Goal: Information Seeking & Learning: Learn about a topic

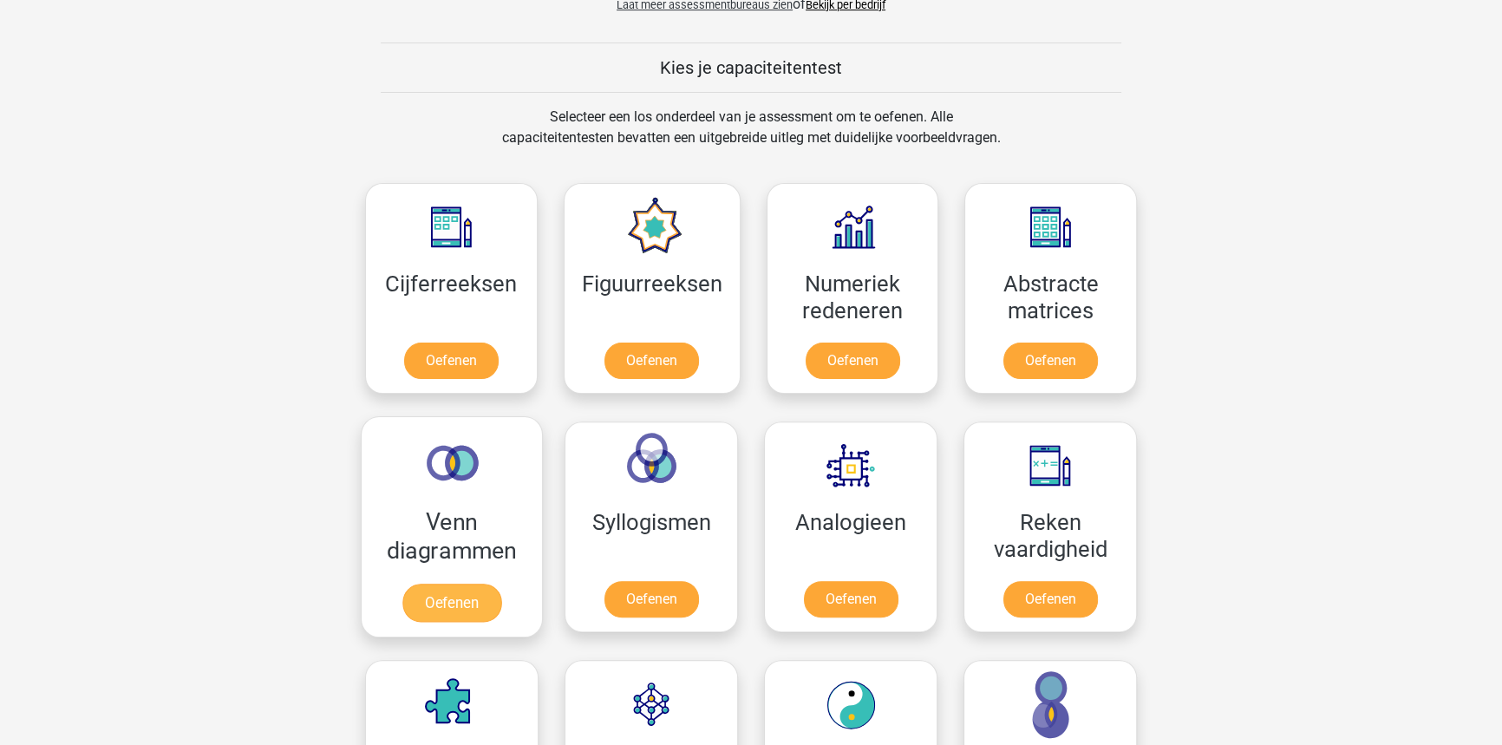
scroll to position [709, 0]
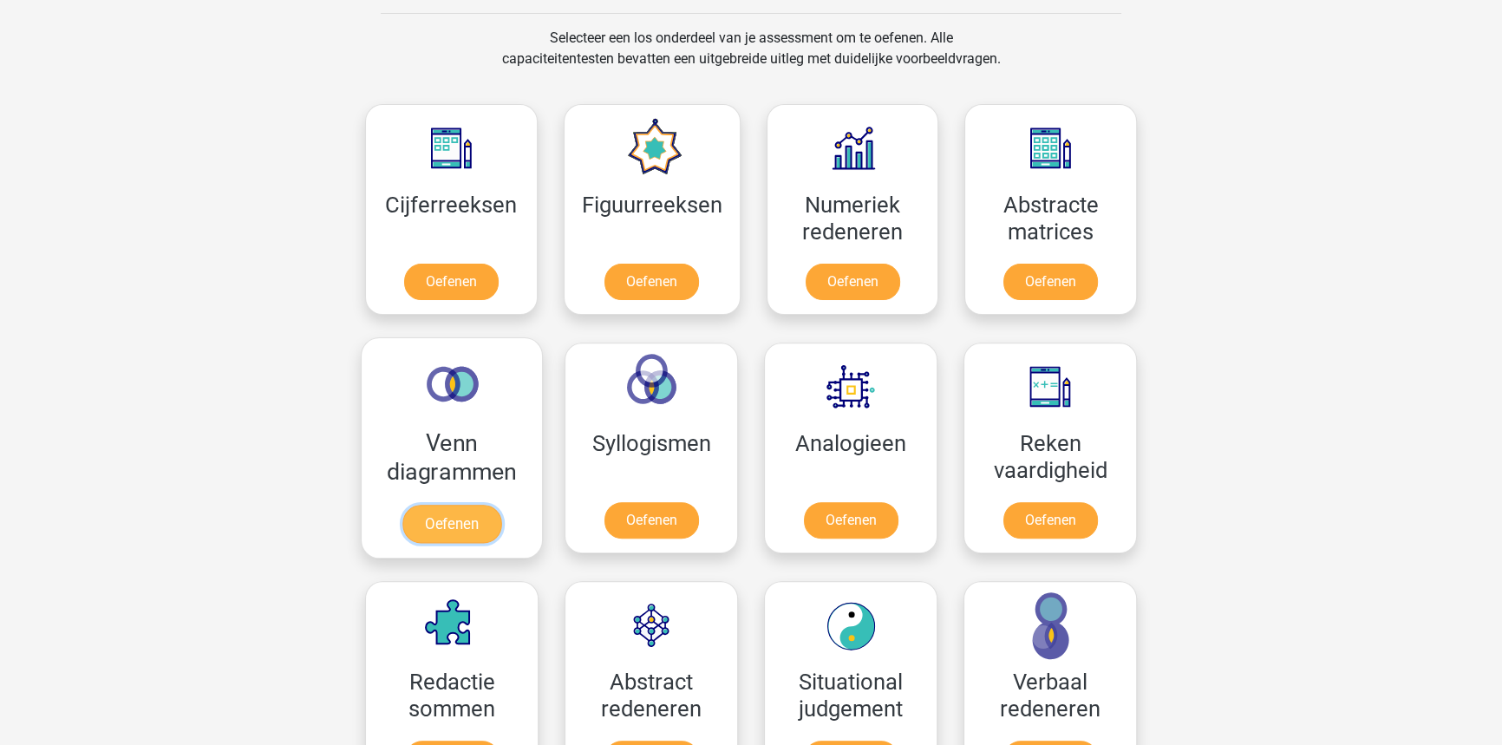
click at [465, 535] on link "Oefenen" at bounding box center [451, 524] width 99 height 38
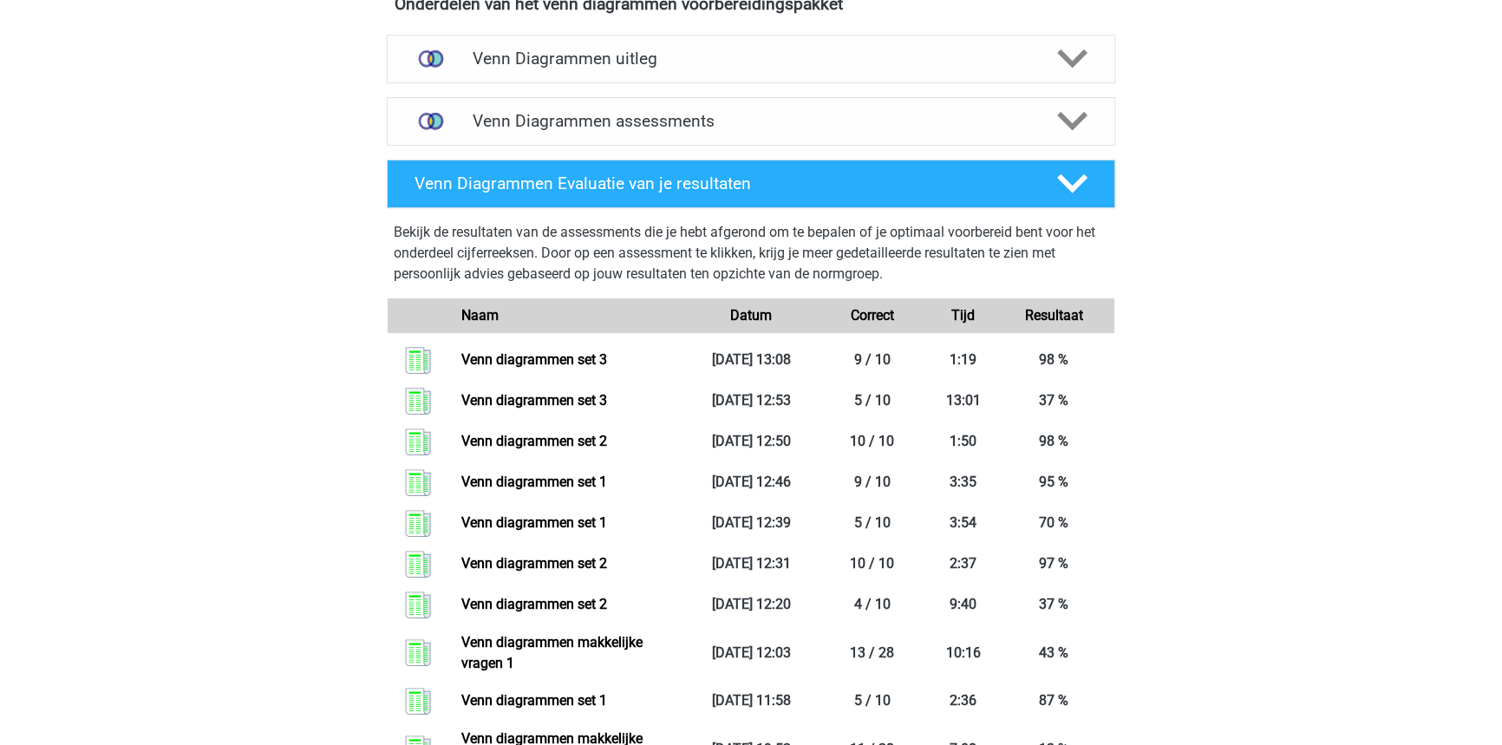
scroll to position [630, 0]
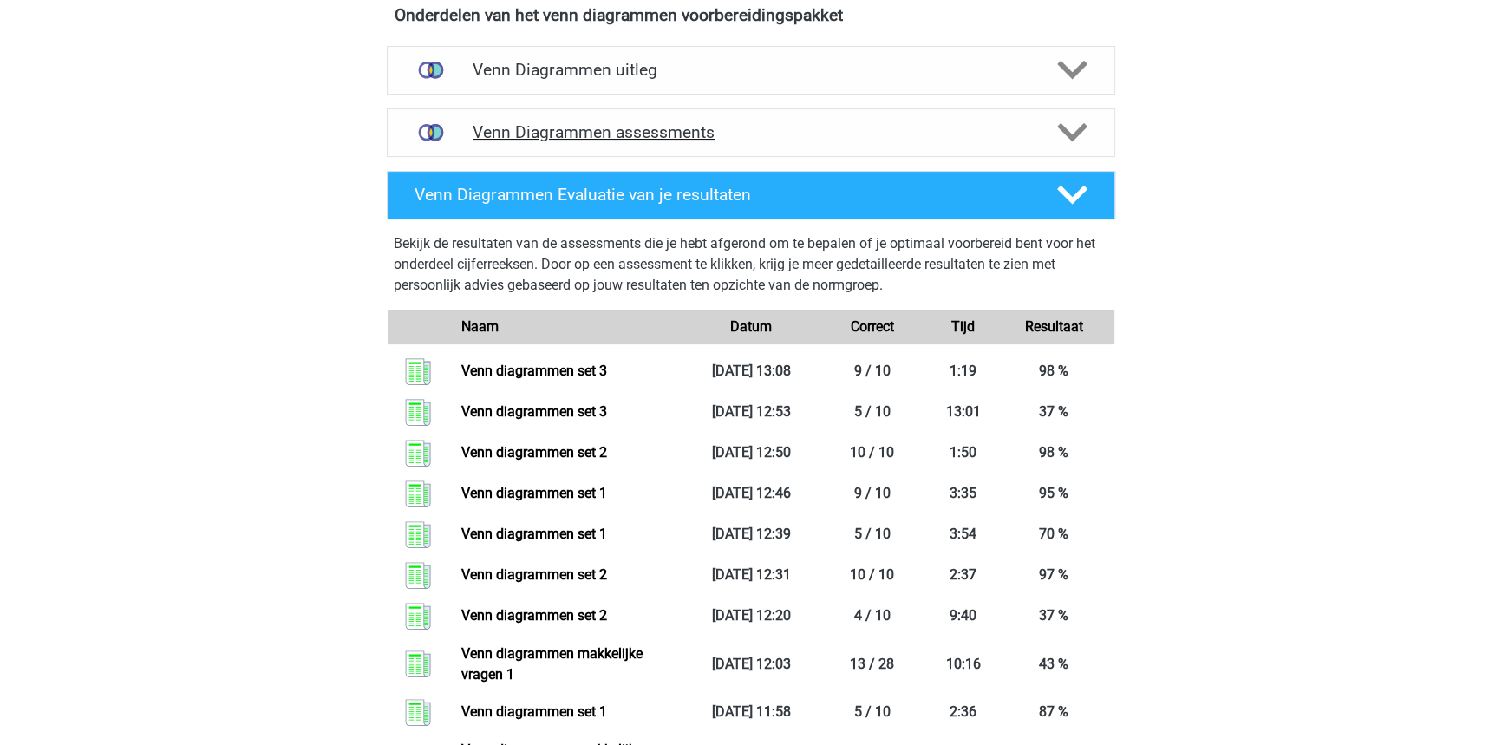
click at [651, 147] on div "Venn Diagrammen assessments" at bounding box center [751, 132] width 728 height 49
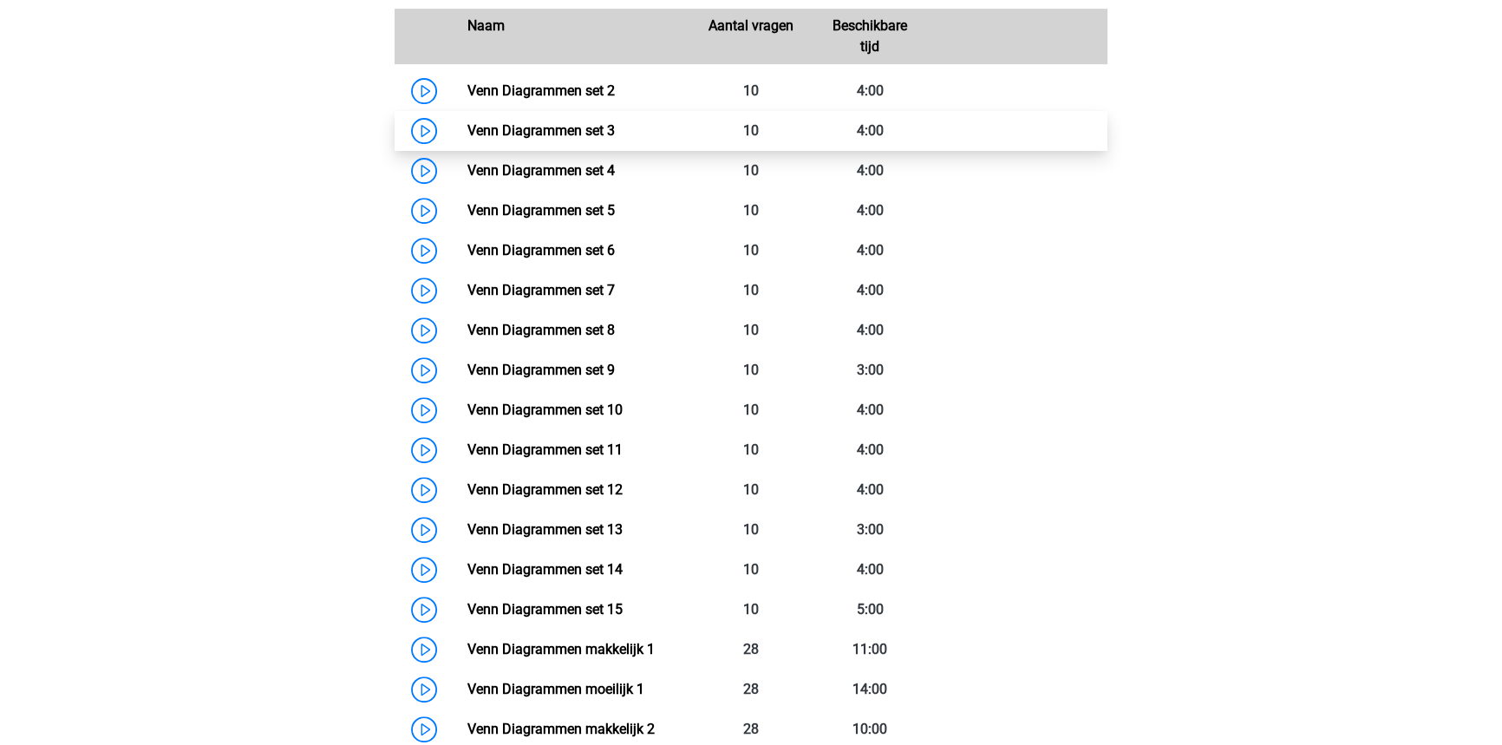
scroll to position [867, 0]
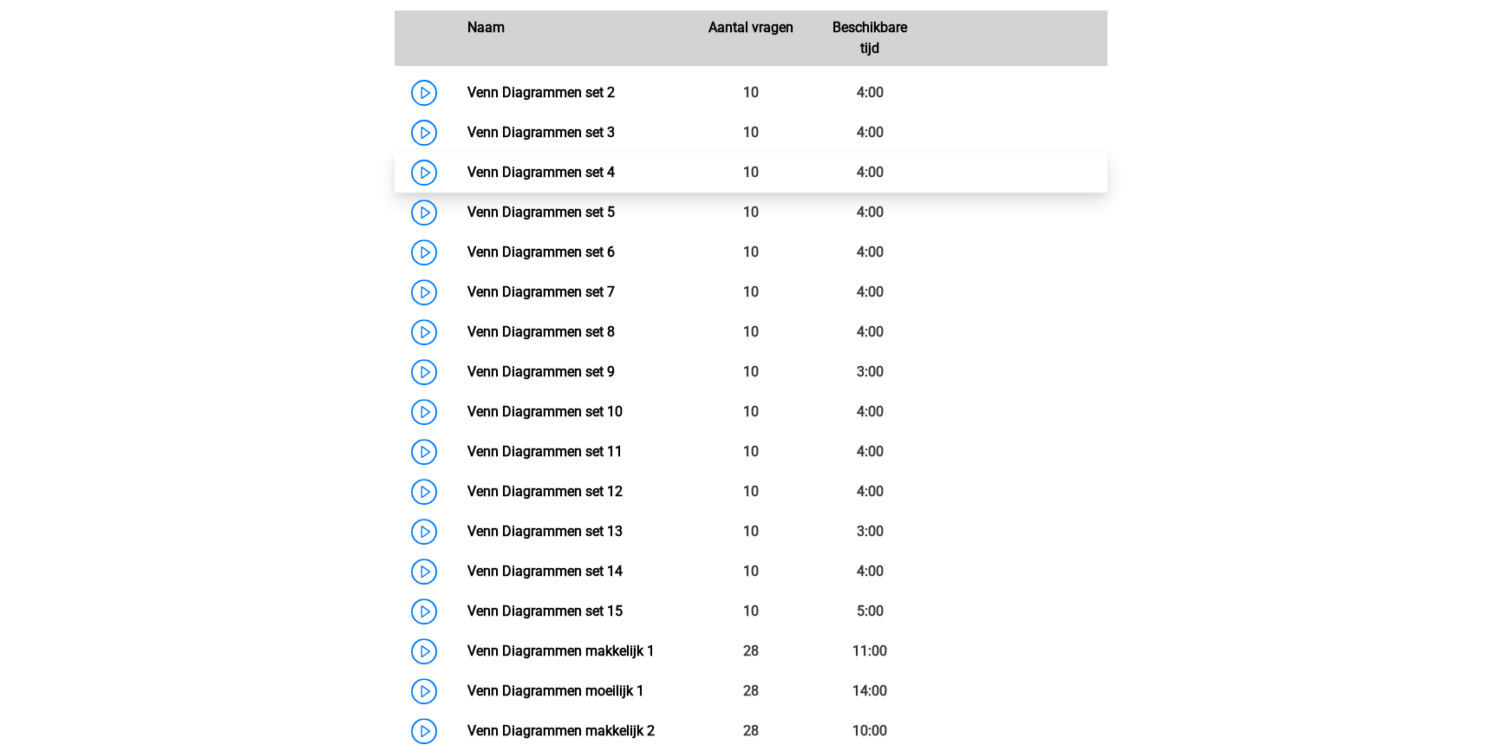
click at [614, 177] on link "Venn Diagrammen set 4" at bounding box center [539, 172] width 147 height 16
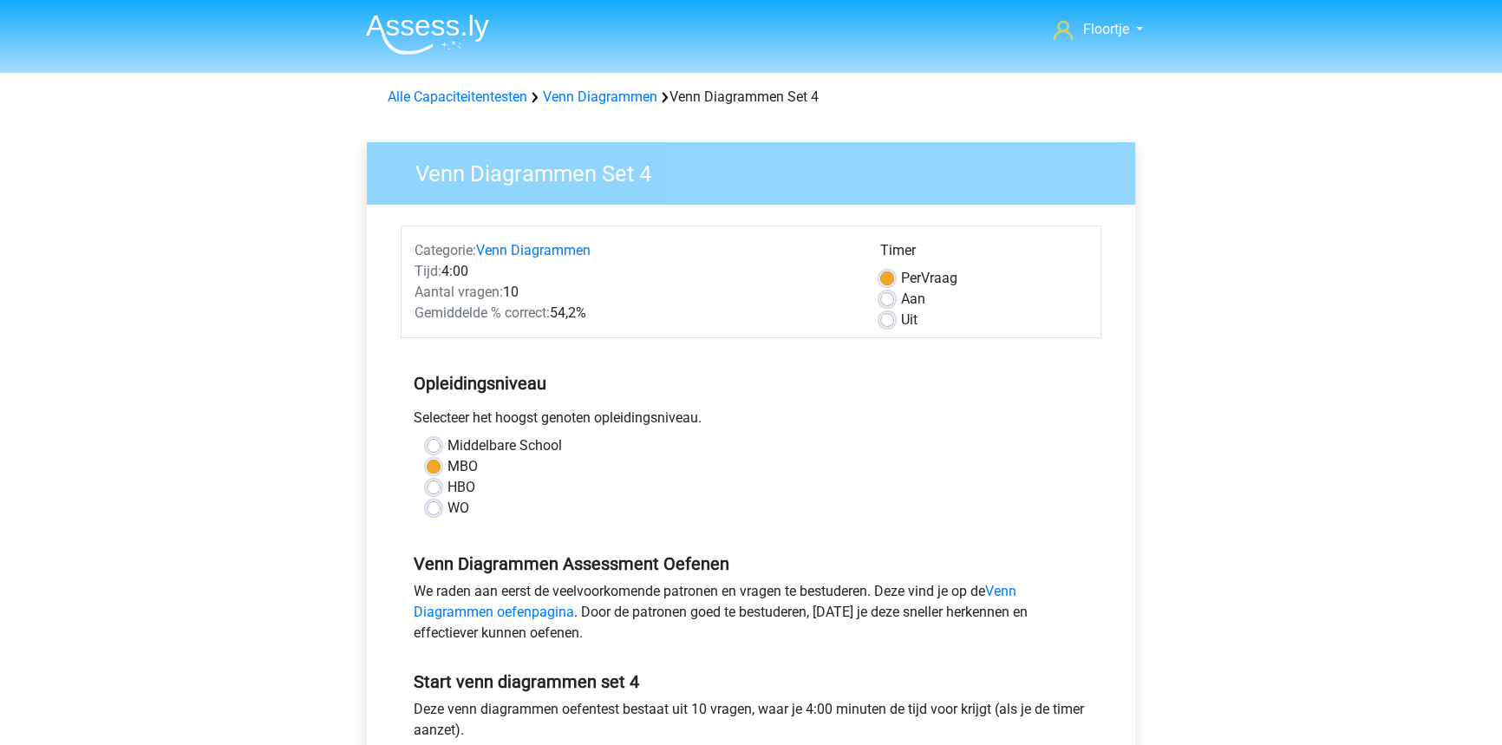
click at [901, 318] on label "Uit" at bounding box center [909, 320] width 16 height 21
click at [893, 318] on input "Uit" at bounding box center [887, 318] width 14 height 17
radio input "true"
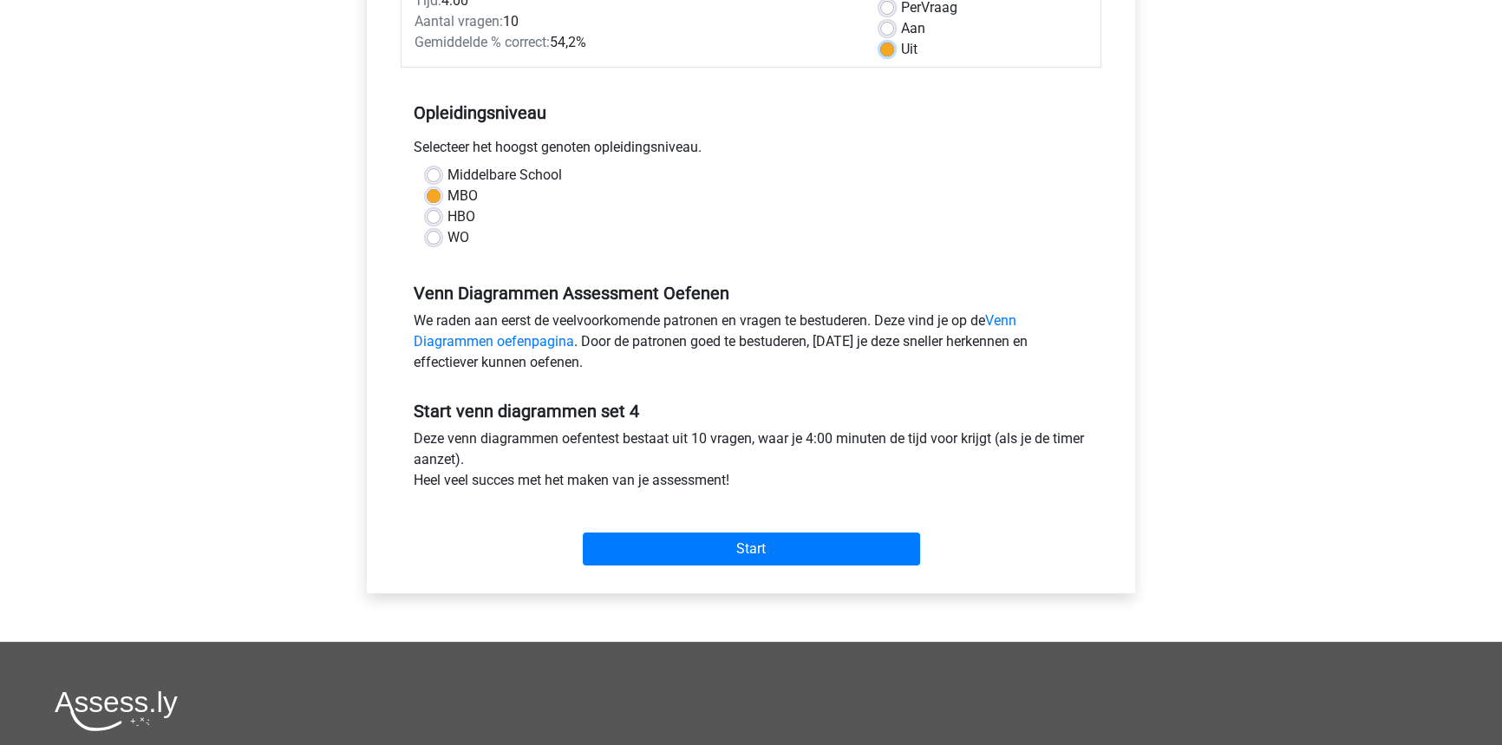
scroll to position [315, 0]
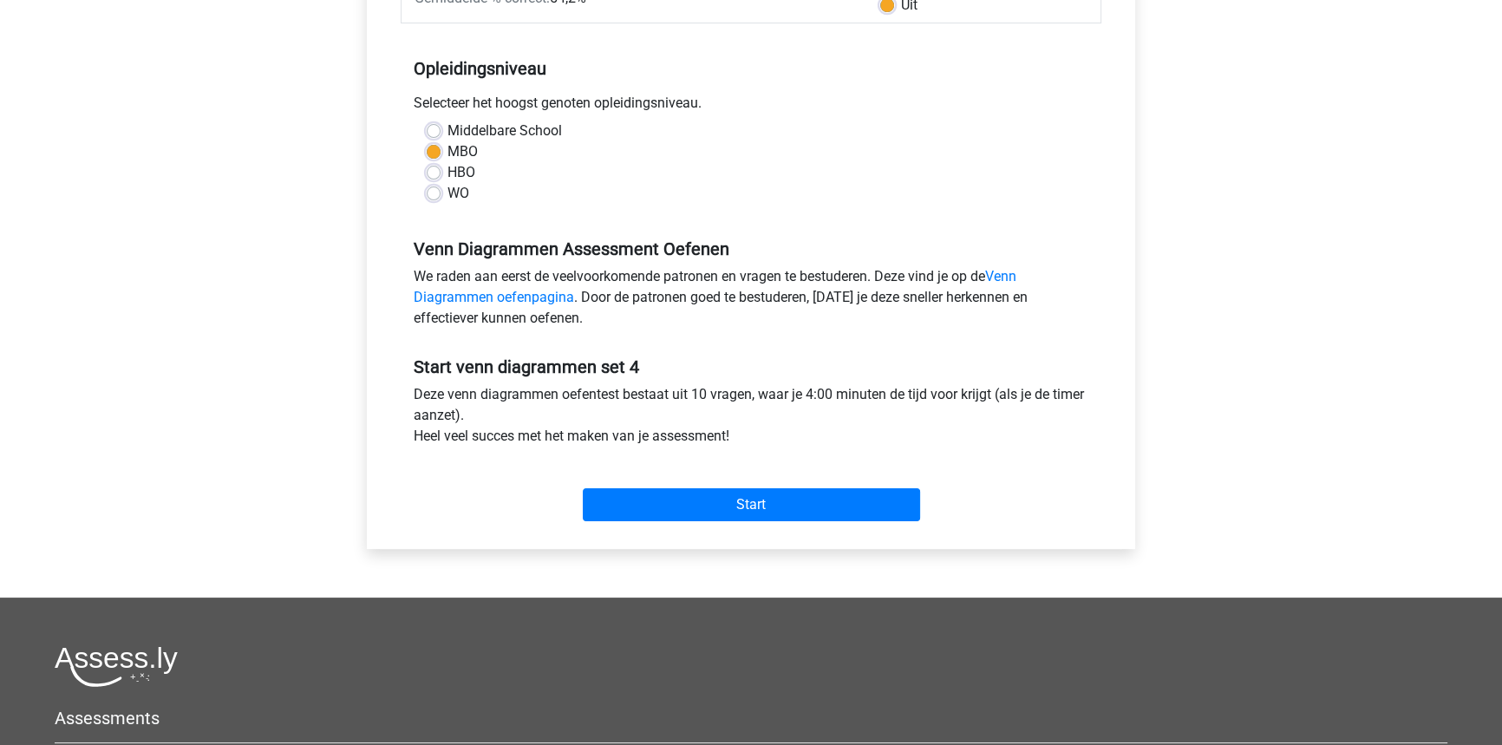
click at [785, 480] on div "Start" at bounding box center [751, 490] width 701 height 61
click at [786, 488] on input "Start" at bounding box center [751, 504] width 337 height 33
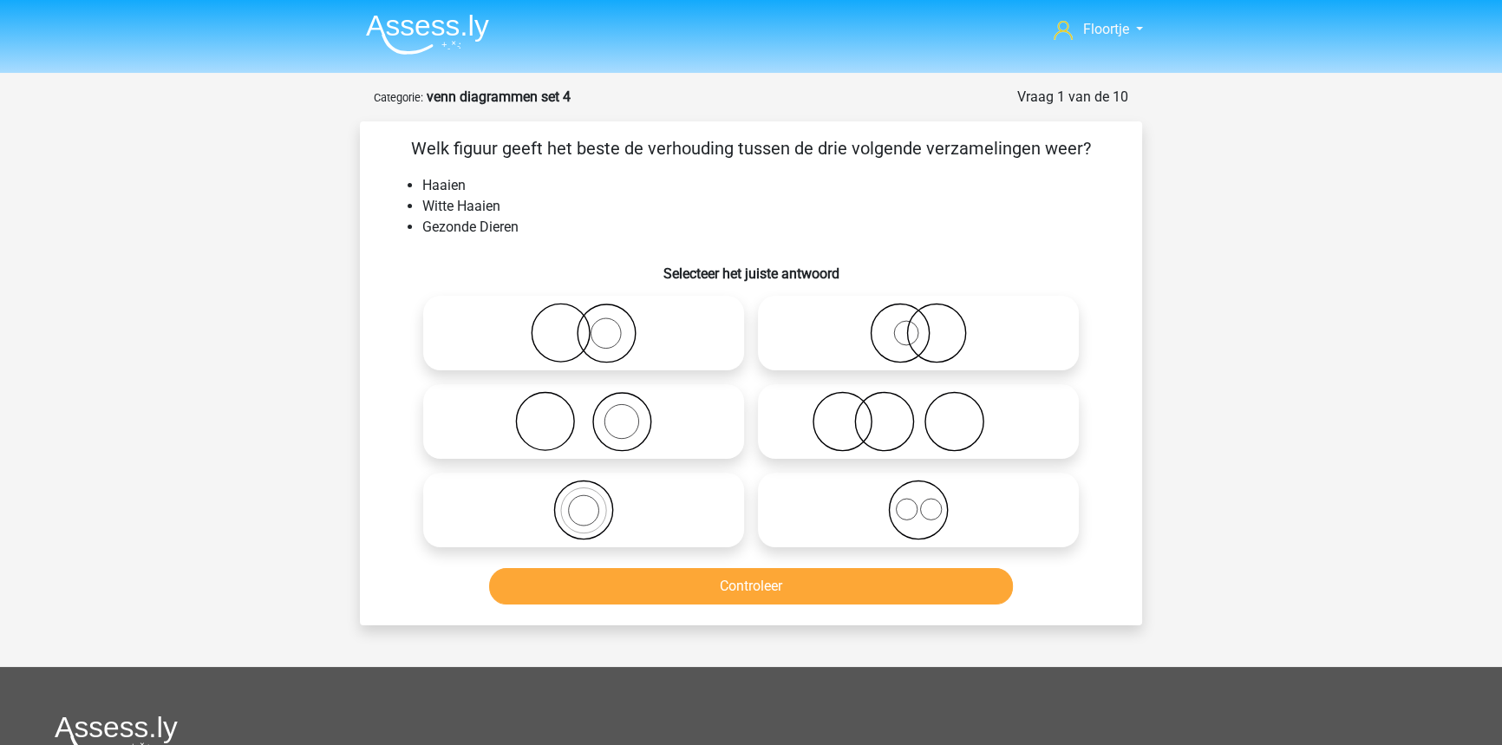
click at [585, 512] on icon at bounding box center [583, 509] width 307 height 61
click at [585, 501] on input "radio" at bounding box center [589, 495] width 11 height 11
radio input "true"
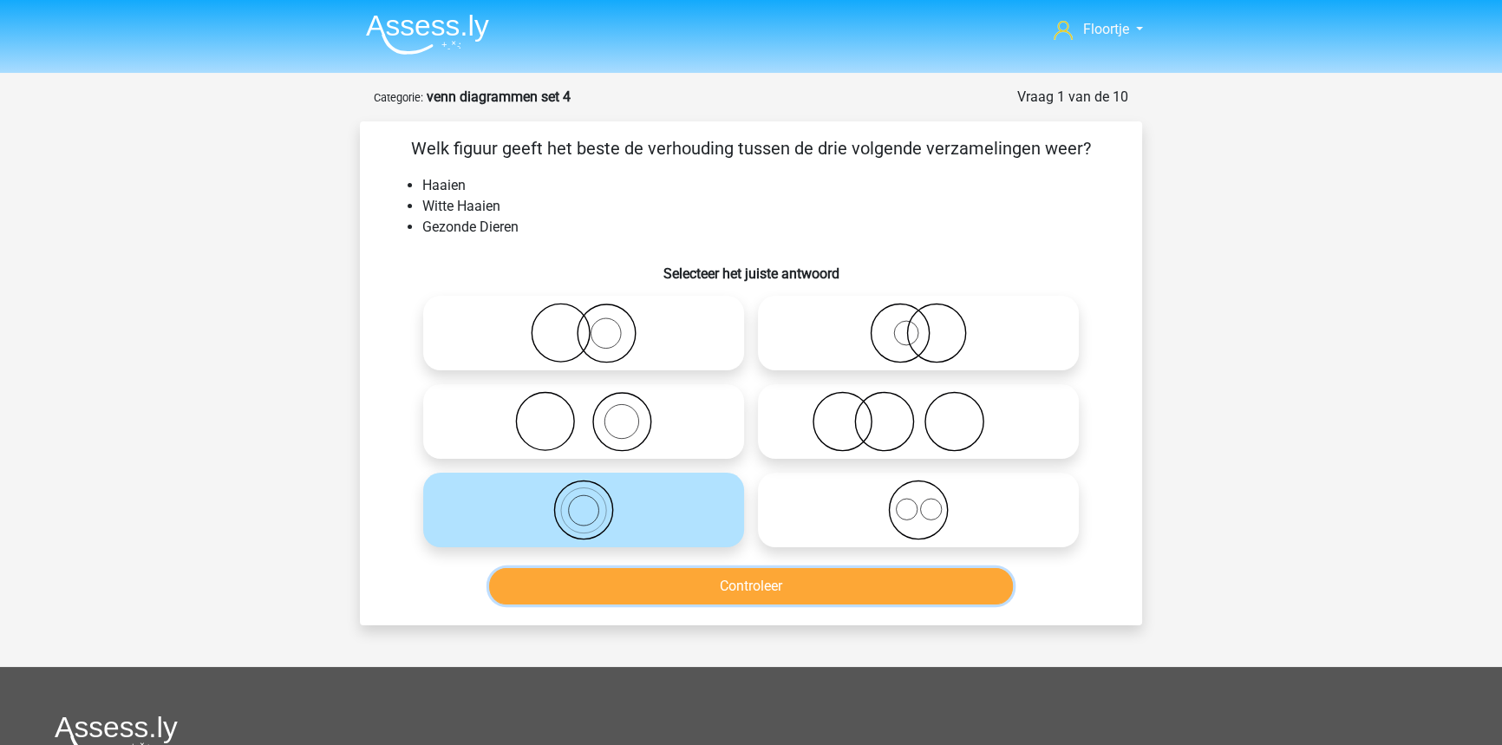
click at [631, 592] on button "Controleer" at bounding box center [751, 586] width 525 height 36
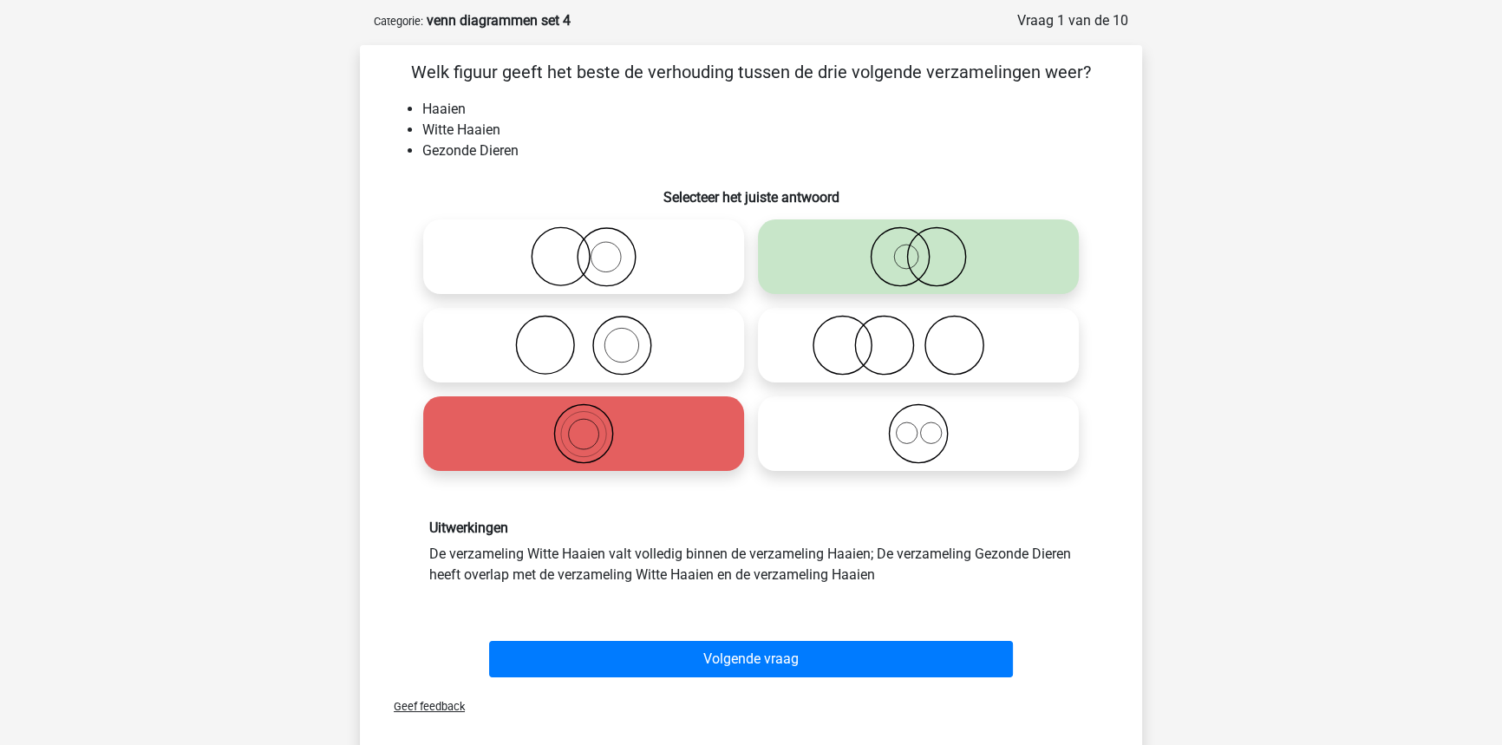
scroll to position [78, 0]
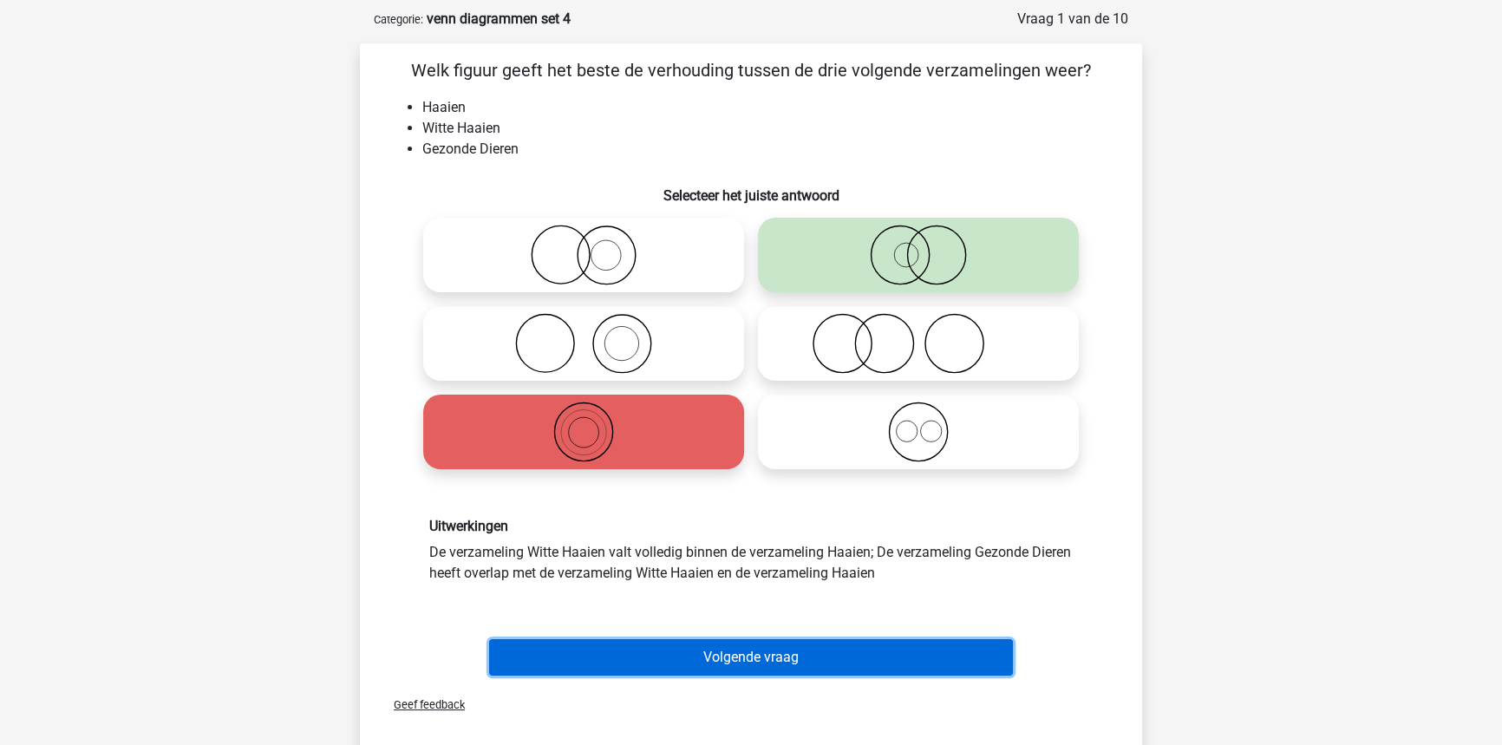
click at [645, 639] on button "Volgende vraag" at bounding box center [751, 657] width 525 height 36
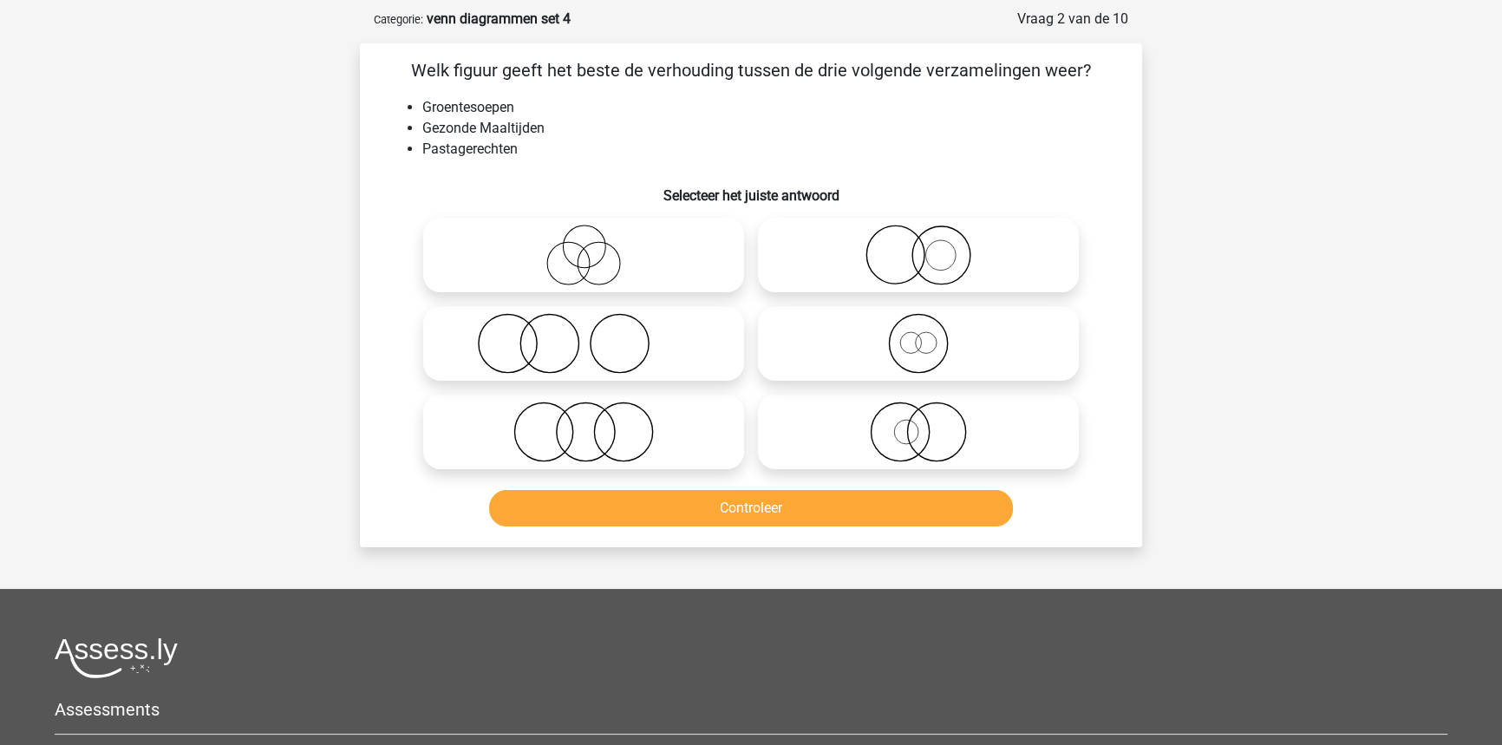
scroll to position [87, 0]
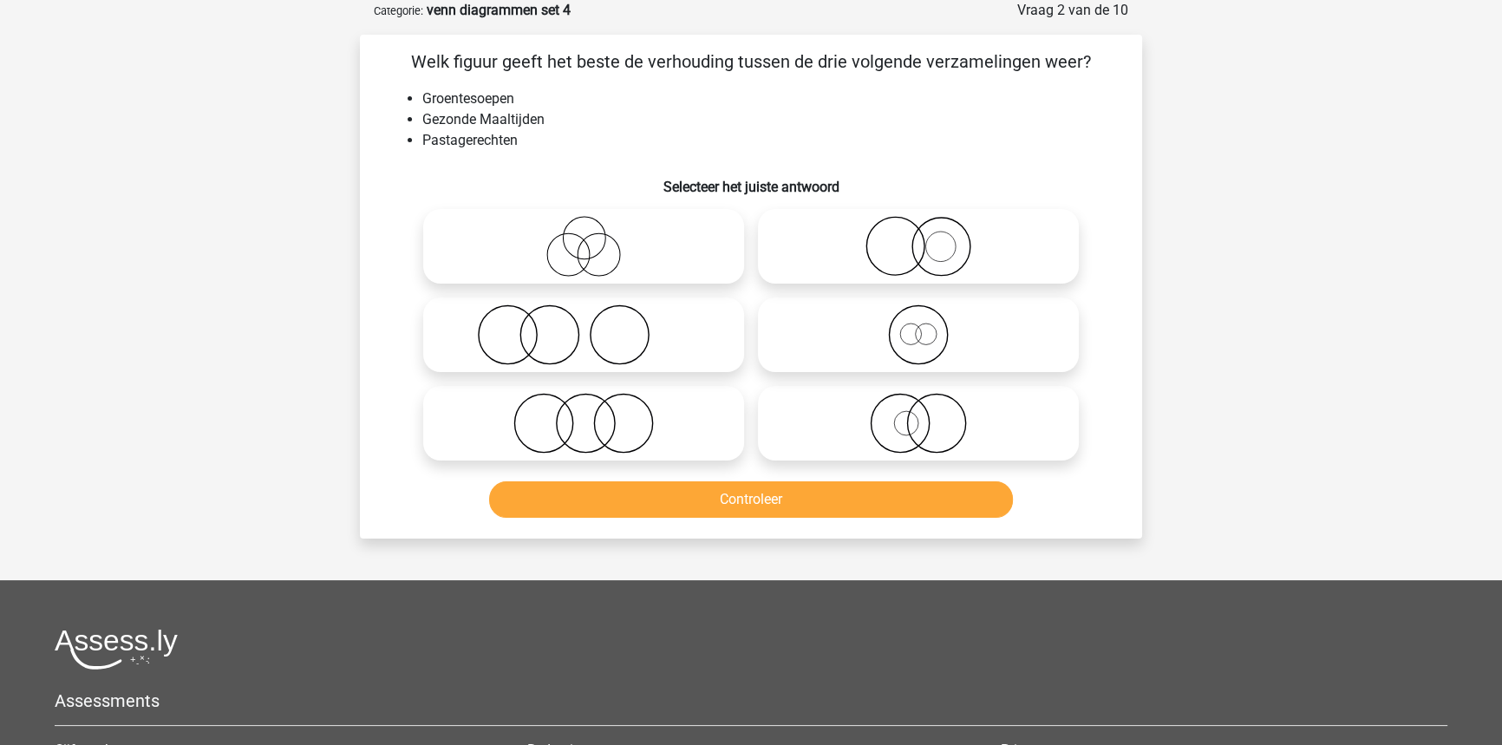
click at [602, 412] on icon at bounding box center [583, 423] width 307 height 61
click at [595, 412] on input "radio" at bounding box center [589, 408] width 11 height 11
radio input "true"
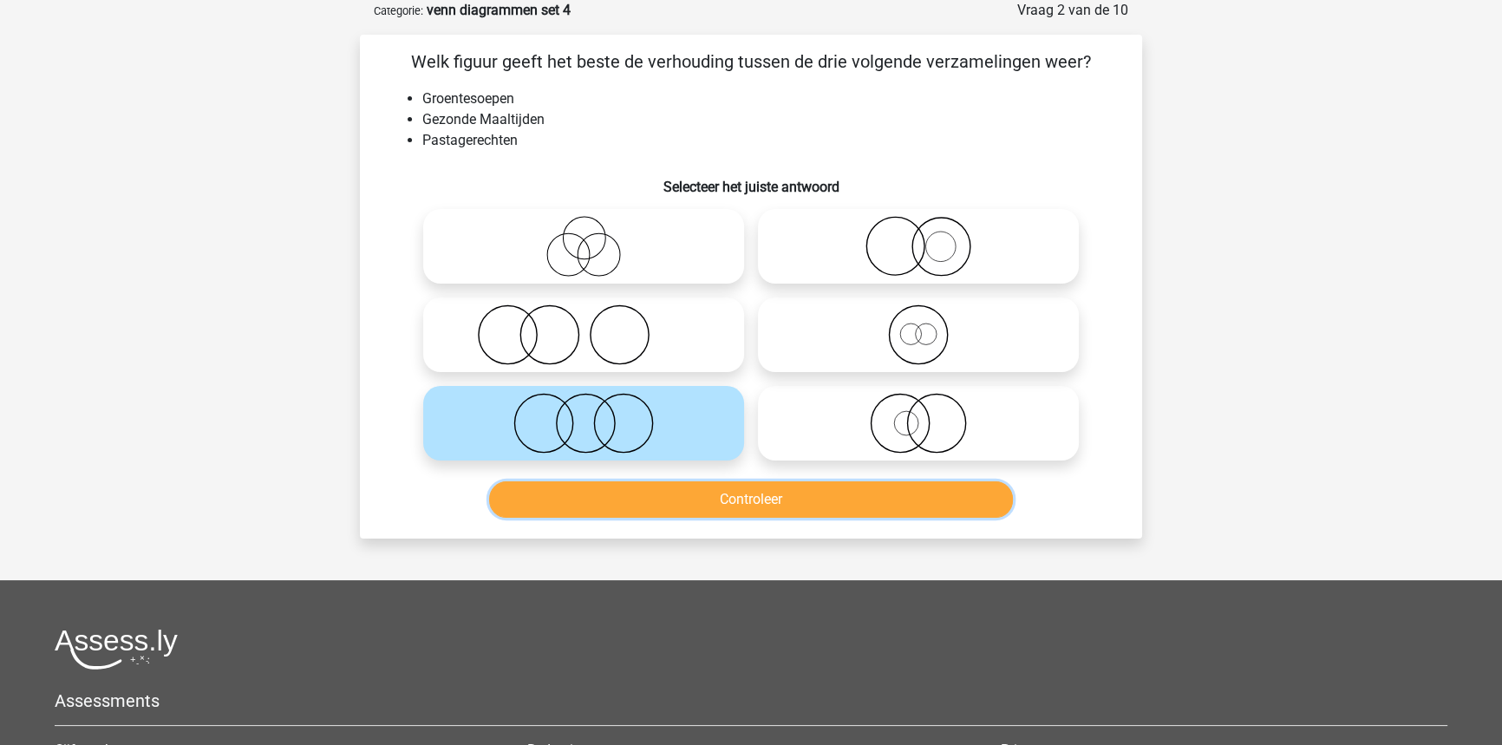
click at [588, 486] on button "Controleer" at bounding box center [751, 499] width 525 height 36
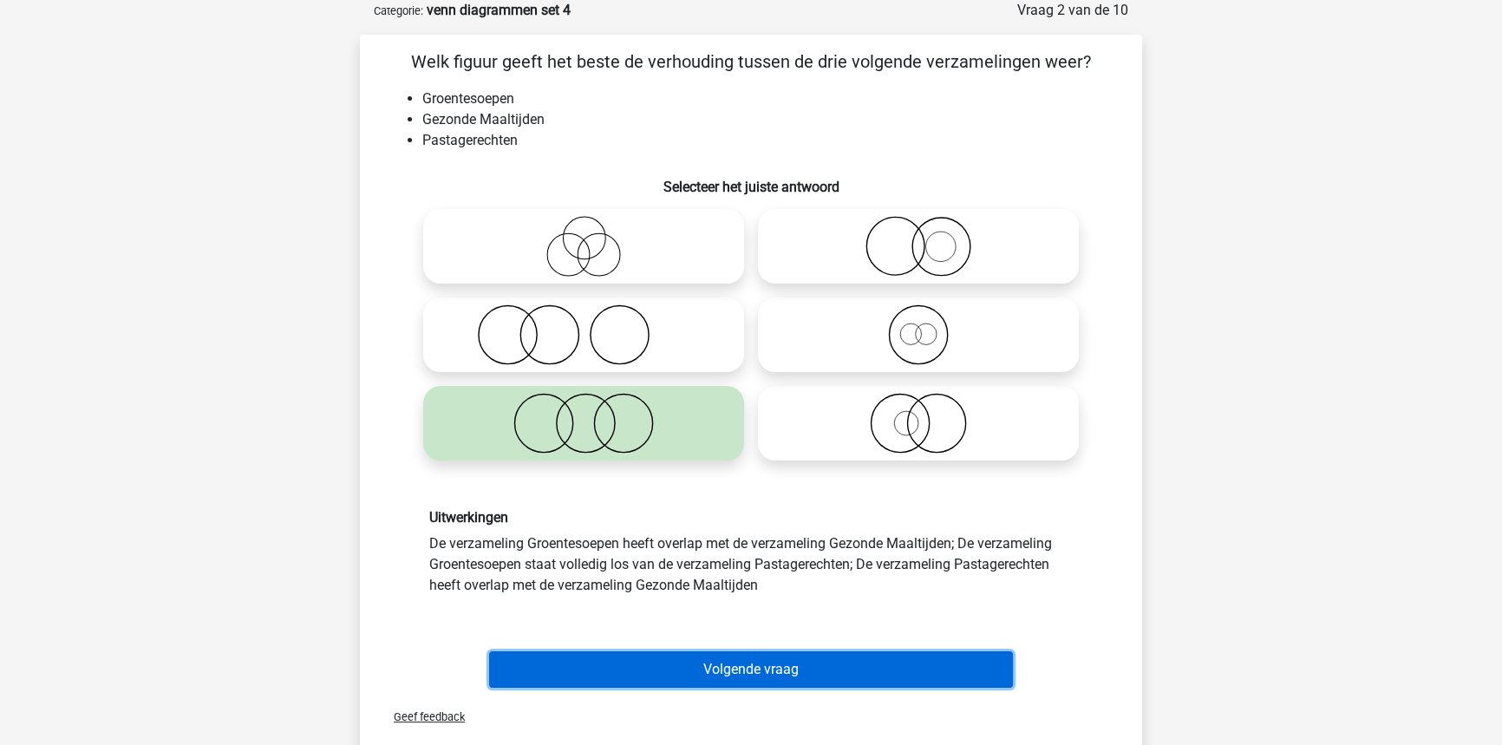
click at [599, 651] on button "Volgende vraag" at bounding box center [751, 669] width 525 height 36
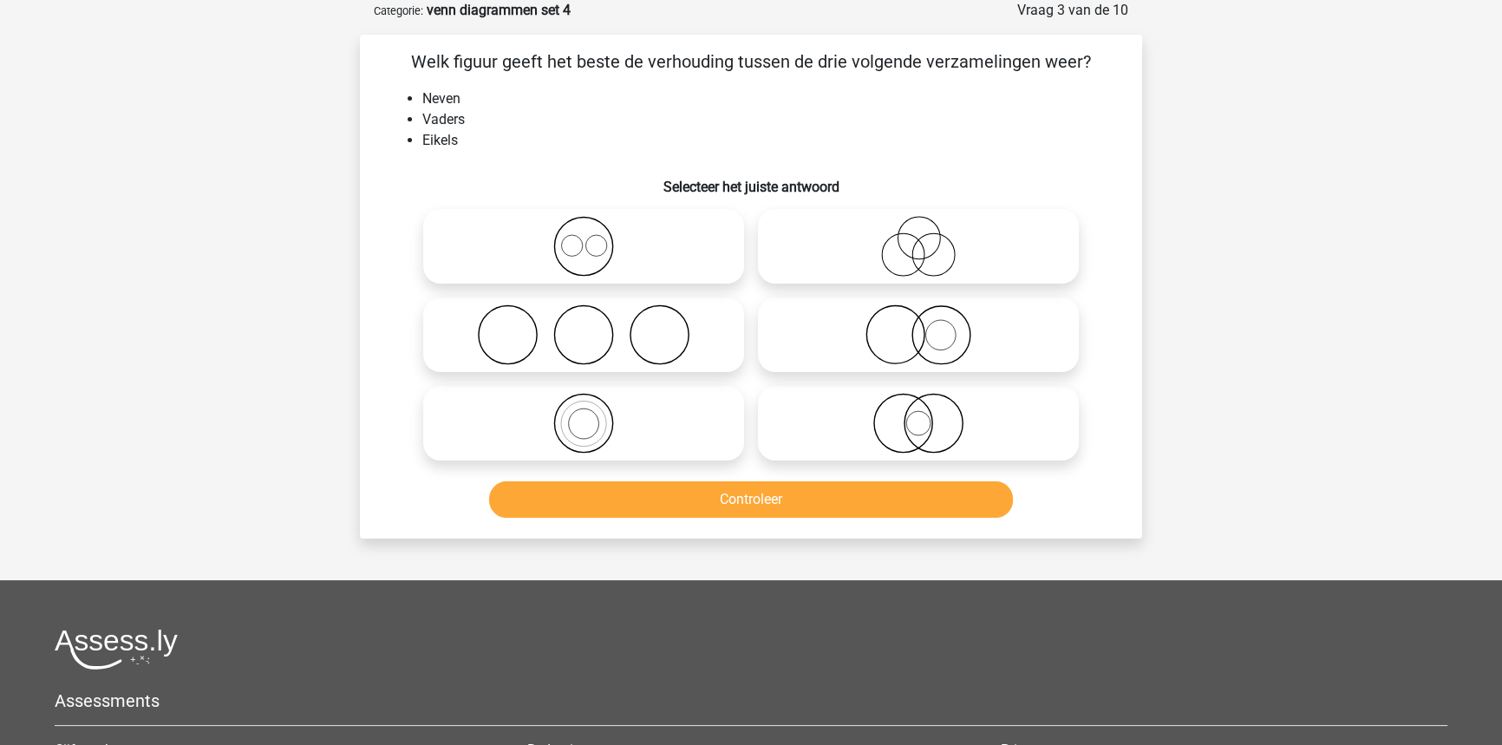
click at [1020, 322] on icon at bounding box center [918, 334] width 307 height 61
click at [929, 322] on input "radio" at bounding box center [923, 320] width 11 height 11
radio input "true"
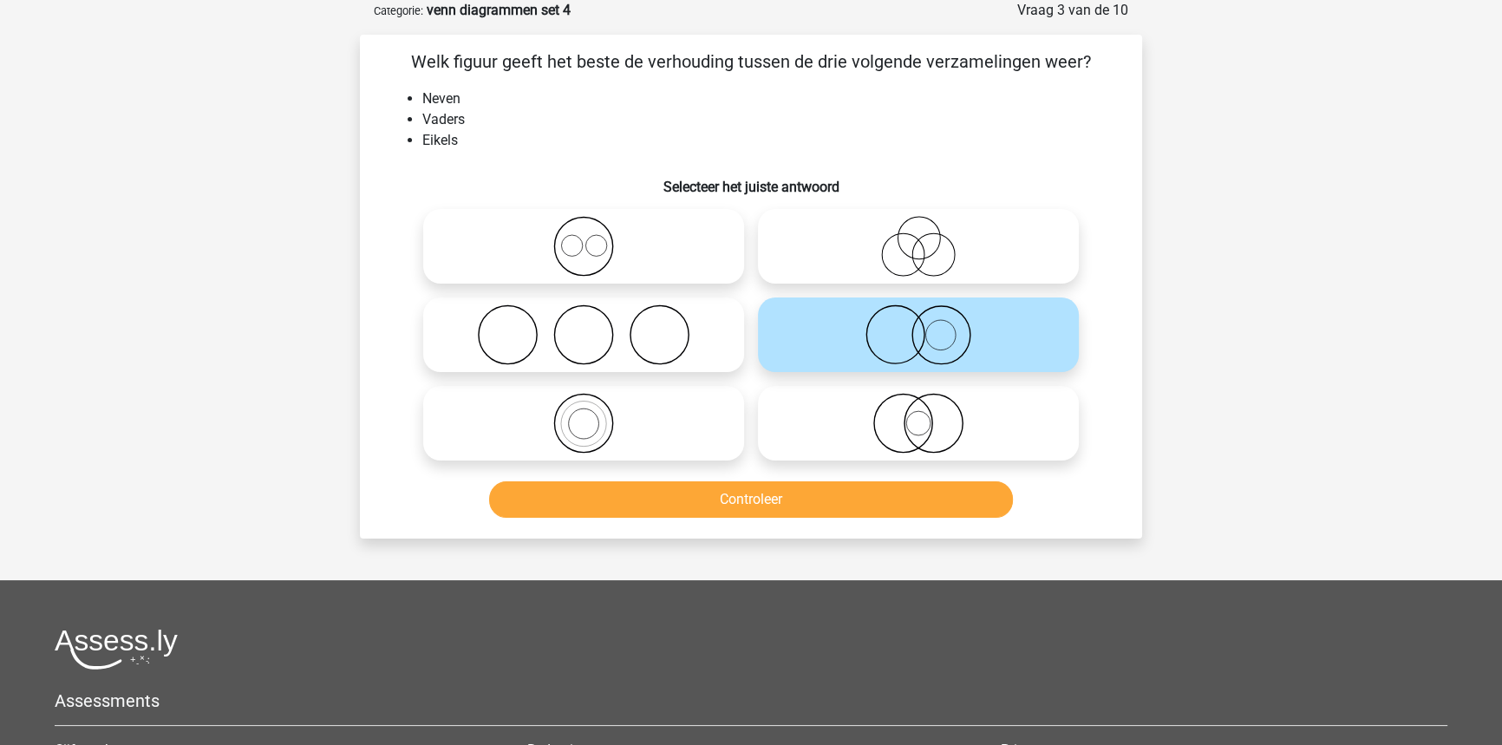
click at [923, 436] on icon at bounding box center [918, 423] width 307 height 61
click at [923, 414] on input "radio" at bounding box center [923, 408] width 11 height 11
radio input "true"
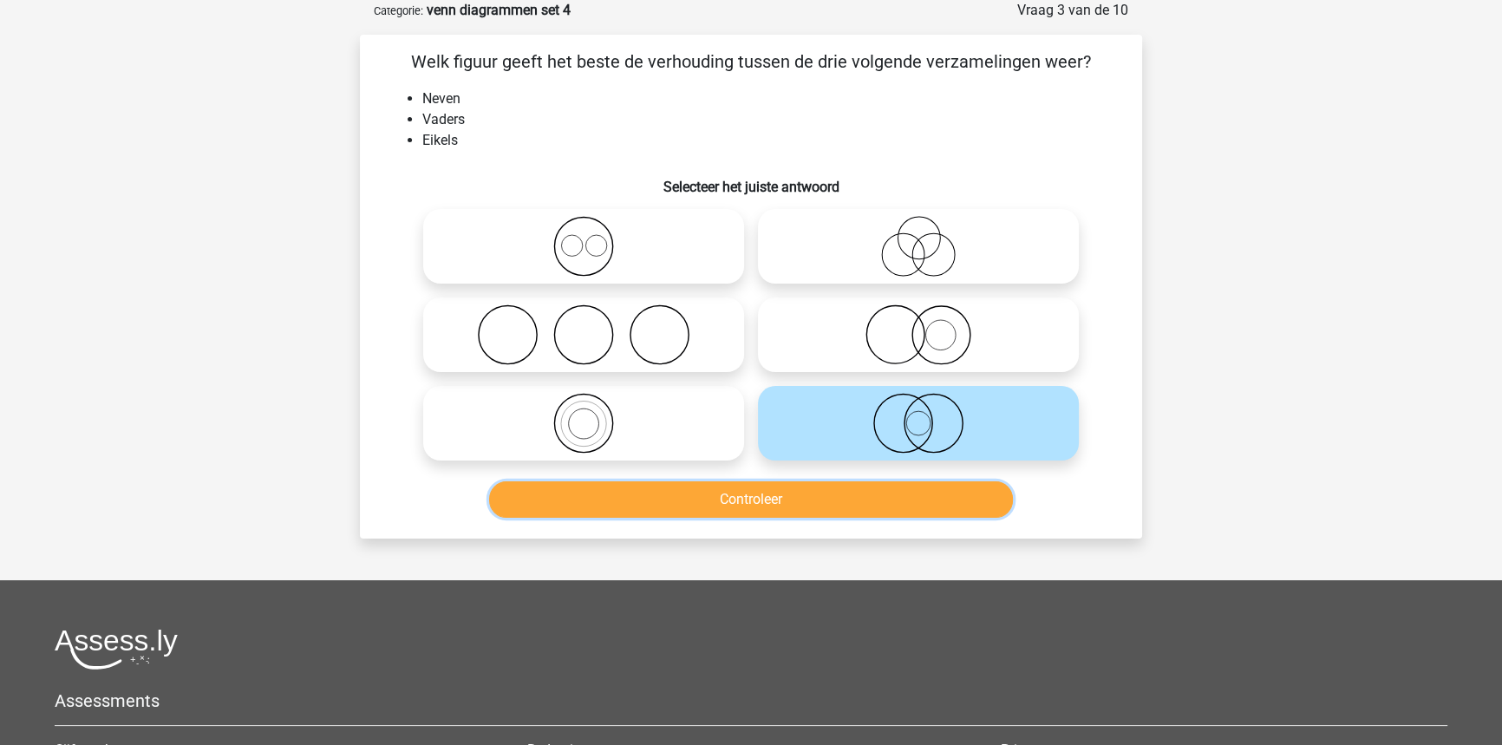
click at [876, 501] on button "Controleer" at bounding box center [751, 499] width 525 height 36
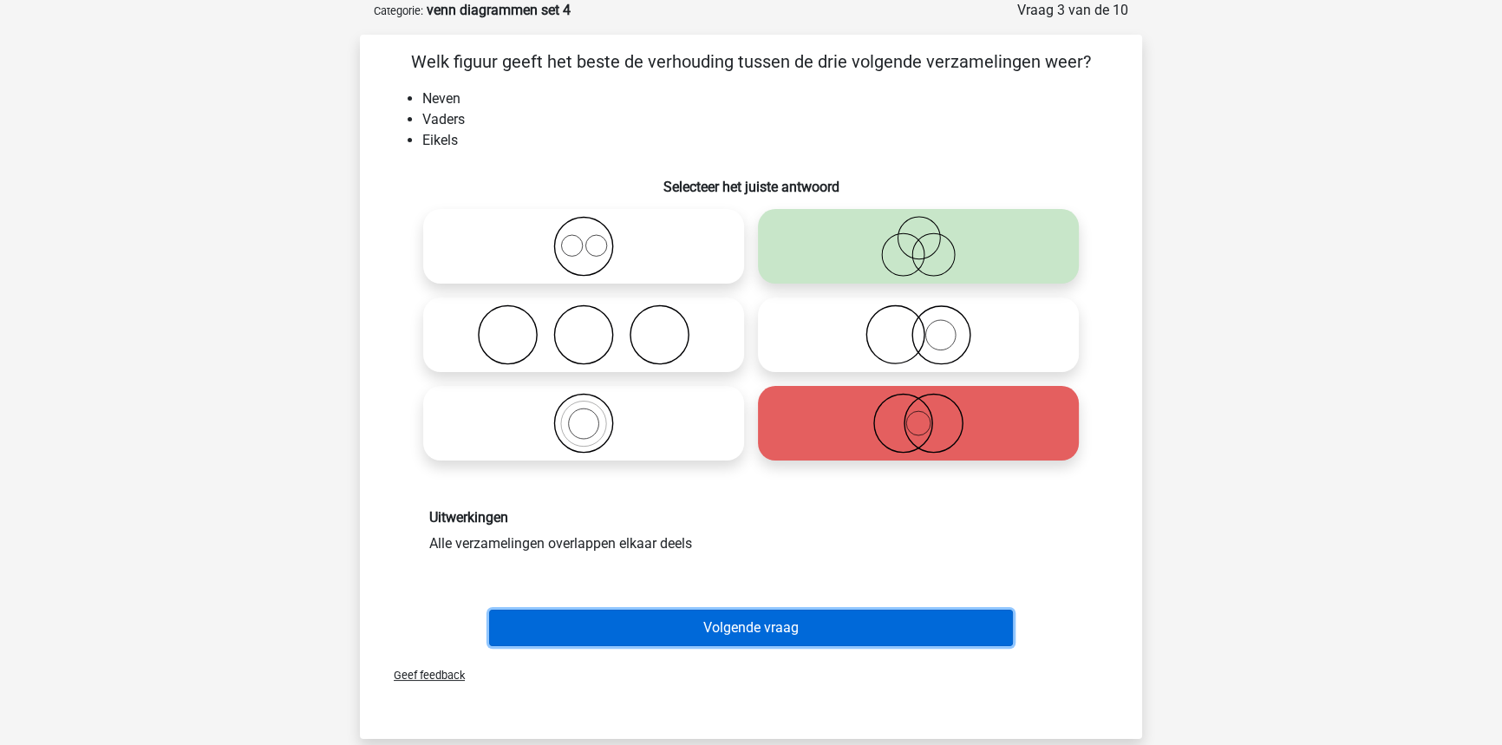
click at [613, 630] on button "Volgende vraag" at bounding box center [751, 628] width 525 height 36
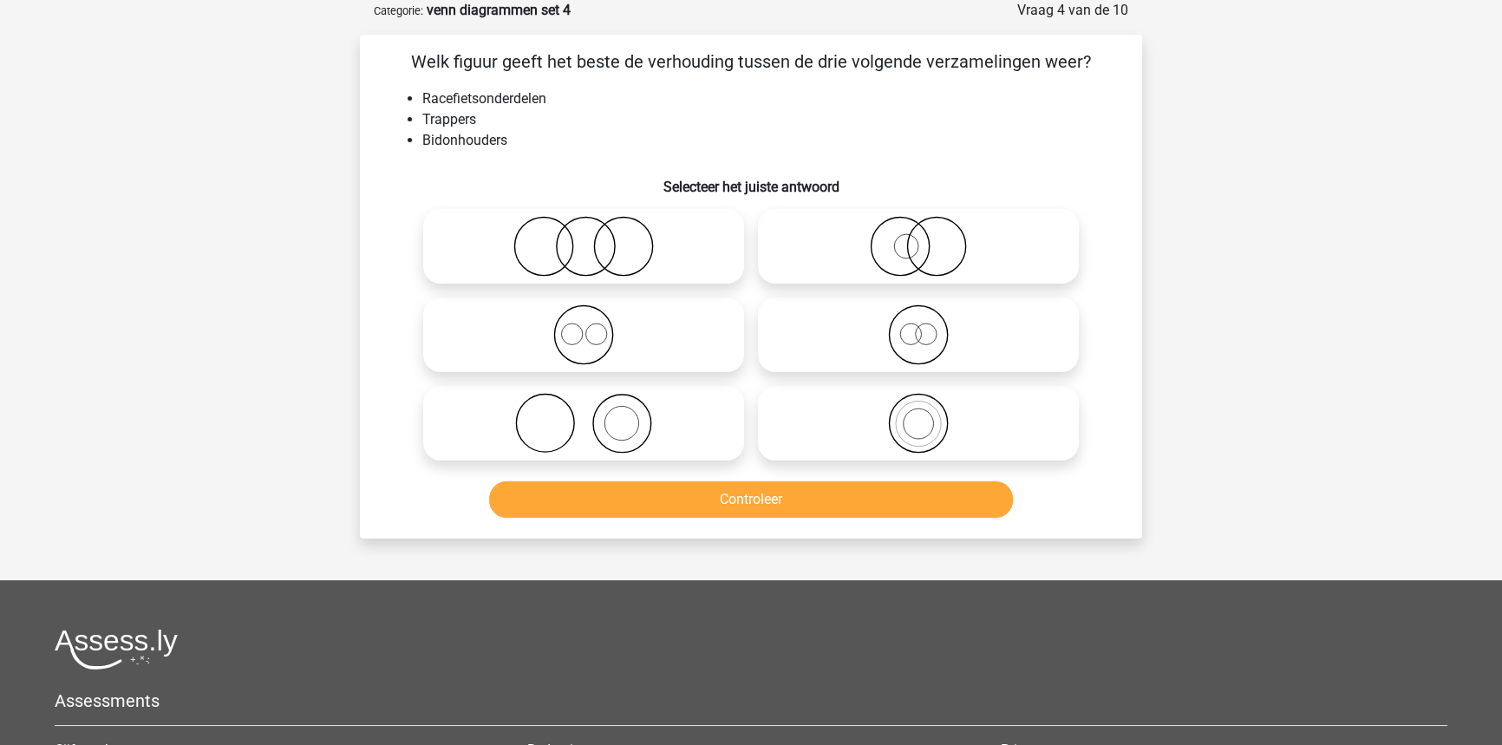
click at [660, 252] on icon at bounding box center [583, 246] width 307 height 61
click at [595, 238] on input "radio" at bounding box center [589, 231] width 11 height 11
radio input "true"
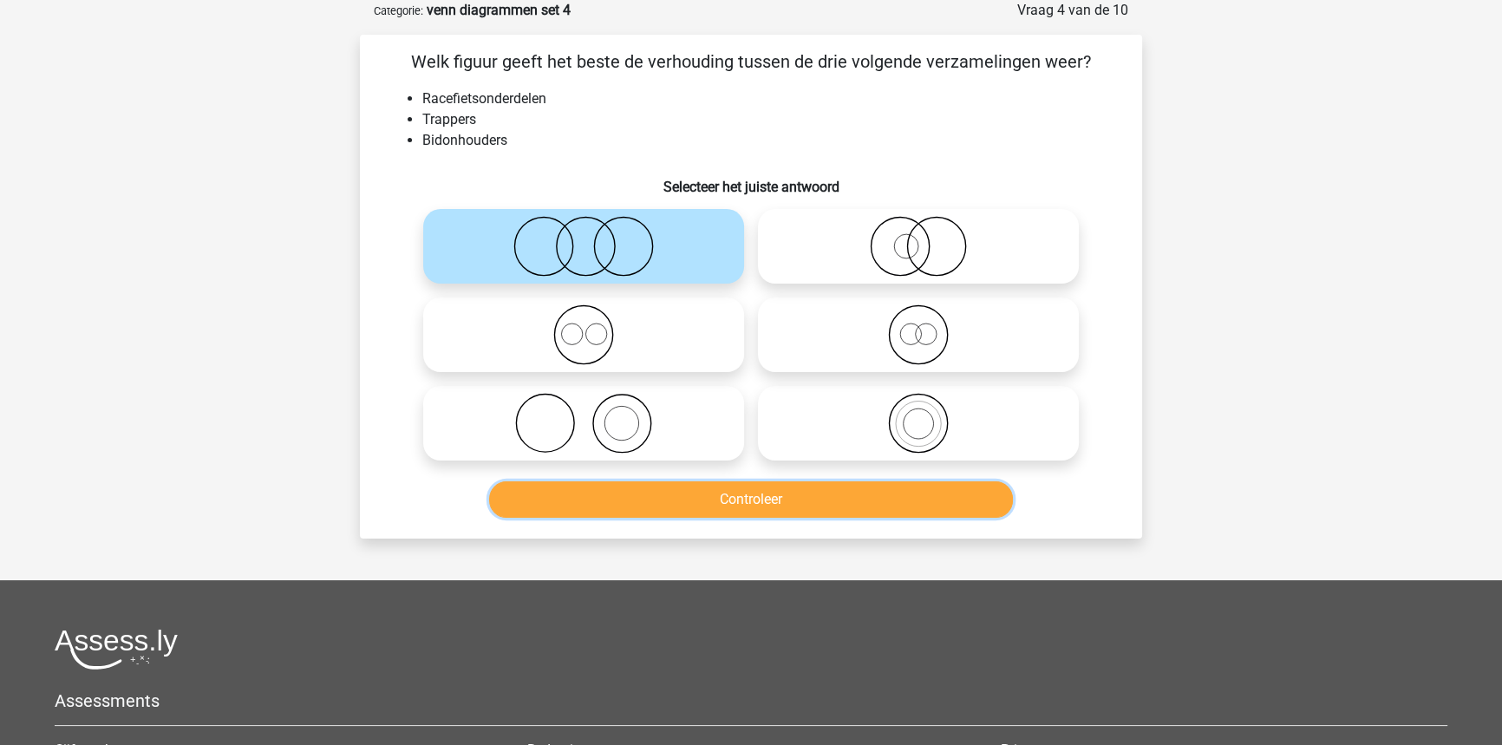
click at [651, 510] on button "Controleer" at bounding box center [751, 499] width 525 height 36
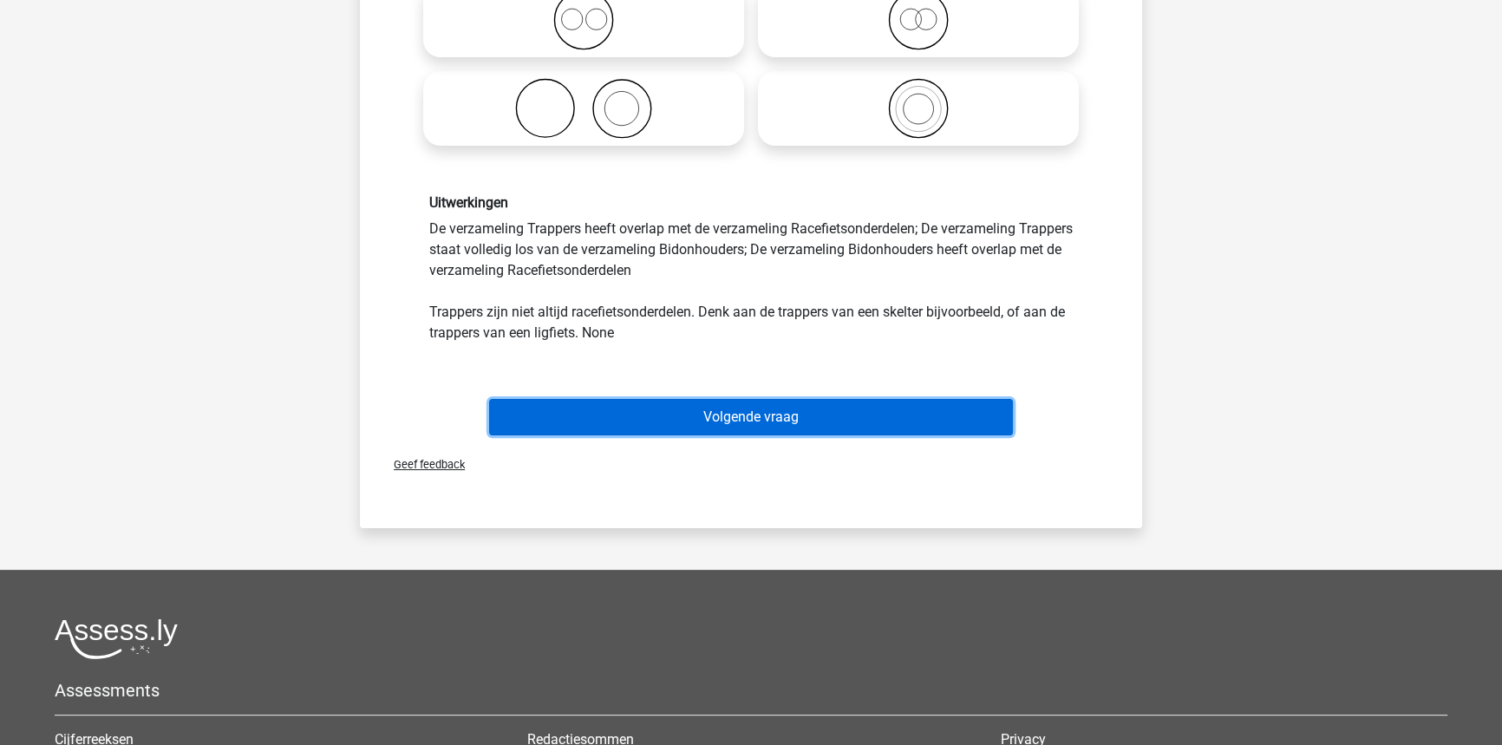
click at [849, 403] on button "Volgende vraag" at bounding box center [751, 417] width 525 height 36
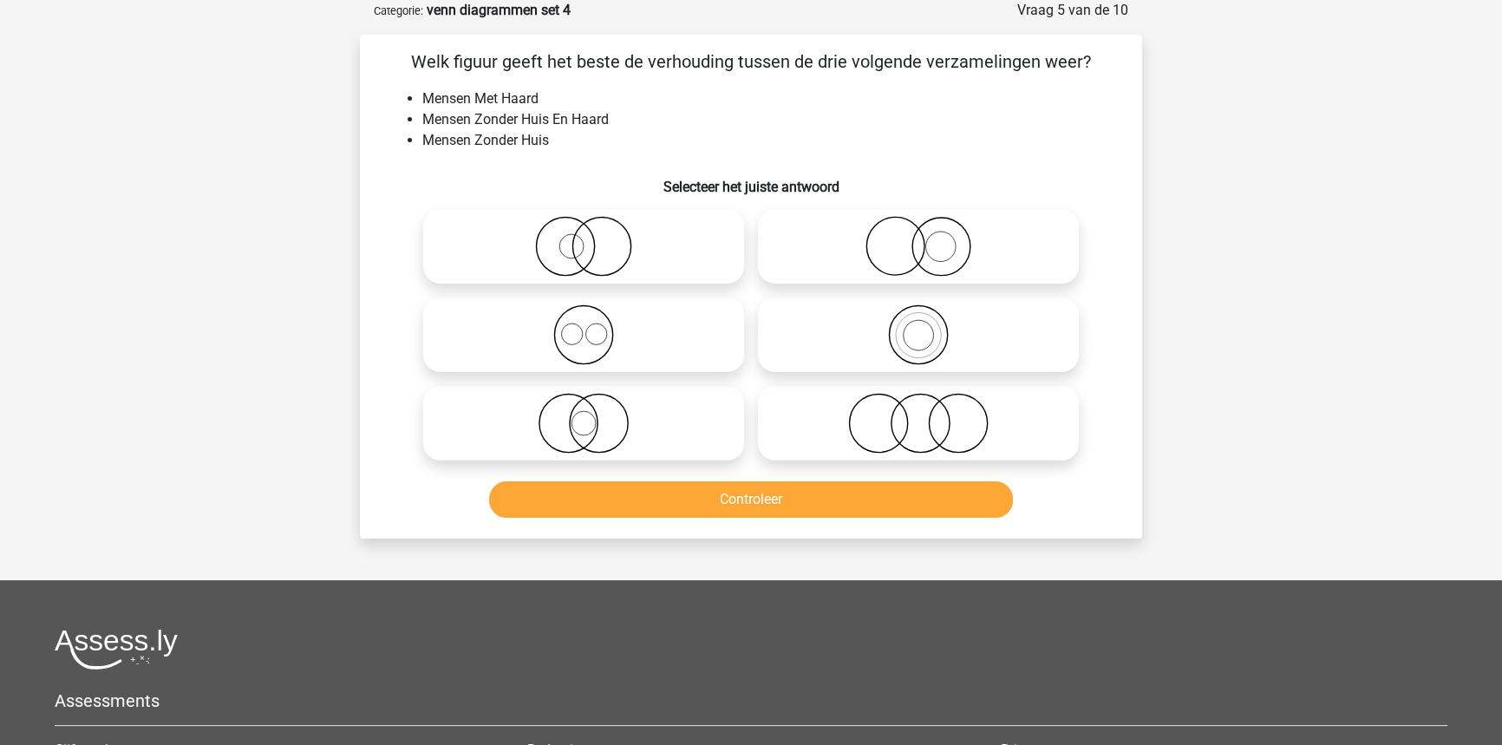
click at [938, 271] on icon at bounding box center [918, 246] width 307 height 61
click at [929, 238] on input "radio" at bounding box center [923, 231] width 11 height 11
radio input "true"
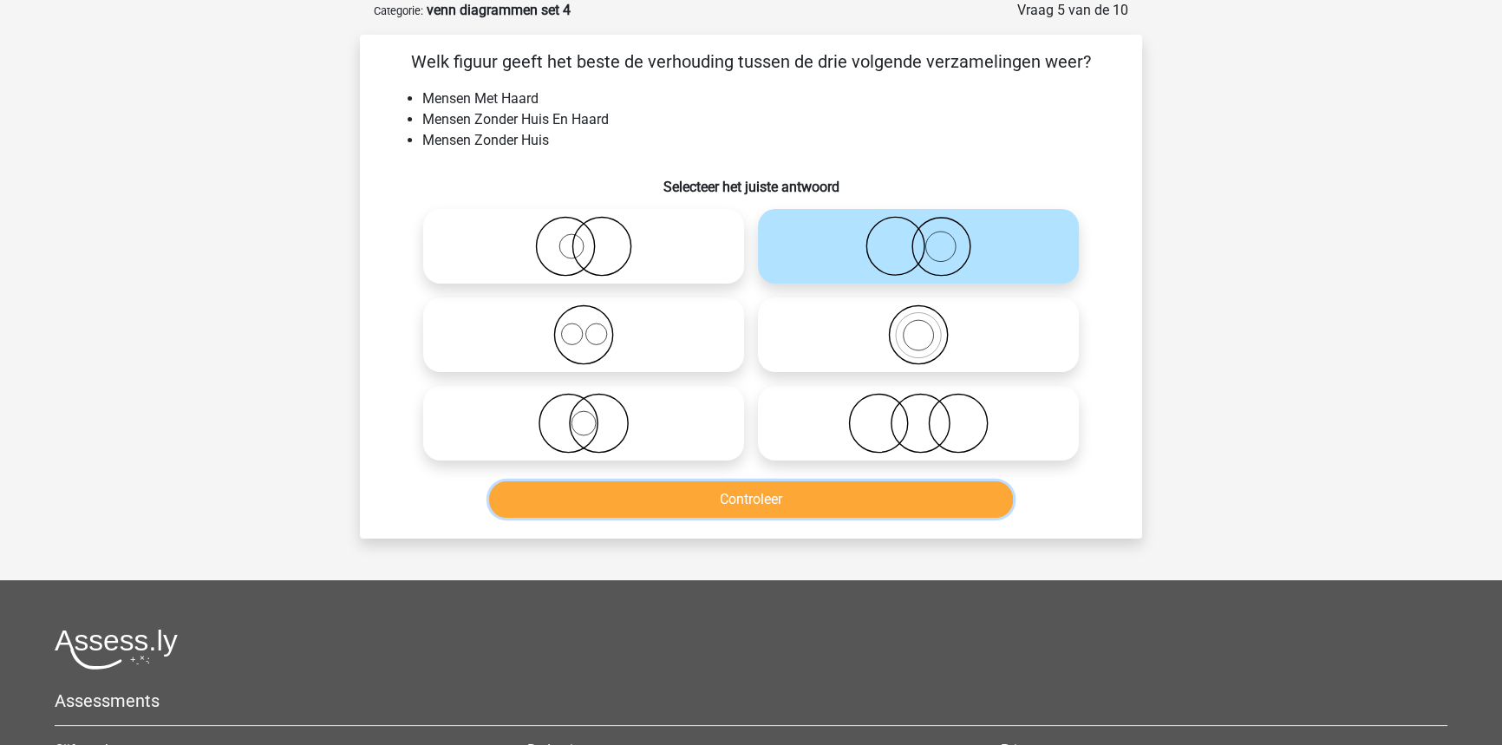
click at [629, 487] on button "Controleer" at bounding box center [751, 499] width 525 height 36
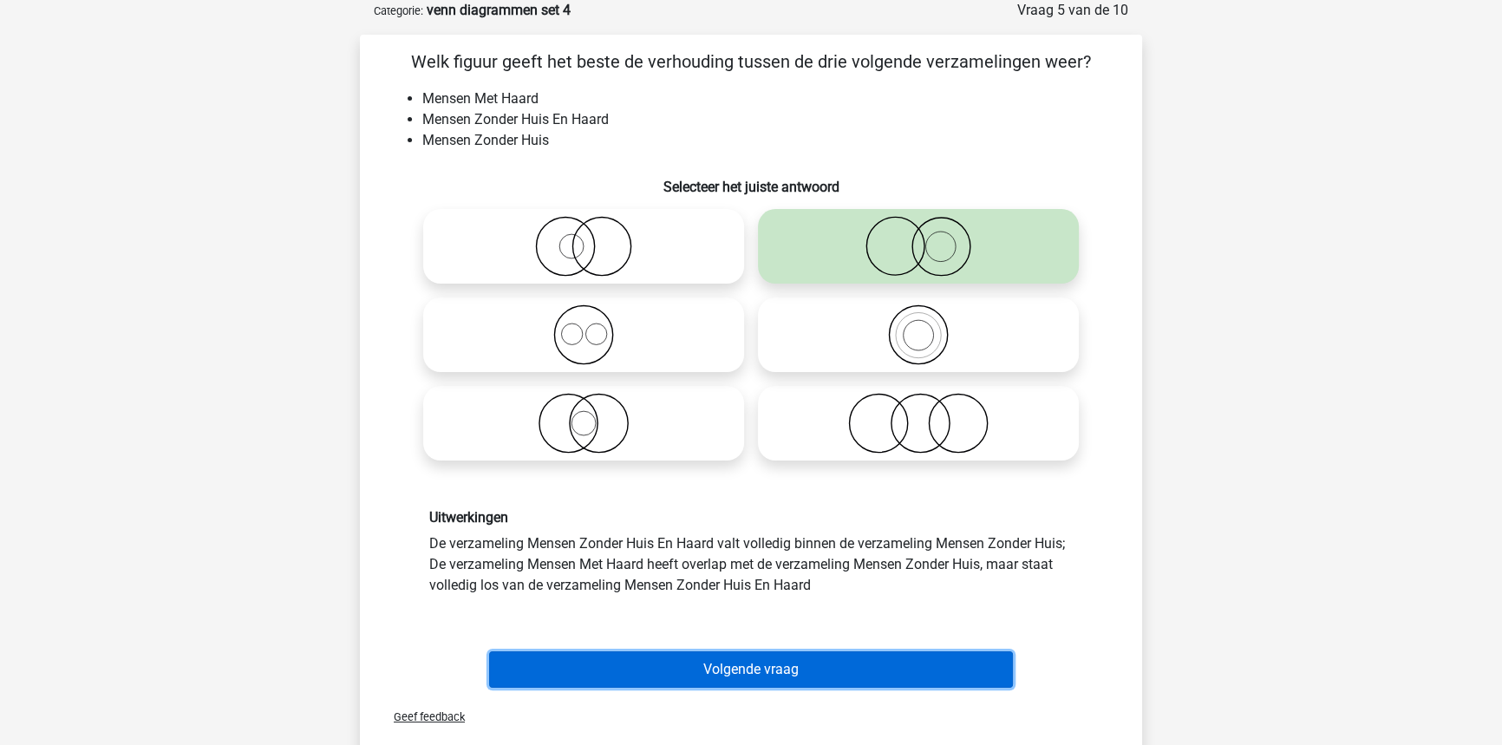
click at [694, 659] on button "Volgende vraag" at bounding box center [751, 669] width 525 height 36
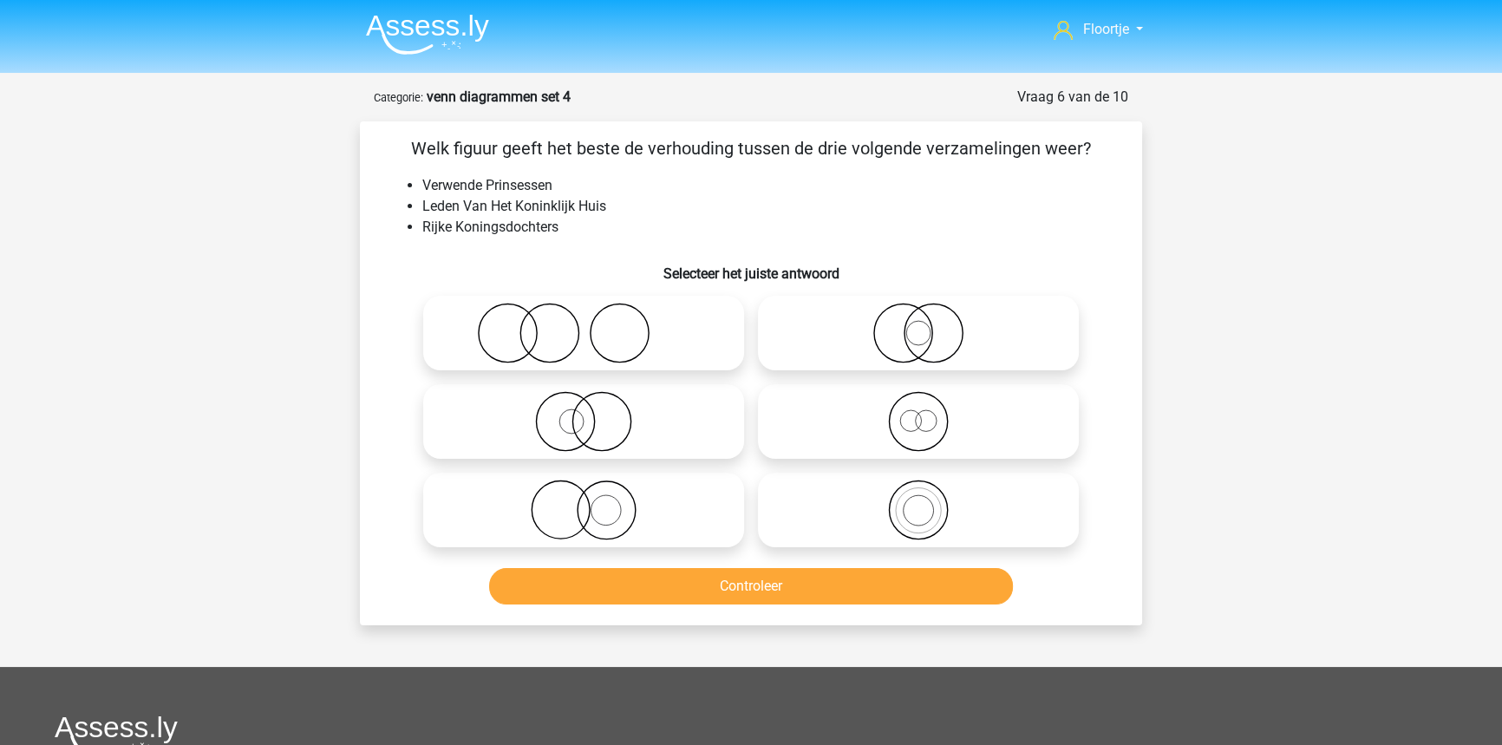
scroll to position [0, 0]
click at [571, 419] on icon at bounding box center [583, 421] width 307 height 61
click at [584, 413] on input "radio" at bounding box center [589, 406] width 11 height 11
radio input "true"
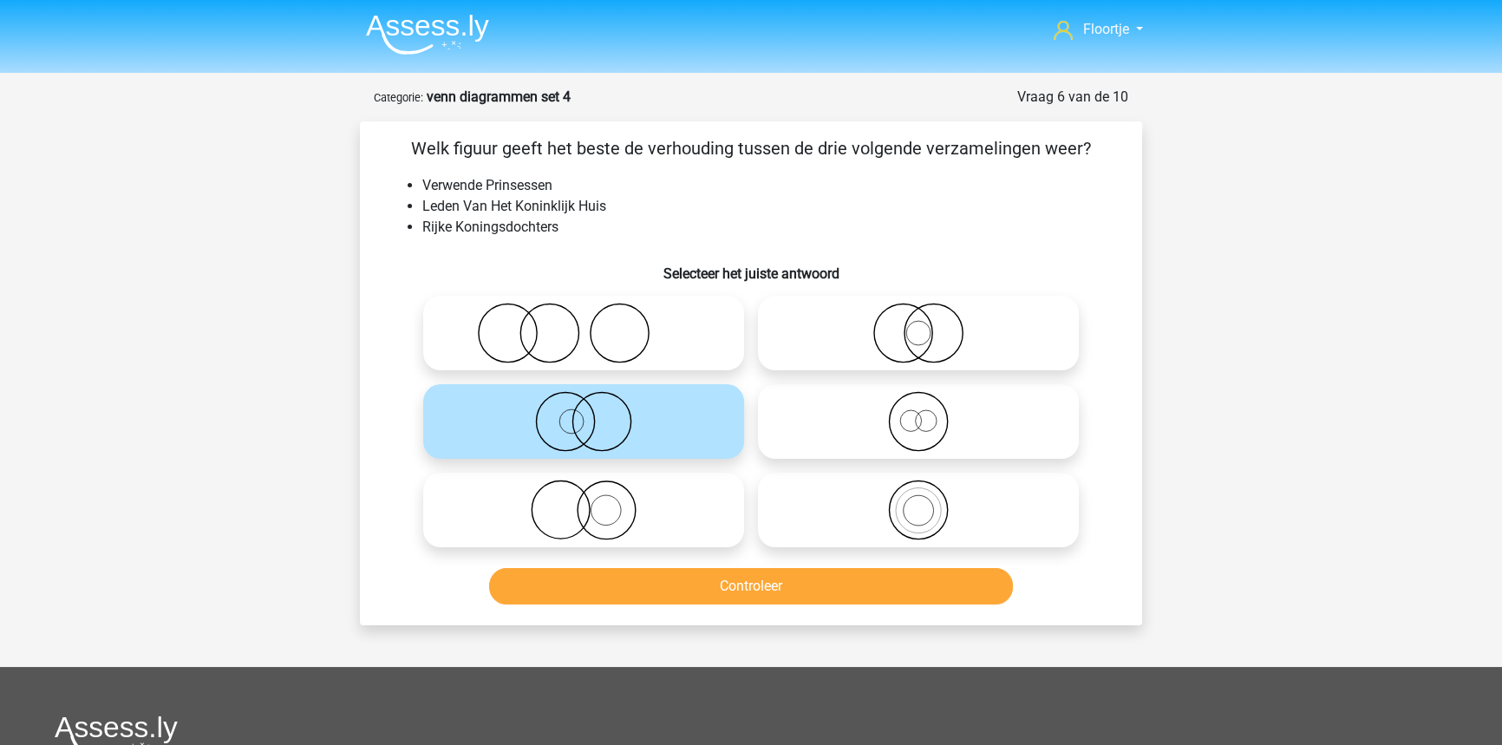
click at [1015, 443] on icon at bounding box center [918, 421] width 307 height 61
click at [929, 413] on input "radio" at bounding box center [923, 406] width 11 height 11
radio input "true"
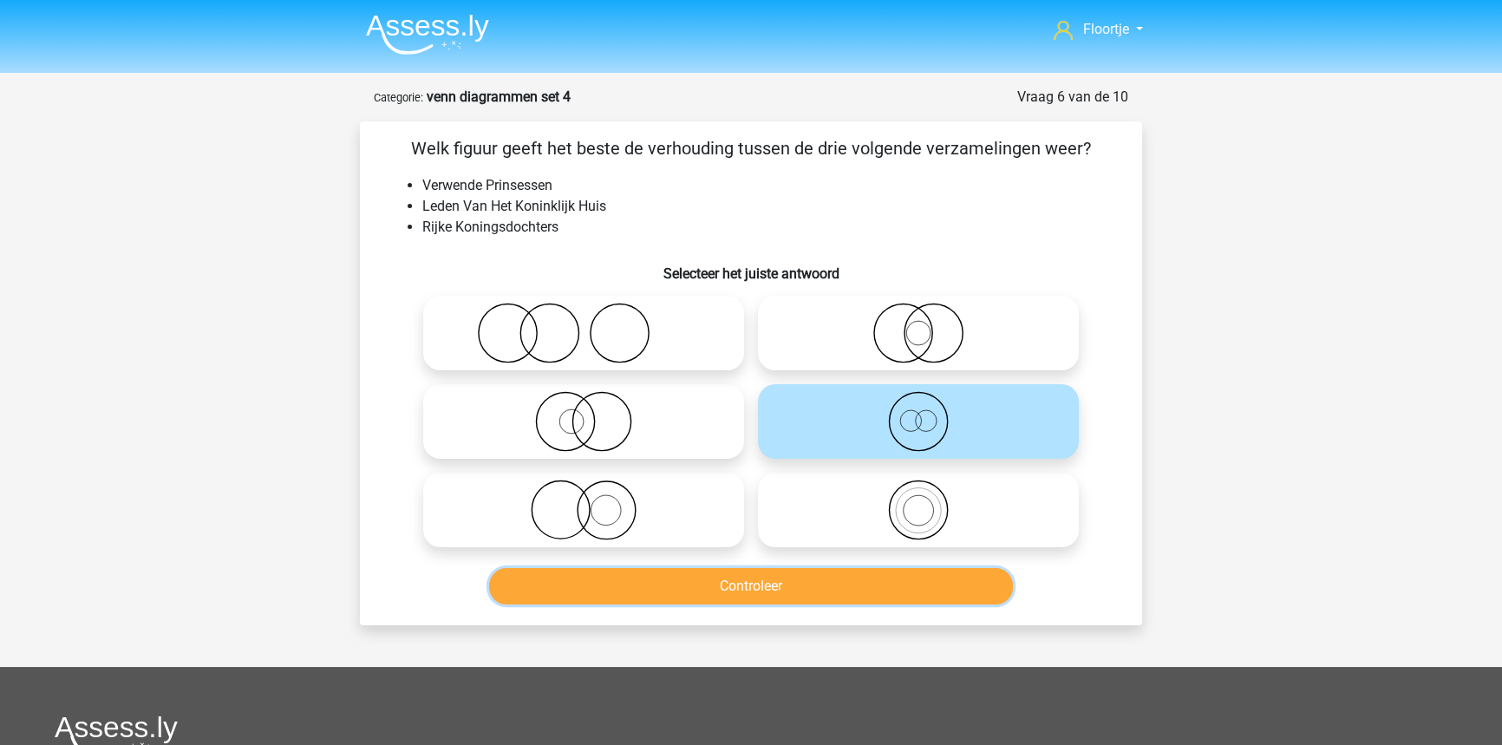
click at [978, 595] on button "Controleer" at bounding box center [751, 586] width 525 height 36
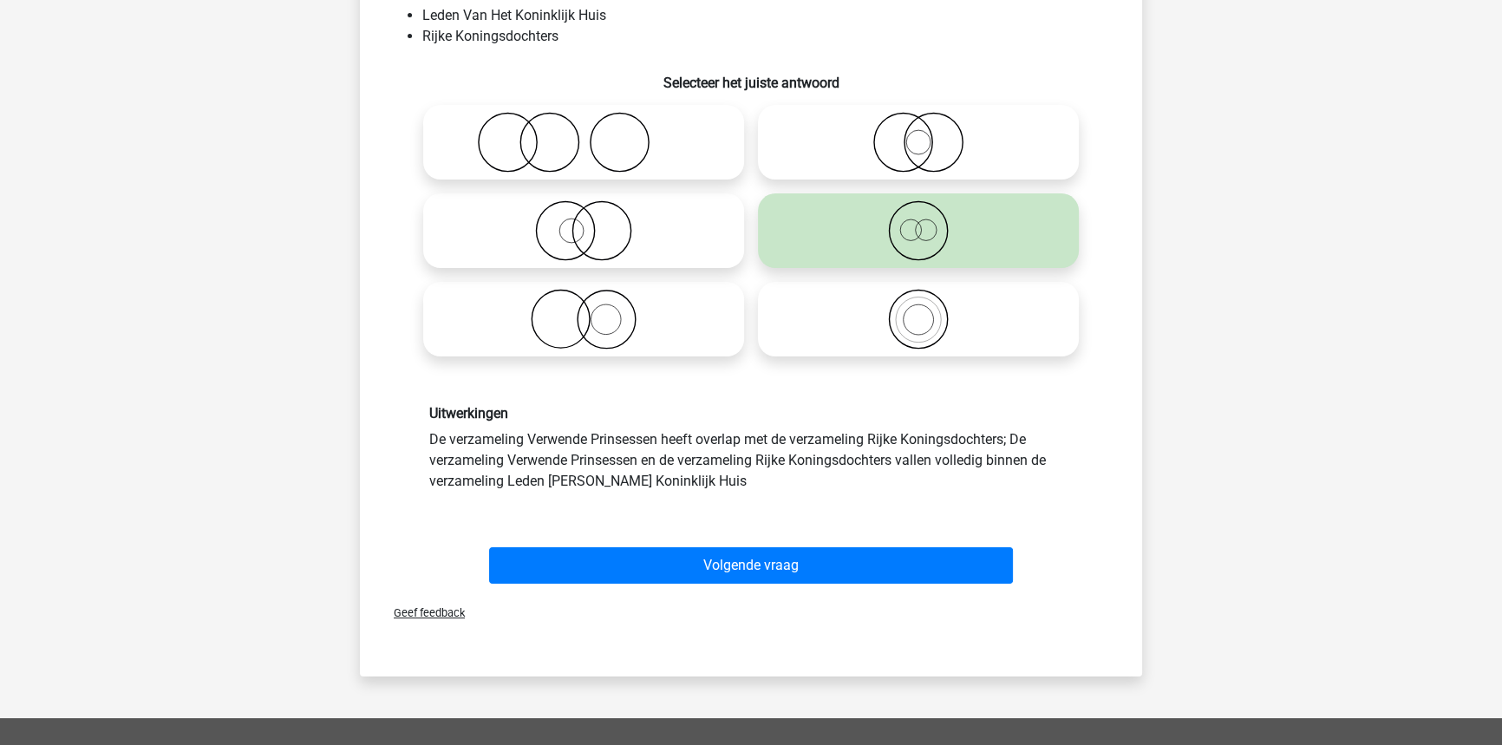
scroll to position [236, 0]
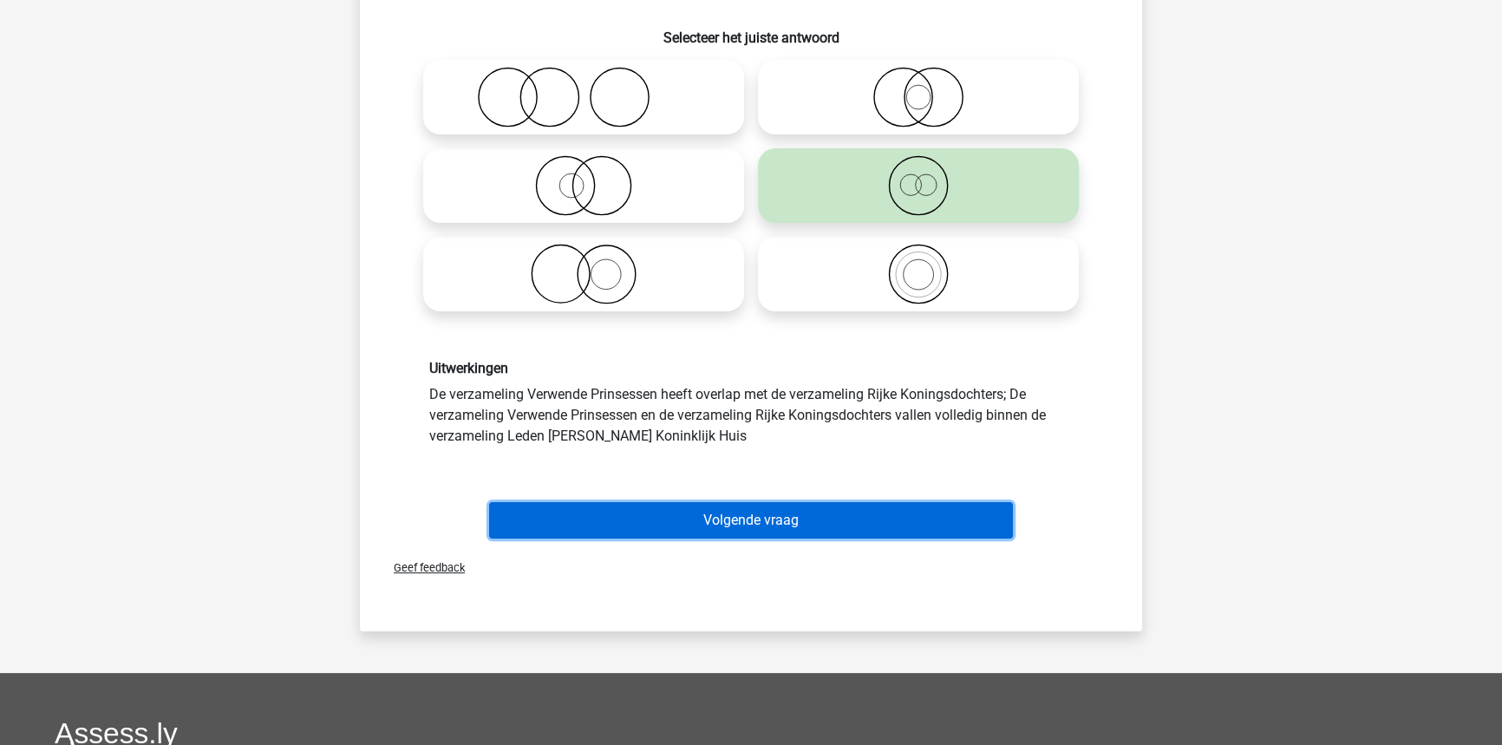
click at [905, 511] on button "Volgende vraag" at bounding box center [751, 520] width 525 height 36
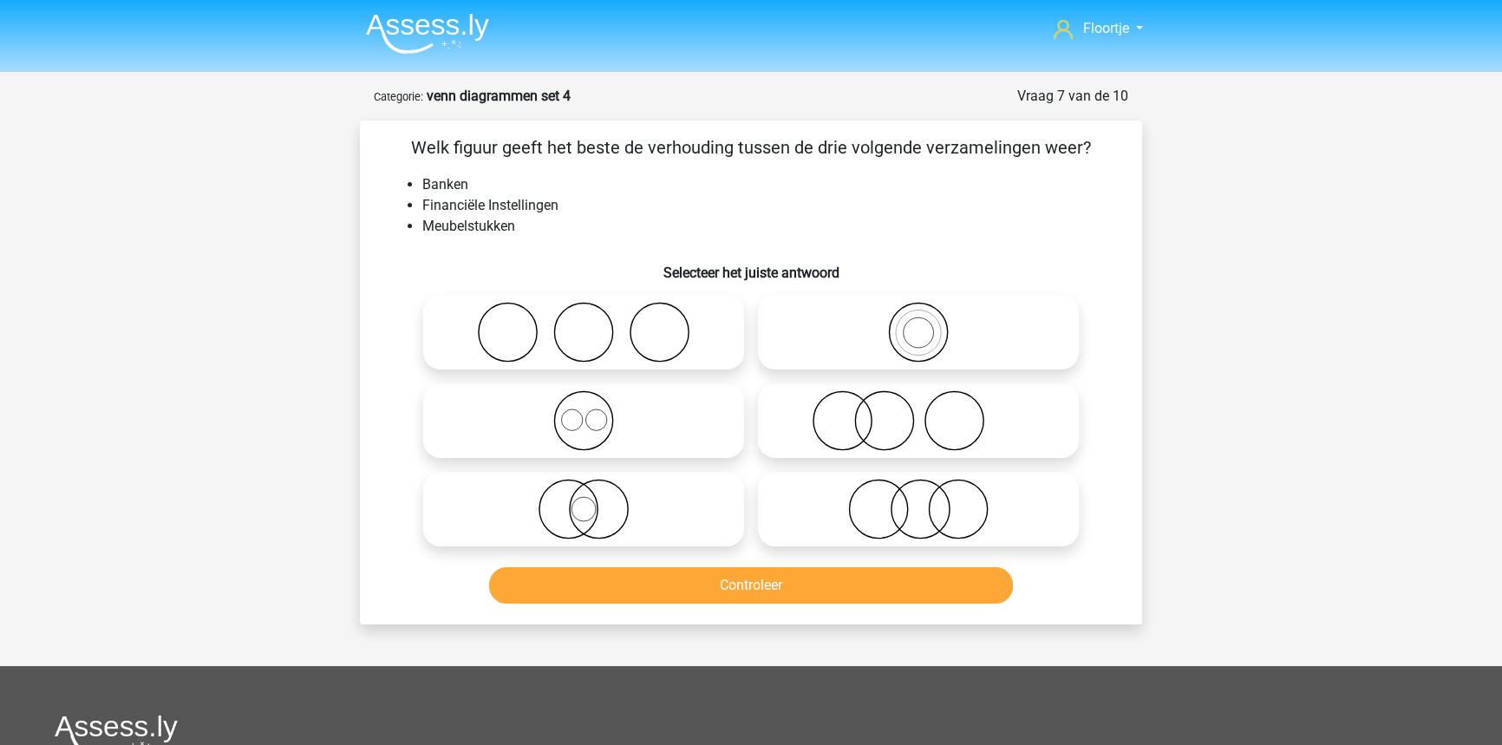
scroll to position [0, 0]
drag, startPoint x: 819, startPoint y: 528, endPoint x: 799, endPoint y: 601, distance: 75.7
click at [819, 527] on icon at bounding box center [918, 509] width 307 height 61
click at [918, 501] on input "radio" at bounding box center [923, 495] width 11 height 11
radio input "true"
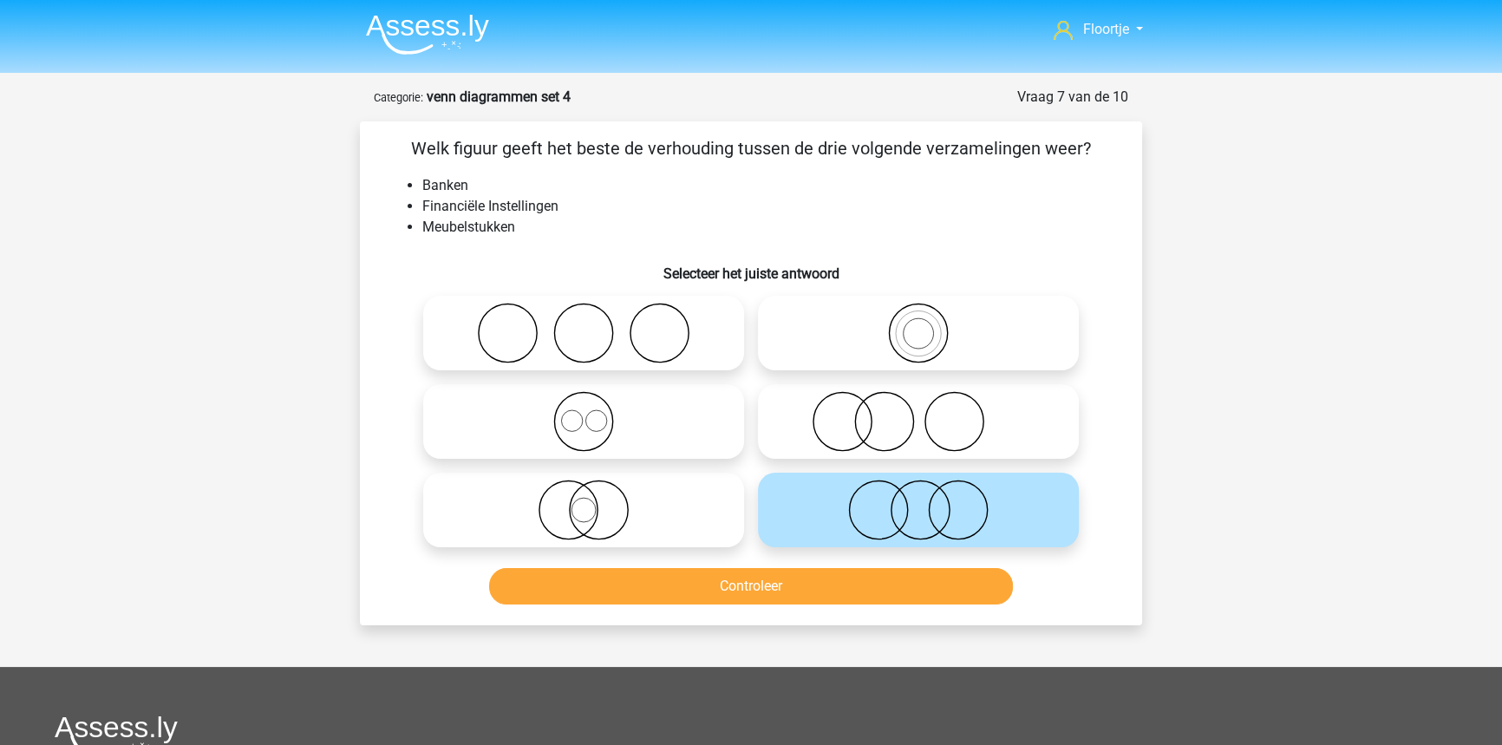
click at [884, 418] on icon at bounding box center [918, 421] width 307 height 61
click at [918, 413] on input "radio" at bounding box center [923, 406] width 11 height 11
radio input "true"
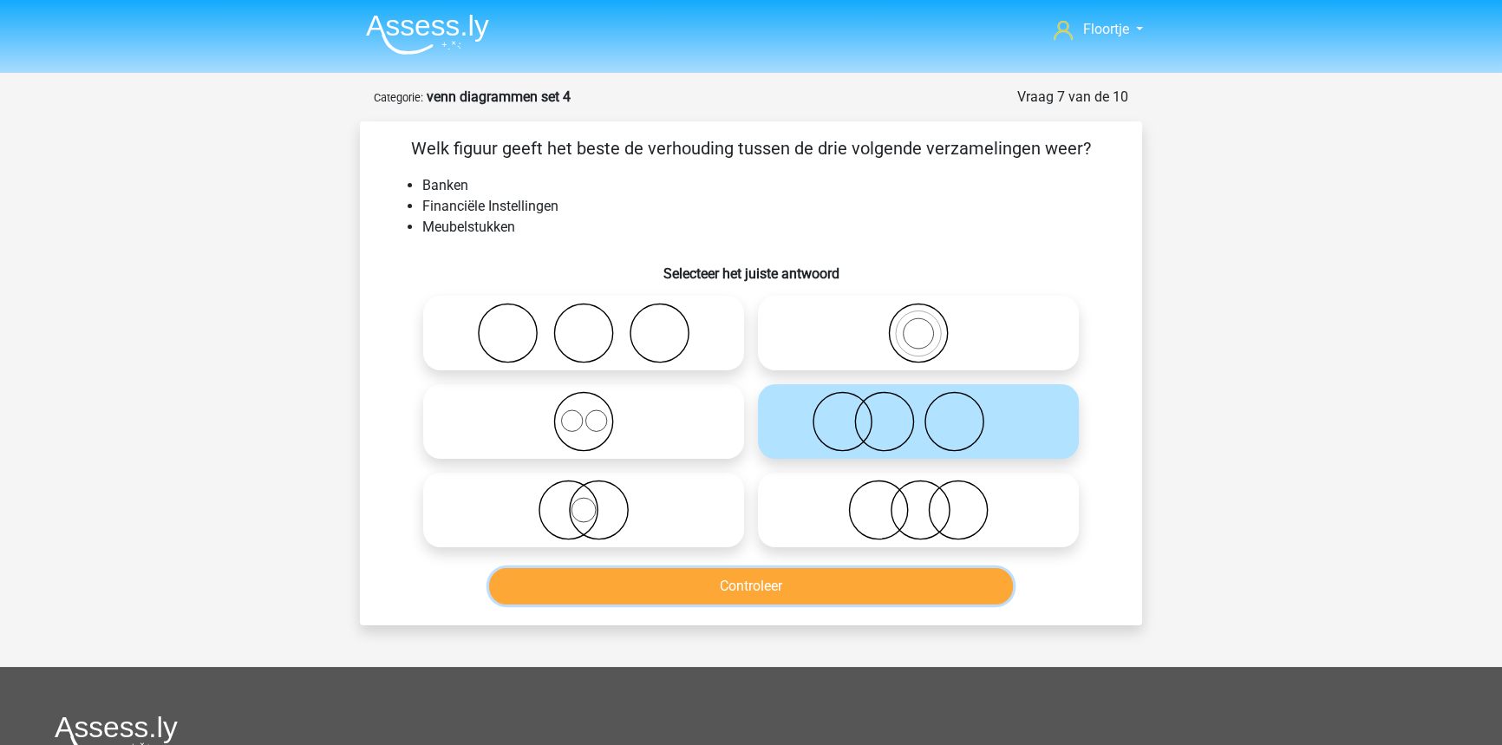
click at [832, 597] on button "Controleer" at bounding box center [751, 586] width 525 height 36
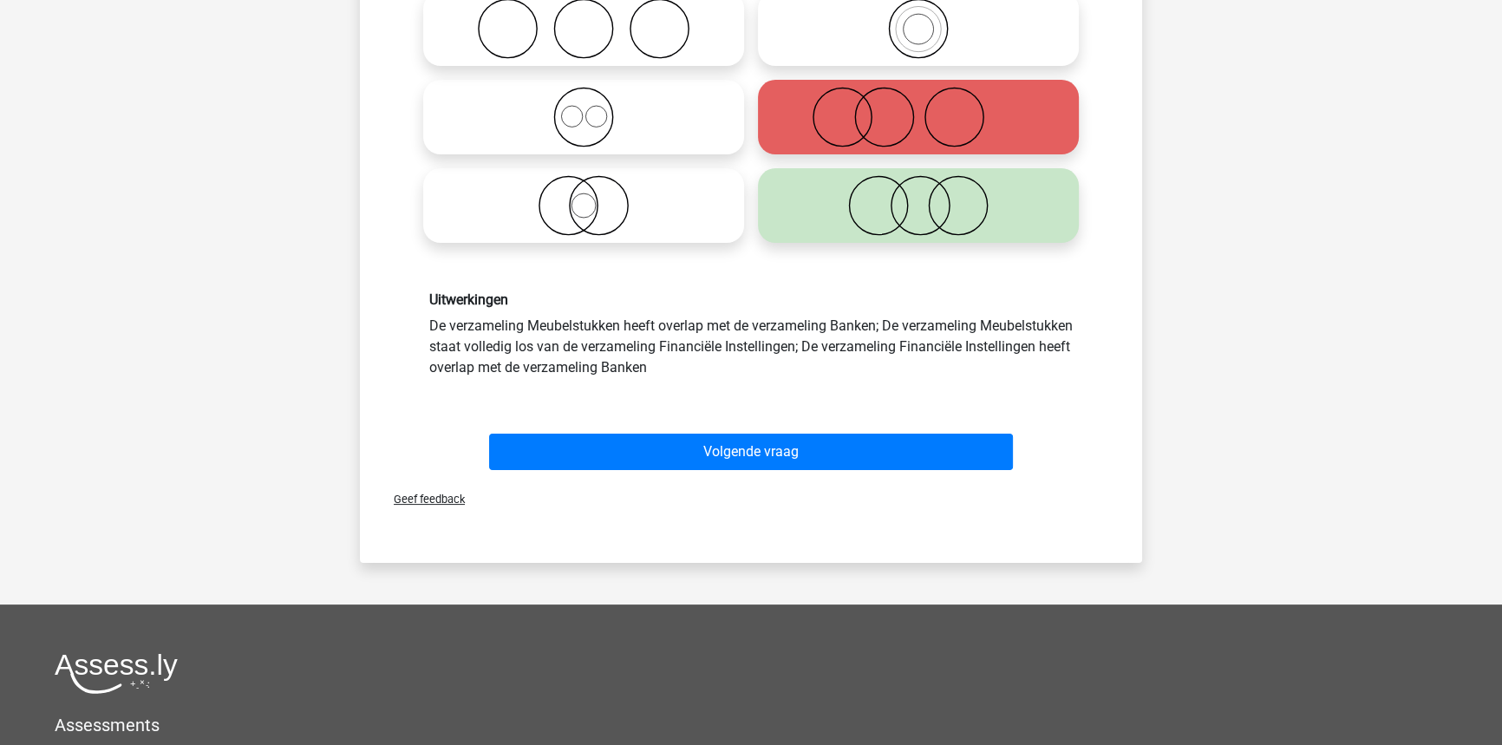
scroll to position [315, 0]
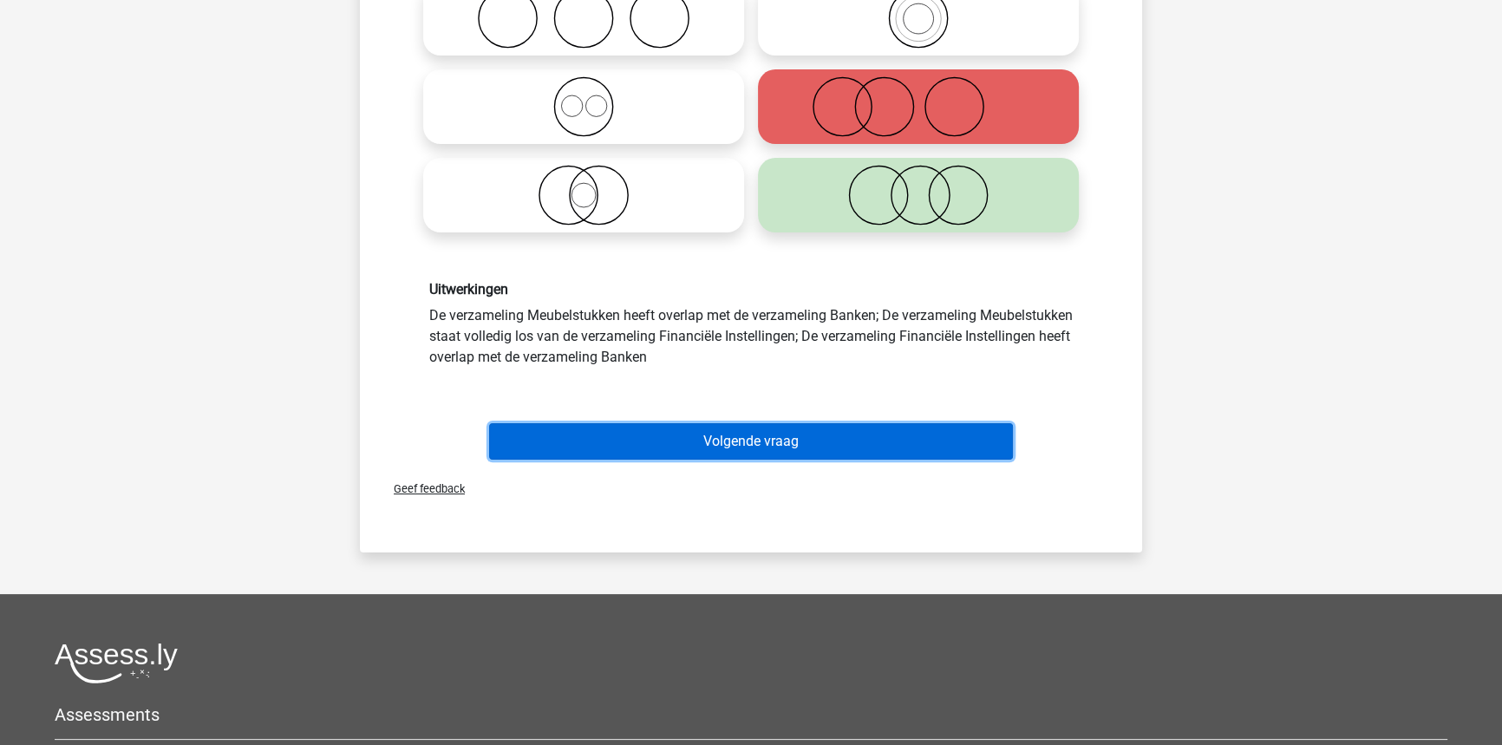
click at [838, 456] on button "Volgende vraag" at bounding box center [751, 441] width 525 height 36
click at [845, 441] on button "Volgende vraag" at bounding box center [751, 441] width 525 height 36
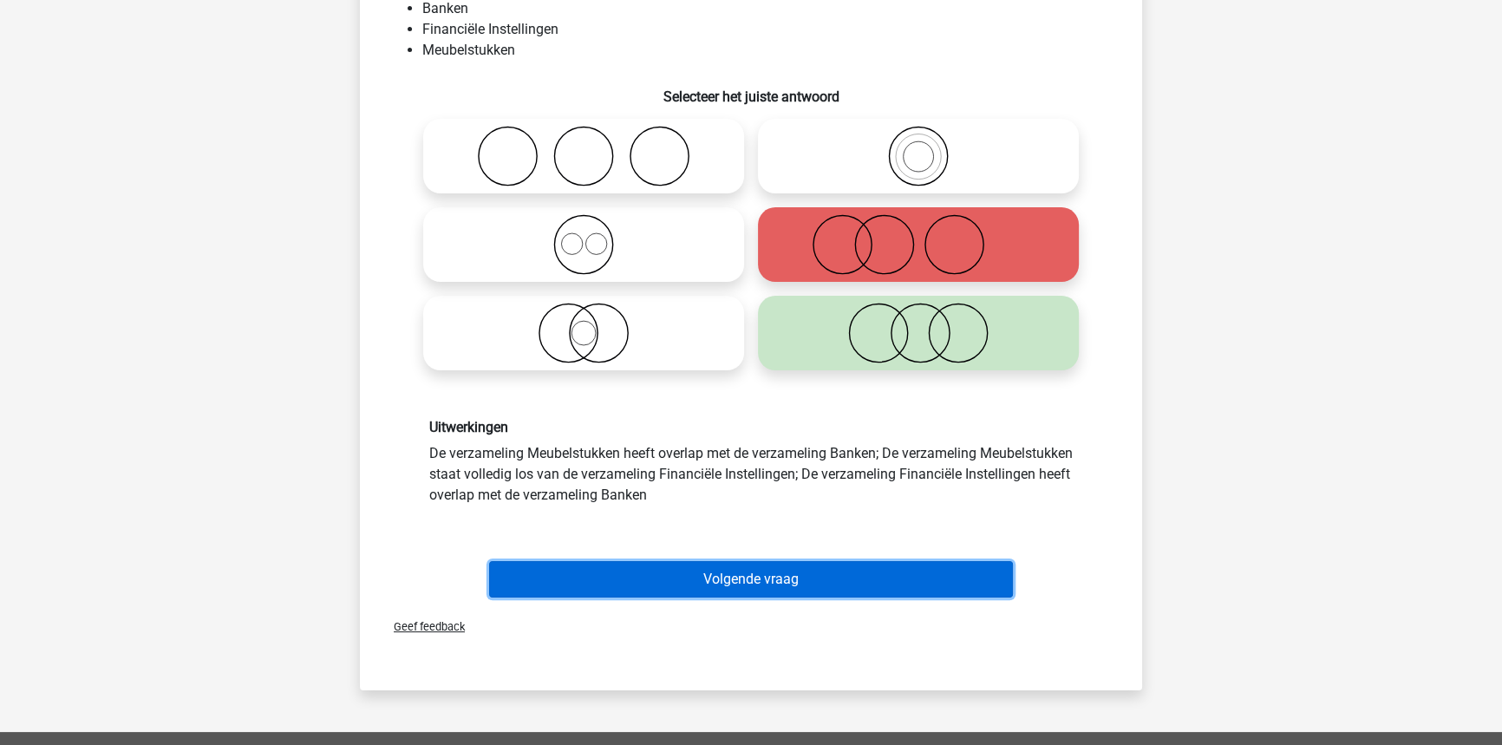
scroll to position [157, 0]
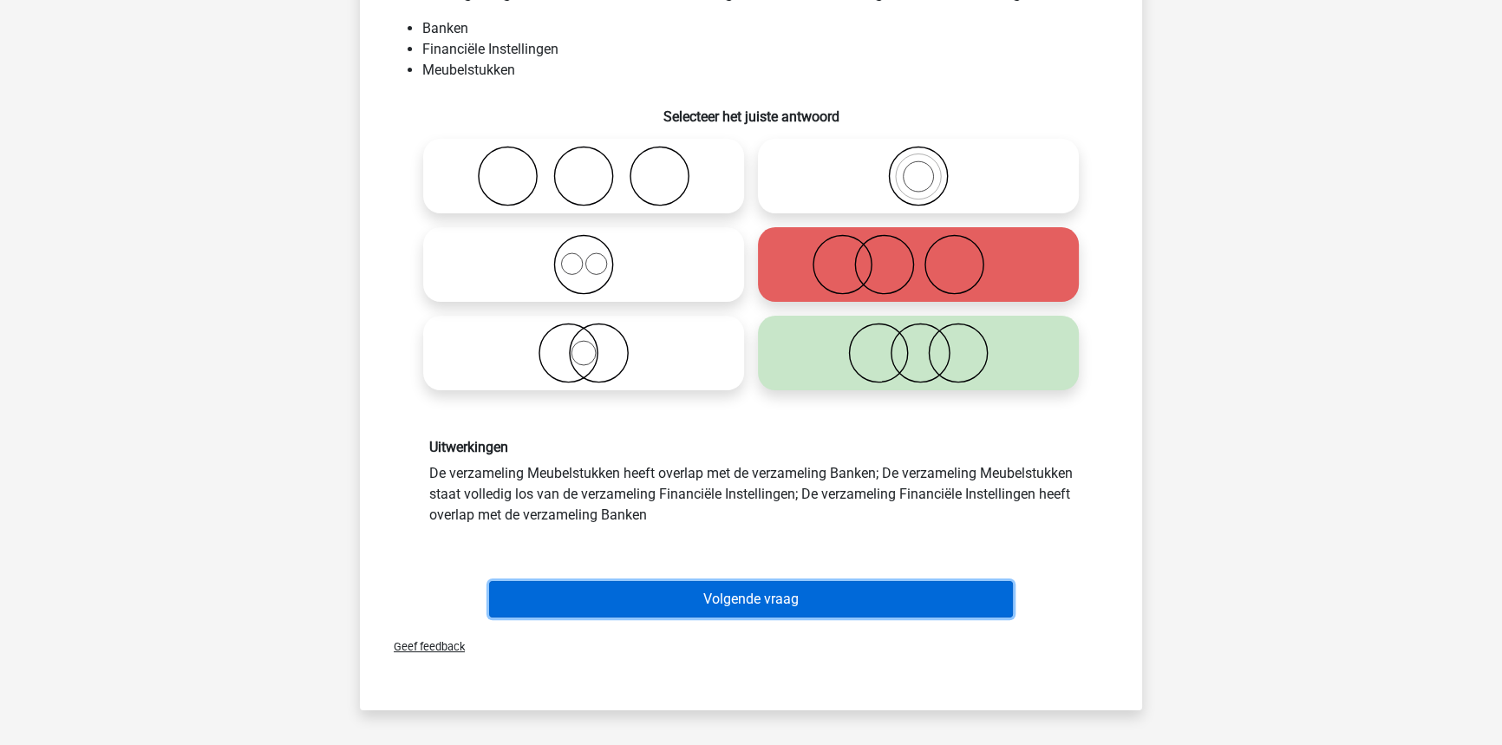
click at [722, 597] on button "Volgende vraag" at bounding box center [751, 599] width 525 height 36
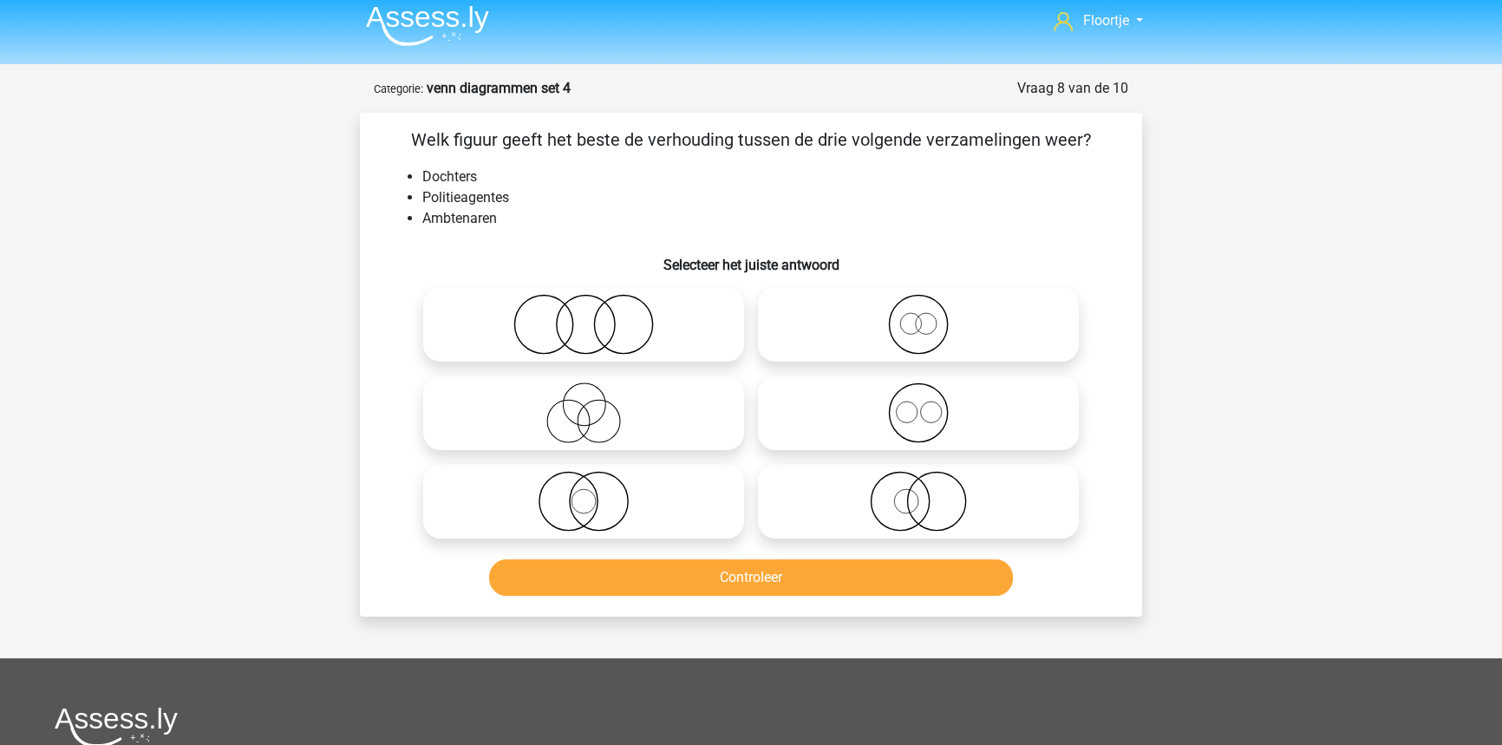
scroll to position [0, 0]
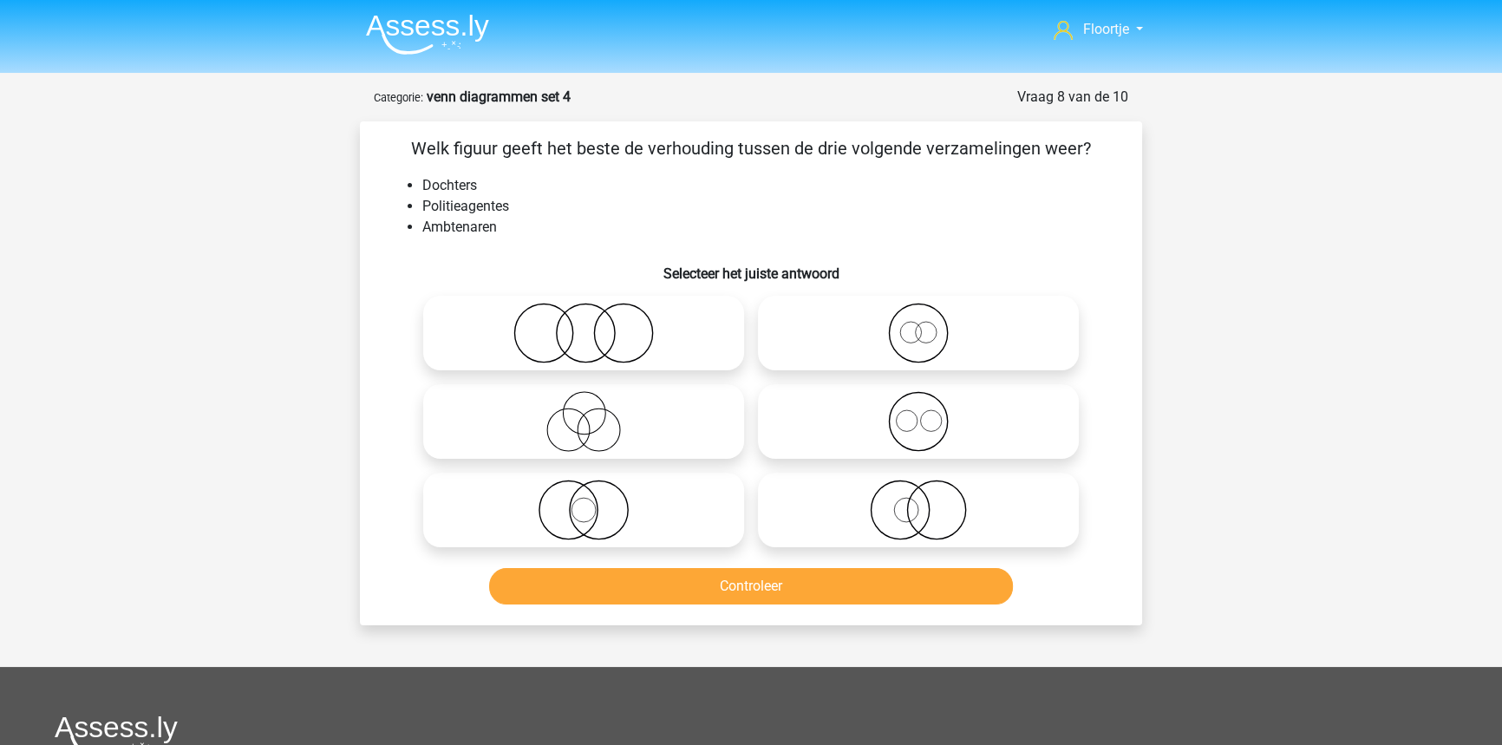
click at [579, 345] on icon at bounding box center [583, 333] width 307 height 61
click at [584, 324] on input "radio" at bounding box center [589, 318] width 11 height 11
radio input "true"
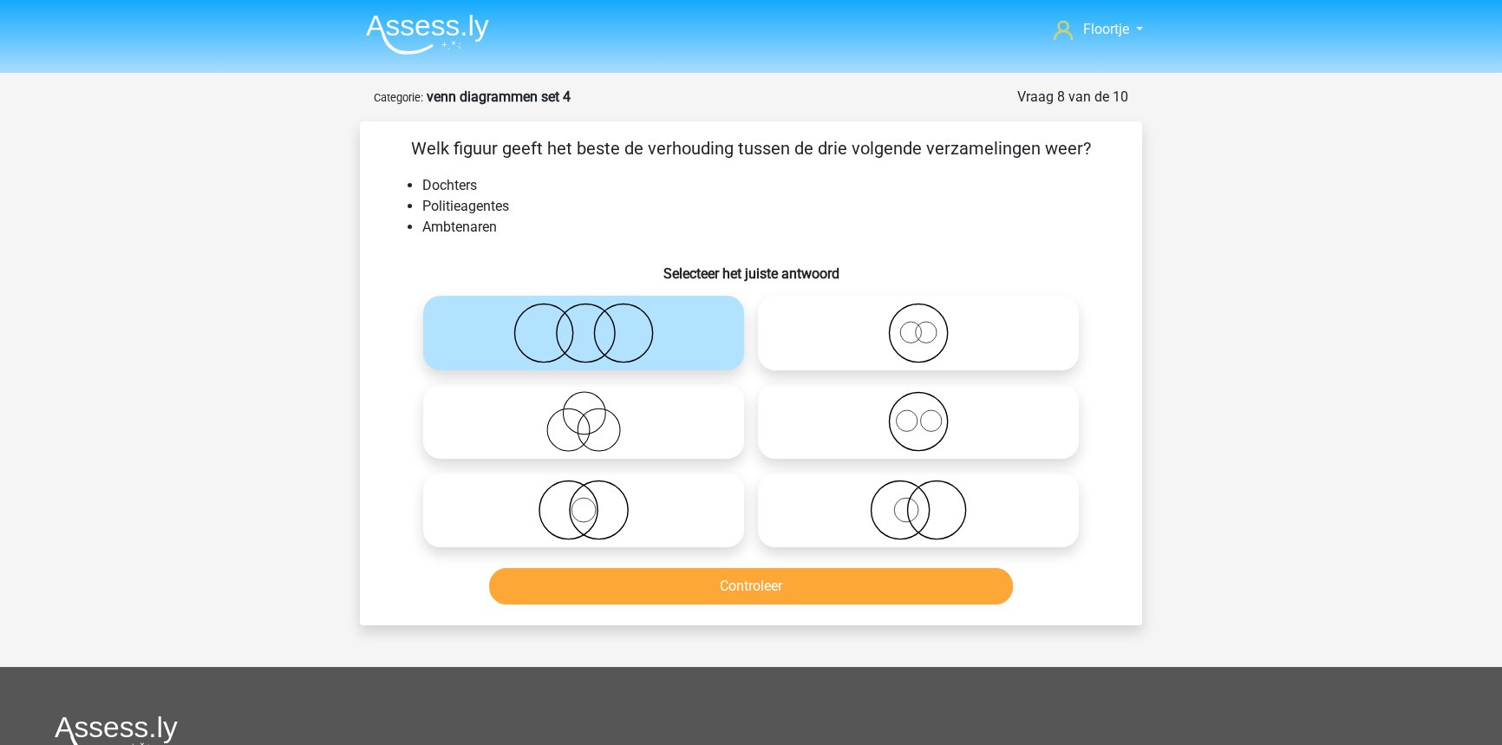
click at [599, 516] on icon at bounding box center [583, 509] width 307 height 61
click at [595, 501] on input "radio" at bounding box center [589, 495] width 11 height 11
radio input "true"
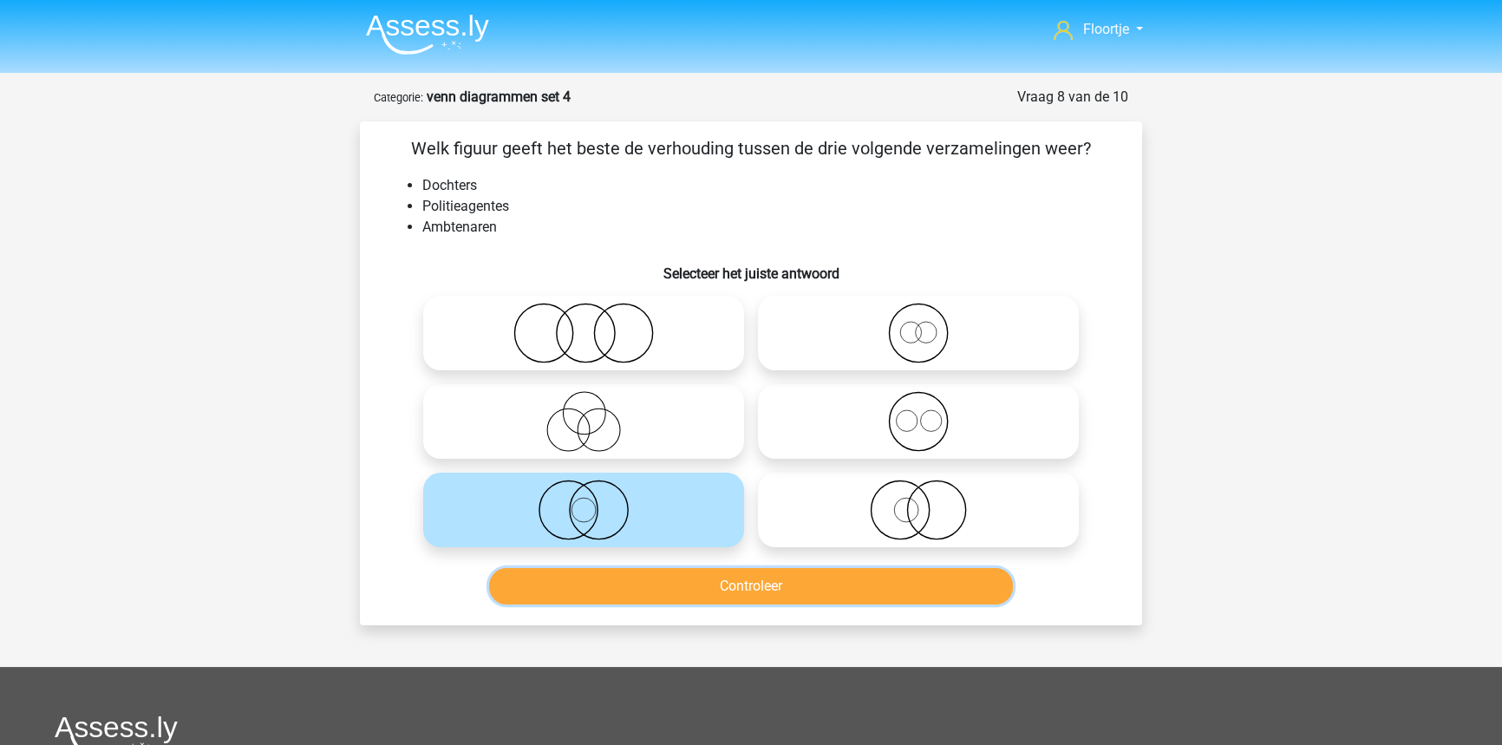
click at [667, 574] on button "Controleer" at bounding box center [751, 586] width 525 height 36
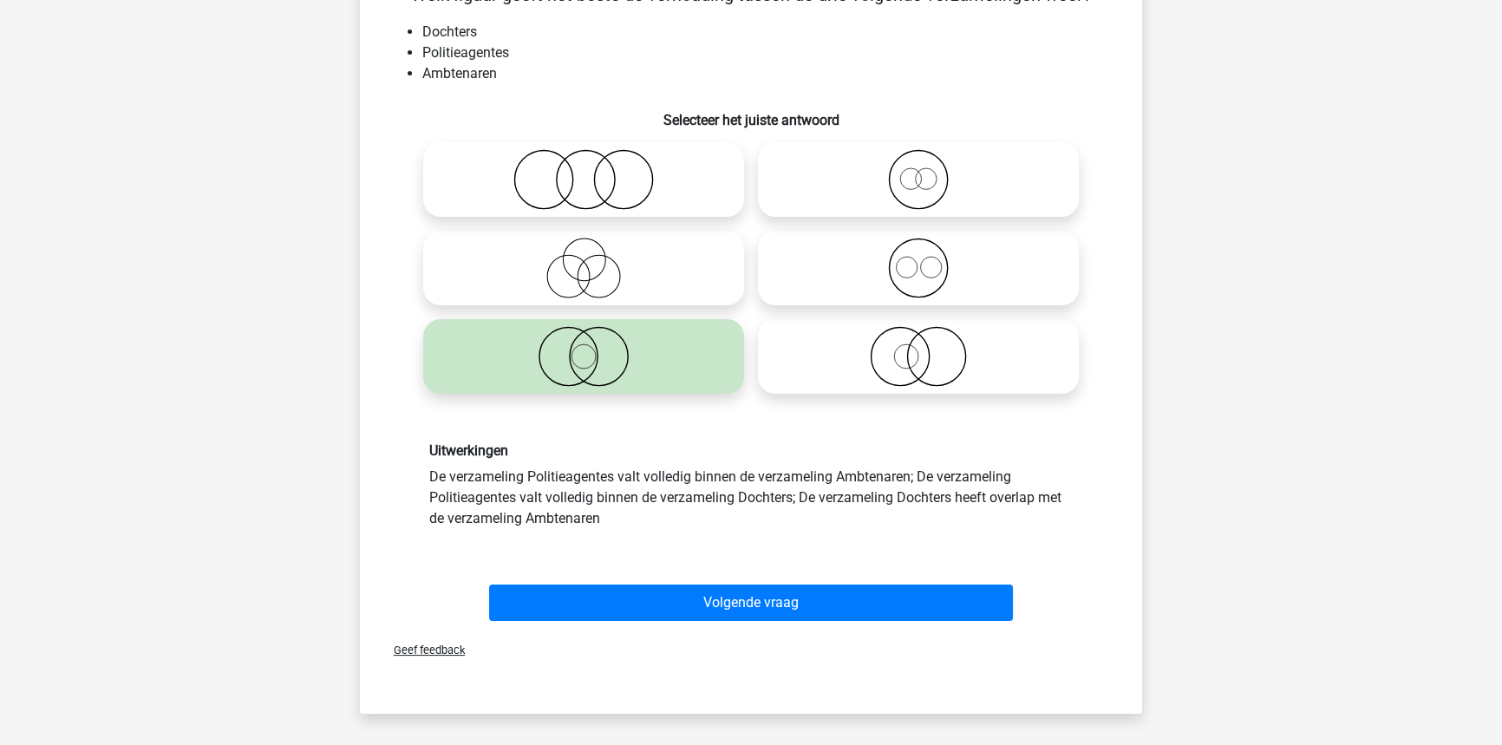
scroll to position [157, 0]
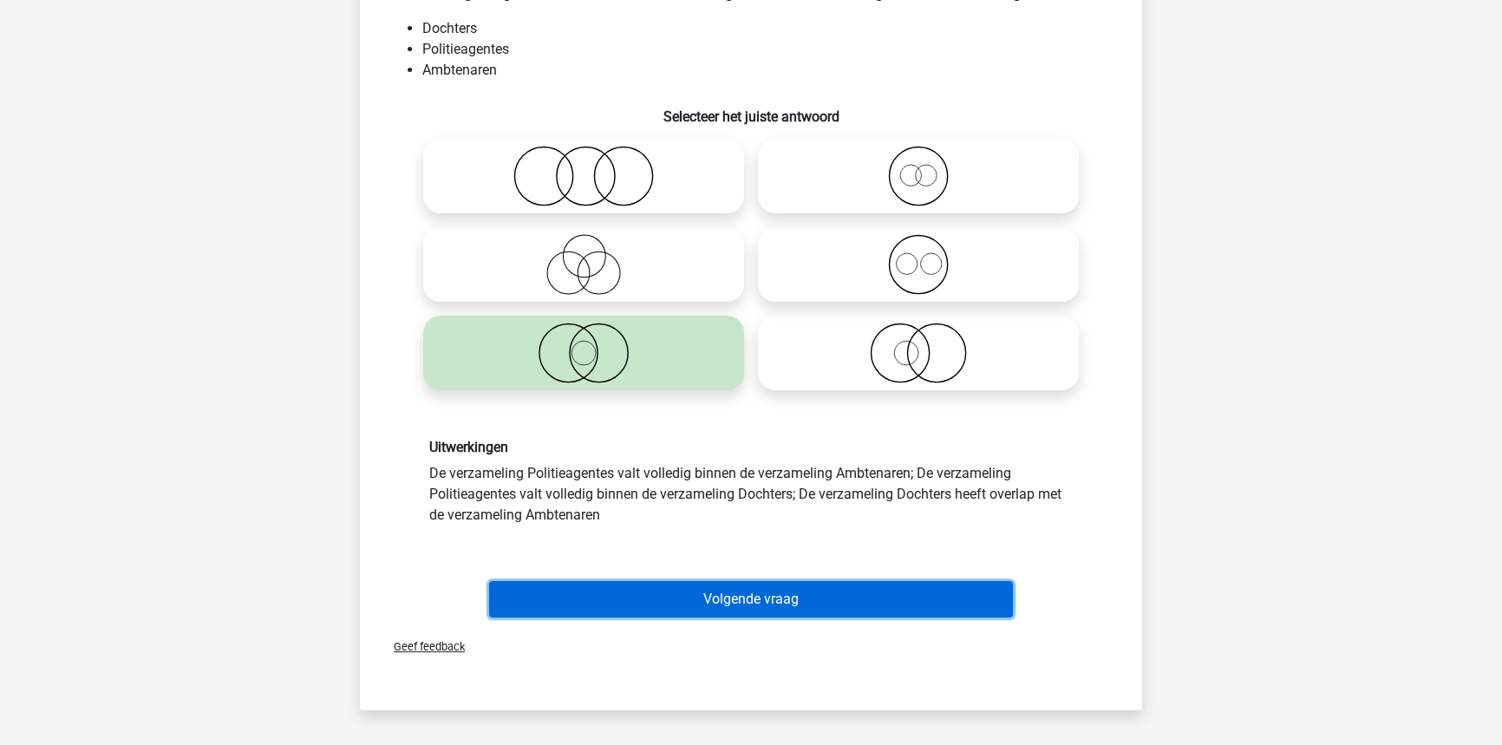
click at [577, 584] on button "Volgende vraag" at bounding box center [751, 599] width 525 height 36
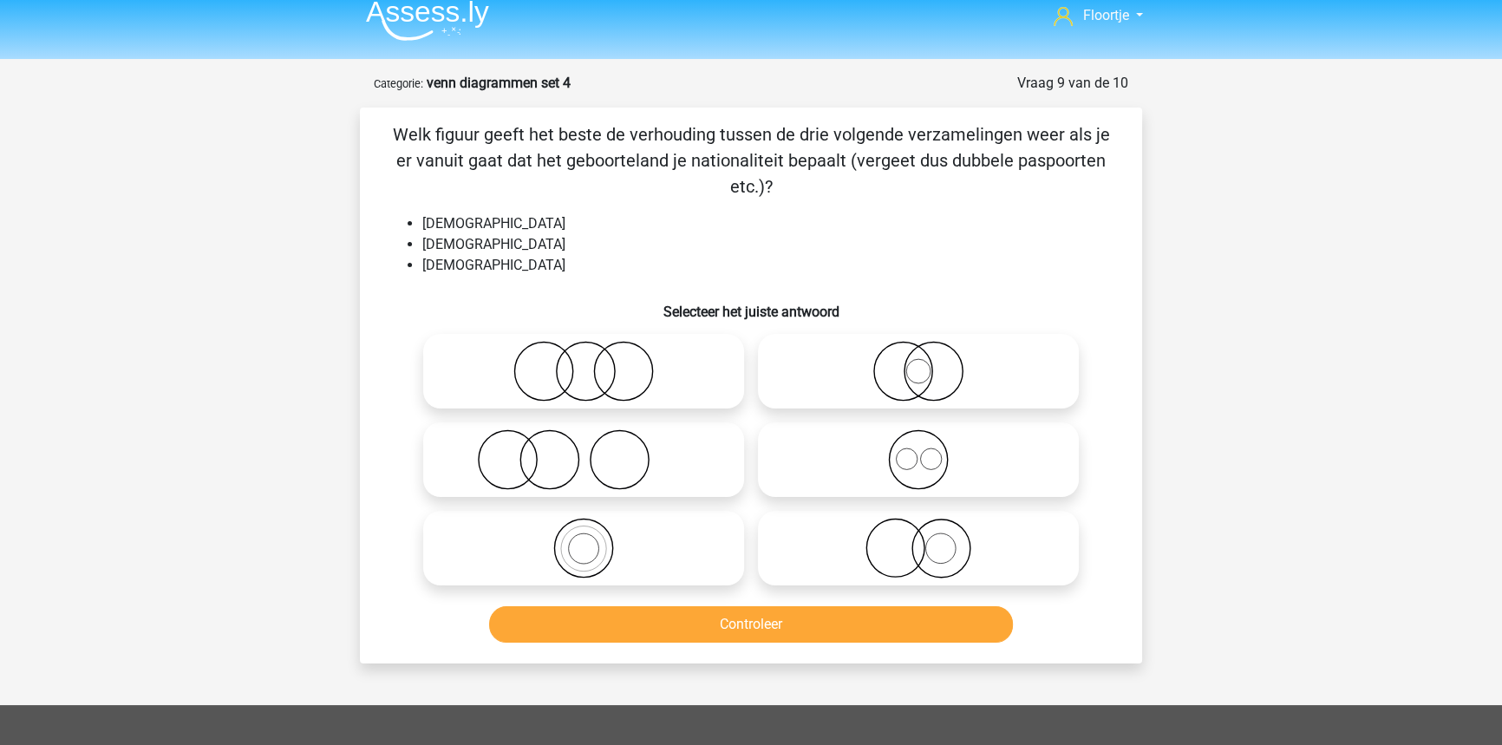
scroll to position [0, 0]
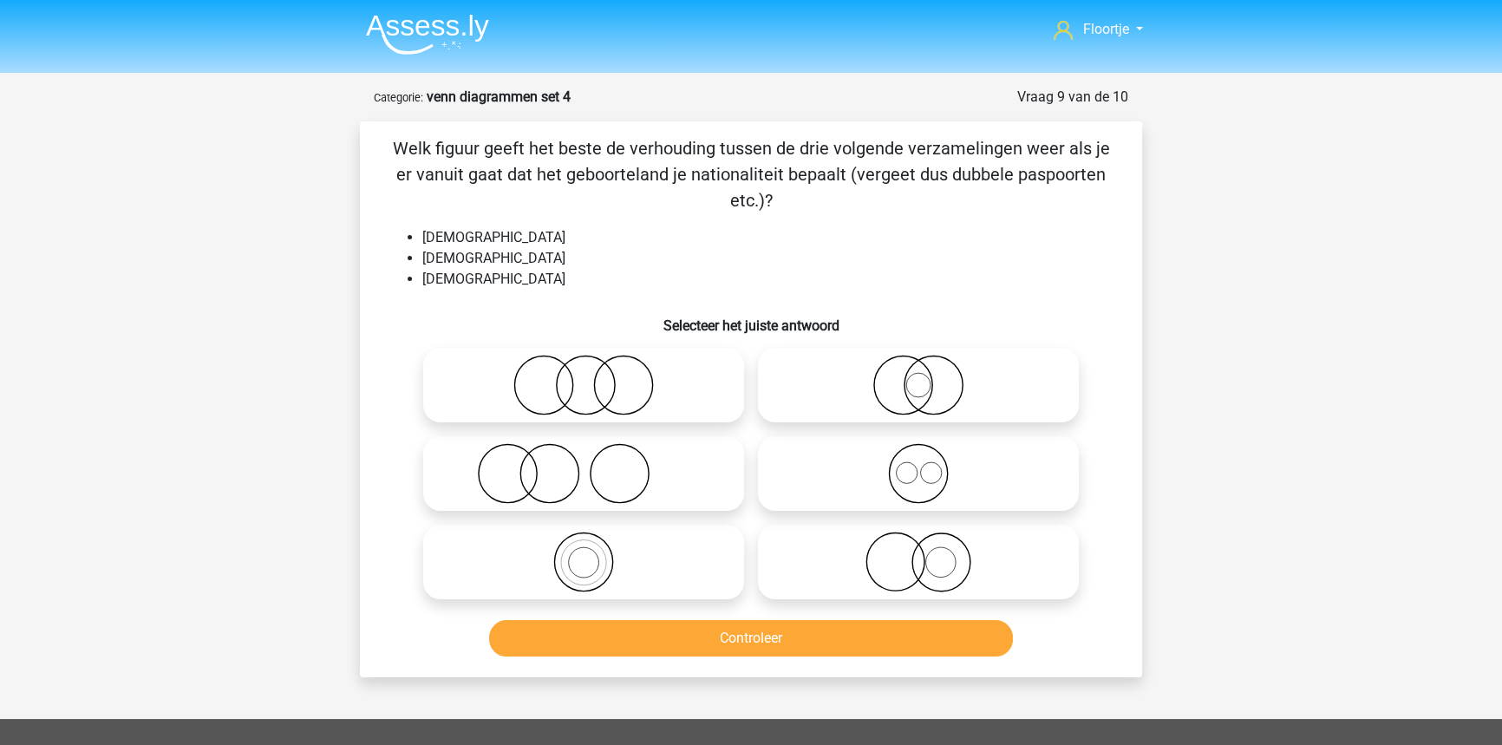
click at [823, 414] on icon at bounding box center [918, 385] width 307 height 61
click at [918, 376] on input "radio" at bounding box center [923, 370] width 11 height 11
radio input "true"
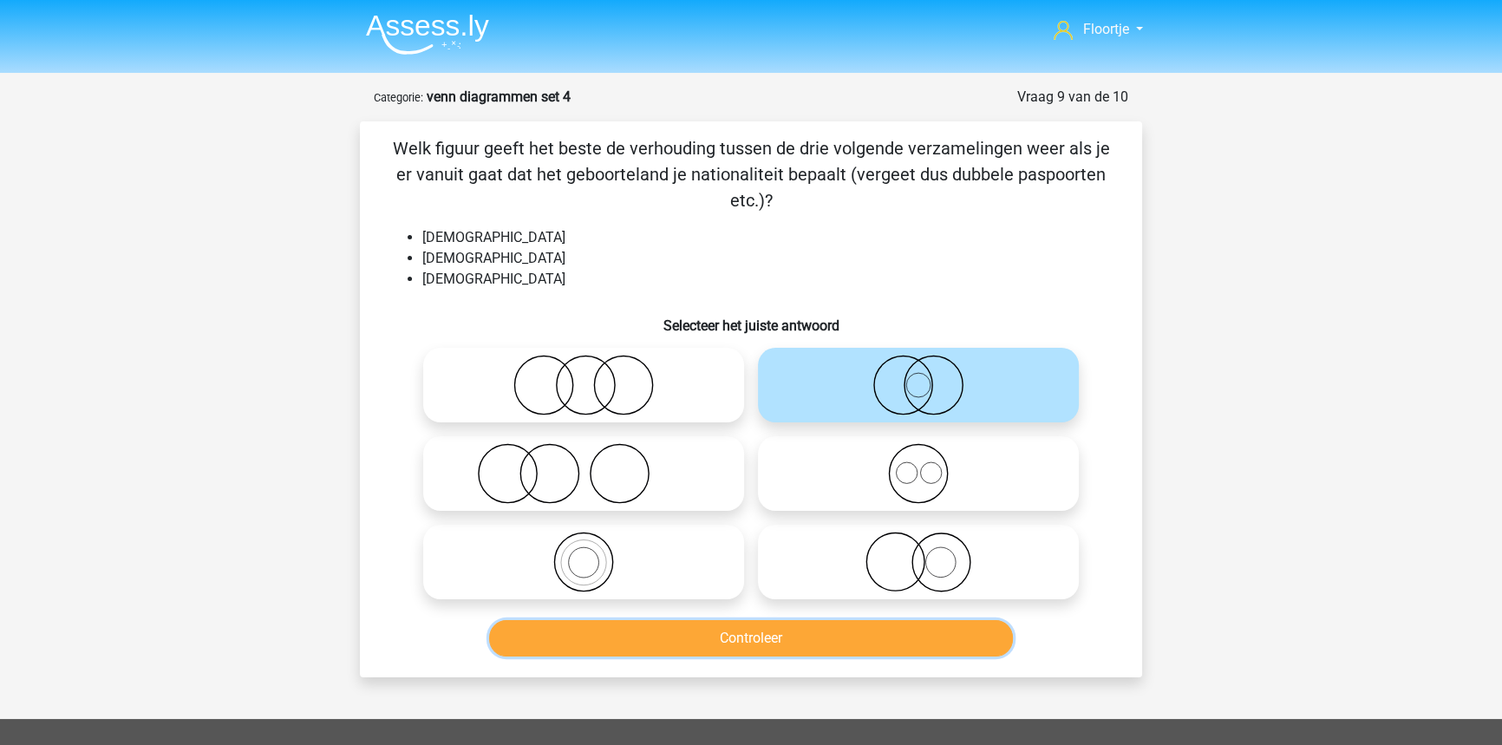
click at [678, 644] on button "Controleer" at bounding box center [751, 638] width 525 height 36
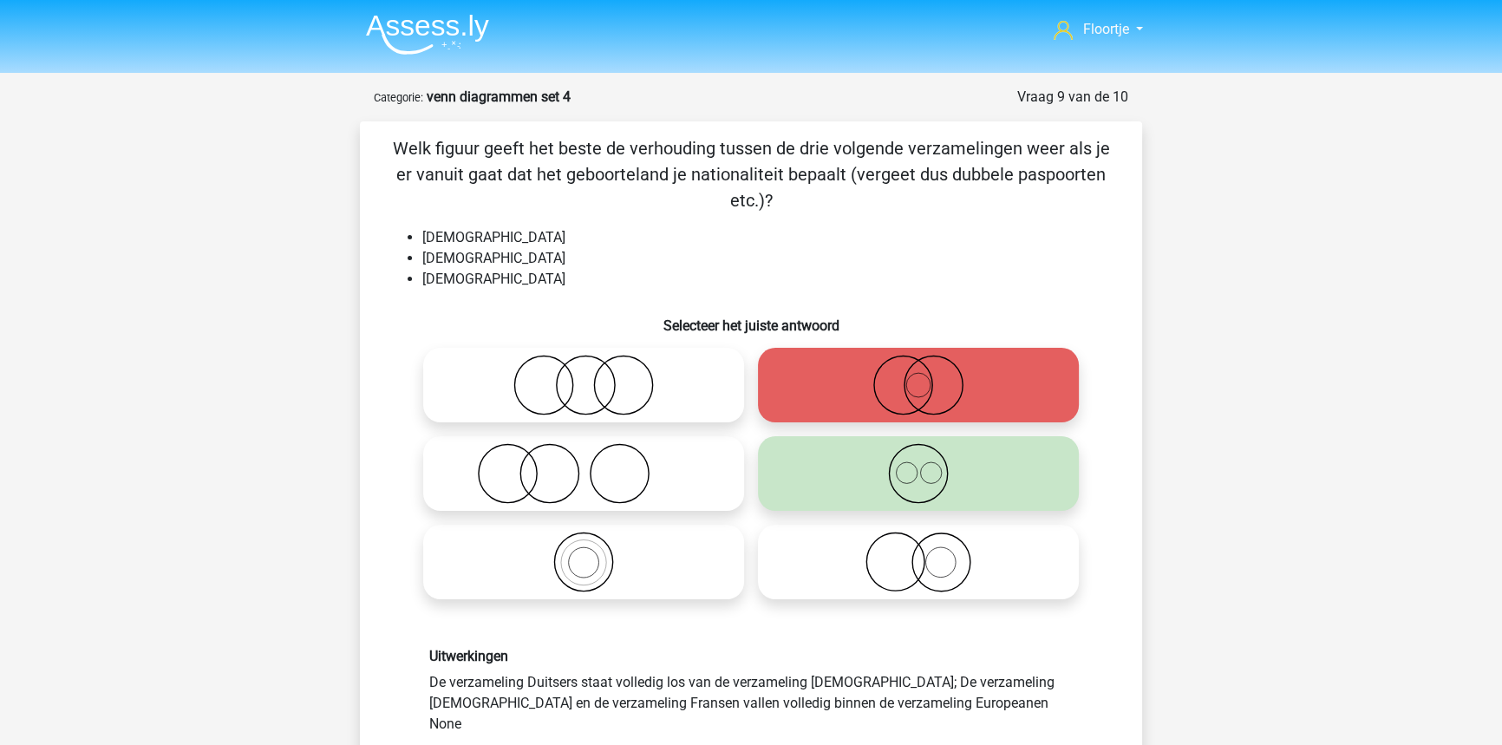
drag, startPoint x: 837, startPoint y: 163, endPoint x: 1214, endPoint y: 199, distance: 378.8
click at [1214, 199] on div "Floortje floortjejasmijn11@gmail.com Nederlands English" at bounding box center [751, 709] width 1502 height 1418
click at [1197, 221] on div "Floortje floortjejasmijn11@gmail.com Nederlands English" at bounding box center [751, 709] width 1502 height 1418
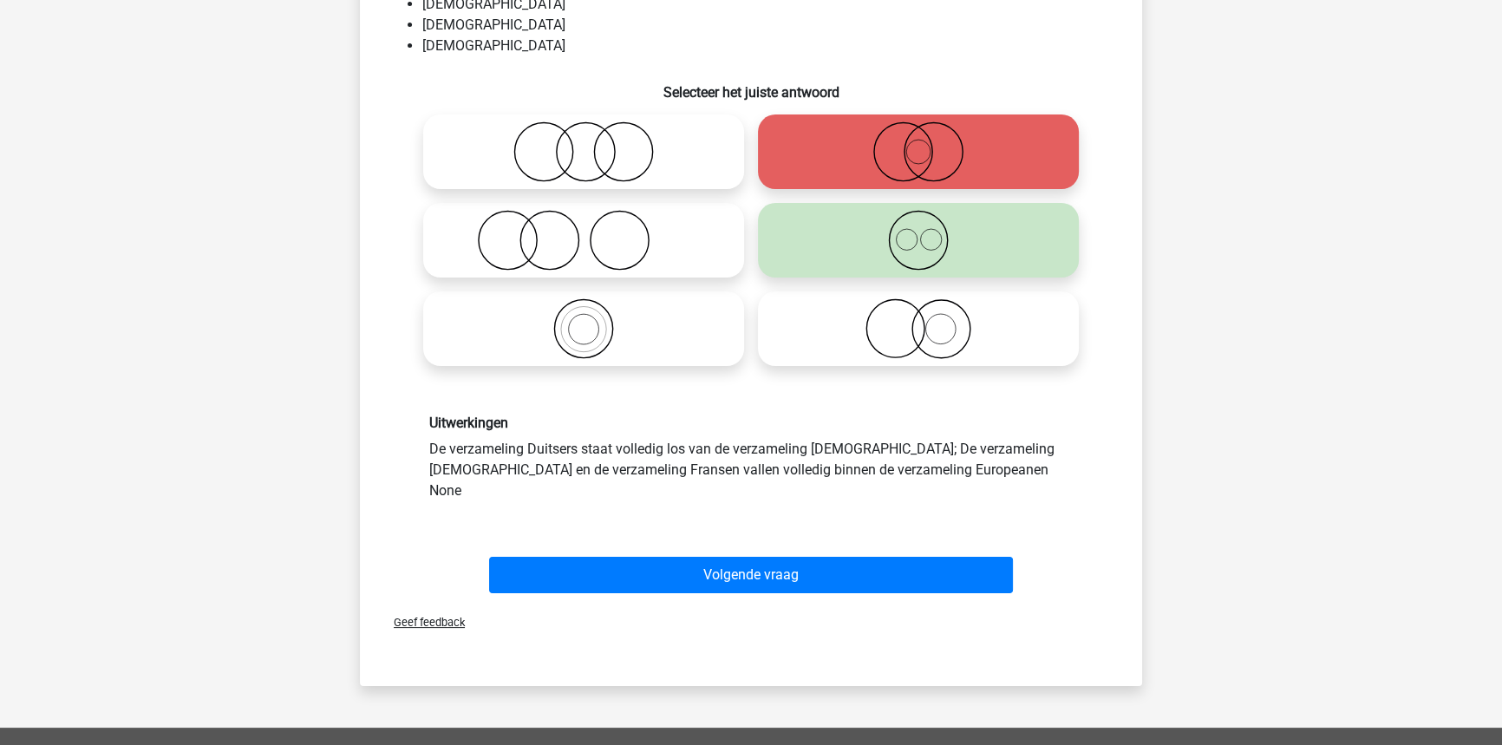
scroll to position [236, 0]
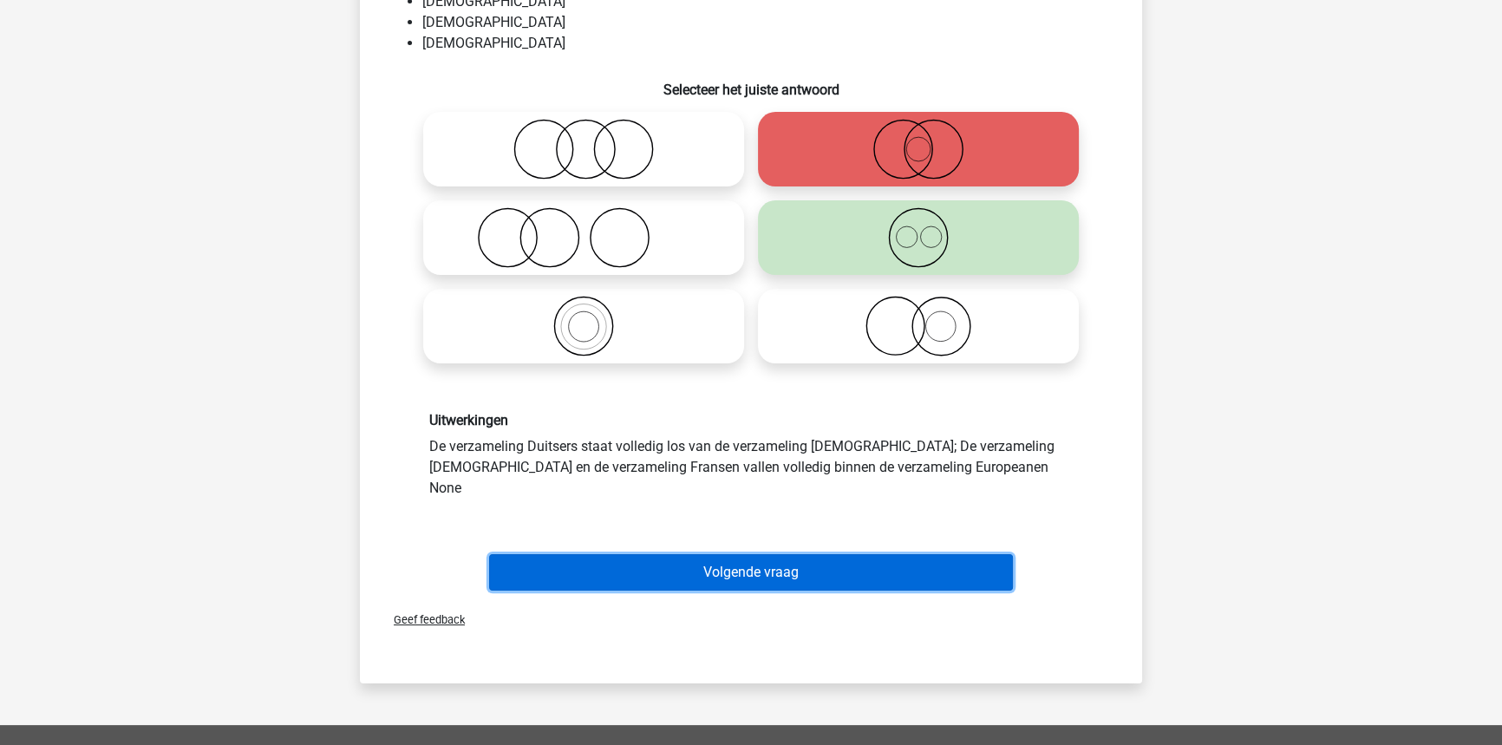
click at [745, 566] on button "Volgende vraag" at bounding box center [751, 572] width 525 height 36
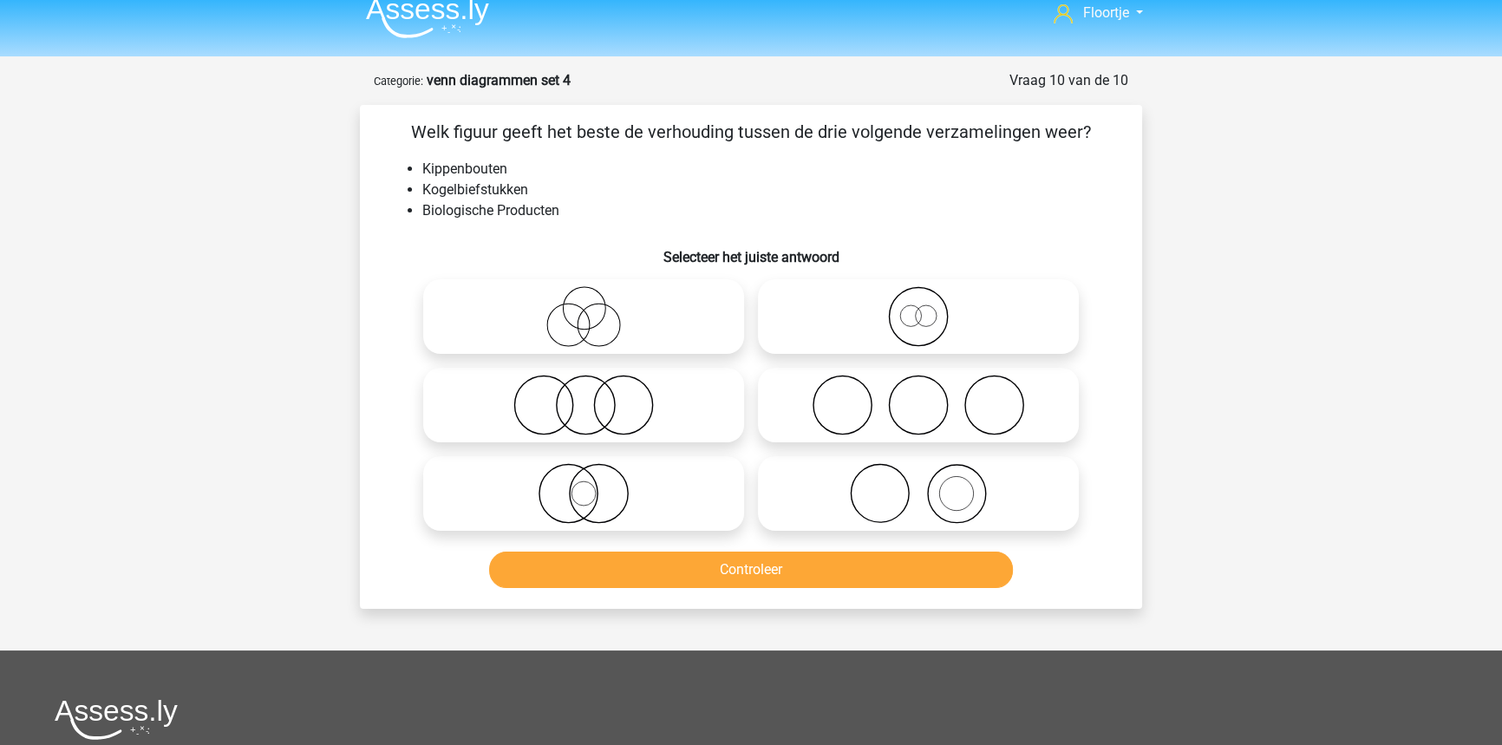
scroll to position [0, 0]
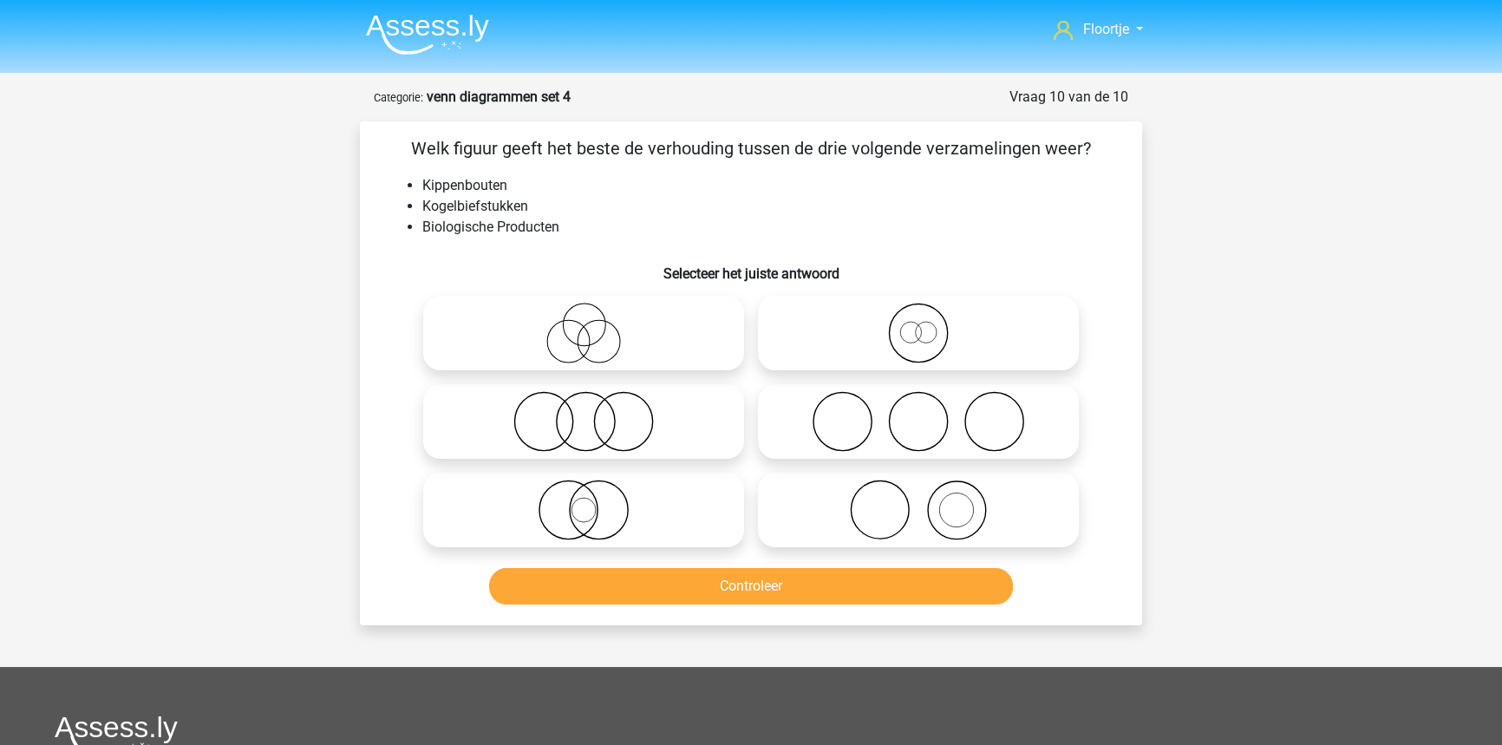
click at [664, 427] on icon at bounding box center [583, 421] width 307 height 61
click at [595, 413] on input "radio" at bounding box center [589, 406] width 11 height 11
radio input "true"
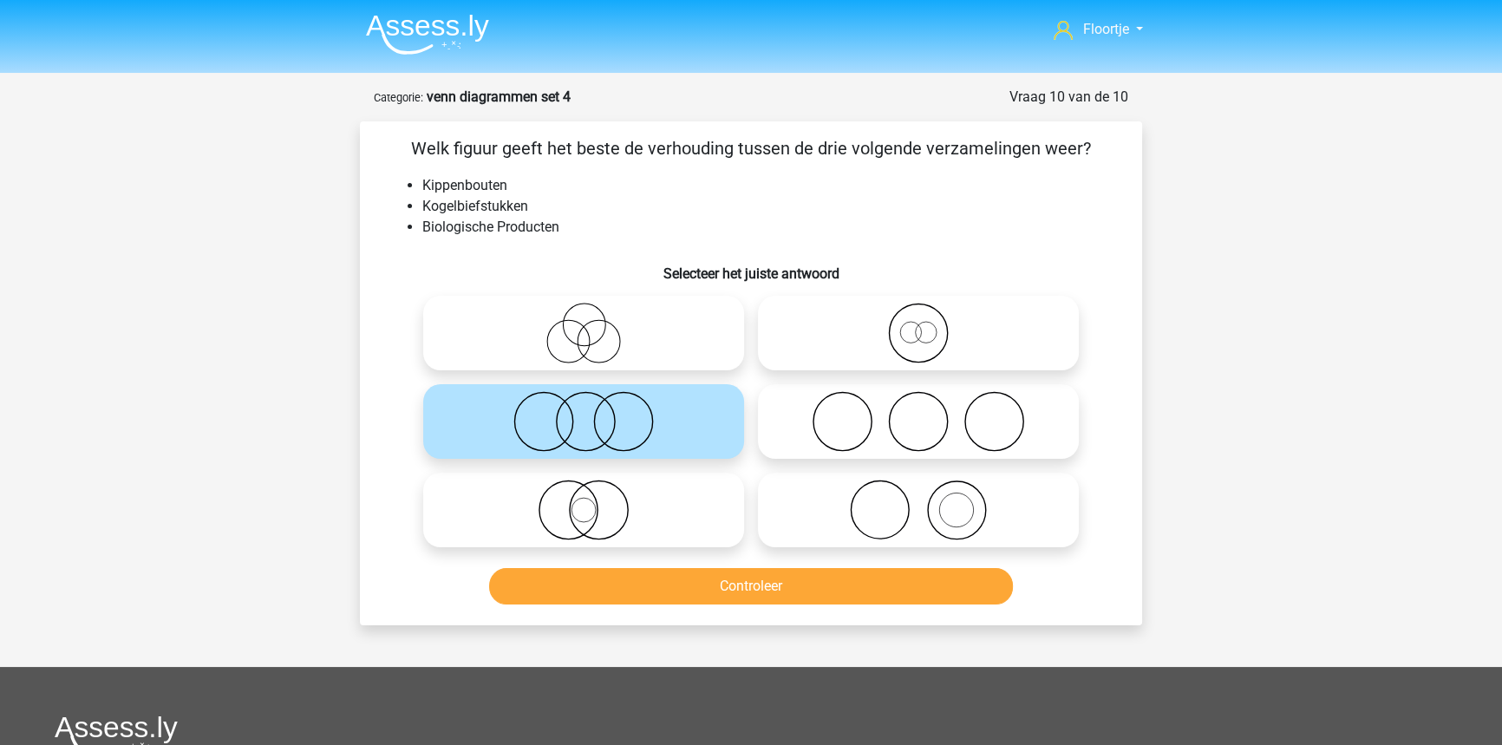
click at [822, 338] on icon at bounding box center [918, 333] width 307 height 61
click at [918, 324] on input "radio" at bounding box center [923, 318] width 11 height 11
radio input "true"
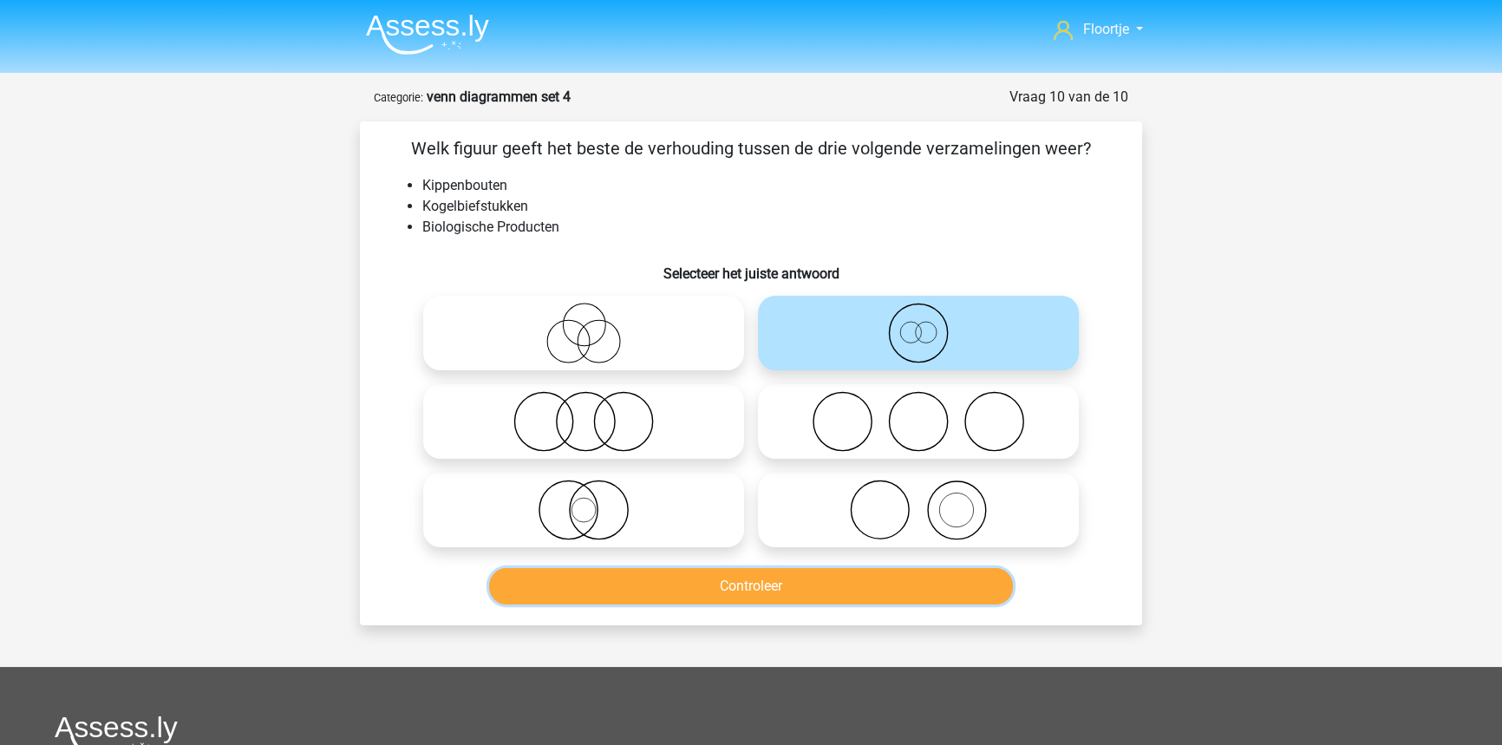
click at [724, 585] on button "Controleer" at bounding box center [751, 586] width 525 height 36
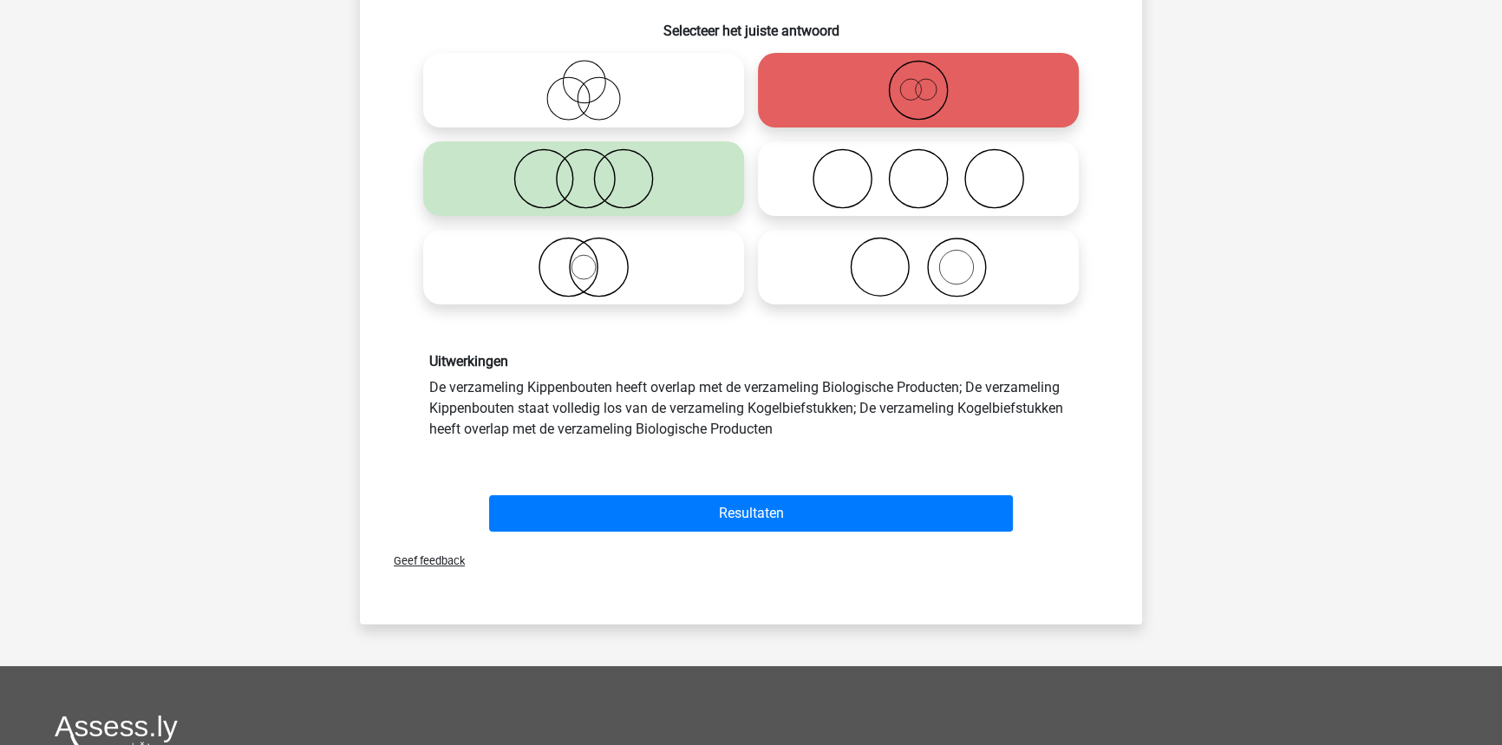
scroll to position [226, 0]
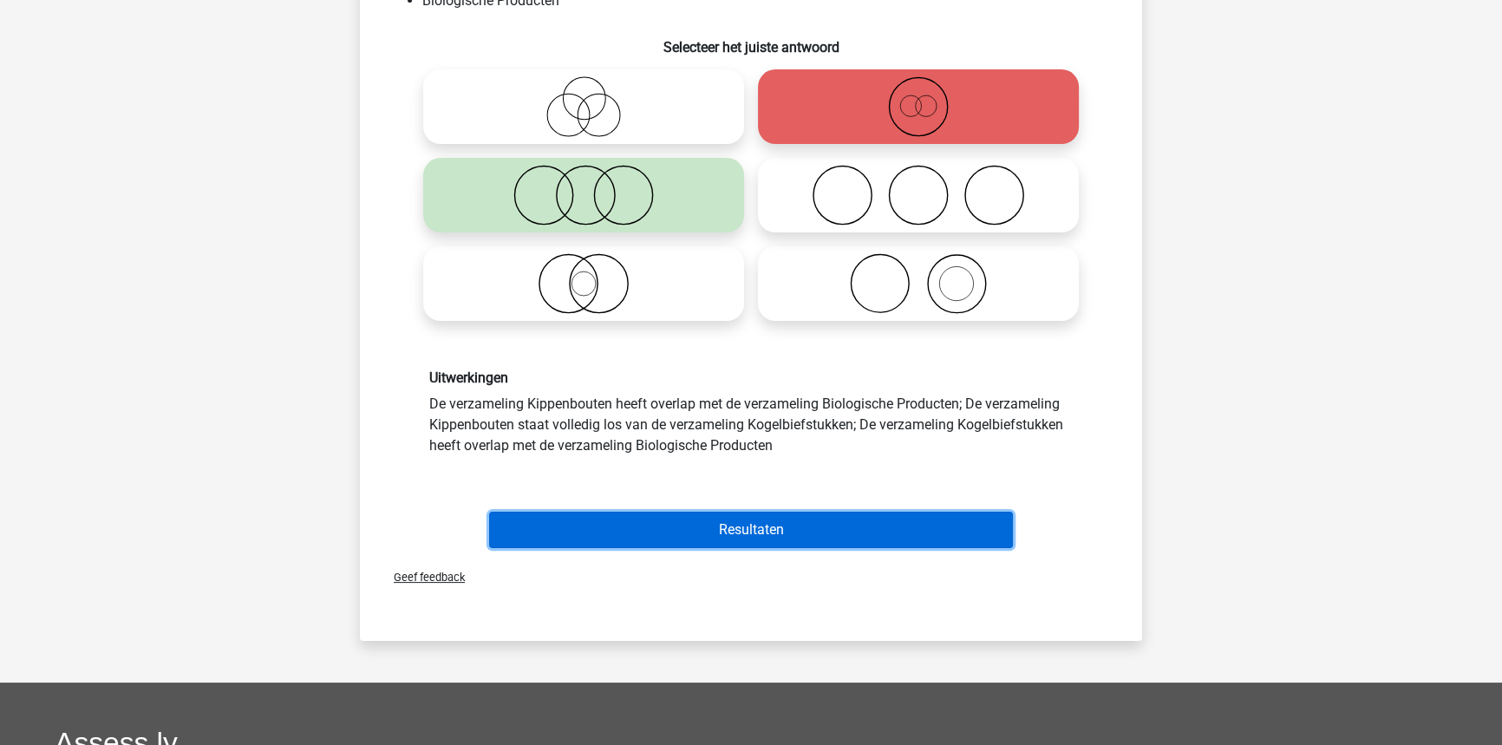
click at [635, 523] on button "Resultaten" at bounding box center [751, 530] width 525 height 36
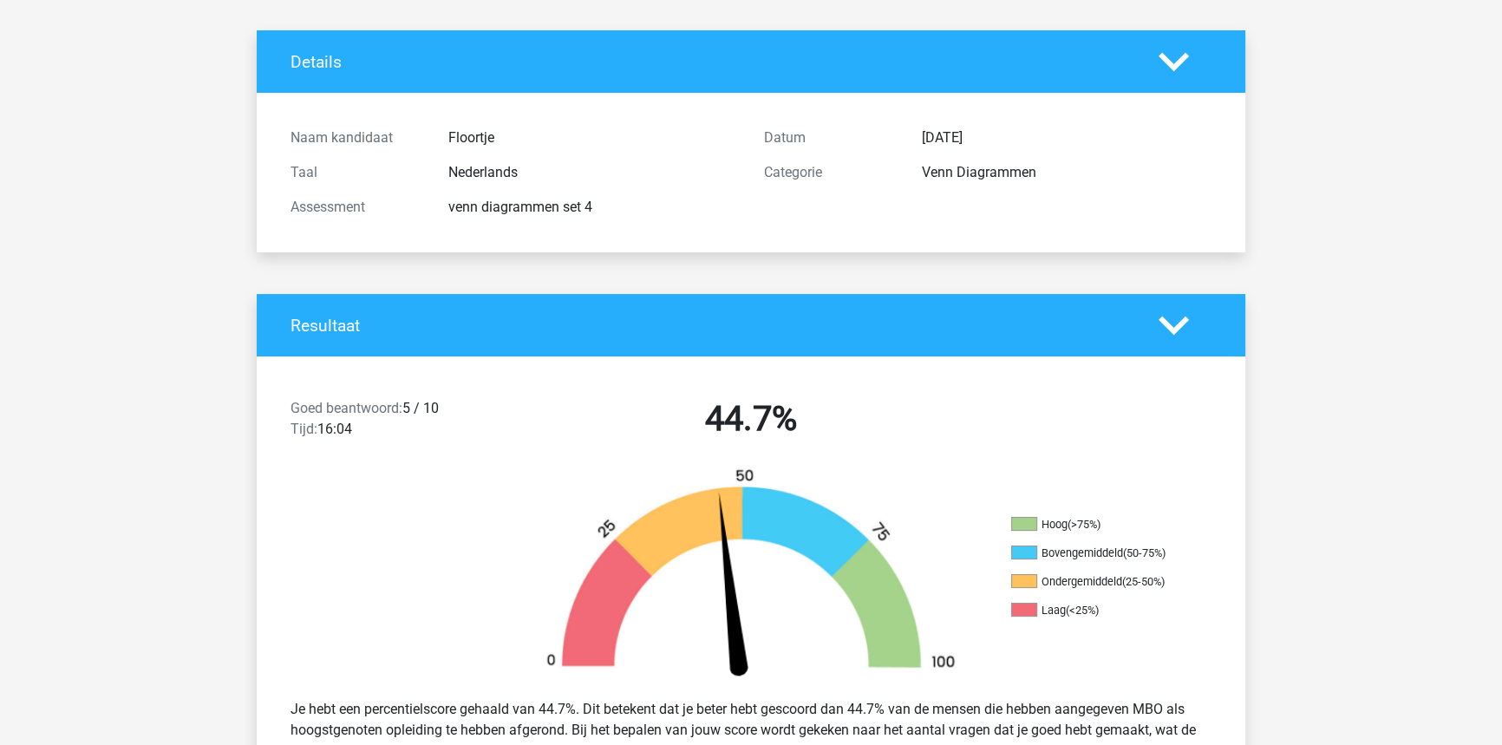
scroll to position [729, 0]
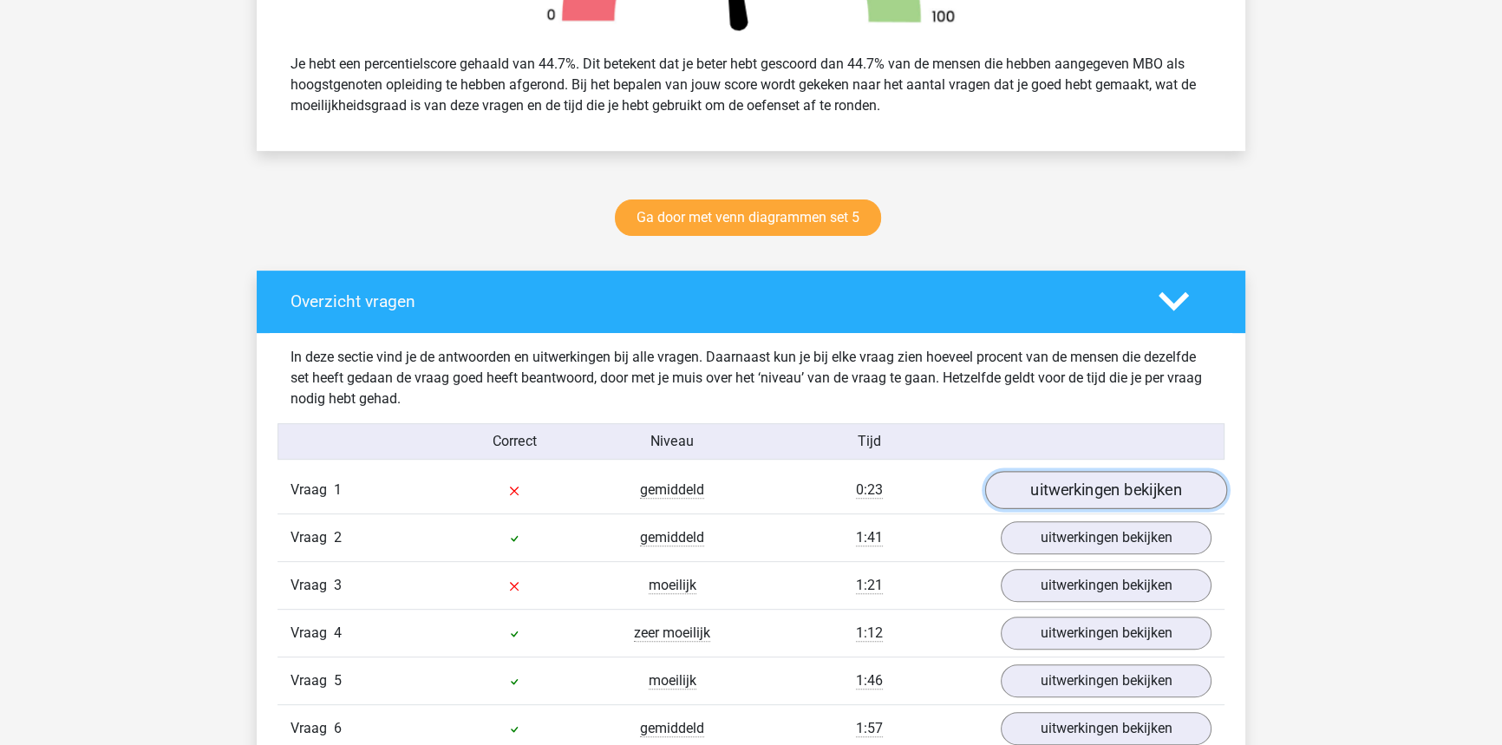
click at [1009, 486] on link "uitwerkingen bekijken" at bounding box center [1106, 490] width 242 height 38
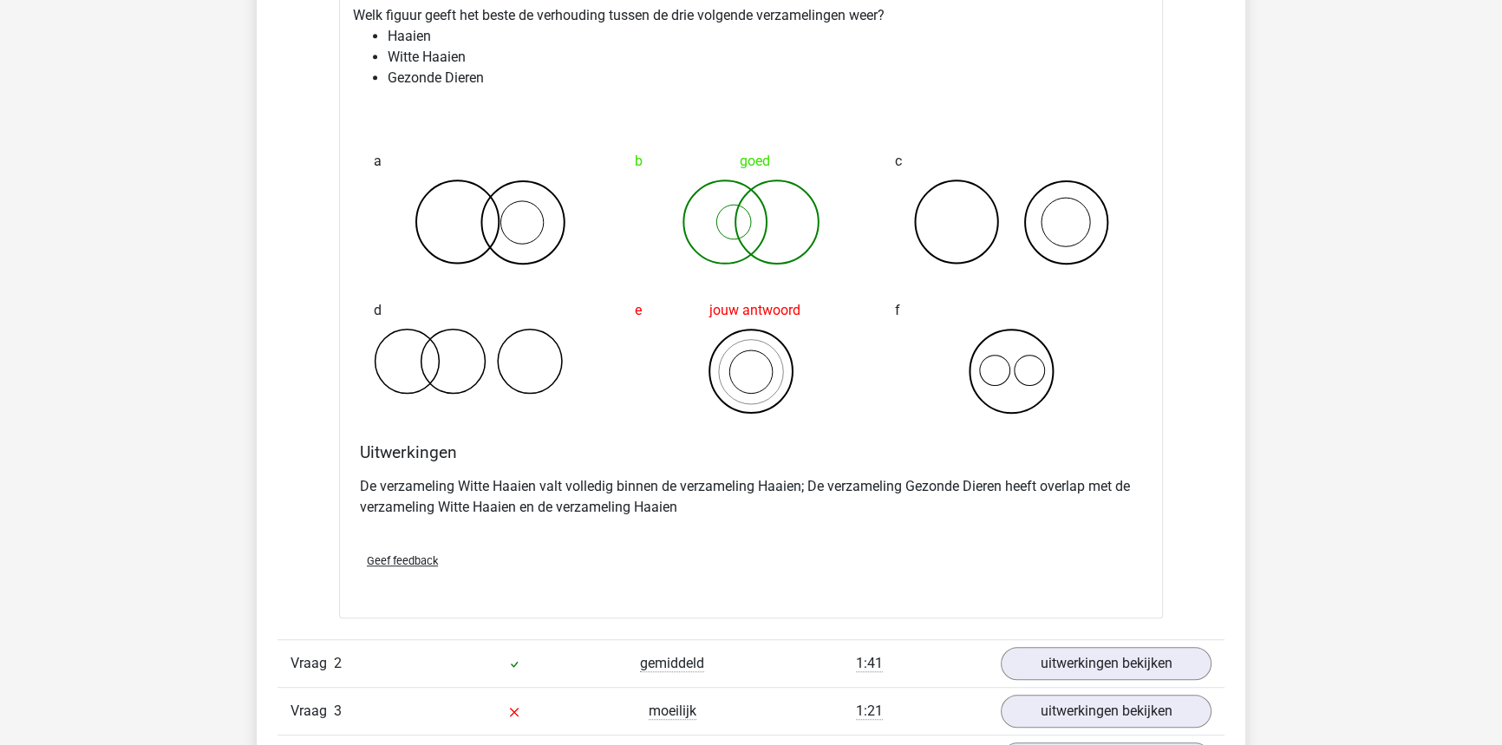
scroll to position [1301, 0]
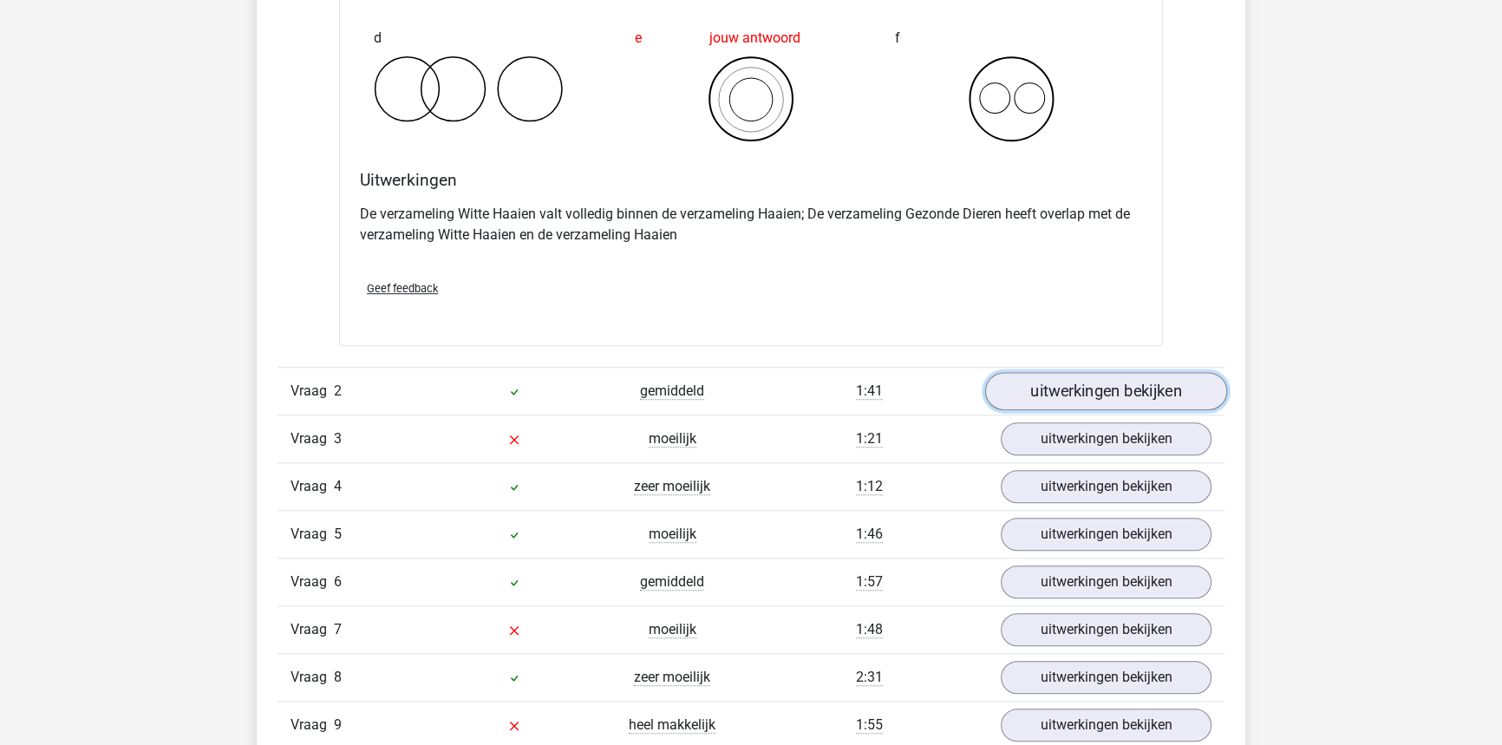
click at [1084, 383] on link "uitwerkingen bekijken" at bounding box center [1106, 391] width 242 height 38
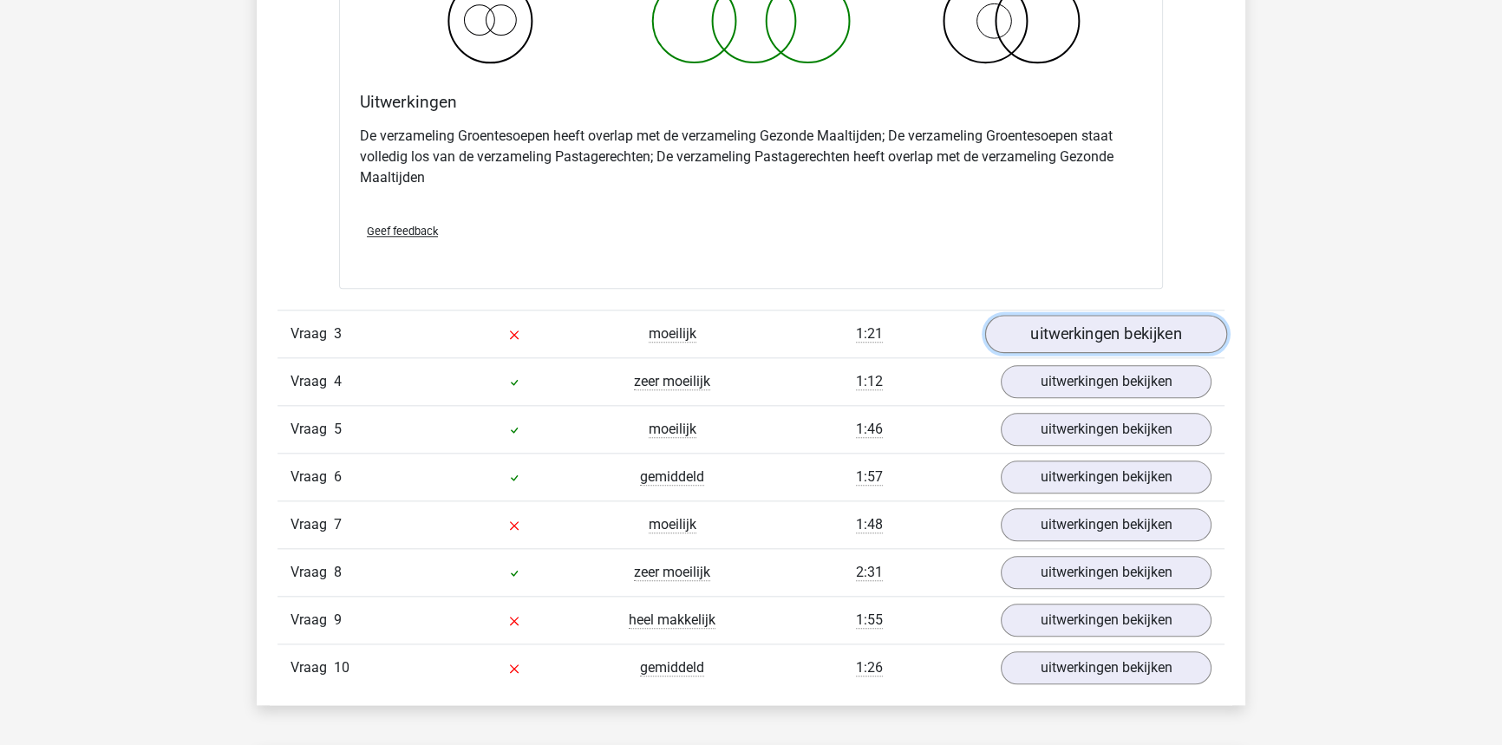
click at [1073, 329] on link "uitwerkingen bekijken" at bounding box center [1106, 334] width 242 height 38
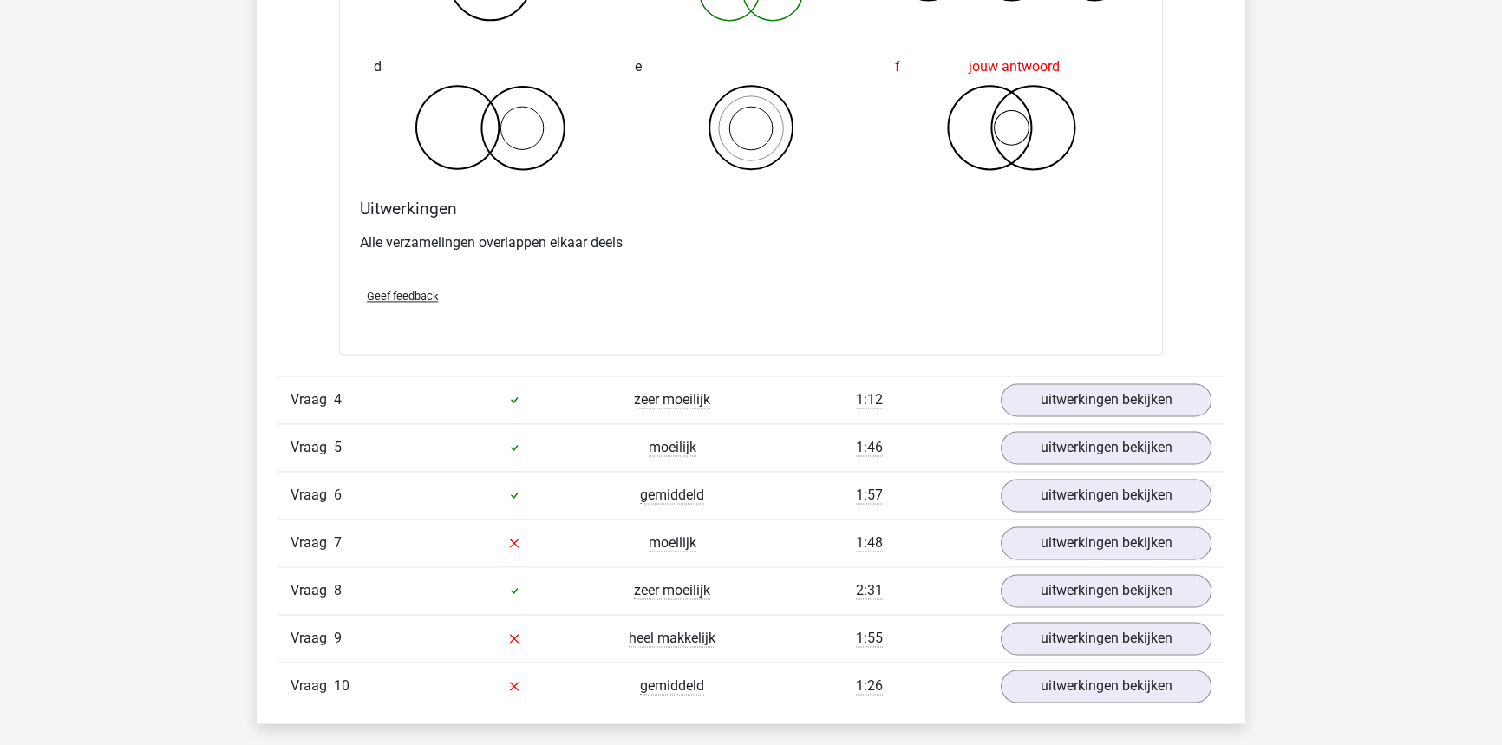
scroll to position [2957, 0]
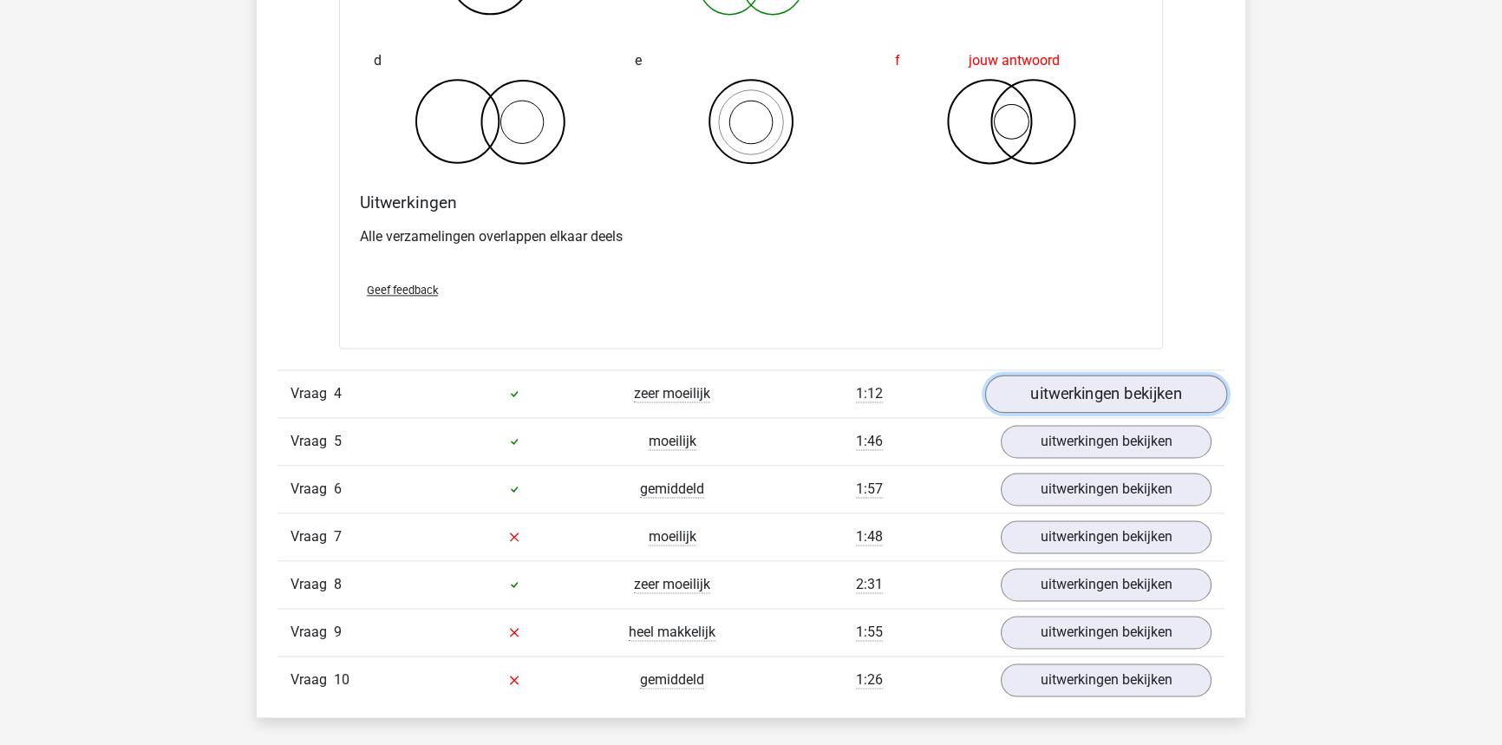
click at [1075, 383] on link "uitwerkingen bekijken" at bounding box center [1106, 394] width 242 height 38
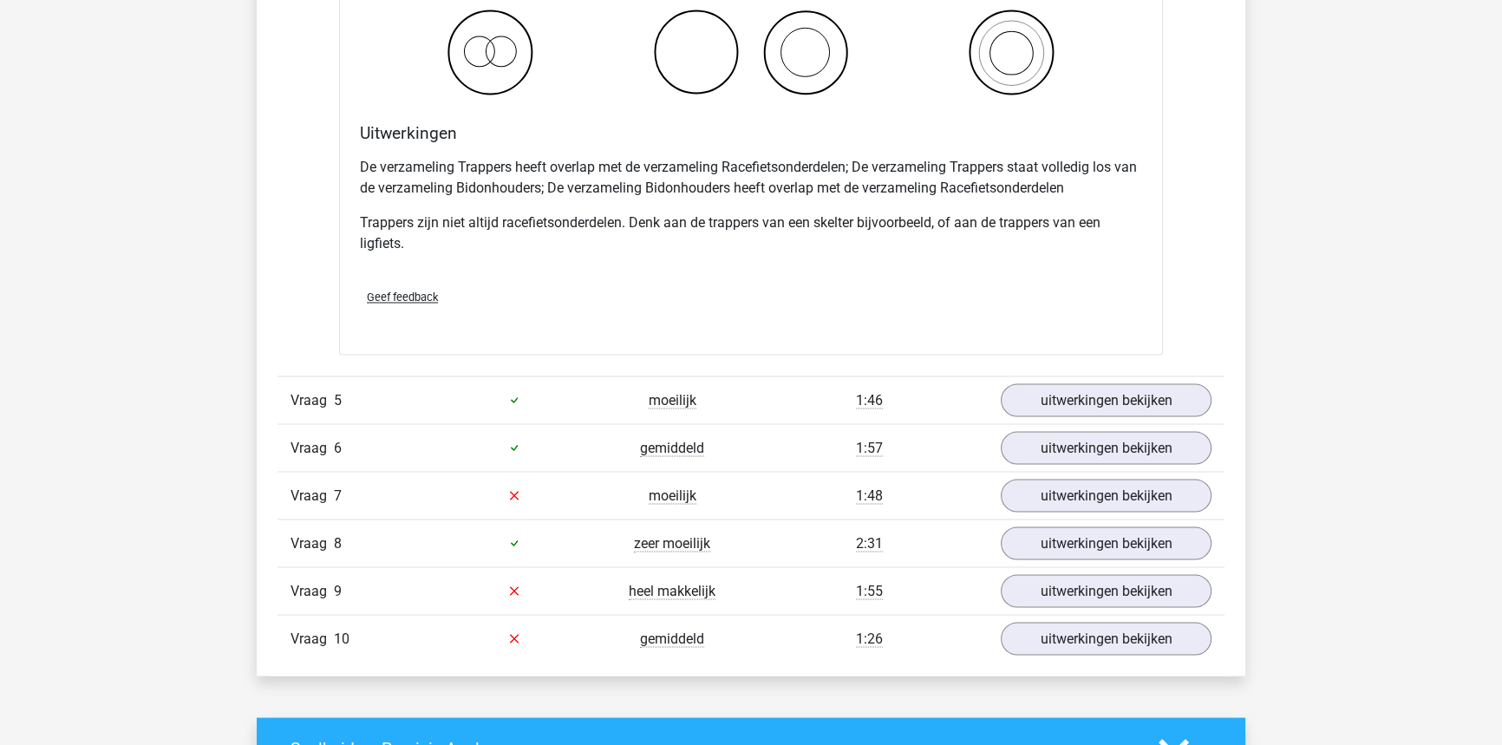
scroll to position [3746, 0]
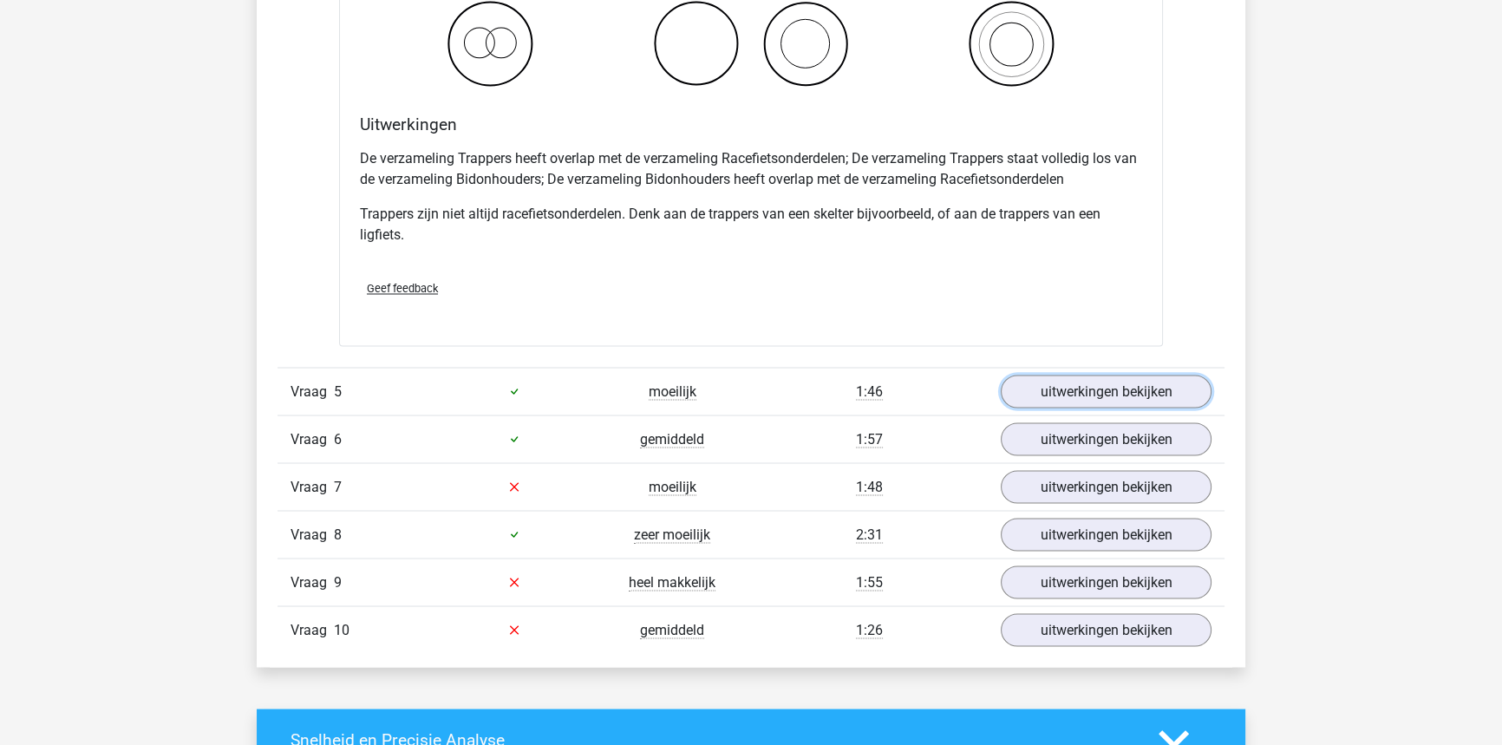
click at [1075, 381] on link "uitwerkingen bekijken" at bounding box center [1106, 391] width 211 height 33
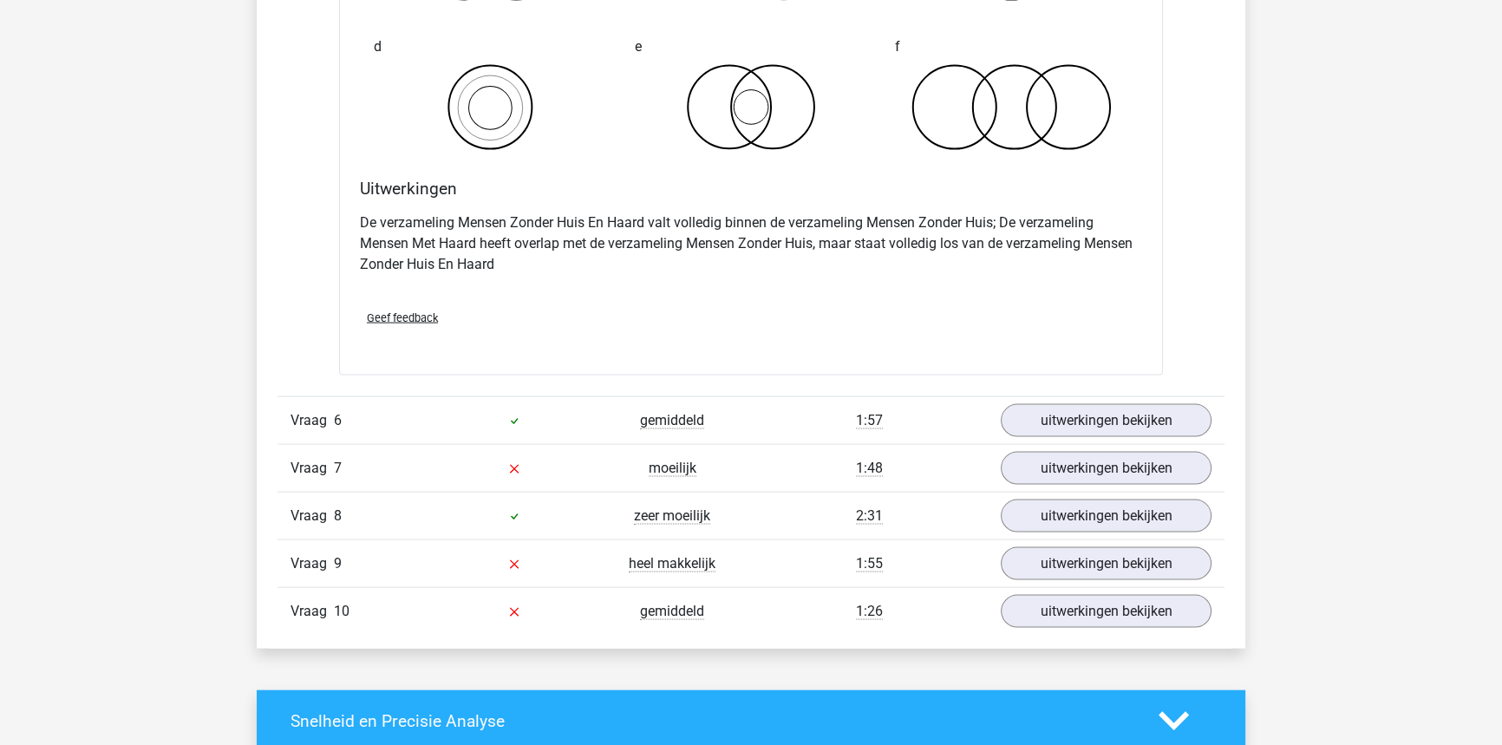
scroll to position [4455, 0]
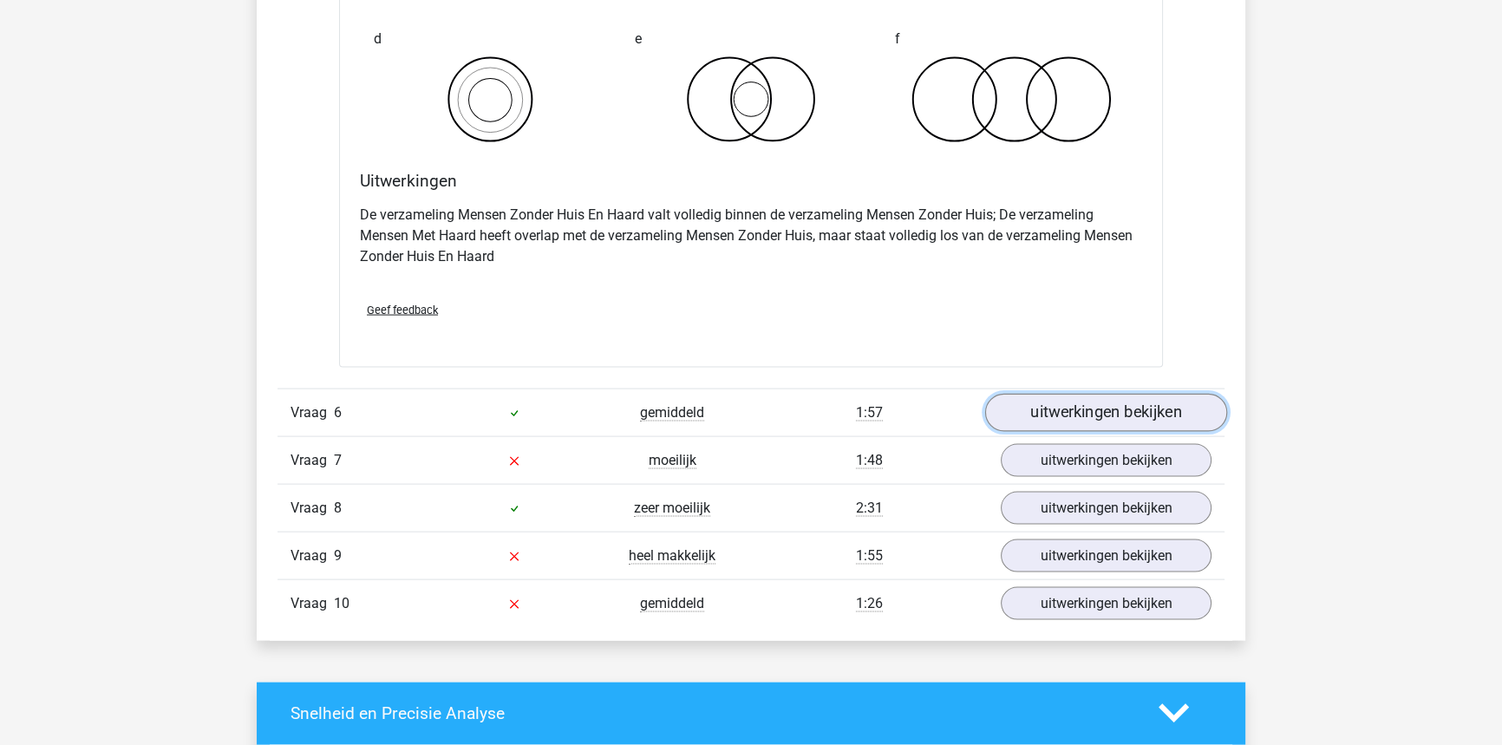
click at [1072, 394] on link "uitwerkingen bekijken" at bounding box center [1106, 413] width 242 height 38
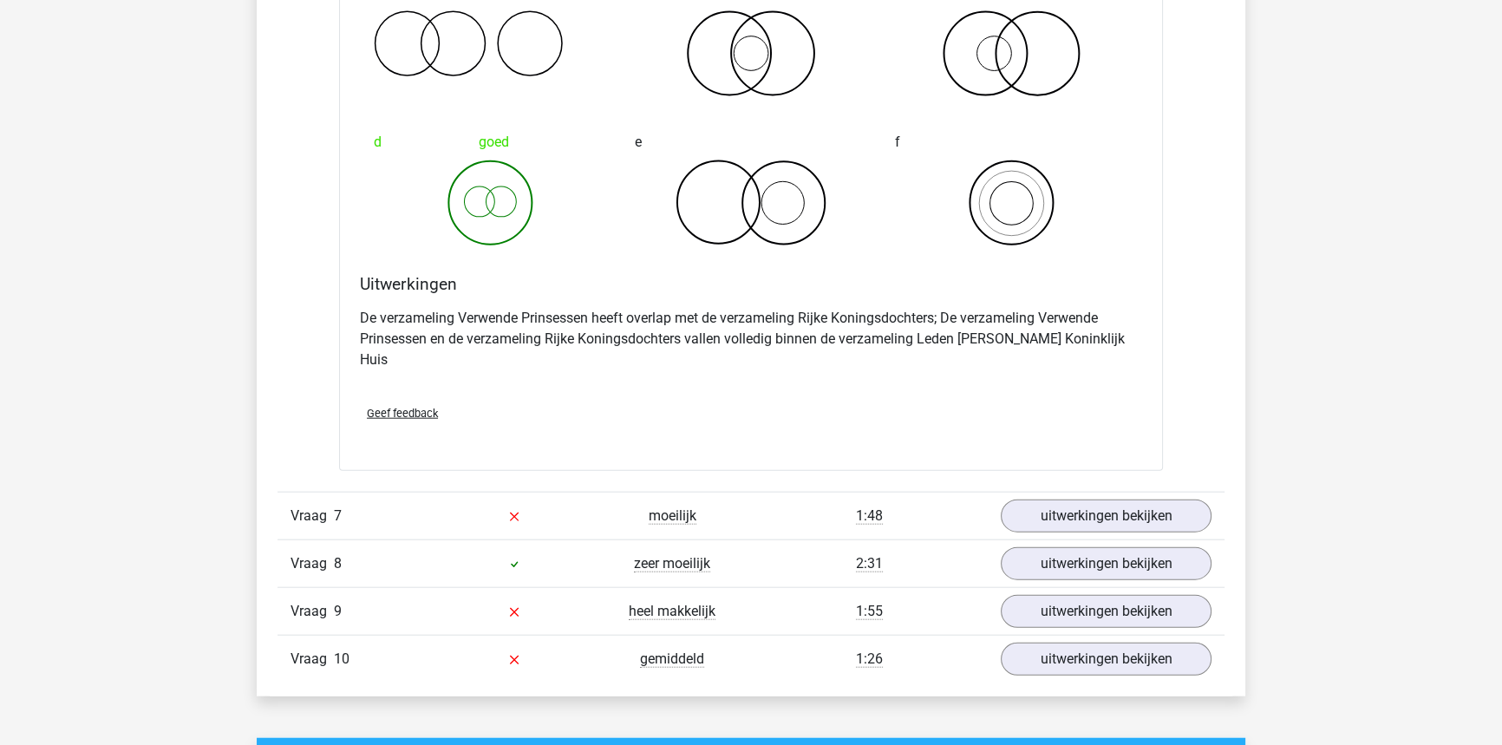
scroll to position [5085, 0]
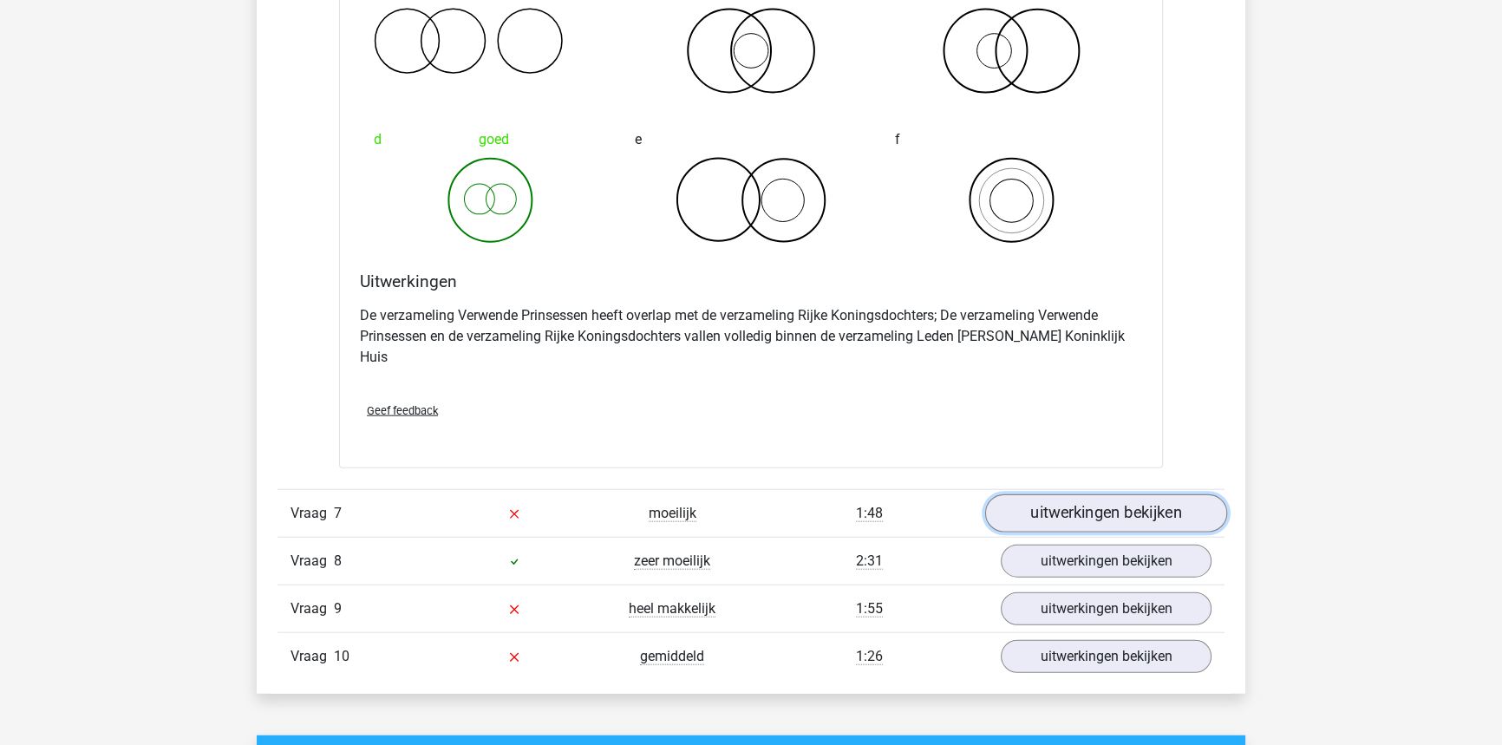
click at [1040, 494] on link "uitwerkingen bekijken" at bounding box center [1106, 513] width 242 height 38
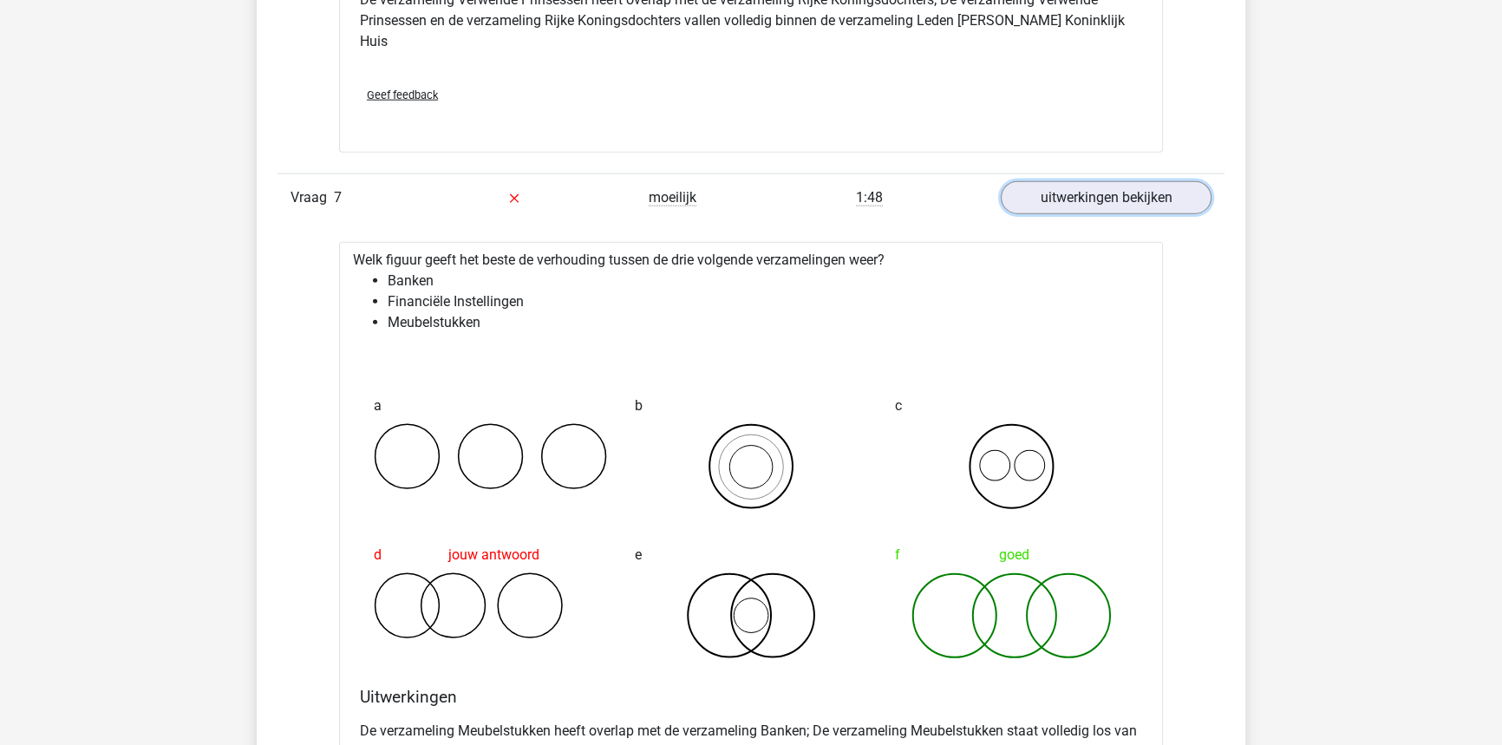
scroll to position [6052, 0]
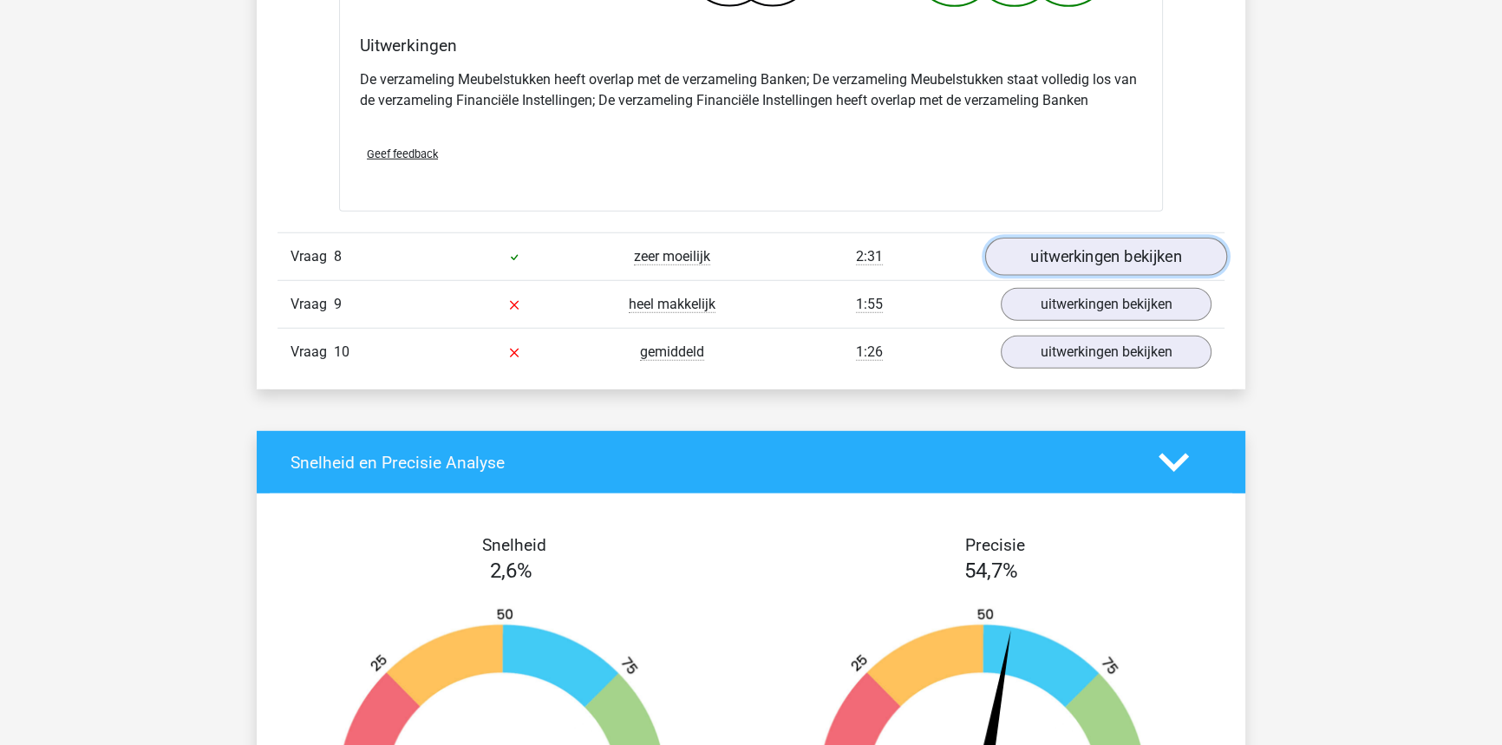
click at [1134, 238] on link "uitwerkingen bekijken" at bounding box center [1106, 257] width 242 height 38
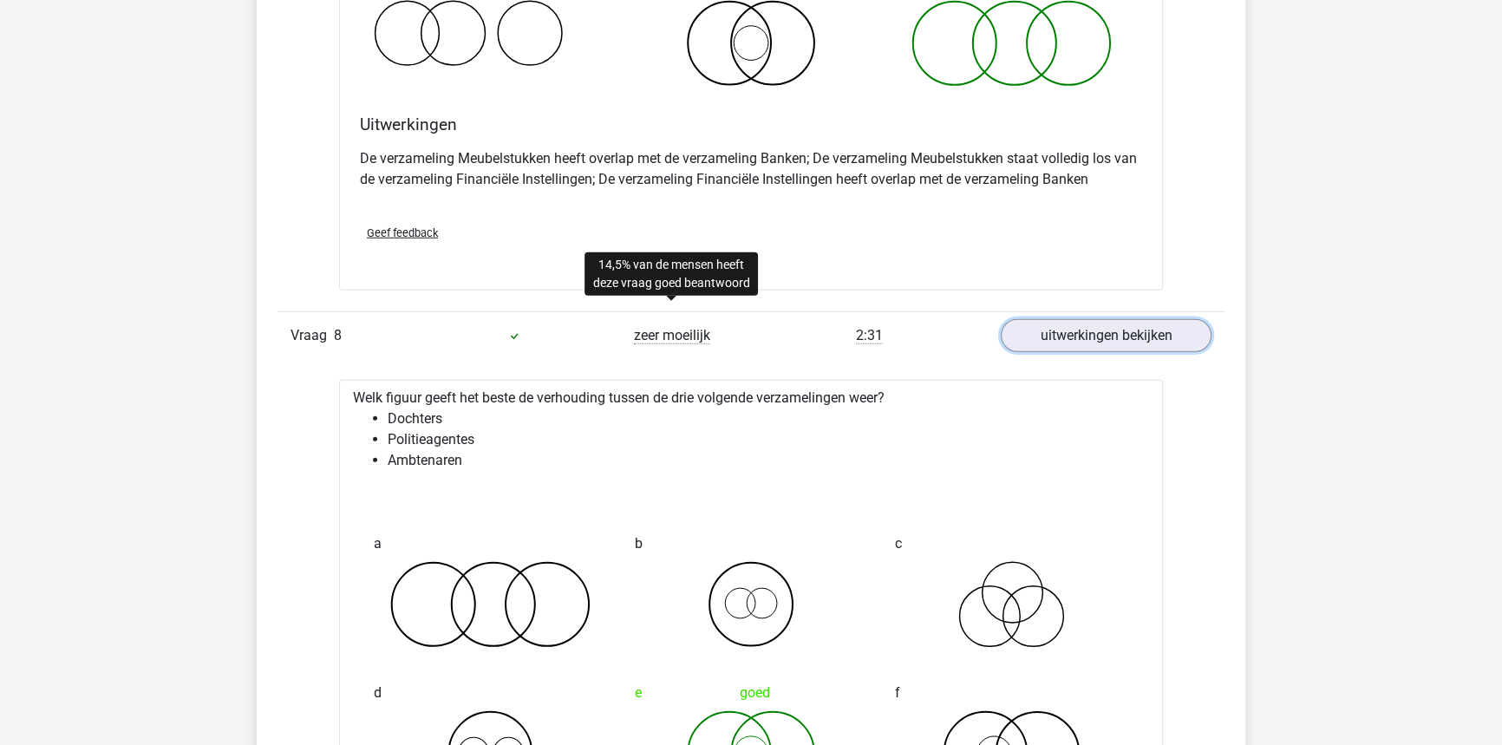
scroll to position [6624, 0]
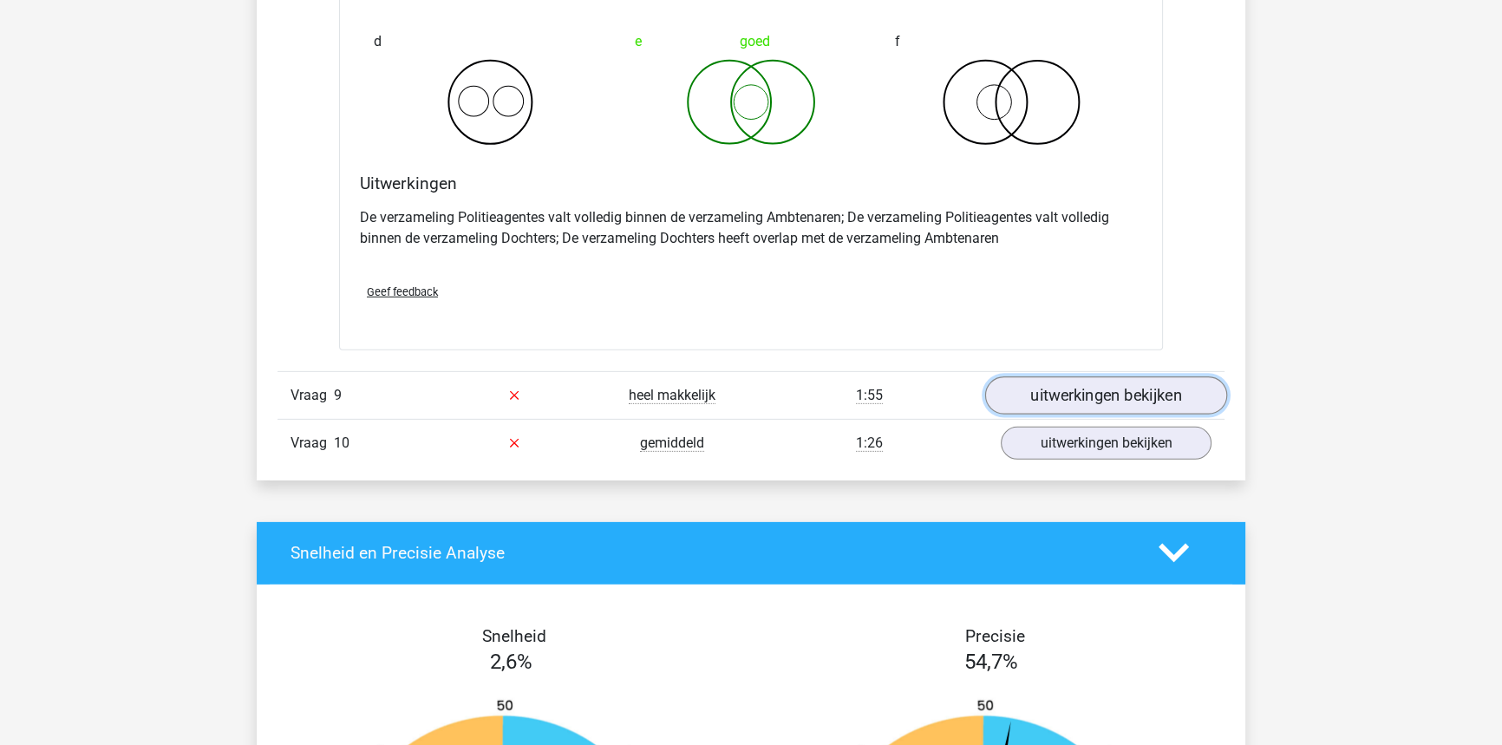
click at [1017, 376] on link "uitwerkingen bekijken" at bounding box center [1106, 395] width 242 height 38
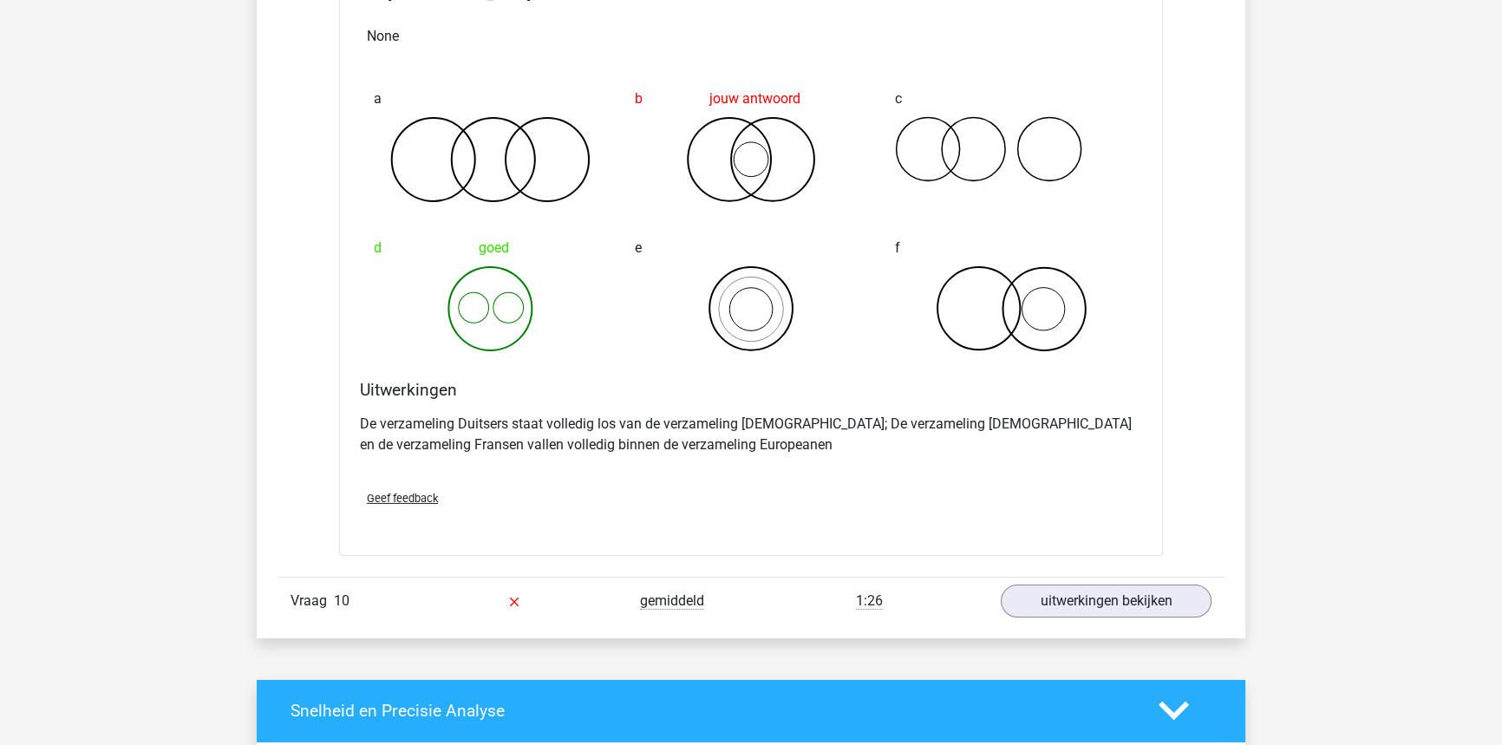
scroll to position [7175, 0]
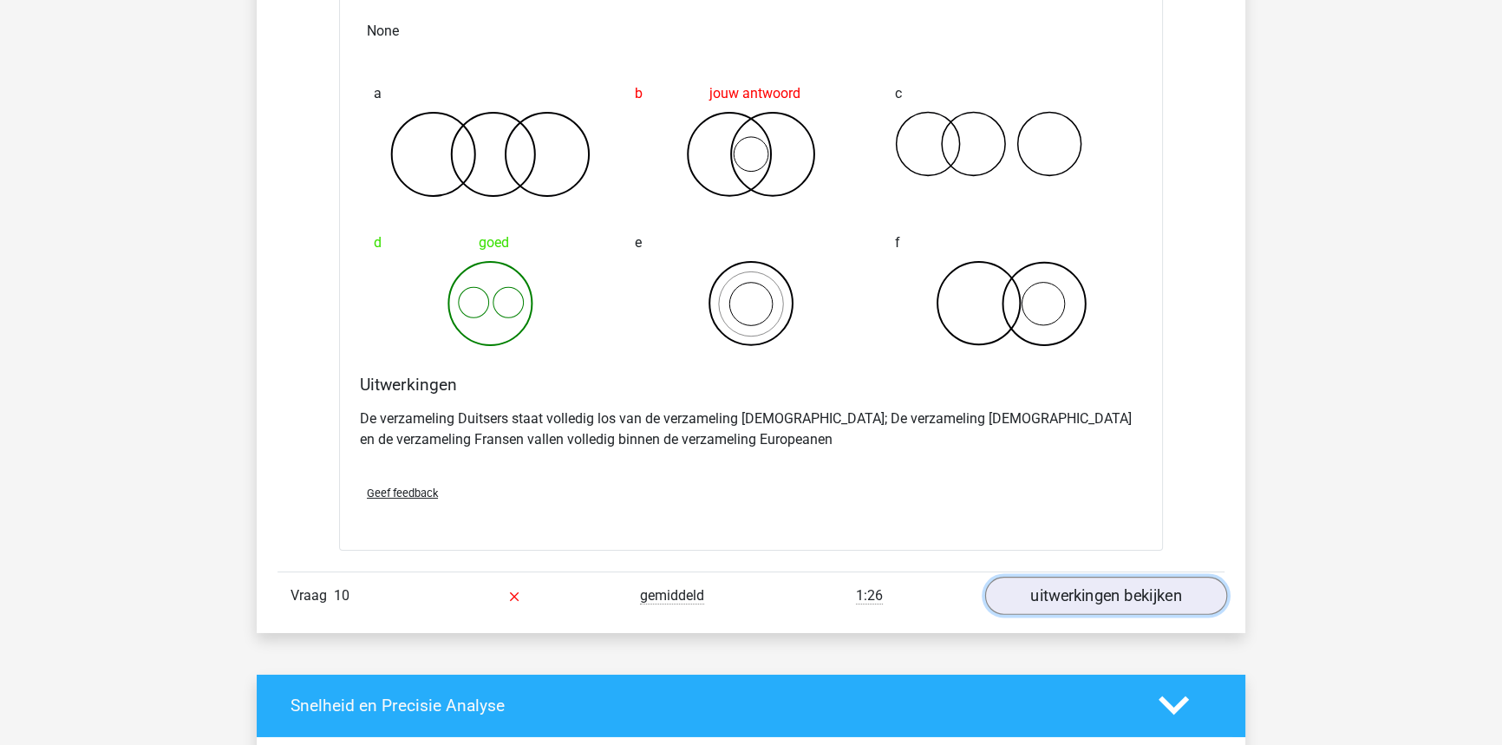
click at [1072, 577] on link "uitwerkingen bekijken" at bounding box center [1106, 596] width 242 height 38
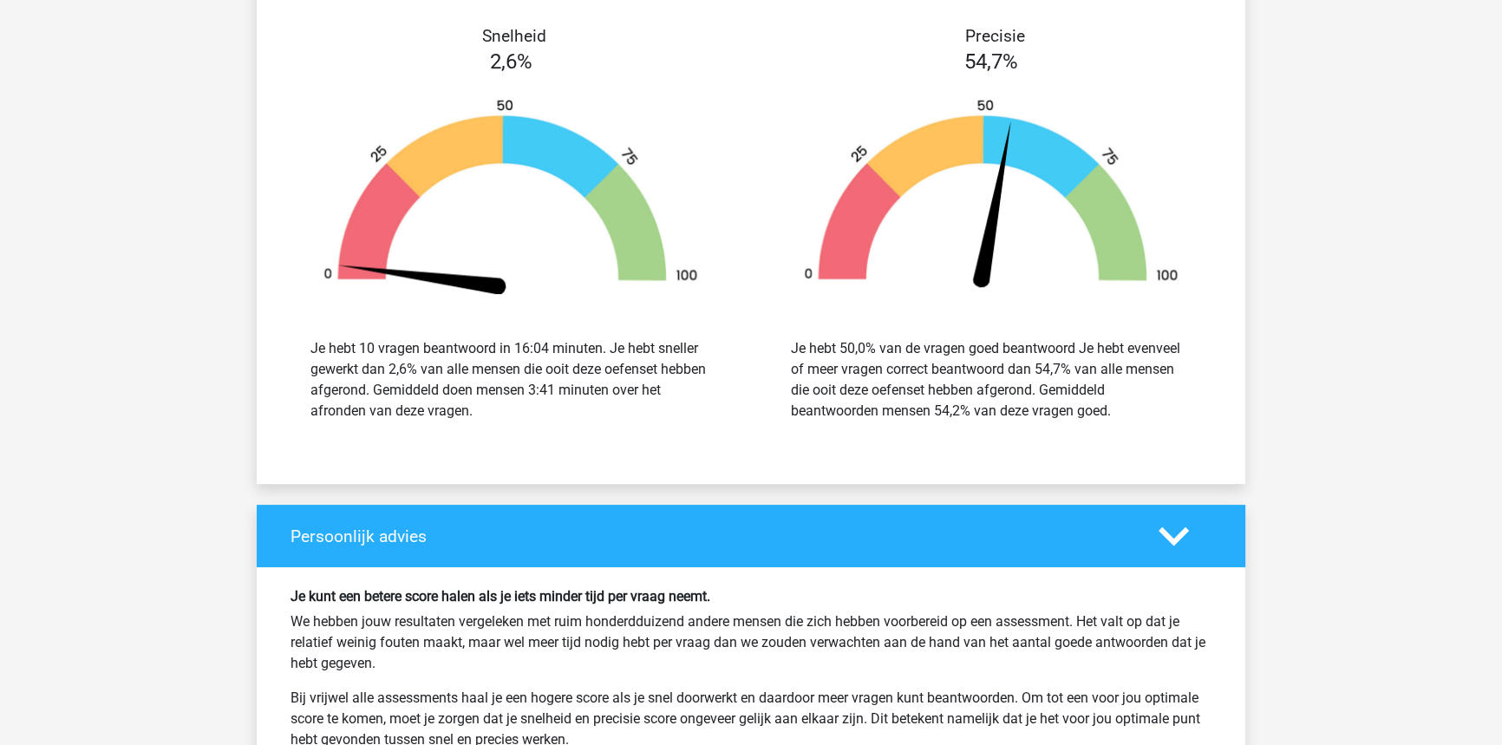
scroll to position [8909, 0]
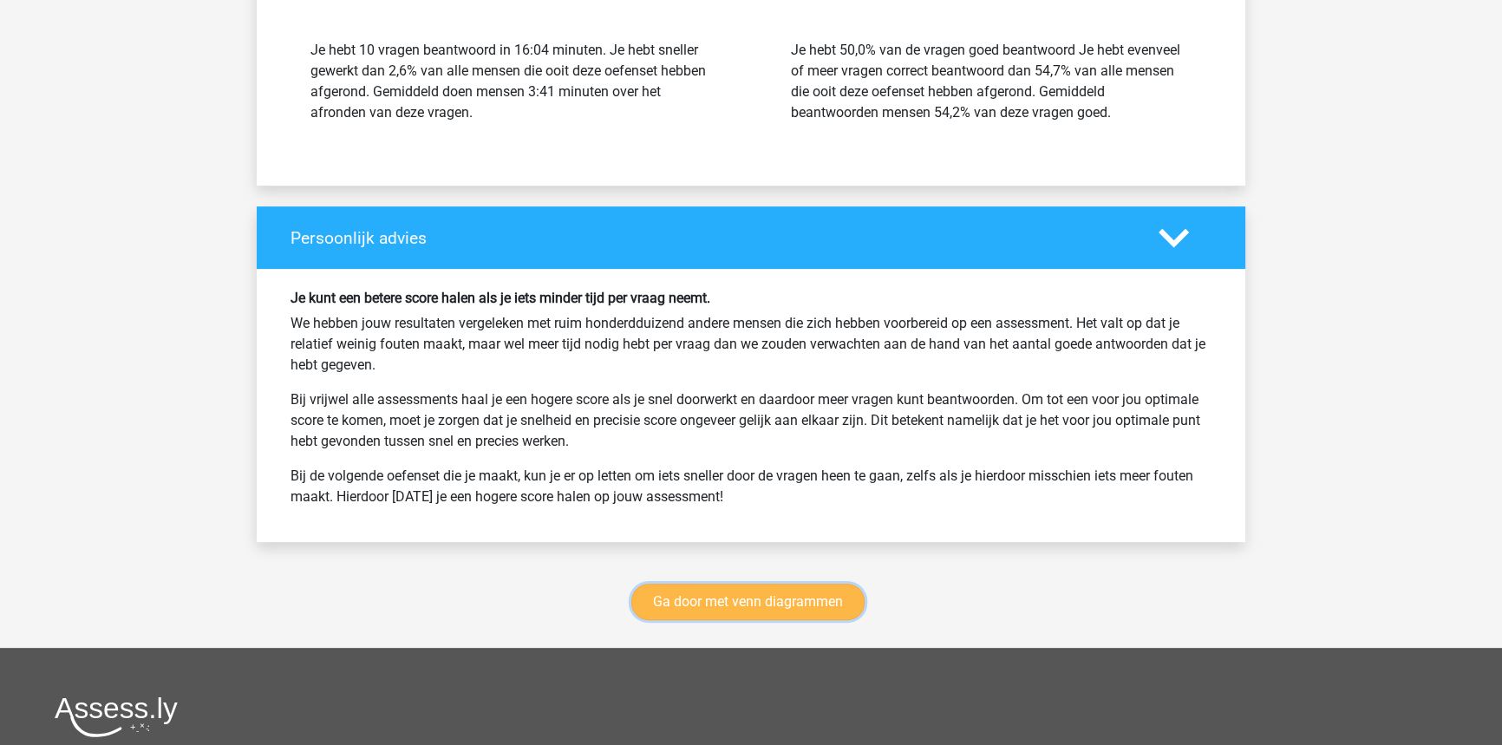
click at [805, 584] on link "Ga door met venn diagrammen" at bounding box center [747, 602] width 233 height 36
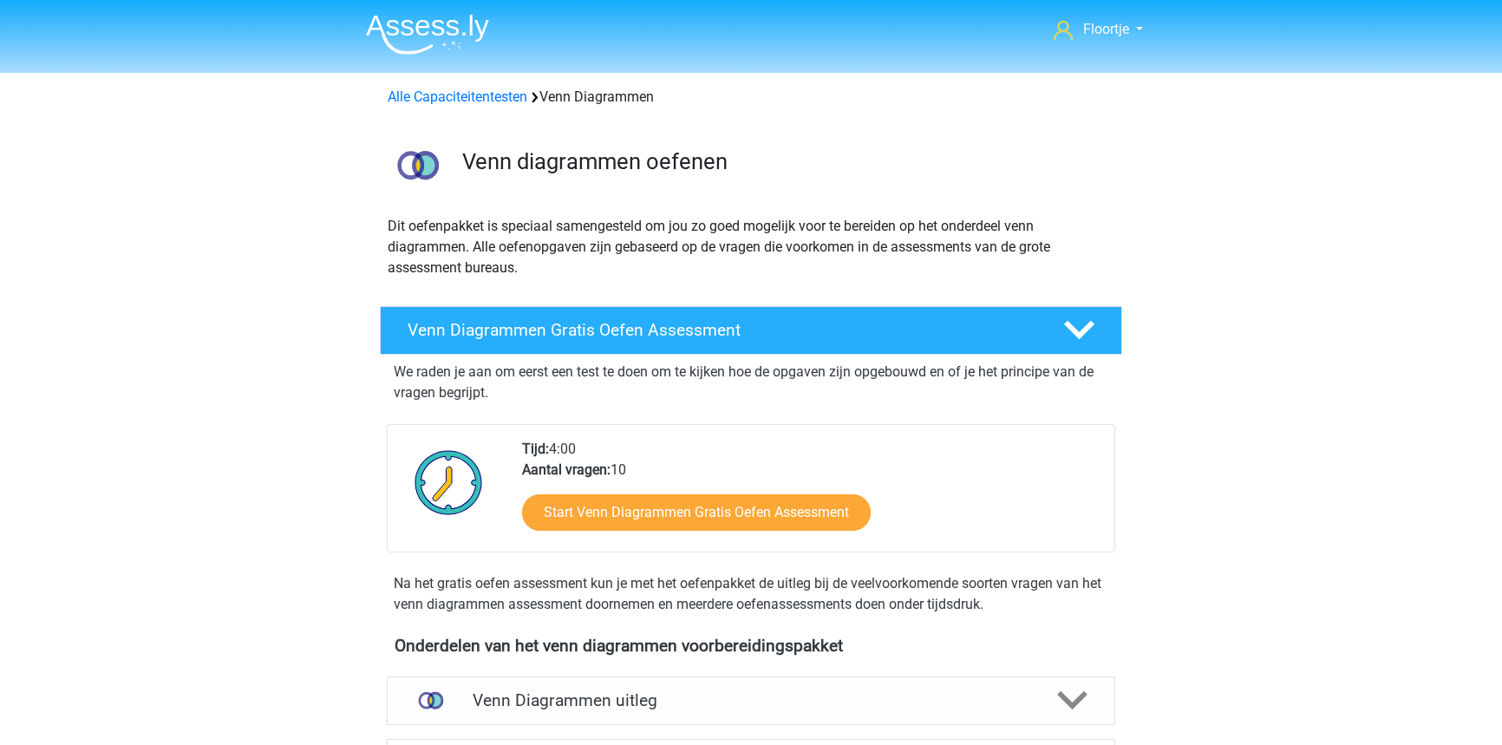
scroll to position [731, 0]
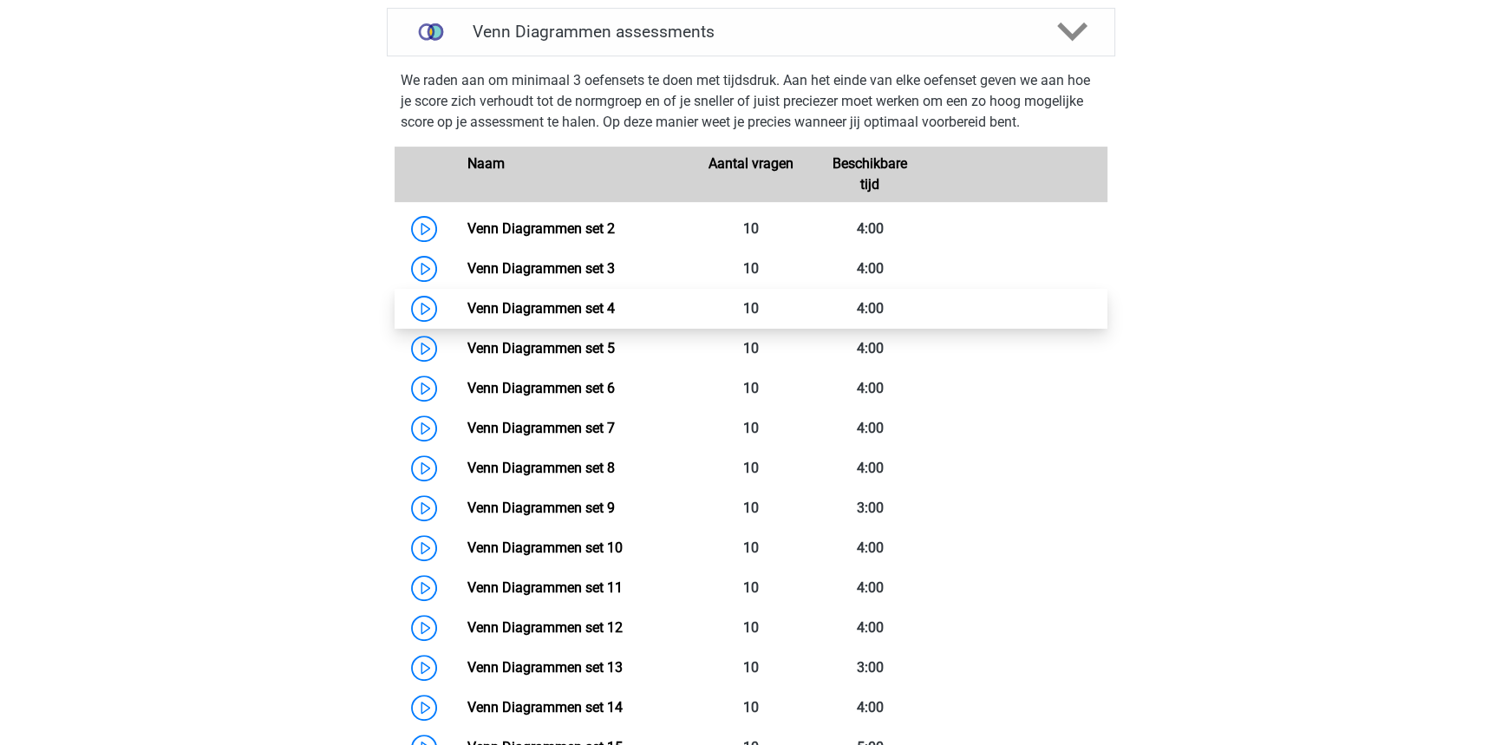
click at [614, 303] on link "Venn Diagrammen set 4" at bounding box center [539, 308] width 147 height 16
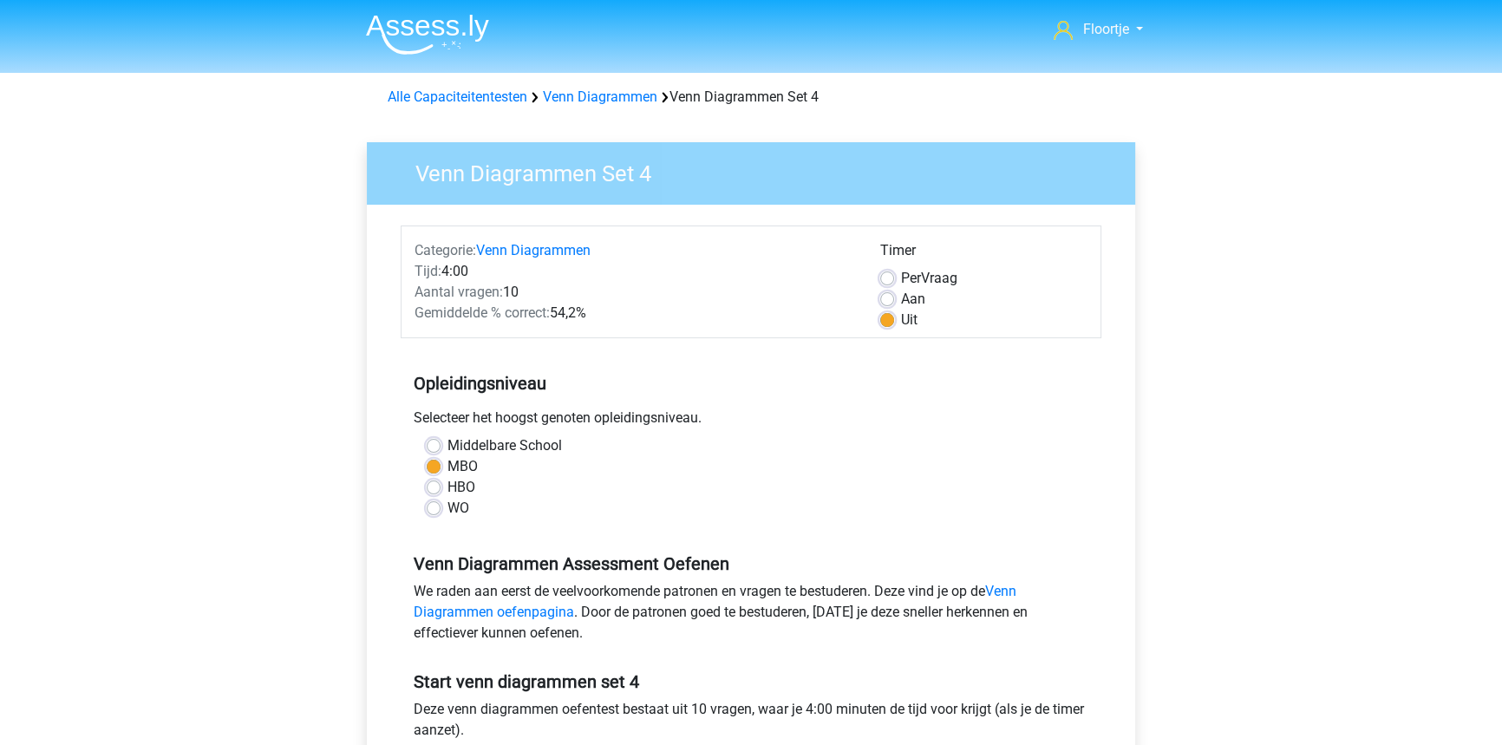
click at [901, 277] on label "Per Vraag" at bounding box center [929, 278] width 56 height 21
click at [891, 277] on input "Per Vraag" at bounding box center [887, 276] width 14 height 17
radio input "true"
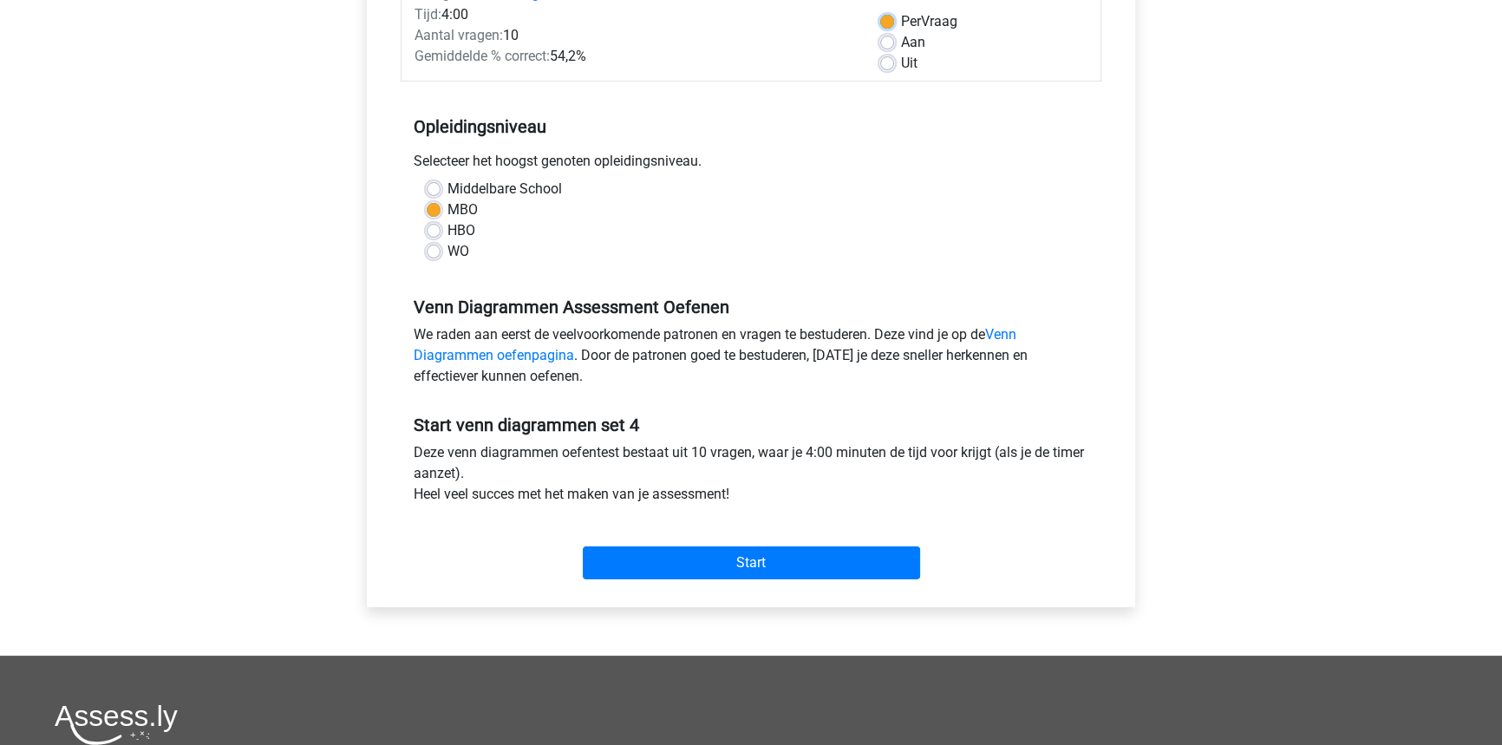
scroll to position [315, 0]
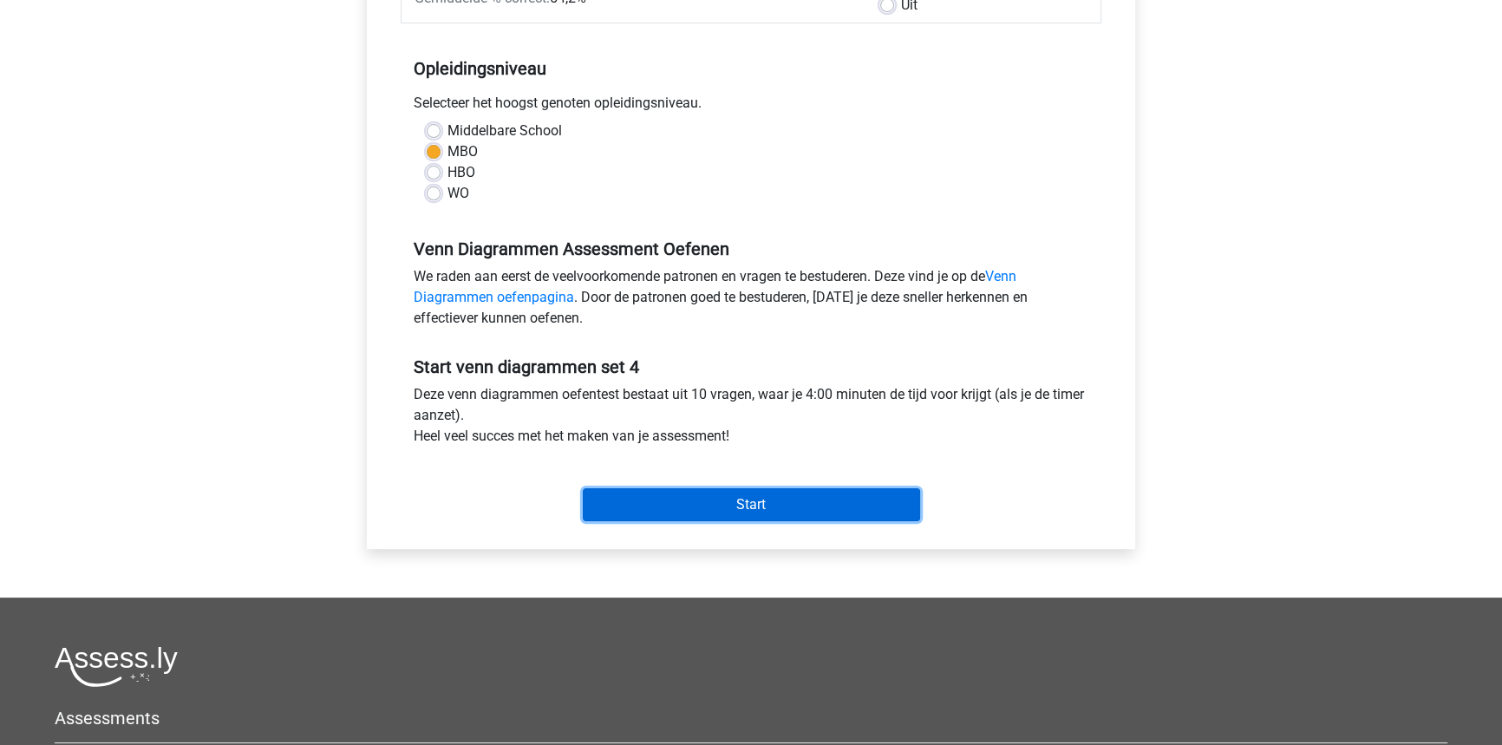
click at [864, 510] on input "Start" at bounding box center [751, 504] width 337 height 33
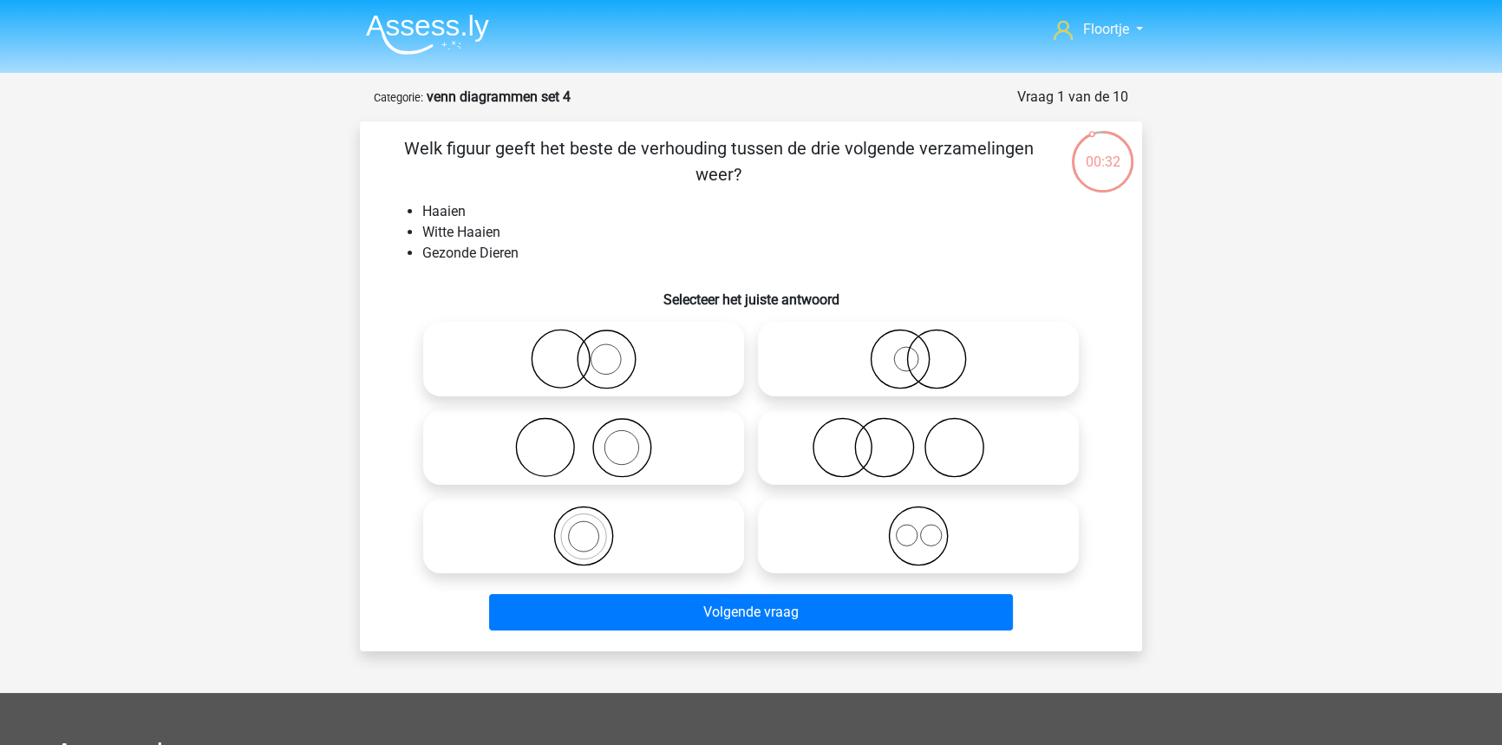
click at [836, 365] on icon at bounding box center [918, 359] width 307 height 61
click at [918, 350] on input "radio" at bounding box center [923, 344] width 11 height 11
radio input "true"
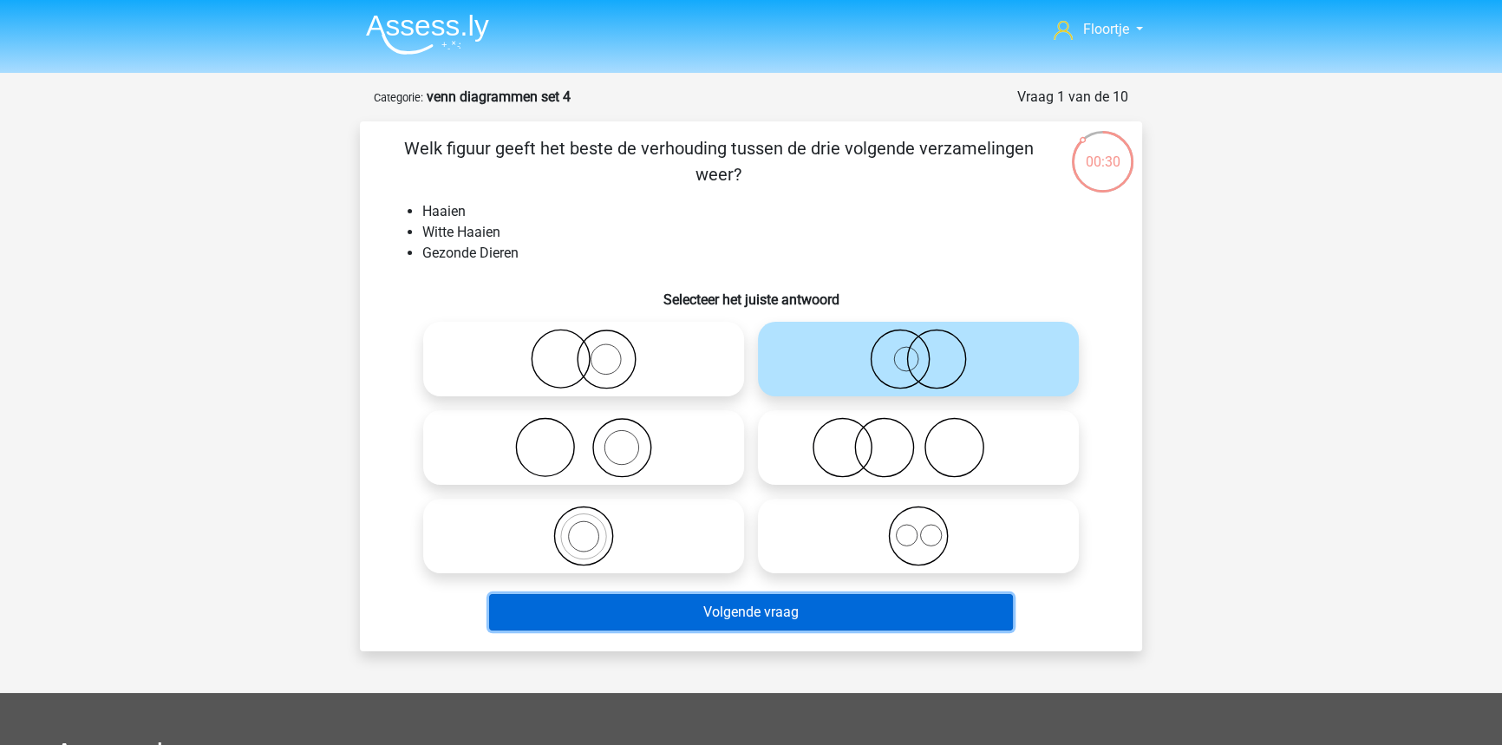
click at [741, 622] on button "Volgende vraag" at bounding box center [751, 612] width 525 height 36
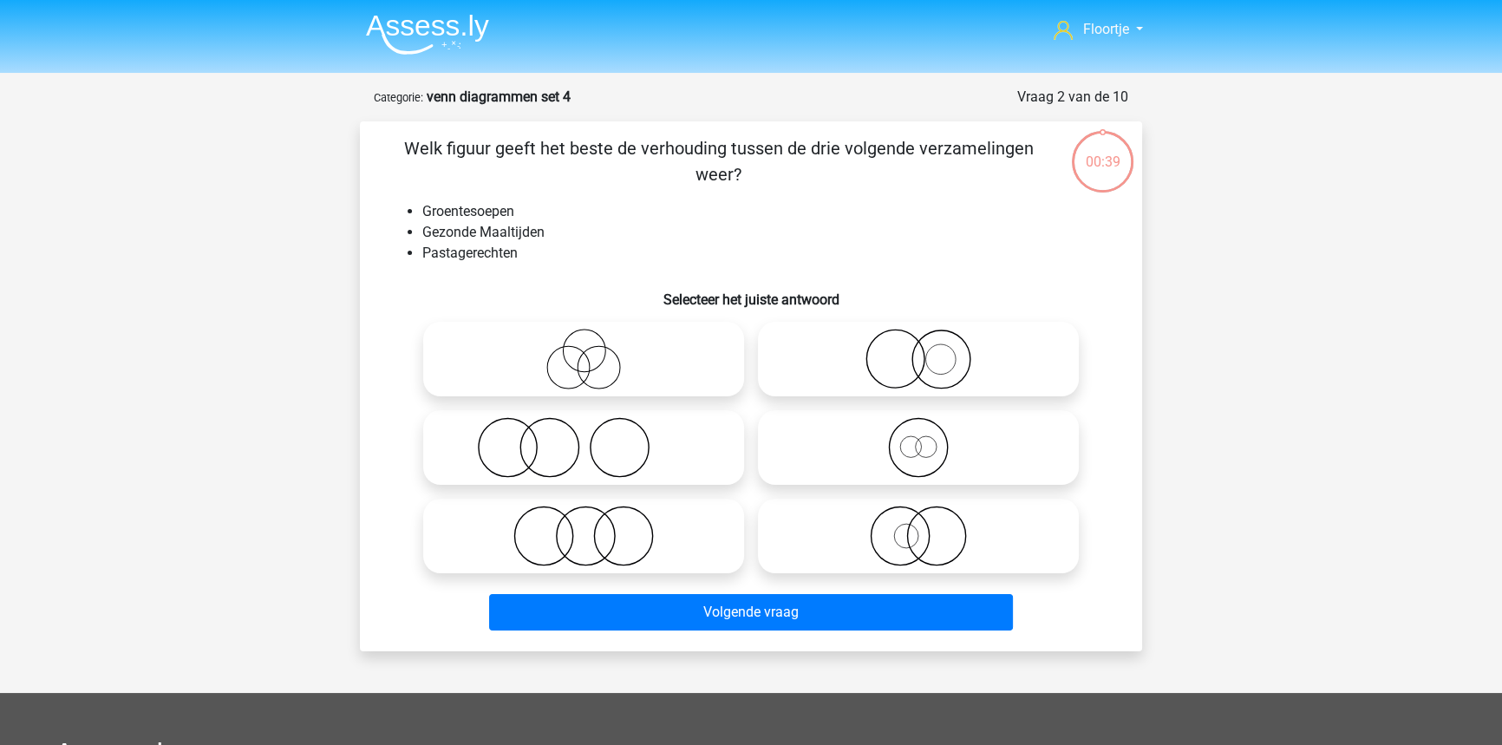
scroll to position [87, 0]
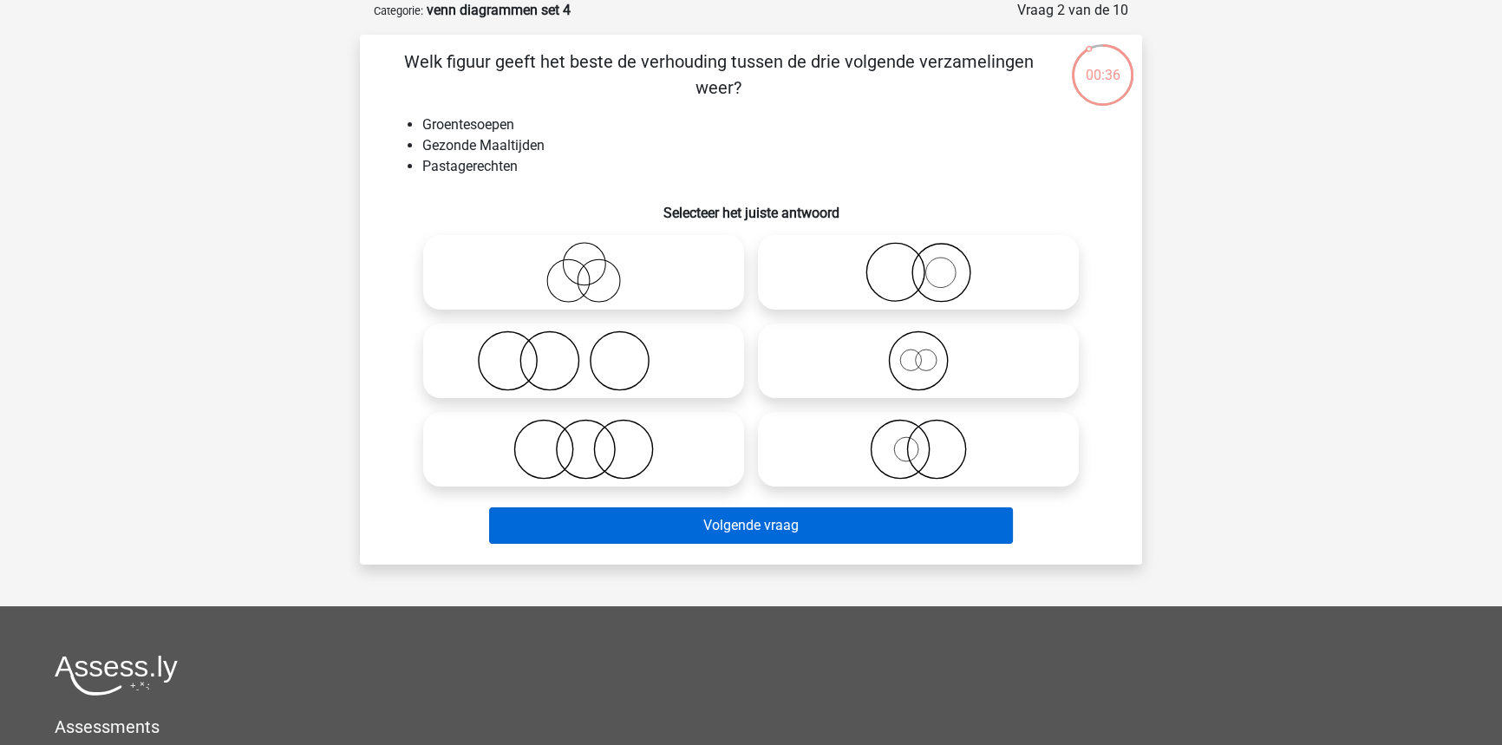
drag, startPoint x: 639, startPoint y: 460, endPoint x: 663, endPoint y: 530, distance: 74.3
click at [640, 473] on icon at bounding box center [583, 449] width 307 height 61
click at [595, 440] on input "radio" at bounding box center [589, 434] width 11 height 11
radio input "true"
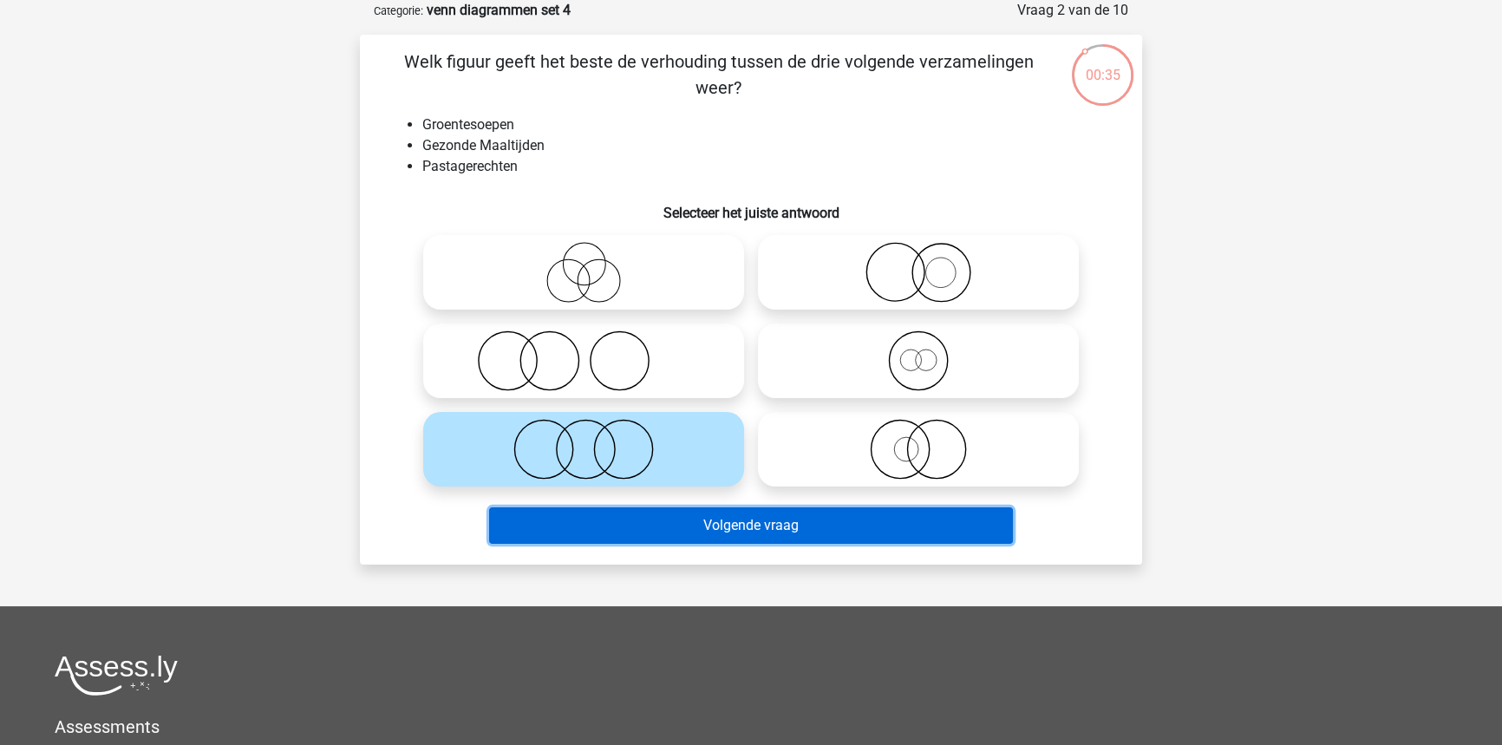
click at [664, 531] on button "Volgende vraag" at bounding box center [751, 525] width 525 height 36
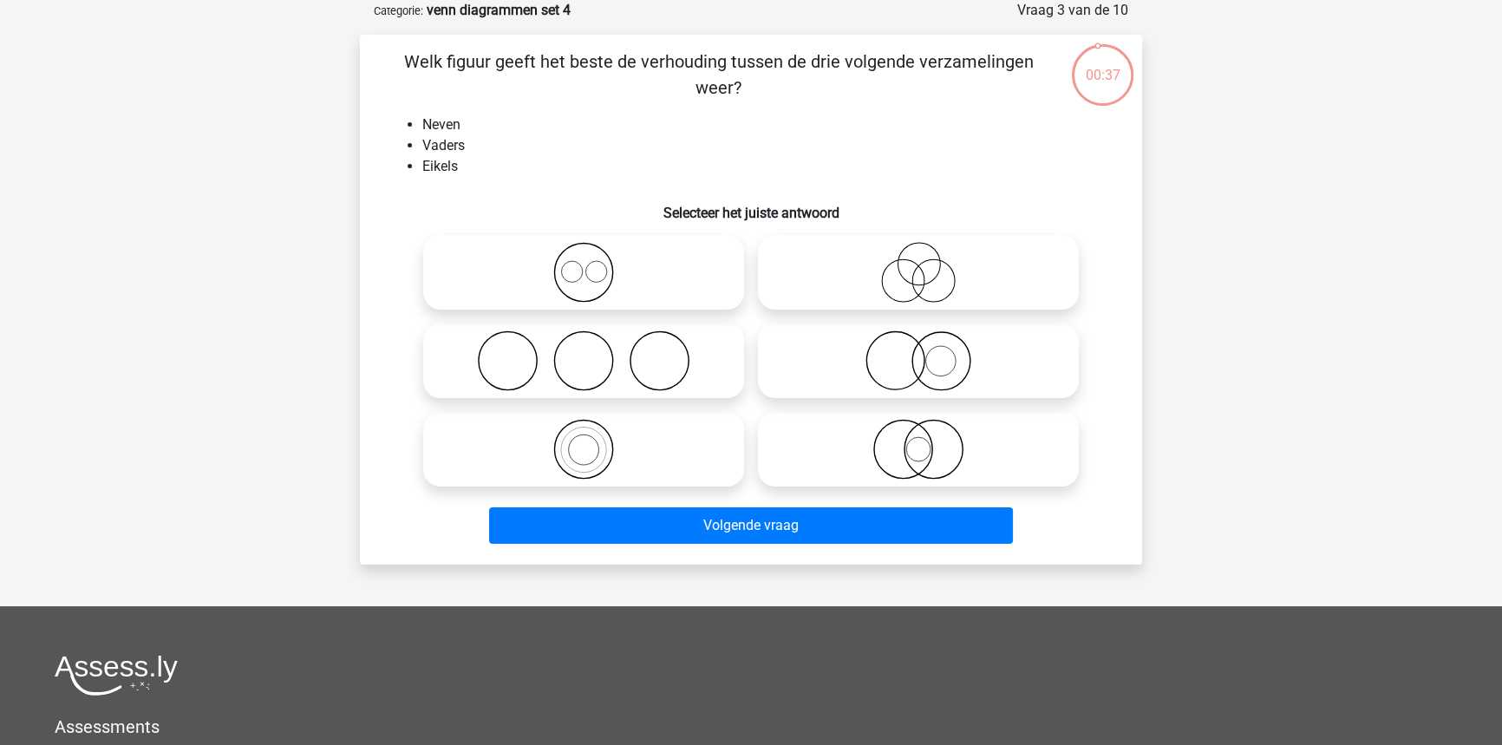
click at [865, 292] on icon at bounding box center [918, 272] width 307 height 61
click at [918, 264] on input "radio" at bounding box center [923, 257] width 11 height 11
radio input "true"
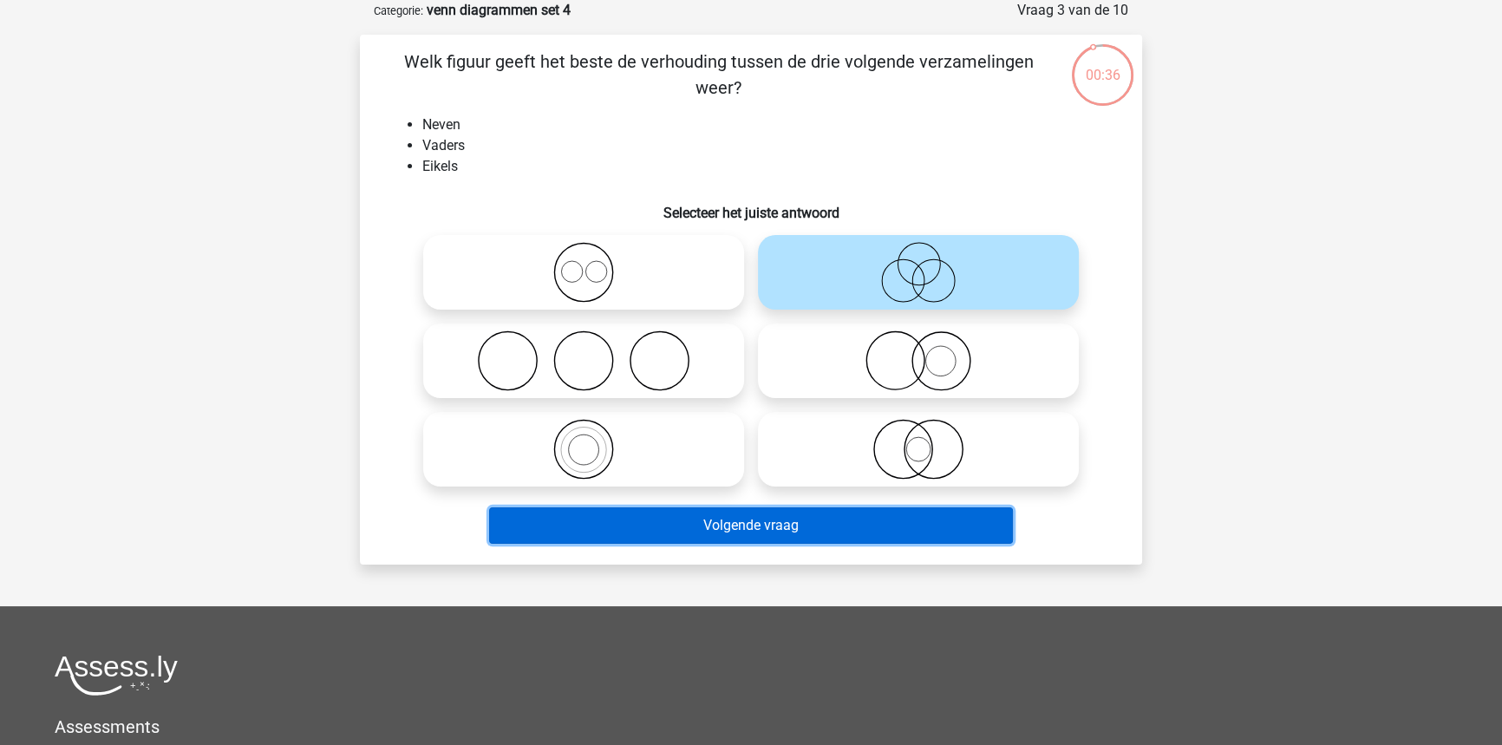
click at [745, 515] on button "Volgende vraag" at bounding box center [751, 525] width 525 height 36
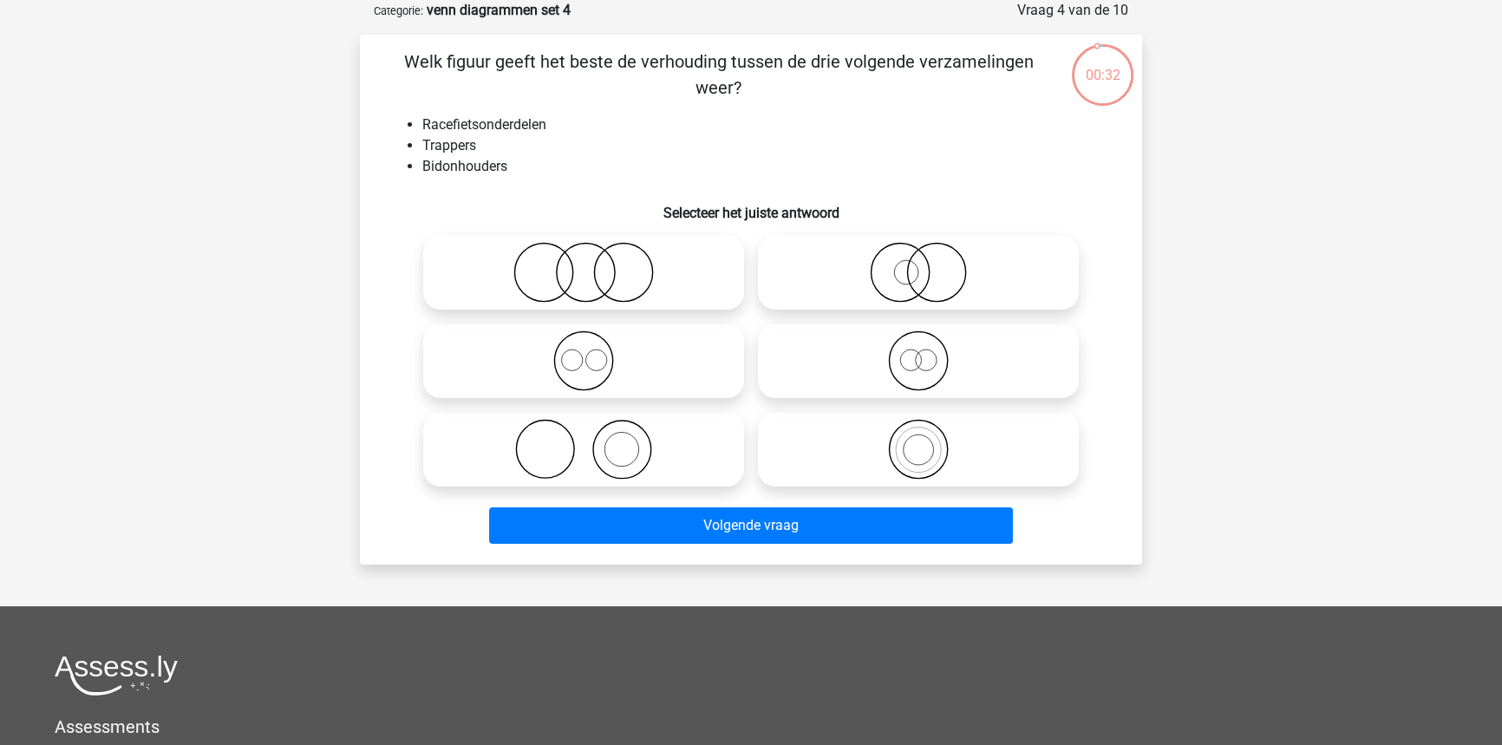
click at [688, 312] on div at bounding box center [583, 272] width 335 height 88
click at [686, 301] on icon at bounding box center [583, 272] width 307 height 61
click at [595, 264] on input "radio" at bounding box center [589, 257] width 11 height 11
radio input "true"
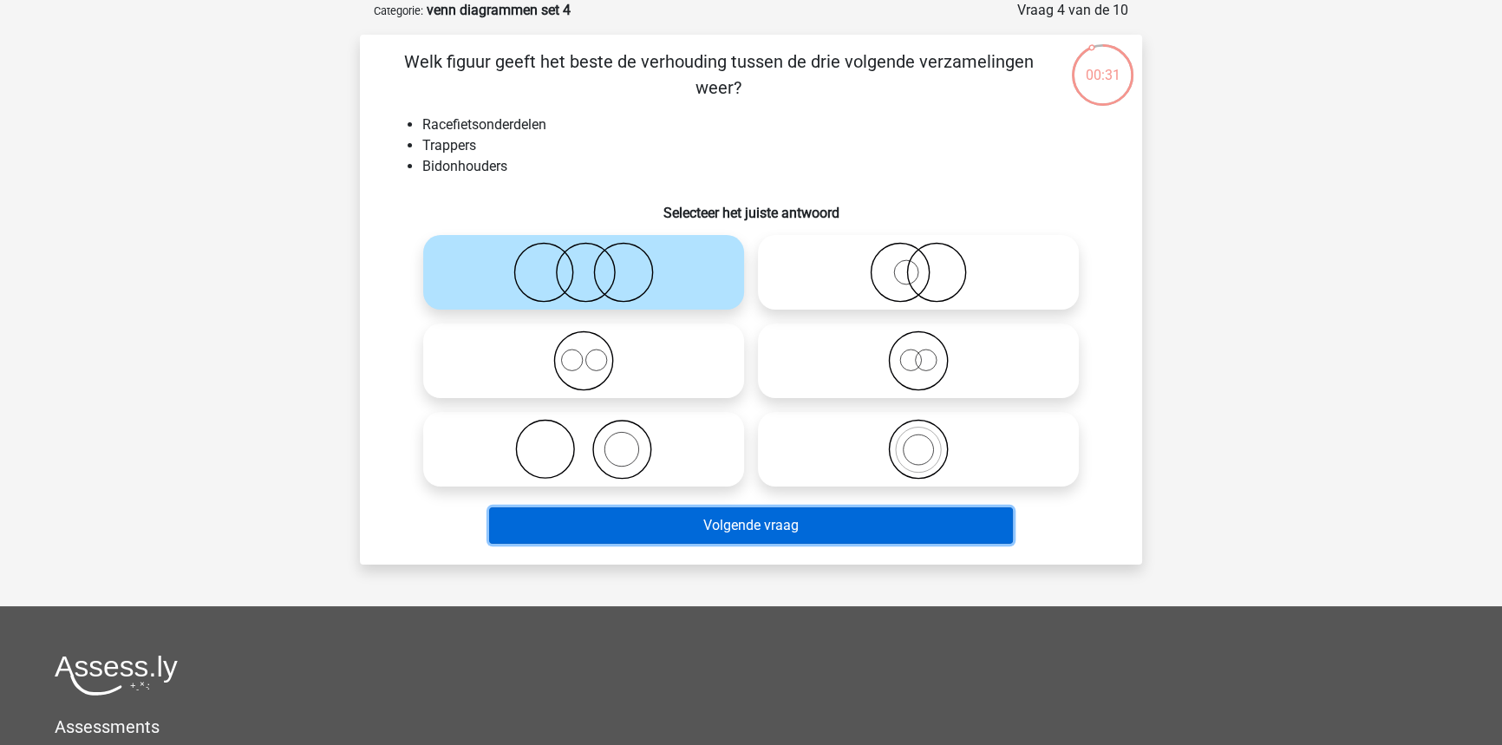
click at [779, 529] on button "Volgende vraag" at bounding box center [751, 525] width 525 height 36
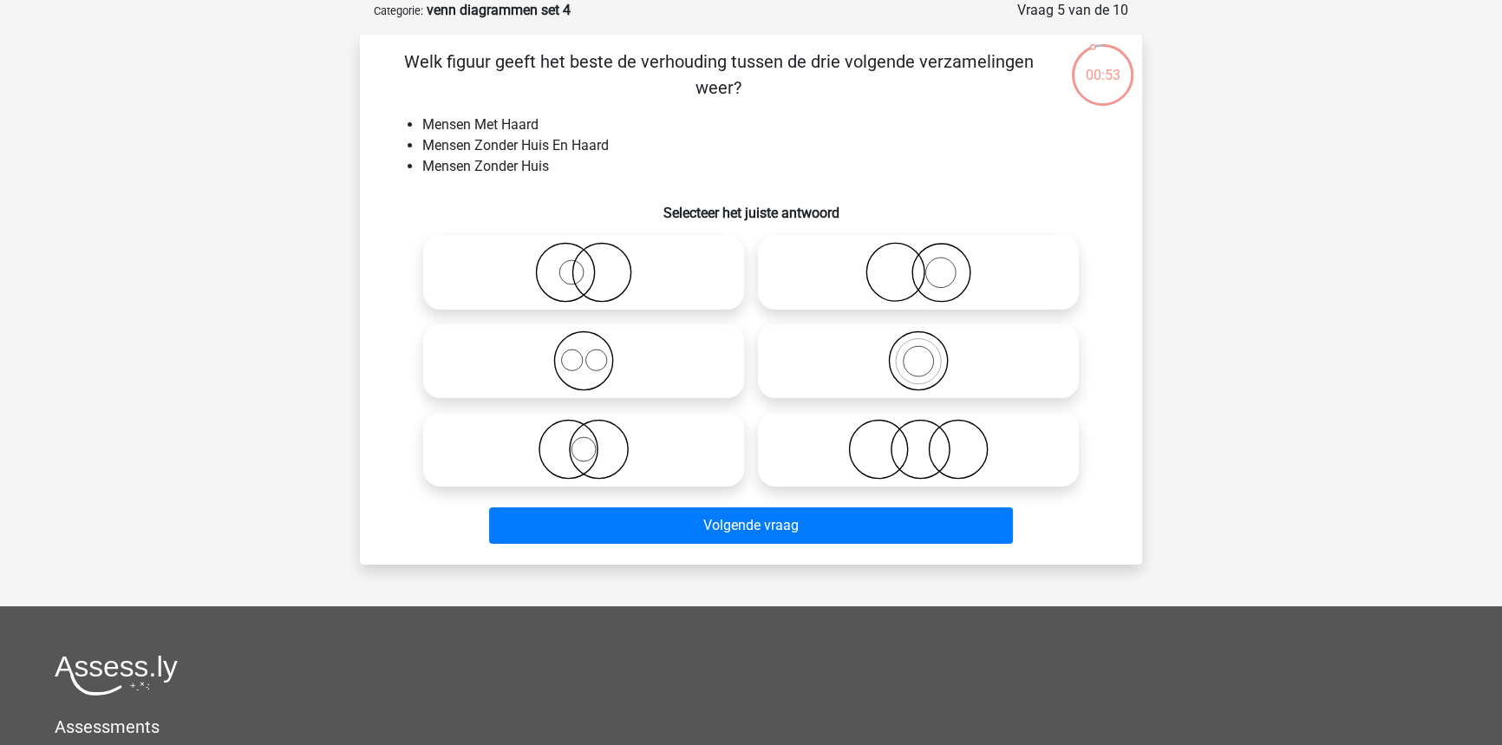
click at [812, 458] on icon at bounding box center [918, 449] width 307 height 61
click at [918, 440] on input "radio" at bounding box center [923, 434] width 11 height 11
radio input "true"
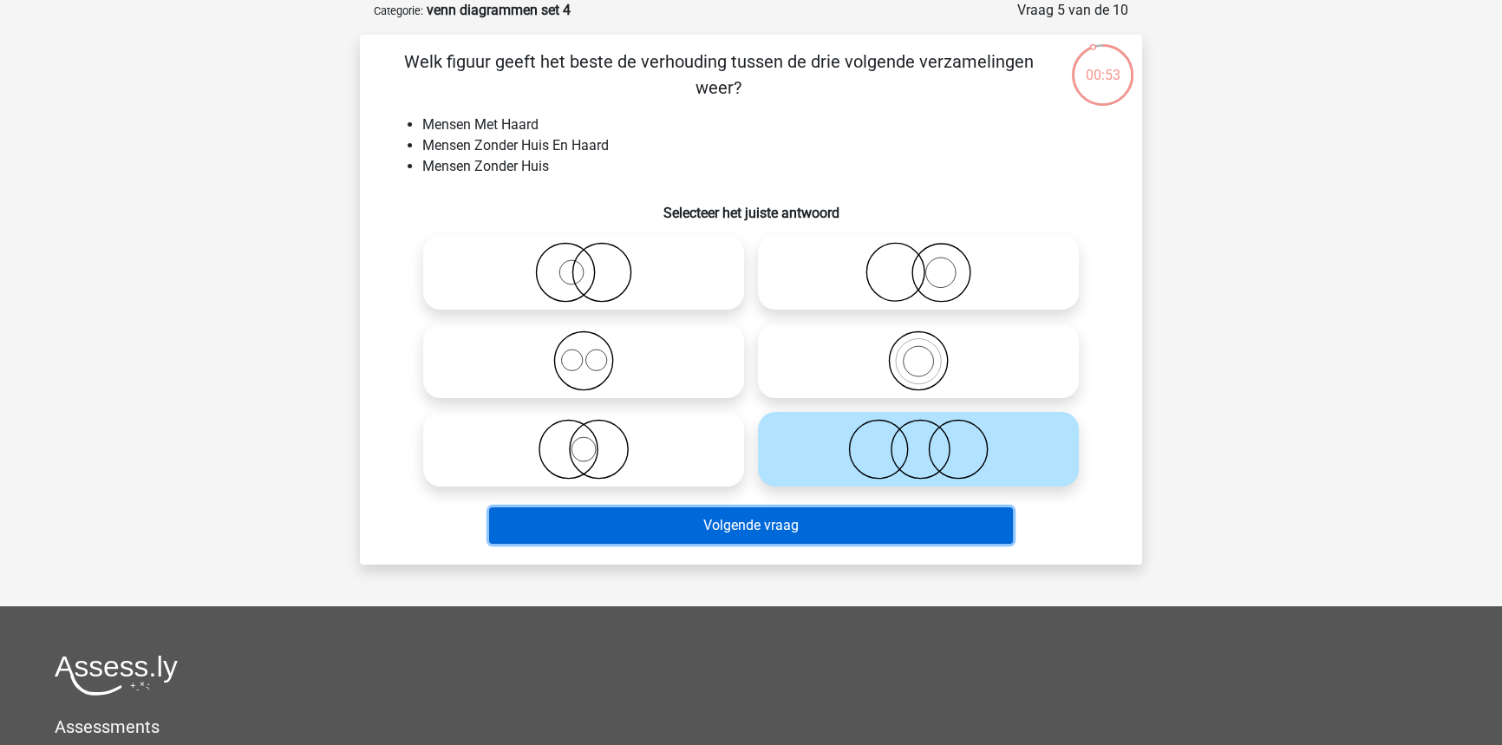
click at [805, 518] on button "Volgende vraag" at bounding box center [751, 525] width 525 height 36
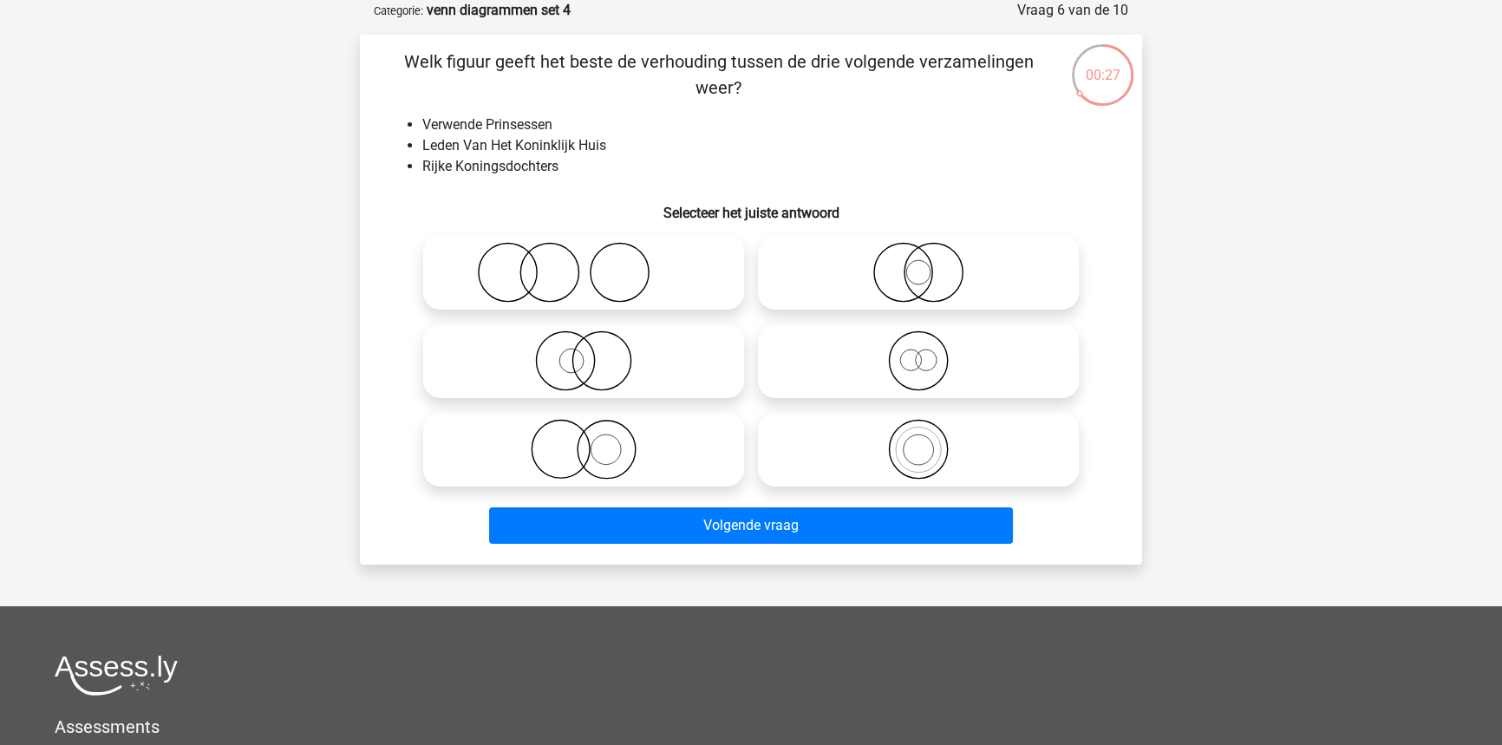
click at [855, 401] on div at bounding box center [918, 360] width 335 height 88
click at [876, 340] on icon at bounding box center [918, 360] width 307 height 61
click at [918, 341] on input "radio" at bounding box center [923, 346] width 11 height 11
radio input "true"
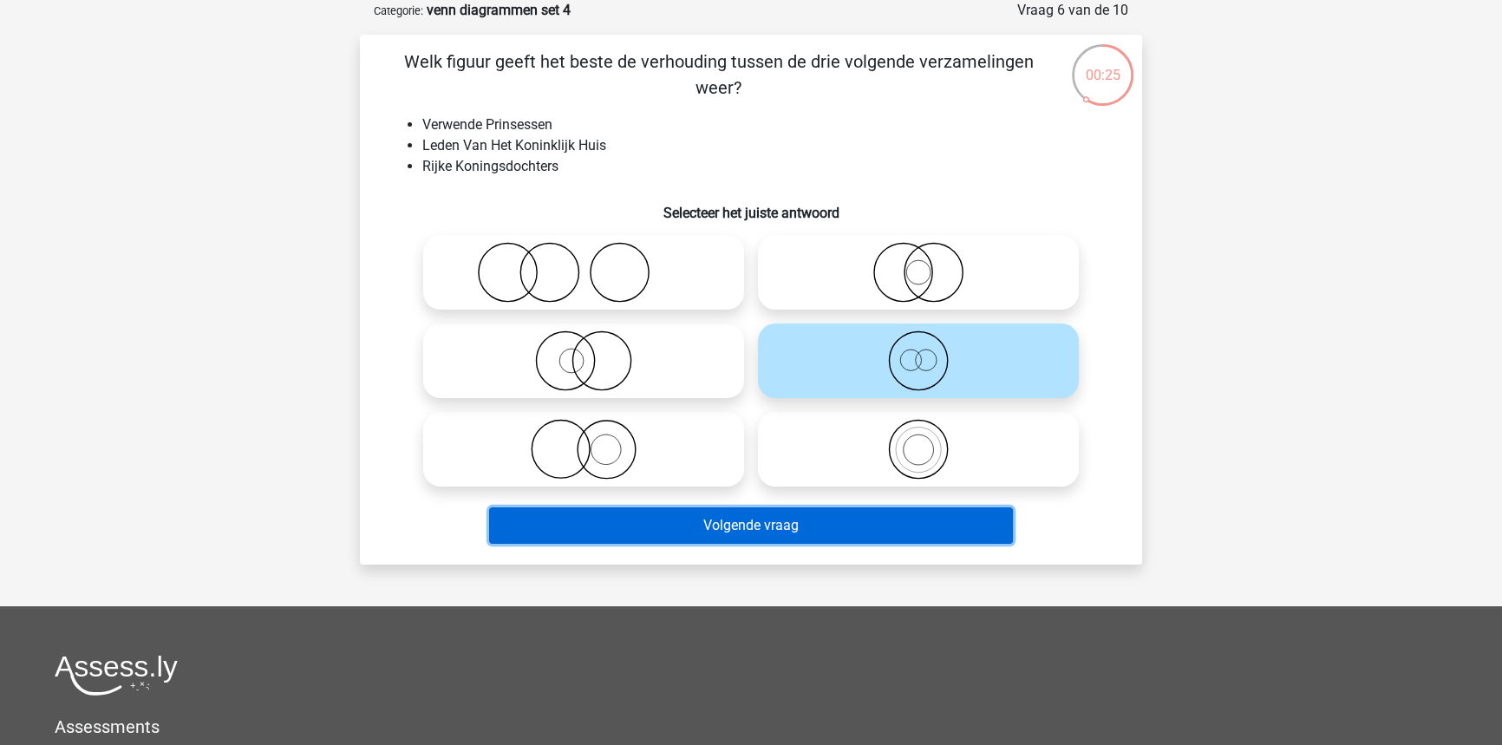
click at [809, 526] on button "Volgende vraag" at bounding box center [751, 525] width 525 height 36
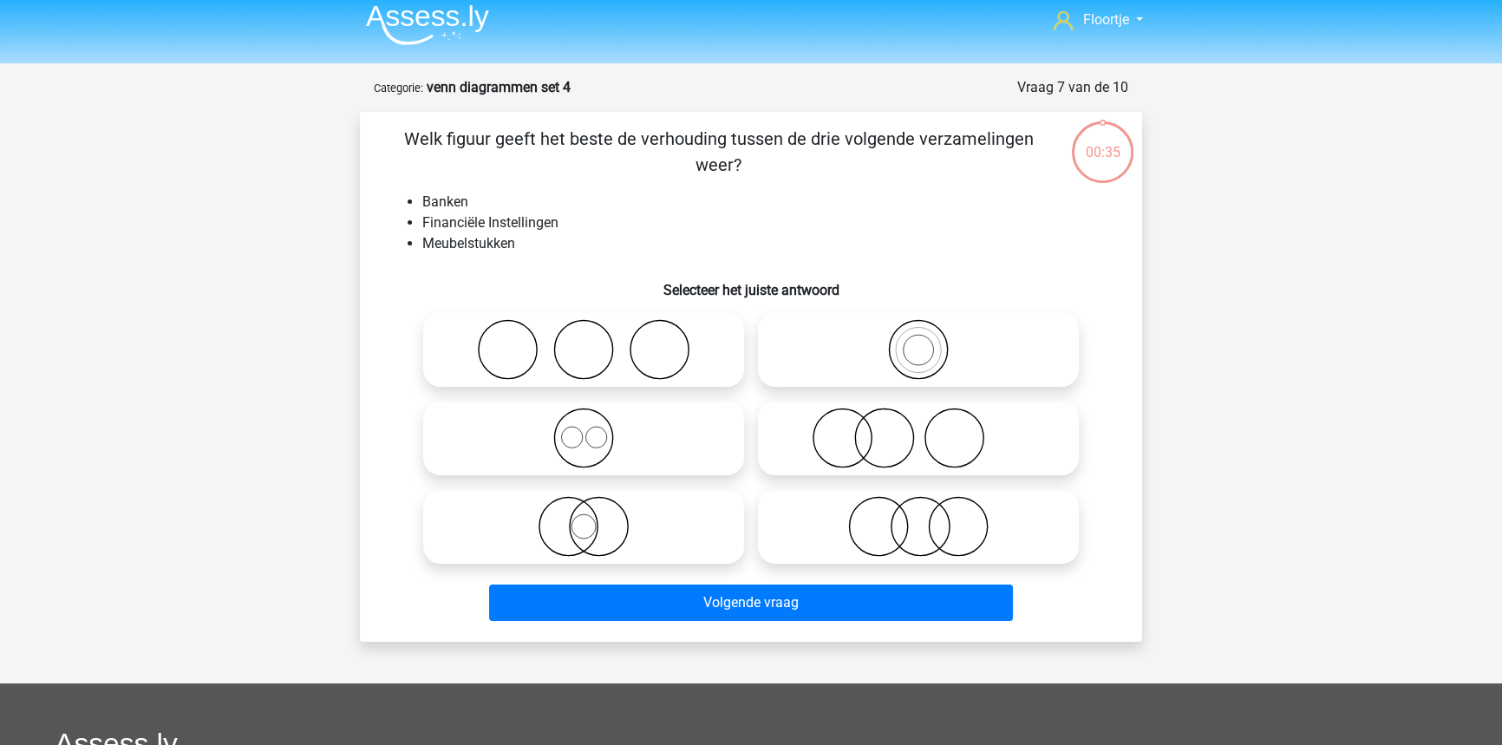
scroll to position [8, 0]
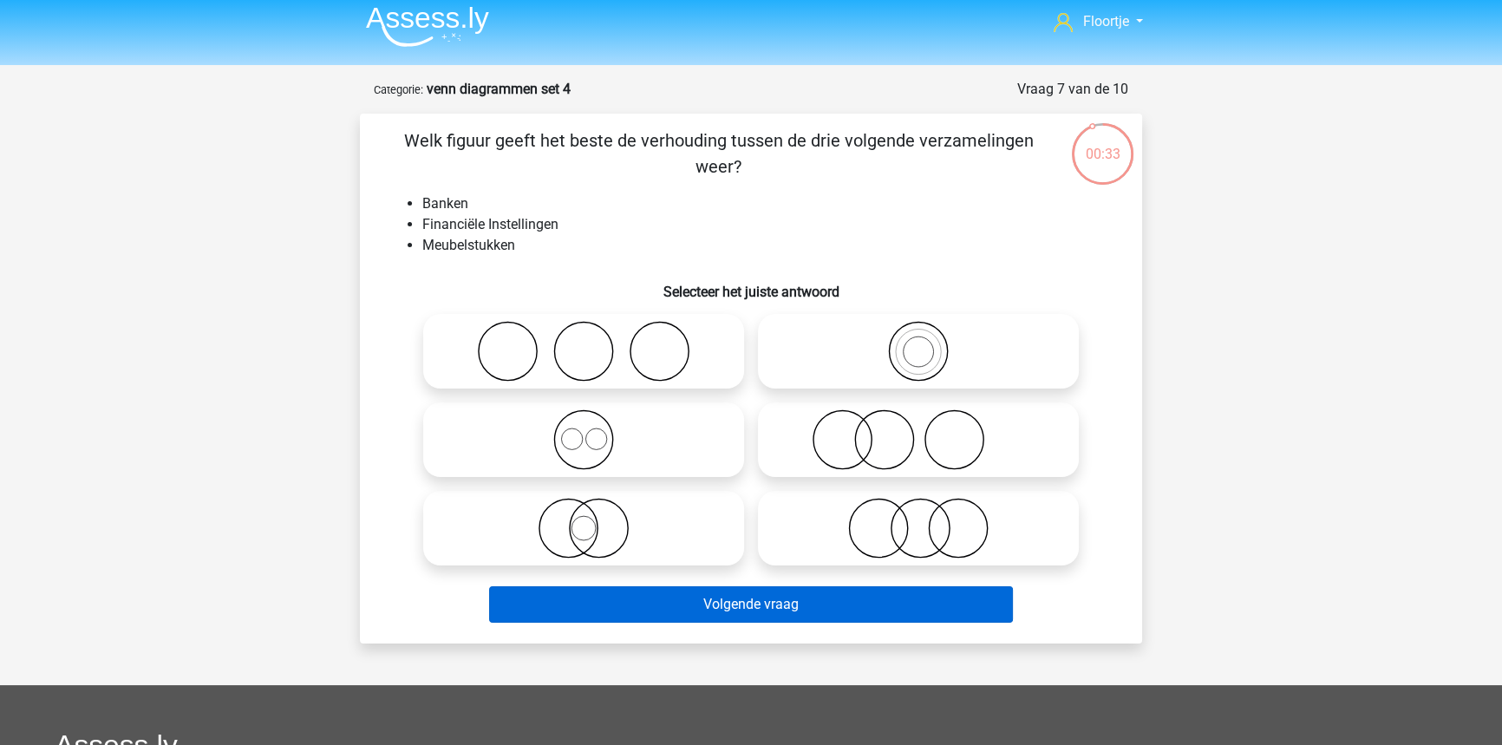
drag, startPoint x: 818, startPoint y: 527, endPoint x: 801, endPoint y: 605, distance: 79.9
click at [818, 528] on icon at bounding box center [918, 528] width 307 height 61
click at [918, 519] on input "radio" at bounding box center [923, 513] width 11 height 11
radio input "true"
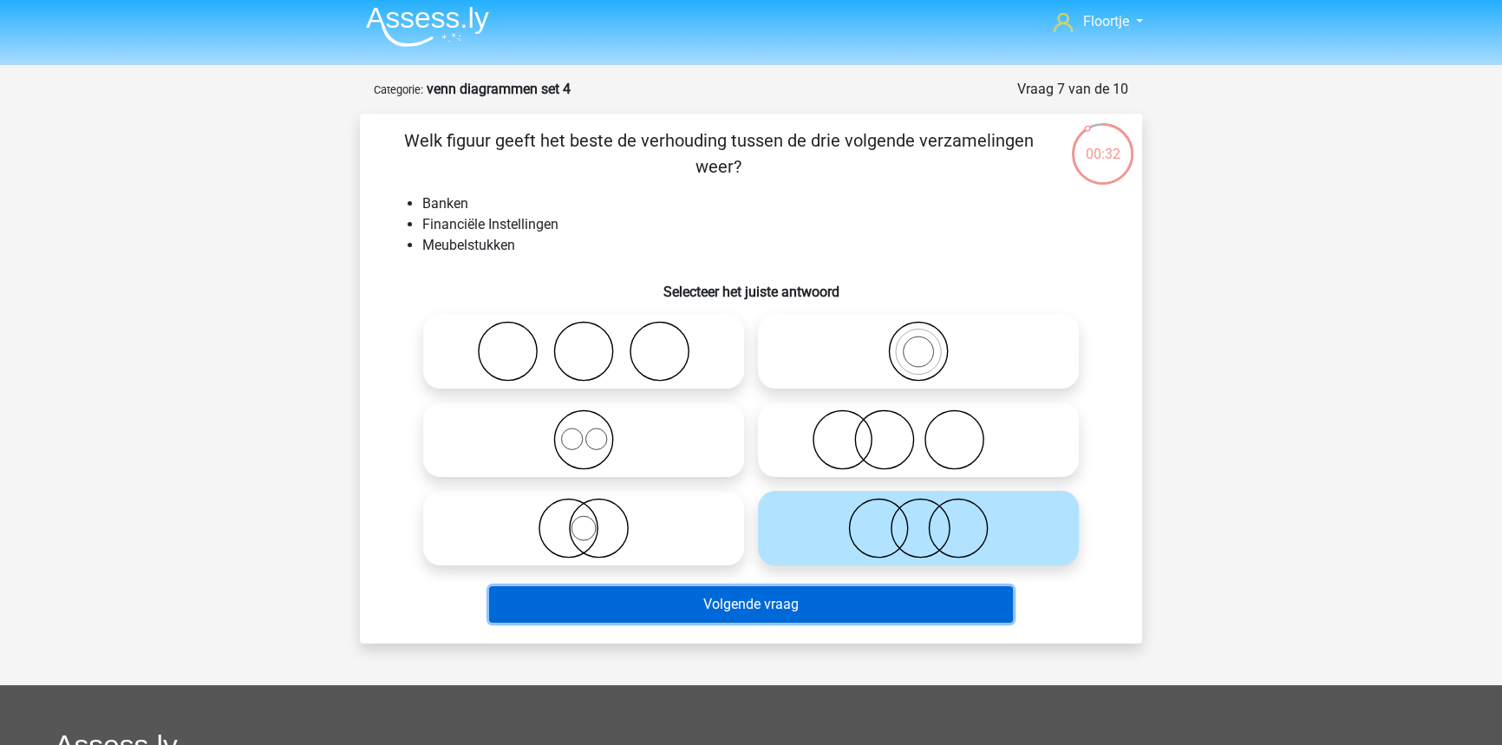
click at [799, 607] on button "Volgende vraag" at bounding box center [751, 604] width 525 height 36
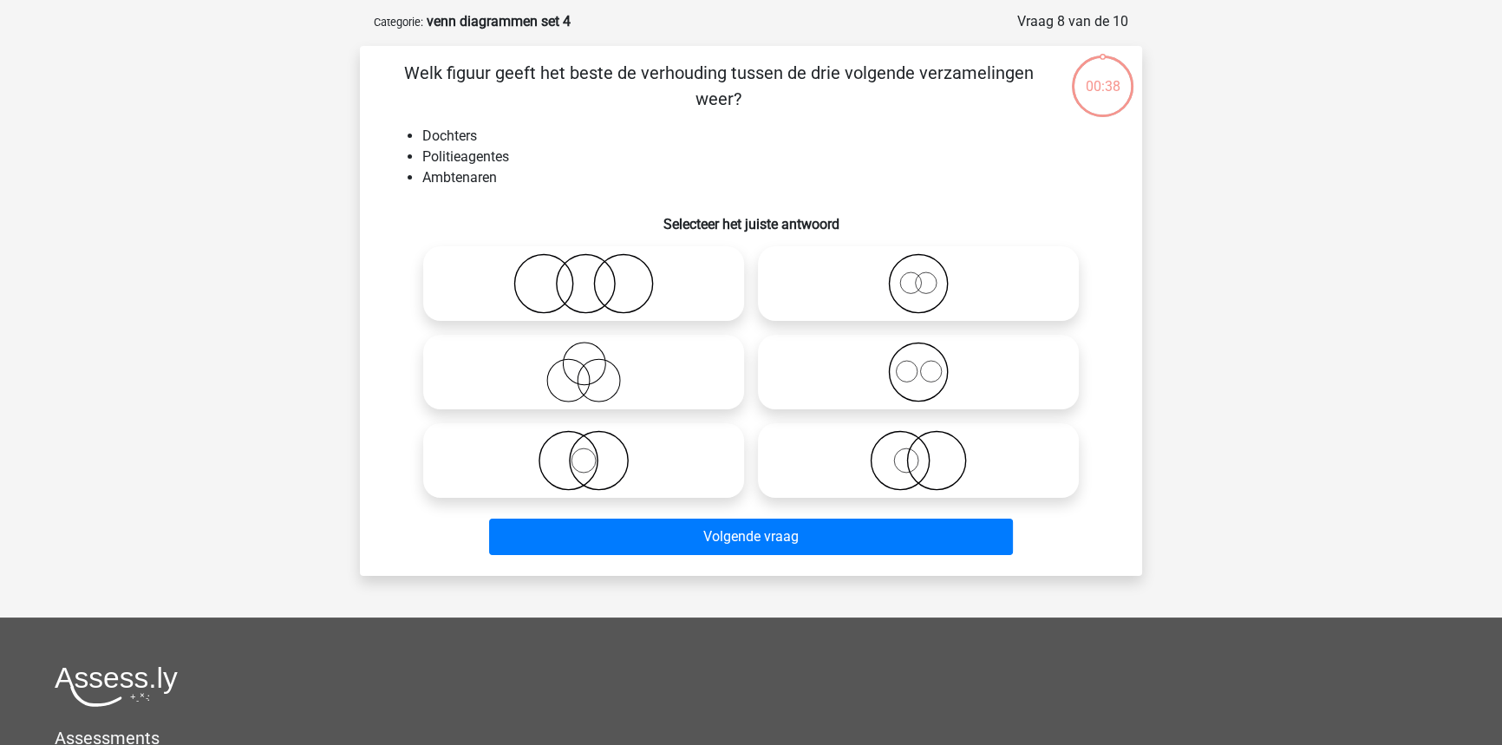
scroll to position [87, 0]
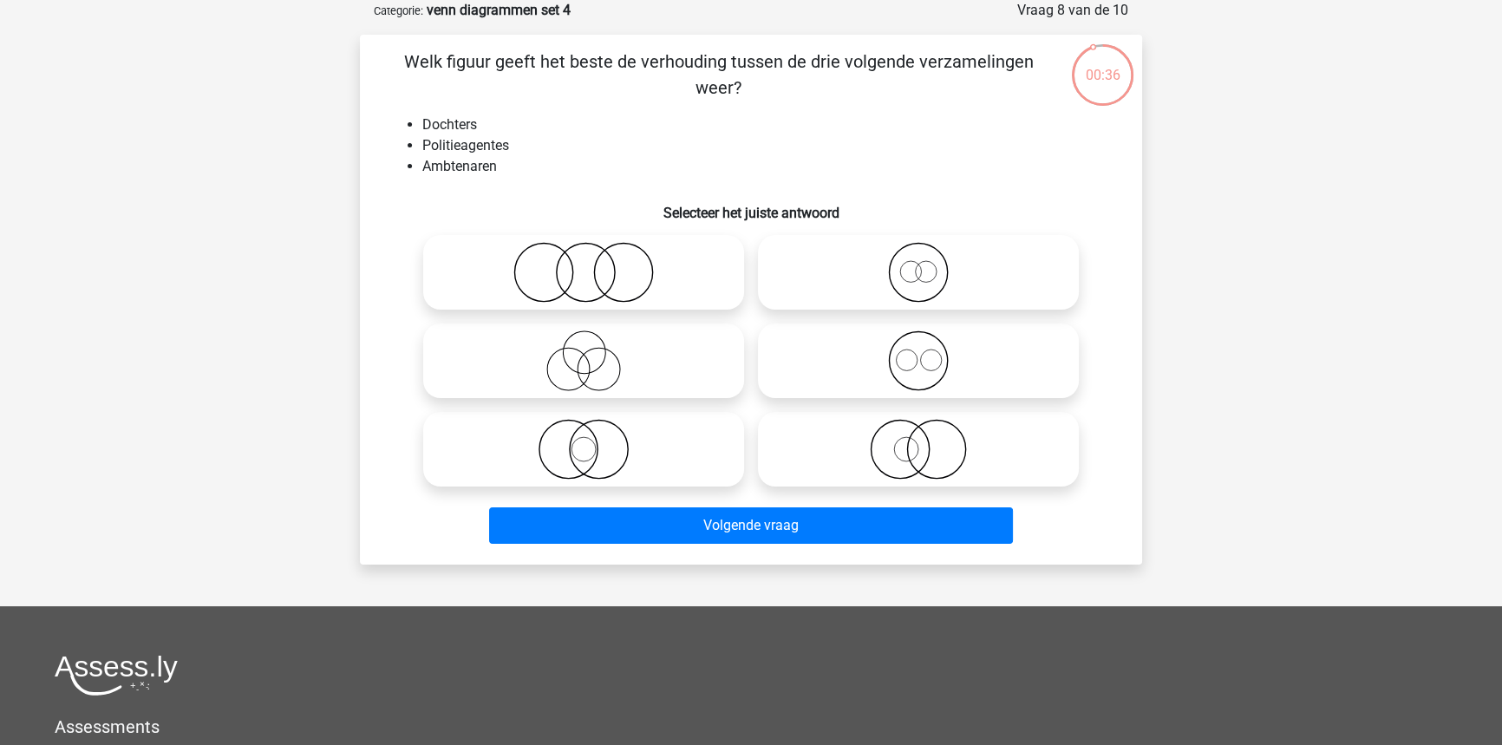
click at [664, 455] on icon at bounding box center [583, 449] width 307 height 61
click at [595, 440] on input "radio" at bounding box center [589, 434] width 11 height 11
radio input "true"
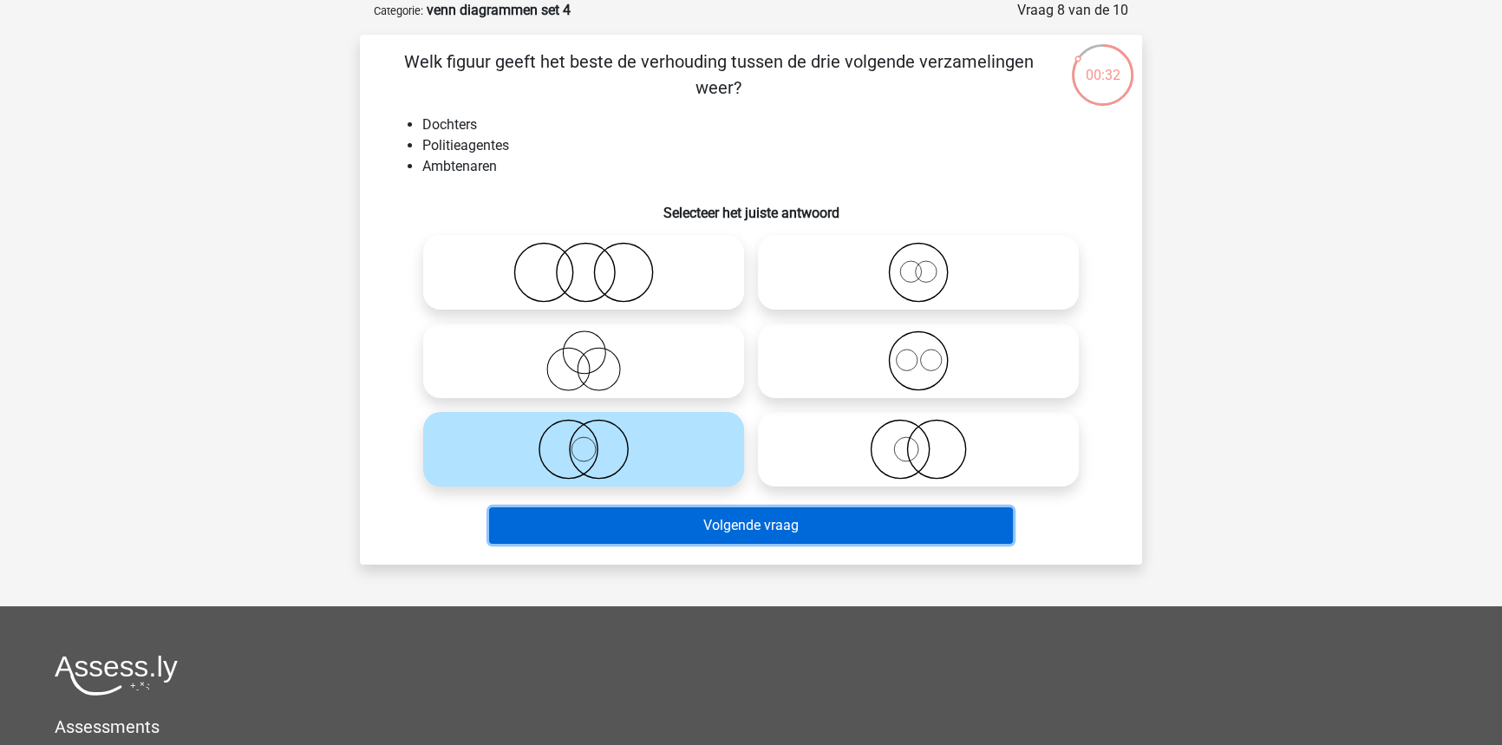
click at [693, 534] on button "Volgende vraag" at bounding box center [751, 525] width 525 height 36
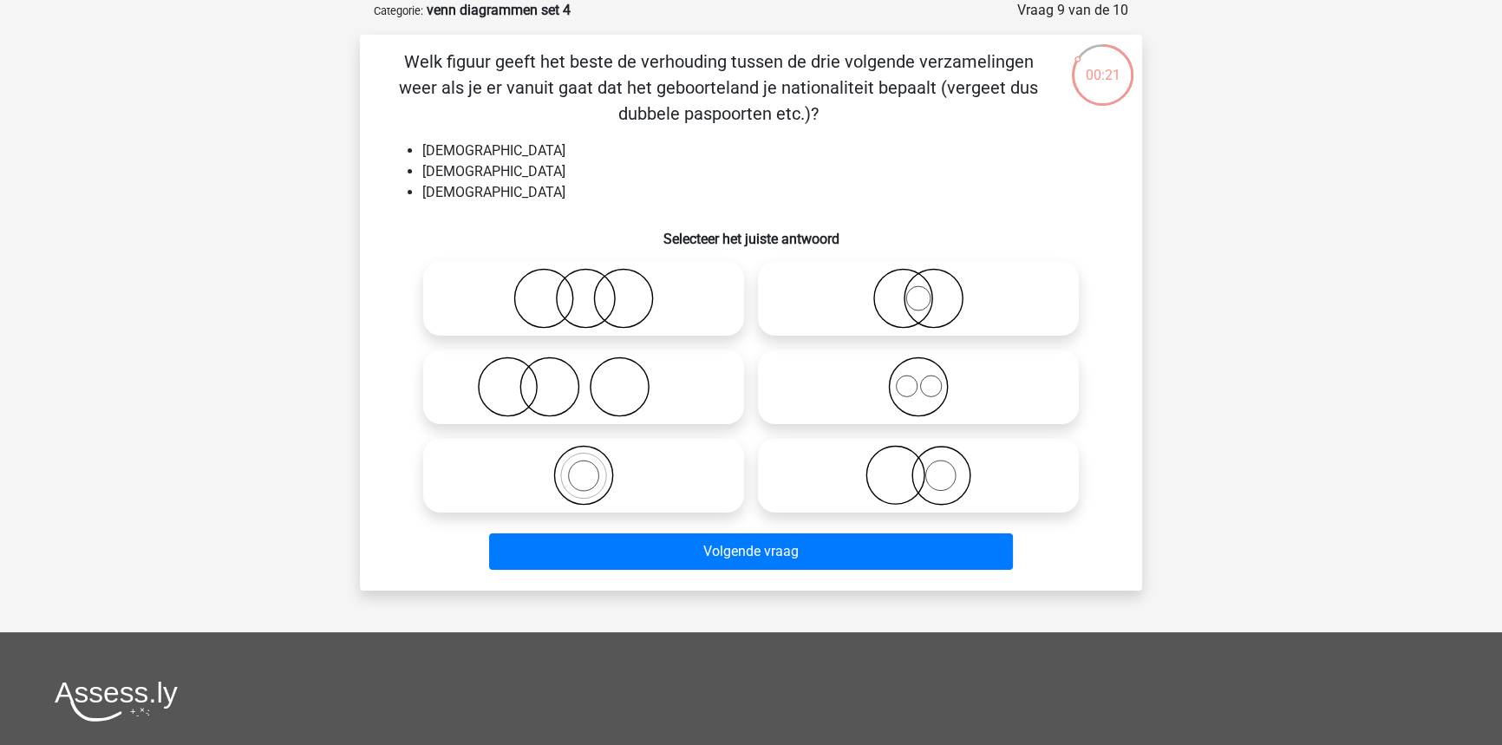
click at [877, 415] on icon at bounding box center [918, 386] width 307 height 61
click at [918, 378] on input "radio" at bounding box center [923, 372] width 11 height 11
radio input "true"
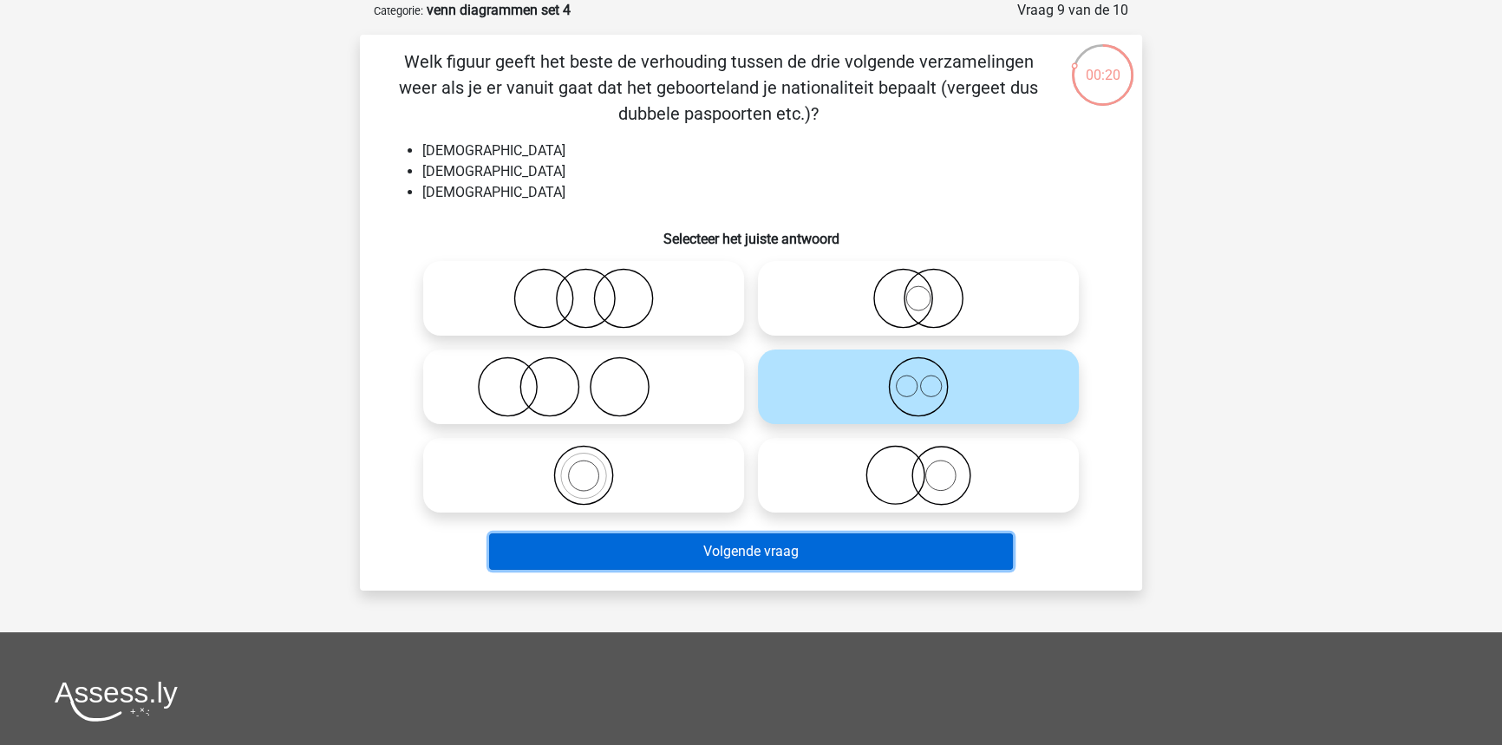
click at [822, 544] on button "Volgende vraag" at bounding box center [751, 551] width 525 height 36
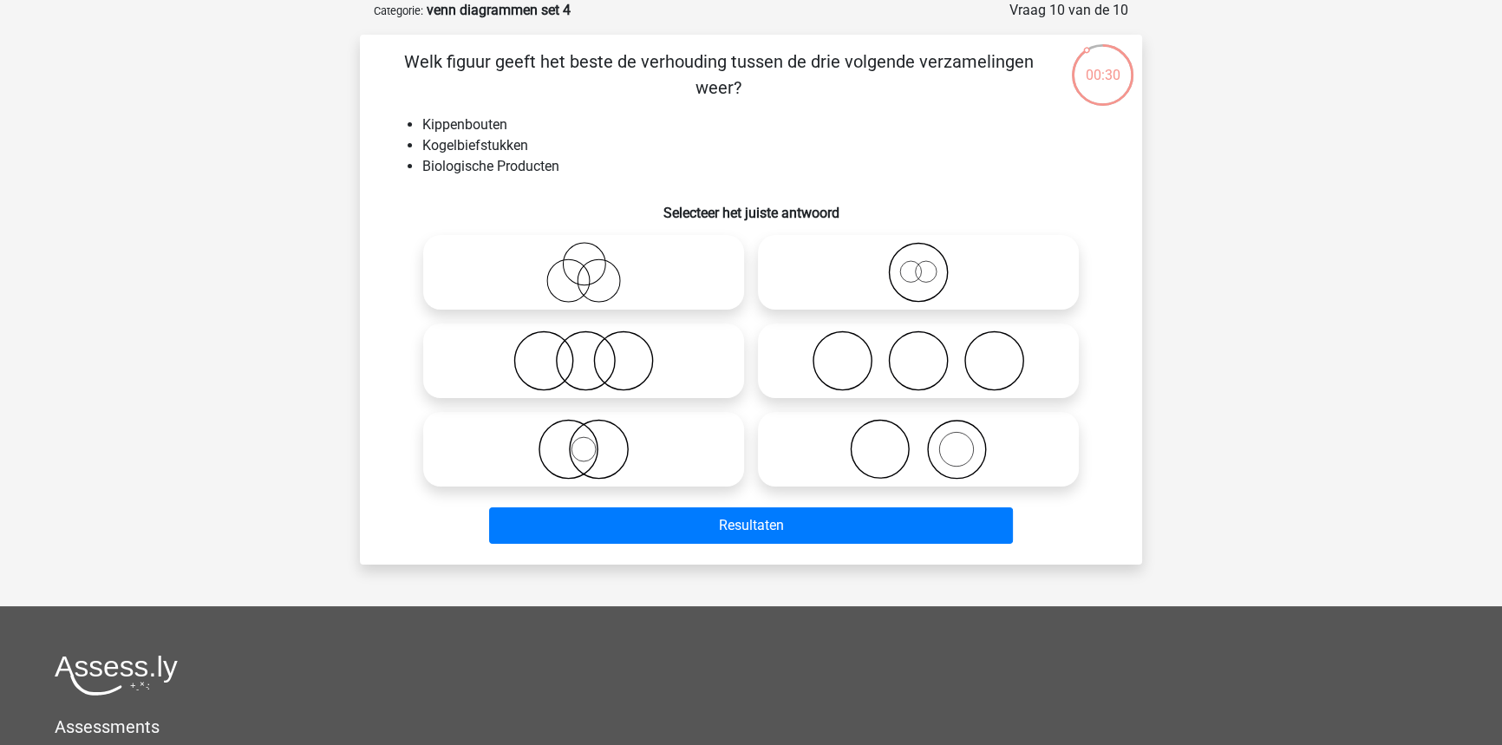
click at [681, 361] on icon at bounding box center [583, 360] width 307 height 61
click at [595, 352] on input "radio" at bounding box center [589, 346] width 11 height 11
radio input "true"
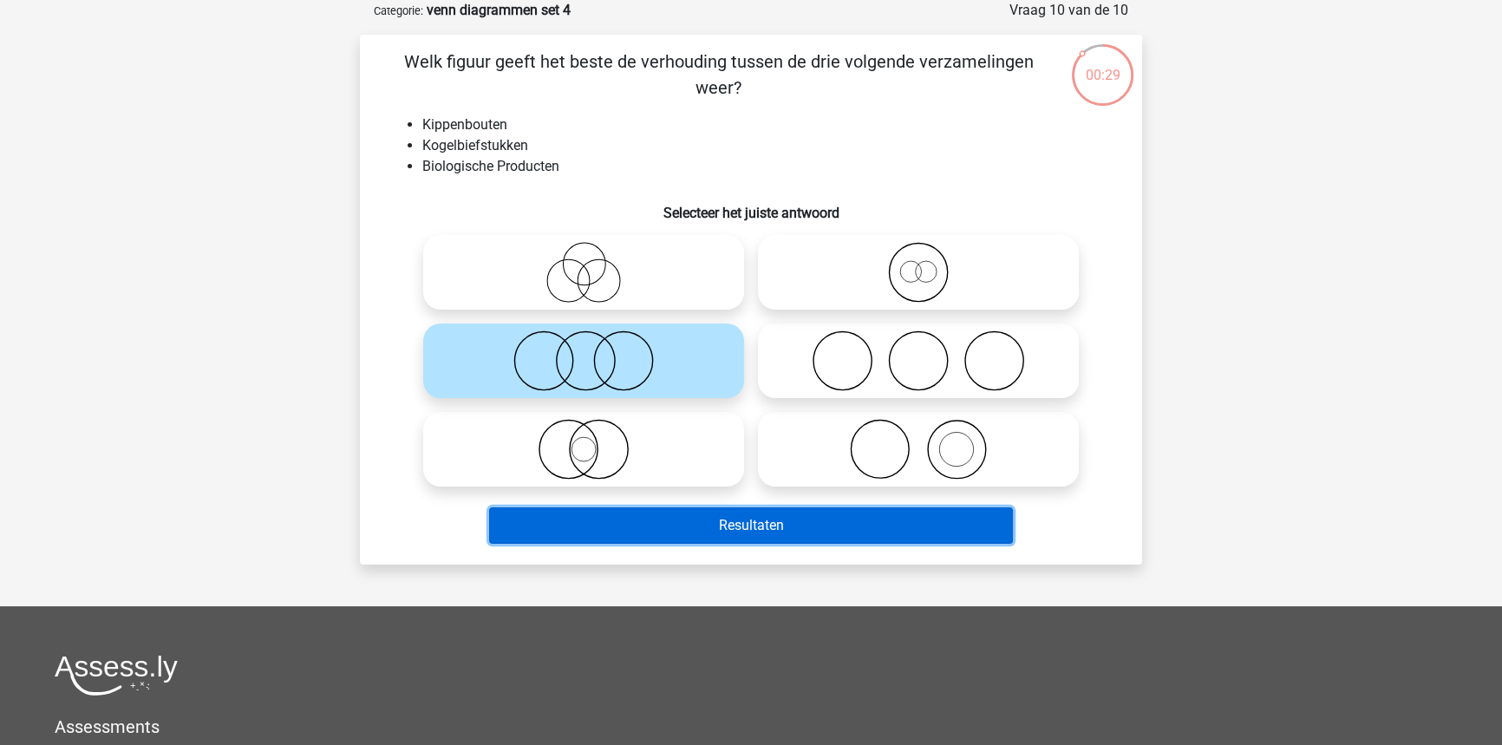
click at [737, 514] on button "Resultaten" at bounding box center [751, 525] width 525 height 36
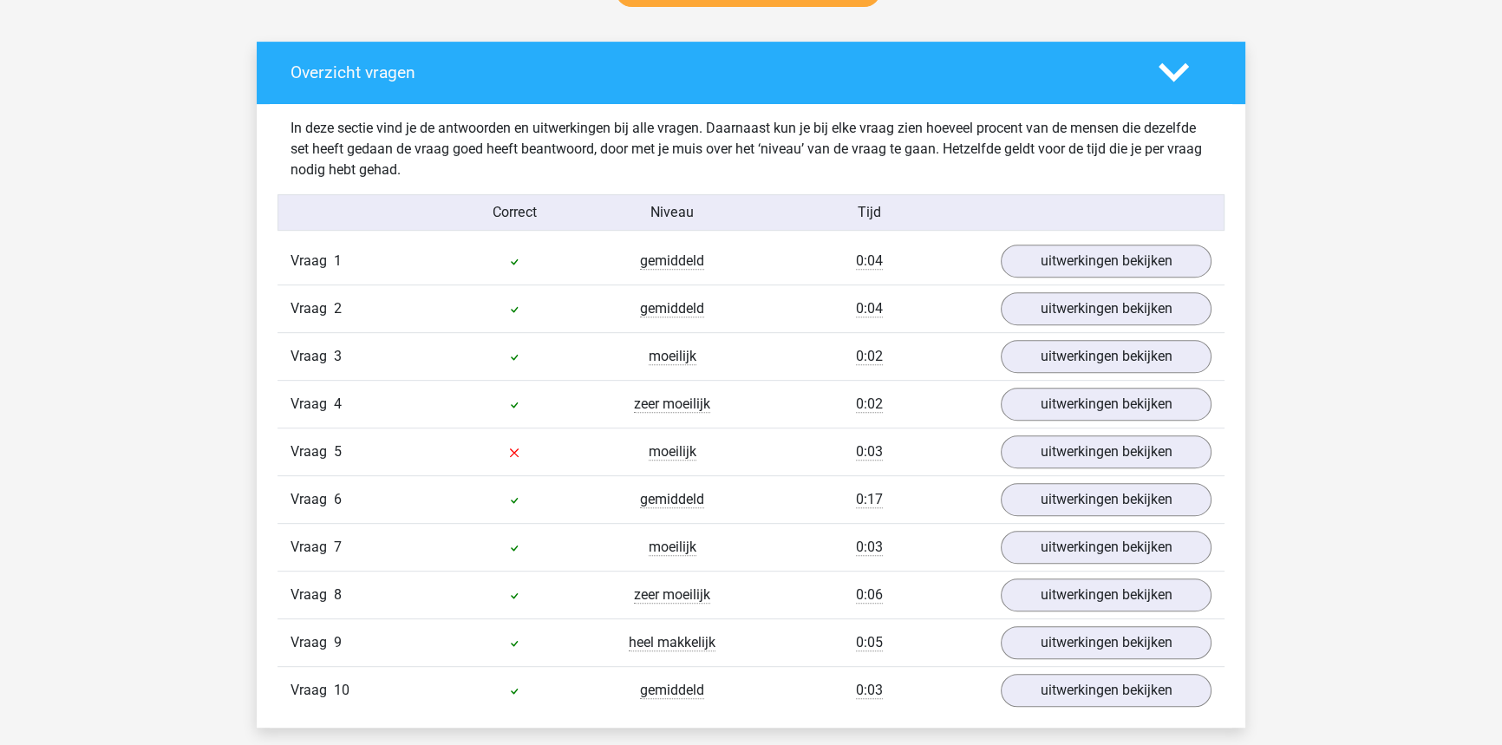
scroll to position [945, 0]
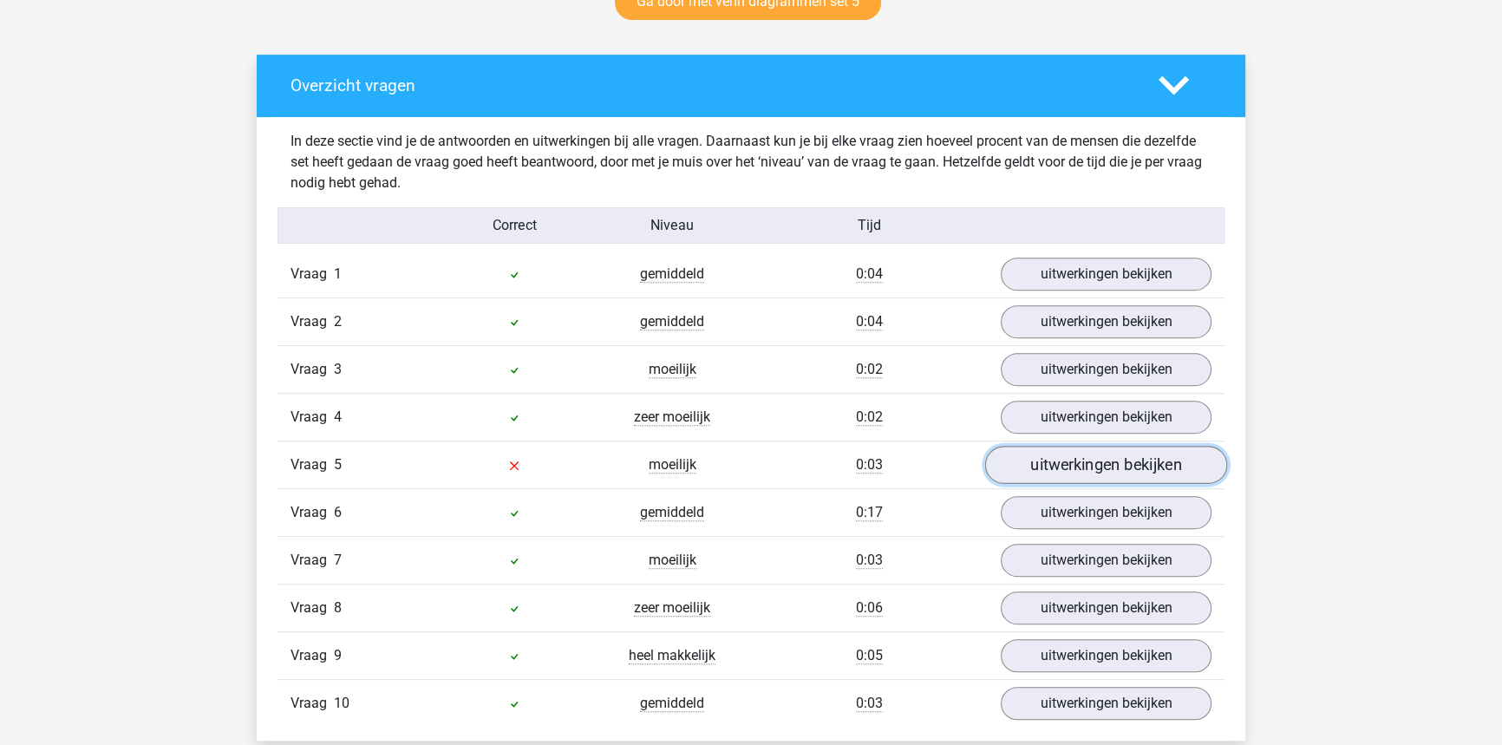
click at [1106, 457] on link "uitwerkingen bekijken" at bounding box center [1106, 465] width 242 height 38
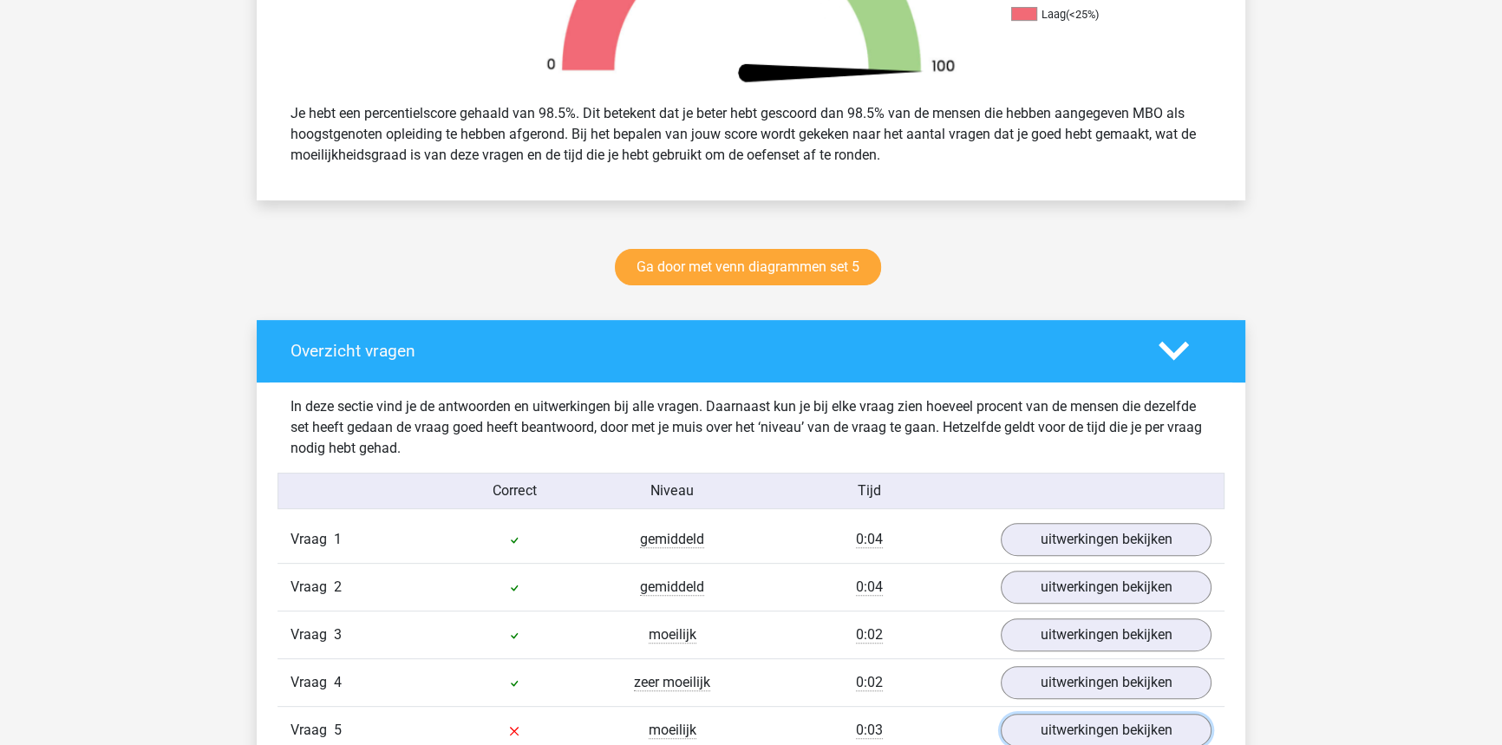
scroll to position [788, 0]
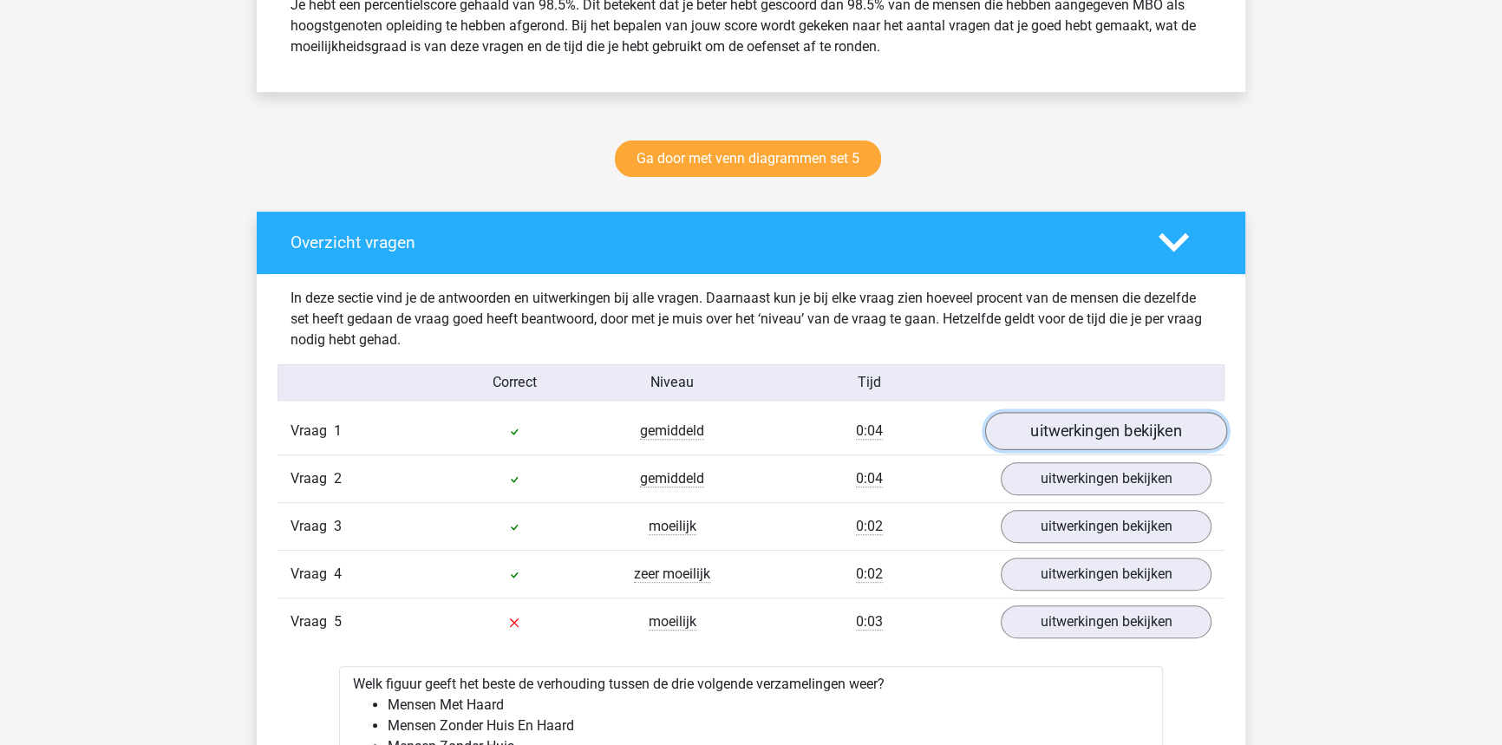
click at [1041, 434] on link "uitwerkingen bekijken" at bounding box center [1106, 431] width 242 height 38
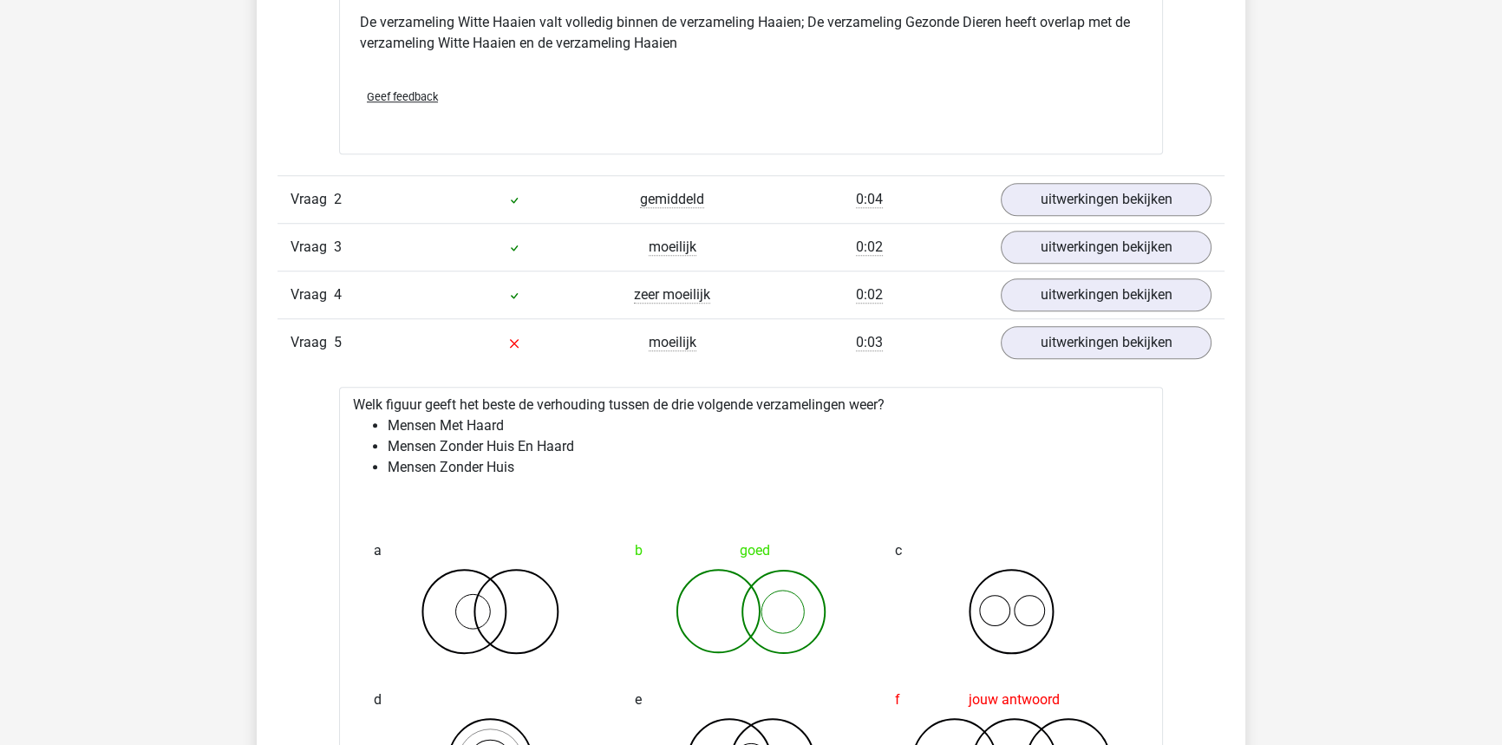
scroll to position [1734, 0]
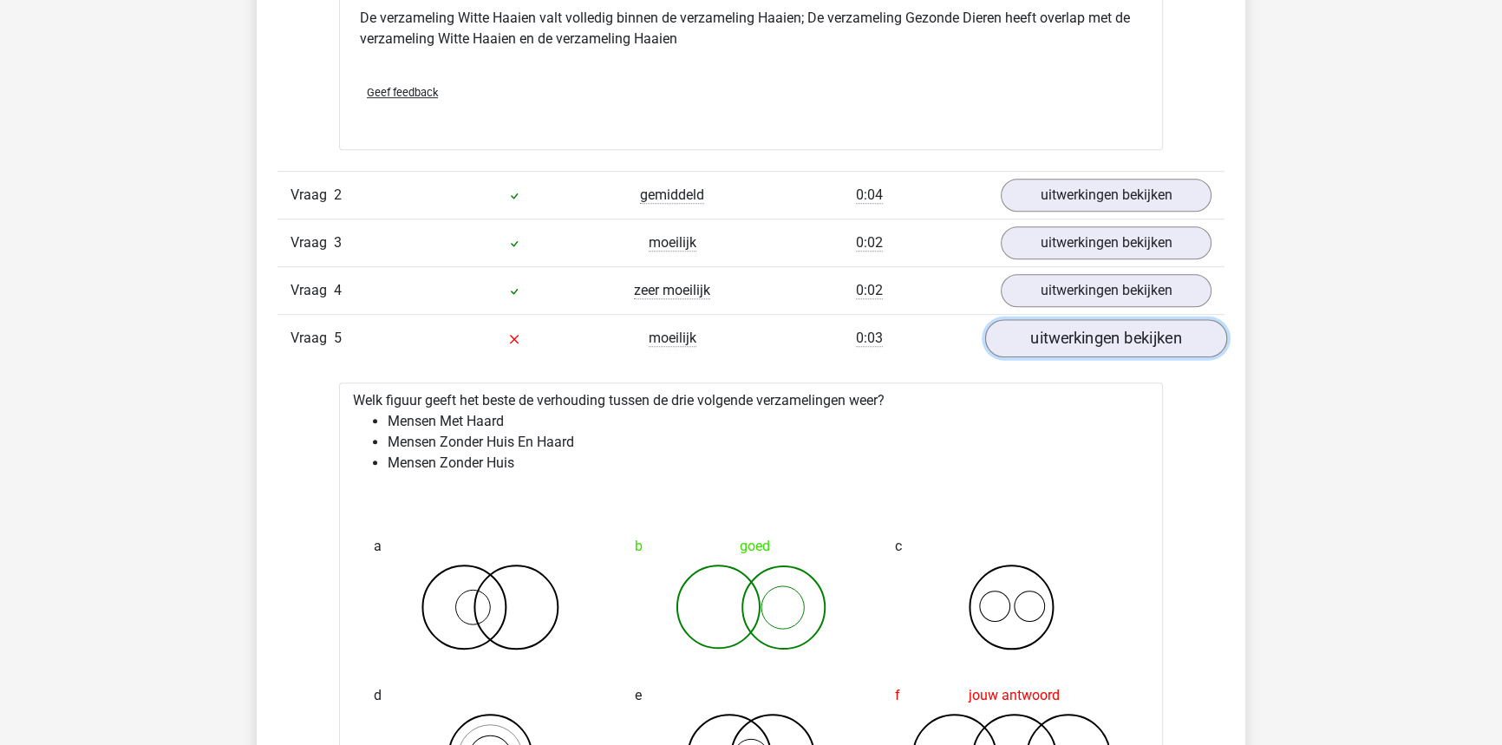
click at [1086, 338] on link "uitwerkingen bekijken" at bounding box center [1106, 338] width 242 height 38
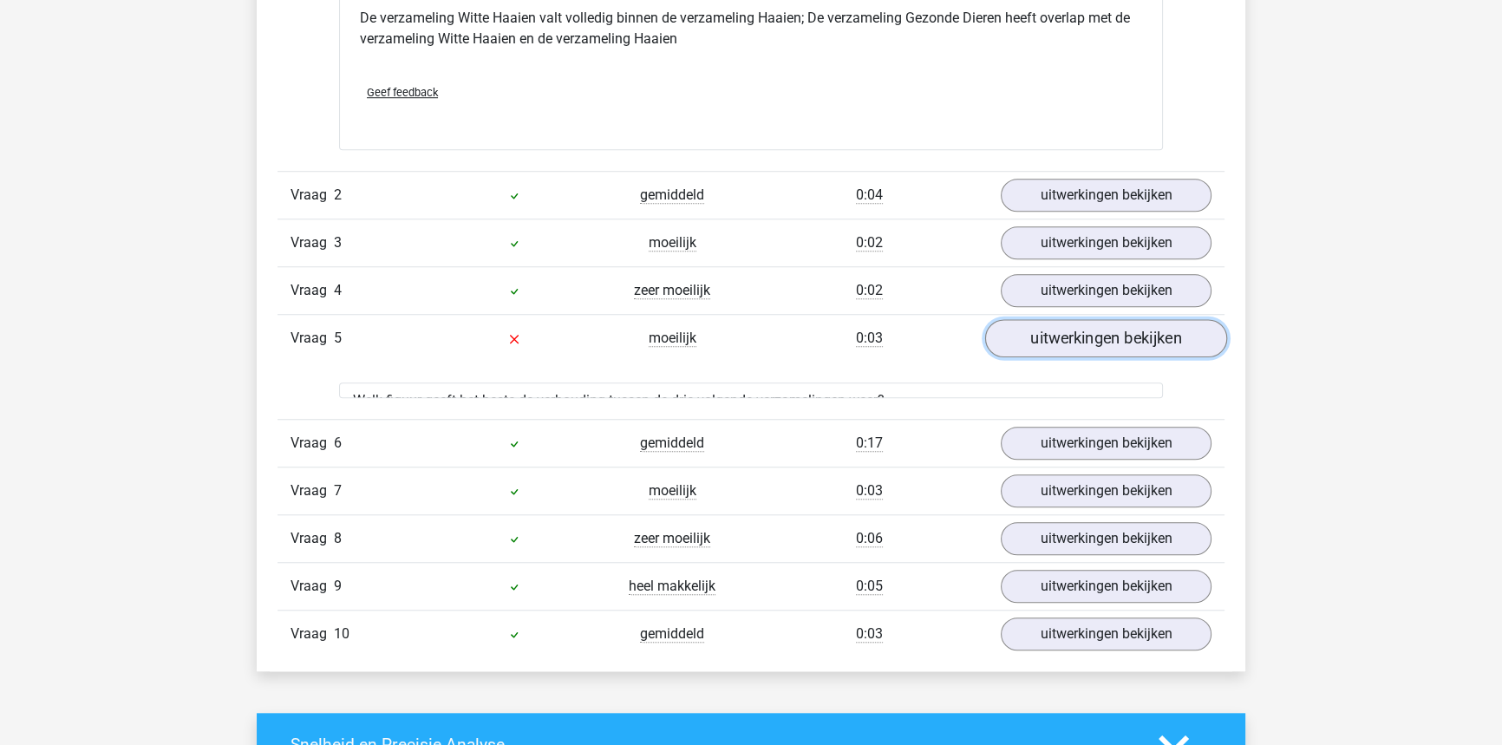
click at [1086, 338] on link "uitwerkingen bekijken" at bounding box center [1106, 338] width 242 height 38
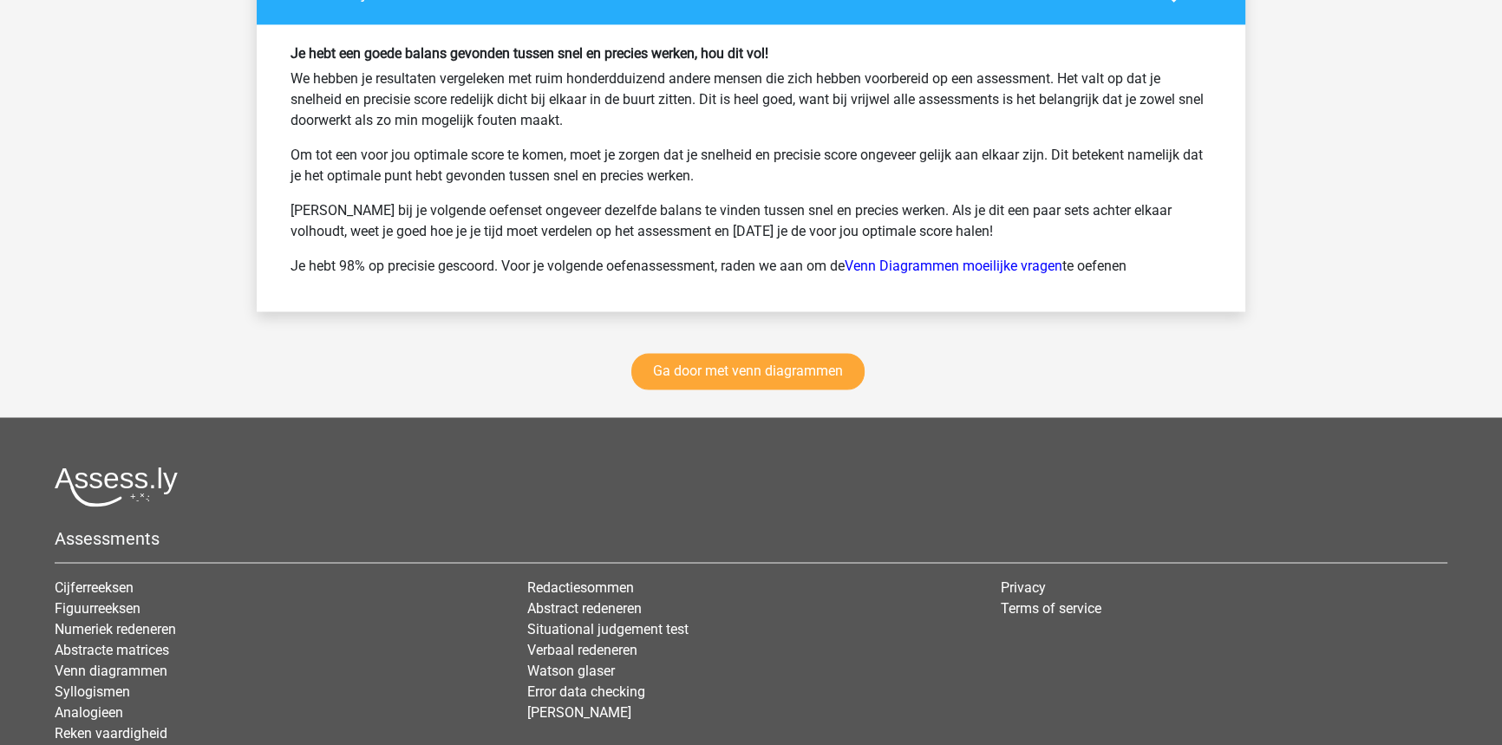
scroll to position [3704, 0]
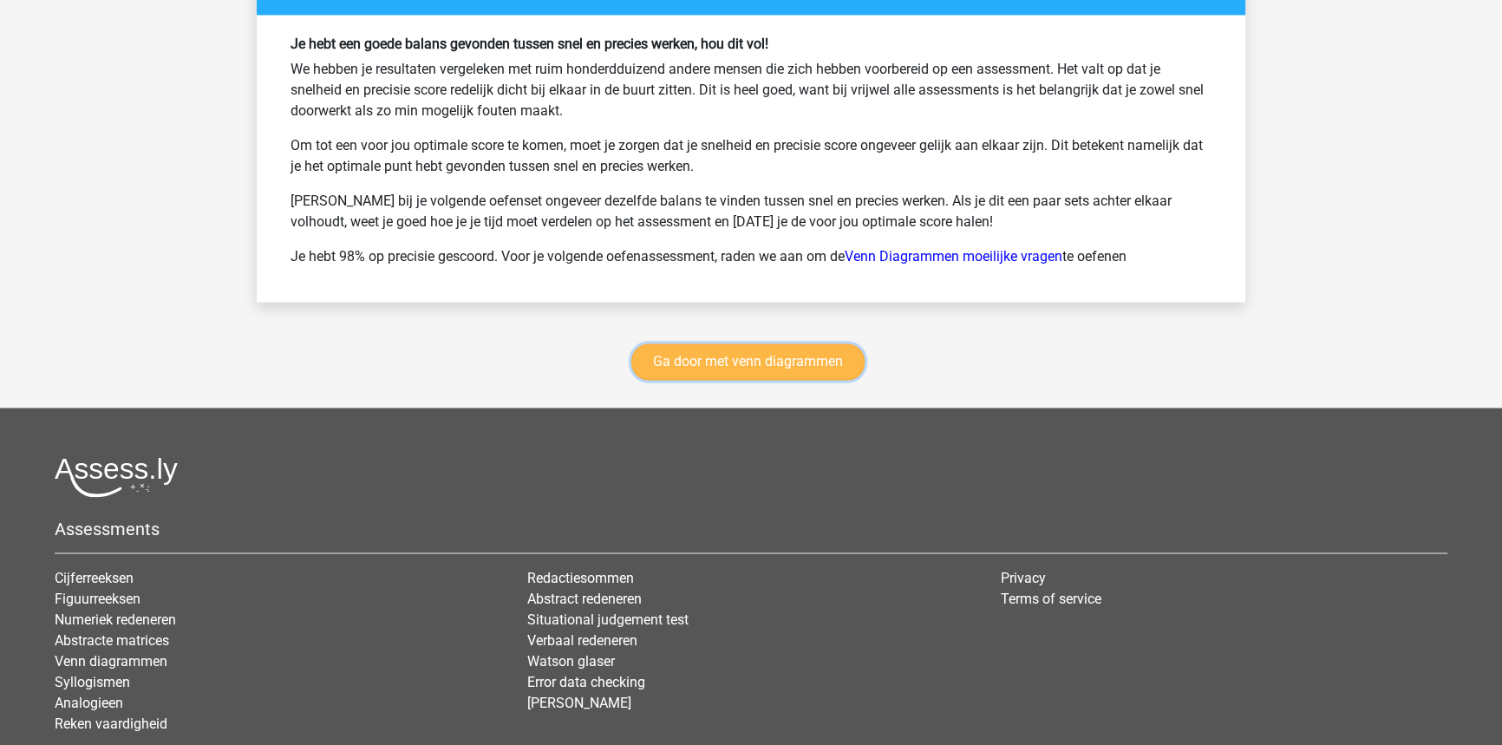
click at [778, 361] on link "Ga door met venn diagrammen" at bounding box center [747, 361] width 233 height 36
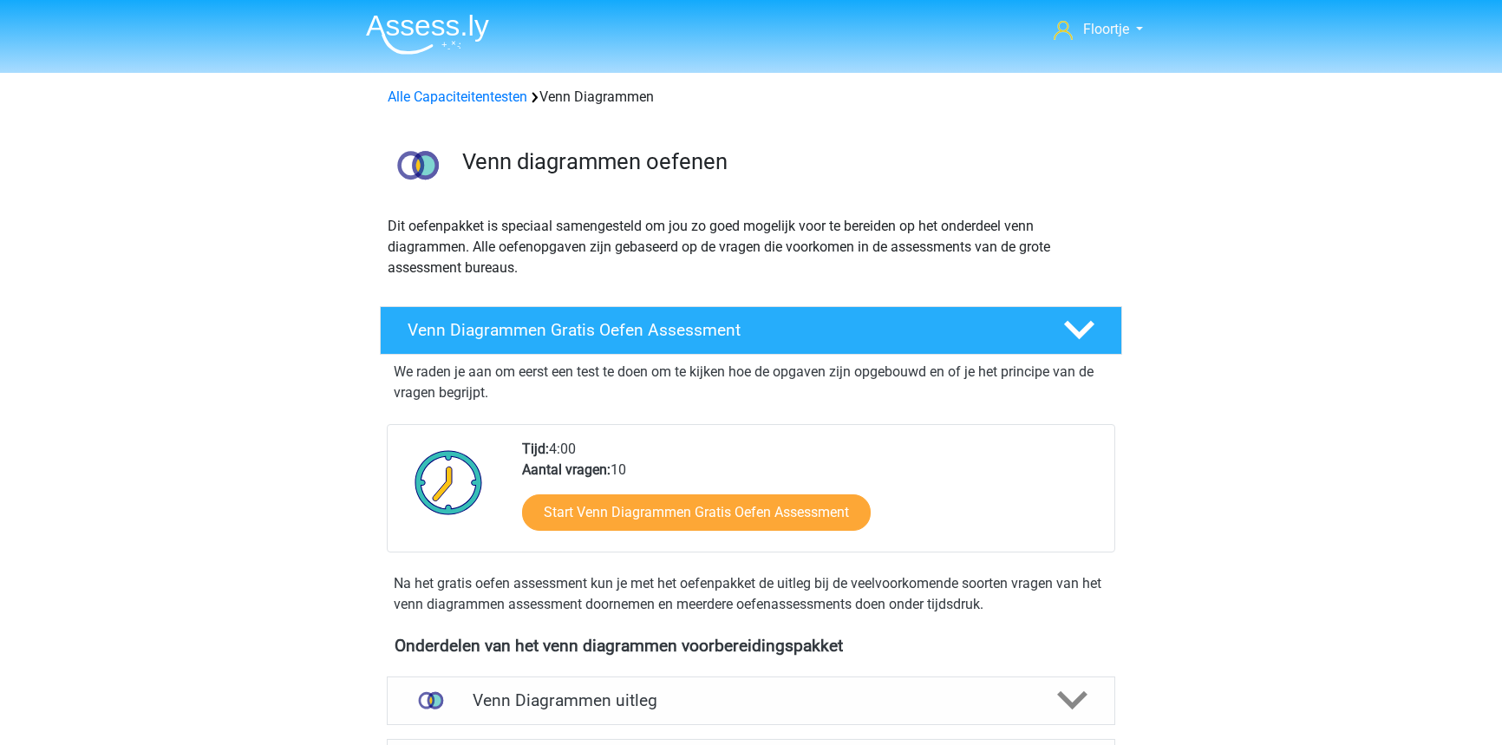
scroll to position [731, 0]
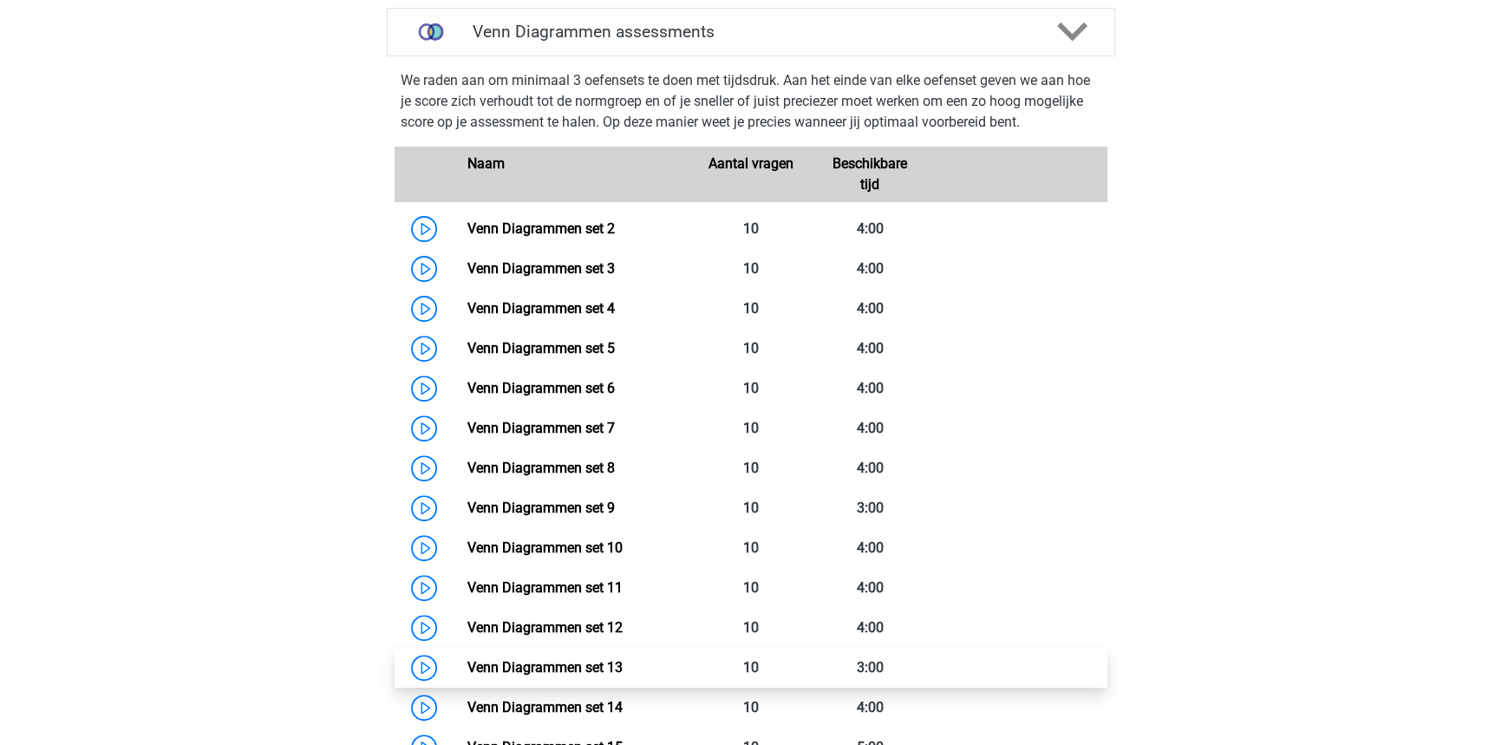
drag, startPoint x: 1205, startPoint y: 309, endPoint x: 1082, endPoint y: 673, distance: 384.4
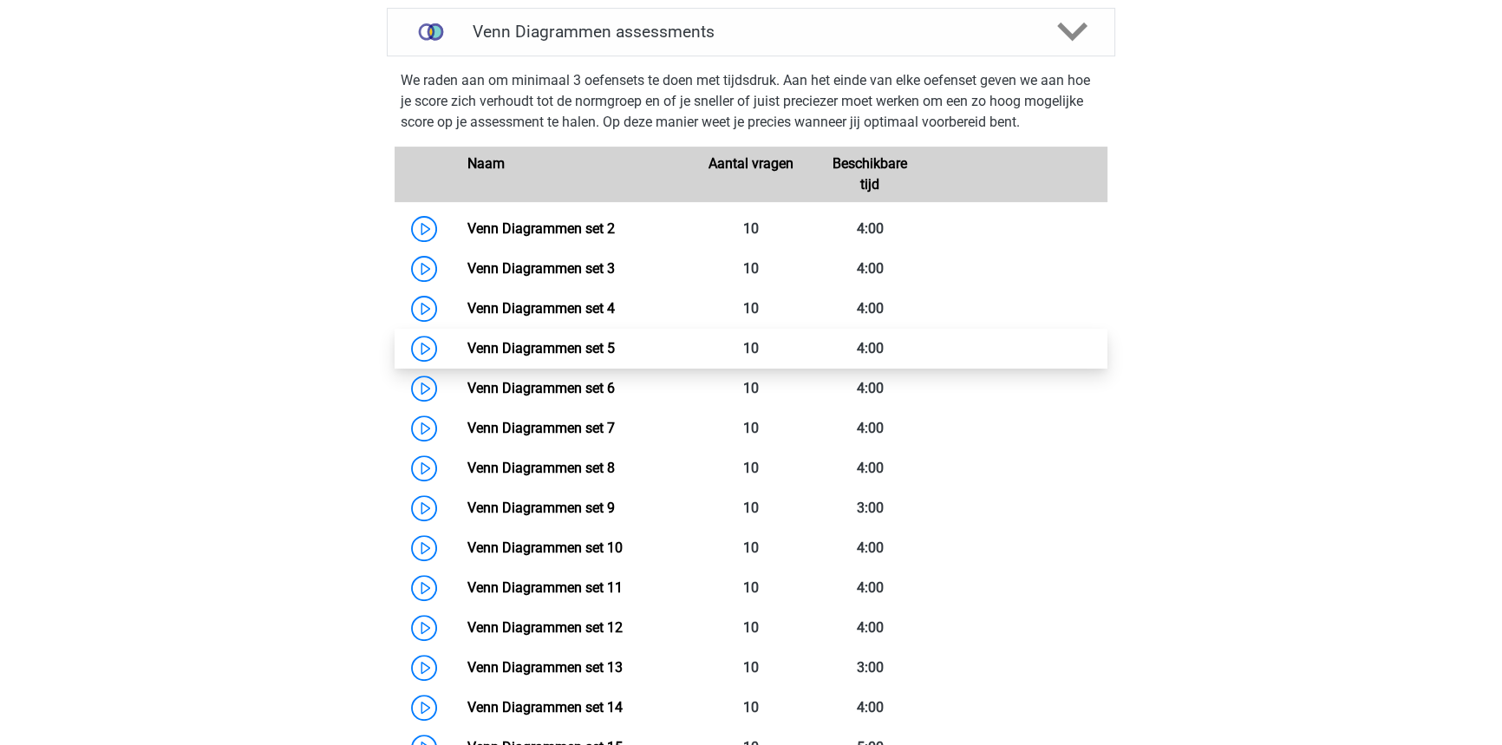
click at [614, 350] on link "Venn Diagrammen set 5" at bounding box center [539, 348] width 147 height 16
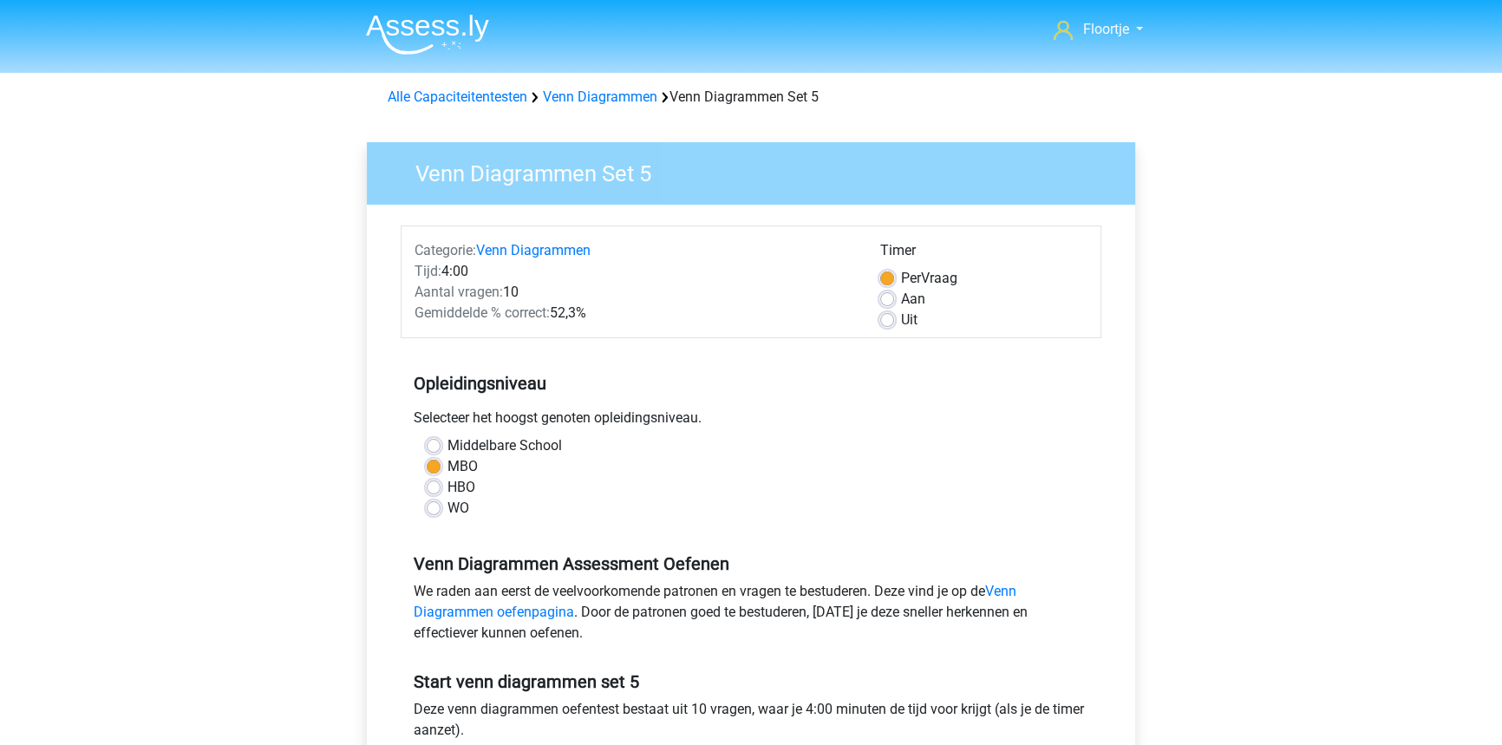
click at [901, 323] on label "Uit" at bounding box center [909, 320] width 16 height 21
click at [890, 323] on input "Uit" at bounding box center [887, 318] width 14 height 17
radio input "true"
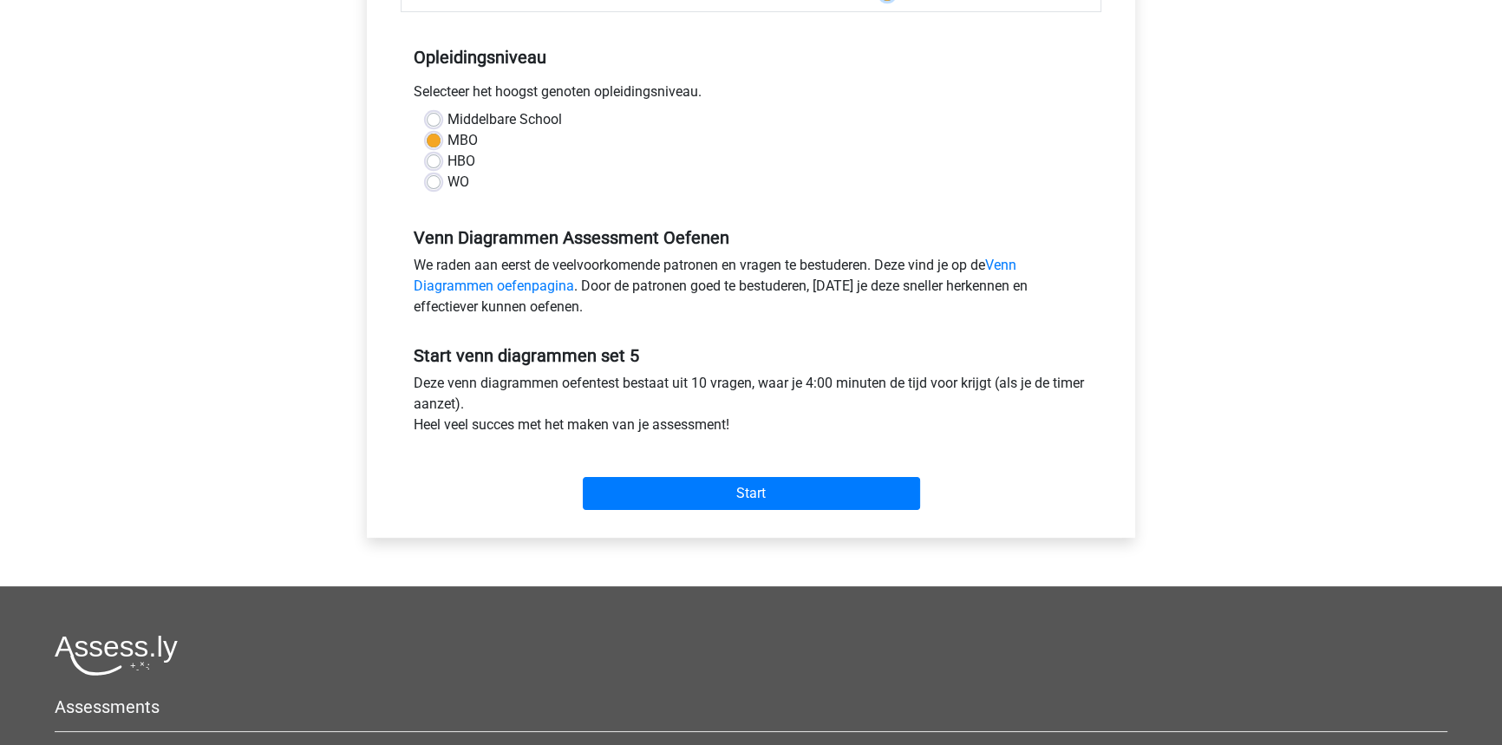
scroll to position [394, 0]
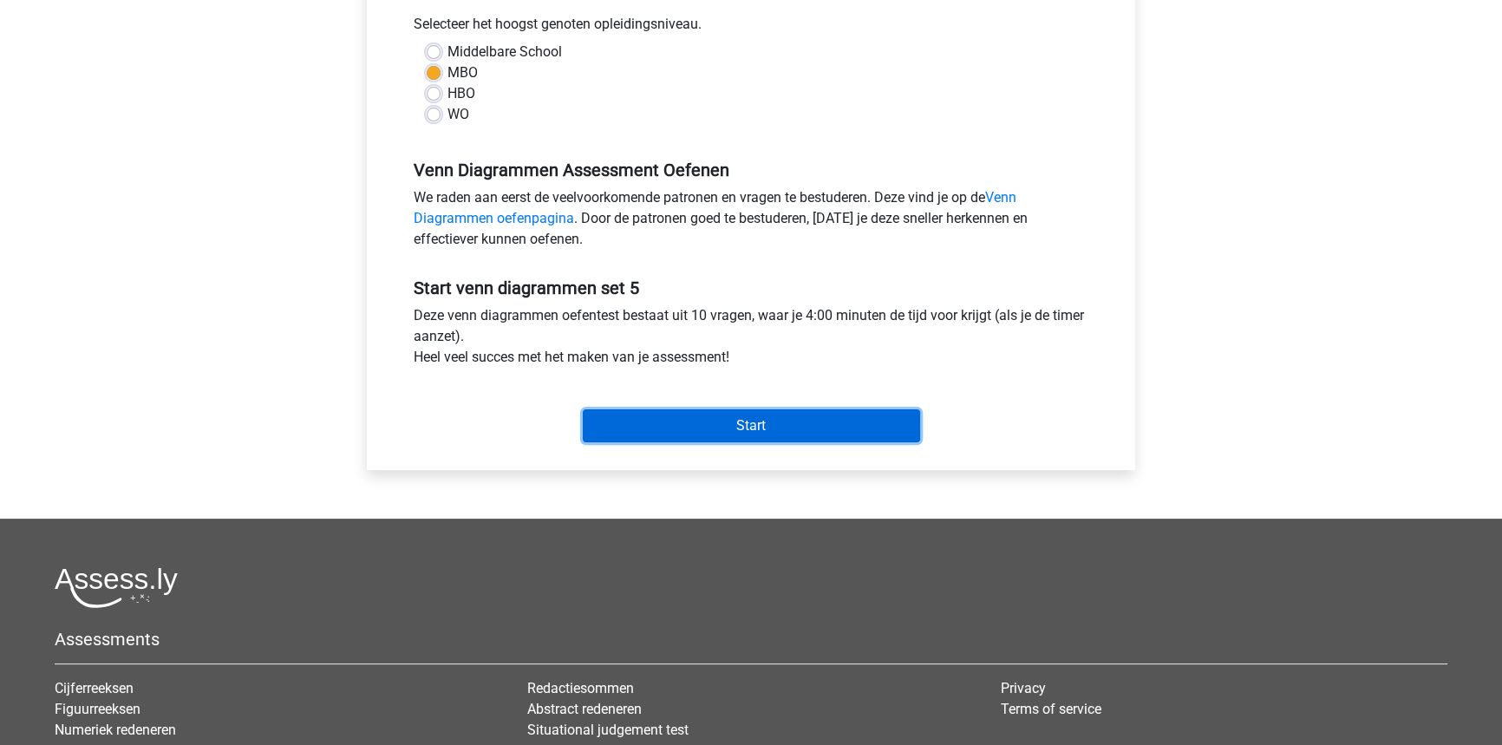
click at [866, 410] on input "Start" at bounding box center [751, 425] width 337 height 33
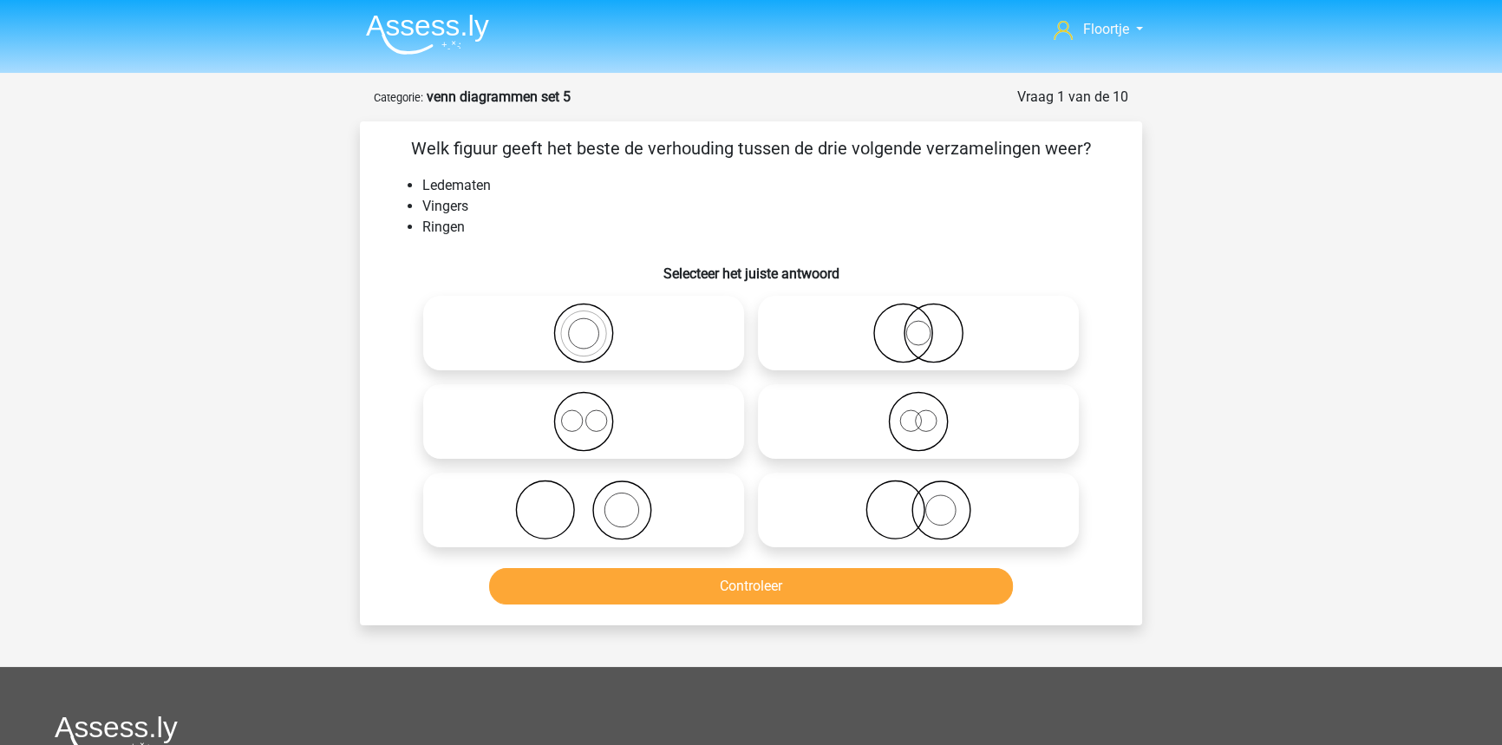
click at [630, 513] on icon at bounding box center [583, 509] width 307 height 61
click at [595, 501] on input "radio" at bounding box center [589, 495] width 11 height 11
radio input "true"
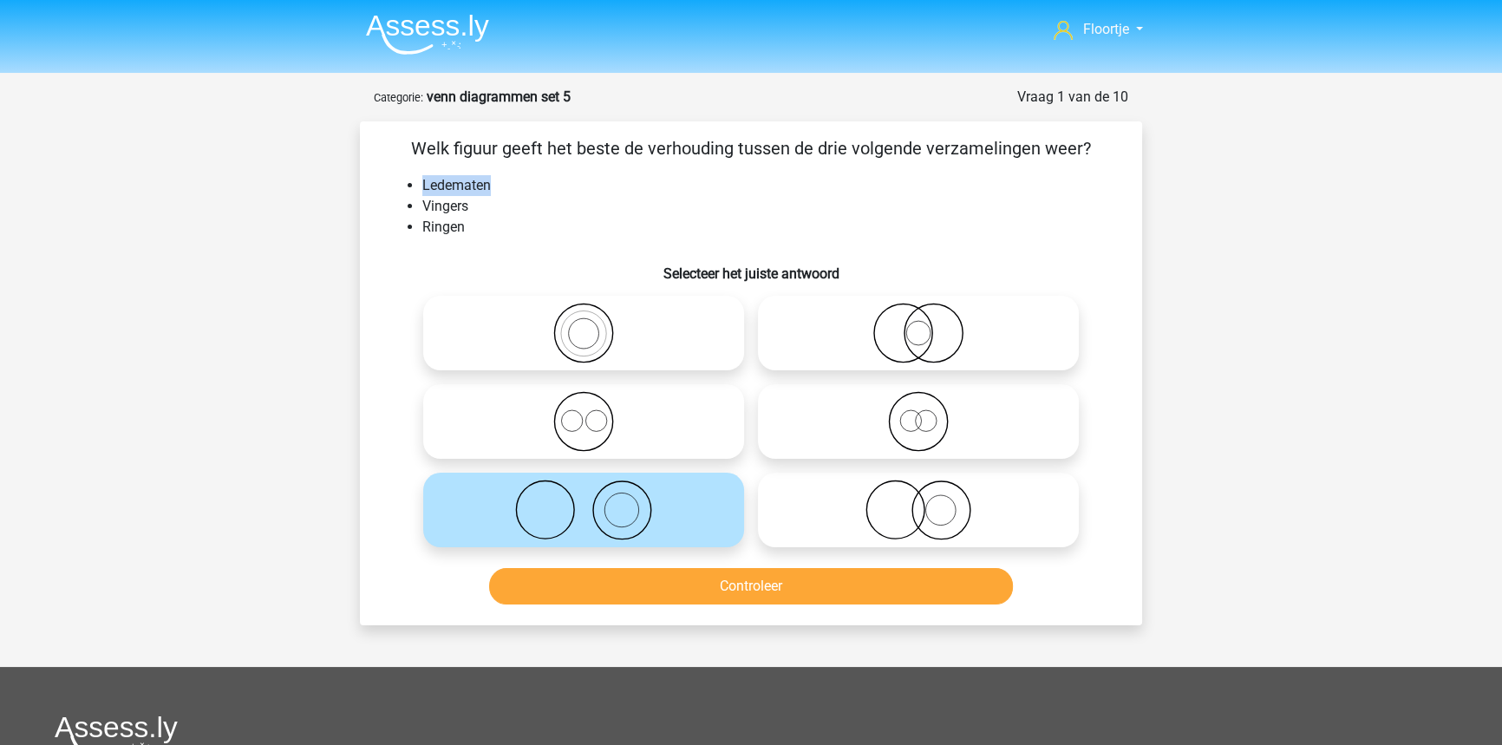
drag, startPoint x: 424, startPoint y: 188, endPoint x: 488, endPoint y: 182, distance: 64.4
click at [488, 182] on li "Ledematen" at bounding box center [768, 185] width 692 height 21
click at [524, 191] on li "Ledematen" at bounding box center [768, 185] width 692 height 21
click at [627, 588] on button "Controleer" at bounding box center [751, 586] width 525 height 36
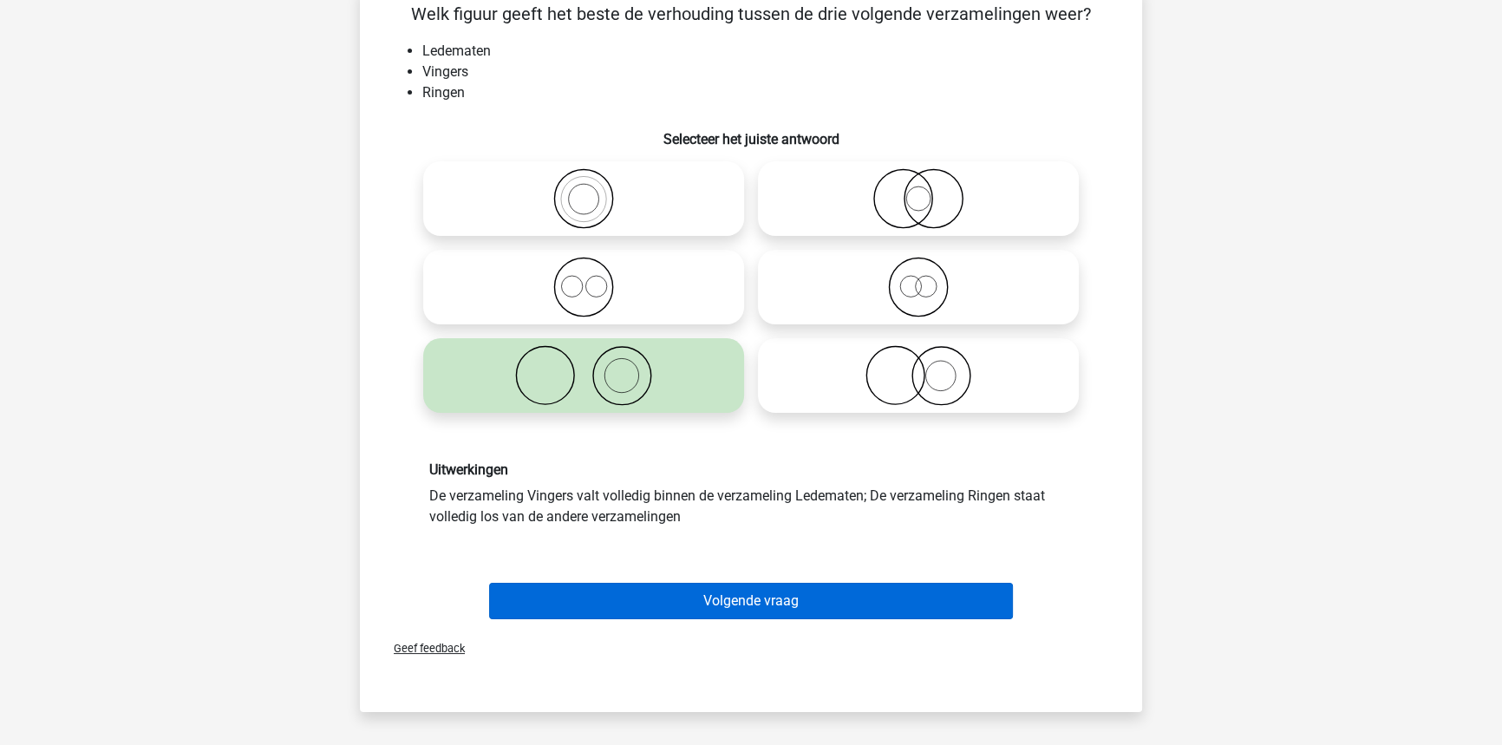
scroll to position [157, 0]
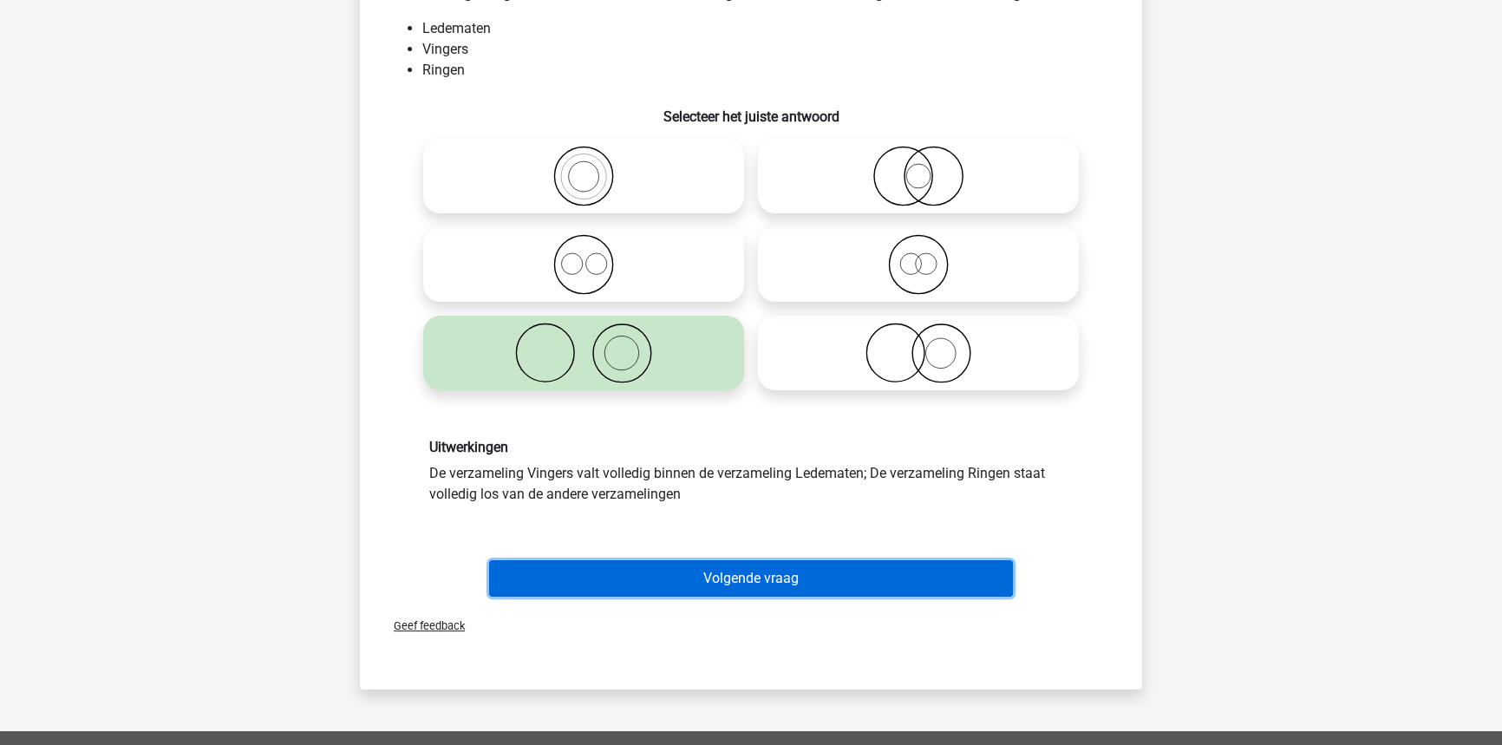
click at [605, 577] on button "Volgende vraag" at bounding box center [751, 578] width 525 height 36
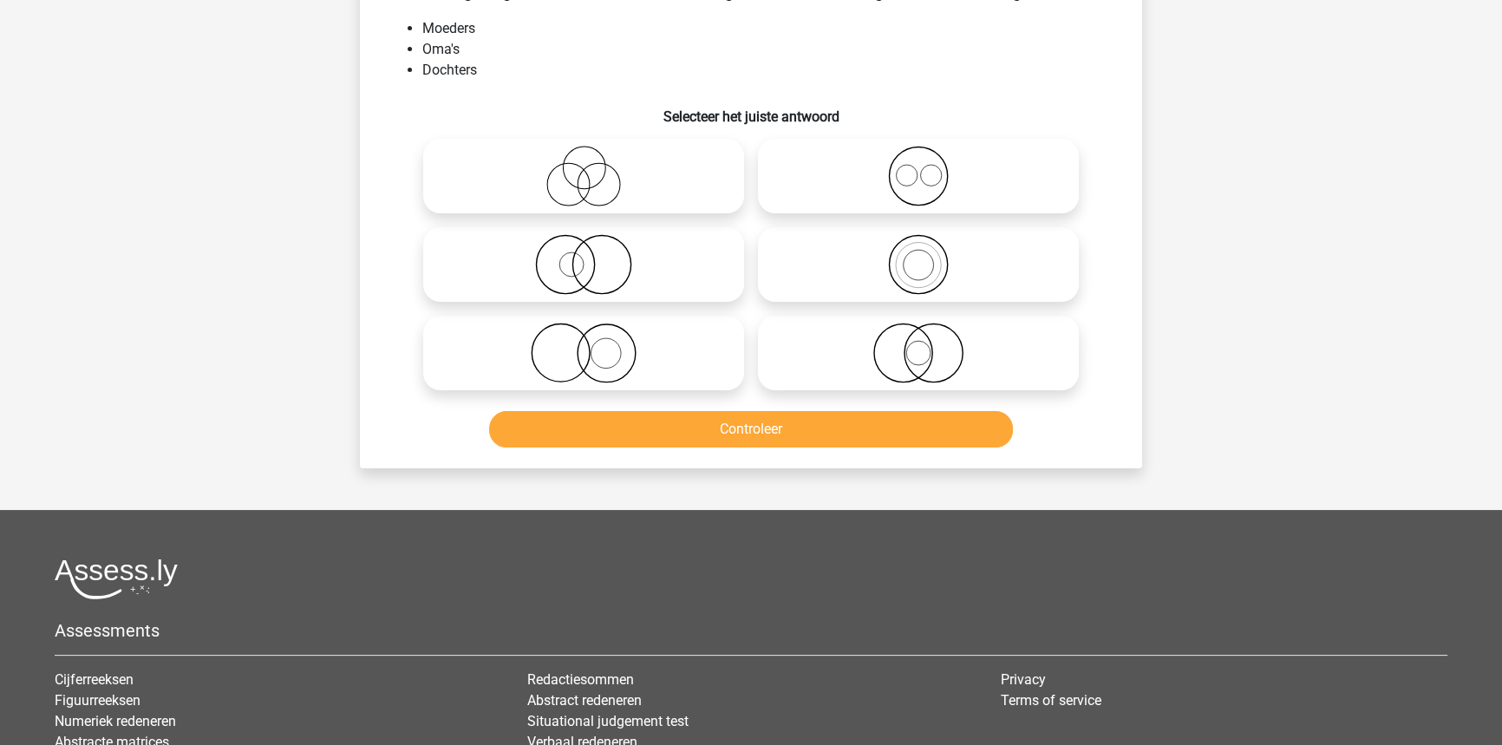
scroll to position [87, 0]
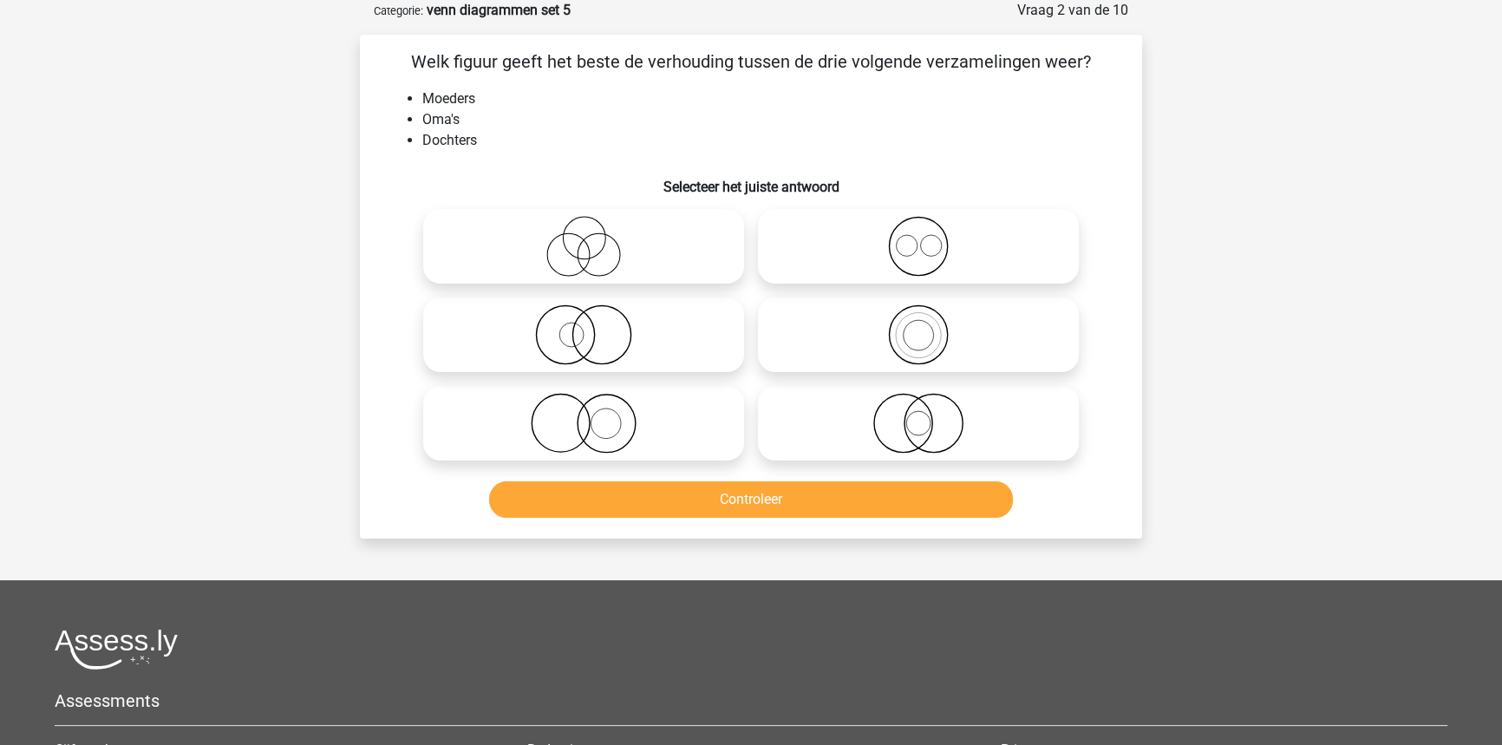
click at [657, 215] on label at bounding box center [583, 246] width 321 height 75
click at [595, 226] on input "radio" at bounding box center [589, 231] width 11 height 11
radio input "true"
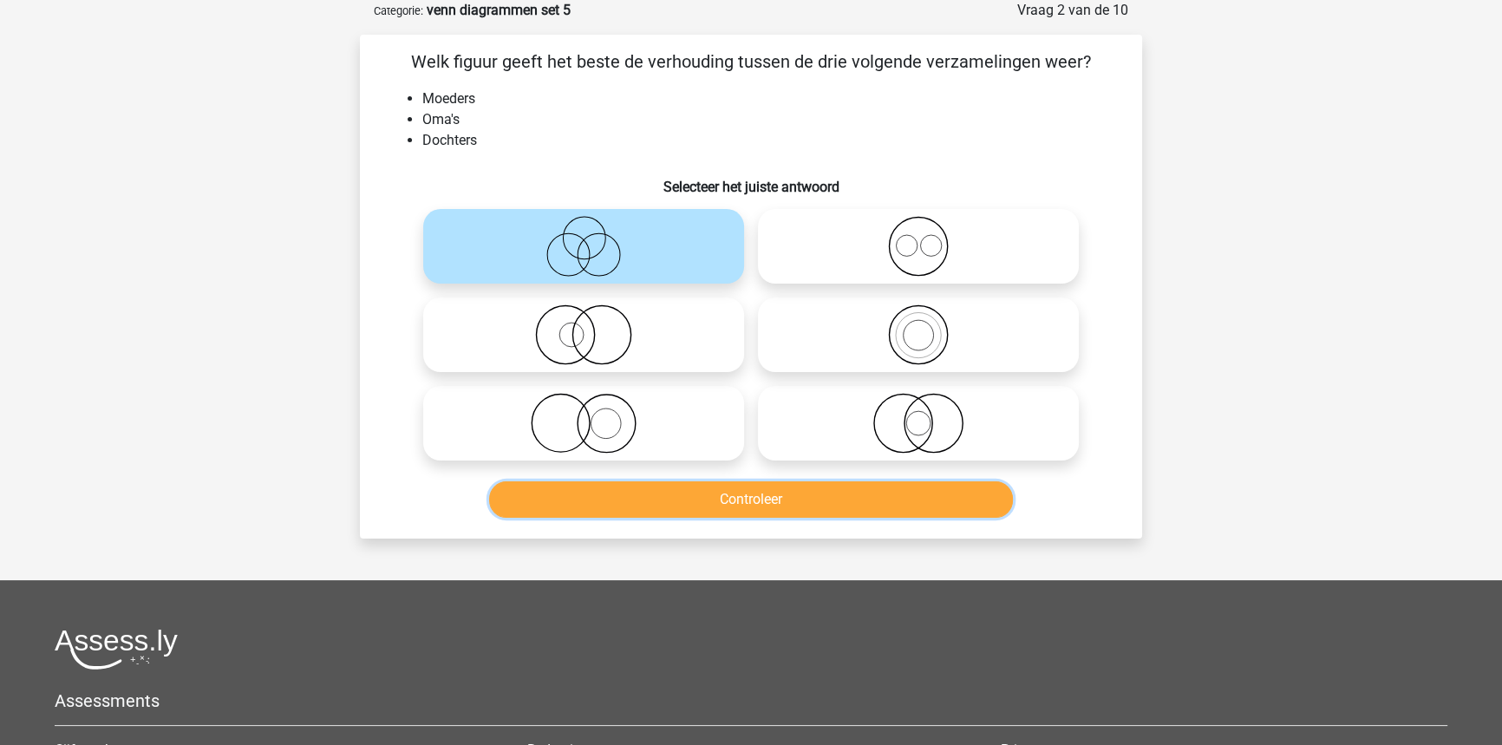
click at [785, 512] on button "Controleer" at bounding box center [751, 499] width 525 height 36
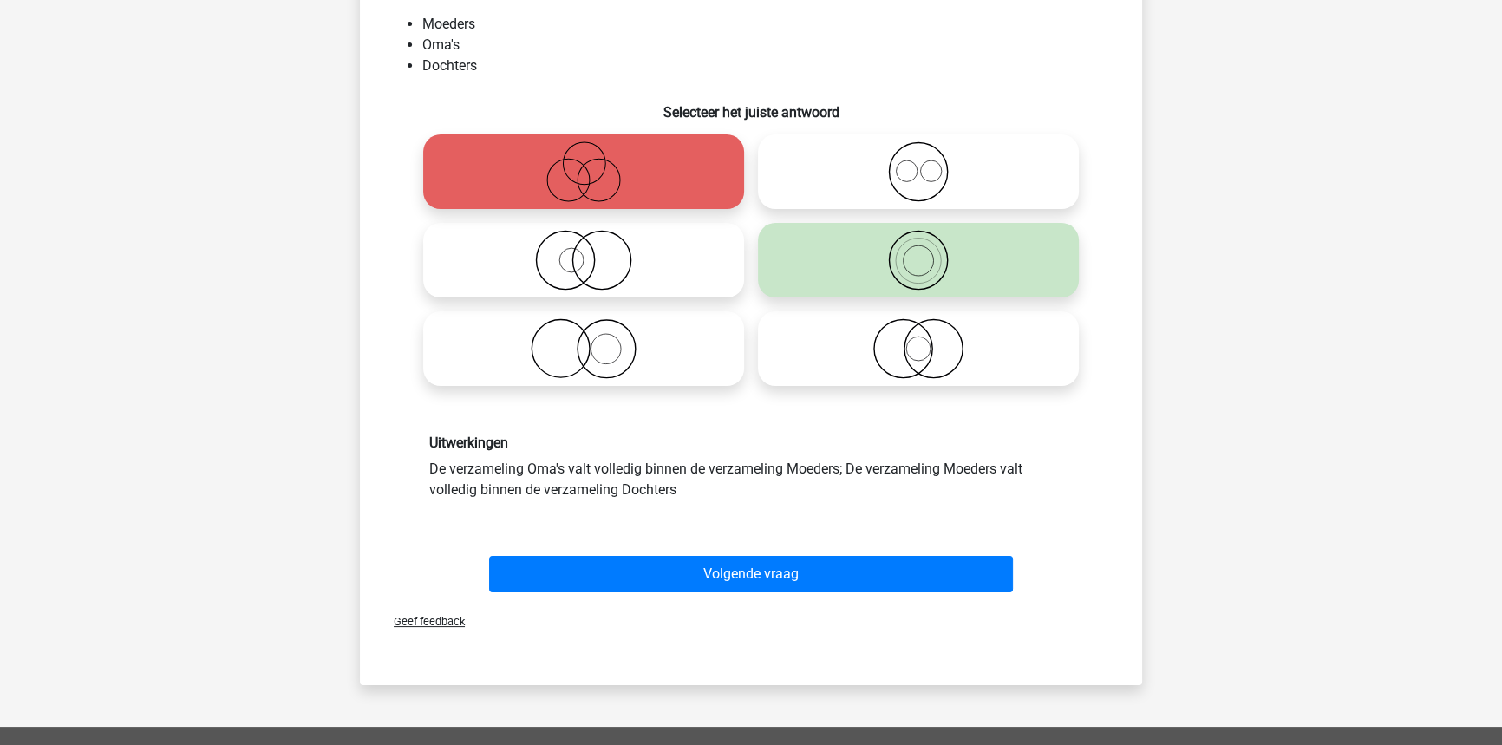
scroll to position [165, 0]
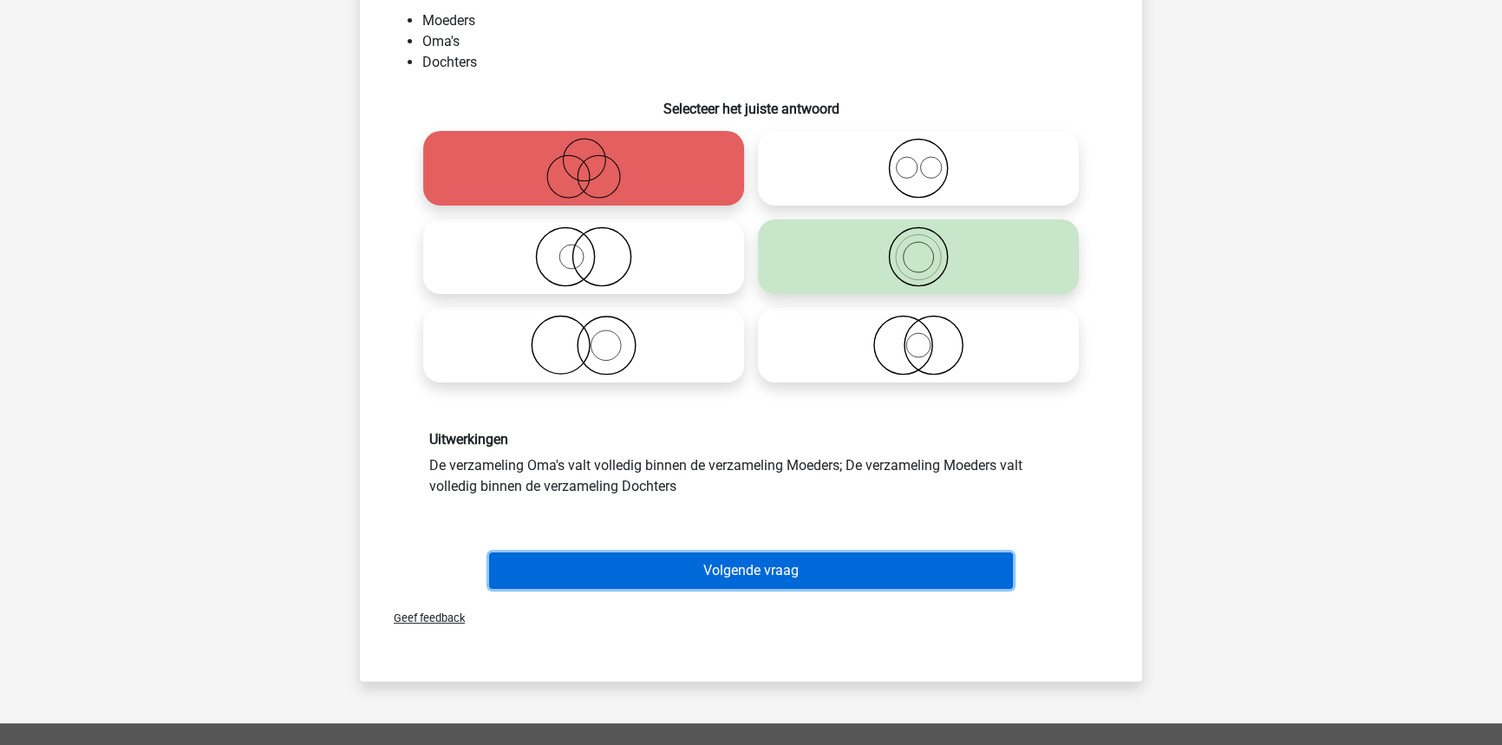
click at [813, 561] on button "Volgende vraag" at bounding box center [751, 570] width 525 height 36
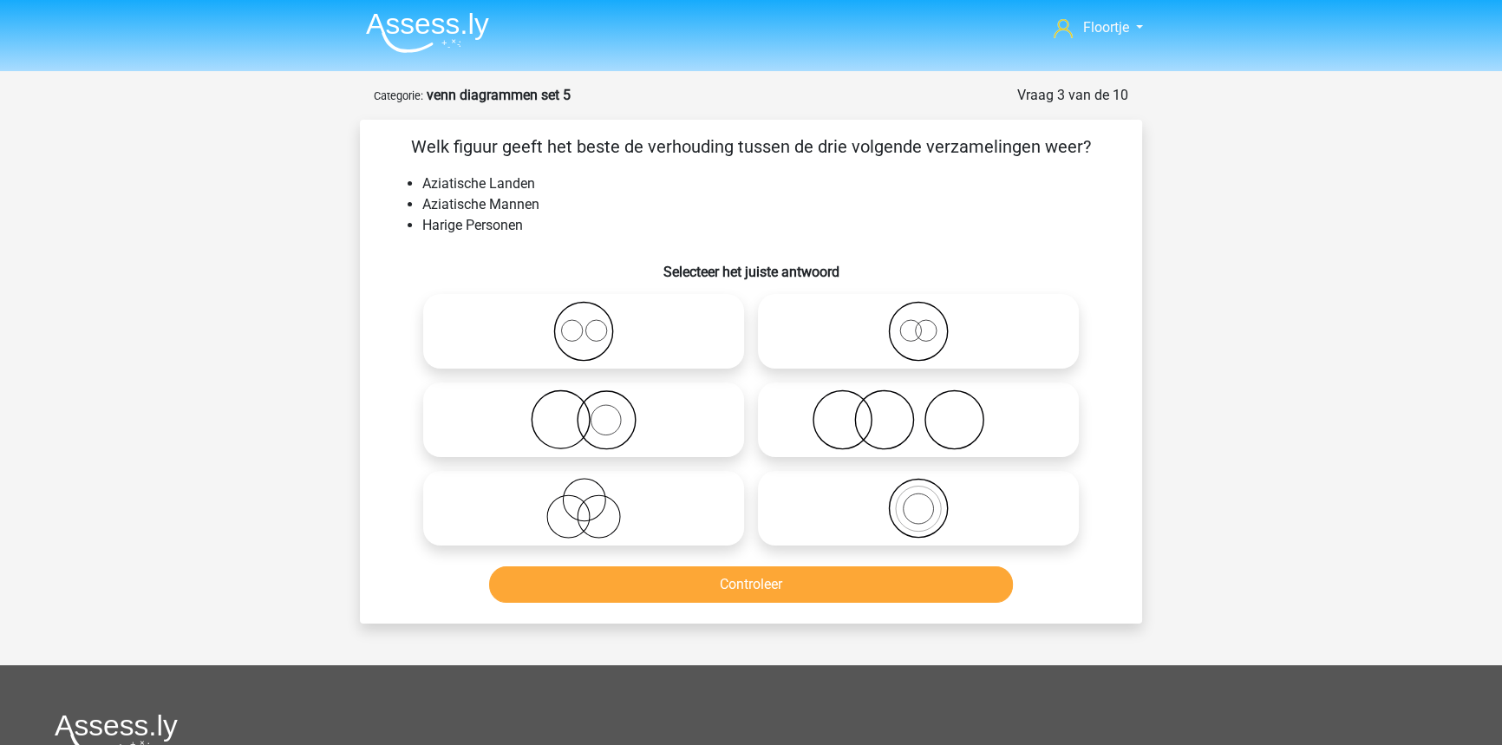
scroll to position [0, 0]
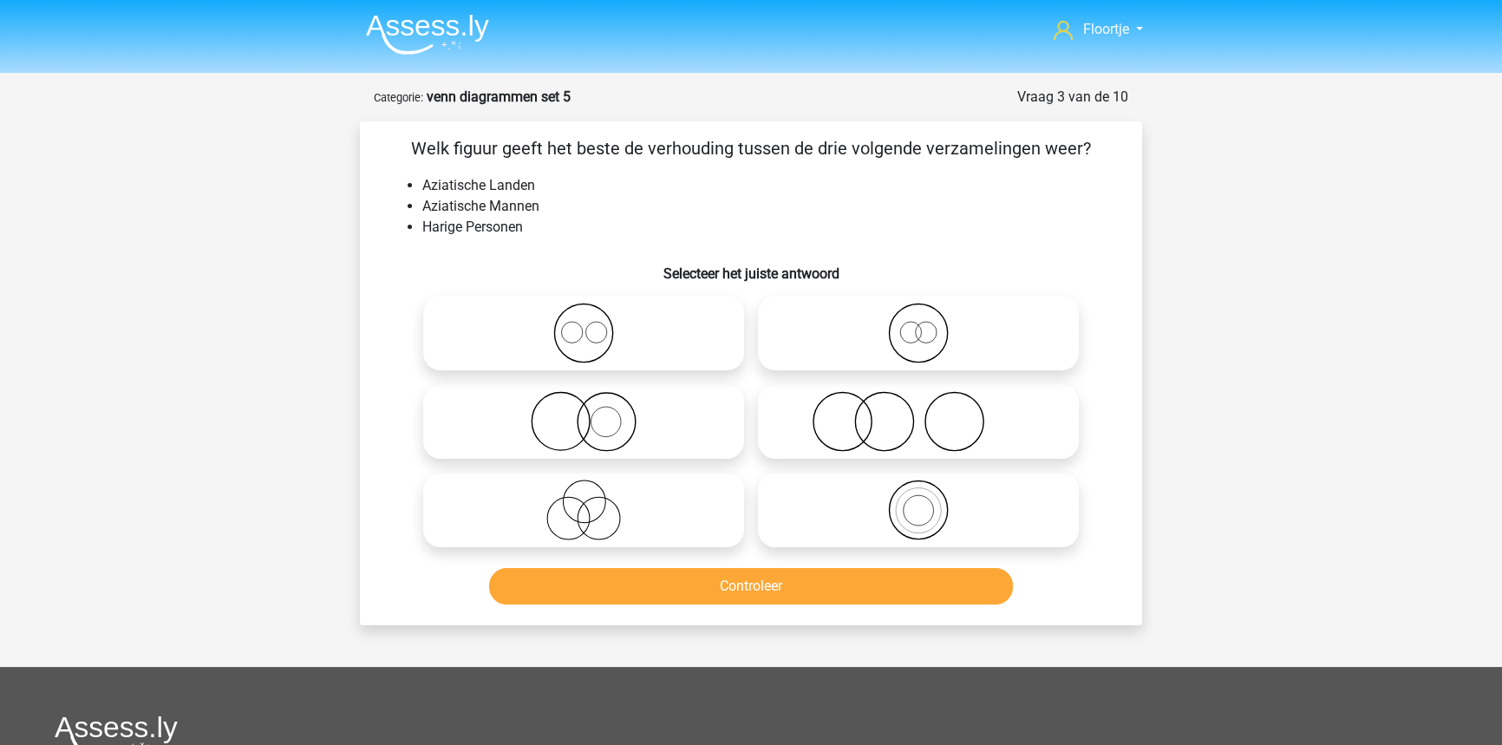
click at [942, 408] on icon at bounding box center [918, 421] width 307 height 61
click at [929, 408] on input "radio" at bounding box center [923, 406] width 11 height 11
radio input "true"
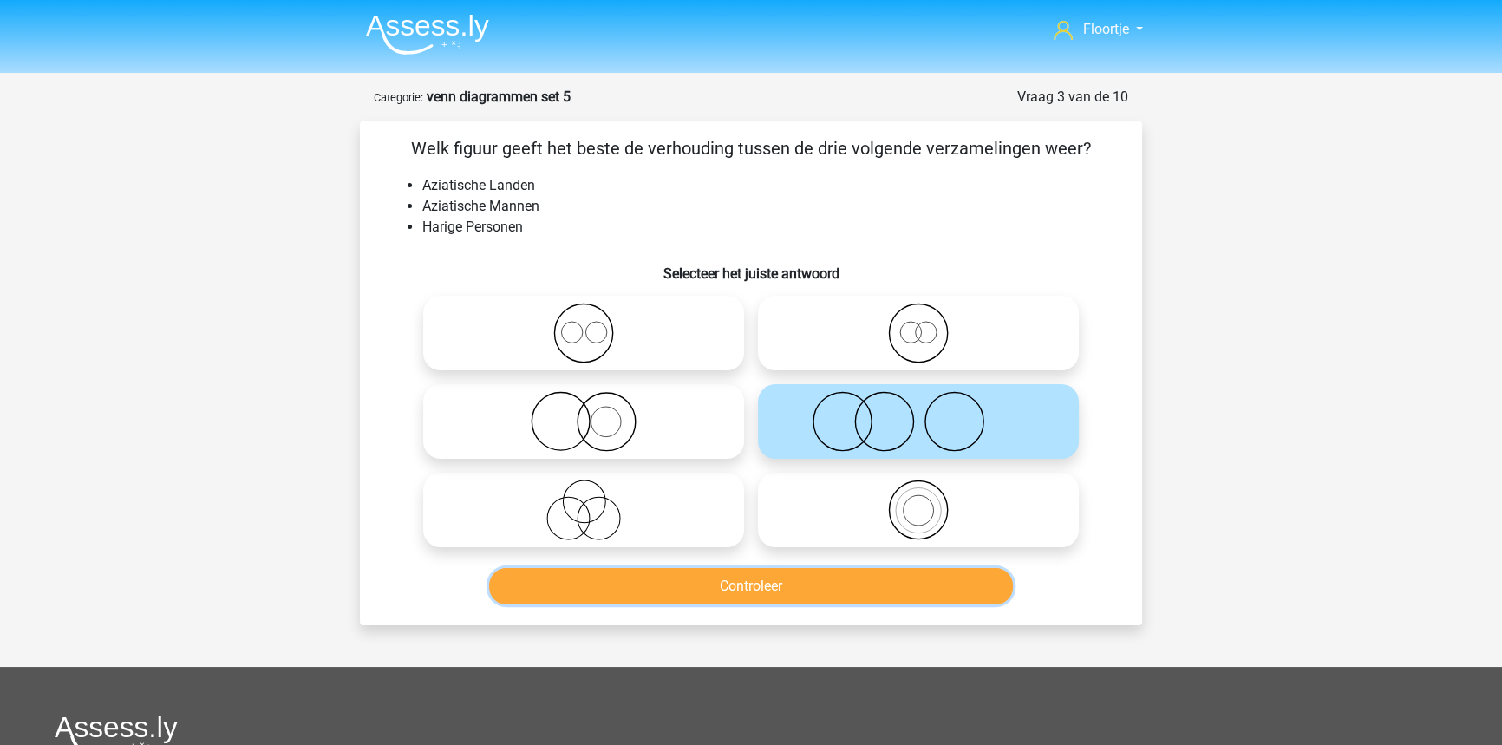
click at [806, 590] on button "Controleer" at bounding box center [751, 586] width 525 height 36
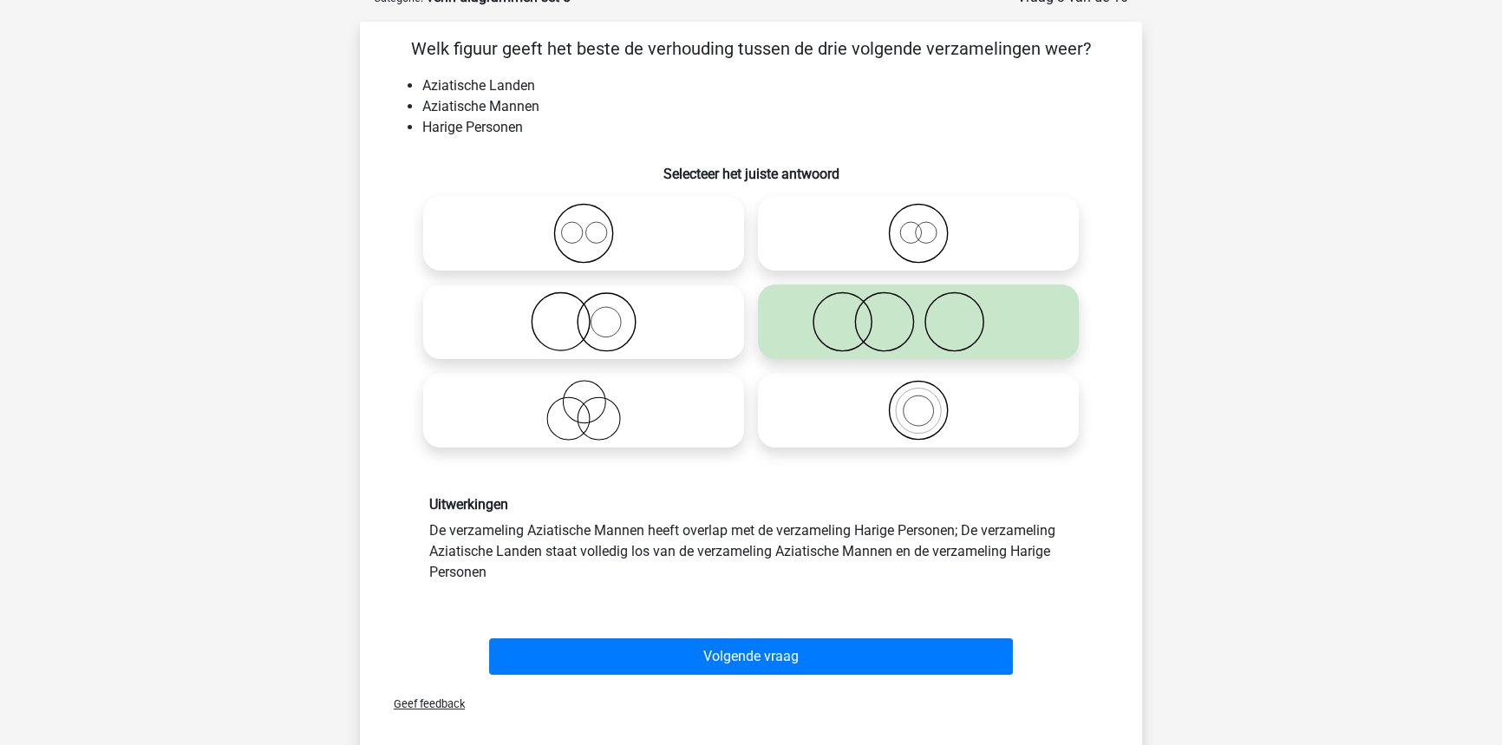
scroll to position [157, 0]
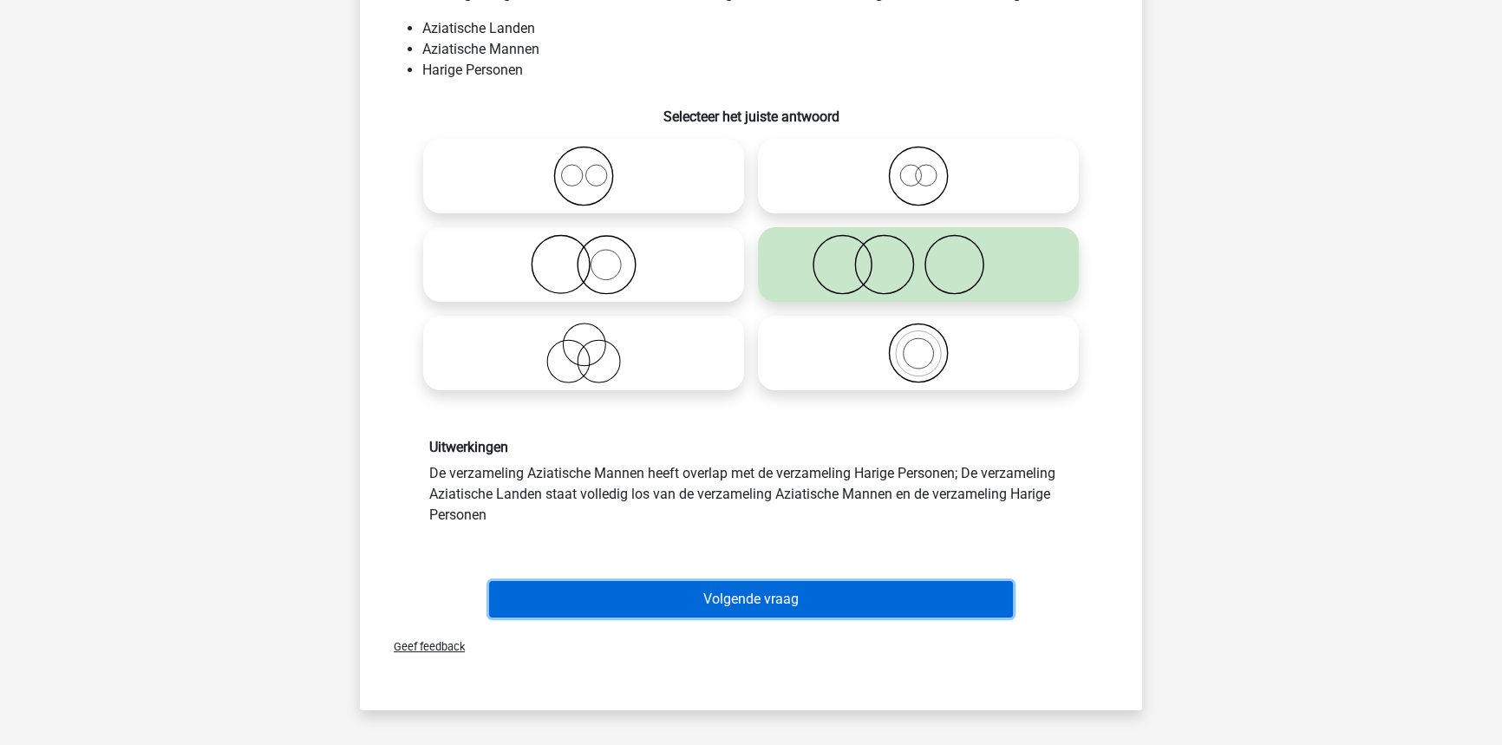
click at [681, 597] on button "Volgende vraag" at bounding box center [751, 599] width 525 height 36
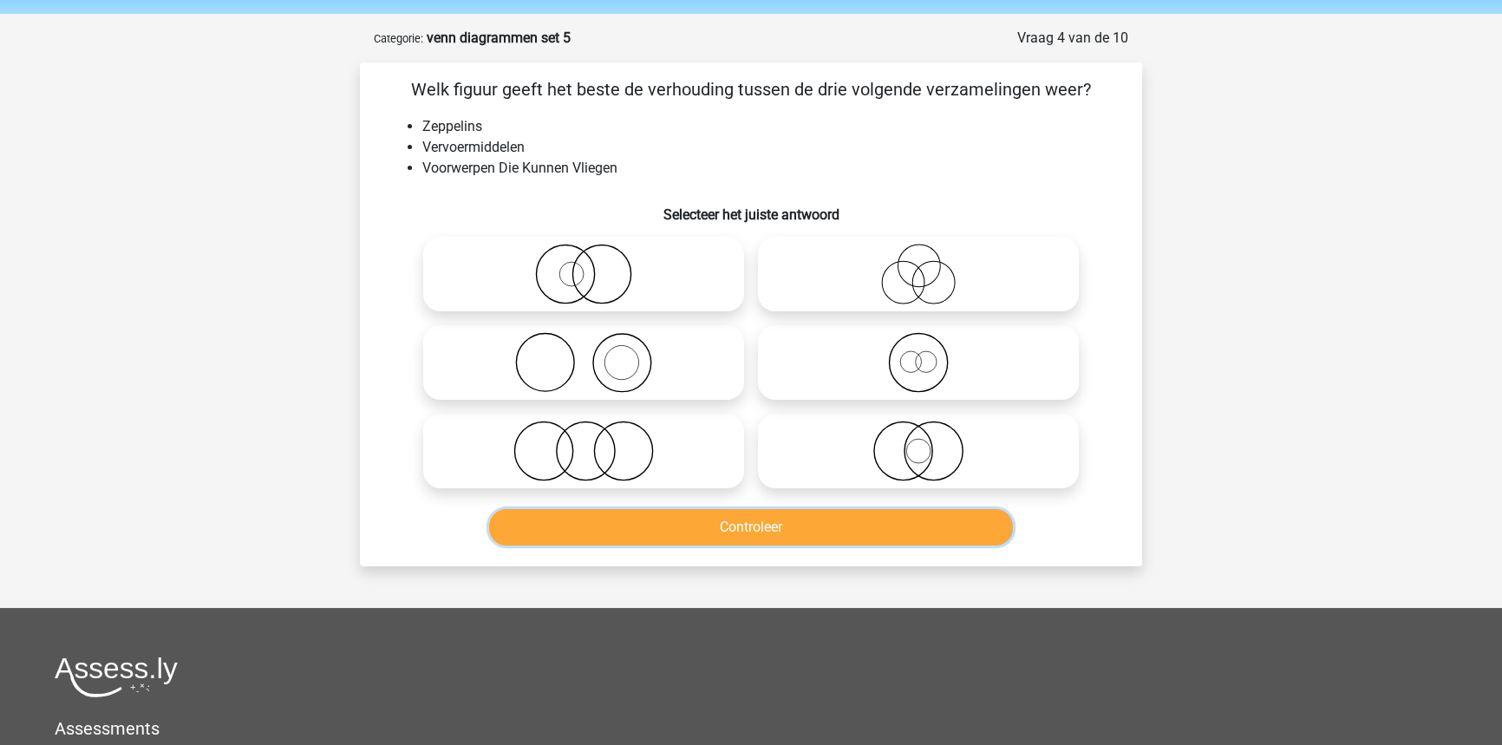
scroll to position [0, 0]
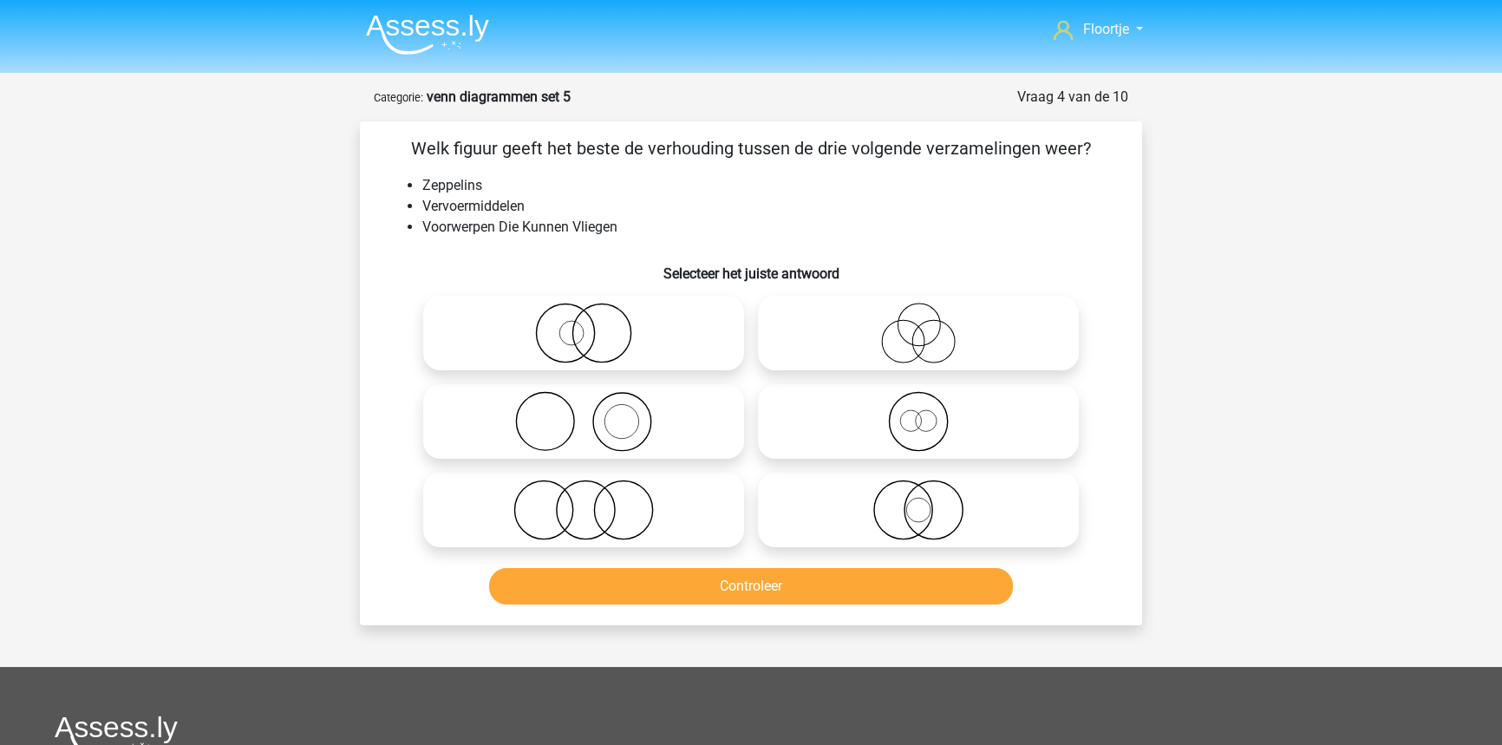
click at [816, 352] on icon at bounding box center [918, 333] width 307 height 61
click at [918, 324] on input "radio" at bounding box center [923, 318] width 11 height 11
radio input "true"
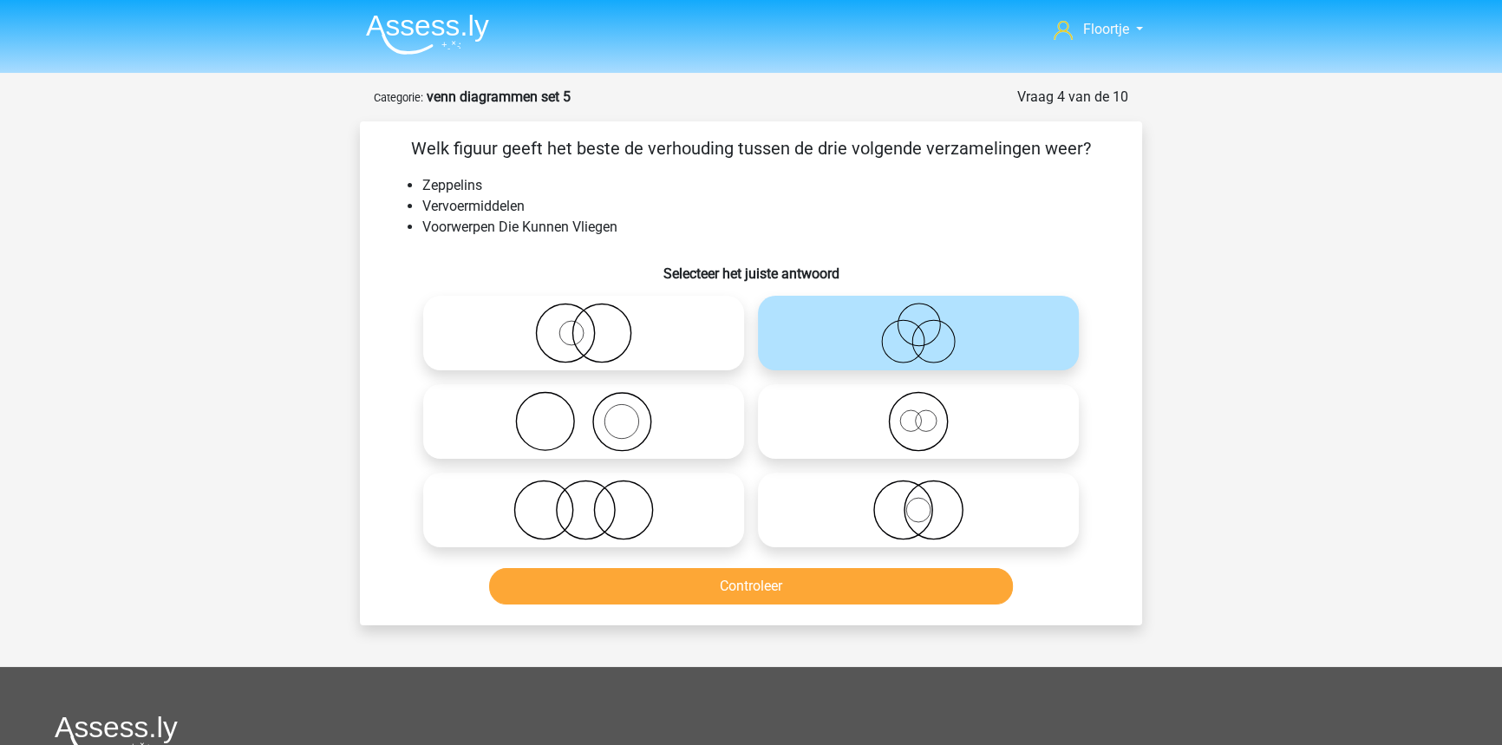
click at [1048, 499] on icon at bounding box center [918, 509] width 307 height 61
click at [929, 499] on input "radio" at bounding box center [923, 495] width 11 height 11
radio input "true"
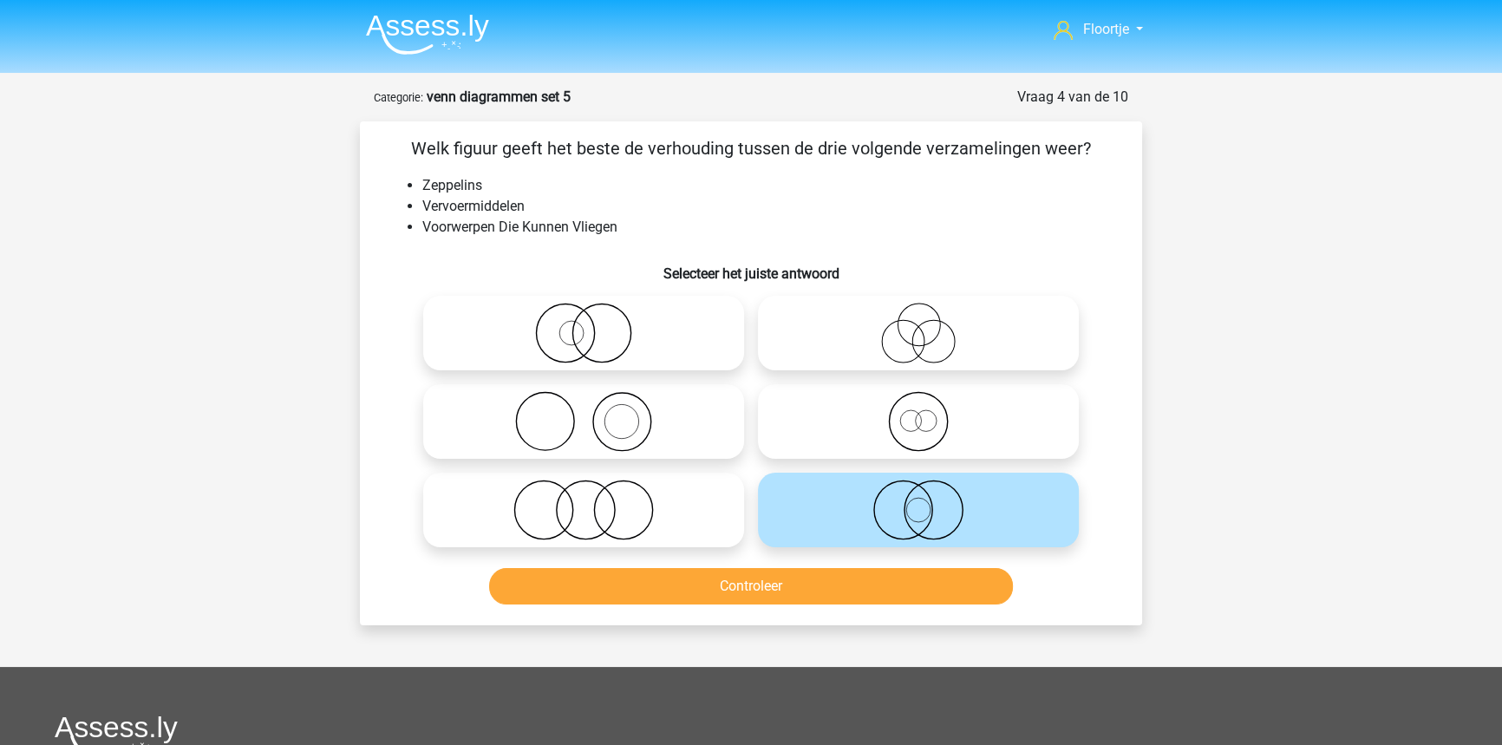
click at [1012, 434] on icon at bounding box center [918, 421] width 307 height 61
click at [929, 413] on input "radio" at bounding box center [923, 406] width 11 height 11
radio input "true"
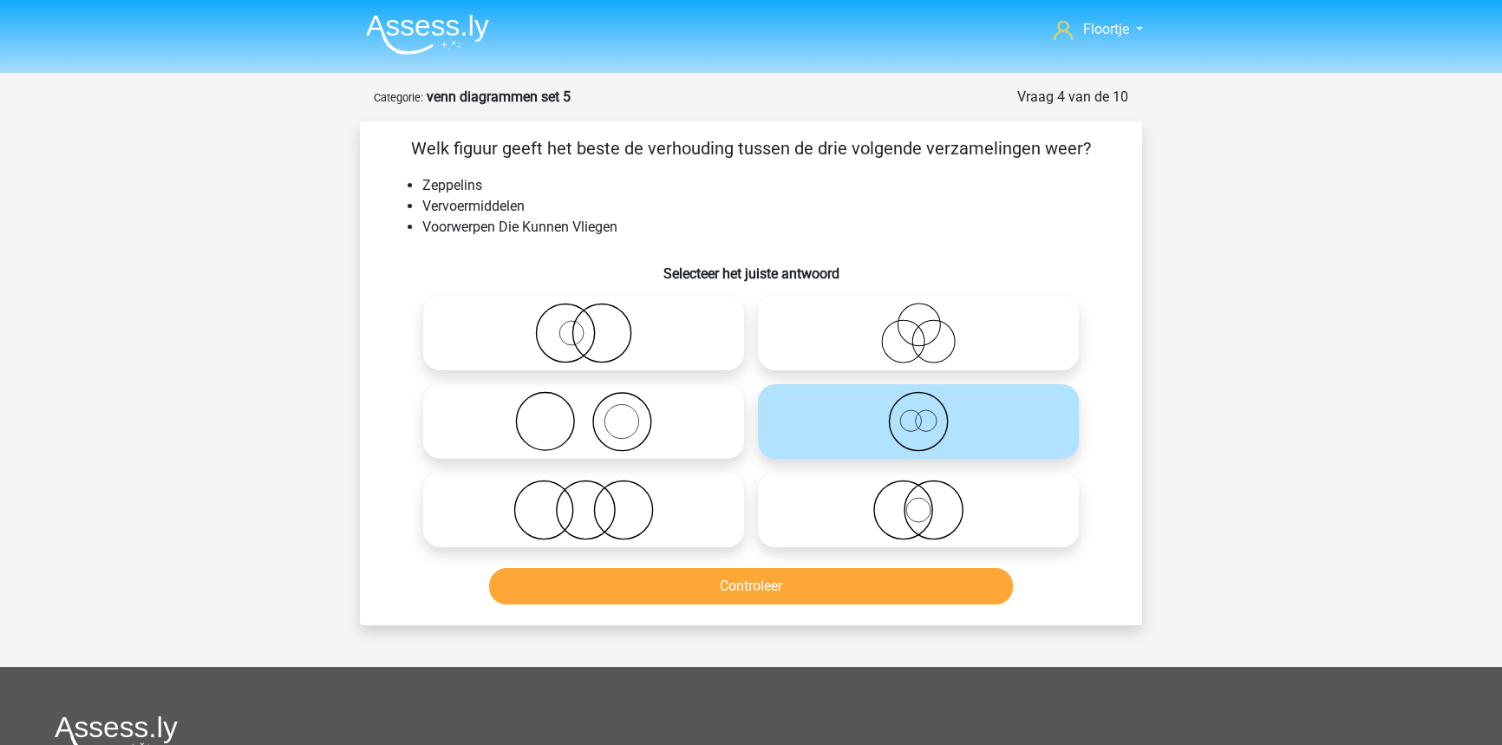
click at [845, 526] on icon at bounding box center [918, 509] width 307 height 61
click at [918, 501] on input "radio" at bounding box center [923, 495] width 11 height 11
radio input "true"
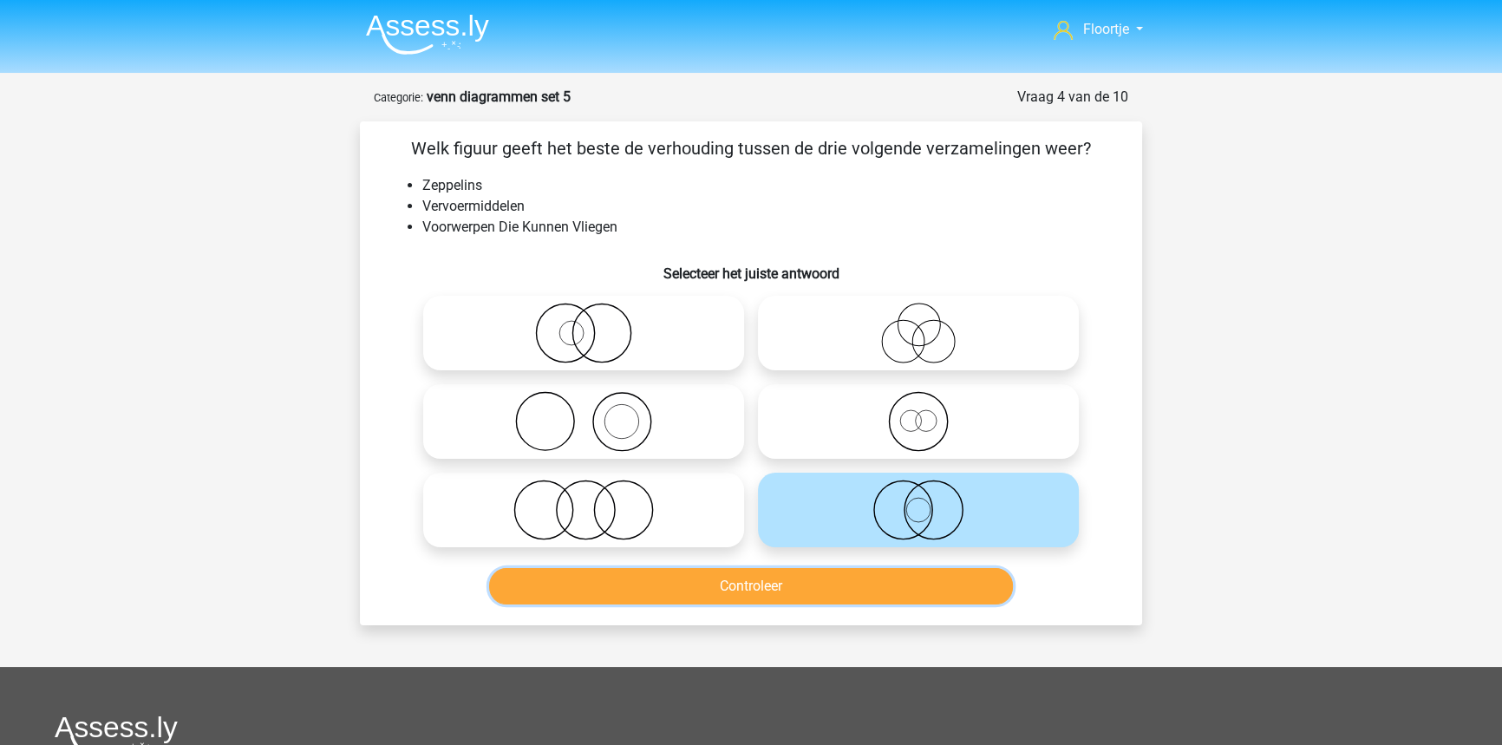
click at [786, 600] on button "Controleer" at bounding box center [751, 586] width 525 height 36
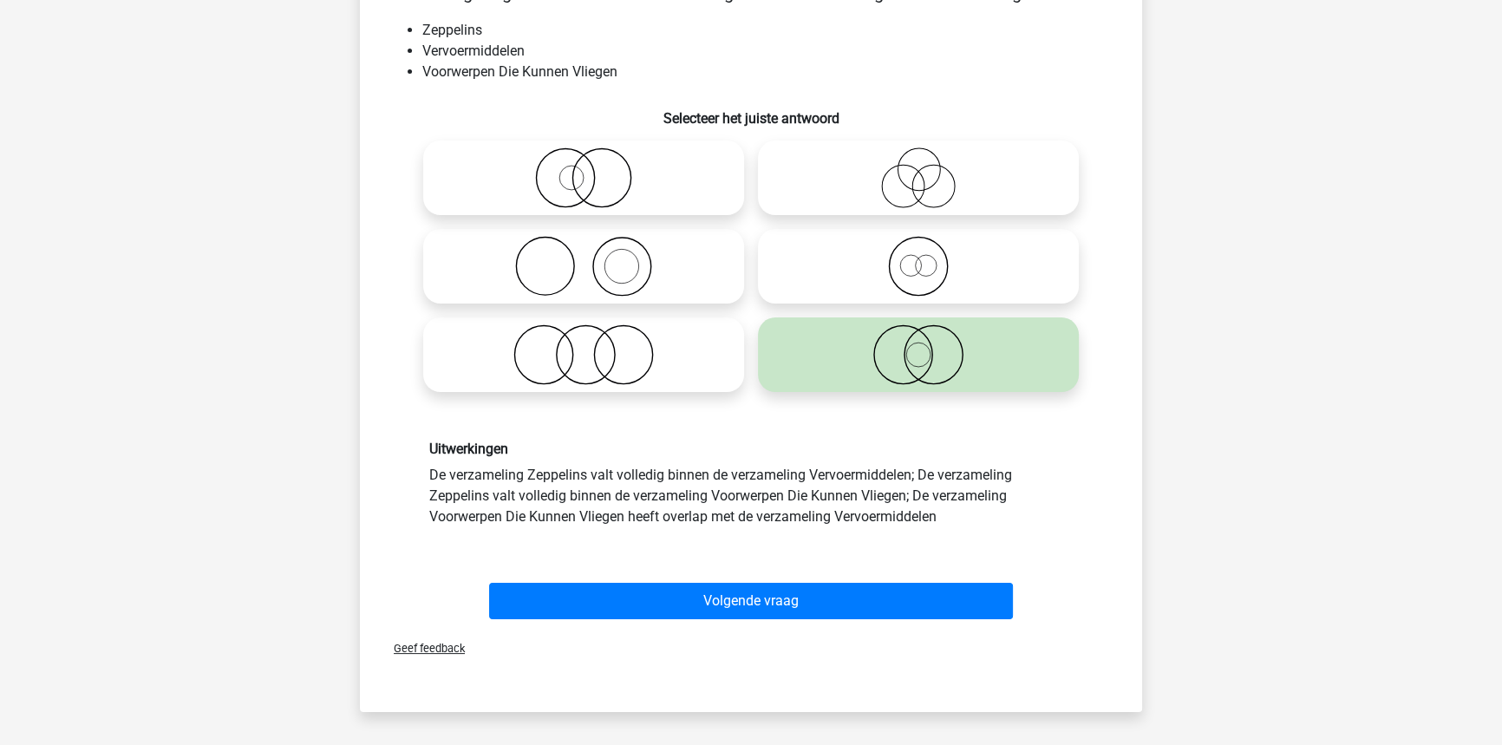
scroll to position [157, 0]
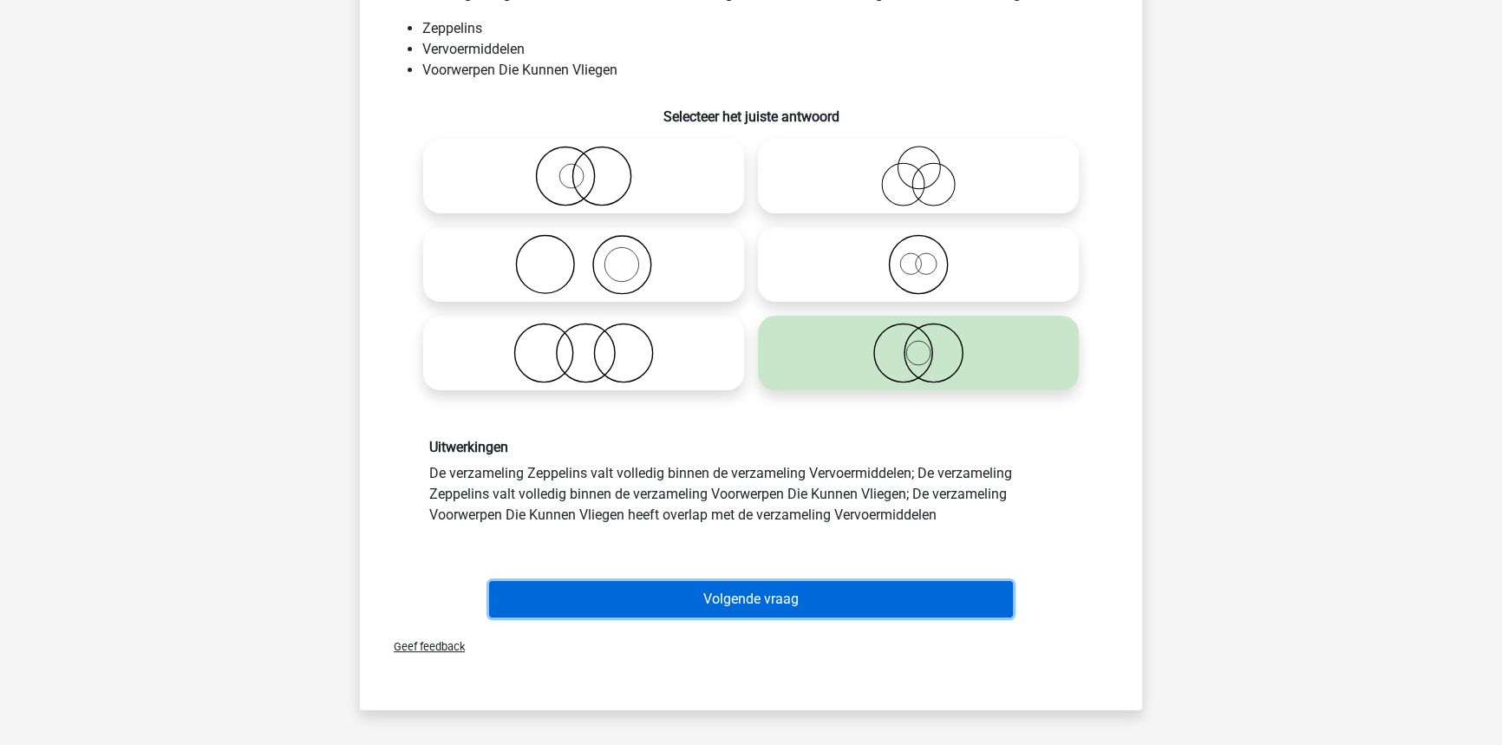
click at [890, 603] on button "Volgende vraag" at bounding box center [751, 599] width 525 height 36
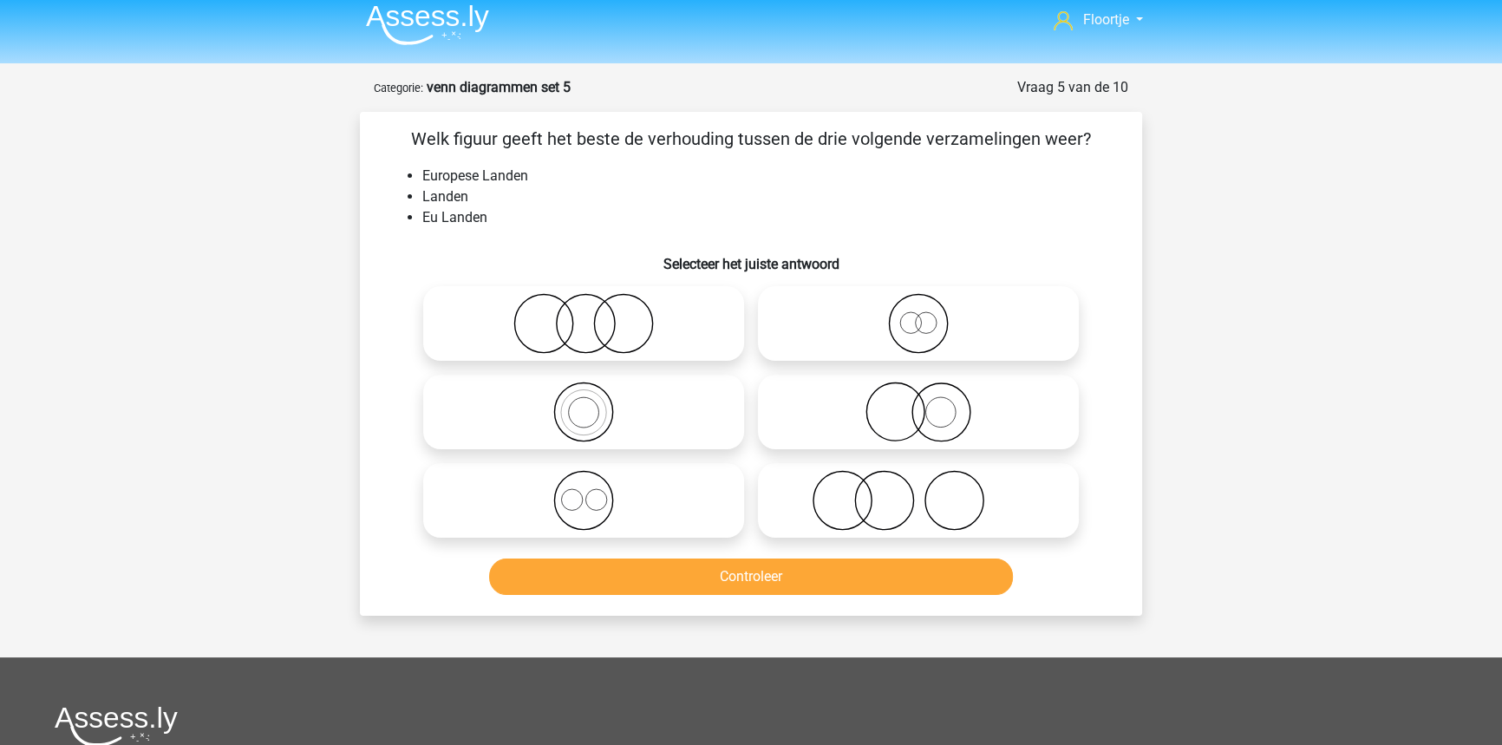
scroll to position [8, 0]
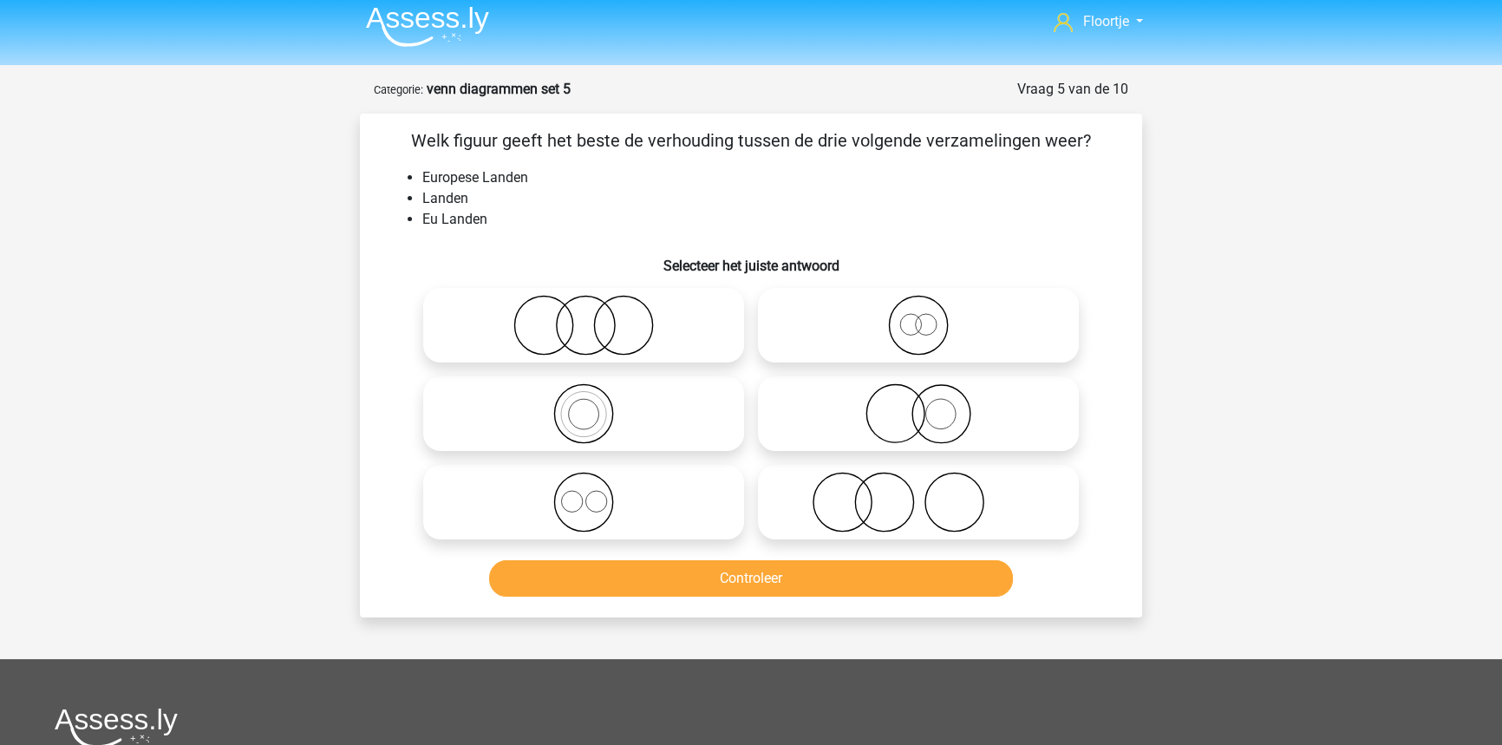
click at [682, 389] on icon at bounding box center [583, 413] width 307 height 61
click at [595, 394] on input "radio" at bounding box center [589, 399] width 11 height 11
radio input "true"
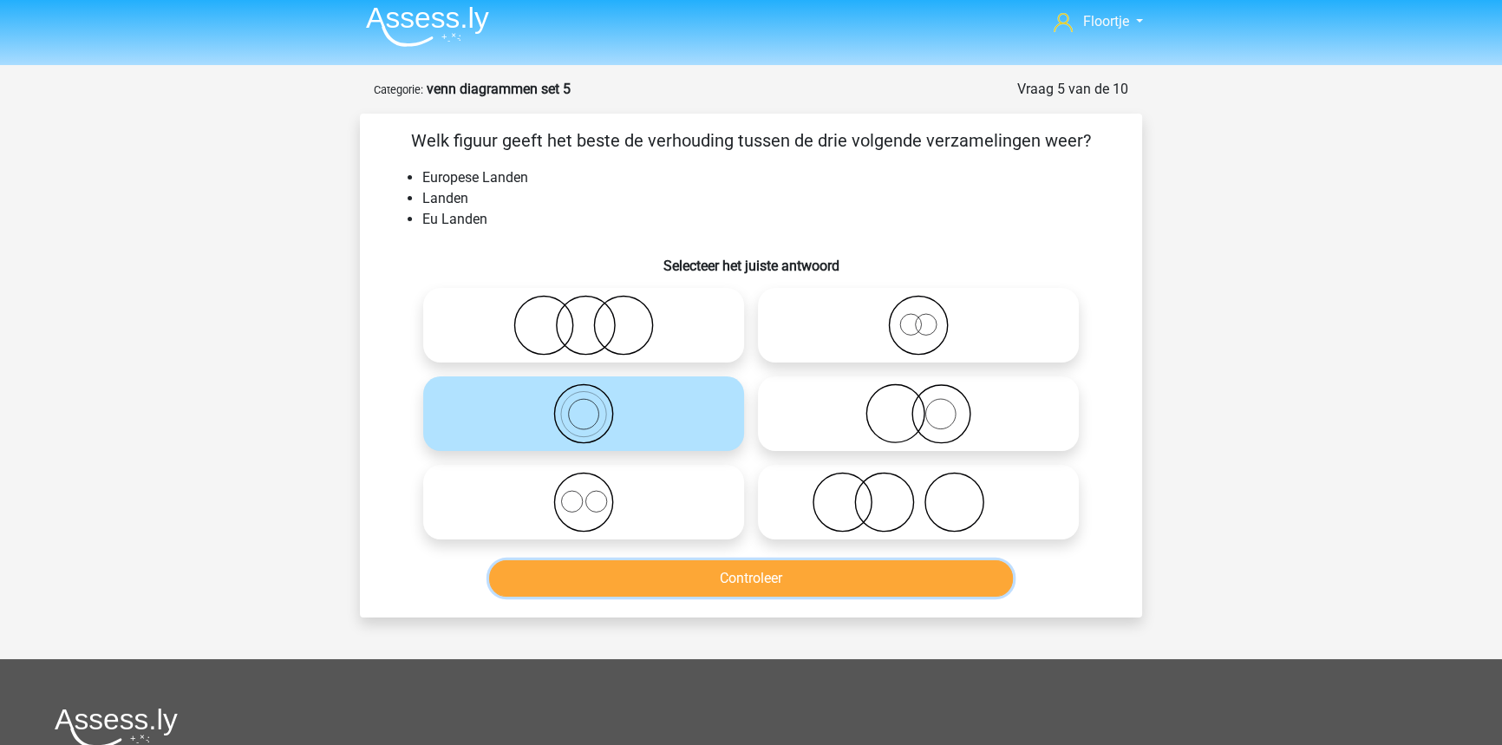
click at [590, 569] on button "Controleer" at bounding box center [751, 578] width 525 height 36
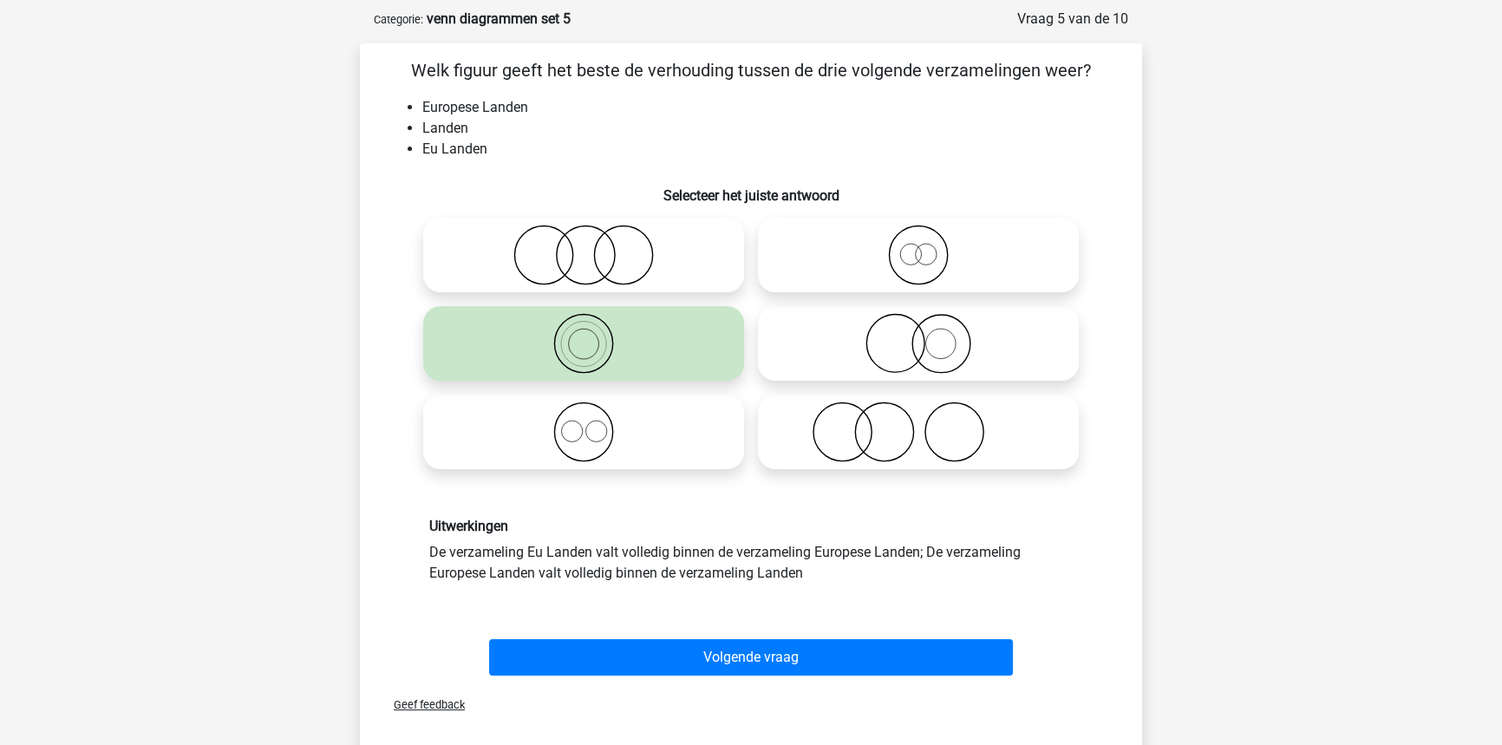
scroll to position [87, 0]
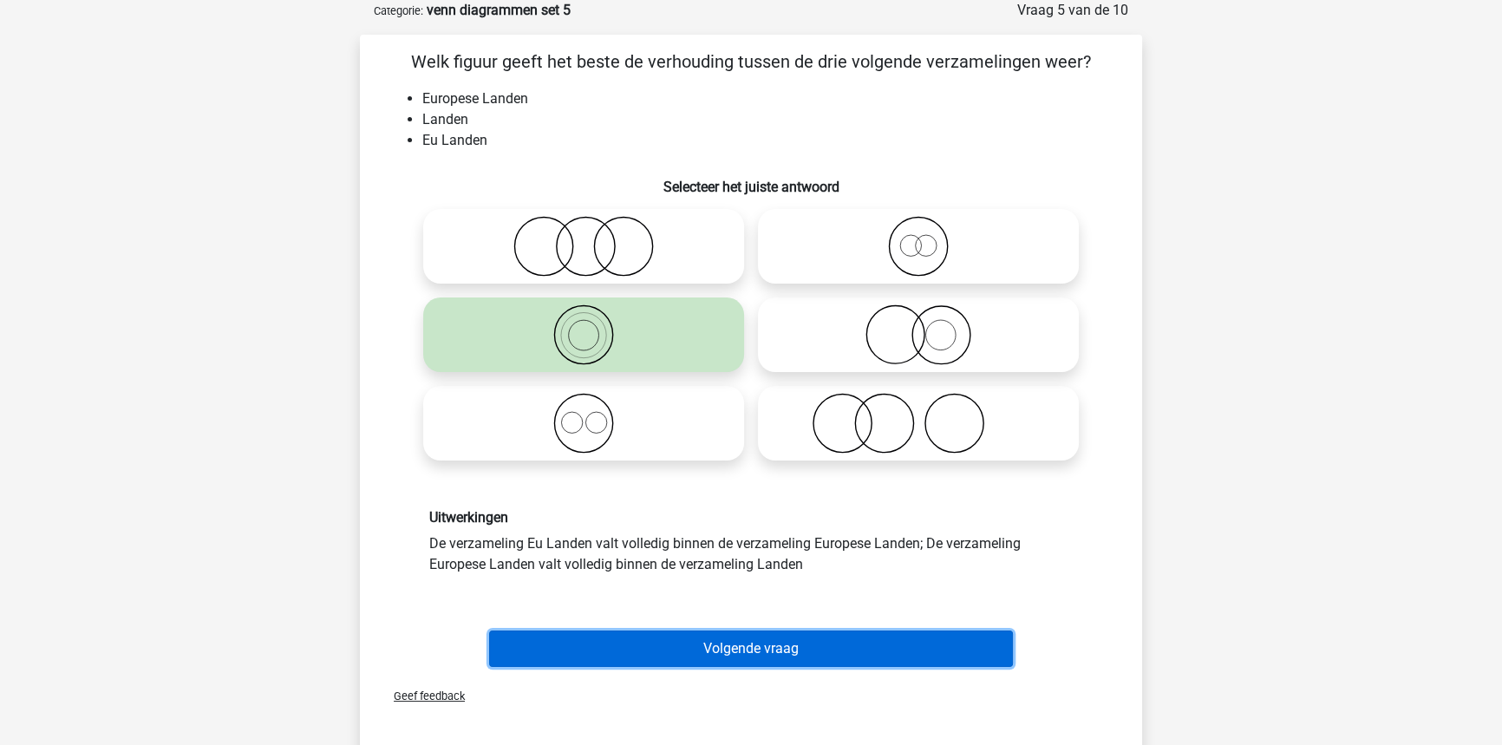
click at [711, 648] on button "Volgende vraag" at bounding box center [751, 648] width 525 height 36
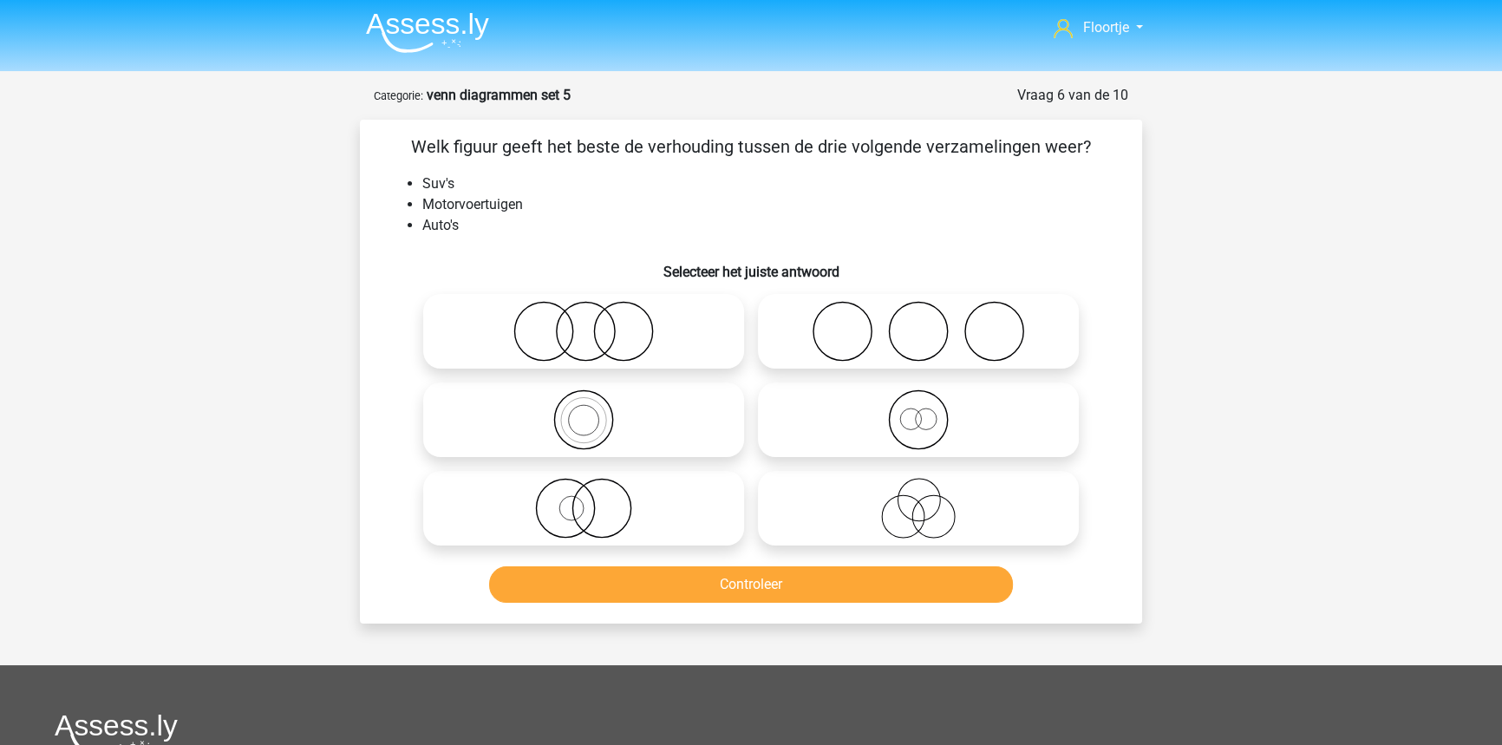
scroll to position [0, 0]
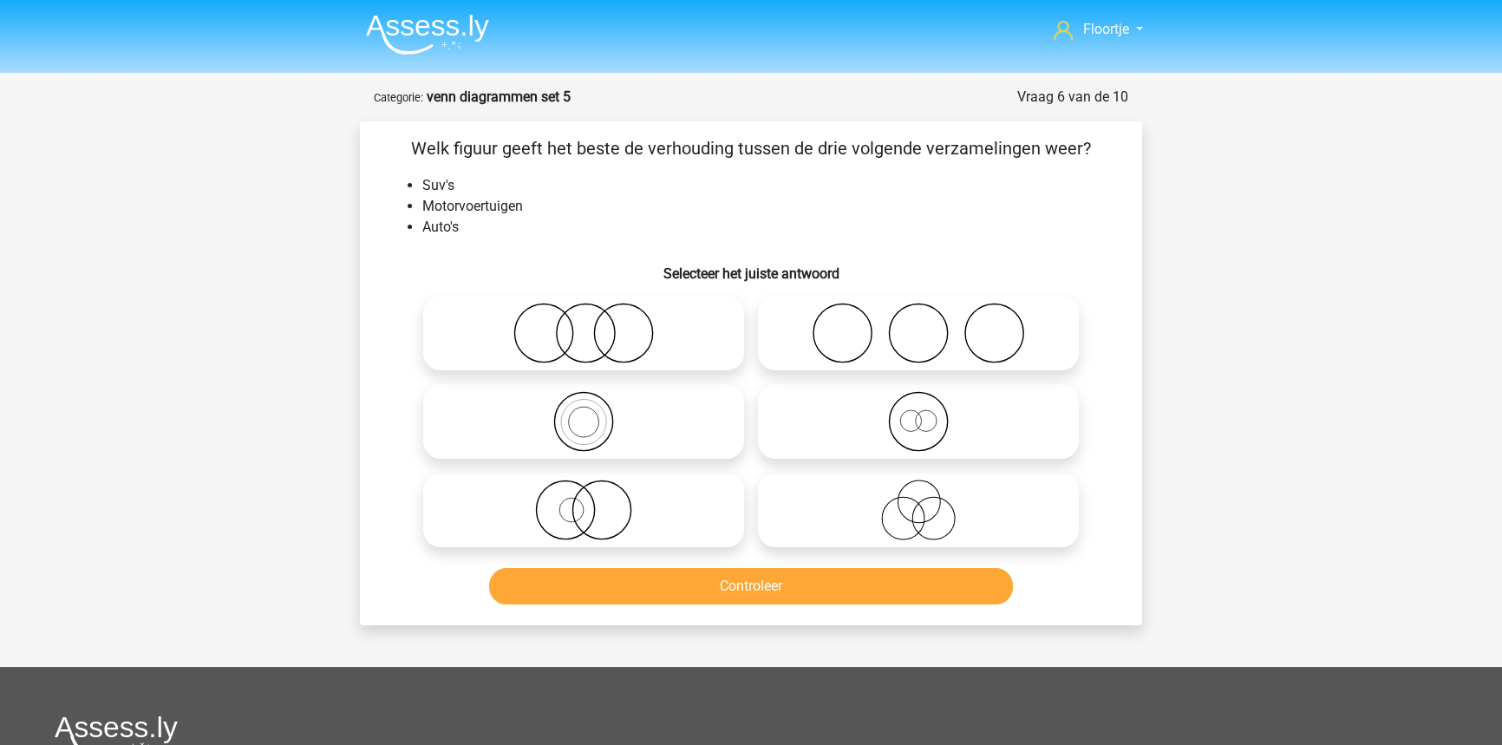
click at [650, 413] on icon at bounding box center [583, 421] width 307 height 61
click at [595, 413] on input "radio" at bounding box center [589, 406] width 11 height 11
radio input "true"
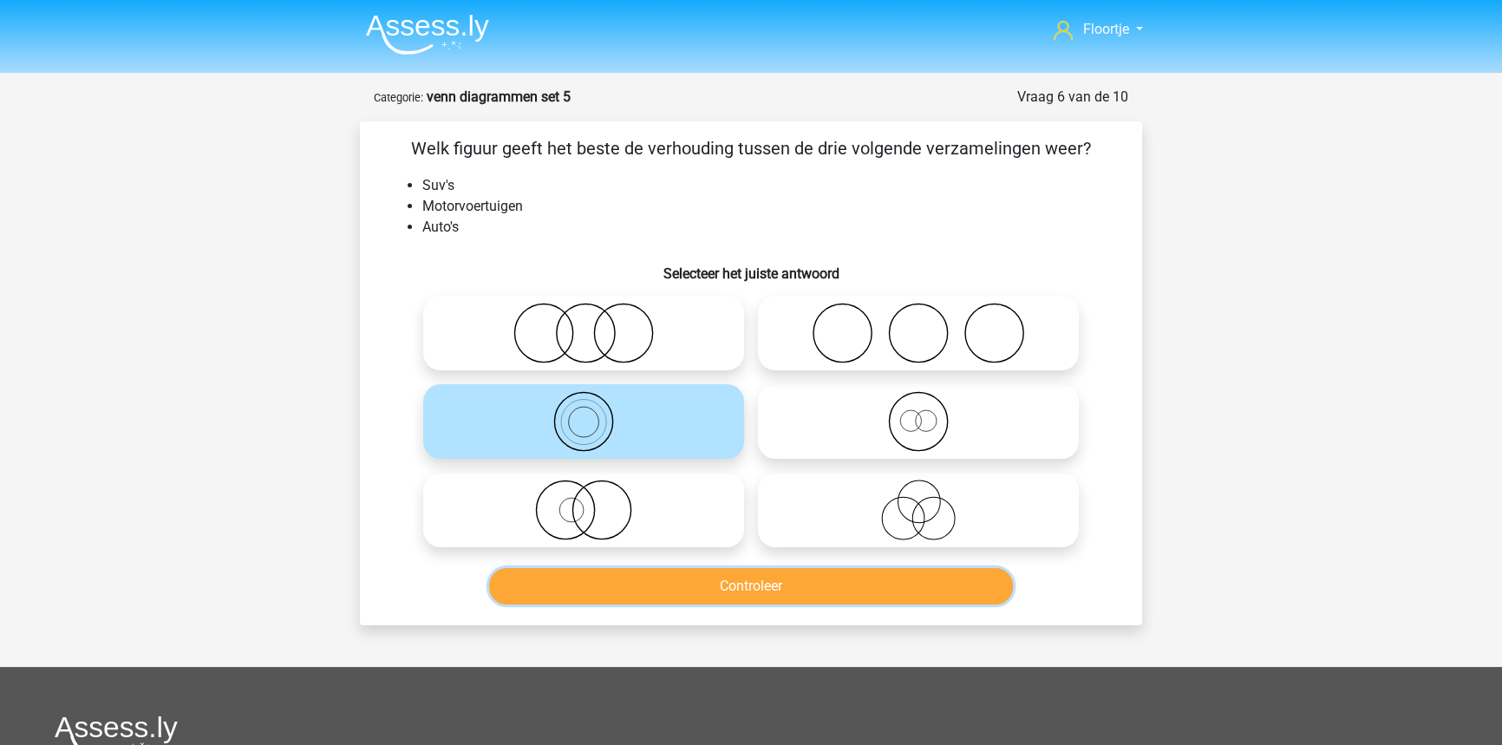
click at [740, 588] on button "Controleer" at bounding box center [751, 586] width 525 height 36
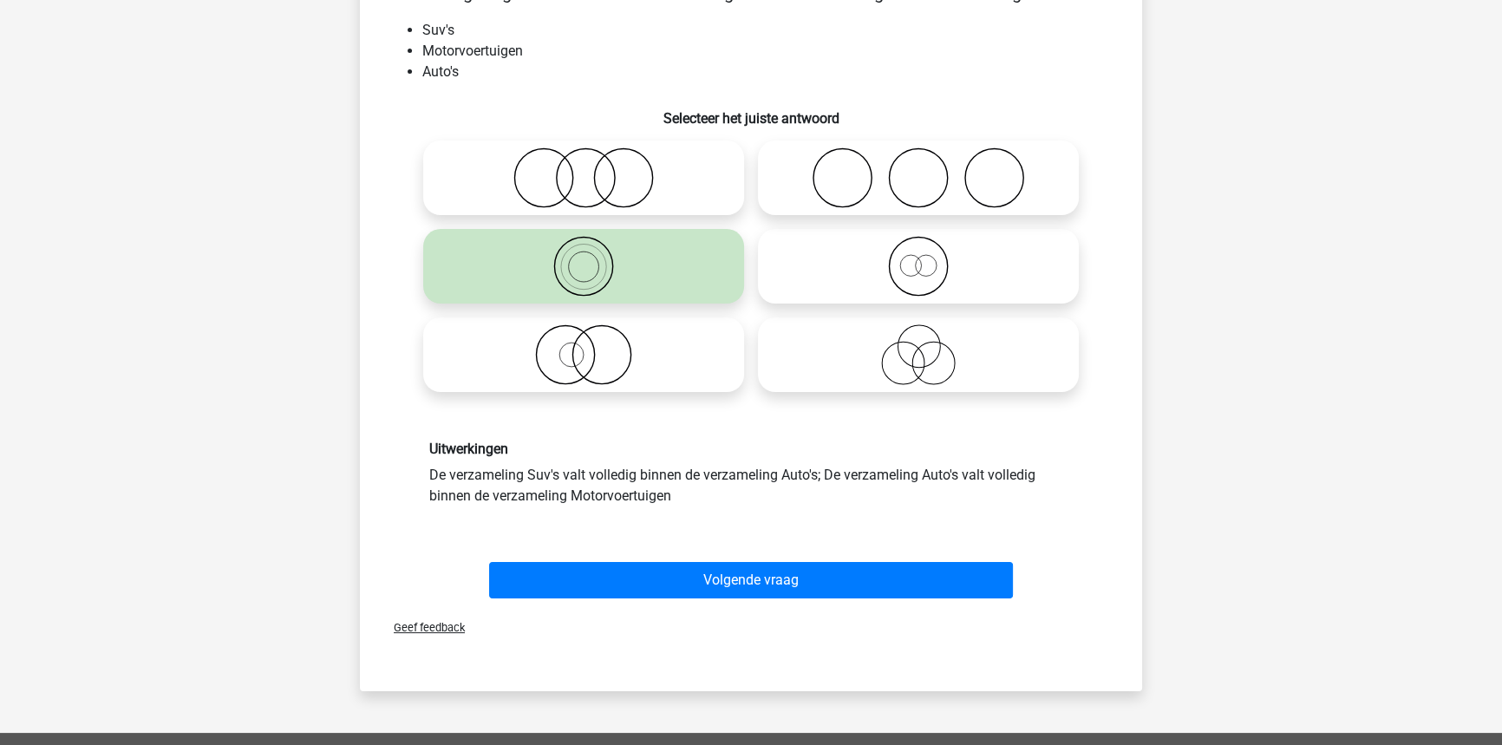
scroll to position [157, 0]
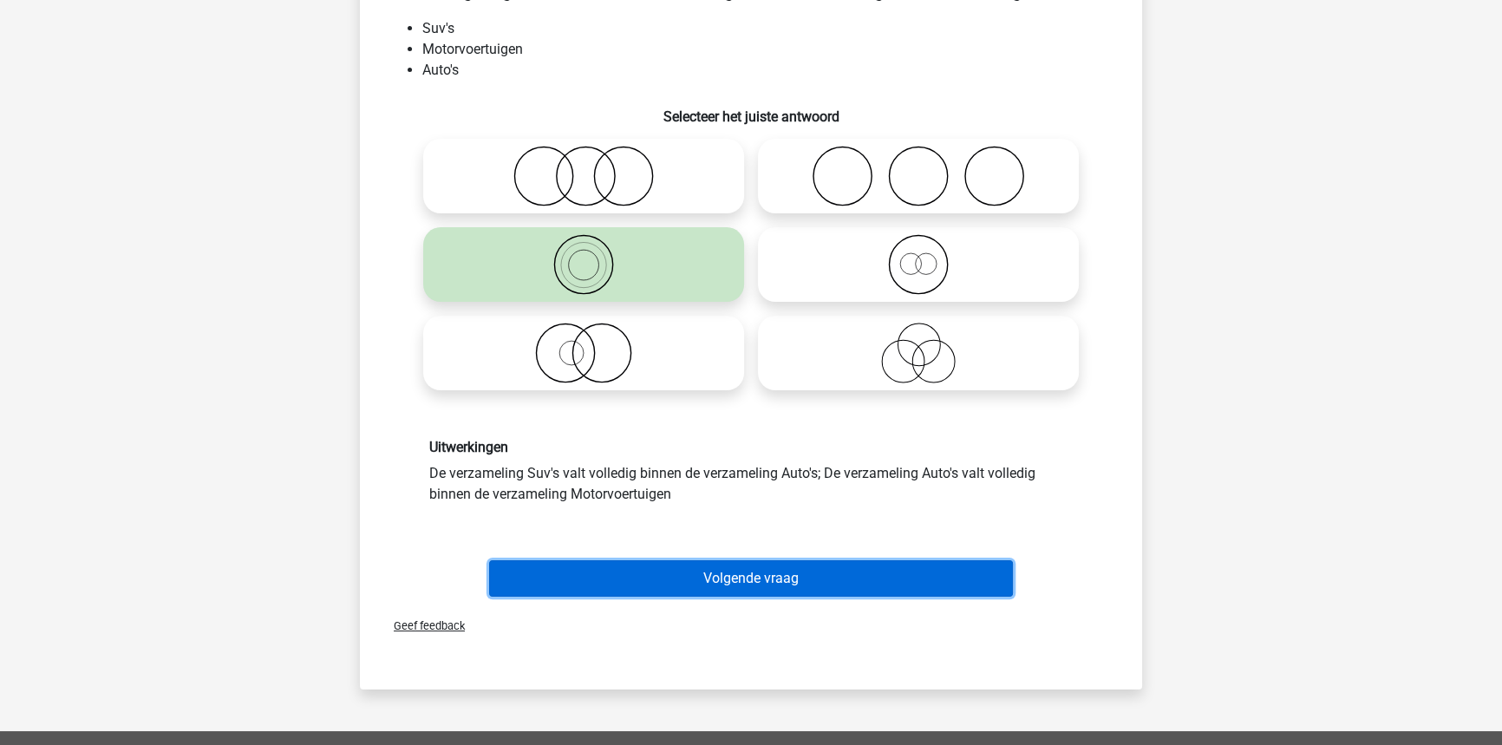
click at [624, 572] on button "Volgende vraag" at bounding box center [751, 578] width 525 height 36
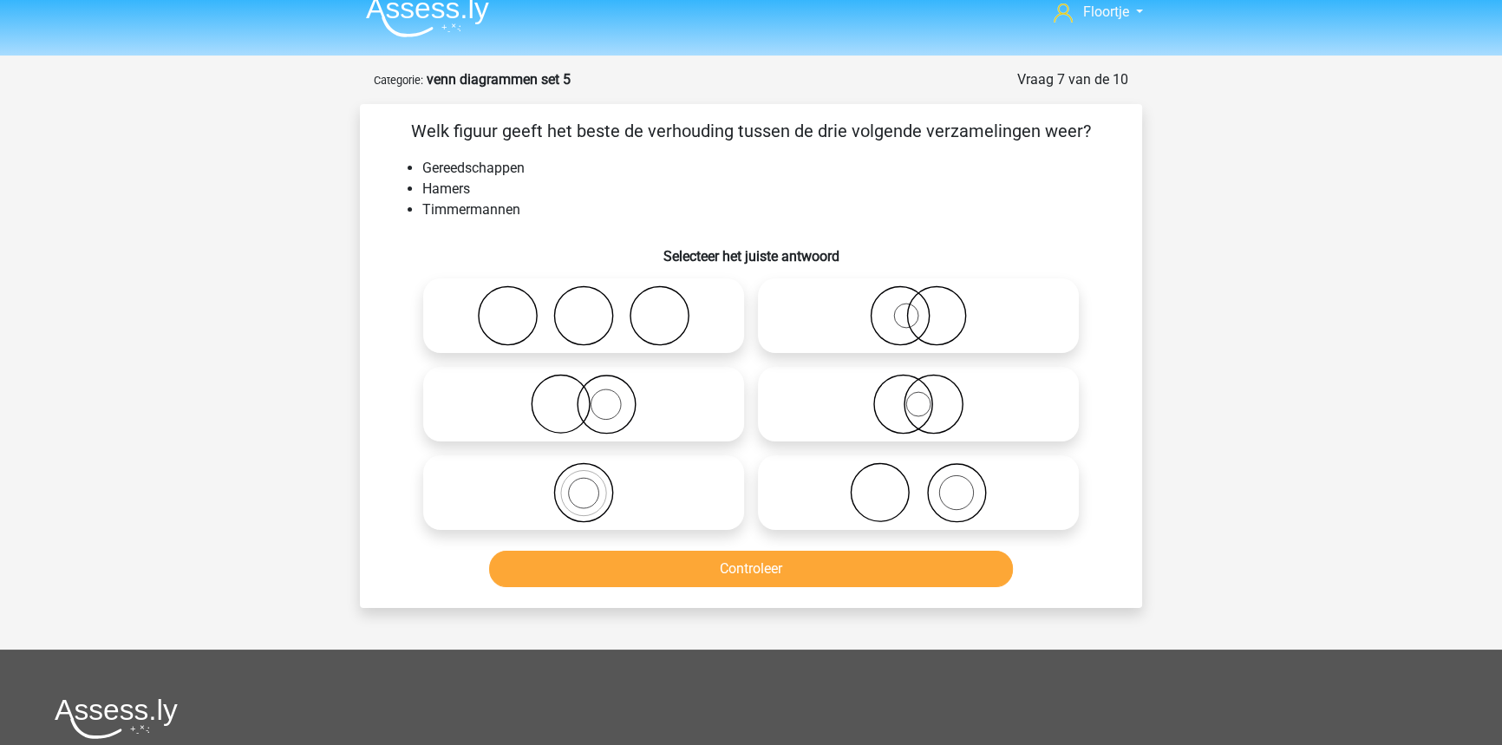
scroll to position [0, 0]
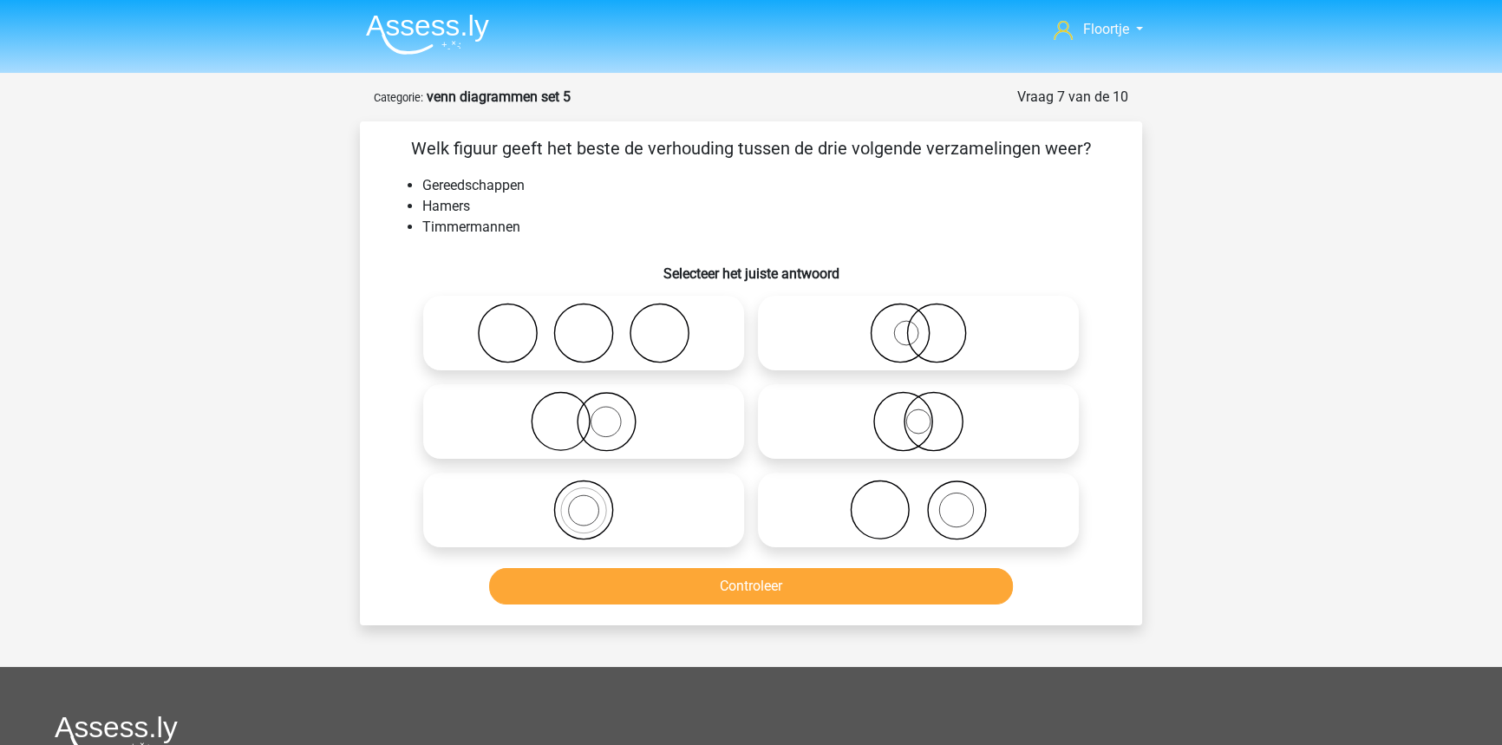
click at [912, 486] on icon at bounding box center [918, 509] width 307 height 61
click at [918, 490] on input "radio" at bounding box center [923, 495] width 11 height 11
radio input "true"
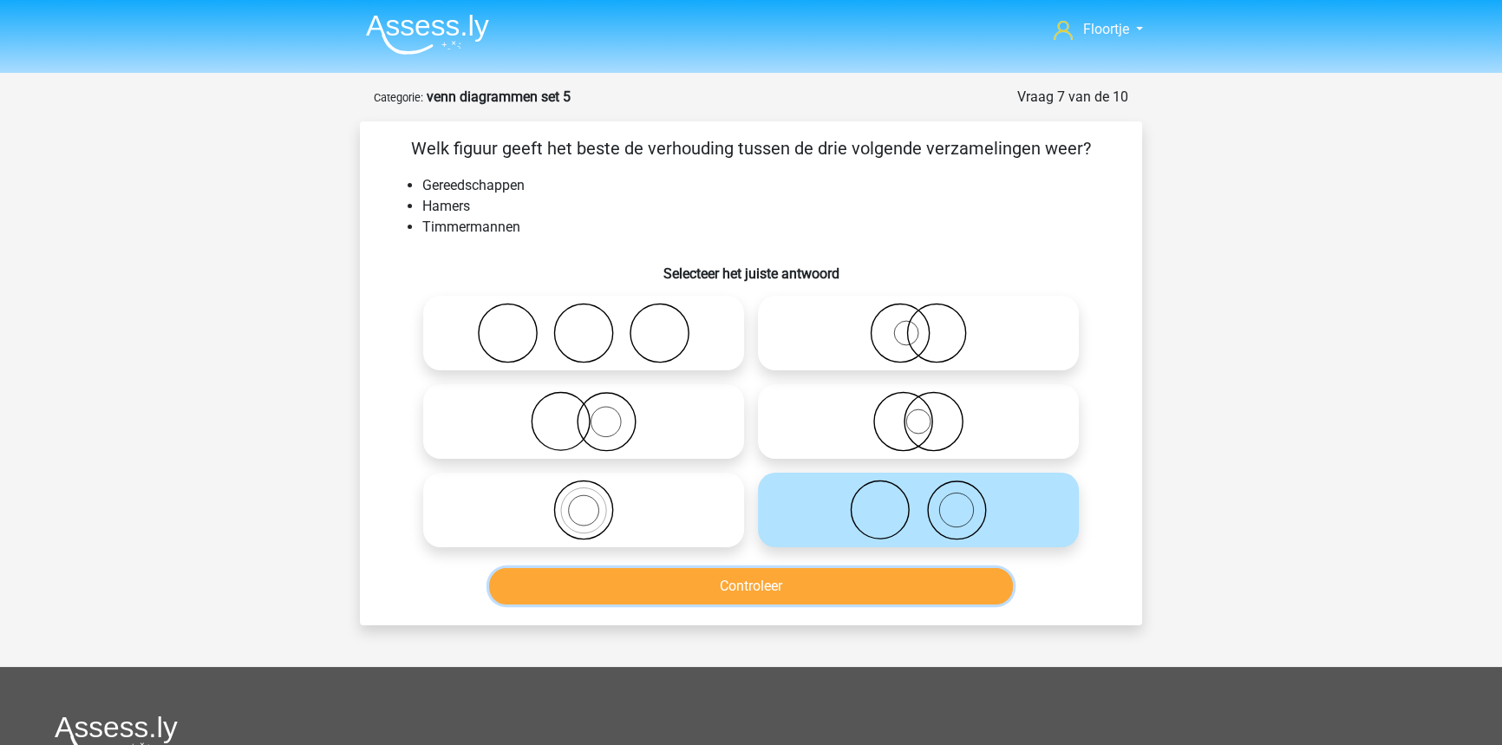
click at [805, 577] on button "Controleer" at bounding box center [751, 586] width 525 height 36
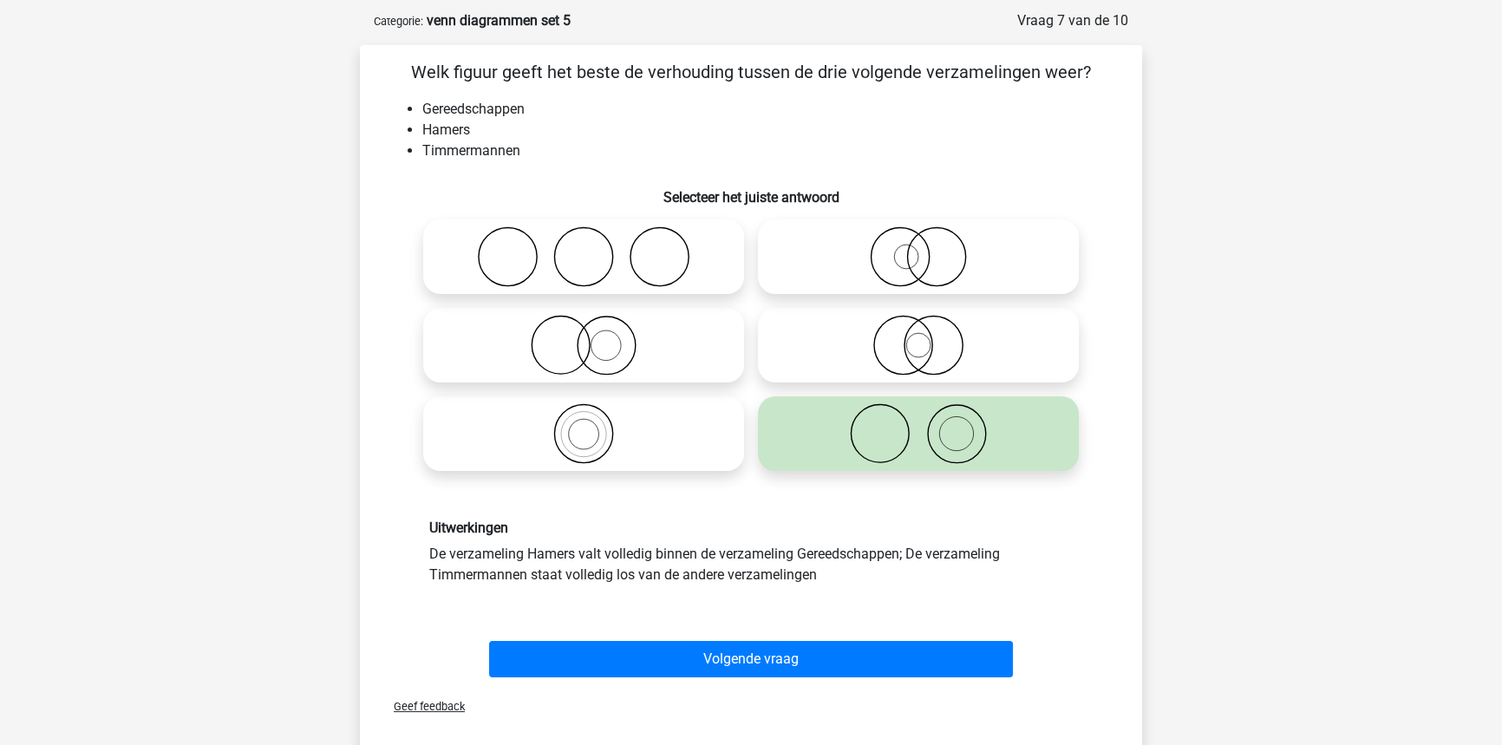
scroll to position [78, 0]
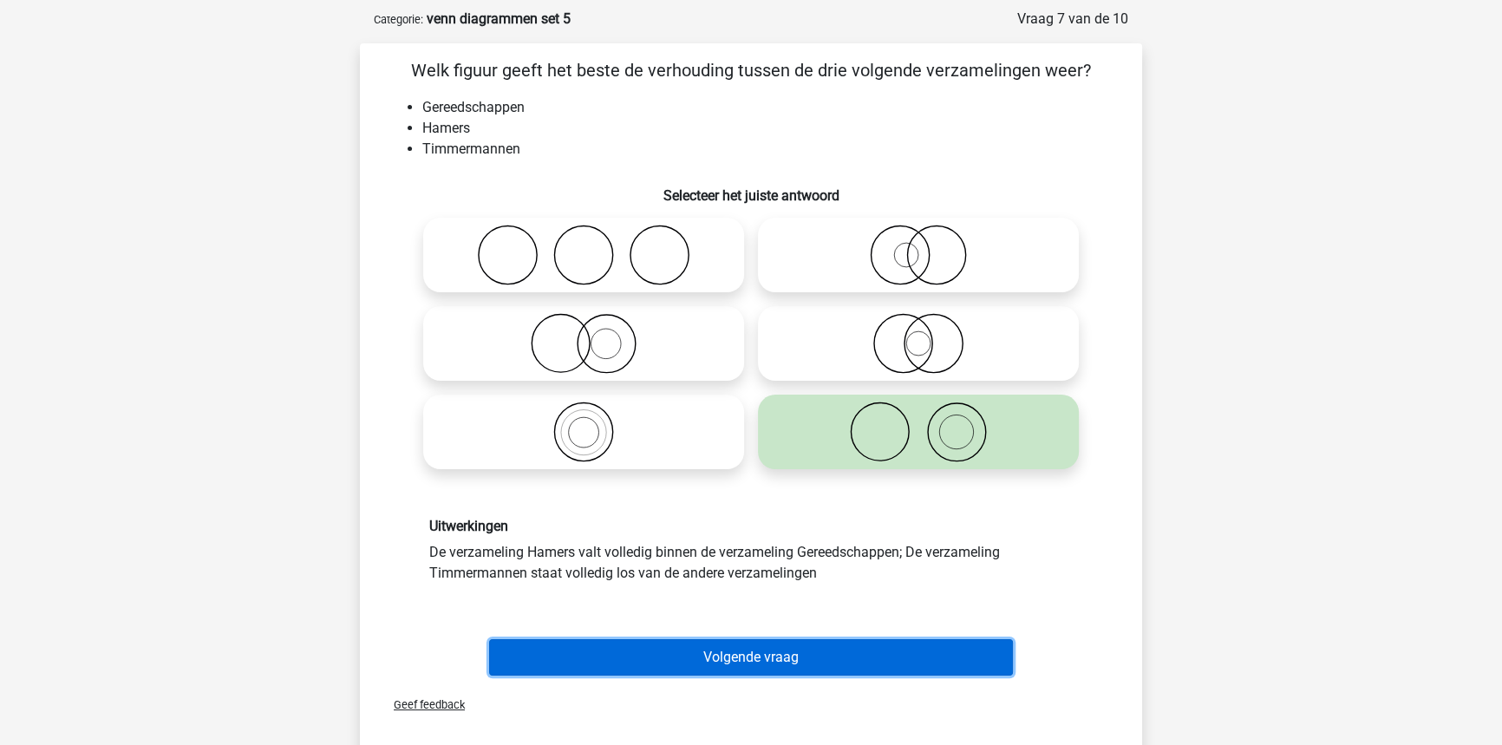
click at [844, 651] on button "Volgende vraag" at bounding box center [751, 657] width 525 height 36
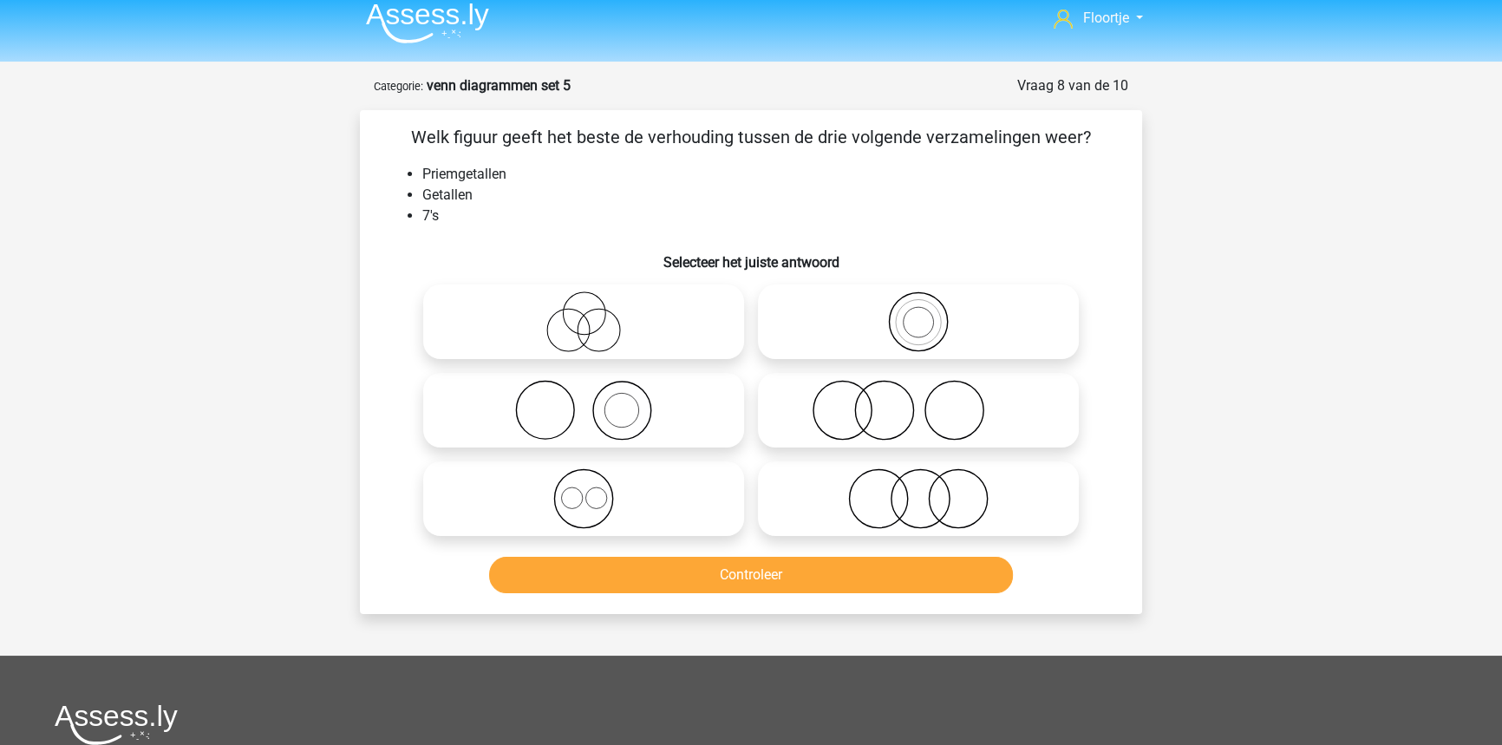
scroll to position [8, 0]
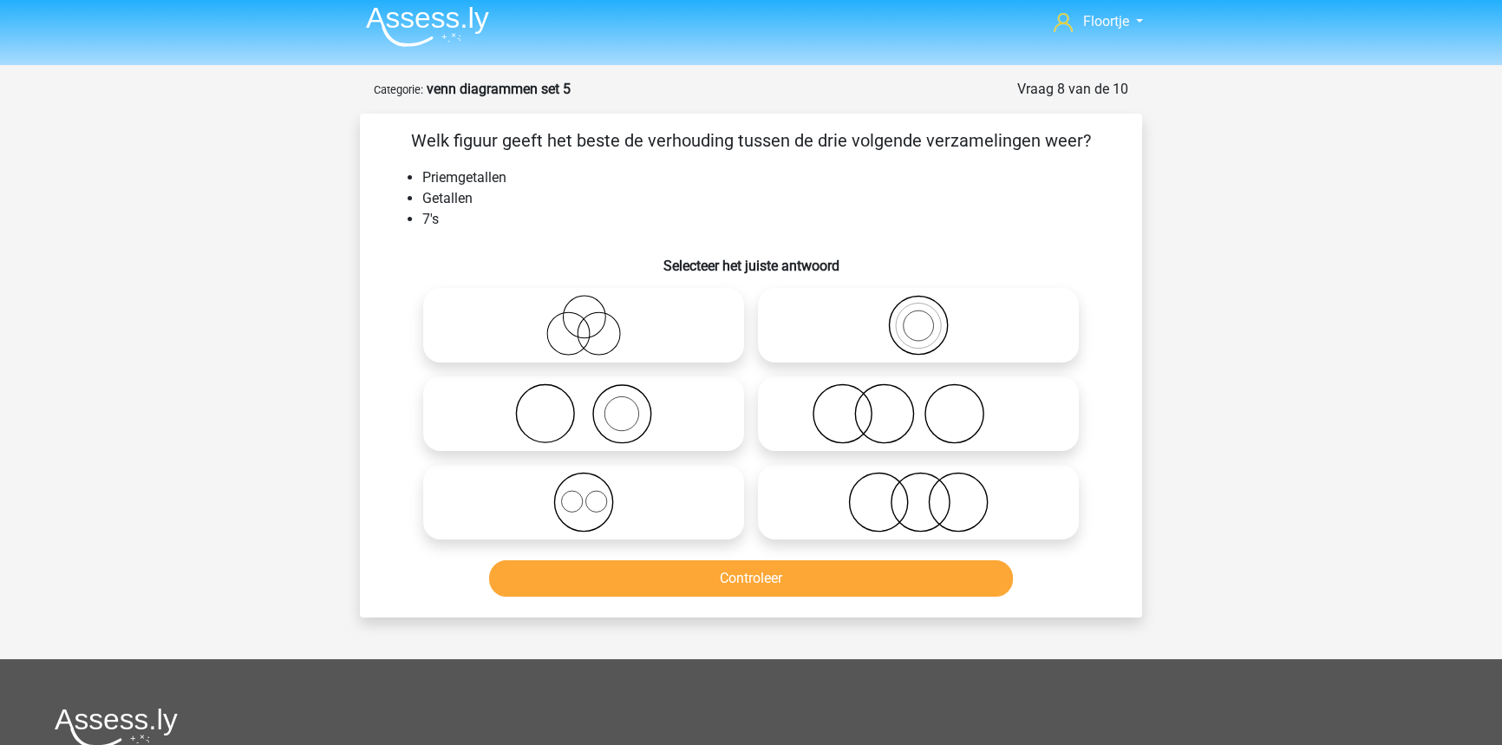
click at [855, 359] on label at bounding box center [918, 325] width 321 height 75
click at [918, 316] on input "radio" at bounding box center [923, 310] width 11 height 11
radio input "true"
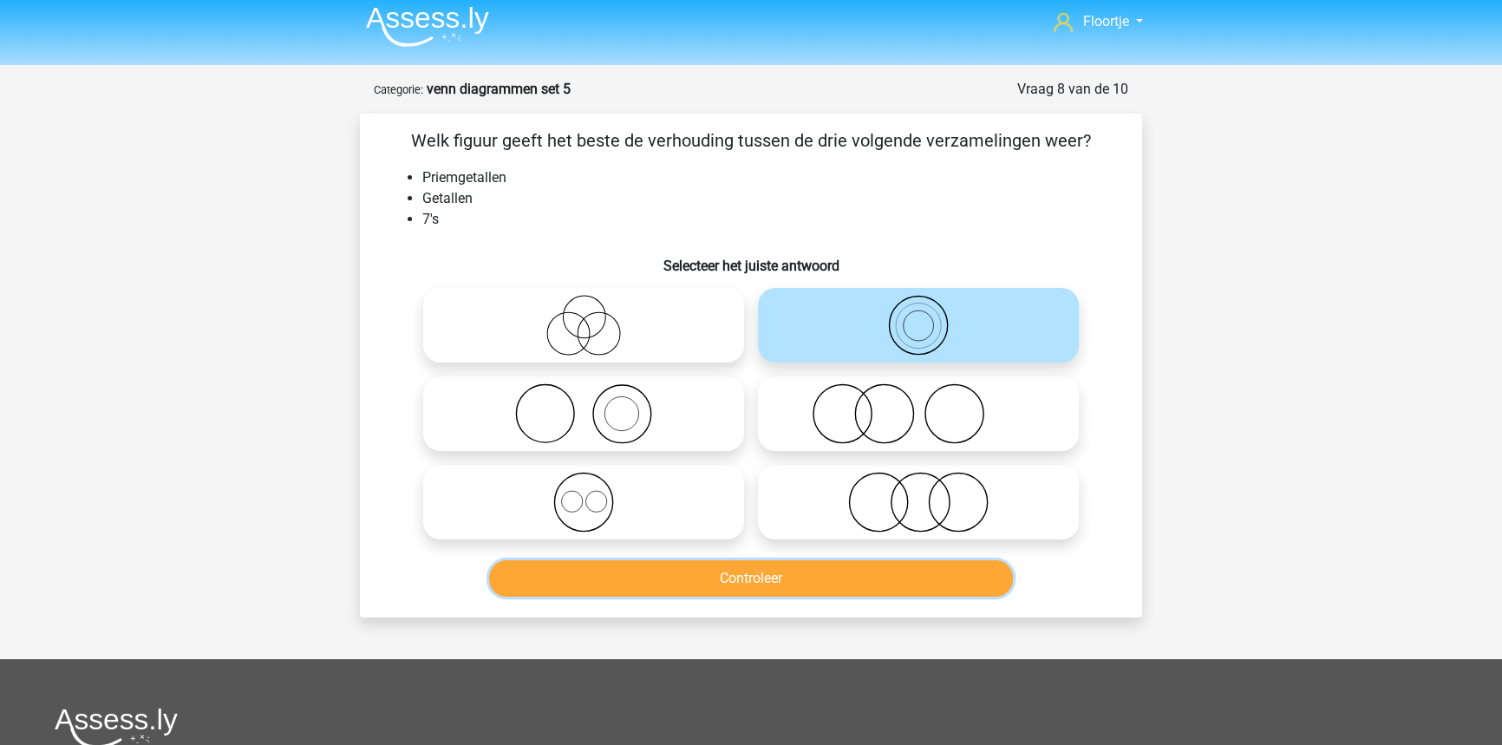
click at [849, 565] on button "Controleer" at bounding box center [751, 578] width 525 height 36
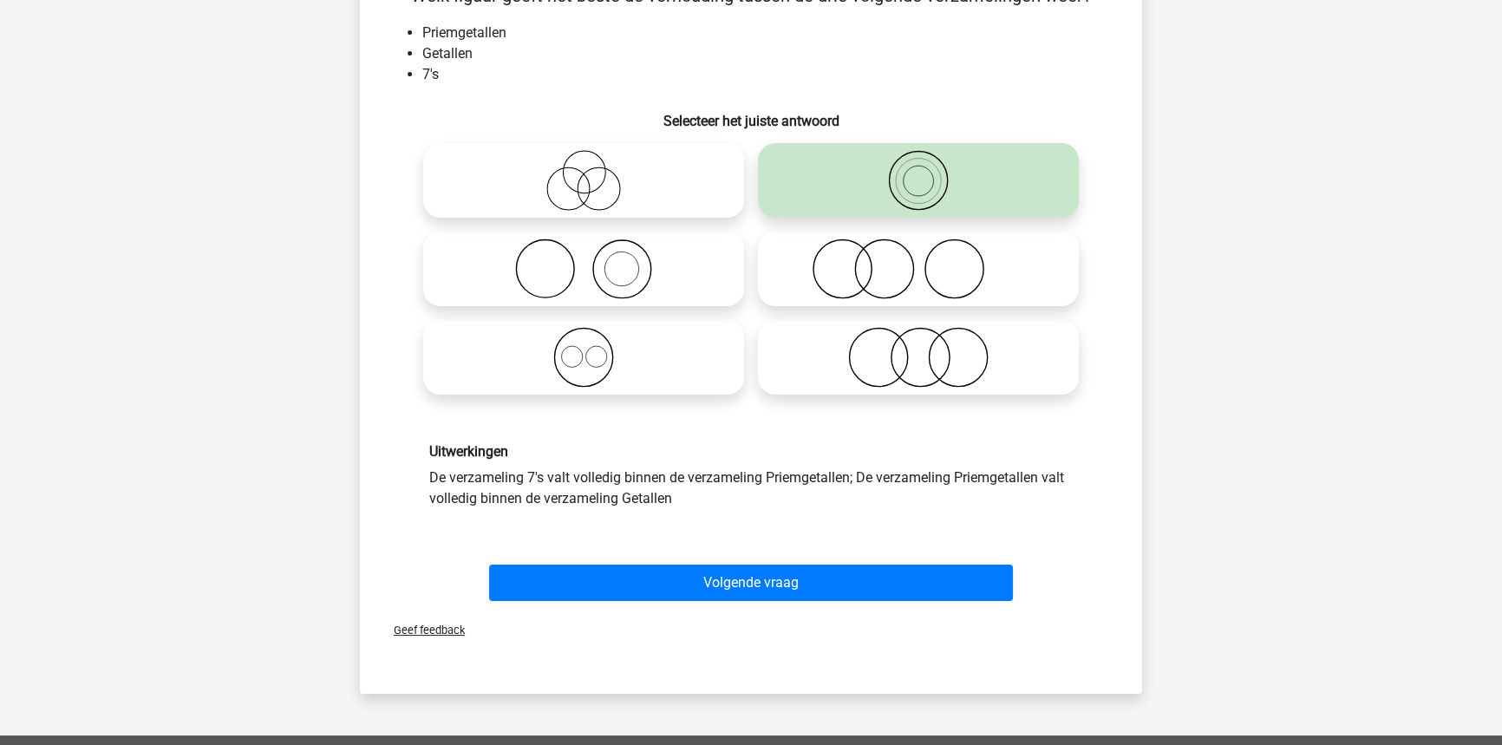
scroll to position [165, 0]
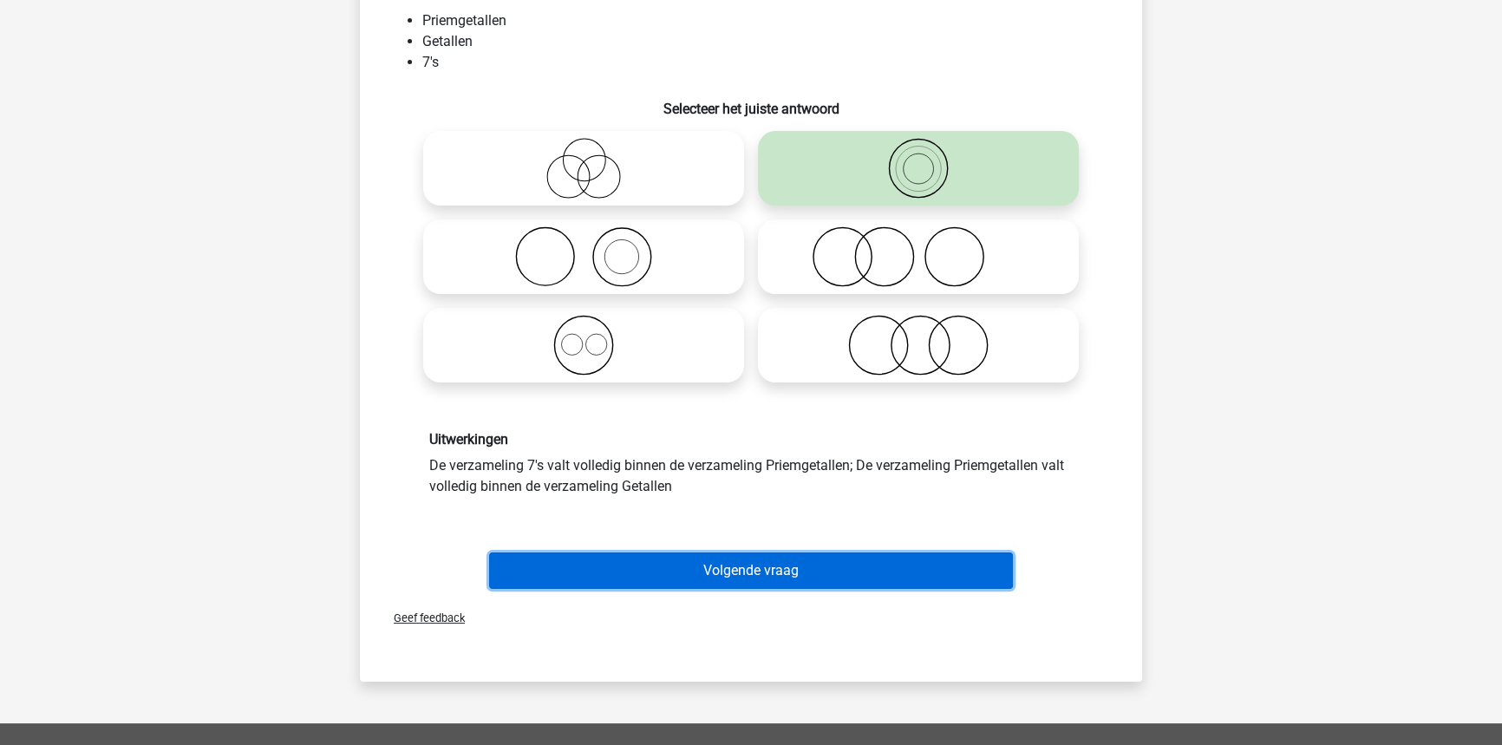
click at [519, 577] on button "Volgende vraag" at bounding box center [751, 570] width 525 height 36
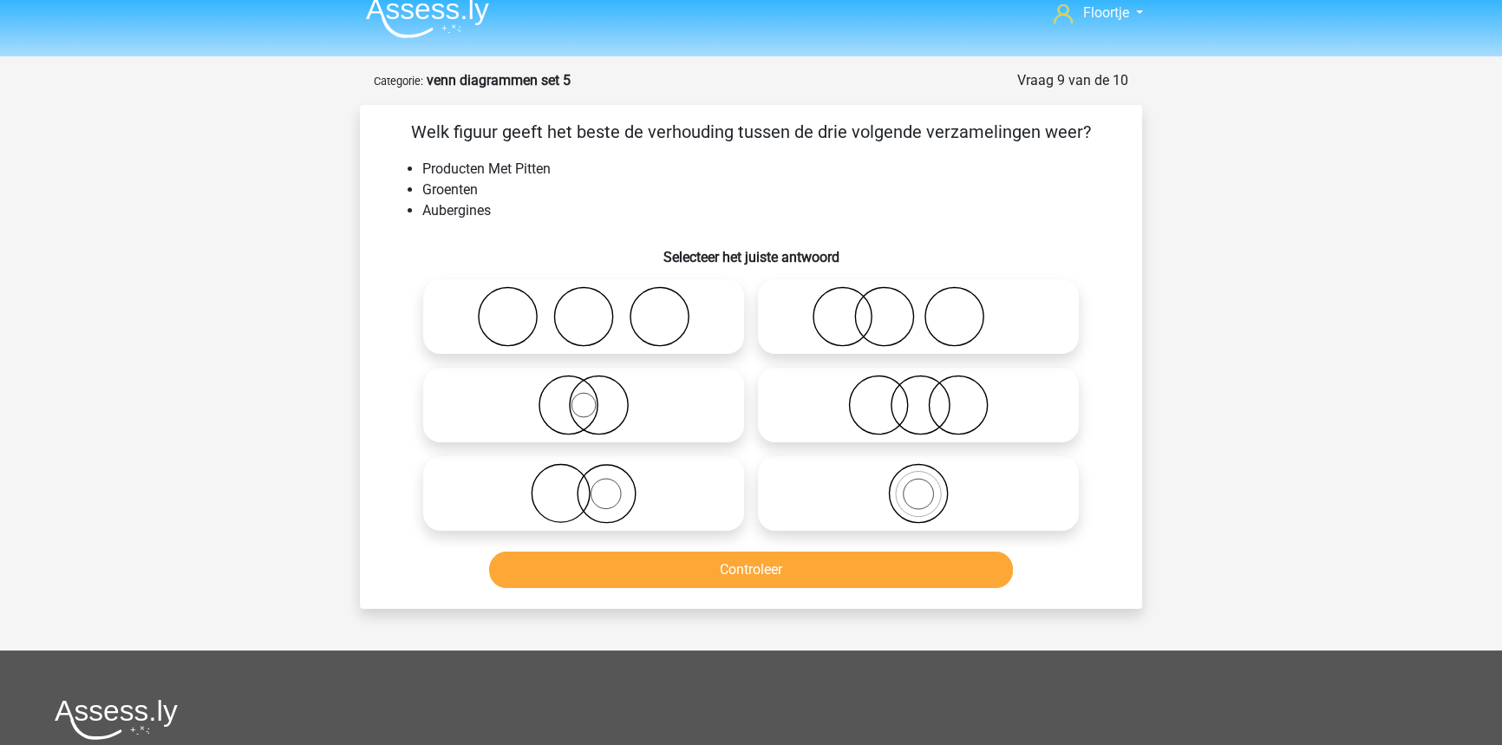
scroll to position [0, 0]
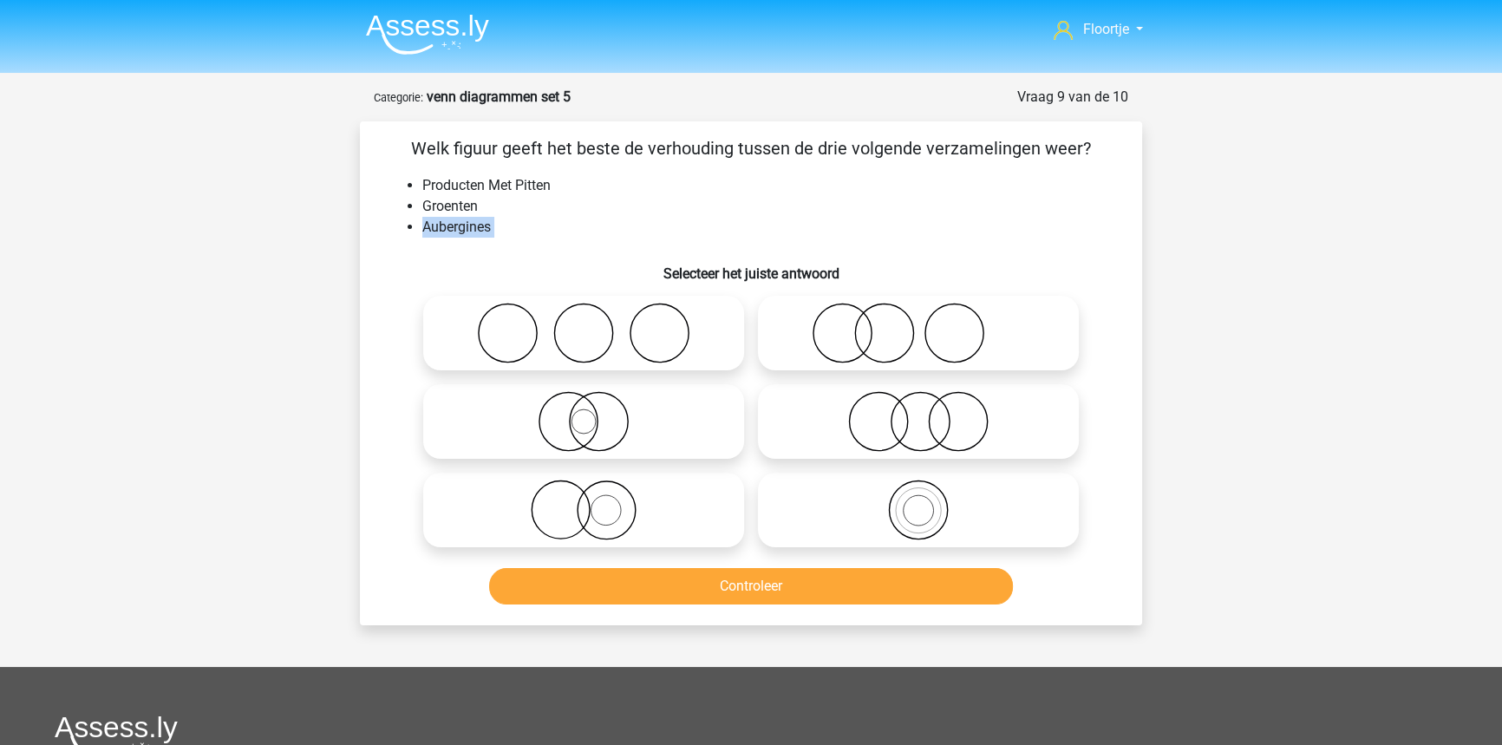
drag, startPoint x: 433, startPoint y: 227, endPoint x: 498, endPoint y: 243, distance: 66.9
click at [498, 243] on div "Welk figuur geeft het beste de verhouding tussen de drie volgende verzamelingen…" at bounding box center [751, 373] width 768 height 476
copy div "Aubergines"
click at [104, 482] on div "Floortje [EMAIL_ADDRESS][DOMAIN_NAME] Nederlands English" at bounding box center [751, 562] width 1502 height 1125
click at [668, 436] on icon at bounding box center [583, 421] width 307 height 61
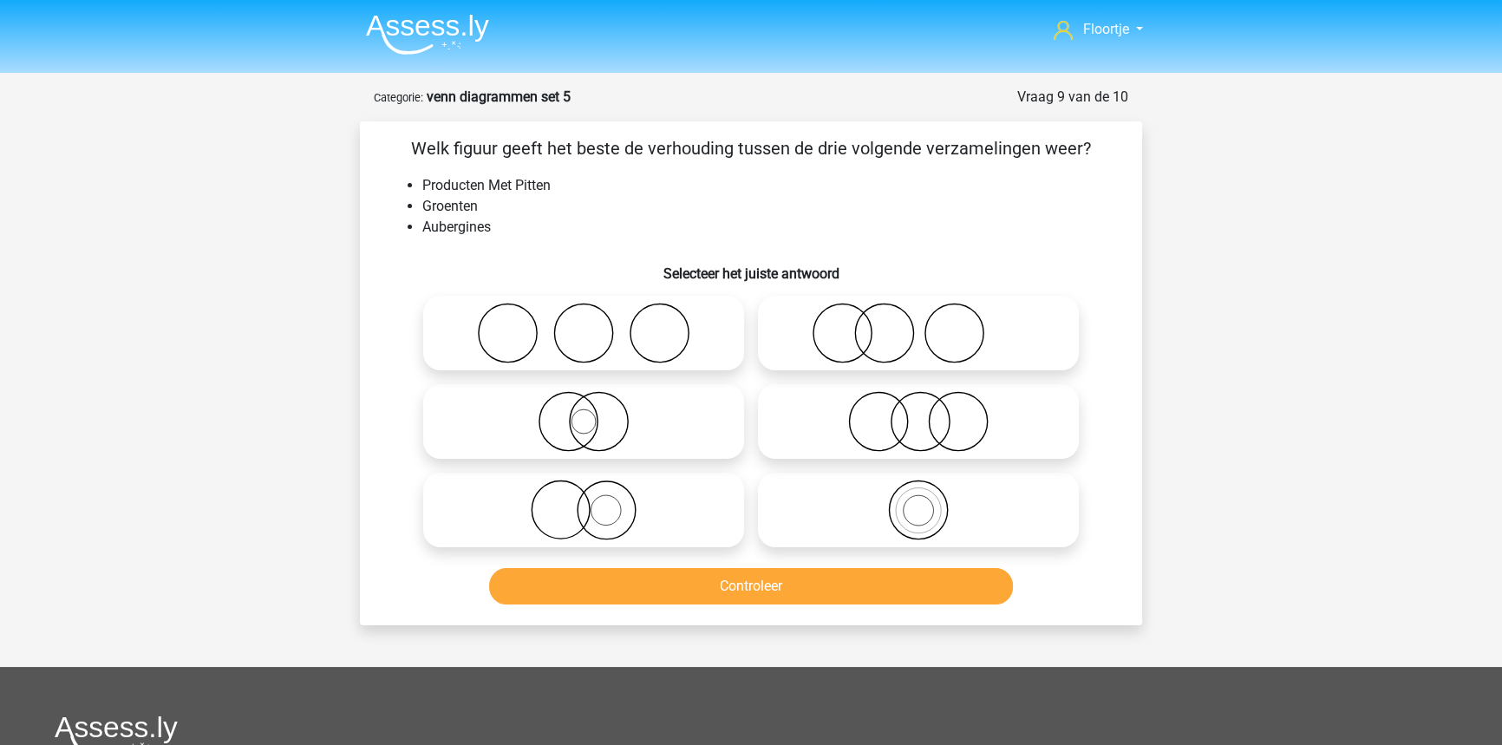
click at [595, 413] on input "radio" at bounding box center [589, 406] width 11 height 11
radio input "true"
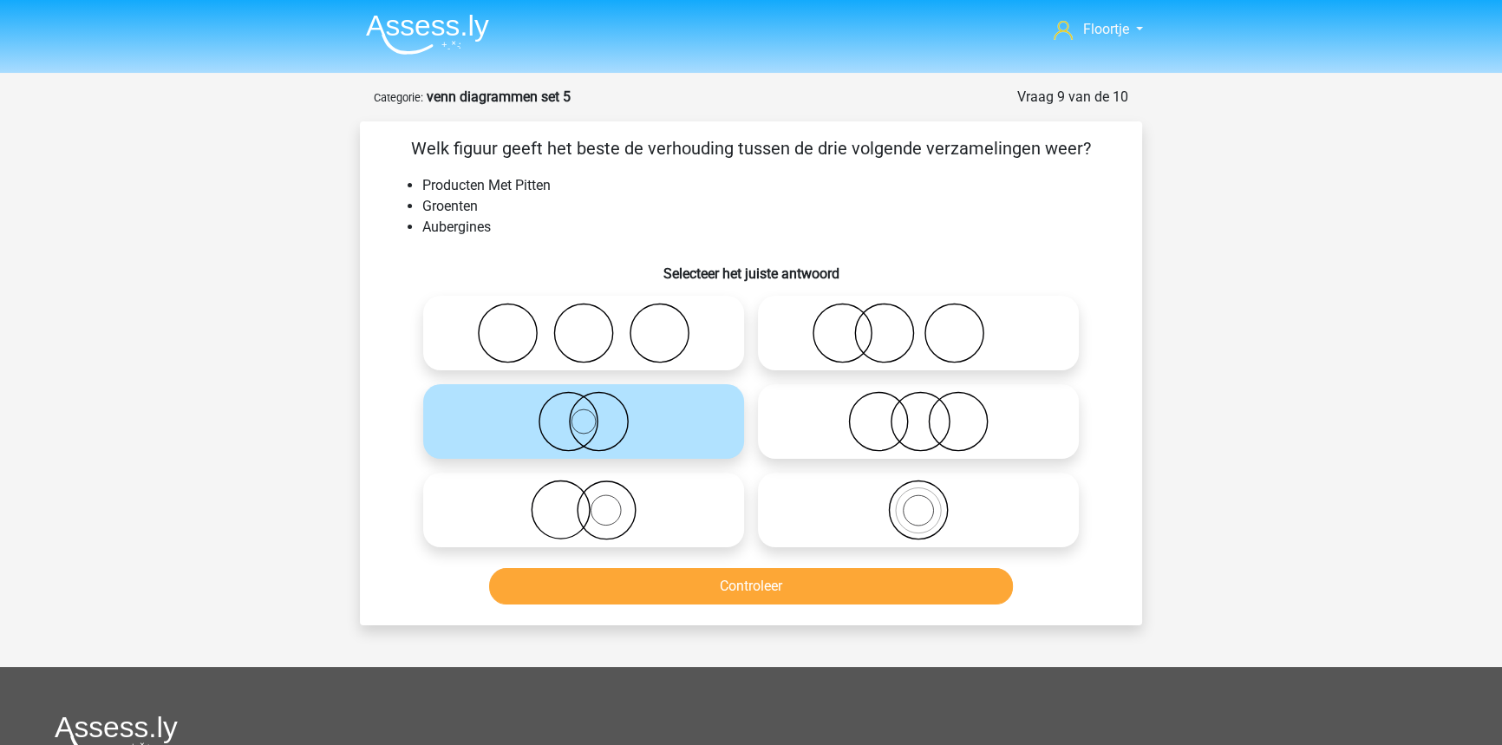
click at [938, 525] on icon at bounding box center [918, 509] width 307 height 61
click at [929, 501] on input "radio" at bounding box center [923, 495] width 11 height 11
radio input "true"
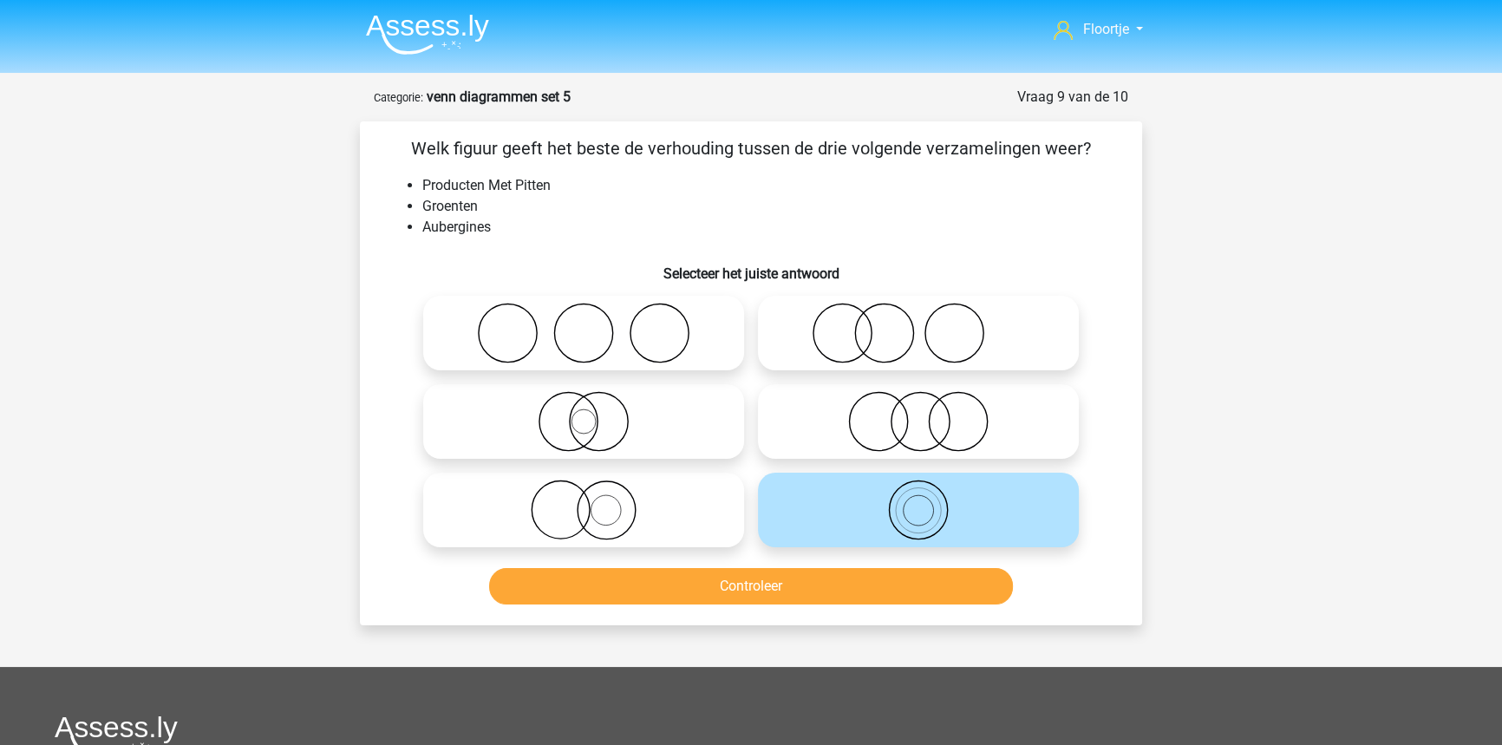
click at [499, 424] on icon at bounding box center [583, 421] width 307 height 61
click at [584, 413] on input "radio" at bounding box center [589, 406] width 11 height 11
radio input "true"
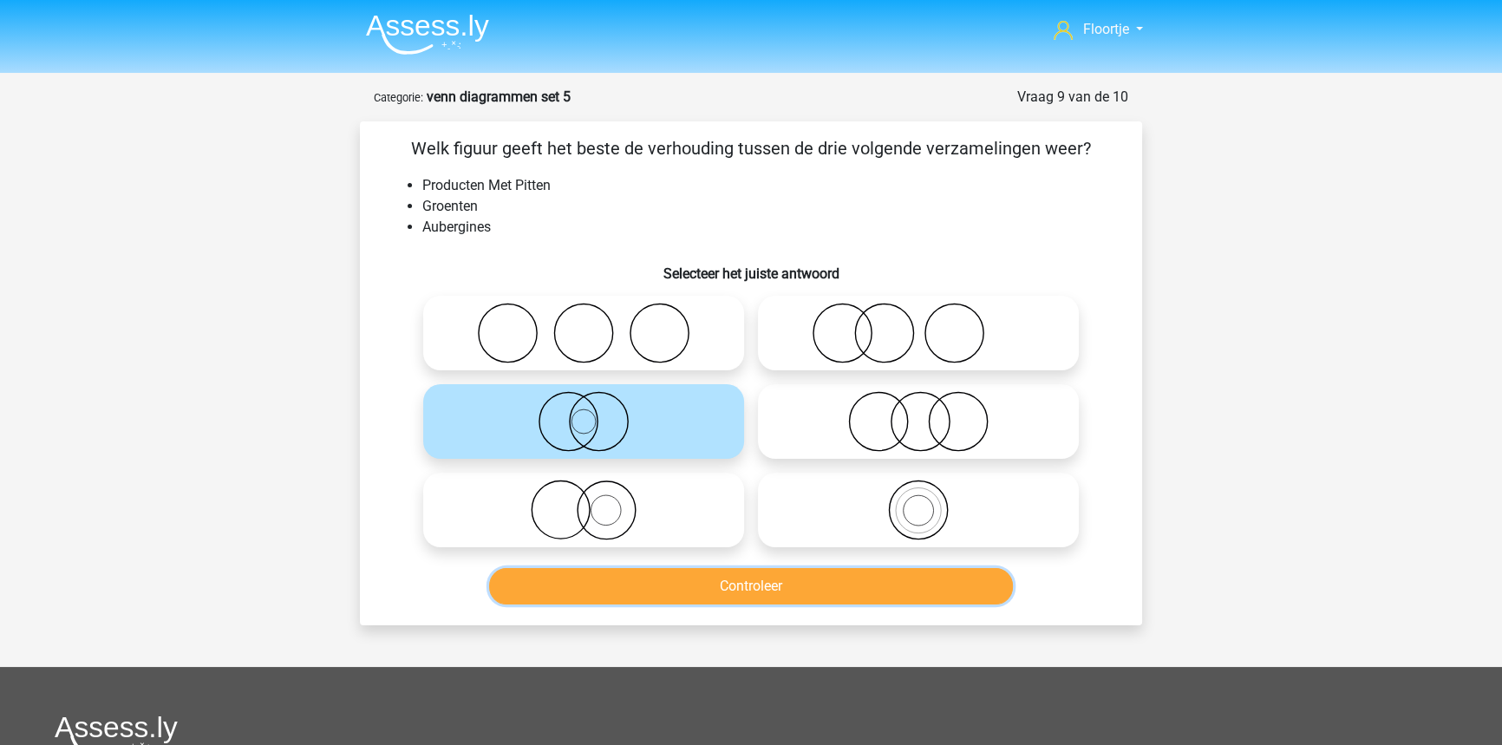
click at [659, 595] on button "Controleer" at bounding box center [751, 586] width 525 height 36
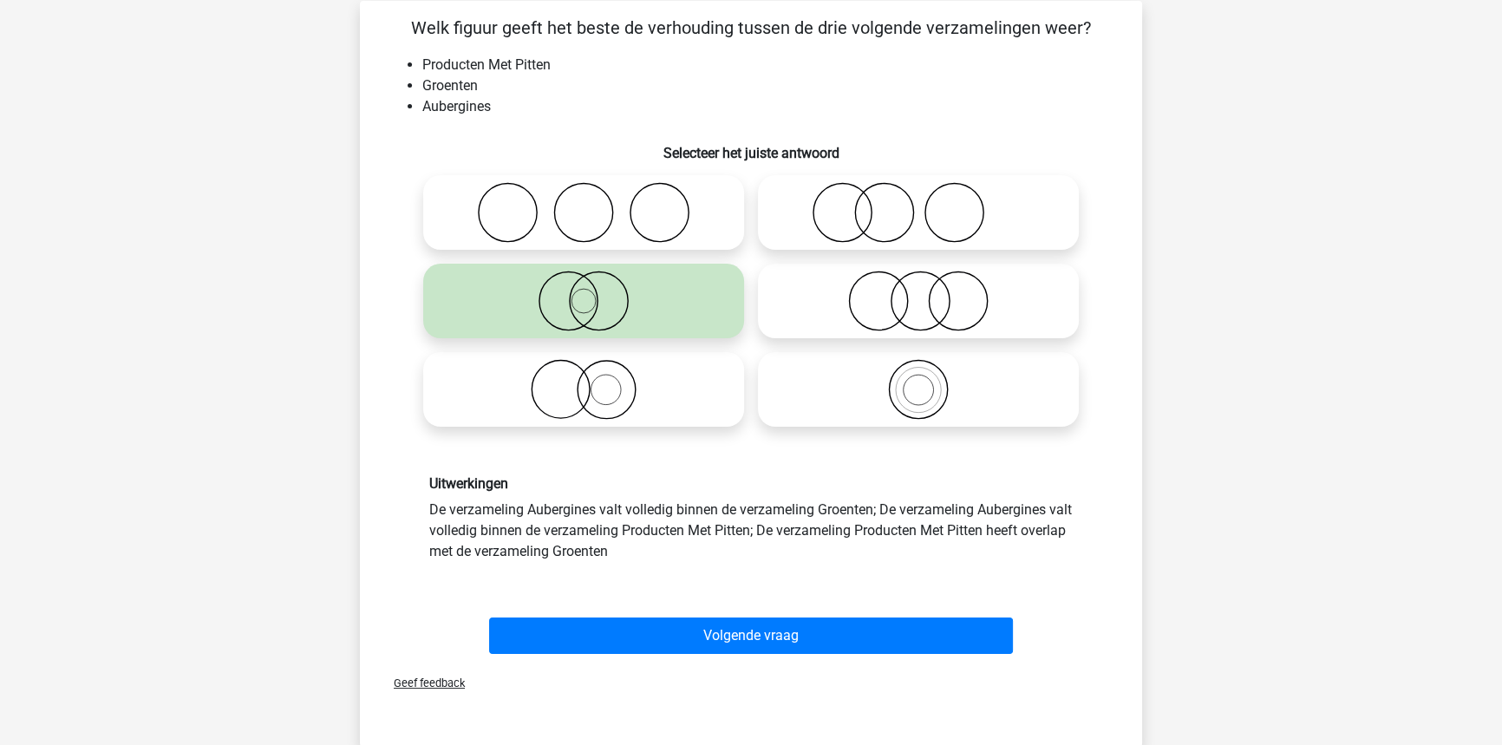
scroll to position [157, 0]
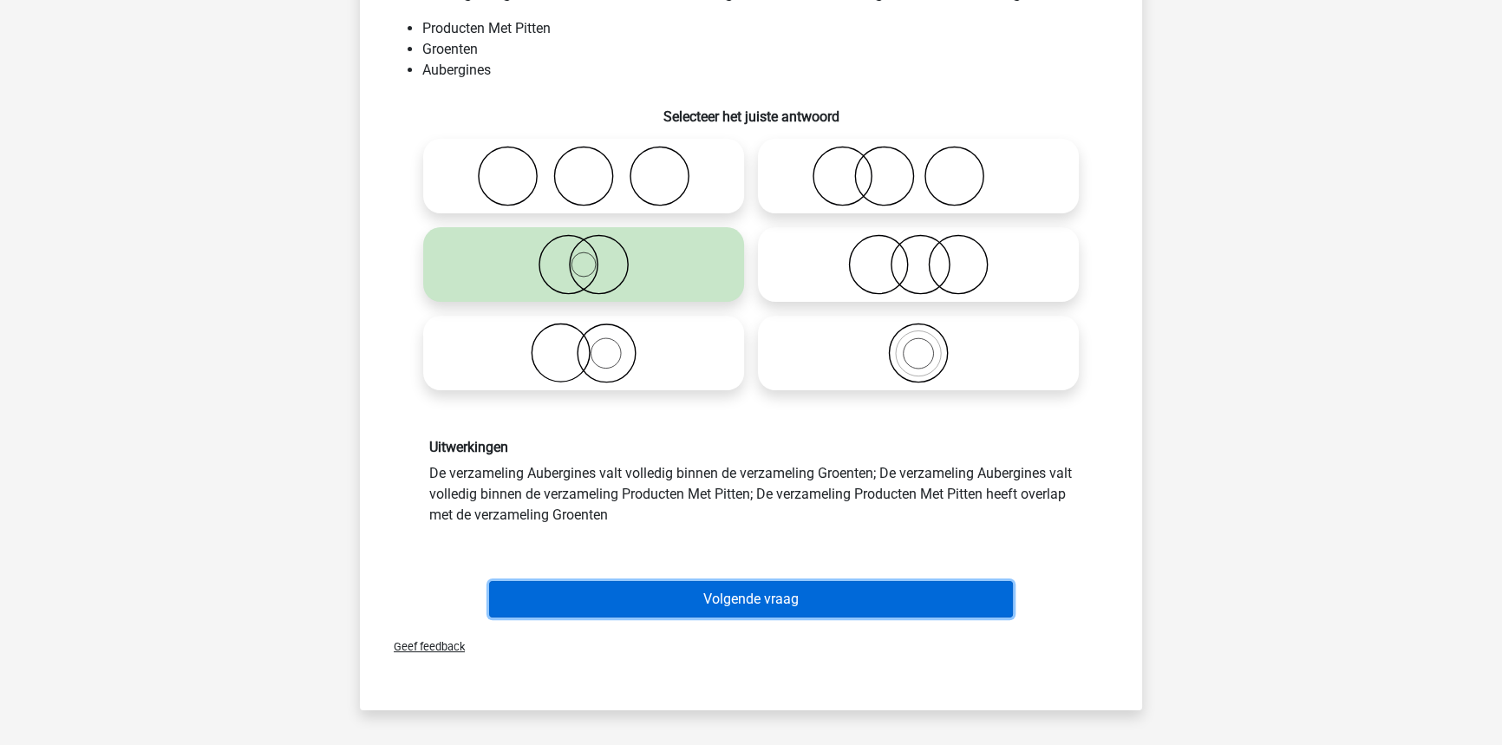
click at [655, 603] on button "Volgende vraag" at bounding box center [751, 599] width 525 height 36
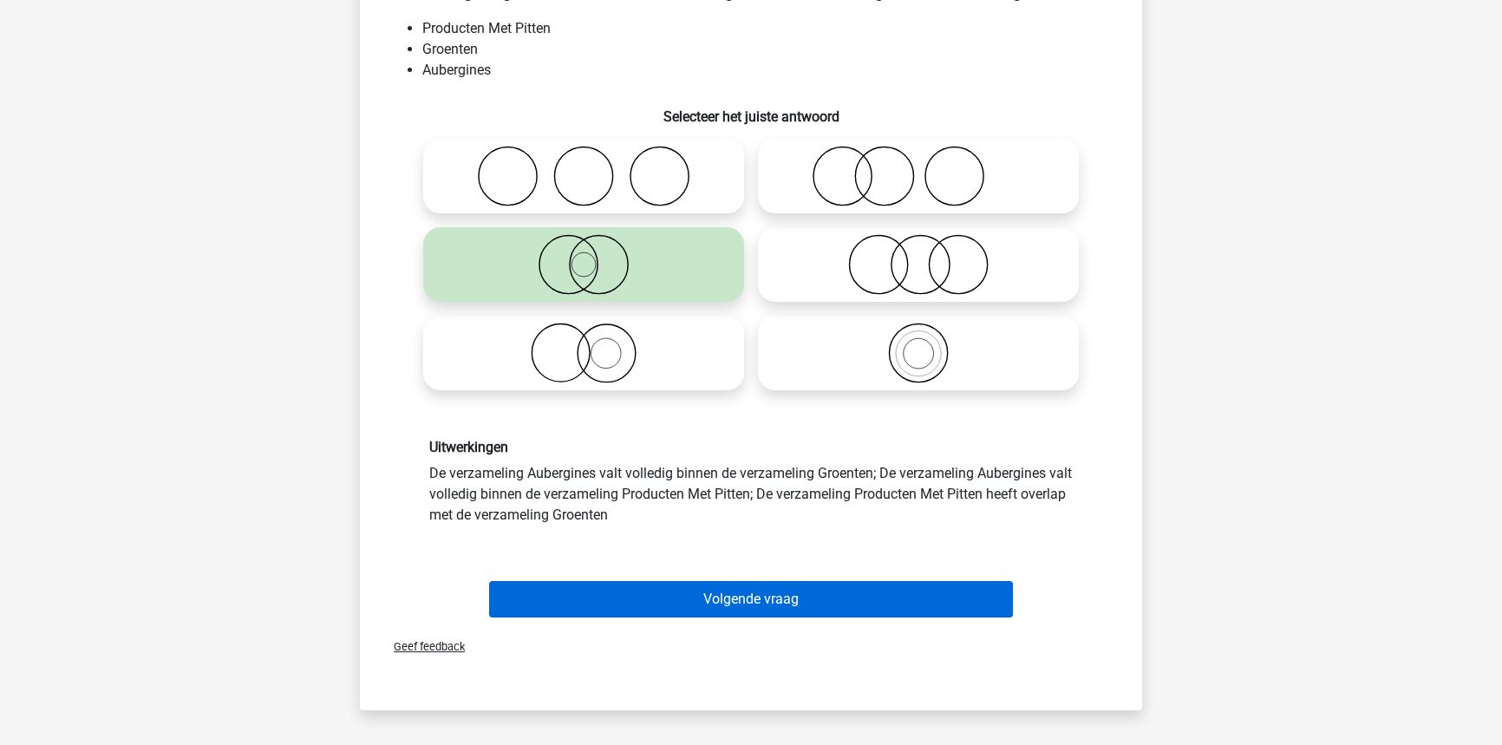
scroll to position [87, 0]
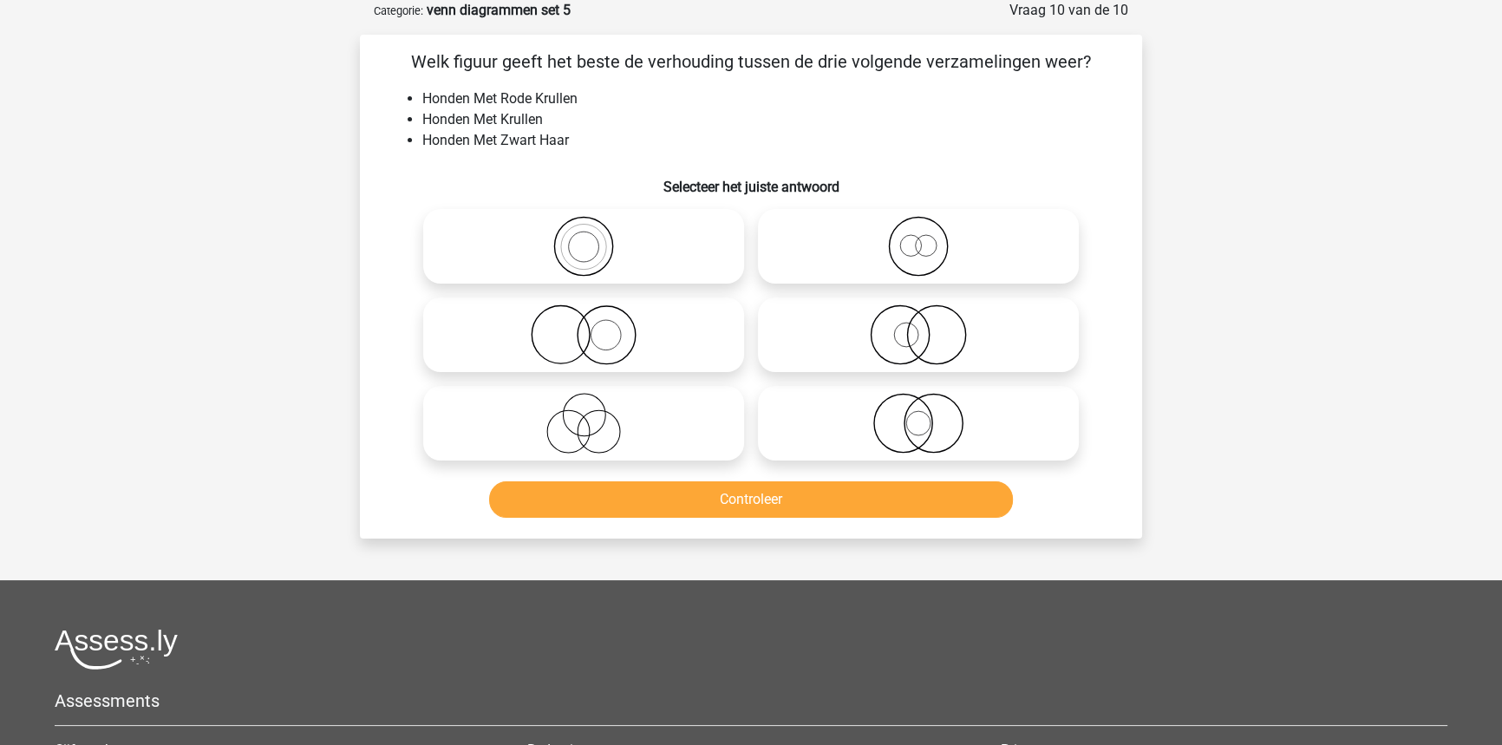
click at [954, 329] on icon at bounding box center [918, 334] width 307 height 61
click at [929, 326] on input "radio" at bounding box center [923, 320] width 11 height 11
radio input "true"
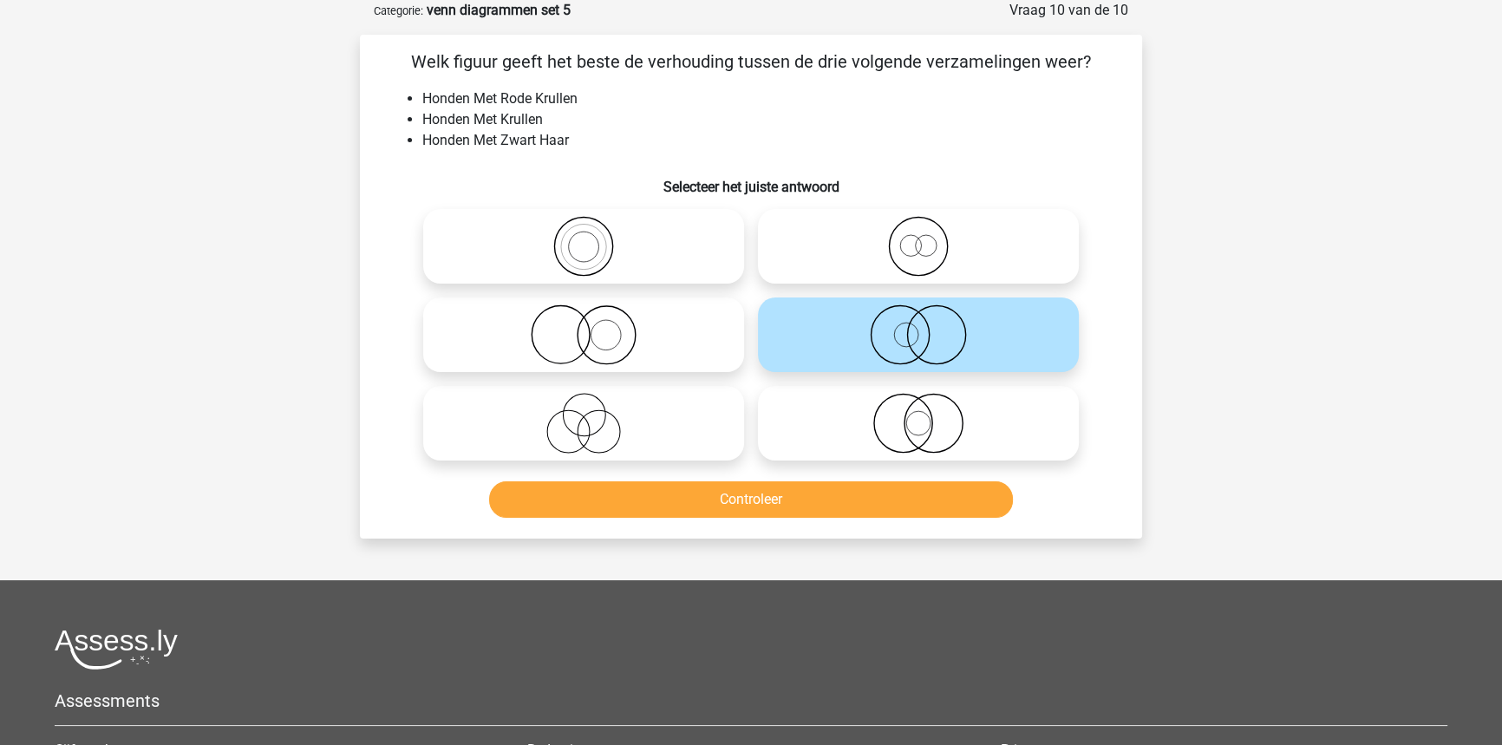
click at [621, 346] on icon at bounding box center [583, 334] width 307 height 61
click at [595, 326] on input "radio" at bounding box center [589, 320] width 11 height 11
radio input "true"
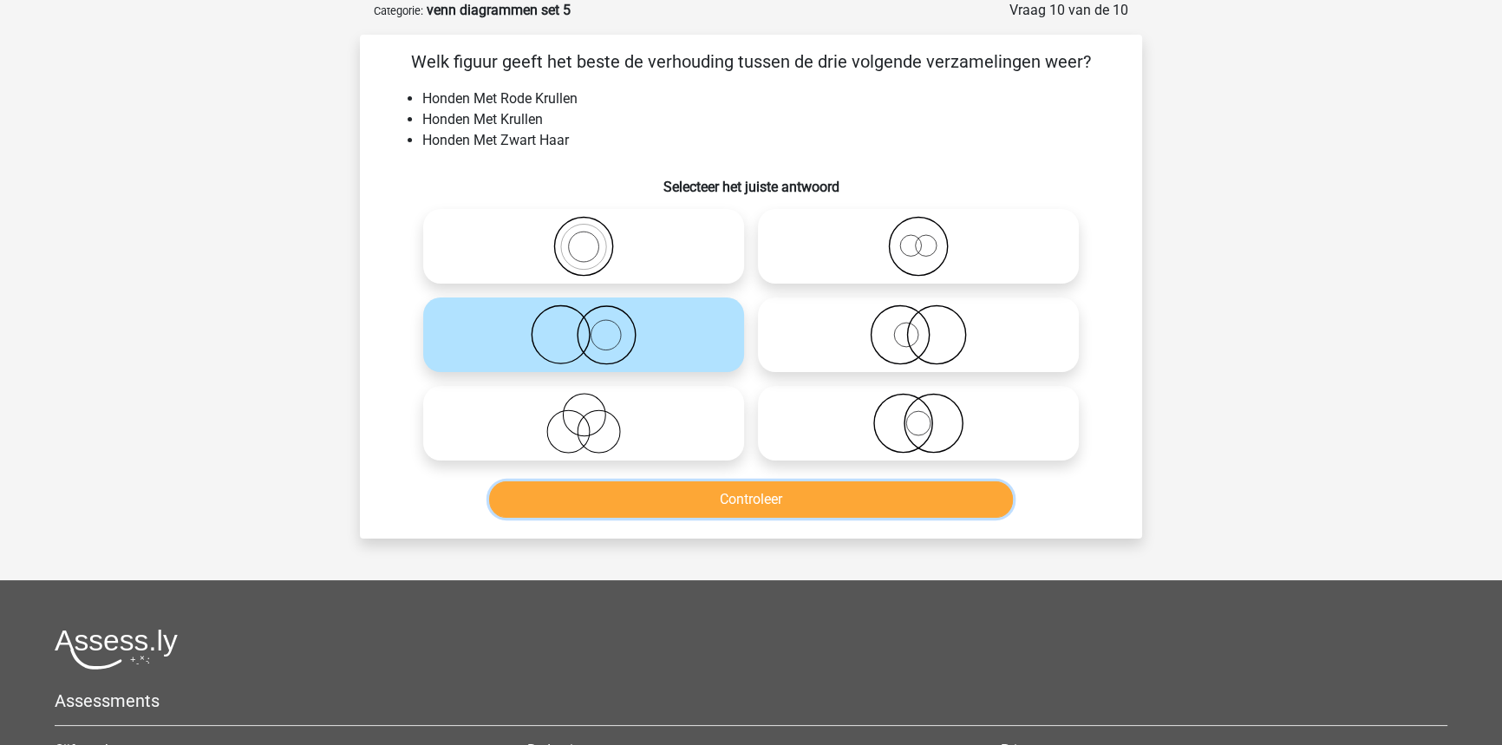
click at [675, 492] on button "Controleer" at bounding box center [751, 499] width 525 height 36
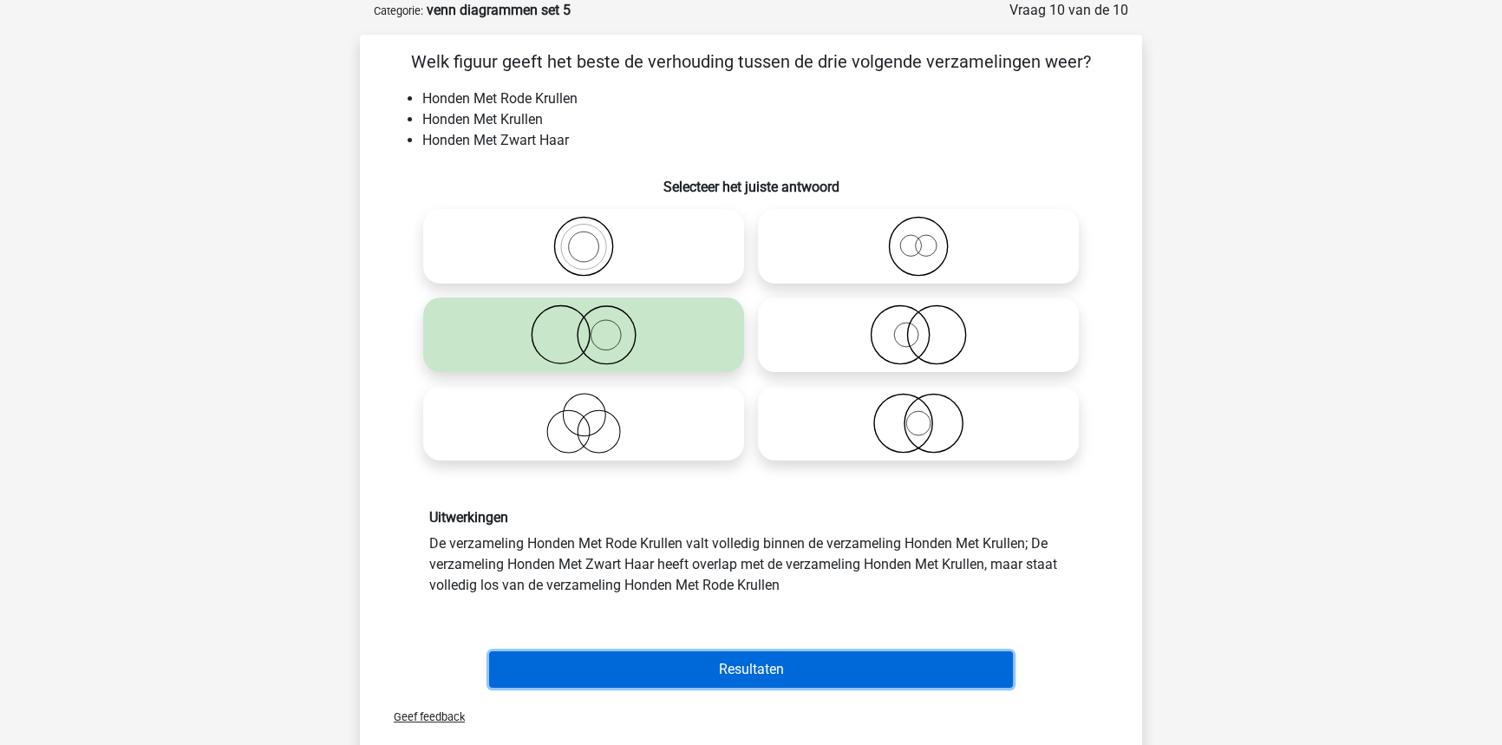
click at [762, 680] on button "Resultaten" at bounding box center [751, 669] width 525 height 36
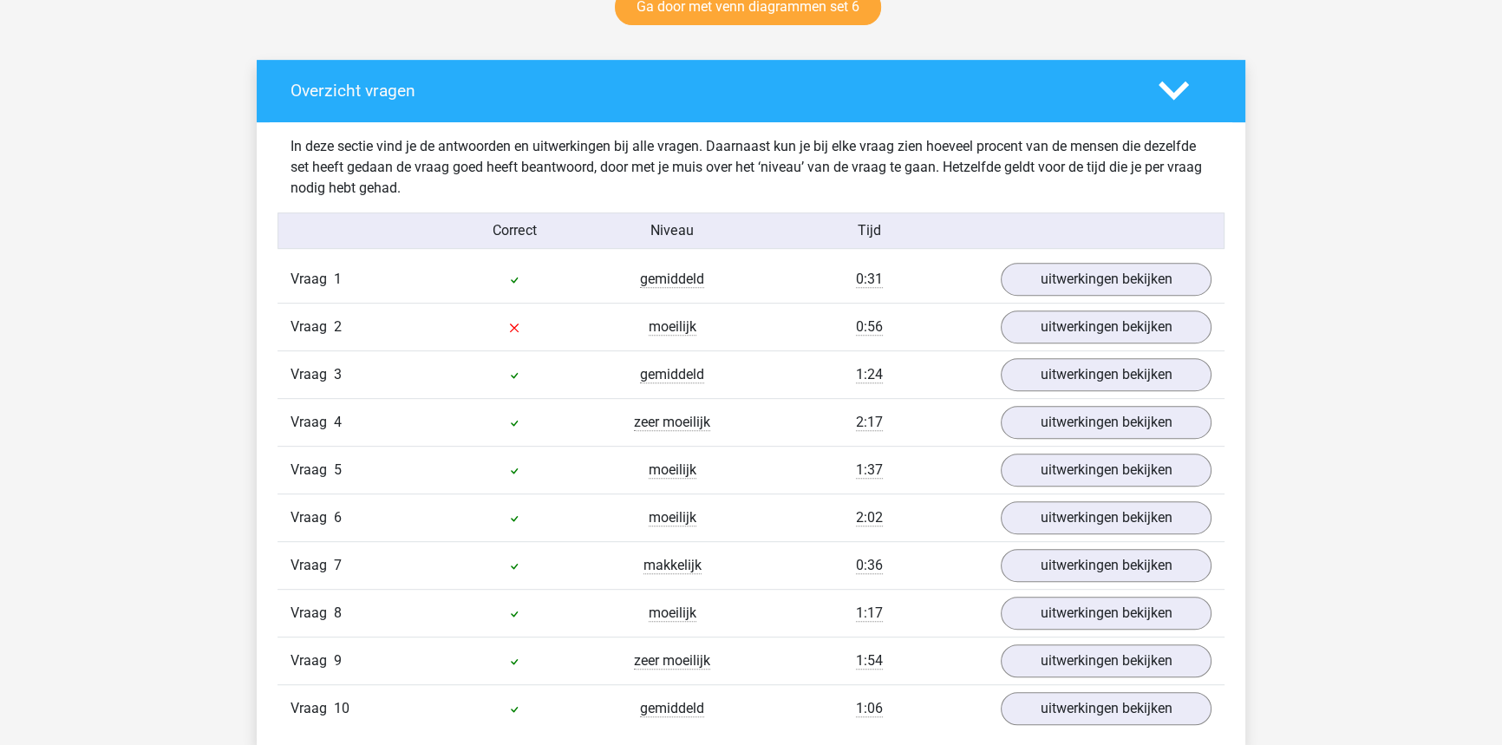
scroll to position [945, 0]
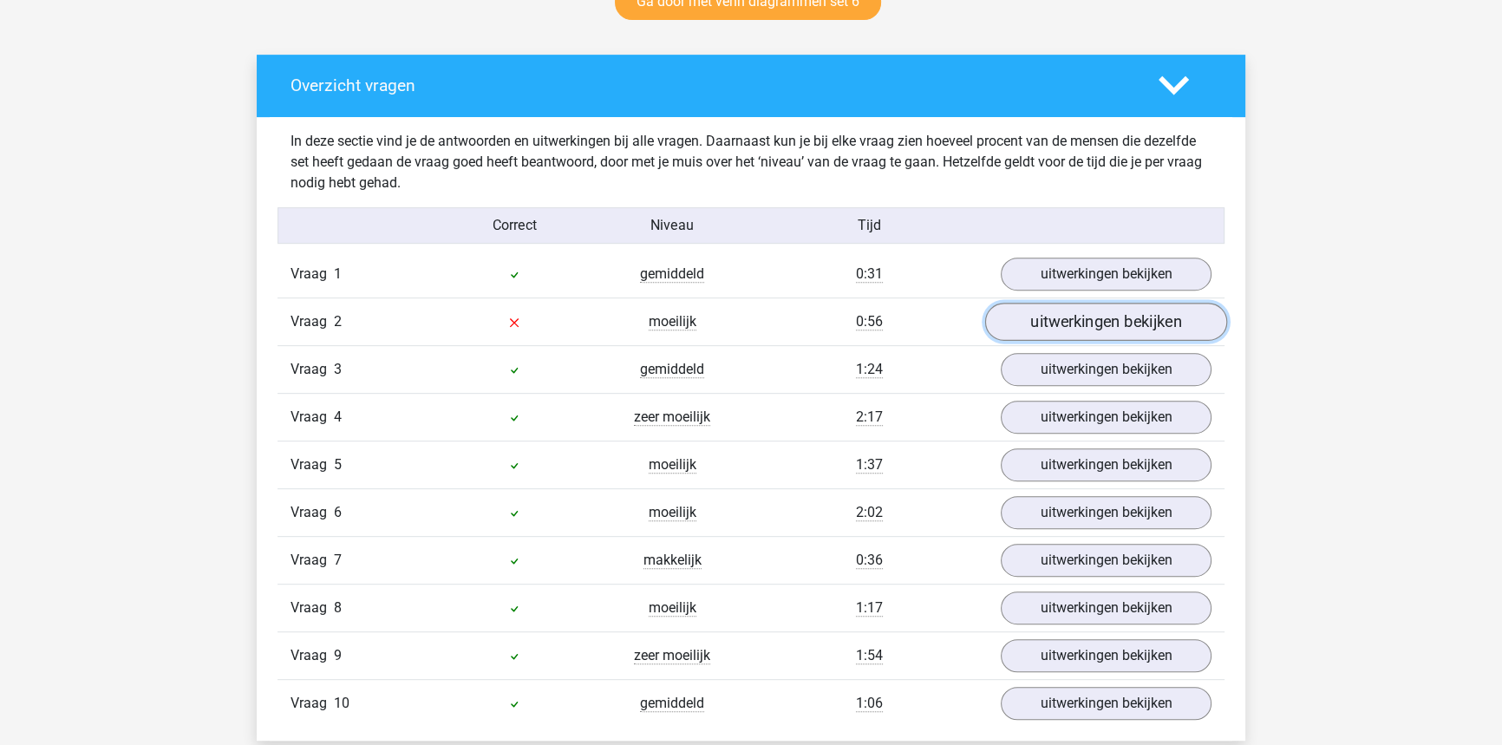
click at [1138, 310] on link "uitwerkingen bekijken" at bounding box center [1106, 322] width 242 height 38
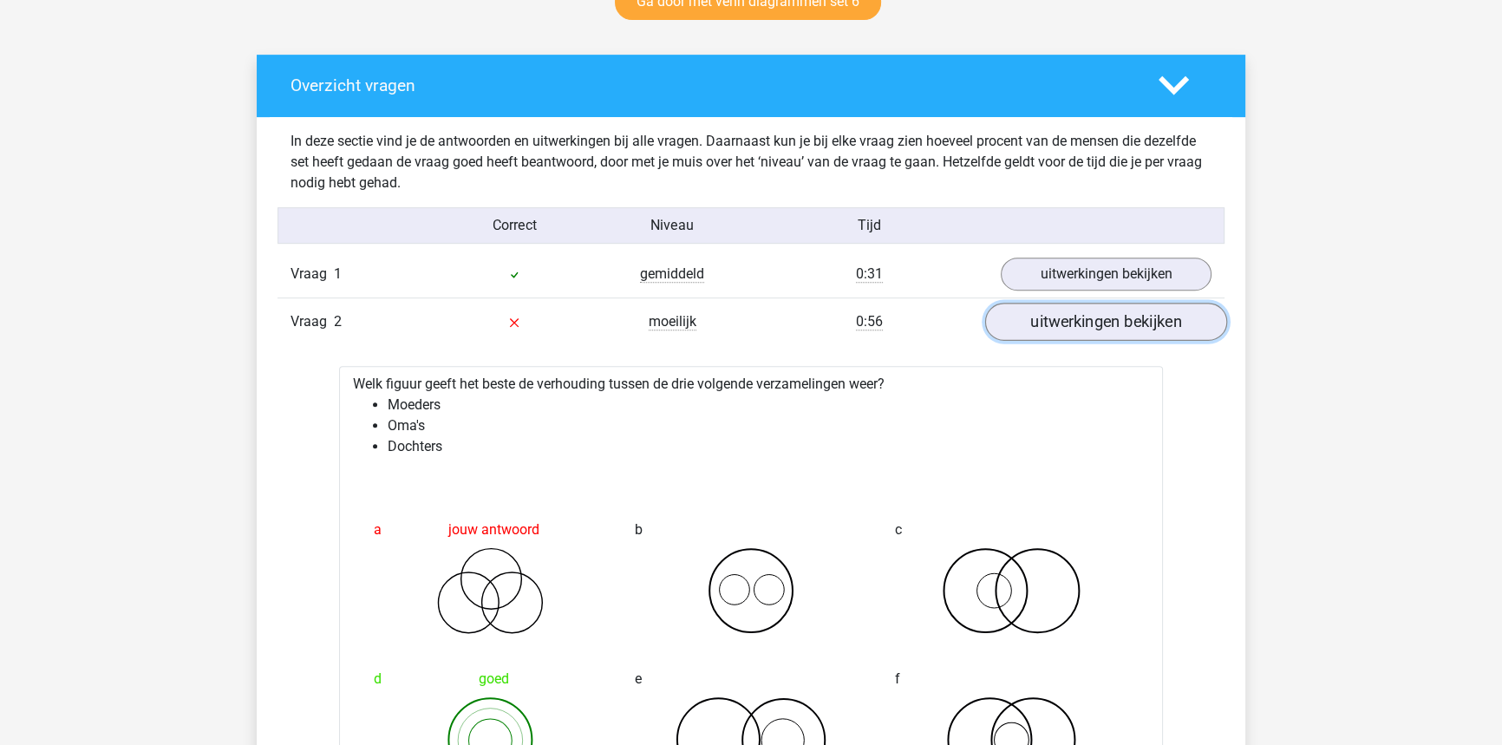
click at [1027, 323] on link "uitwerkingen bekijken" at bounding box center [1106, 322] width 242 height 38
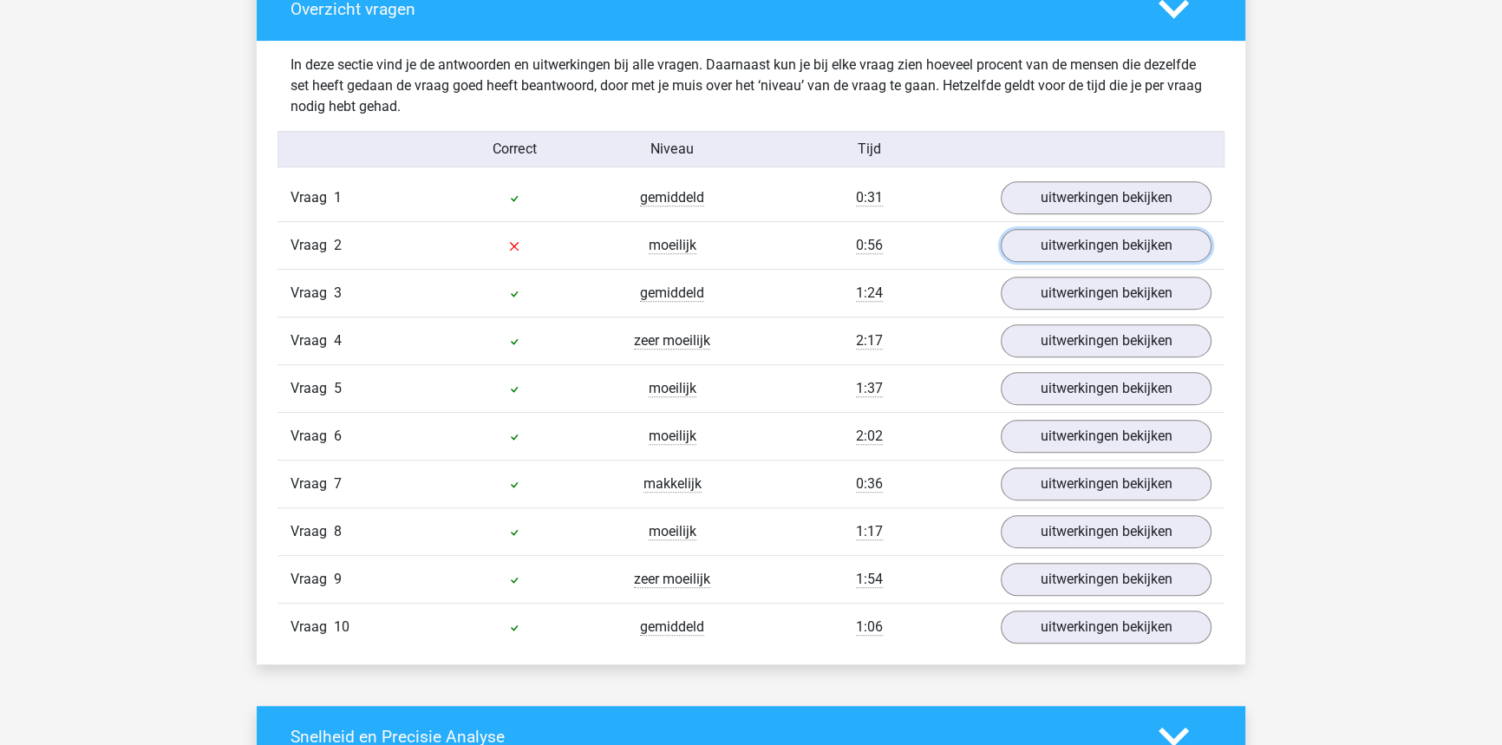
scroll to position [1024, 0]
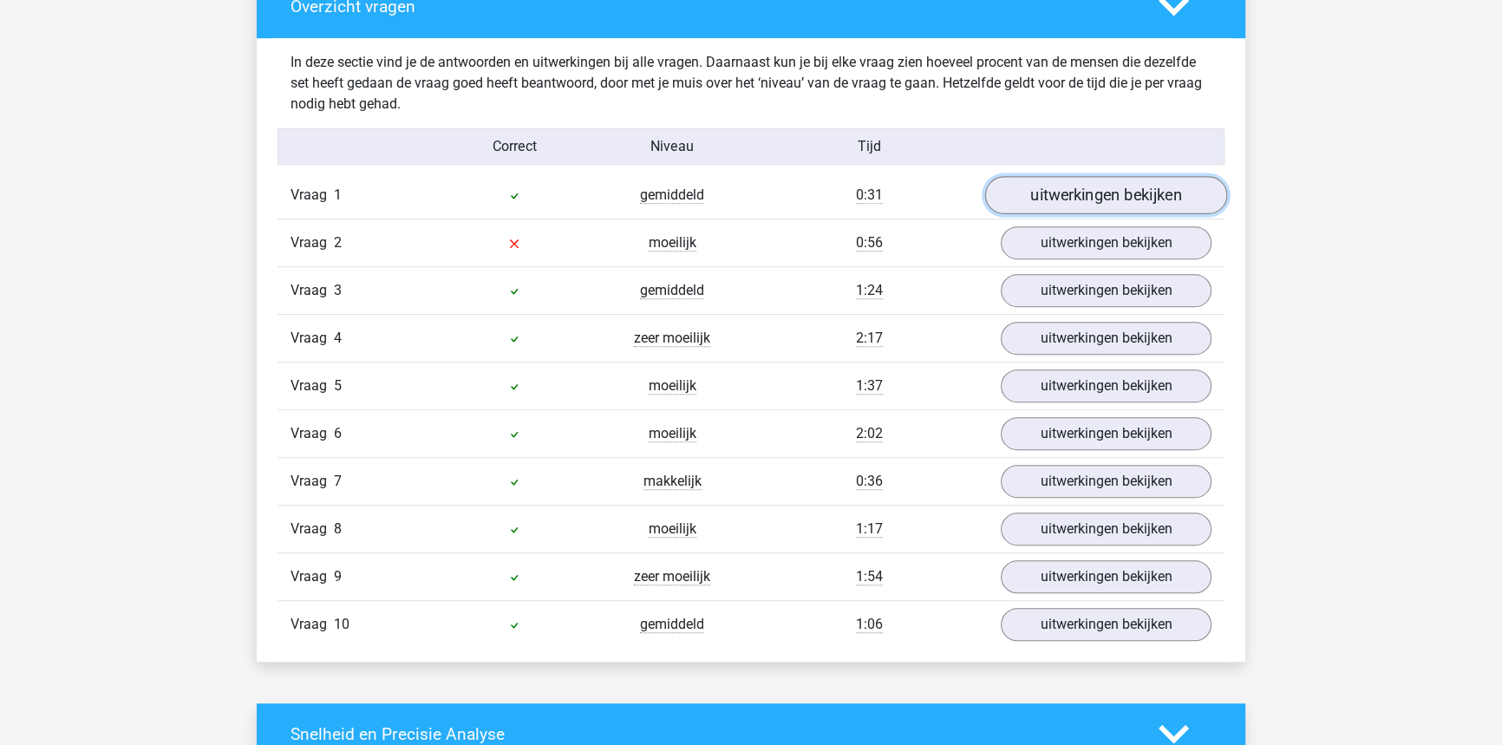
click at [1108, 191] on link "uitwerkingen bekijken" at bounding box center [1106, 195] width 242 height 38
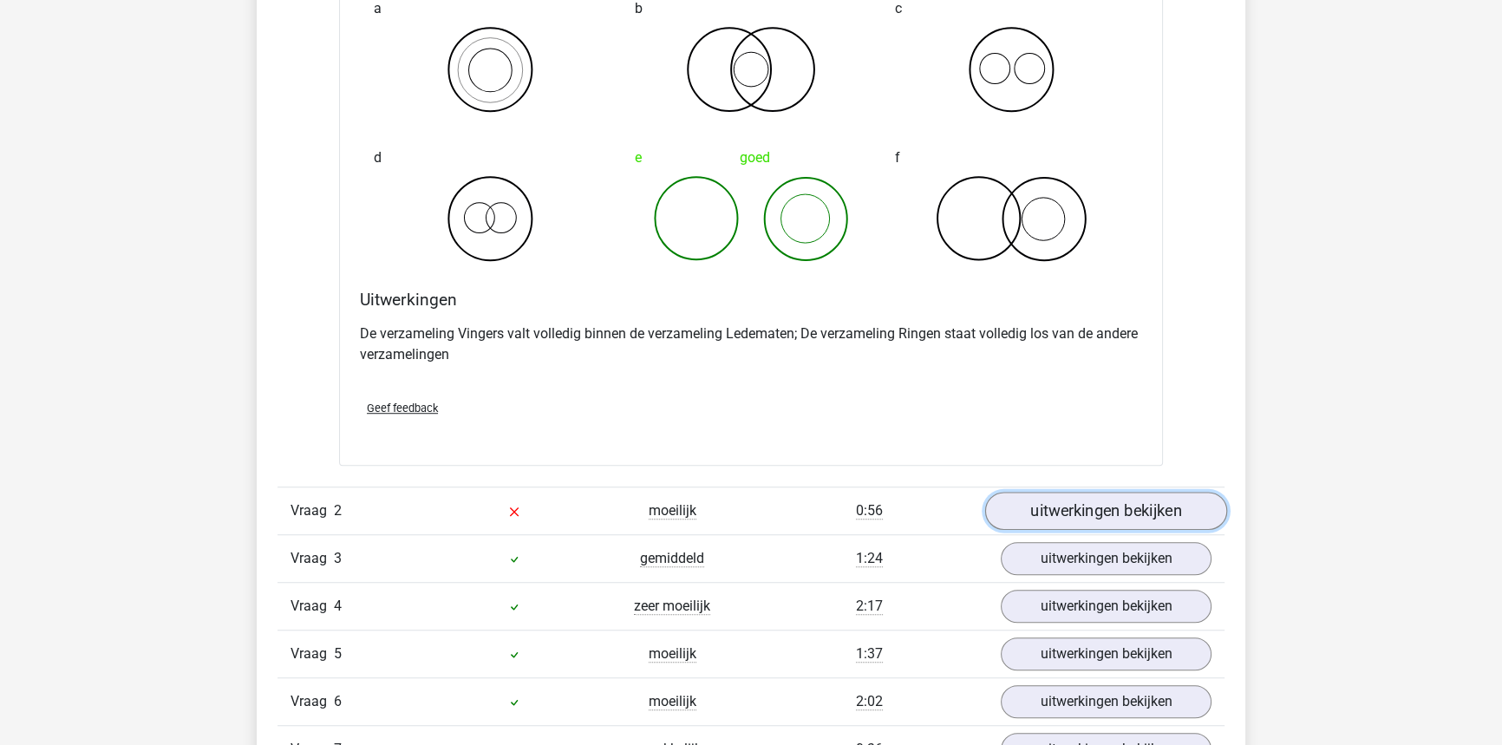
click at [1113, 499] on link "uitwerkingen bekijken" at bounding box center [1106, 511] width 242 height 38
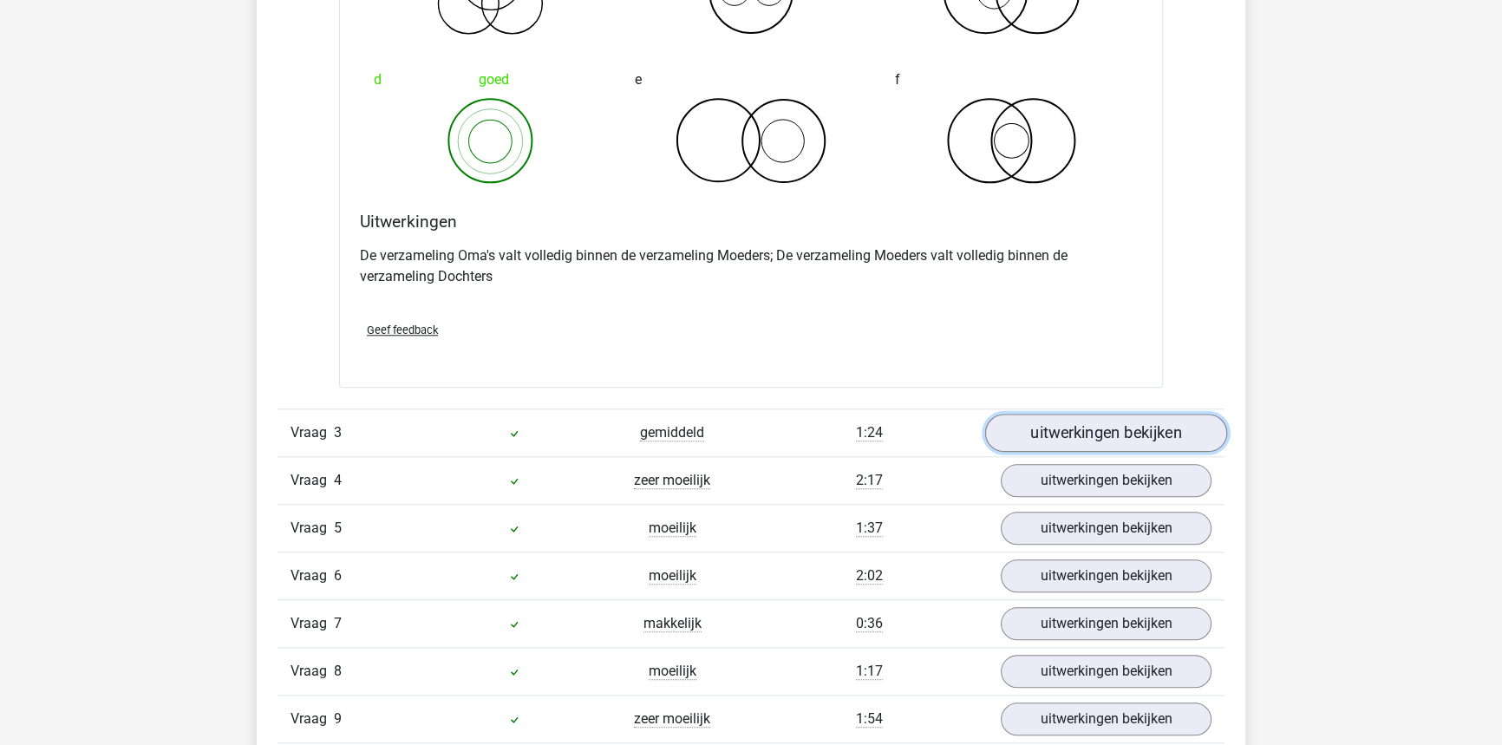
click at [1079, 440] on link "uitwerkingen bekijken" at bounding box center [1106, 433] width 242 height 38
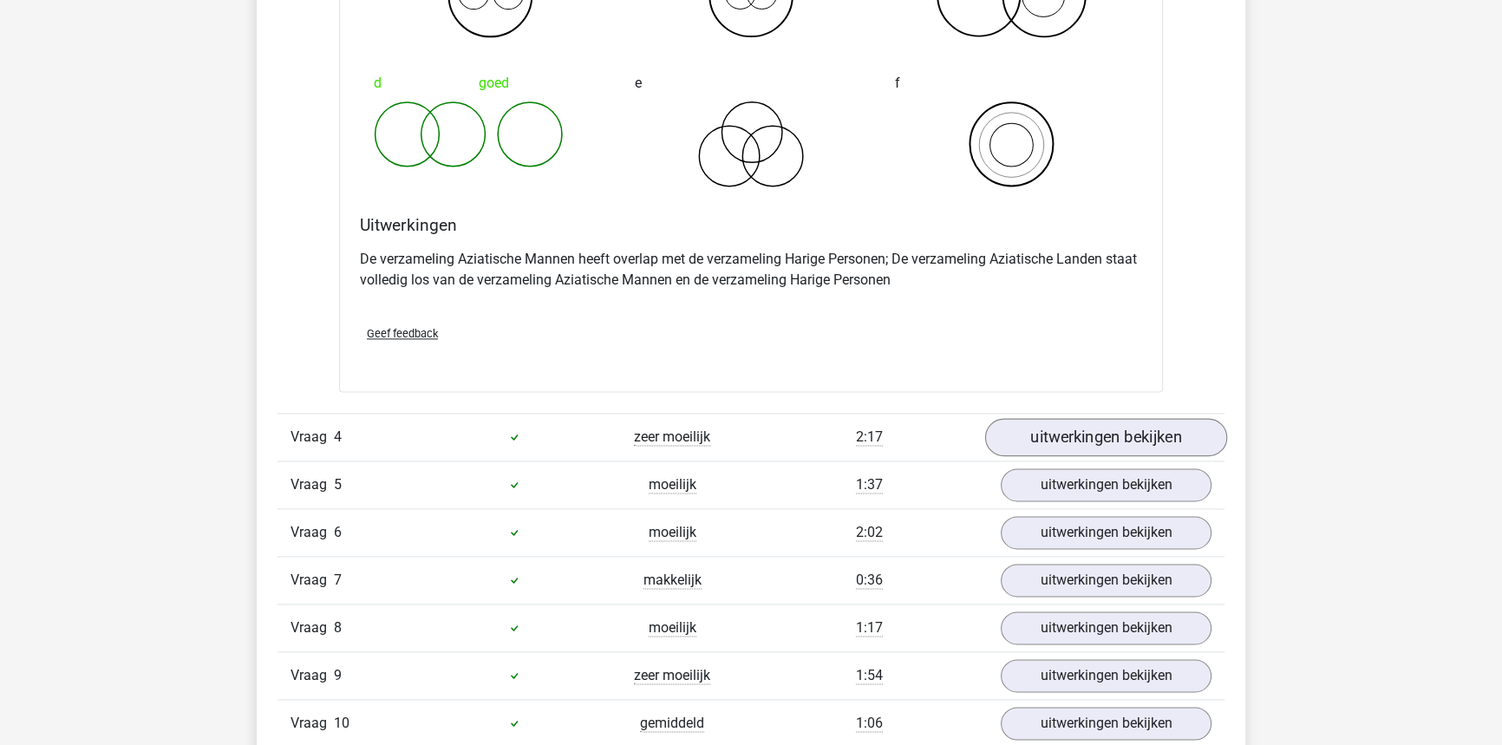
scroll to position [2916, 0]
click at [1056, 425] on link "uitwerkingen bekijken" at bounding box center [1106, 434] width 242 height 38
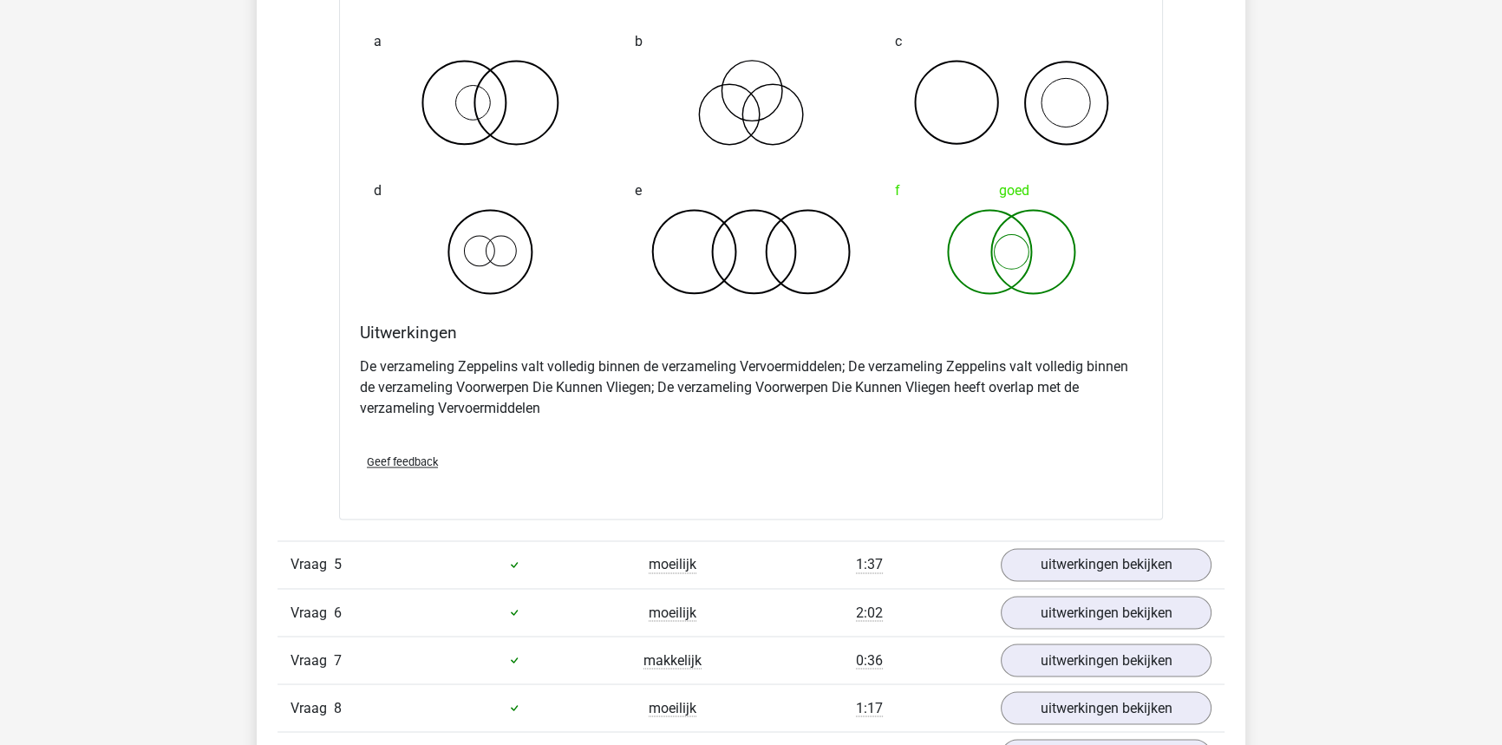
scroll to position [3546, 0]
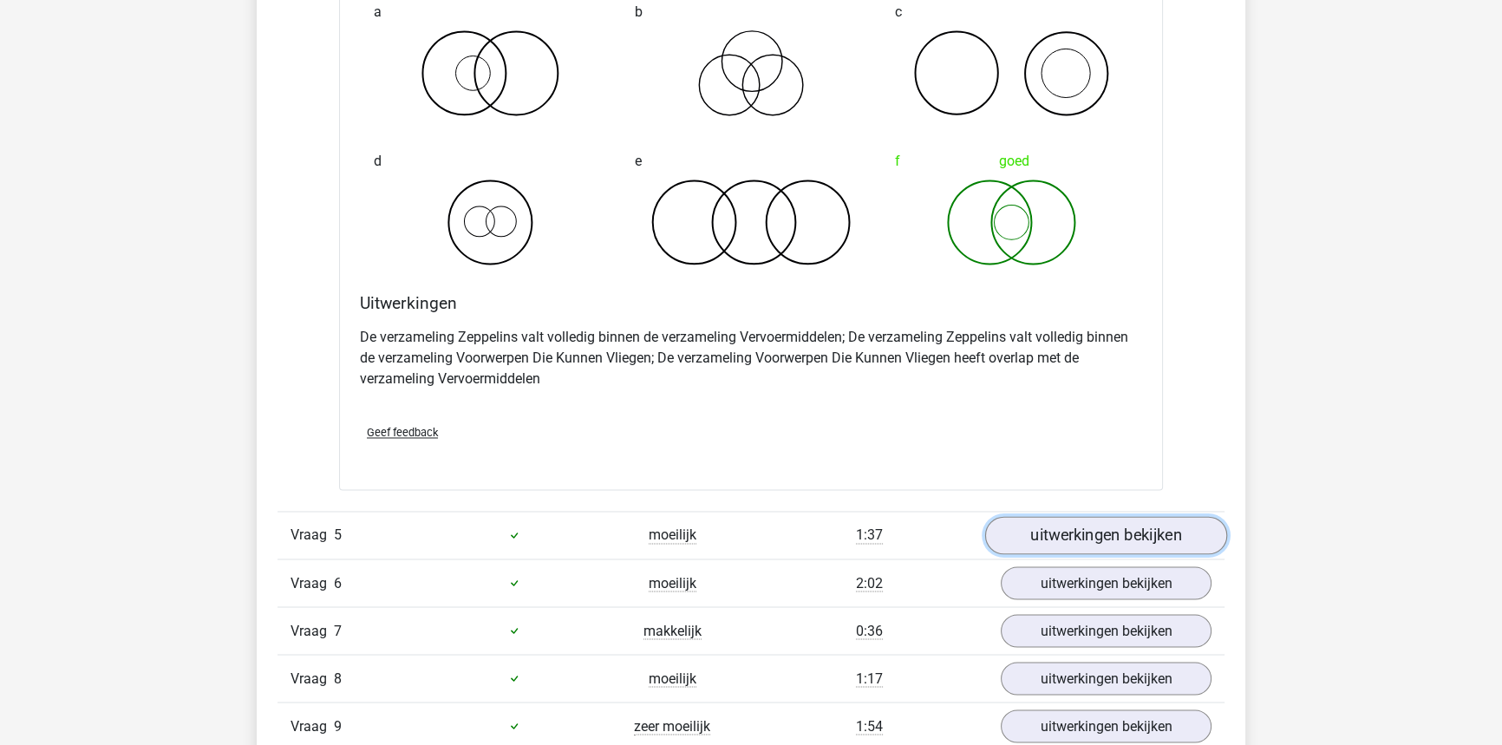
click at [1024, 540] on link "uitwerkingen bekijken" at bounding box center [1106, 535] width 242 height 38
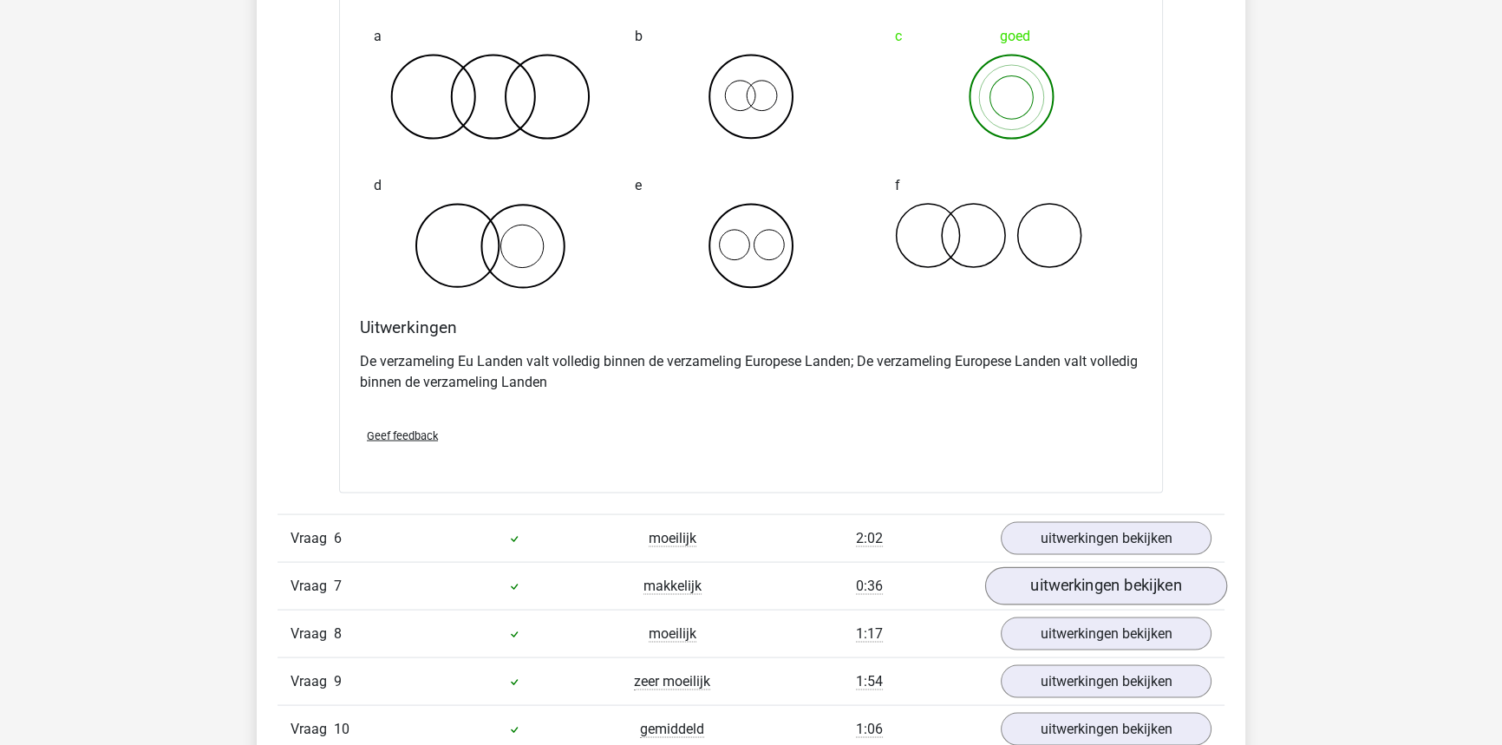
scroll to position [4256, 0]
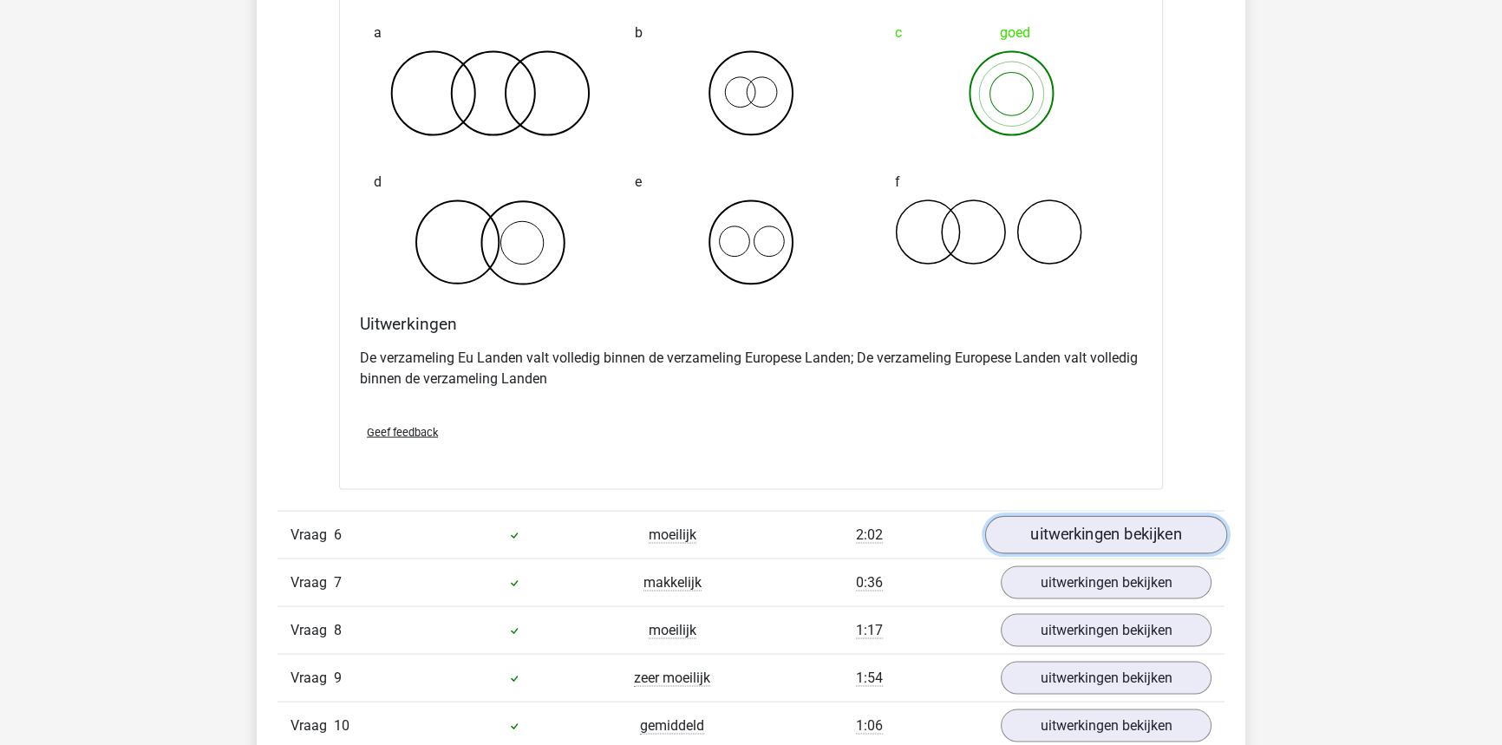
click at [1054, 529] on link "uitwerkingen bekijken" at bounding box center [1106, 535] width 242 height 38
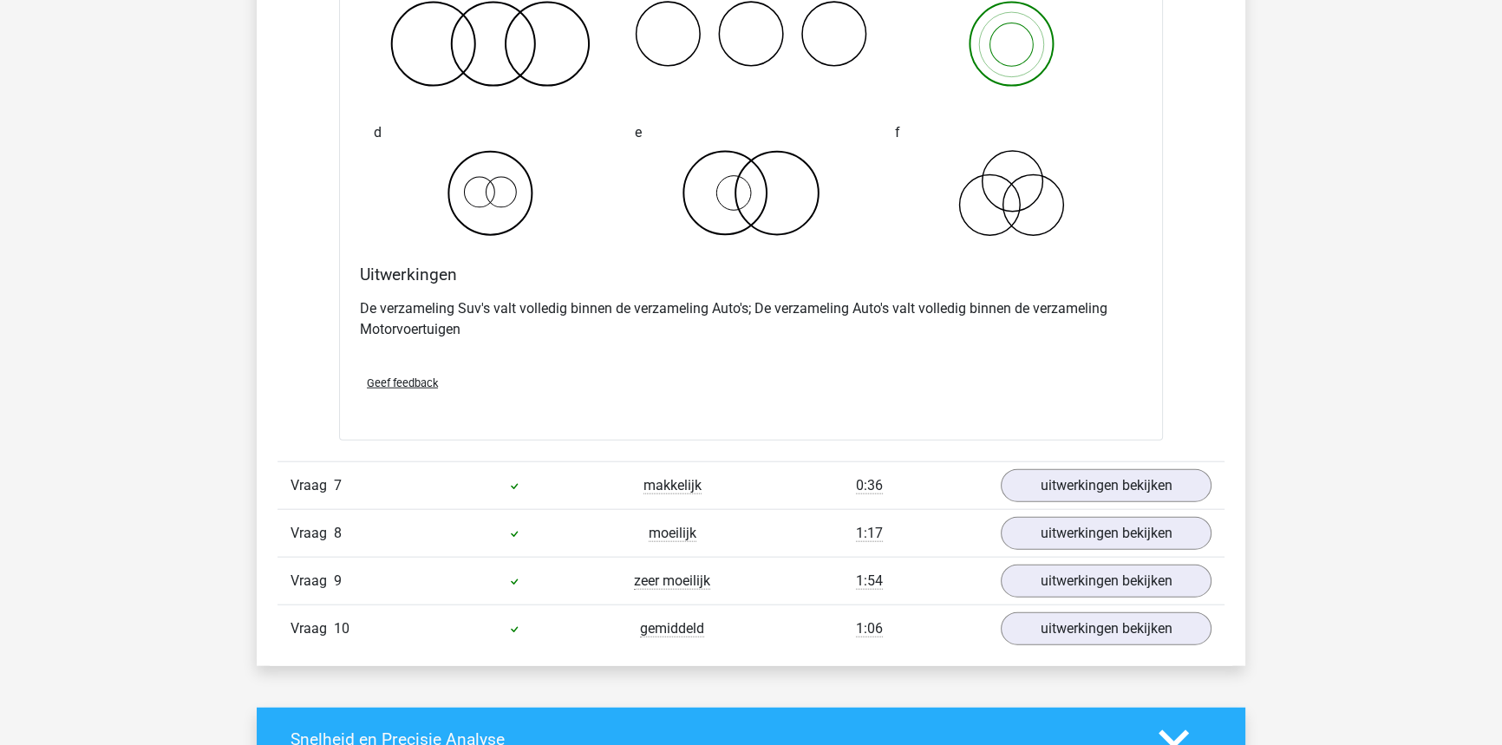
scroll to position [5044, 0]
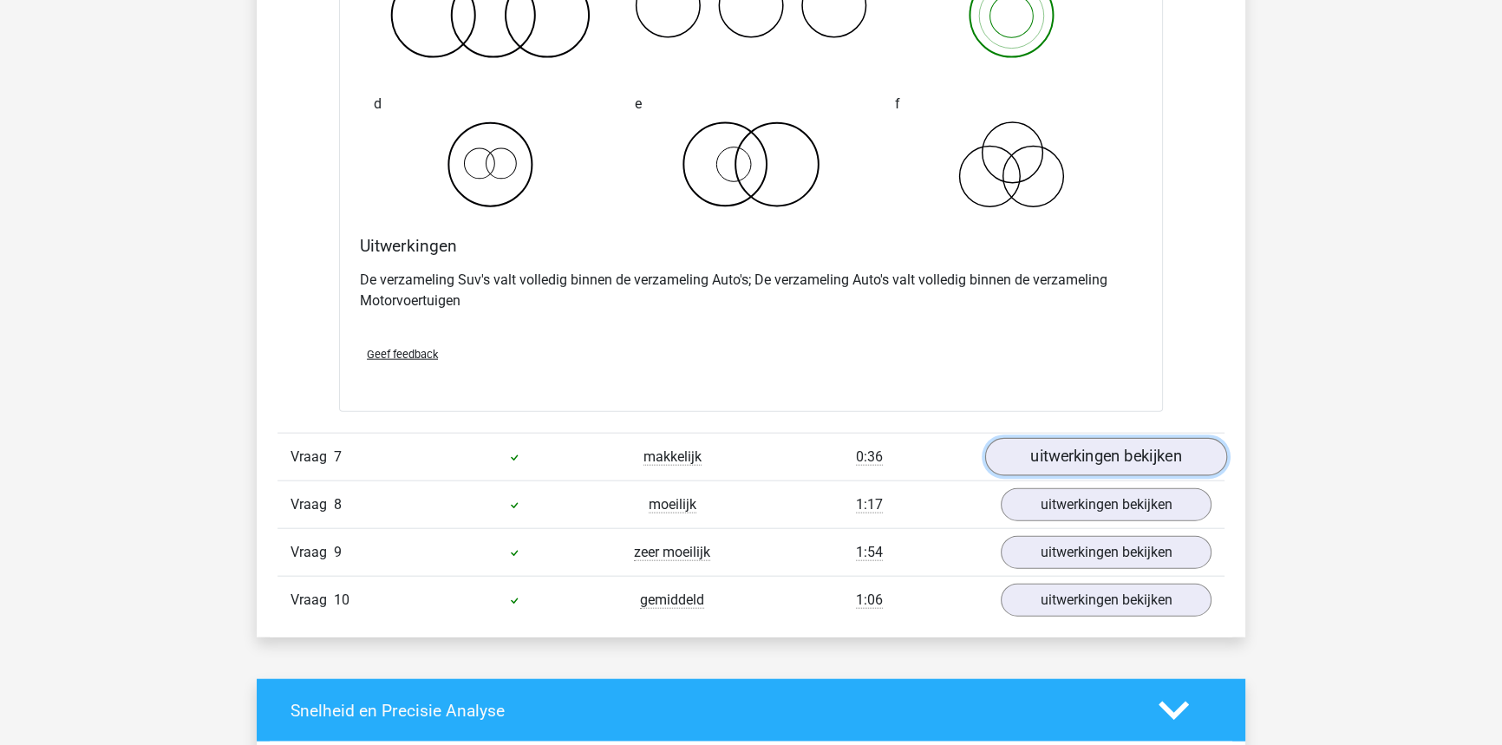
click at [1040, 467] on link "uitwerkingen bekijken" at bounding box center [1106, 457] width 242 height 38
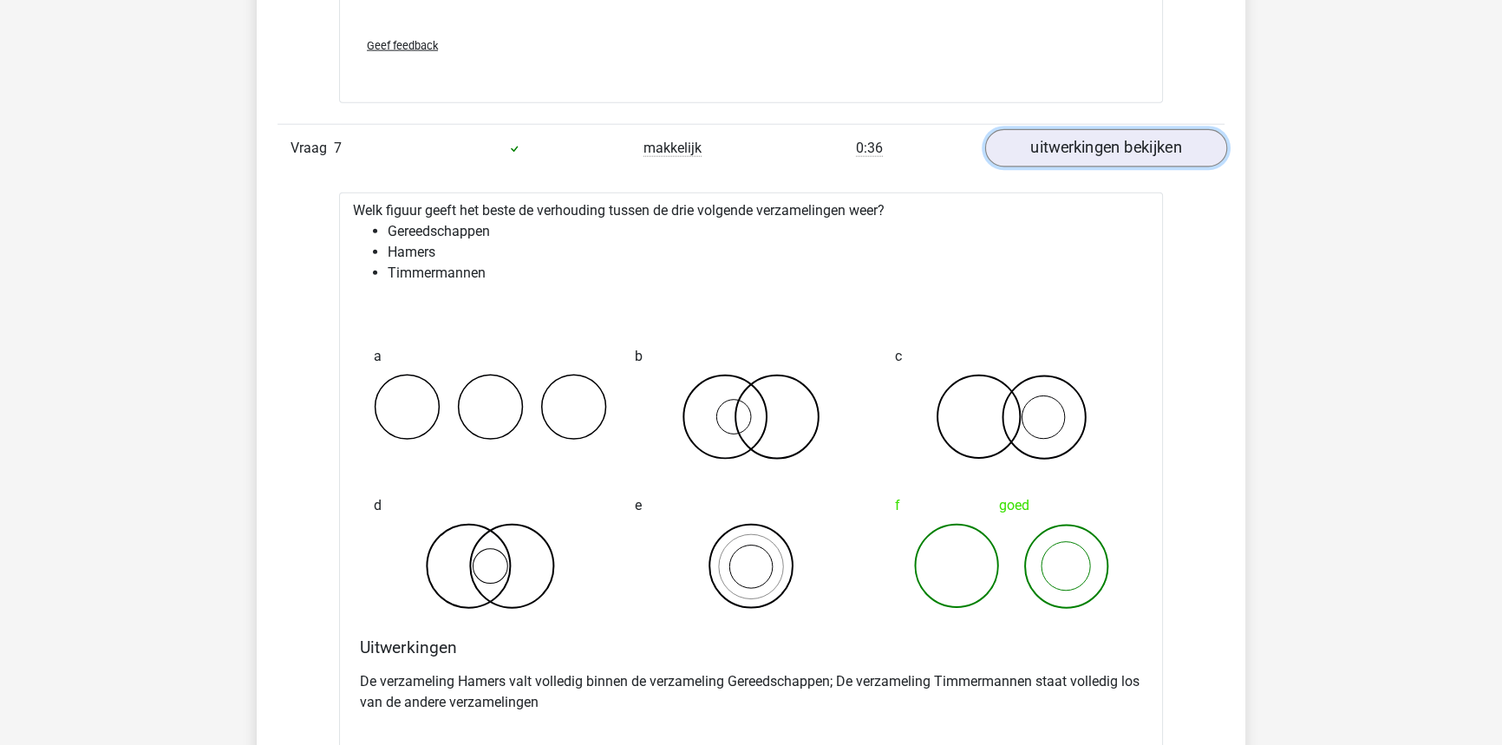
scroll to position [5359, 0]
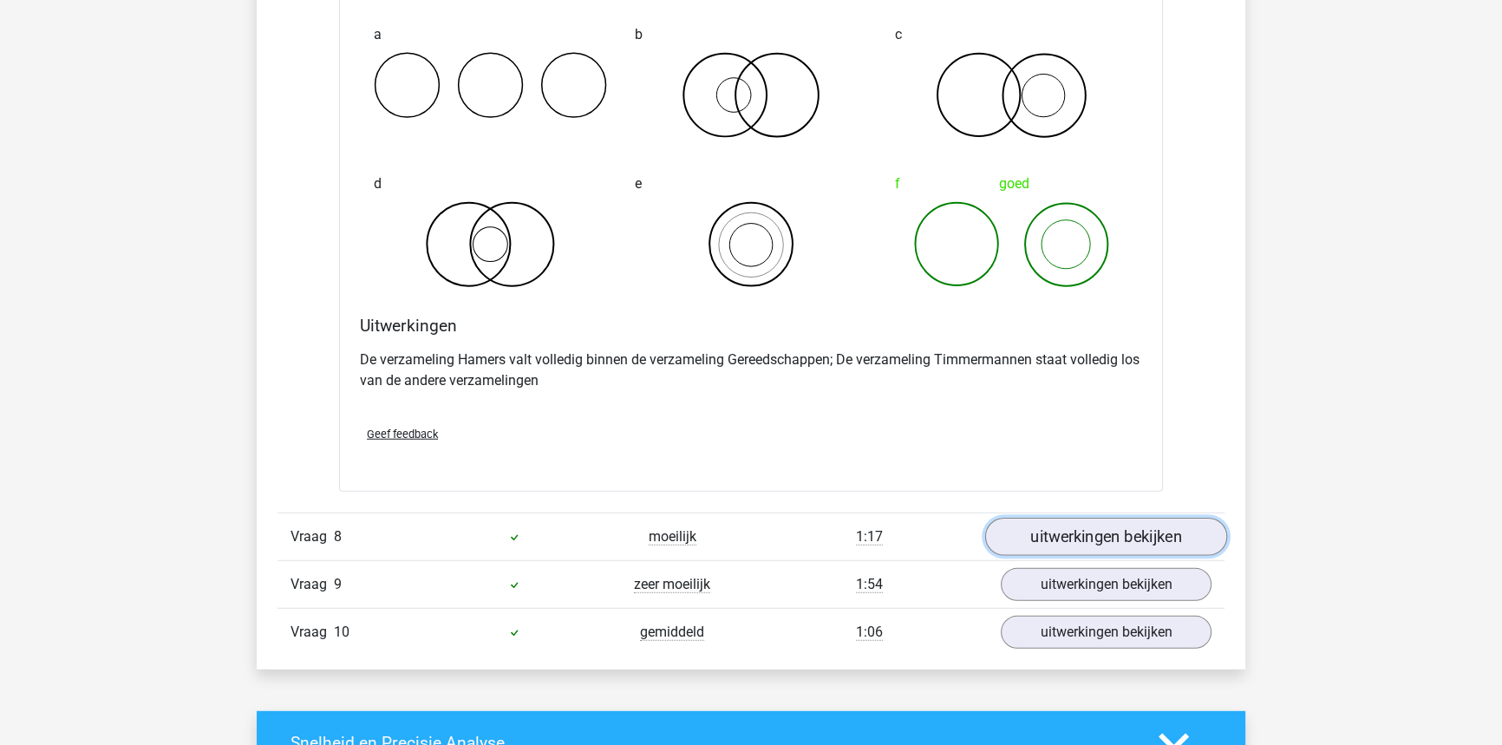
click at [1110, 542] on link "uitwerkingen bekijken" at bounding box center [1106, 537] width 242 height 38
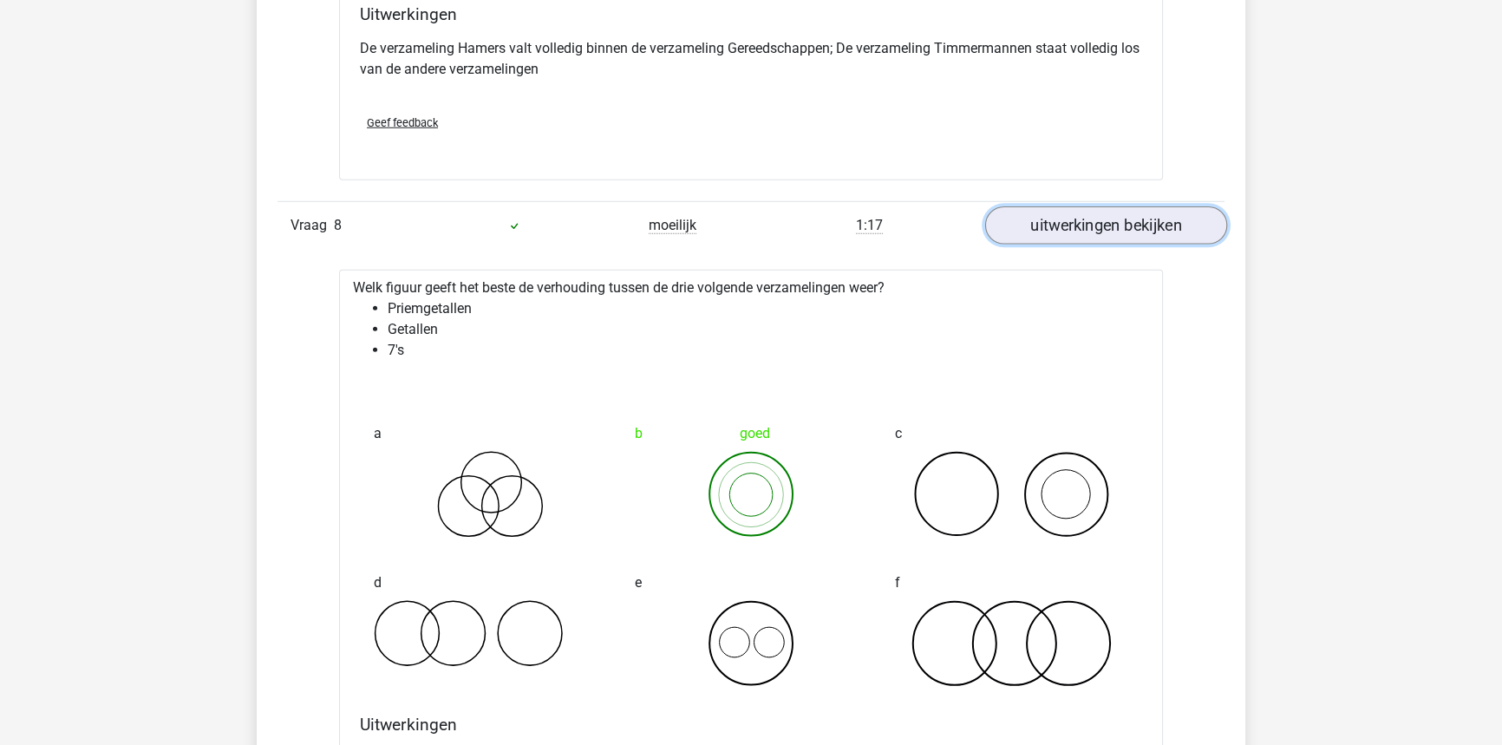
scroll to position [5990, 0]
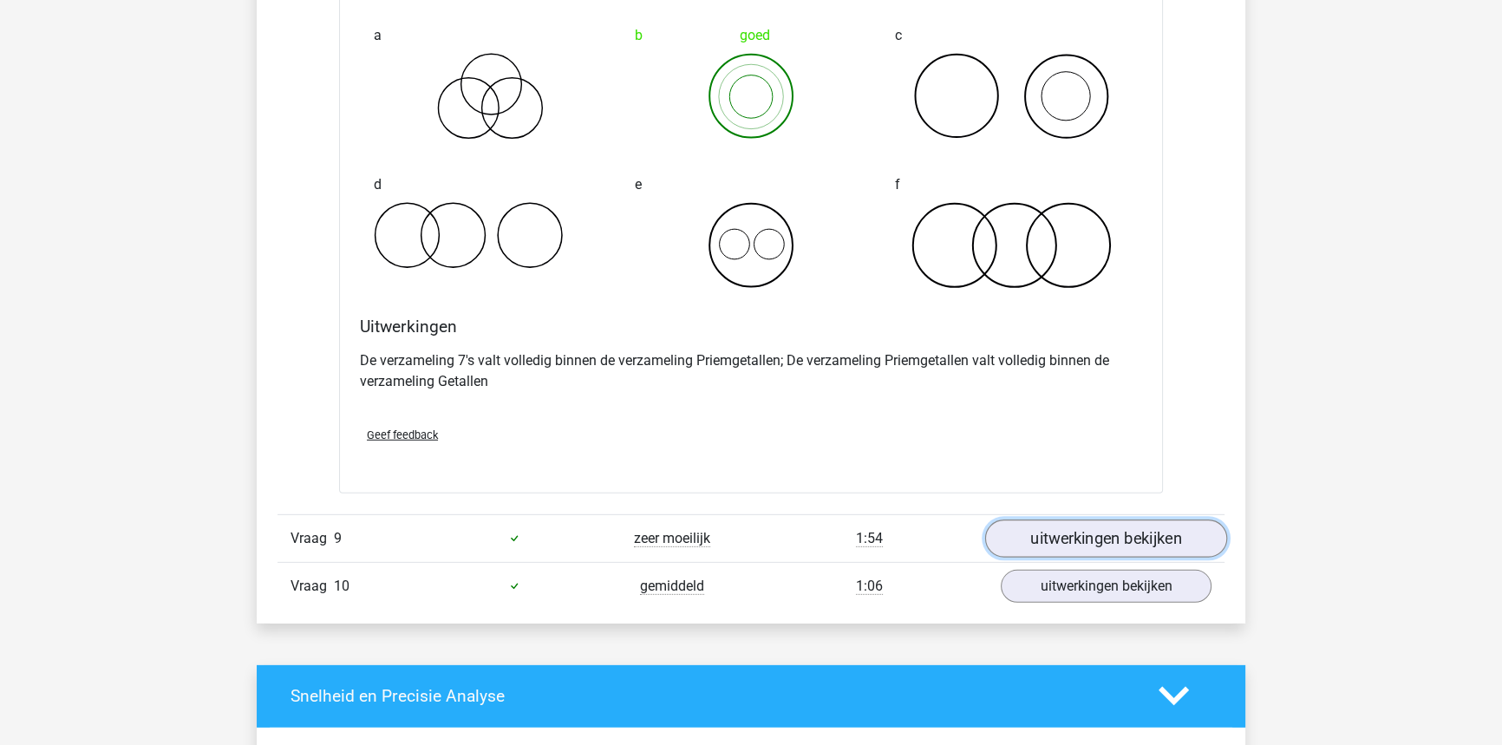
click at [1125, 538] on link "uitwerkingen bekijken" at bounding box center [1106, 538] width 242 height 38
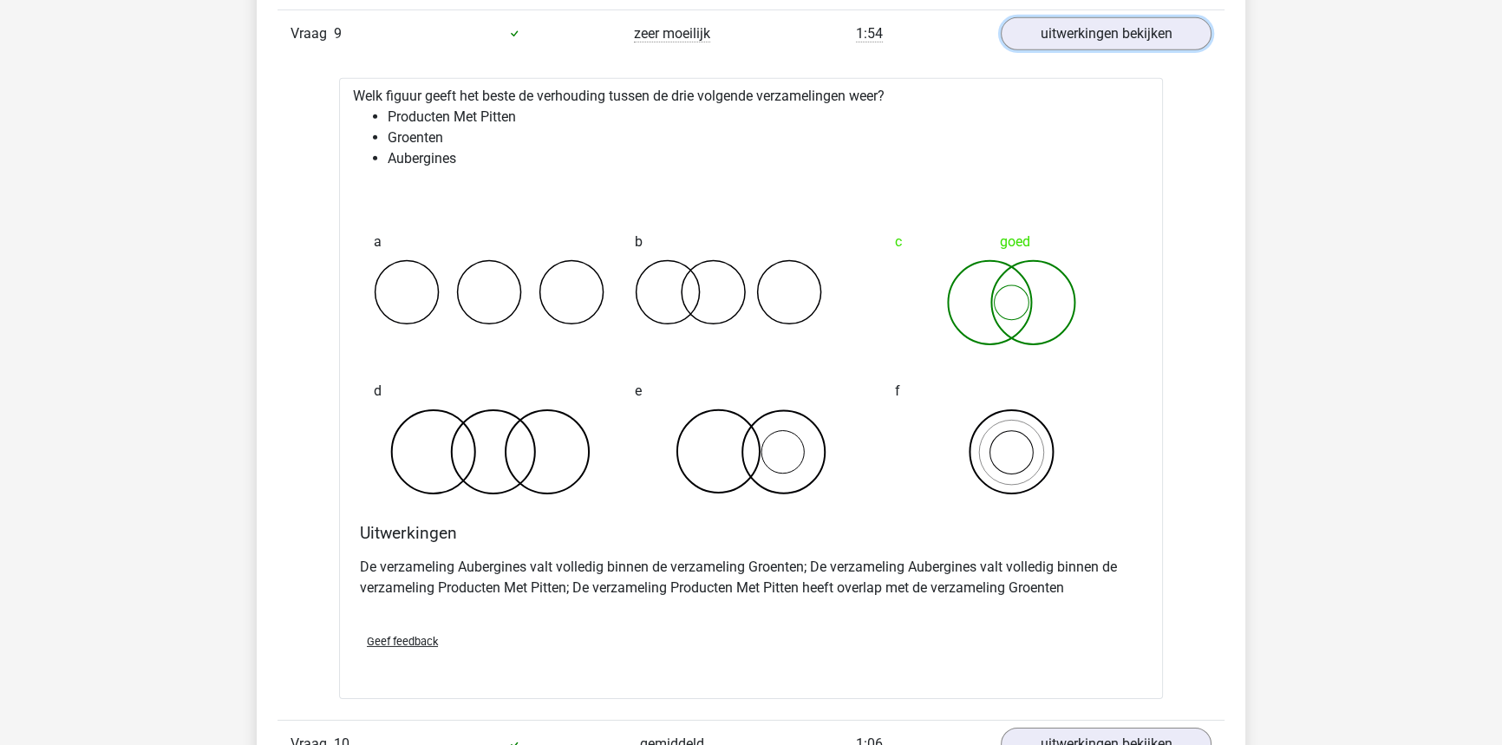
scroll to position [6936, 0]
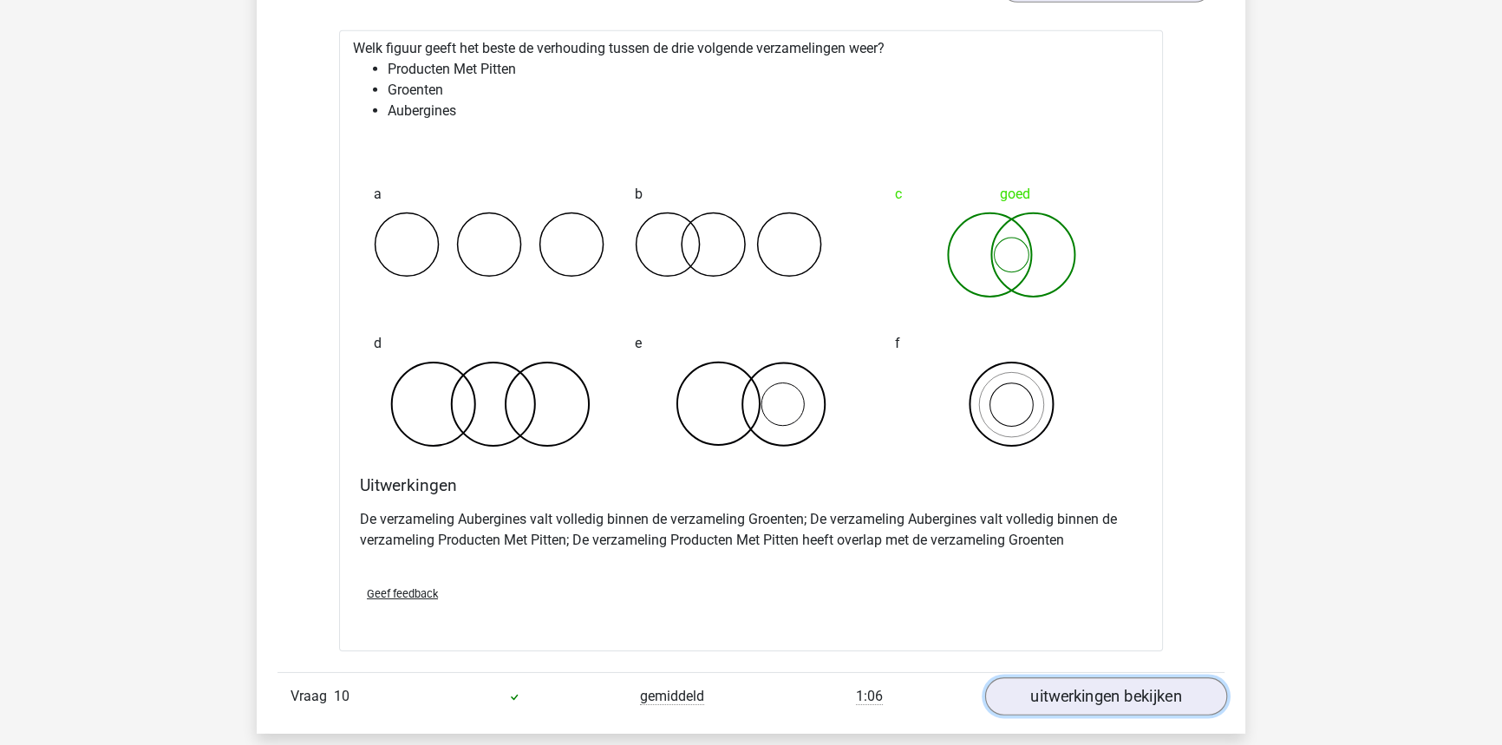
click at [1068, 681] on link "uitwerkingen bekijken" at bounding box center [1106, 696] width 242 height 38
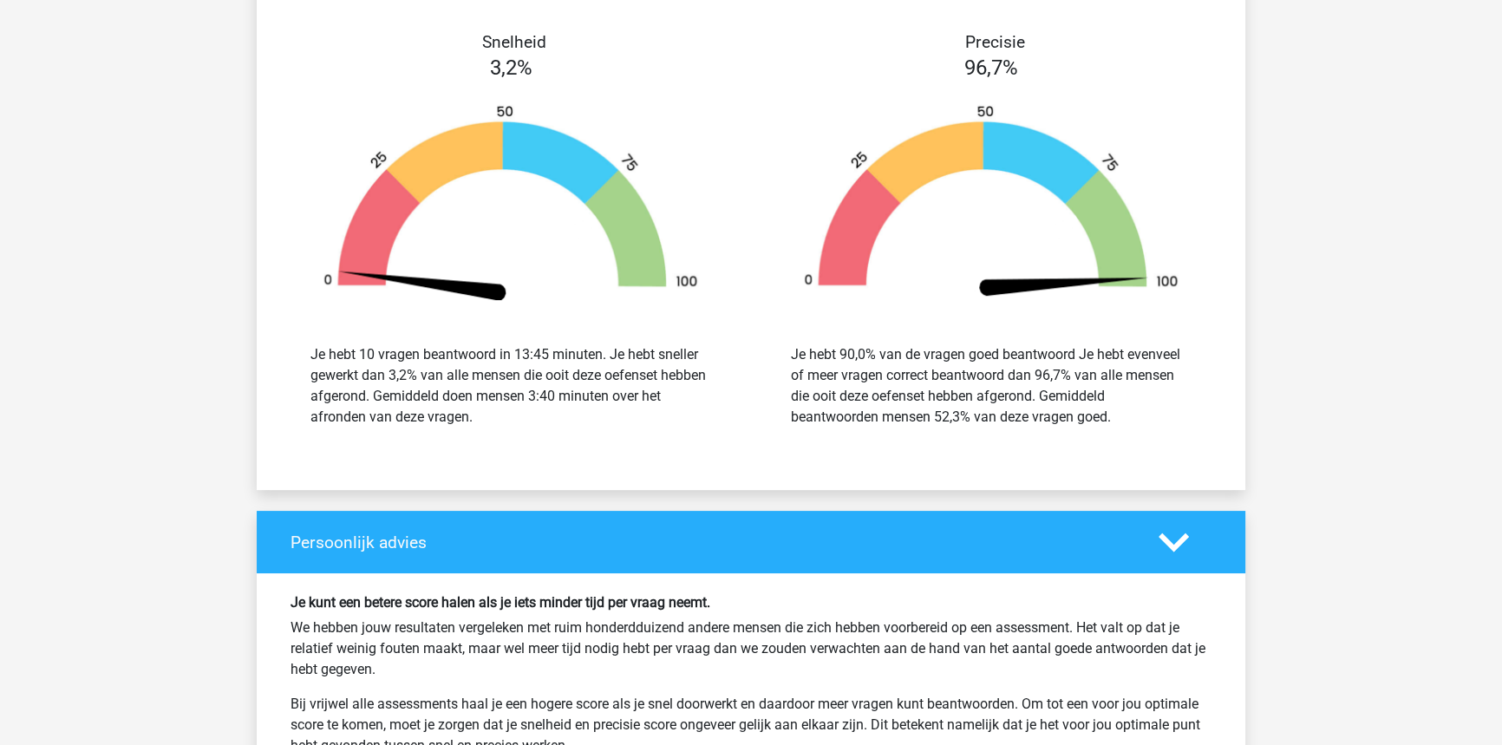
scroll to position [8748, 0]
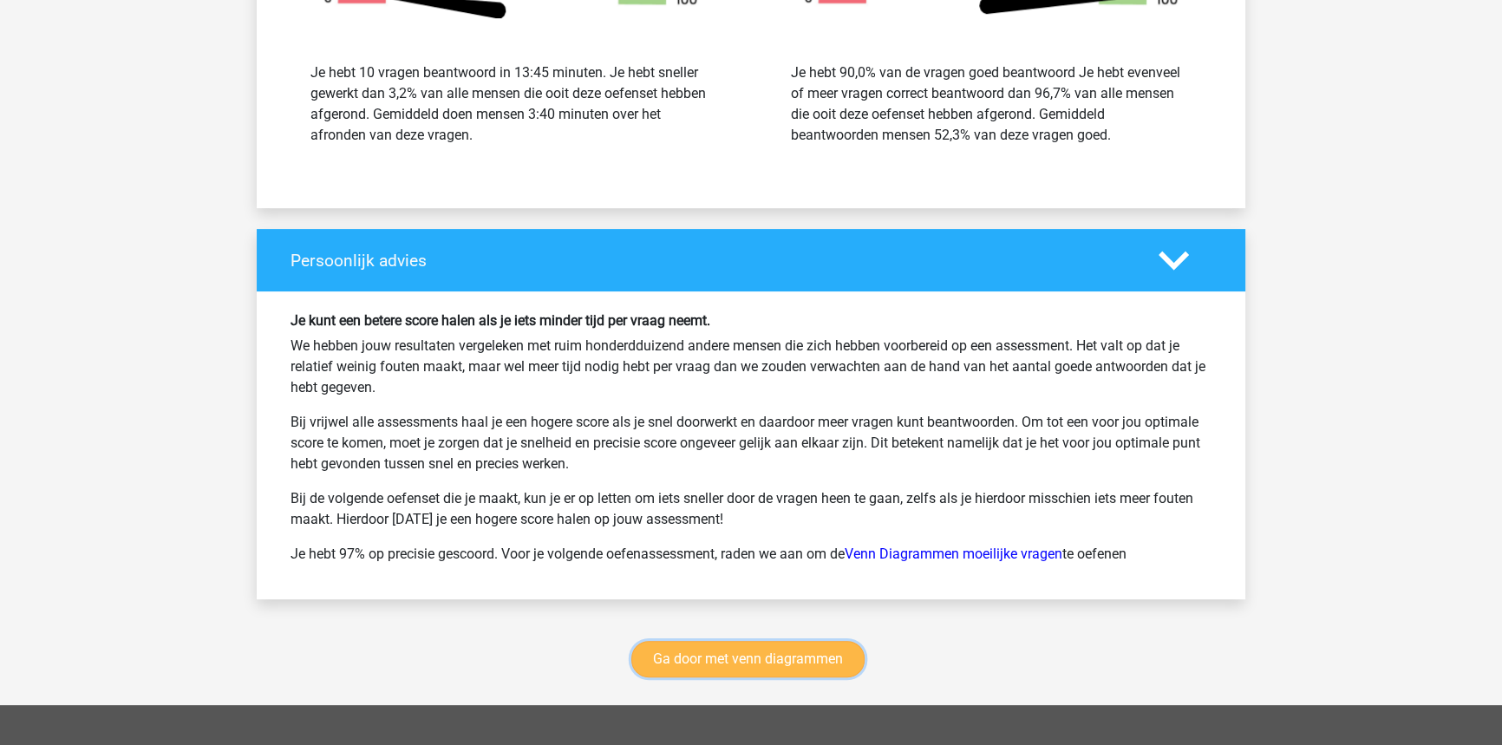
click at [780, 652] on link "Ga door met venn diagrammen" at bounding box center [747, 659] width 233 height 36
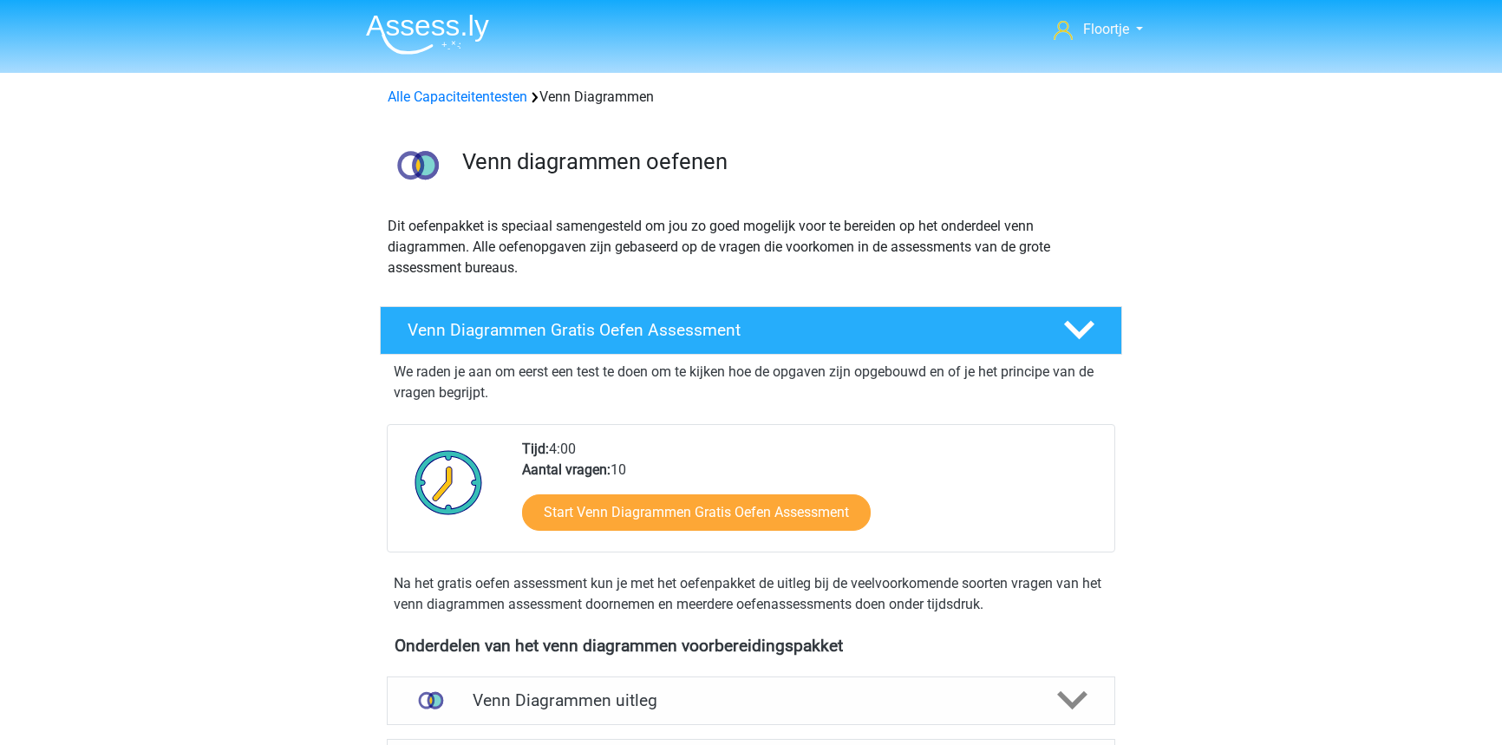
scroll to position [731, 0]
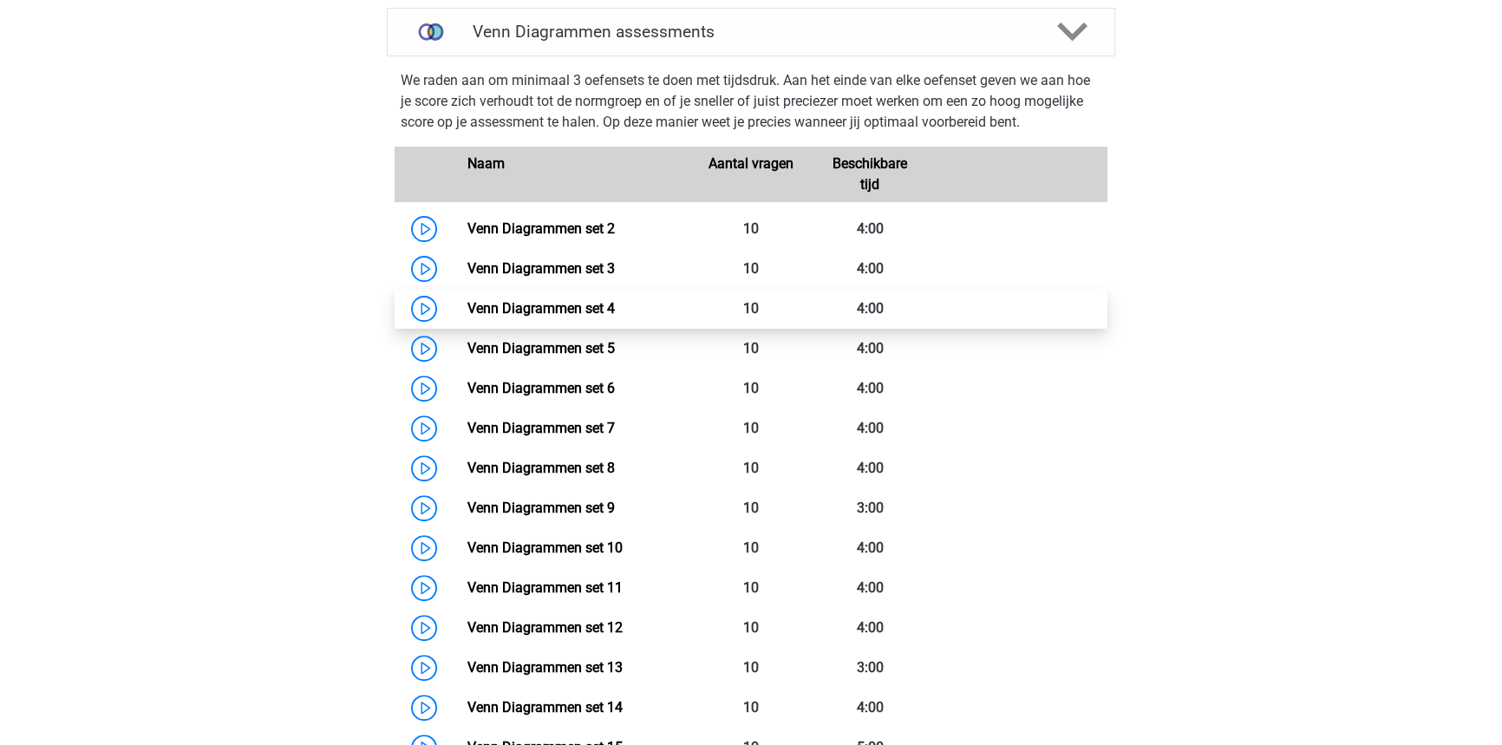
click at [614, 316] on link "Venn Diagrammen set 4" at bounding box center [539, 308] width 147 height 16
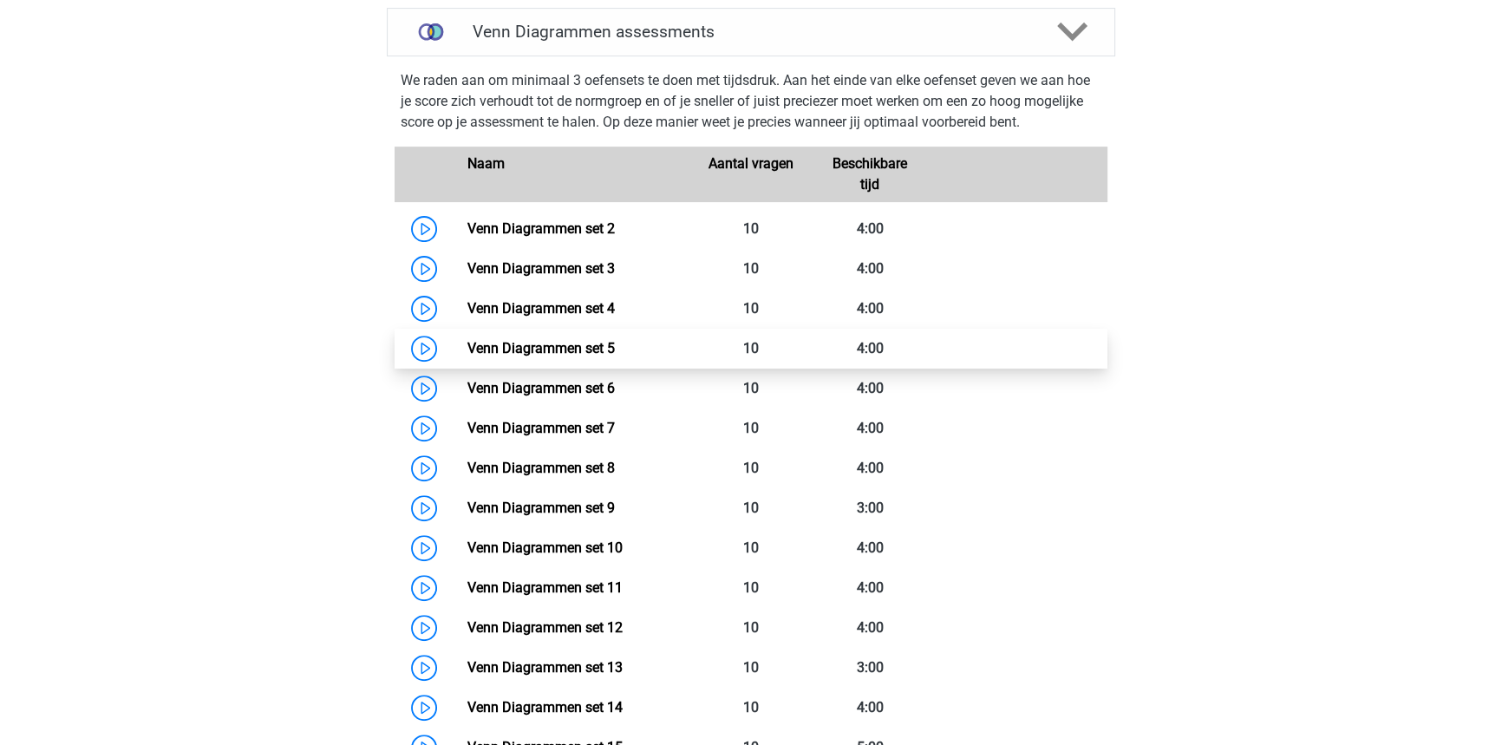
click at [590, 355] on link "Venn Diagrammen set 5" at bounding box center [539, 348] width 147 height 16
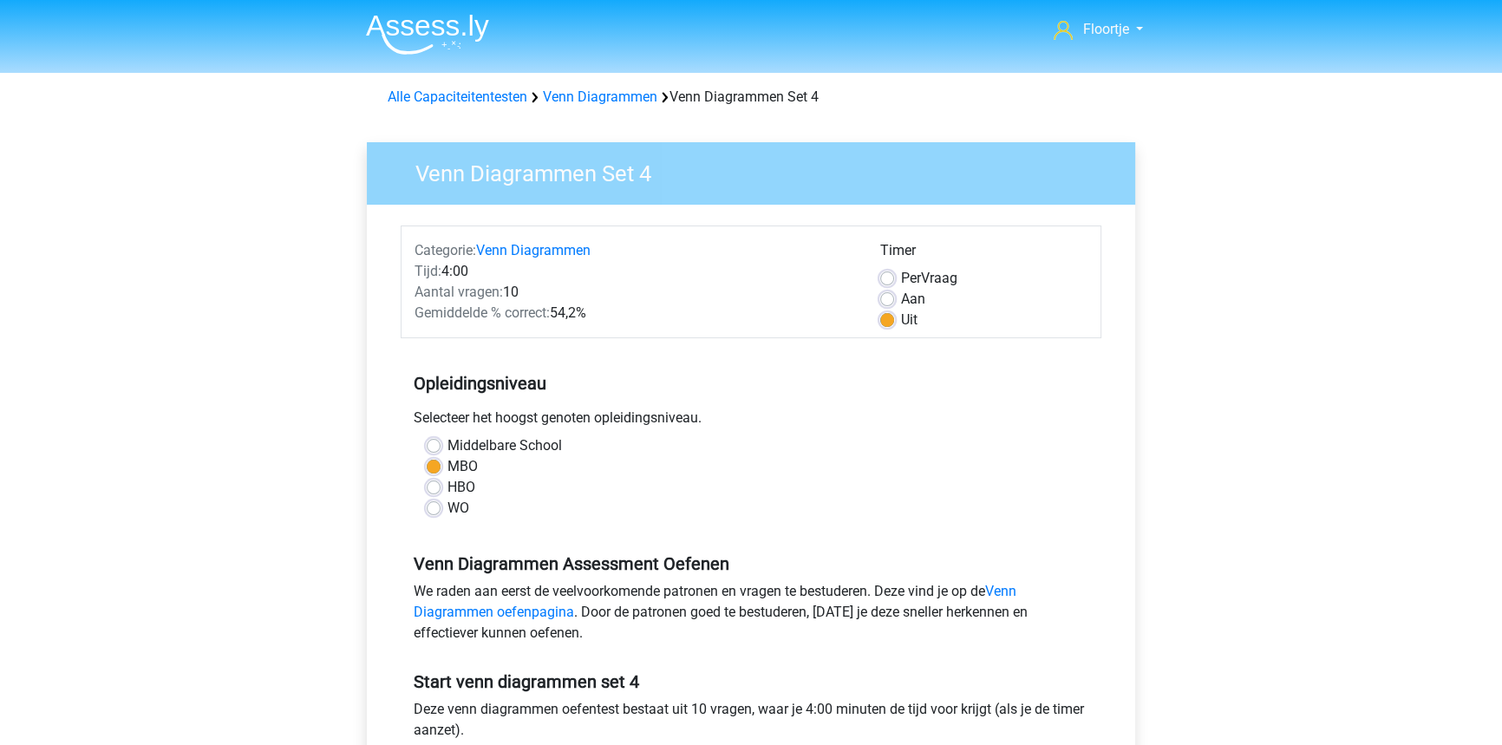
drag, startPoint x: 885, startPoint y: 283, endPoint x: 849, endPoint y: 327, distance: 57.3
click at [901, 284] on label "Per Vraag" at bounding box center [929, 278] width 56 height 21
click at [883, 284] on input "Per Vraag" at bounding box center [887, 276] width 14 height 17
radio input "true"
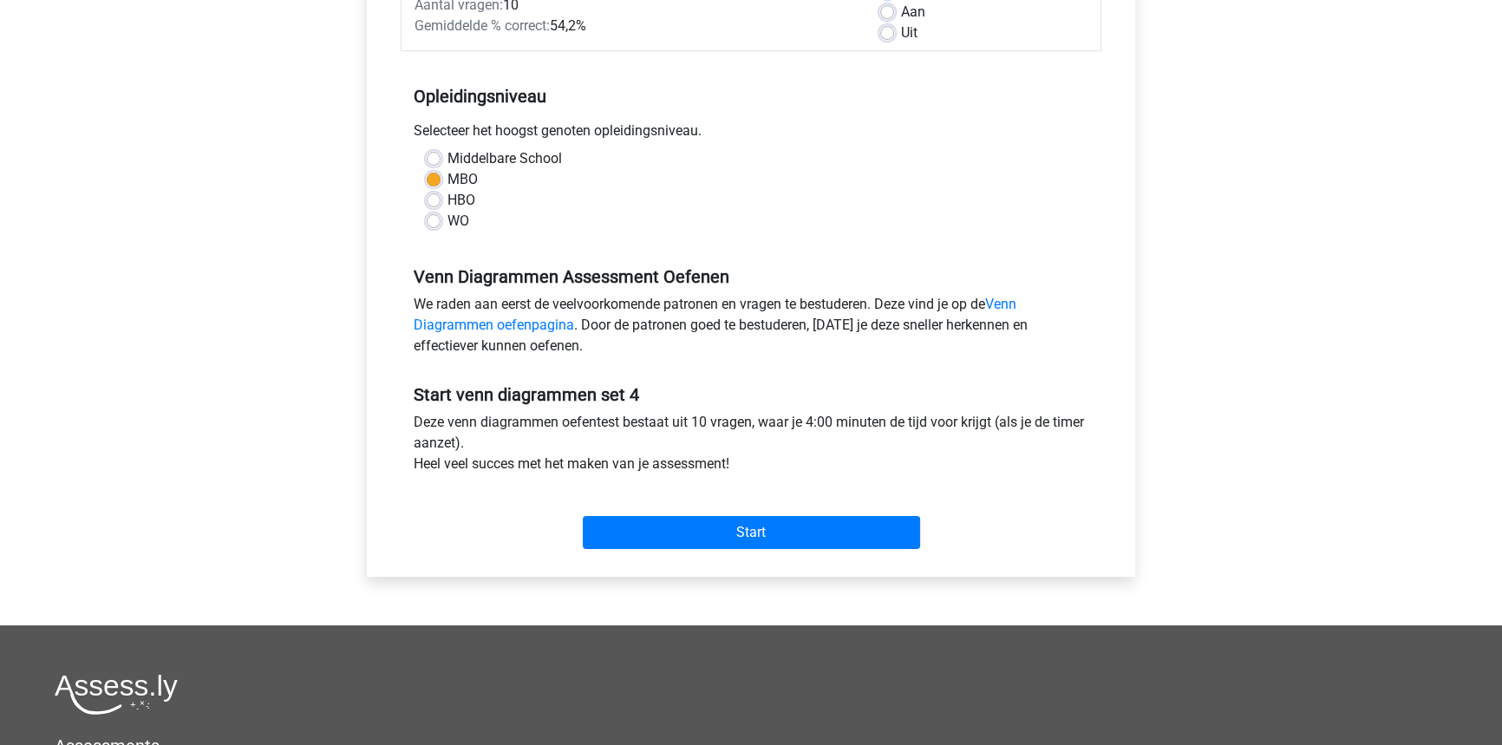
scroll to position [315, 0]
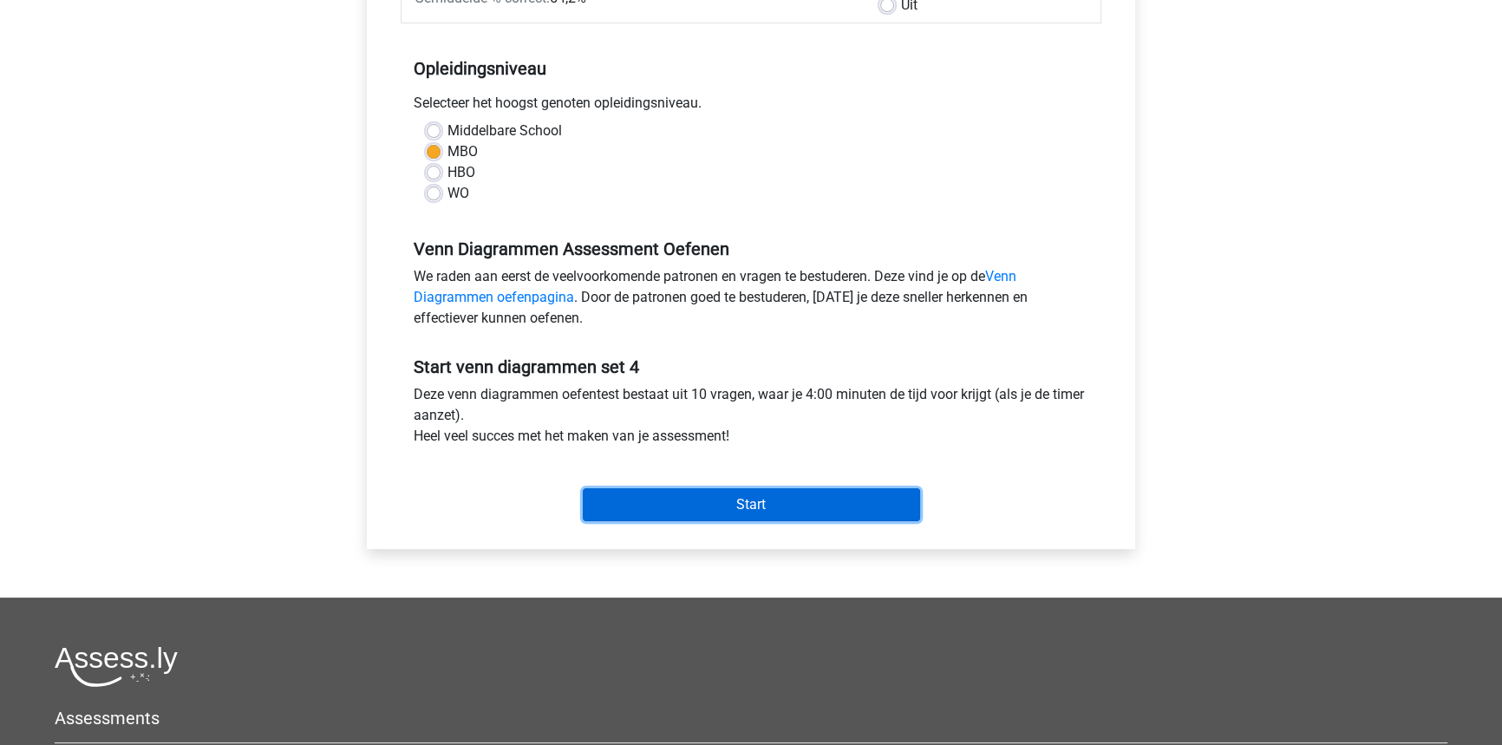
click at [792, 500] on input "Start" at bounding box center [751, 504] width 337 height 33
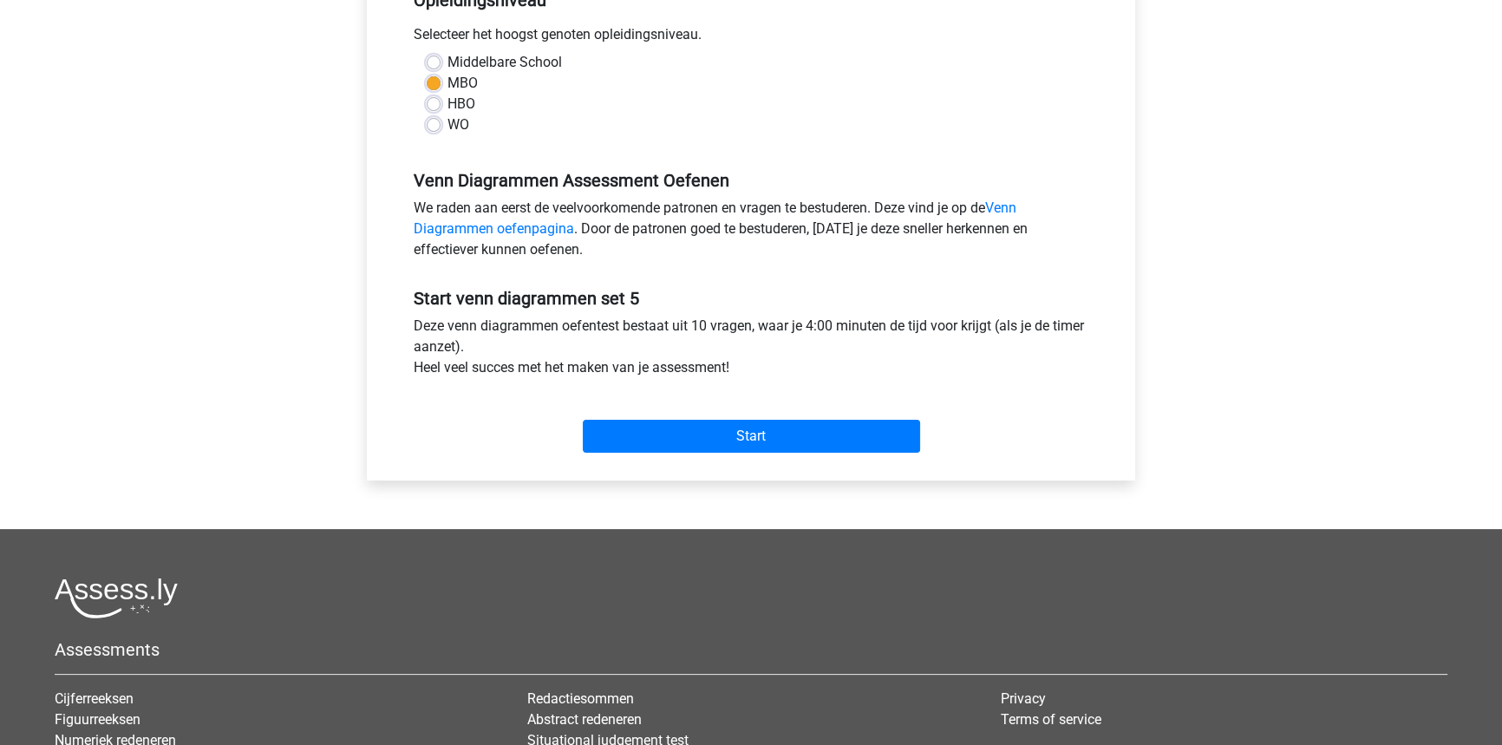
scroll to position [394, 0]
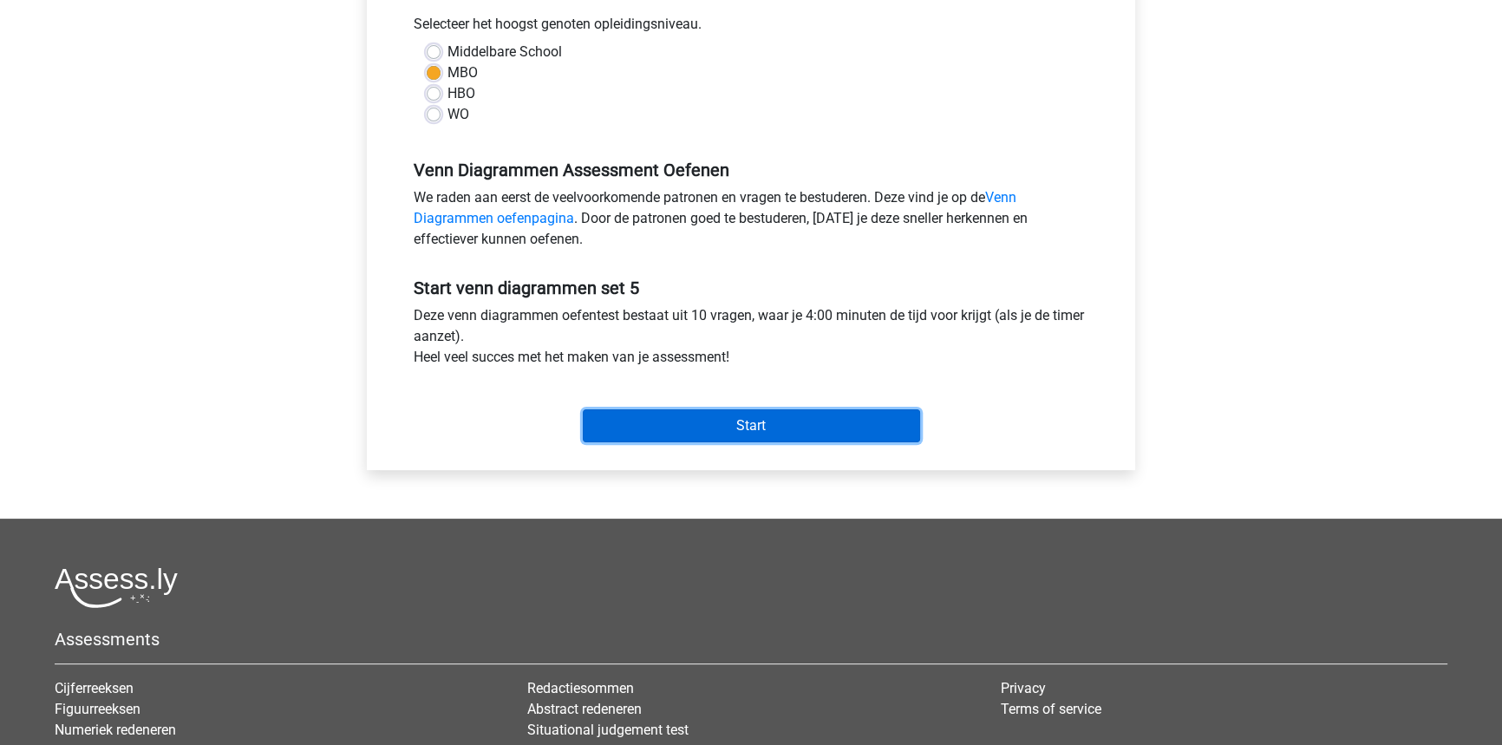
click at [757, 425] on input "Start" at bounding box center [751, 425] width 337 height 33
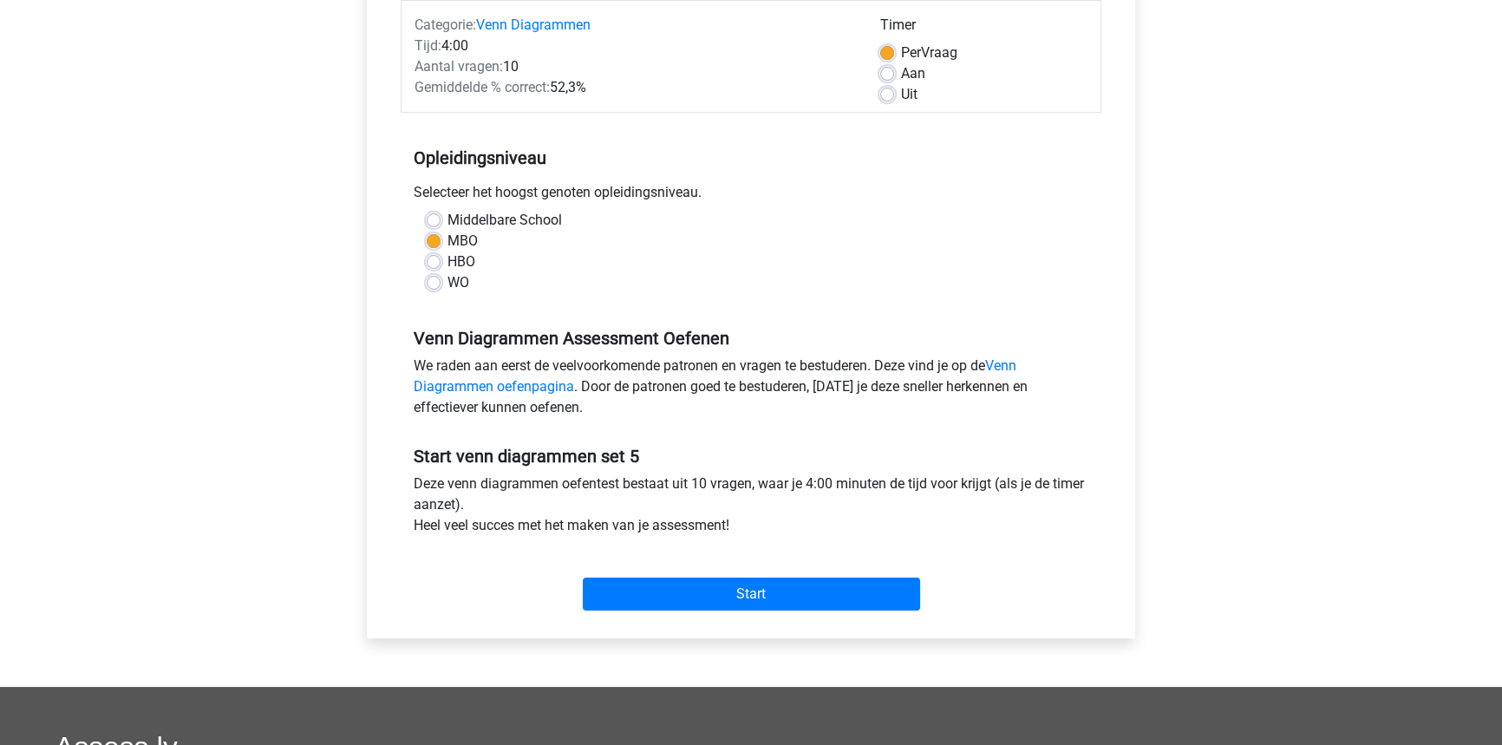
scroll to position [157, 0]
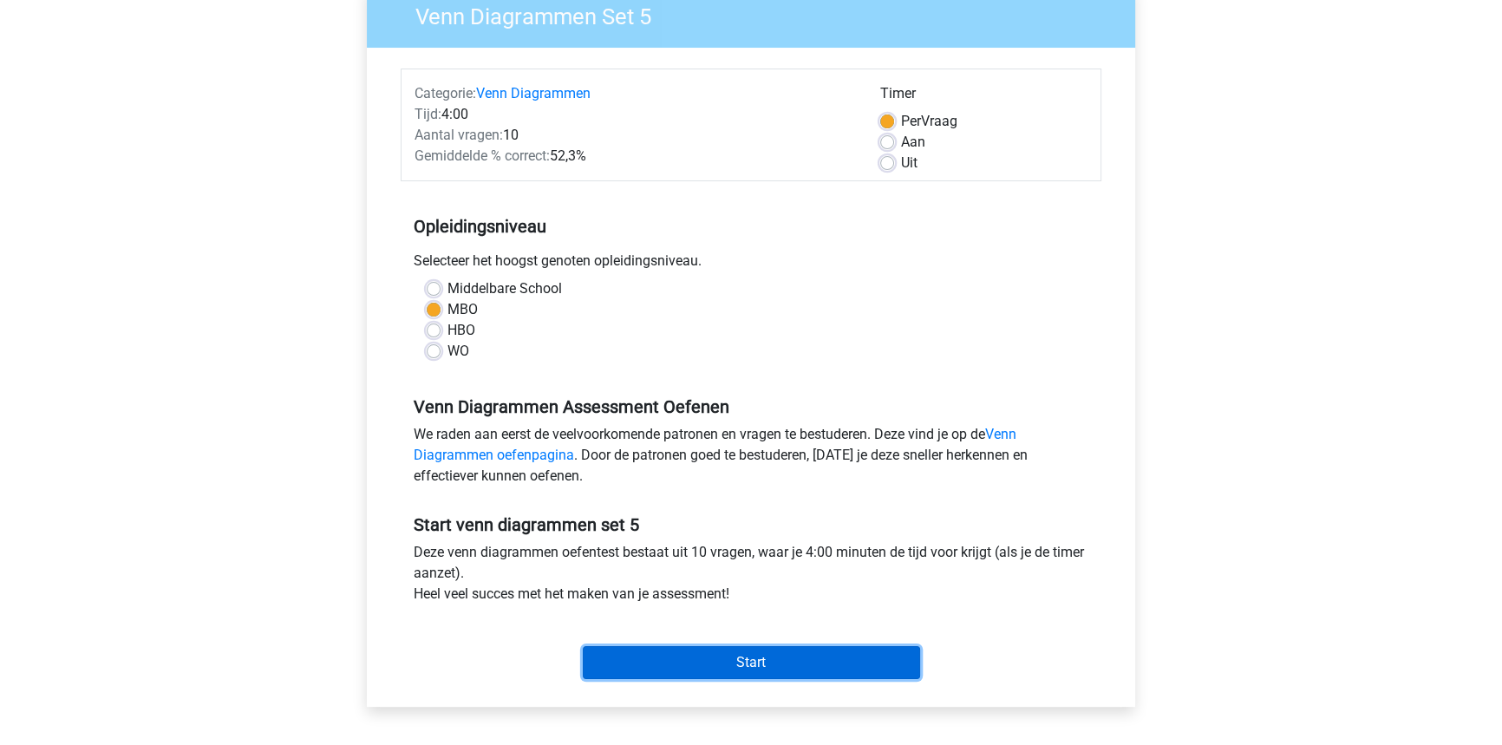
click at [794, 650] on input "Start" at bounding box center [751, 662] width 337 height 33
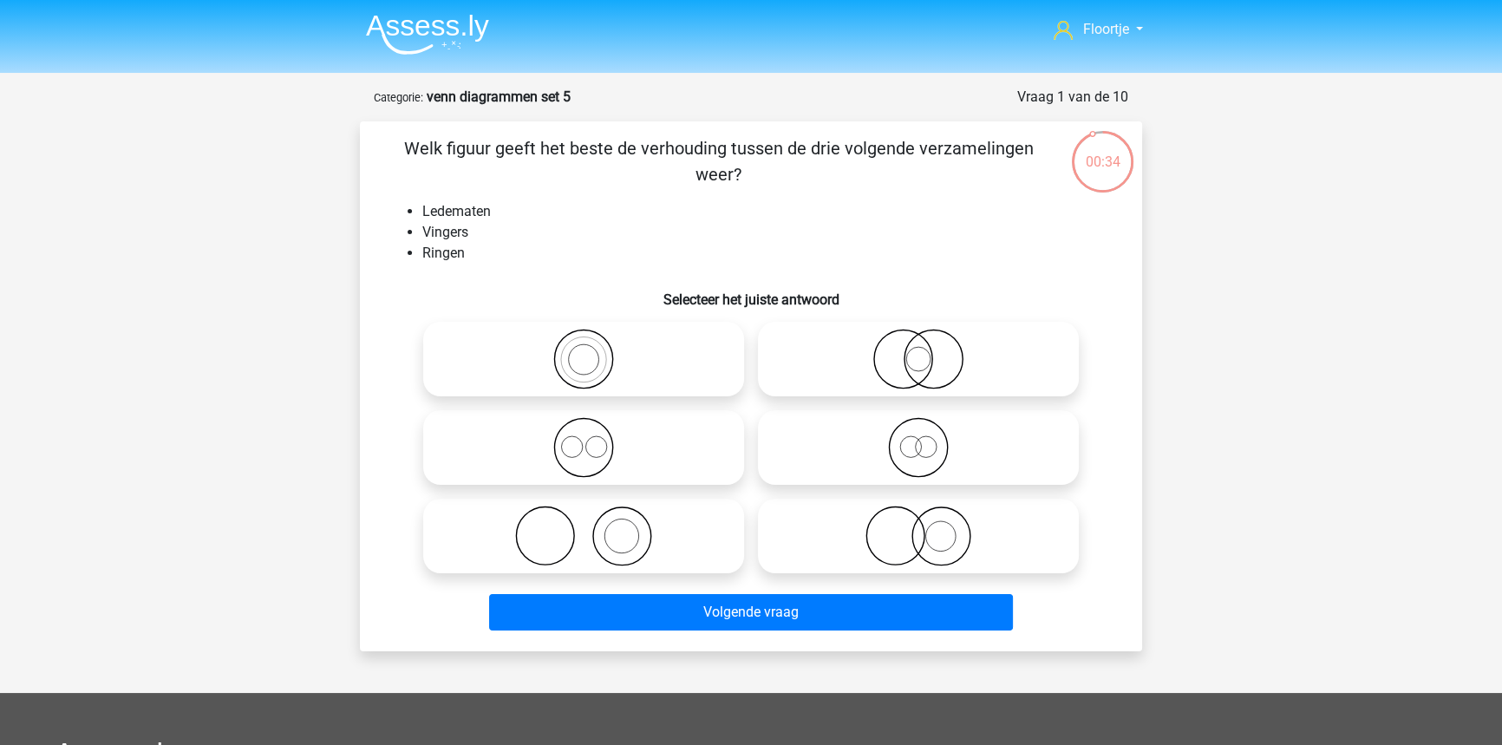
click at [617, 529] on icon at bounding box center [583, 535] width 307 height 61
click at [595, 527] on input "radio" at bounding box center [589, 521] width 11 height 11
radio input "true"
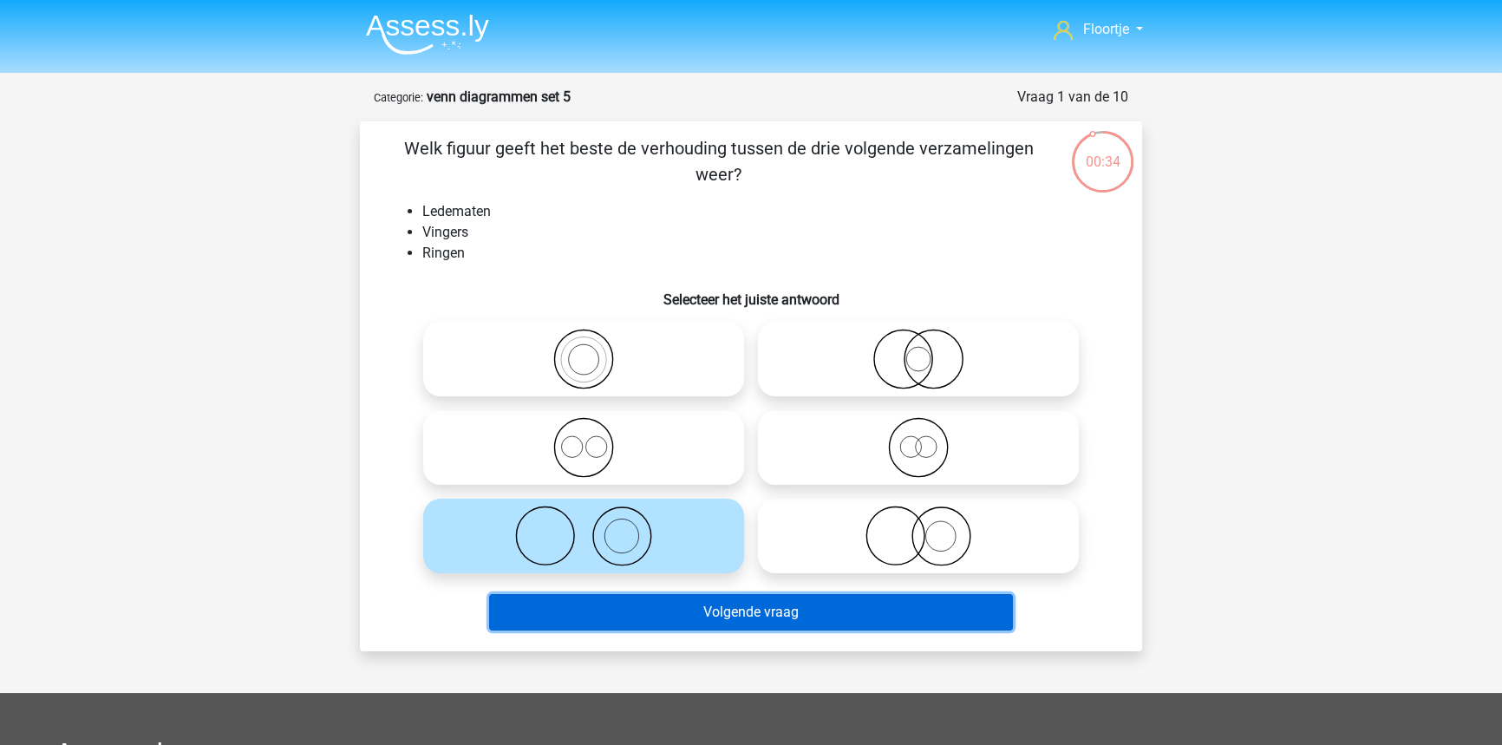
click at [650, 609] on button "Volgende vraag" at bounding box center [751, 612] width 525 height 36
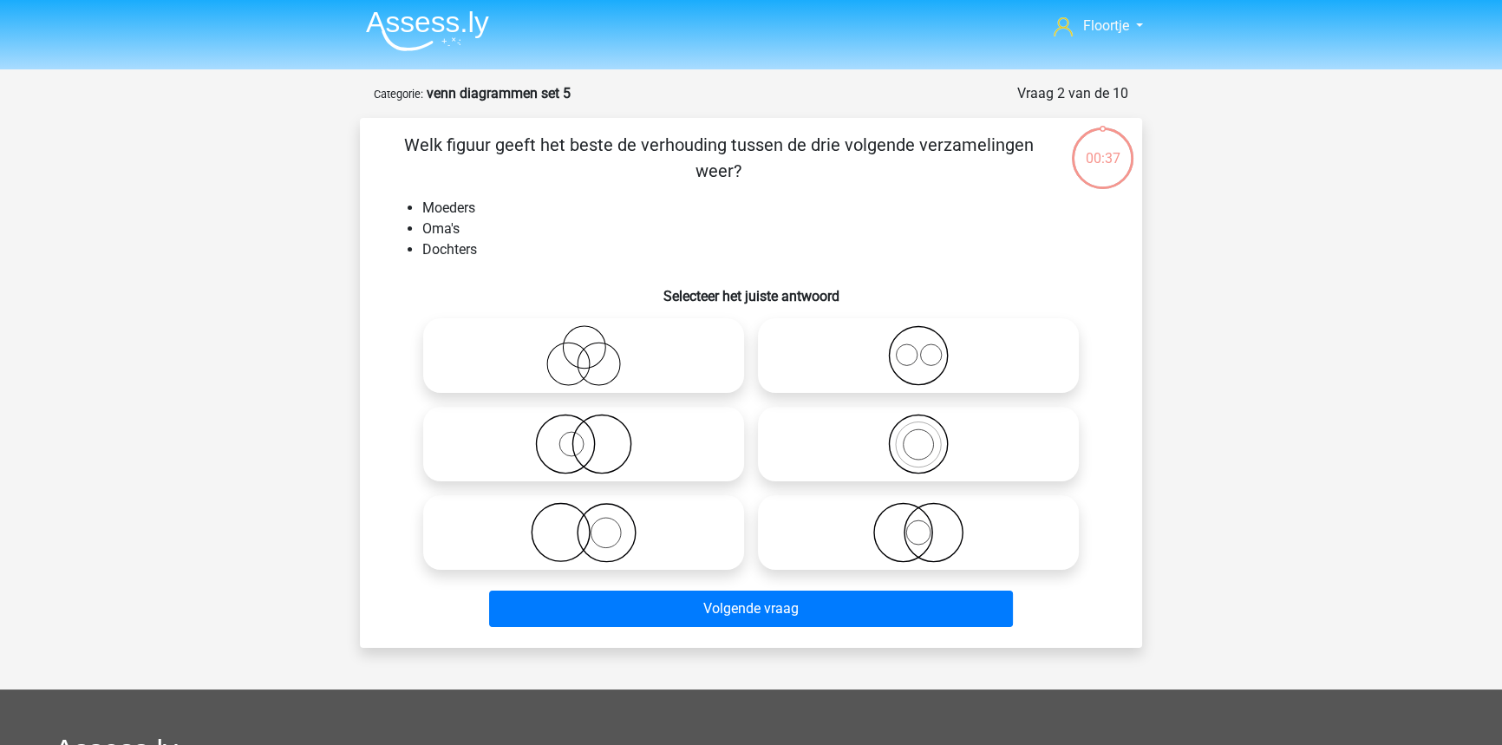
scroll to position [87, 0]
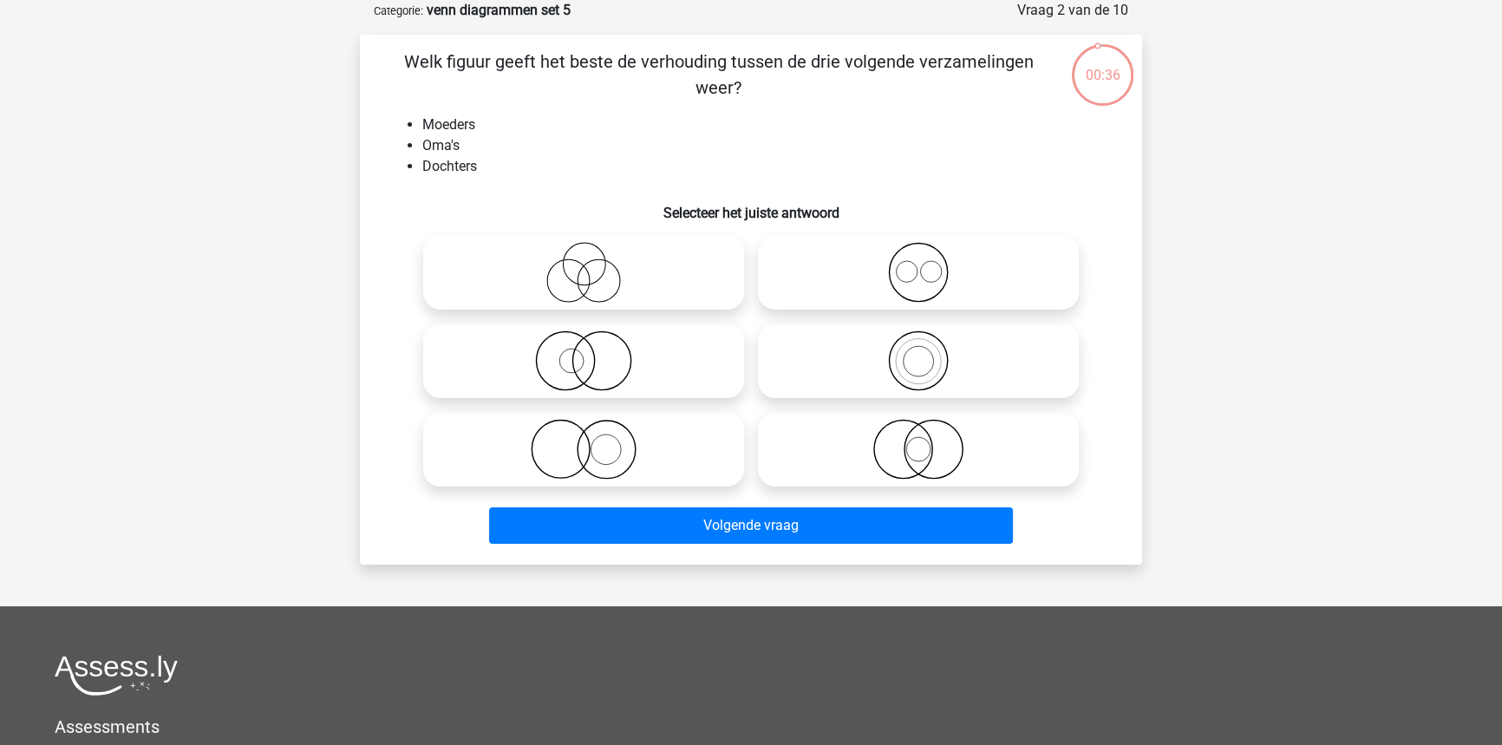
click at [616, 280] on icon at bounding box center [583, 272] width 307 height 61
click at [595, 264] on input "radio" at bounding box center [589, 257] width 11 height 11
radio input "true"
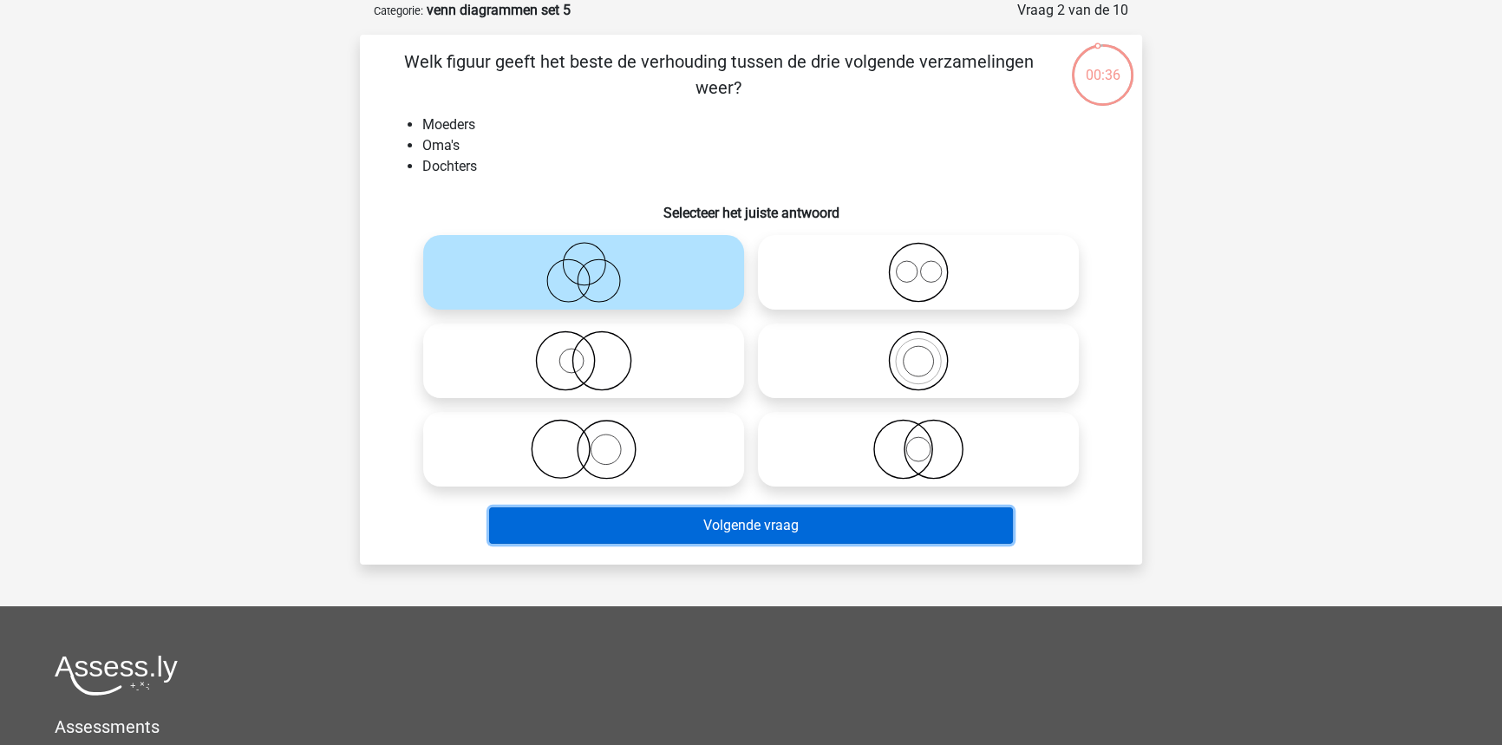
click at [644, 522] on button "Volgende vraag" at bounding box center [751, 525] width 525 height 36
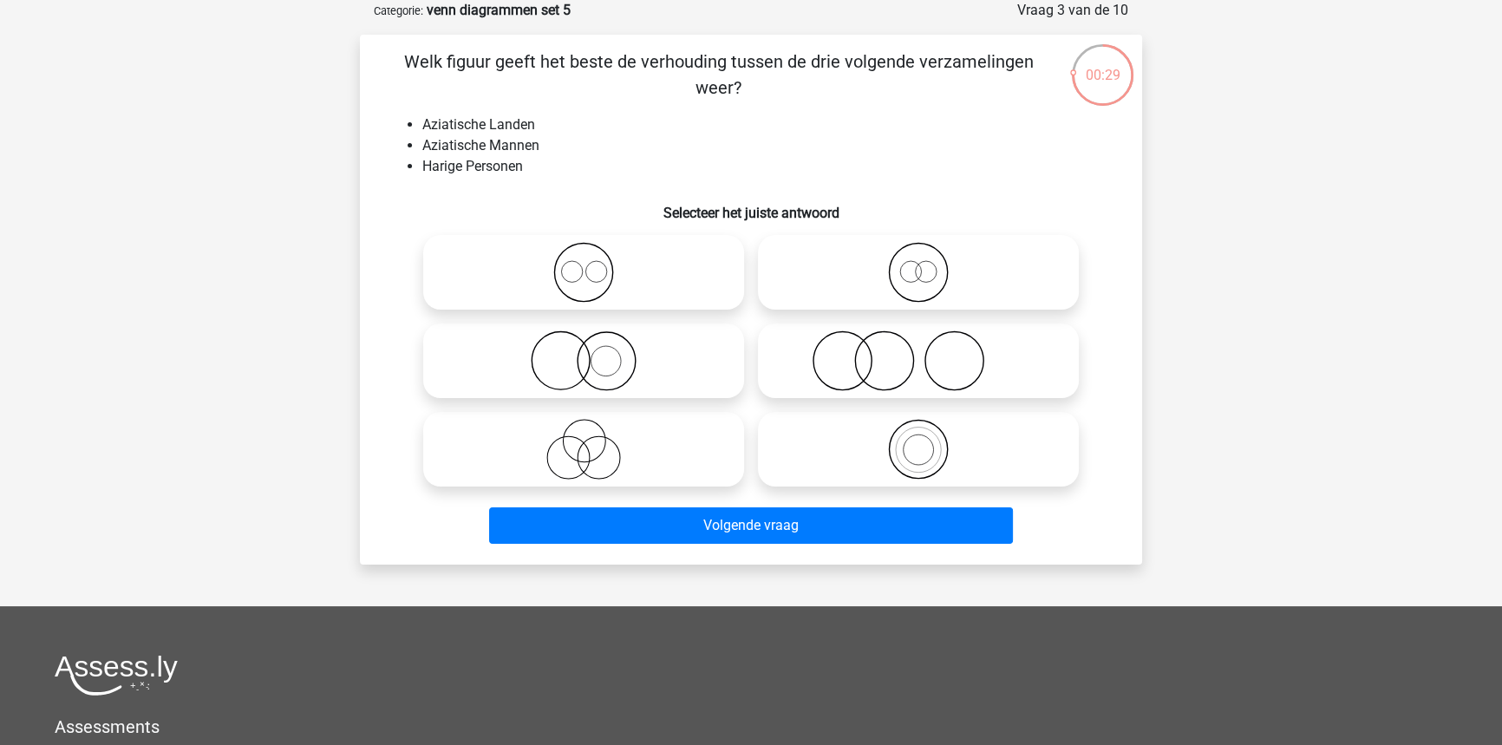
click at [640, 362] on icon at bounding box center [583, 360] width 307 height 61
click at [595, 352] on input "radio" at bounding box center [589, 346] width 11 height 11
radio input "true"
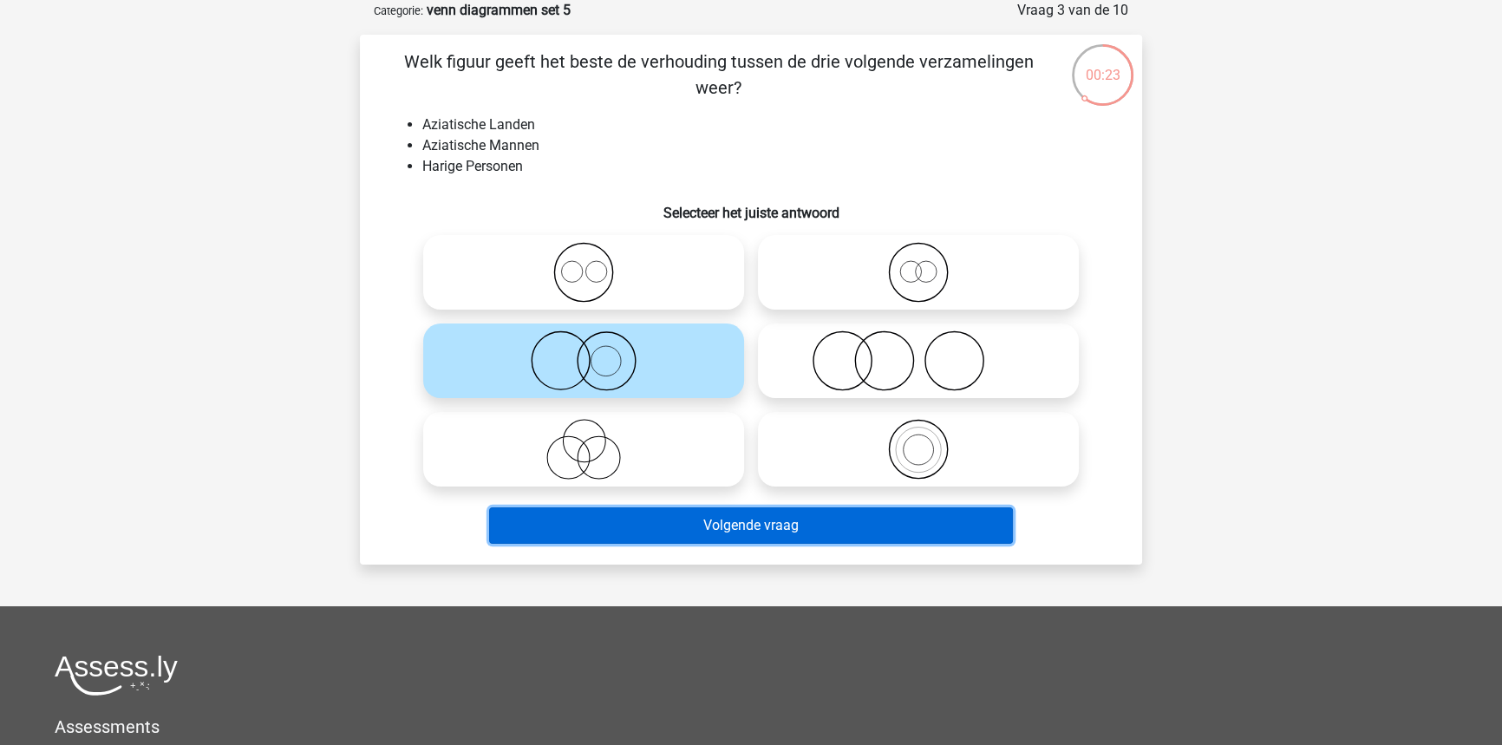
click at [694, 541] on button "Volgende vraag" at bounding box center [751, 525] width 525 height 36
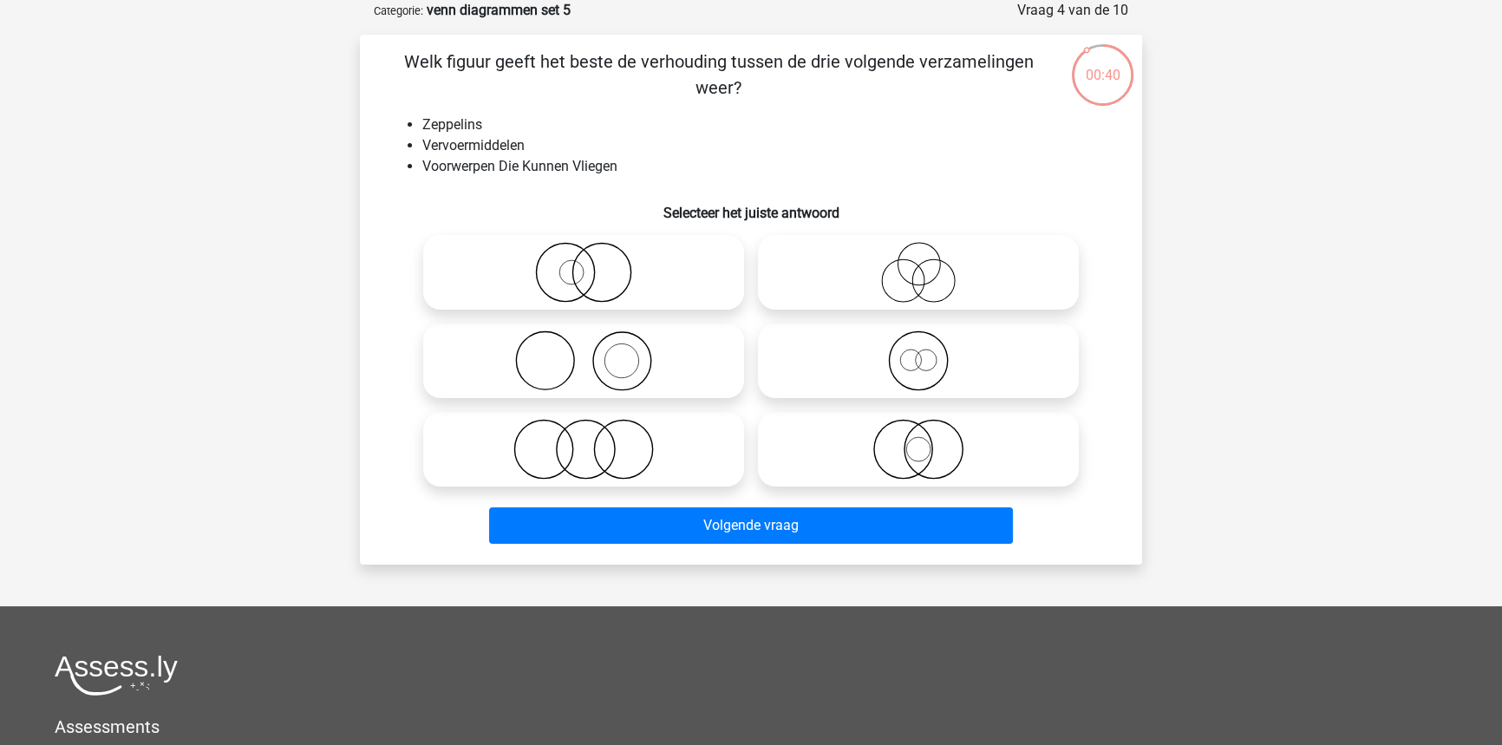
click at [857, 467] on icon at bounding box center [918, 449] width 307 height 61
click at [918, 440] on input "radio" at bounding box center [923, 434] width 11 height 11
radio input "true"
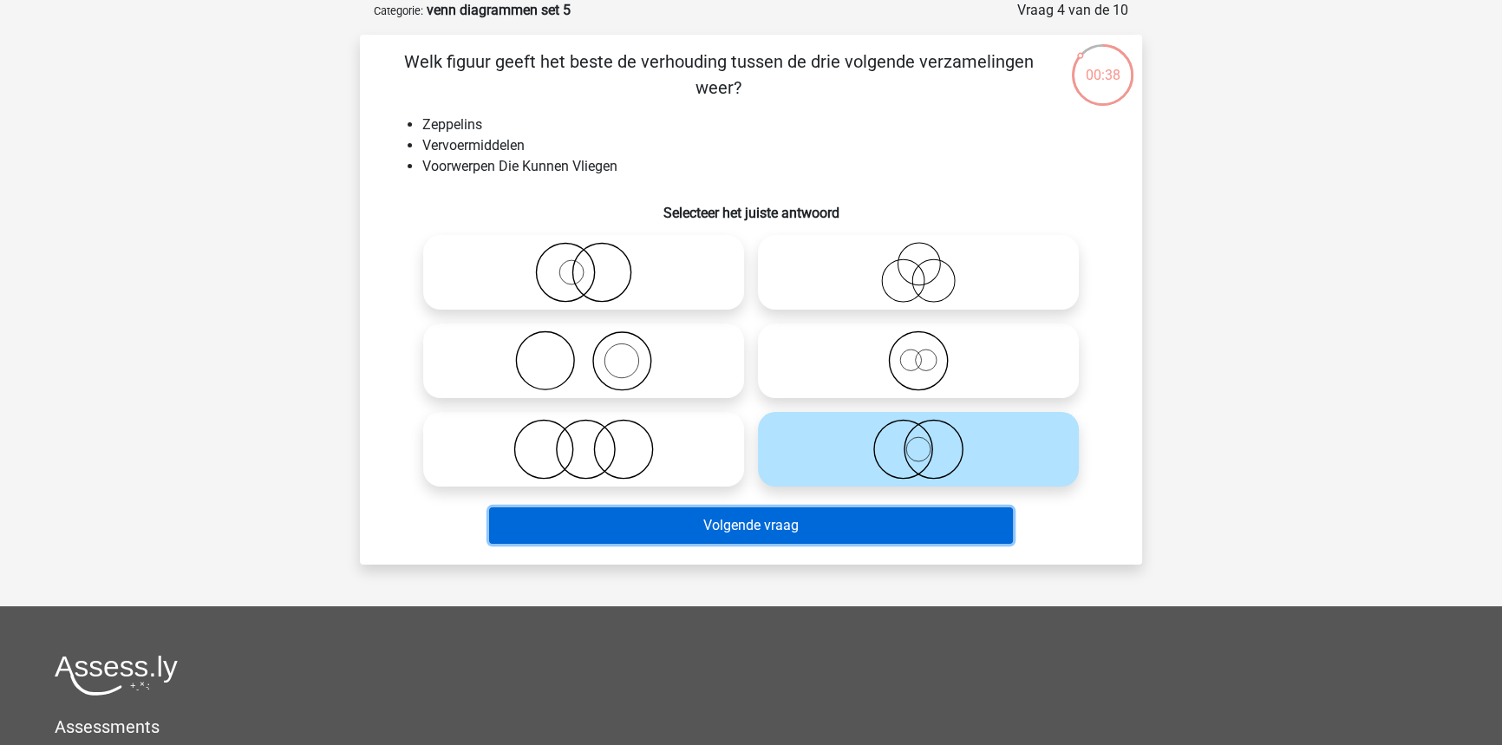
click at [834, 530] on button "Volgende vraag" at bounding box center [751, 525] width 525 height 36
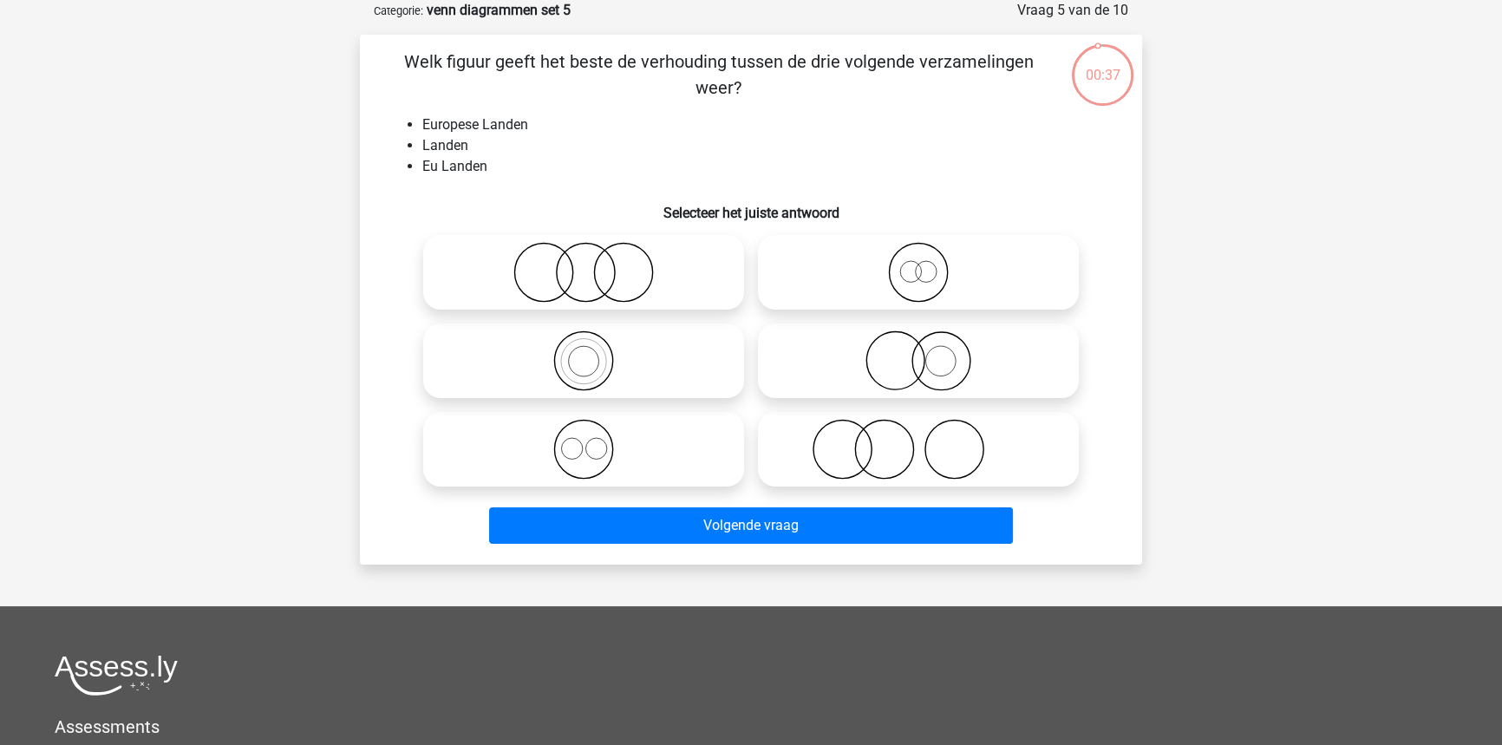
click at [642, 368] on icon at bounding box center [583, 360] width 307 height 61
click at [595, 352] on input "radio" at bounding box center [589, 346] width 11 height 11
radio input "true"
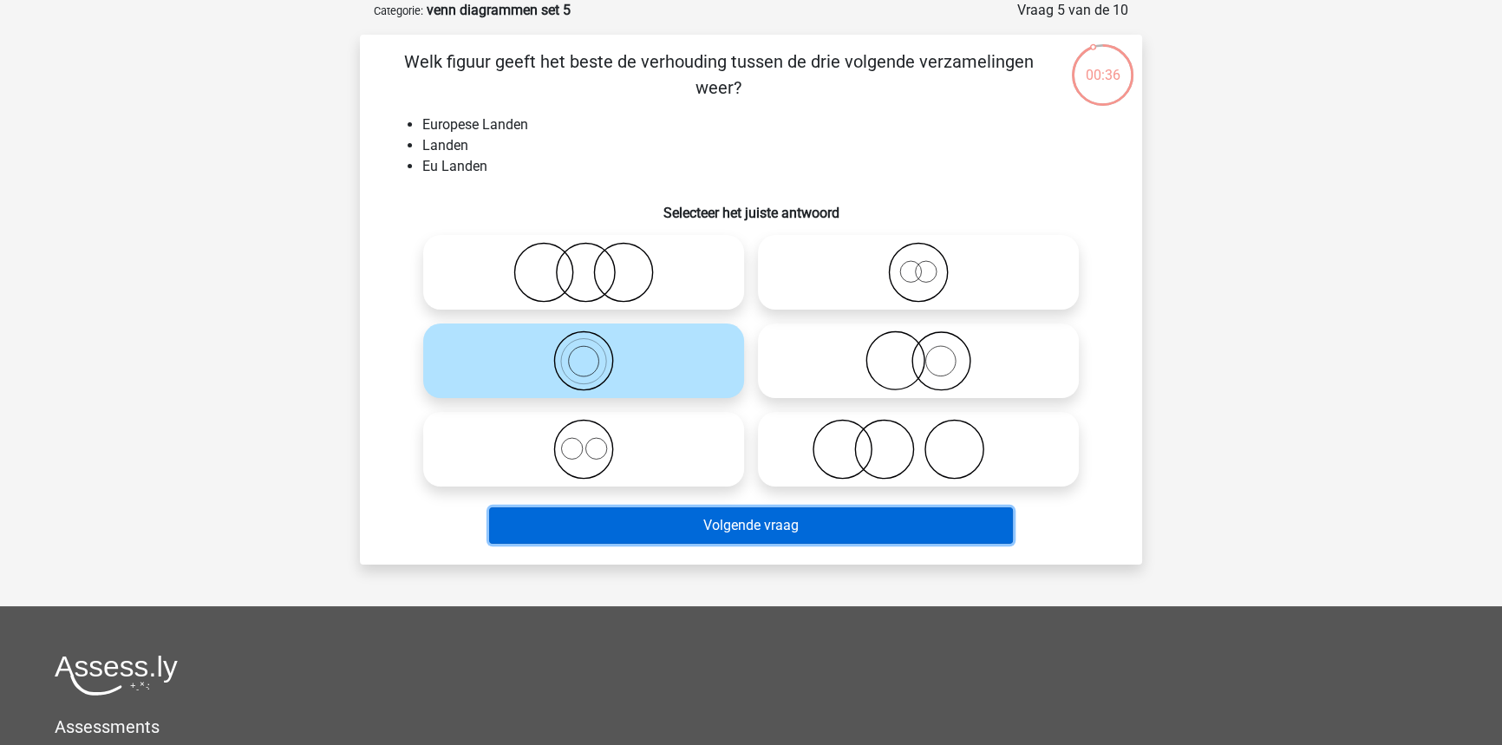
click at [690, 520] on button "Volgende vraag" at bounding box center [751, 525] width 525 height 36
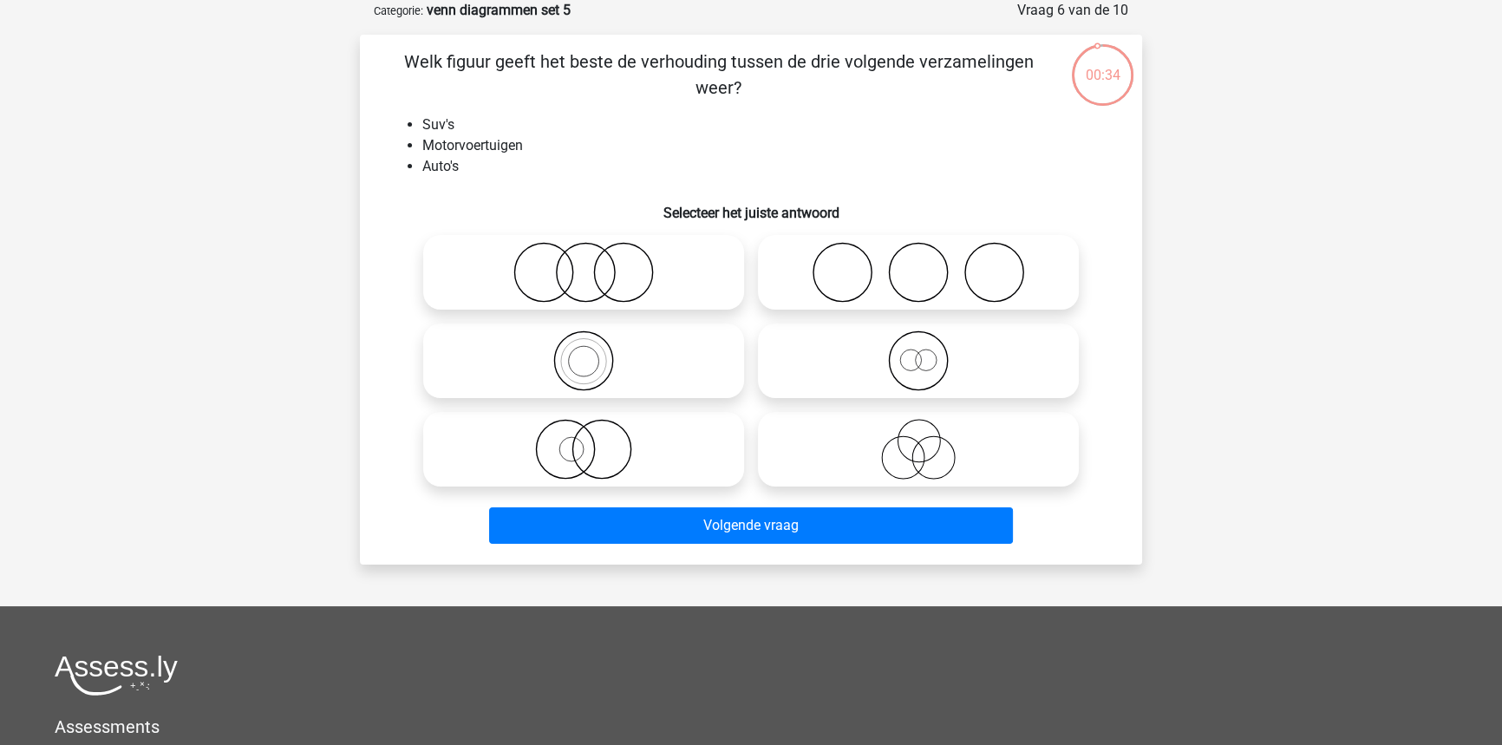
drag, startPoint x: 640, startPoint y: 375, endPoint x: 667, endPoint y: 460, distance: 89.9
click at [640, 374] on icon at bounding box center [583, 360] width 307 height 61
click at [595, 352] on input "radio" at bounding box center [589, 346] width 11 height 11
radio input "true"
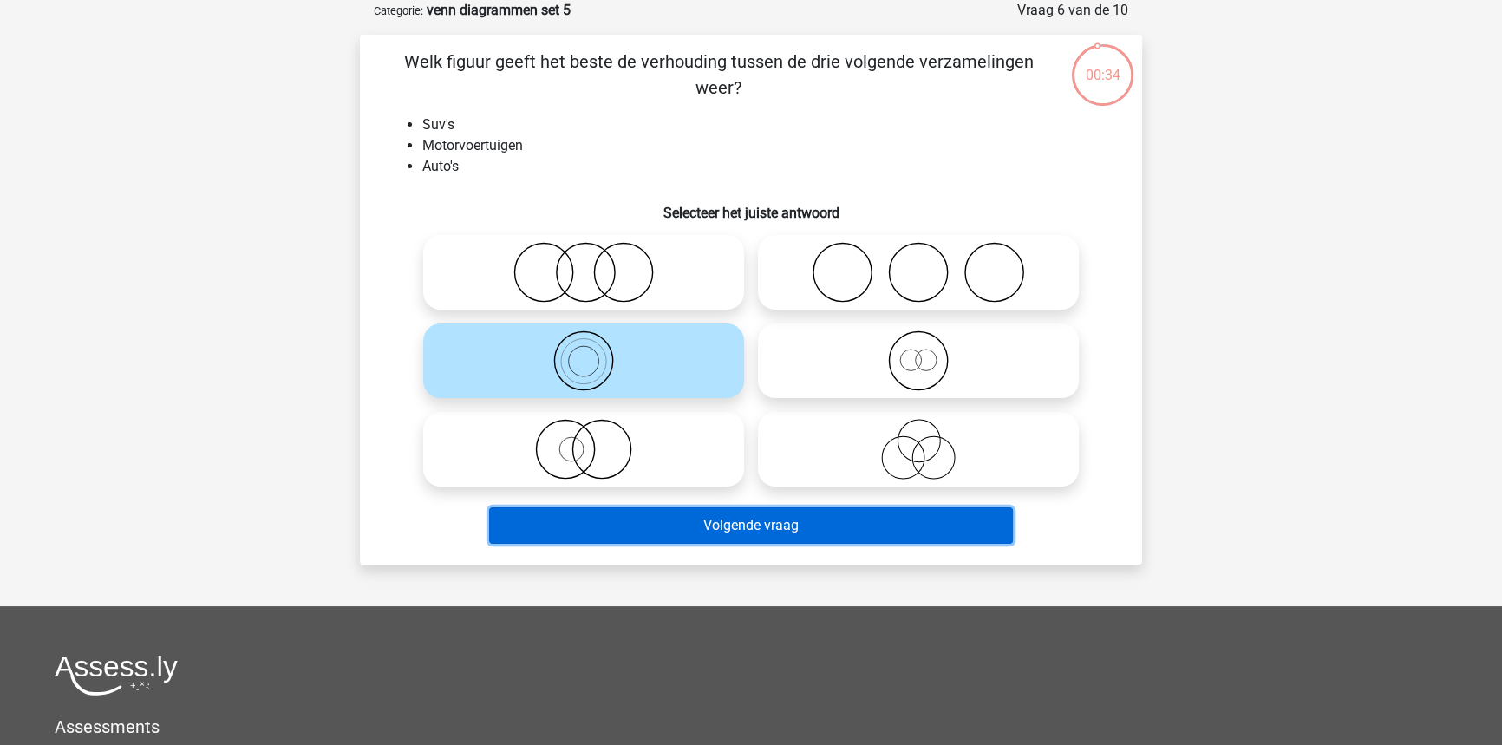
click at [695, 531] on button "Volgende vraag" at bounding box center [751, 525] width 525 height 36
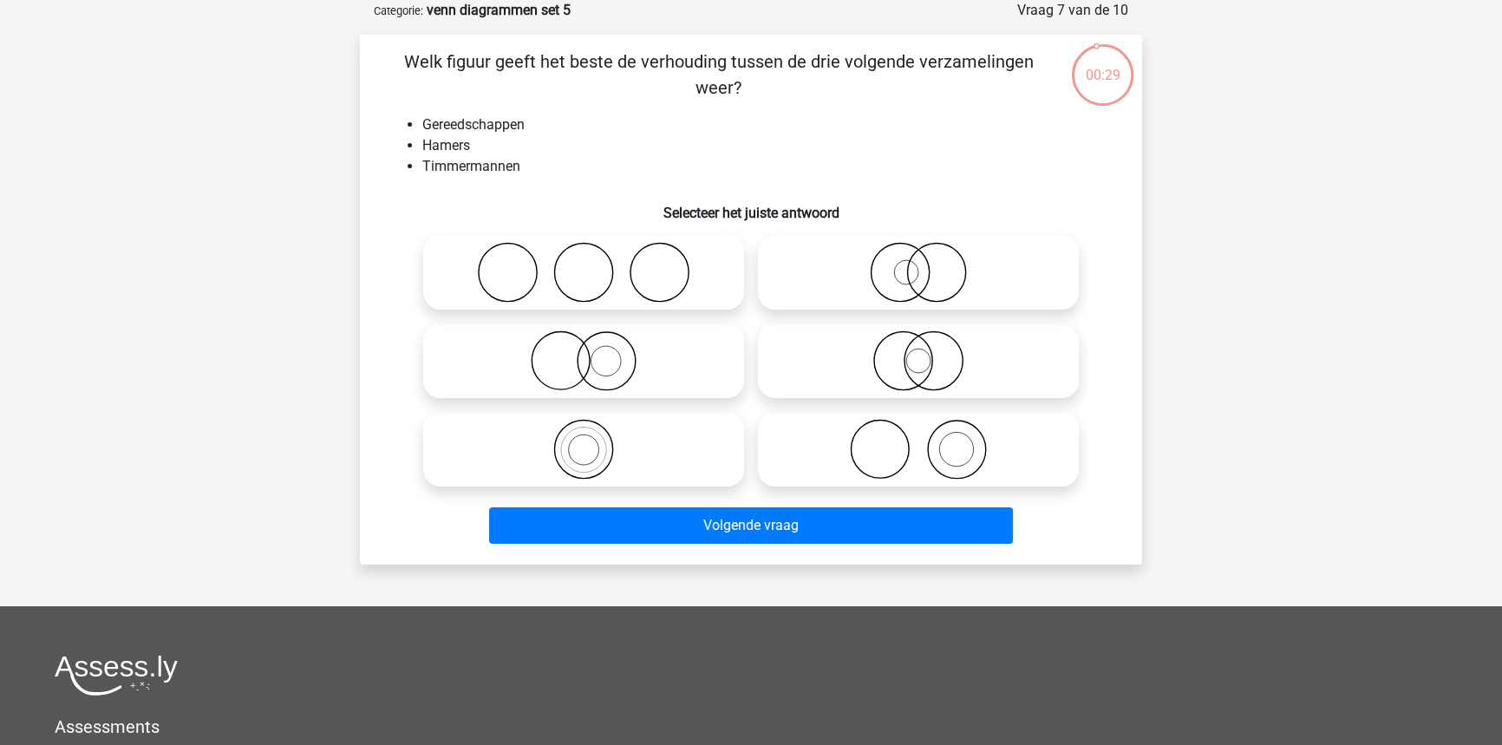
click at [896, 469] on icon at bounding box center [918, 449] width 307 height 61
click at [918, 440] on input "radio" at bounding box center [923, 434] width 11 height 11
radio input "true"
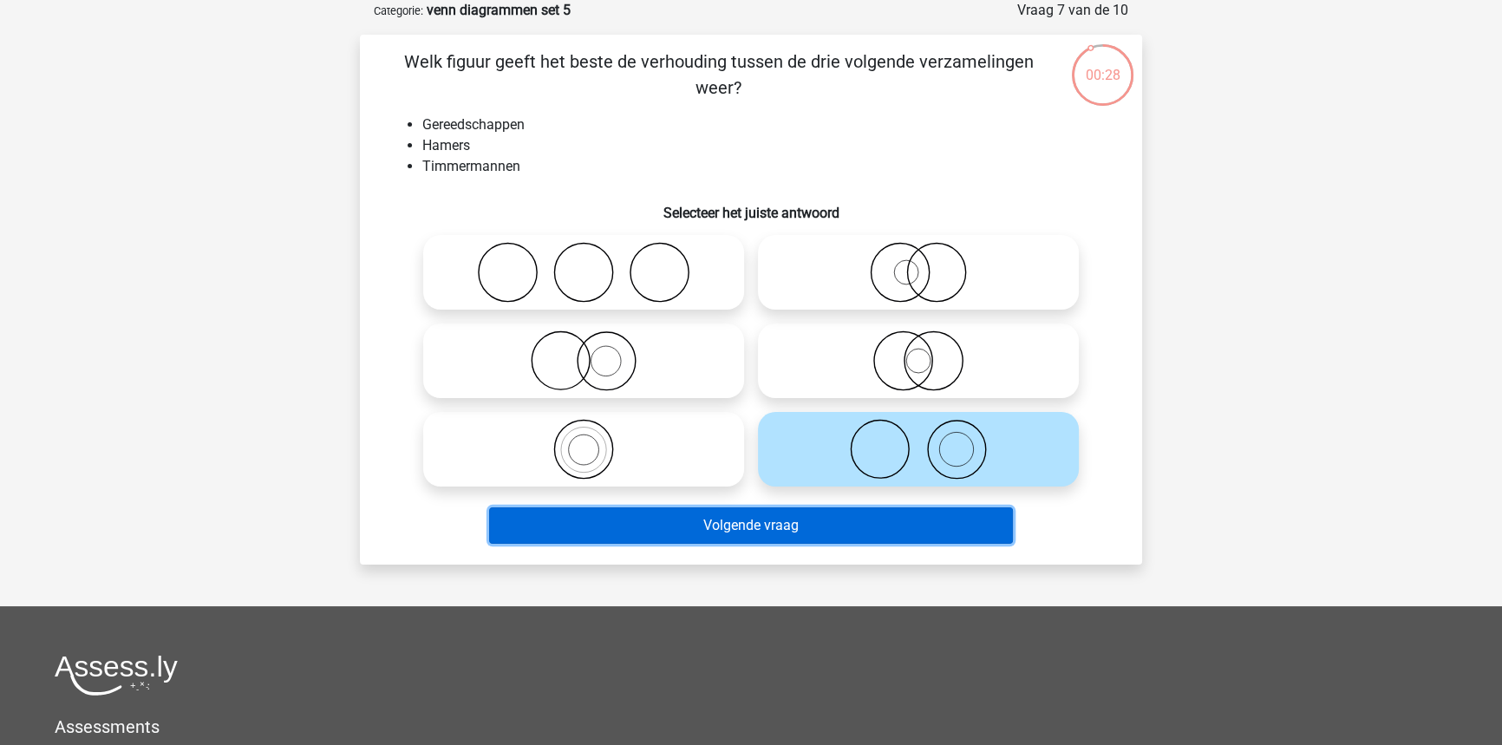
click at [849, 531] on button "Volgende vraag" at bounding box center [751, 525] width 525 height 36
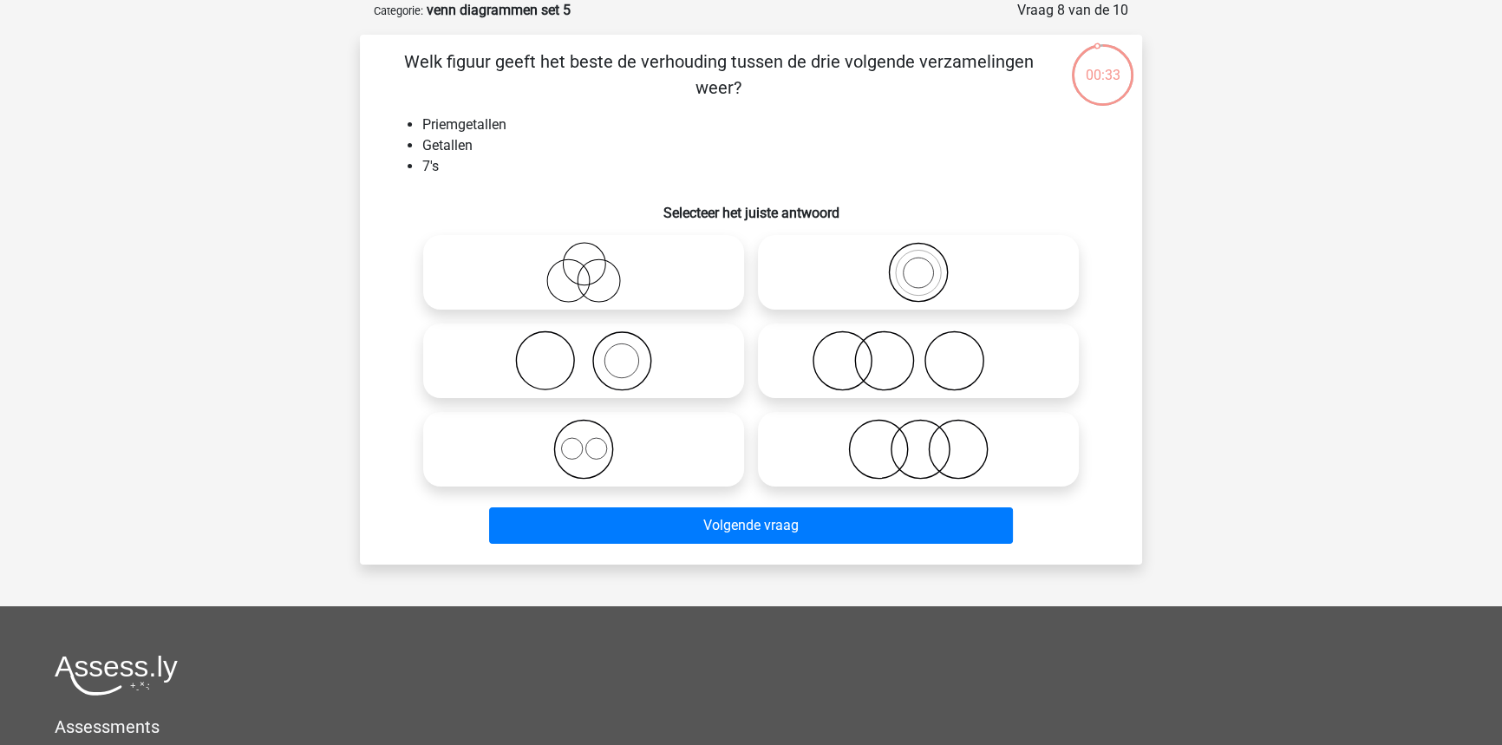
click at [903, 282] on icon at bounding box center [918, 272] width 307 height 61
click at [918, 264] on input "radio" at bounding box center [923, 257] width 11 height 11
radio input "true"
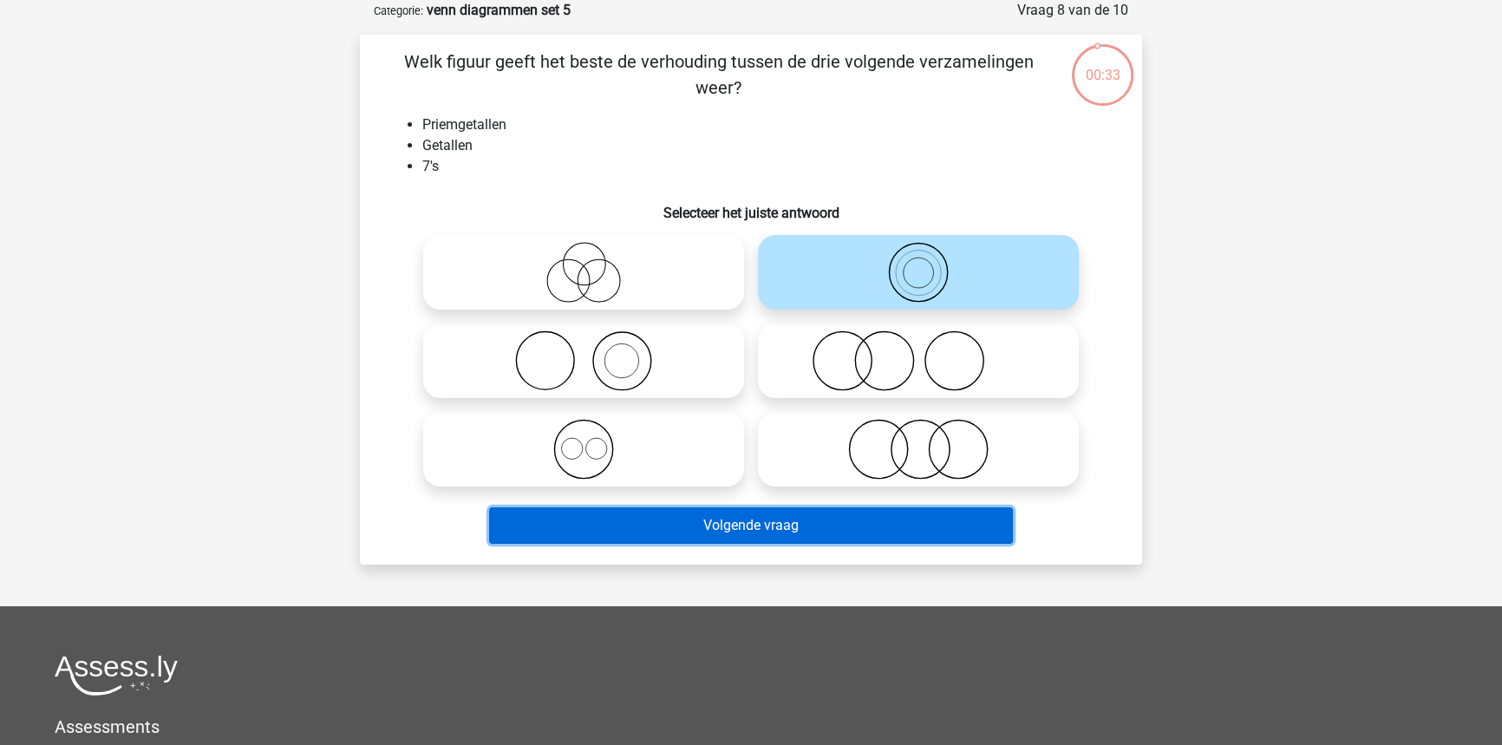
click at [861, 514] on button "Volgende vraag" at bounding box center [751, 525] width 525 height 36
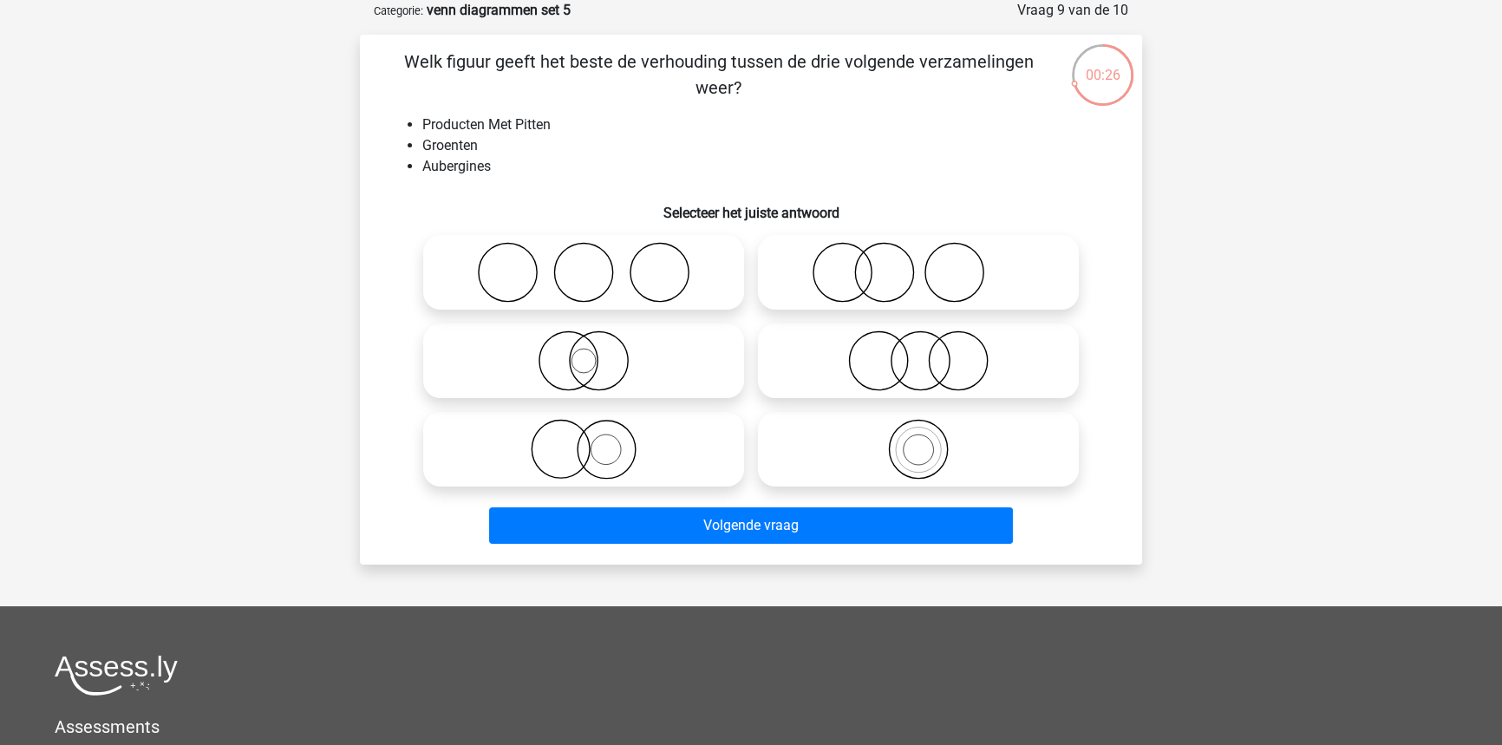
click at [659, 443] on icon at bounding box center [583, 449] width 307 height 61
click at [595, 440] on input "radio" at bounding box center [589, 434] width 11 height 11
radio input "true"
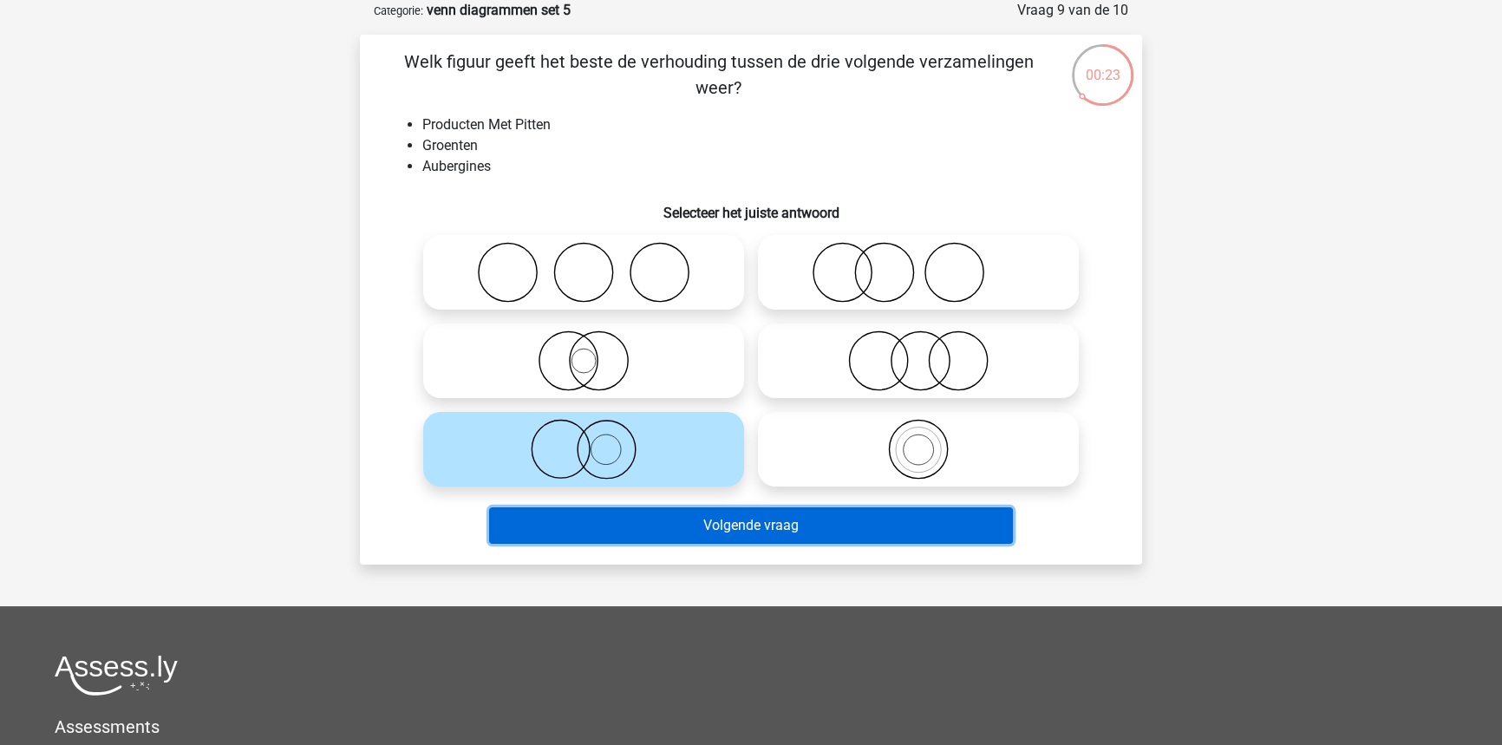
click at [707, 532] on button "Volgende vraag" at bounding box center [751, 525] width 525 height 36
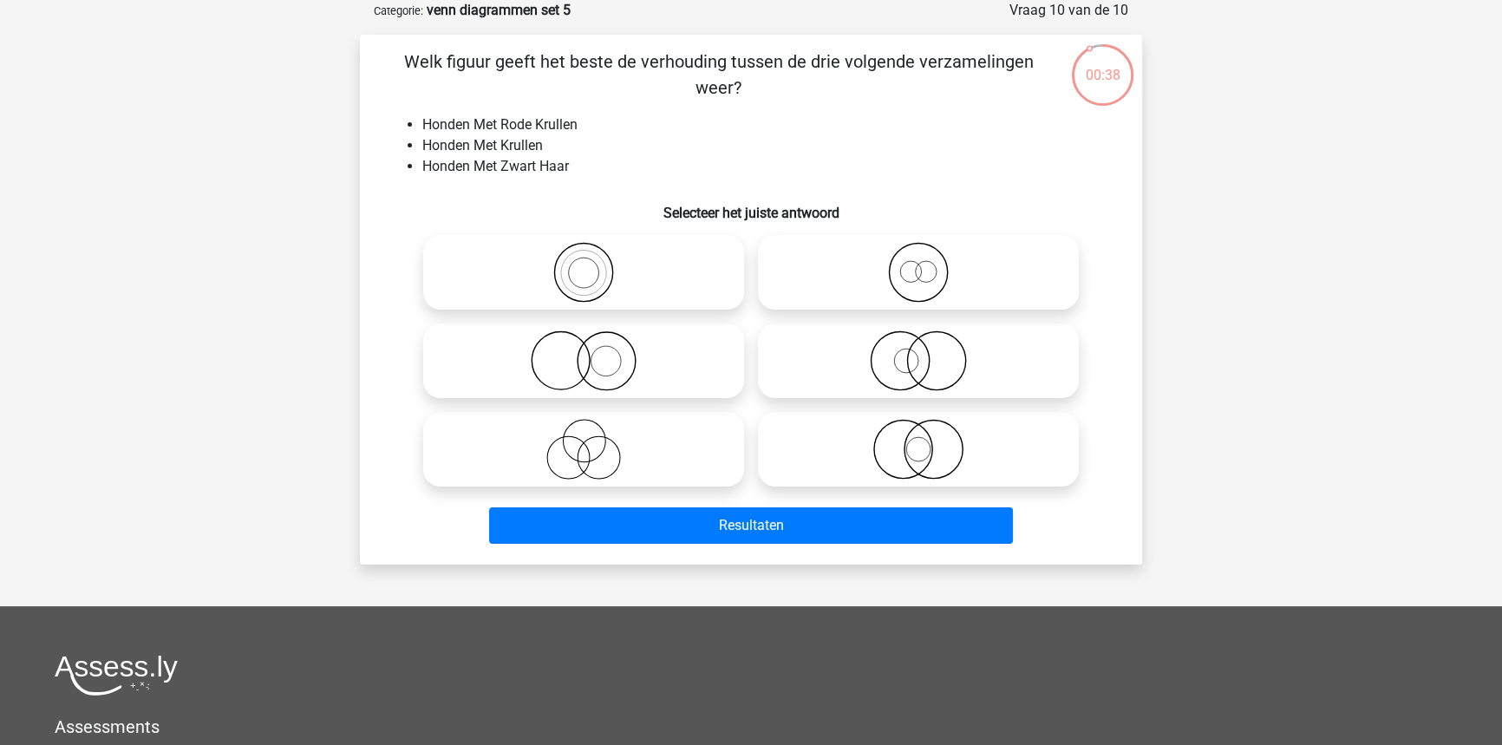
click at [665, 390] on label at bounding box center [583, 360] width 321 height 75
click at [595, 352] on input "radio" at bounding box center [589, 346] width 11 height 11
radio input "true"
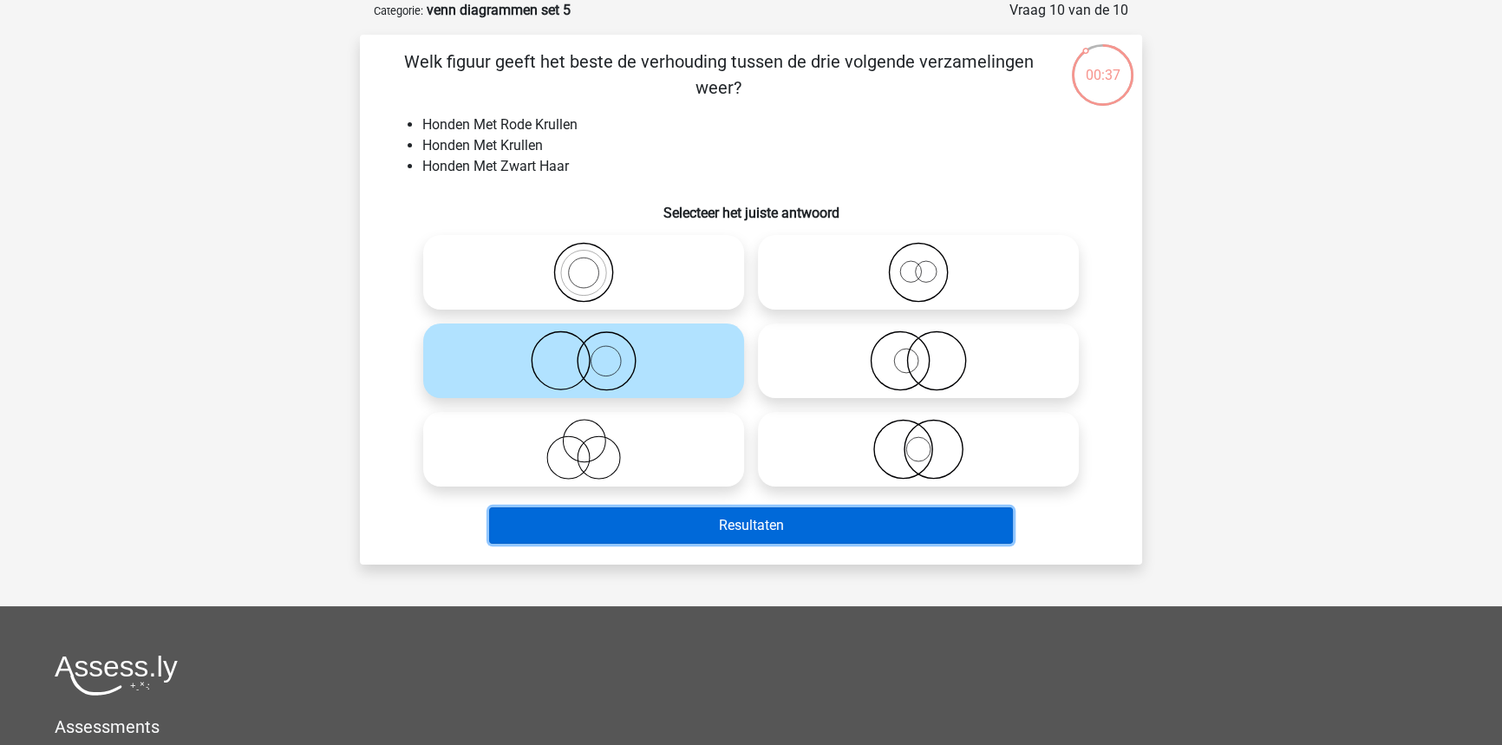
click at [714, 528] on button "Resultaten" at bounding box center [751, 525] width 525 height 36
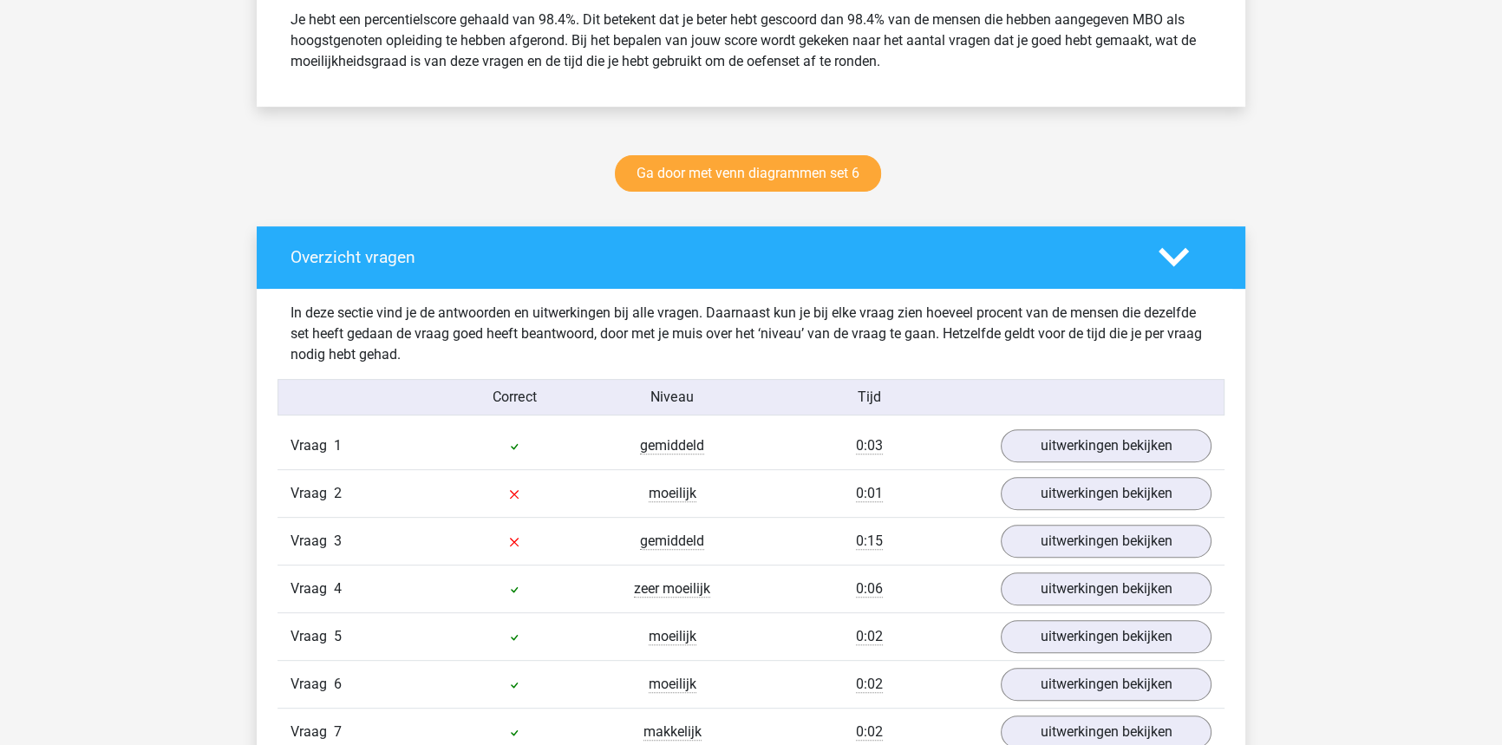
scroll to position [867, 0]
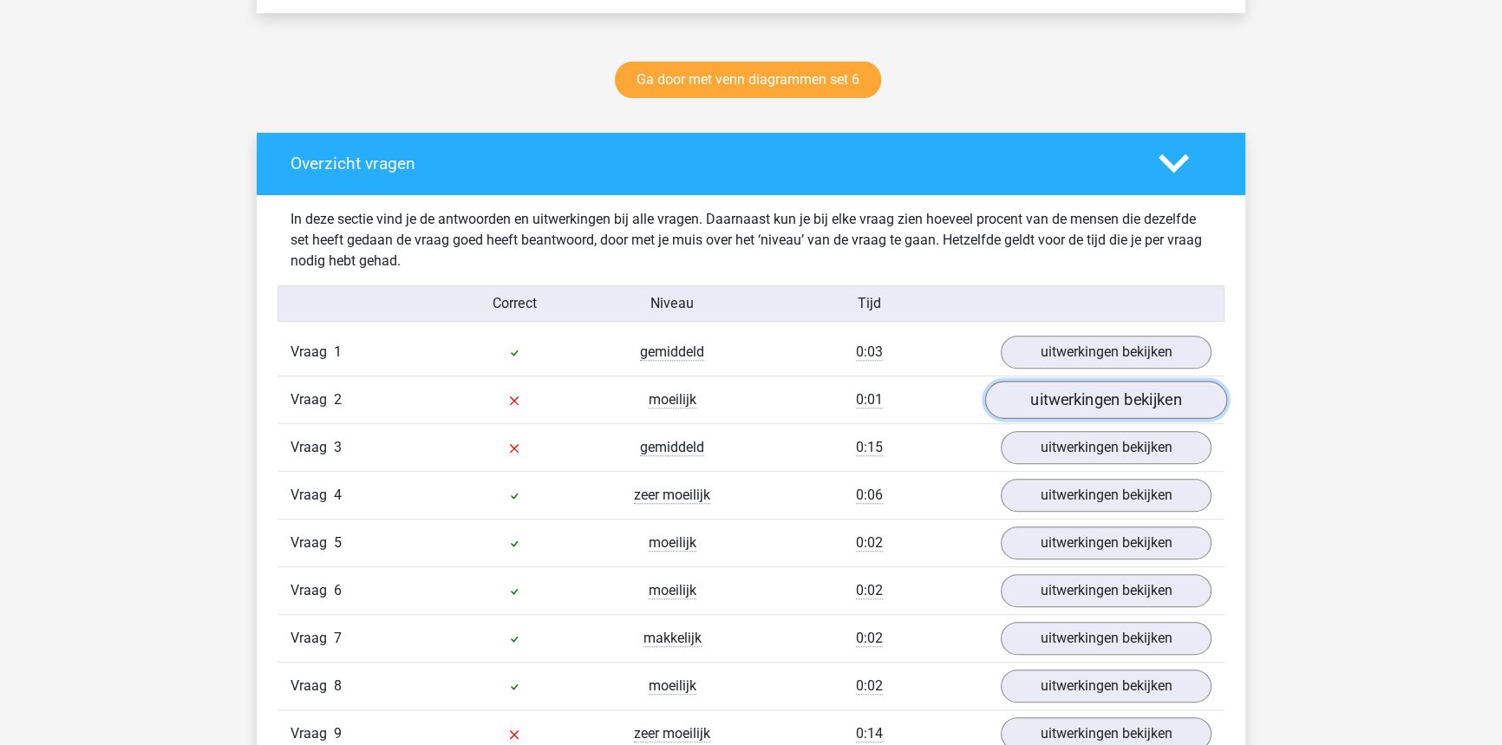
click at [1019, 399] on link "uitwerkingen bekijken" at bounding box center [1106, 400] width 242 height 38
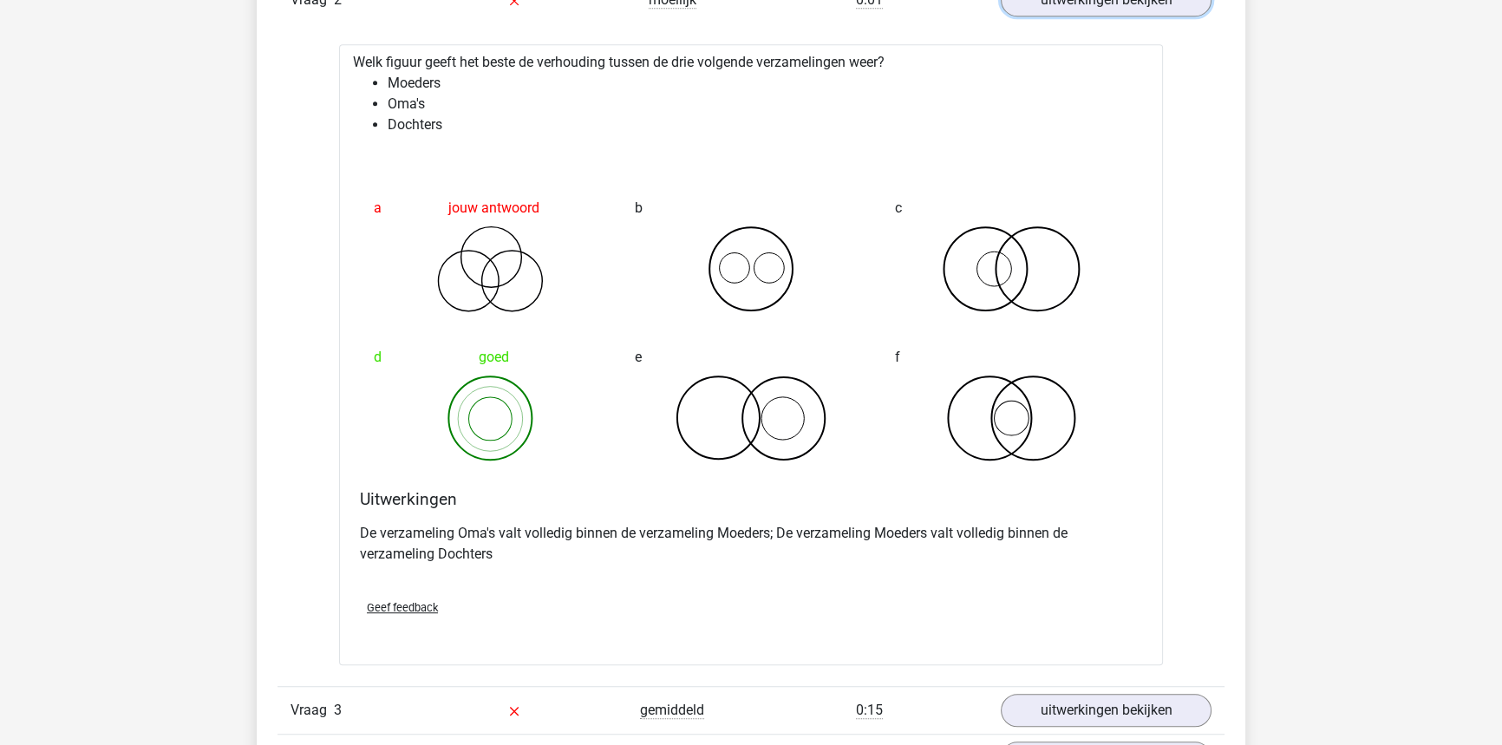
scroll to position [1340, 0]
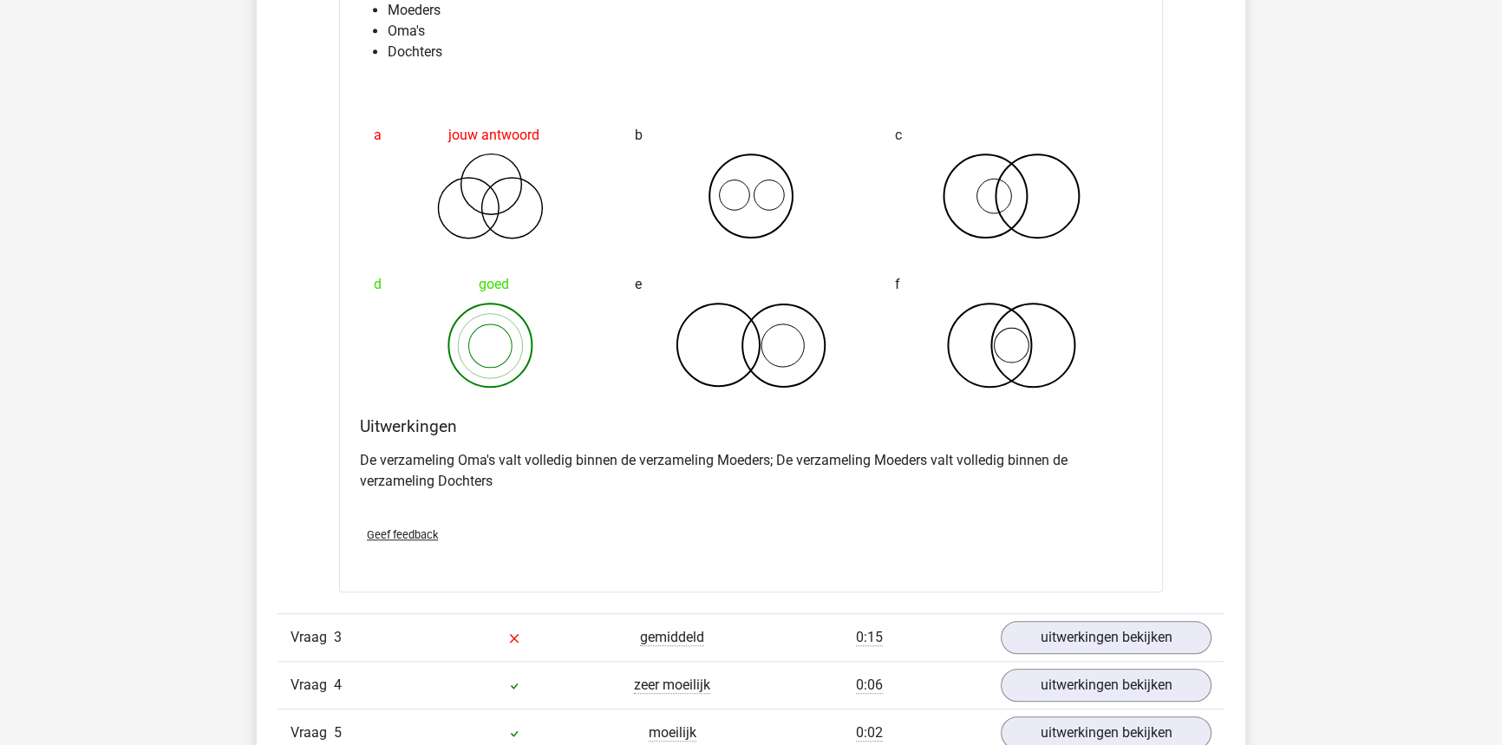
drag, startPoint x: 507, startPoint y: 336, endPoint x: 556, endPoint y: 279, distance: 75.0
click at [564, 284] on div "d goed" at bounding box center [490, 327] width 261 height 149
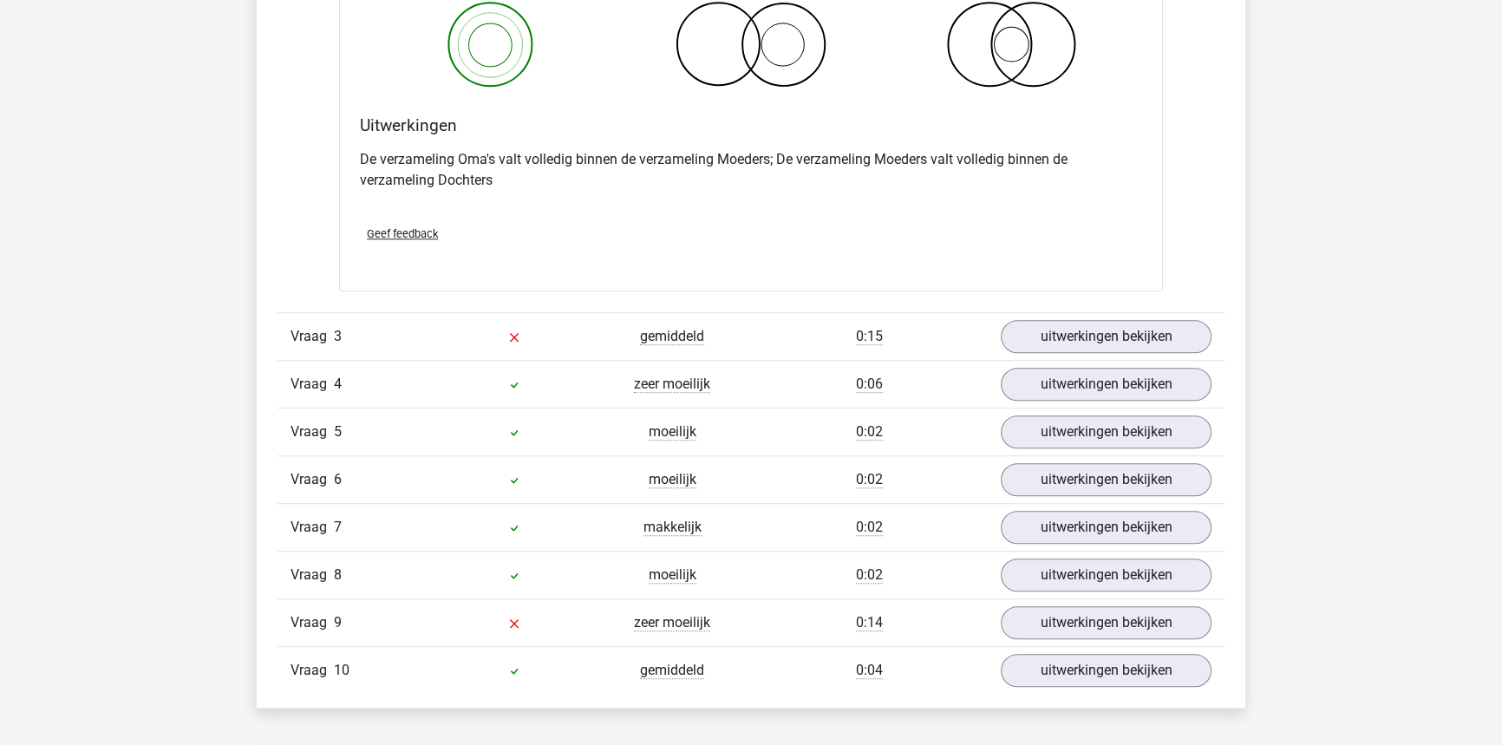
scroll to position [1655, 0]
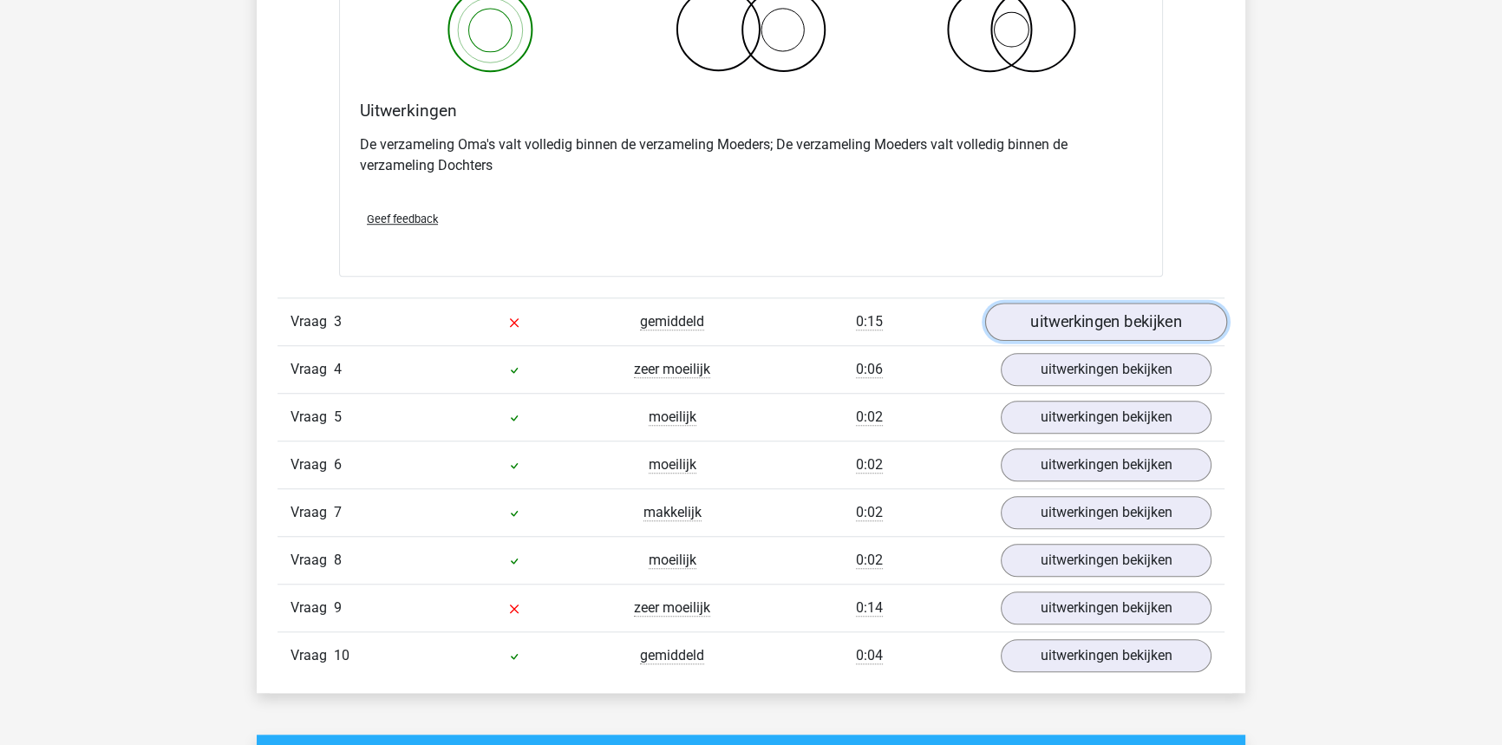
click at [1062, 313] on link "uitwerkingen bekijken" at bounding box center [1106, 322] width 242 height 38
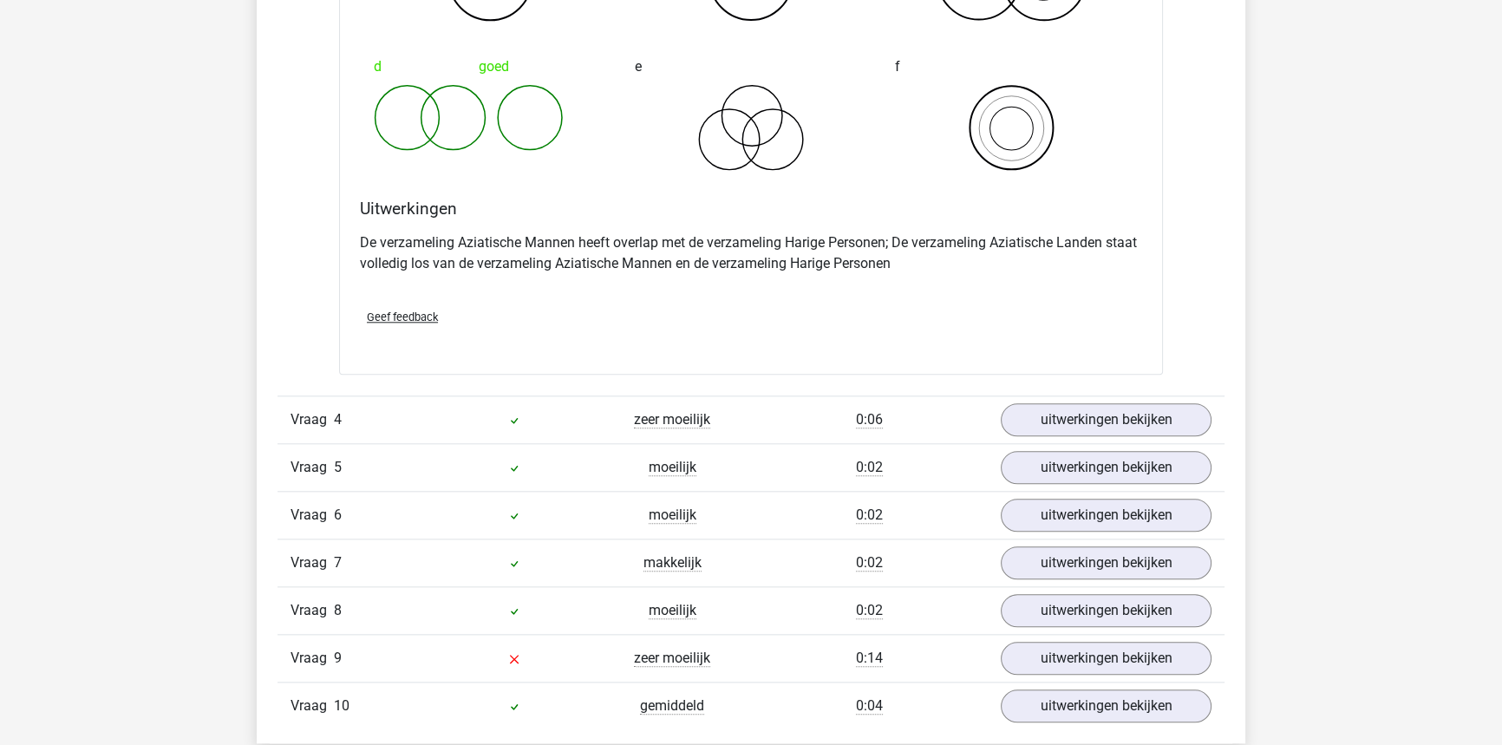
scroll to position [2285, 0]
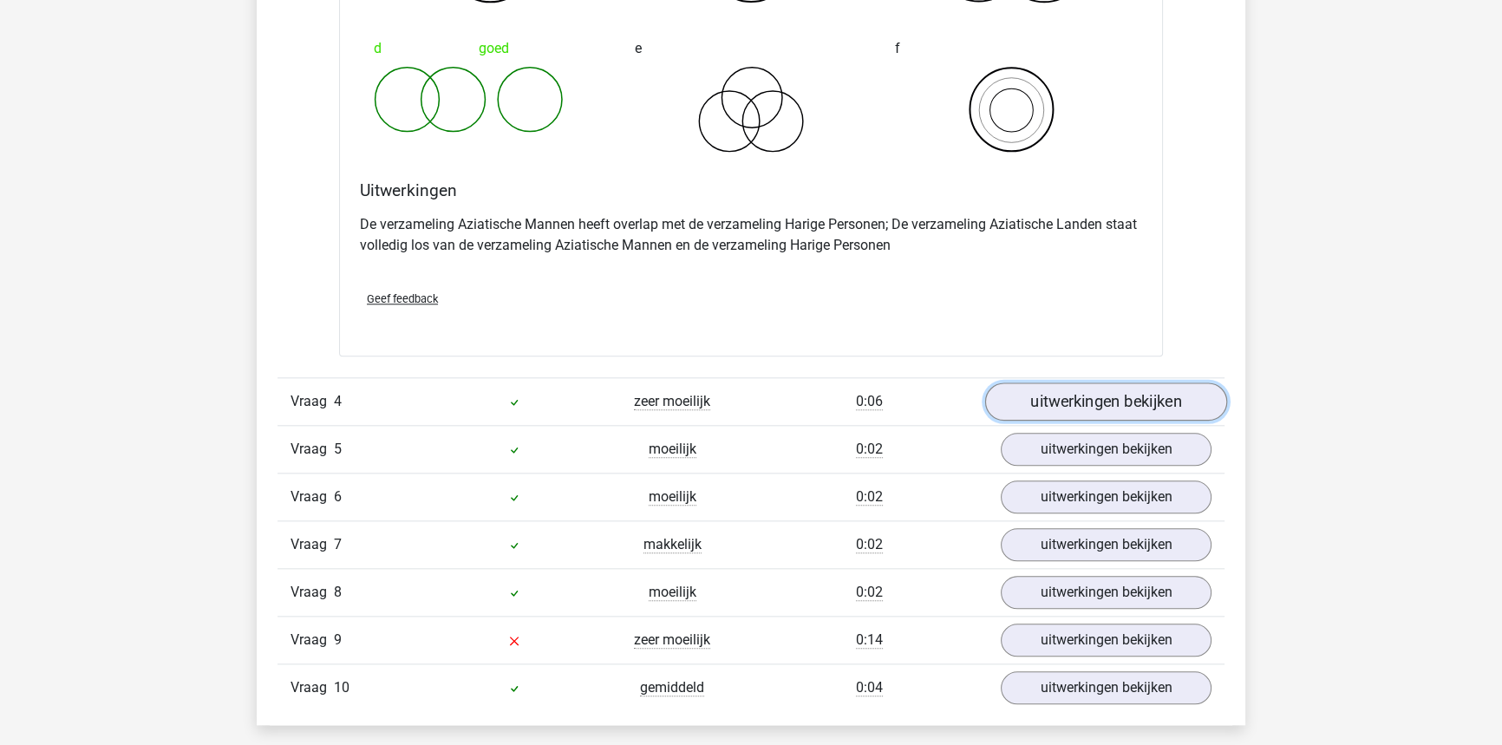
click at [1014, 401] on link "uitwerkingen bekijken" at bounding box center [1106, 401] width 242 height 38
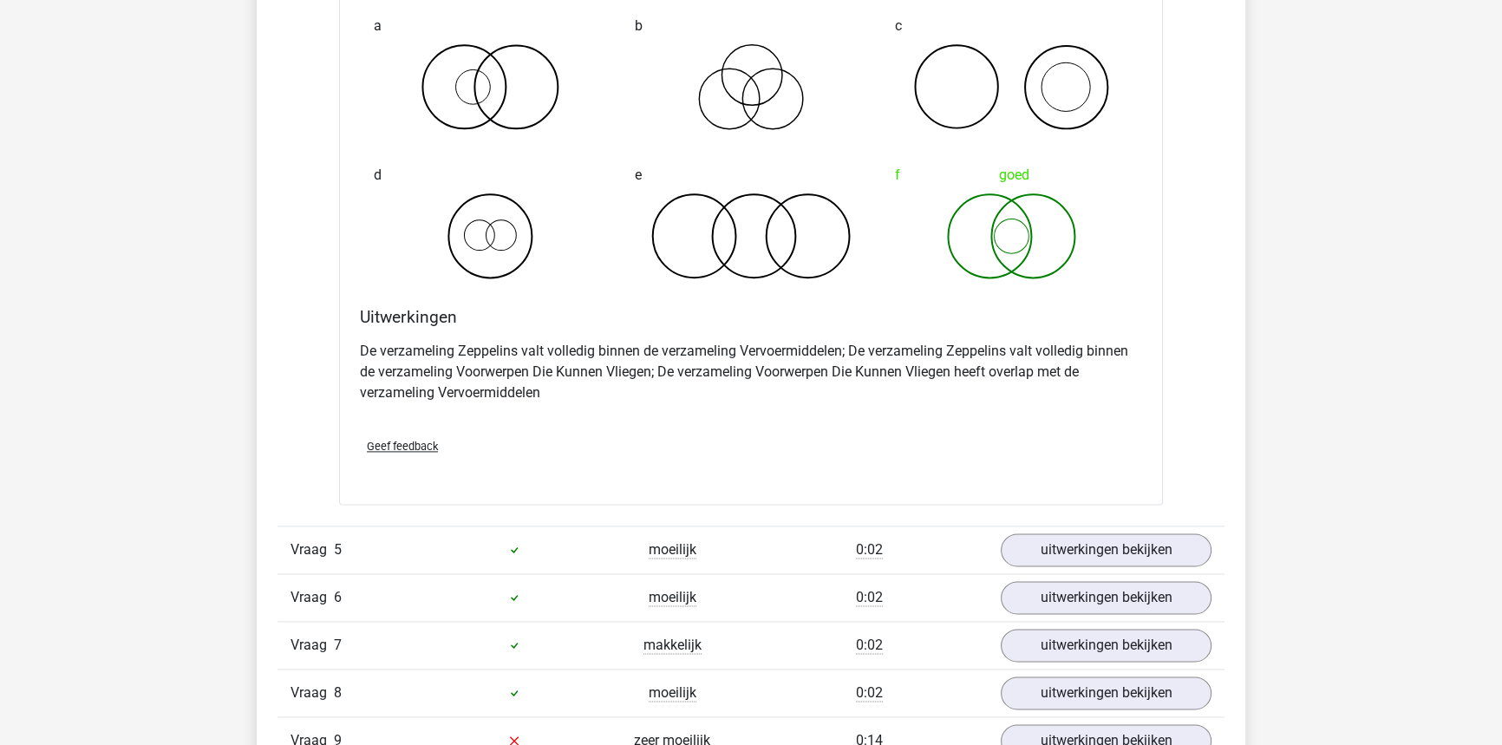
scroll to position [2916, 0]
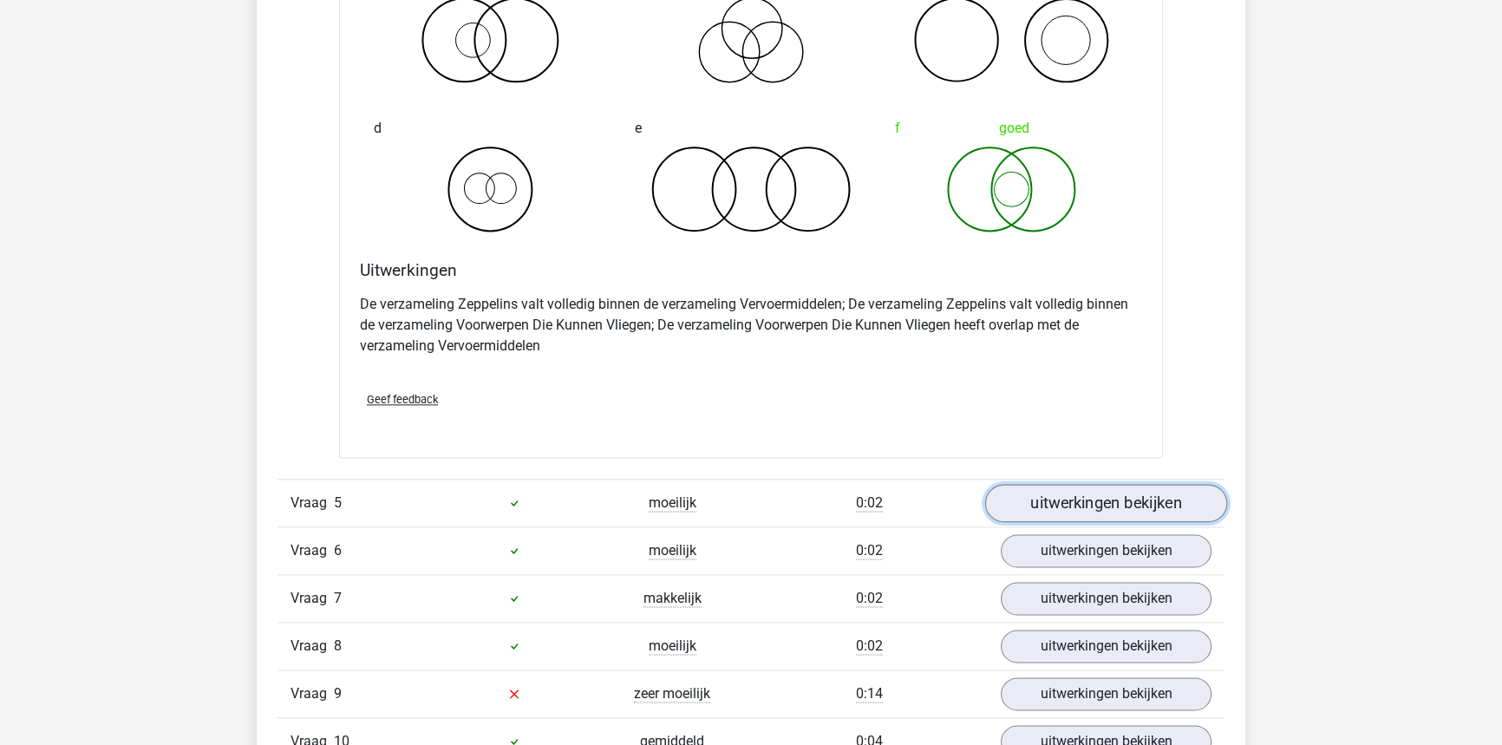
click at [1033, 496] on link "uitwerkingen bekijken" at bounding box center [1106, 503] width 242 height 38
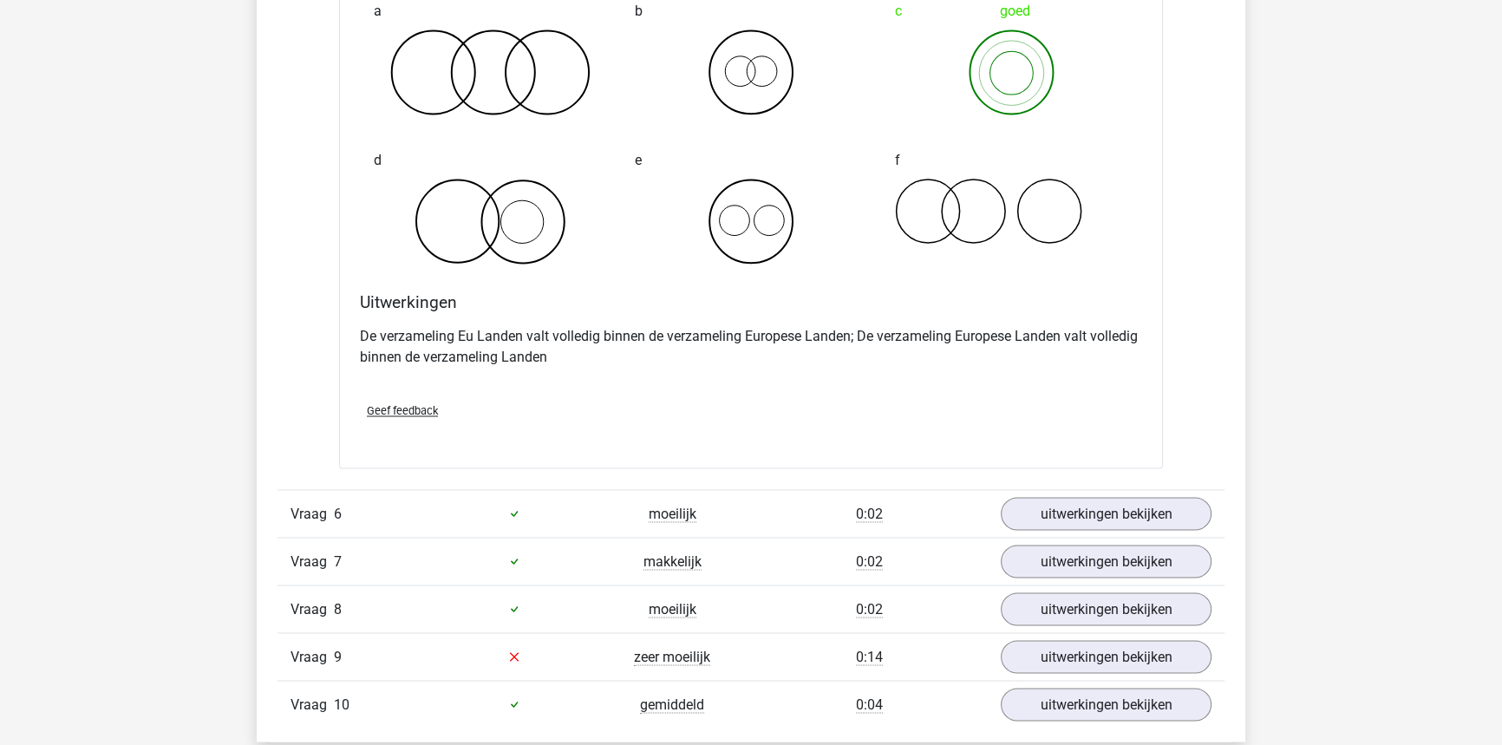
scroll to position [3704, 0]
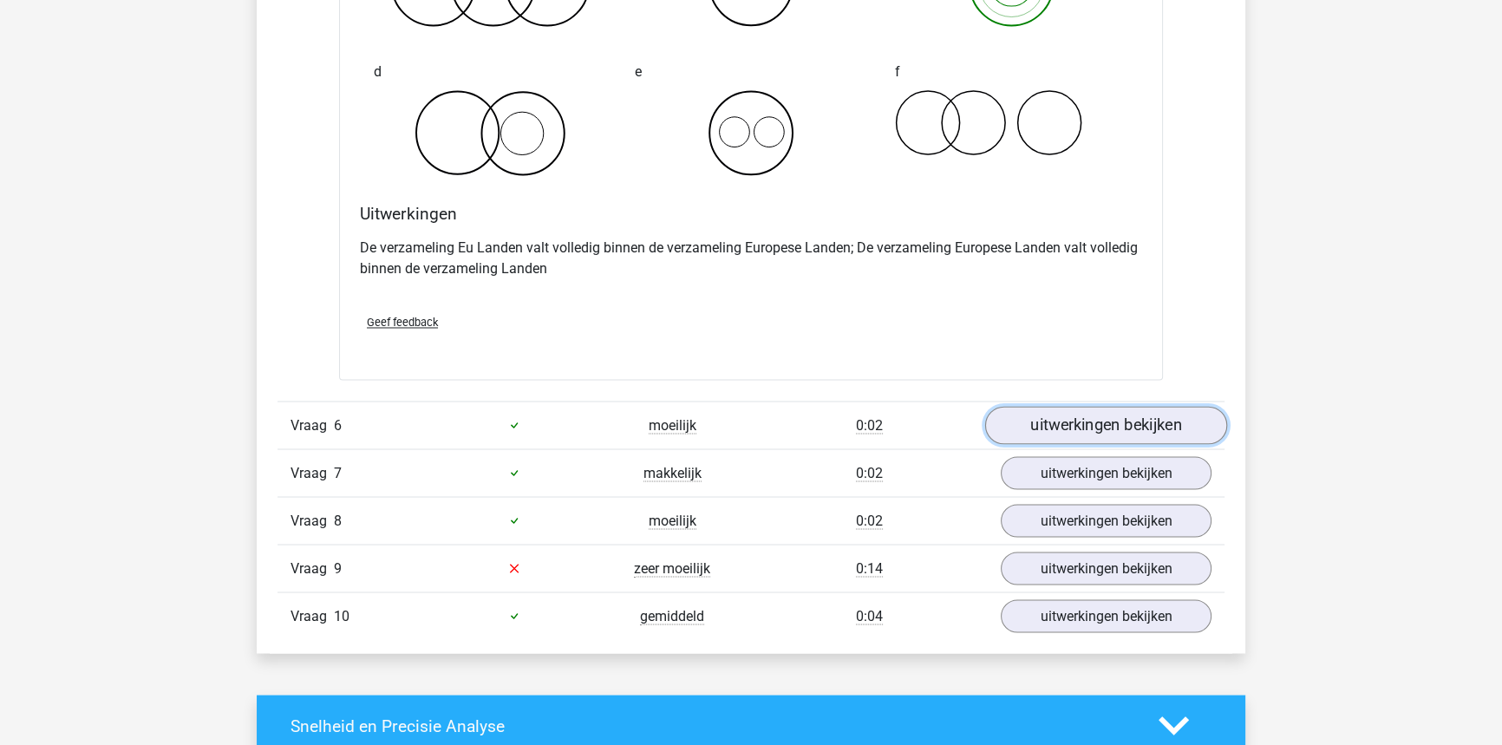
click at [1038, 433] on link "uitwerkingen bekijken" at bounding box center [1106, 425] width 242 height 38
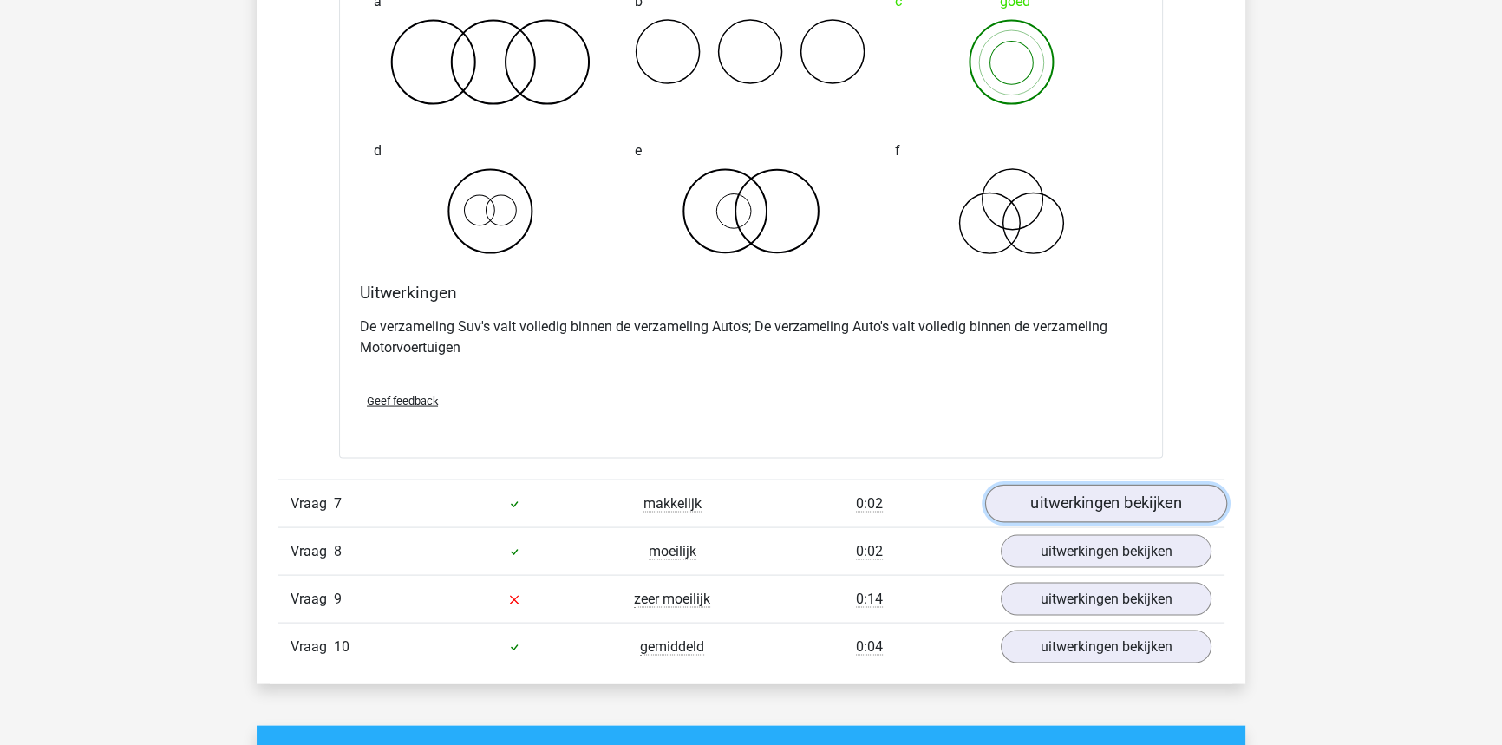
click at [1049, 505] on link "uitwerkingen bekijken" at bounding box center [1106, 504] width 242 height 38
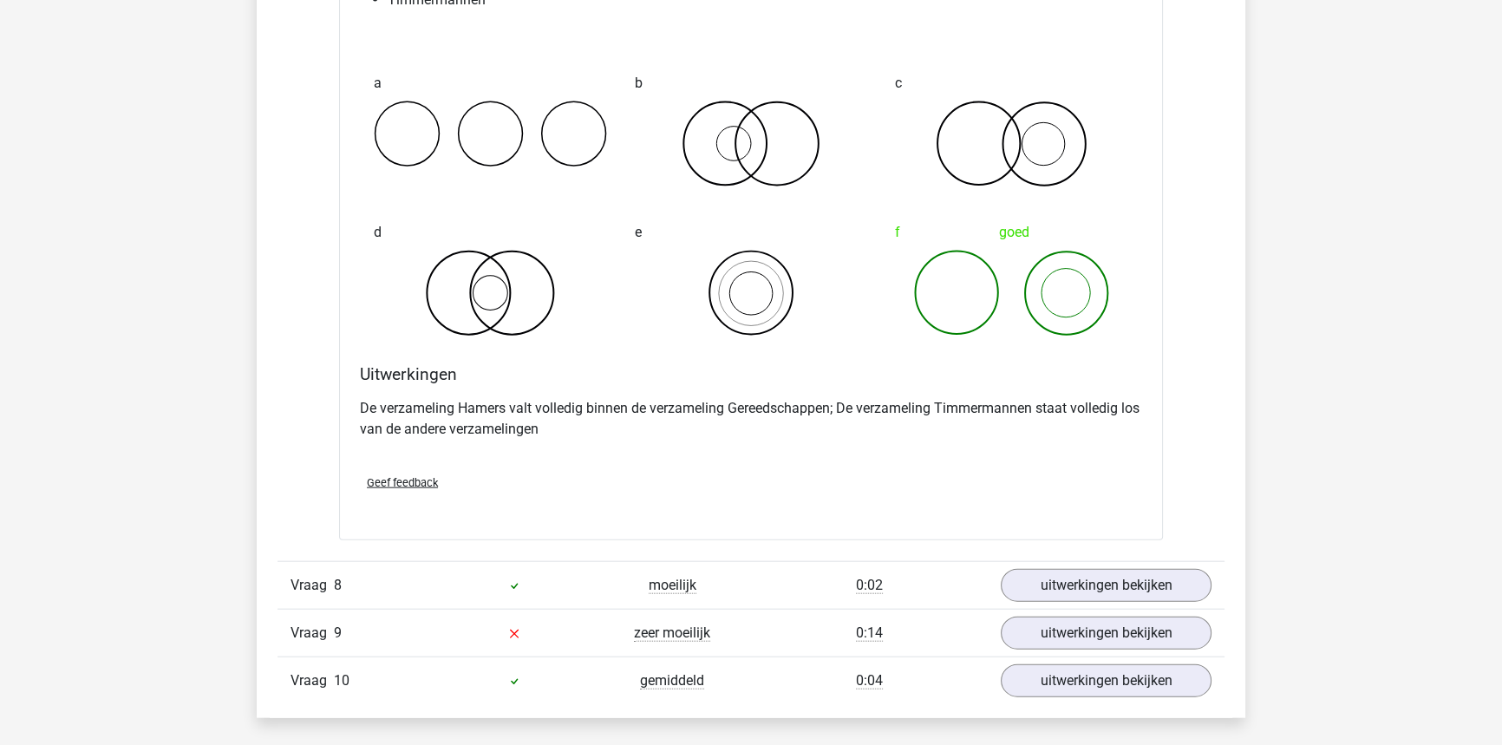
scroll to position [4965, 0]
click at [1047, 559] on div "Vraag 8 moeilijk 0:02 uitwerkingen bekijken" at bounding box center [750, 583] width 947 height 48
click at [1047, 566] on link "uitwerkingen bekijken" at bounding box center [1106, 583] width 242 height 38
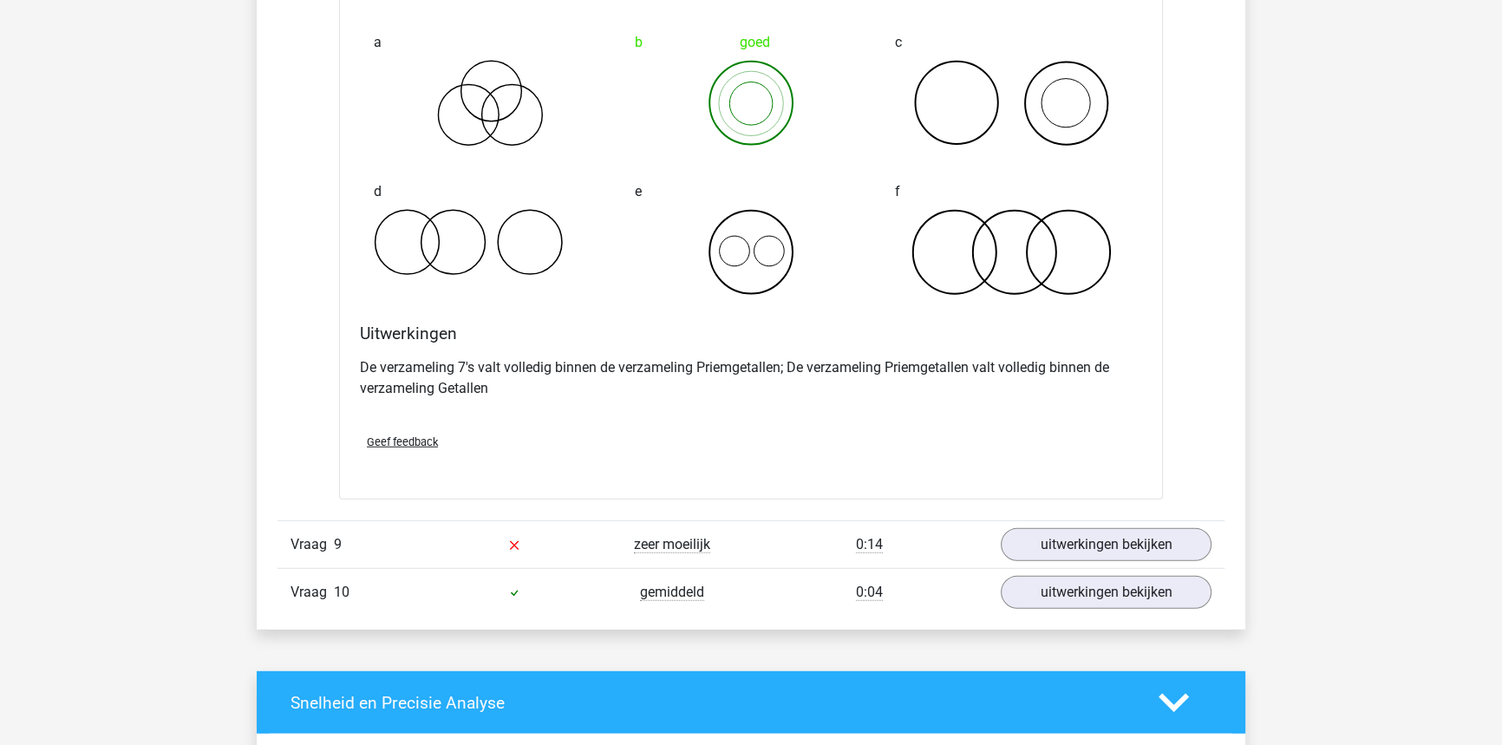
scroll to position [5832, 0]
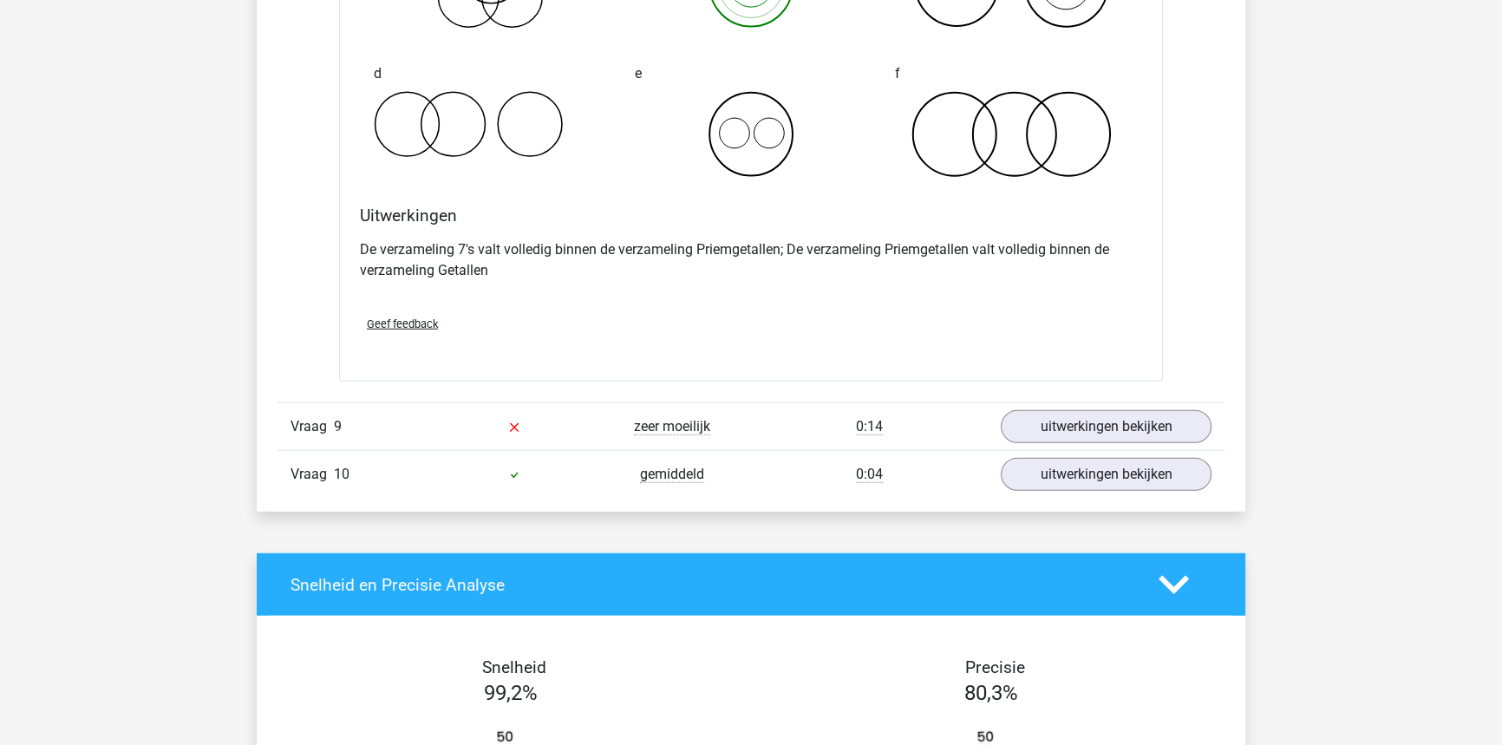
click at [1052, 440] on div "Vraag 9 zeer moeilijk 0:14 uitwerkingen bekijken" at bounding box center [750, 426] width 947 height 48
click at [1053, 430] on link "uitwerkingen bekijken" at bounding box center [1106, 427] width 242 height 38
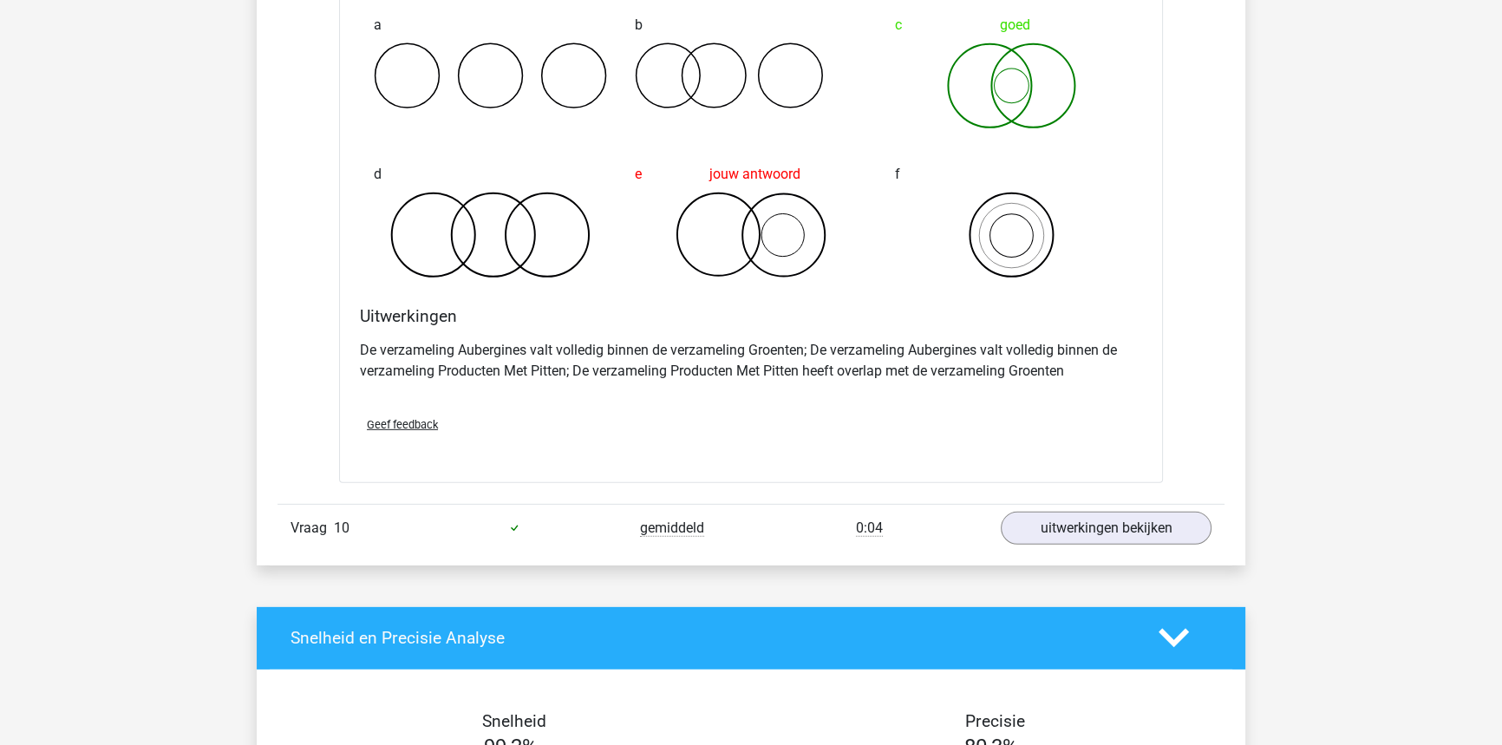
scroll to position [6542, 0]
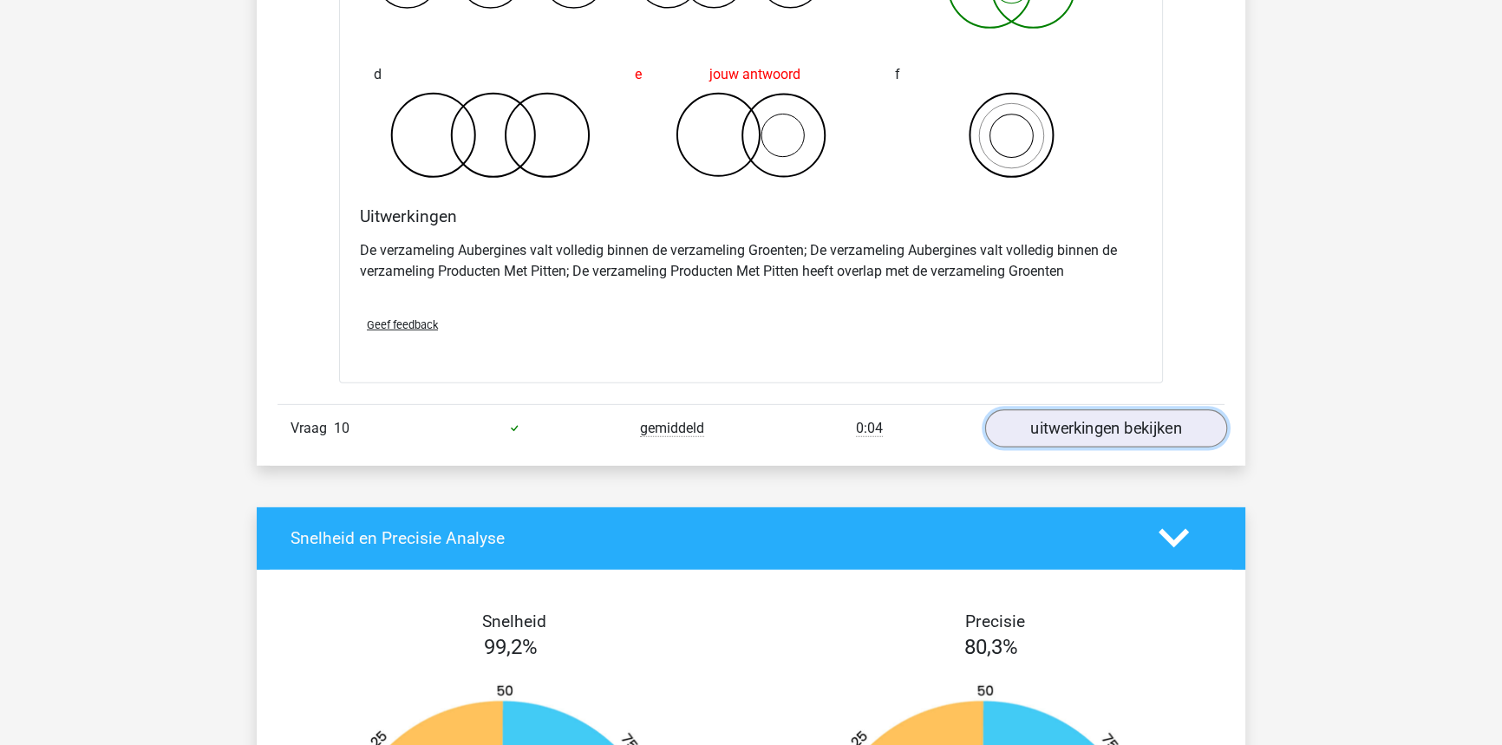
click at [1066, 424] on link "uitwerkingen bekijken" at bounding box center [1106, 428] width 242 height 38
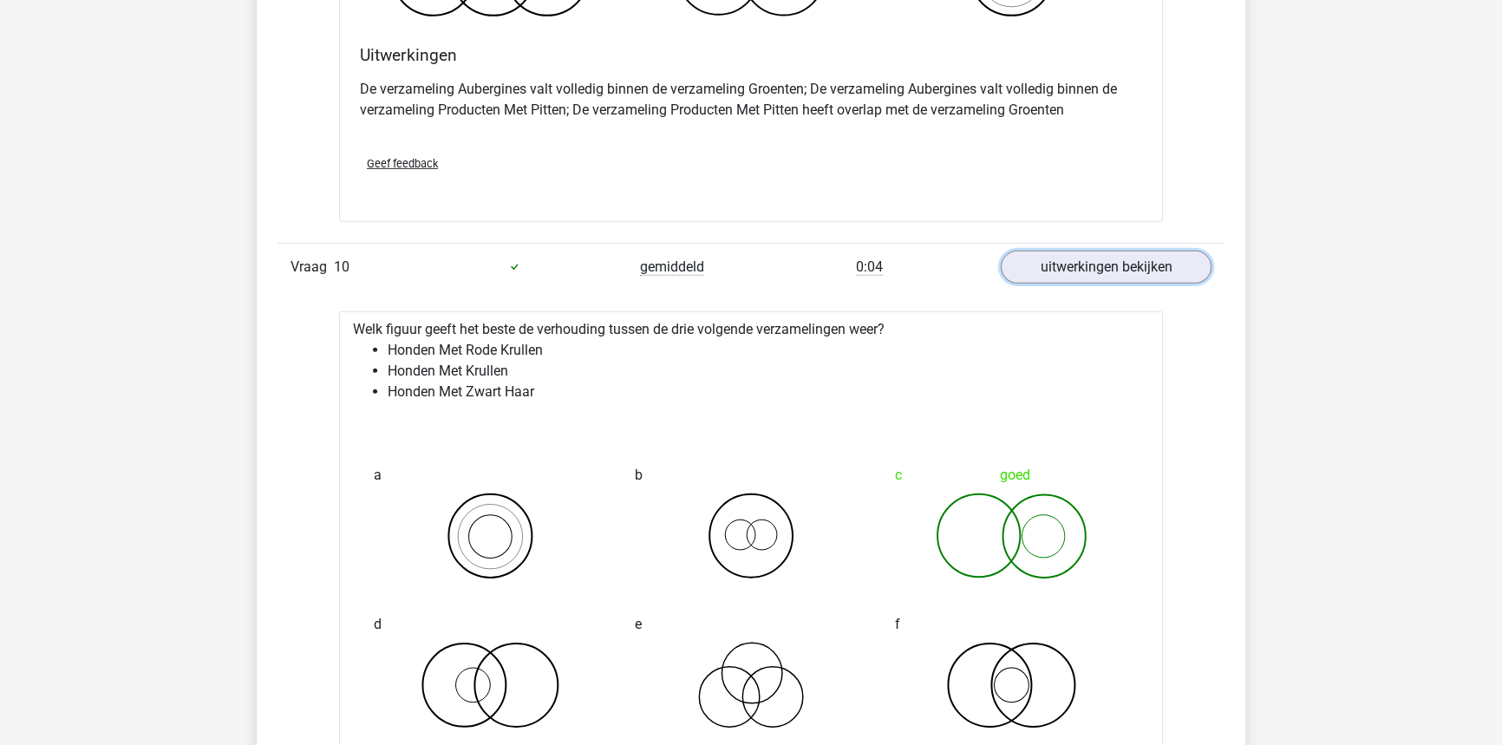
scroll to position [6699, 0]
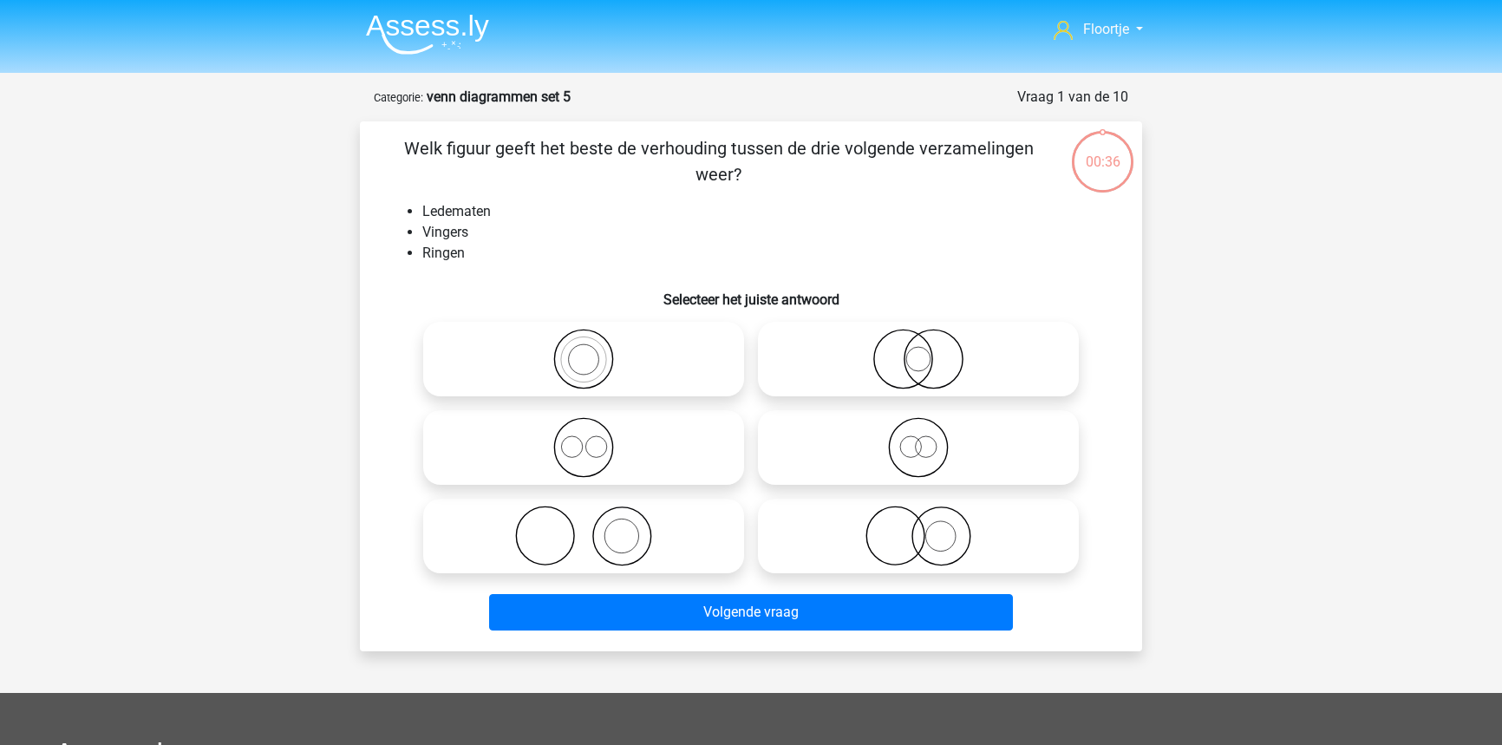
scroll to position [87, 0]
drag, startPoint x: 668, startPoint y: 550, endPoint x: 680, endPoint y: 587, distance: 39.2
click at [667, 550] on icon at bounding box center [583, 535] width 307 height 61
click at [595, 527] on input "radio" at bounding box center [589, 521] width 11 height 11
radio input "true"
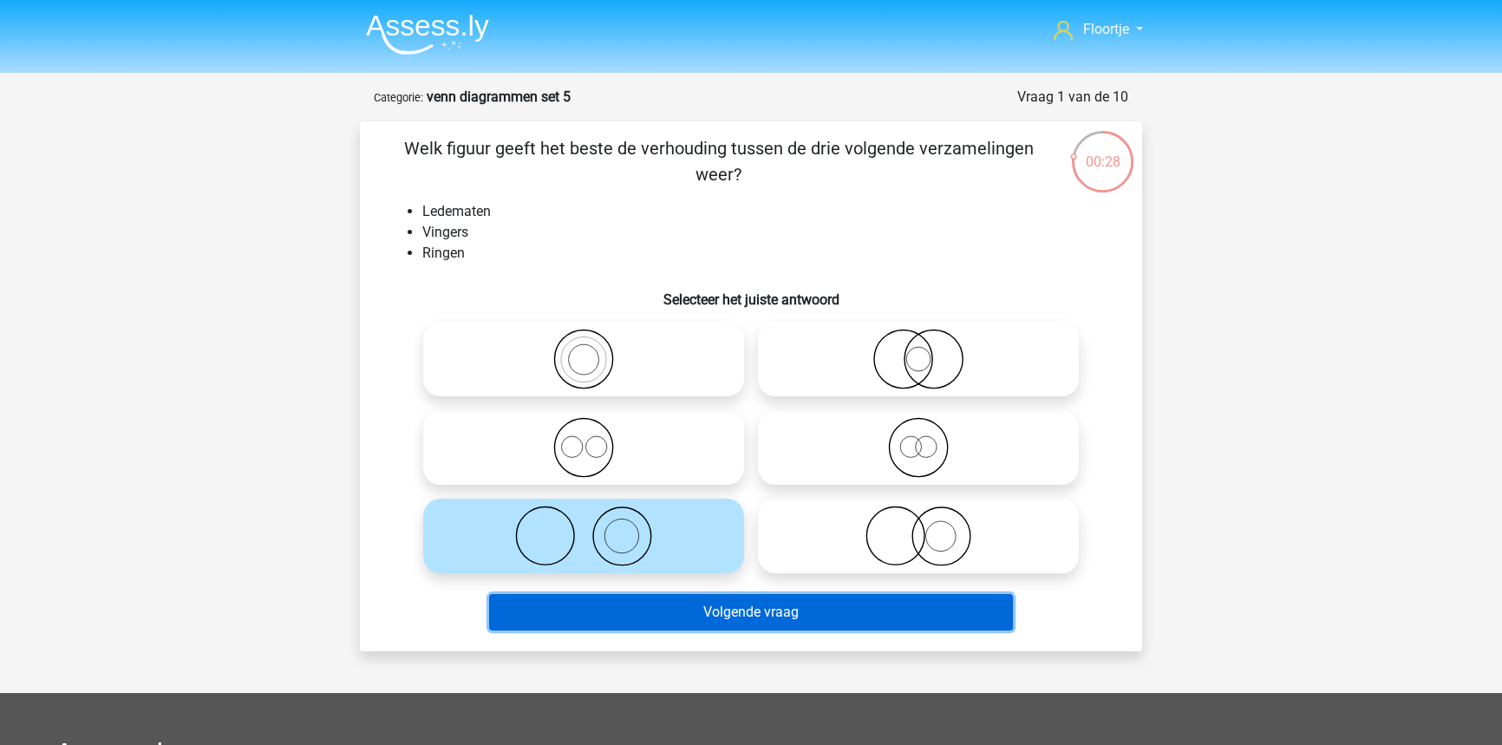
click at [685, 602] on button "Volgende vraag" at bounding box center [751, 612] width 525 height 36
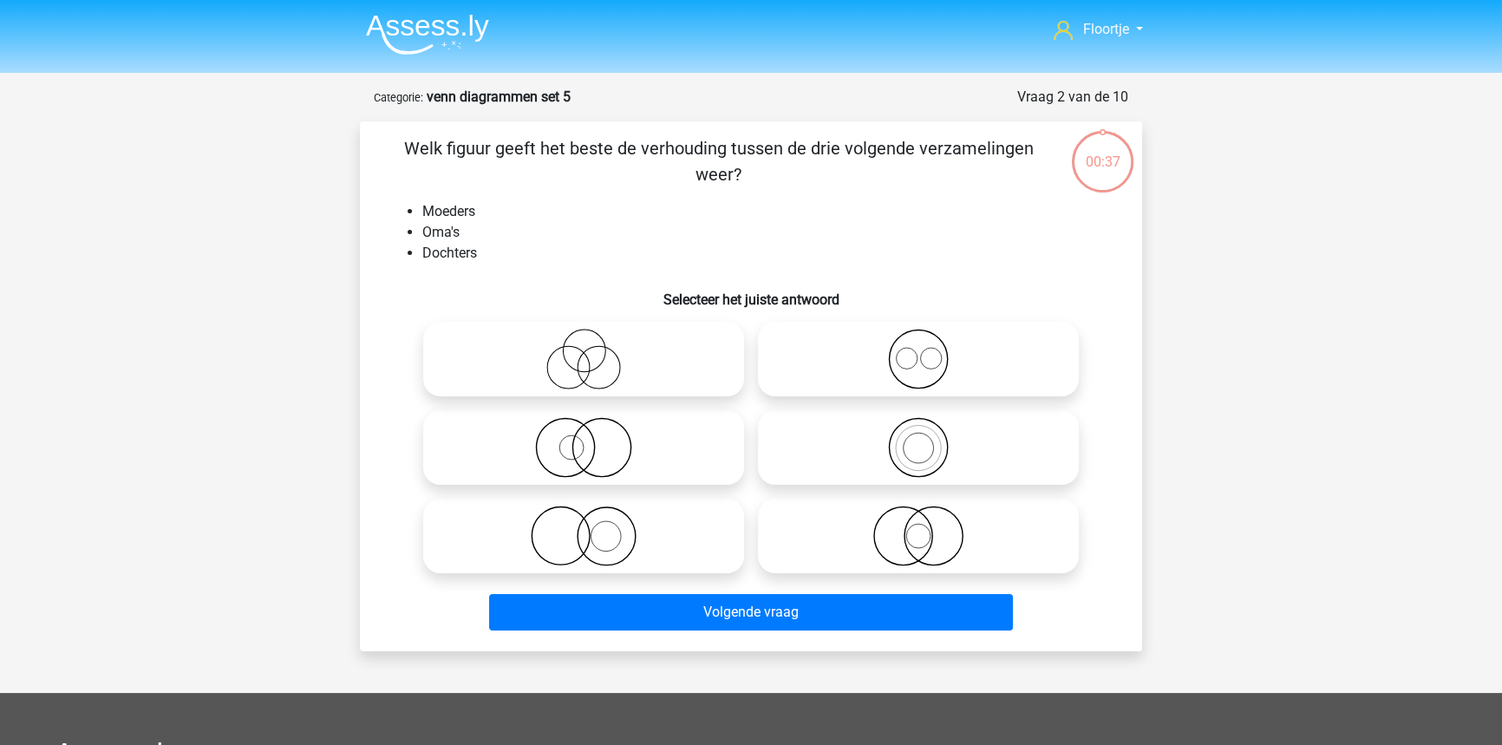
scroll to position [87, 0]
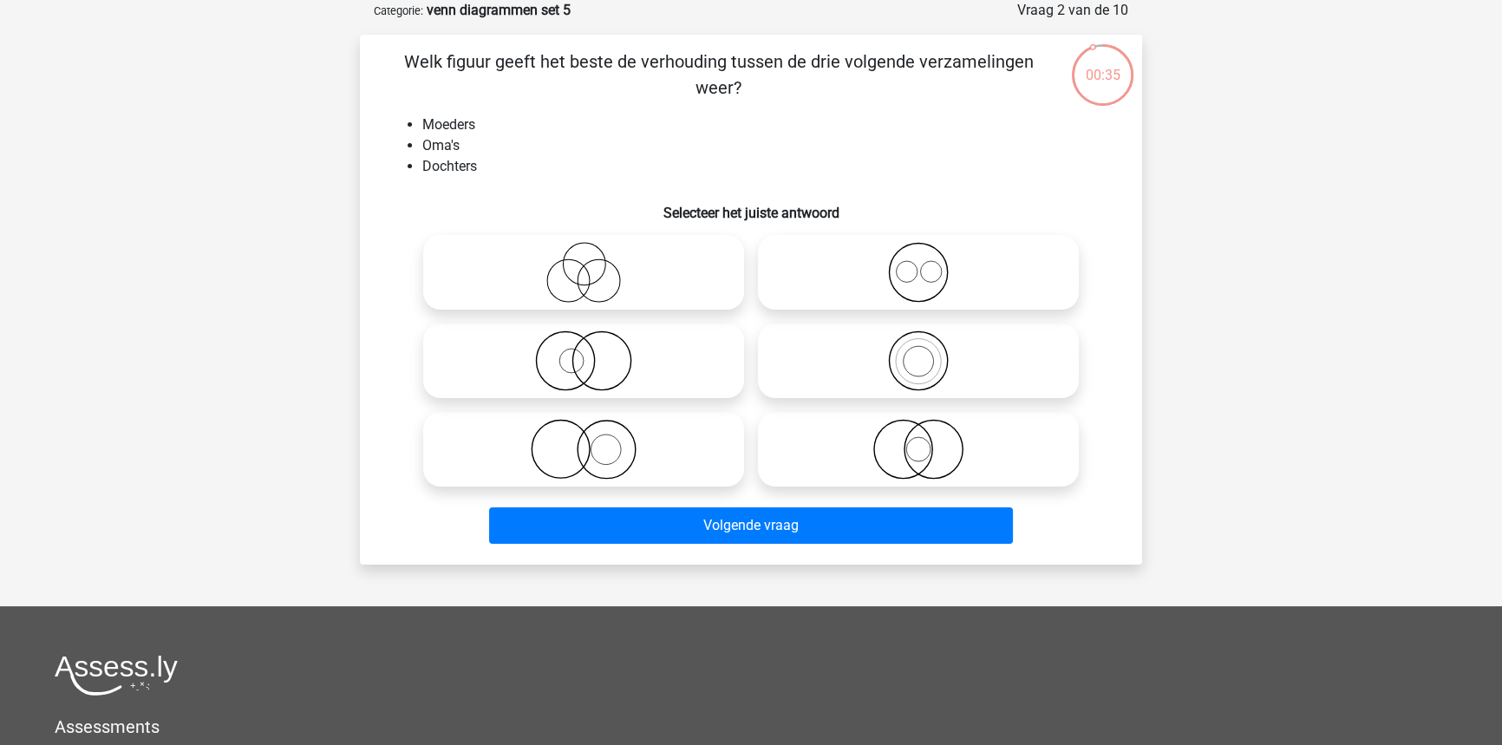
click at [947, 357] on circle at bounding box center [918, 361] width 58 height 58
click at [929, 352] on input "radio" at bounding box center [923, 346] width 11 height 11
radio input "true"
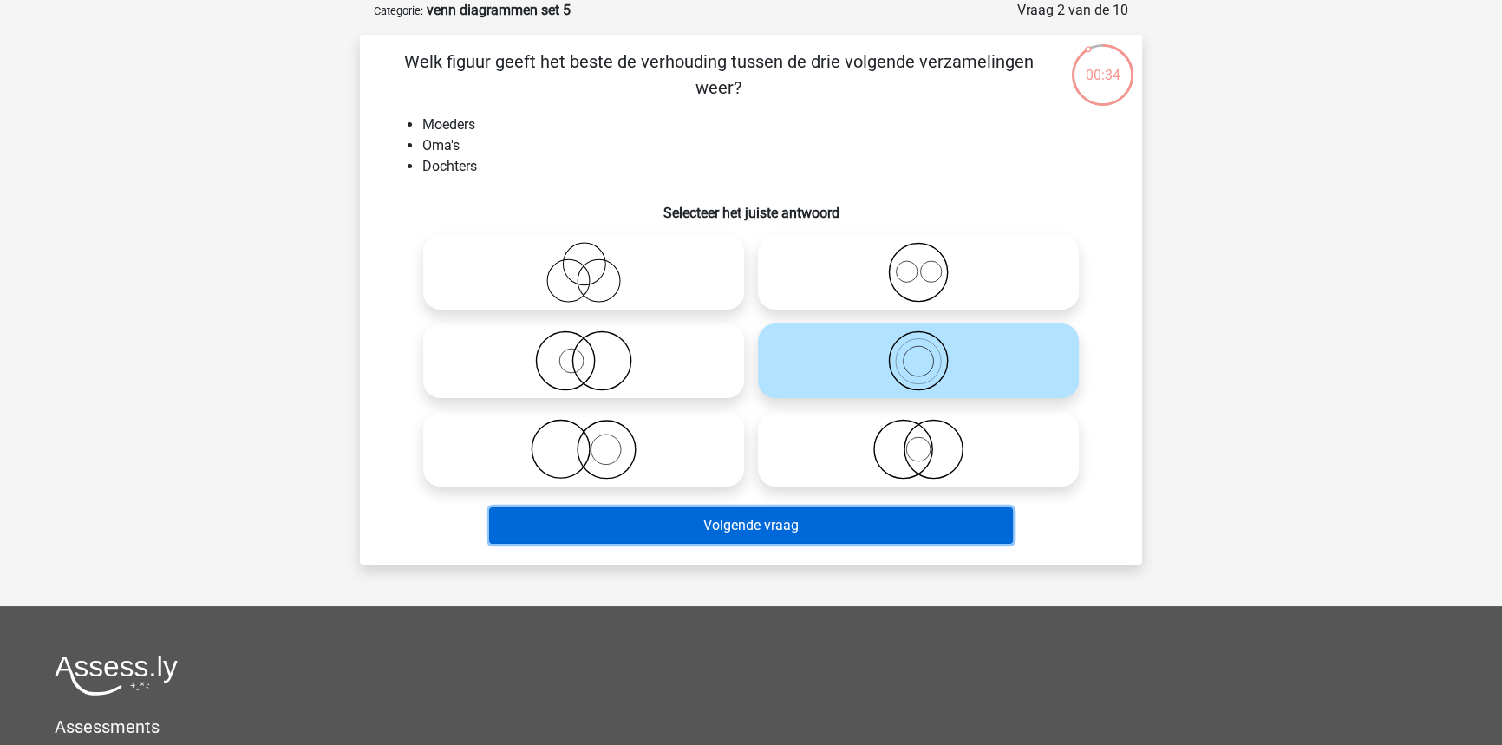
click at [881, 522] on button "Volgende vraag" at bounding box center [751, 525] width 525 height 36
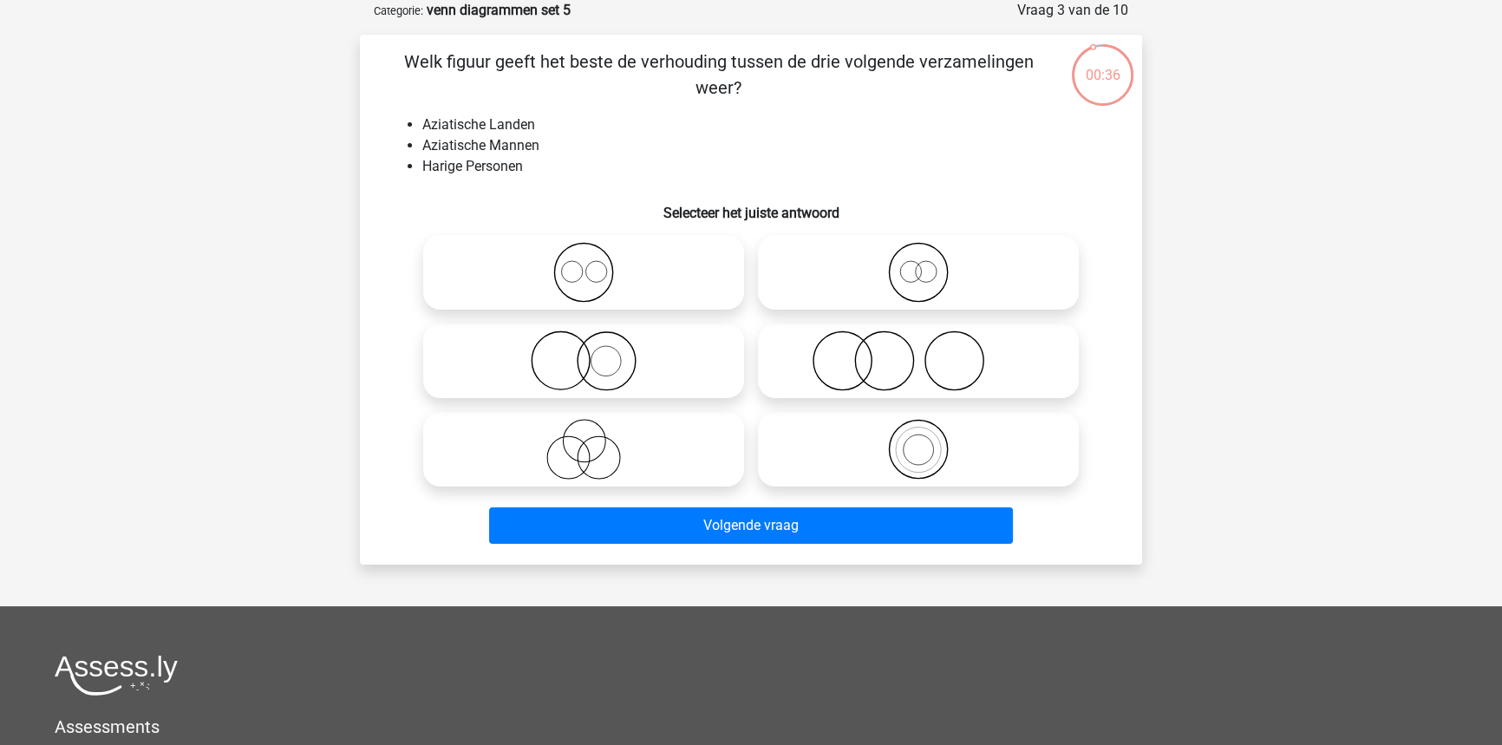
click at [917, 364] on icon at bounding box center [918, 360] width 307 height 61
click at [918, 352] on input "radio" at bounding box center [923, 346] width 11 height 11
radio input "true"
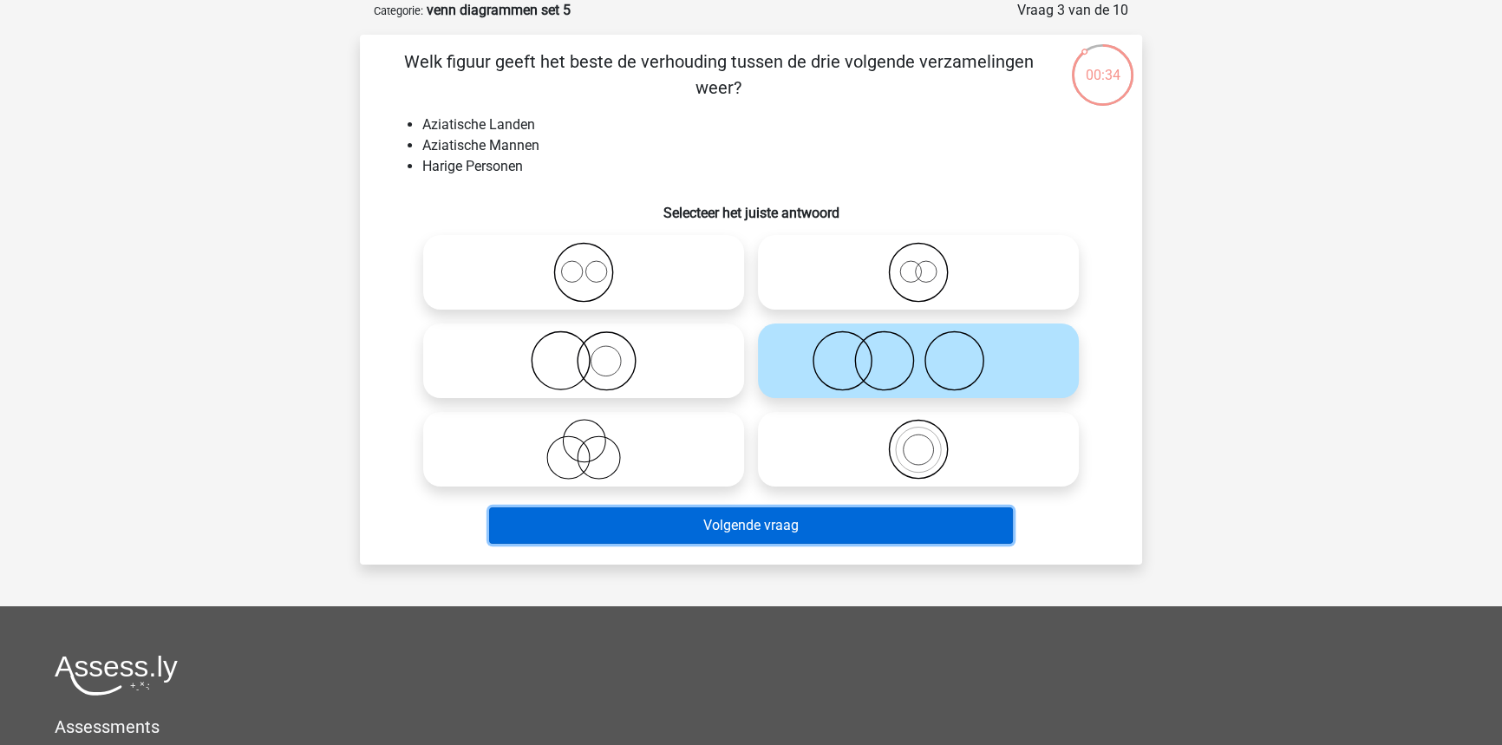
click at [886, 535] on button "Volgende vraag" at bounding box center [751, 525] width 525 height 36
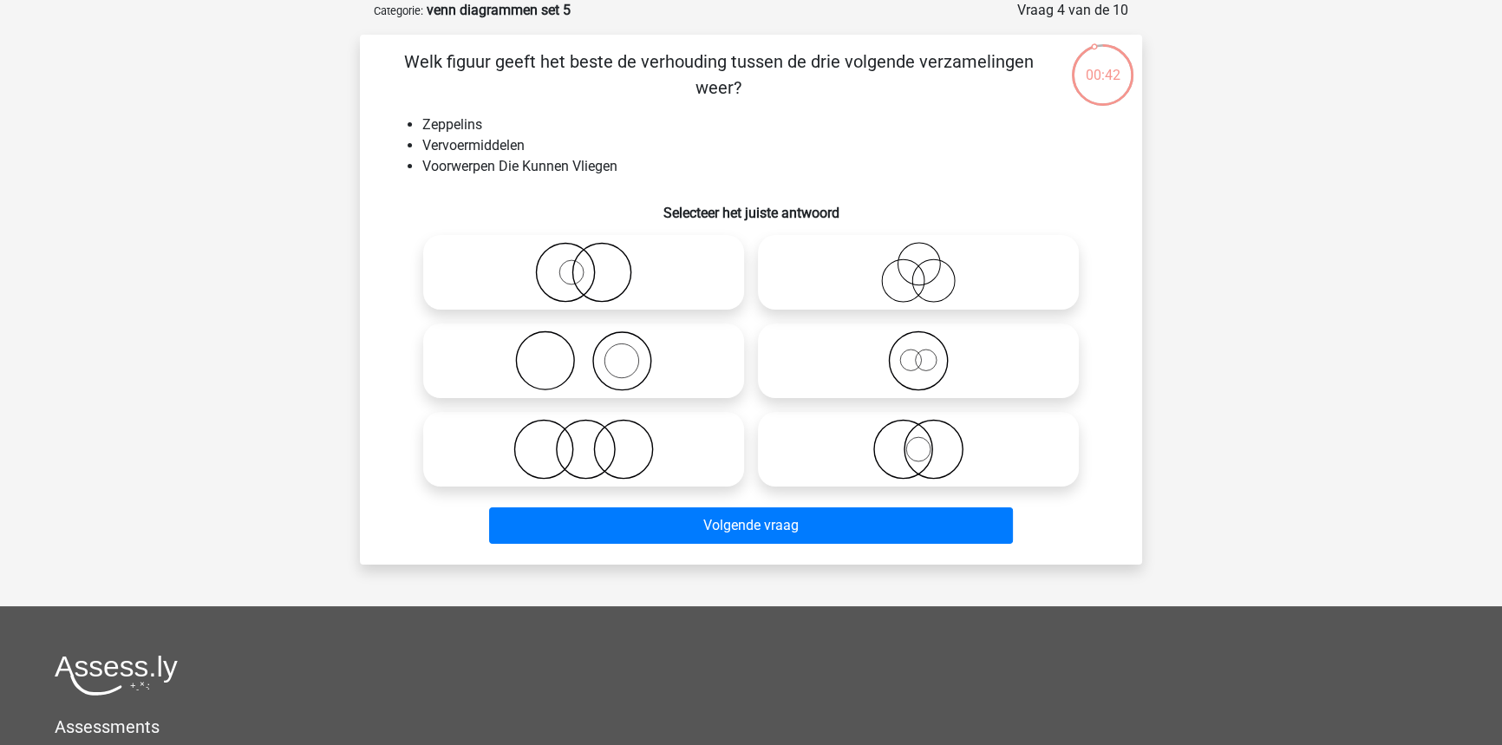
click at [883, 472] on icon at bounding box center [918, 449] width 307 height 61
click at [918, 440] on input "radio" at bounding box center [923, 434] width 11 height 11
radio input "true"
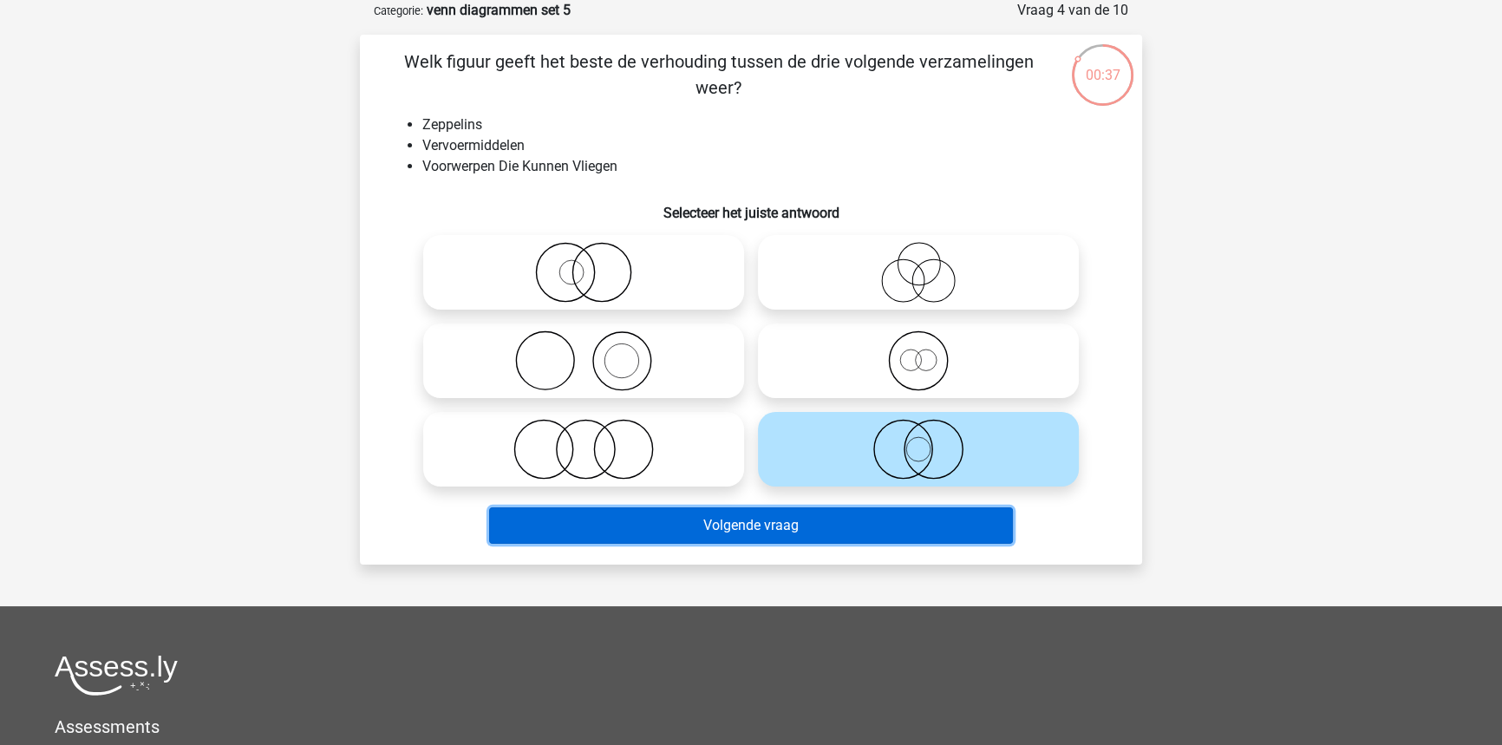
click at [887, 538] on button "Volgende vraag" at bounding box center [751, 525] width 525 height 36
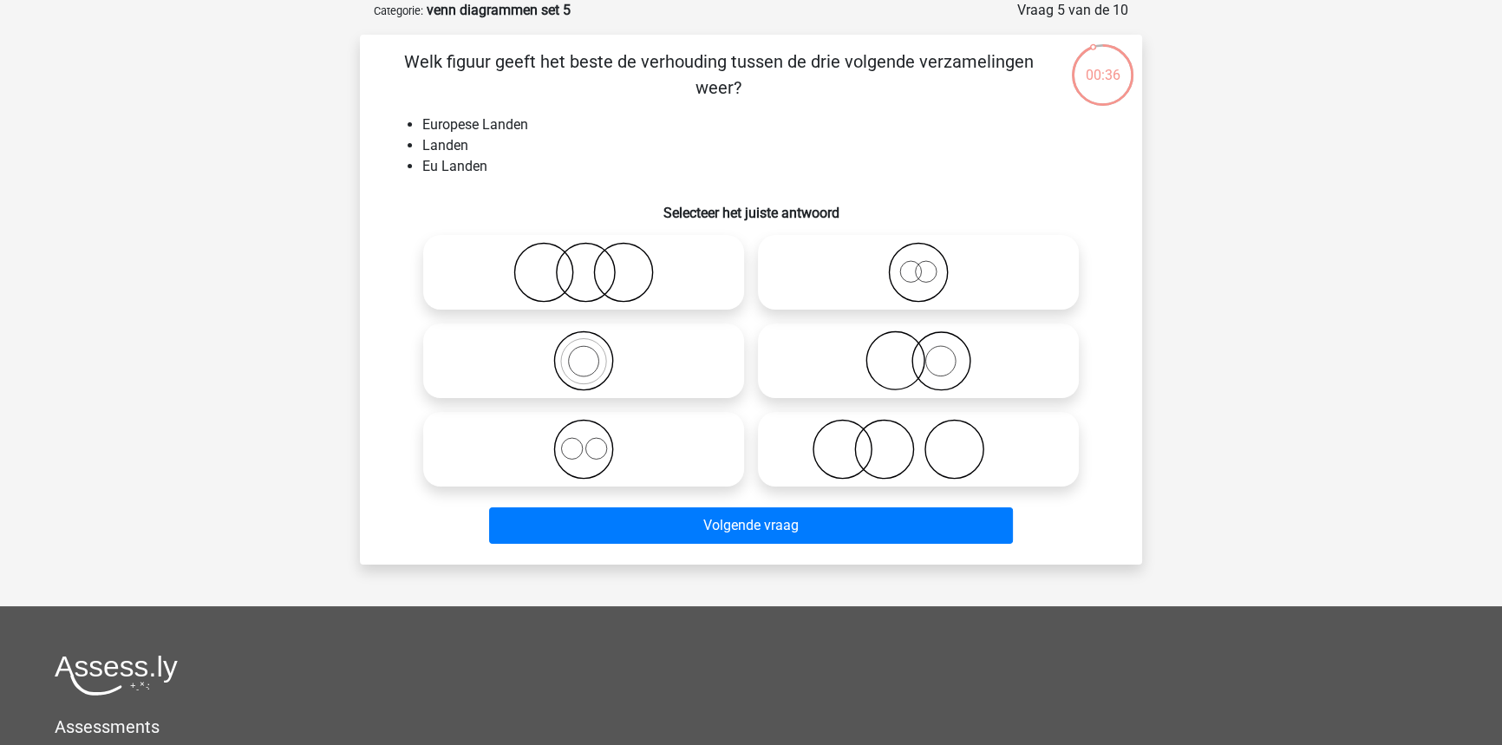
click at [636, 359] on icon at bounding box center [583, 360] width 307 height 61
click at [595, 352] on input "radio" at bounding box center [589, 346] width 11 height 11
radio input "true"
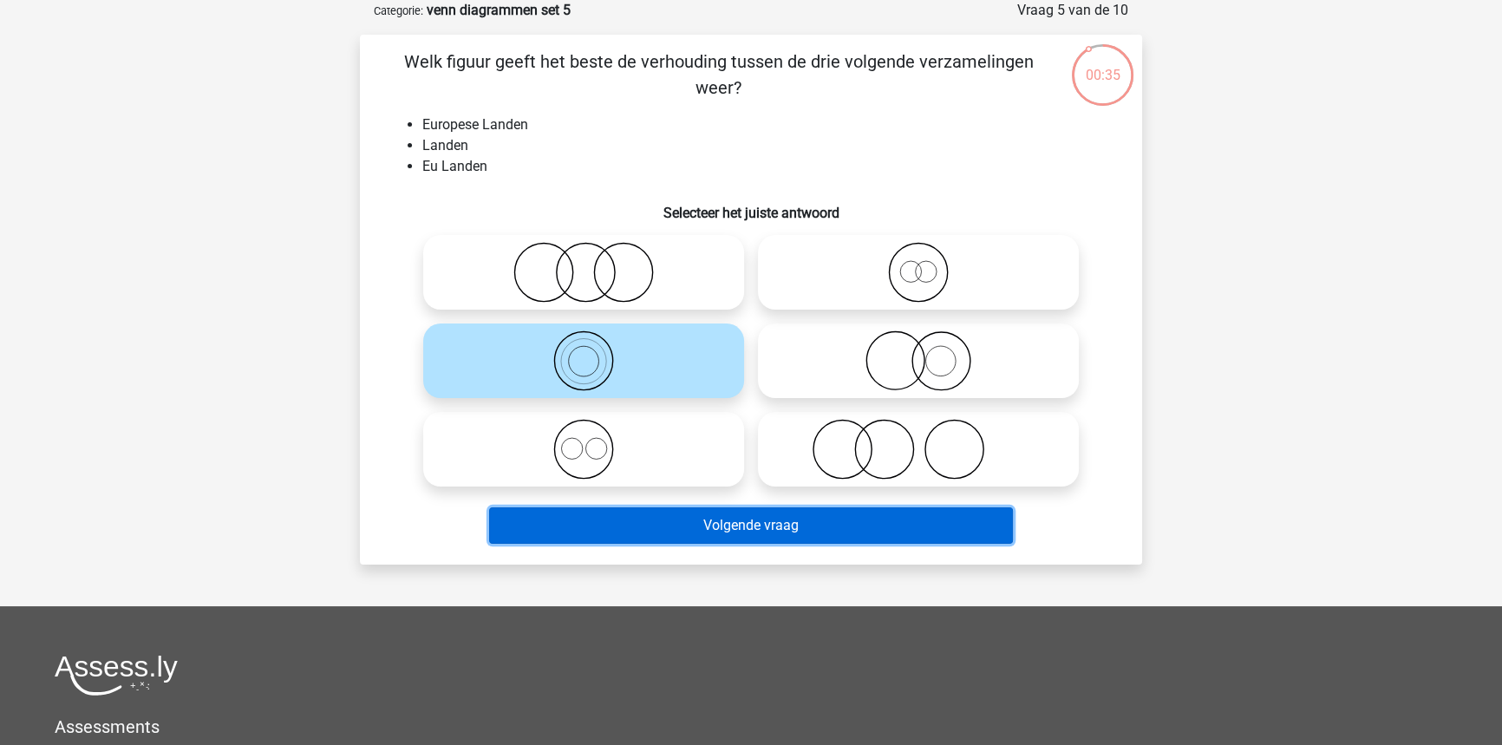
click at [608, 531] on button "Volgende vraag" at bounding box center [751, 525] width 525 height 36
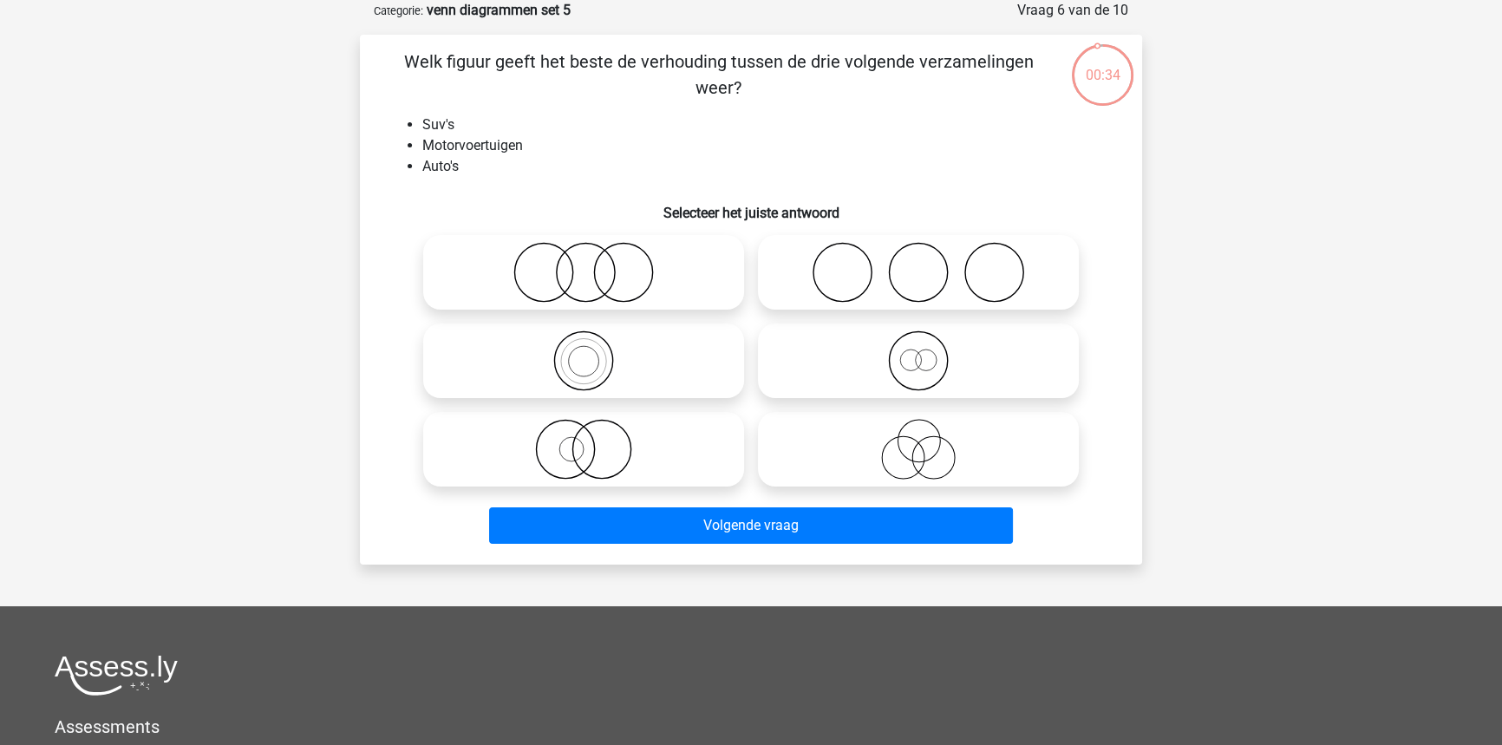
drag, startPoint x: 632, startPoint y: 372, endPoint x: 623, endPoint y: 448, distance: 76.8
click at [626, 380] on icon at bounding box center [583, 360] width 307 height 61
click at [595, 352] on input "radio" at bounding box center [589, 346] width 11 height 11
radio input "true"
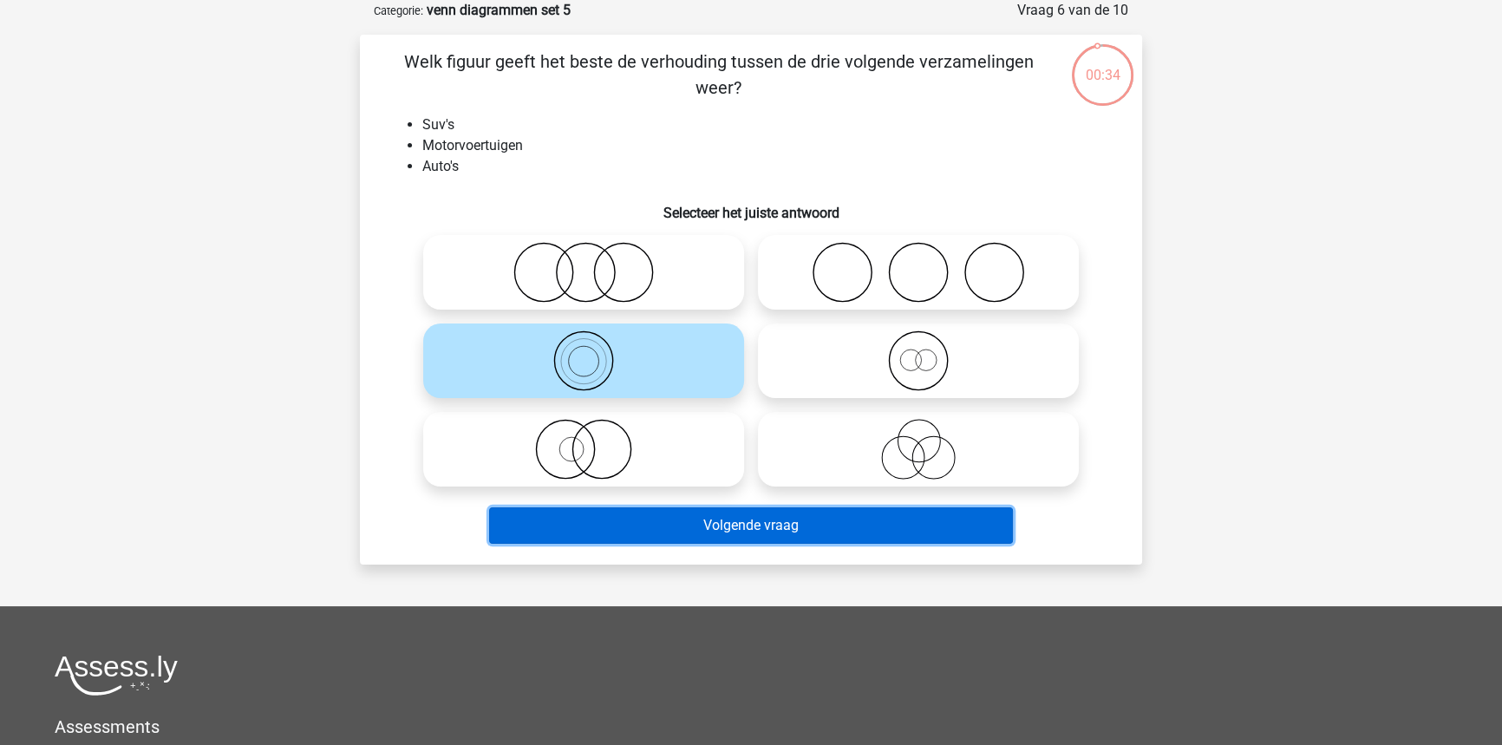
click at [616, 540] on button "Volgende vraag" at bounding box center [751, 525] width 525 height 36
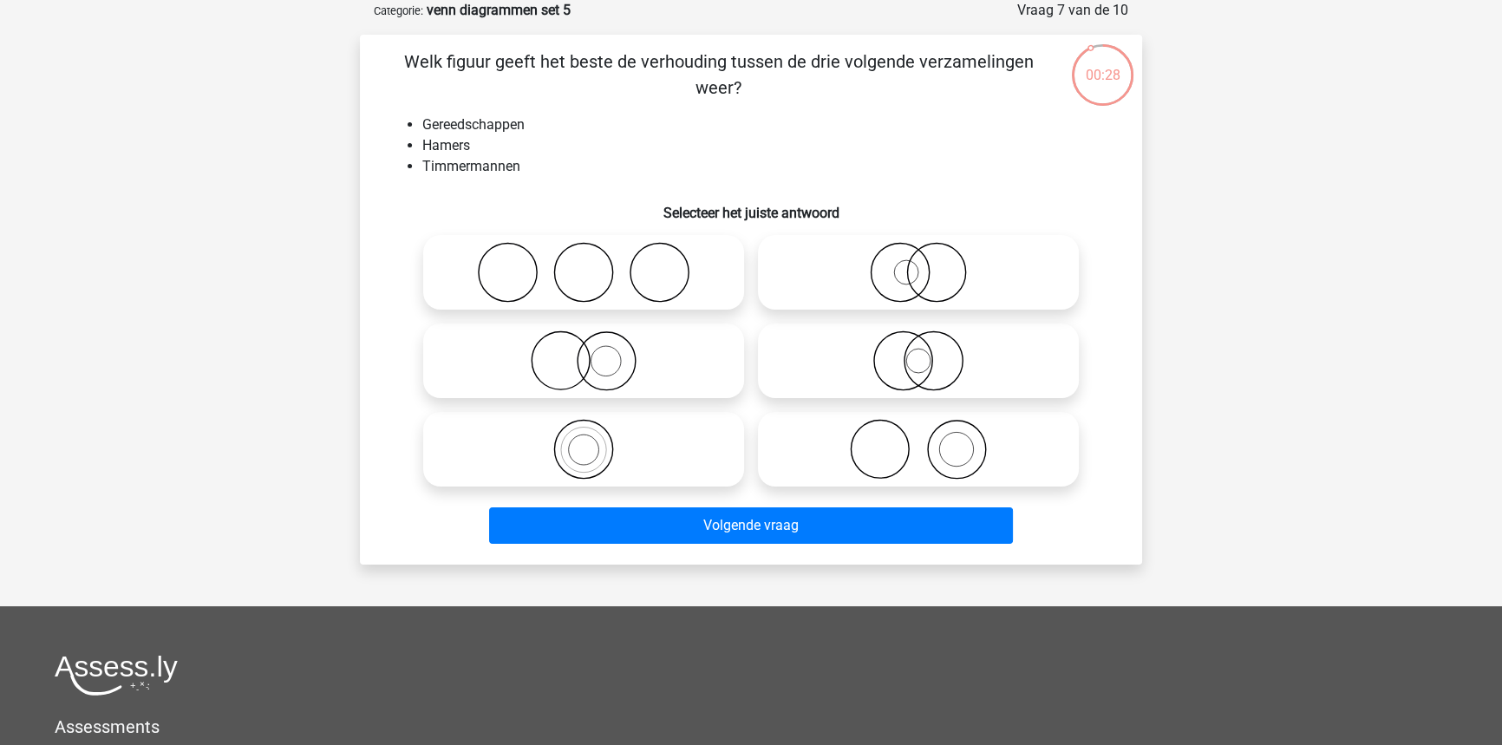
click at [873, 434] on icon at bounding box center [918, 449] width 307 height 61
click at [918, 434] on input "radio" at bounding box center [923, 434] width 11 height 11
radio input "true"
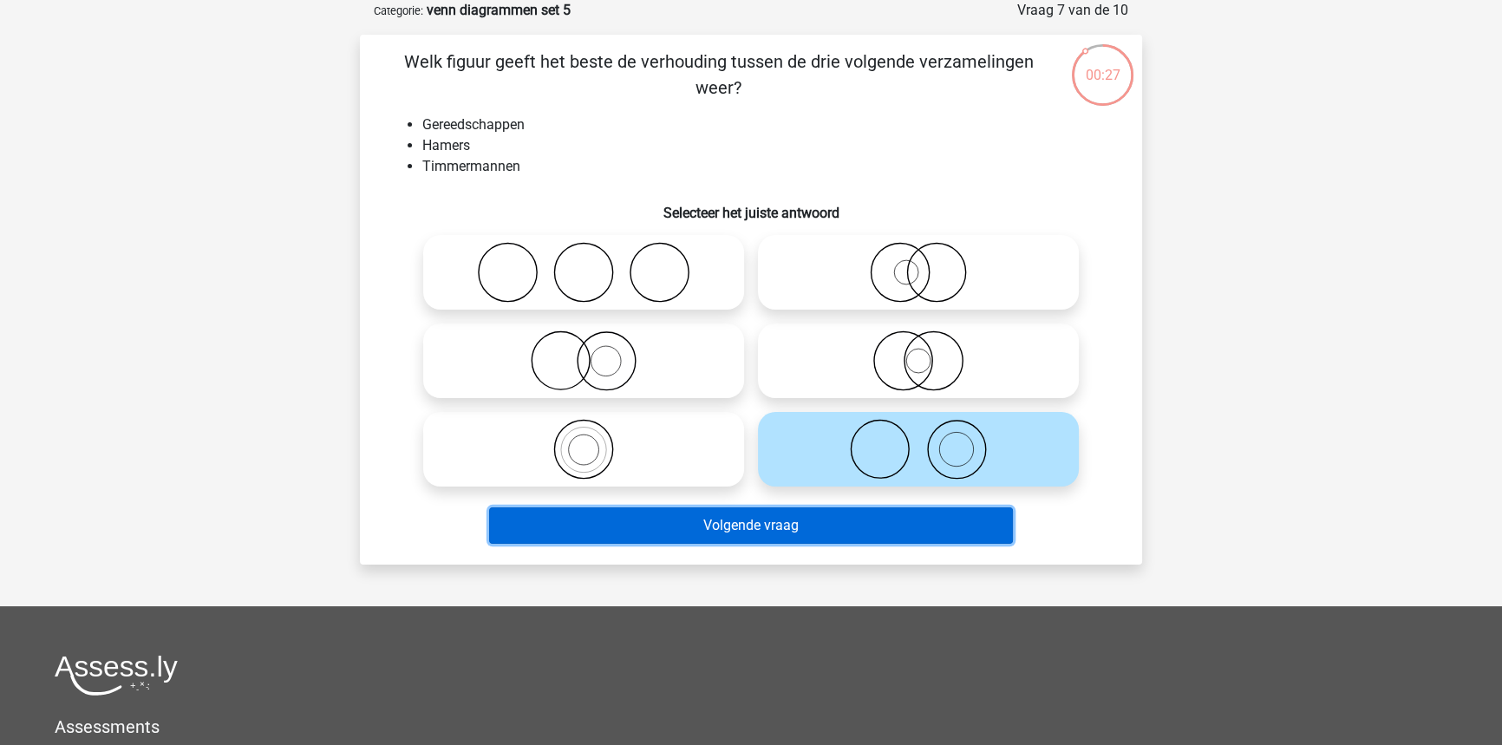
click at [836, 532] on button "Volgende vraag" at bounding box center [751, 525] width 525 height 36
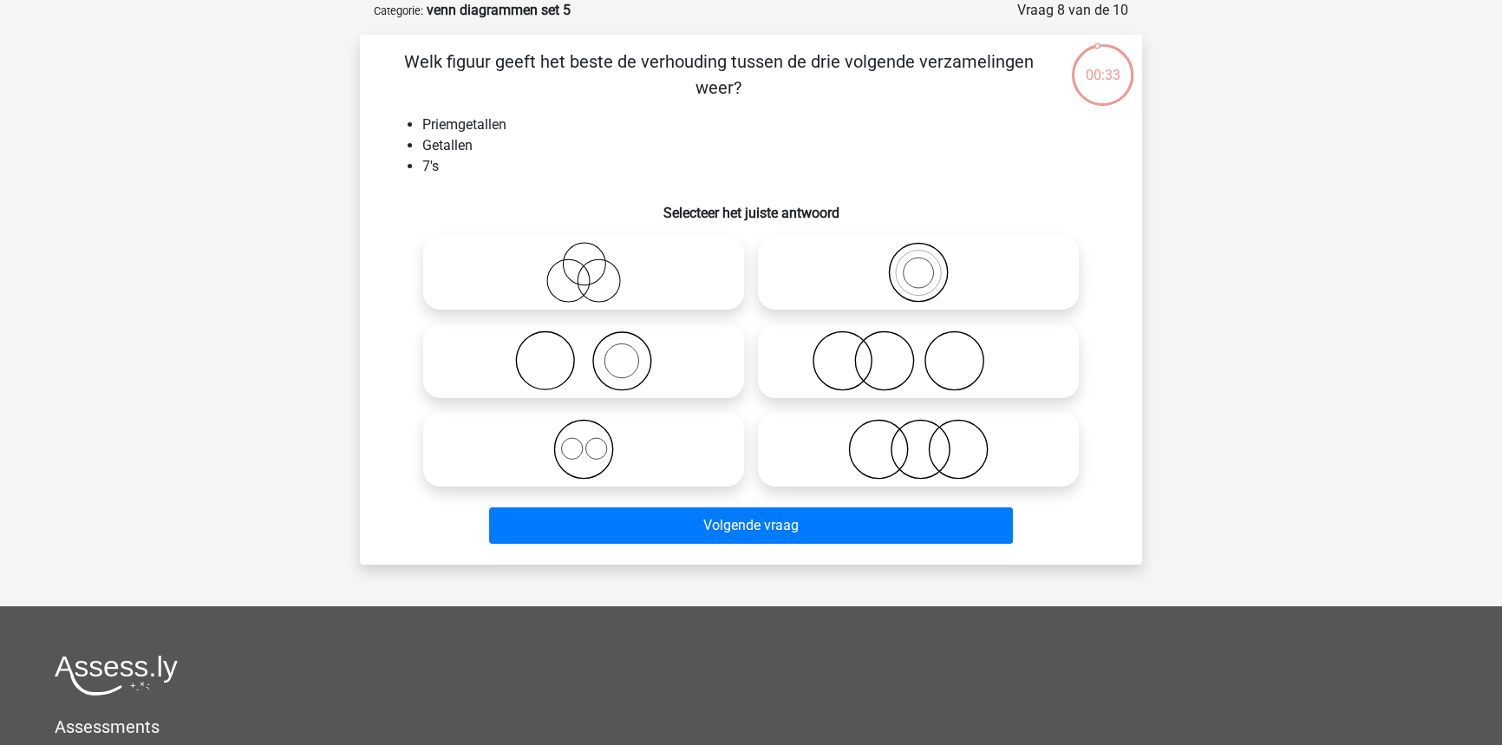
click at [923, 263] on input "radio" at bounding box center [923, 257] width 11 height 11
radio input "true"
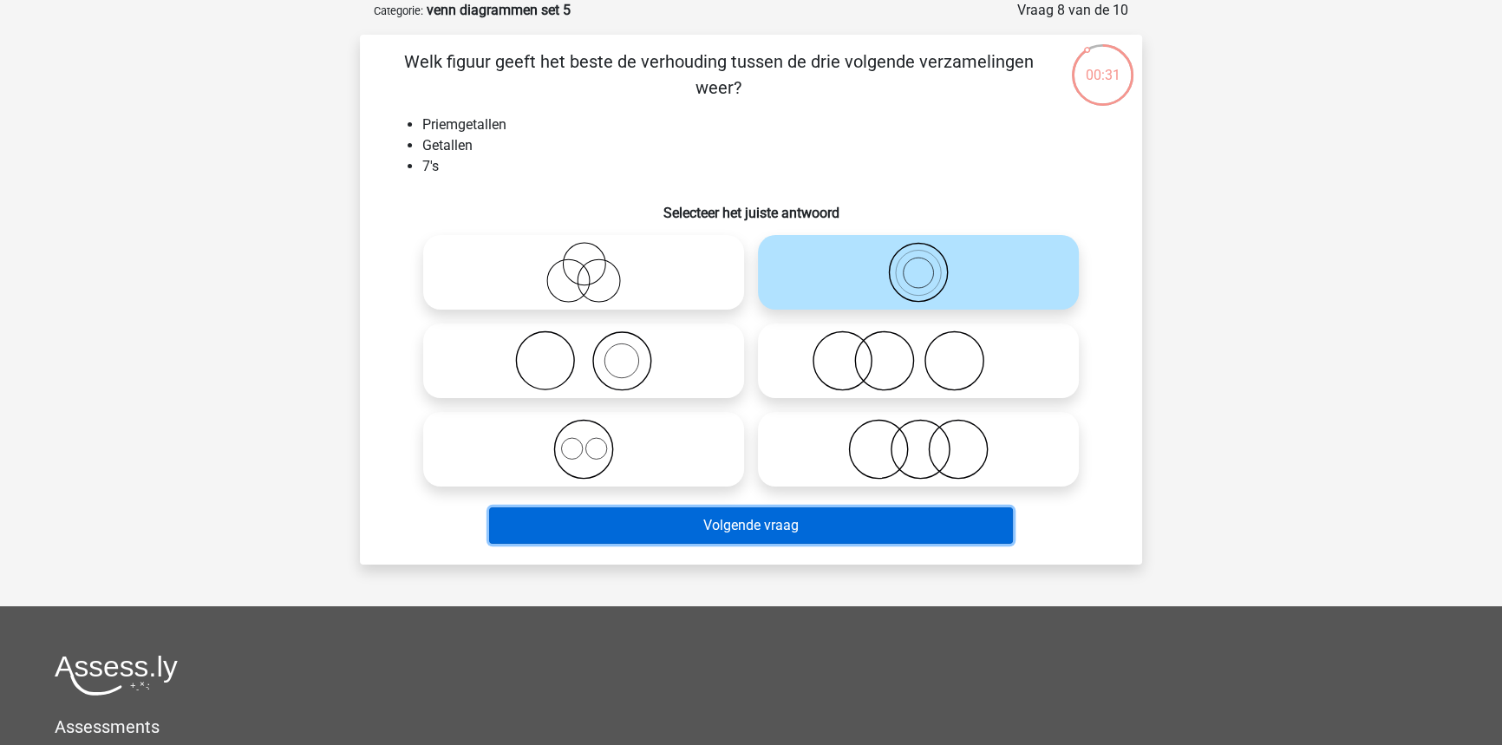
click at [840, 528] on button "Volgende vraag" at bounding box center [751, 525] width 525 height 36
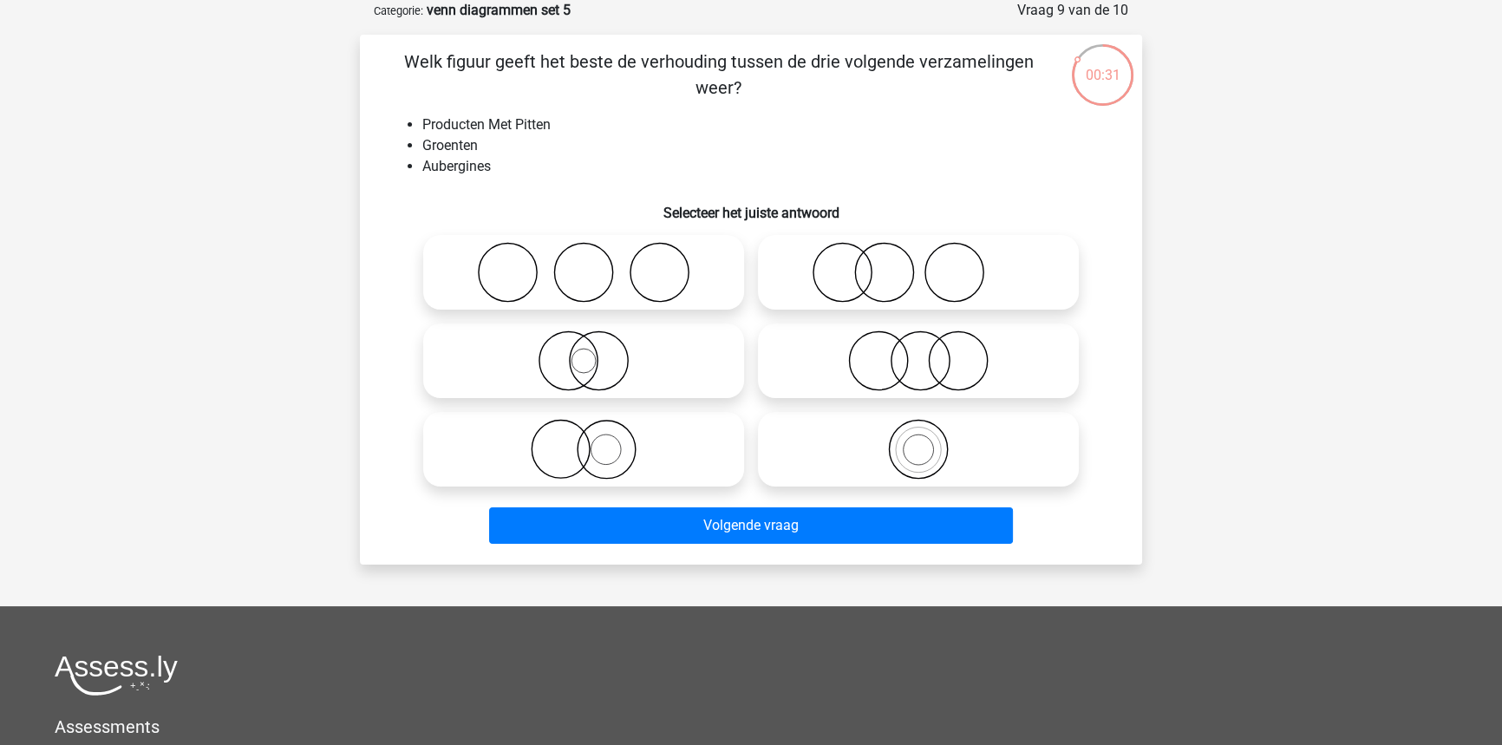
click at [675, 379] on icon at bounding box center [583, 360] width 307 height 61
click at [595, 352] on input "radio" at bounding box center [589, 346] width 11 height 11
radio input "true"
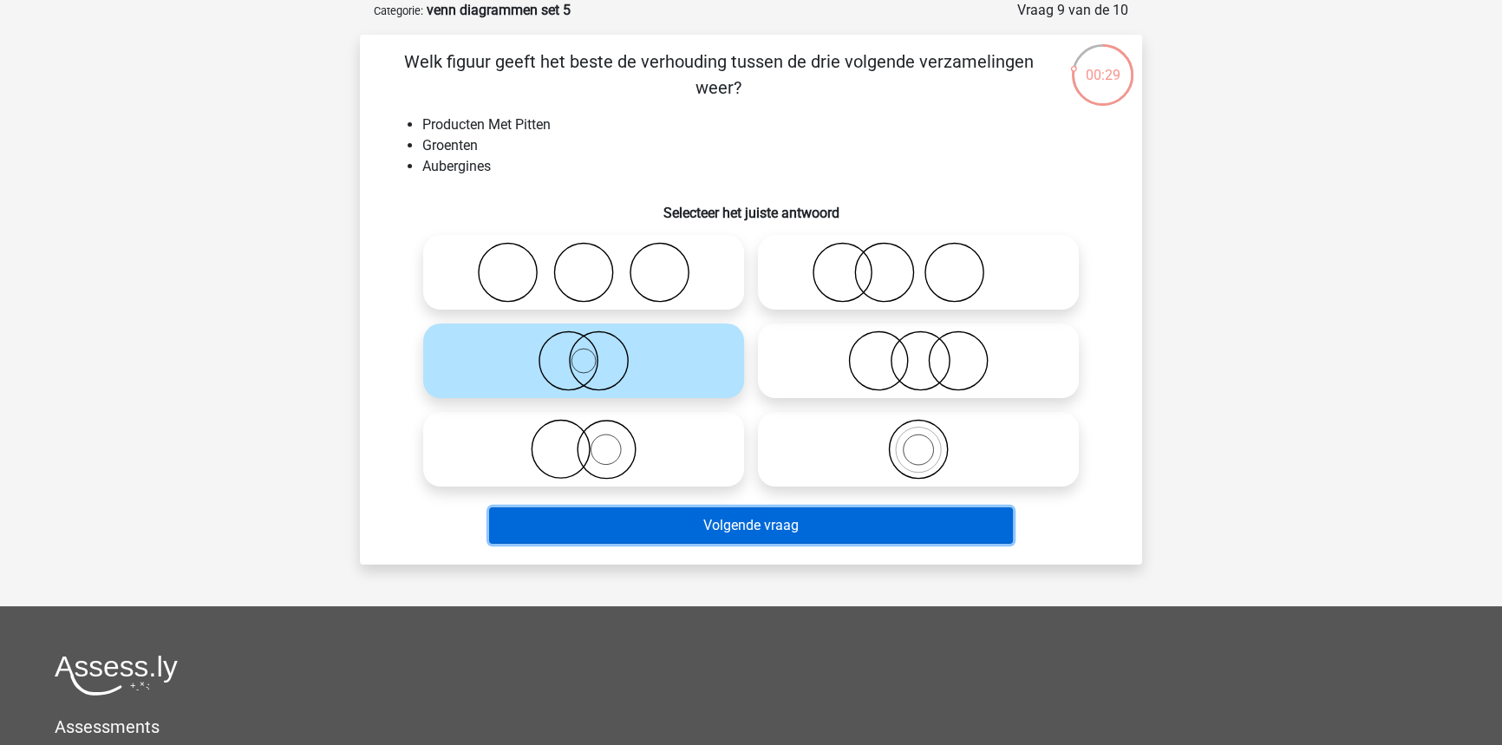
click at [685, 537] on button "Volgende vraag" at bounding box center [751, 525] width 525 height 36
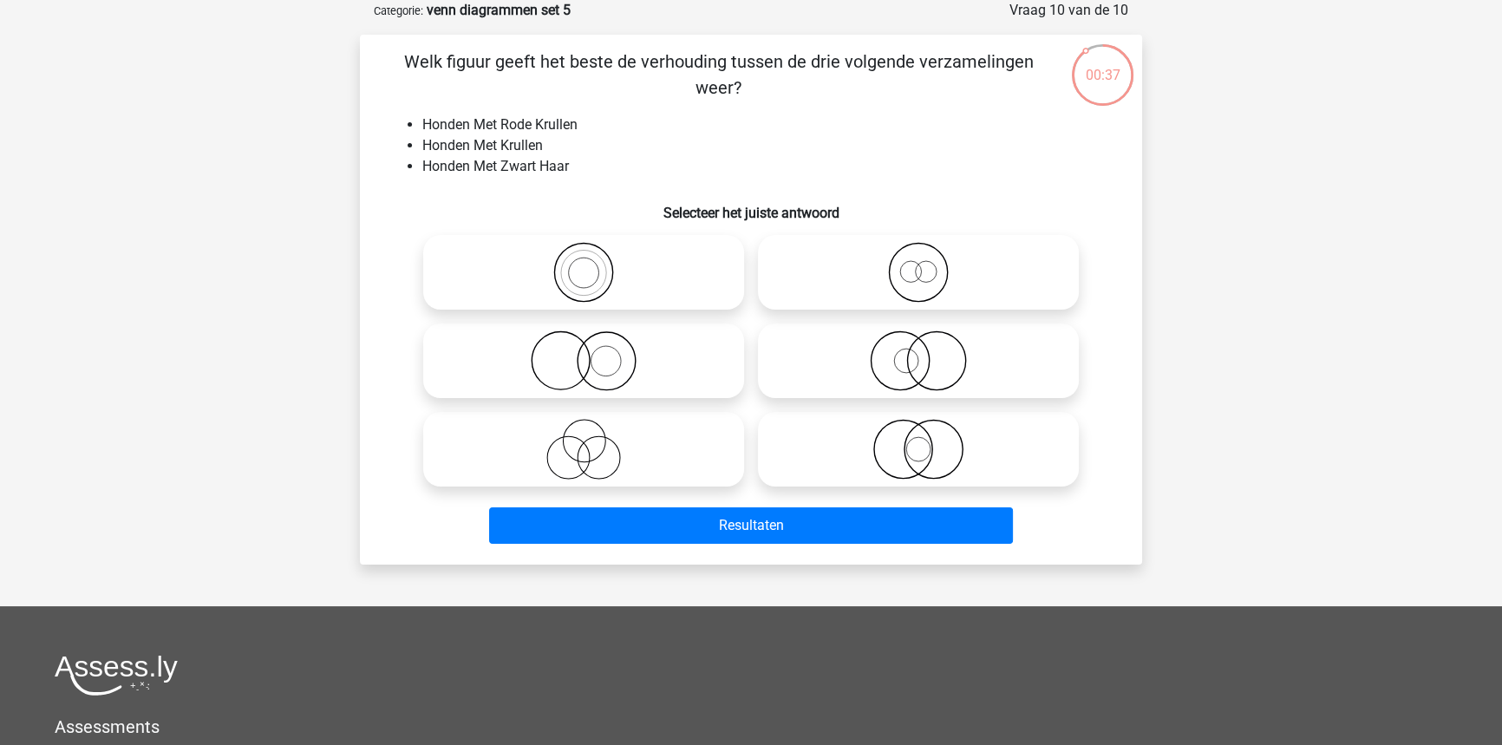
click at [655, 381] on icon at bounding box center [583, 360] width 307 height 61
click at [595, 352] on input "radio" at bounding box center [589, 346] width 11 height 11
radio input "true"
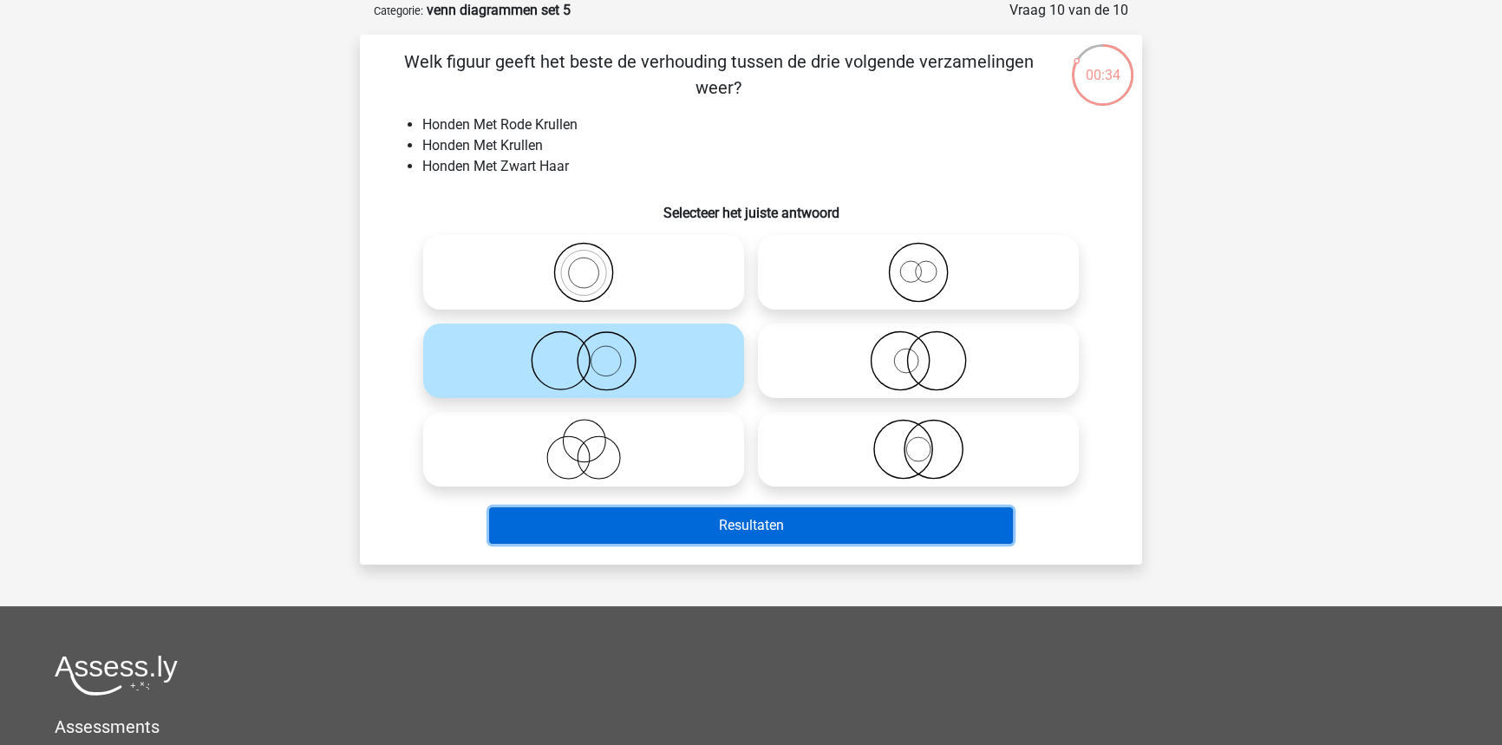
click at [674, 536] on button "Resultaten" at bounding box center [751, 525] width 525 height 36
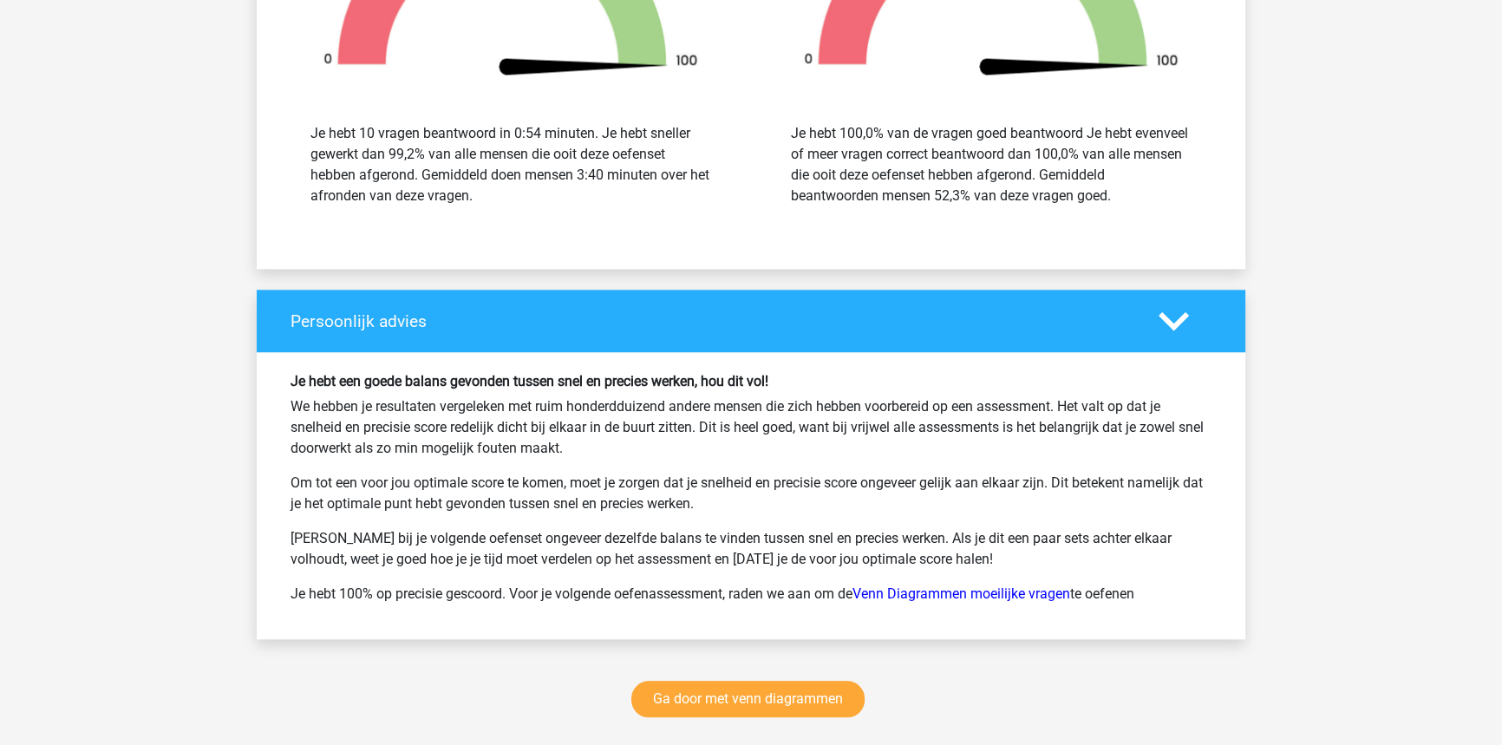
scroll to position [2049, 0]
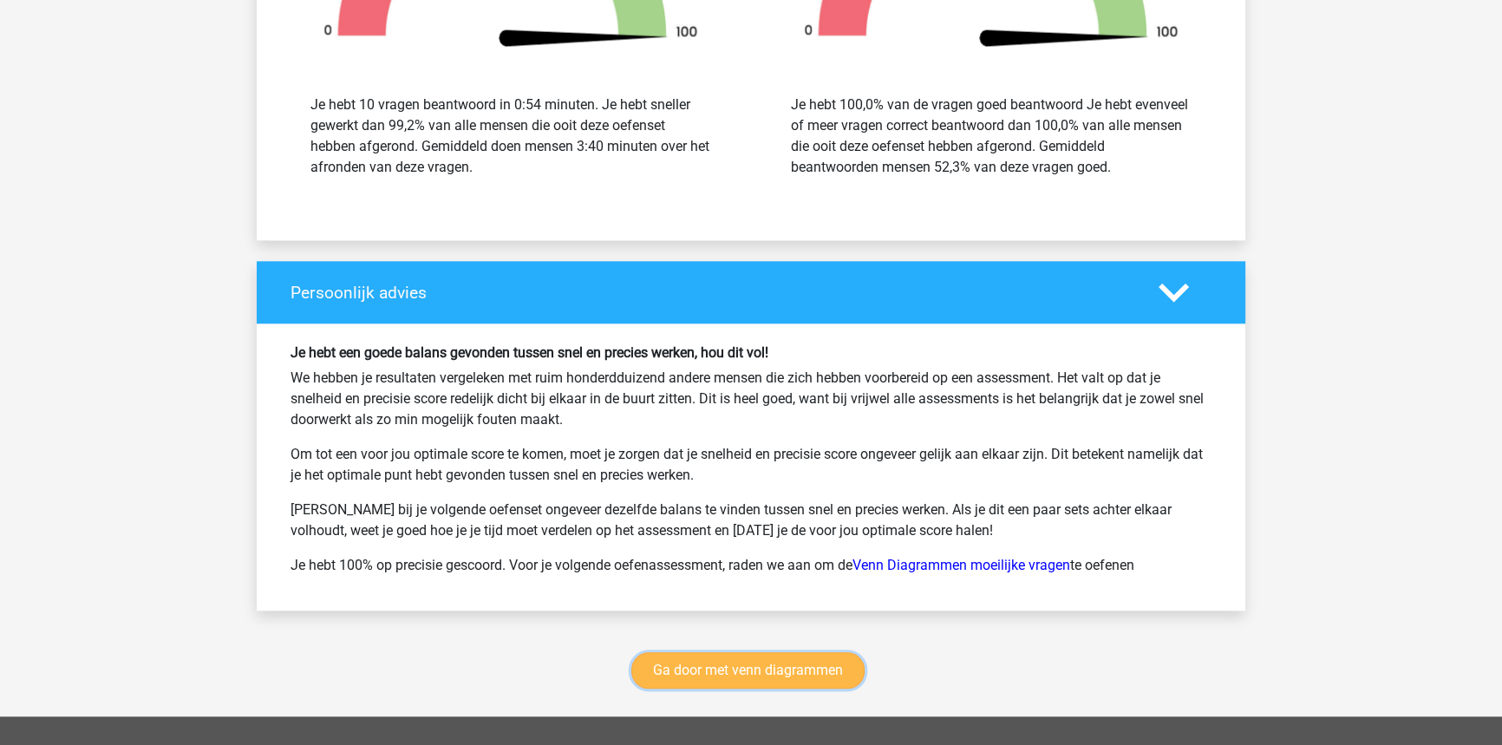
click at [690, 652] on link "Ga door met venn diagrammen" at bounding box center [747, 670] width 233 height 36
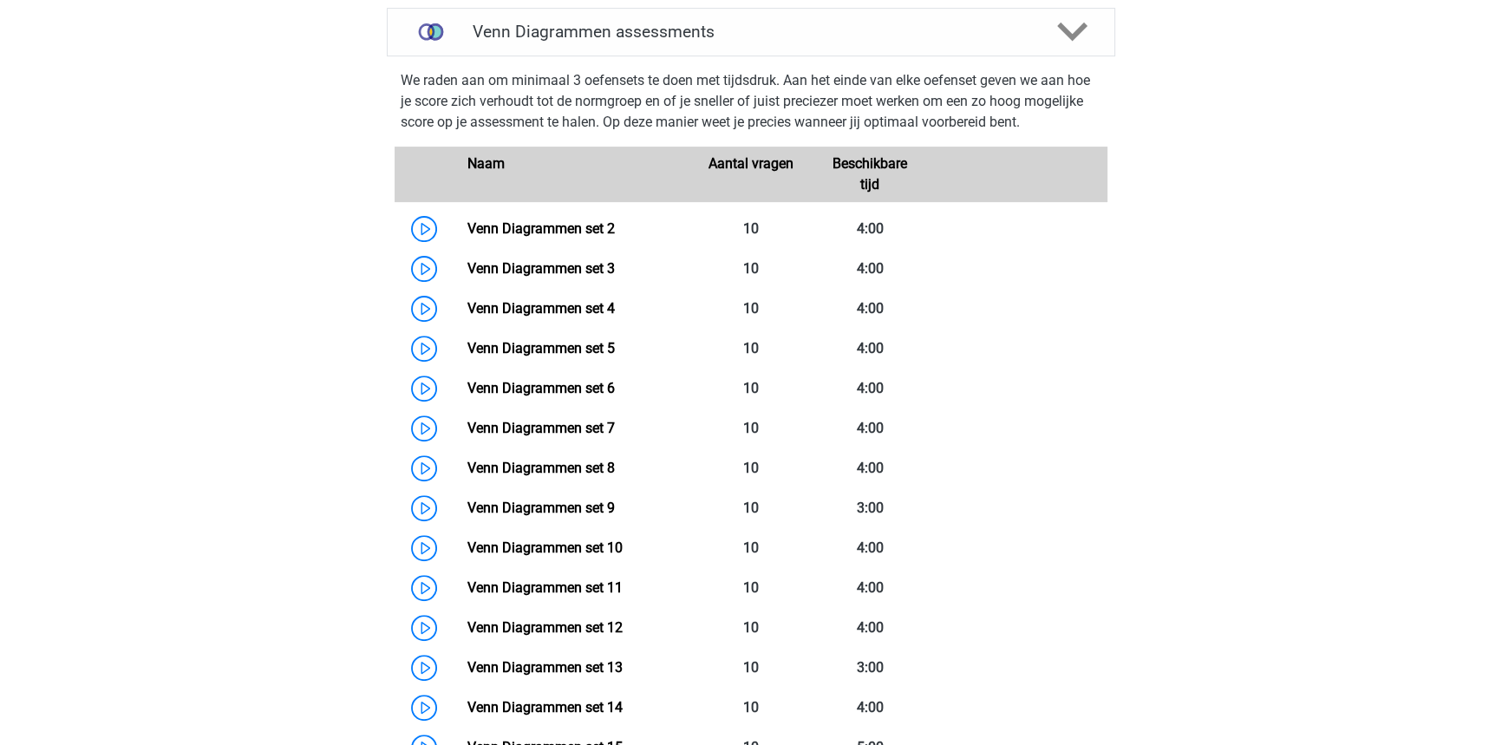
scroll to position [731, 0]
click at [614, 396] on link "Venn Diagrammen set 6" at bounding box center [539, 388] width 147 height 16
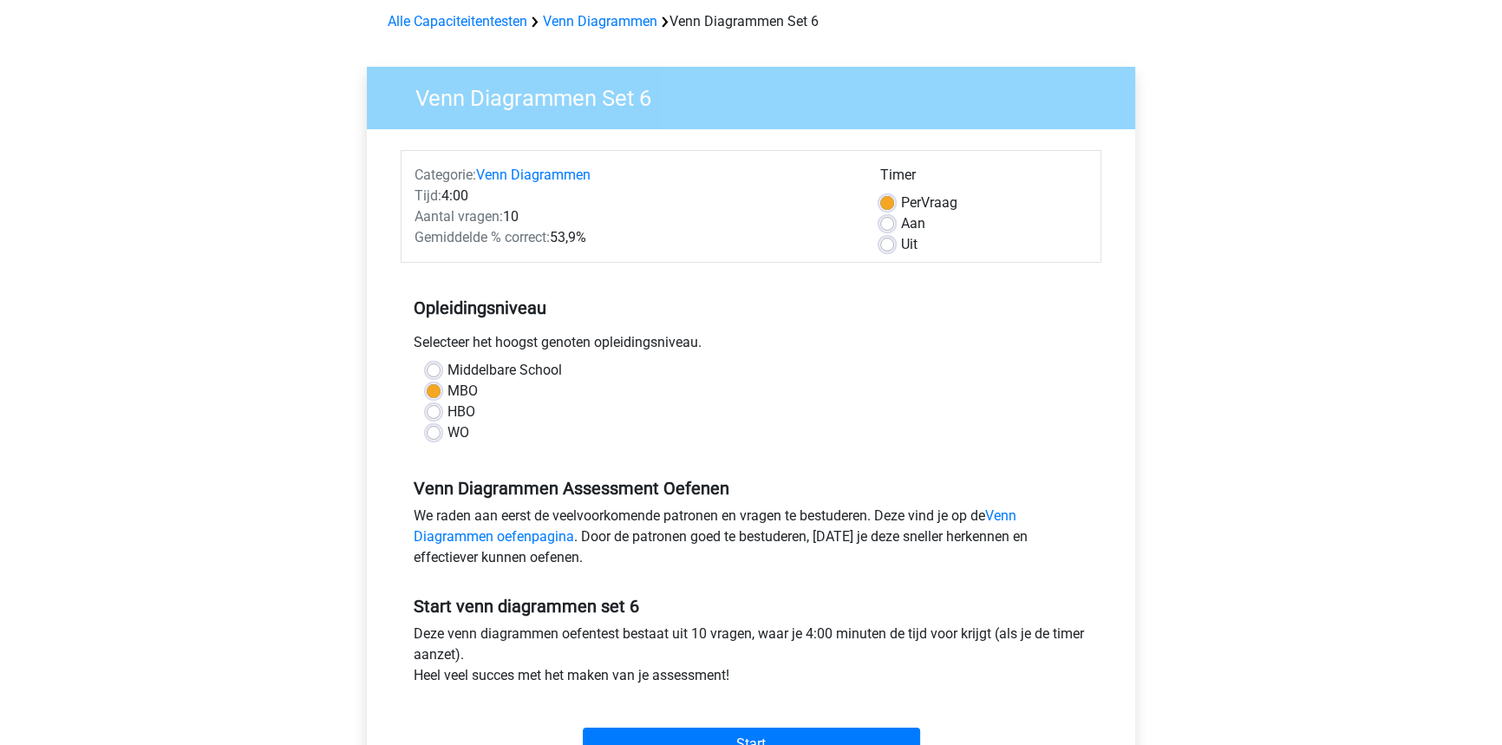
scroll to position [78, 0]
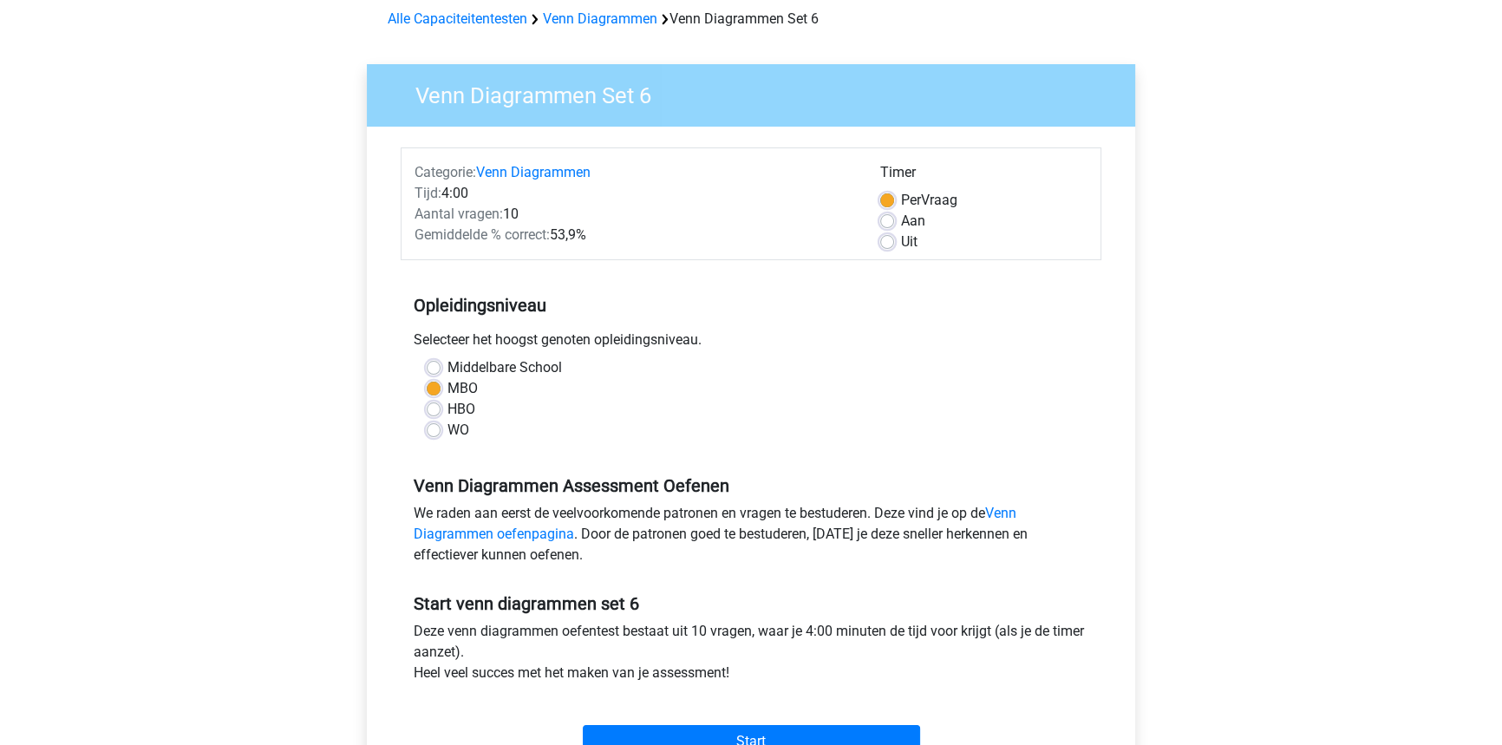
click at [897, 240] on div "Uit" at bounding box center [983, 241] width 207 height 21
click at [901, 244] on label "Uit" at bounding box center [909, 241] width 16 height 21
click at [887, 244] on input "Uit" at bounding box center [887, 239] width 14 height 17
radio input "true"
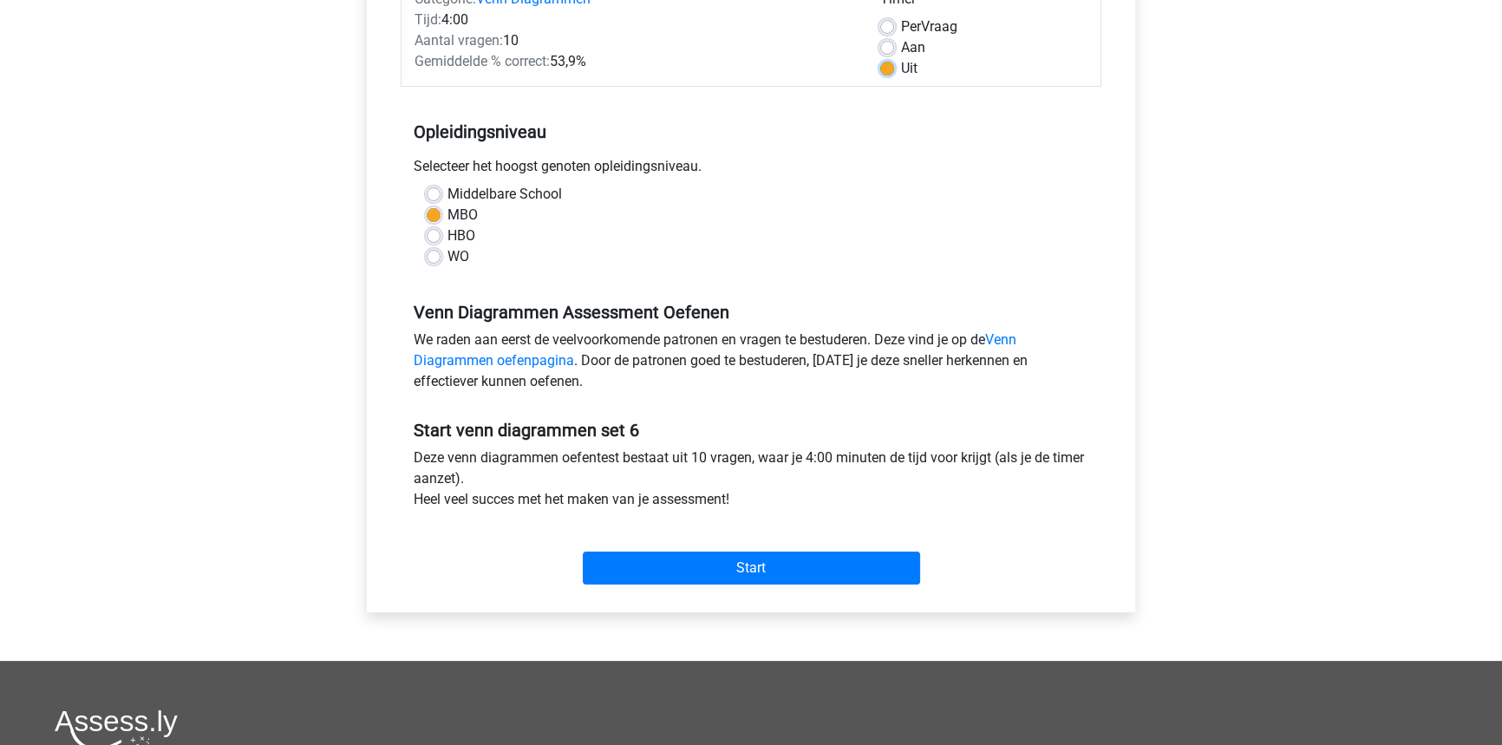
scroll to position [315, 0]
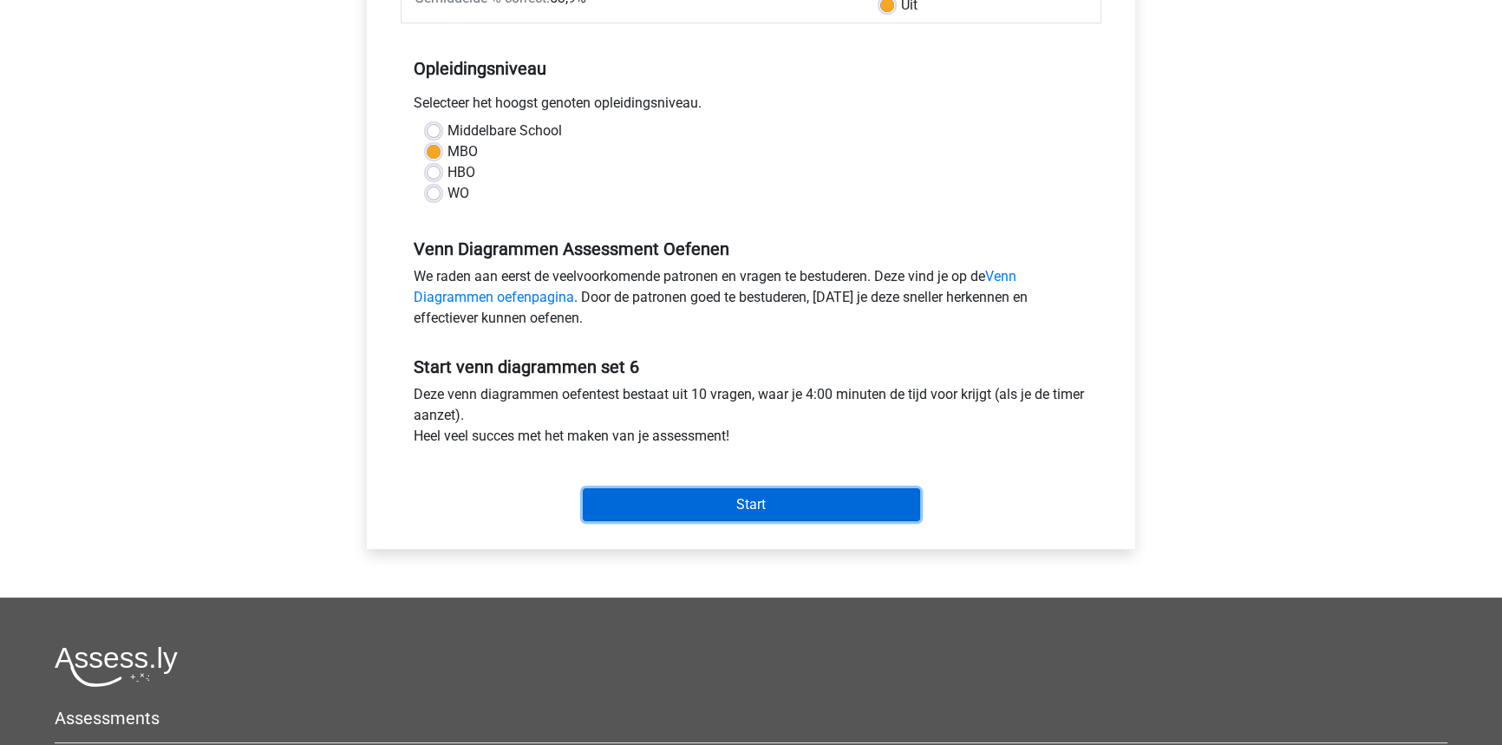
click at [825, 500] on input "Start" at bounding box center [751, 504] width 337 height 33
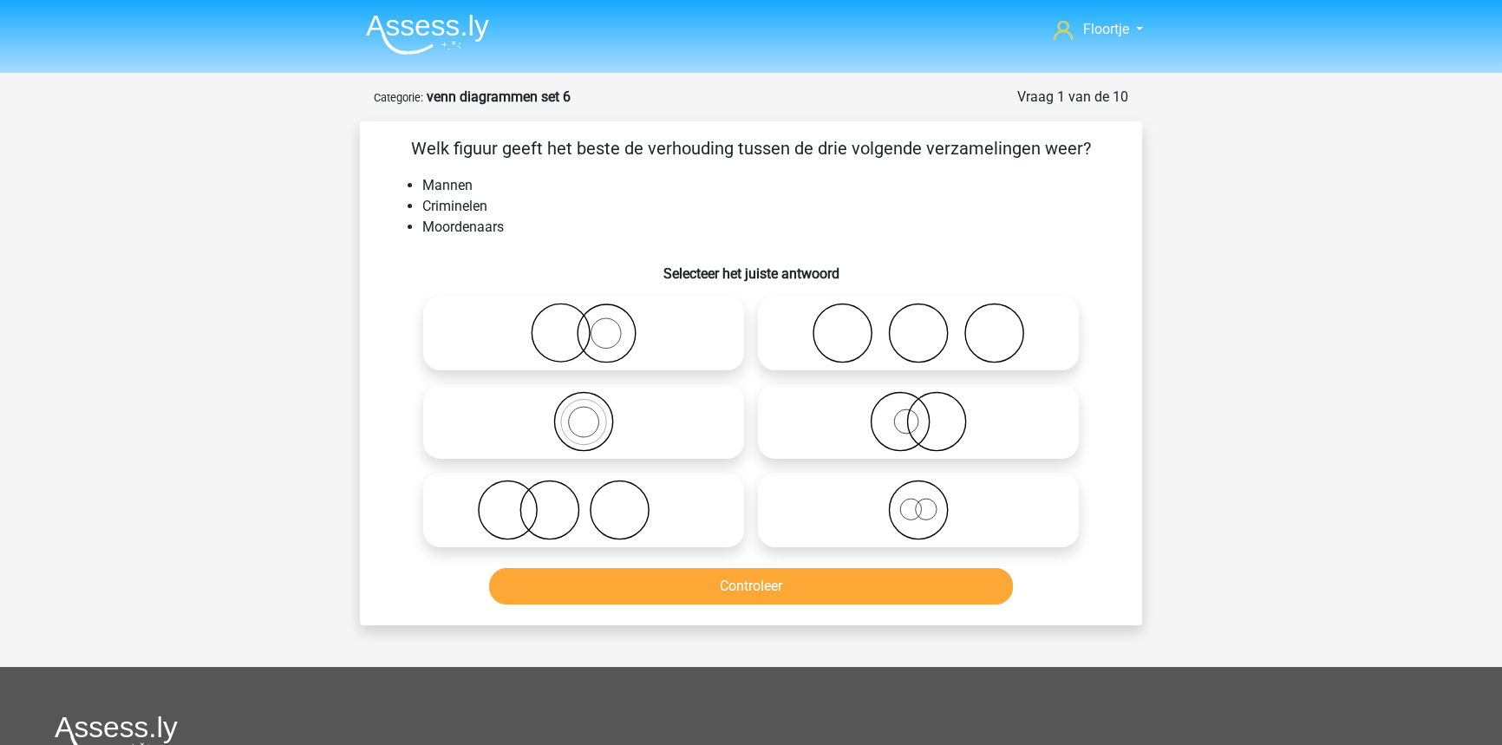
click at [1040, 494] on icon at bounding box center [918, 509] width 307 height 61
click at [929, 494] on input "radio" at bounding box center [923, 495] width 11 height 11
radio input "true"
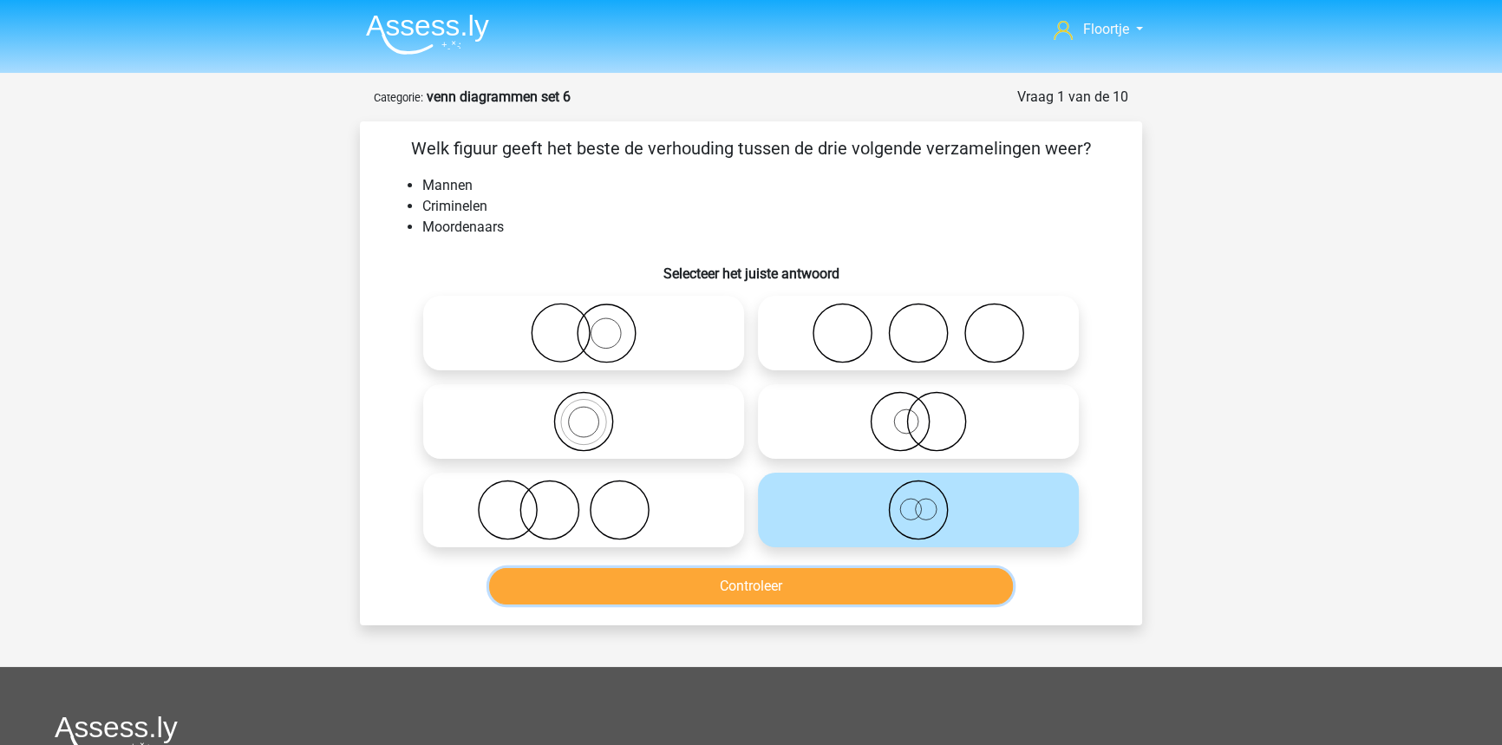
click at [915, 592] on button "Controleer" at bounding box center [751, 586] width 525 height 36
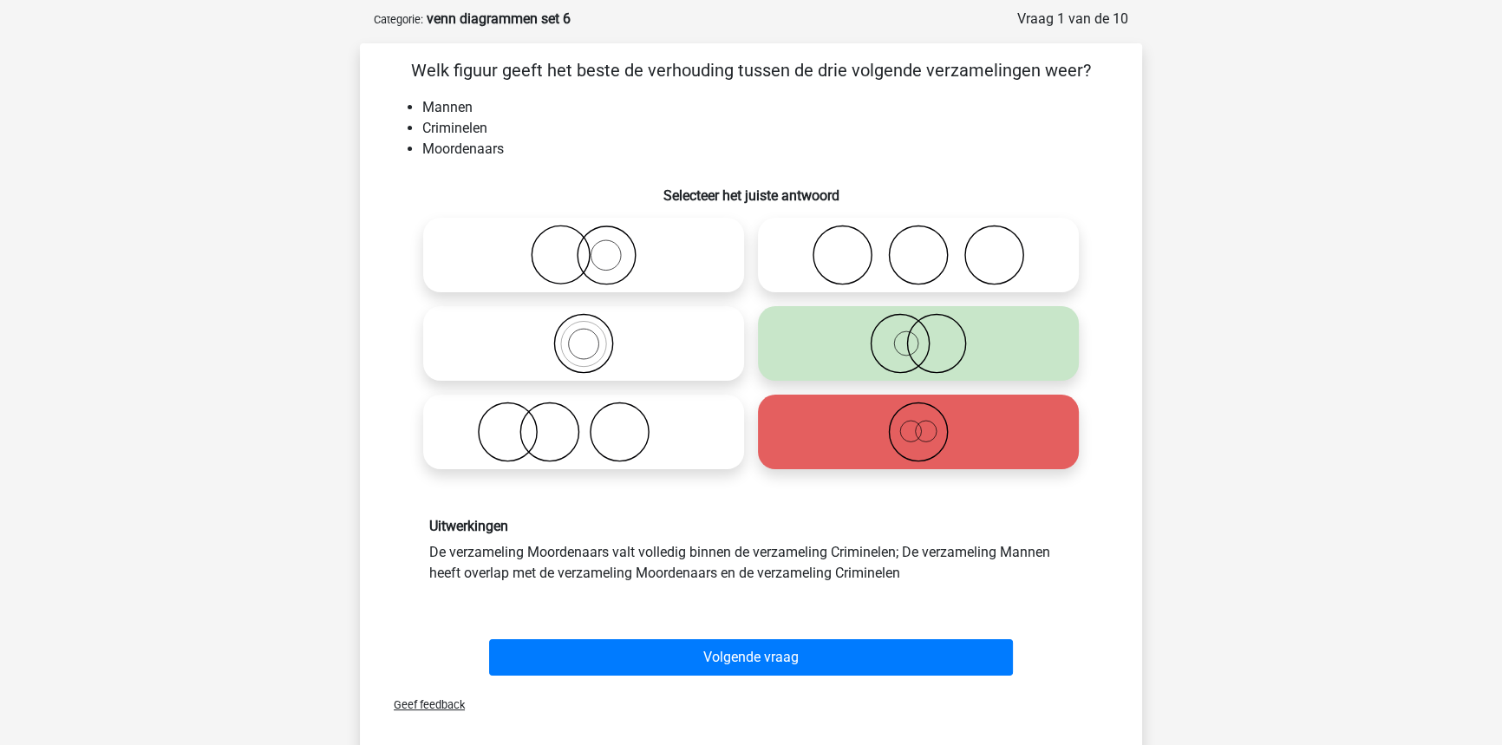
scroll to position [78, 0]
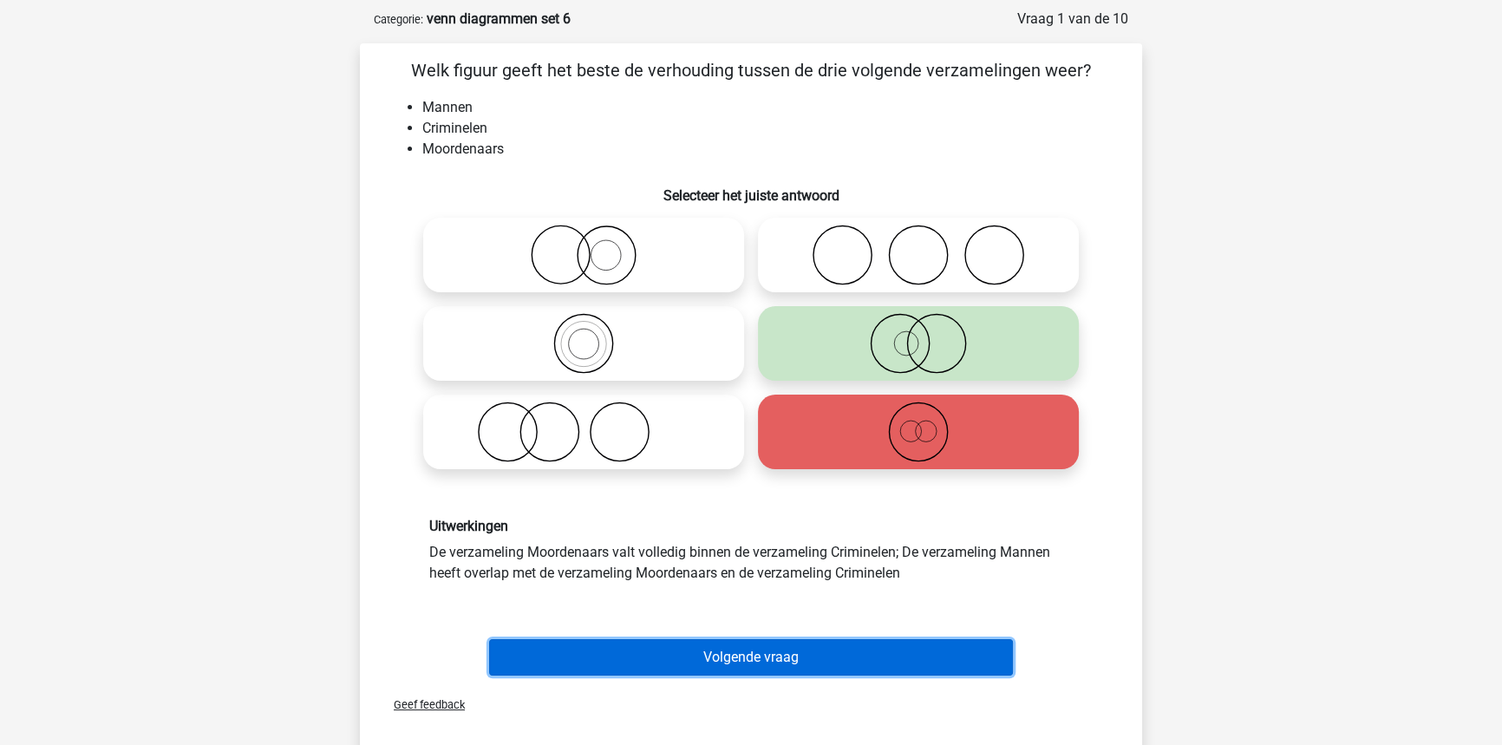
click at [788, 647] on button "Volgende vraag" at bounding box center [751, 657] width 525 height 36
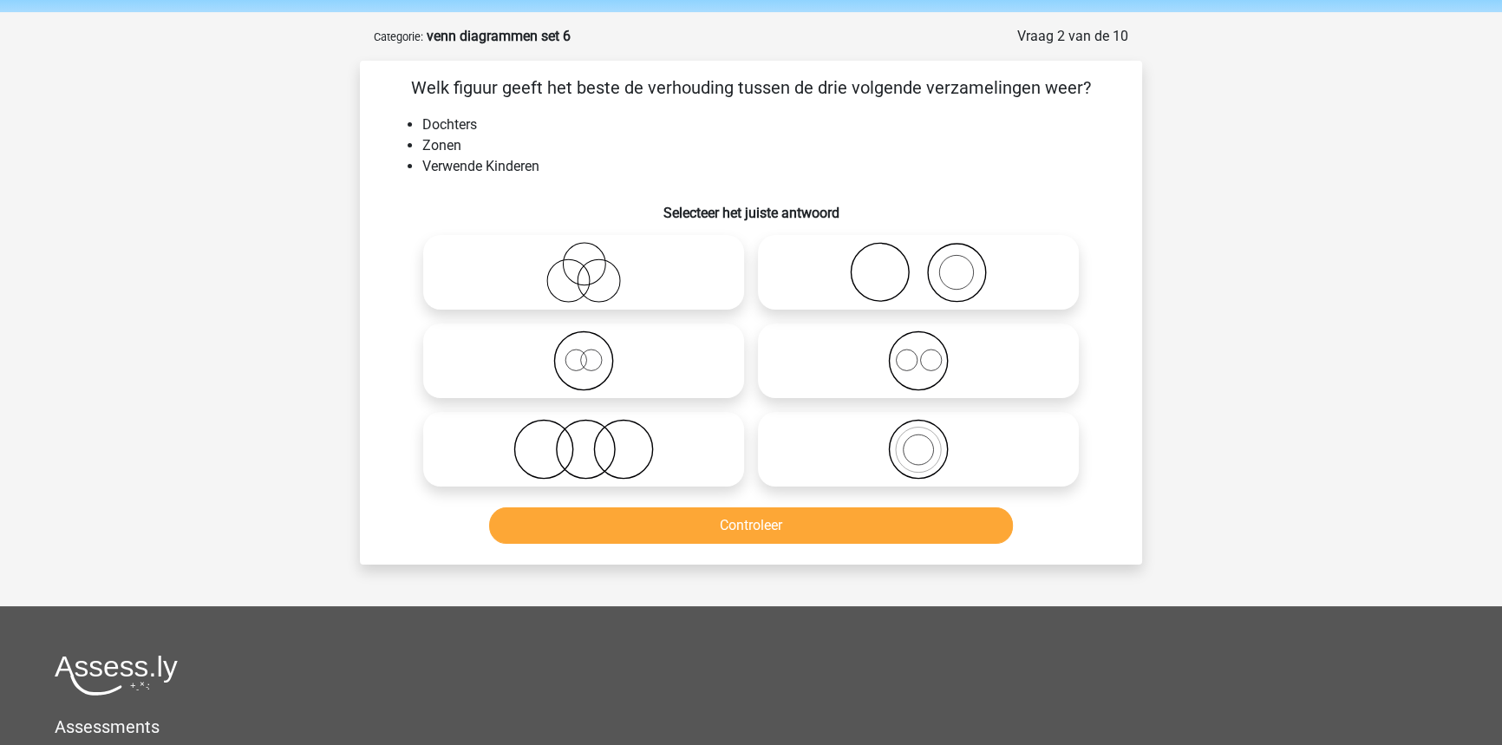
scroll to position [0, 0]
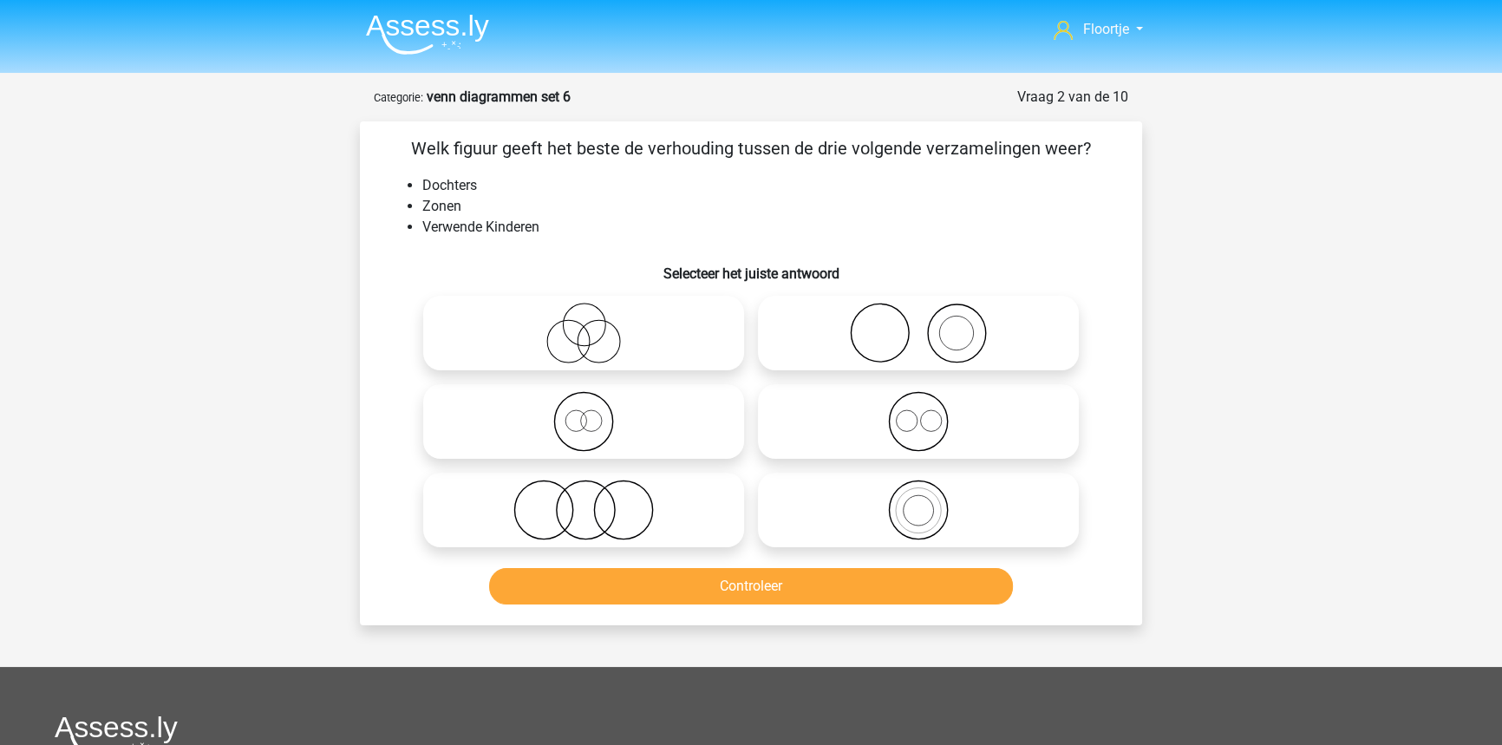
click at [701, 413] on icon at bounding box center [583, 421] width 307 height 61
click at [595, 413] on input "radio" at bounding box center [589, 406] width 11 height 11
radio input "true"
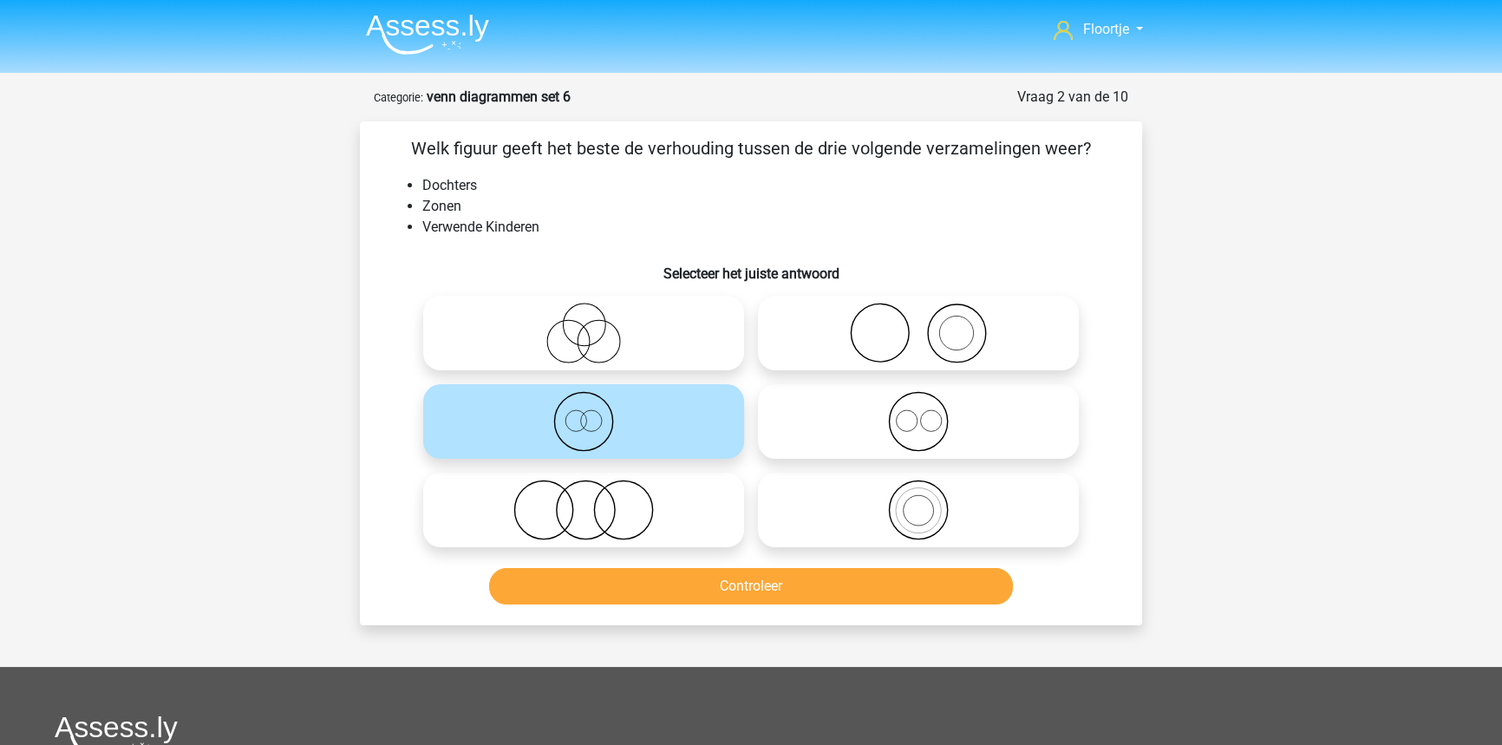
drag, startPoint x: 597, startPoint y: 329, endPoint x: 619, endPoint y: 329, distance: 21.7
click at [610, 331] on icon at bounding box center [583, 333] width 307 height 61
click at [595, 324] on input "radio" at bounding box center [589, 318] width 11 height 11
radio input "true"
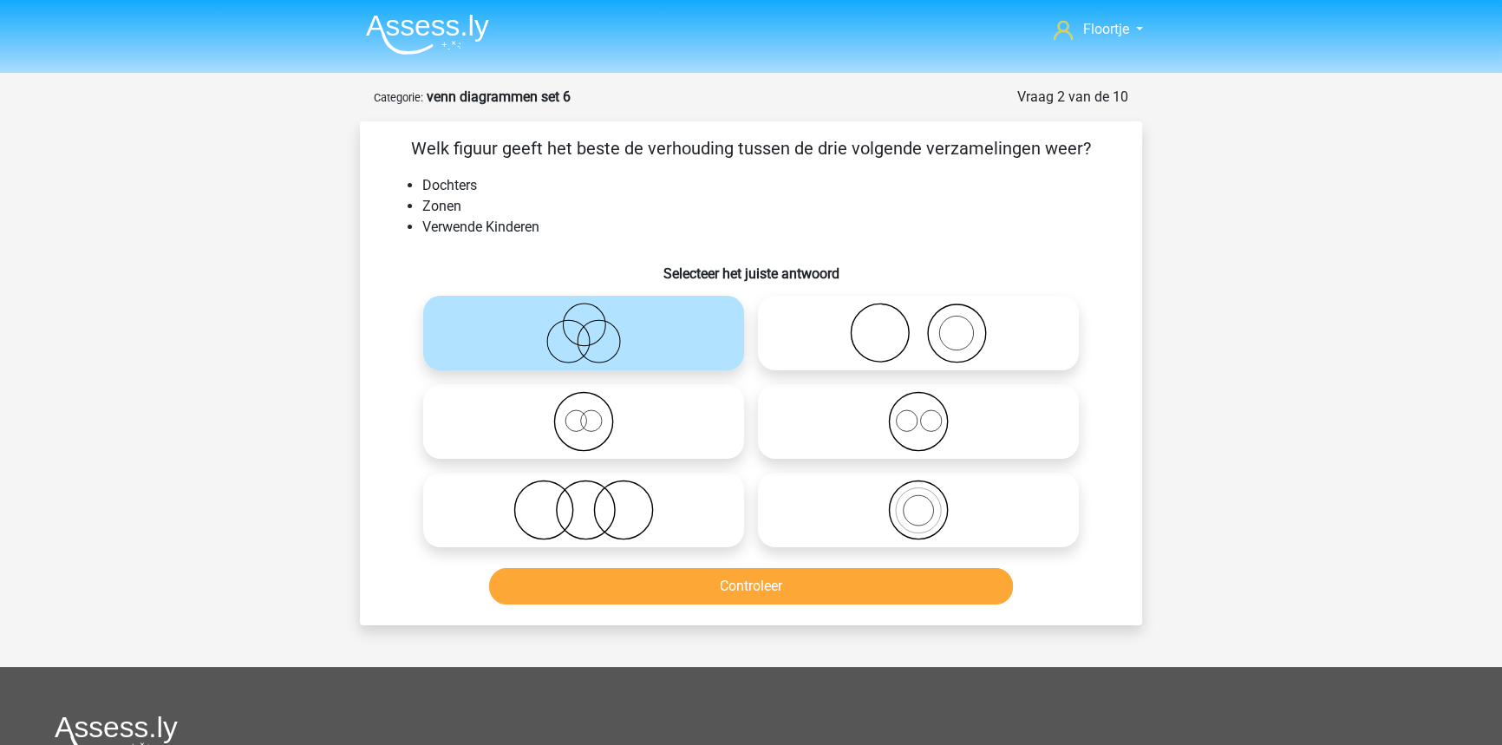
click at [649, 441] on icon at bounding box center [583, 421] width 307 height 61
click at [595, 413] on input "radio" at bounding box center [589, 406] width 11 height 11
radio input "true"
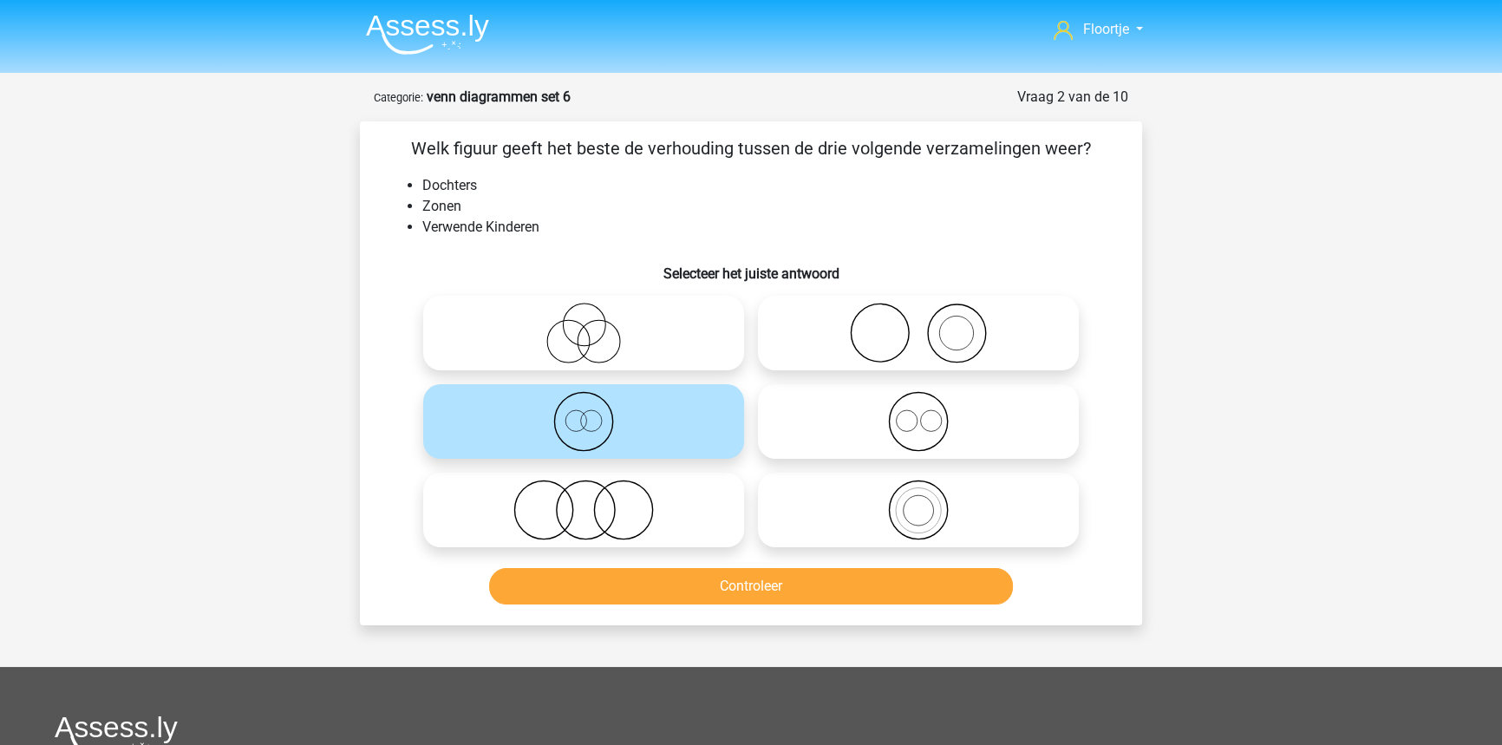
click at [996, 445] on icon at bounding box center [918, 421] width 307 height 61
click at [929, 413] on input "radio" at bounding box center [923, 406] width 11 height 11
radio input "true"
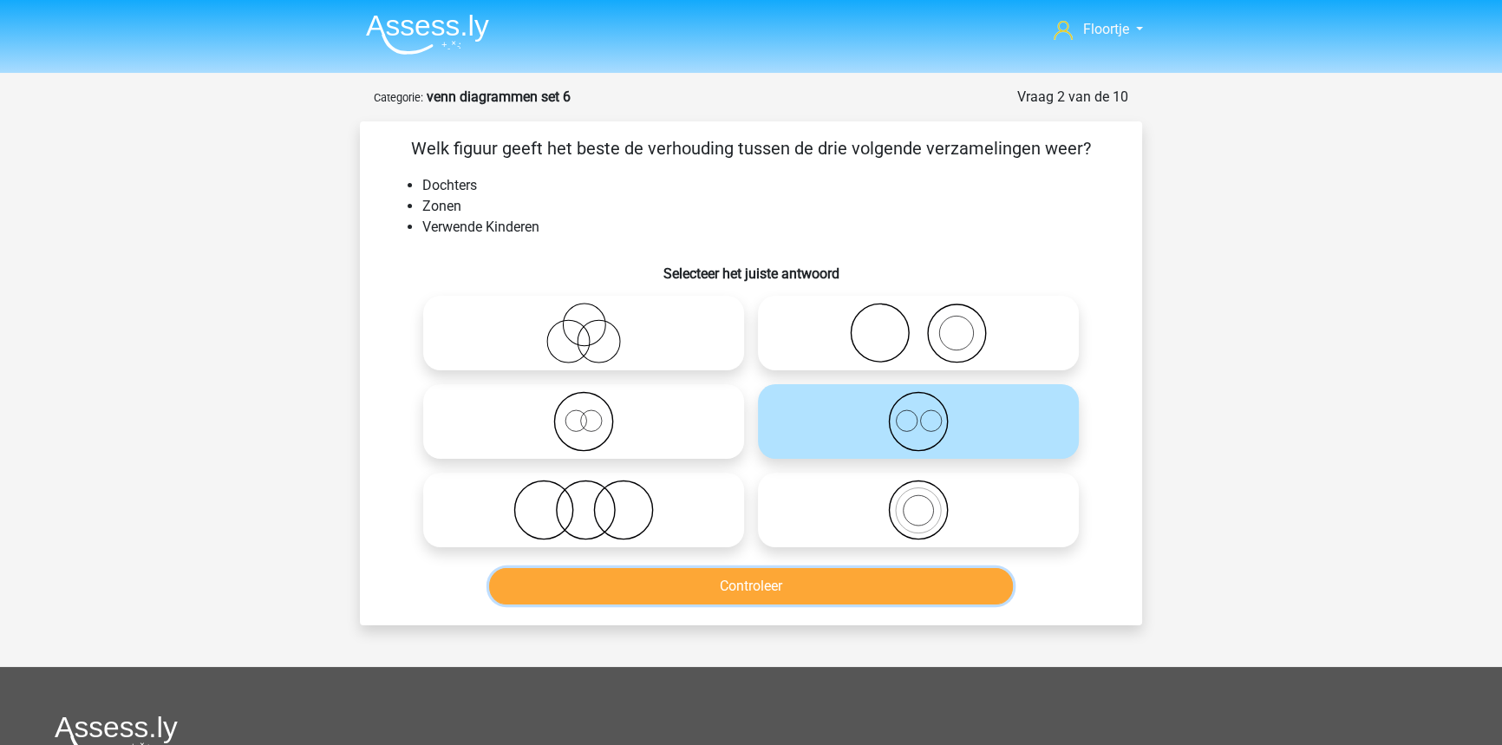
click at [931, 597] on button "Controleer" at bounding box center [751, 586] width 525 height 36
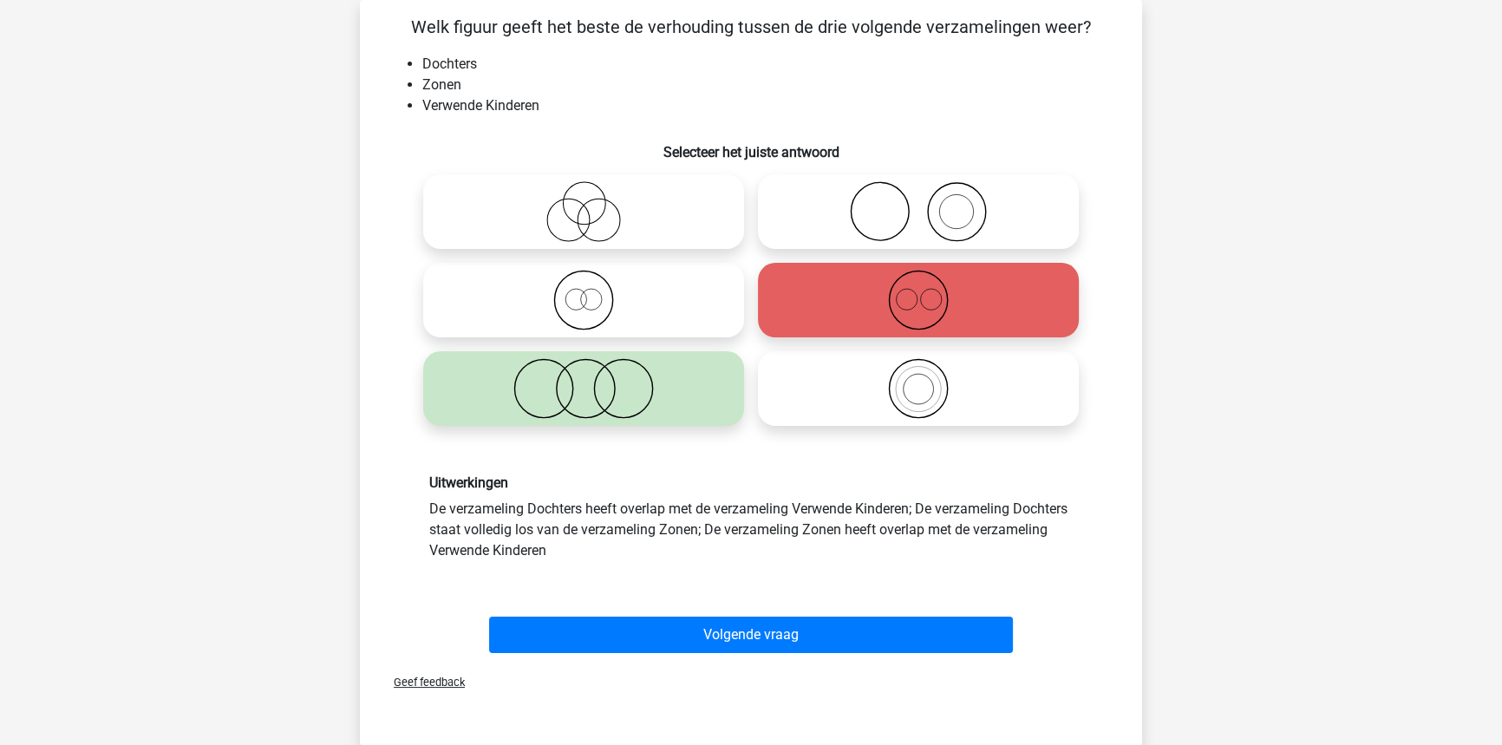
scroll to position [157, 0]
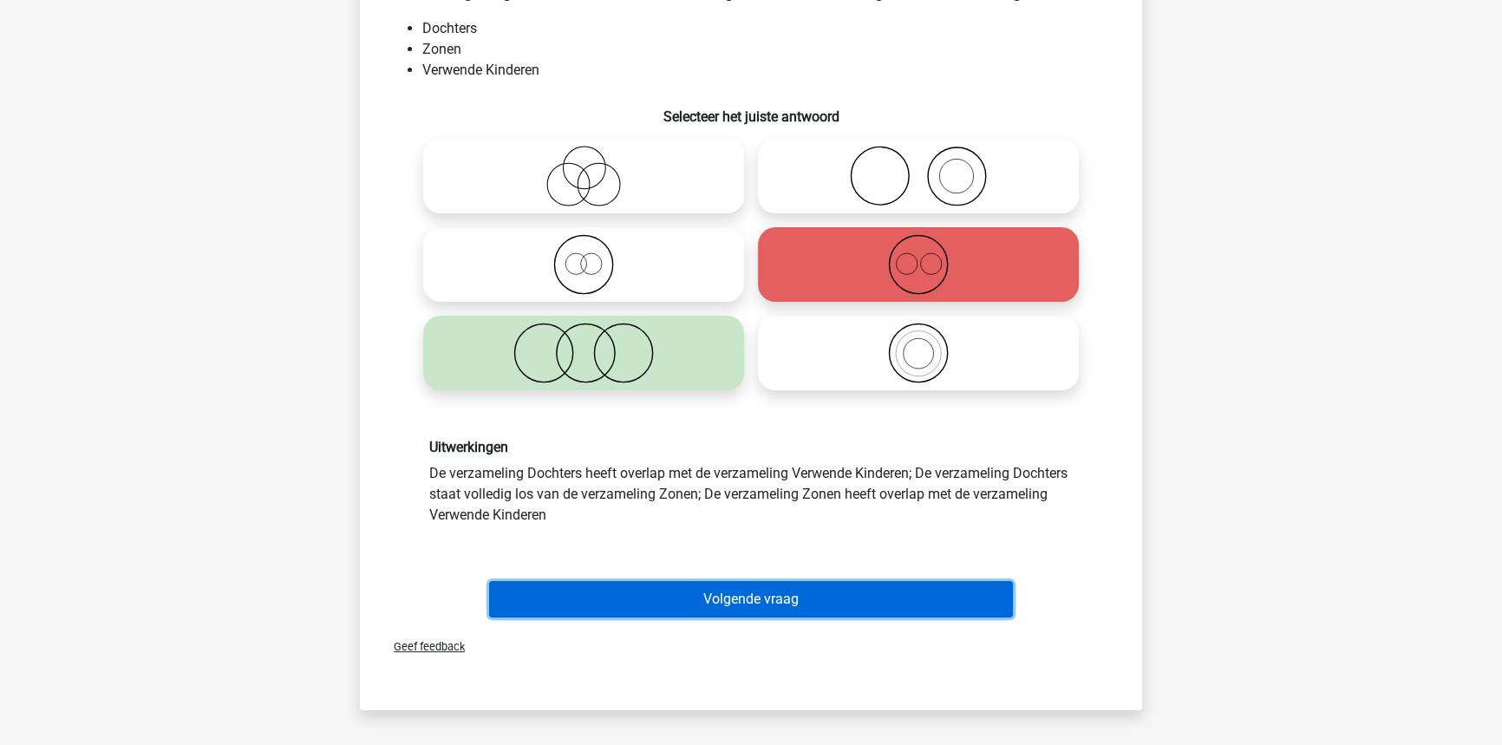
click at [637, 594] on button "Volgende vraag" at bounding box center [751, 599] width 525 height 36
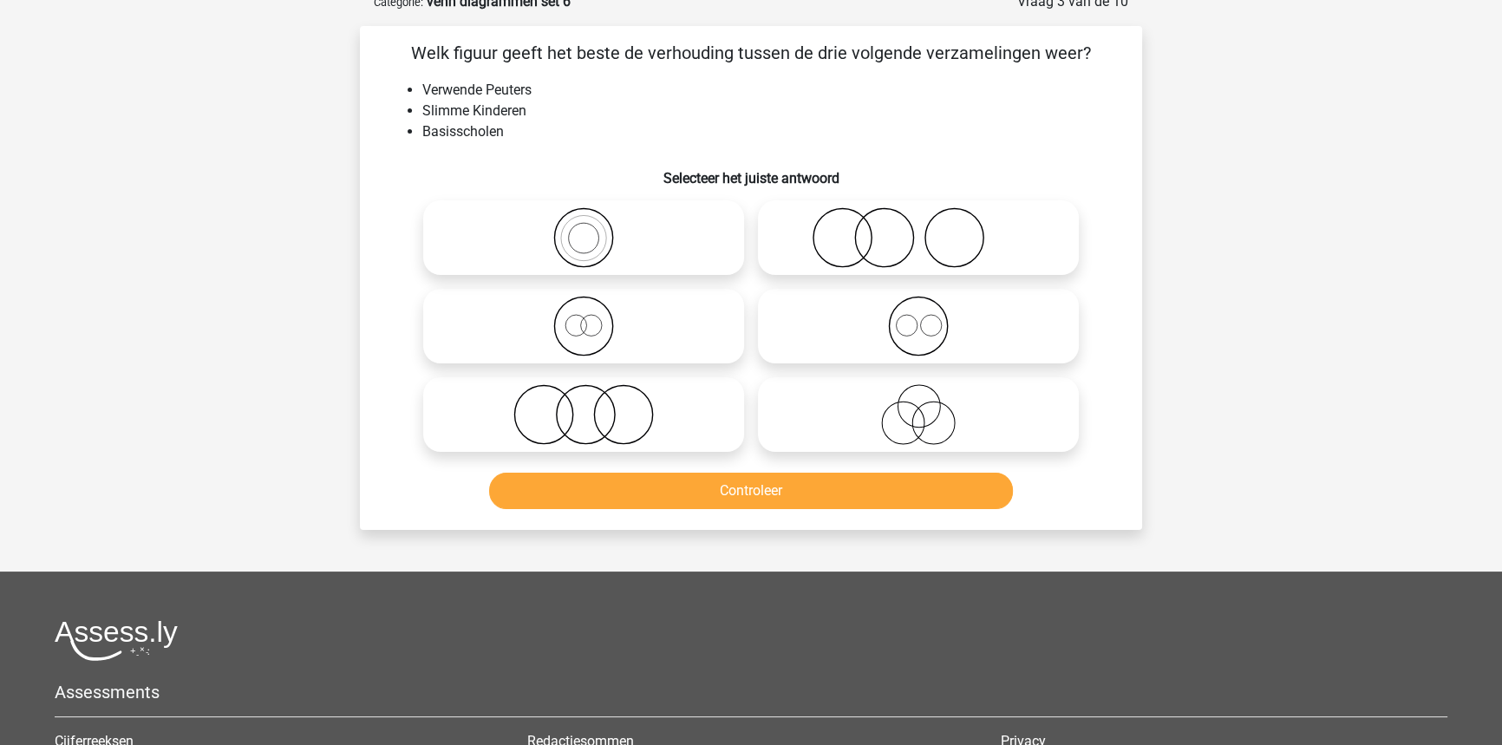
scroll to position [87, 0]
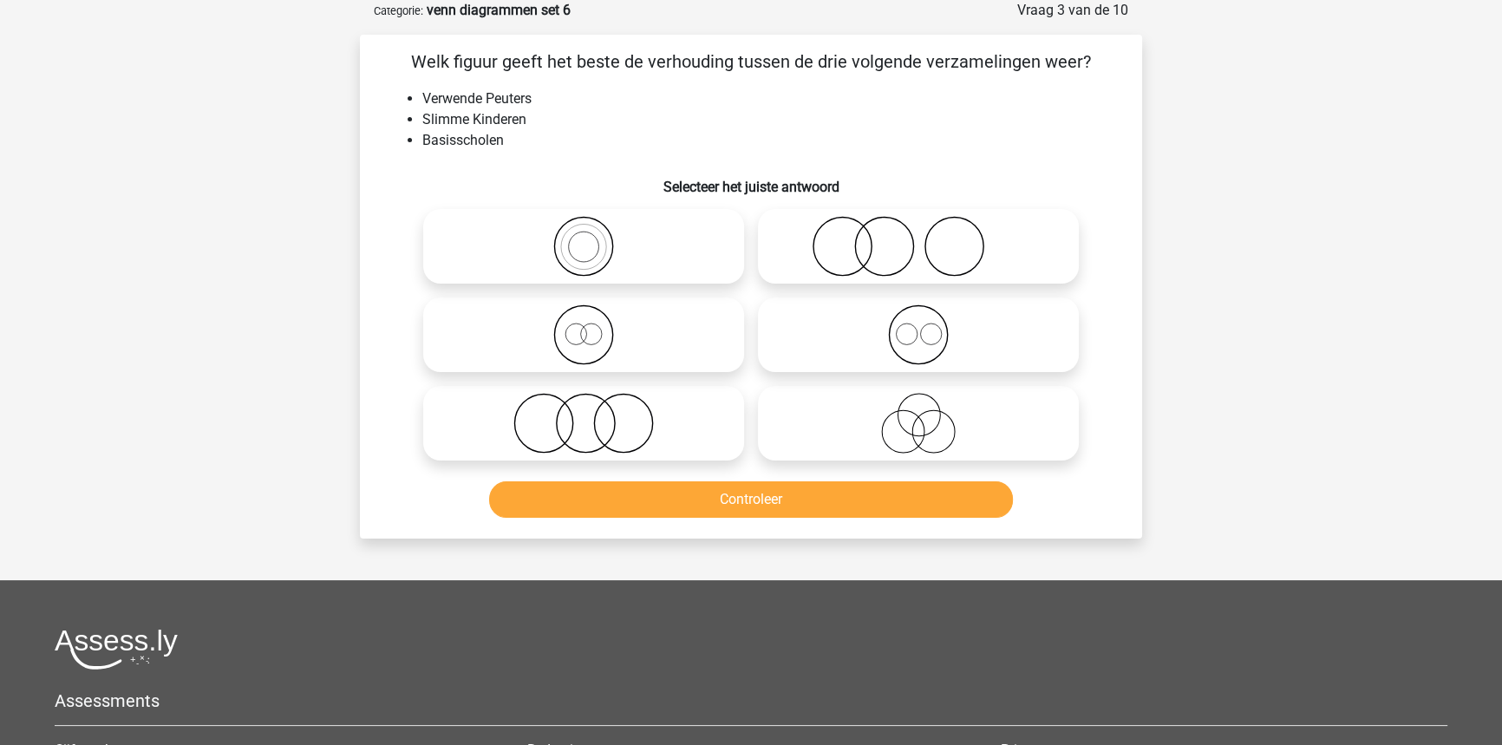
click at [811, 251] on icon at bounding box center [918, 246] width 307 height 61
click at [918, 238] on input "radio" at bounding box center [923, 231] width 11 height 11
radio input "true"
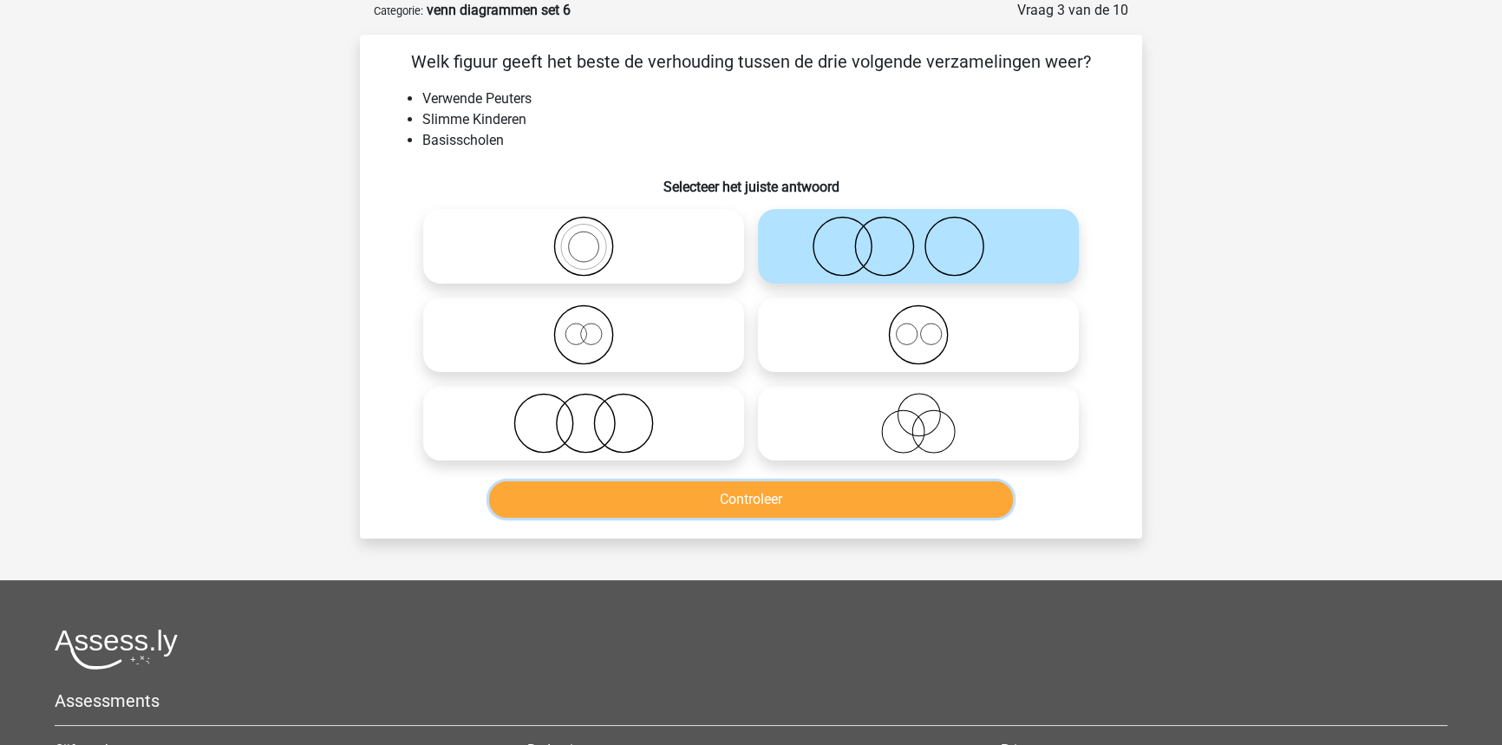
click at [859, 501] on button "Controleer" at bounding box center [751, 499] width 525 height 36
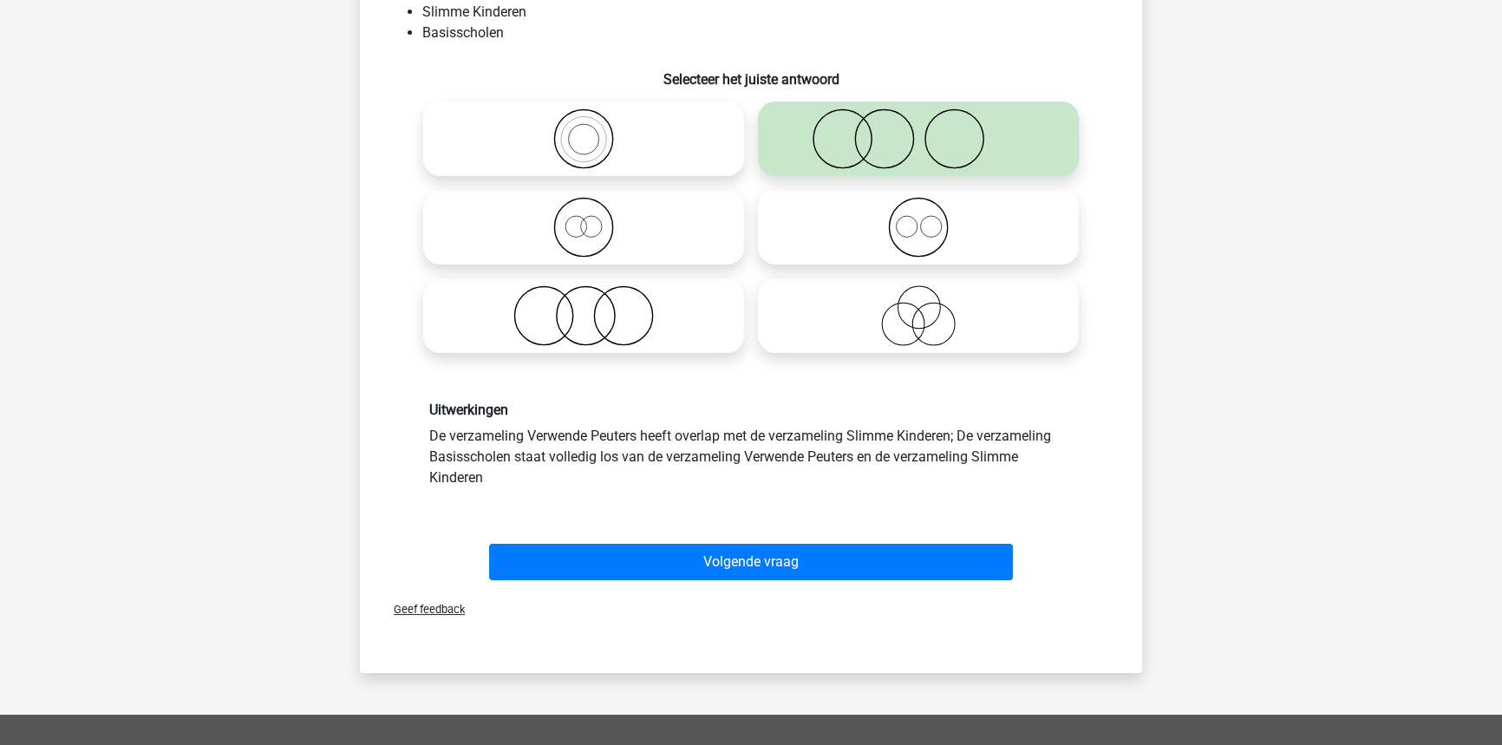
scroll to position [244, 0]
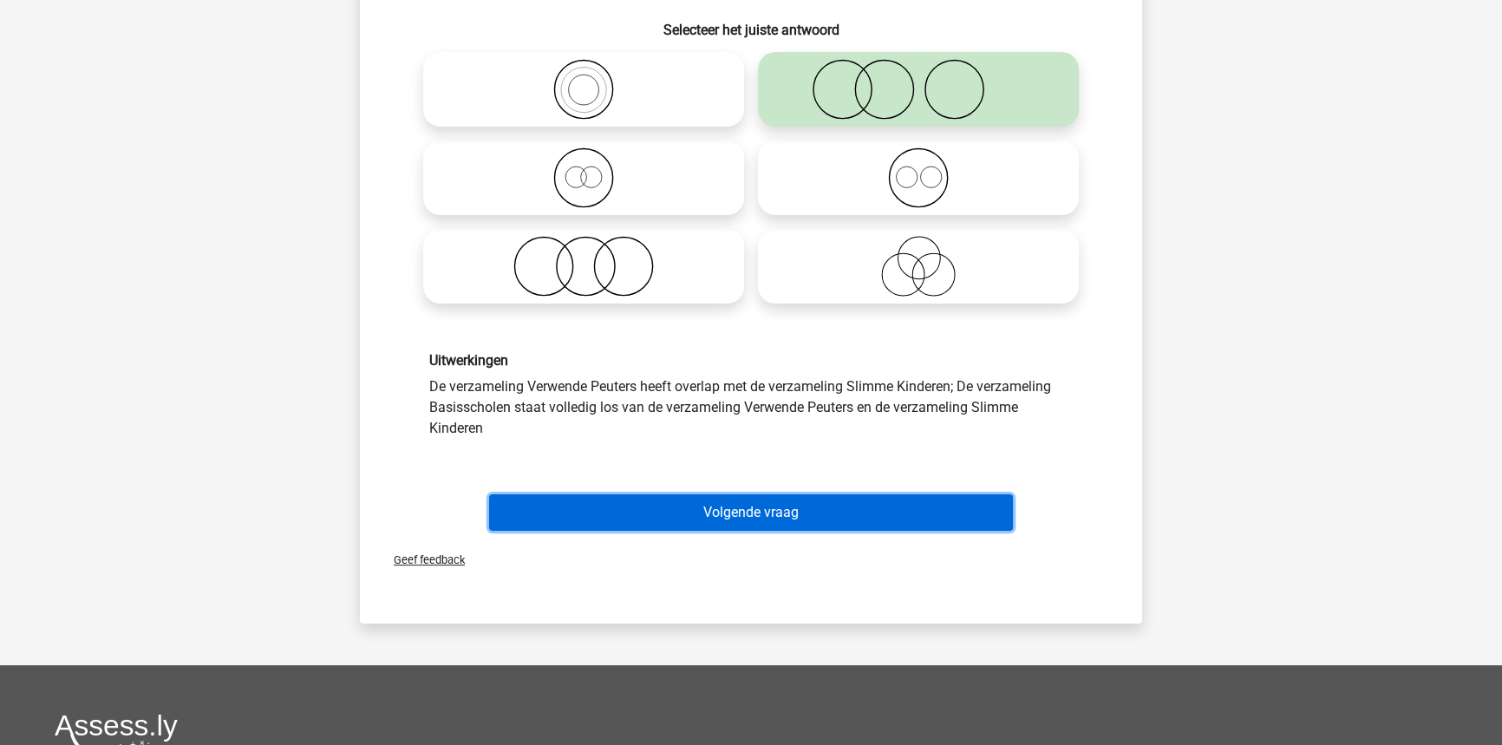
click at [878, 509] on button "Volgende vraag" at bounding box center [751, 512] width 525 height 36
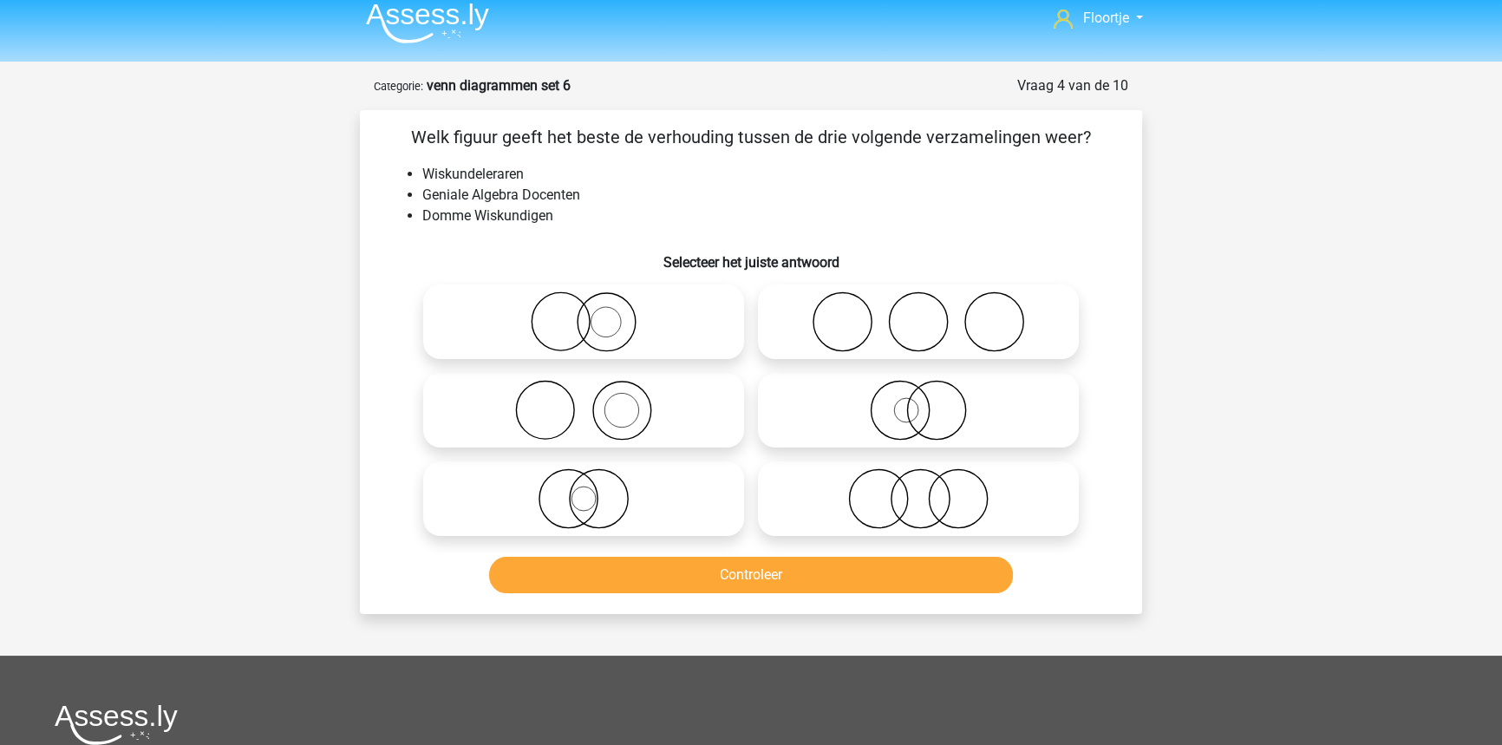
scroll to position [8, 0]
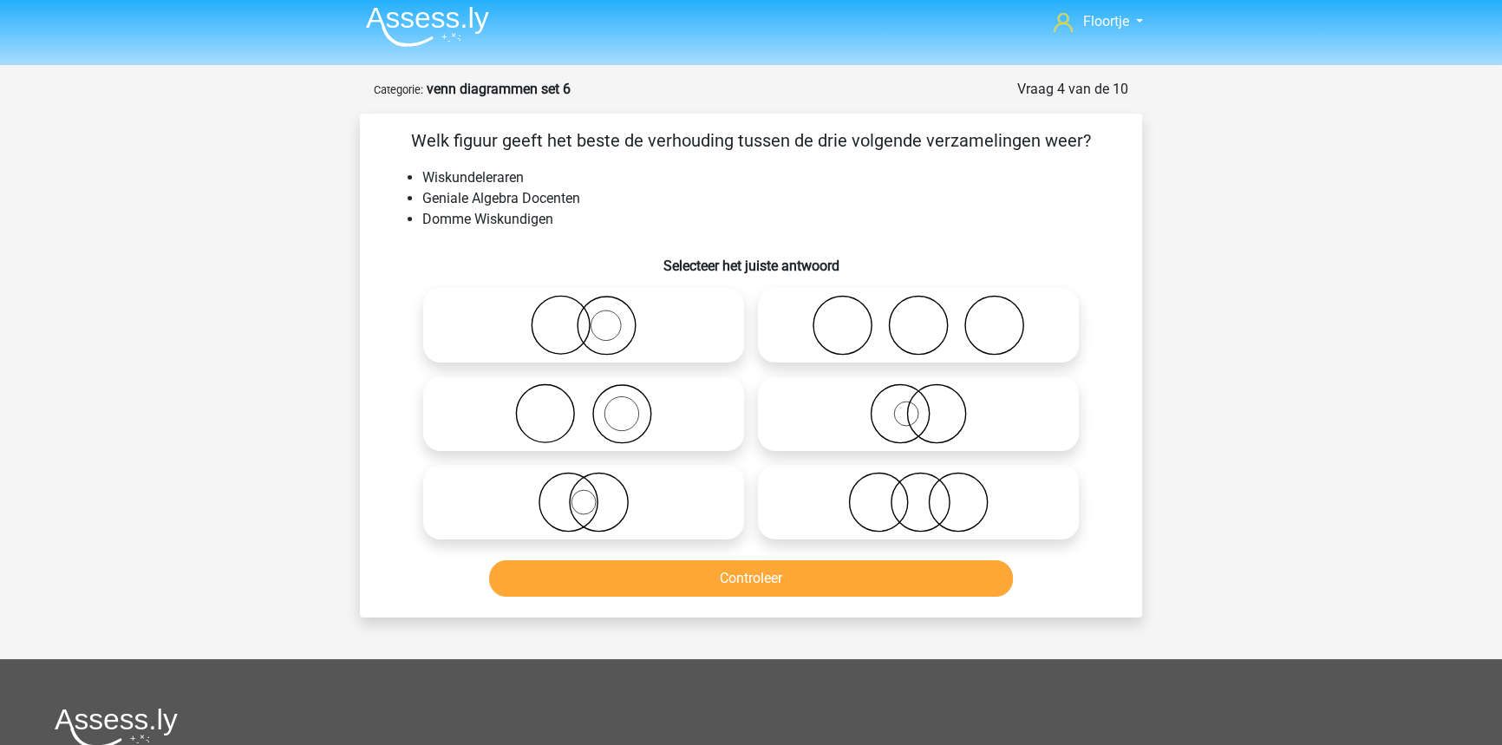
click at [942, 486] on icon at bounding box center [918, 502] width 307 height 61
click at [929, 486] on input "radio" at bounding box center [923, 487] width 11 height 11
radio input "true"
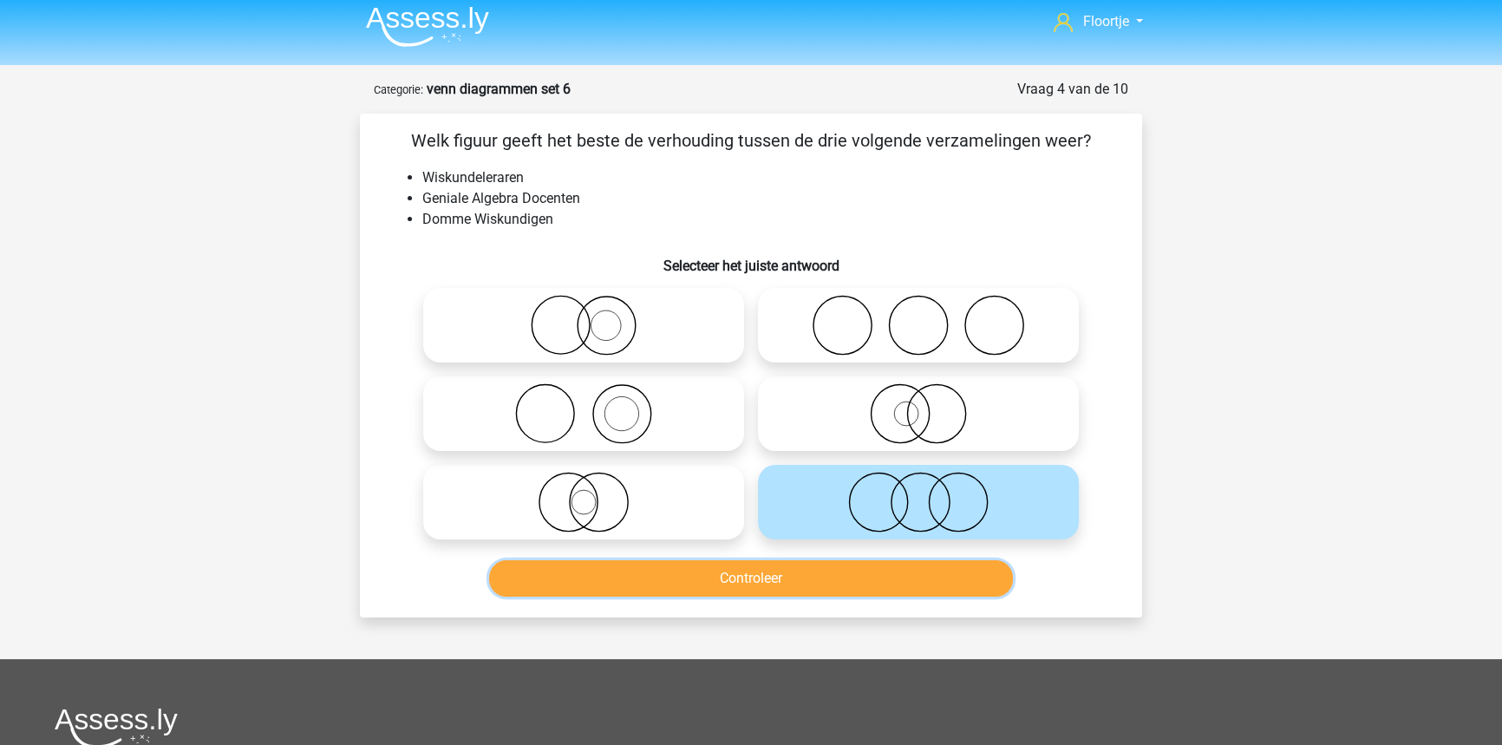
click at [943, 570] on button "Controleer" at bounding box center [751, 578] width 525 height 36
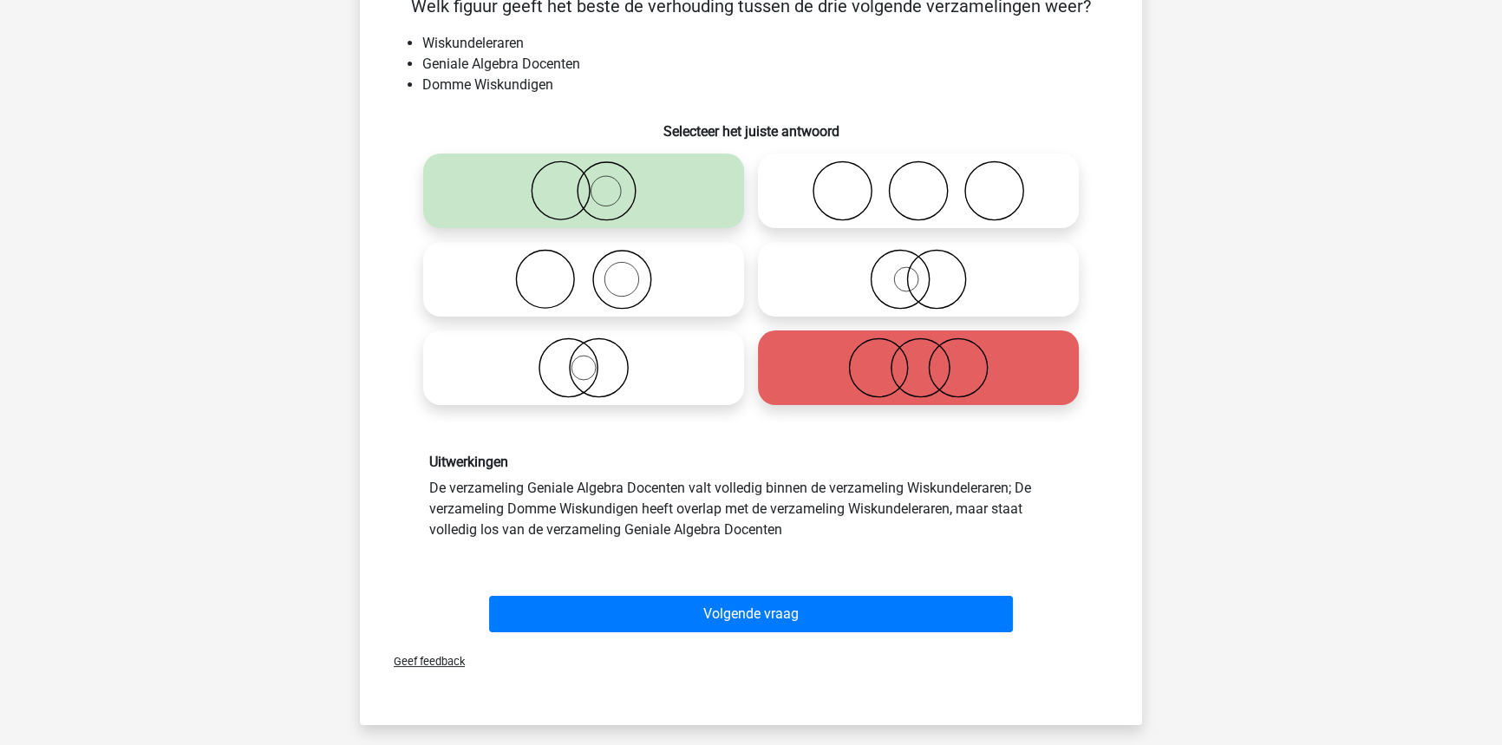
scroll to position [165, 0]
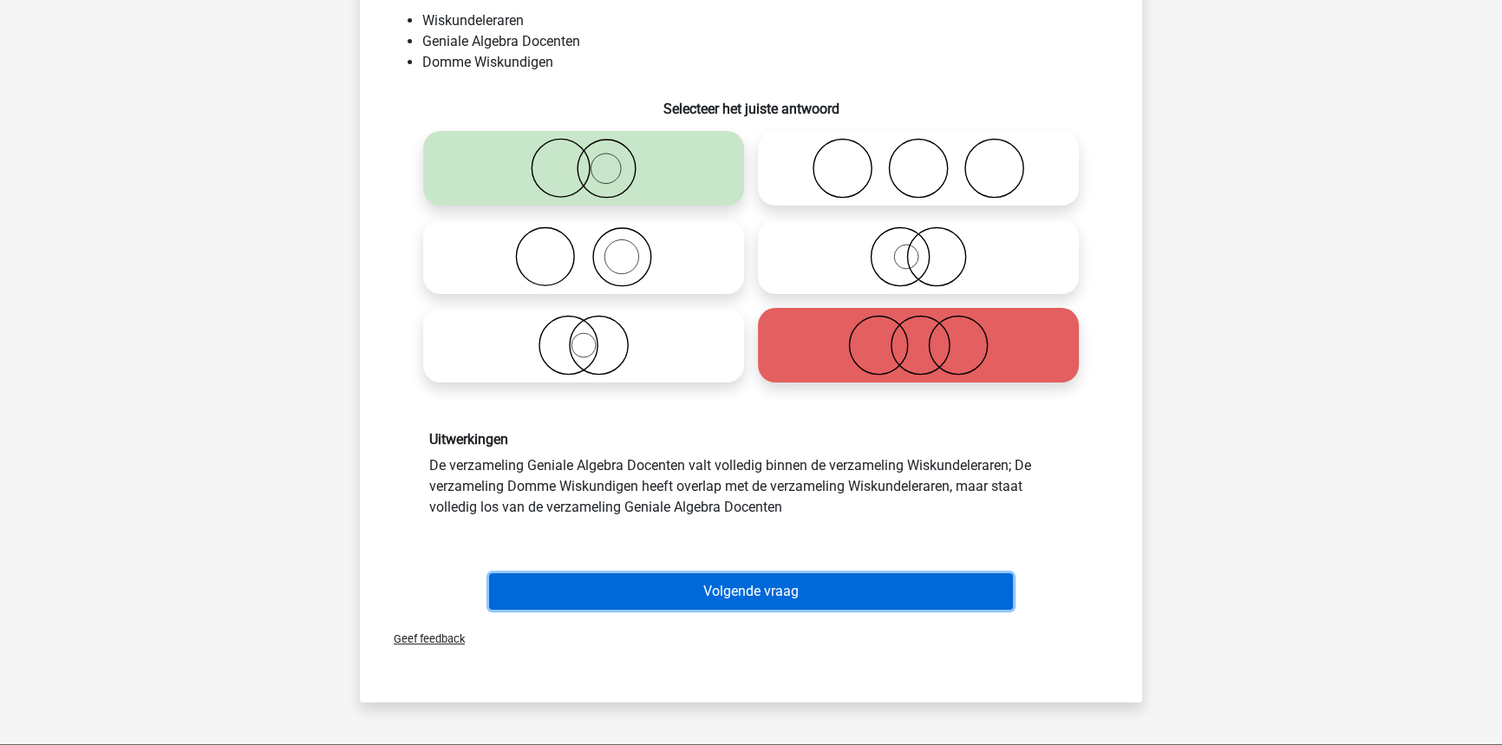
click at [709, 584] on button "Volgende vraag" at bounding box center [751, 591] width 525 height 36
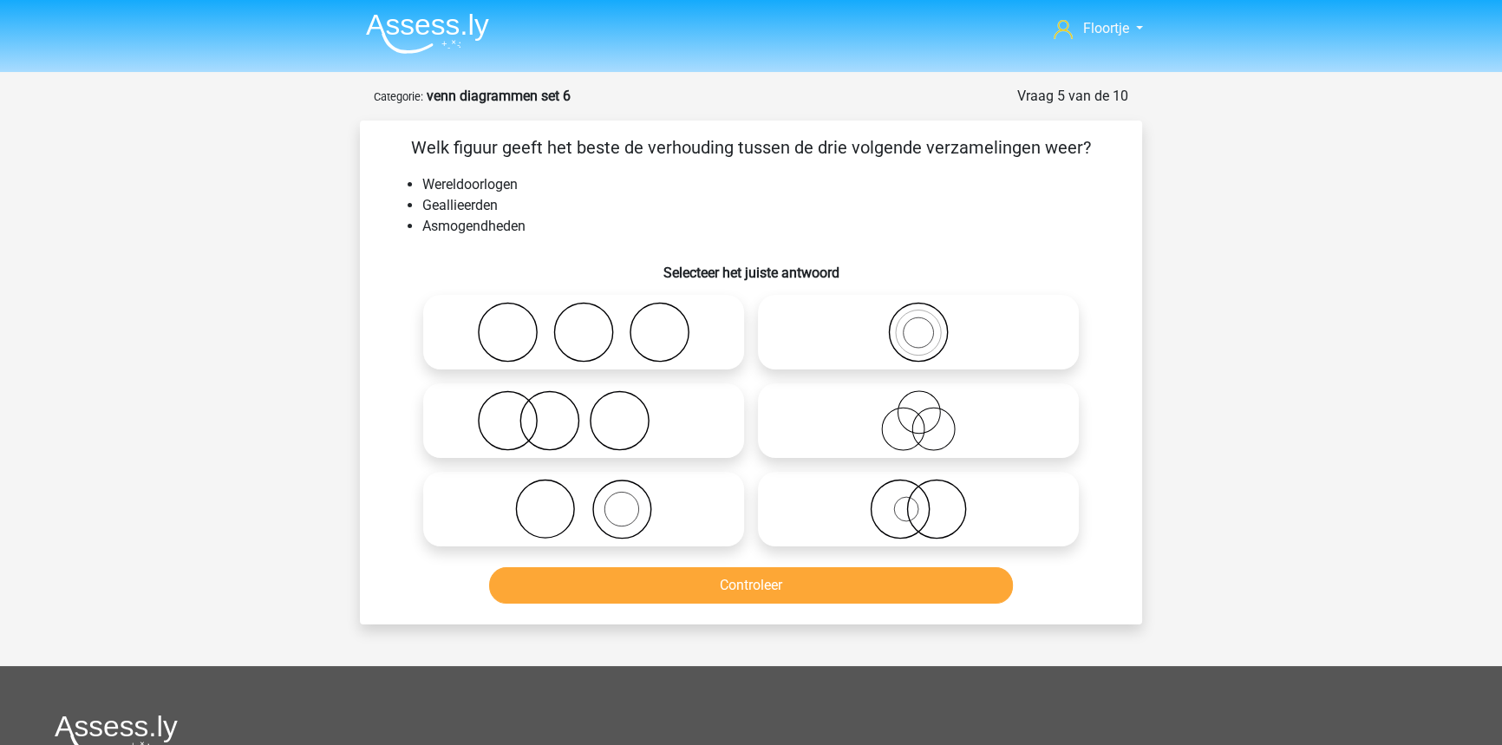
scroll to position [0, 0]
drag, startPoint x: 423, startPoint y: 209, endPoint x: 498, endPoint y: 208, distance: 74.6
click at [498, 208] on li "Geallieerden" at bounding box center [768, 206] width 692 height 21
copy li "Geallieerden"
click at [538, 229] on li "Asmogendheden" at bounding box center [768, 227] width 692 height 21
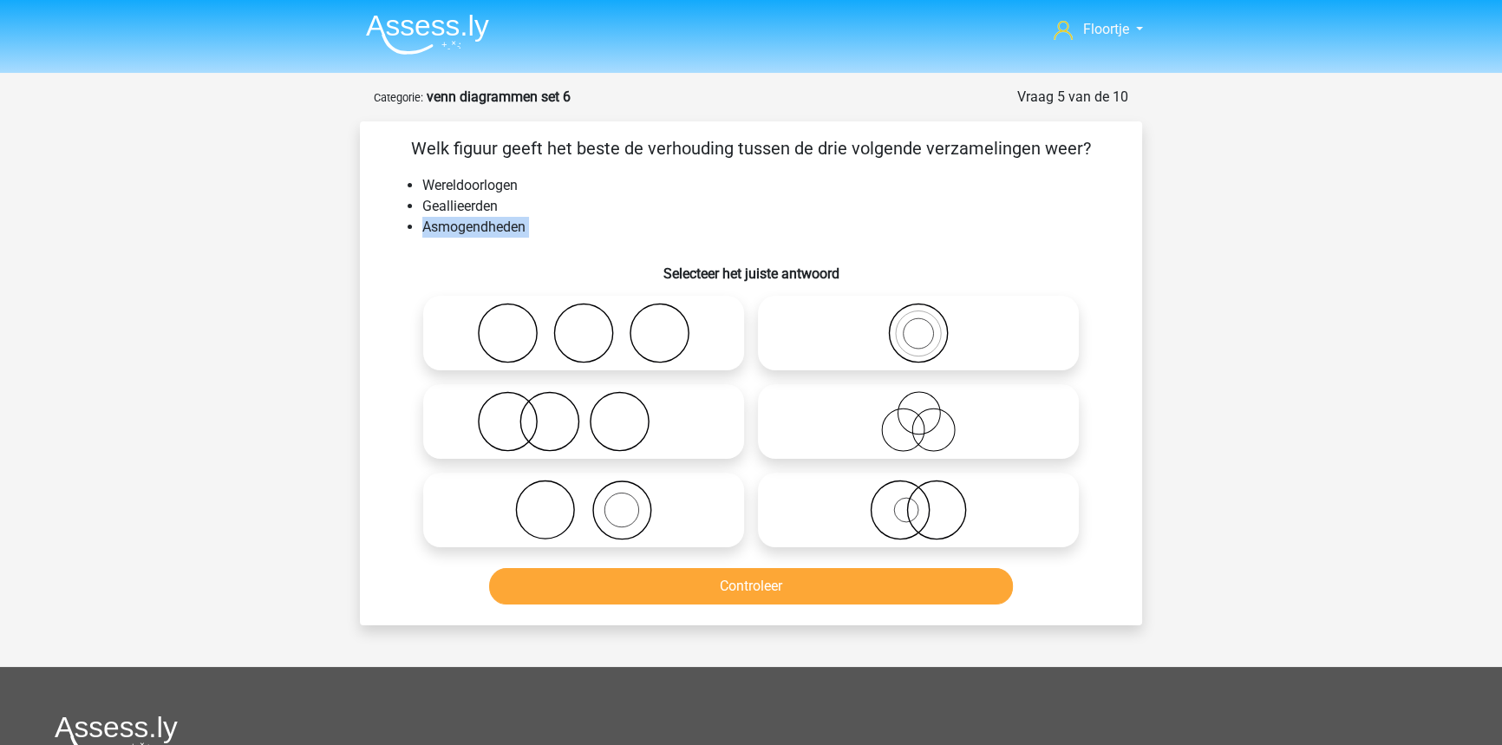
drag, startPoint x: 422, startPoint y: 231, endPoint x: 542, endPoint y: 243, distance: 120.3
click at [541, 239] on div "Welk figuur geeft het beste de verhouding tussen de drie volgende verzamelingen…" at bounding box center [751, 373] width 768 height 476
copy div "Asmogendheden"
click at [1098, 328] on div at bounding box center [751, 421] width 727 height 265
drag, startPoint x: 799, startPoint y: 428, endPoint x: 1120, endPoint y: 565, distance: 349.6
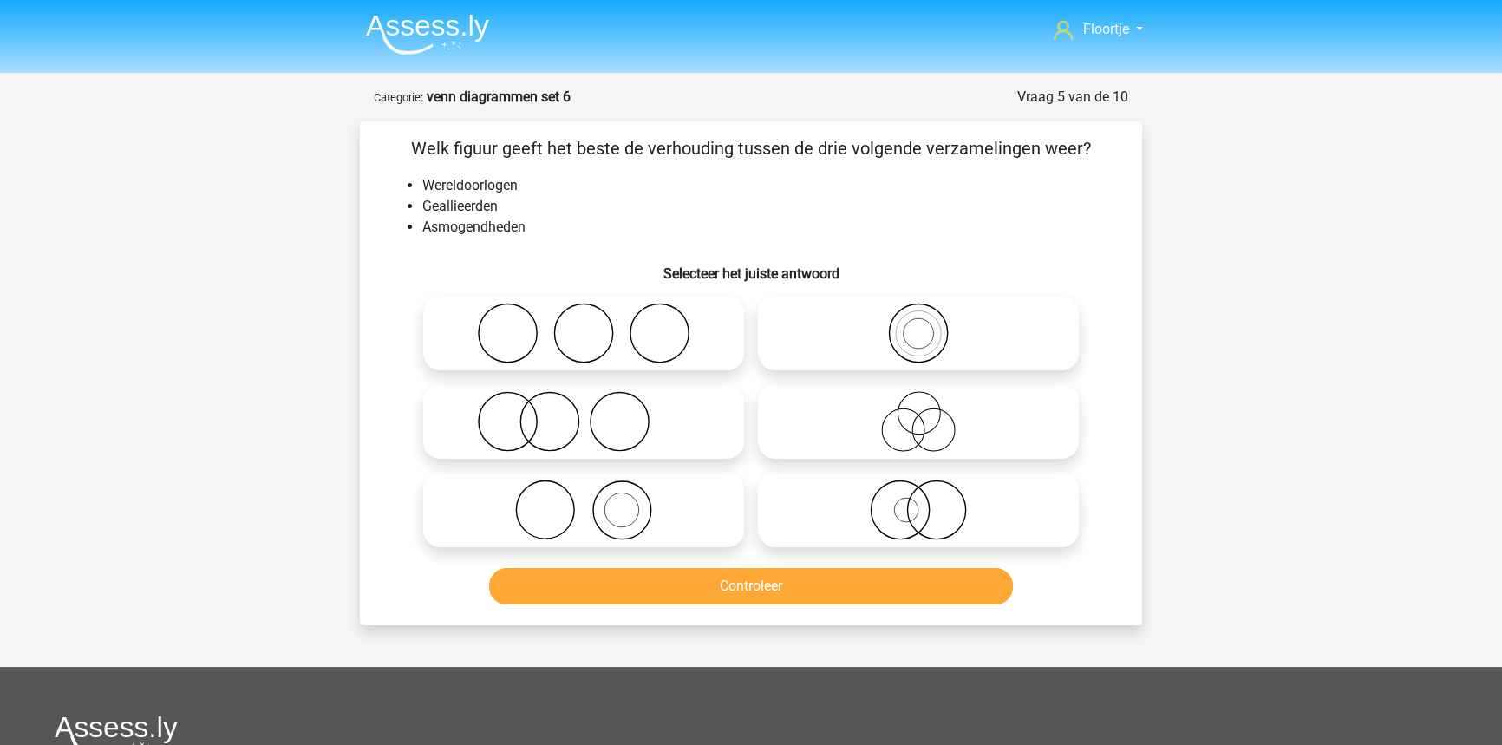
click at [799, 433] on icon at bounding box center [918, 421] width 307 height 61
click at [918, 413] on input "radio" at bounding box center [923, 406] width 11 height 11
radio input "true"
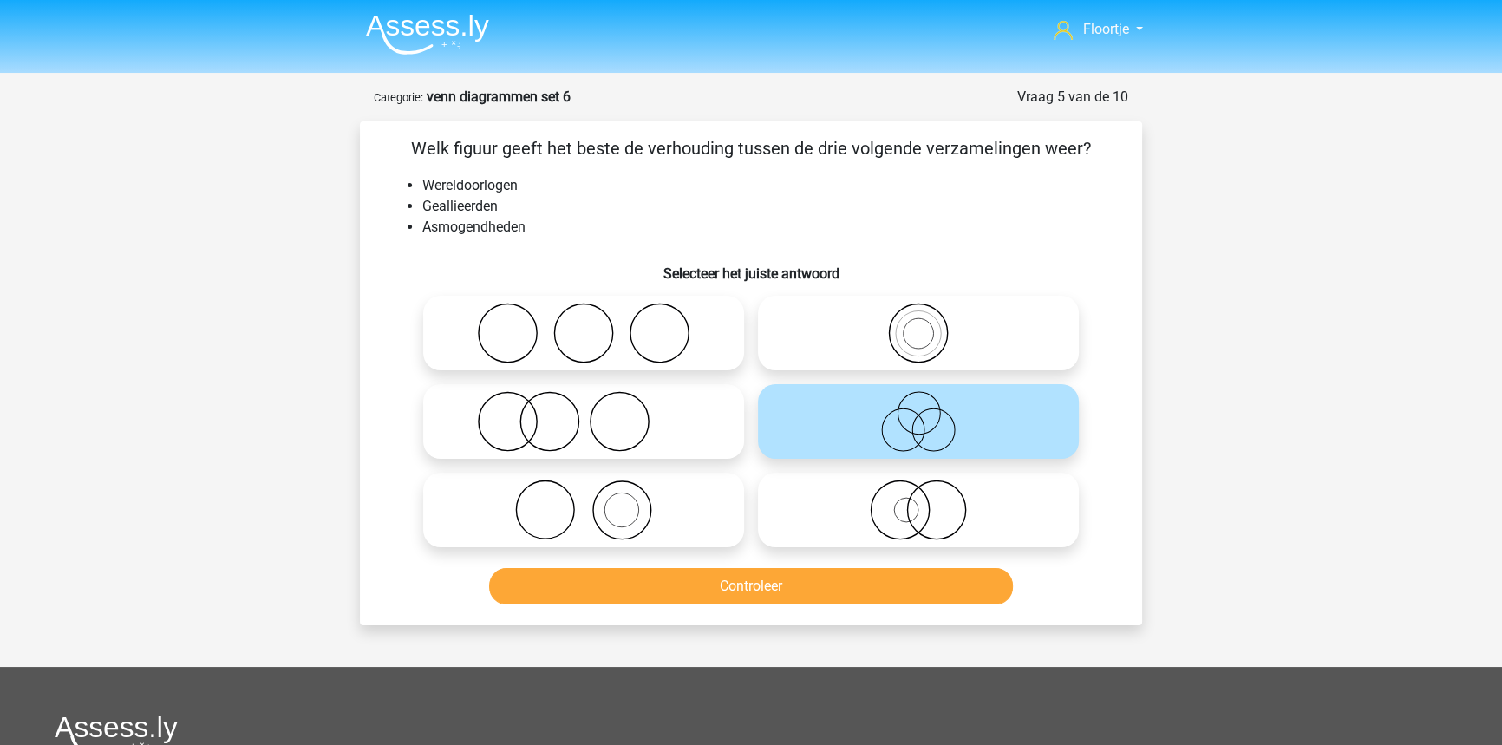
click at [982, 531] on icon at bounding box center [918, 509] width 307 height 61
click at [929, 501] on input "radio" at bounding box center [923, 495] width 11 height 11
radio input "true"
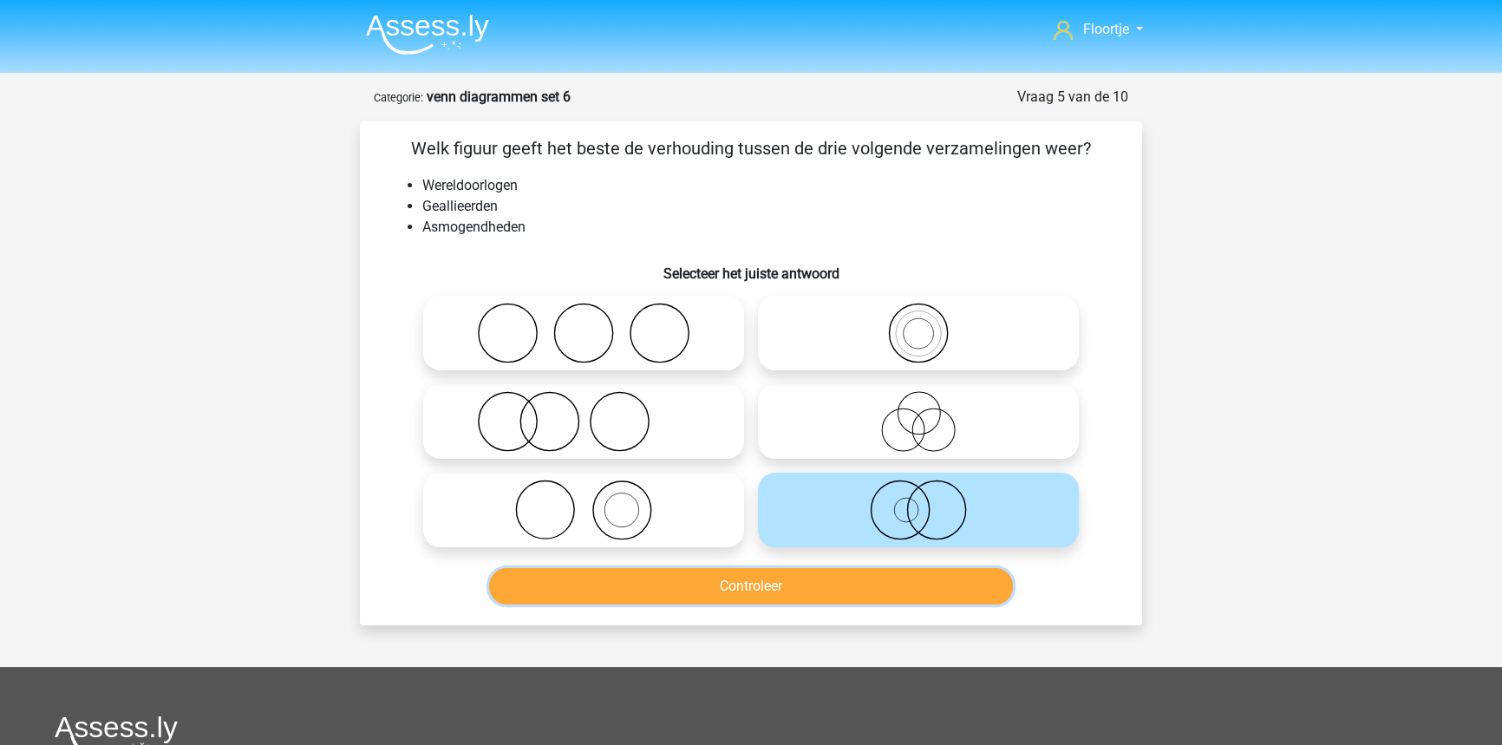
click at [949, 572] on button "Controleer" at bounding box center [751, 586] width 525 height 36
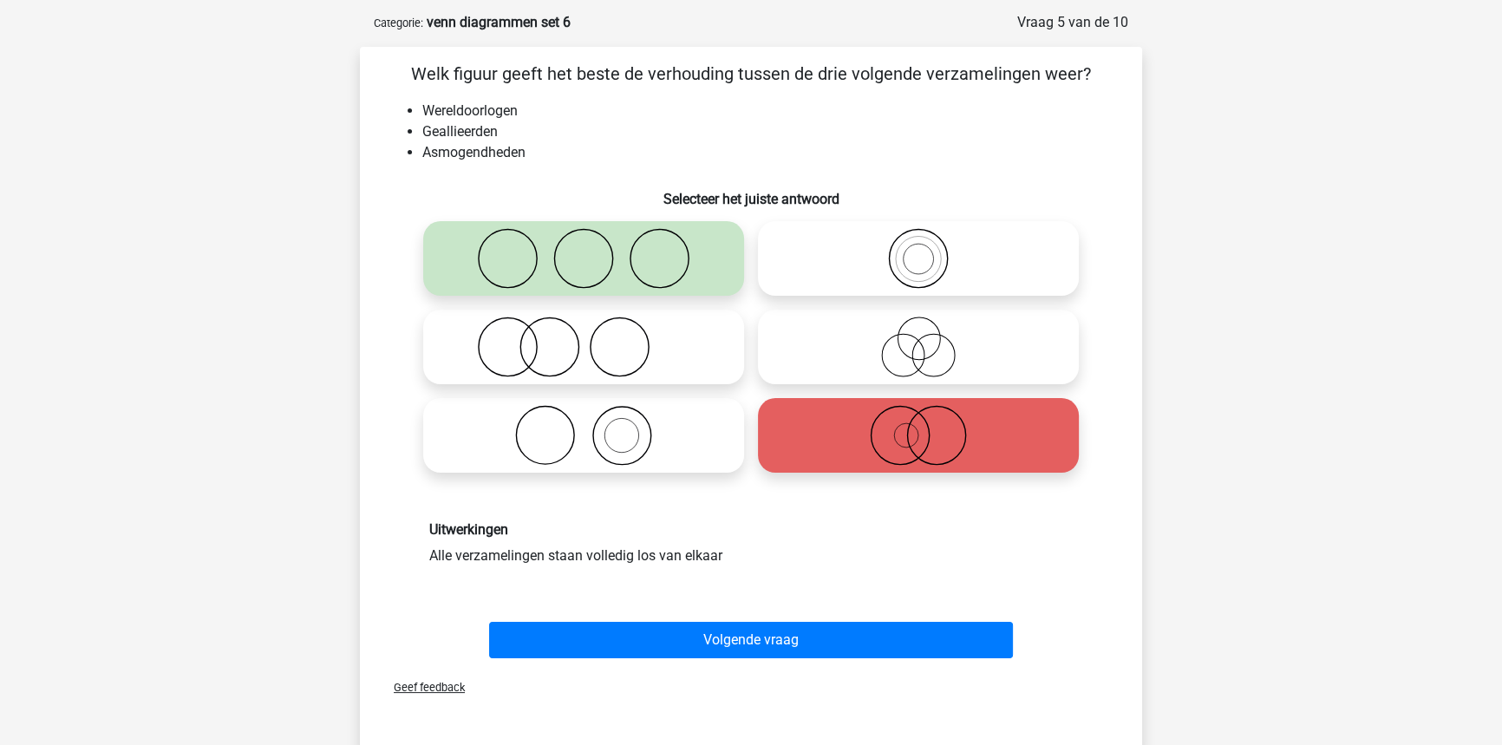
scroll to position [78, 0]
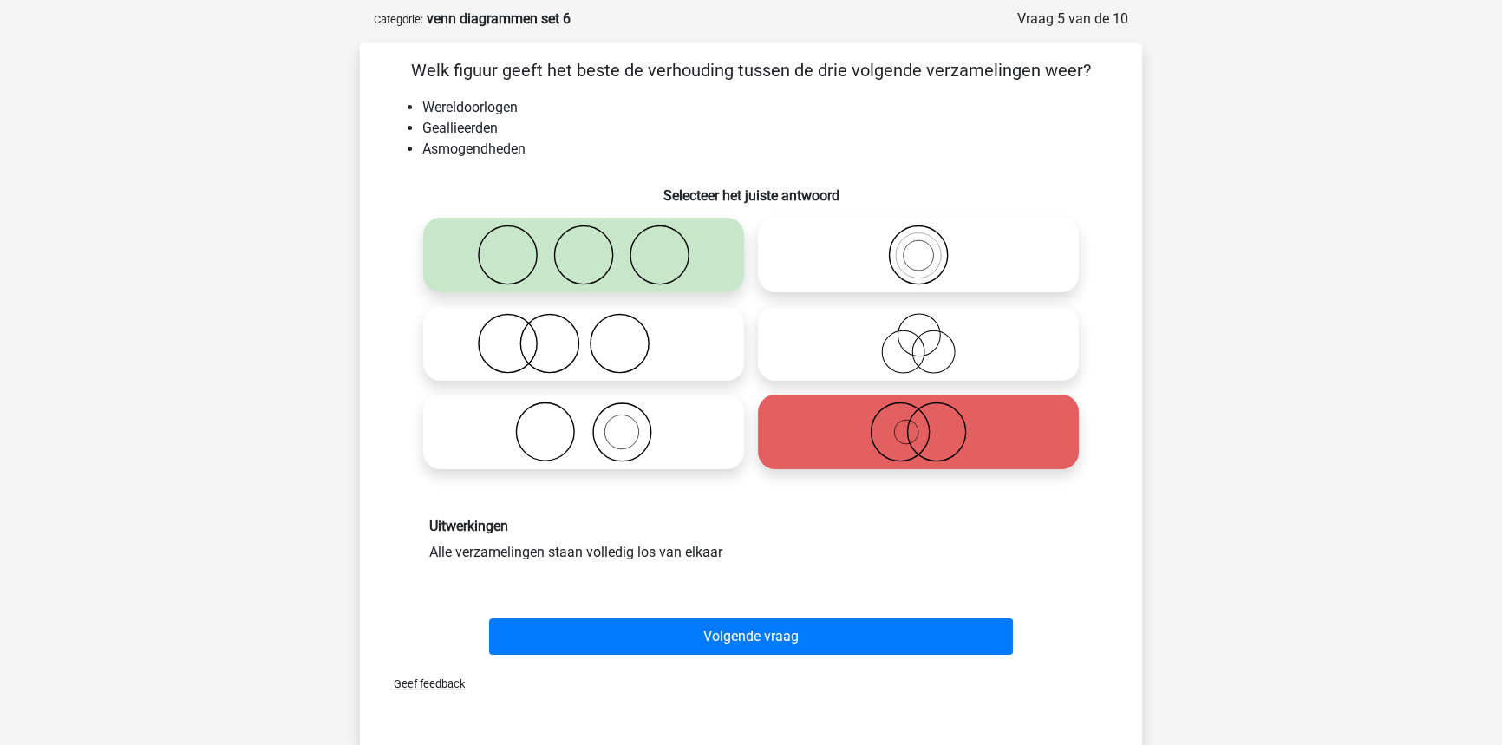
click at [847, 610] on div "Volgende vraag" at bounding box center [751, 632] width 727 height 57
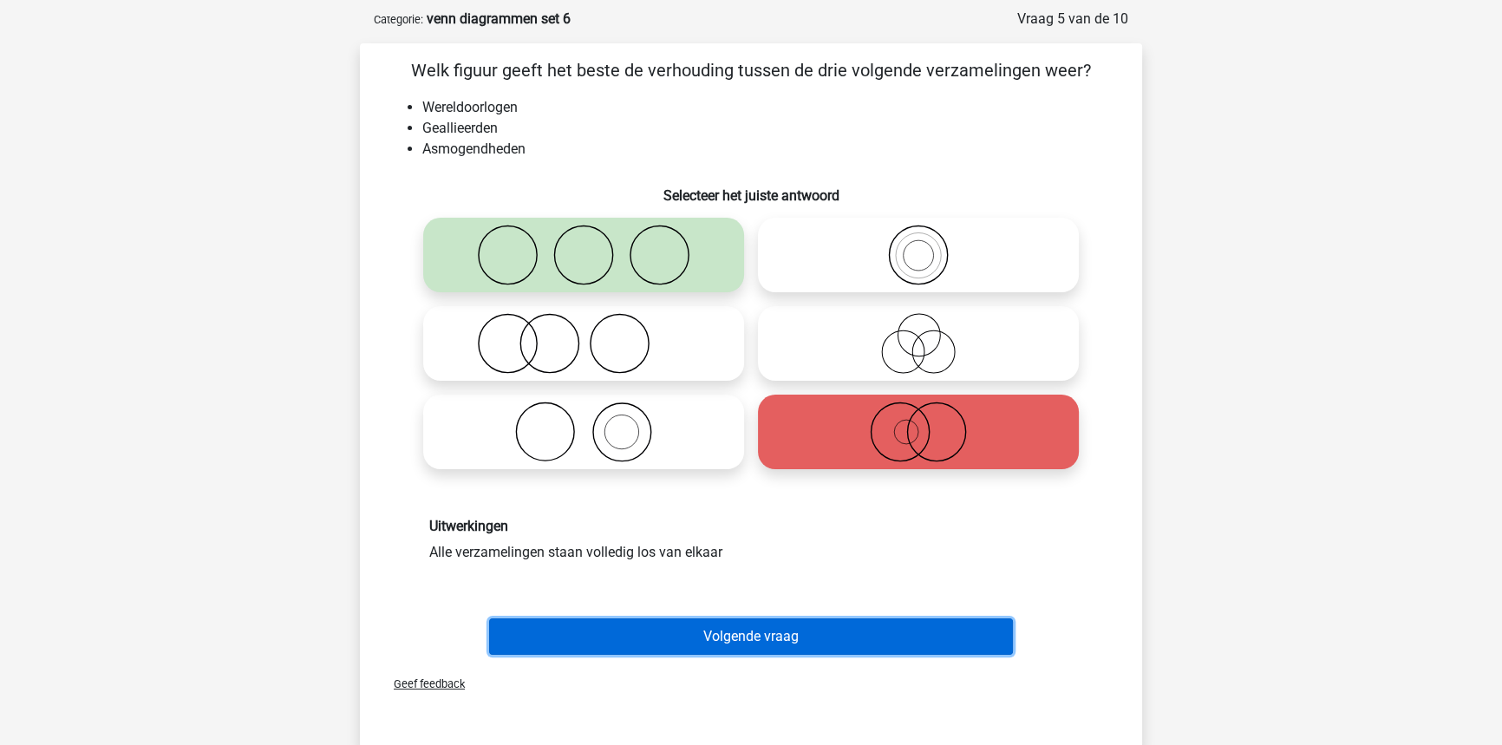
click at [845, 633] on button "Volgende vraag" at bounding box center [751, 636] width 525 height 36
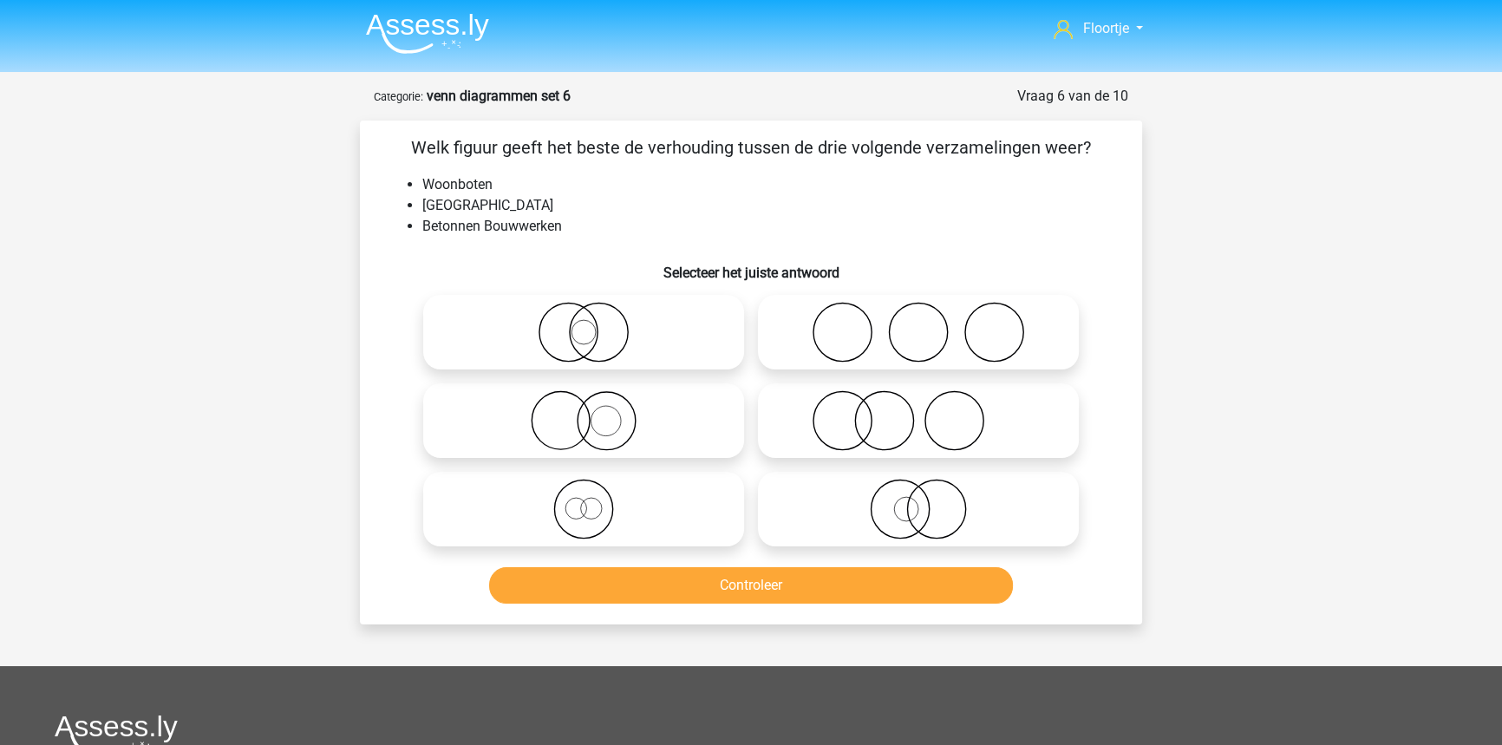
scroll to position [0, 0]
drag, startPoint x: 423, startPoint y: 218, endPoint x: 611, endPoint y: 234, distance: 188.8
click at [611, 234] on li "Betonnen Bouwwerken" at bounding box center [768, 227] width 692 height 21
copy li "Betonnen Bouwwerken"
click at [1249, 570] on div "Floortje floortjejasmijn11@gmail.com Nederlands English" at bounding box center [751, 562] width 1502 height 1125
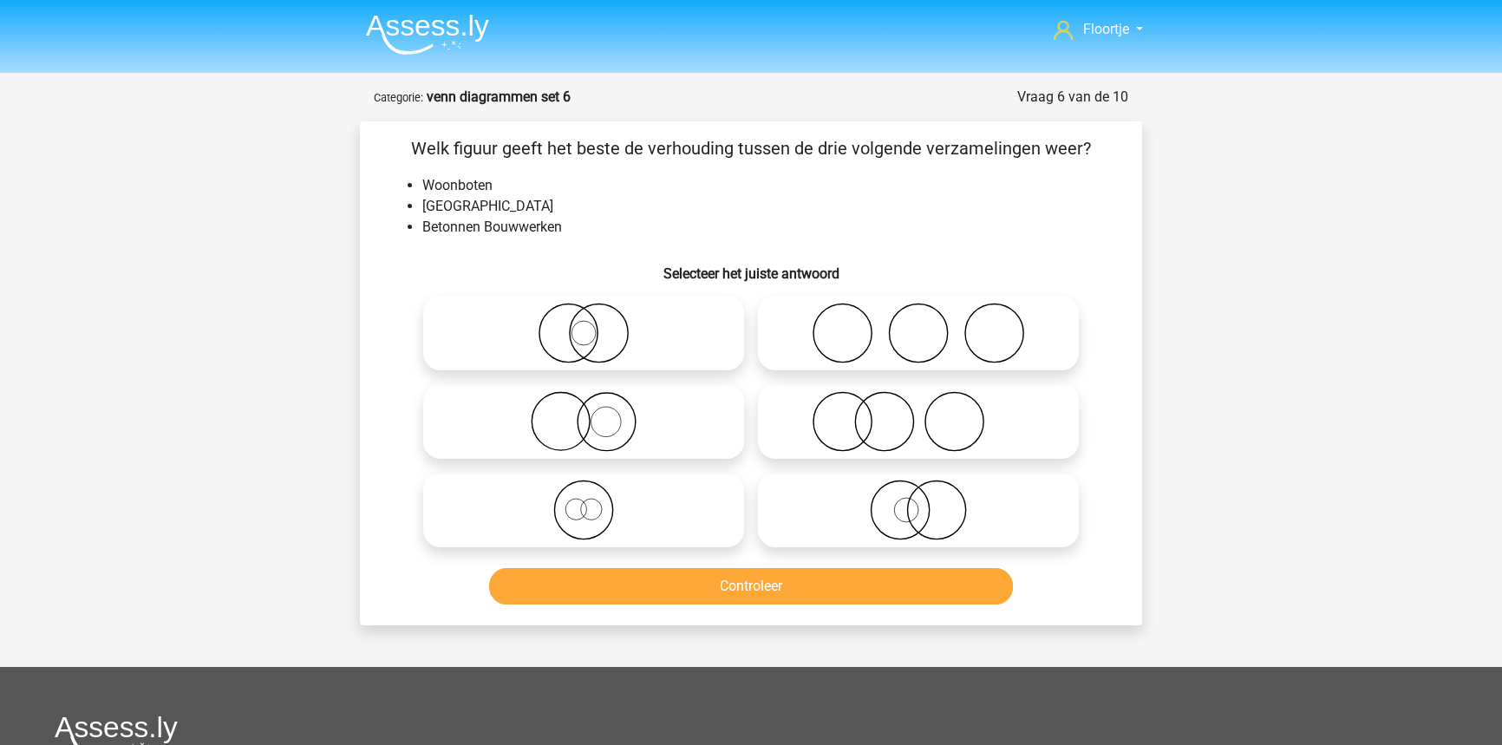
click at [610, 449] on icon at bounding box center [583, 421] width 307 height 61
click at [595, 413] on input "radio" at bounding box center [589, 406] width 11 height 11
radio input "true"
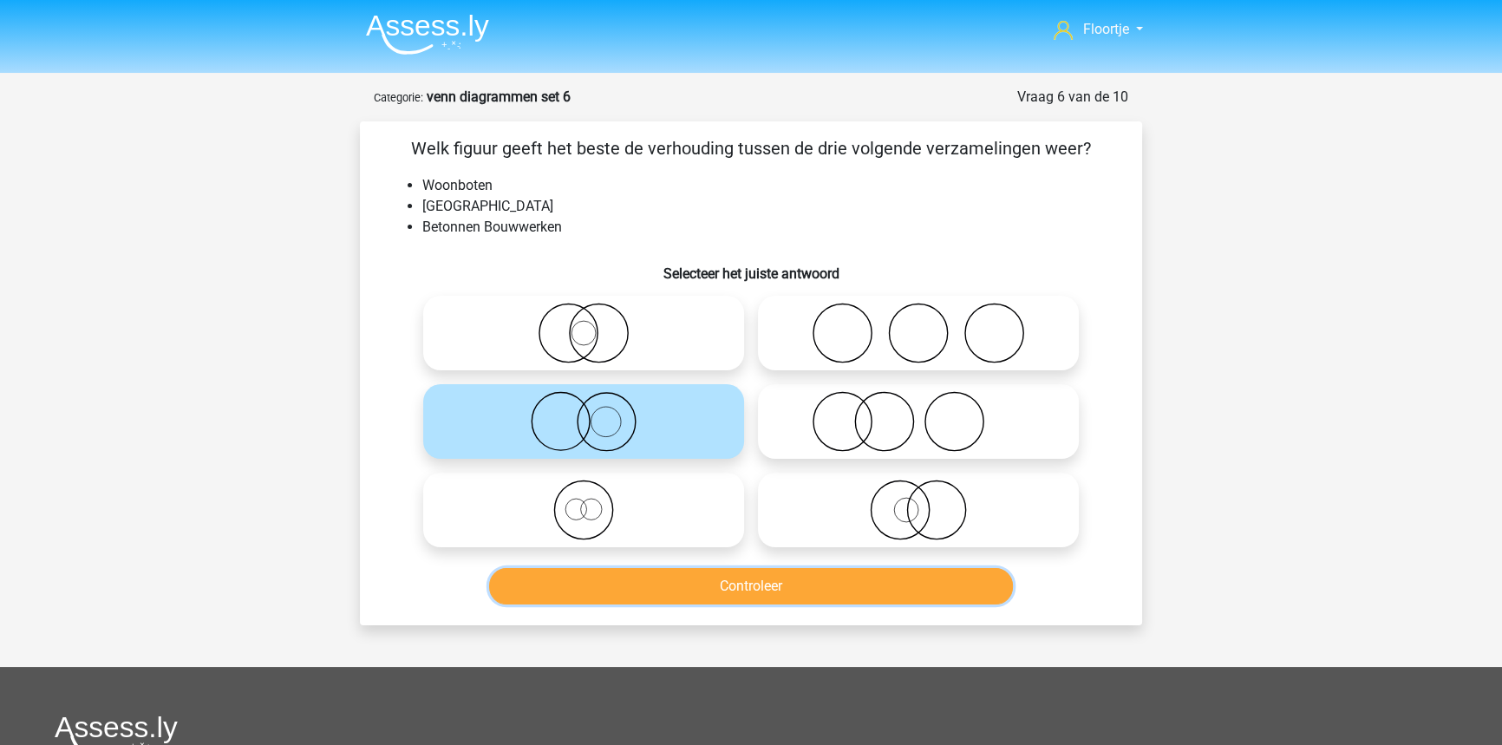
click at [667, 587] on button "Controleer" at bounding box center [751, 586] width 525 height 36
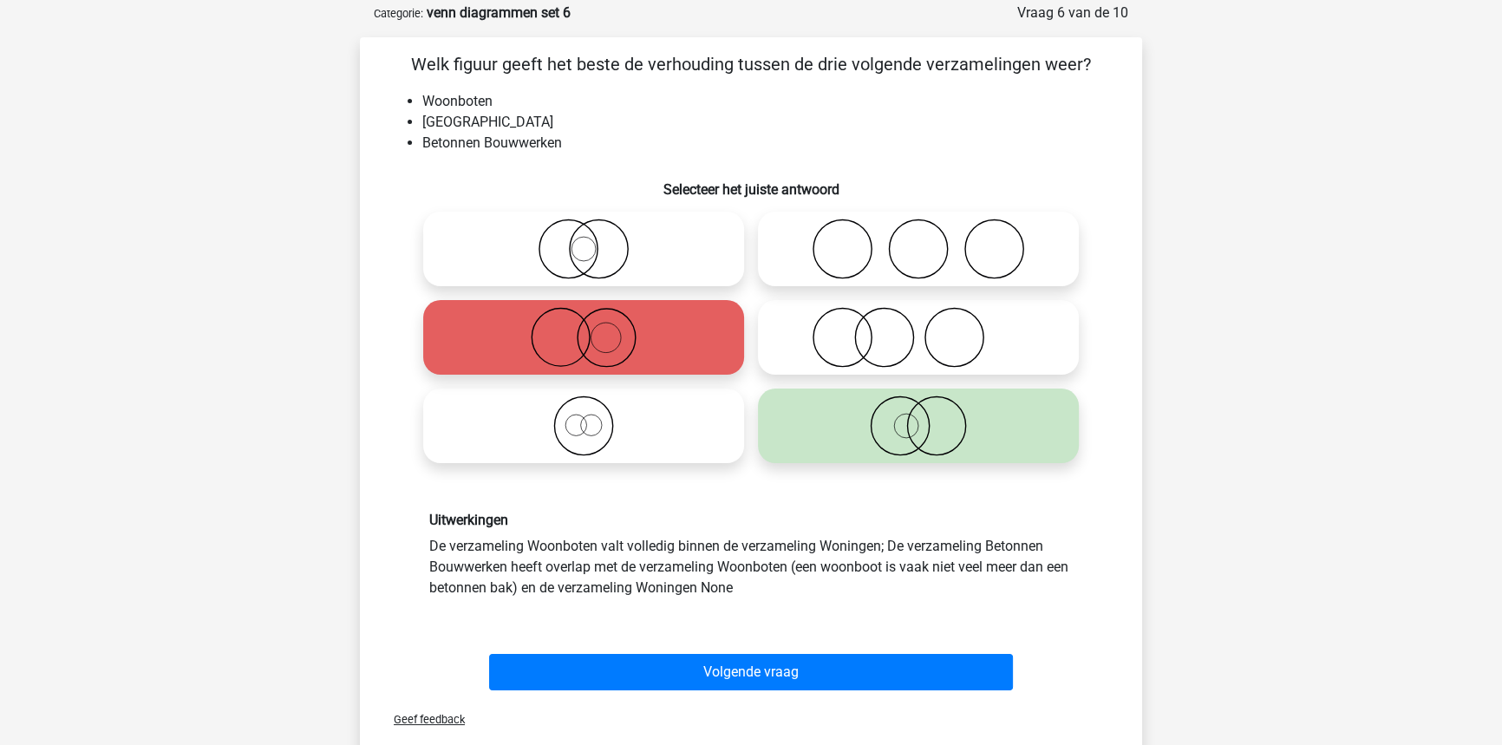
scroll to position [157, 0]
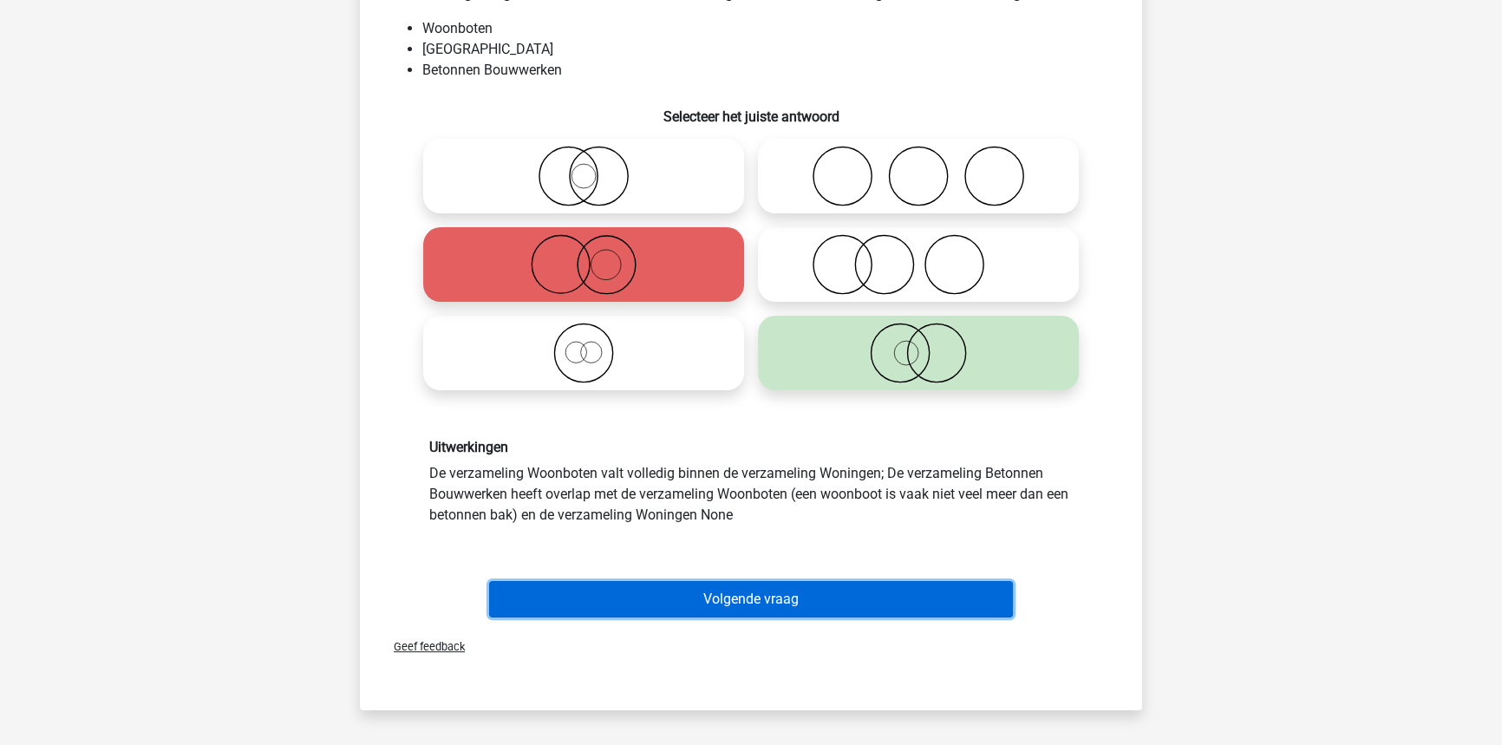
click at [533, 595] on button "Volgende vraag" at bounding box center [751, 599] width 525 height 36
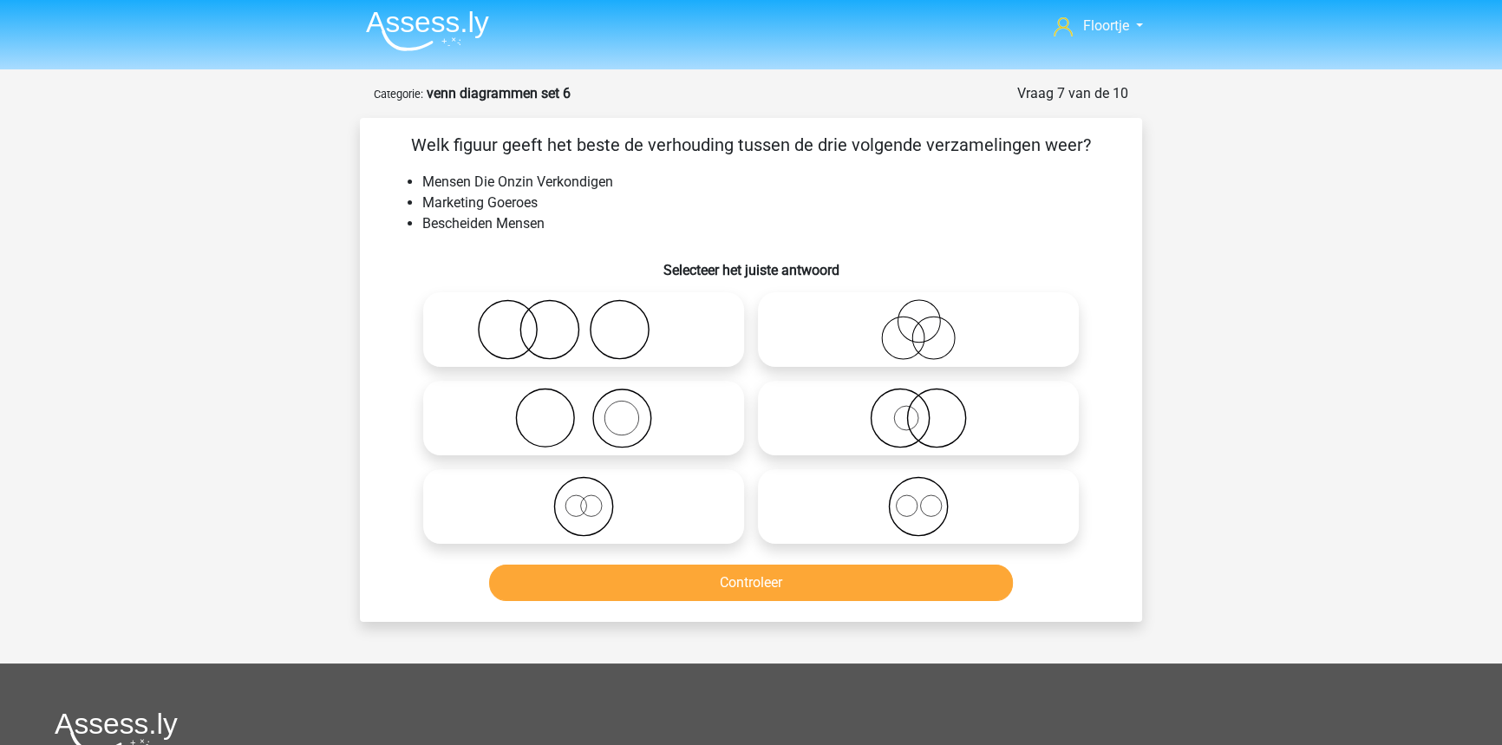
scroll to position [0, 0]
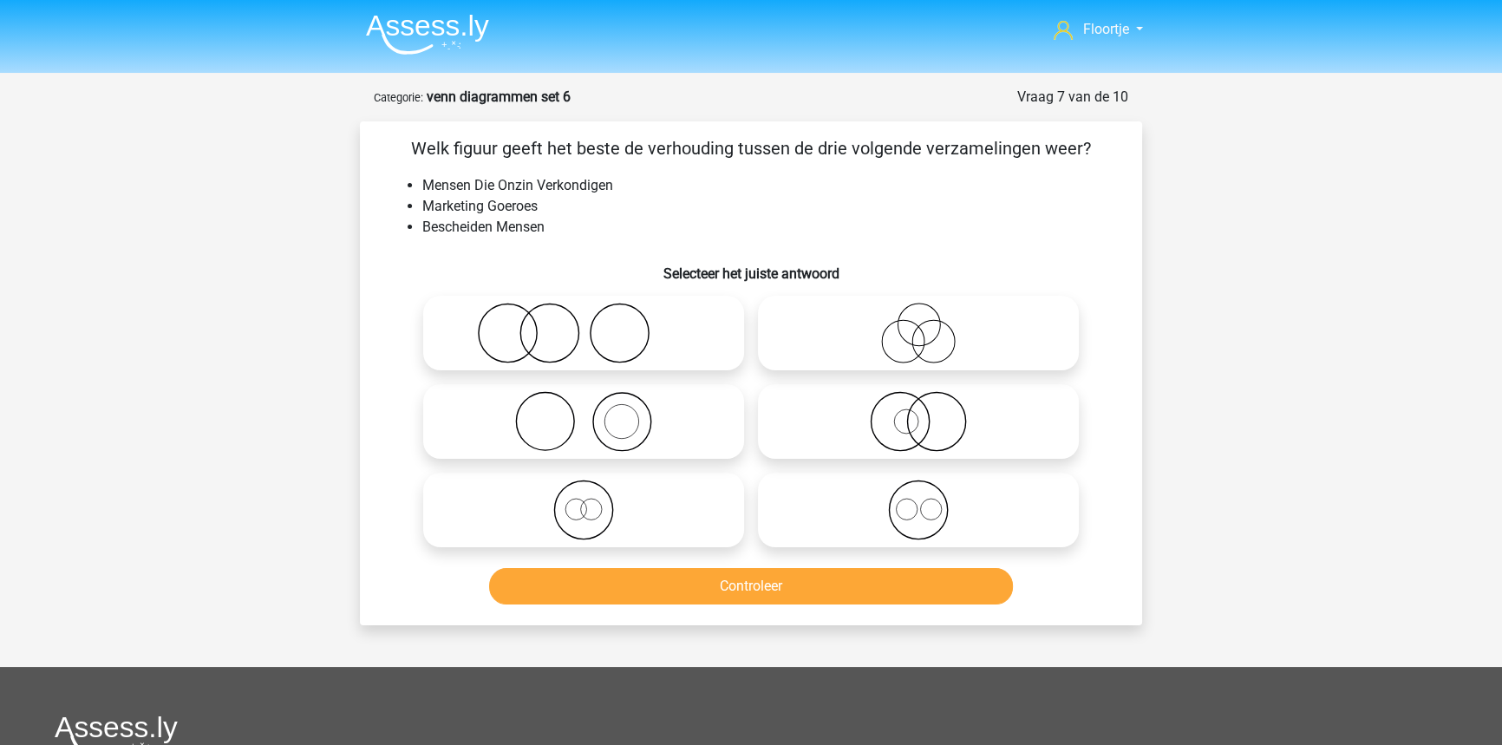
click at [875, 529] on icon at bounding box center [918, 509] width 307 height 61
click at [918, 501] on input "radio" at bounding box center [923, 495] width 11 height 11
radio input "true"
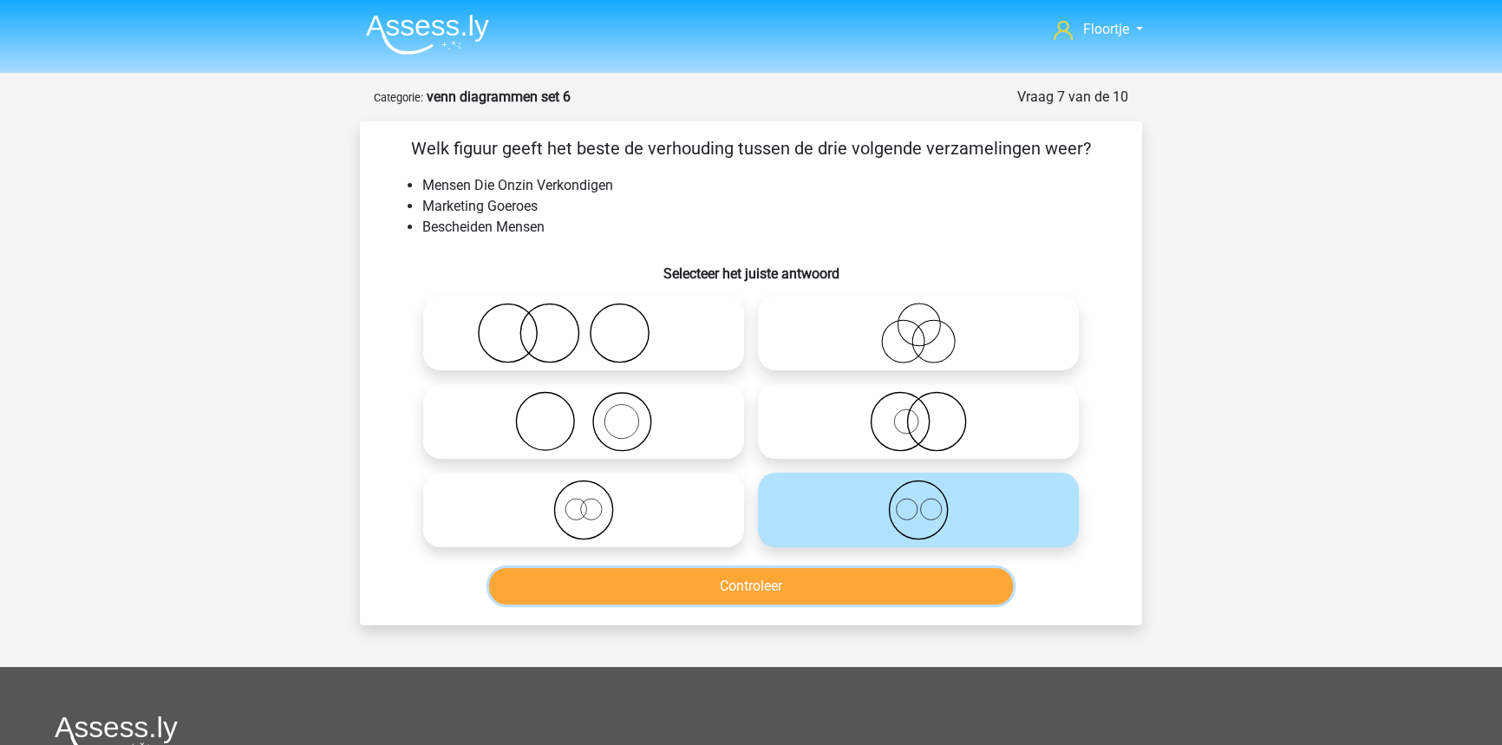
click at [910, 569] on button "Controleer" at bounding box center [751, 586] width 525 height 36
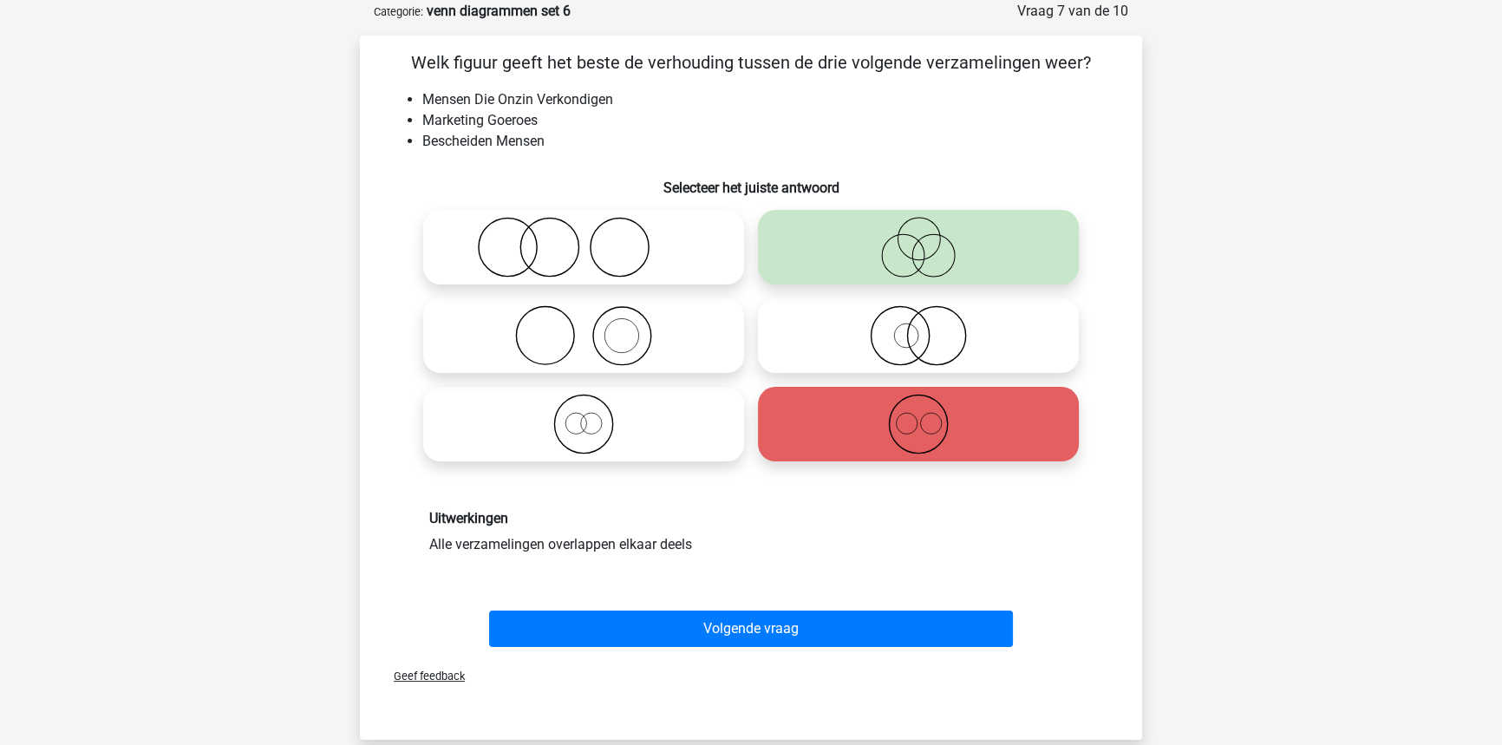
scroll to position [157, 0]
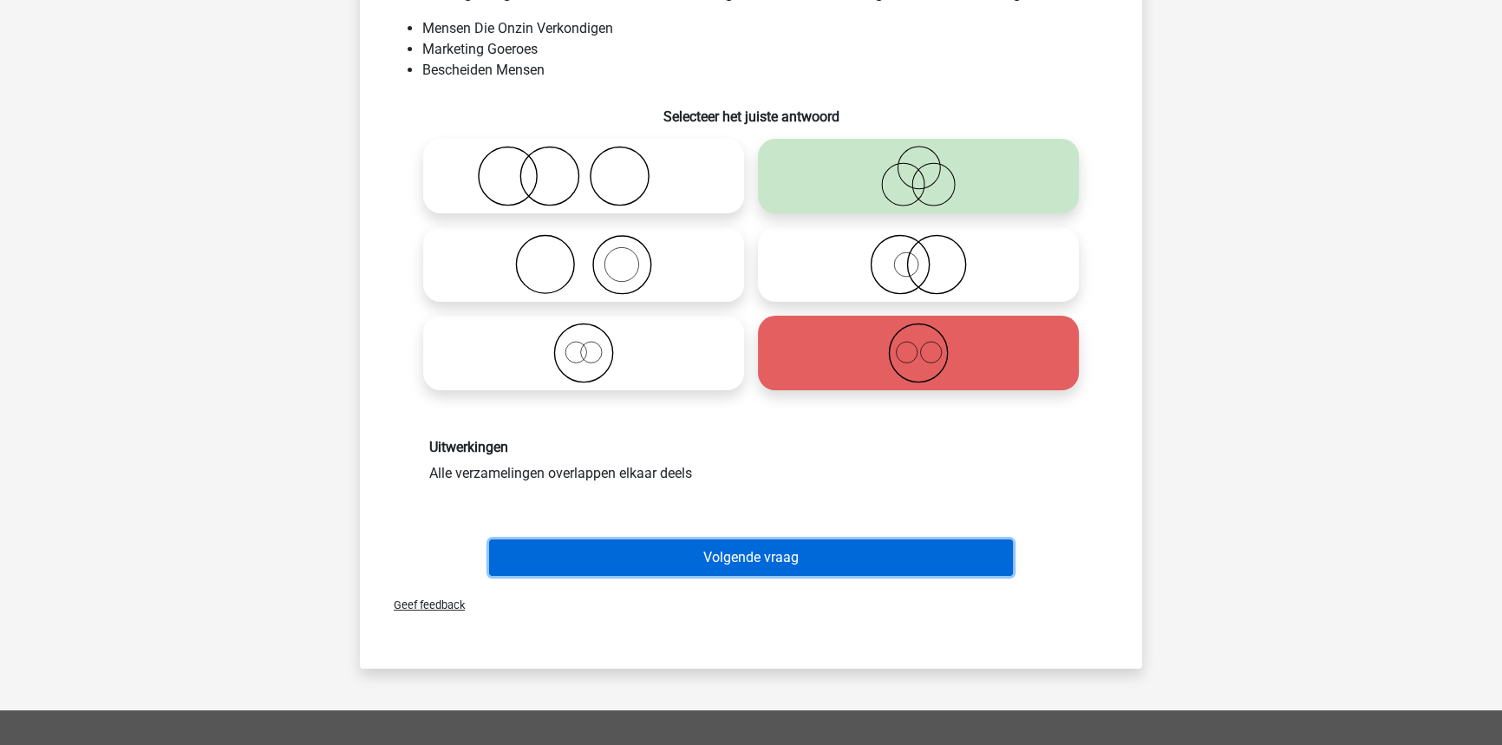
click at [952, 570] on button "Volgende vraag" at bounding box center [751, 557] width 525 height 36
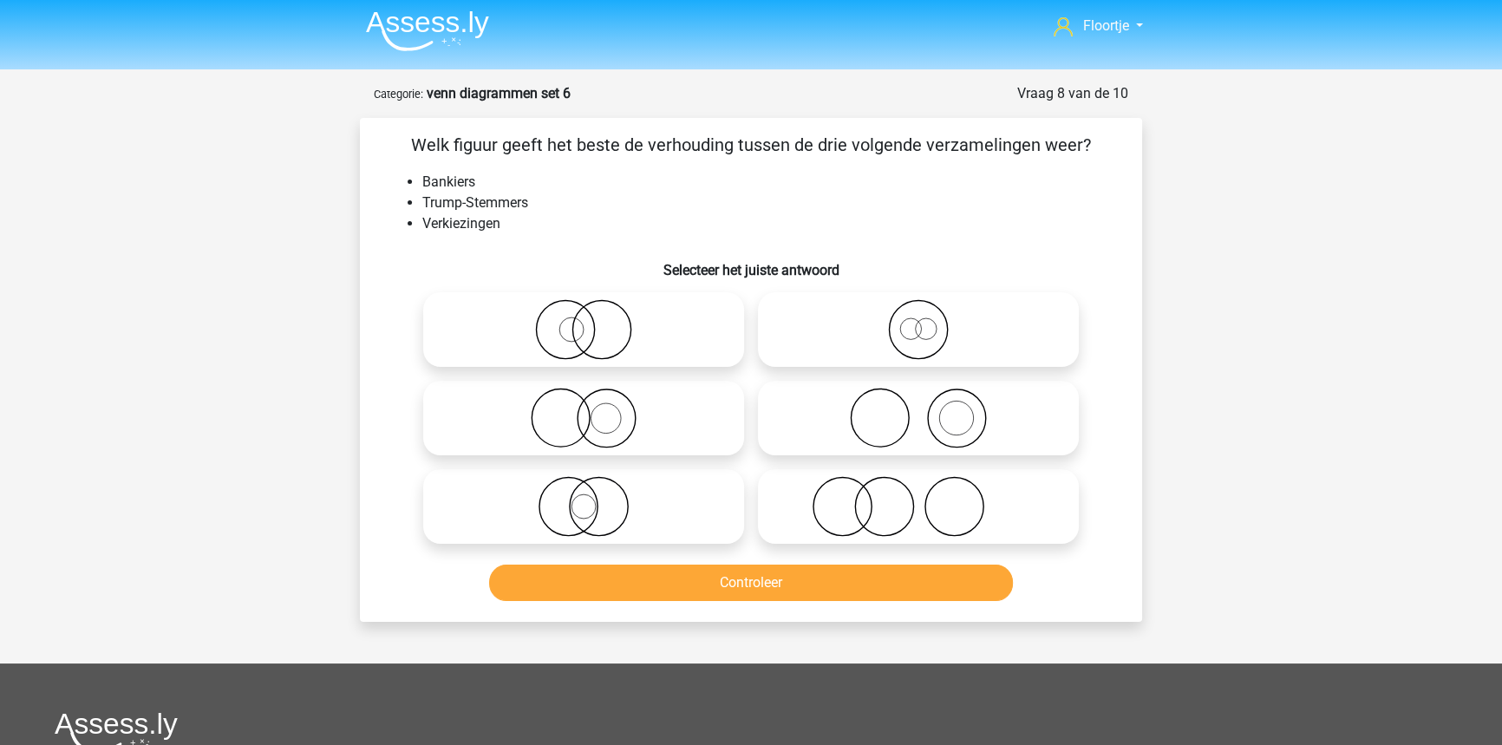
scroll to position [0, 0]
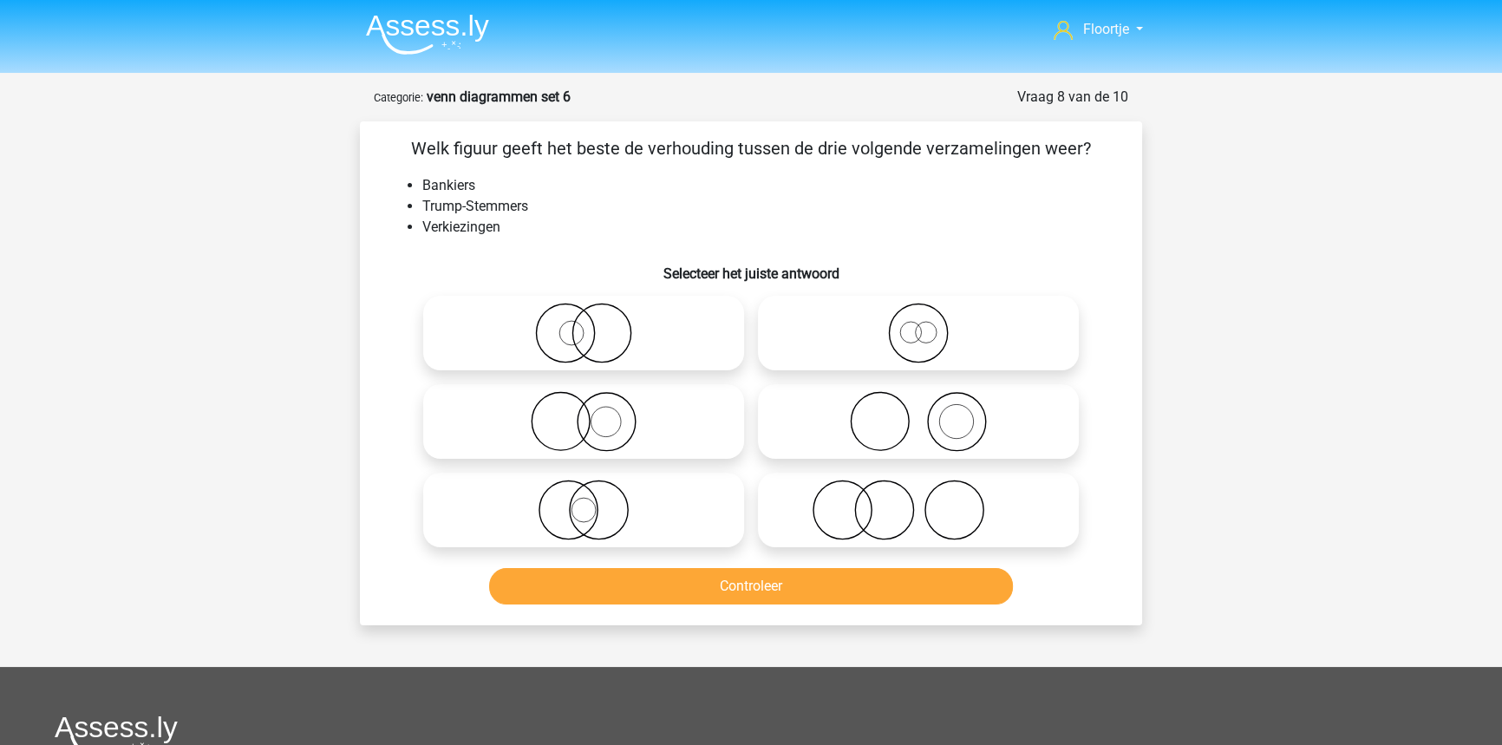
drag, startPoint x: 747, startPoint y: 367, endPoint x: 790, endPoint y: 411, distance: 61.3
click at [759, 371] on div at bounding box center [750, 421] width 669 height 265
click at [796, 421] on icon at bounding box center [918, 421] width 307 height 61
click at [918, 413] on input "radio" at bounding box center [923, 406] width 11 height 11
radio input "true"
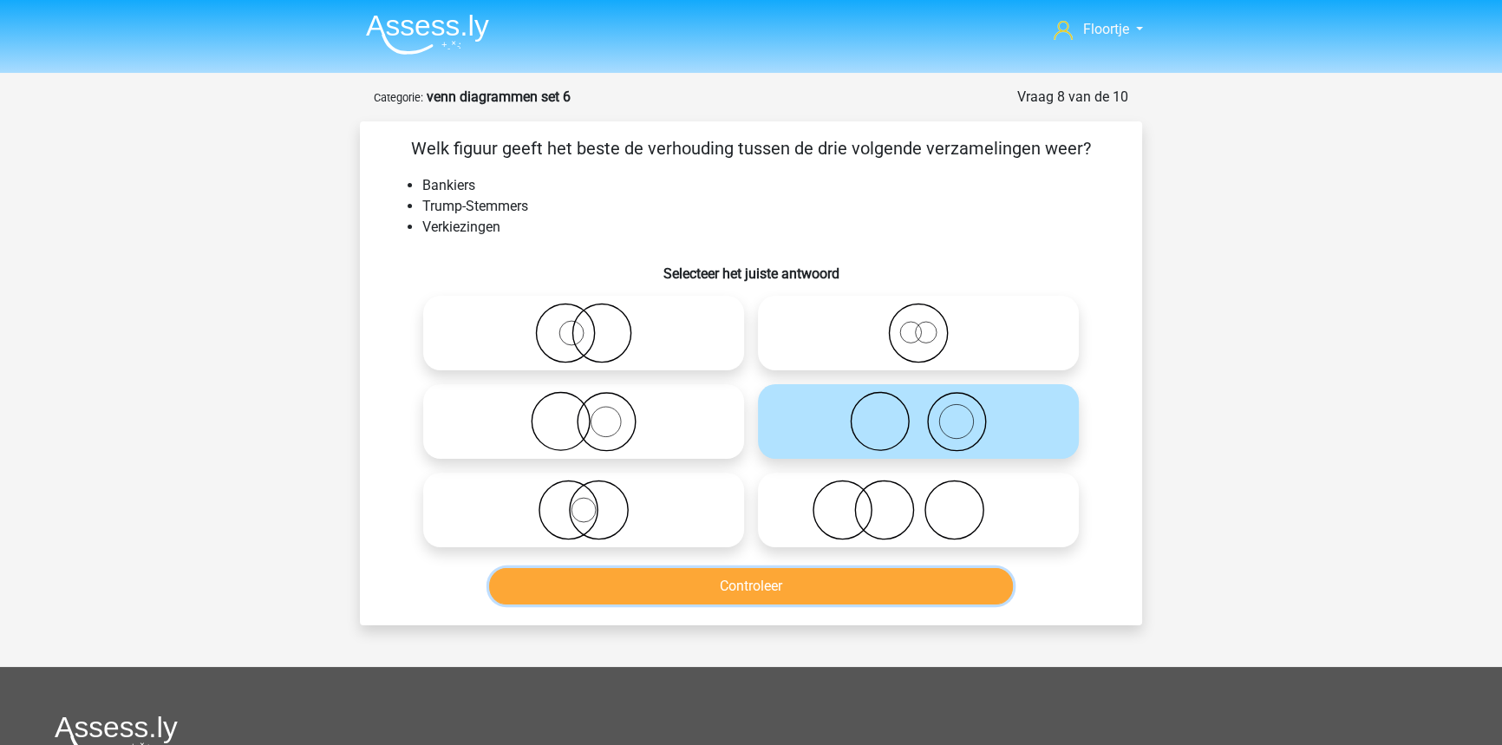
click at [663, 589] on button "Controleer" at bounding box center [751, 586] width 525 height 36
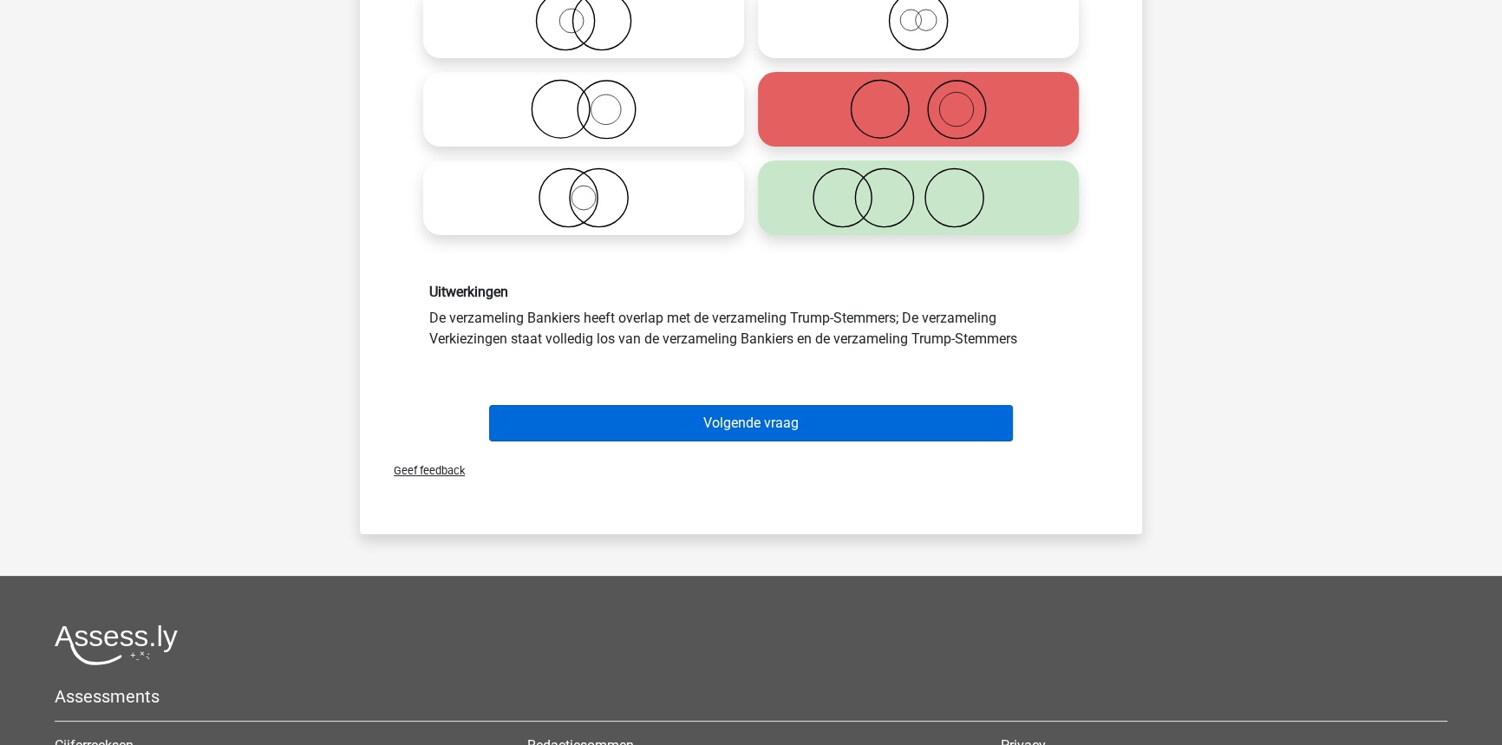
scroll to position [315, 0]
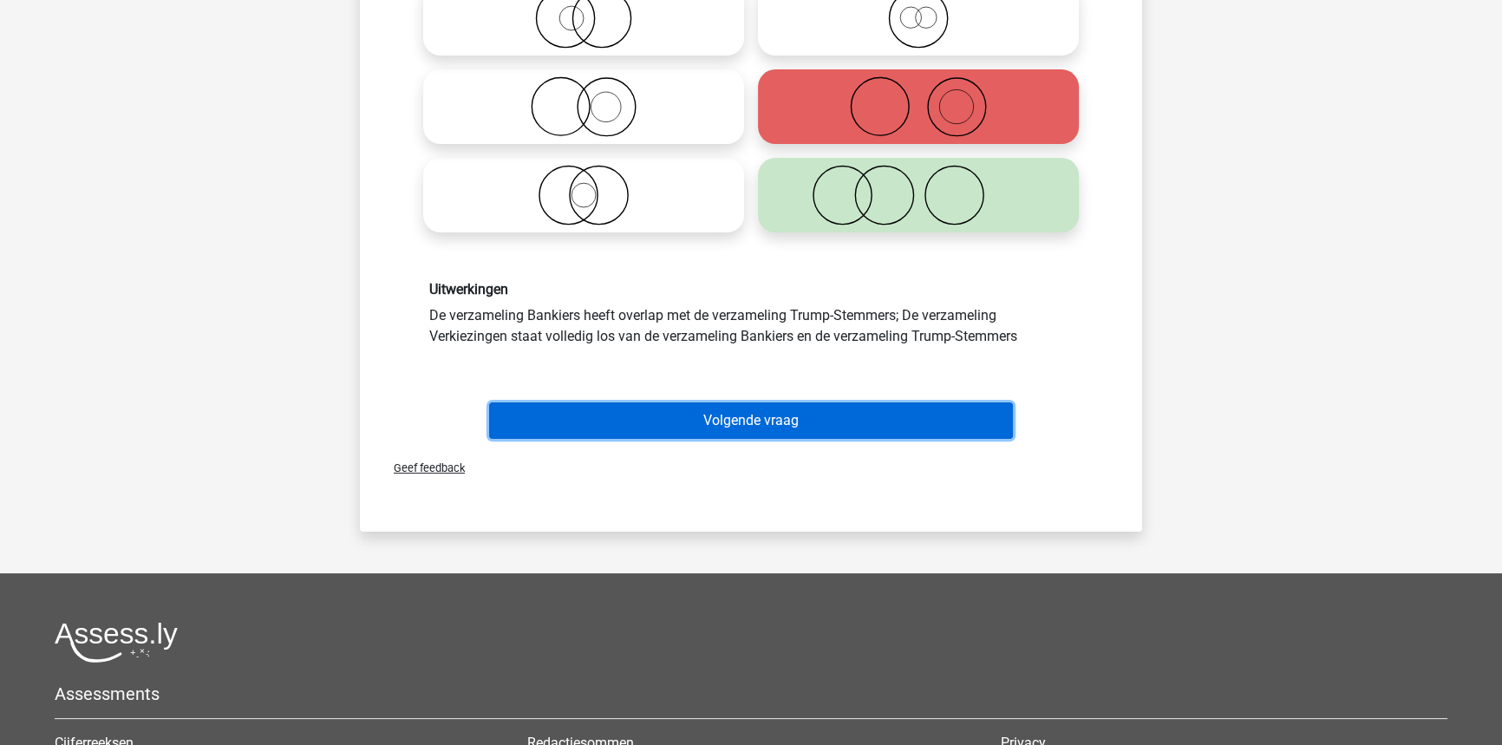
click at [659, 426] on button "Volgende vraag" at bounding box center [751, 420] width 525 height 36
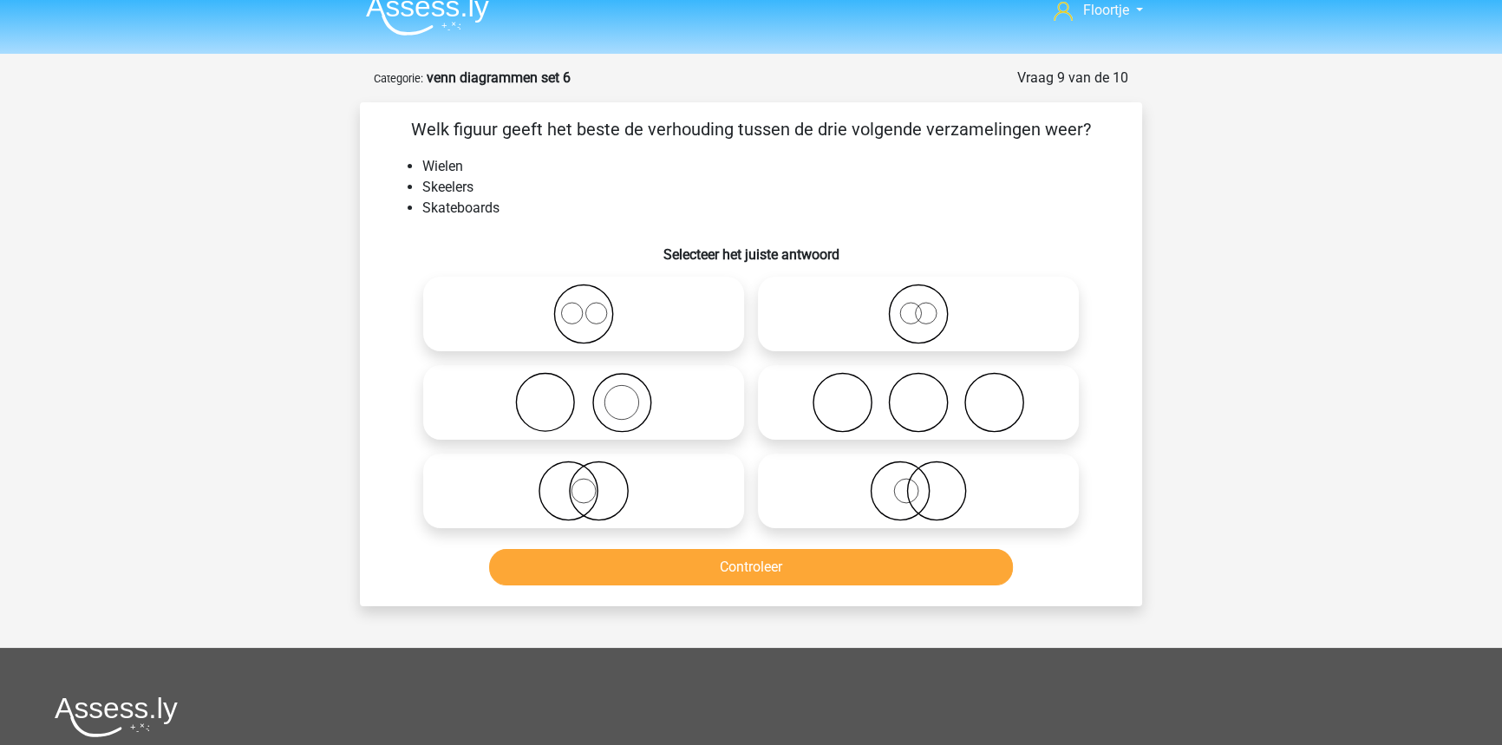
scroll to position [0, 0]
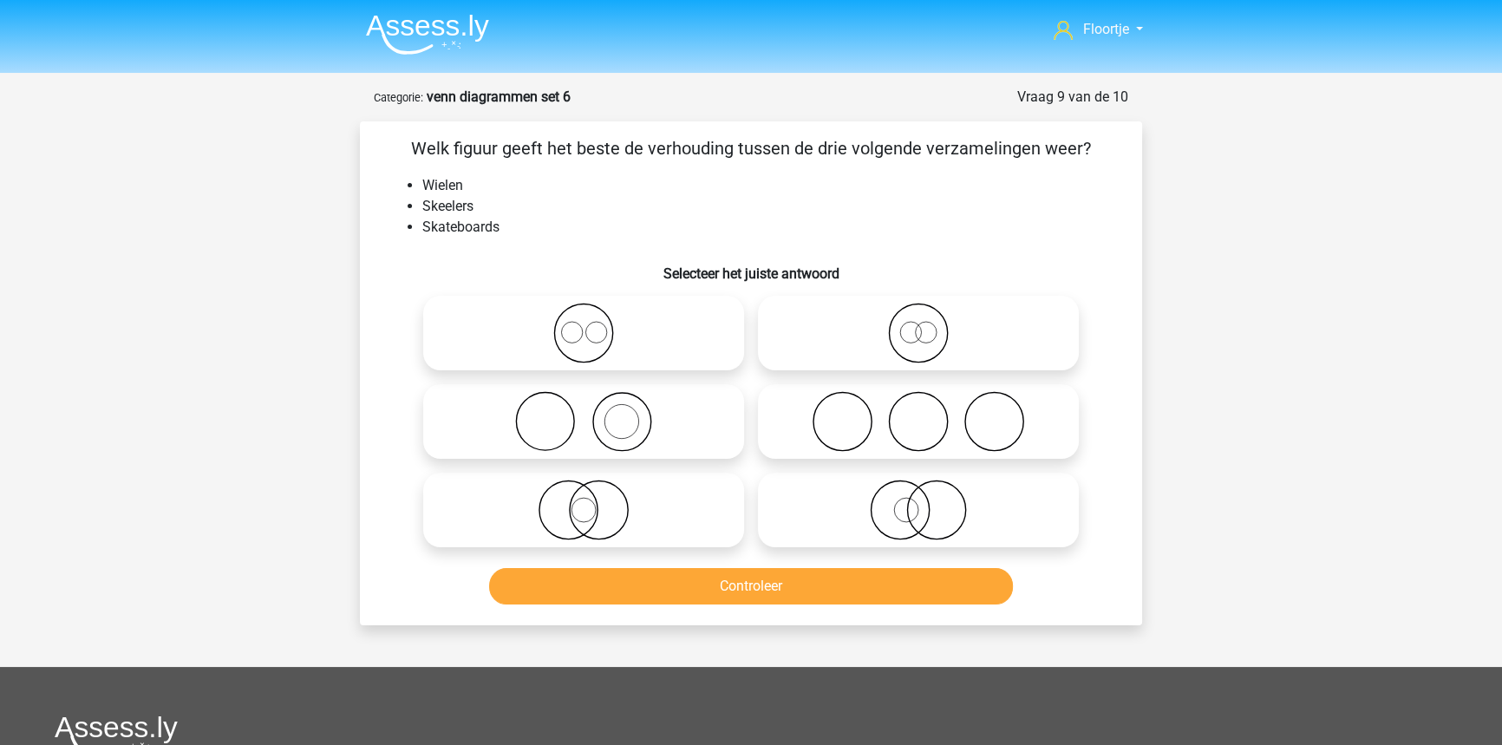
click at [505, 317] on icon at bounding box center [583, 333] width 307 height 61
click at [584, 317] on input "radio" at bounding box center [589, 318] width 11 height 11
radio input "true"
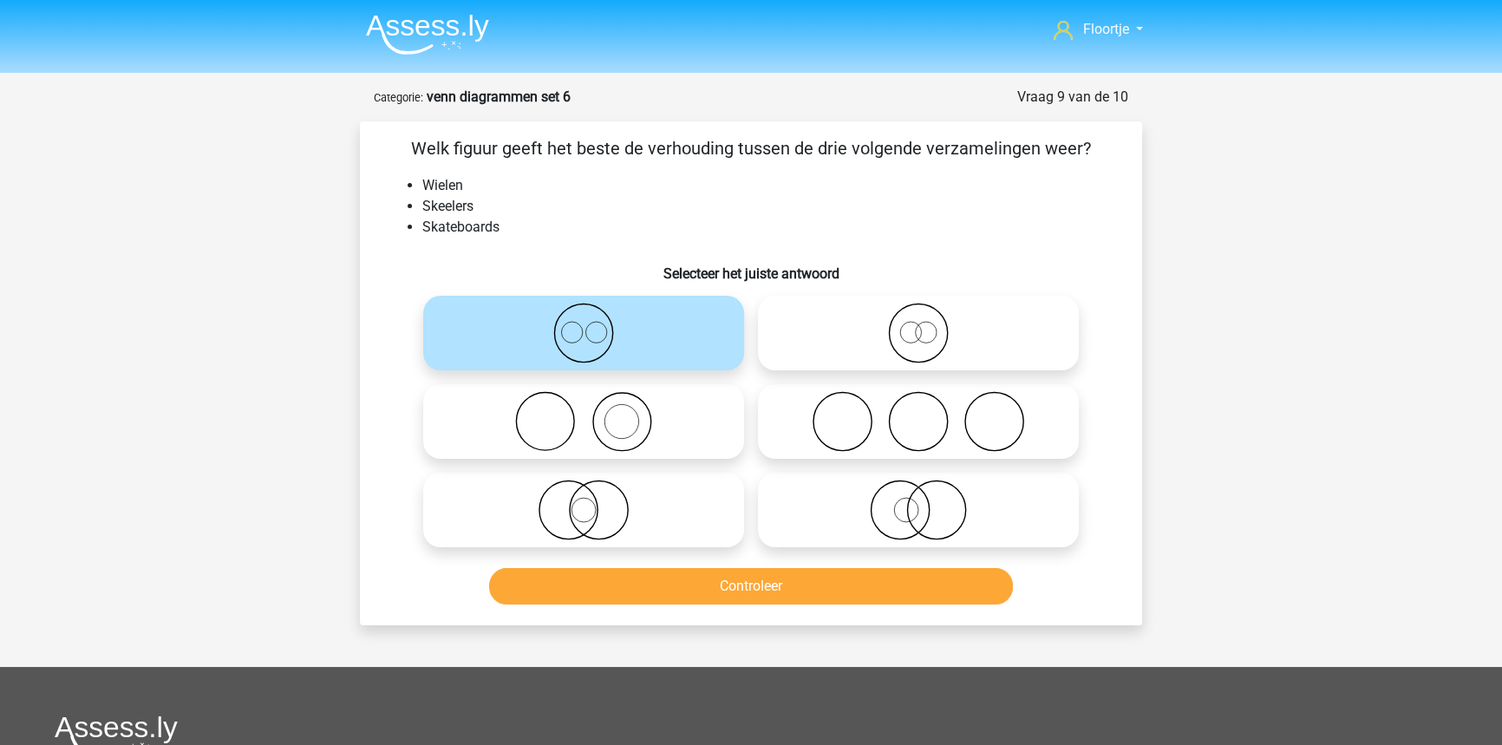
click at [927, 418] on icon at bounding box center [918, 421] width 307 height 61
click at [927, 413] on input "radio" at bounding box center [923, 406] width 11 height 11
radio input "true"
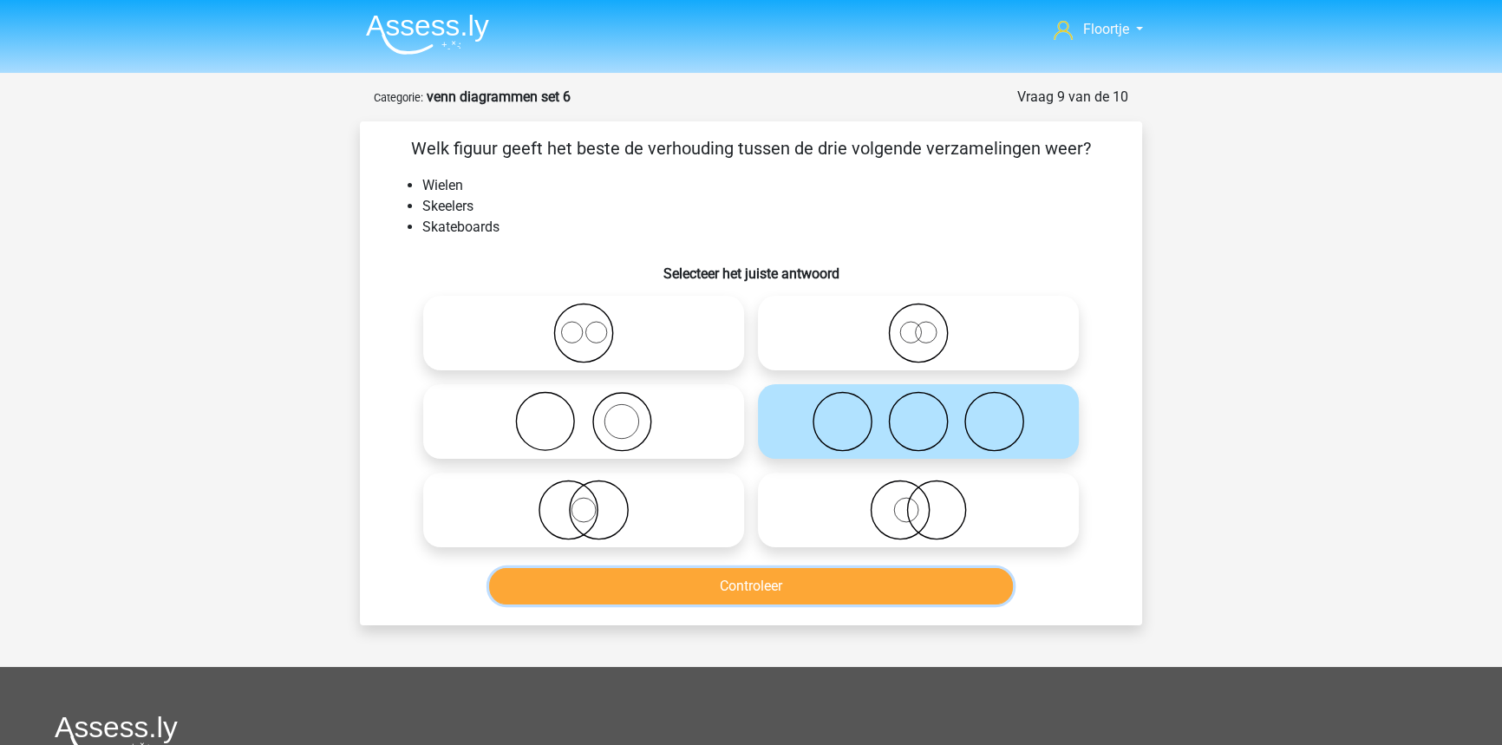
click at [932, 572] on button "Controleer" at bounding box center [751, 586] width 525 height 36
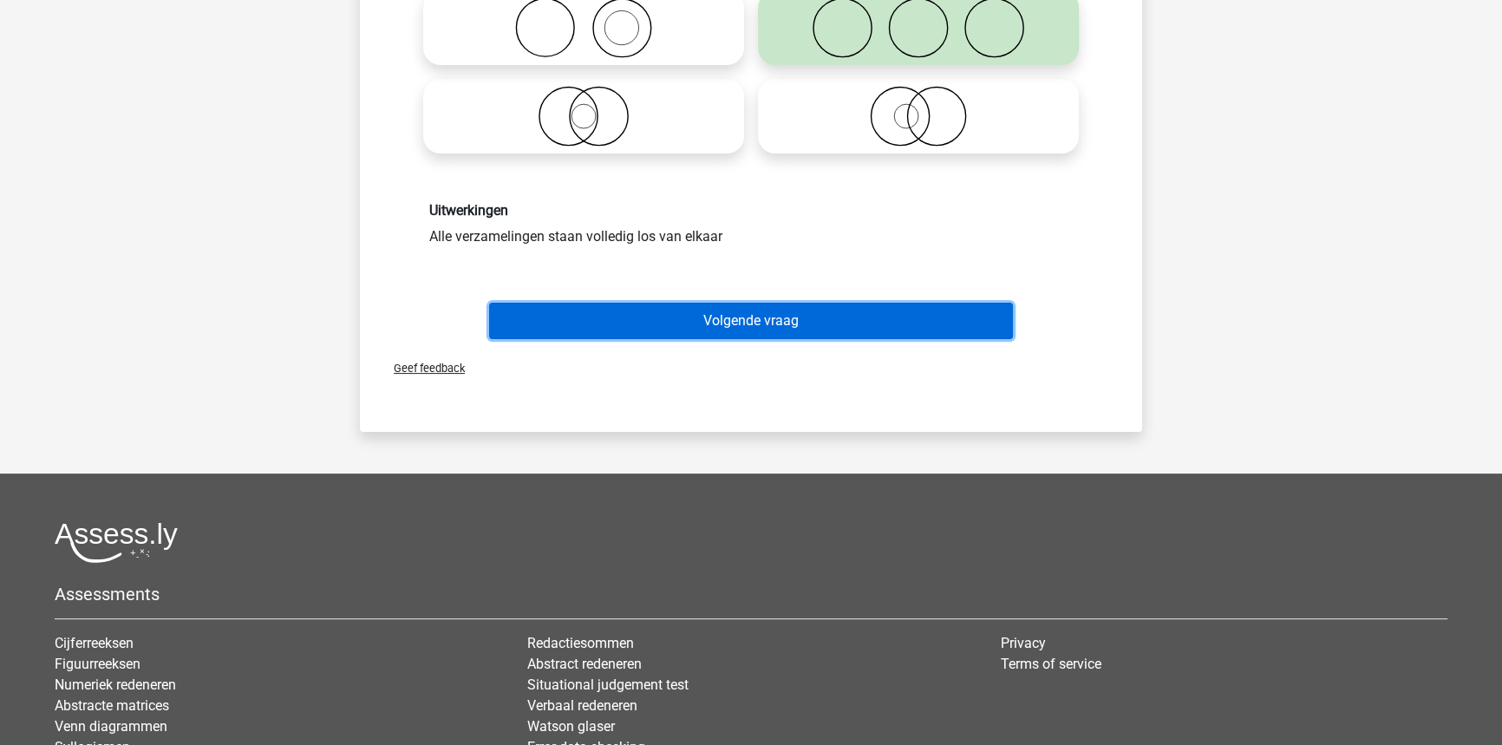
drag, startPoint x: 756, startPoint y: 322, endPoint x: 841, endPoint y: 325, distance: 85.0
click at [755, 322] on button "Volgende vraag" at bounding box center [751, 321] width 525 height 36
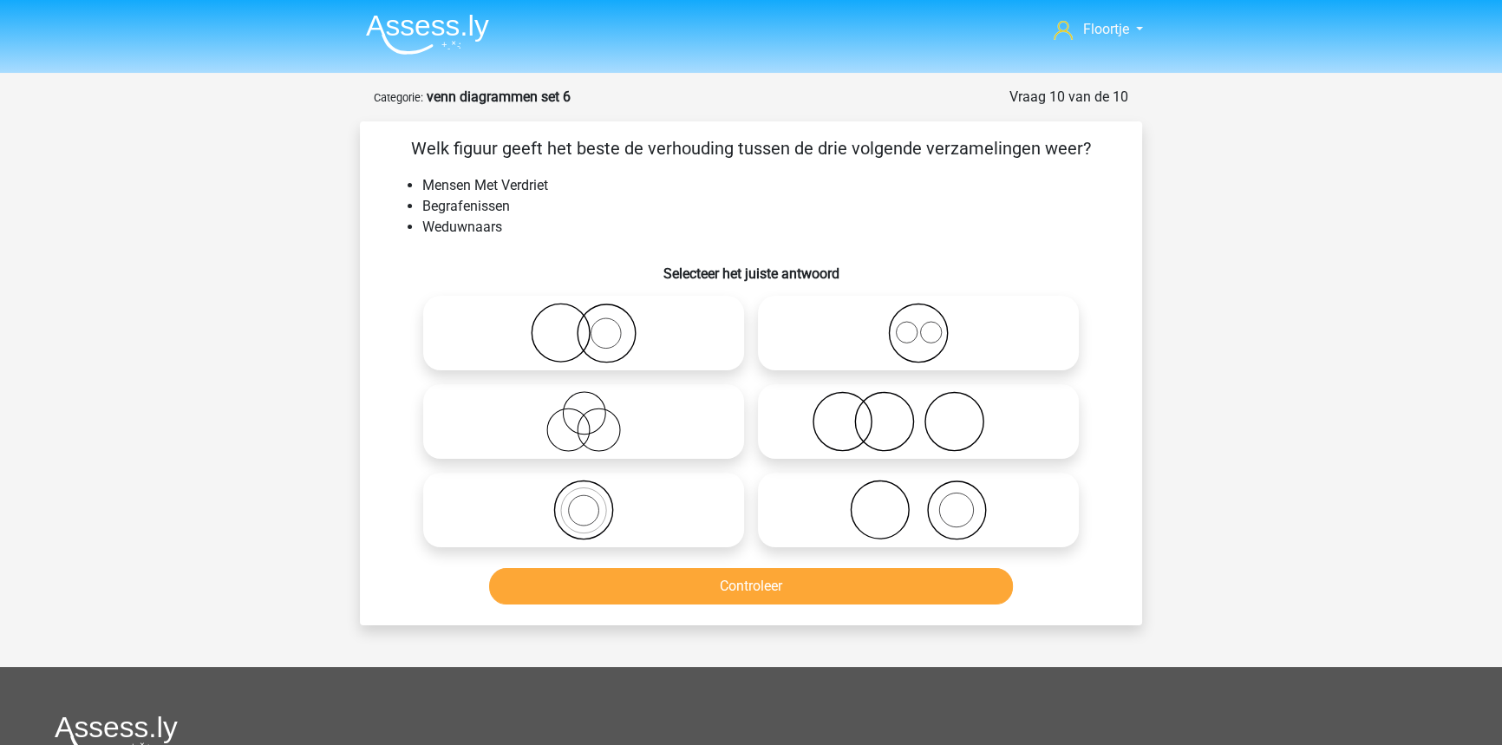
drag, startPoint x: 681, startPoint y: 338, endPoint x: 786, endPoint y: 338, distance: 104.9
click at [690, 336] on icon at bounding box center [583, 333] width 307 height 61
click at [595, 324] on input "radio" at bounding box center [589, 318] width 11 height 11
radio input "true"
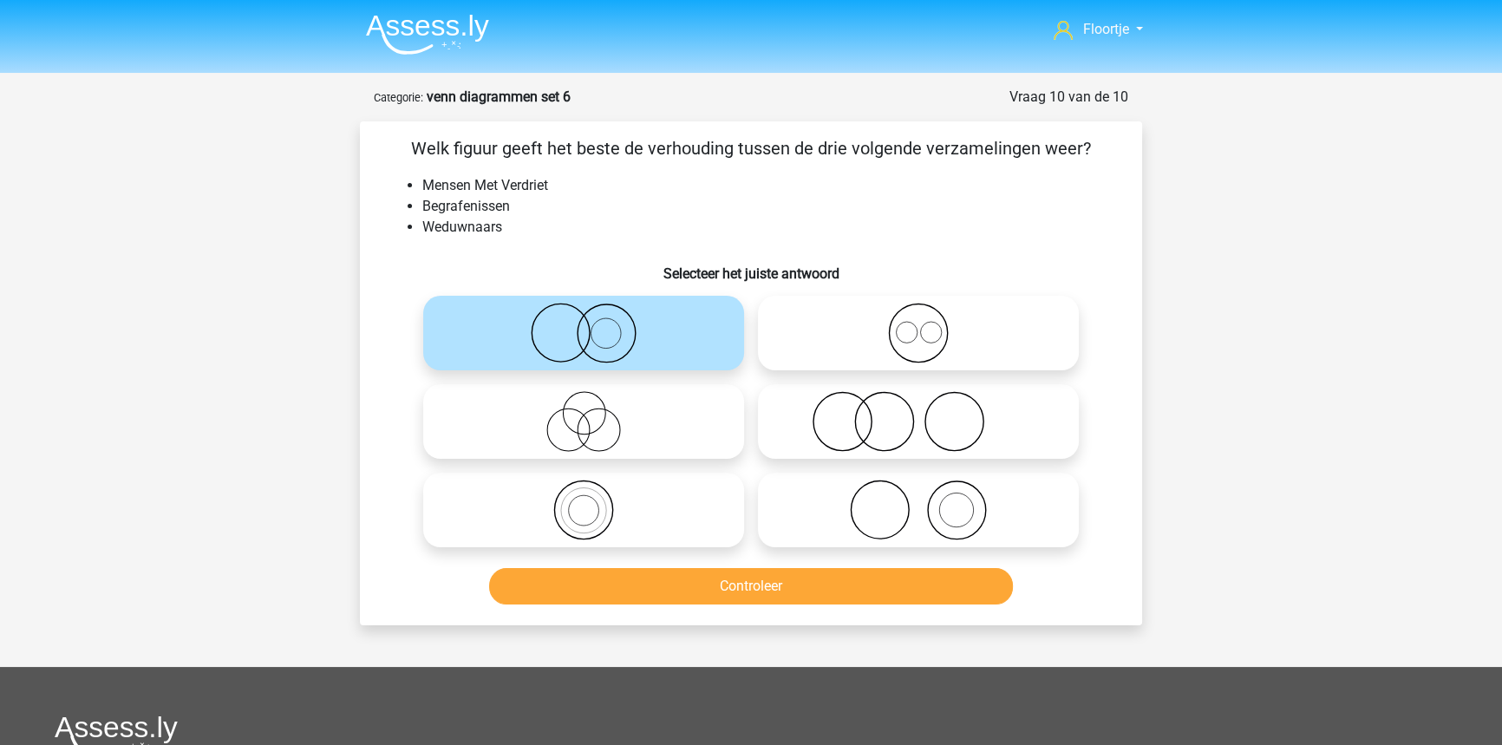
drag, startPoint x: 629, startPoint y: 420, endPoint x: 1512, endPoint y: 486, distance: 885.1
click at [634, 420] on icon at bounding box center [583, 421] width 307 height 61
click at [595, 413] on input "radio" at bounding box center [589, 406] width 11 height 11
radio input "true"
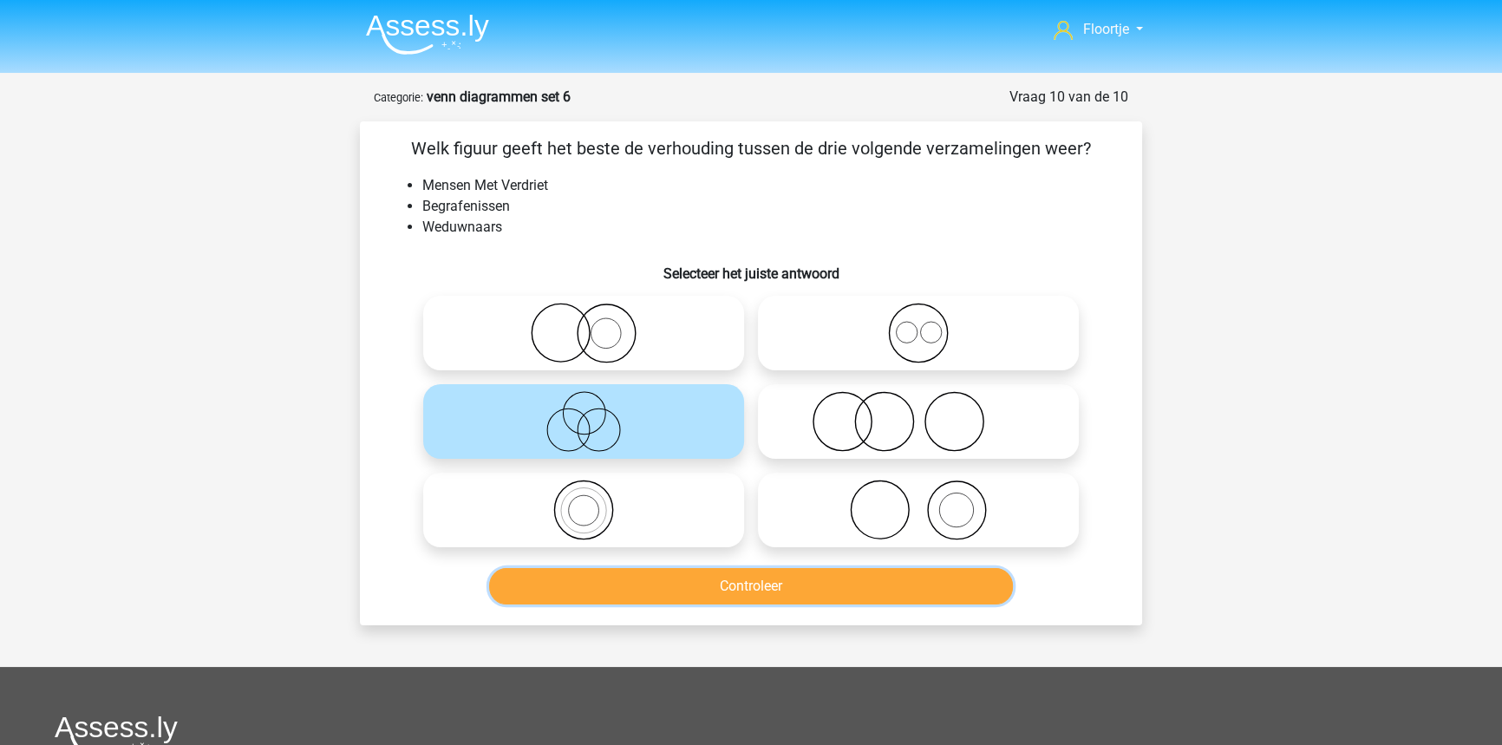
click at [713, 597] on button "Controleer" at bounding box center [751, 586] width 525 height 36
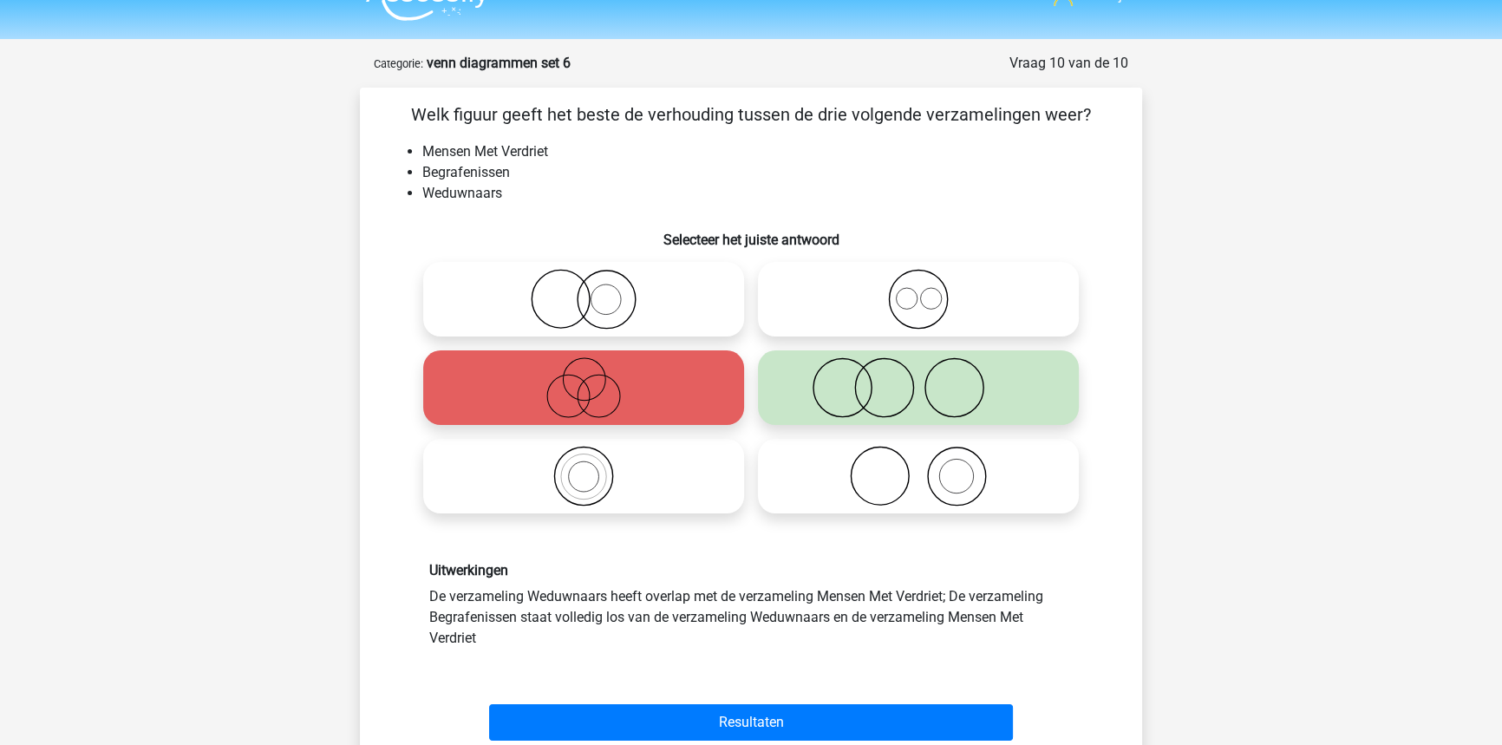
scroll to position [157, 0]
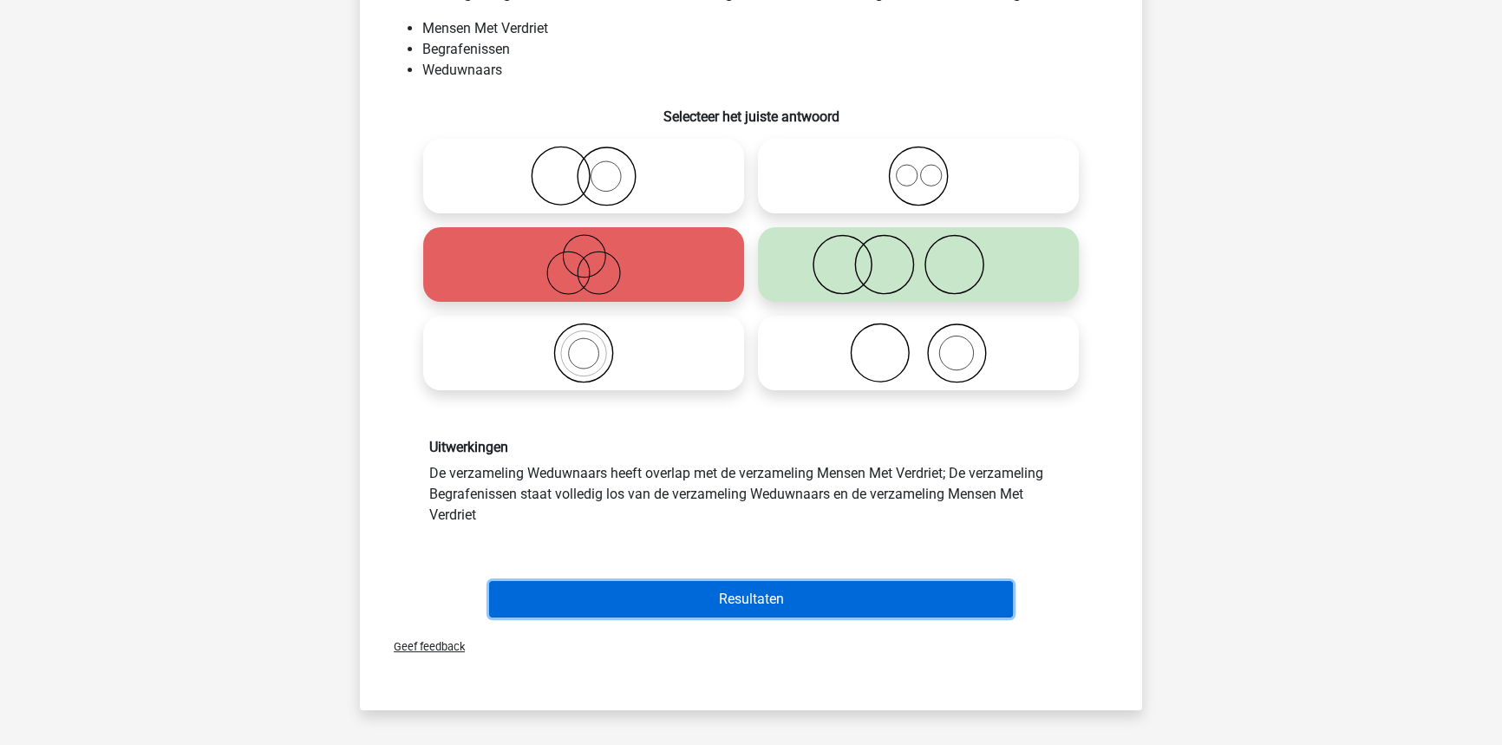
drag, startPoint x: 810, startPoint y: 611, endPoint x: 809, endPoint y: 622, distance: 10.4
click at [809, 622] on div "Resultaten" at bounding box center [750, 602] width 669 height 43
click at [804, 608] on button "Resultaten" at bounding box center [751, 599] width 525 height 36
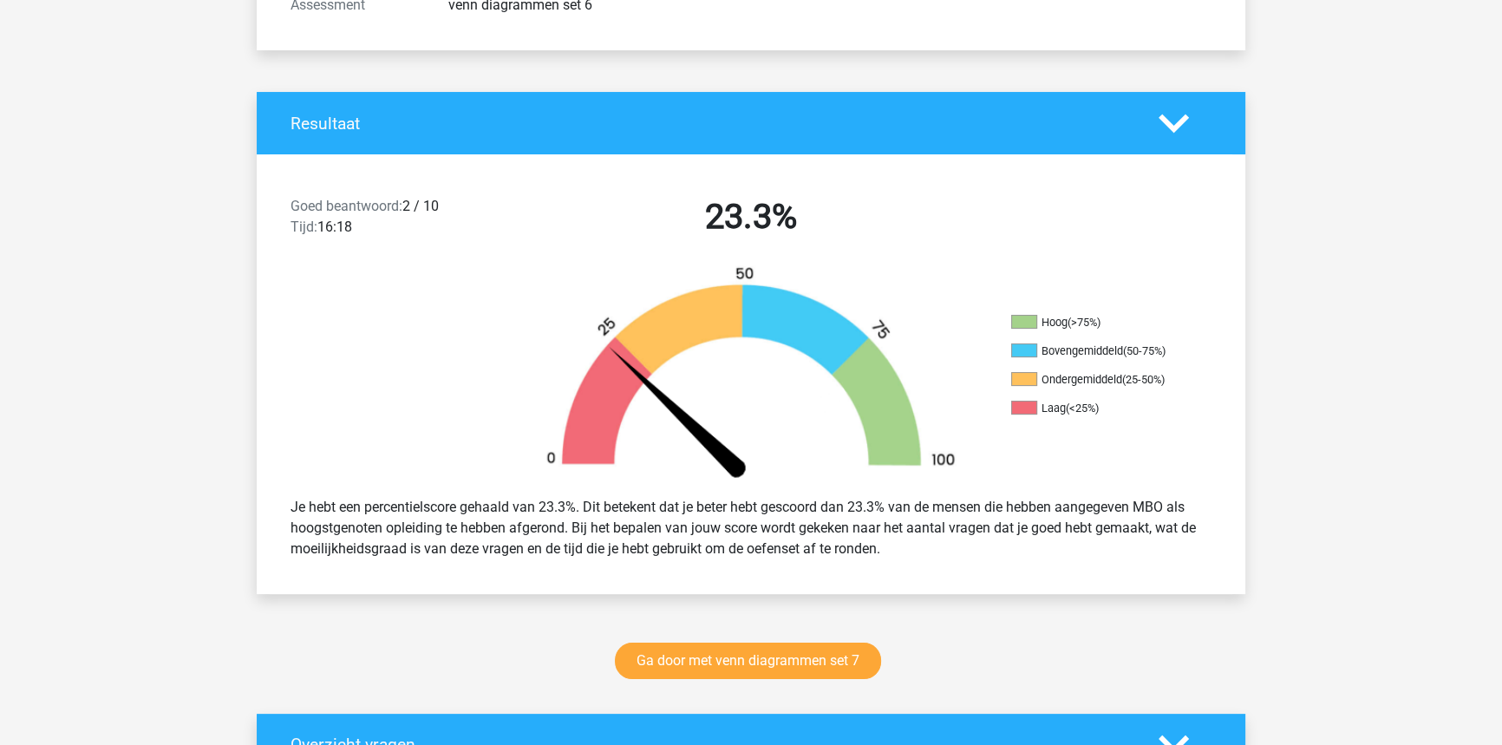
scroll to position [315, 0]
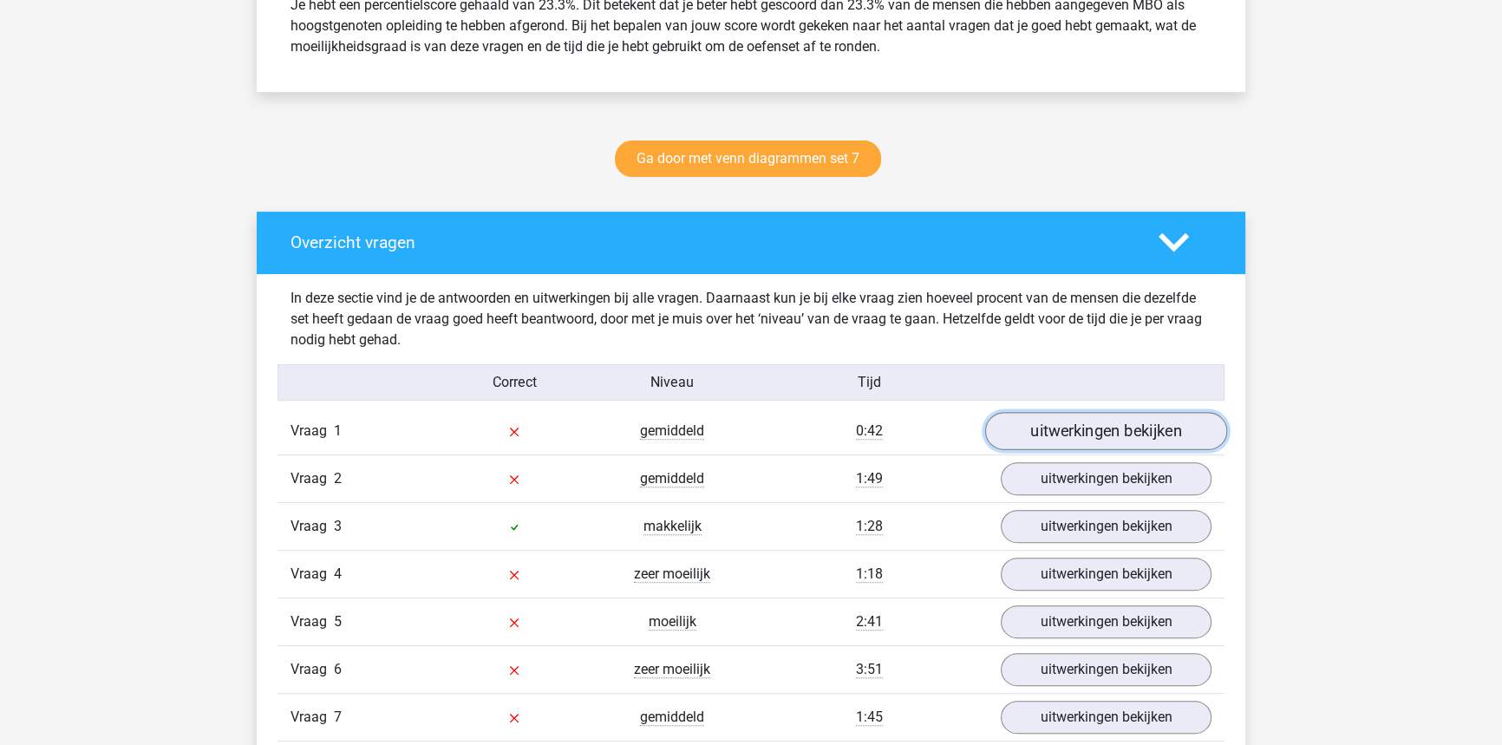
click at [1060, 436] on link "uitwerkingen bekijken" at bounding box center [1106, 431] width 242 height 38
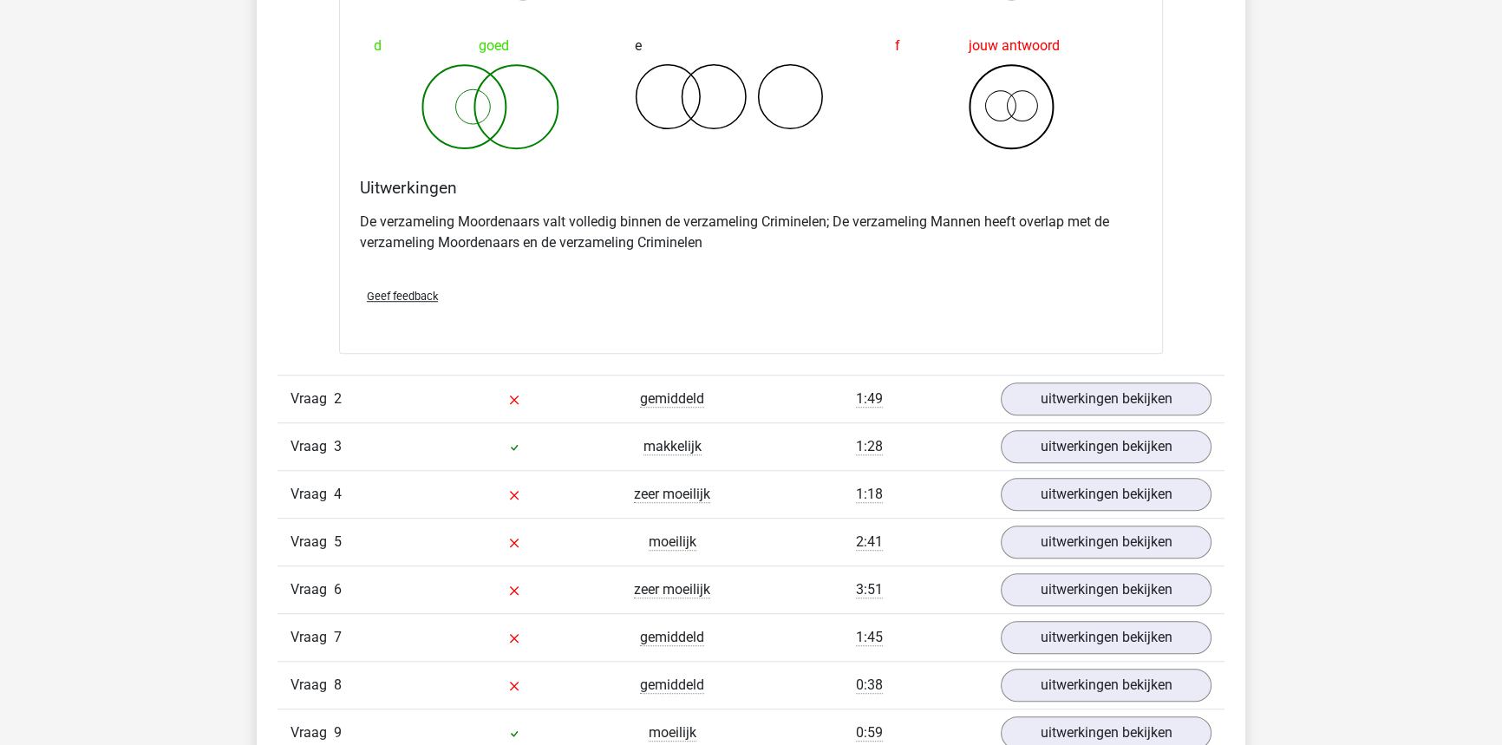
scroll to position [1576, 0]
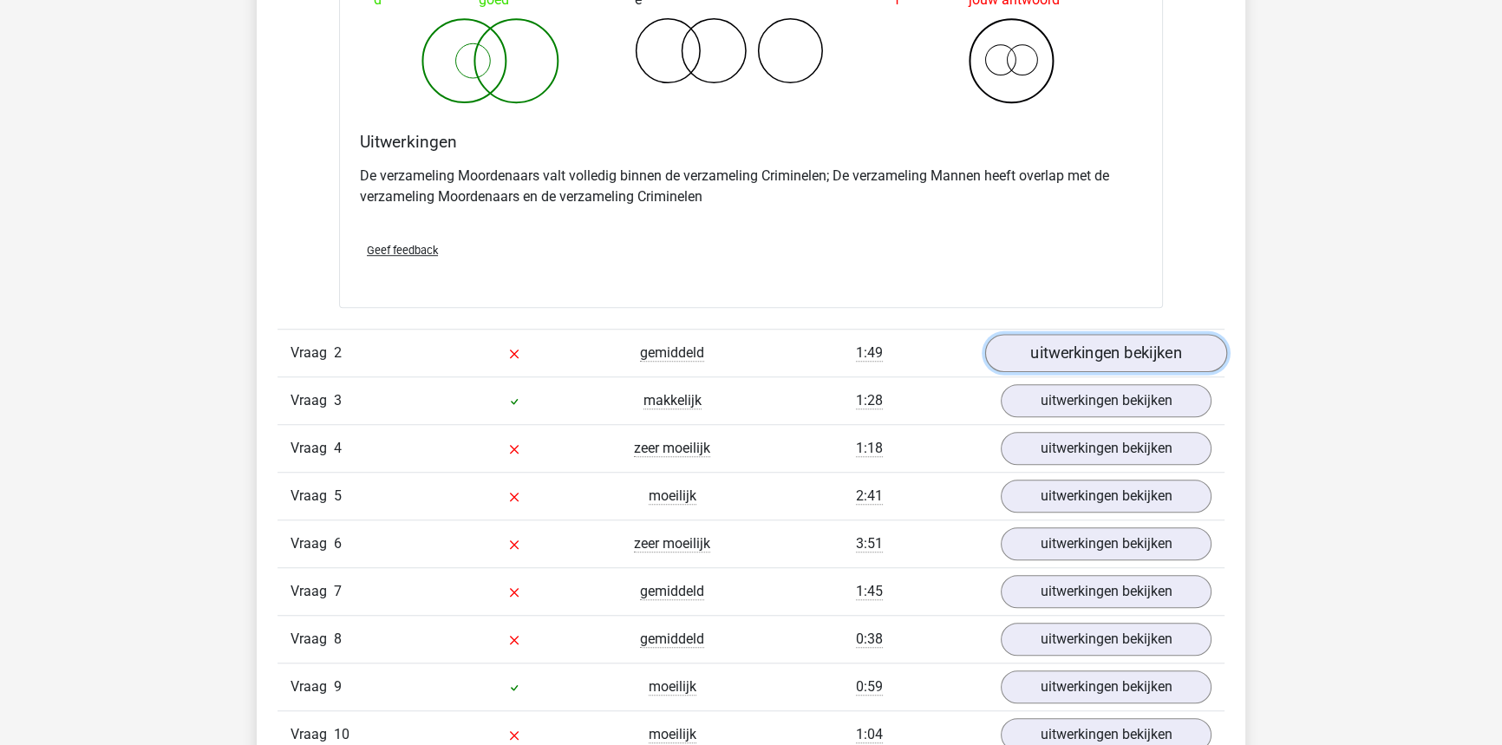
click at [1028, 344] on link "uitwerkingen bekijken" at bounding box center [1106, 353] width 242 height 38
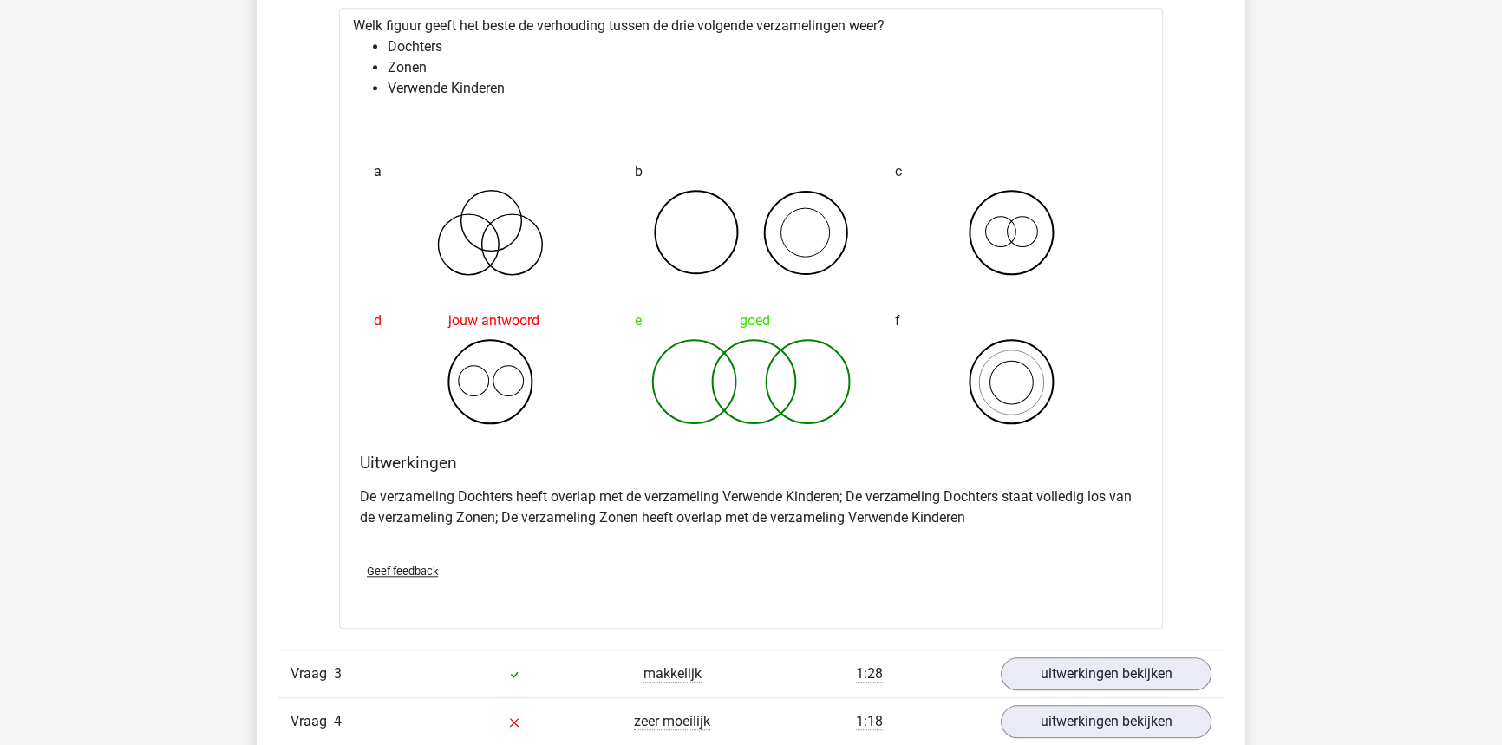
scroll to position [1970, 0]
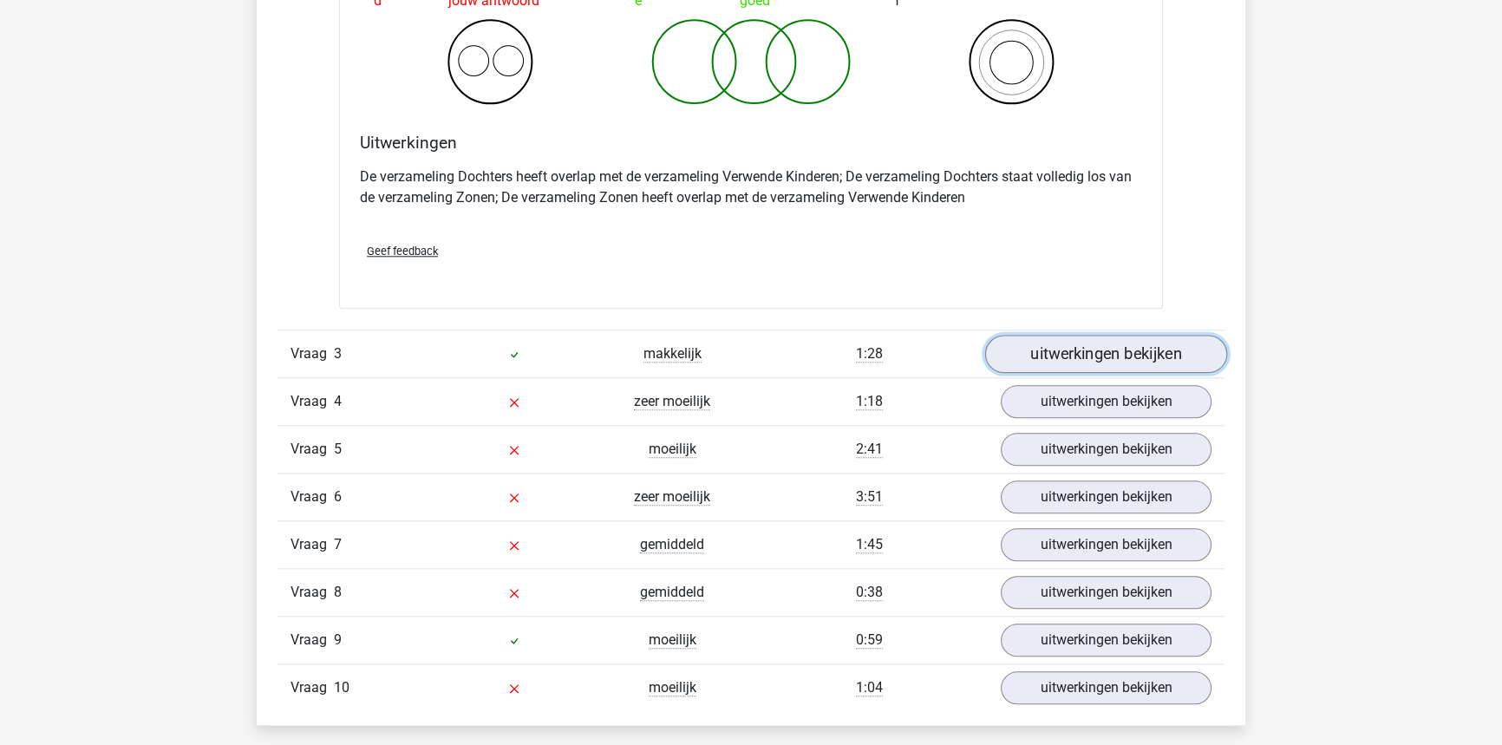
click at [1066, 355] on link "uitwerkingen bekijken" at bounding box center [1106, 354] width 242 height 38
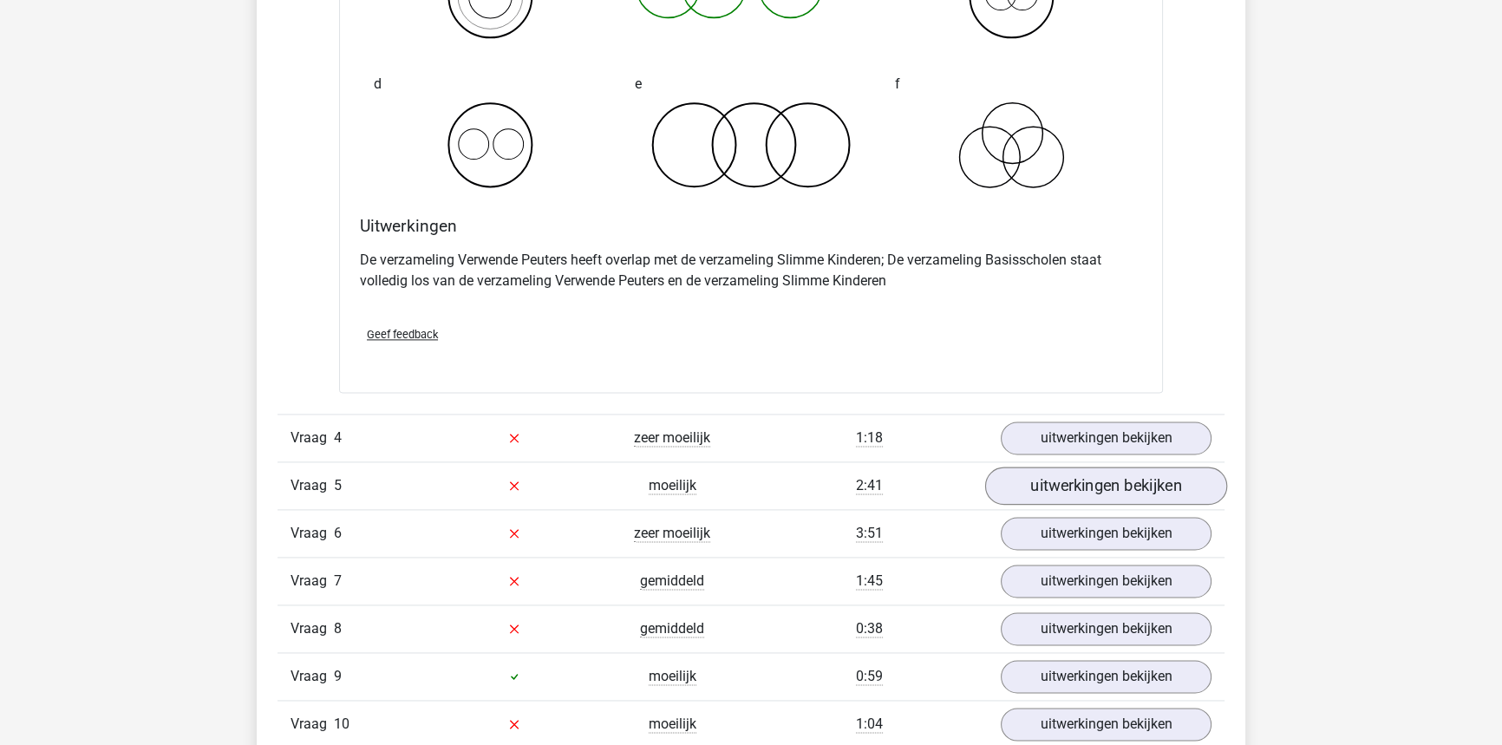
scroll to position [2916, 0]
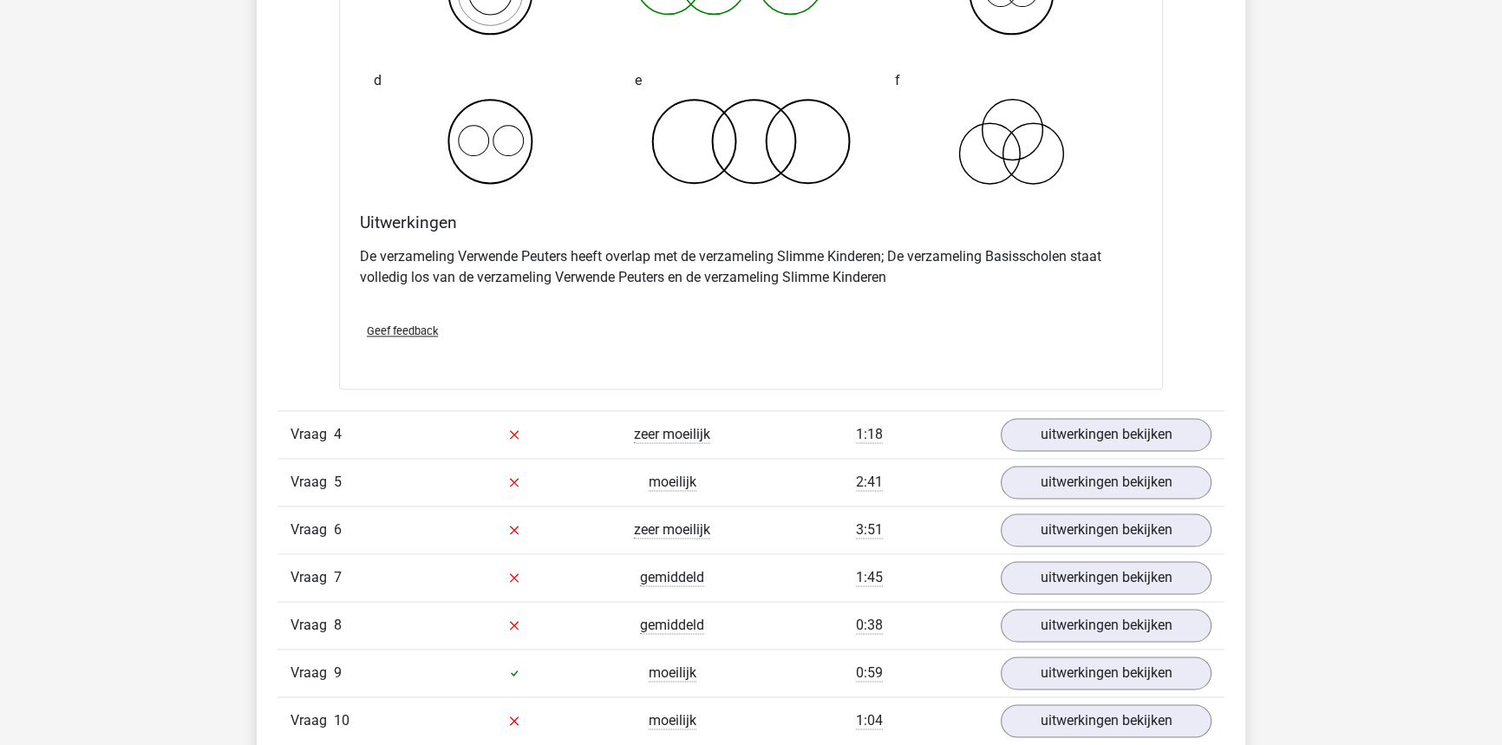
click at [1102, 458] on div "Vraag 5 moeilijk 2:41 uitwerkingen bekijken" at bounding box center [750, 482] width 947 height 48
click at [1094, 438] on link "uitwerkingen bekijken" at bounding box center [1106, 434] width 242 height 38
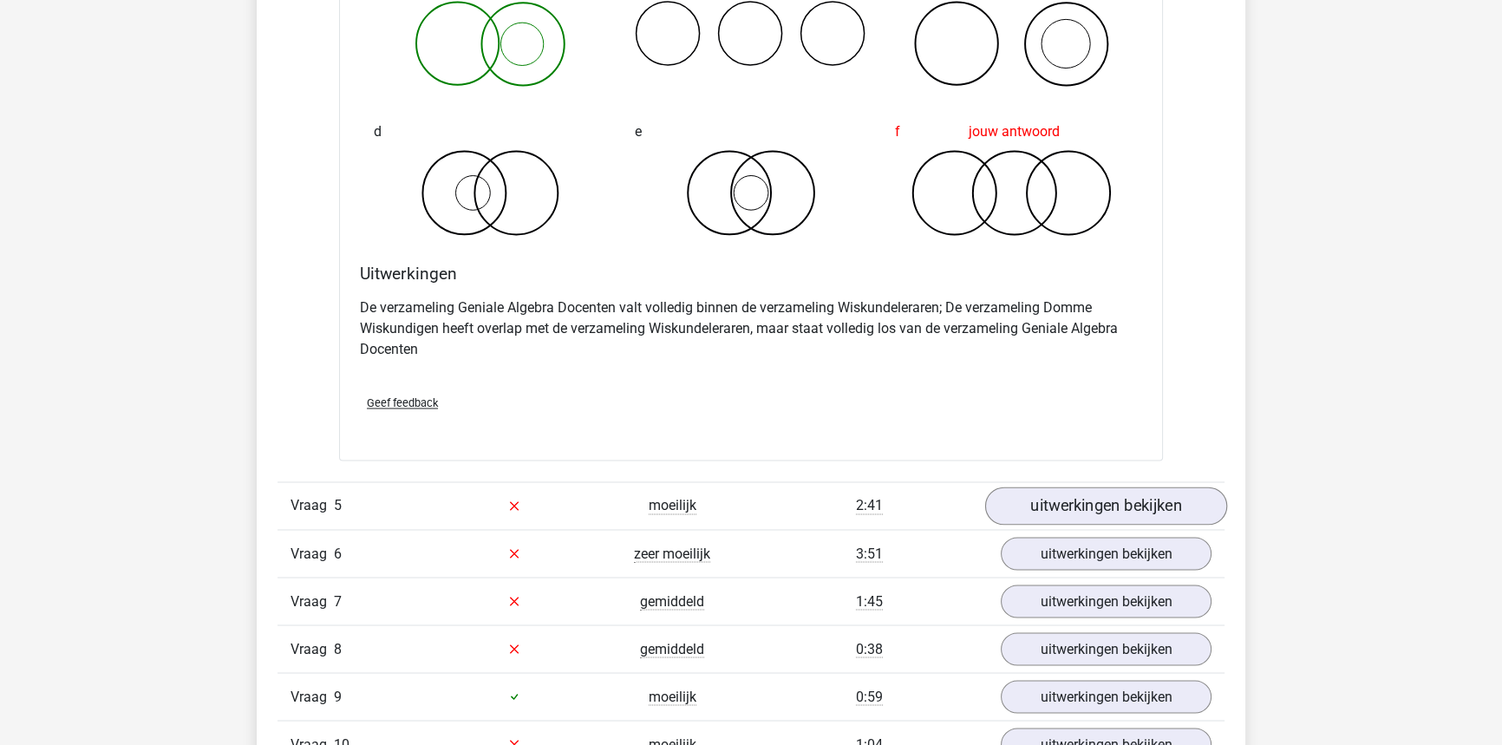
scroll to position [3625, 0]
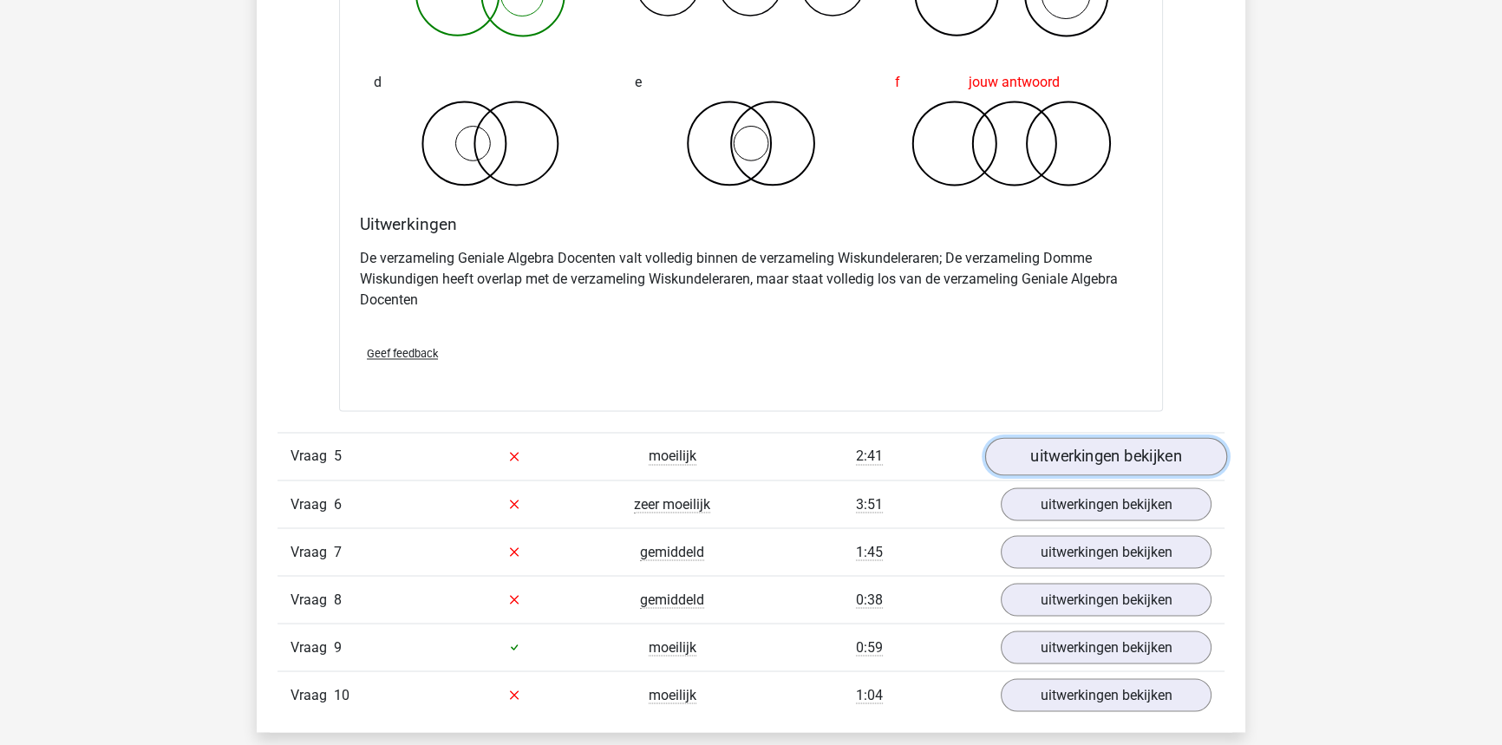
click at [1091, 449] on link "uitwerkingen bekijken" at bounding box center [1106, 456] width 242 height 38
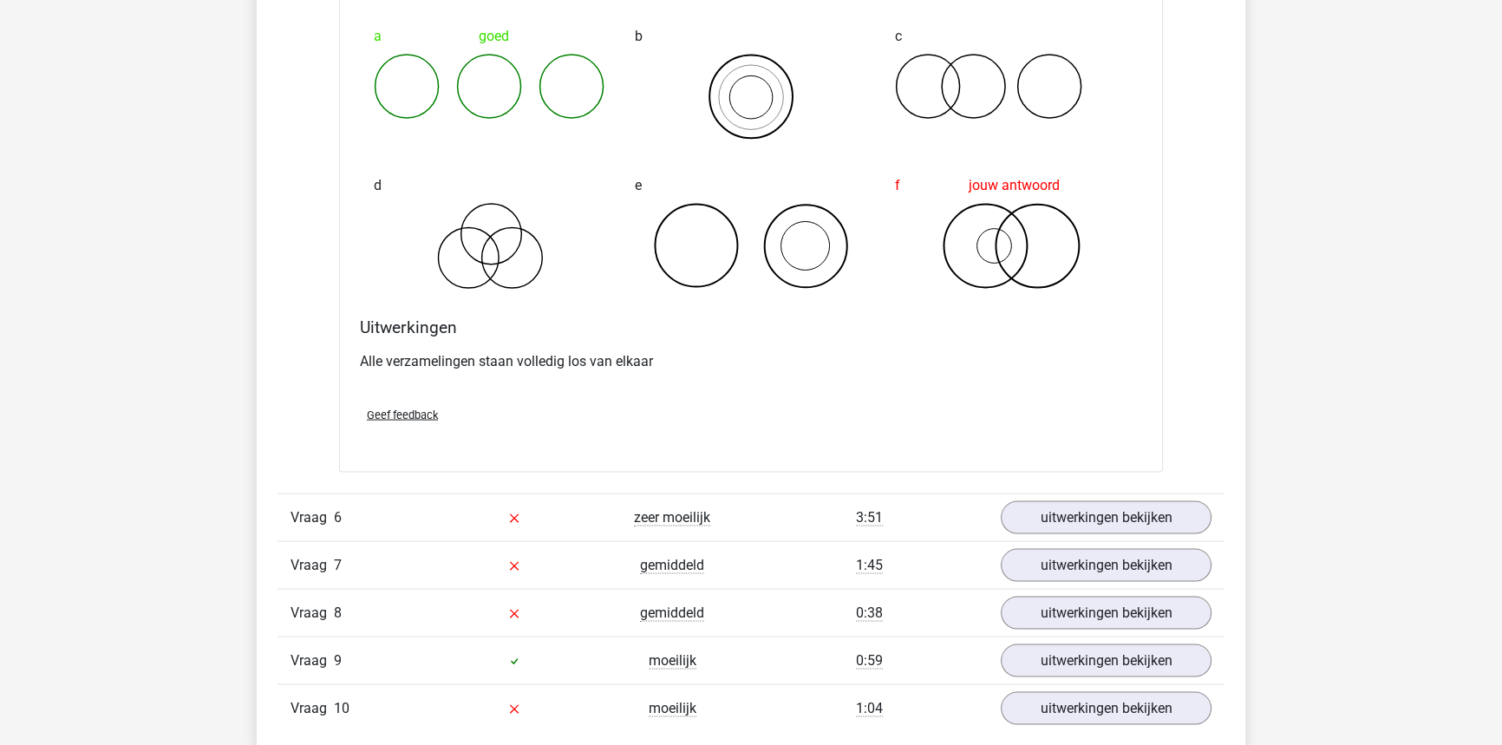
scroll to position [4256, 0]
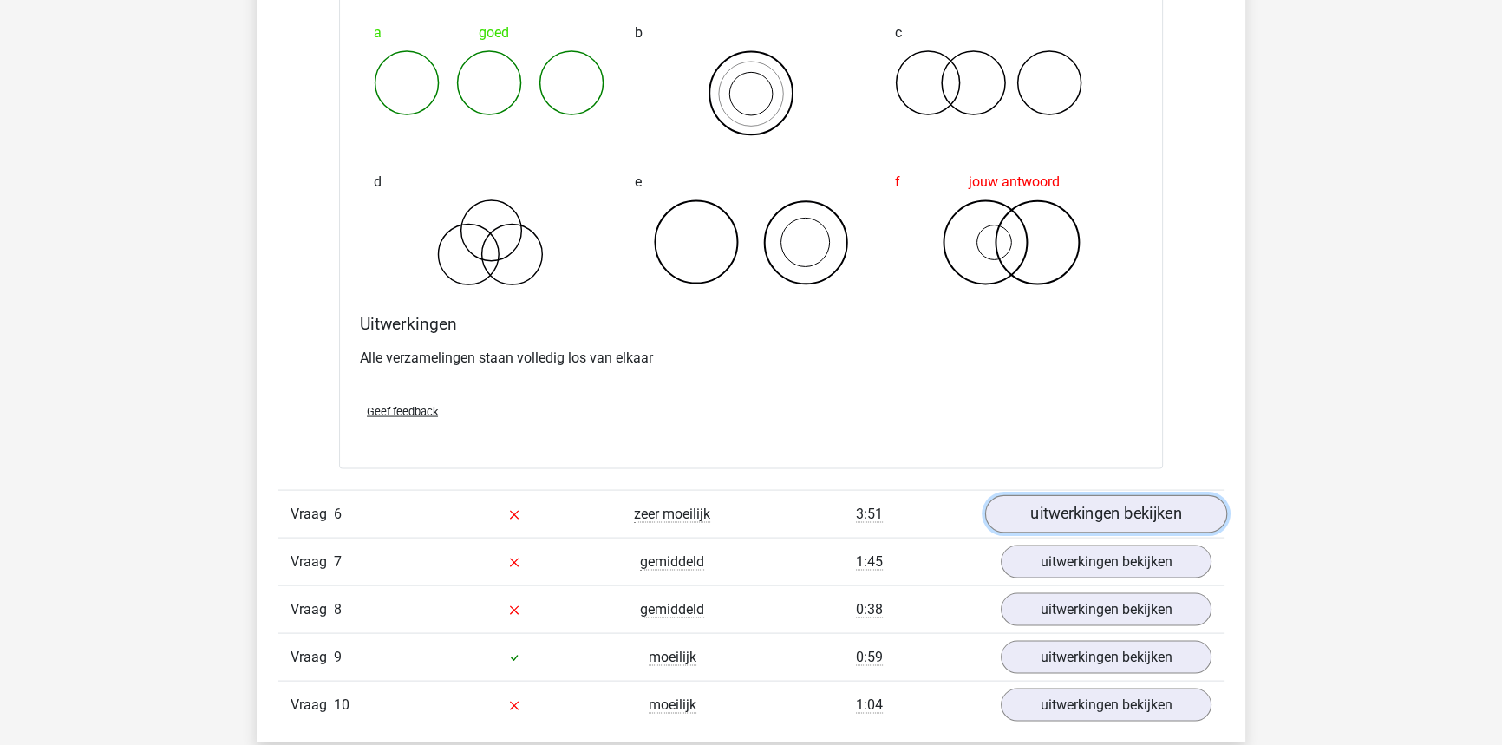
click at [1048, 503] on link "uitwerkingen bekijken" at bounding box center [1106, 514] width 242 height 38
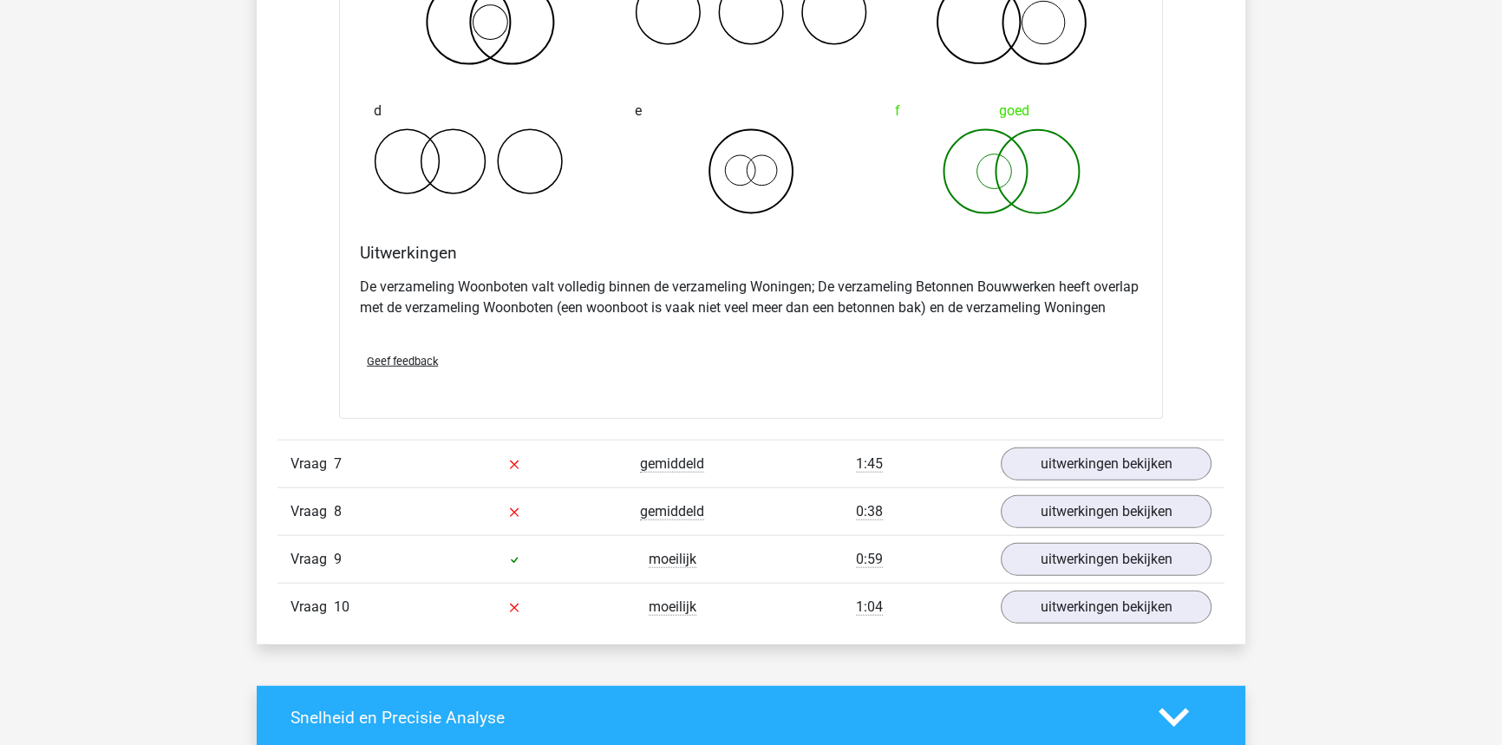
scroll to position [5044, 0]
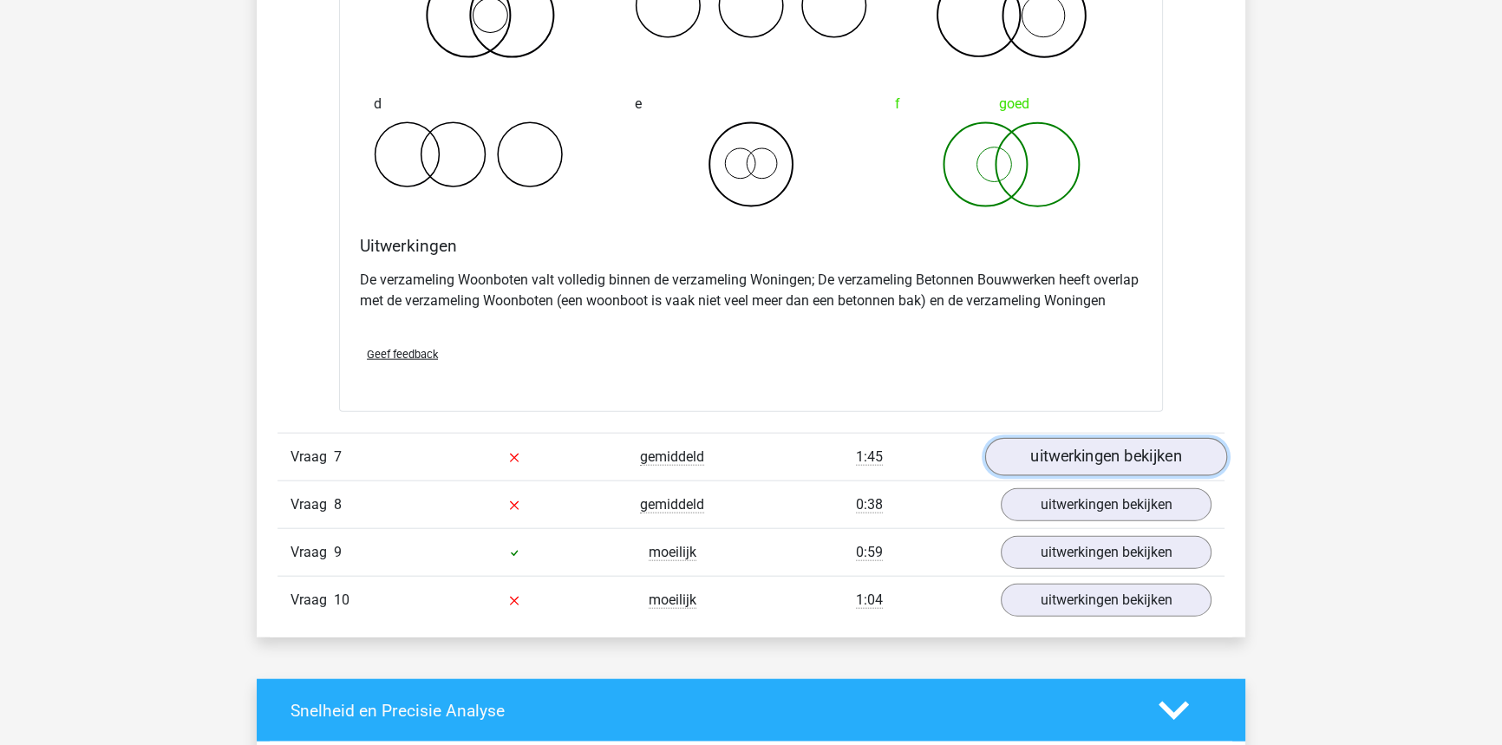
click at [1096, 454] on link "uitwerkingen bekijken" at bounding box center [1106, 457] width 242 height 38
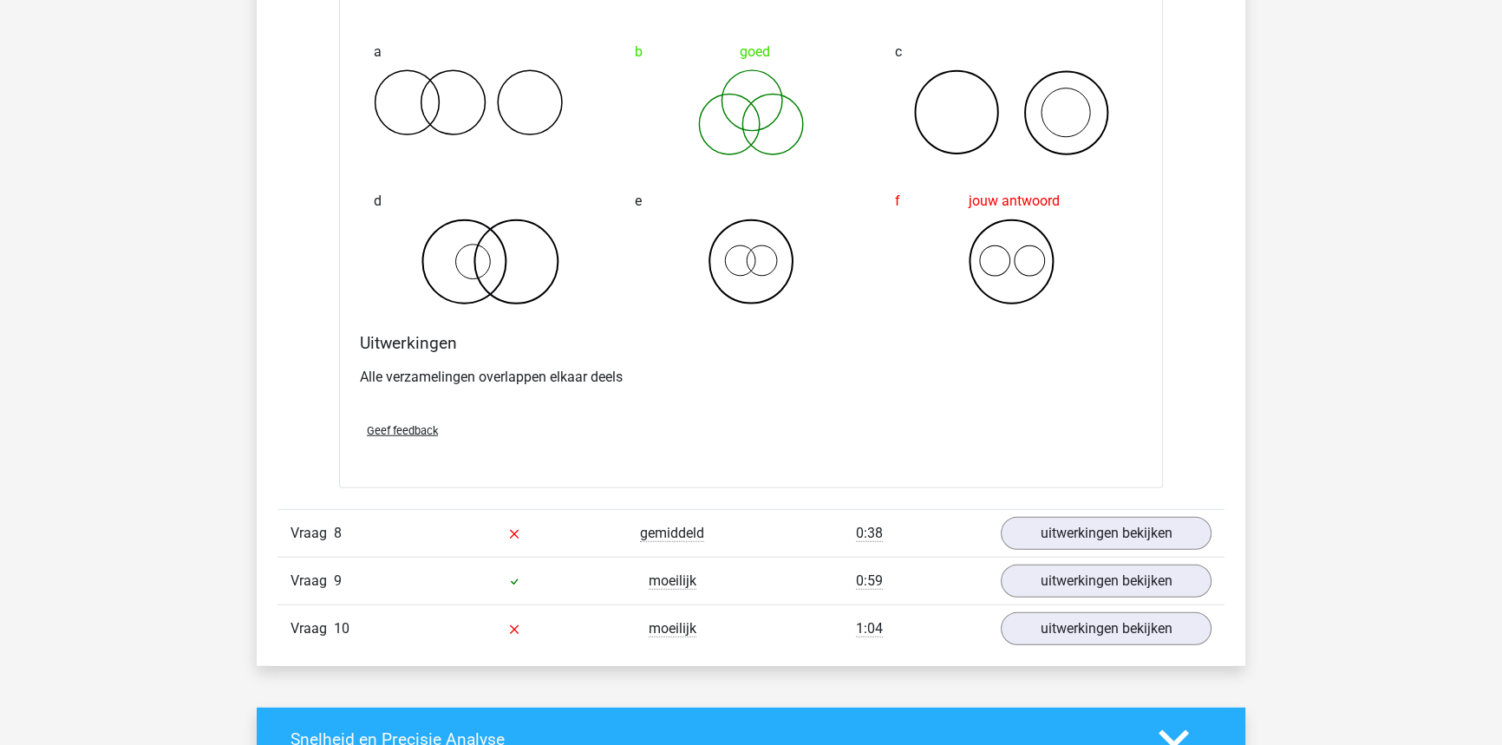
scroll to position [5675, 0]
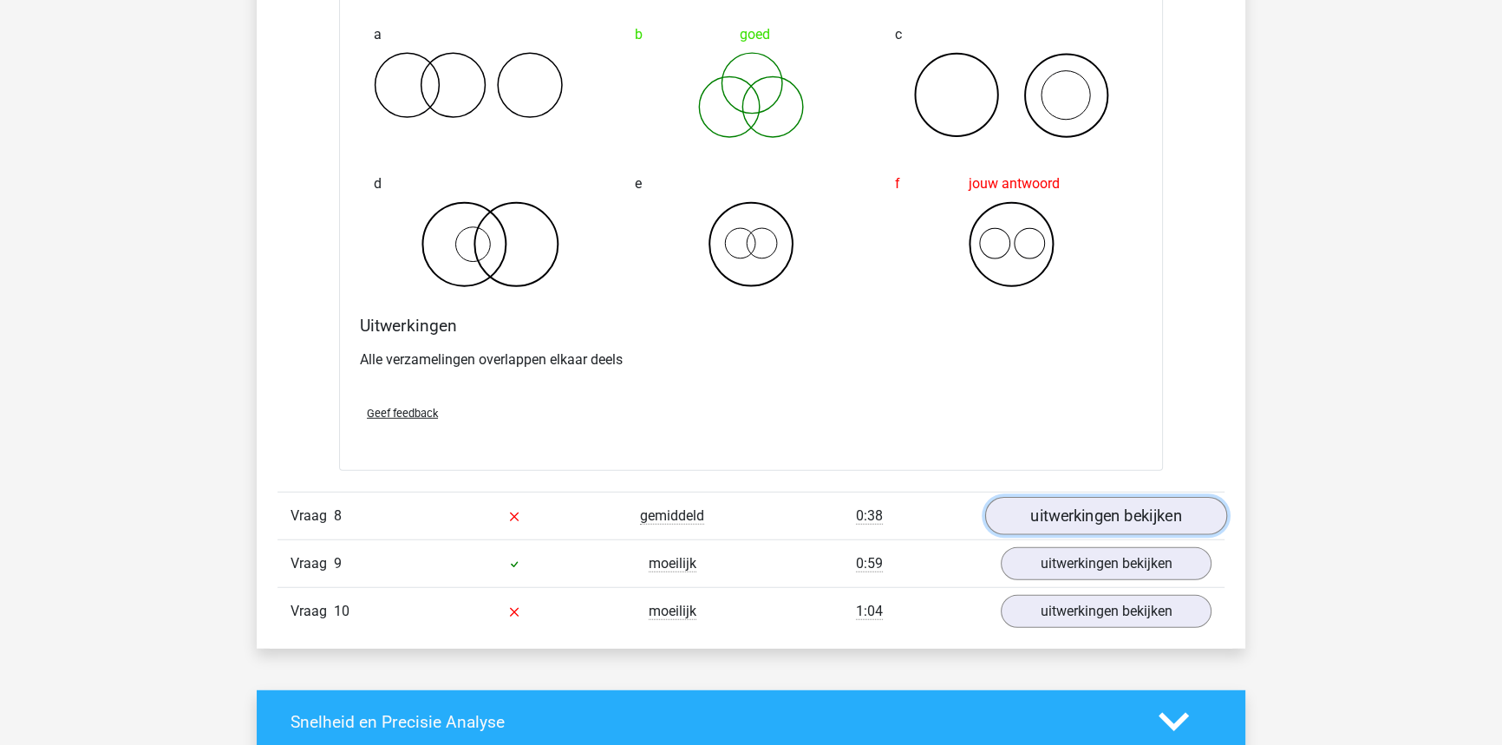
click at [1100, 498] on link "uitwerkingen bekijken" at bounding box center [1106, 517] width 242 height 38
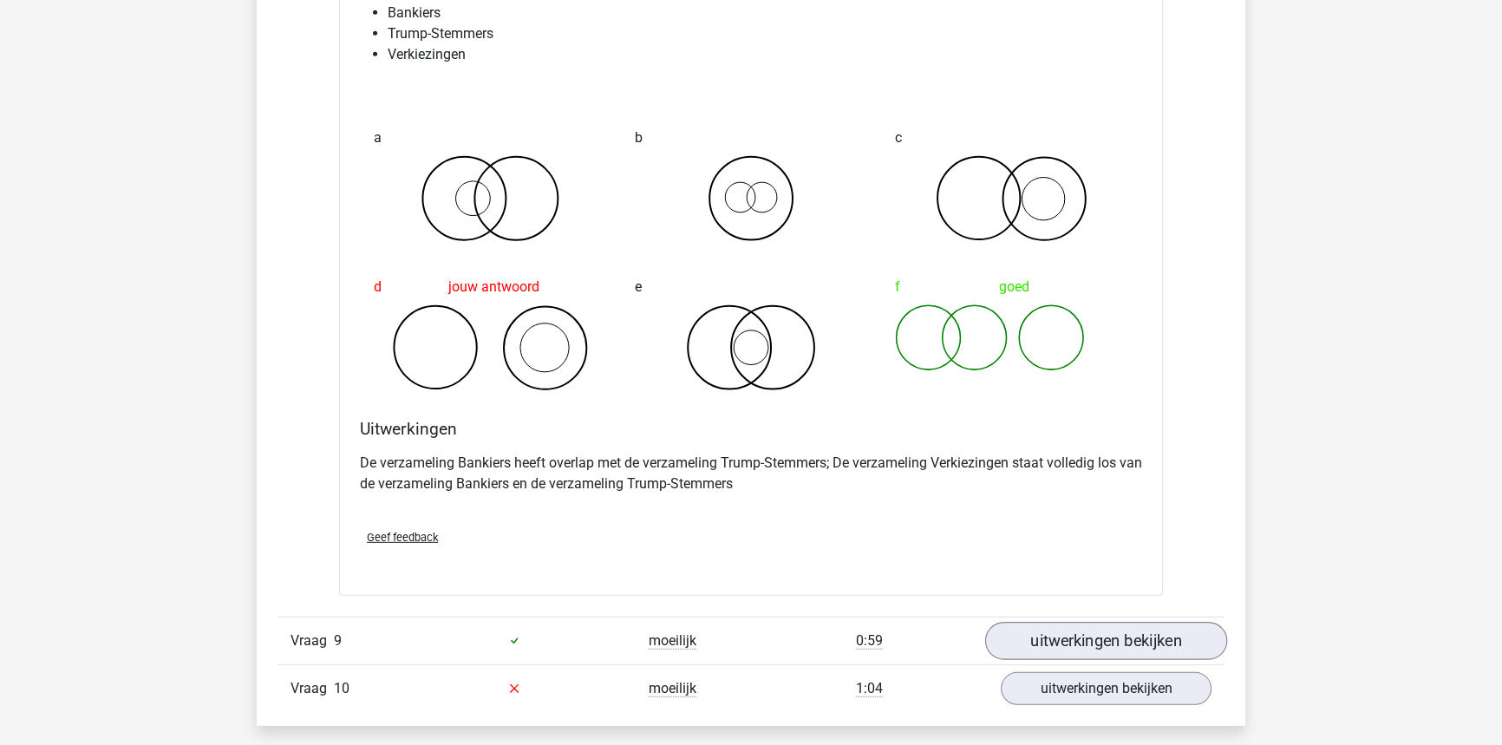
scroll to position [6384, 0]
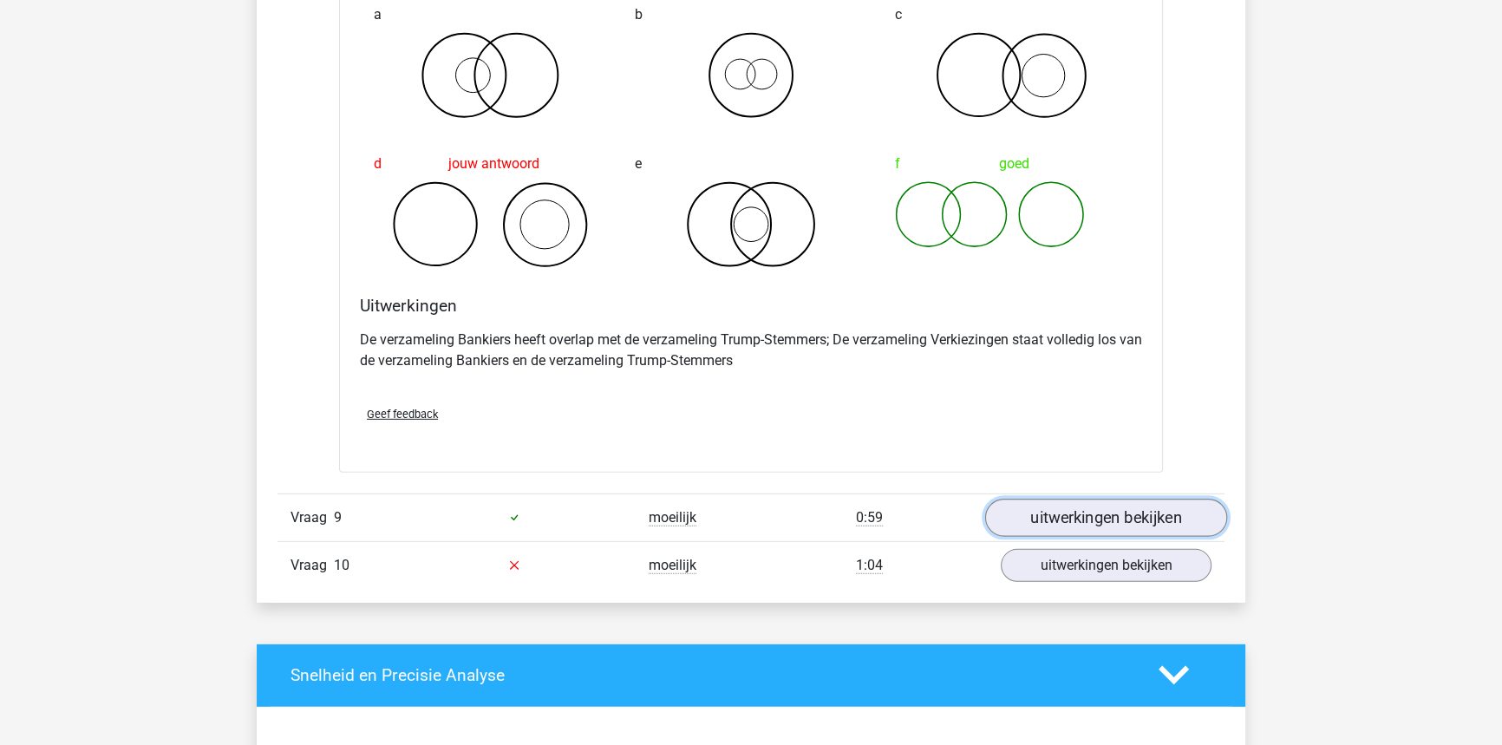
click at [1048, 509] on link "uitwerkingen bekijken" at bounding box center [1106, 518] width 242 height 38
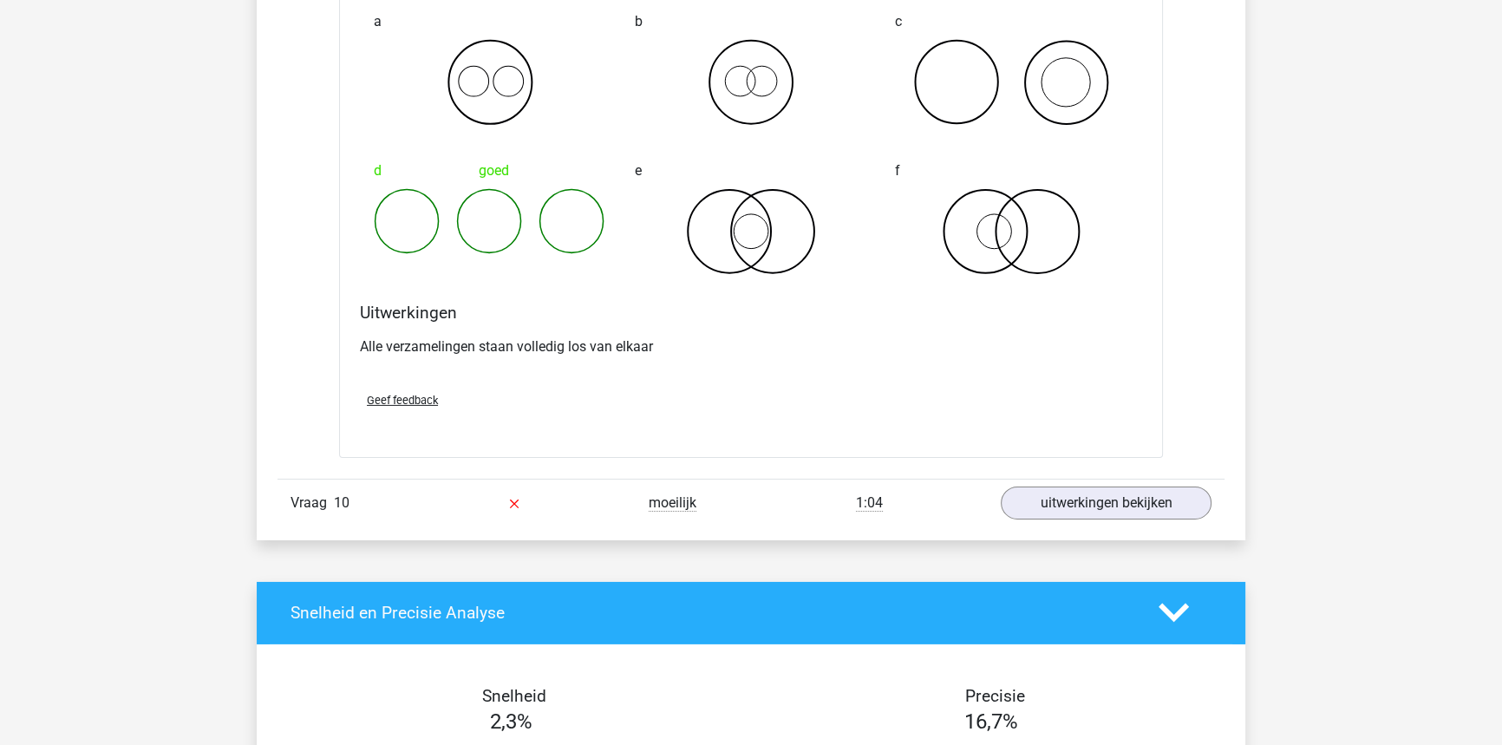
scroll to position [7093, 0]
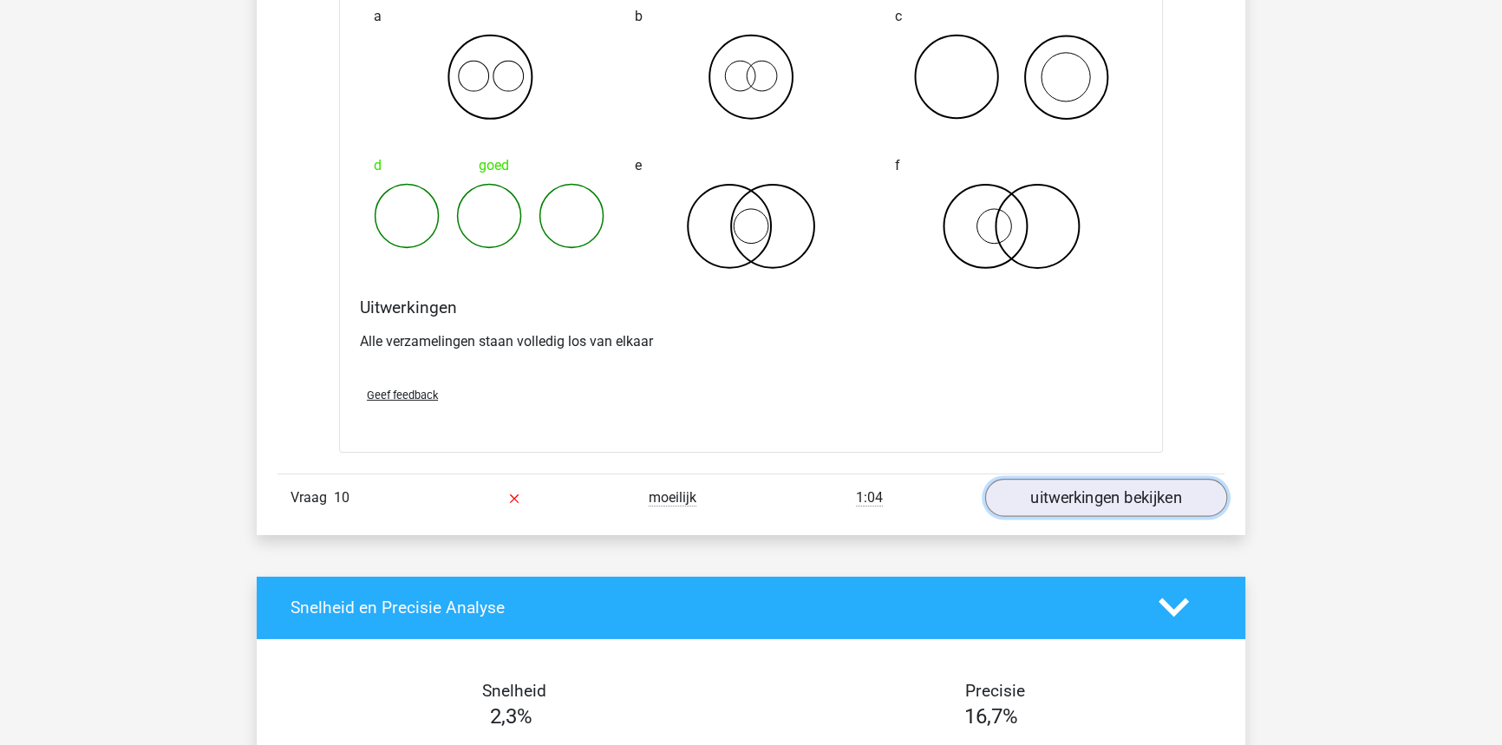
click at [1120, 500] on link "uitwerkingen bekijken" at bounding box center [1106, 498] width 242 height 38
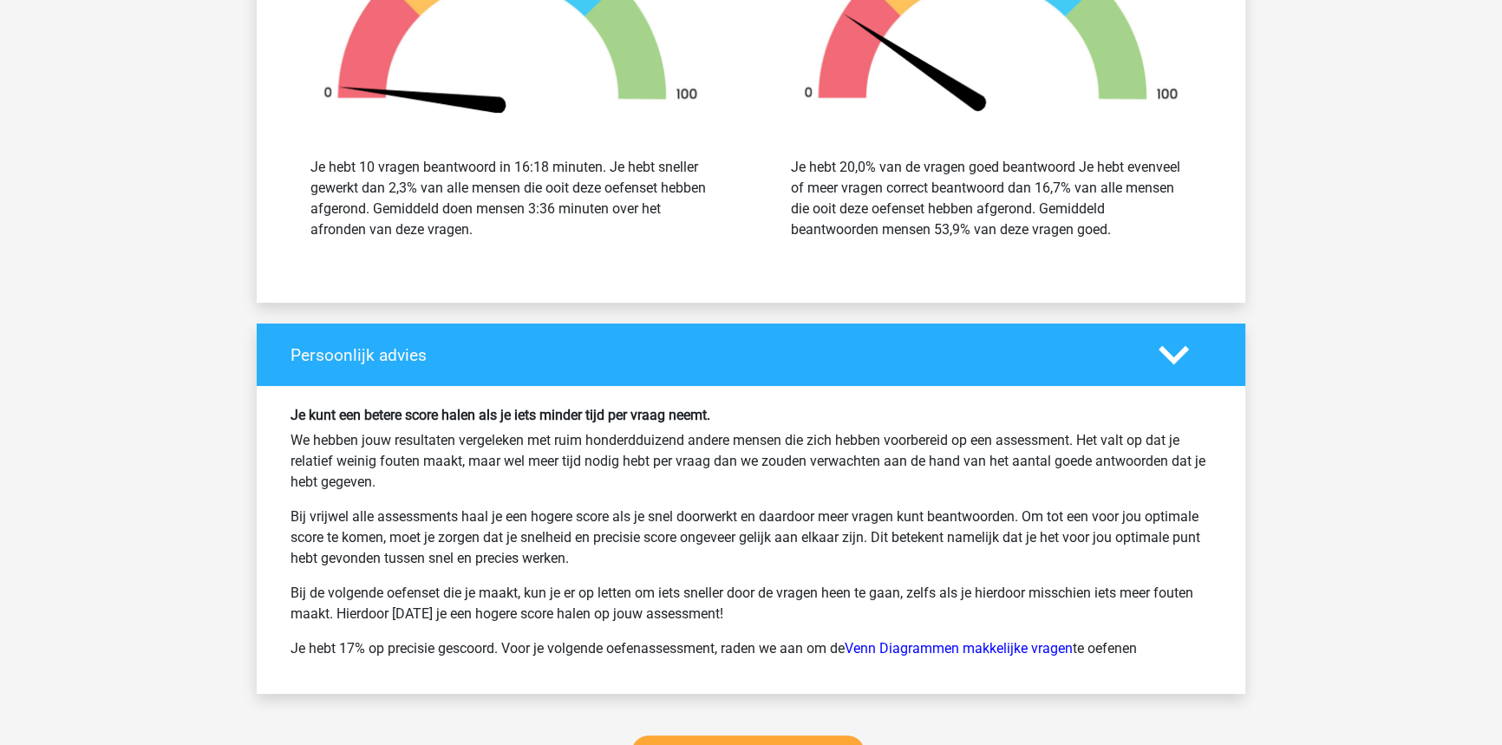
scroll to position [8985, 0]
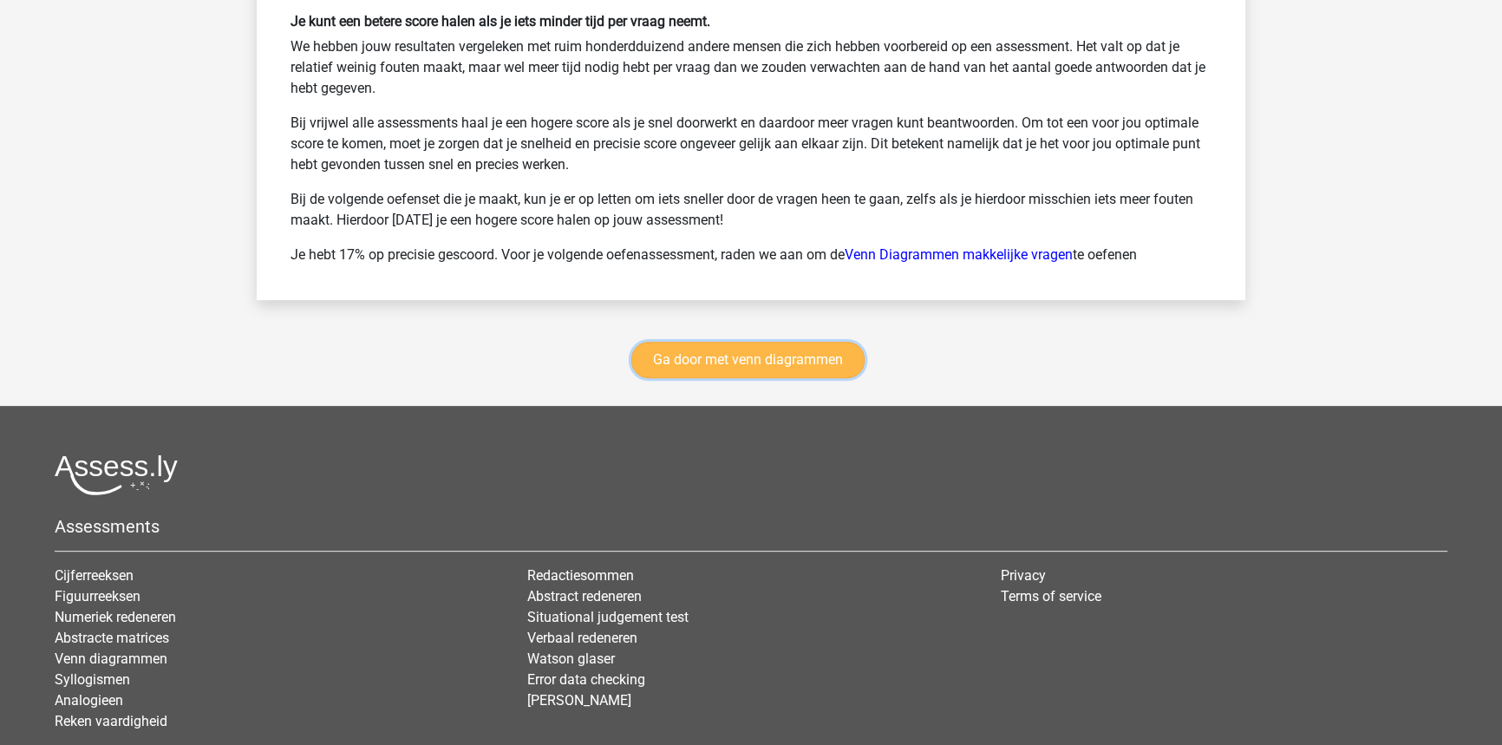
click at [826, 350] on link "Ga door met venn diagrammen" at bounding box center [747, 360] width 233 height 36
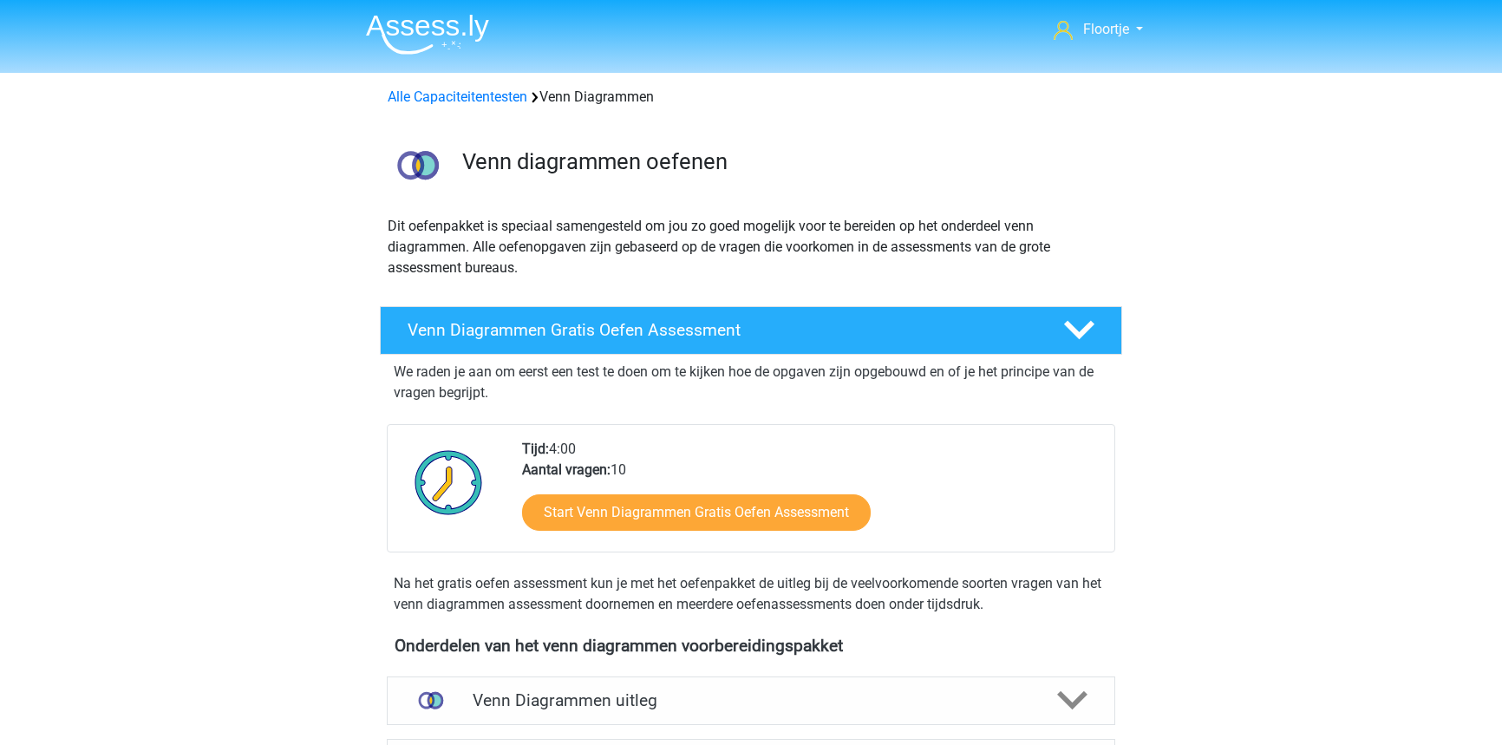
scroll to position [731, 0]
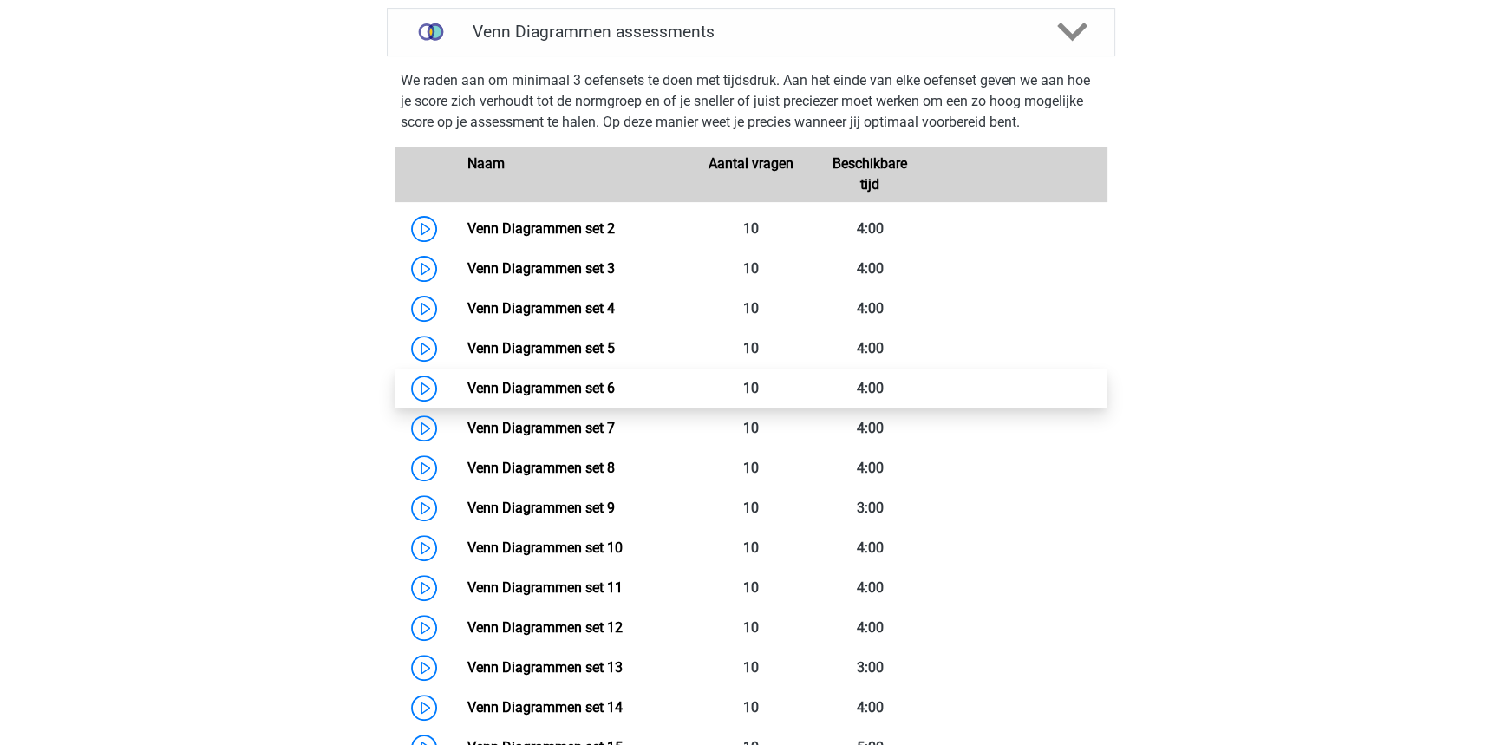
click at [614, 380] on link "Venn Diagrammen set 6" at bounding box center [539, 388] width 147 height 16
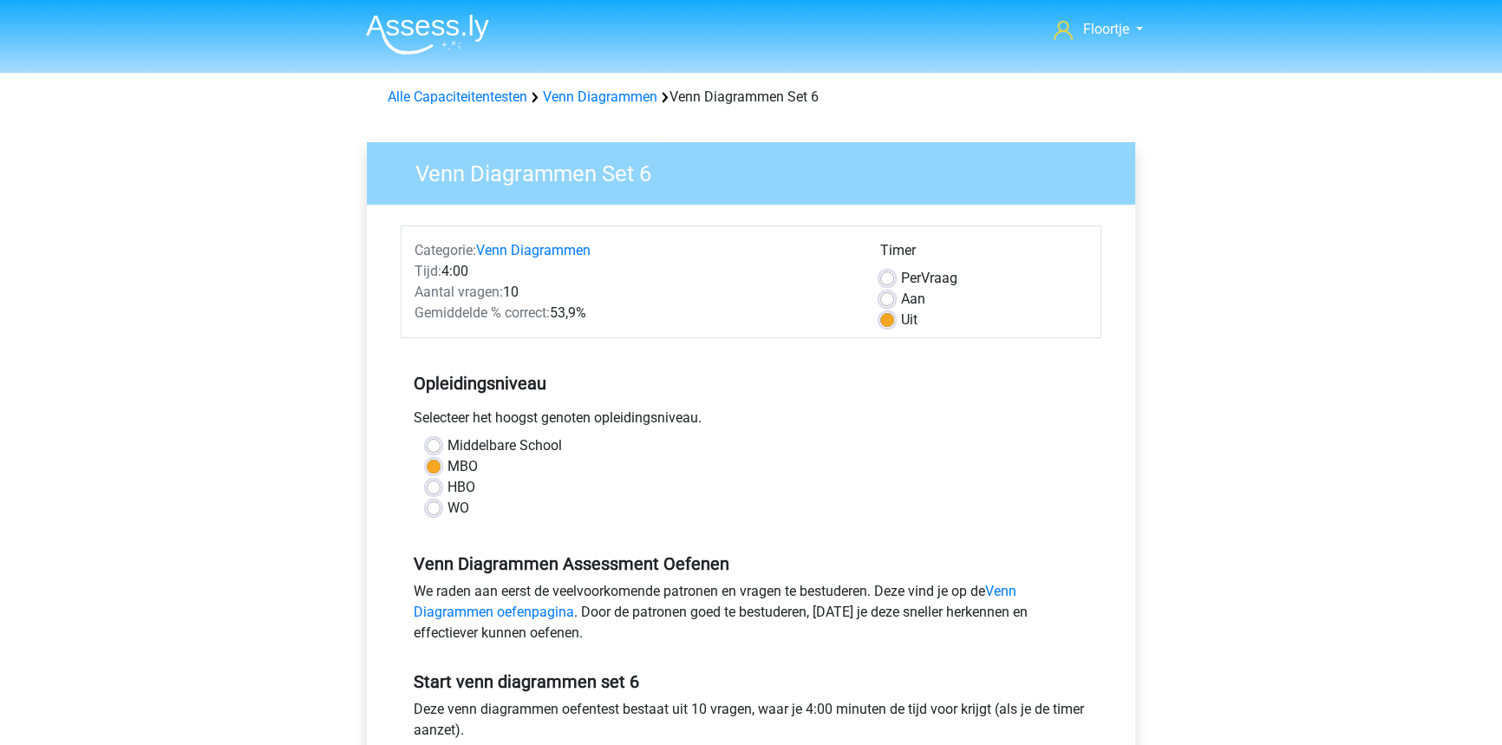
click at [901, 278] on label "Per Vraag" at bounding box center [929, 278] width 56 height 21
click at [883, 278] on input "Per Vraag" at bounding box center [887, 276] width 14 height 17
radio input "true"
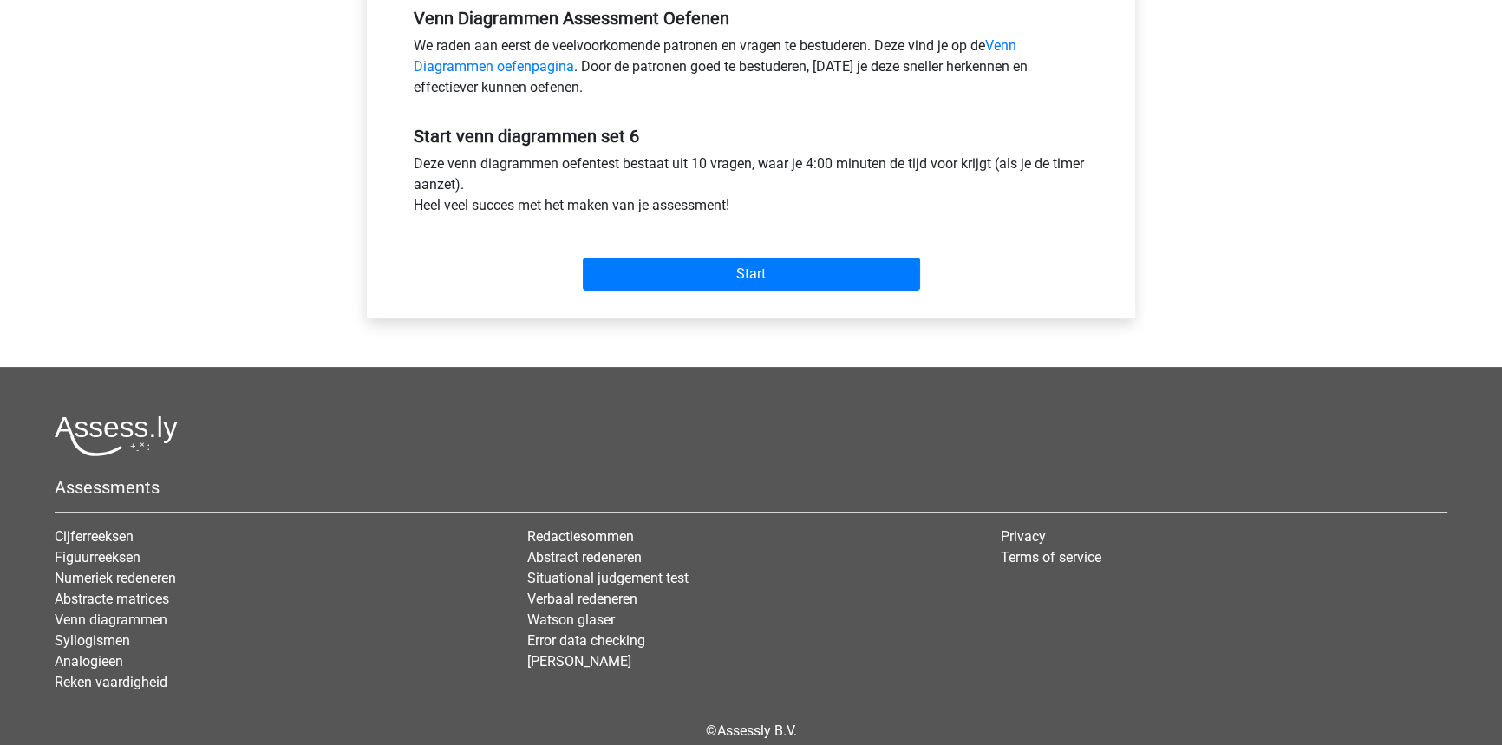
scroll to position [551, 0]
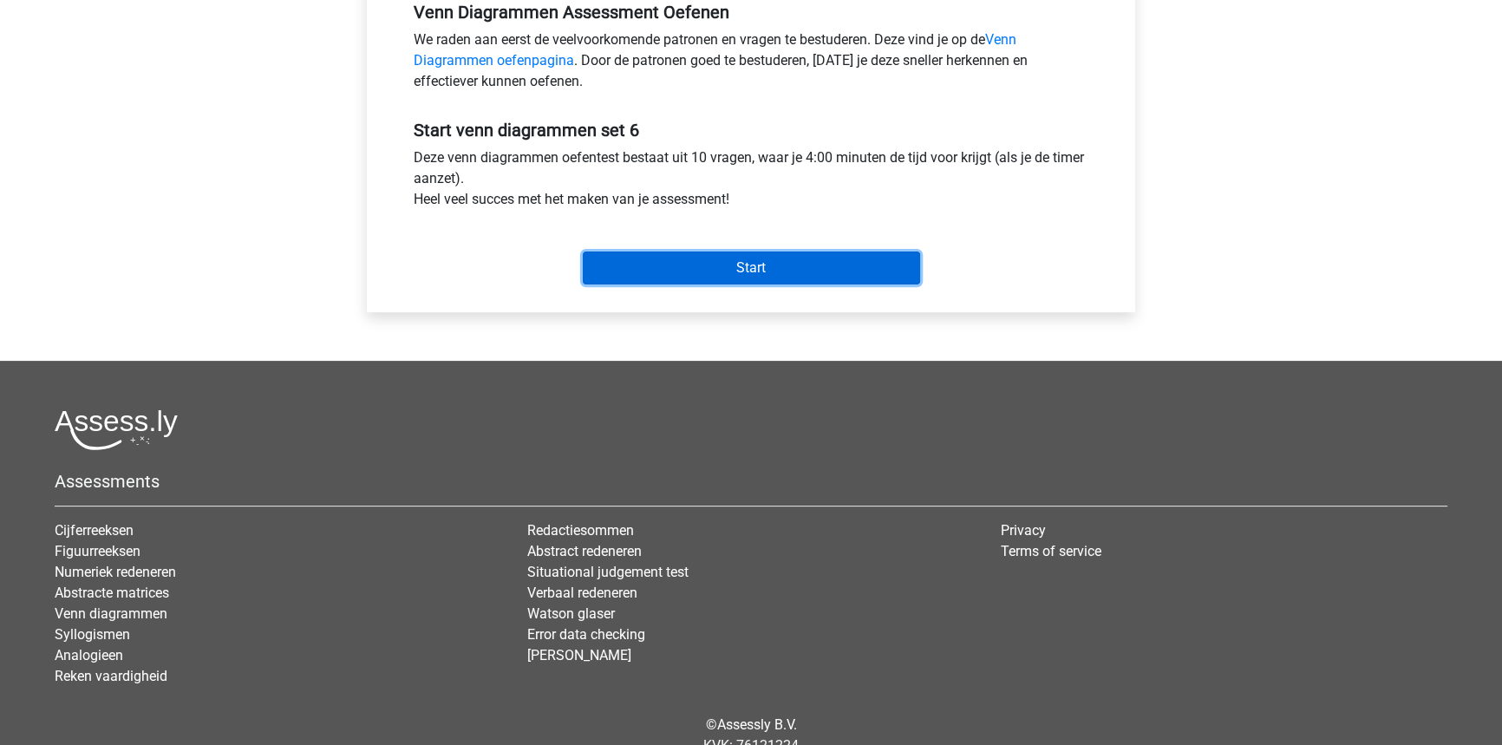
drag, startPoint x: 855, startPoint y: 253, endPoint x: 849, endPoint y: 244, distance: 10.6
click at [853, 251] on input "Start" at bounding box center [751, 267] width 337 height 33
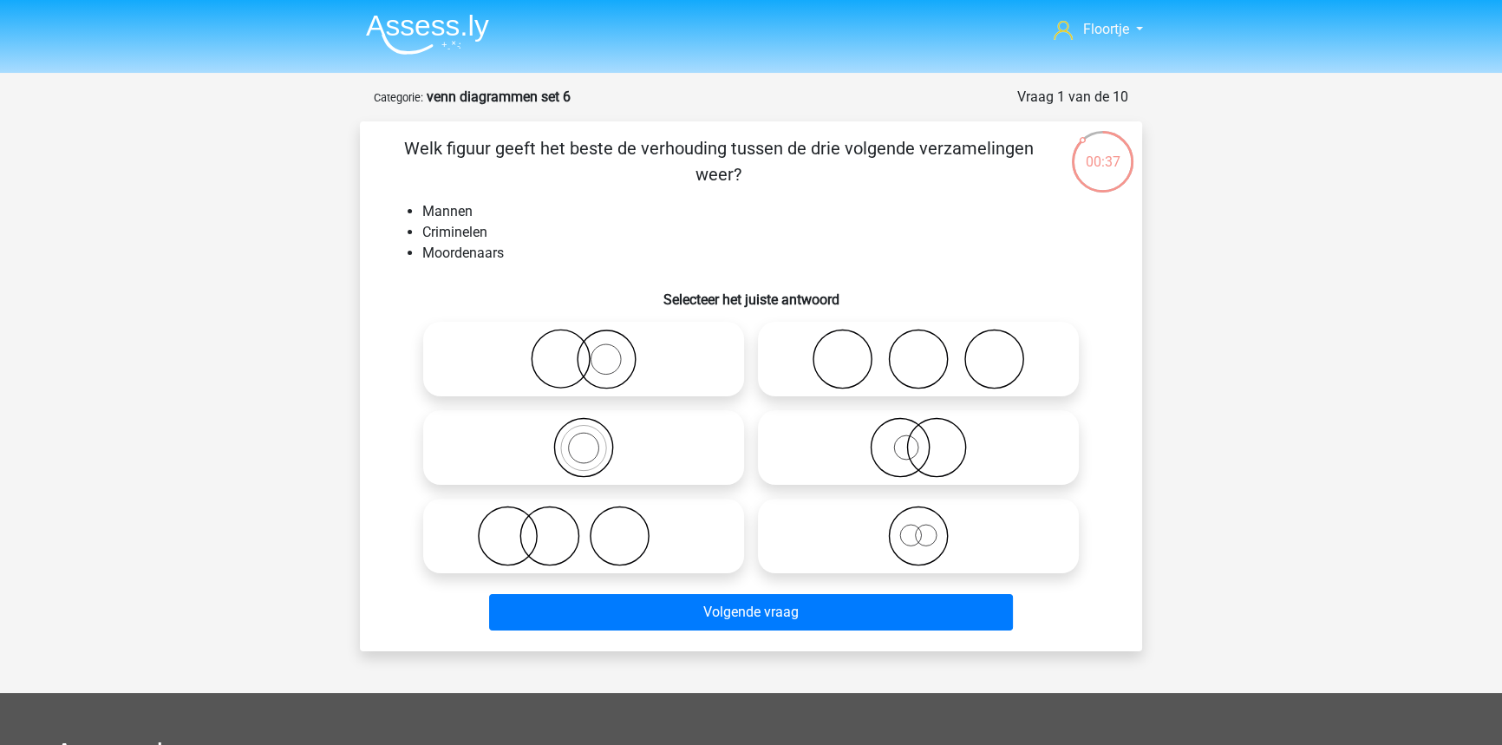
click at [866, 469] on icon at bounding box center [918, 447] width 307 height 61
click at [918, 439] on input "radio" at bounding box center [923, 432] width 11 height 11
radio input "true"
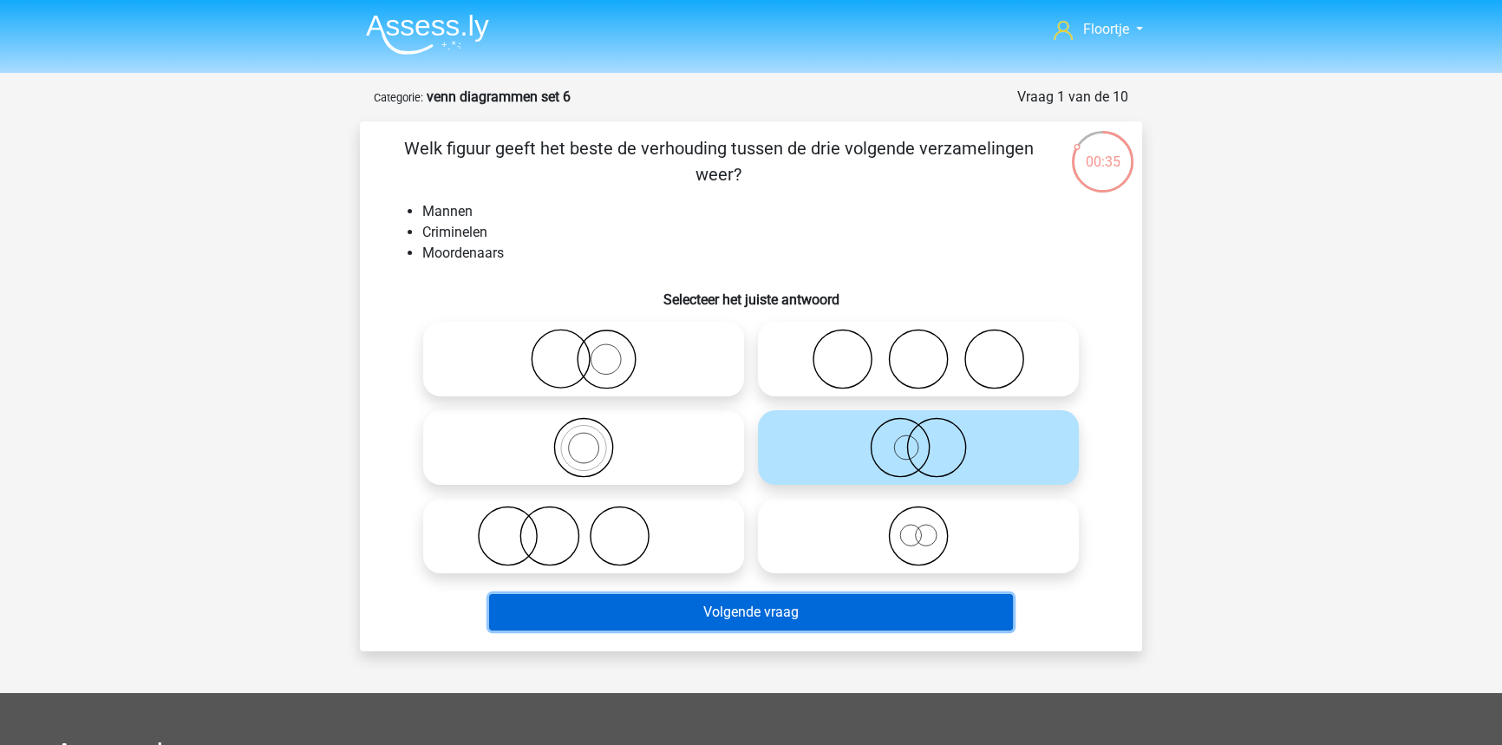
click at [767, 626] on button "Volgende vraag" at bounding box center [751, 612] width 525 height 36
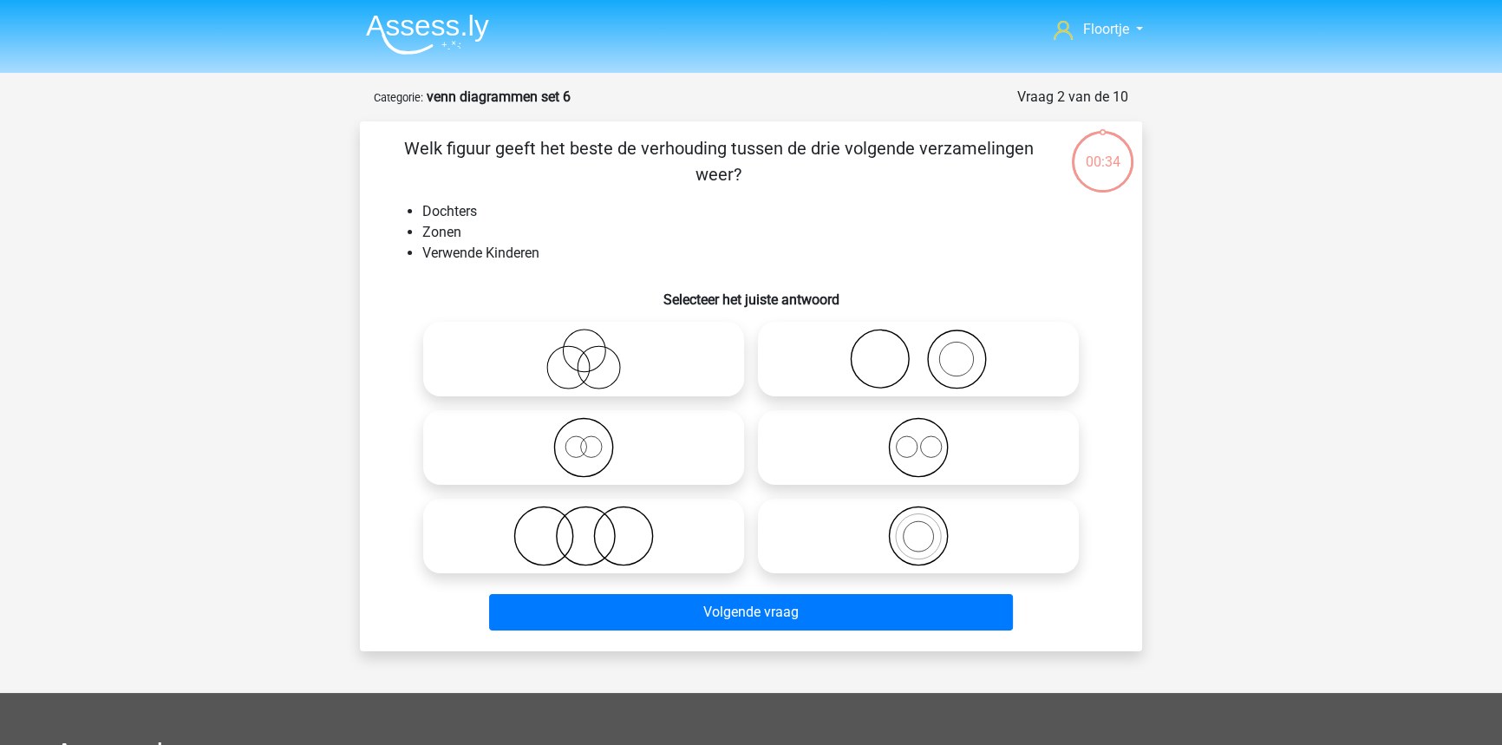
scroll to position [87, 0]
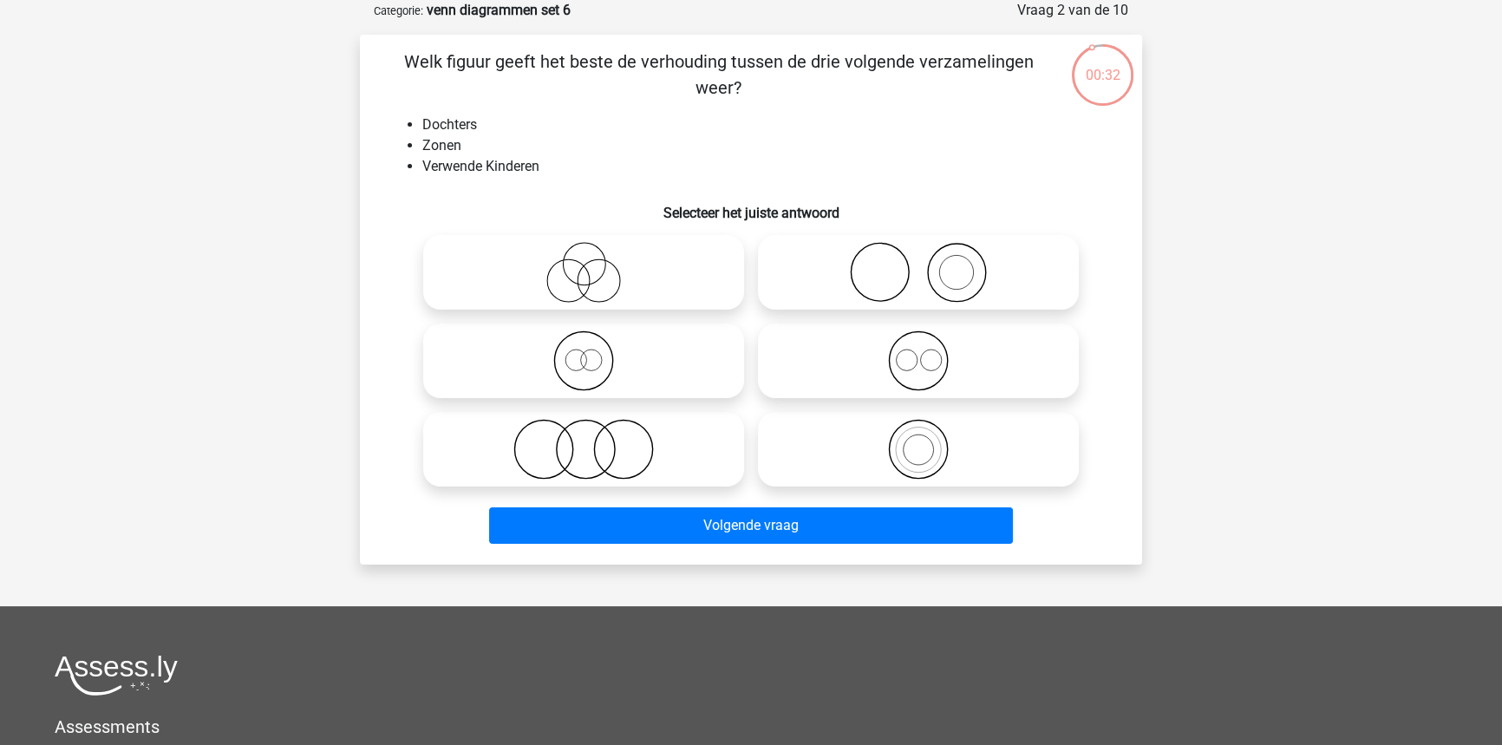
click at [663, 470] on icon at bounding box center [583, 449] width 307 height 61
click at [595, 440] on input "radio" at bounding box center [589, 434] width 11 height 11
radio input "true"
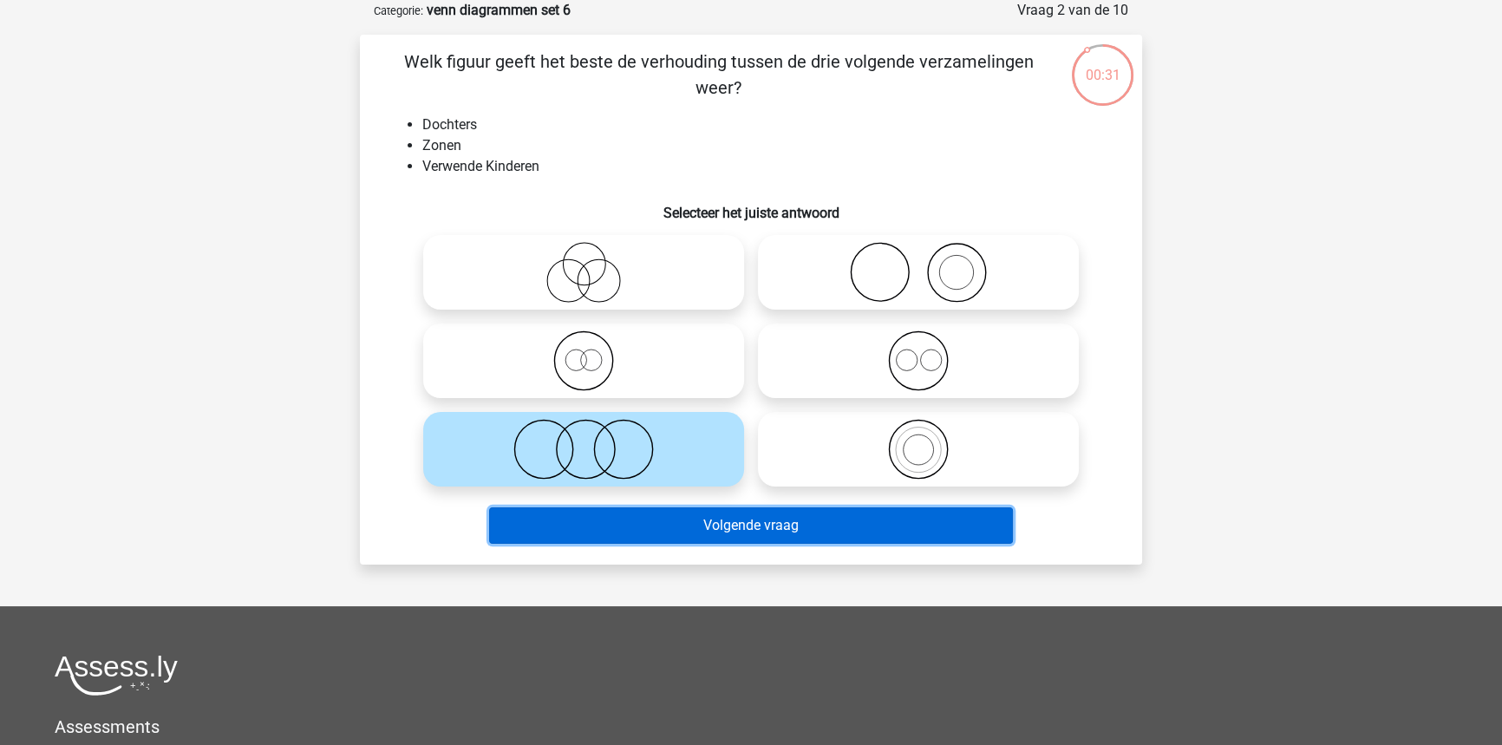
click at [720, 535] on button "Volgende vraag" at bounding box center [751, 525] width 525 height 36
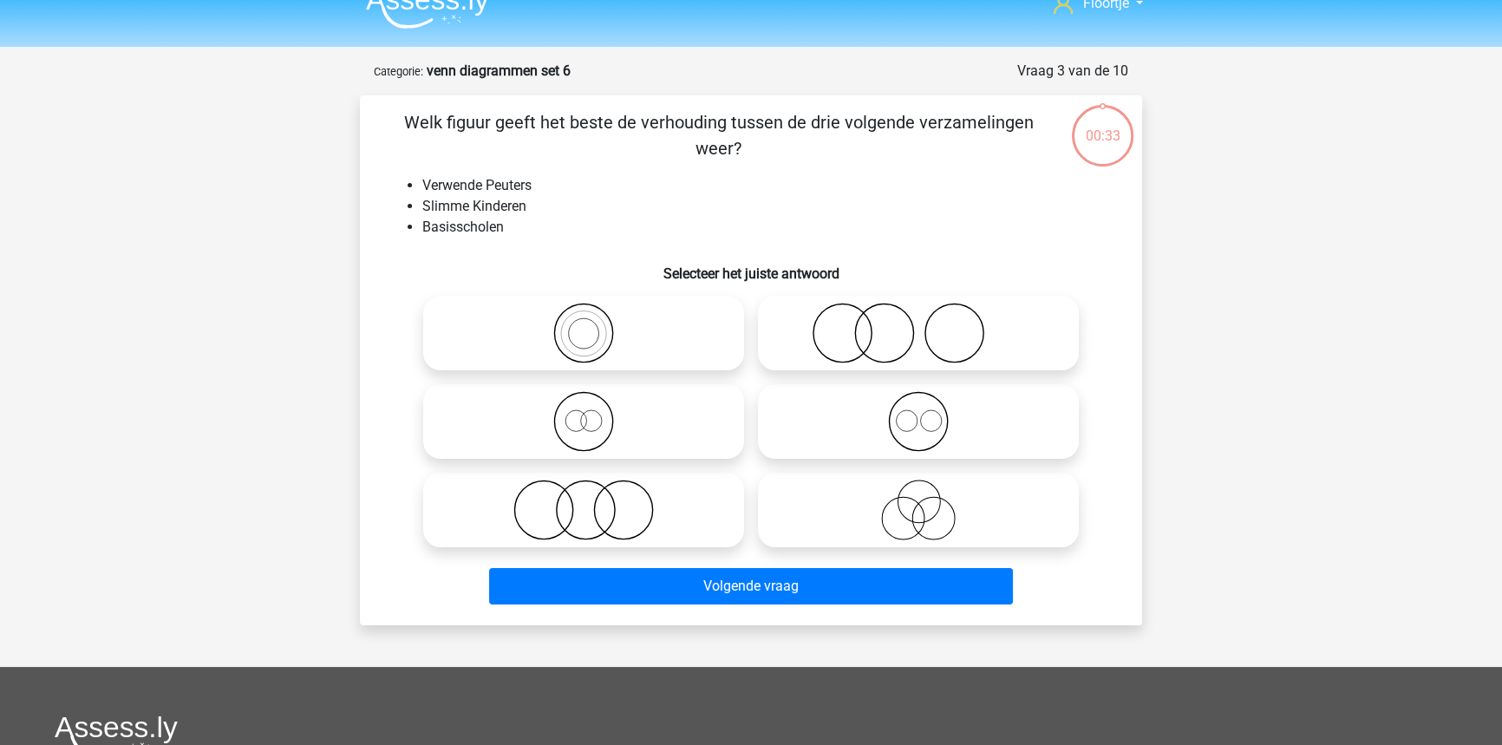
scroll to position [8, 0]
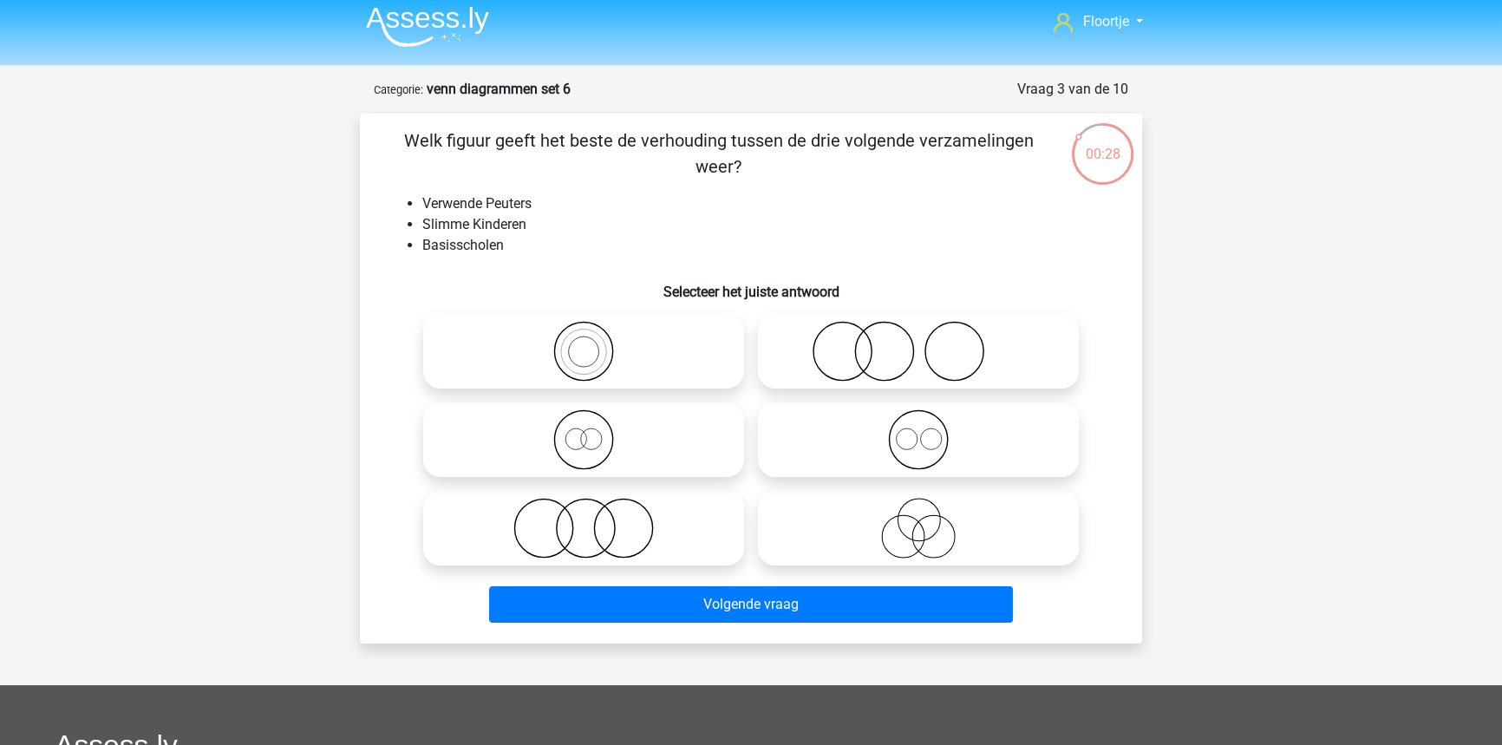
click at [963, 376] on icon at bounding box center [918, 351] width 307 height 61
click at [929, 342] on input "radio" at bounding box center [923, 336] width 11 height 11
radio input "true"
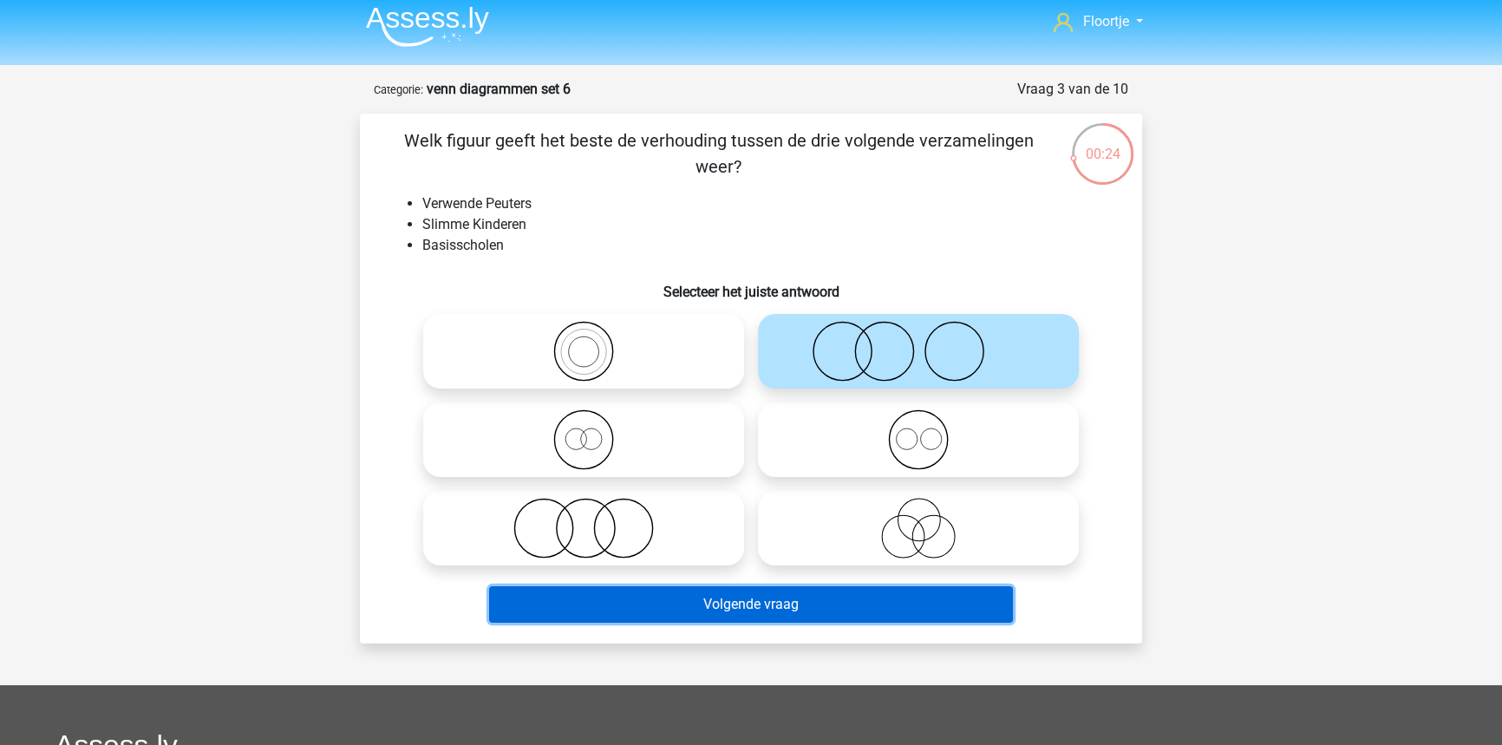
click at [890, 598] on button "Volgende vraag" at bounding box center [751, 604] width 525 height 36
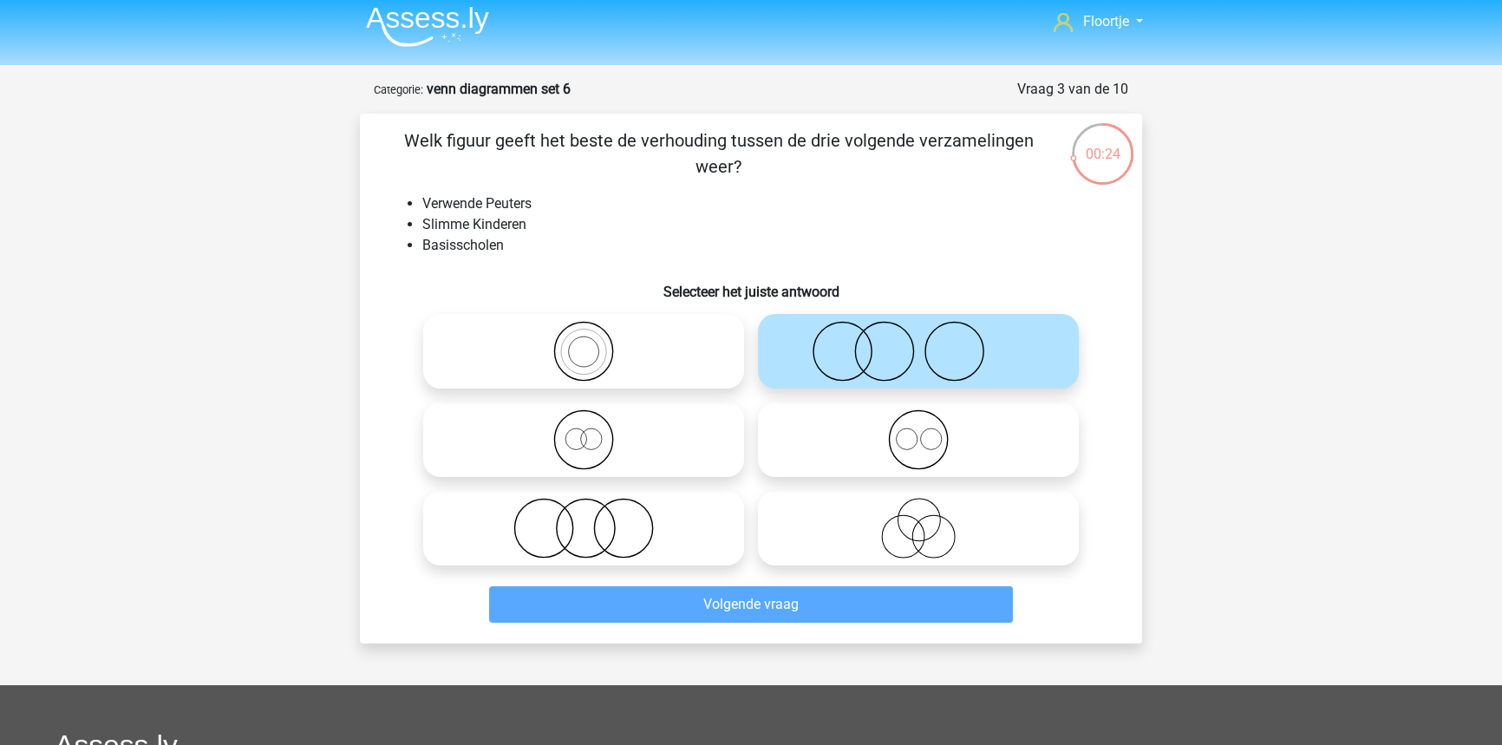
scroll to position [87, 0]
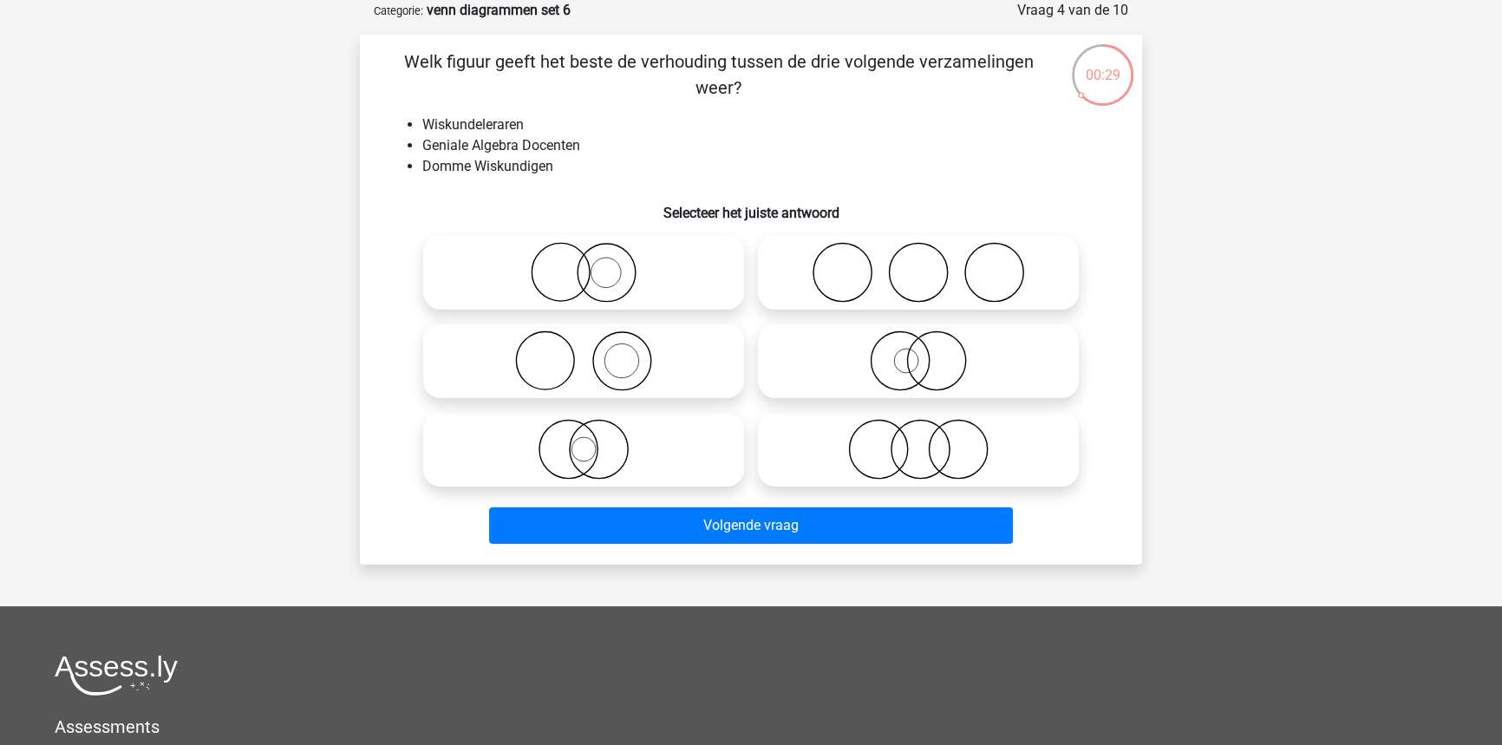
click at [703, 283] on icon at bounding box center [583, 272] width 307 height 61
click at [595, 264] on input "radio" at bounding box center [589, 257] width 11 height 11
radio input "true"
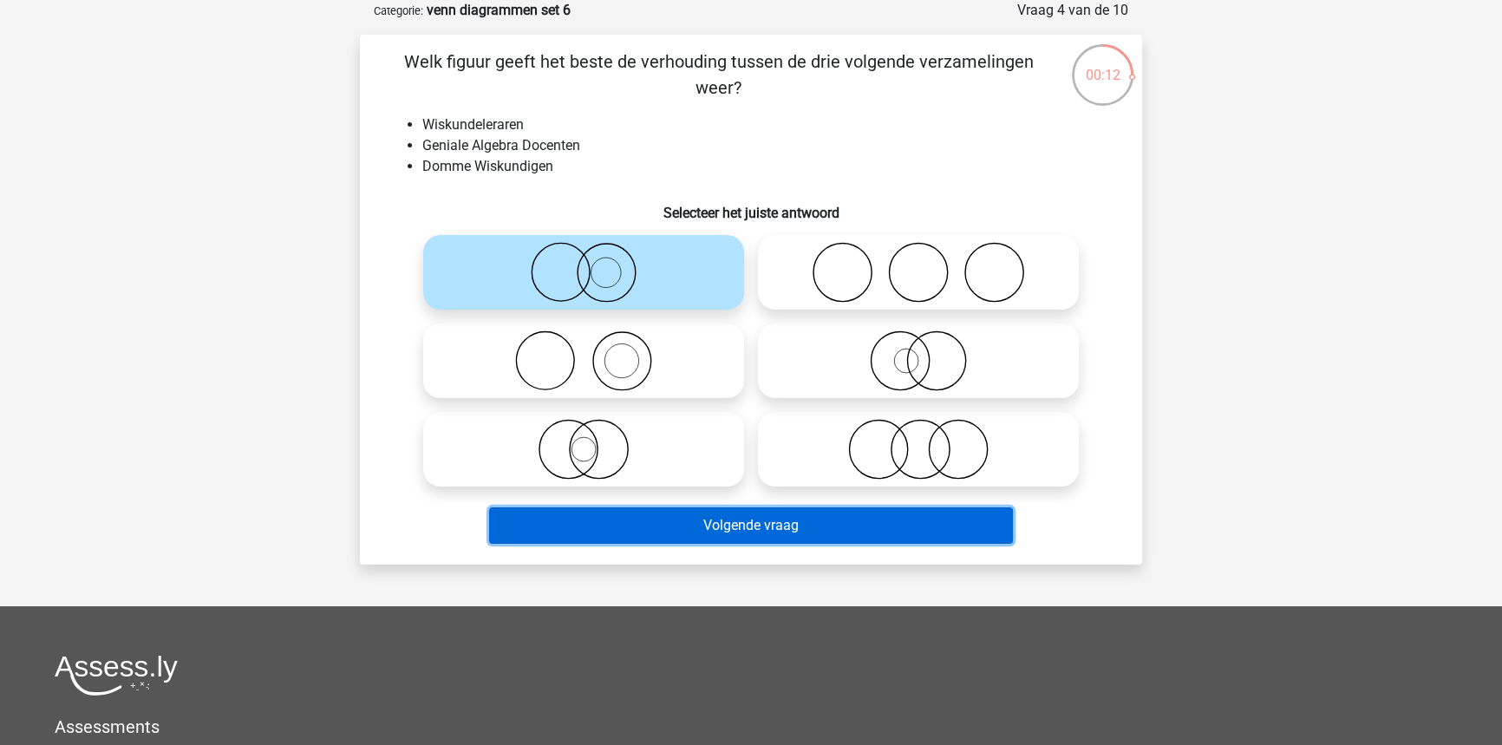
click at [756, 541] on button "Volgende vraag" at bounding box center [751, 525] width 525 height 36
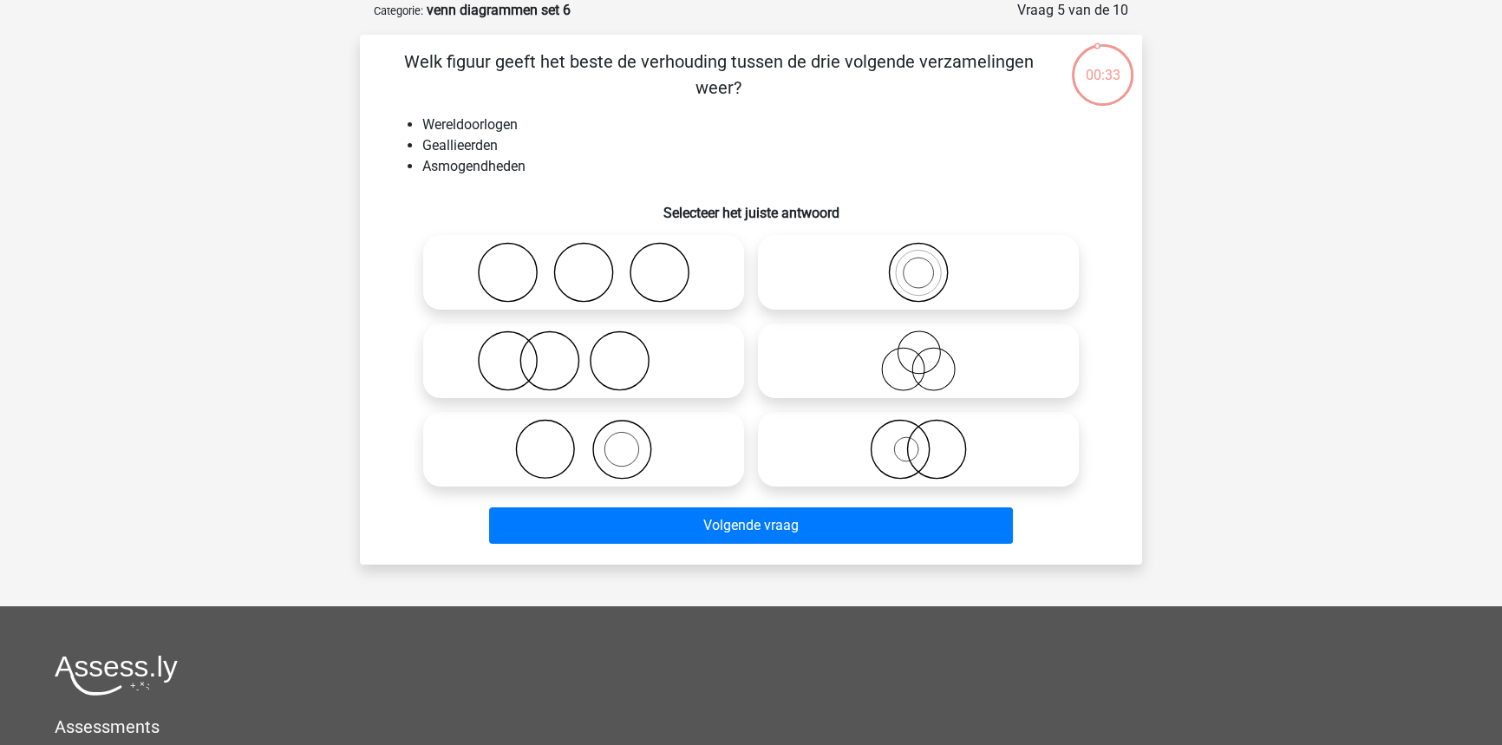
click at [590, 279] on icon at bounding box center [583, 272] width 307 height 61
click at [590, 264] on input "radio" at bounding box center [589, 257] width 11 height 11
radio input "true"
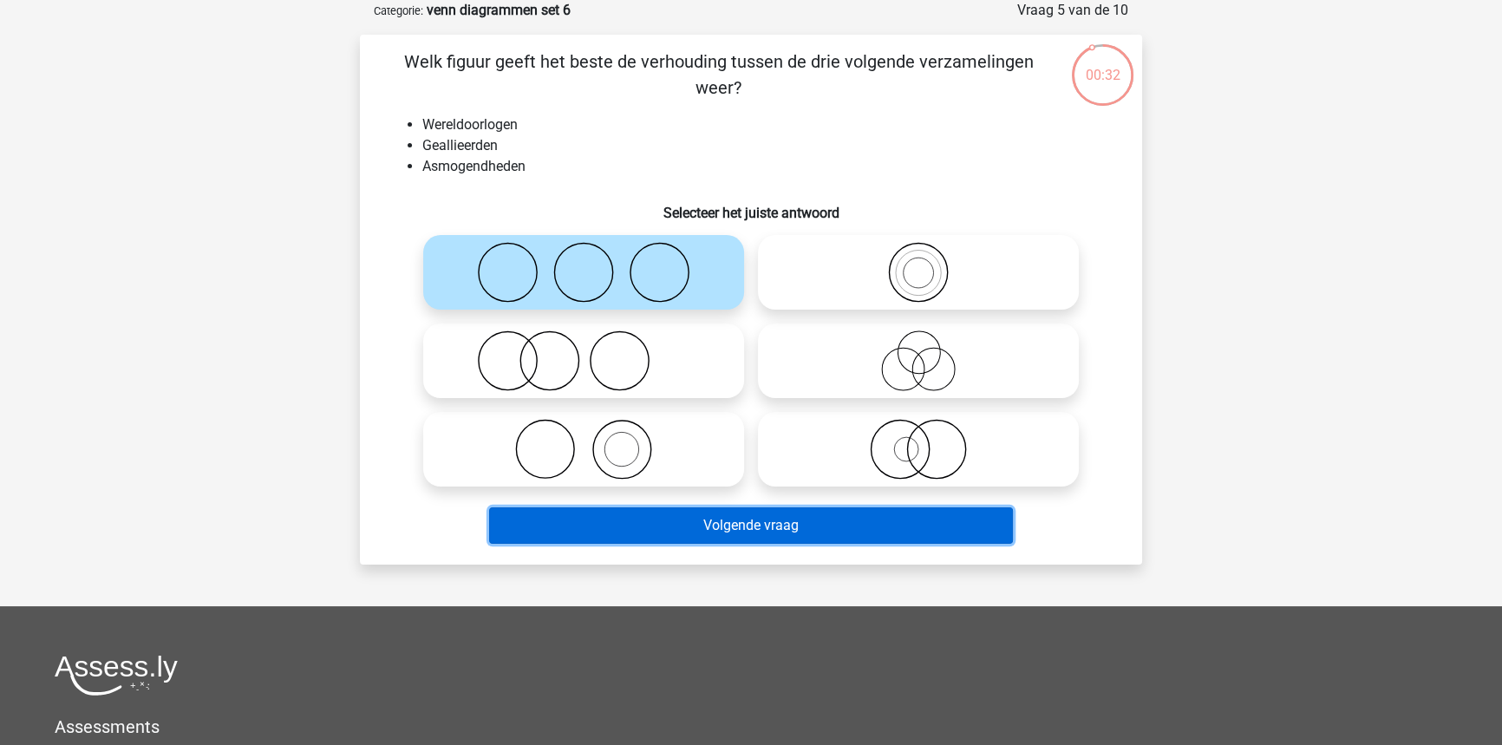
click at [760, 538] on button "Volgende vraag" at bounding box center [751, 525] width 525 height 36
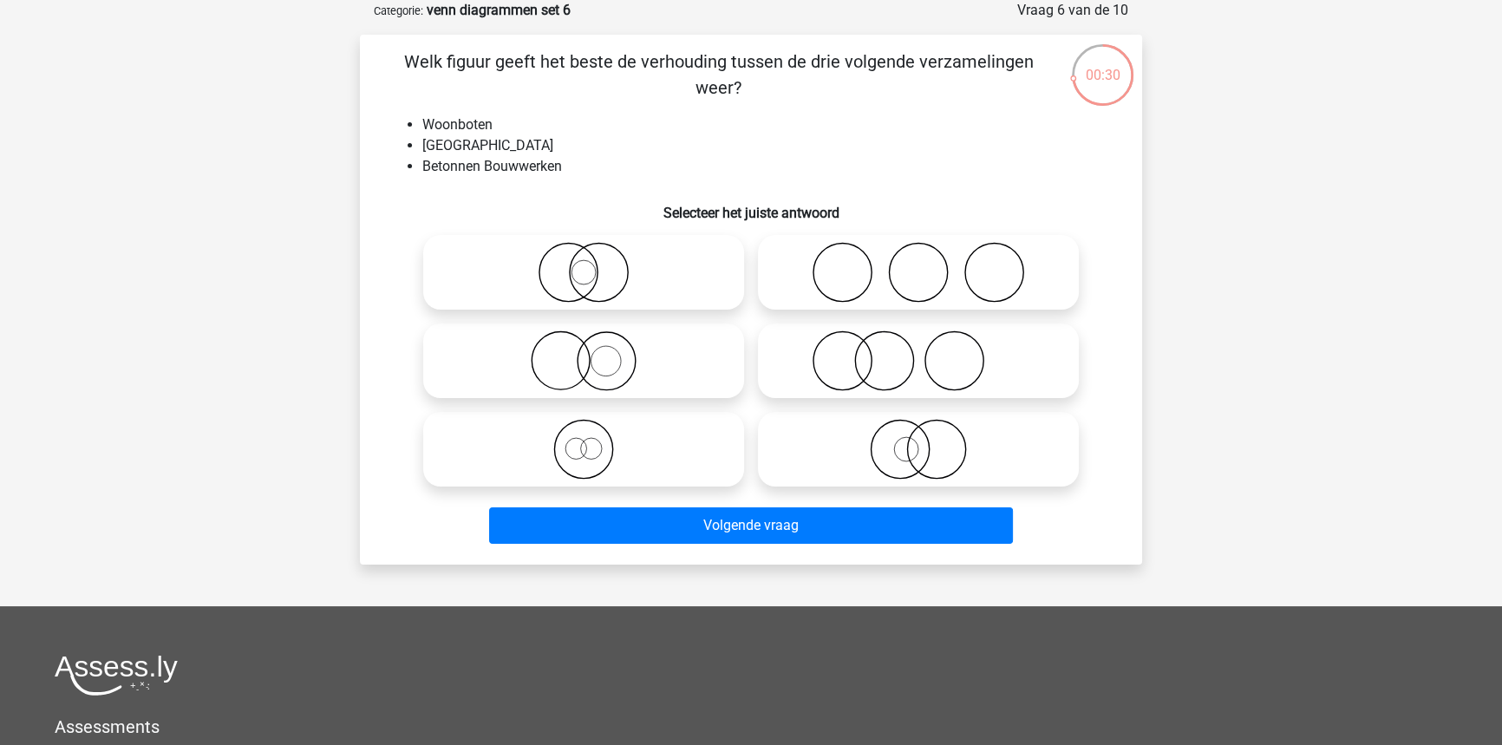
click at [848, 465] on icon at bounding box center [918, 449] width 307 height 61
click at [918, 440] on input "radio" at bounding box center [923, 434] width 11 height 11
radio input "true"
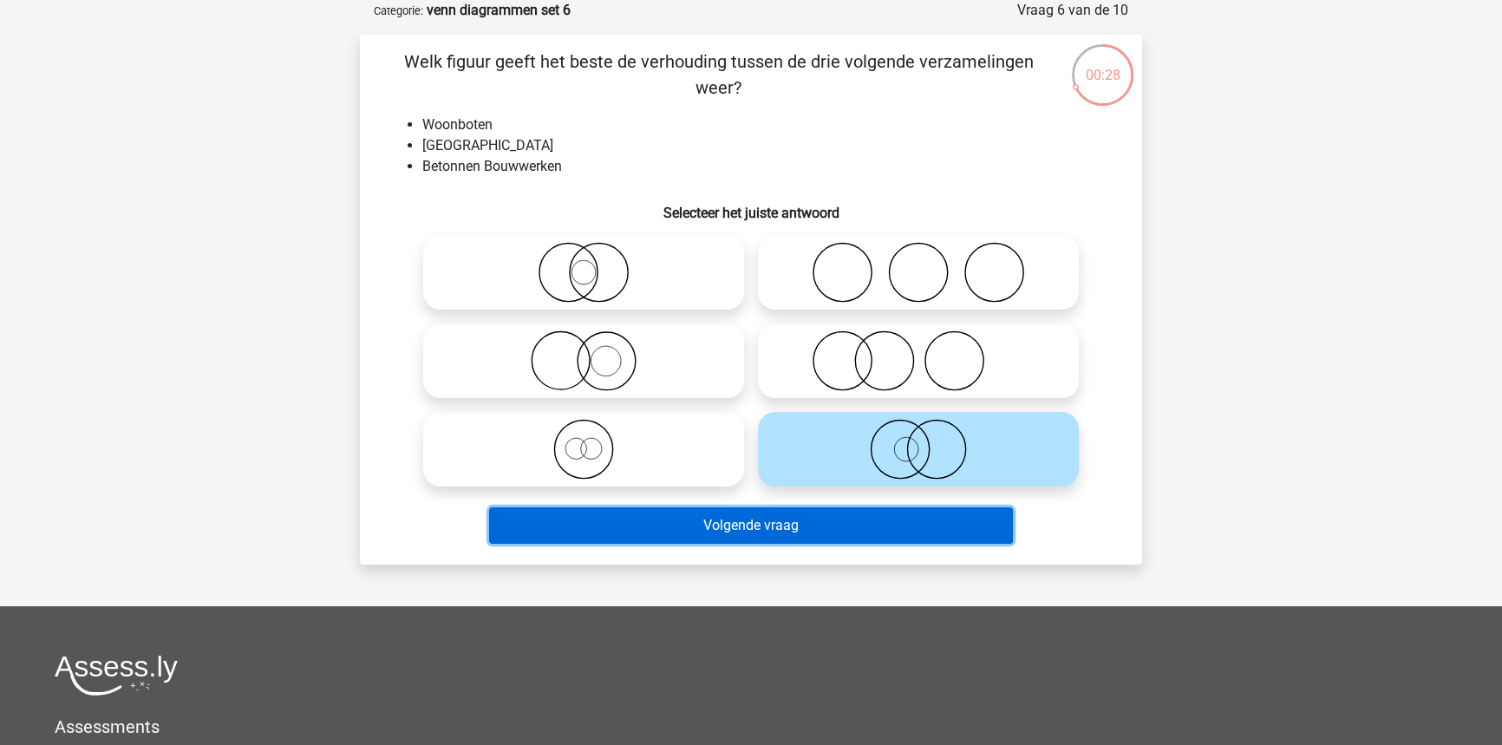
click at [849, 538] on button "Volgende vraag" at bounding box center [751, 525] width 525 height 36
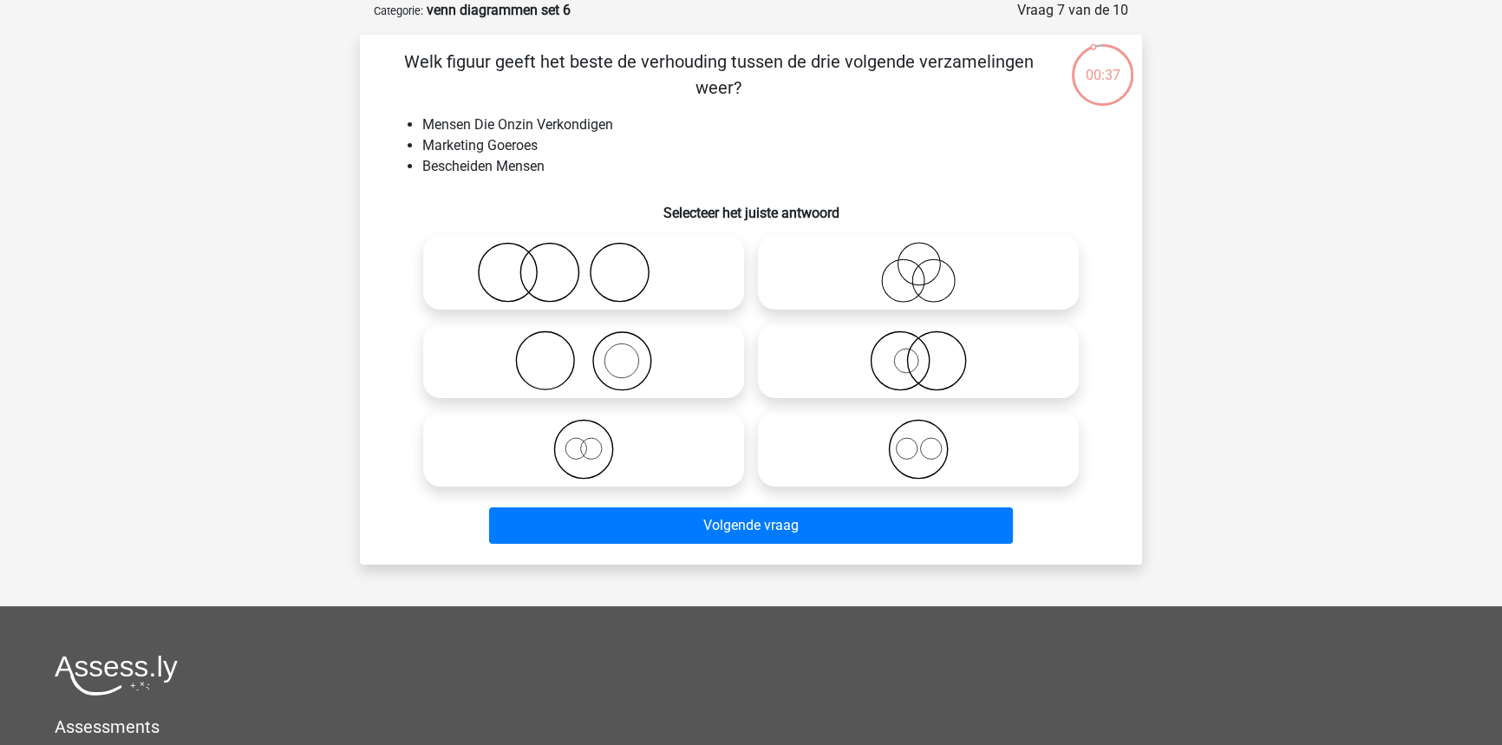
click at [877, 284] on icon at bounding box center [918, 272] width 307 height 61
click at [918, 264] on input "radio" at bounding box center [923, 257] width 11 height 11
radio input "true"
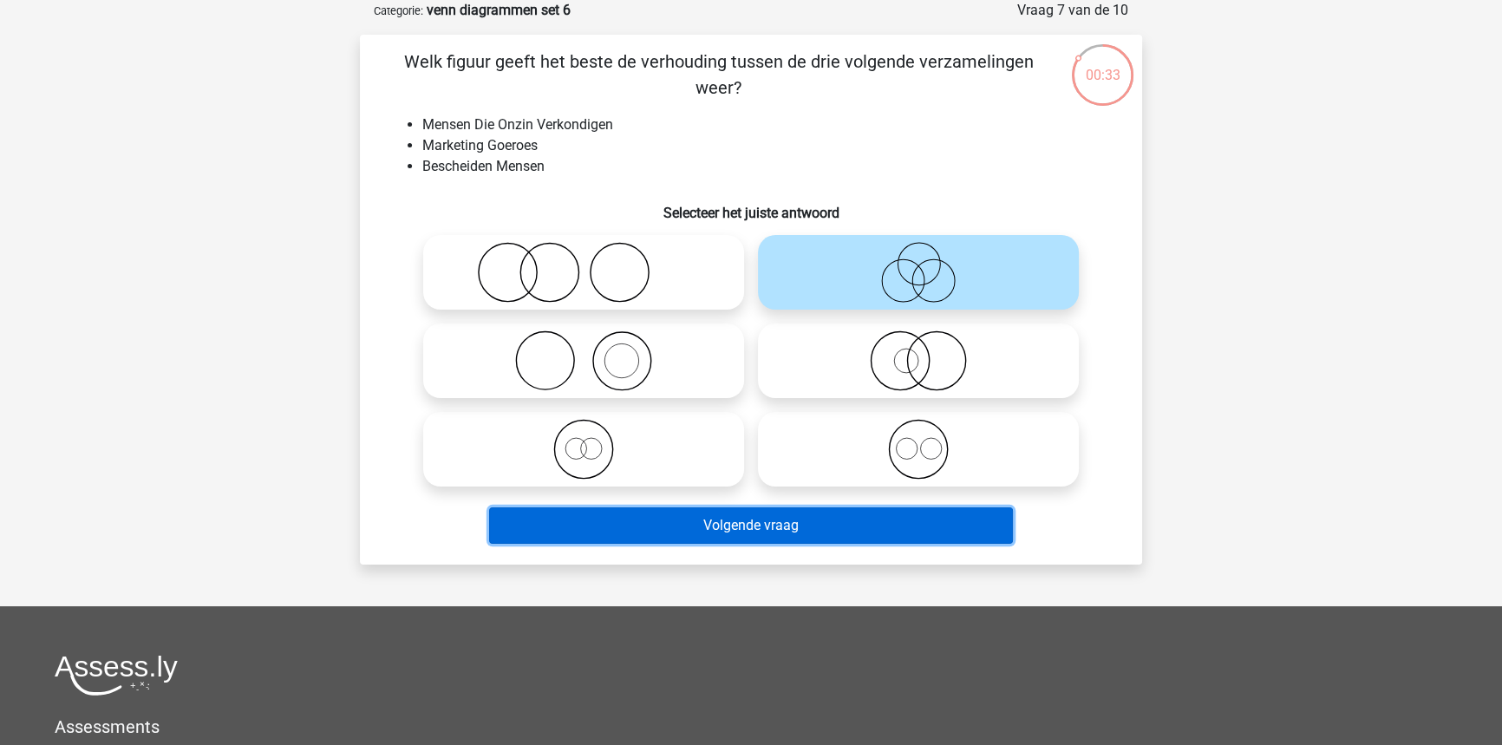
click at [807, 532] on button "Volgende vraag" at bounding box center [751, 525] width 525 height 36
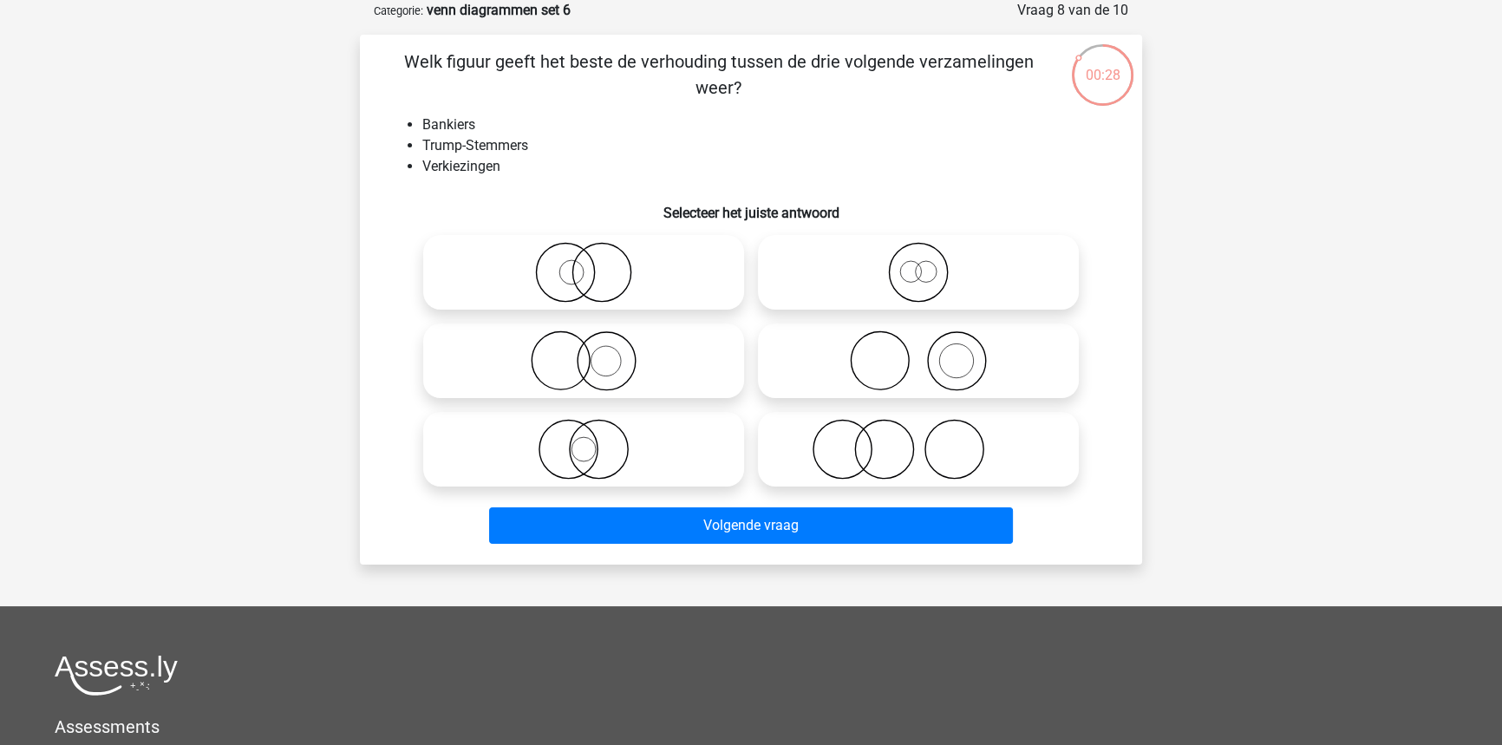
click at [881, 460] on icon at bounding box center [918, 449] width 307 height 61
click at [918, 440] on input "radio" at bounding box center [923, 434] width 11 height 11
radio input "true"
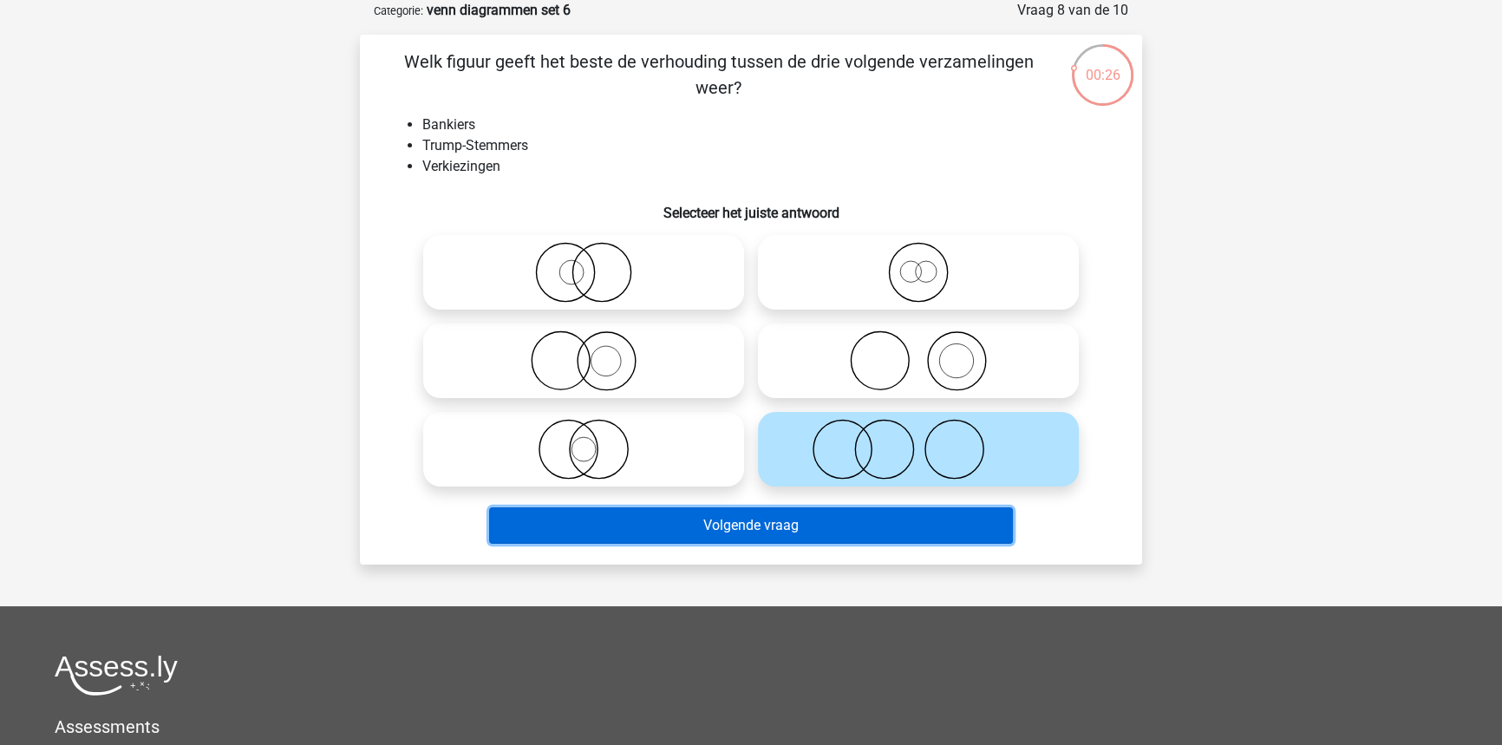
click at [725, 532] on button "Volgende vraag" at bounding box center [751, 525] width 525 height 36
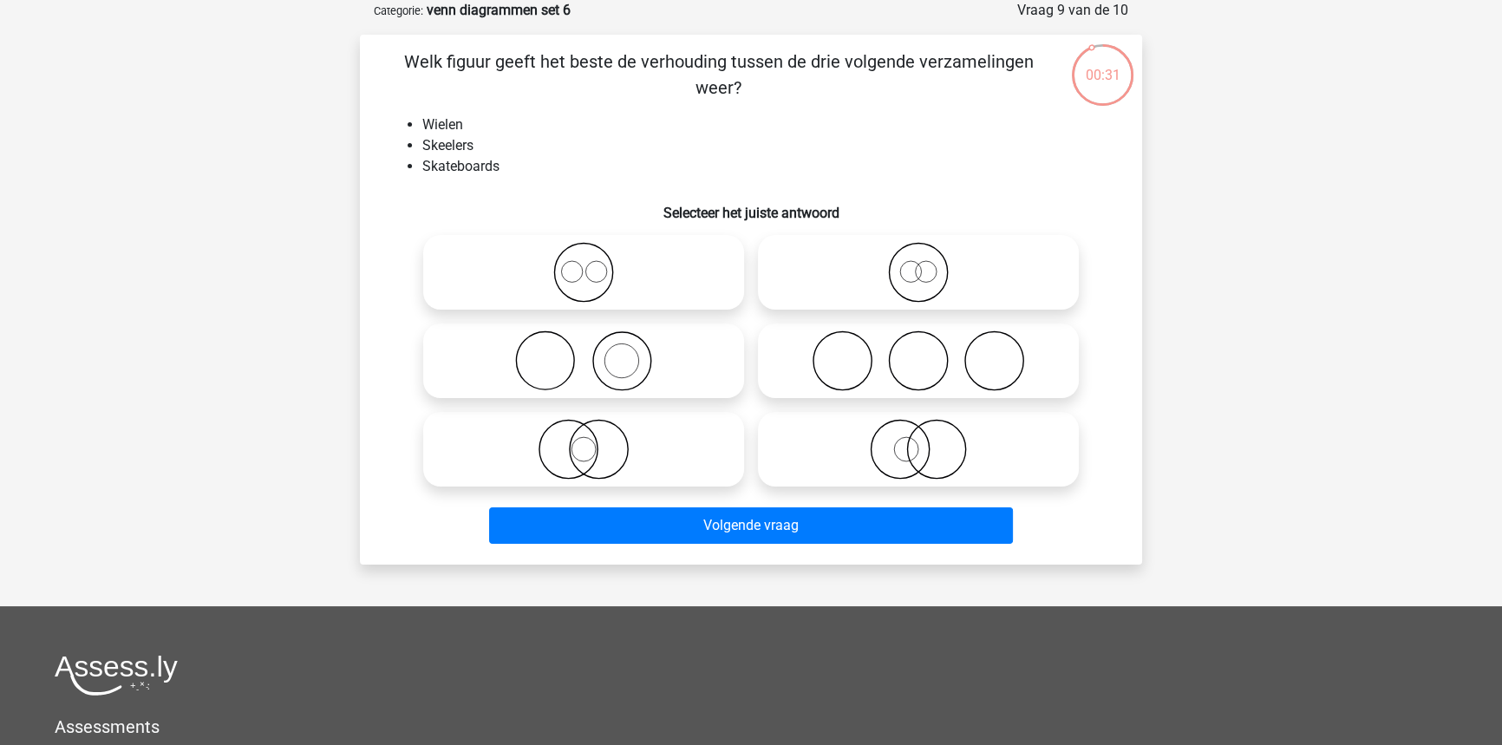
click at [917, 357] on icon at bounding box center [918, 360] width 307 height 61
click at [918, 352] on input "radio" at bounding box center [923, 346] width 11 height 11
radio input "true"
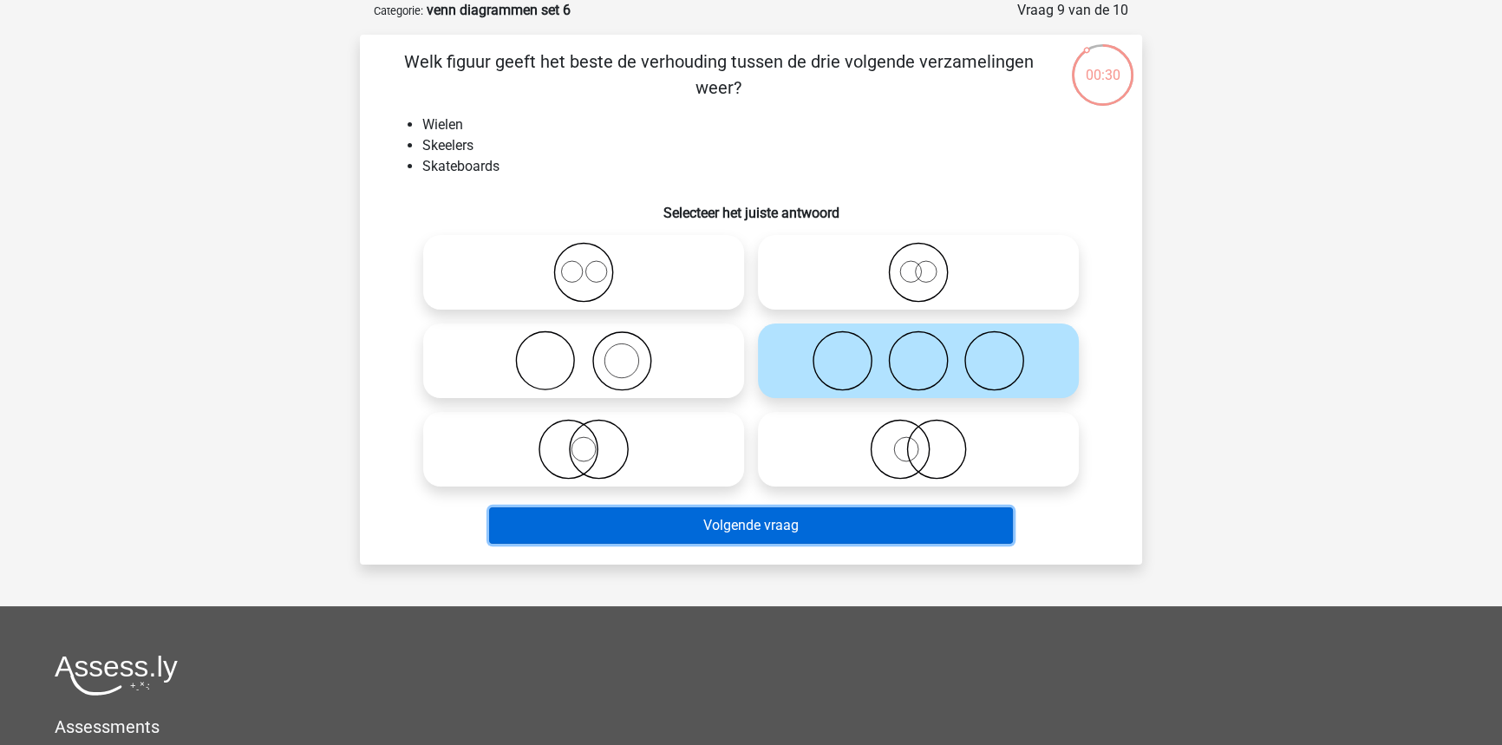
click at [846, 524] on button "Volgende vraag" at bounding box center [751, 525] width 525 height 36
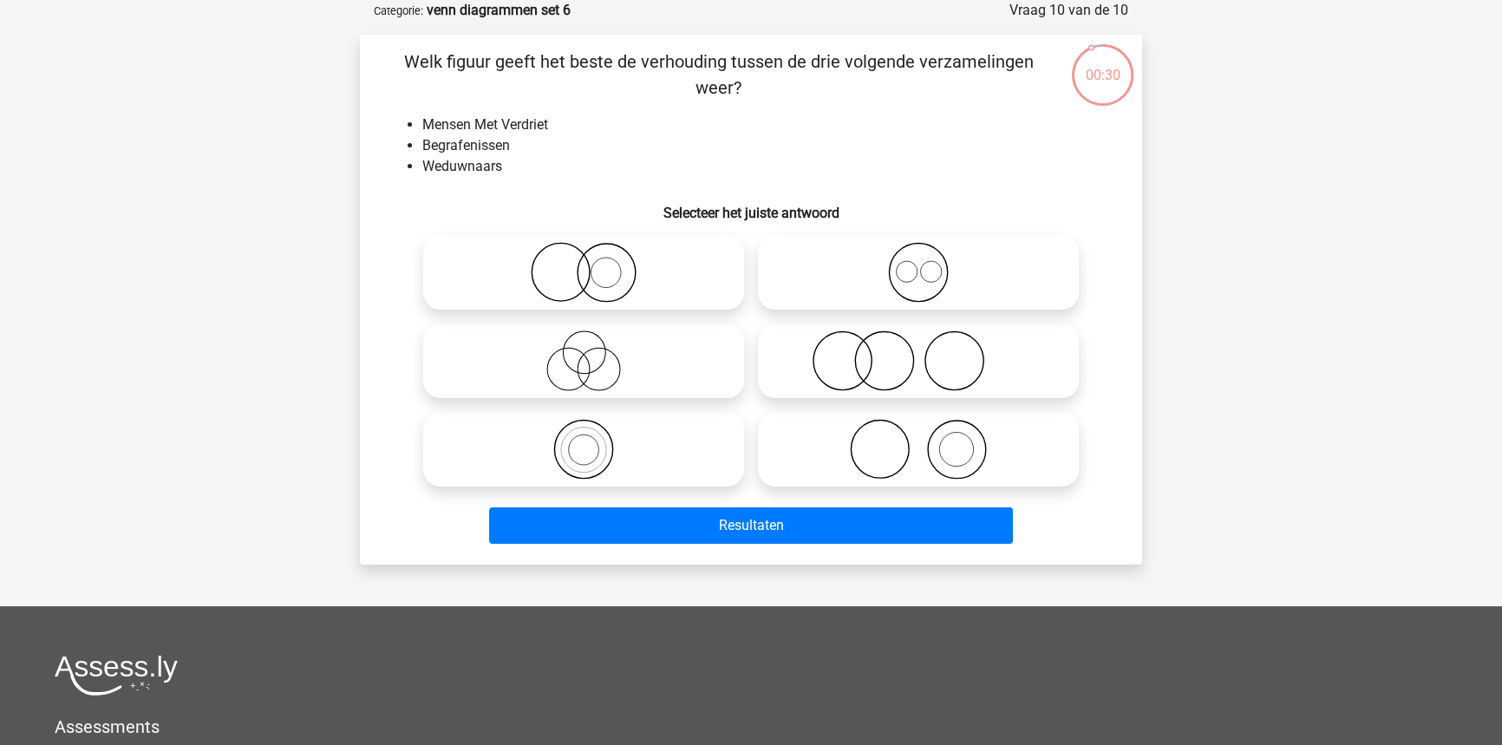
drag, startPoint x: 940, startPoint y: 391, endPoint x: 946, endPoint y: 407, distance: 17.6
click at [942, 394] on label at bounding box center [918, 360] width 321 height 75
click at [929, 352] on input "radio" at bounding box center [923, 346] width 11 height 11
radio input "true"
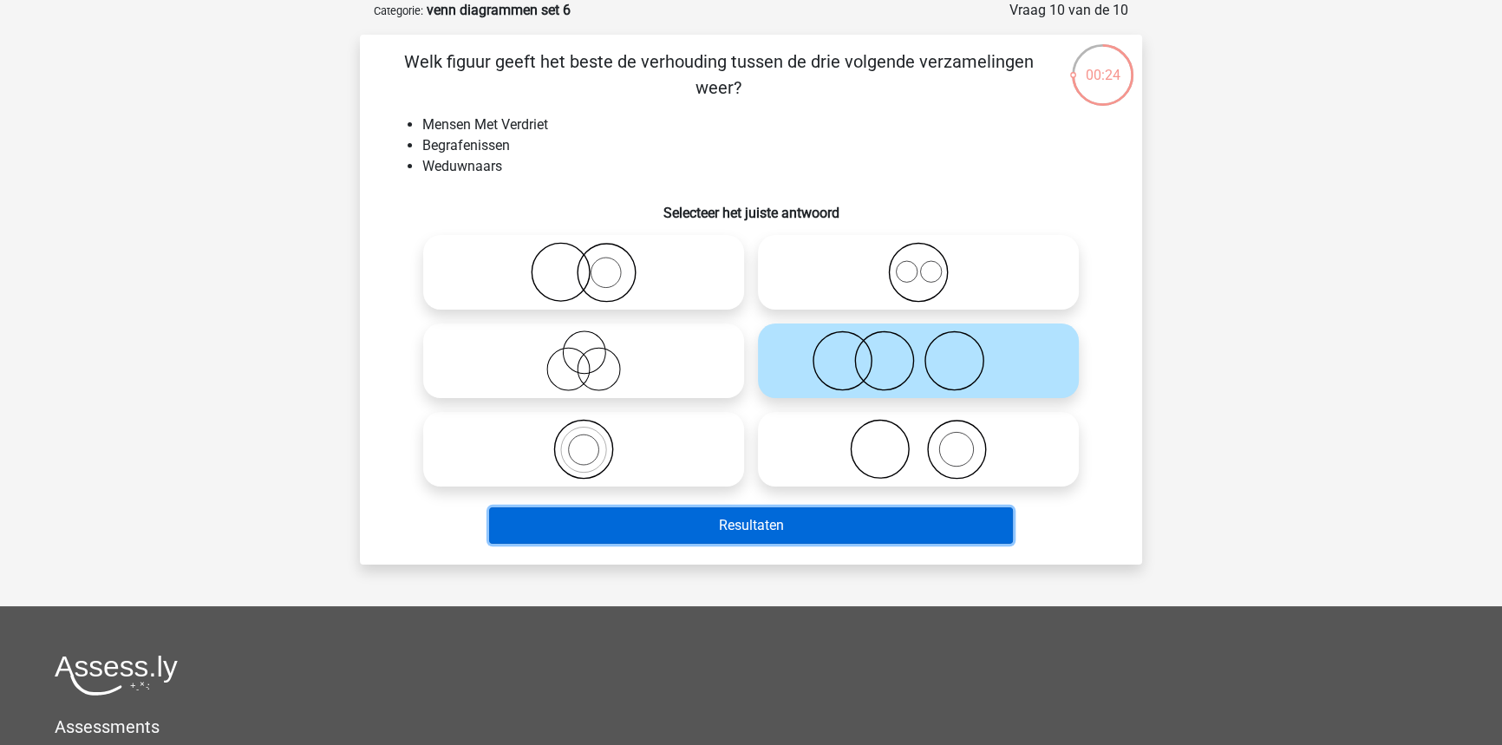
click at [928, 526] on button "Resultaten" at bounding box center [751, 525] width 525 height 36
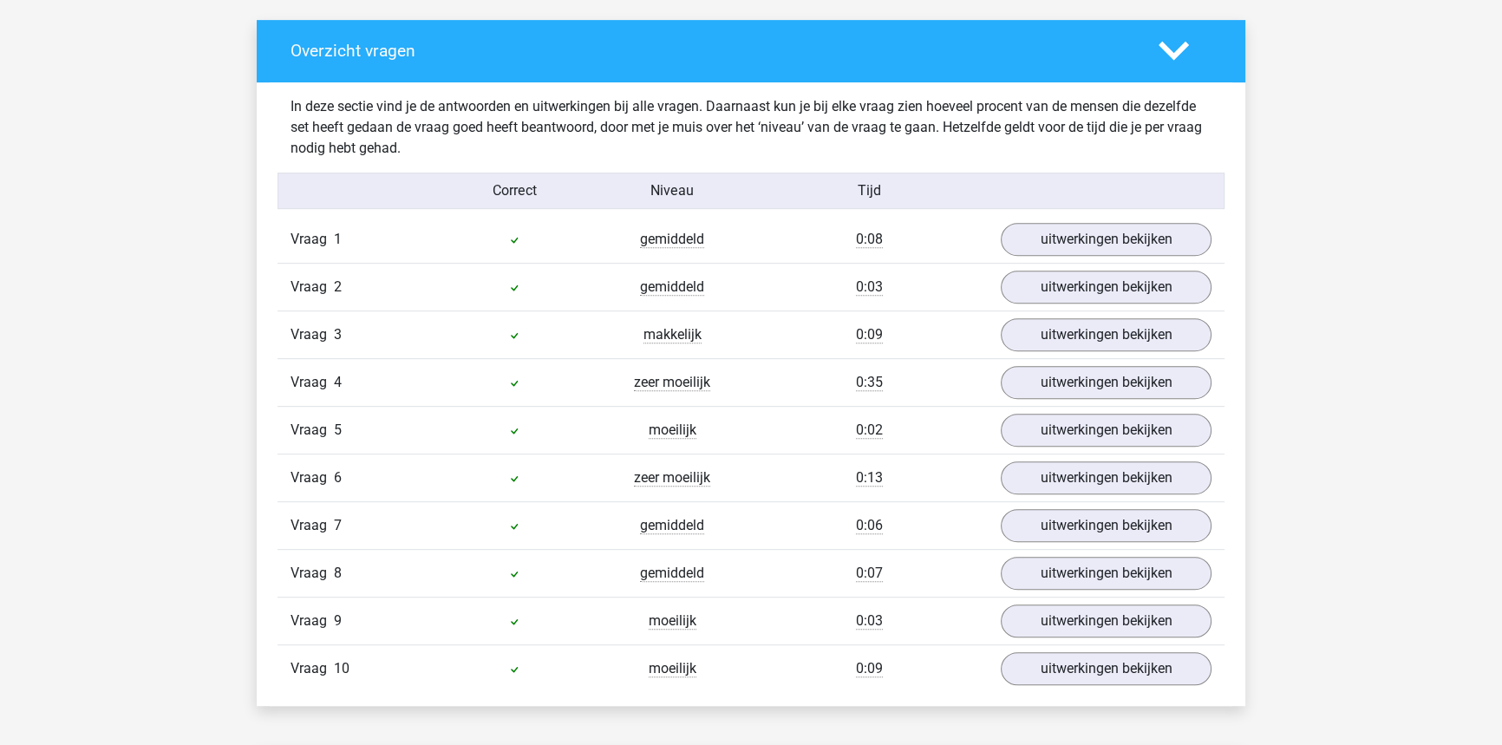
scroll to position [1024, 0]
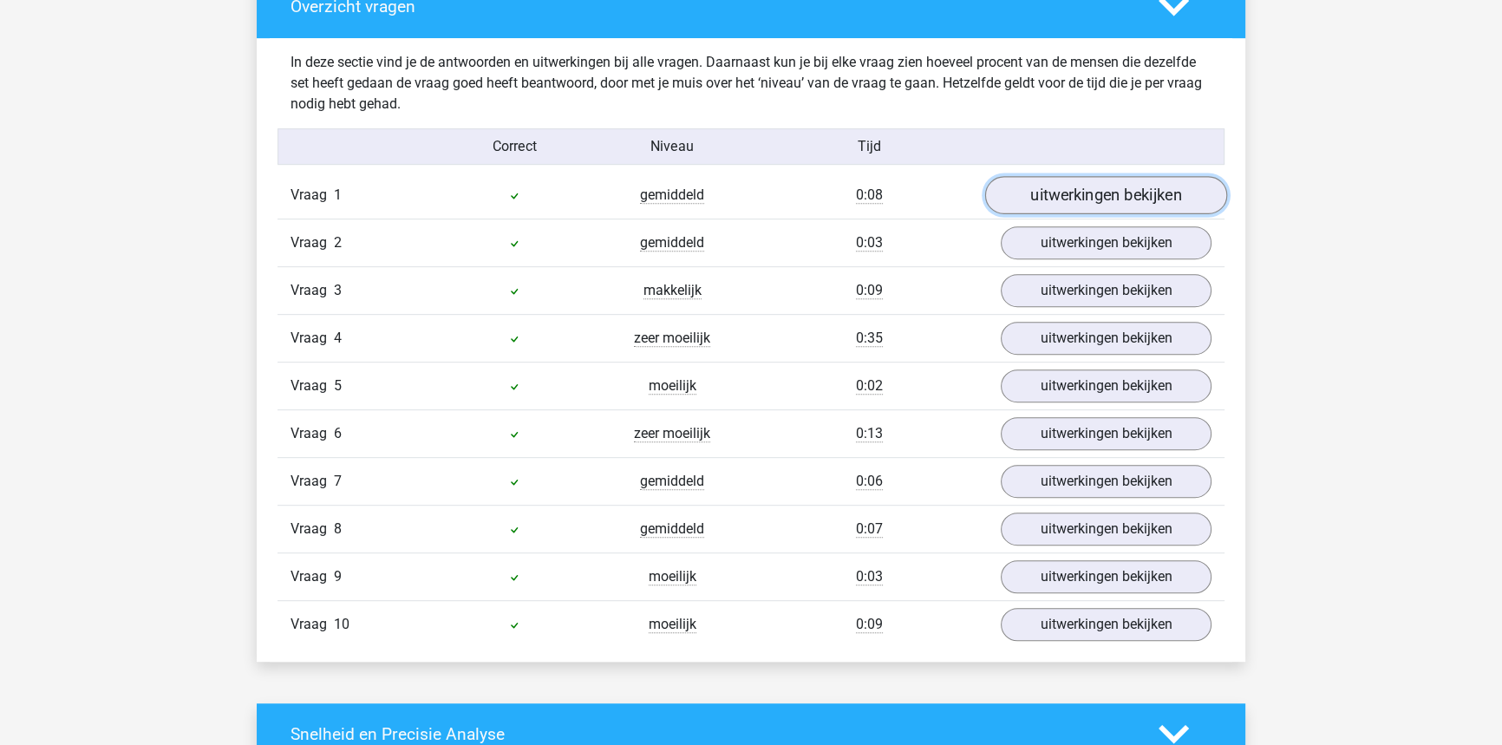
click at [1178, 182] on link "uitwerkingen bekijken" at bounding box center [1106, 195] width 242 height 38
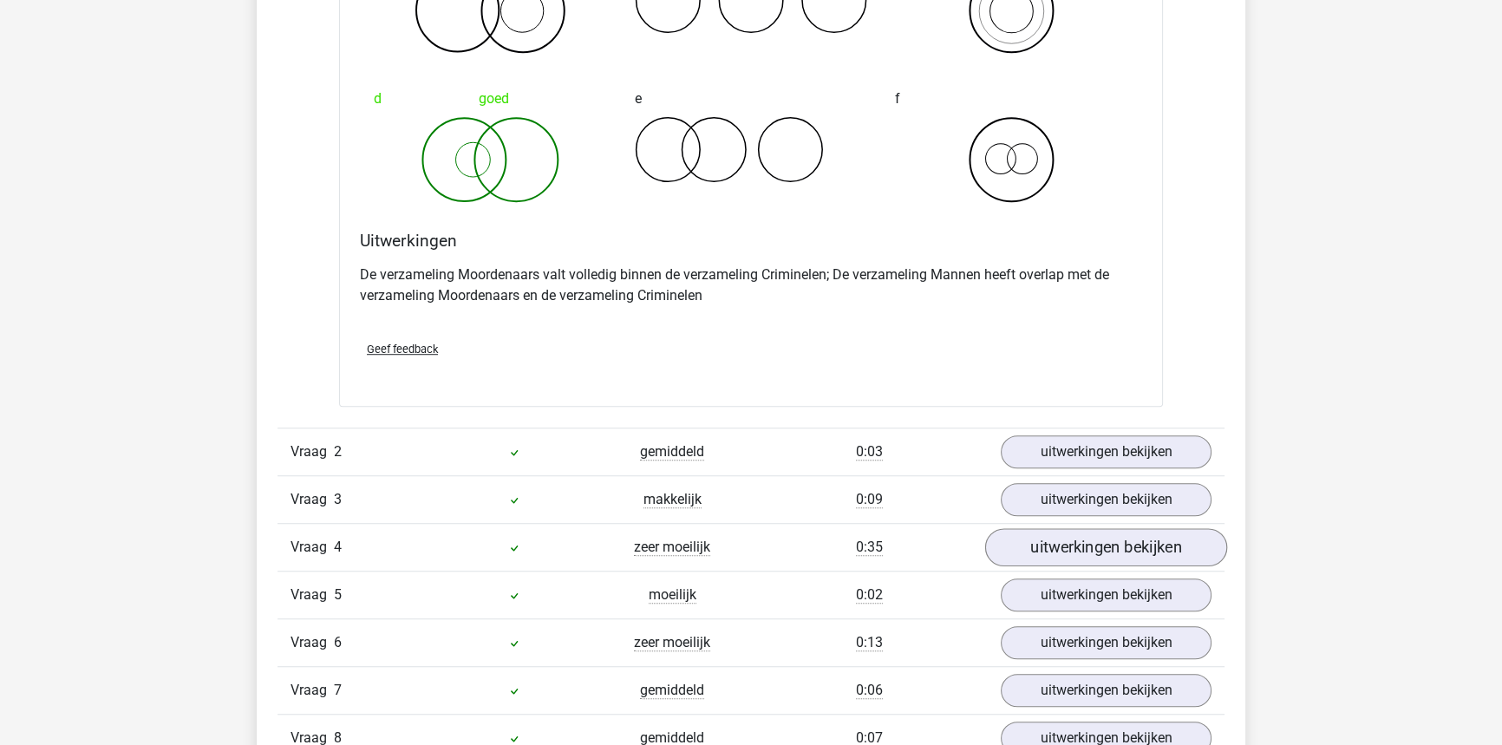
scroll to position [1497, 0]
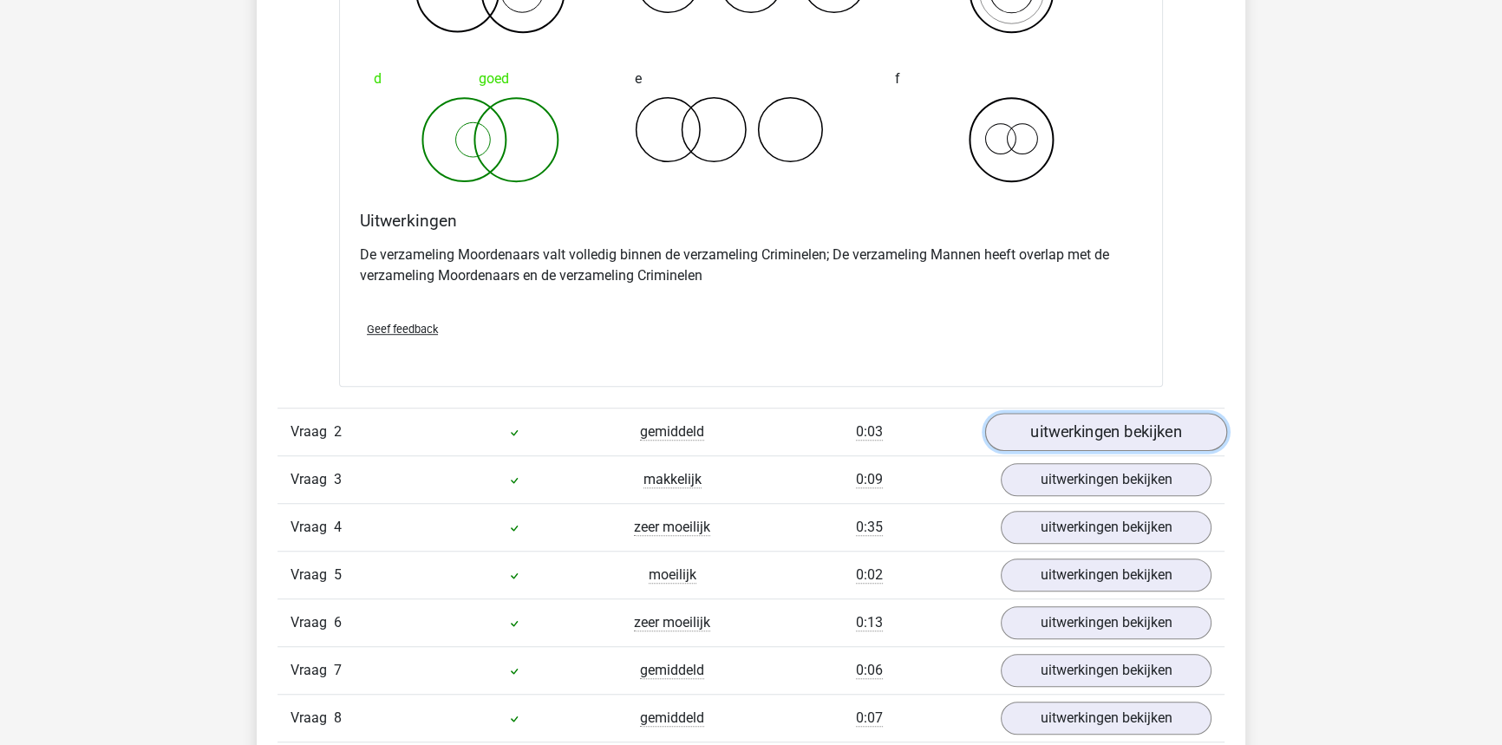
click at [1072, 443] on link "uitwerkingen bekijken" at bounding box center [1106, 432] width 242 height 38
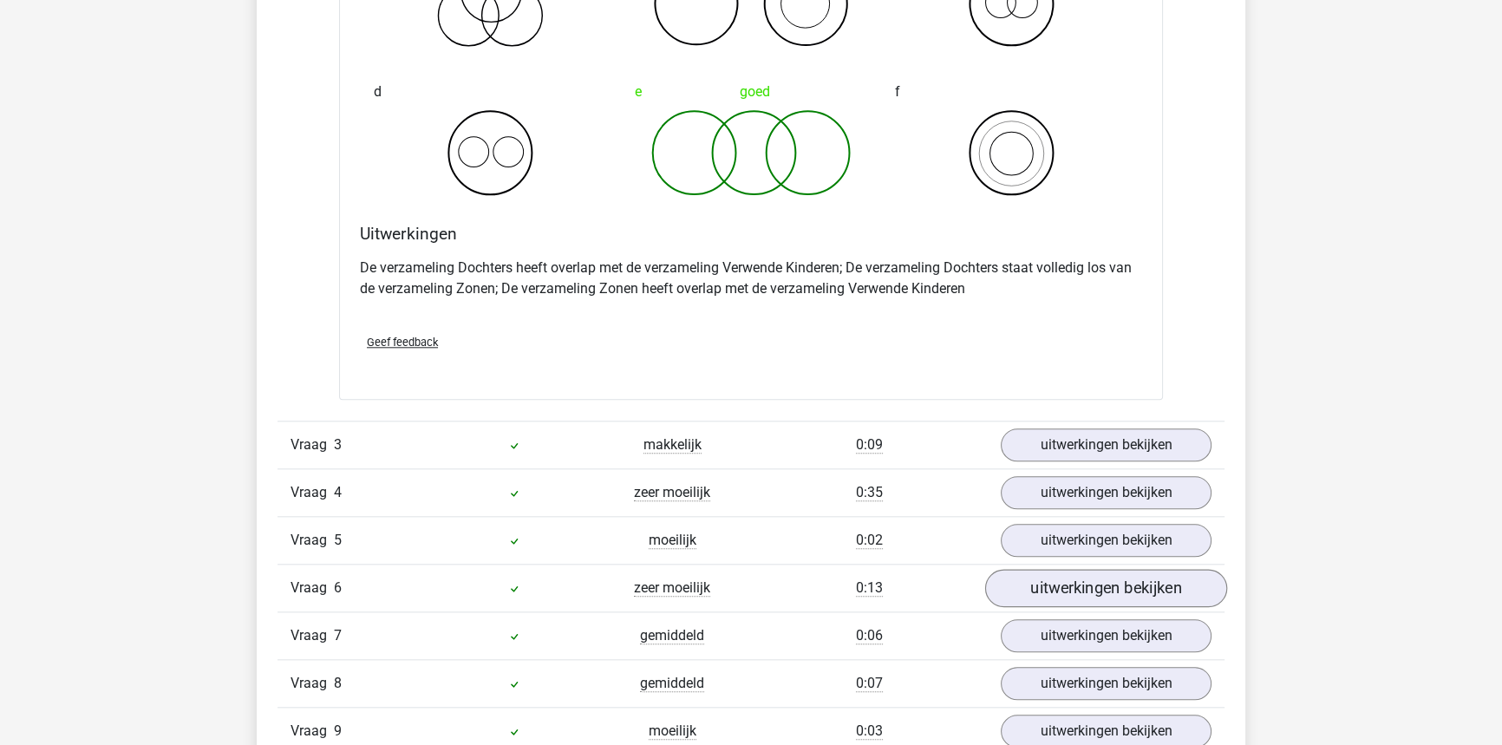
scroll to position [2285, 0]
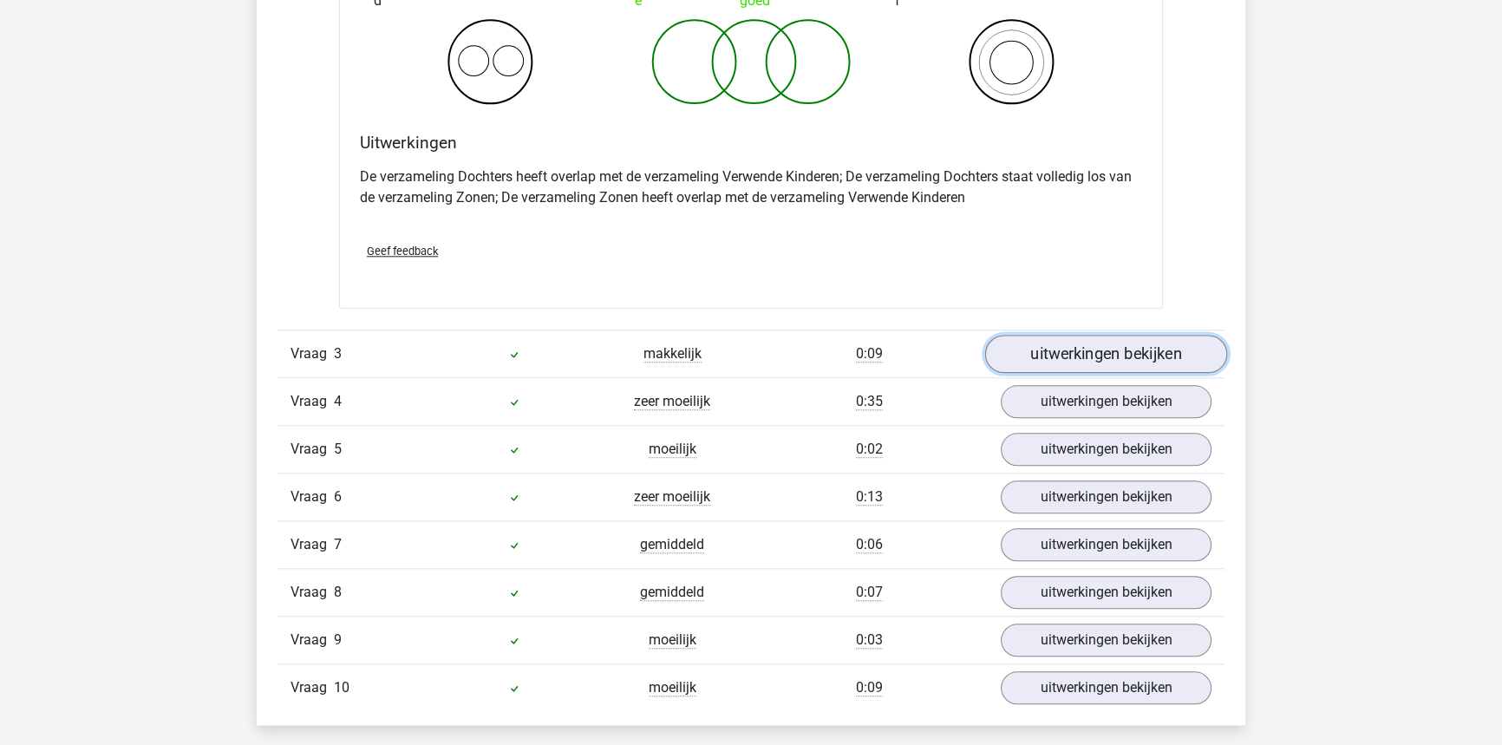
click at [1106, 362] on link "uitwerkingen bekijken" at bounding box center [1106, 354] width 242 height 38
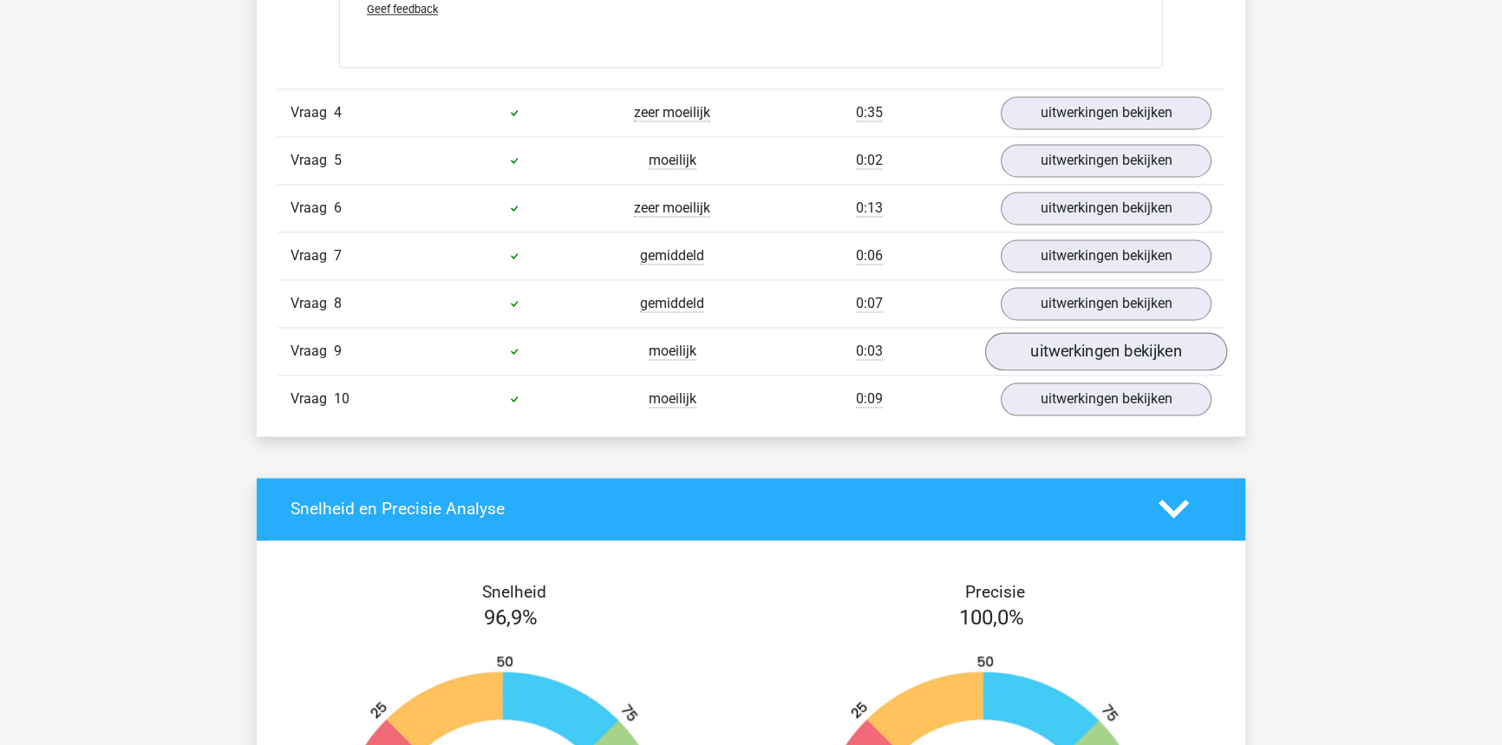
scroll to position [3231, 0]
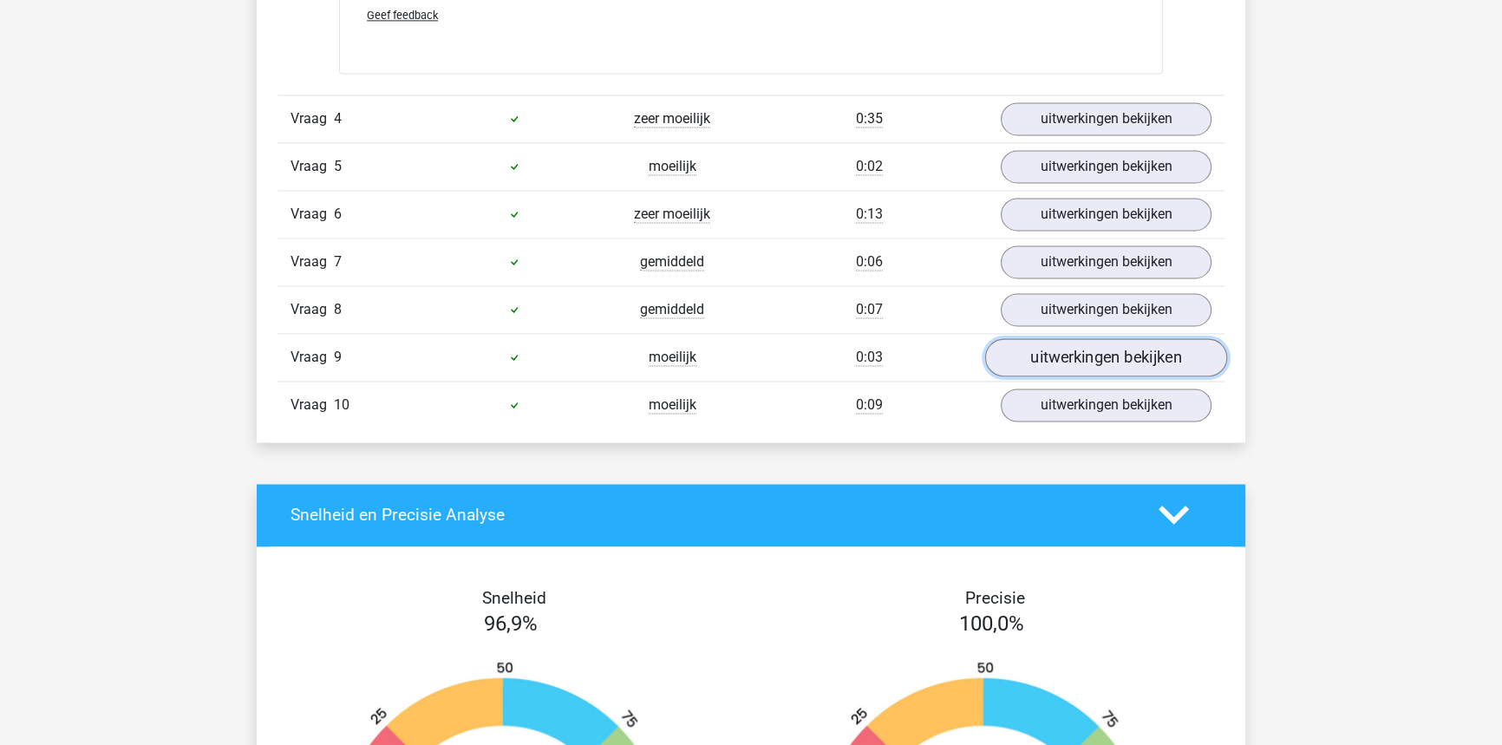
click at [1093, 342] on link "uitwerkingen bekijken" at bounding box center [1106, 357] width 242 height 38
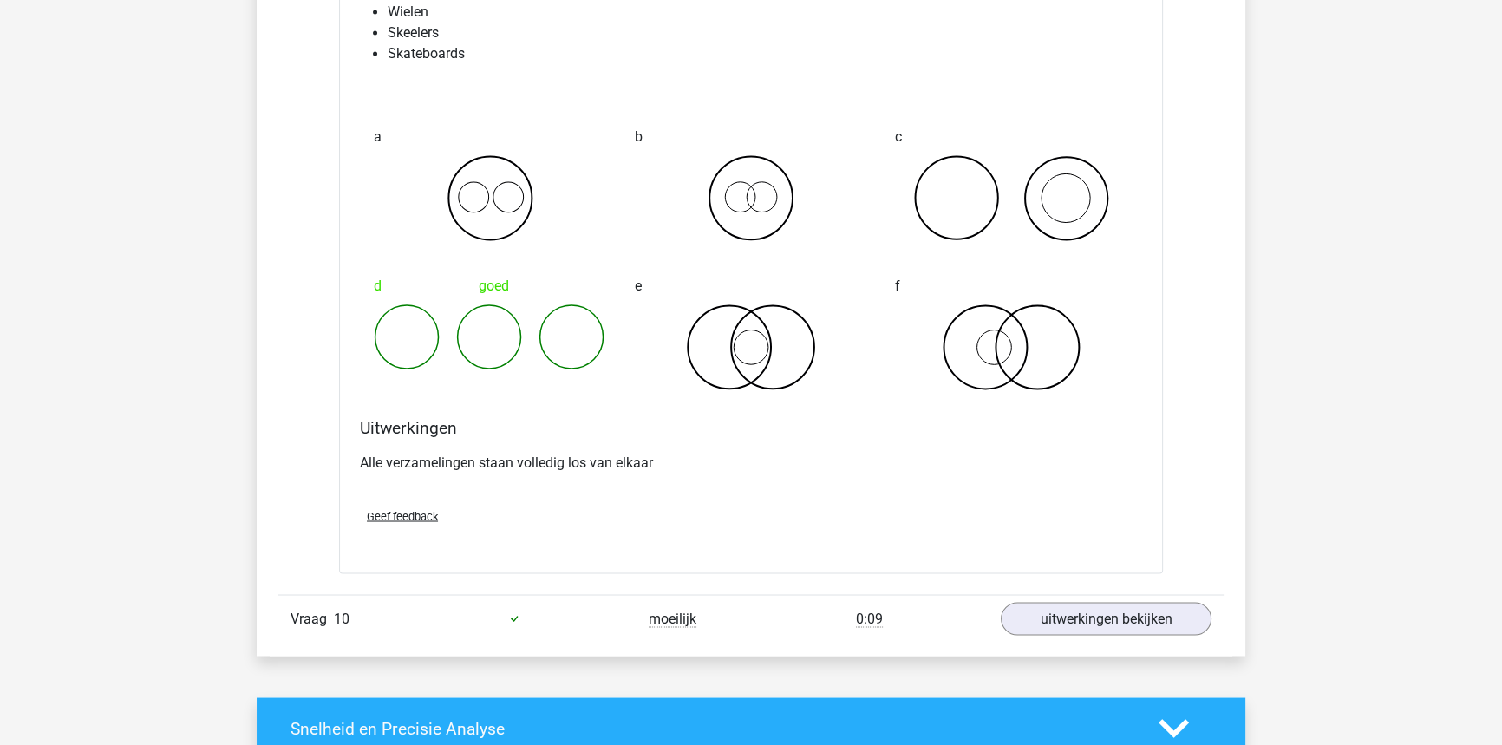
scroll to position [3783, 0]
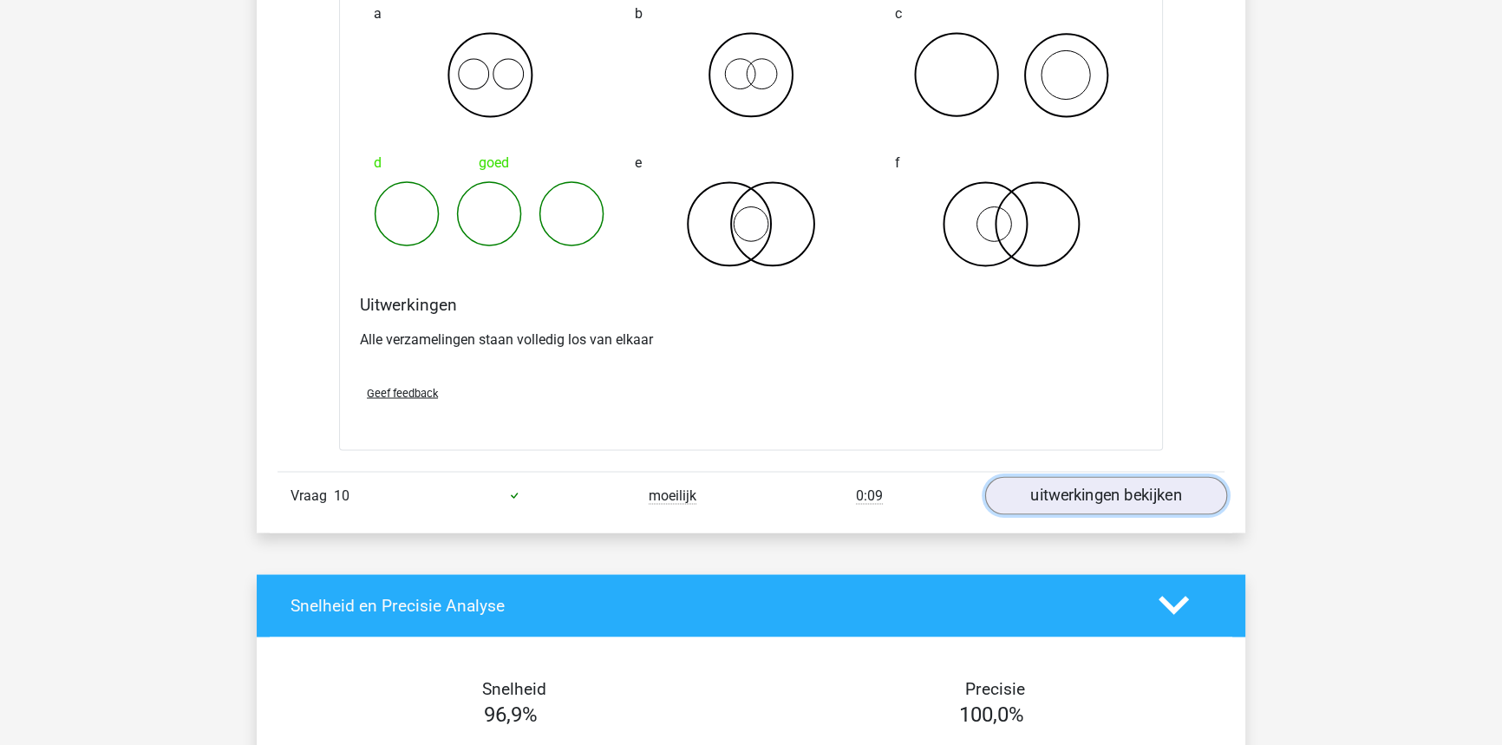
click at [1072, 477] on link "uitwerkingen bekijken" at bounding box center [1106, 495] width 242 height 38
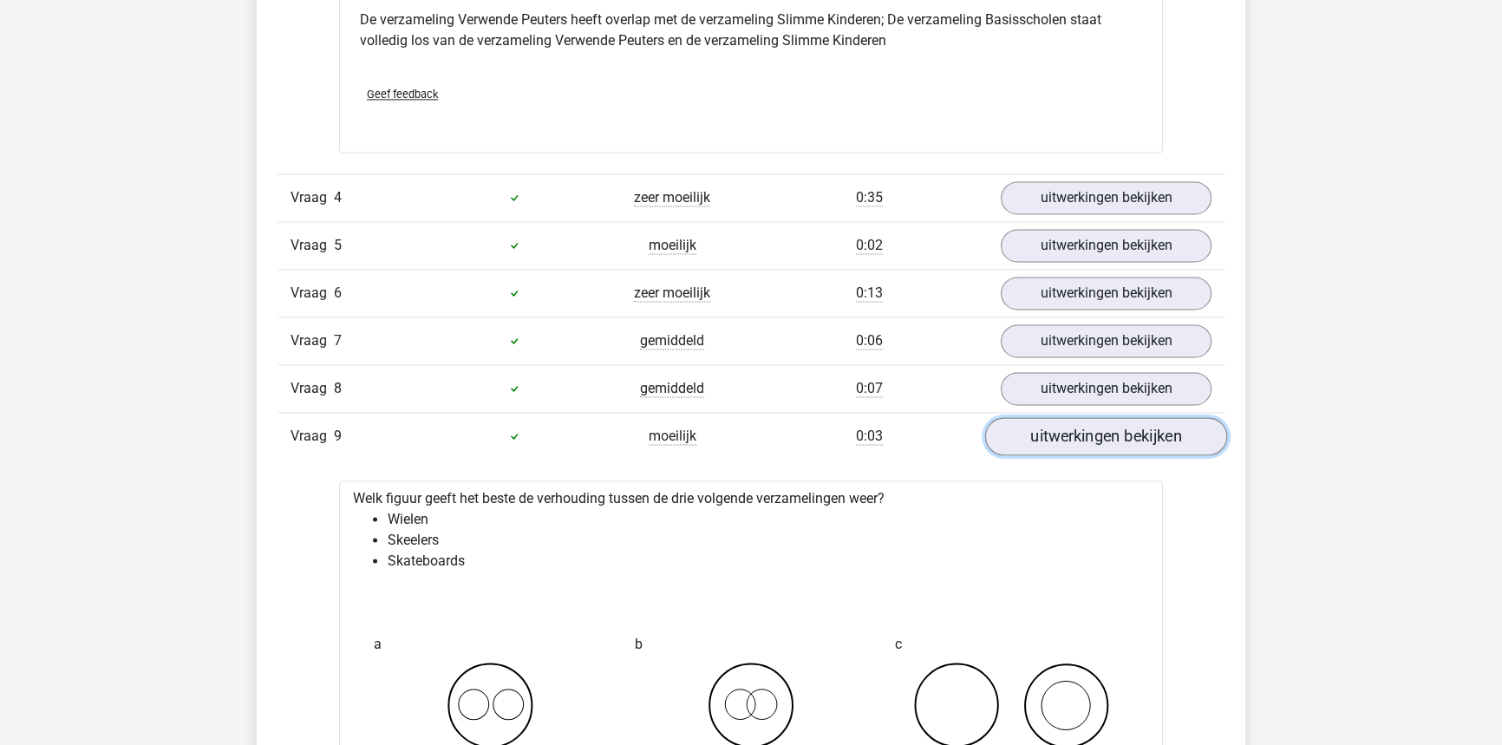
click at [1095, 417] on link "uitwerkingen bekijken" at bounding box center [1106, 436] width 242 height 38
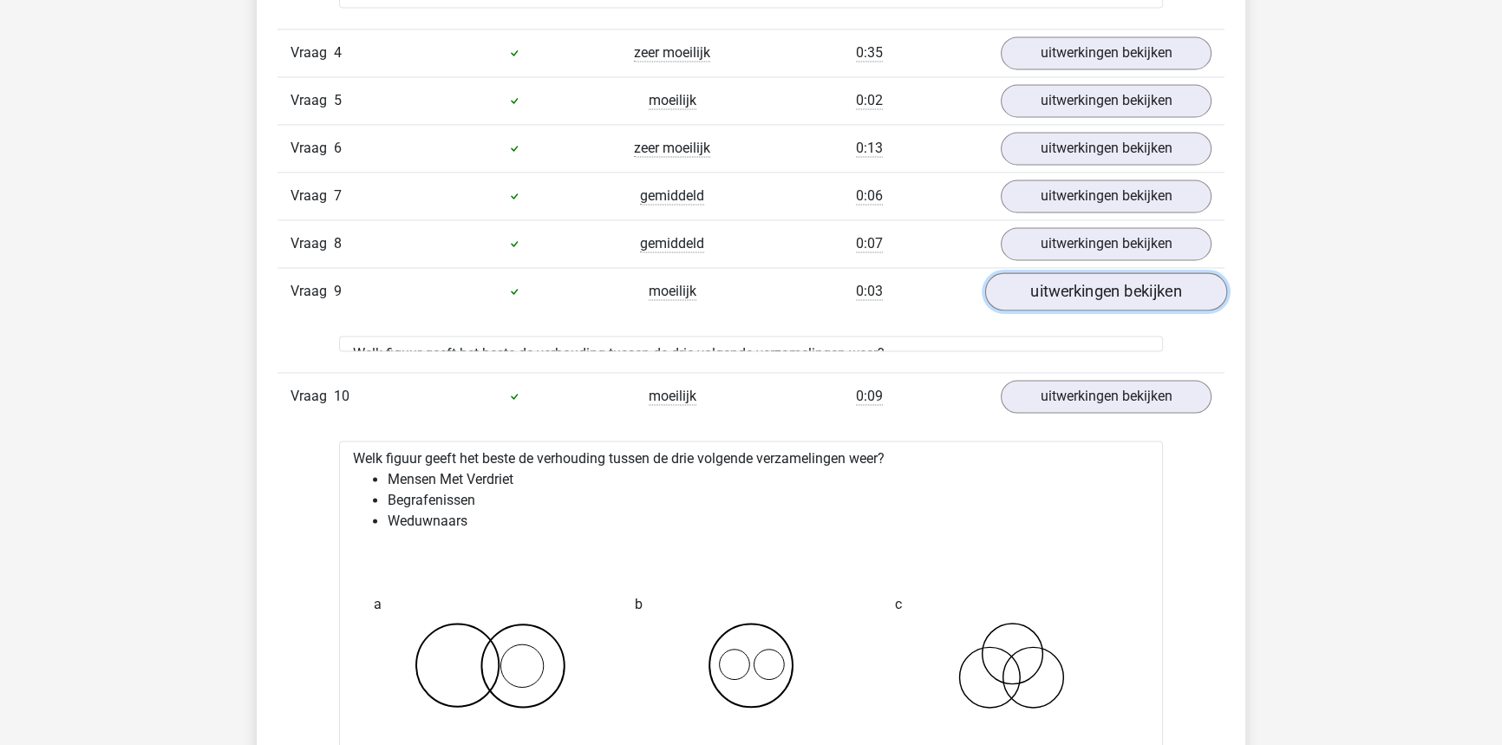
scroll to position [3310, 0]
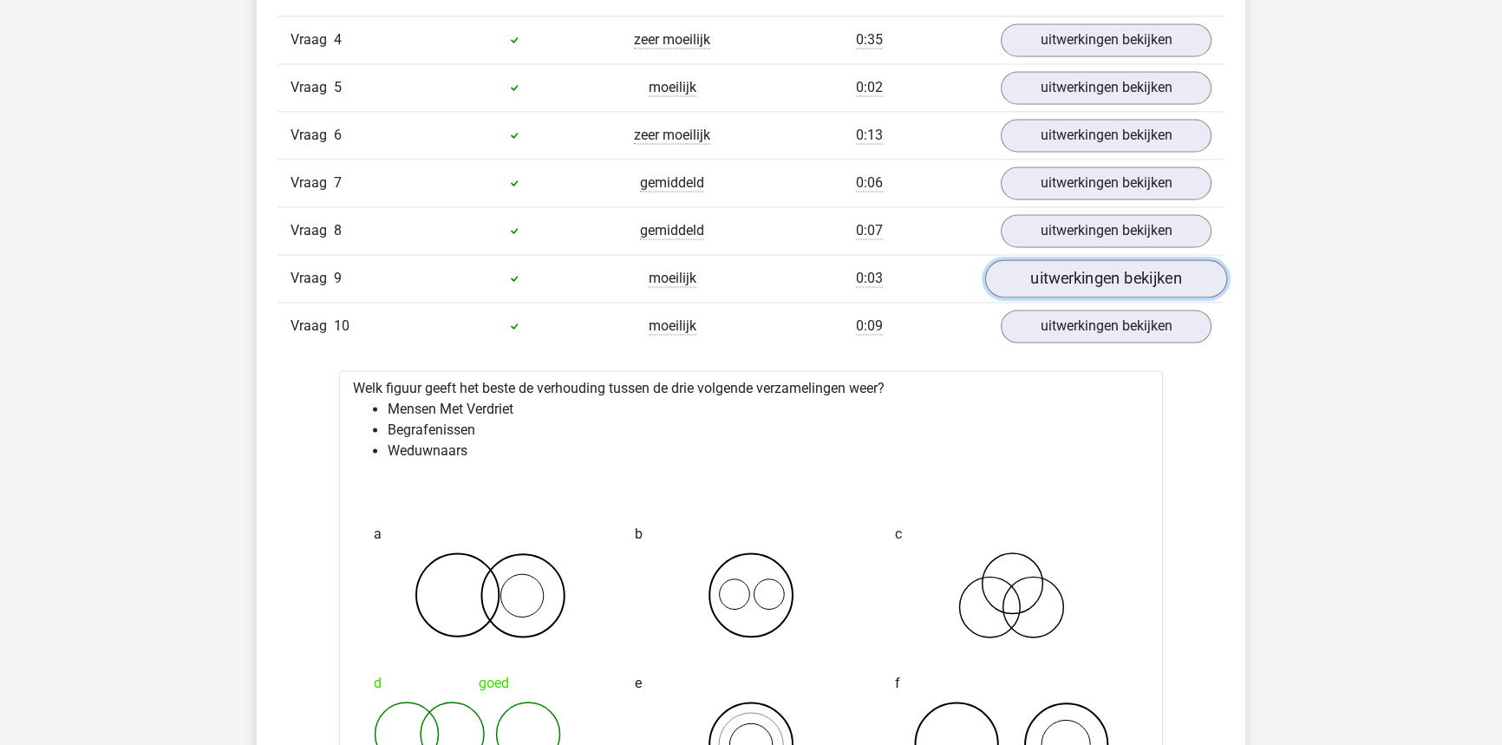
click at [1081, 283] on link "uitwerkingen bekijken" at bounding box center [1106, 278] width 242 height 38
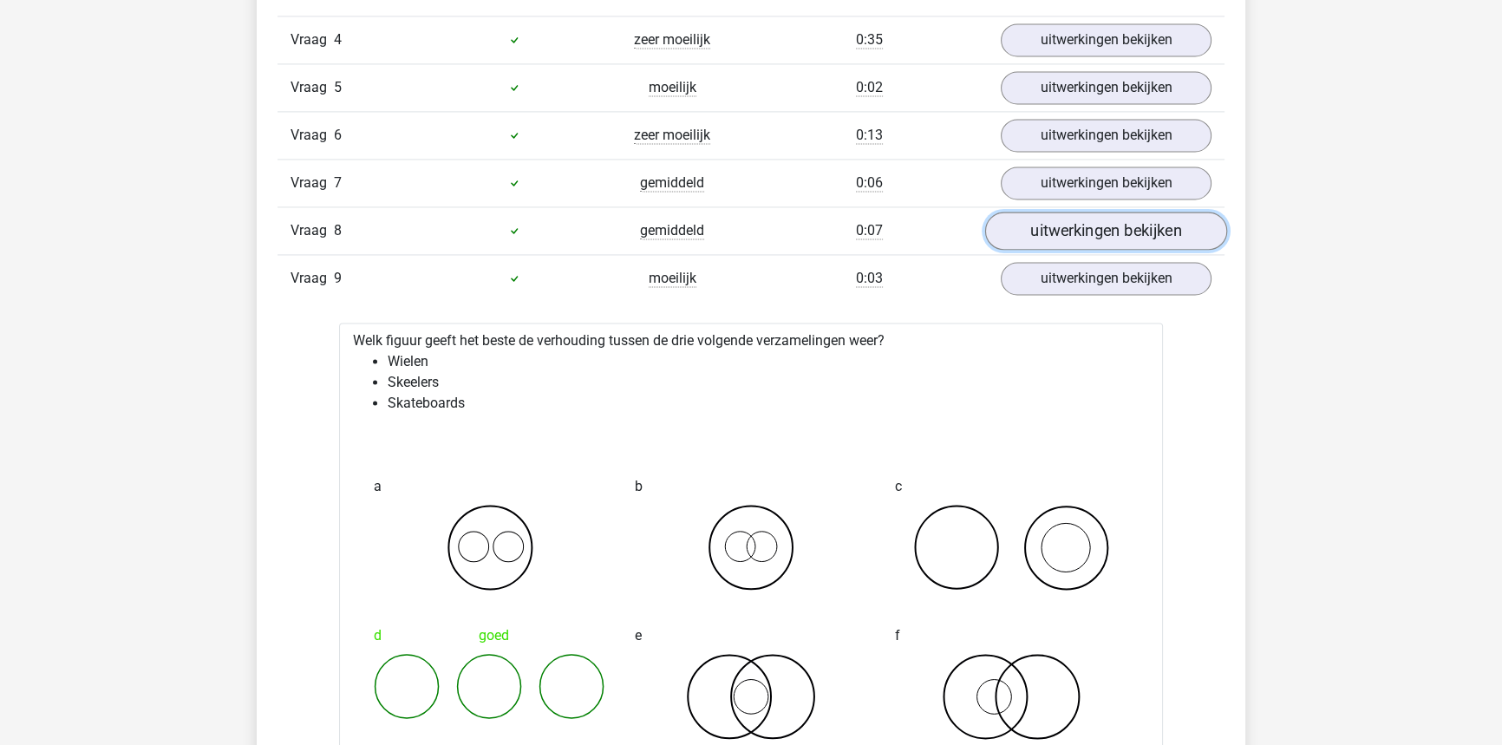
click at [1073, 234] on link "uitwerkingen bekijken" at bounding box center [1106, 231] width 242 height 38
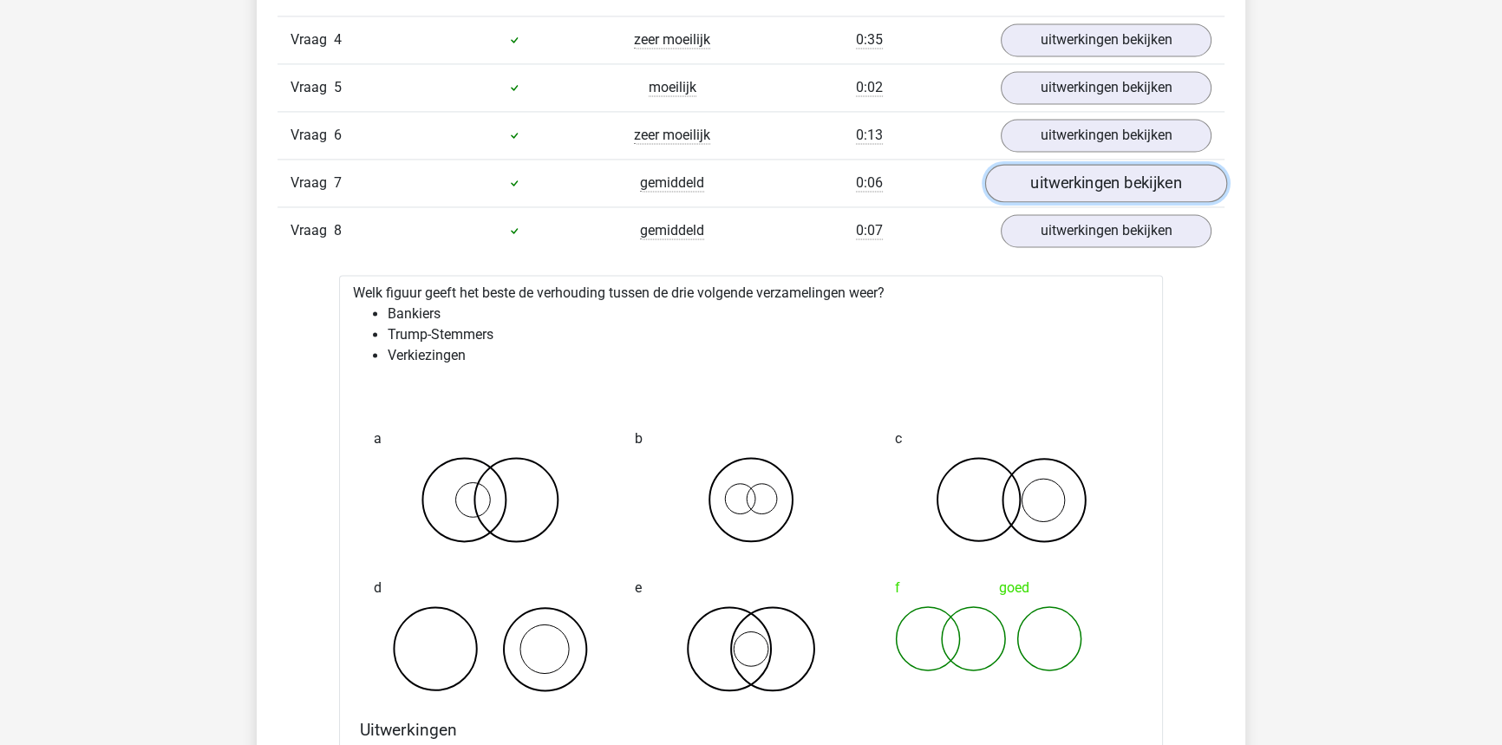
click at [1075, 172] on link "uitwerkingen bekijken" at bounding box center [1106, 183] width 242 height 38
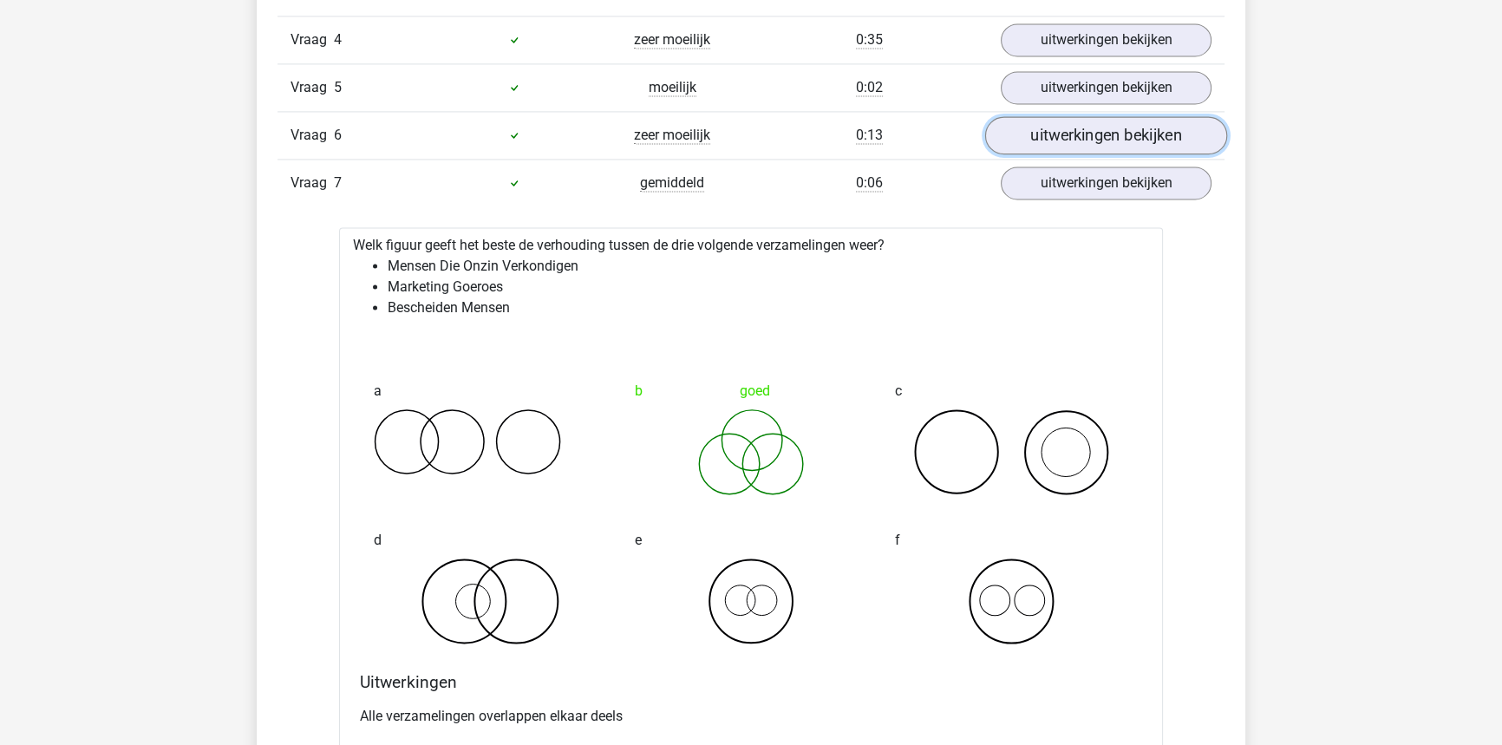
click at [1073, 124] on link "uitwerkingen bekijken" at bounding box center [1106, 135] width 242 height 38
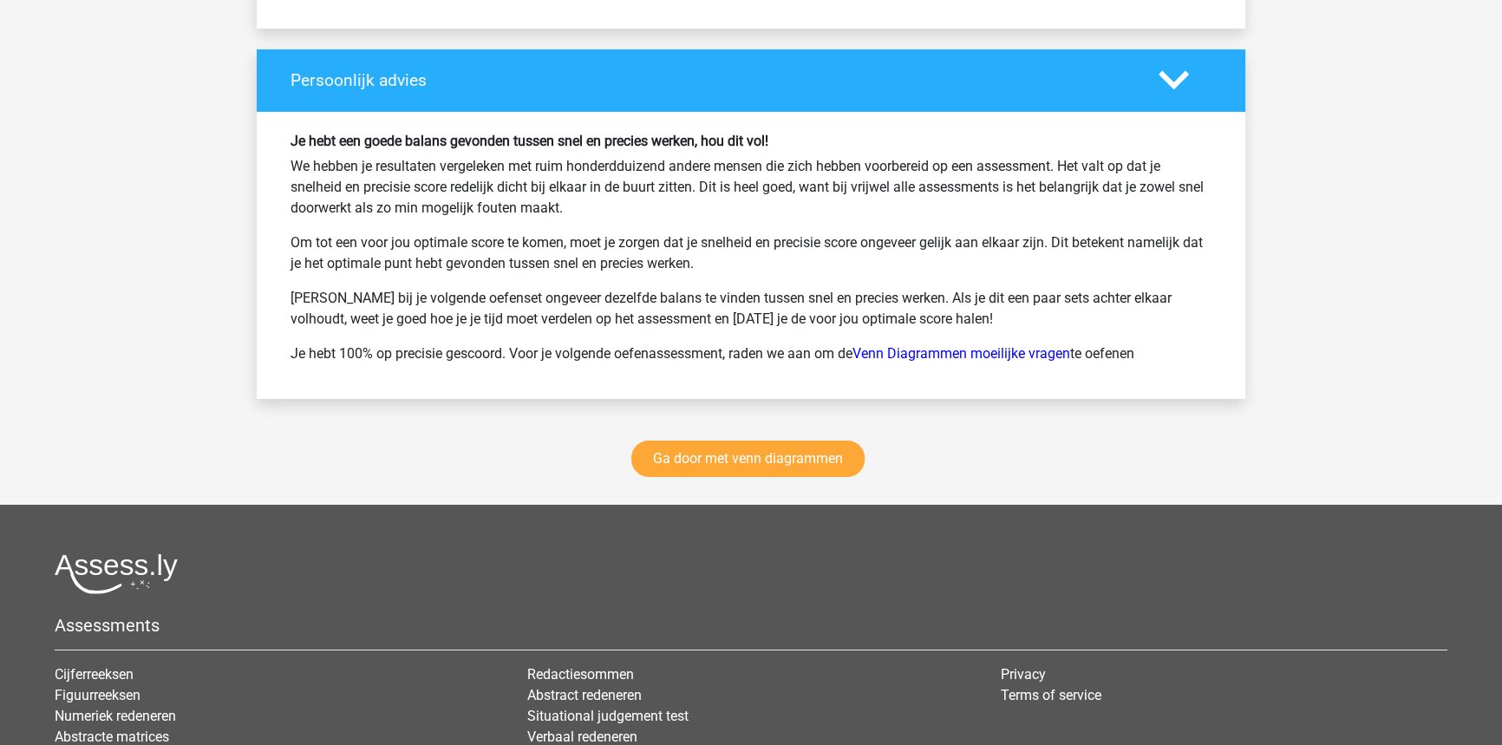
scroll to position [7566, 0]
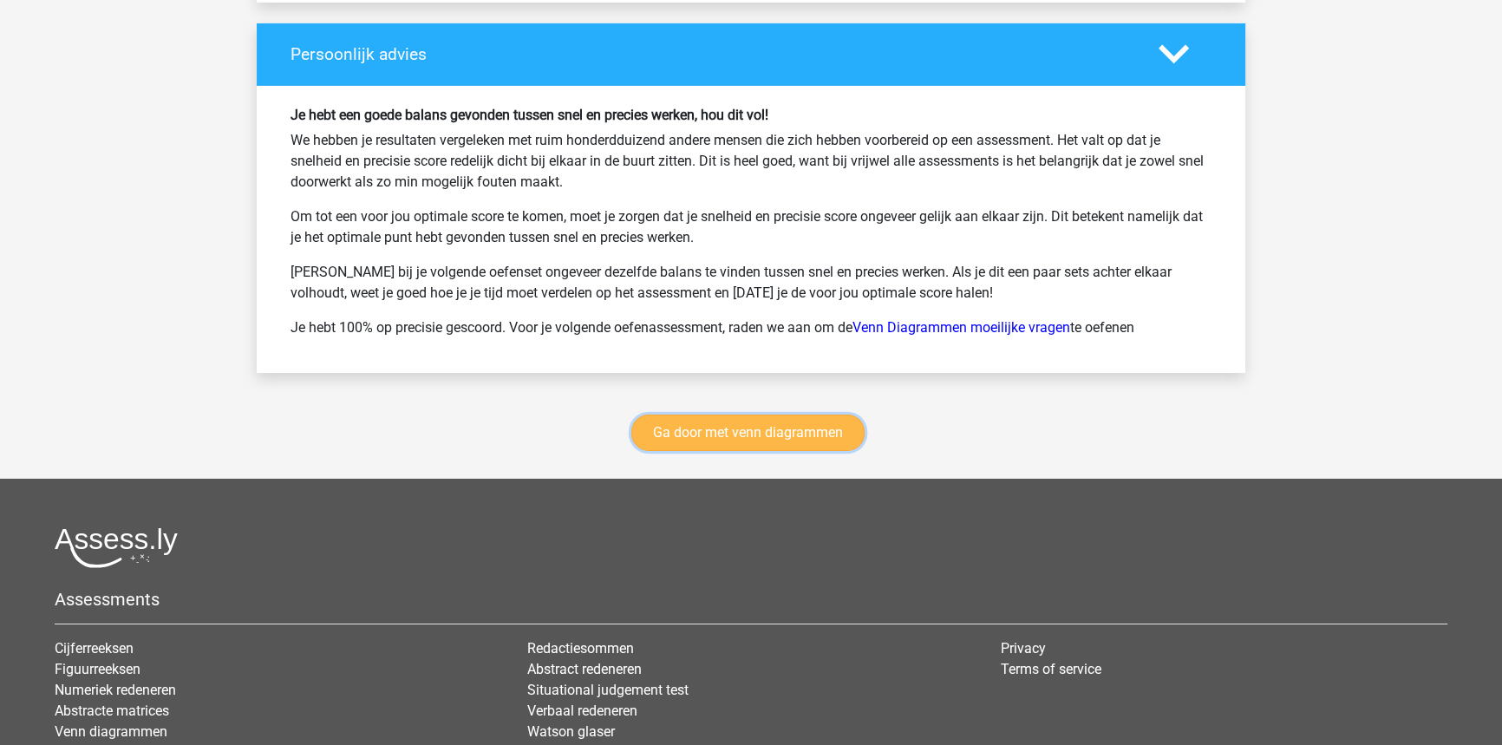
click at [766, 429] on link "Ga door met venn diagrammen" at bounding box center [747, 432] width 233 height 36
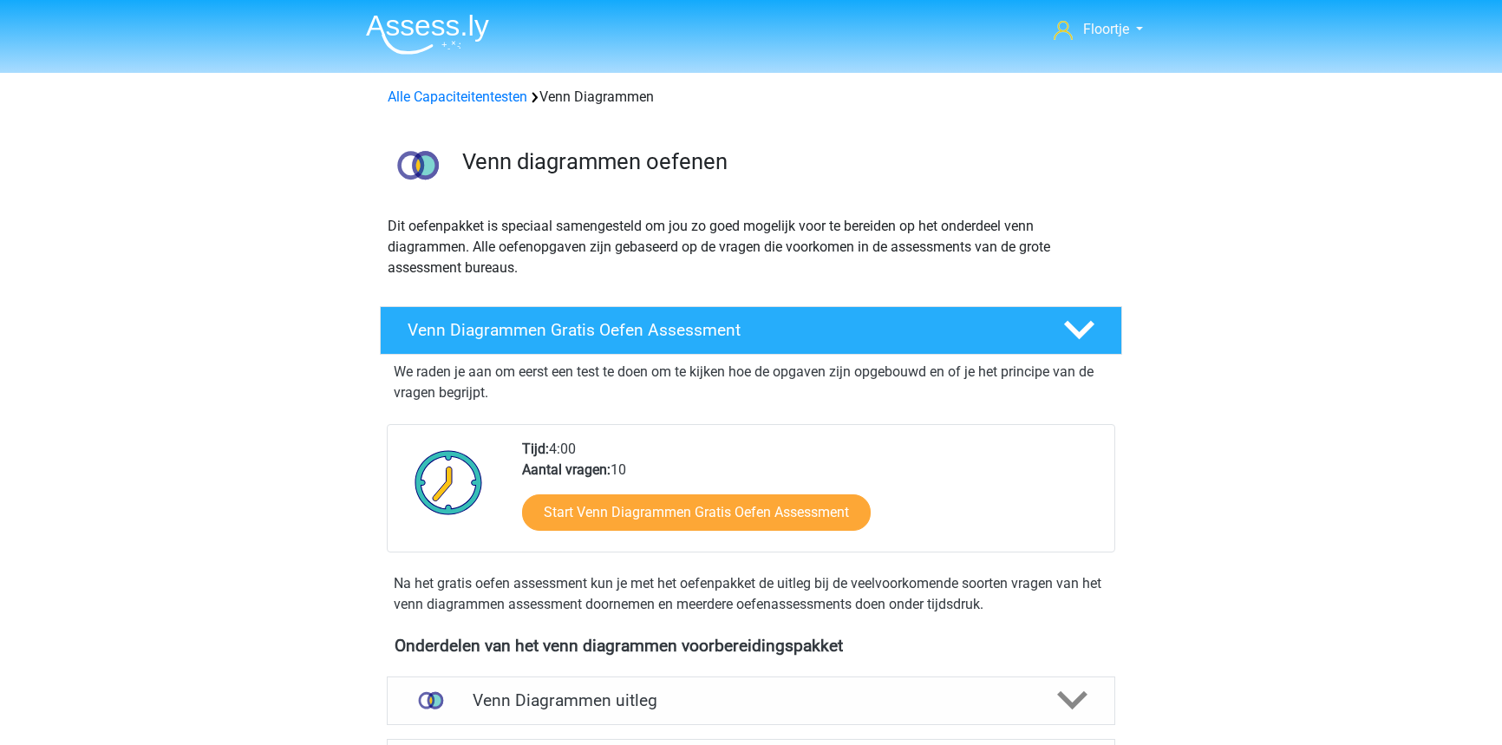
scroll to position [731, 0]
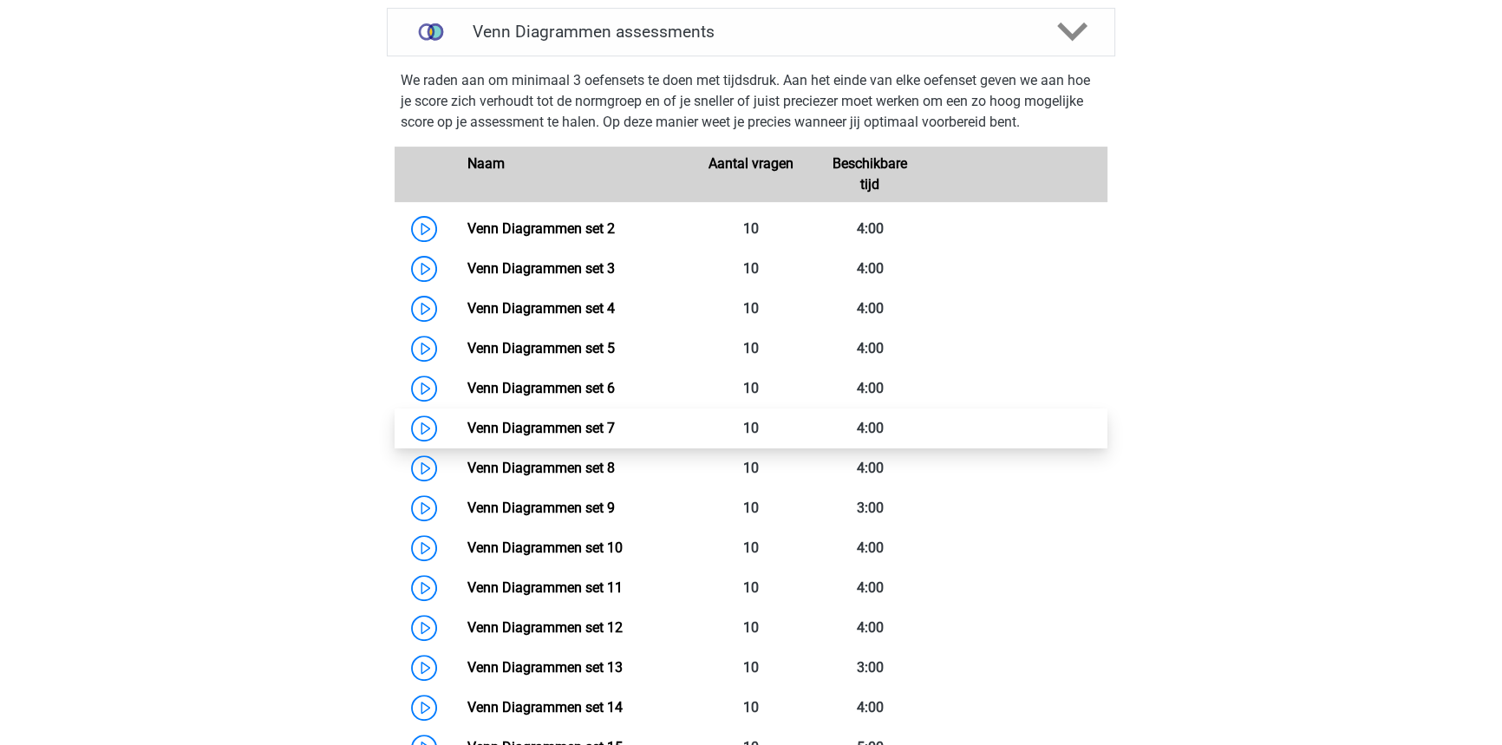
click at [466, 422] on link "Venn Diagrammen set 7" at bounding box center [539, 428] width 147 height 16
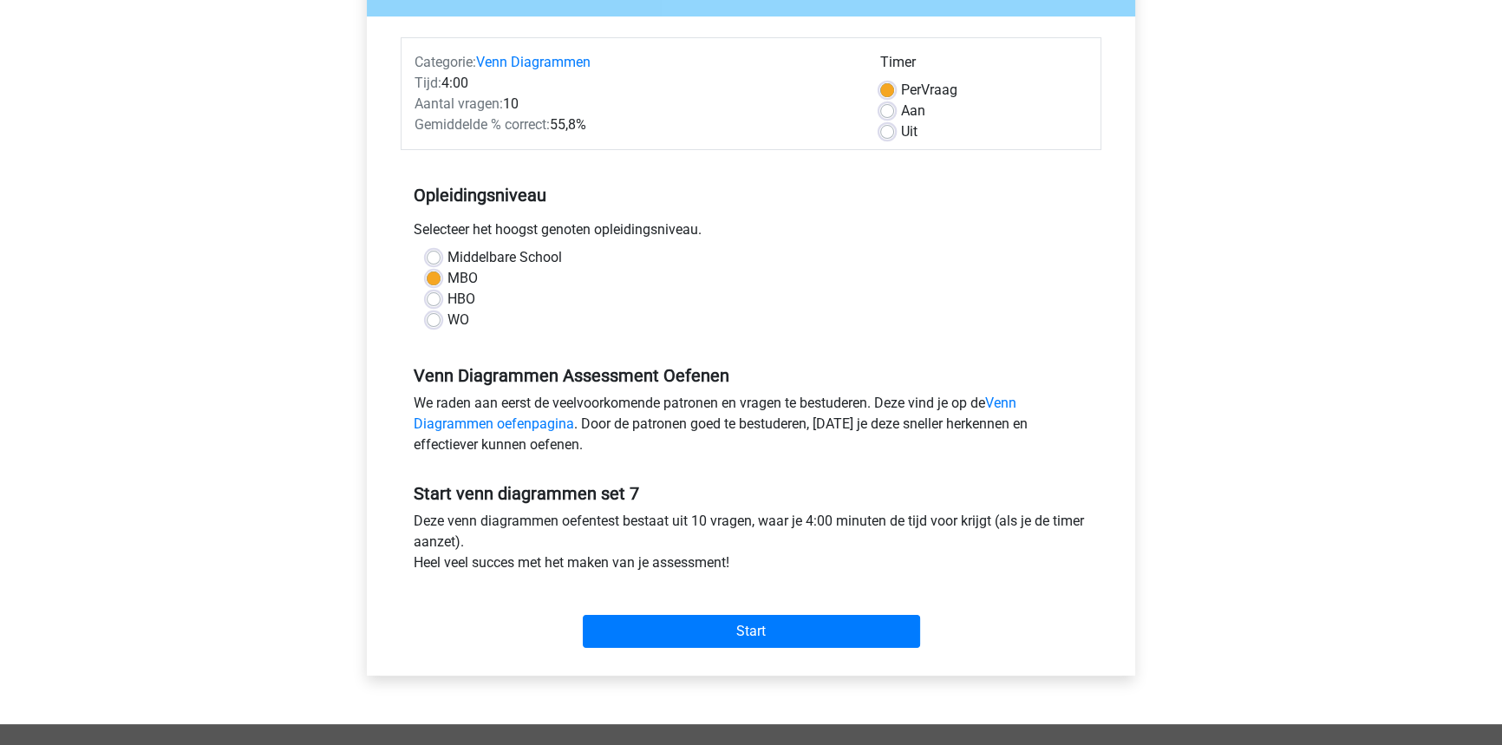
scroll to position [236, 0]
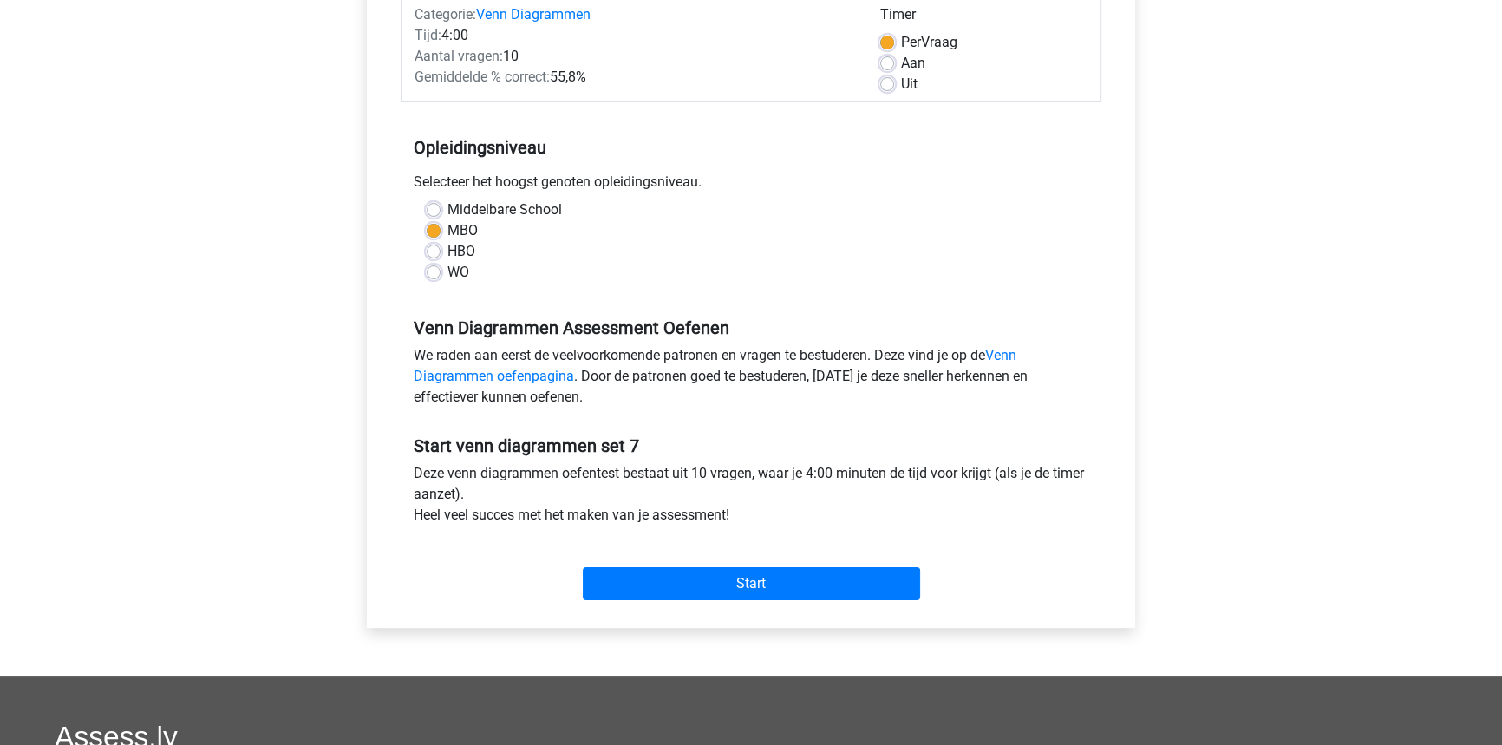
click at [882, 92] on div "Uit" at bounding box center [983, 84] width 207 height 21
click at [901, 89] on label "Uit" at bounding box center [909, 84] width 16 height 21
click at [883, 89] on input "Uit" at bounding box center [887, 82] width 14 height 17
radio input "true"
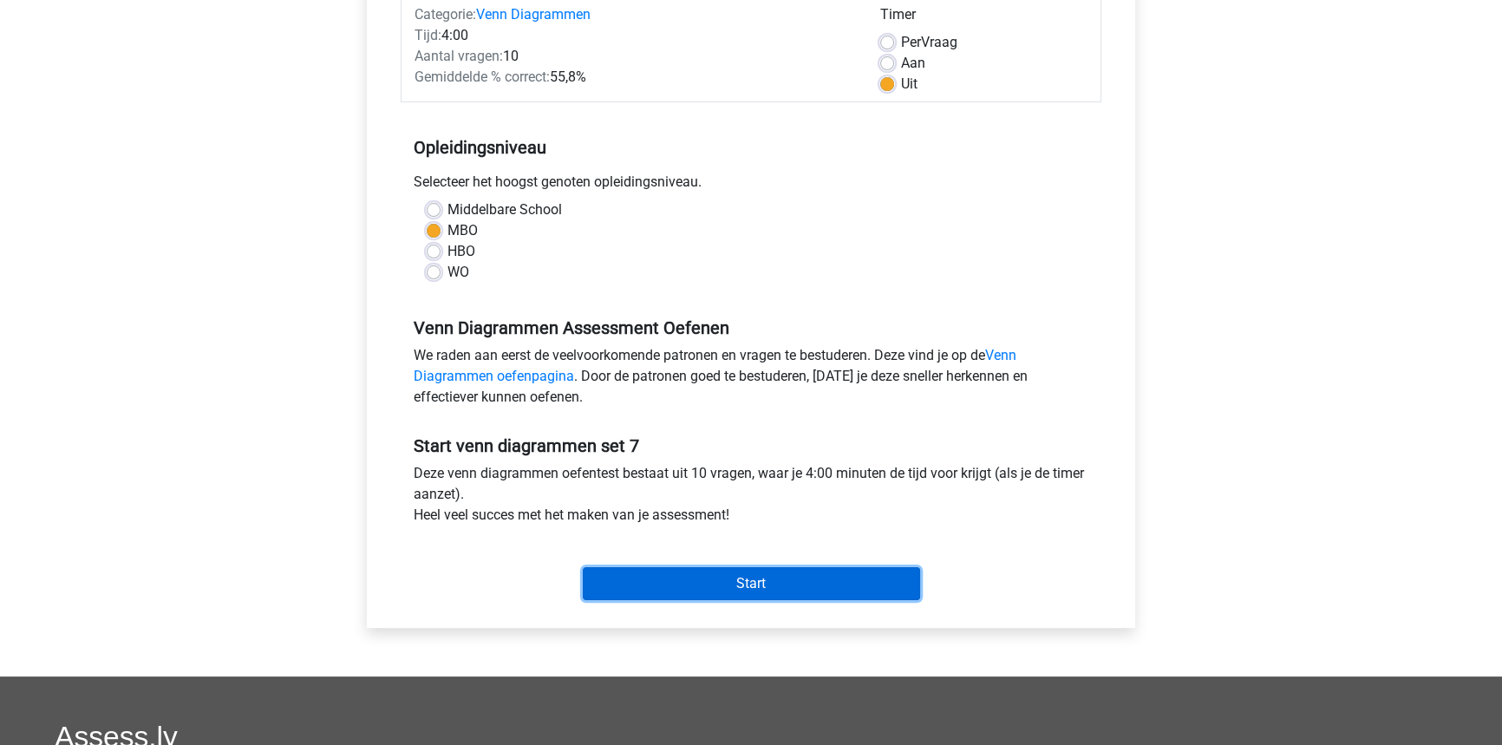
click at [747, 578] on input "Start" at bounding box center [751, 583] width 337 height 33
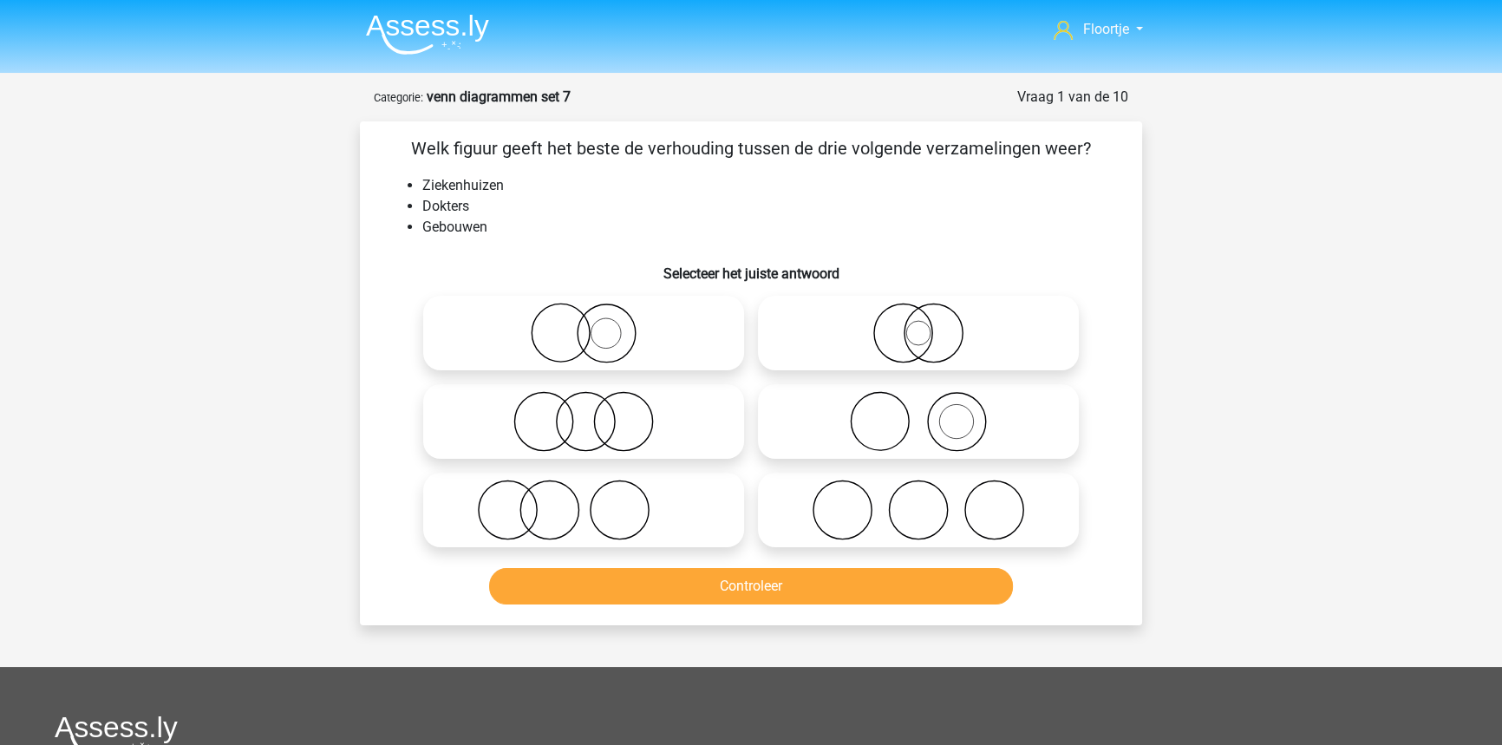
click at [544, 491] on icon at bounding box center [583, 509] width 307 height 61
click at [584, 491] on input "radio" at bounding box center [589, 495] width 11 height 11
radio input "true"
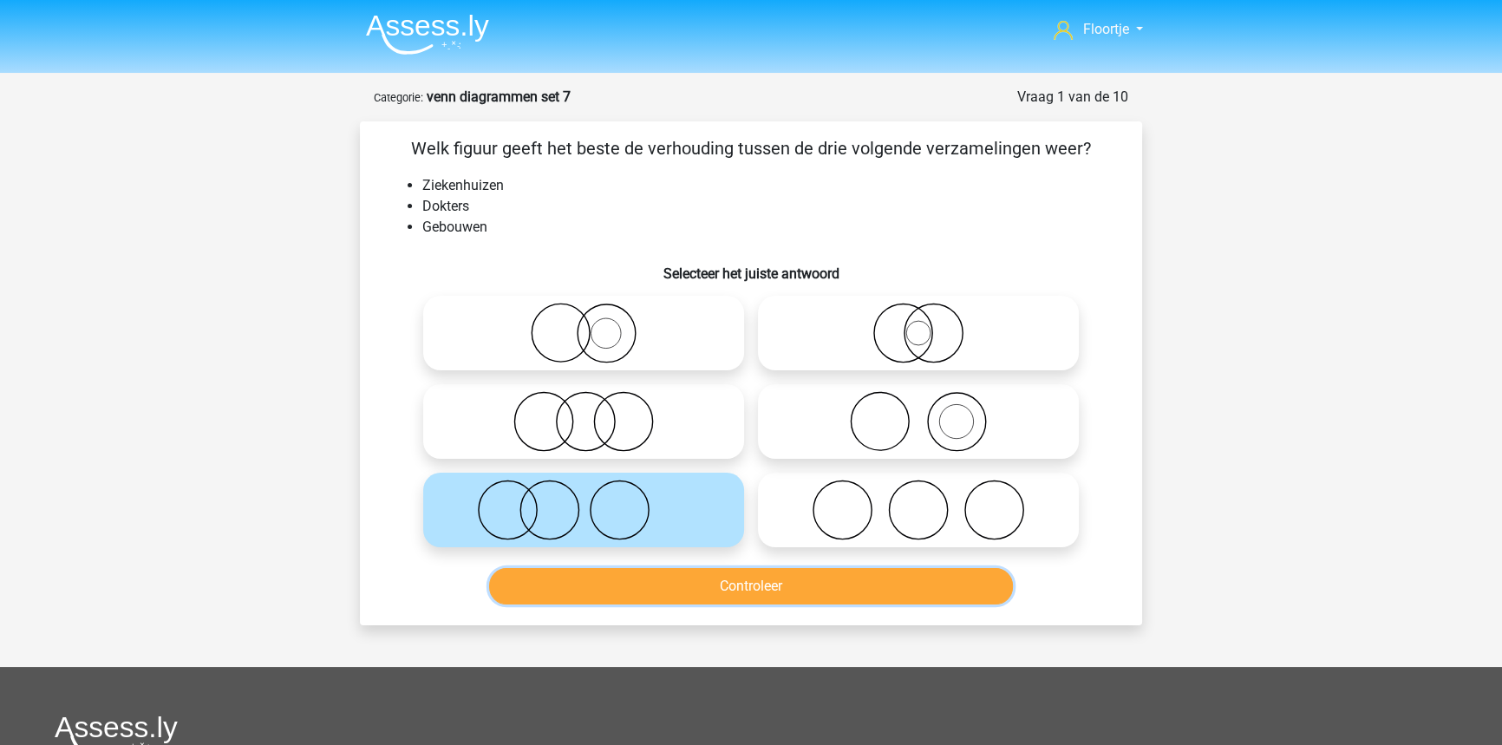
click at [634, 570] on button "Controleer" at bounding box center [751, 586] width 525 height 36
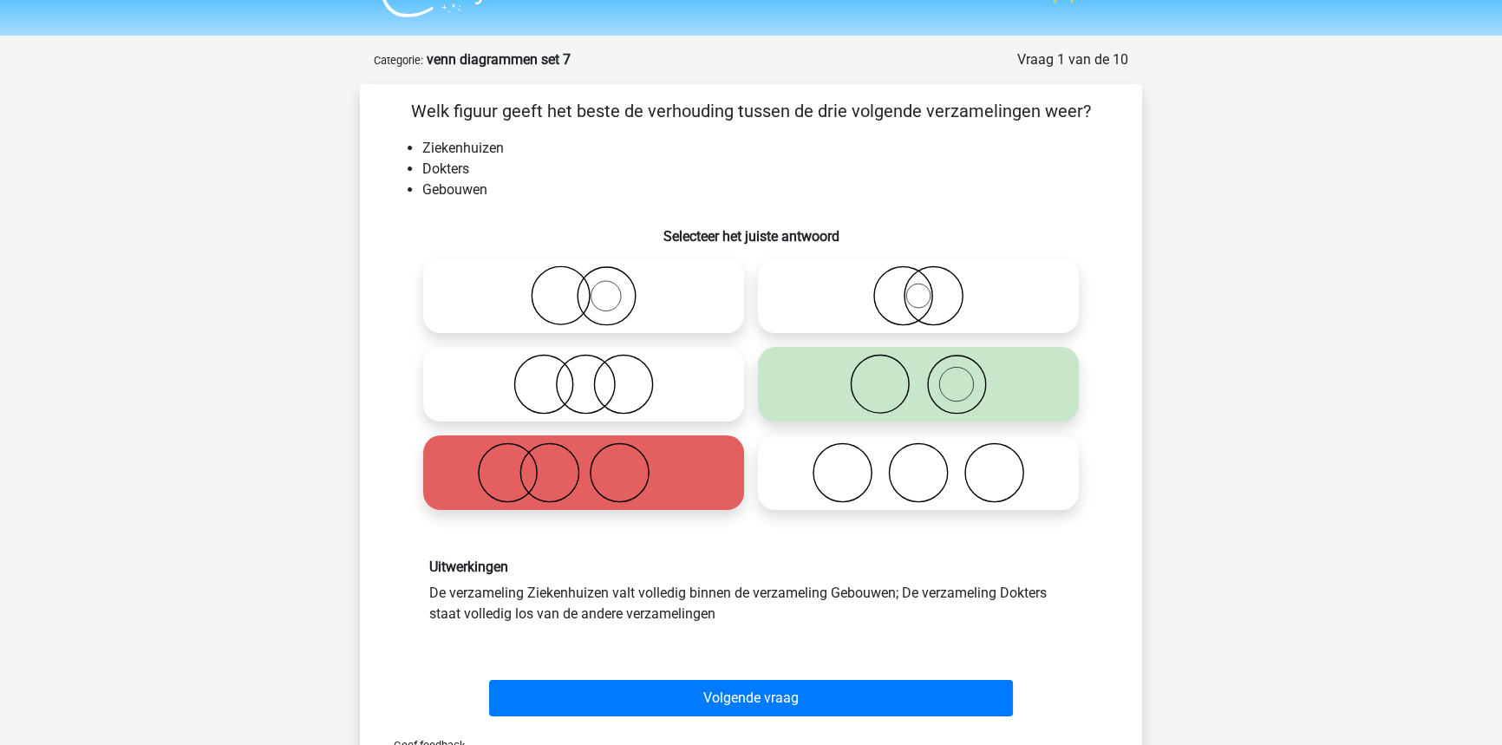
scroll to position [236, 0]
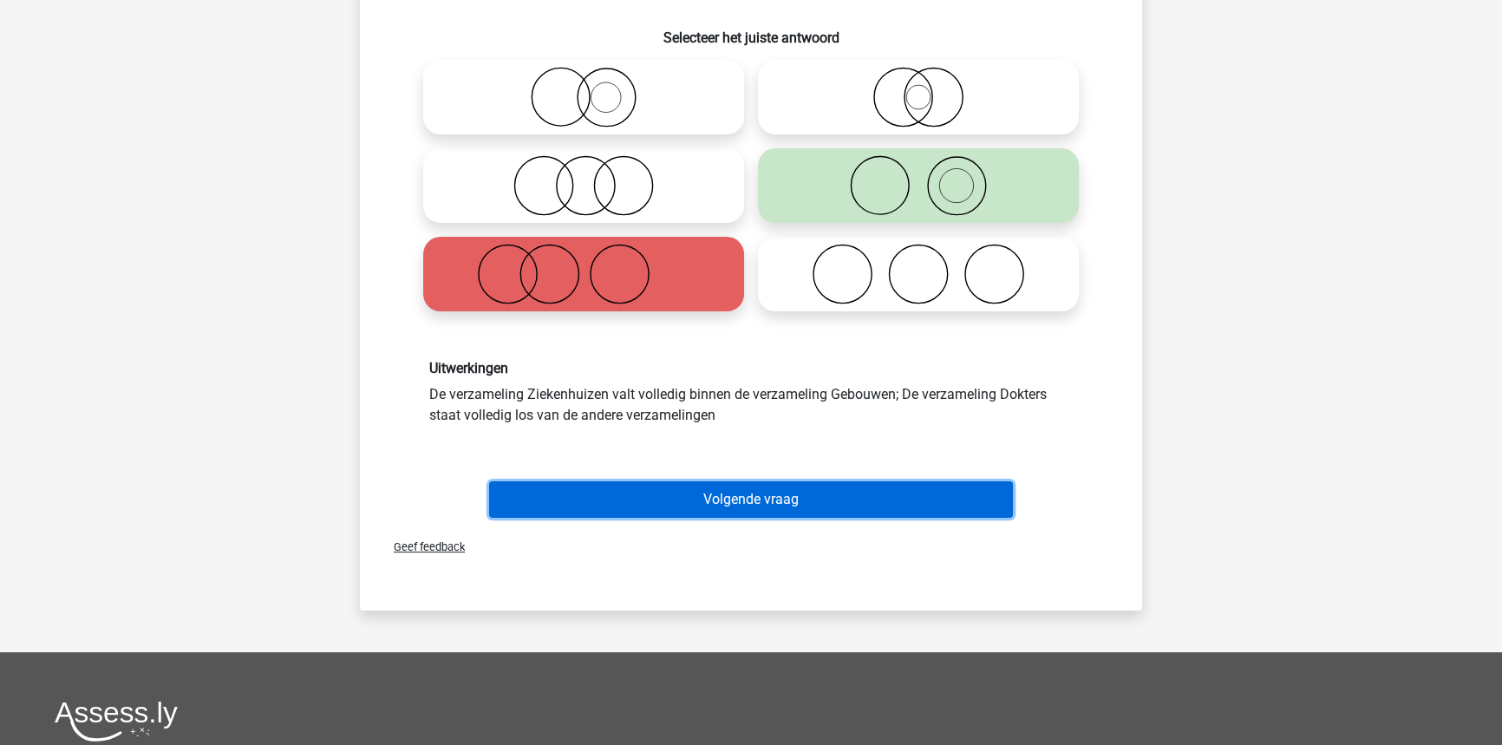
click at [779, 499] on button "Volgende vraag" at bounding box center [751, 499] width 525 height 36
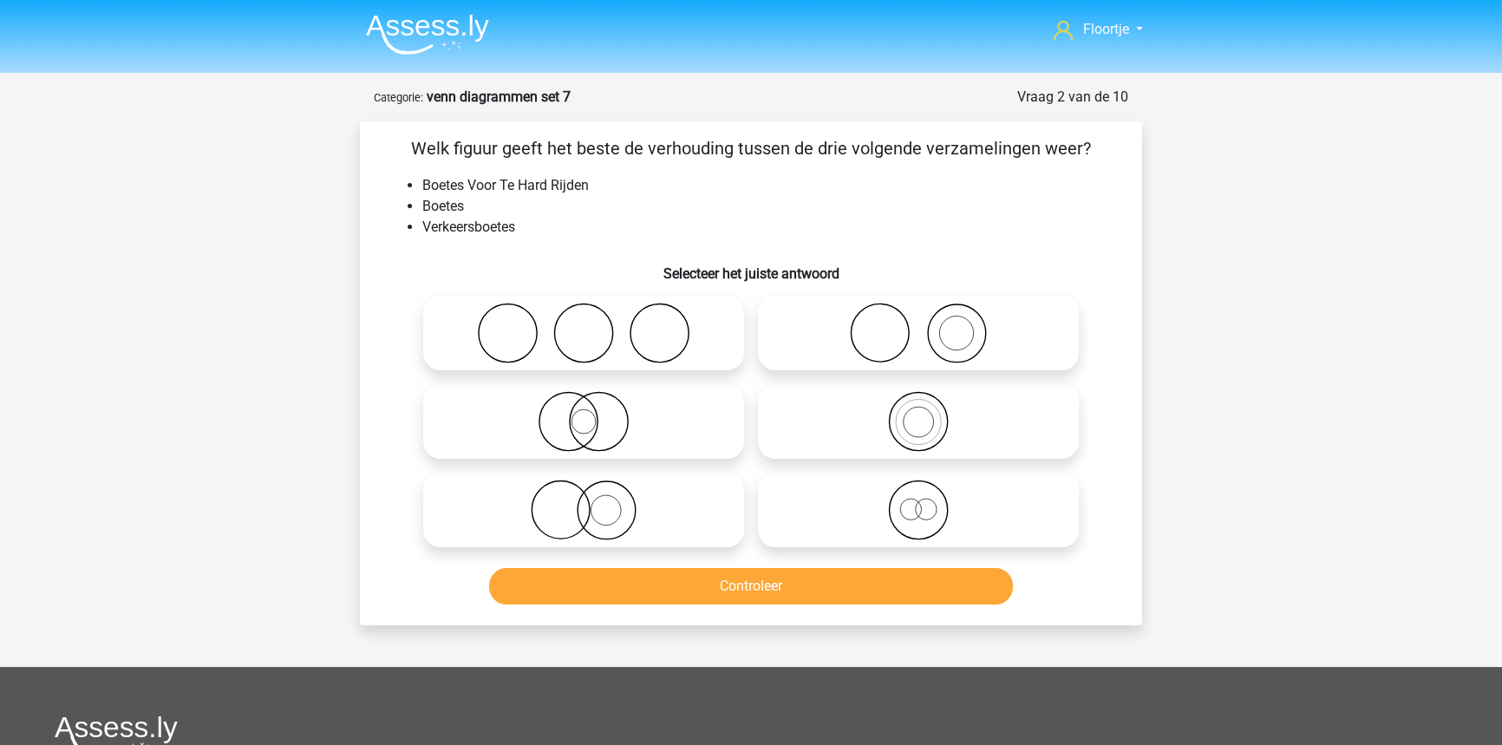
scroll to position [0, 0]
click at [949, 424] on icon at bounding box center [918, 421] width 307 height 61
click at [929, 413] on input "radio" at bounding box center [923, 406] width 11 height 11
radio input "true"
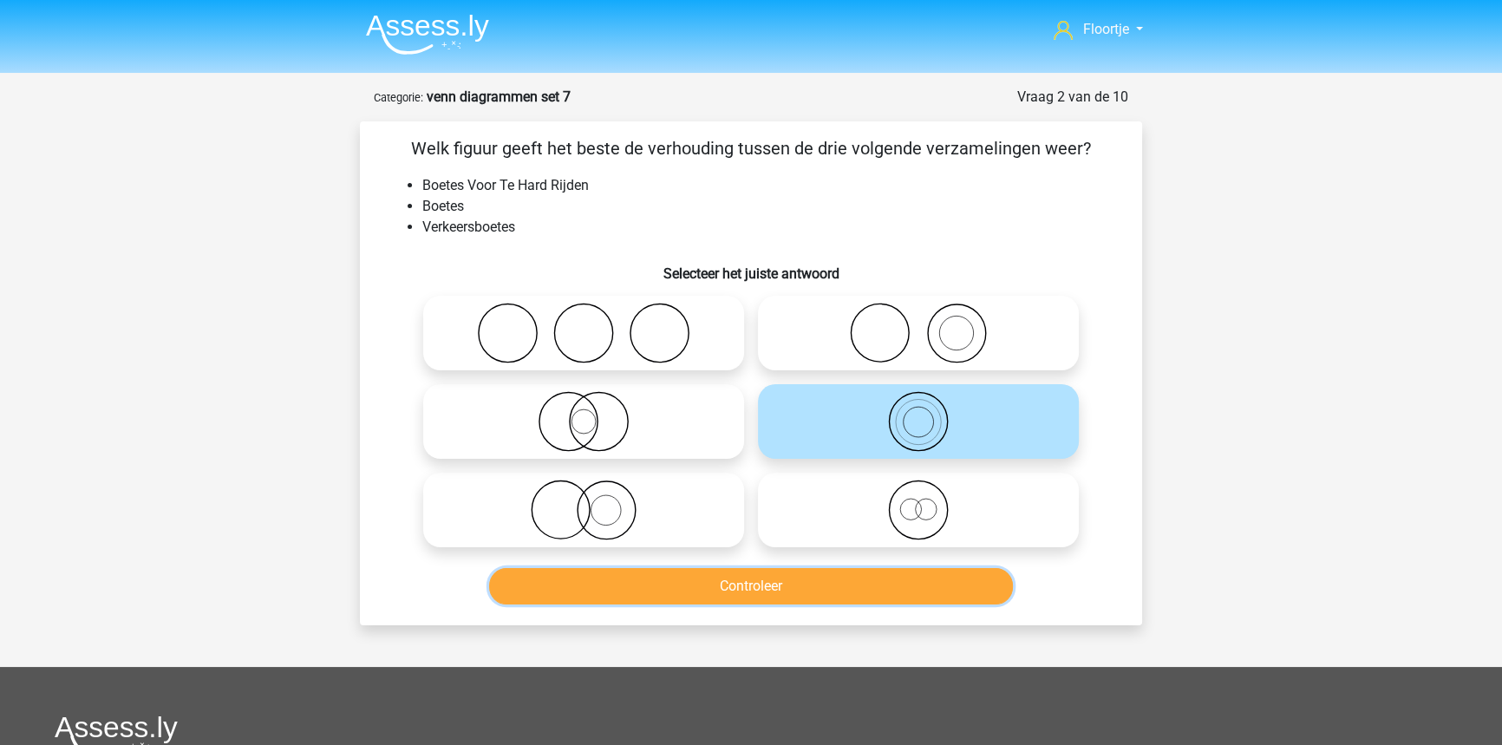
click at [925, 594] on button "Controleer" at bounding box center [751, 586] width 525 height 36
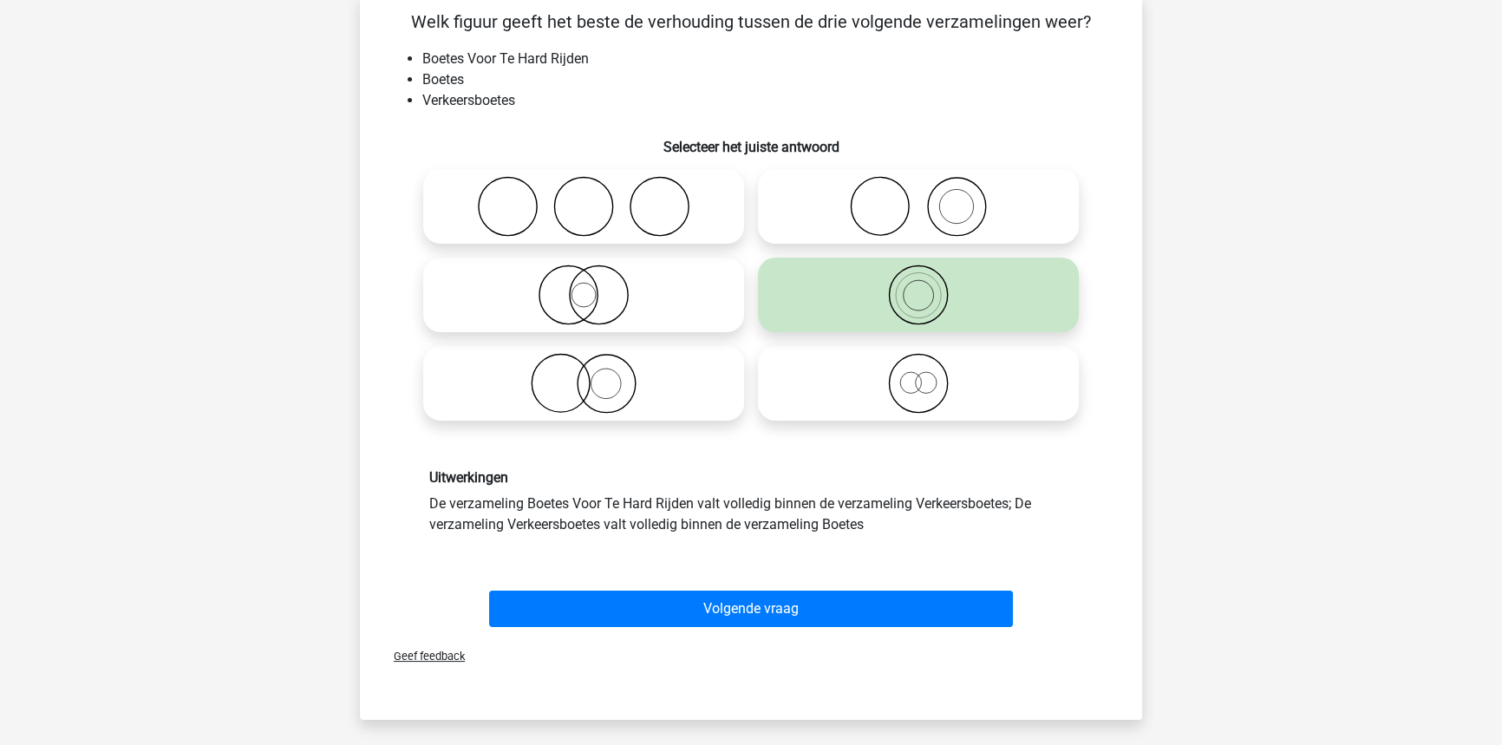
scroll to position [157, 0]
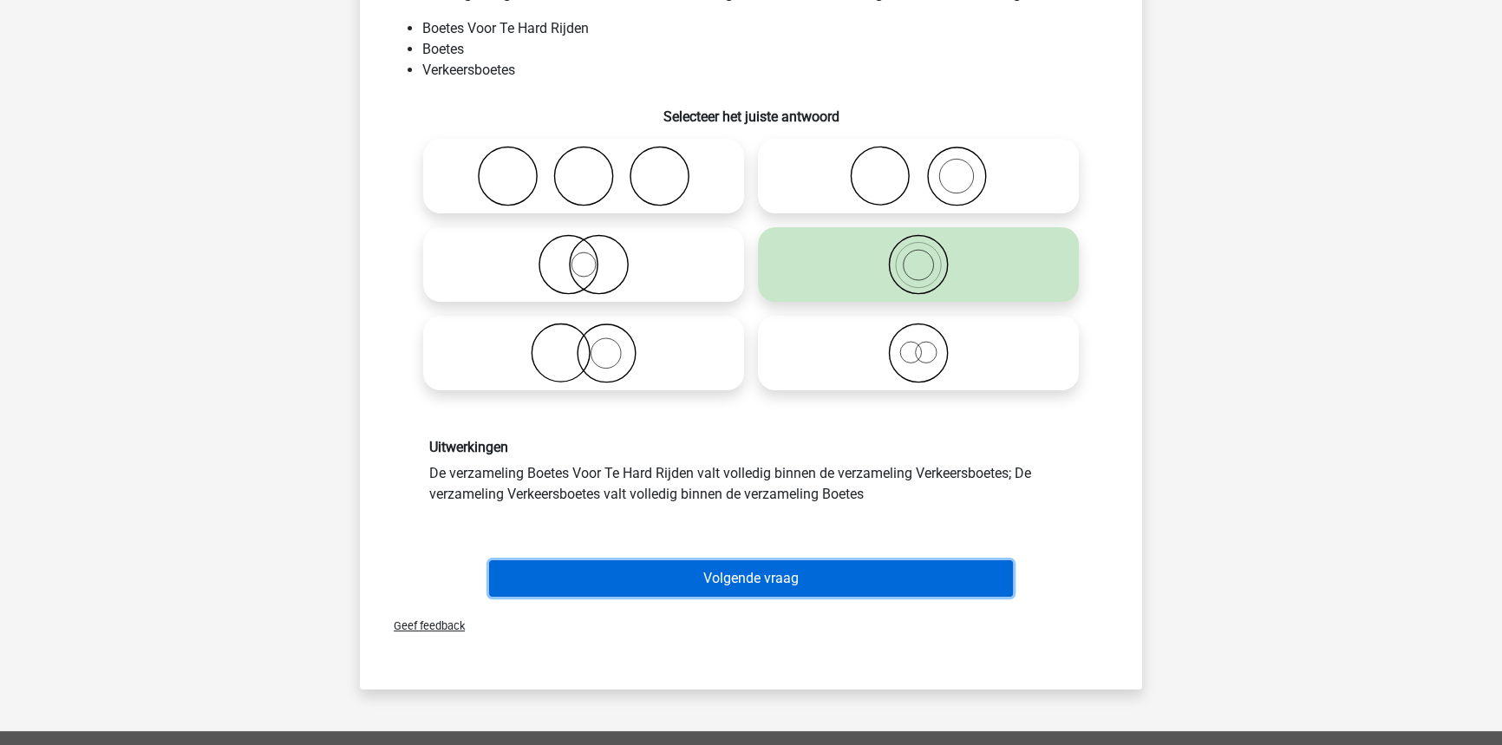
click at [766, 576] on button "Volgende vraag" at bounding box center [751, 578] width 525 height 36
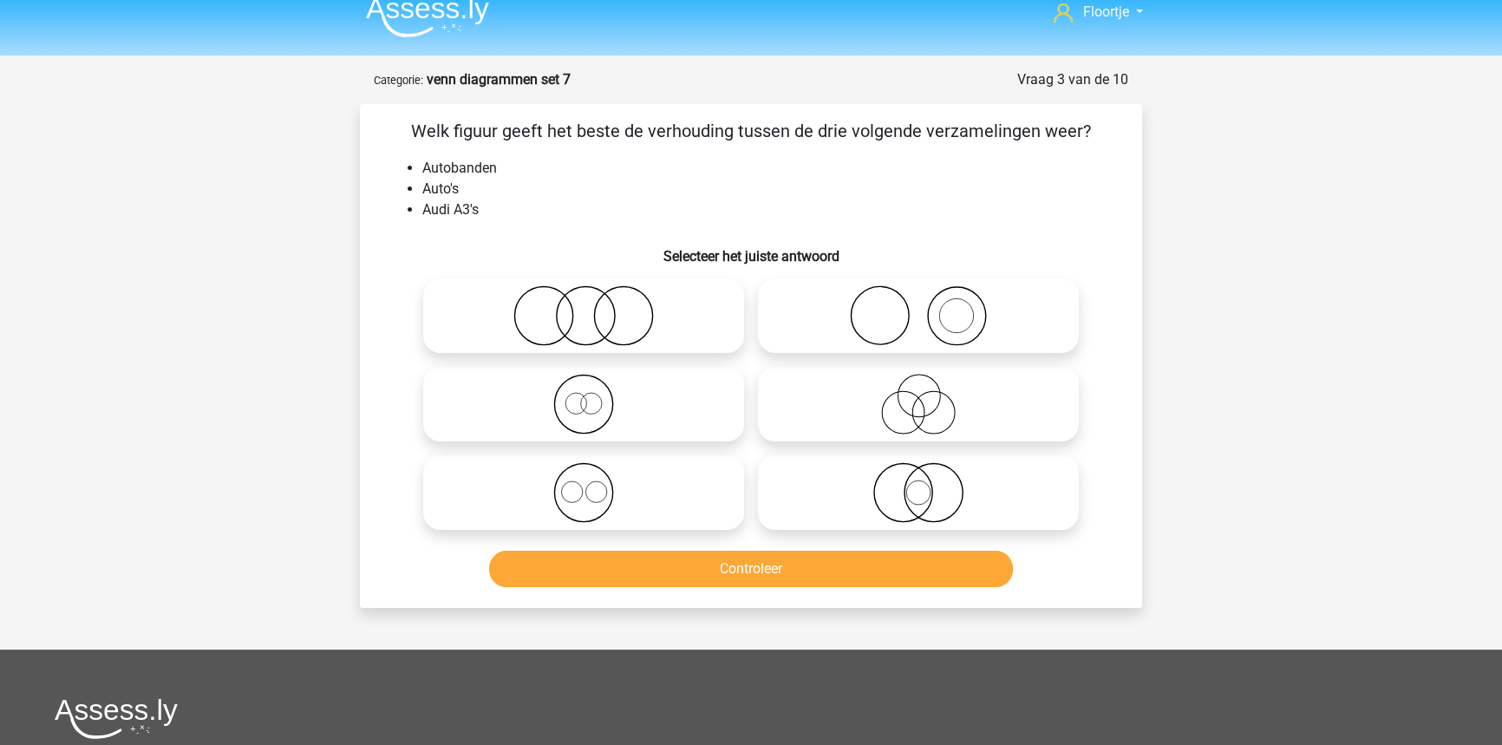
scroll to position [0, 0]
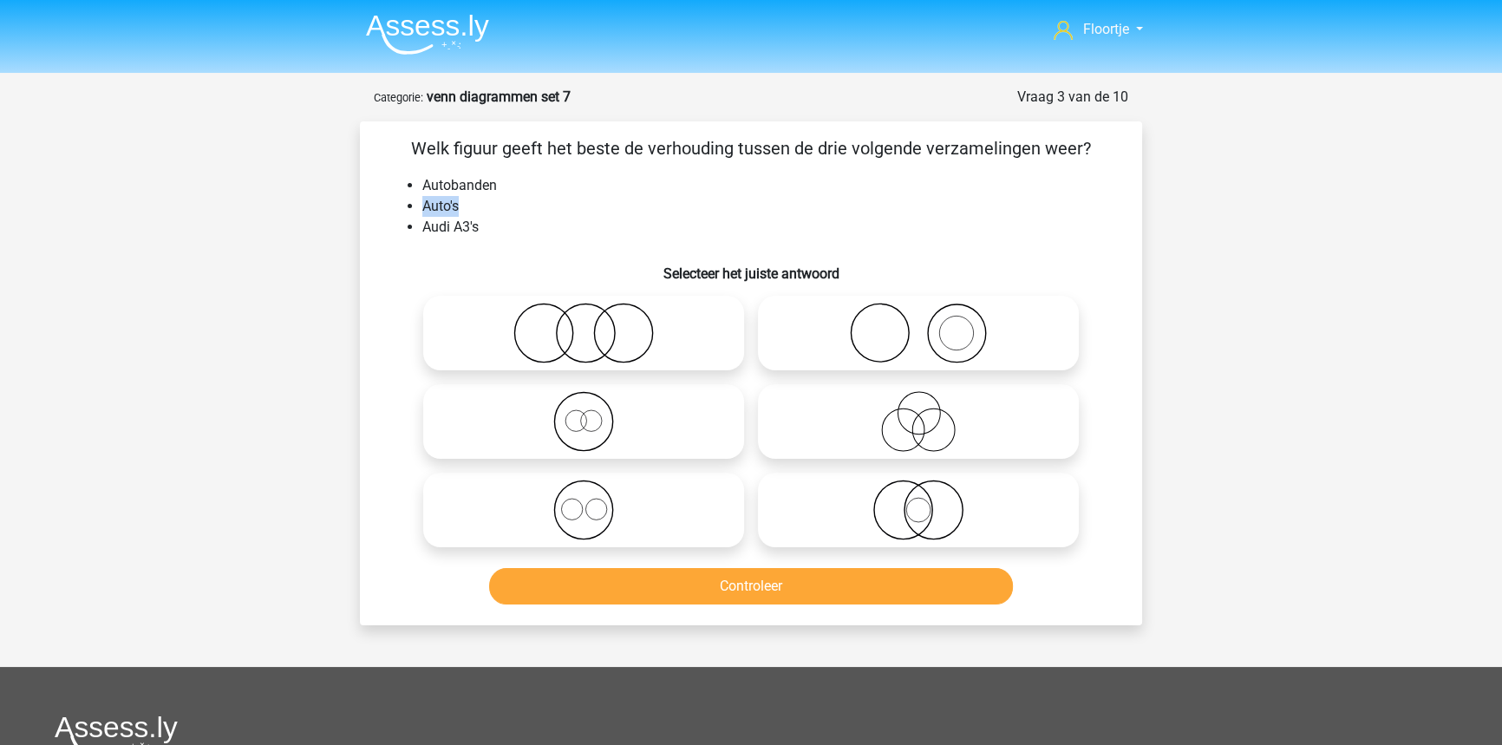
drag, startPoint x: 422, startPoint y: 205, endPoint x: 460, endPoint y: 207, distance: 37.3
click at [460, 207] on li "Auto's" at bounding box center [768, 206] width 692 height 21
drag, startPoint x: 466, startPoint y: 207, endPoint x: 466, endPoint y: 236, distance: 28.6
click at [465, 207] on li "Auto's" at bounding box center [768, 206] width 692 height 21
click at [595, 355] on icon at bounding box center [583, 333] width 307 height 61
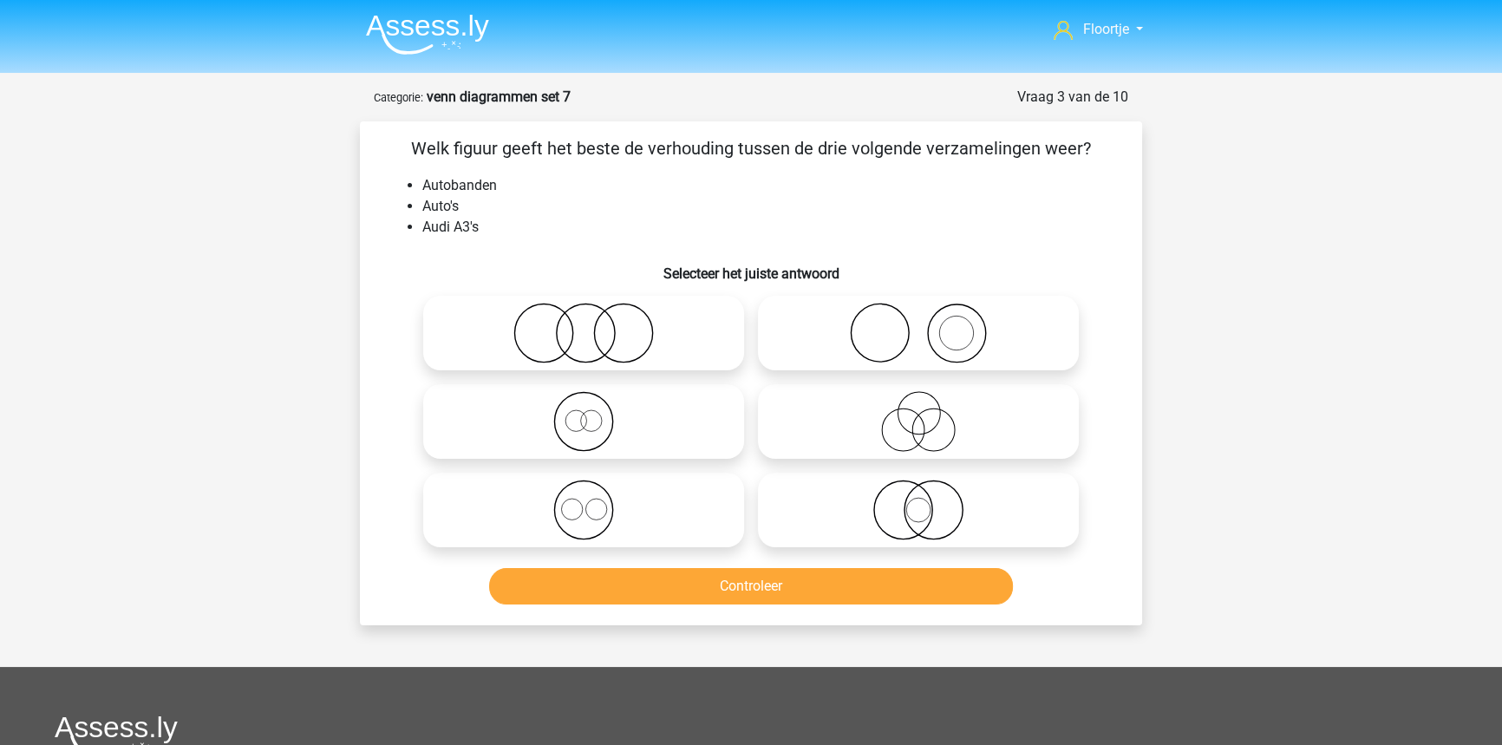
click at [595, 324] on input "radio" at bounding box center [589, 318] width 11 height 11
radio input "true"
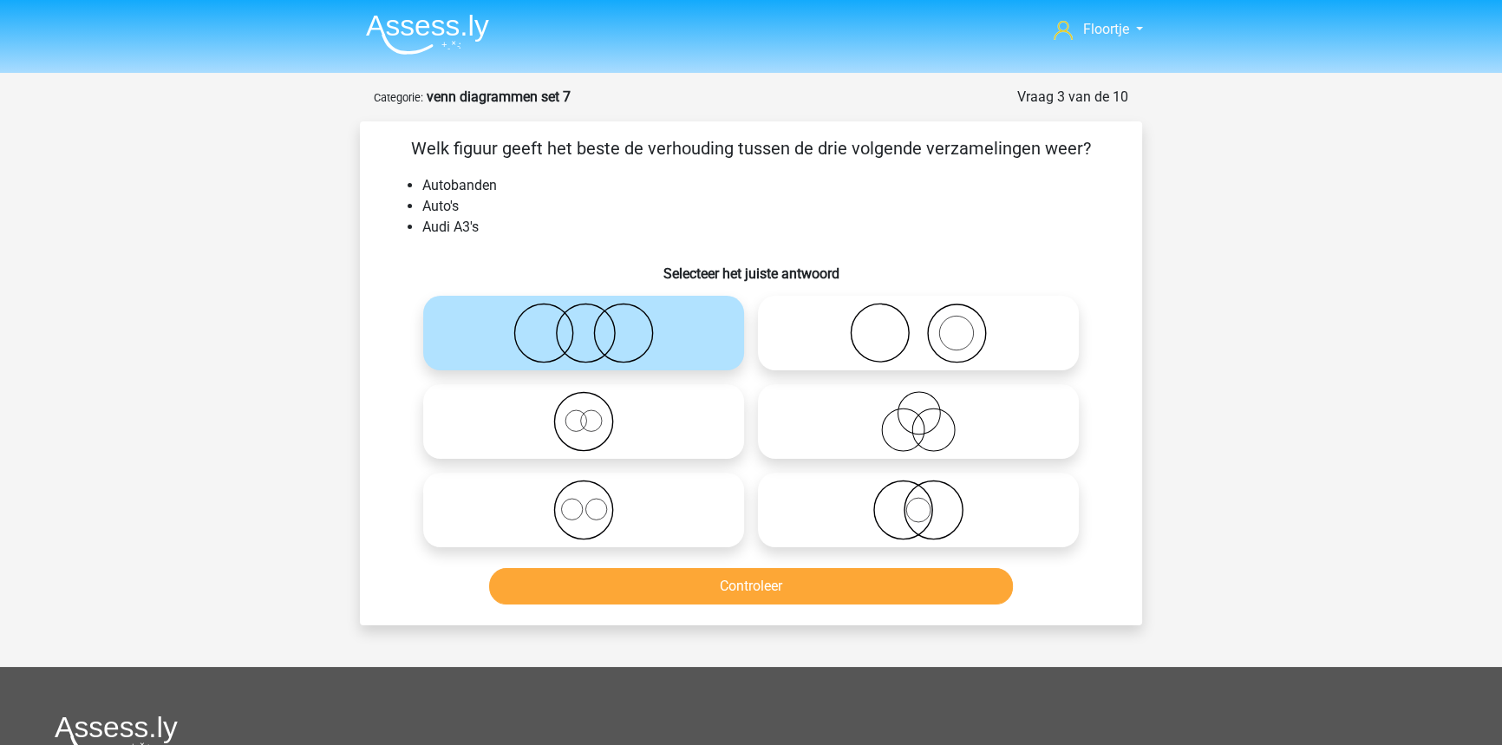
click at [980, 531] on icon at bounding box center [918, 509] width 307 height 61
click at [929, 501] on input "radio" at bounding box center [923, 495] width 11 height 11
radio input "true"
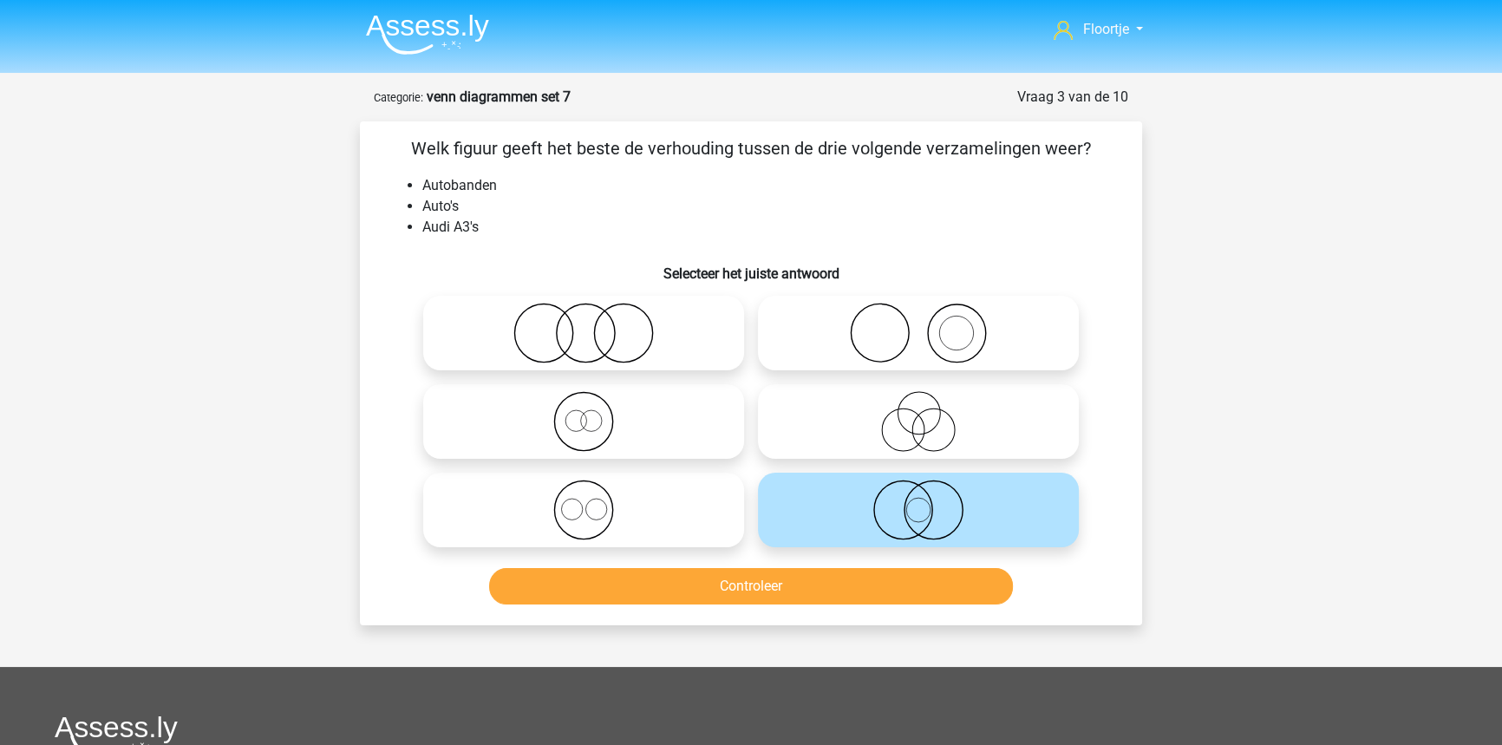
click at [1020, 444] on icon at bounding box center [918, 421] width 307 height 61
click at [929, 413] on input "radio" at bounding box center [923, 406] width 11 height 11
radio input "true"
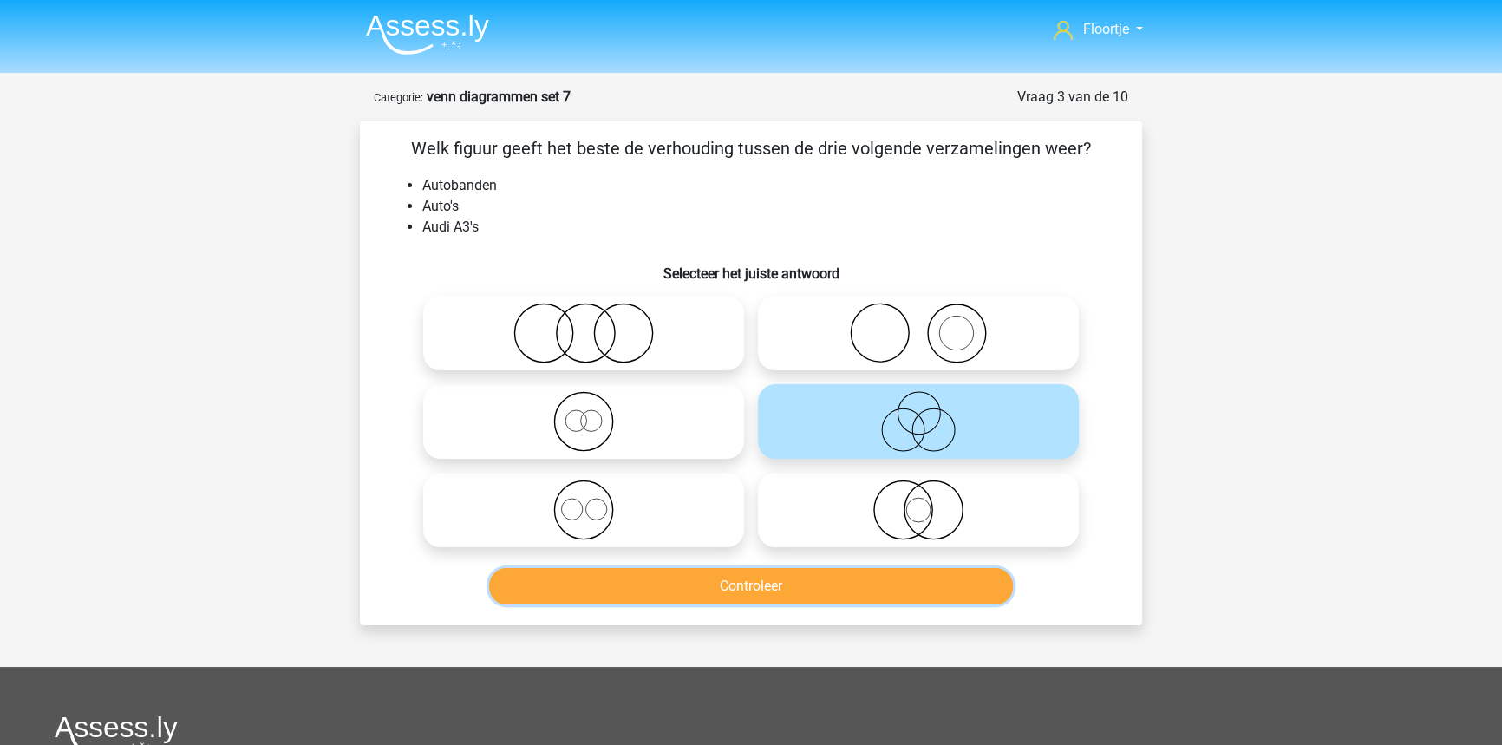
click at [938, 578] on button "Controleer" at bounding box center [751, 586] width 525 height 36
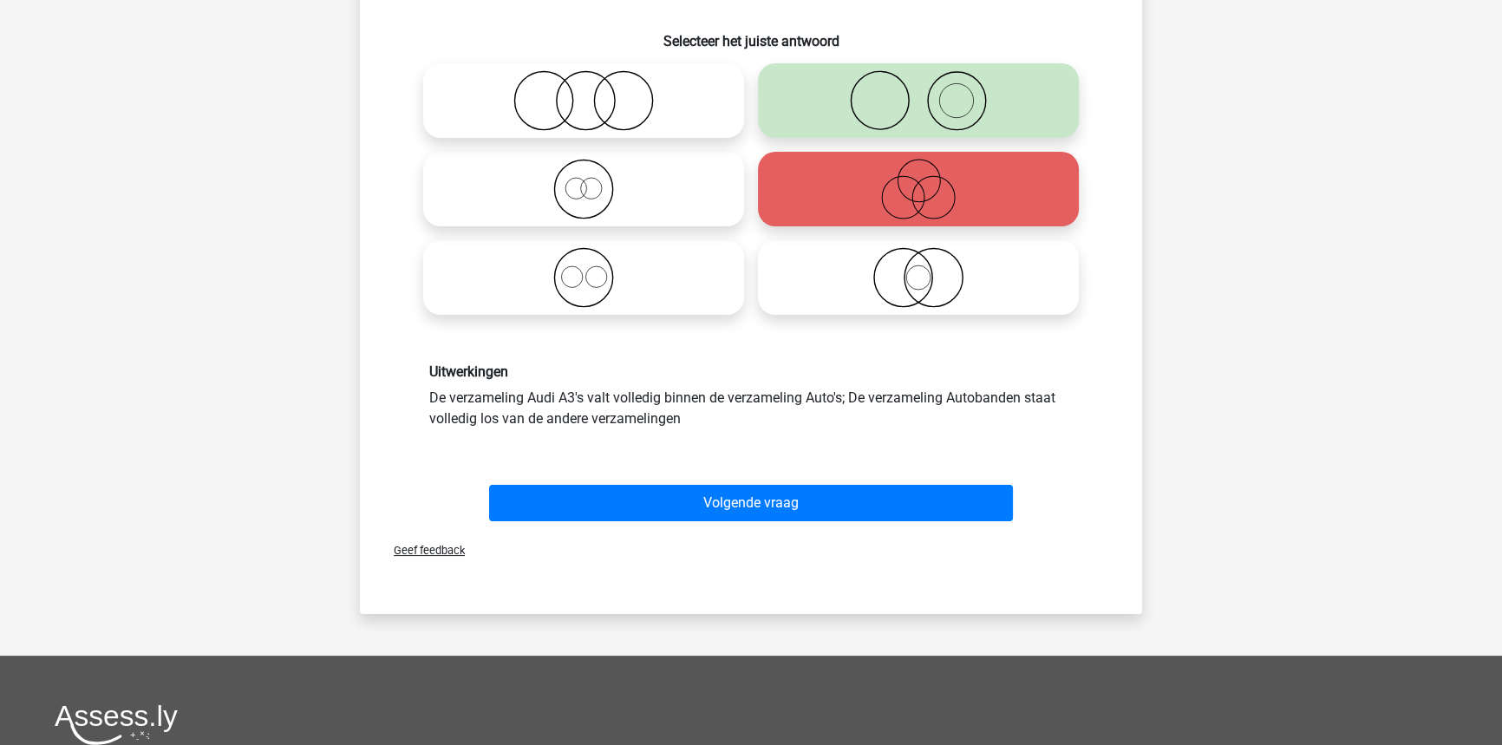
scroll to position [236, 0]
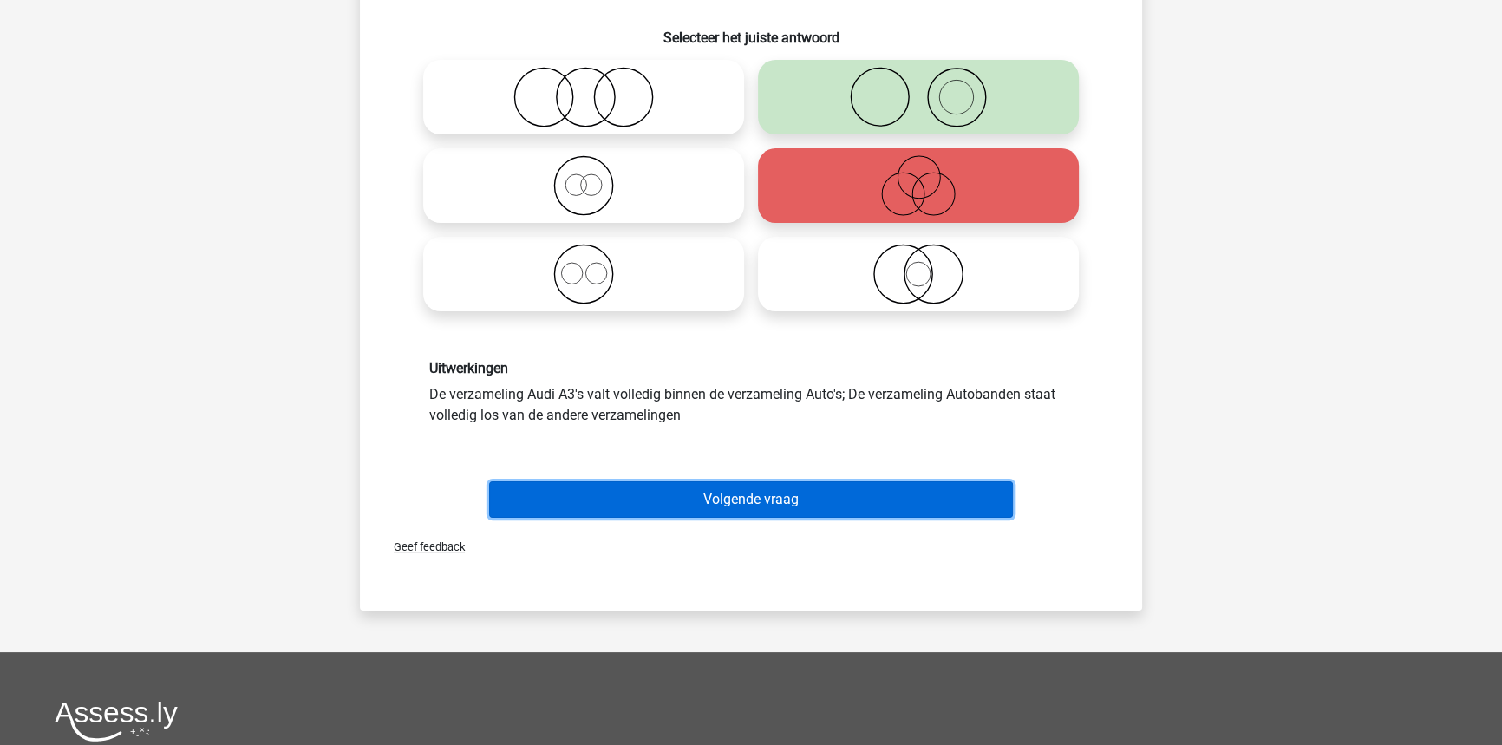
click at [817, 500] on button "Volgende vraag" at bounding box center [751, 499] width 525 height 36
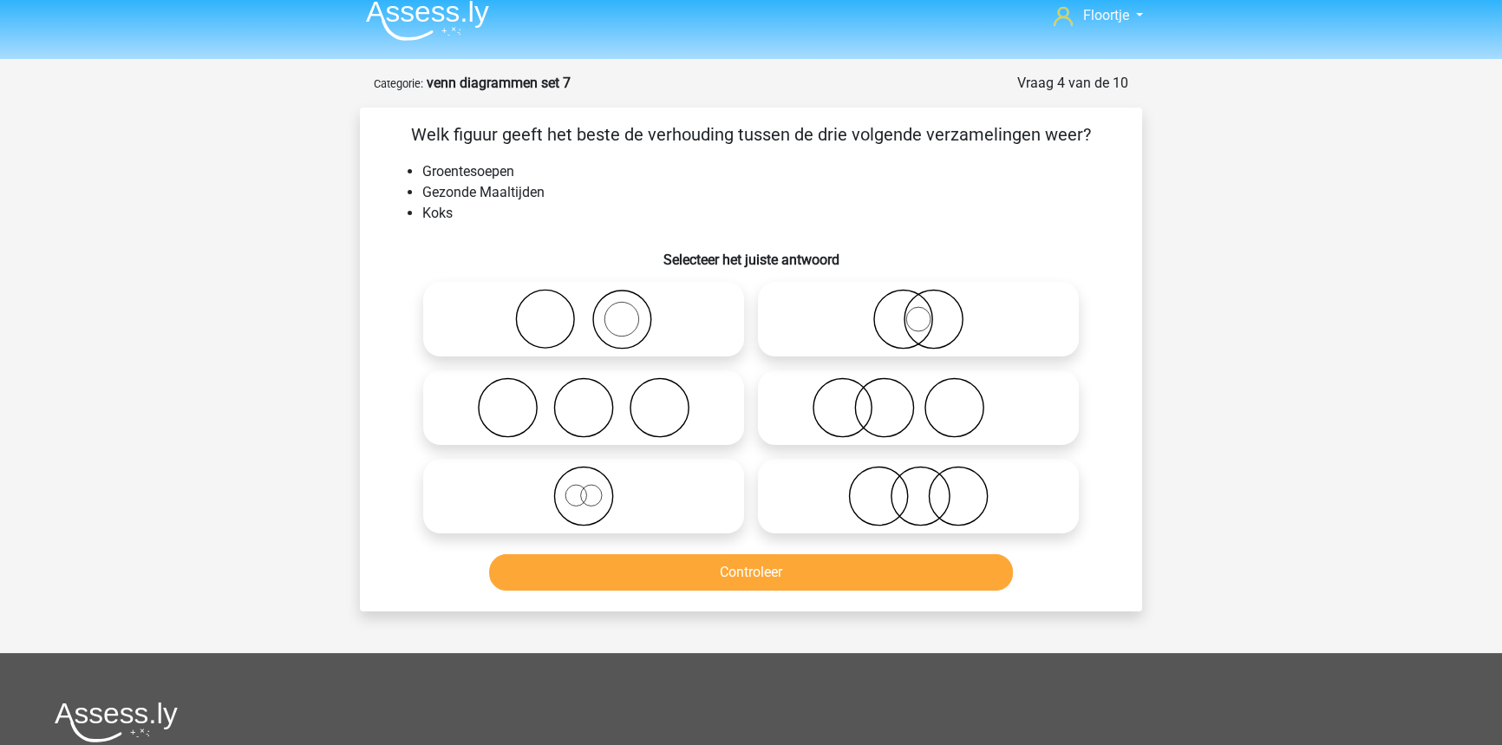
scroll to position [0, 0]
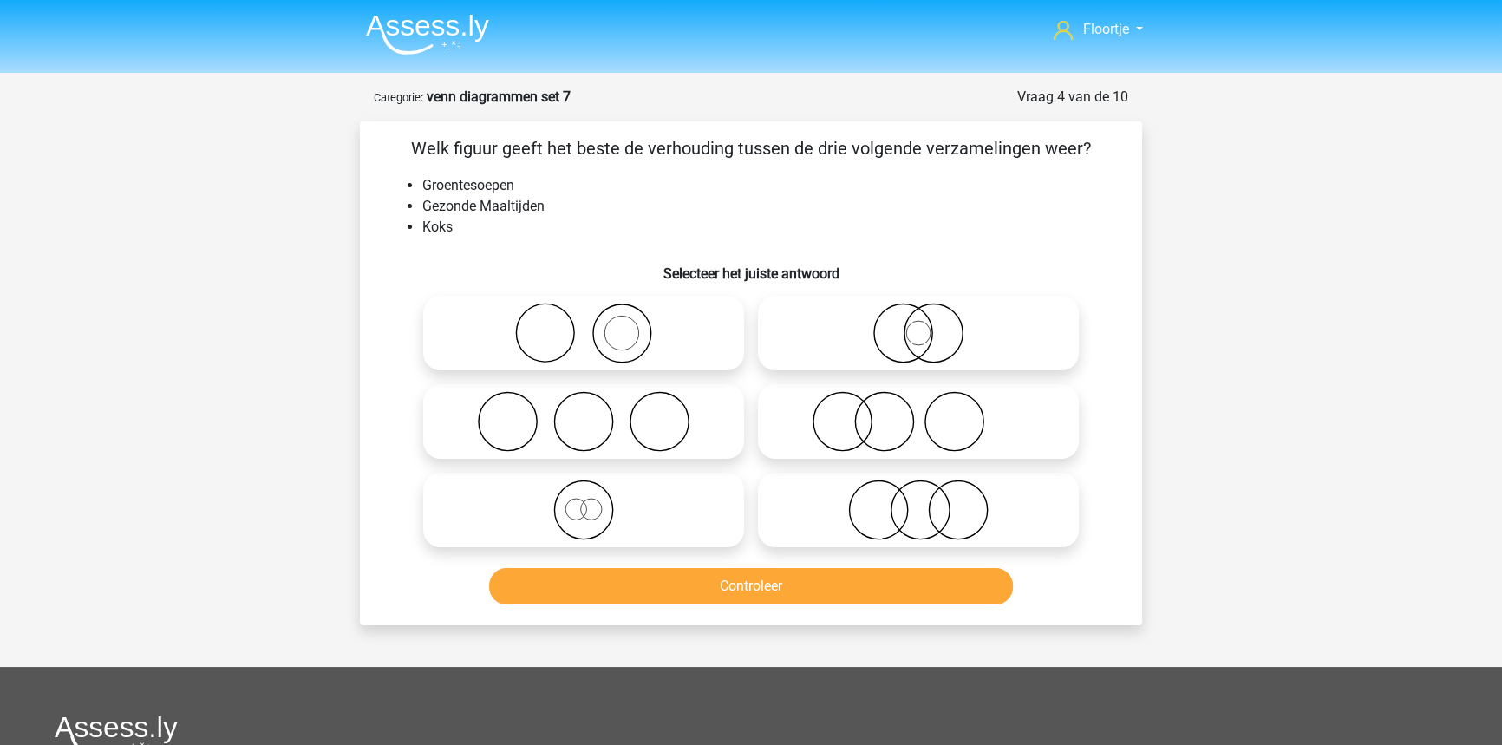
click at [1063, 512] on icon at bounding box center [918, 509] width 307 height 61
click at [929, 501] on input "radio" at bounding box center [923, 495] width 11 height 11
radio input "true"
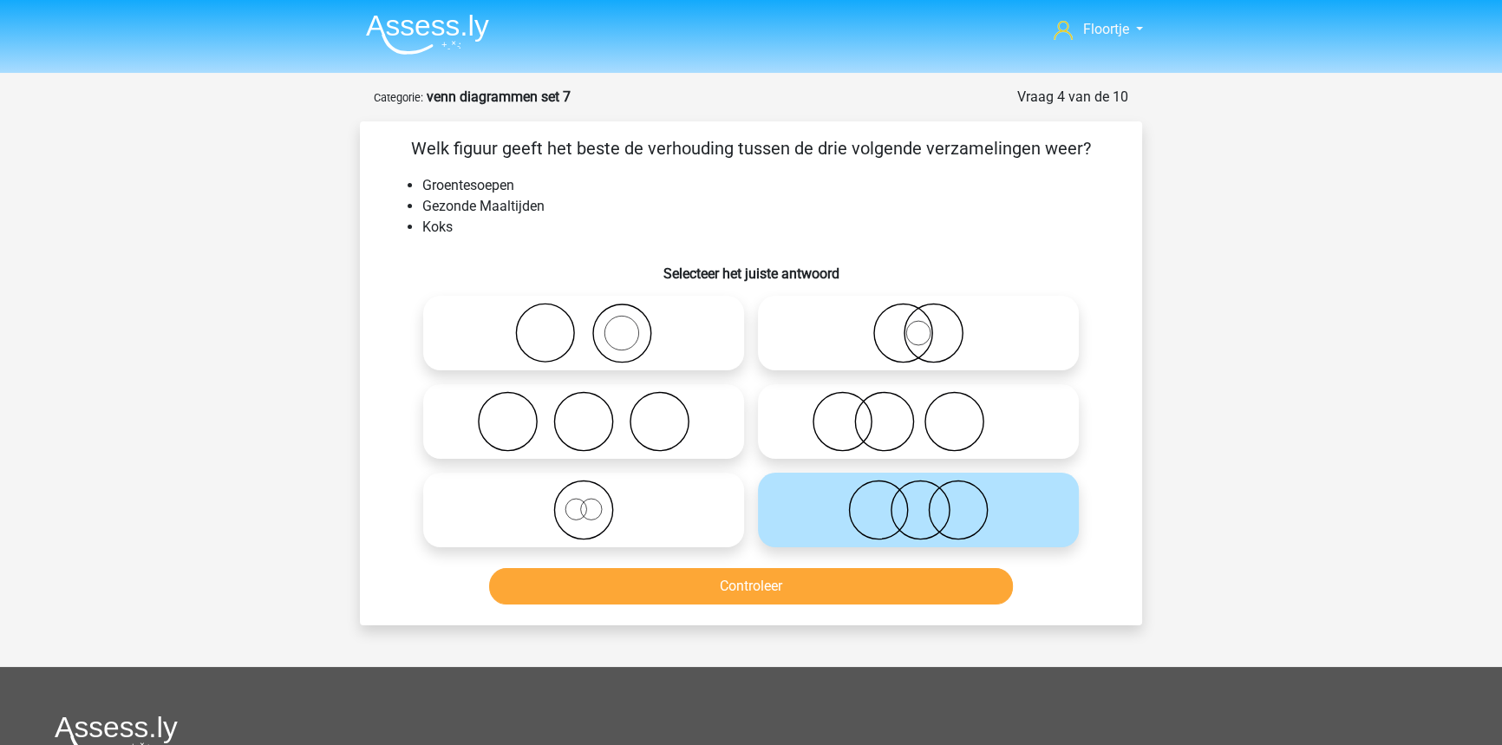
click at [567, 357] on icon at bounding box center [583, 333] width 307 height 61
click at [584, 324] on input "radio" at bounding box center [589, 318] width 11 height 11
radio input "true"
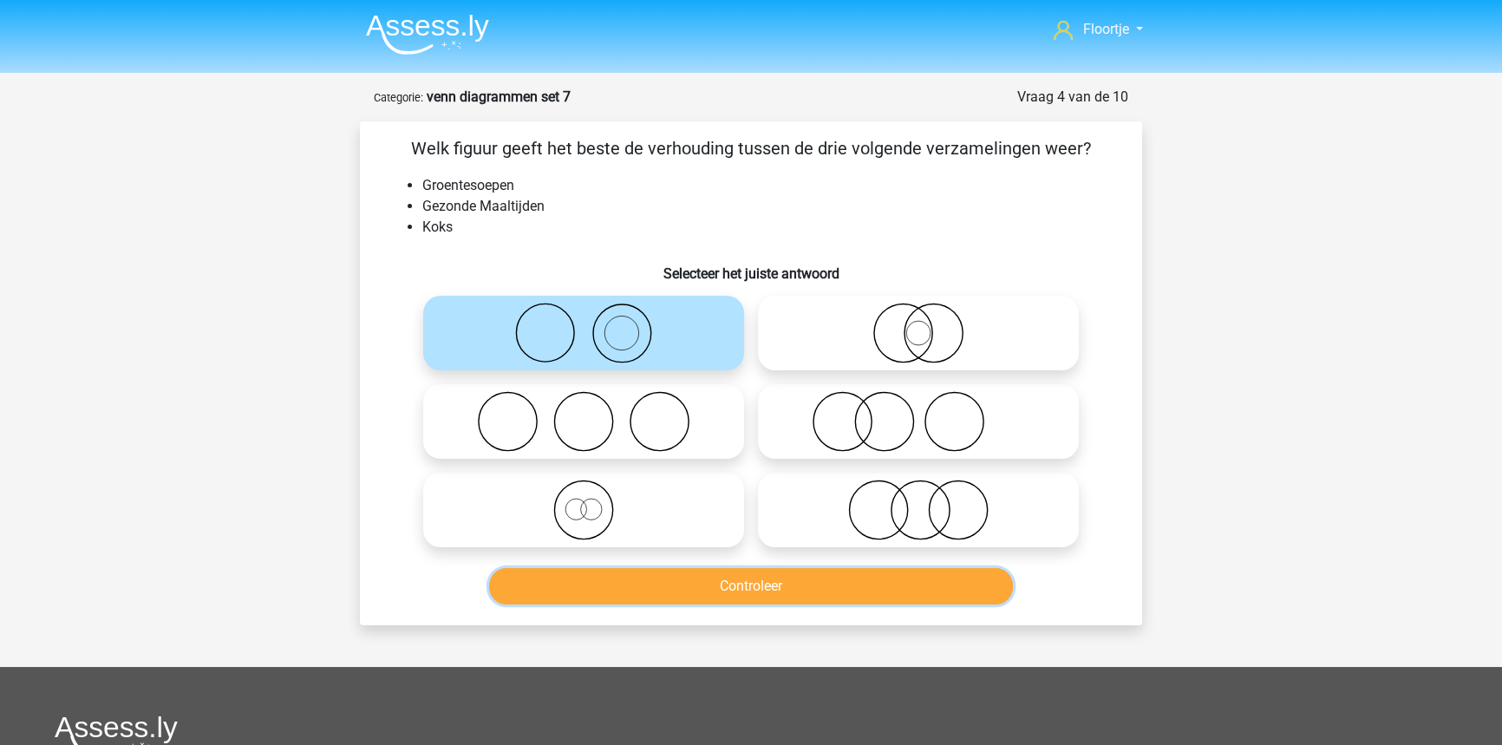
click at [913, 572] on button "Controleer" at bounding box center [751, 586] width 525 height 36
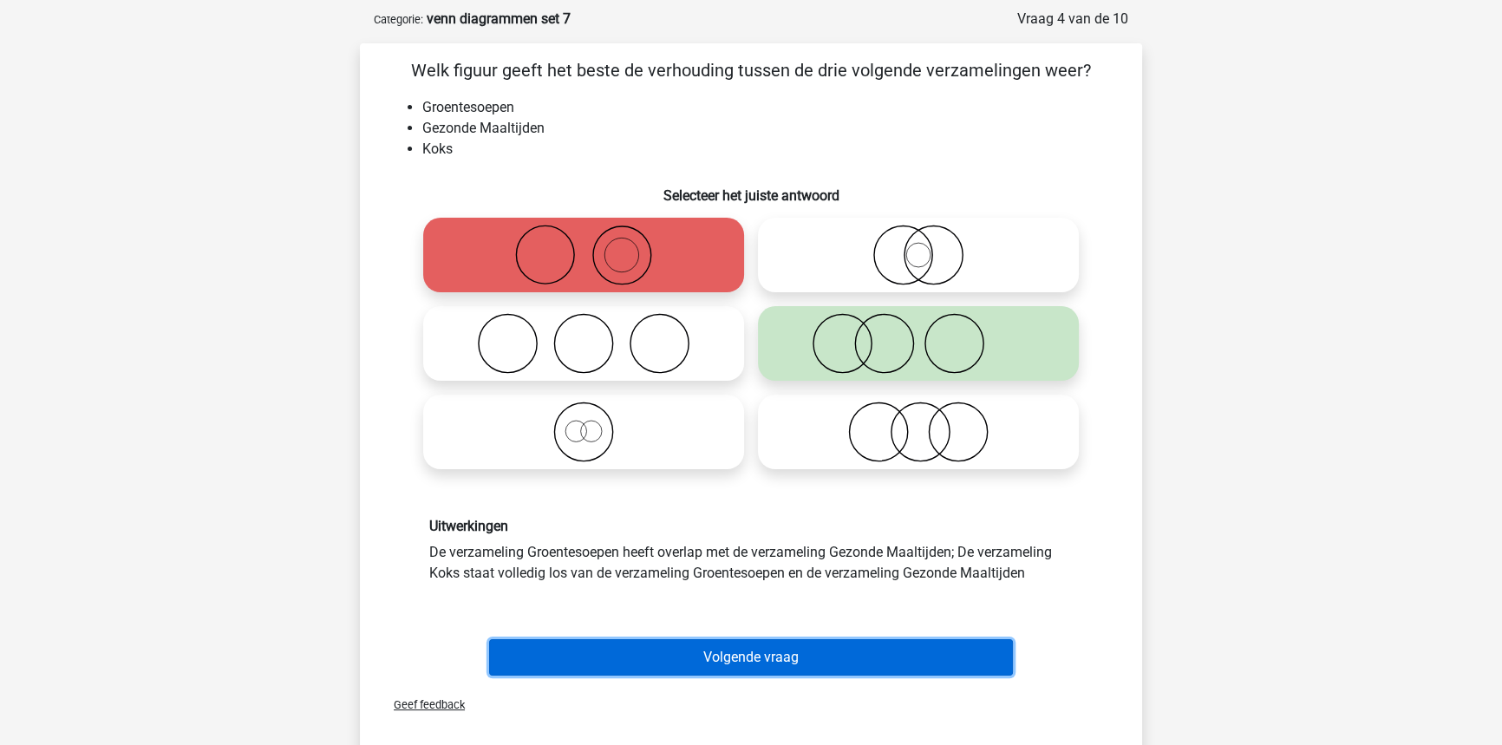
click at [772, 674] on button "Volgende vraag" at bounding box center [751, 657] width 525 height 36
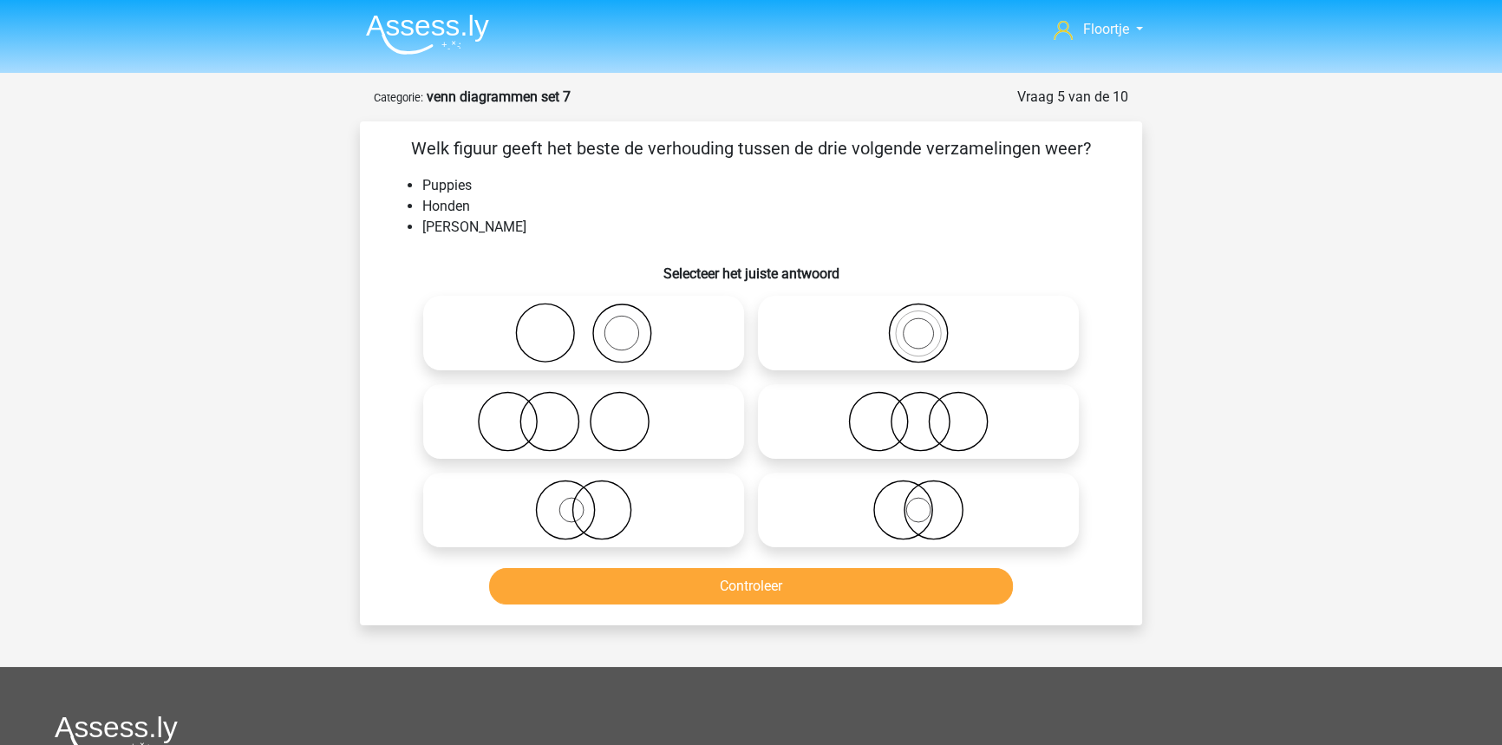
click at [834, 525] on icon at bounding box center [918, 509] width 307 height 61
click at [918, 501] on input "radio" at bounding box center [923, 495] width 11 height 11
radio input "true"
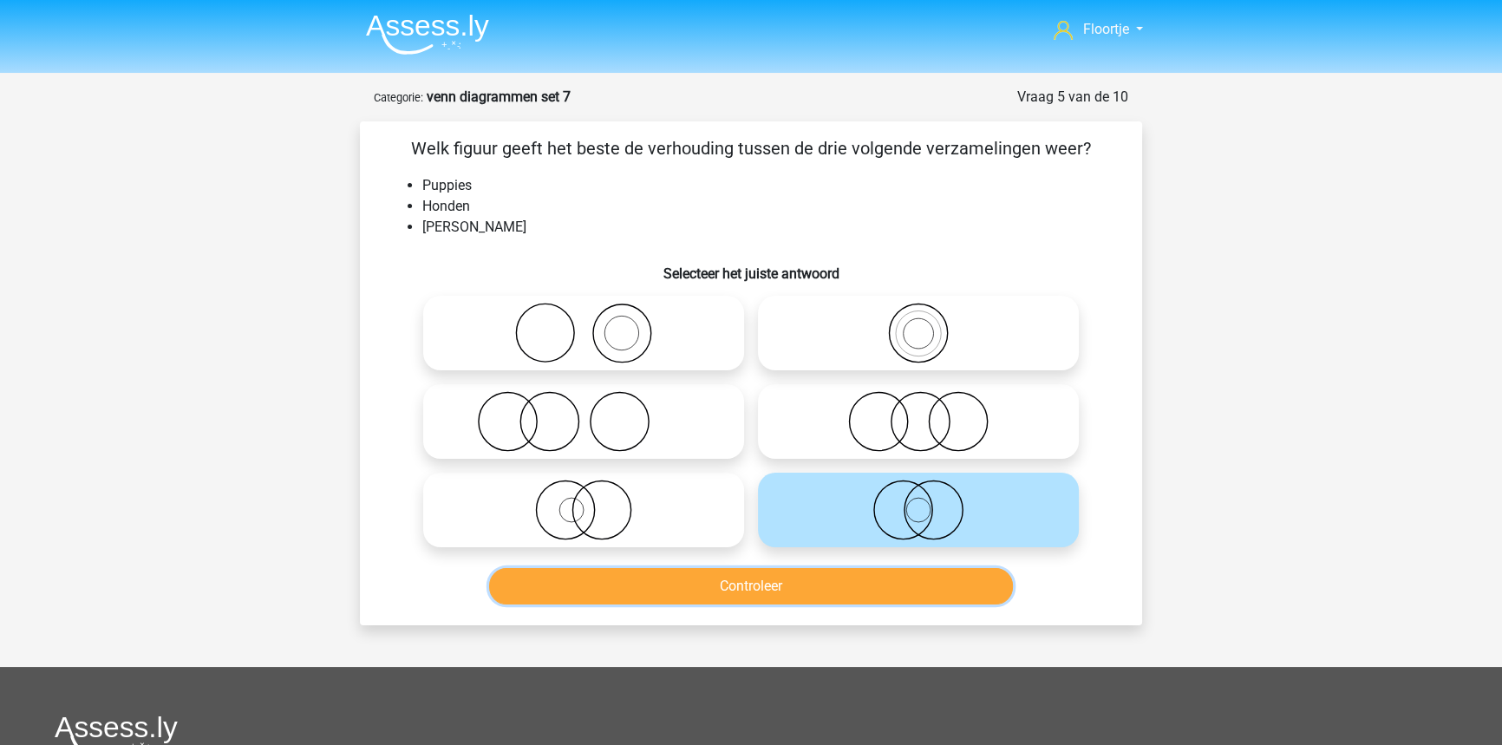
click at [623, 579] on button "Controleer" at bounding box center [751, 586] width 525 height 36
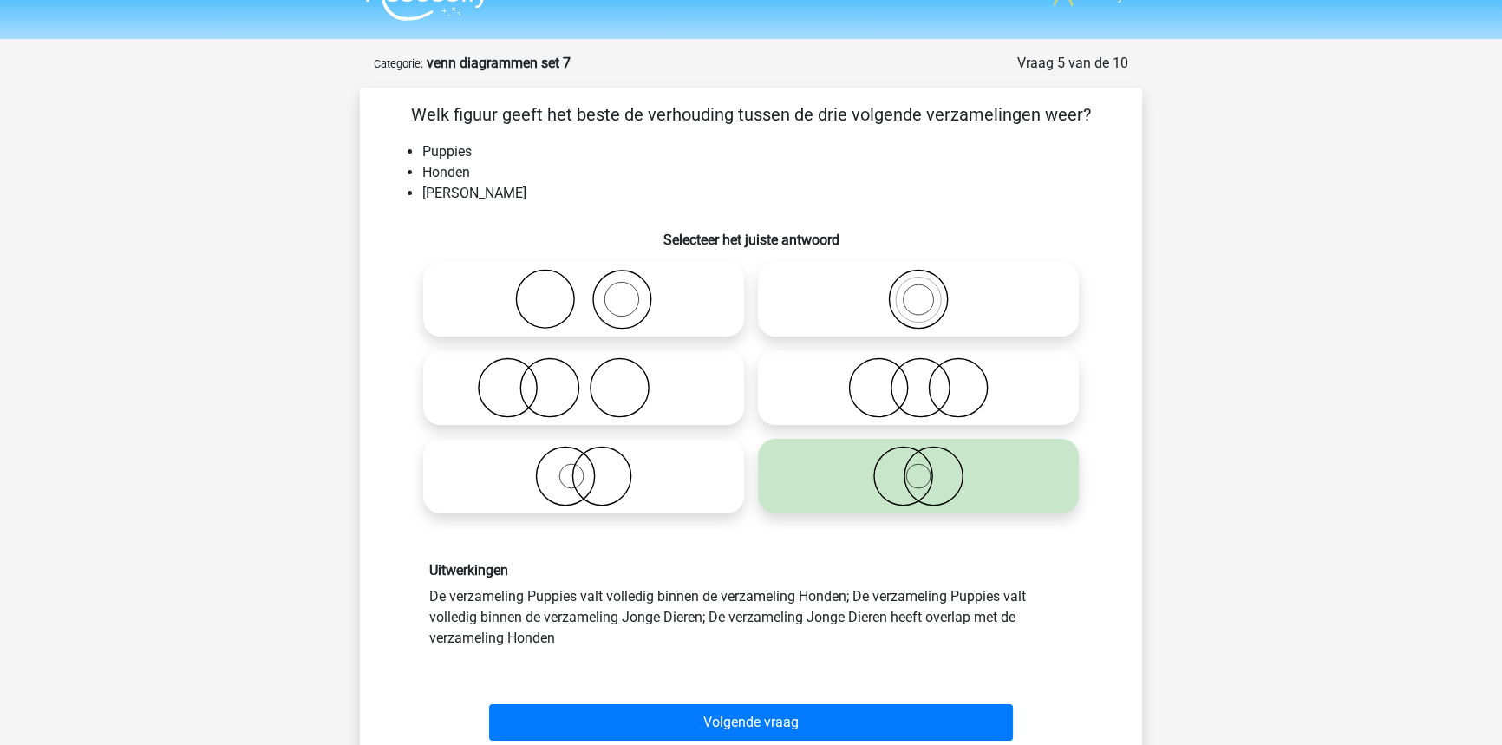
scroll to position [157, 0]
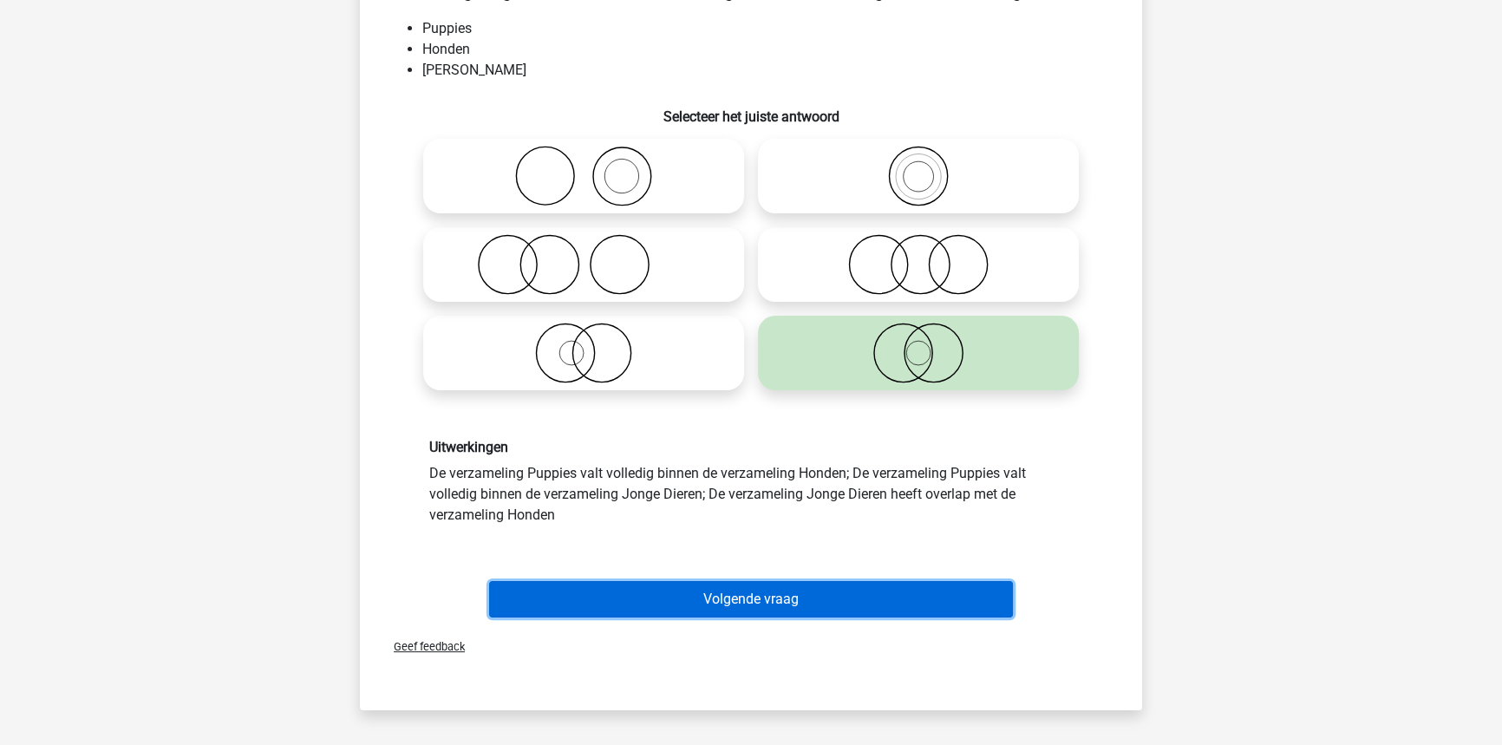
click at [737, 599] on button "Volgende vraag" at bounding box center [751, 599] width 525 height 36
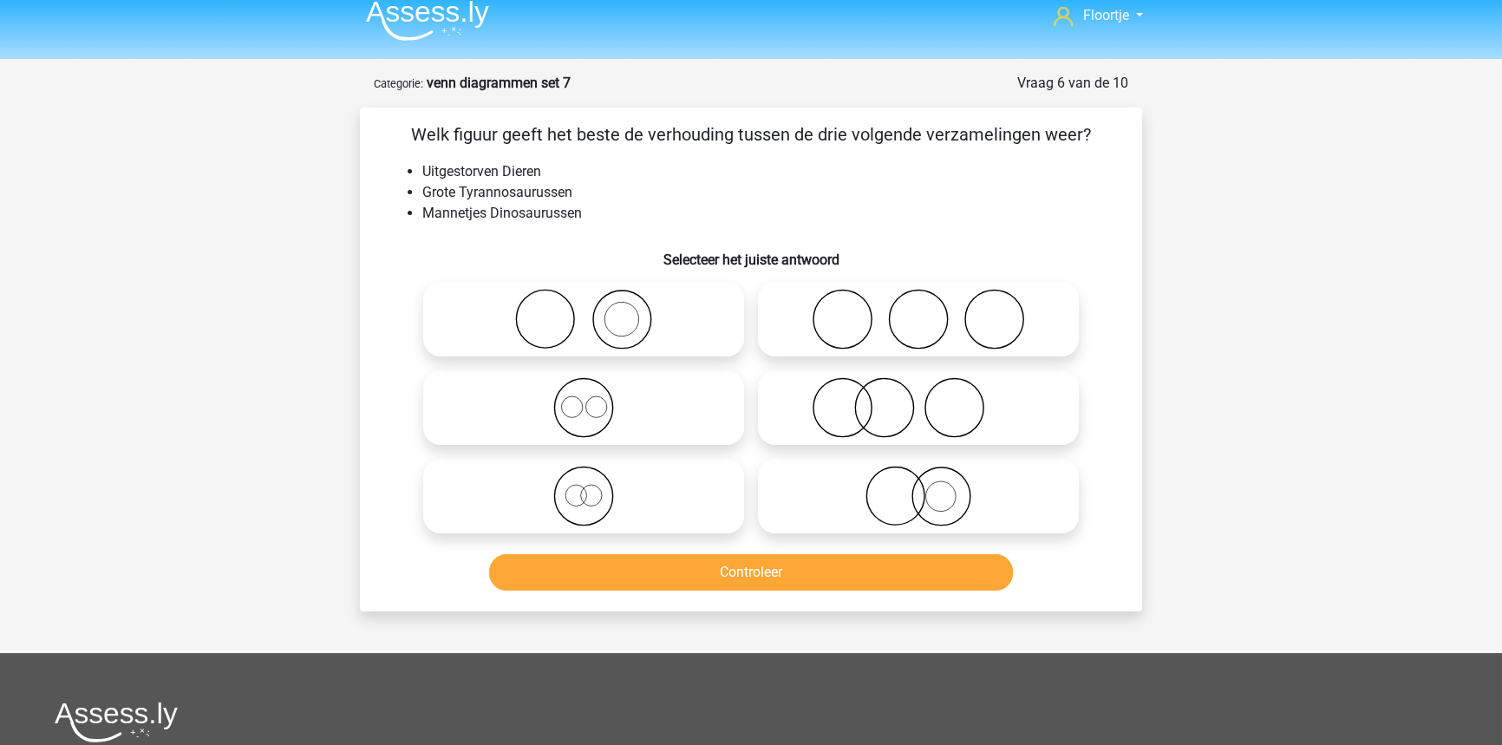
scroll to position [0, 0]
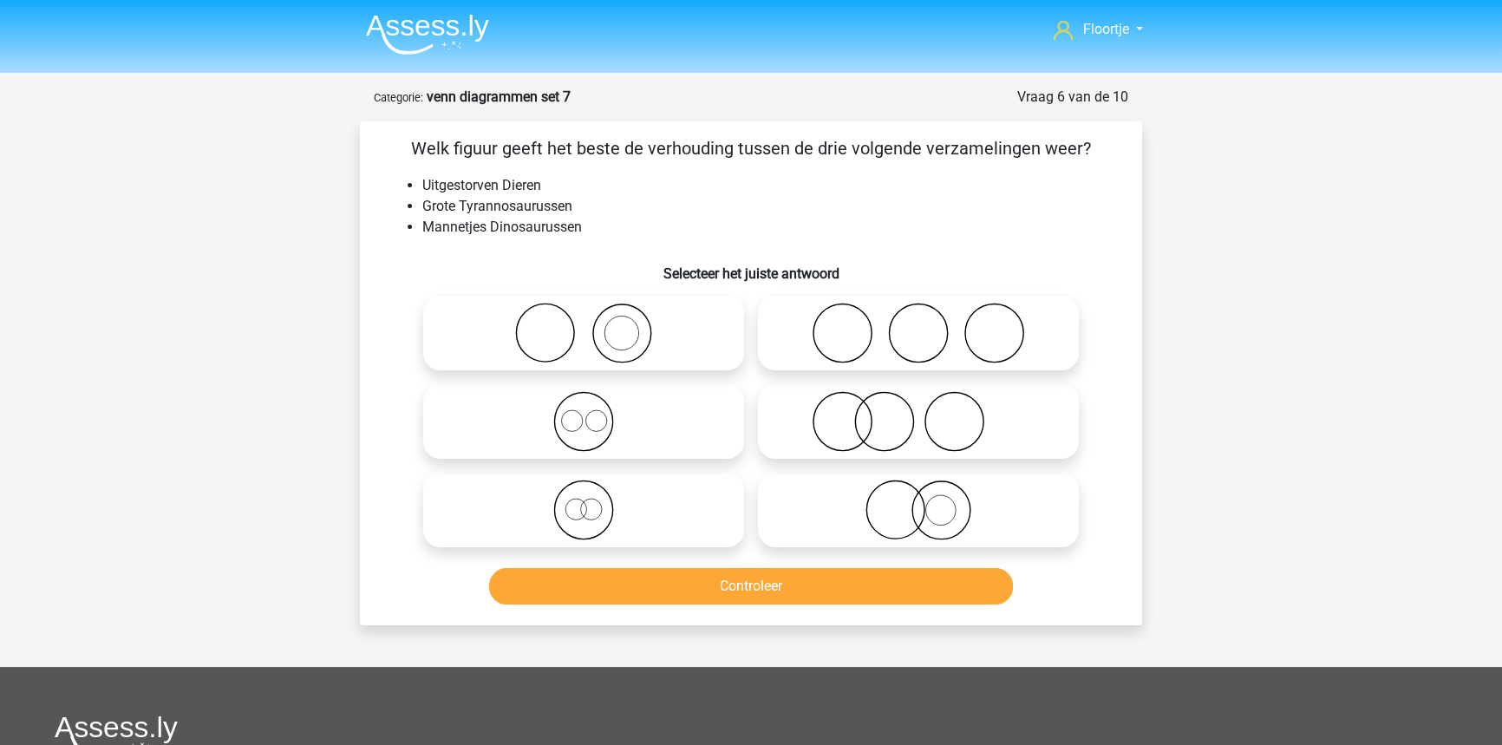
click at [978, 402] on icon at bounding box center [918, 421] width 307 height 61
click at [929, 402] on input "radio" at bounding box center [923, 406] width 11 height 11
radio input "true"
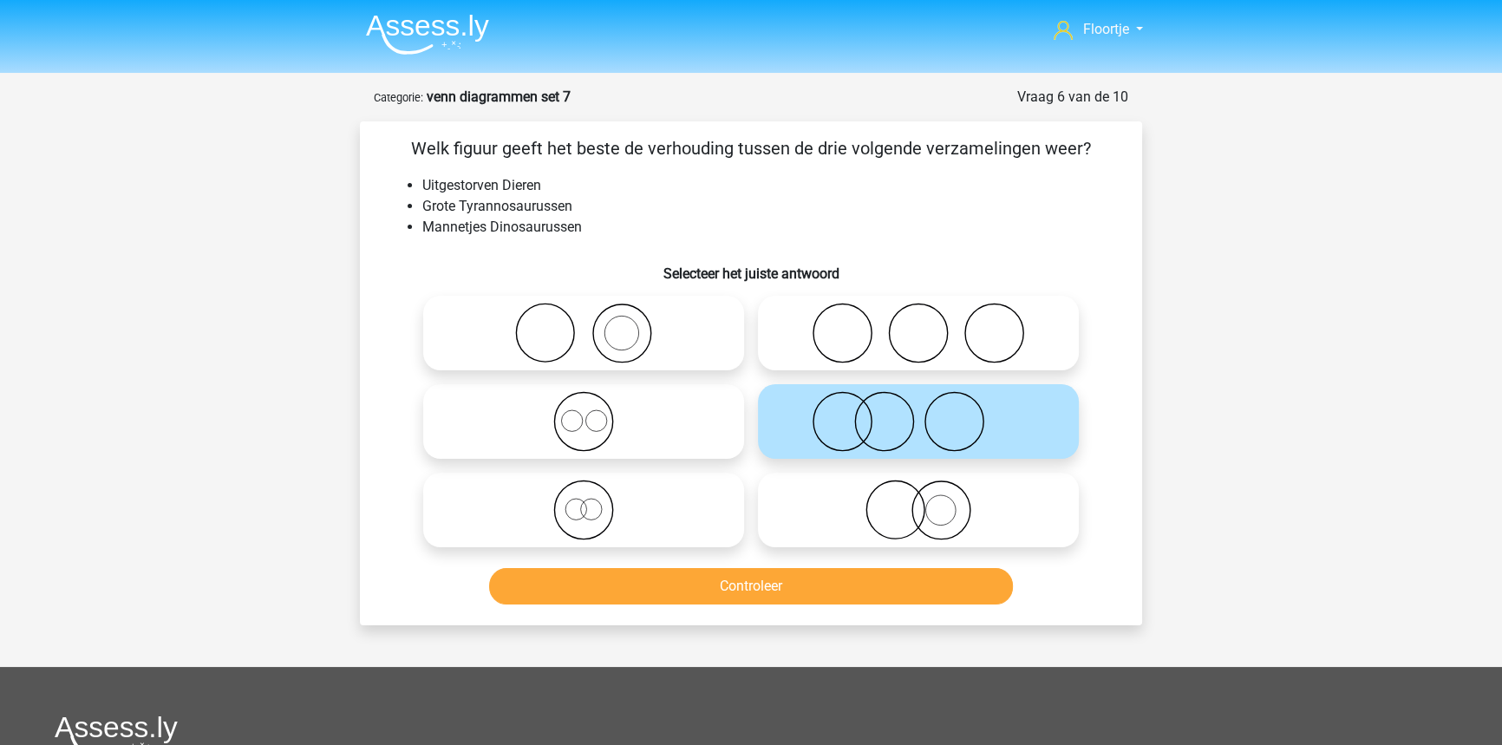
click at [783, 499] on icon at bounding box center [918, 509] width 307 height 61
click at [918, 499] on input "radio" at bounding box center [923, 495] width 11 height 11
radio input "true"
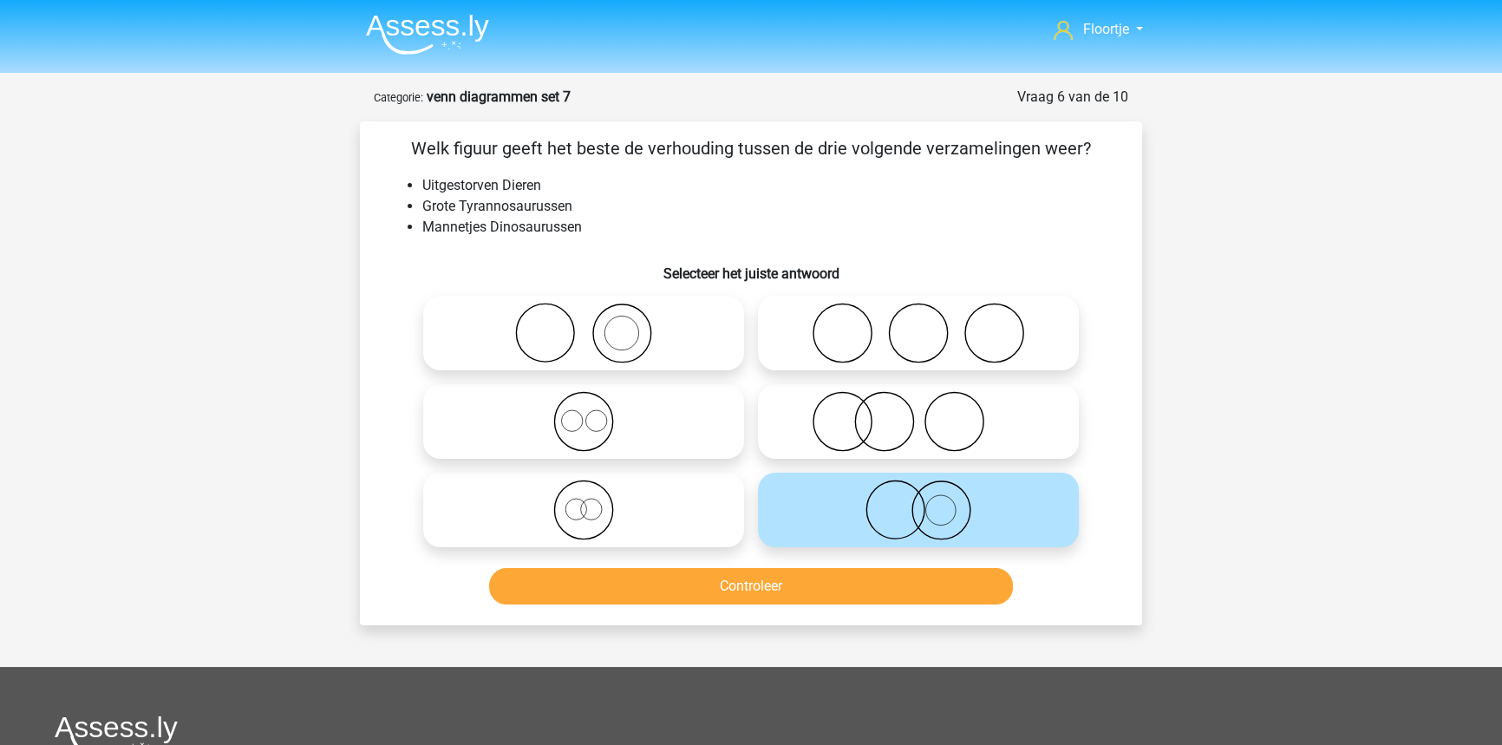
click at [600, 360] on icon at bounding box center [583, 333] width 307 height 61
click at [595, 324] on input "radio" at bounding box center [589, 318] width 11 height 11
radio input "true"
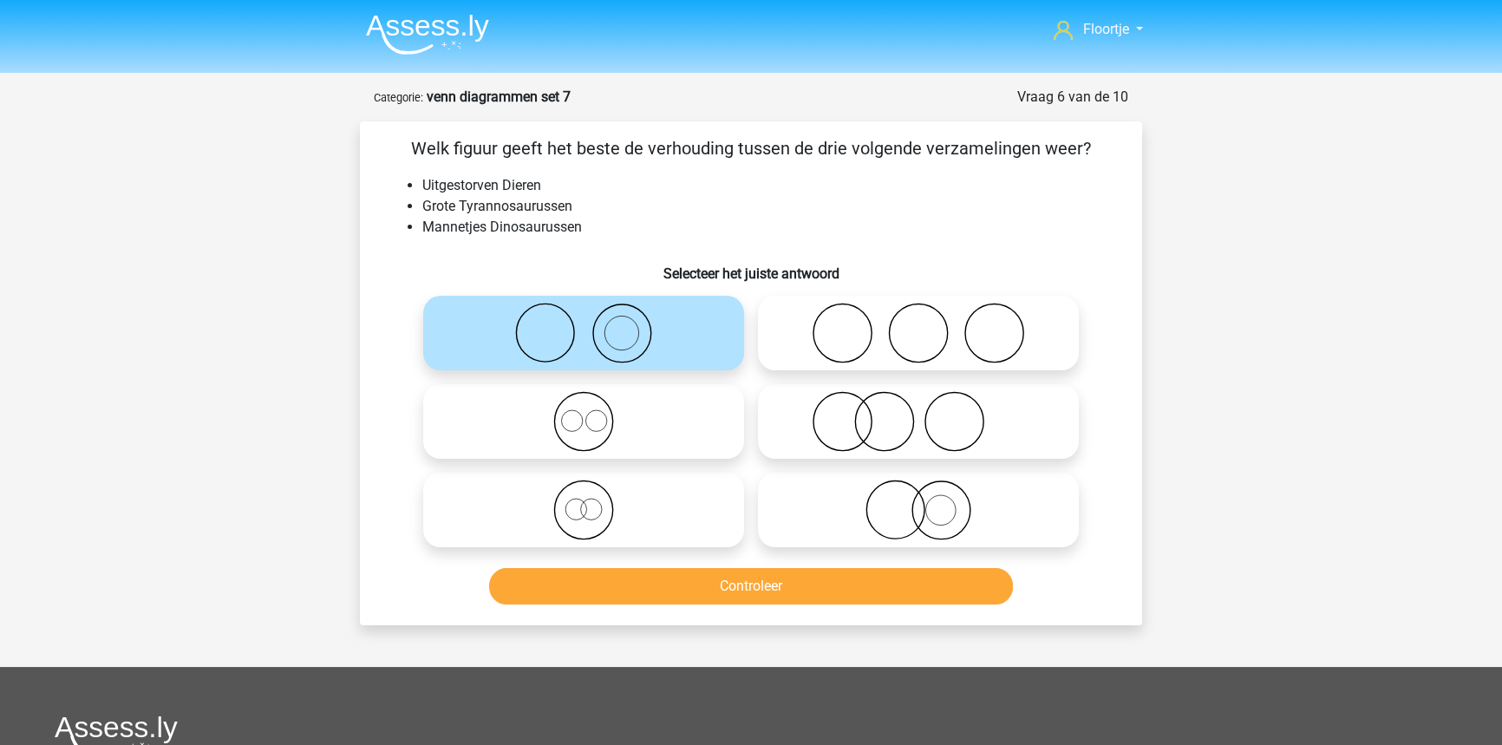
click at [894, 518] on icon at bounding box center [918, 509] width 307 height 61
click at [918, 501] on input "radio" at bounding box center [923, 495] width 11 height 11
radio input "true"
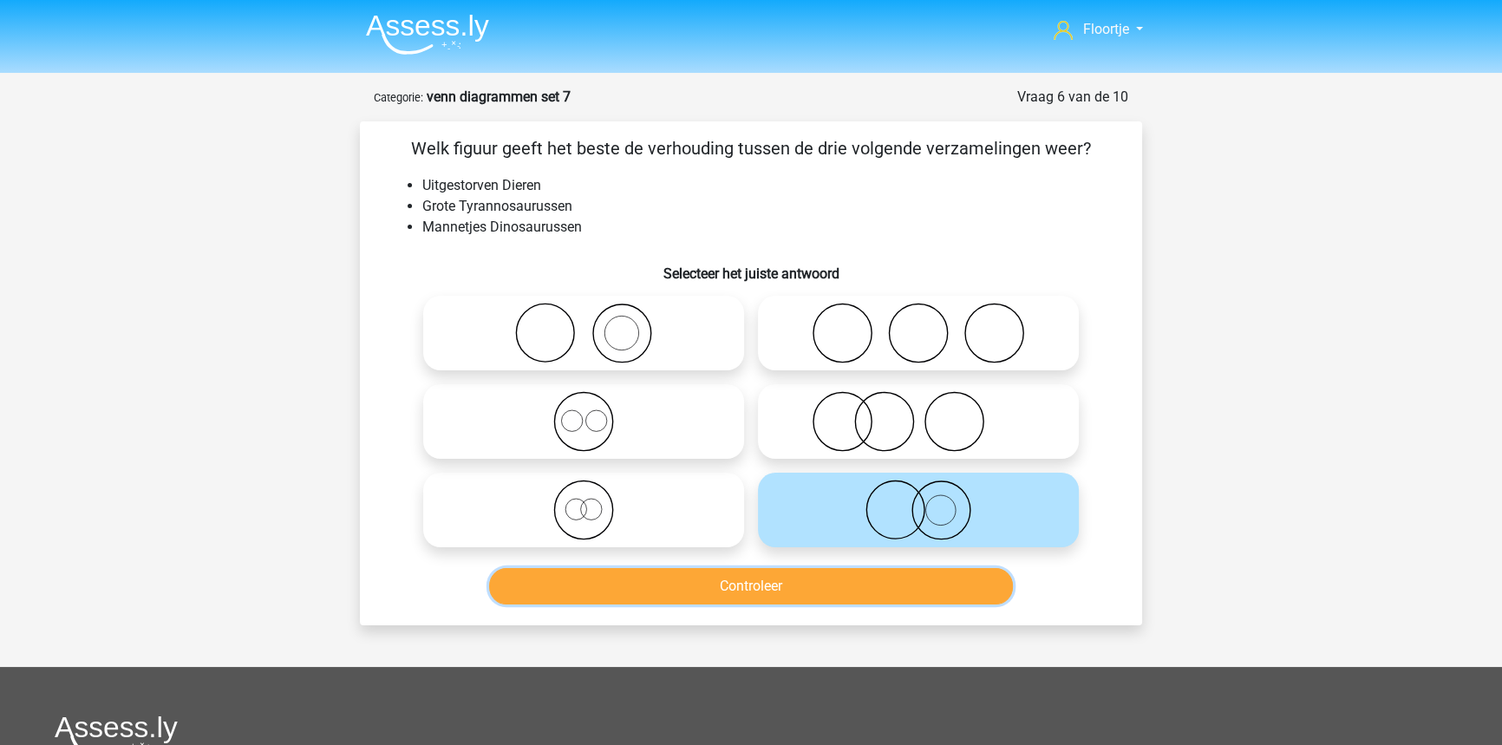
click at [879, 587] on button "Controleer" at bounding box center [751, 586] width 525 height 36
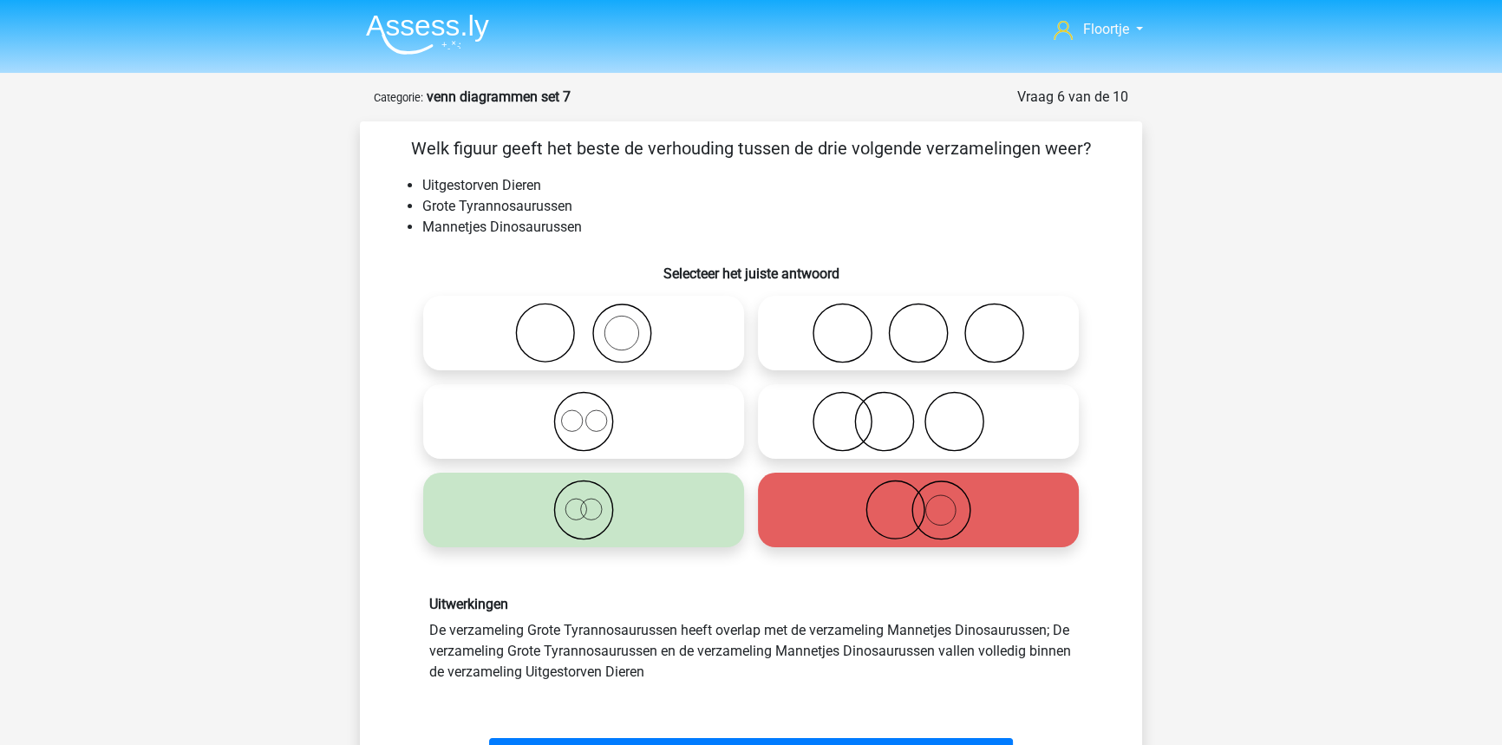
drag, startPoint x: 569, startPoint y: 674, endPoint x: 742, endPoint y: 691, distance: 174.3
click at [742, 691] on div "Uitwerkingen De verzameling Grote Tyrannosaurussen heeft overlap met de verzame…" at bounding box center [751, 638] width 727 height 169
click at [744, 689] on div "Uitwerkingen De verzameling Grote Tyrannosaurussen heeft overlap met de verzame…" at bounding box center [751, 638] width 727 height 169
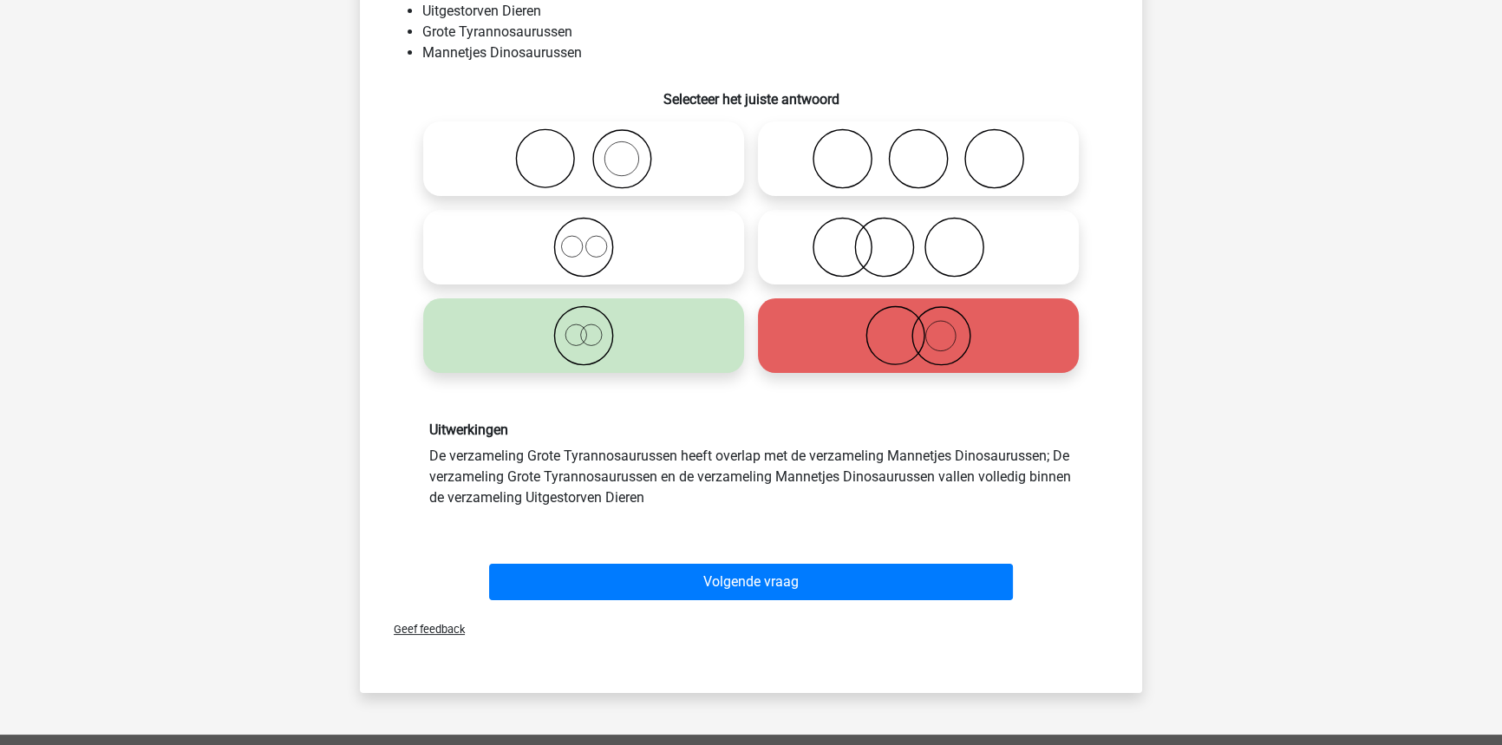
scroll to position [236, 0]
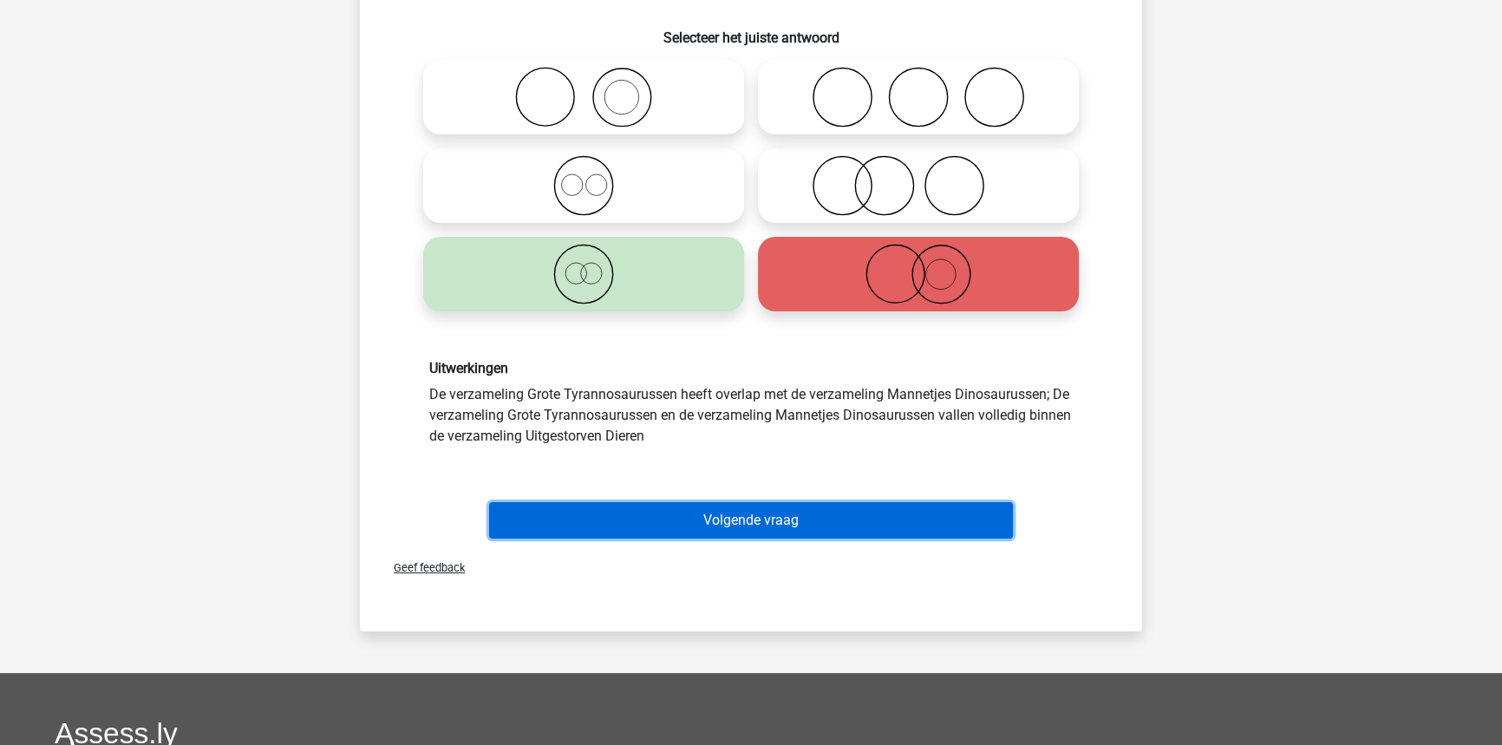
click at [666, 525] on button "Volgende vraag" at bounding box center [751, 520] width 525 height 36
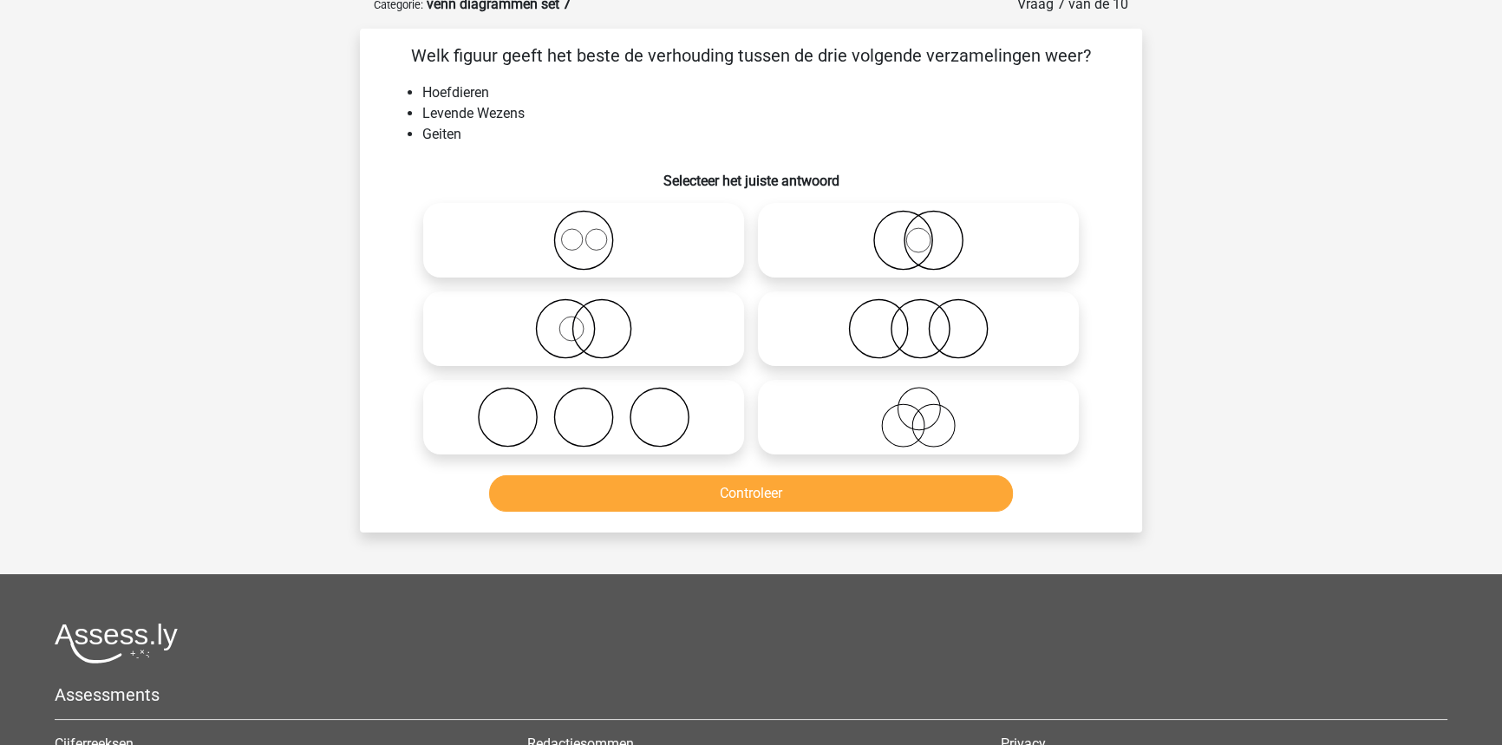
scroll to position [87, 0]
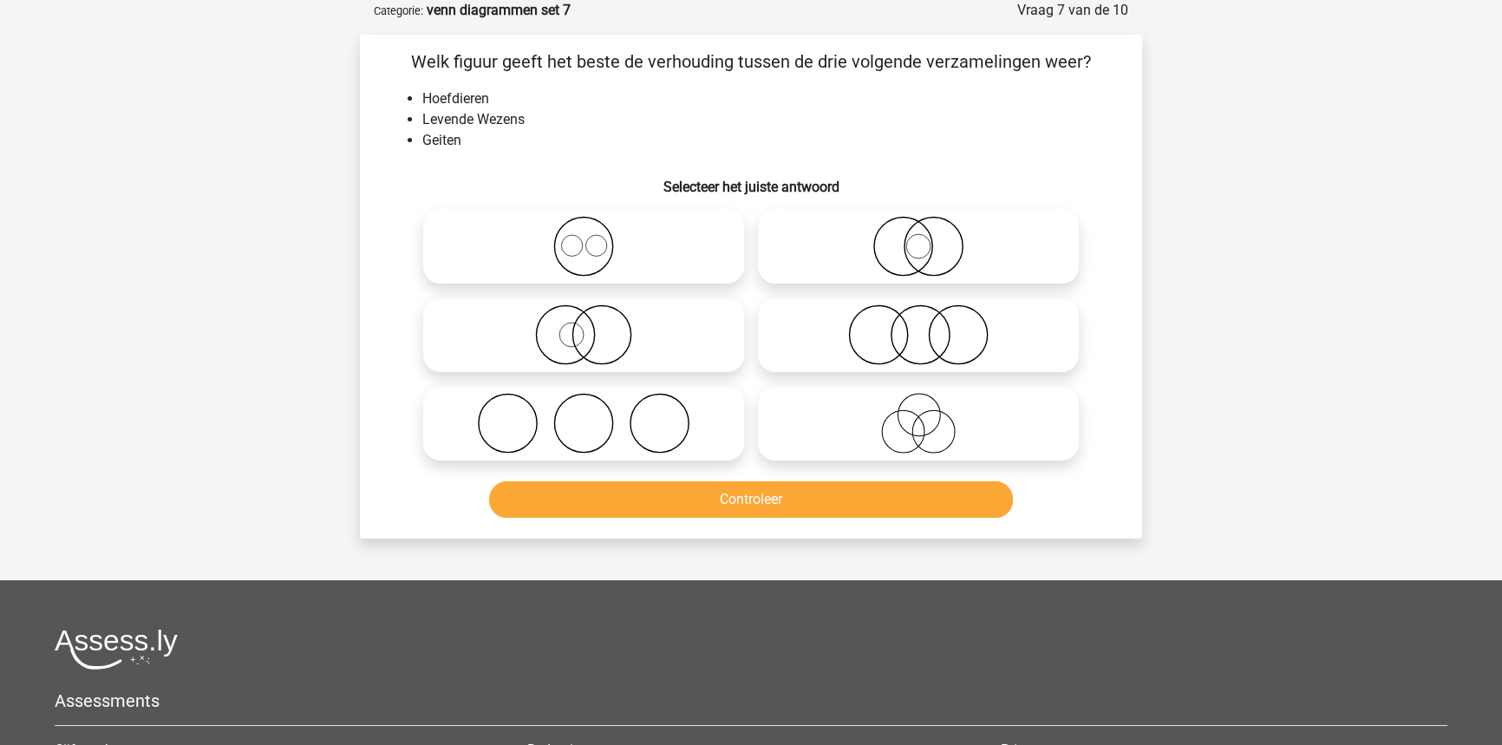
drag, startPoint x: 940, startPoint y: 231, endPoint x: 922, endPoint y: 324, distance: 95.4
click at [940, 230] on icon at bounding box center [918, 246] width 307 height 61
click at [929, 230] on input "radio" at bounding box center [923, 231] width 11 height 11
radio input "true"
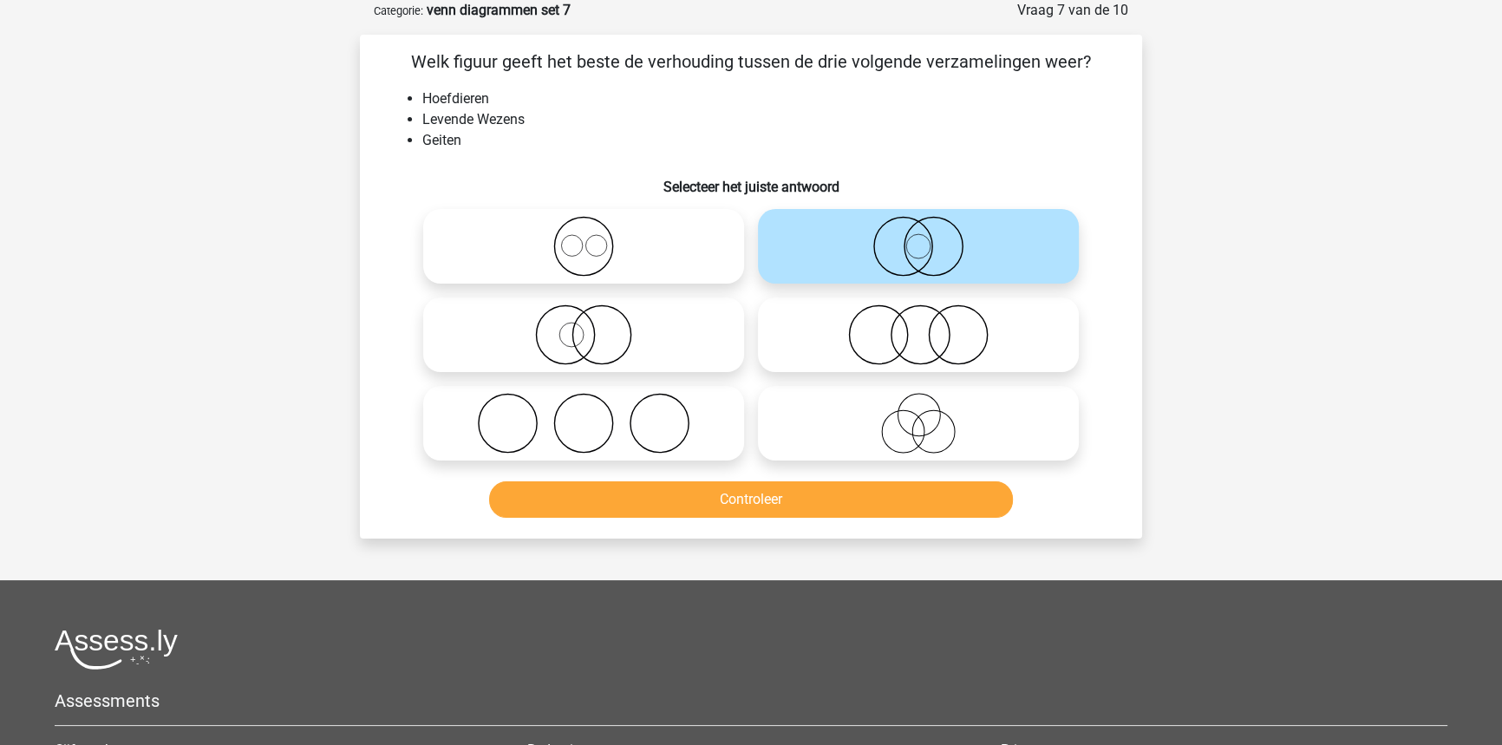
click at [914, 433] on icon at bounding box center [918, 423] width 307 height 61
click at [918, 414] on input "radio" at bounding box center [923, 408] width 11 height 11
radio input "true"
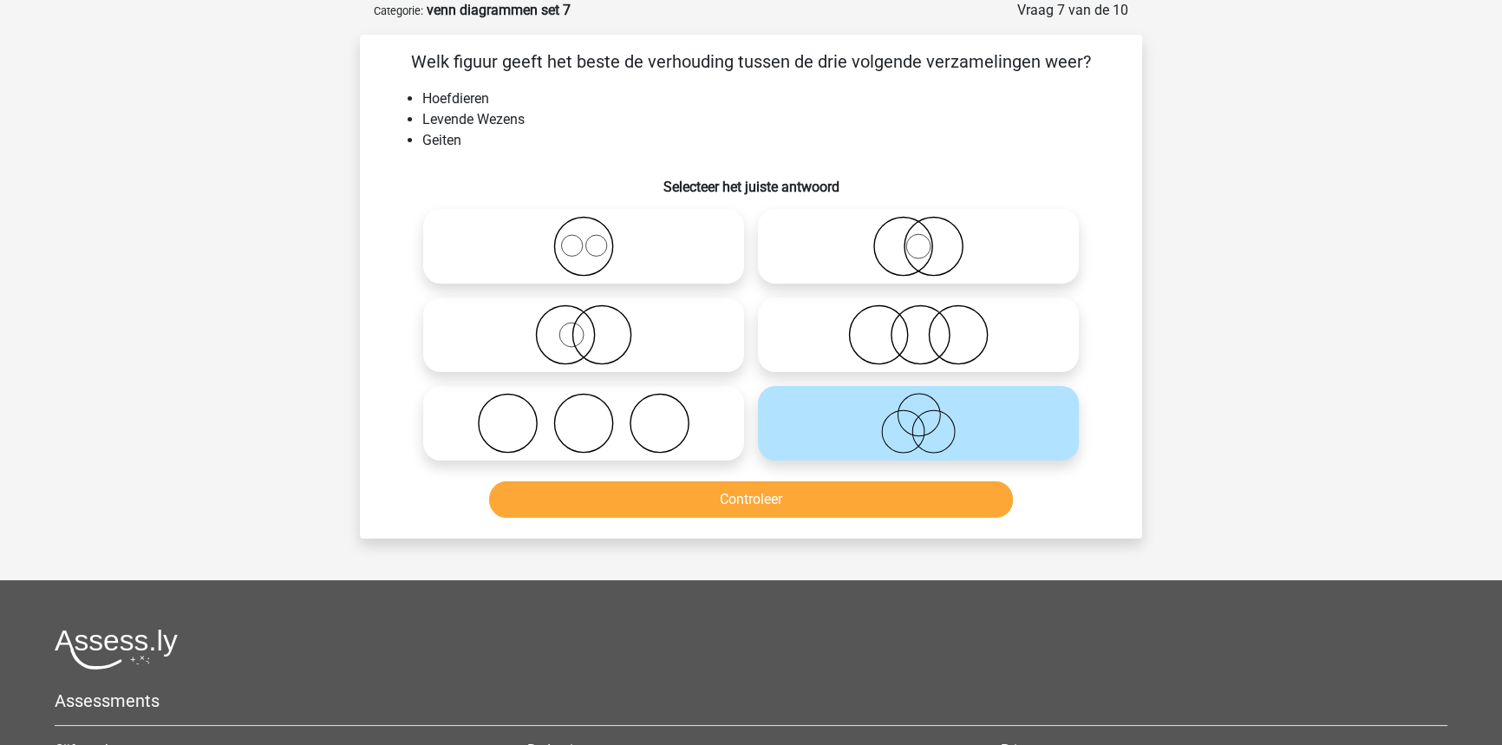
drag, startPoint x: 914, startPoint y: 243, endPoint x: 867, endPoint y: 427, distance: 190.5
click at [912, 245] on icon at bounding box center [918, 246] width 307 height 61
click at [918, 238] on input "radio" at bounding box center [923, 231] width 11 height 11
radio input "true"
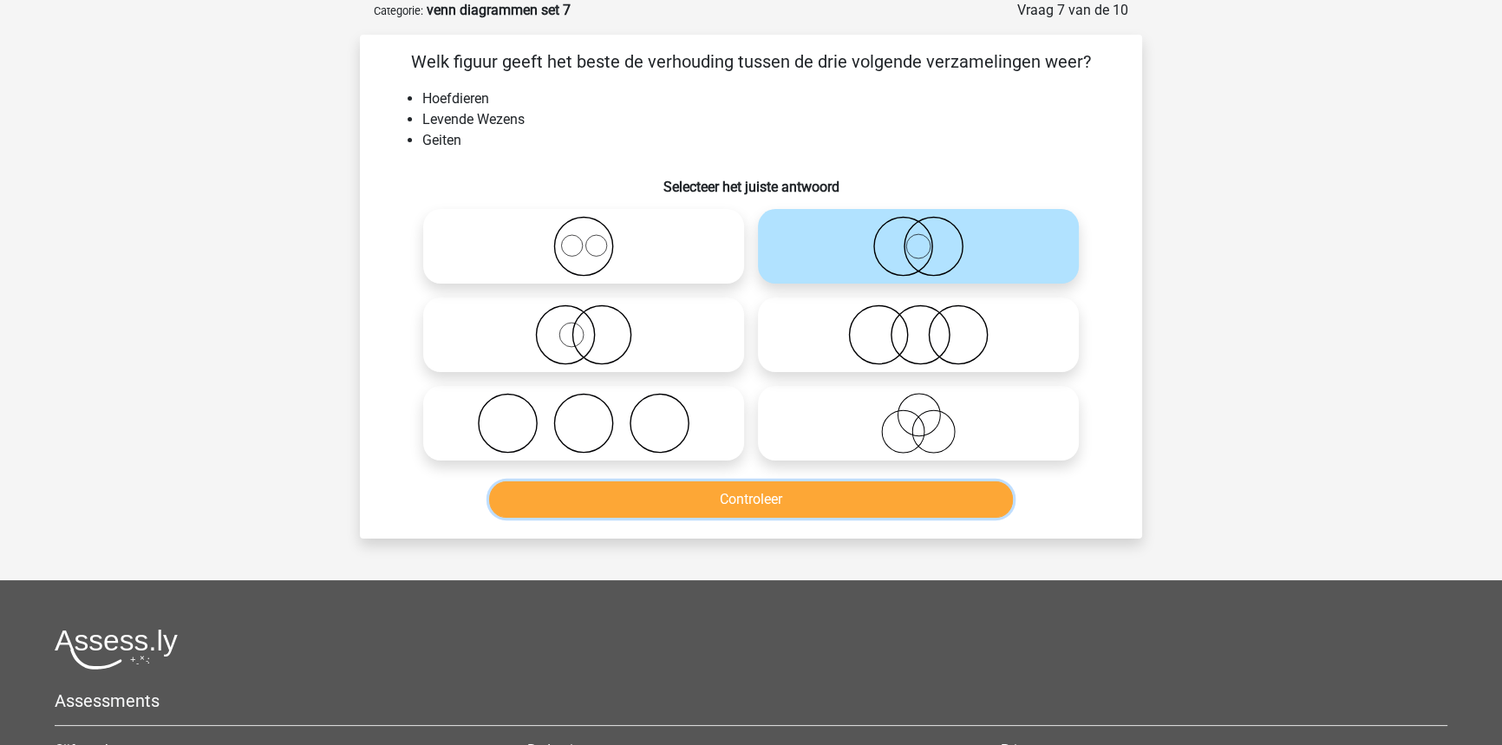
click at [736, 495] on button "Controleer" at bounding box center [751, 499] width 525 height 36
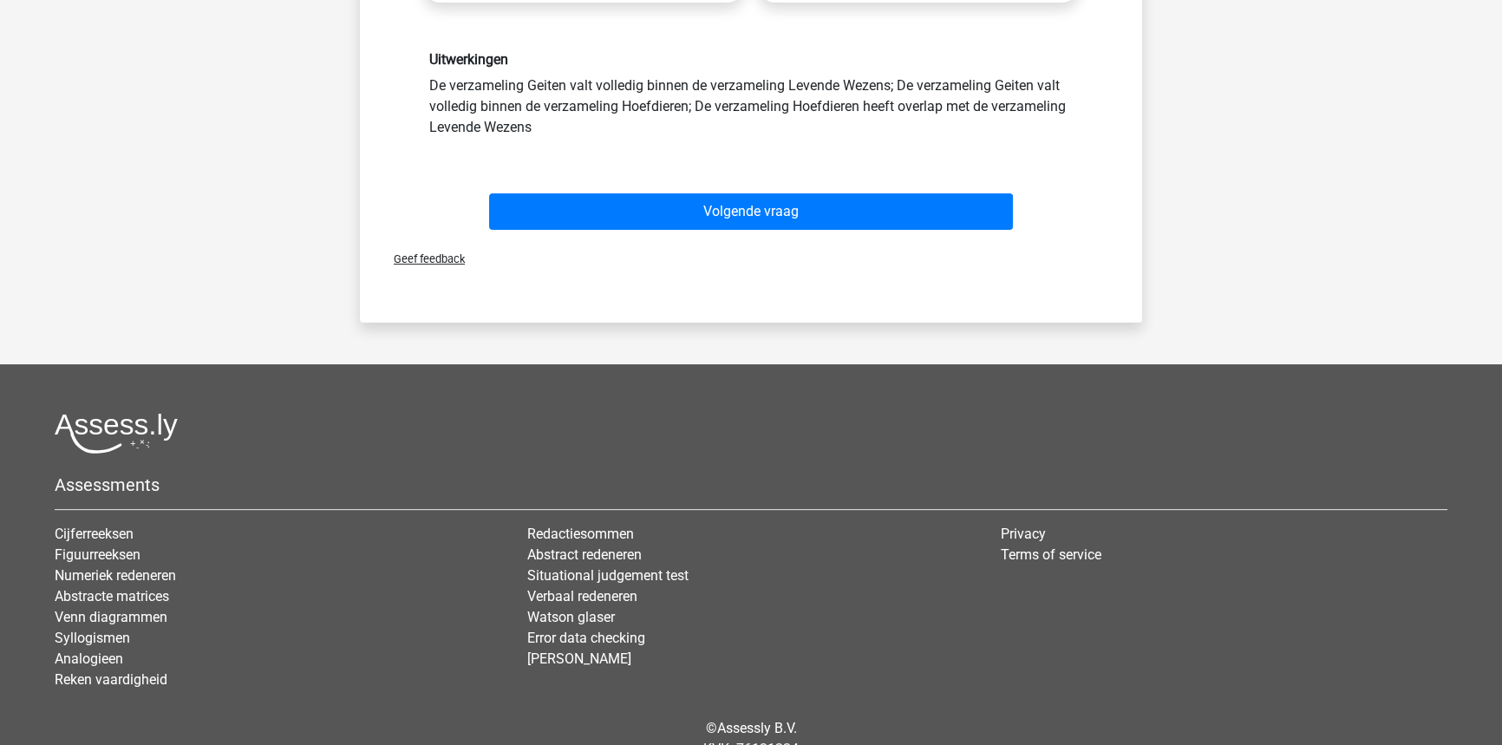
scroll to position [542, 0]
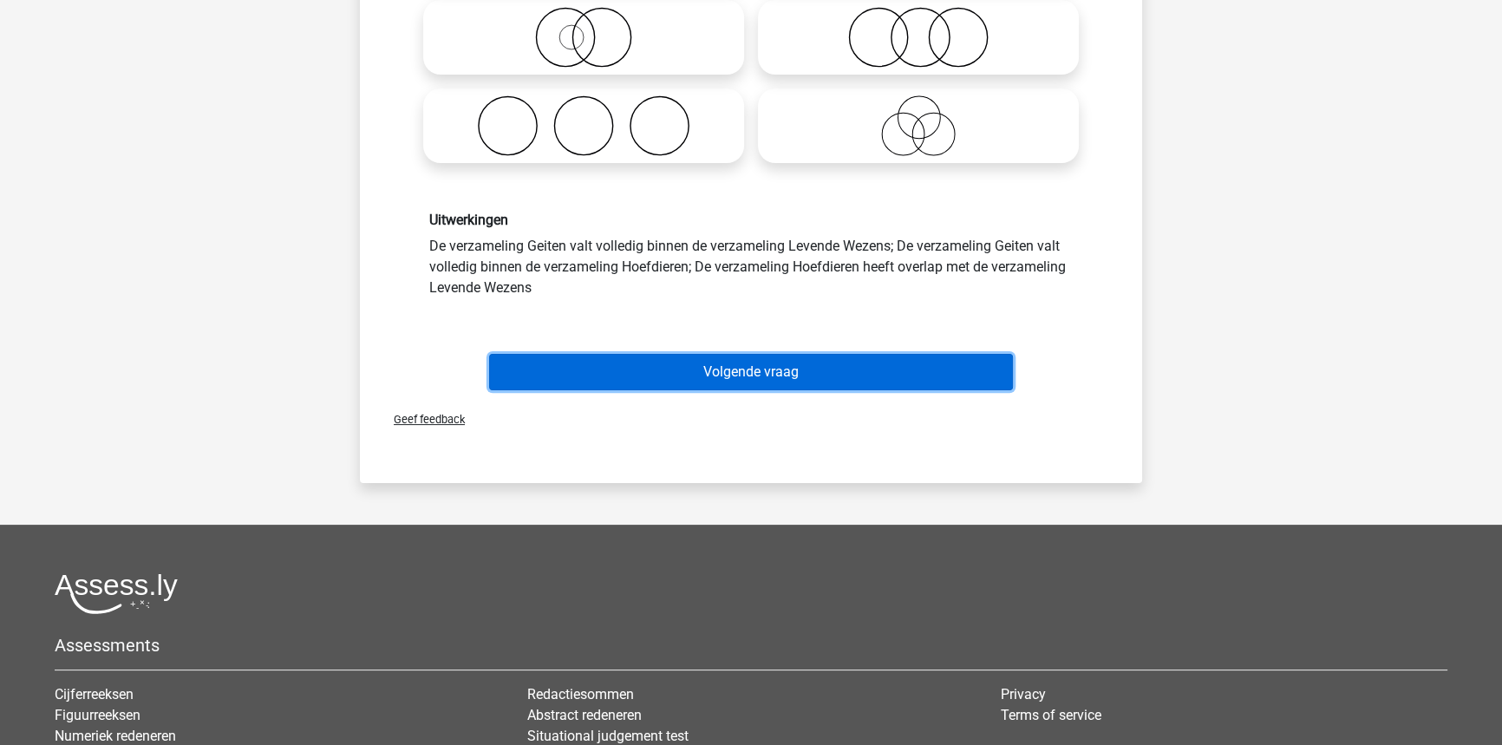
click at [787, 368] on button "Volgende vraag" at bounding box center [751, 372] width 525 height 36
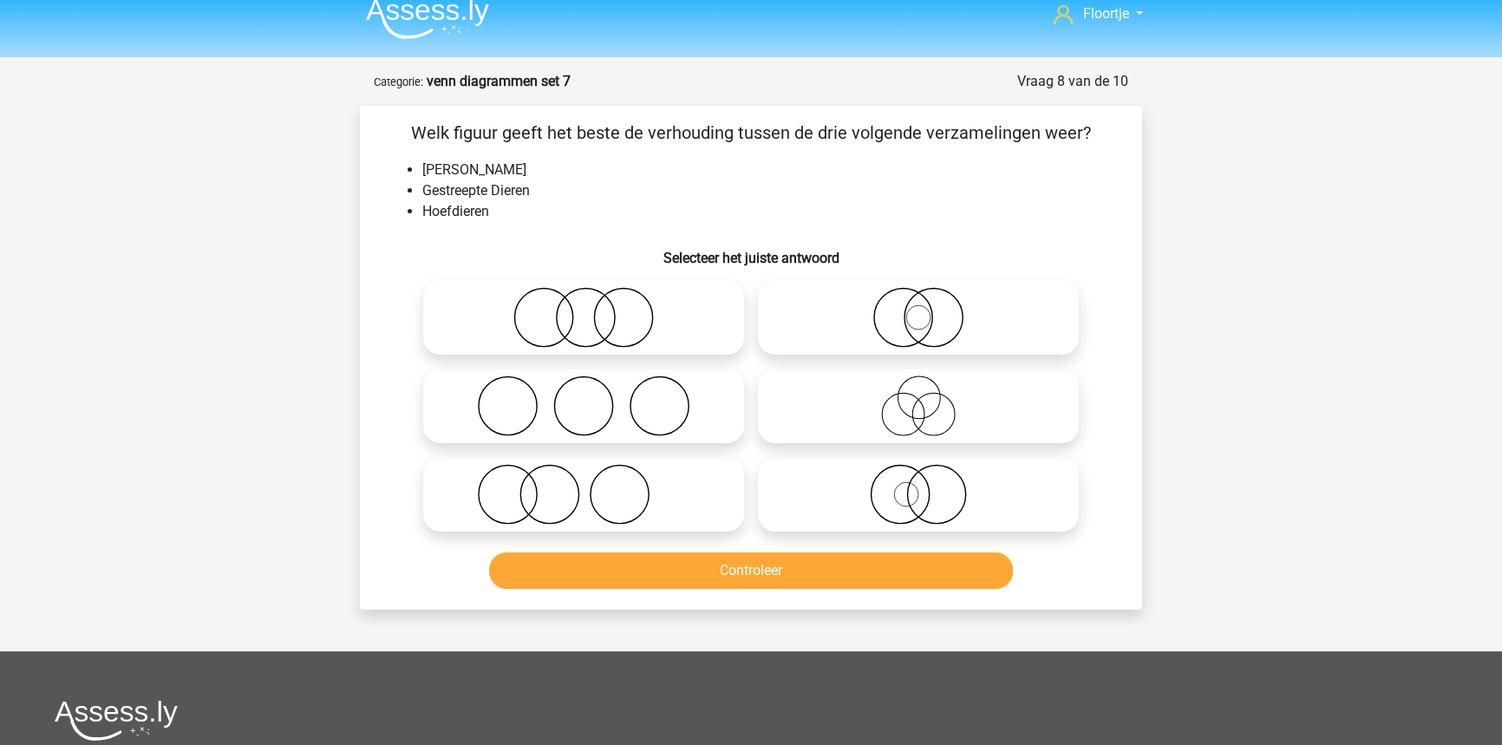
scroll to position [0, 0]
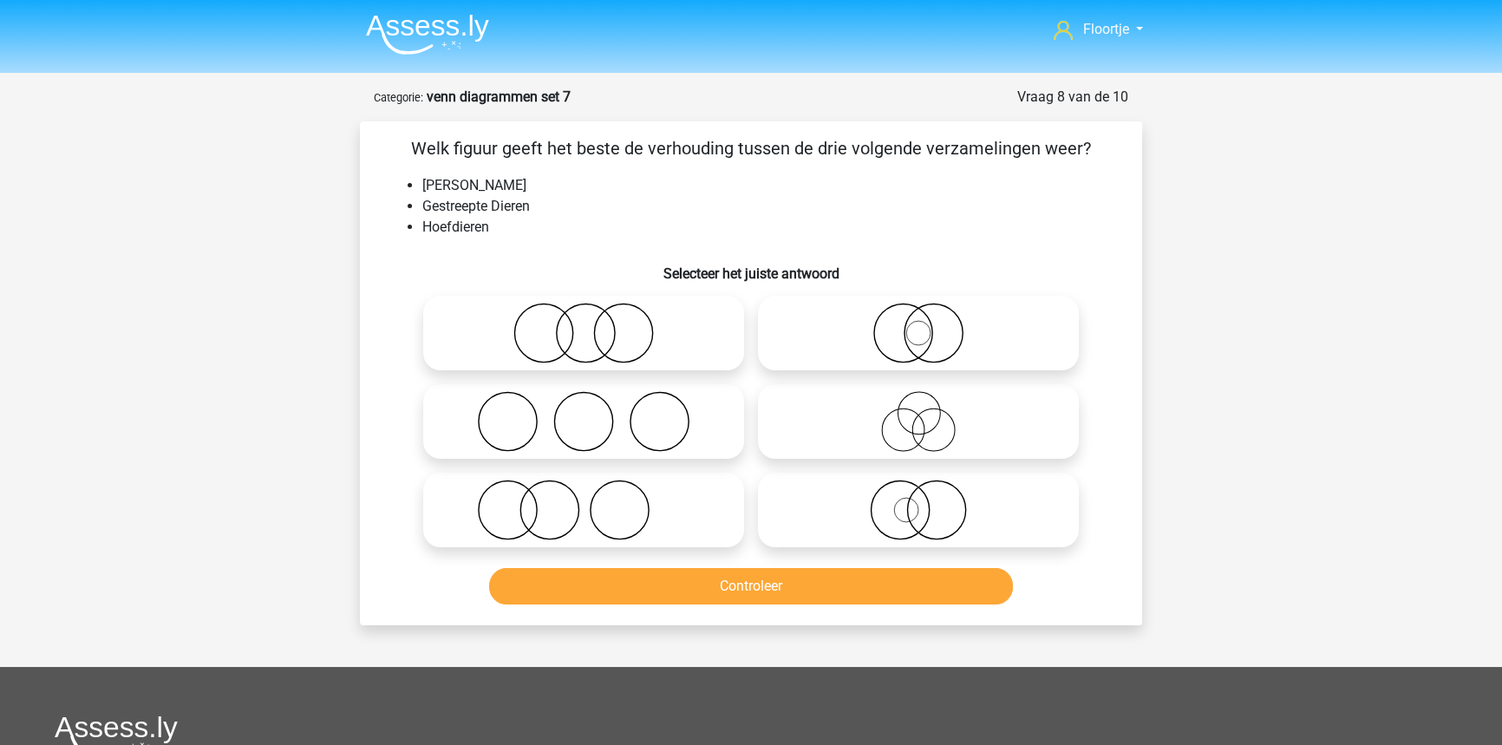
click at [844, 316] on icon at bounding box center [918, 333] width 307 height 61
click at [918, 316] on input "radio" at bounding box center [923, 318] width 11 height 11
radio input "true"
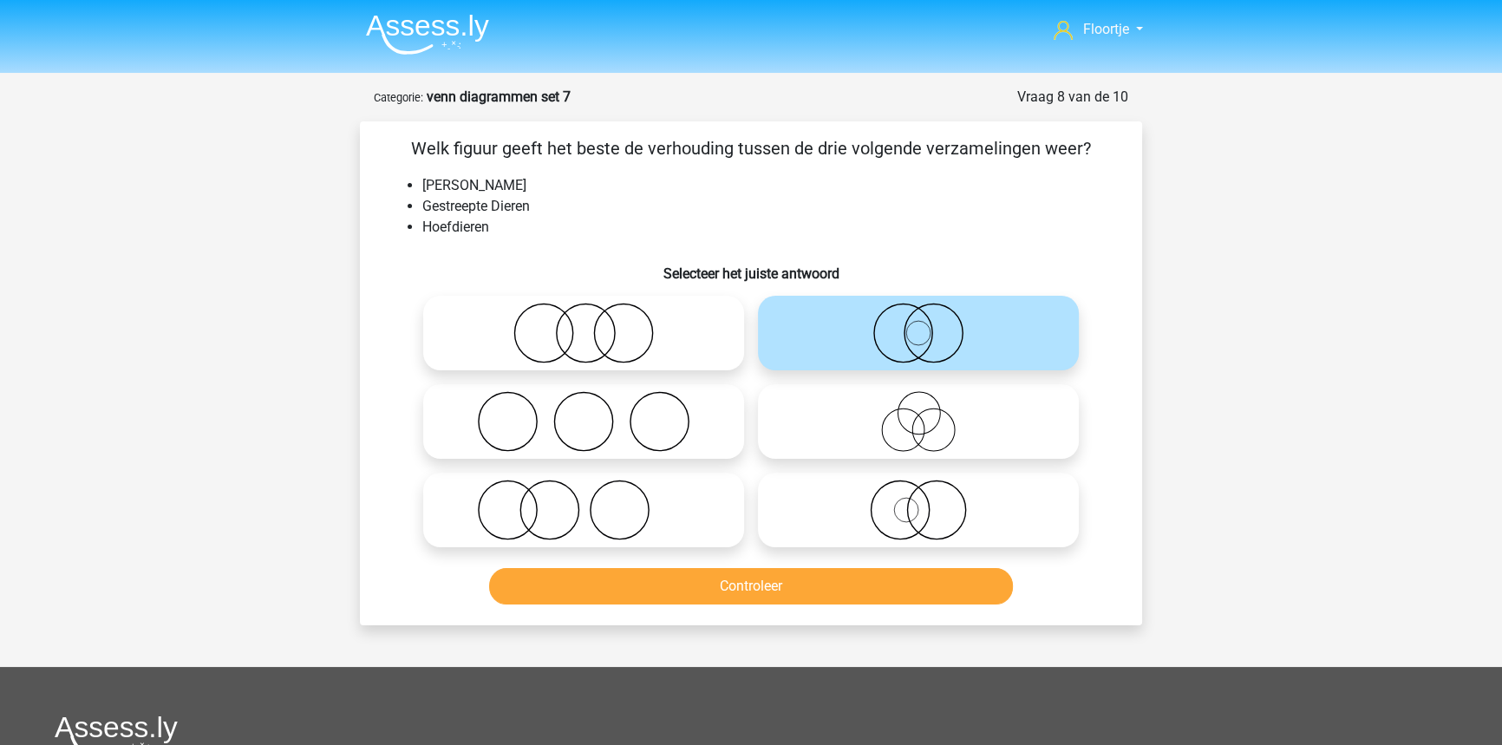
drag, startPoint x: 930, startPoint y: 505, endPoint x: 982, endPoint y: 500, distance: 52.2
click at [930, 508] on icon at bounding box center [918, 509] width 307 height 61
click at [929, 501] on input "radio" at bounding box center [923, 495] width 11 height 11
radio input "true"
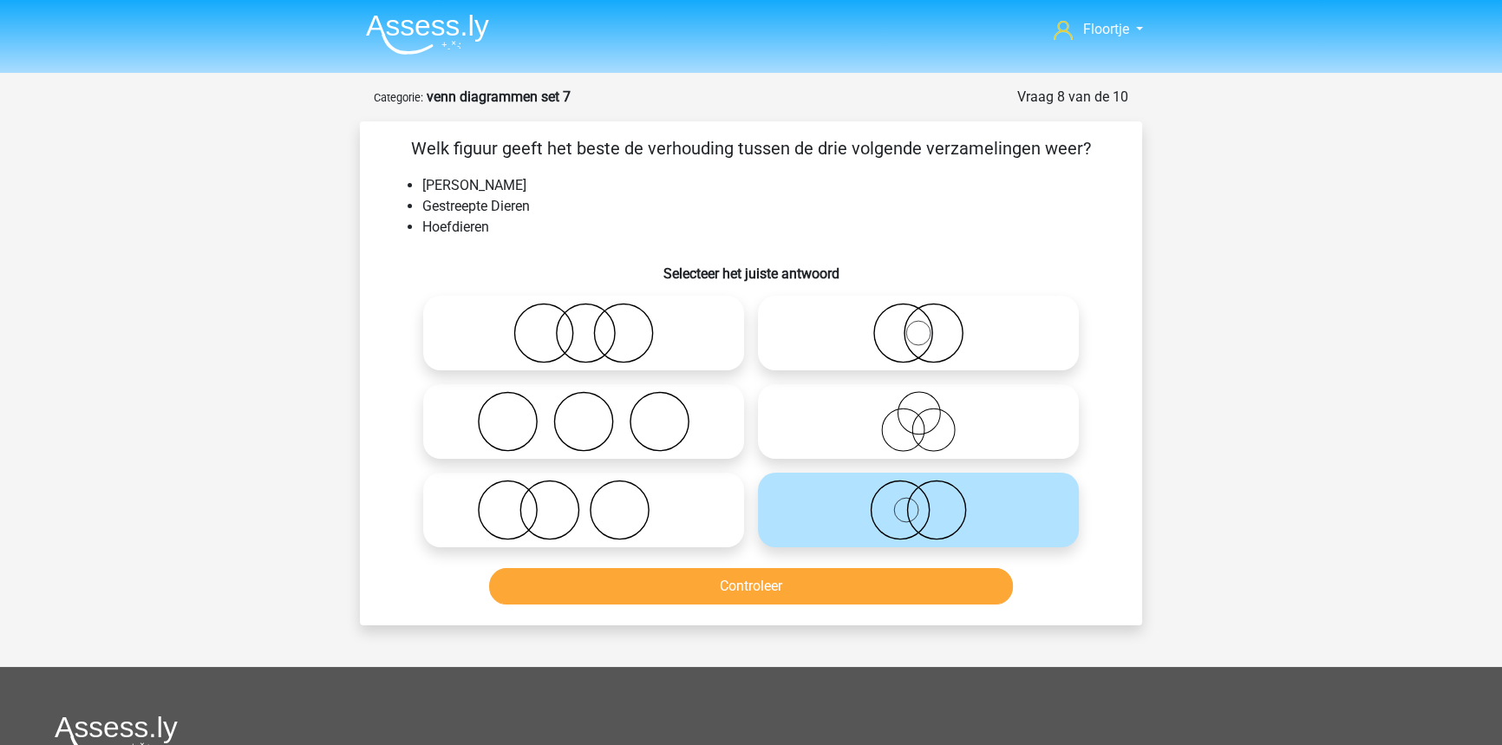
click at [972, 314] on icon at bounding box center [918, 333] width 307 height 61
click at [929, 314] on input "radio" at bounding box center [923, 318] width 11 height 11
radio input "true"
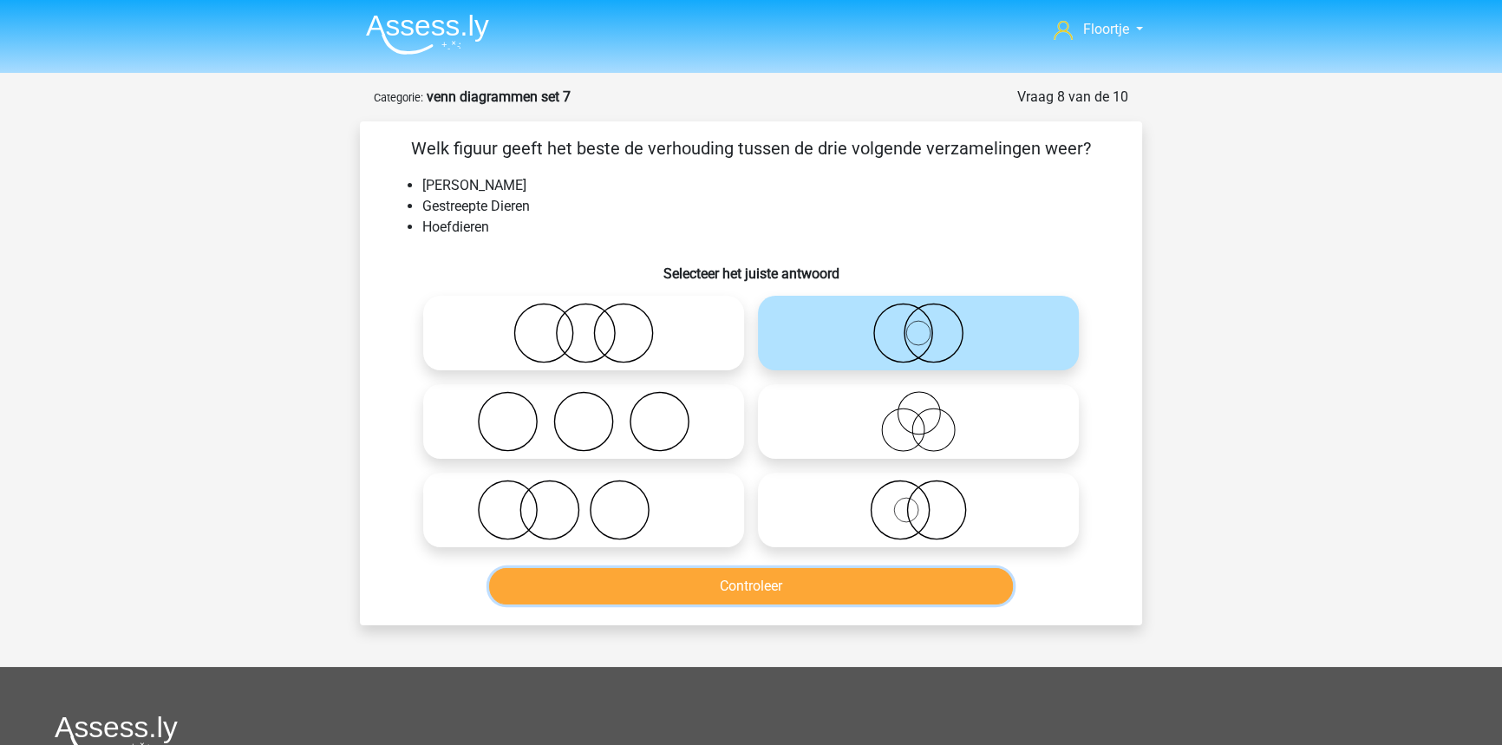
click at [718, 595] on button "Controleer" at bounding box center [751, 586] width 525 height 36
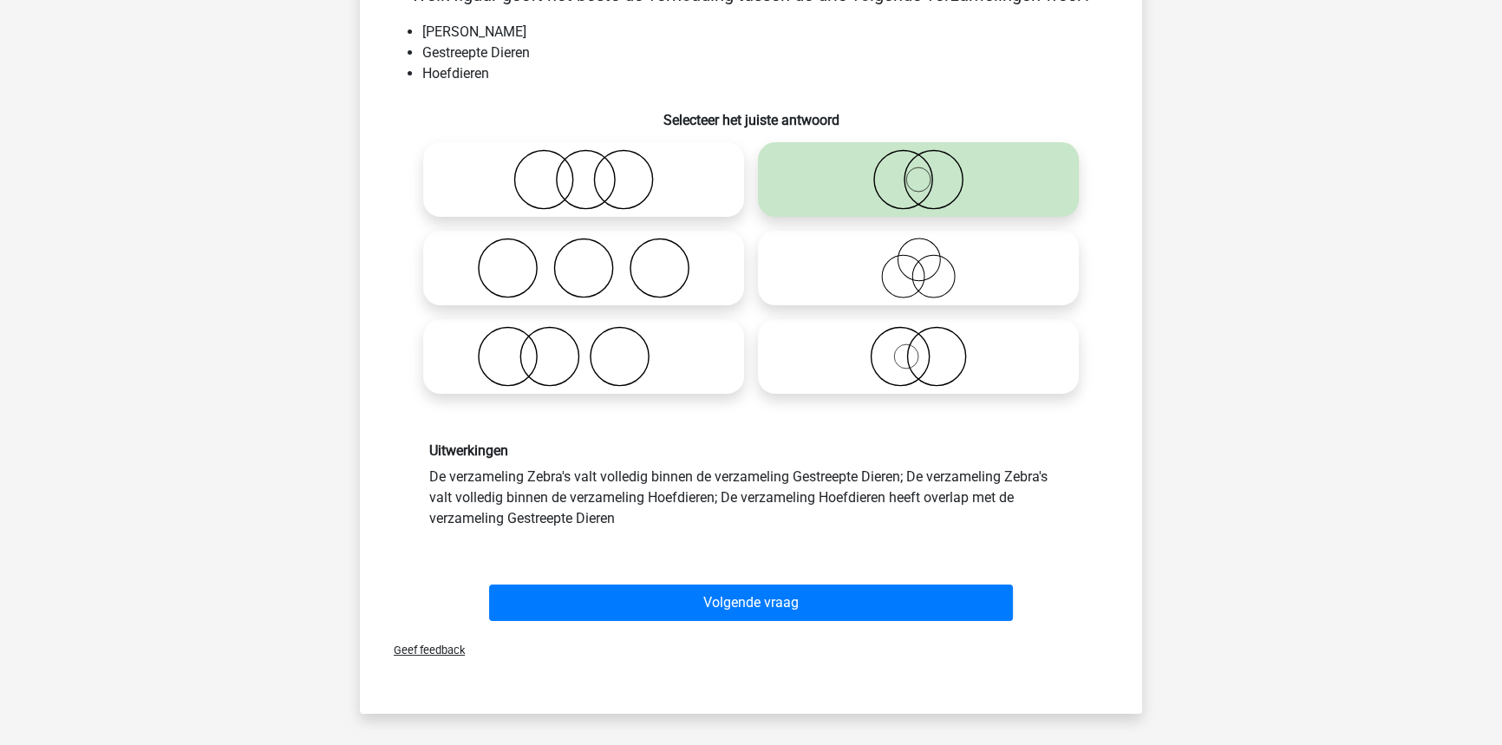
scroll to position [157, 0]
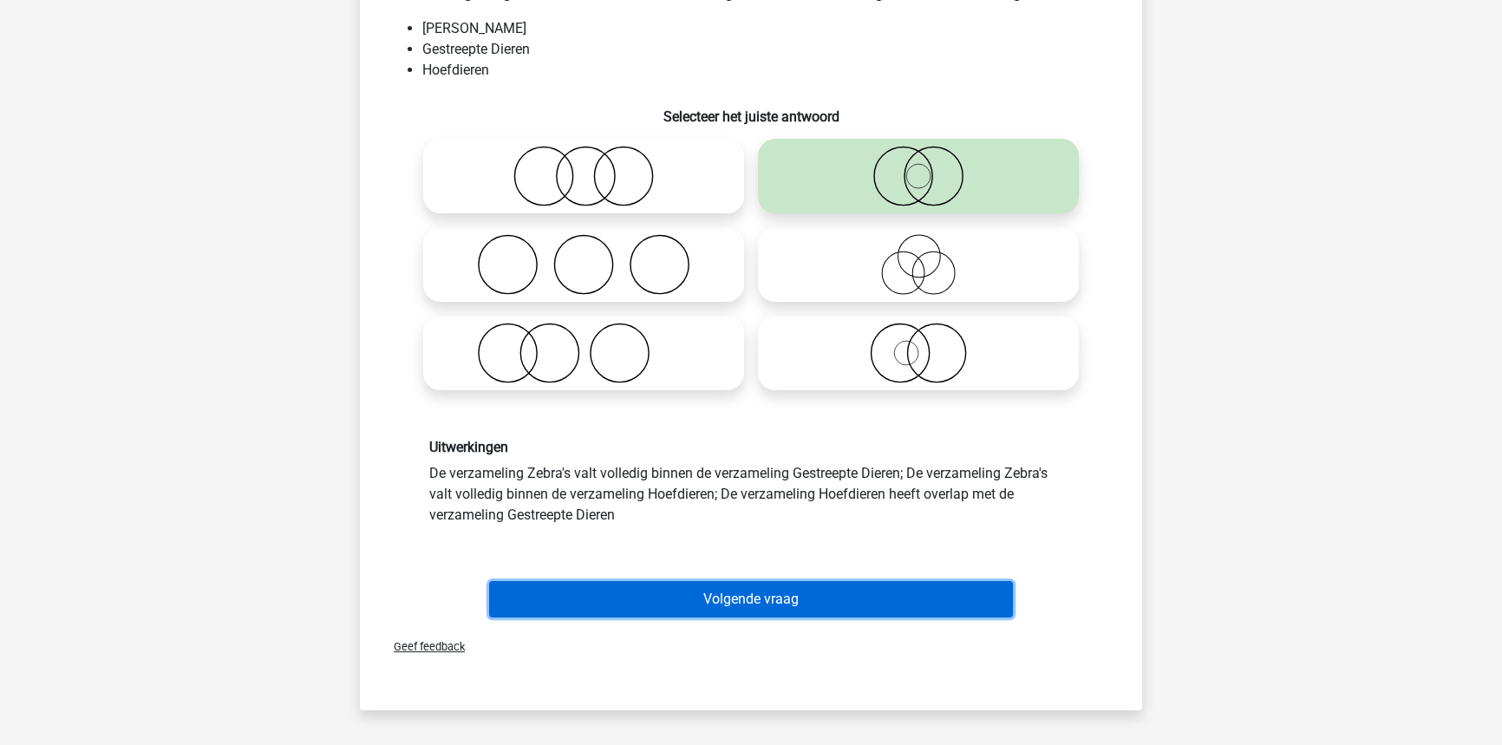
click at [731, 588] on button "Volgende vraag" at bounding box center [751, 599] width 525 height 36
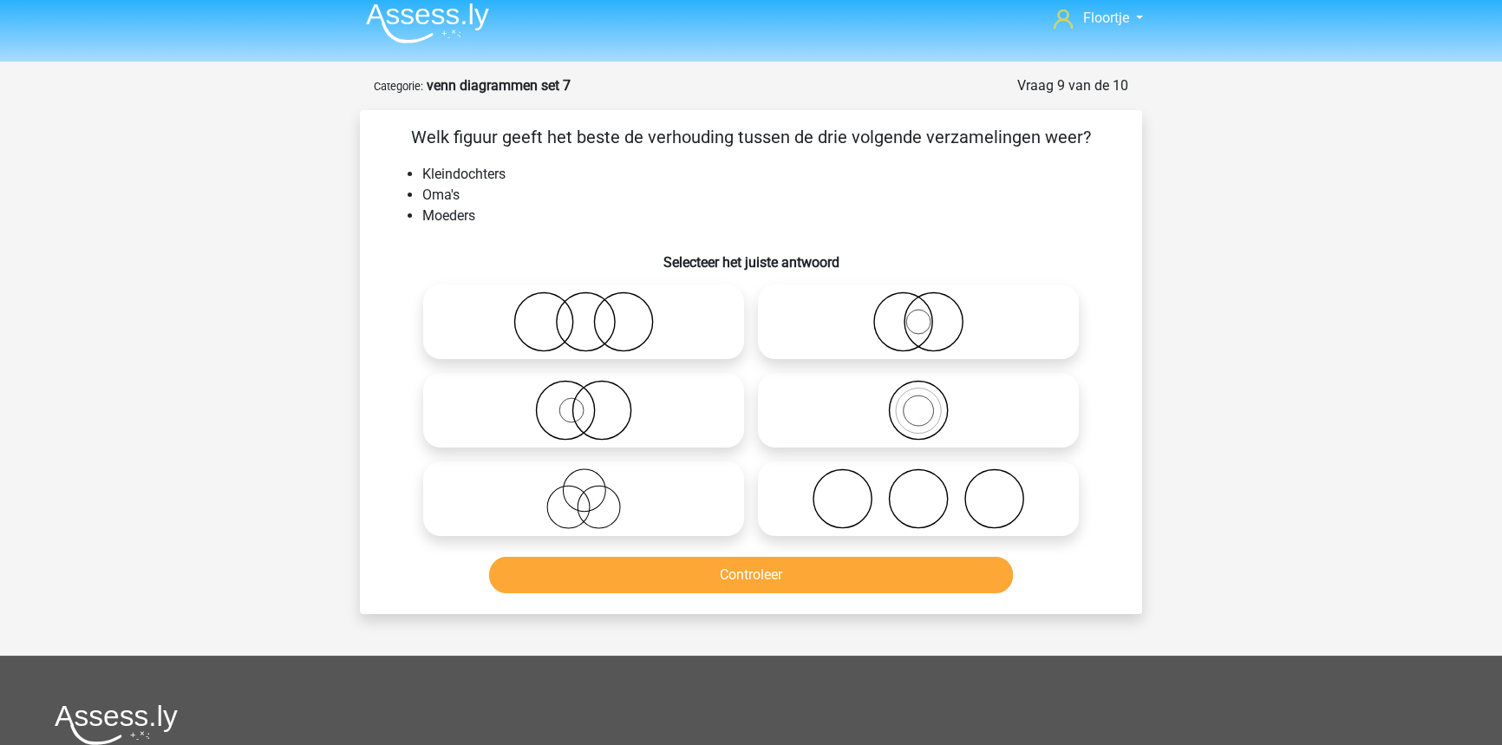
scroll to position [8, 0]
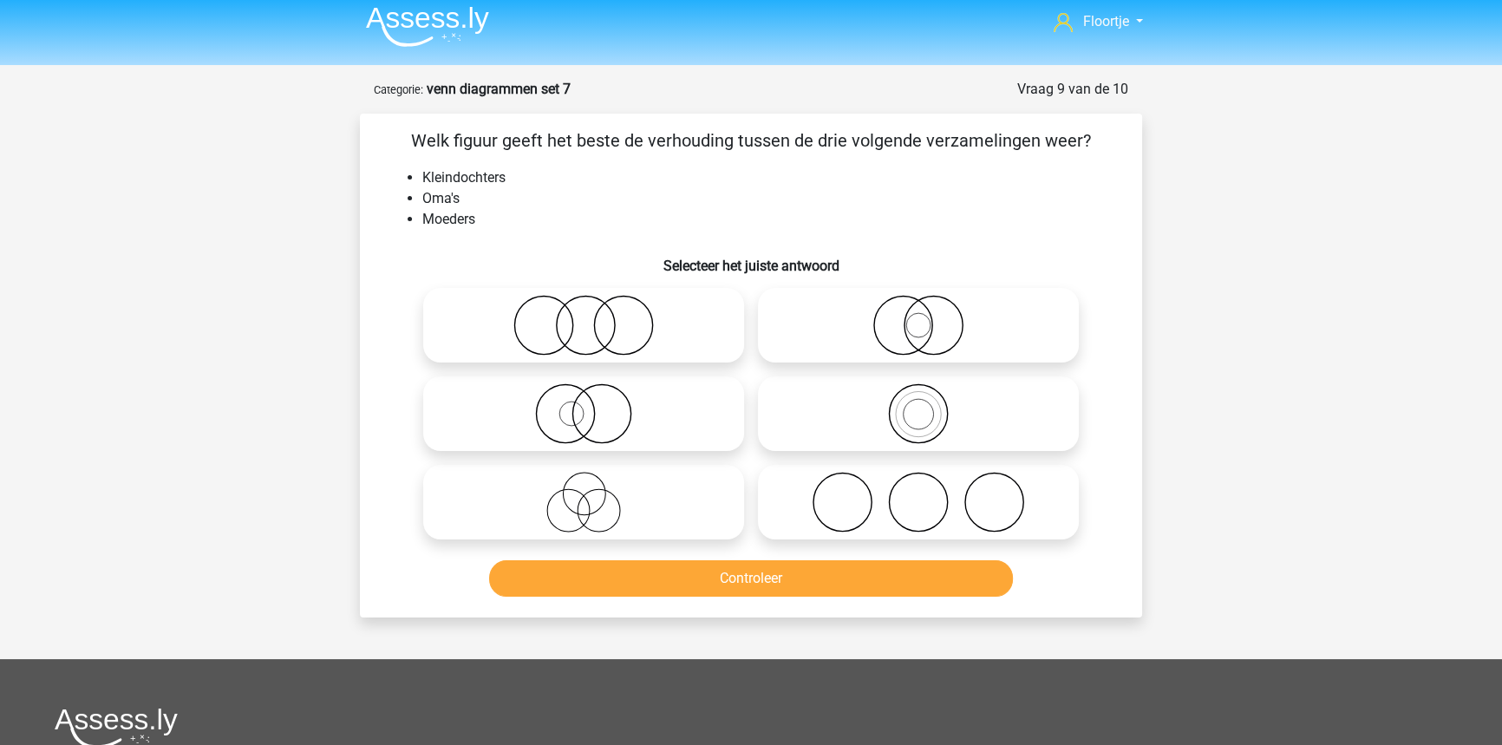
click at [799, 419] on icon at bounding box center [918, 413] width 307 height 61
click at [918, 405] on input "radio" at bounding box center [923, 399] width 11 height 11
radio input "true"
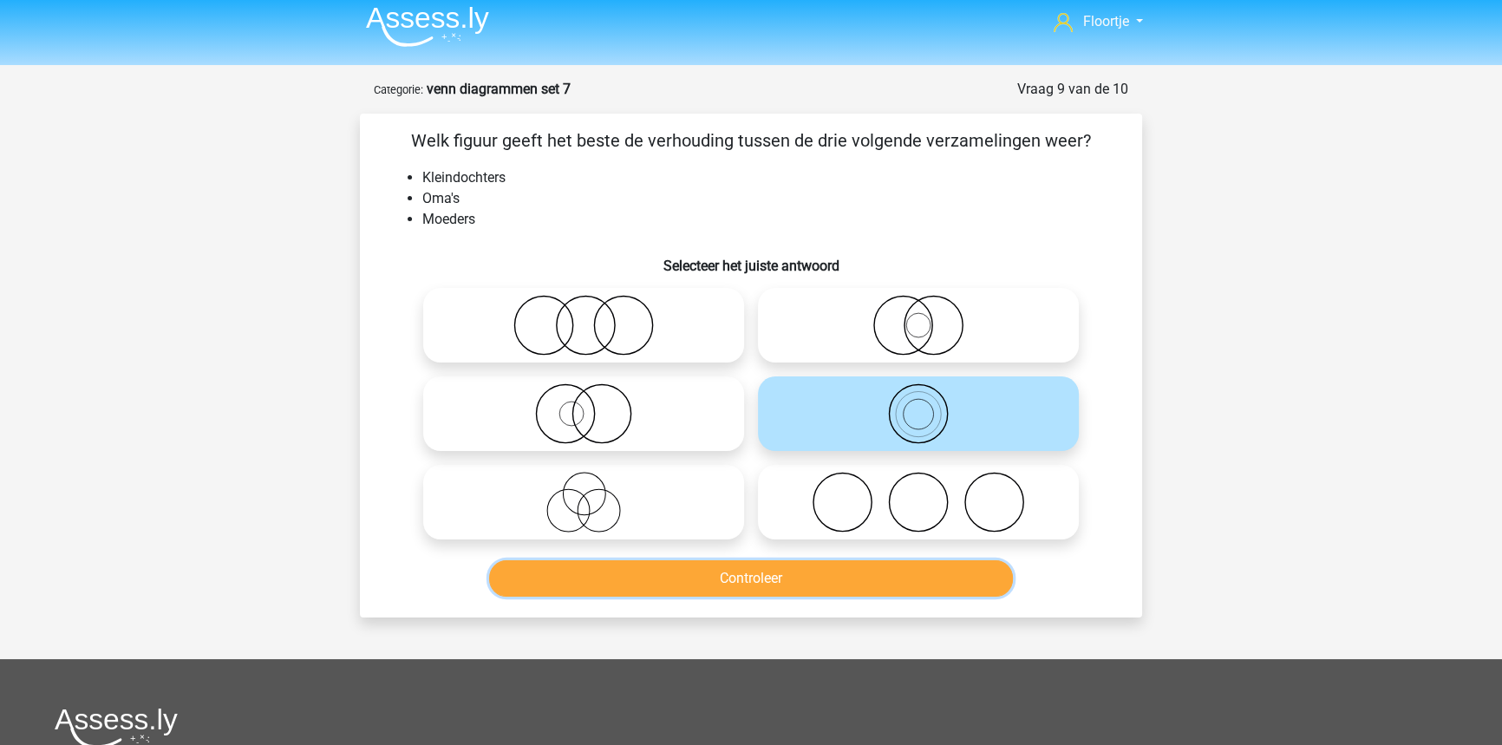
click at [694, 566] on button "Controleer" at bounding box center [751, 578] width 525 height 36
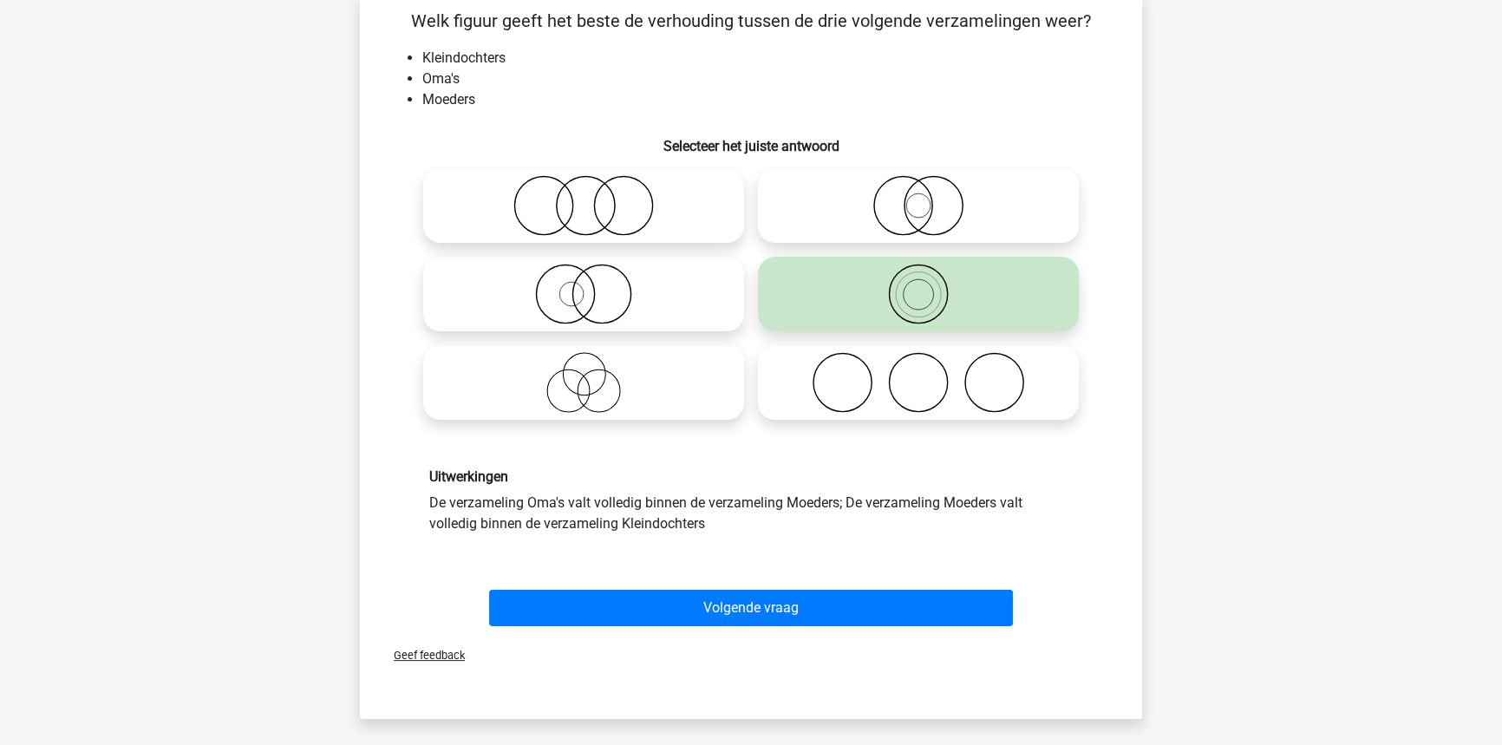
scroll to position [165, 0]
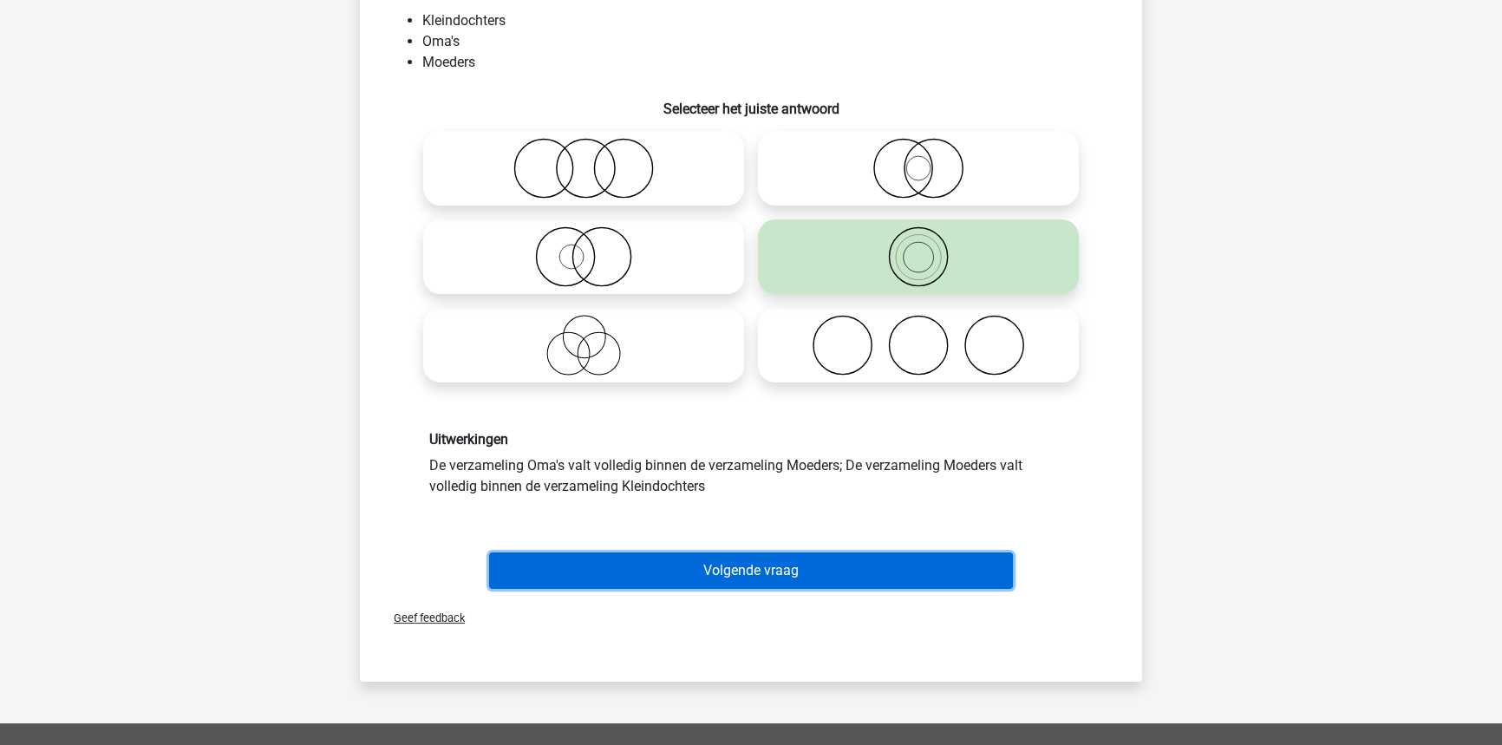
click at [915, 565] on button "Volgende vraag" at bounding box center [751, 570] width 525 height 36
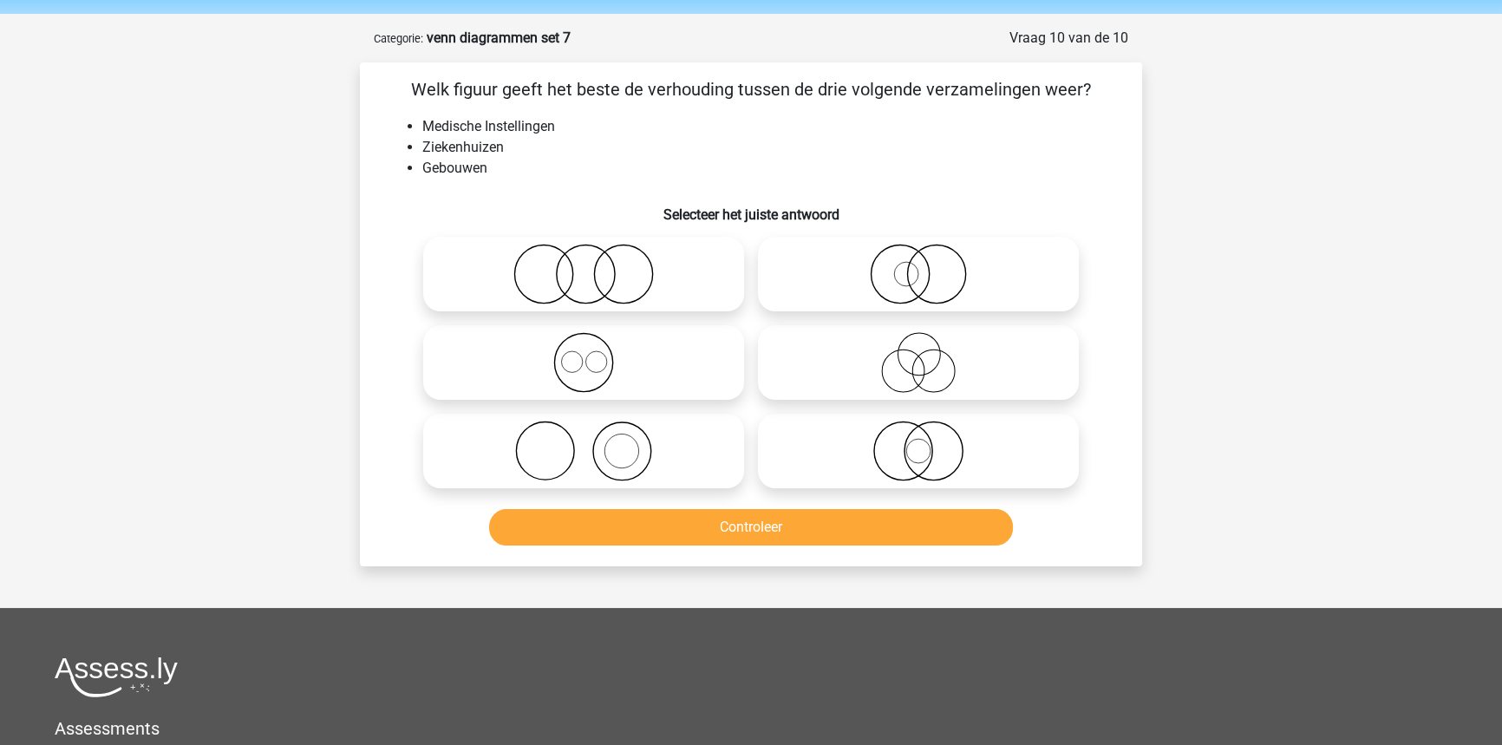
scroll to position [0, 0]
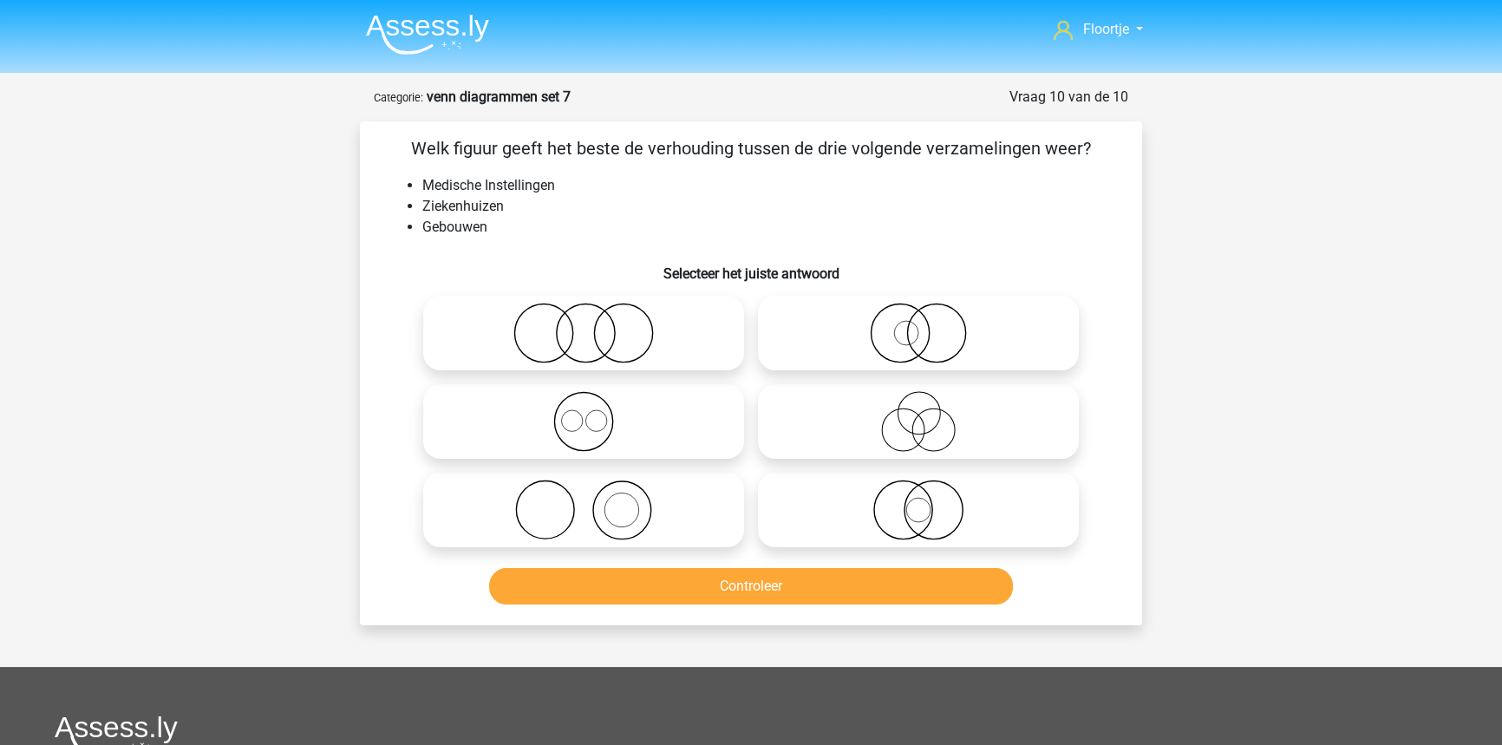
click at [618, 505] on icon at bounding box center [583, 509] width 307 height 61
click at [595, 501] on input "radio" at bounding box center [589, 495] width 11 height 11
radio input "true"
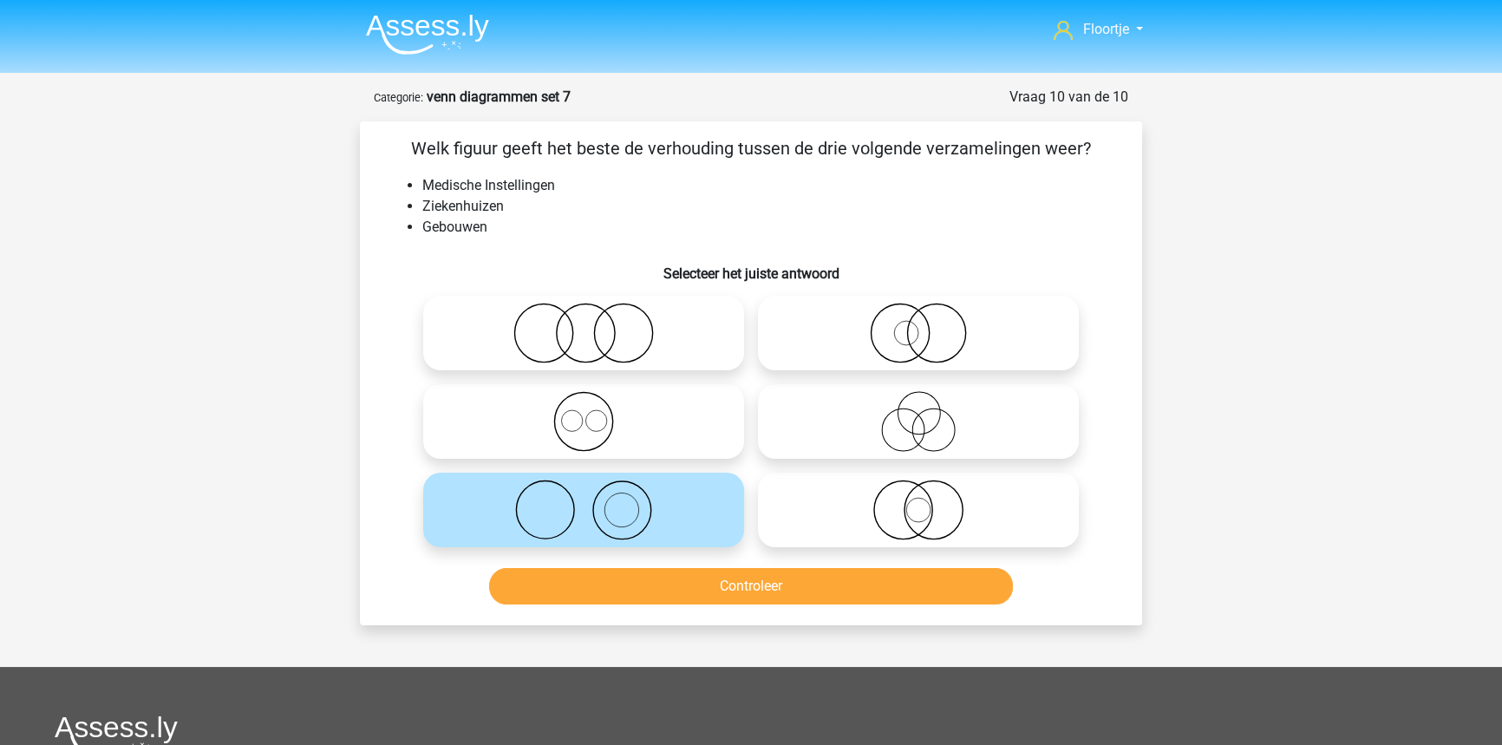
click at [911, 494] on icon at bounding box center [918, 509] width 307 height 61
click at [918, 494] on input "radio" at bounding box center [923, 495] width 11 height 11
radio input "true"
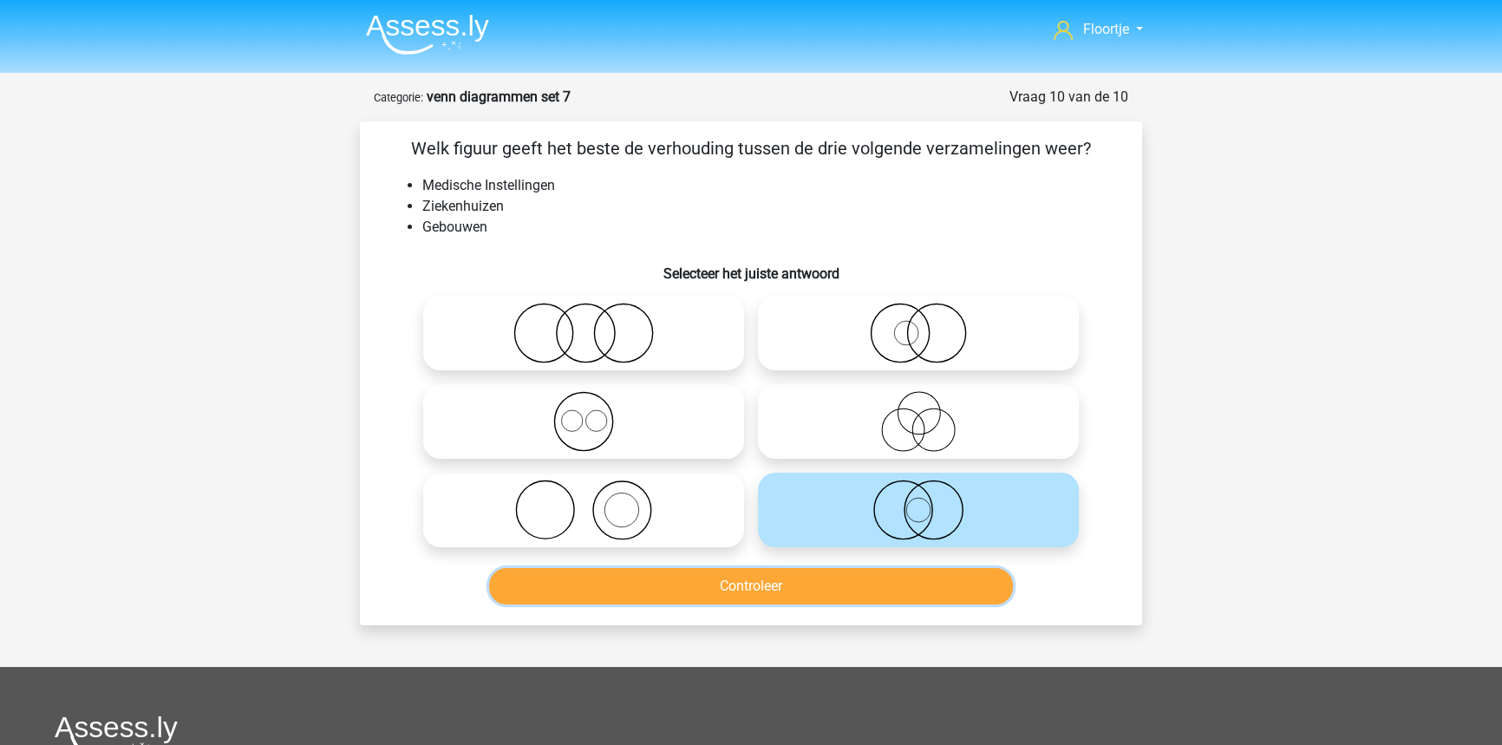
click at [842, 596] on button "Controleer" at bounding box center [751, 586] width 525 height 36
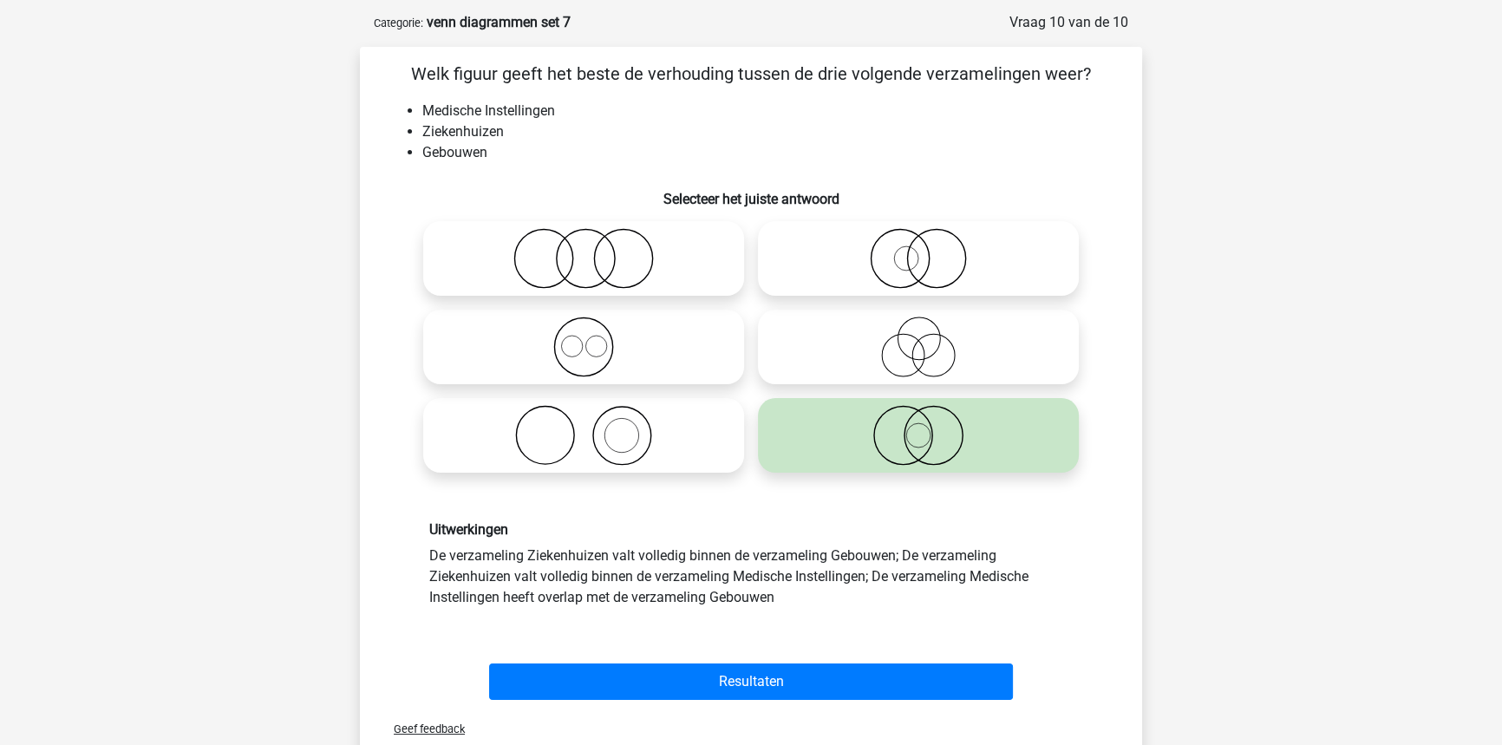
scroll to position [78, 0]
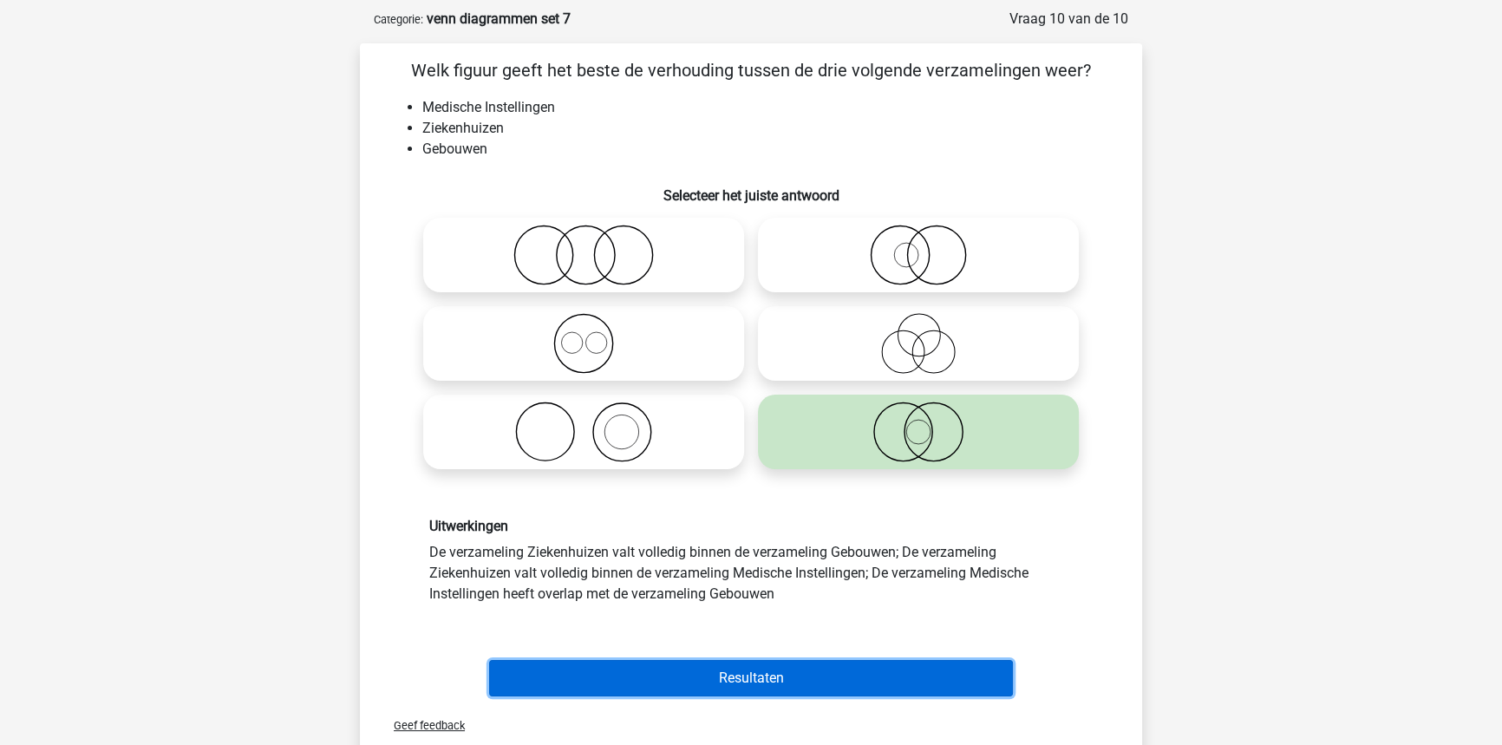
click at [841, 683] on button "Resultaten" at bounding box center [751, 678] width 525 height 36
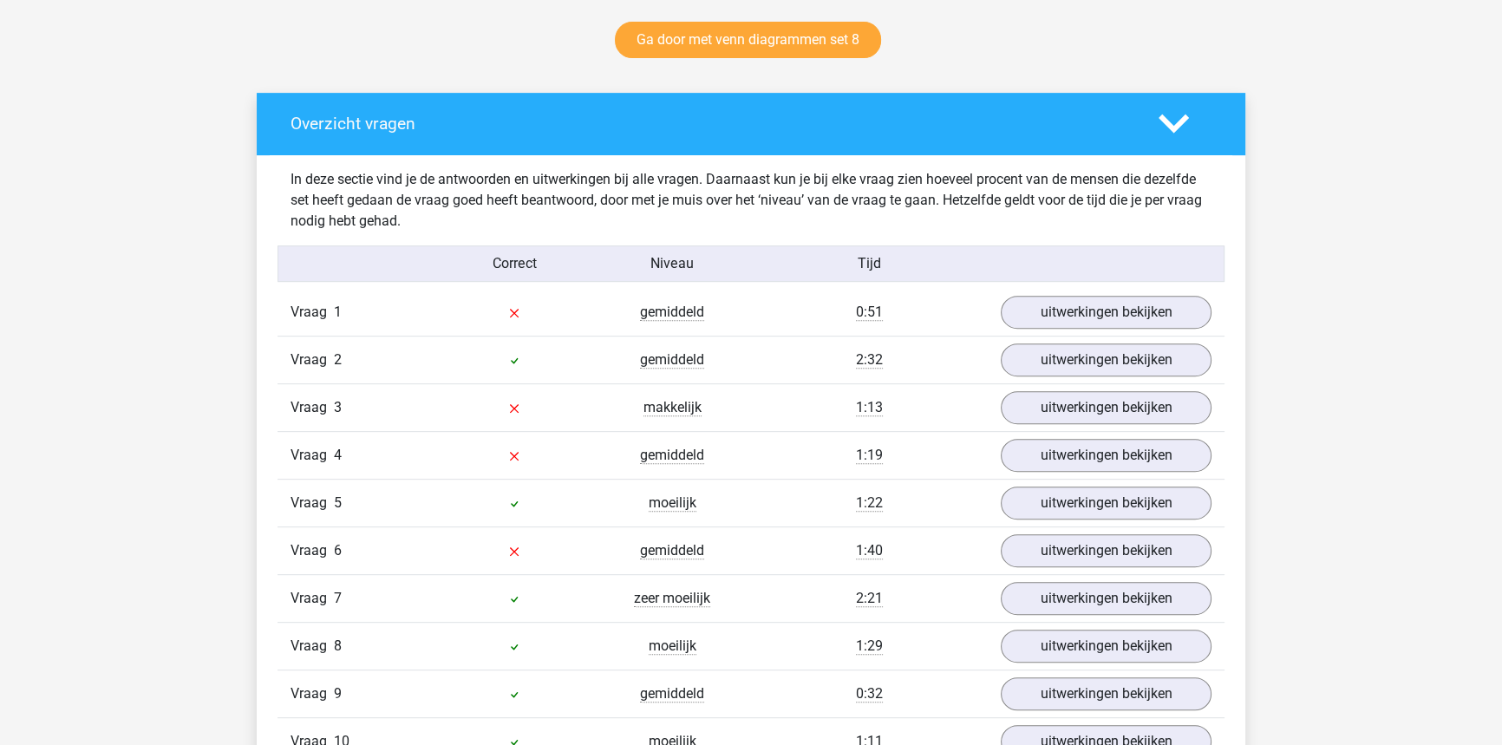
scroll to position [945, 0]
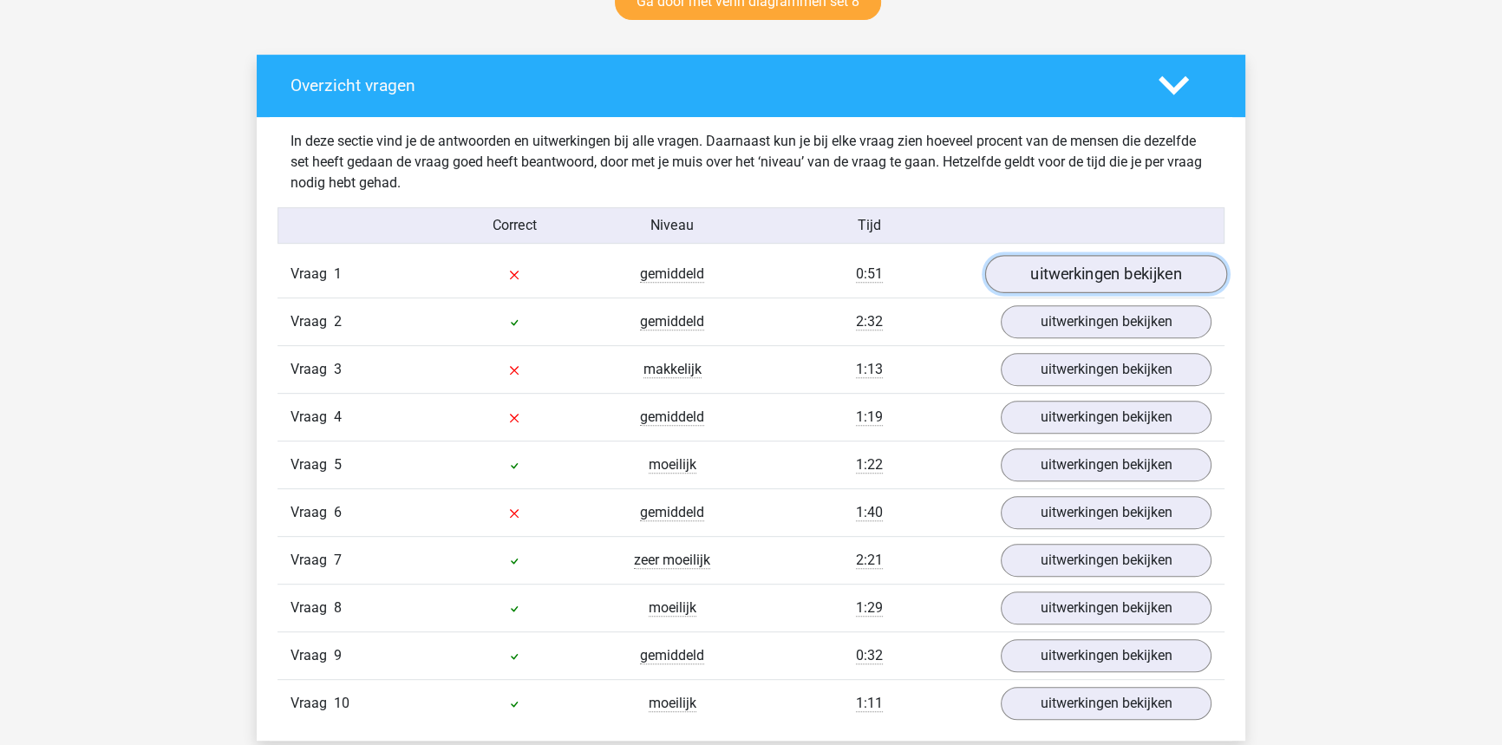
click at [1097, 260] on link "uitwerkingen bekijken" at bounding box center [1106, 274] width 242 height 38
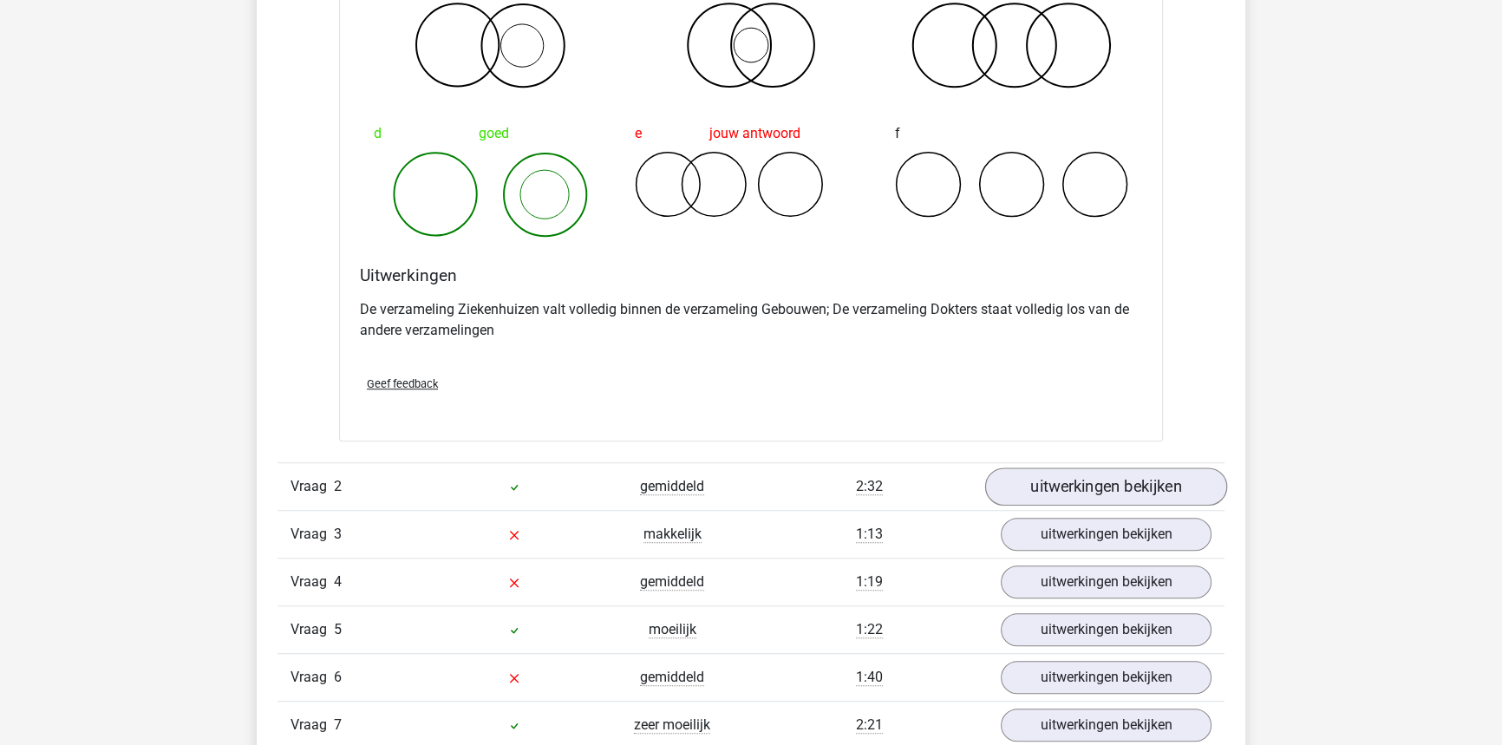
scroll to position [1497, 0]
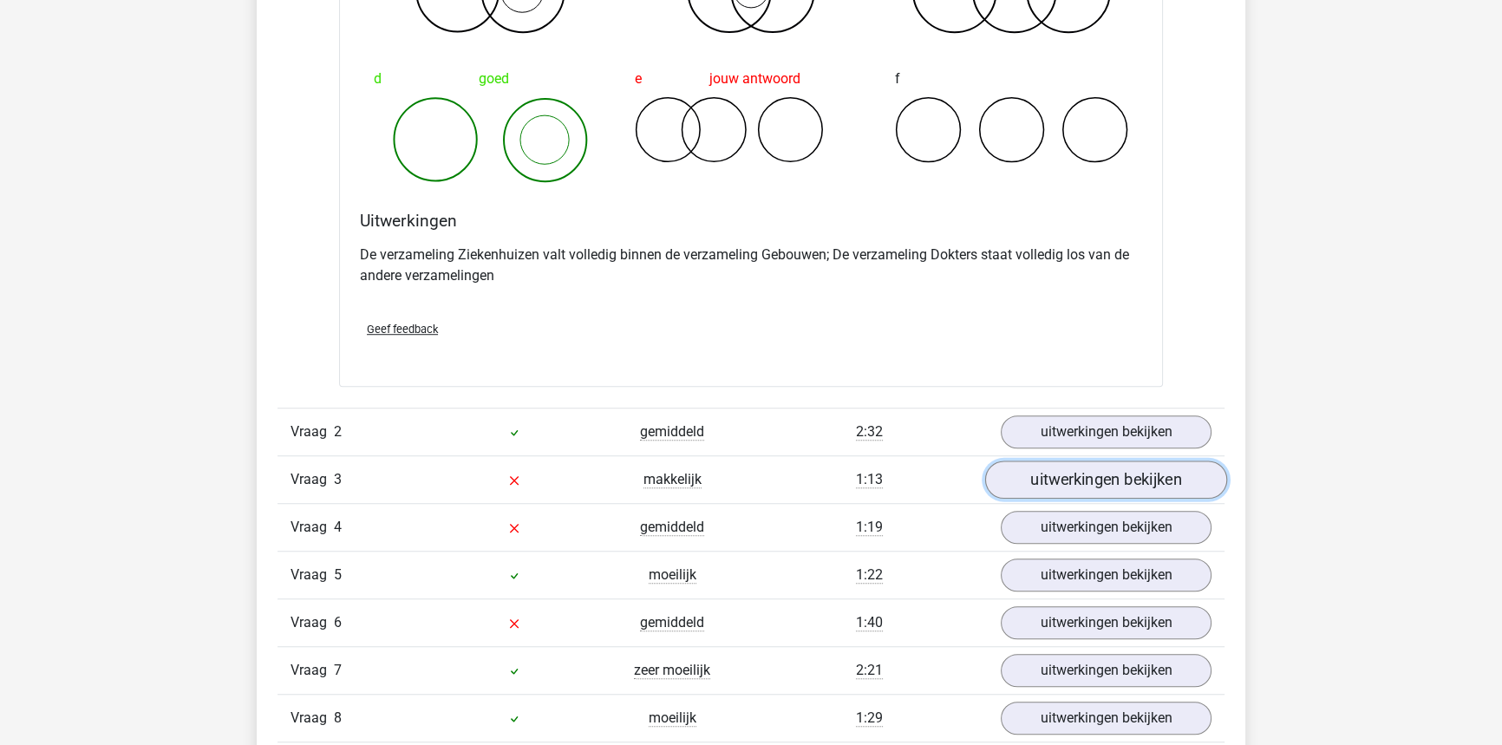
click at [1099, 483] on link "uitwerkingen bekijken" at bounding box center [1106, 479] width 242 height 38
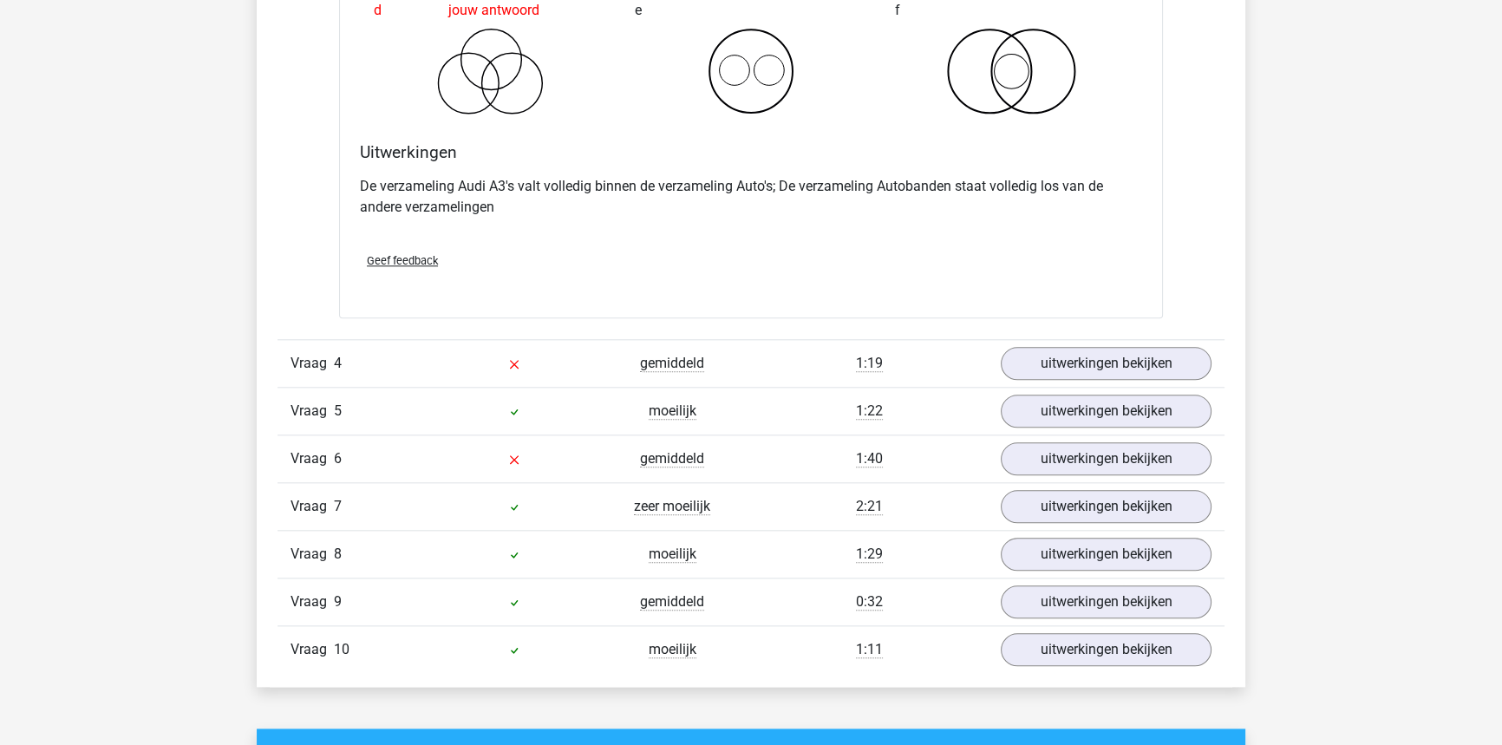
scroll to position [2364, 0]
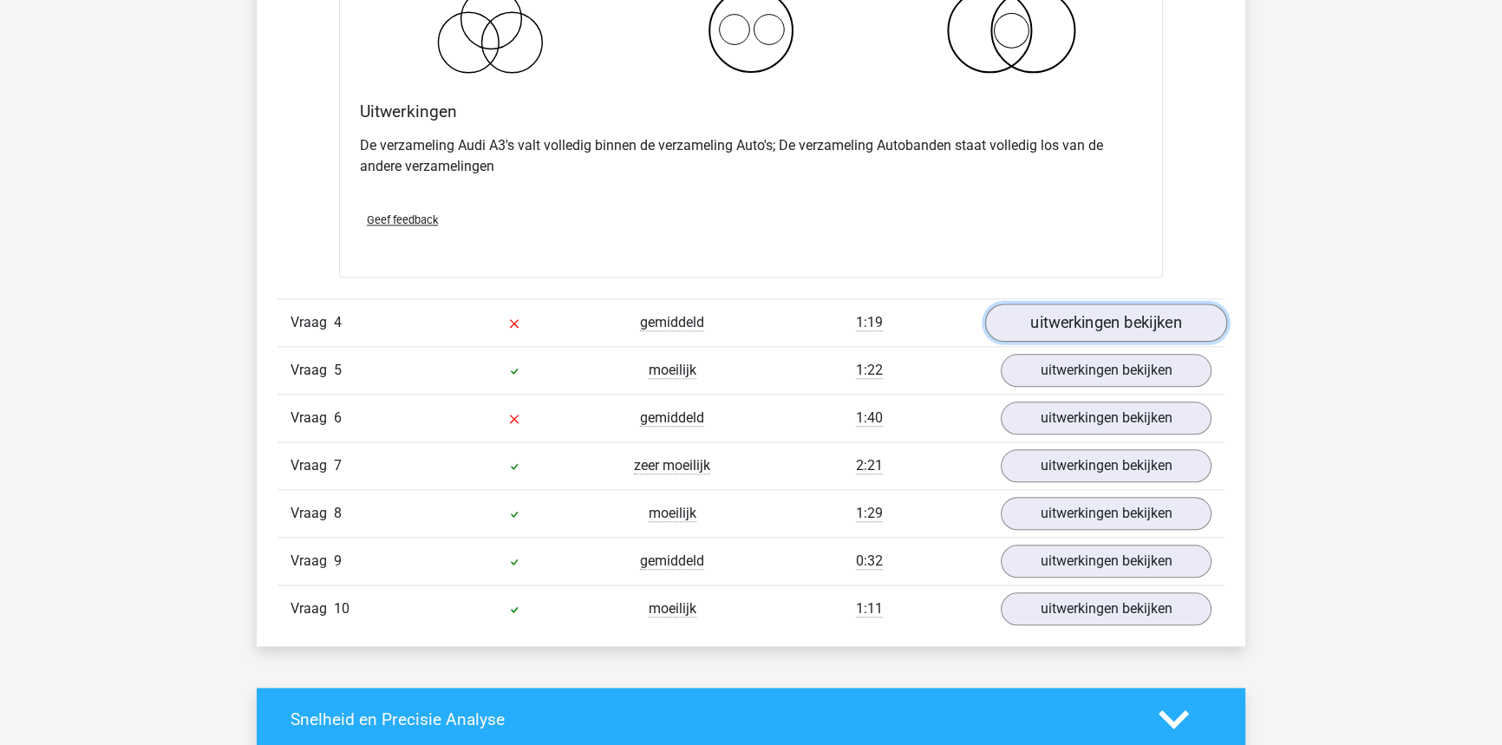
click at [1071, 332] on link "uitwerkingen bekijken" at bounding box center [1106, 322] width 242 height 38
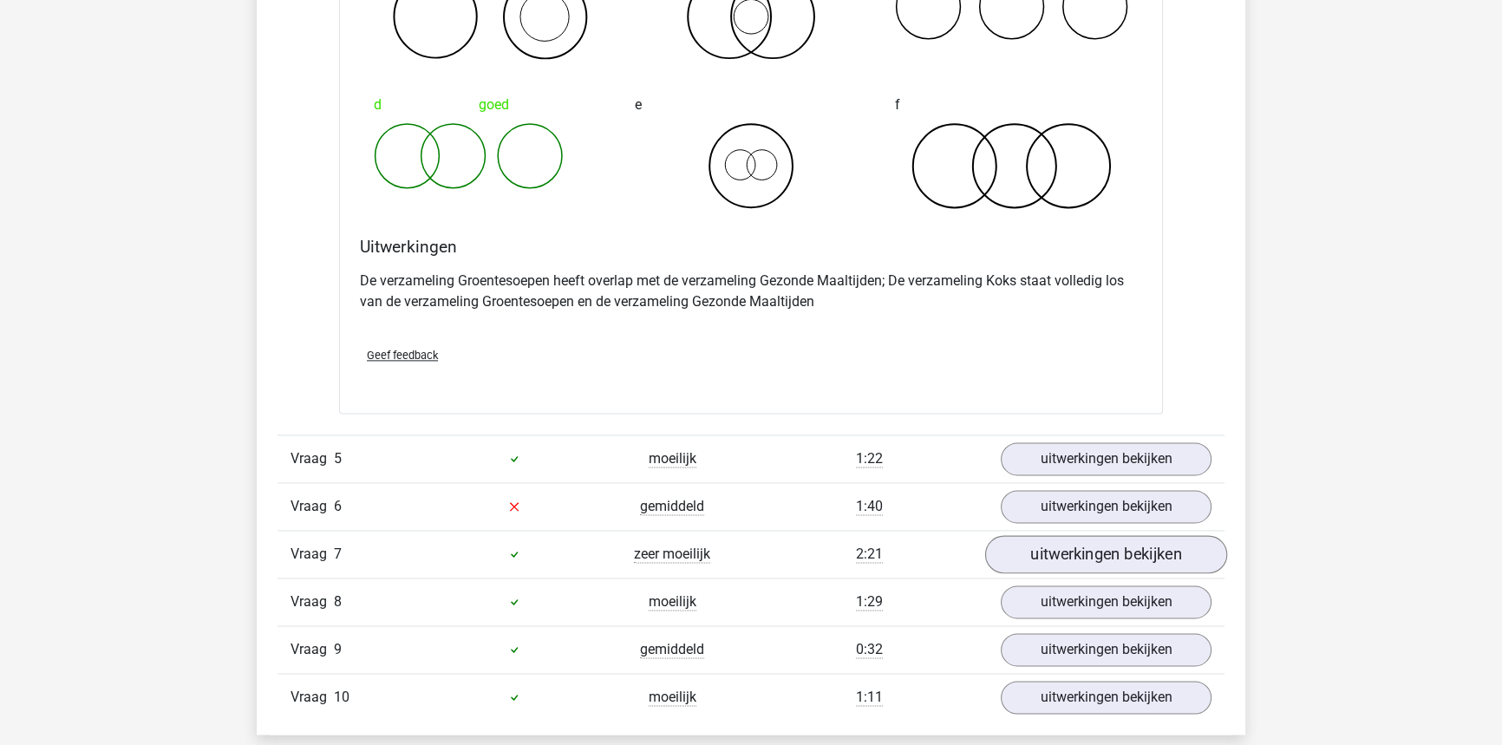
scroll to position [2995, 0]
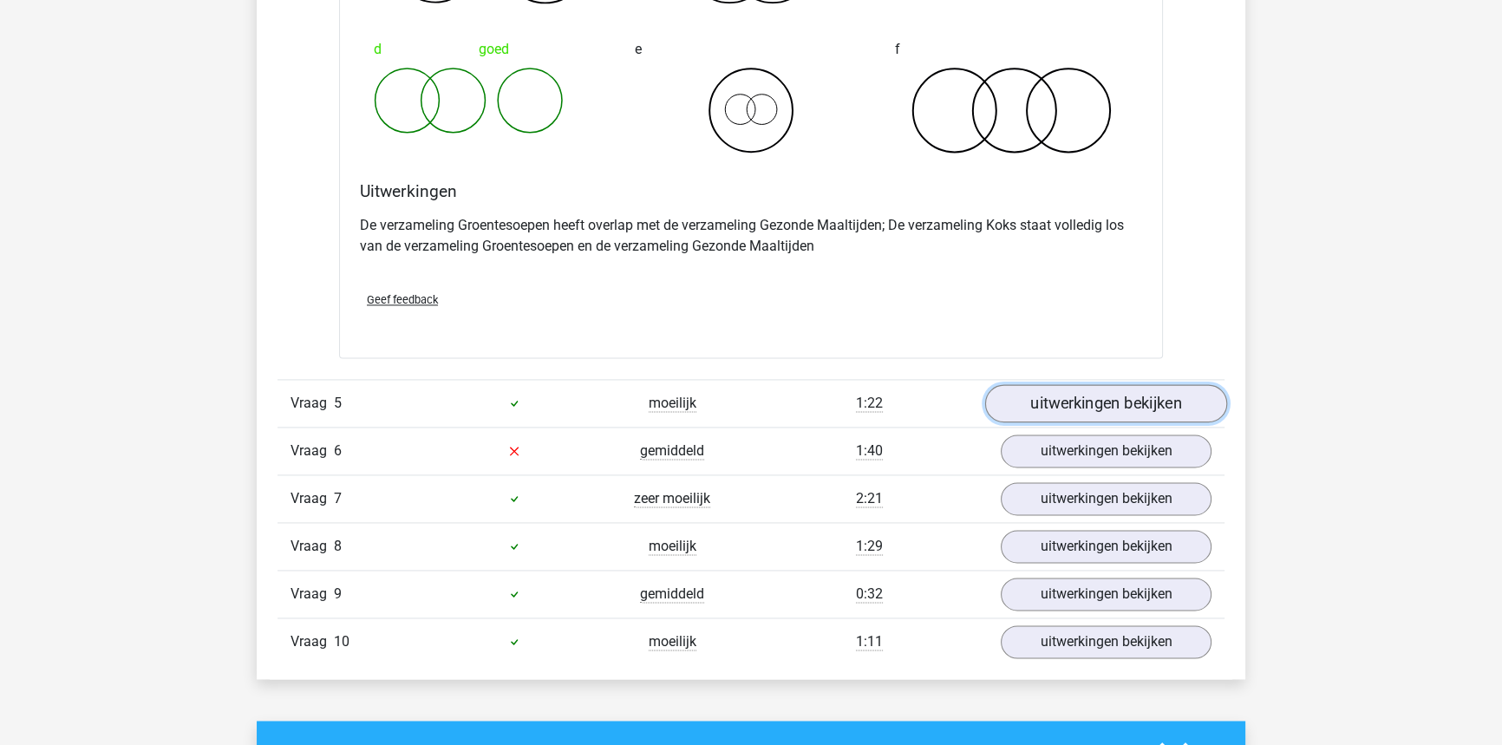
click at [1071, 401] on link "uitwerkingen bekijken" at bounding box center [1106, 403] width 242 height 38
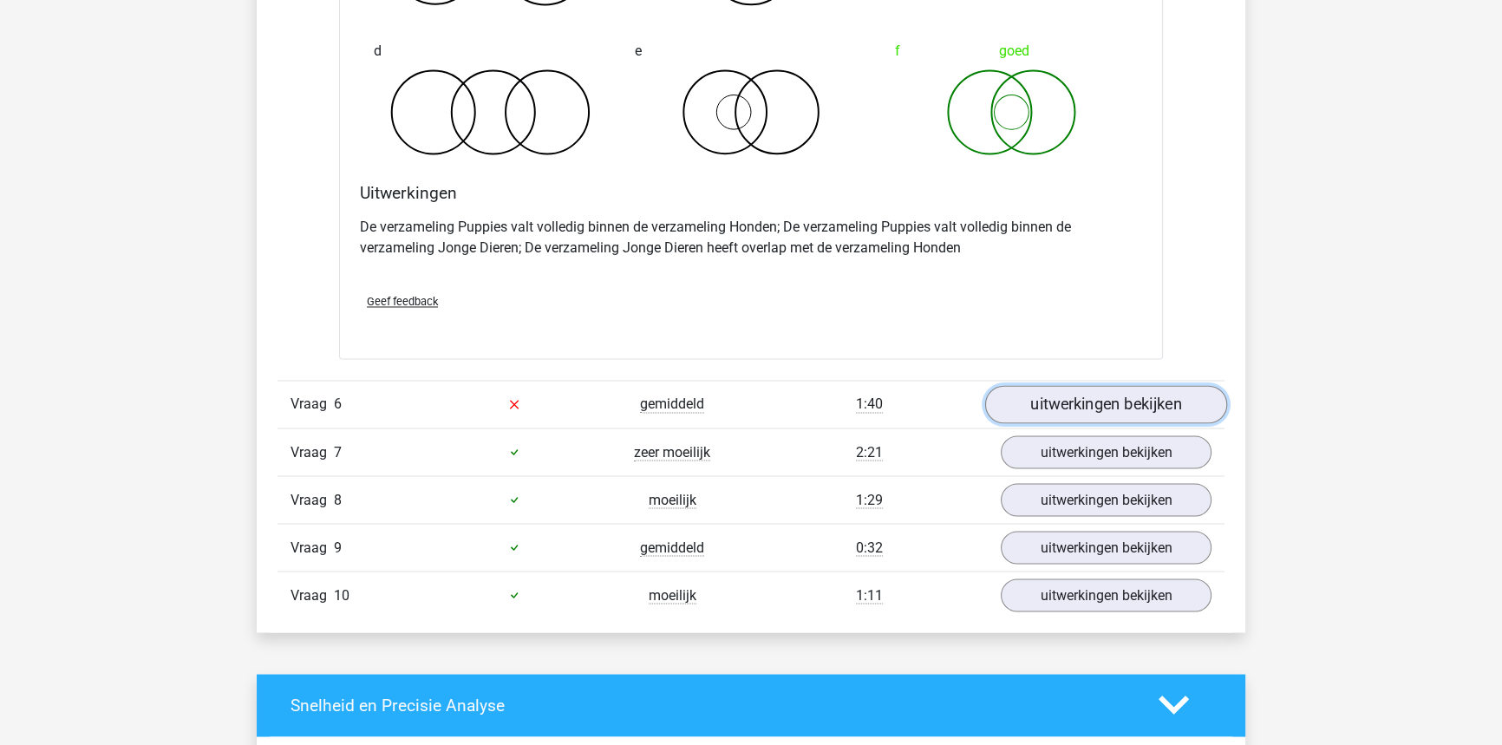
click at [1084, 404] on link "uitwerkingen bekijken" at bounding box center [1106, 404] width 242 height 38
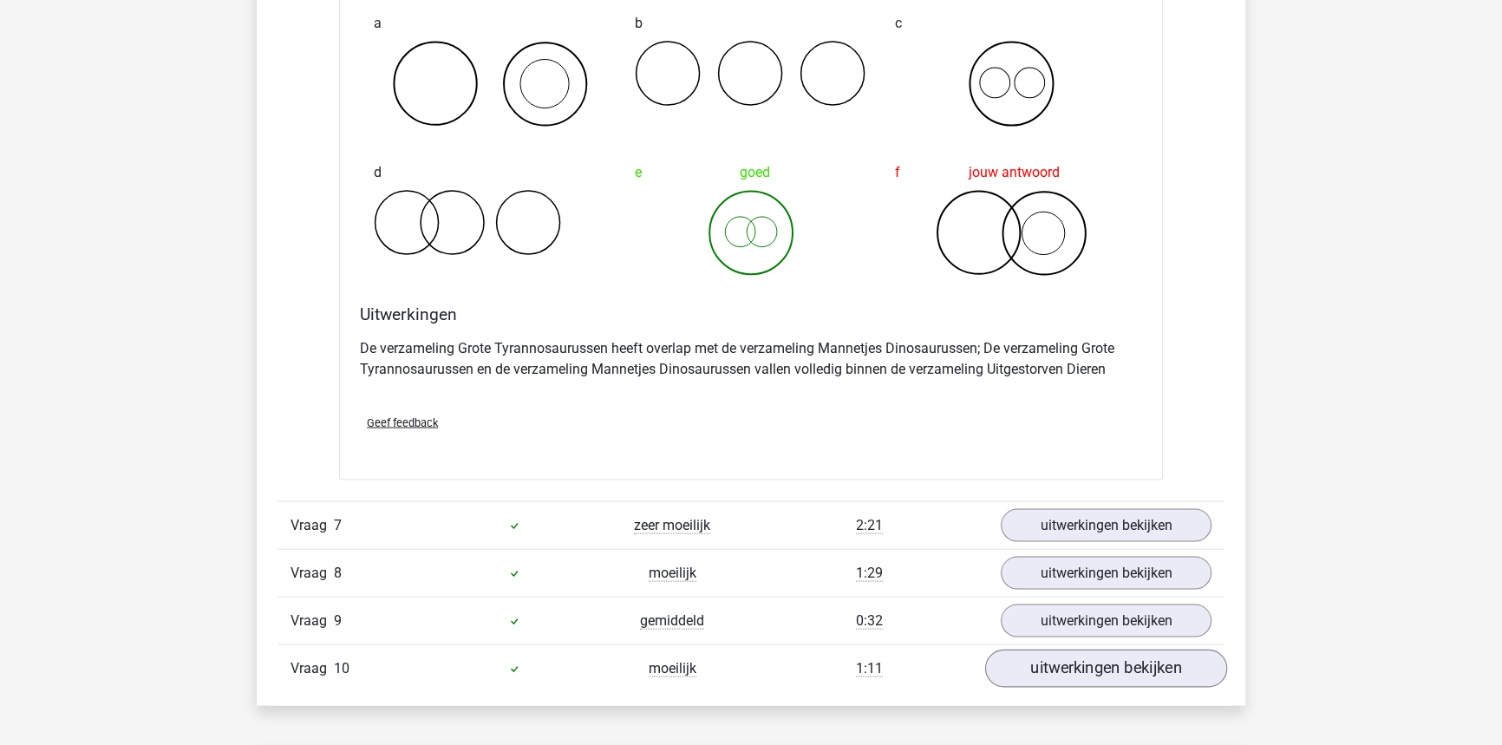
scroll to position [4413, 0]
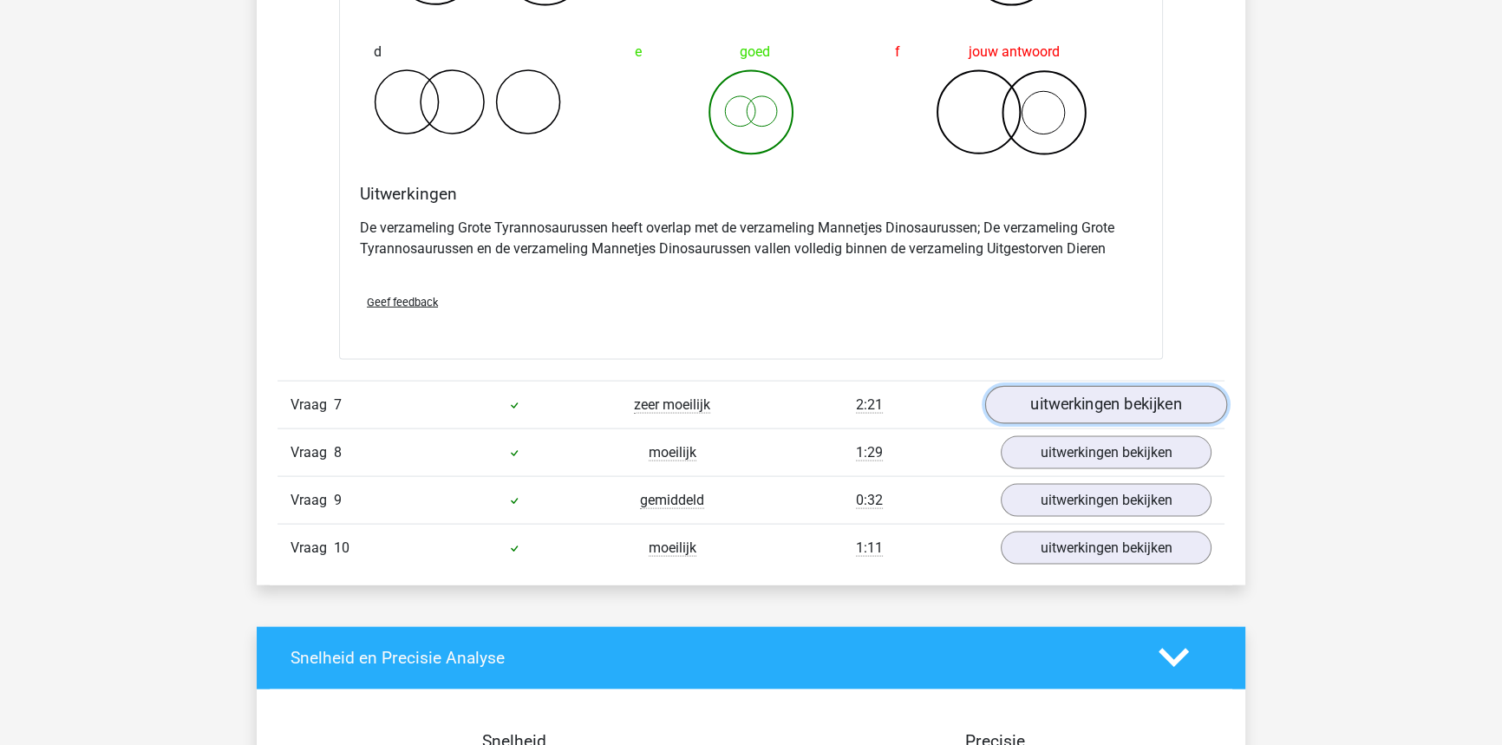
click at [1092, 409] on link "uitwerkingen bekijken" at bounding box center [1106, 405] width 242 height 38
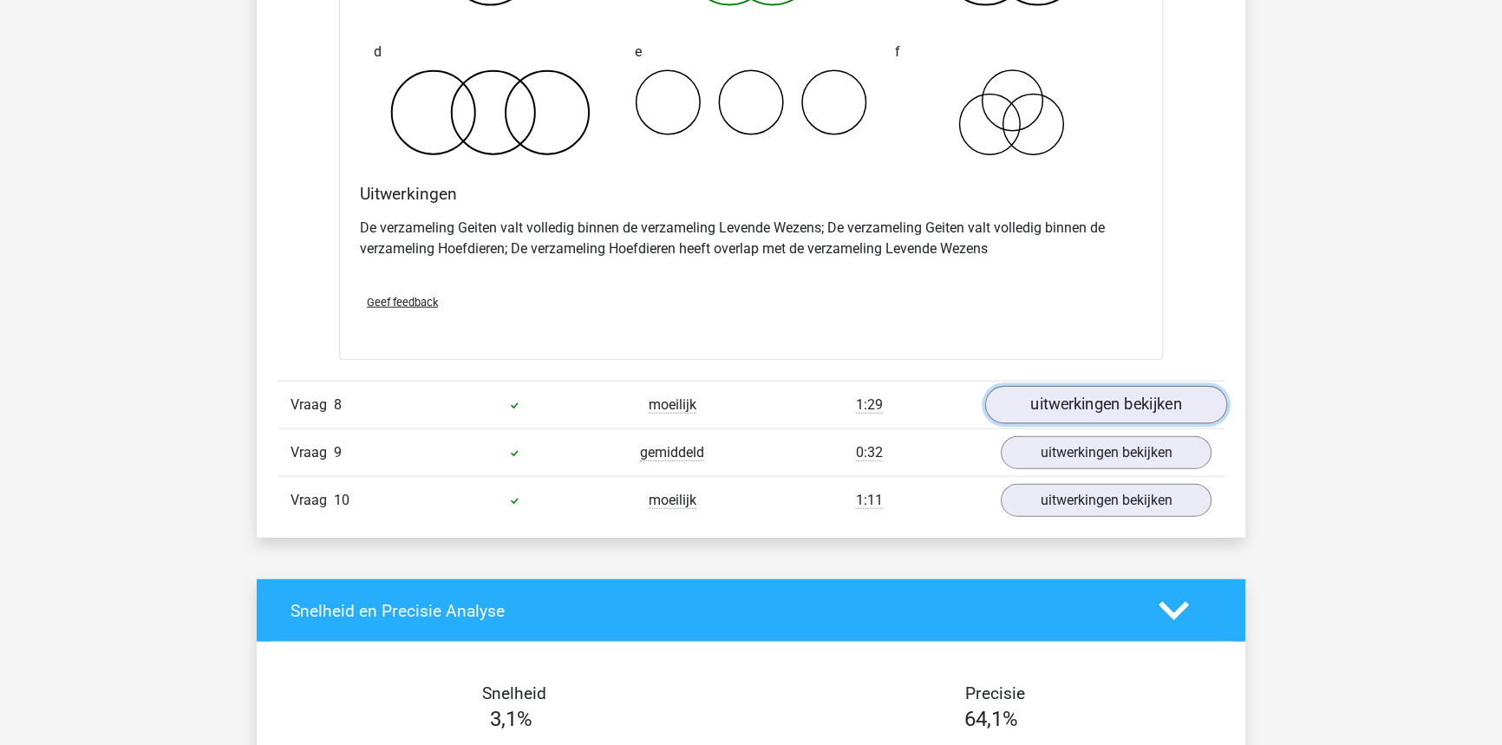
click at [1084, 414] on link "uitwerkingen bekijken" at bounding box center [1106, 405] width 242 height 38
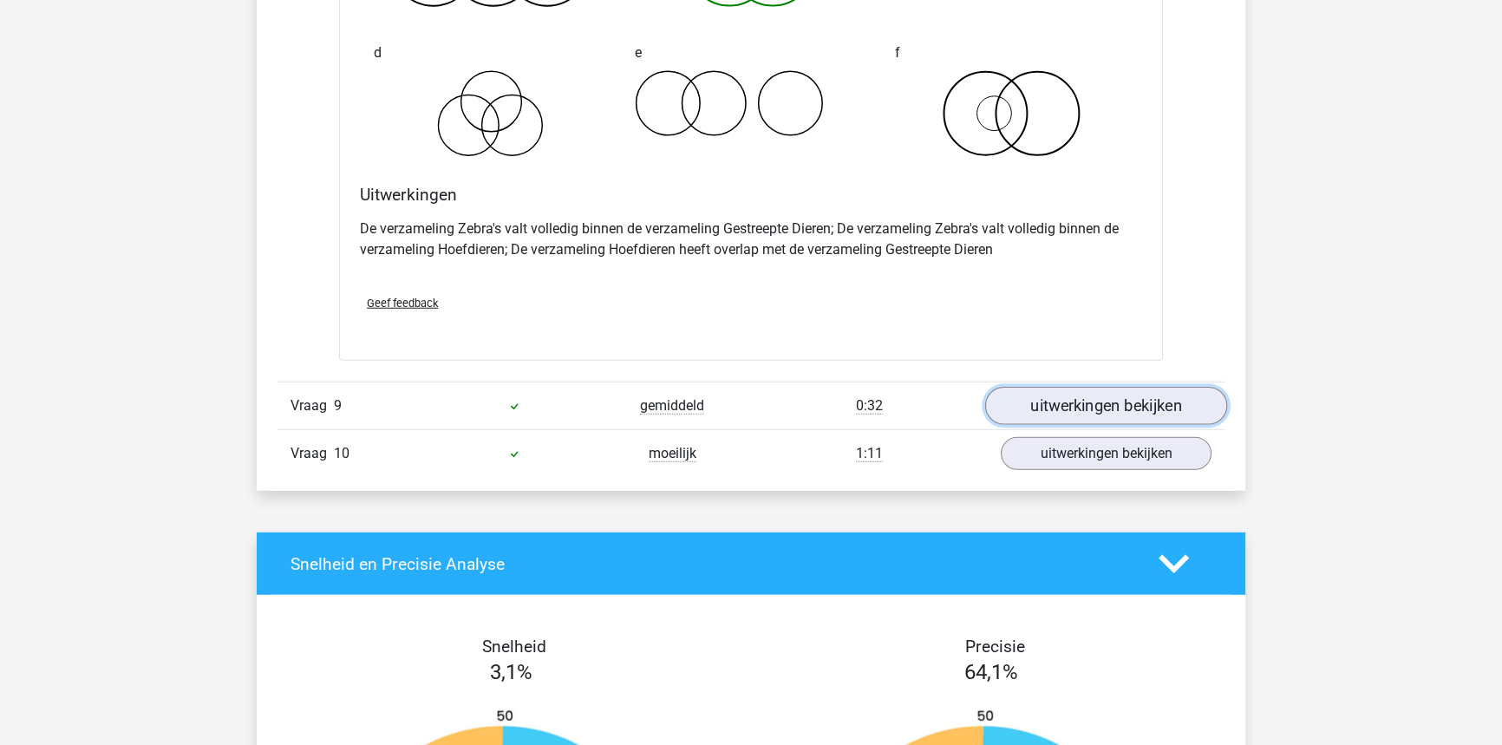
click at [1091, 401] on link "uitwerkingen bekijken" at bounding box center [1106, 407] width 242 height 38
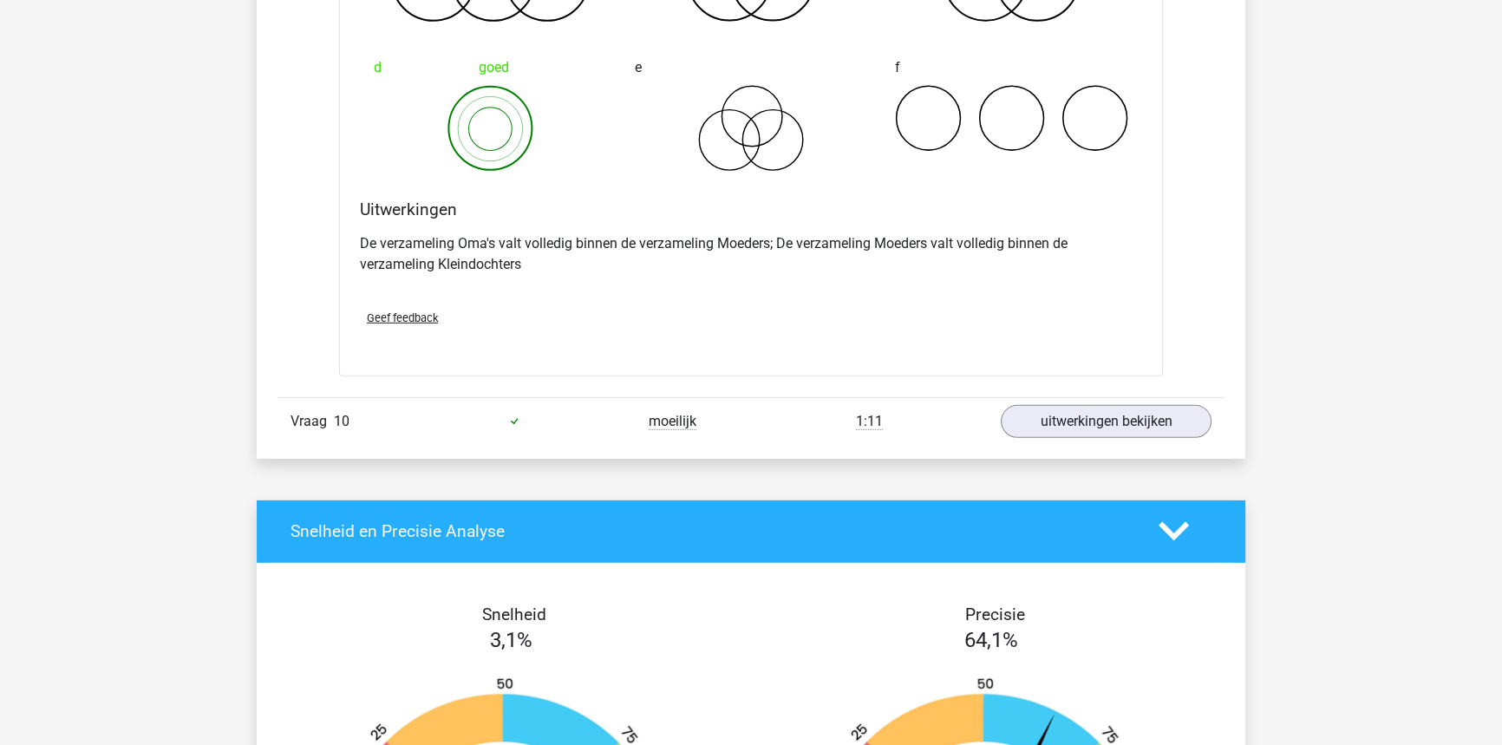
scroll to position [6542, 0]
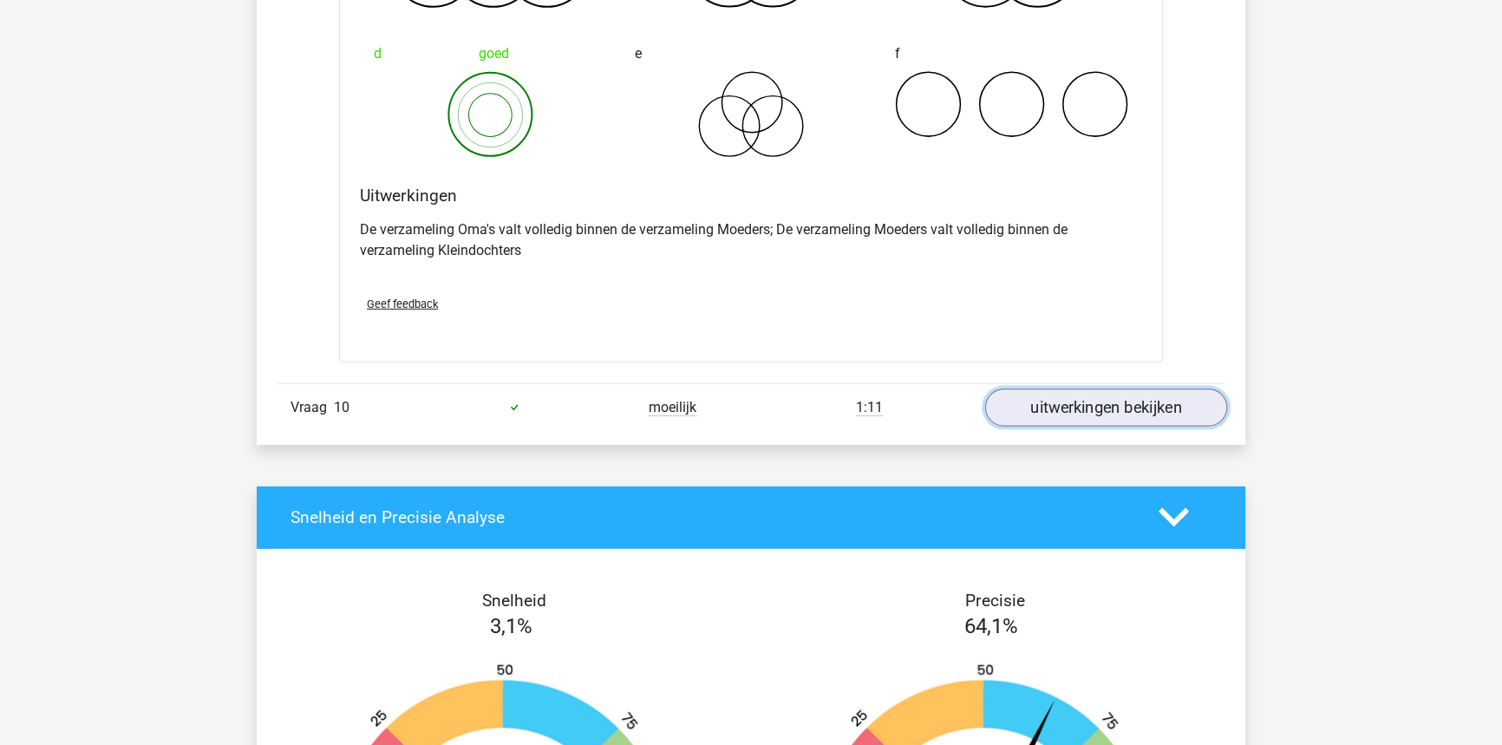
click at [1082, 403] on link "uitwerkingen bekijken" at bounding box center [1106, 407] width 242 height 38
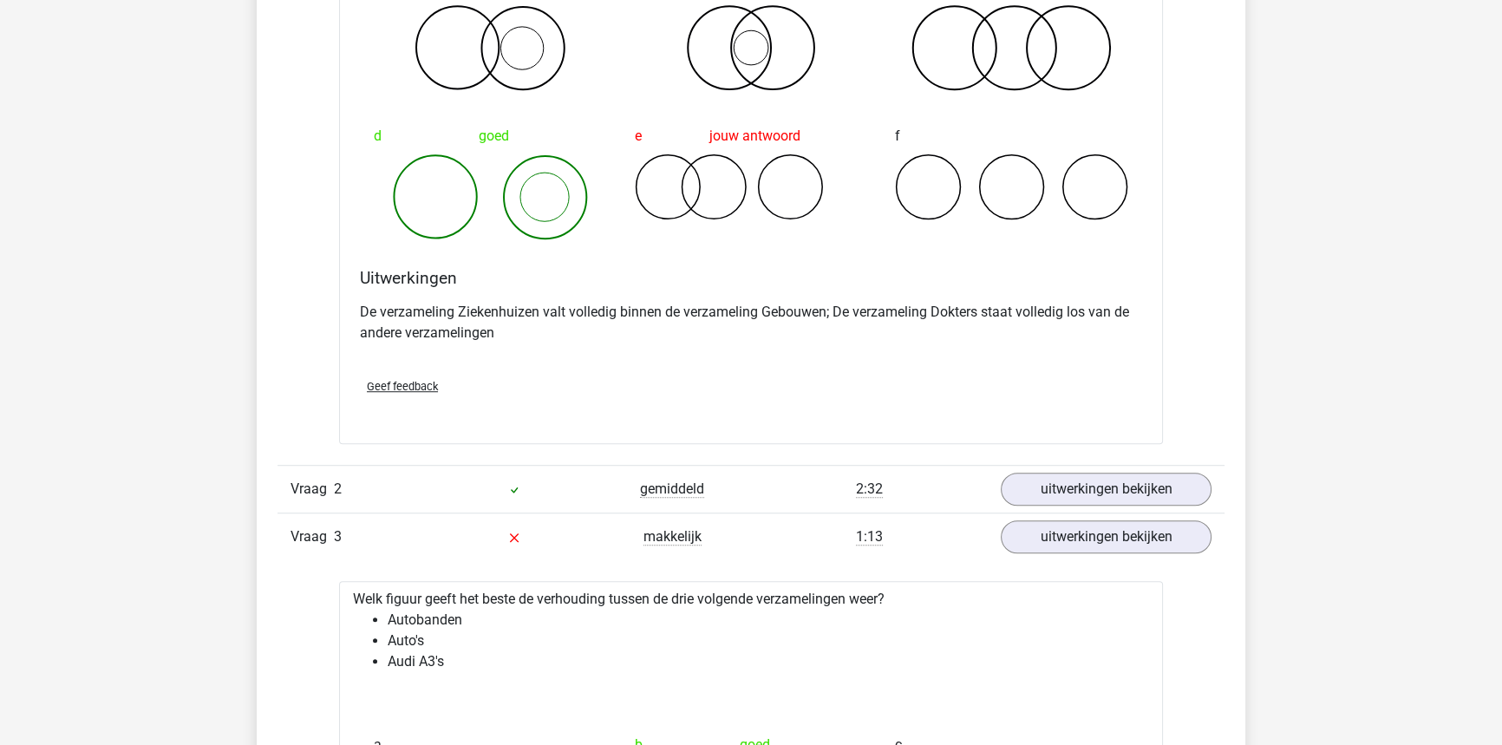
scroll to position [1477, 0]
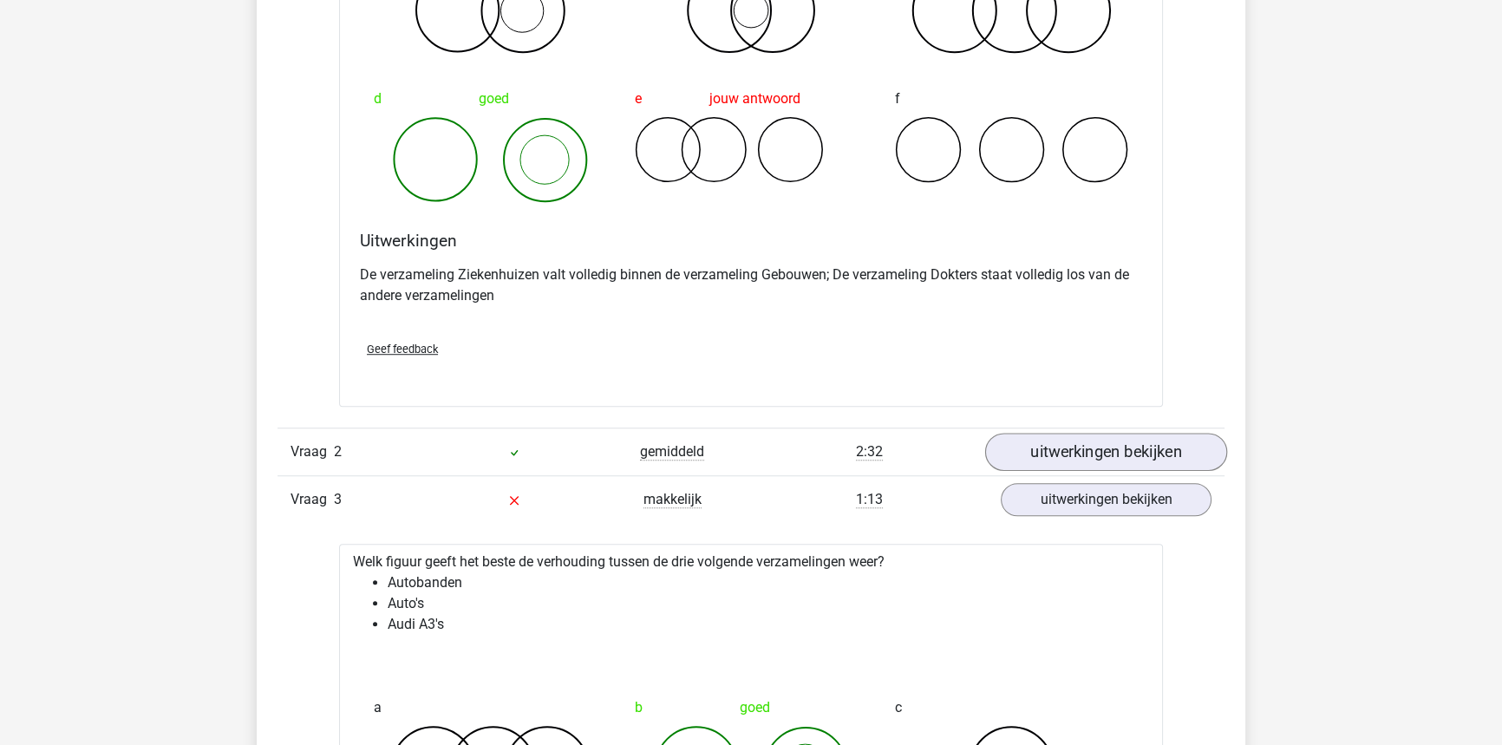
drag, startPoint x: 1196, startPoint y: 430, endPoint x: 1188, endPoint y: 451, distance: 22.5
click at [1196, 431] on div "Vraag 2 gemiddeld 2:32 uitwerkingen bekijken" at bounding box center [750, 451] width 947 height 48
click at [1188, 454] on link "uitwerkingen bekijken" at bounding box center [1106, 452] width 242 height 38
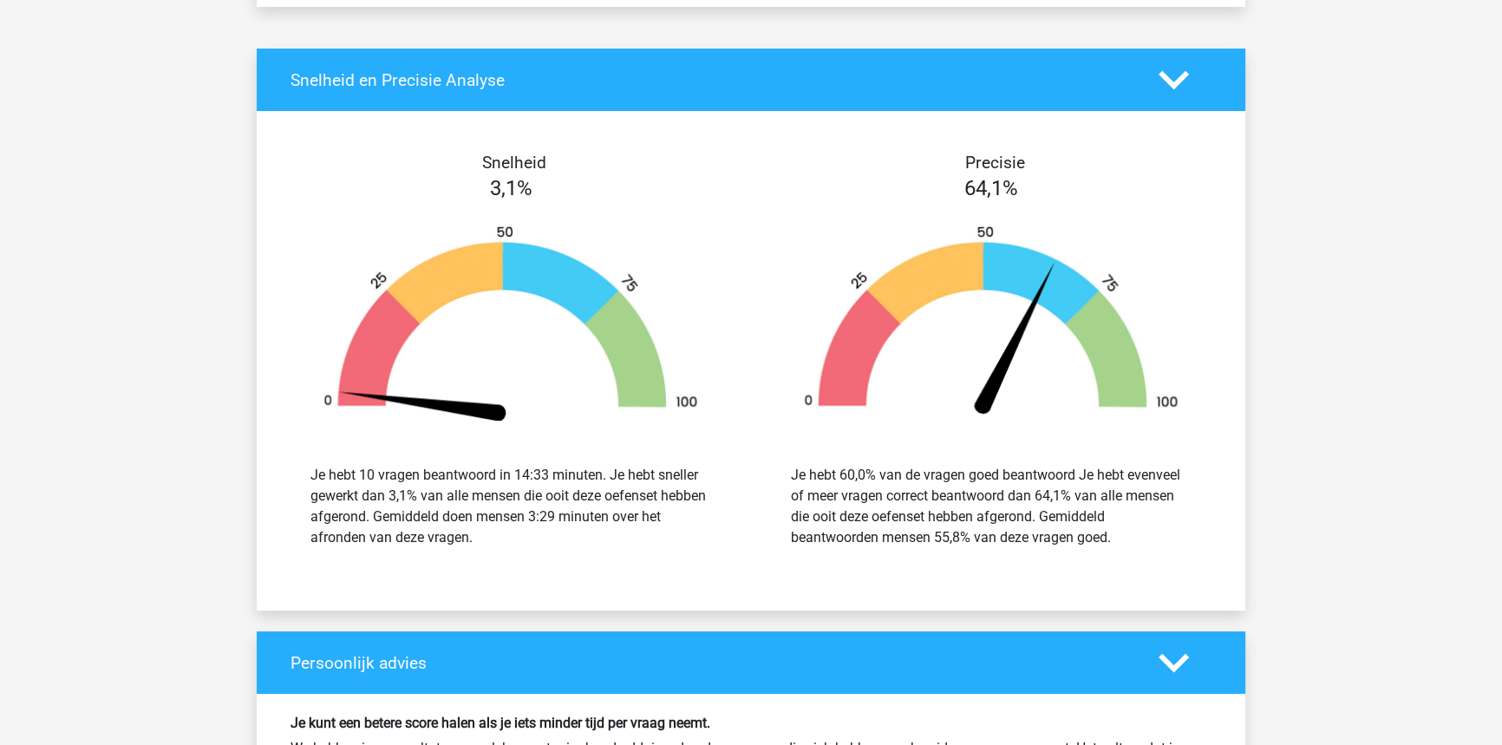
scroll to position [8704, 0]
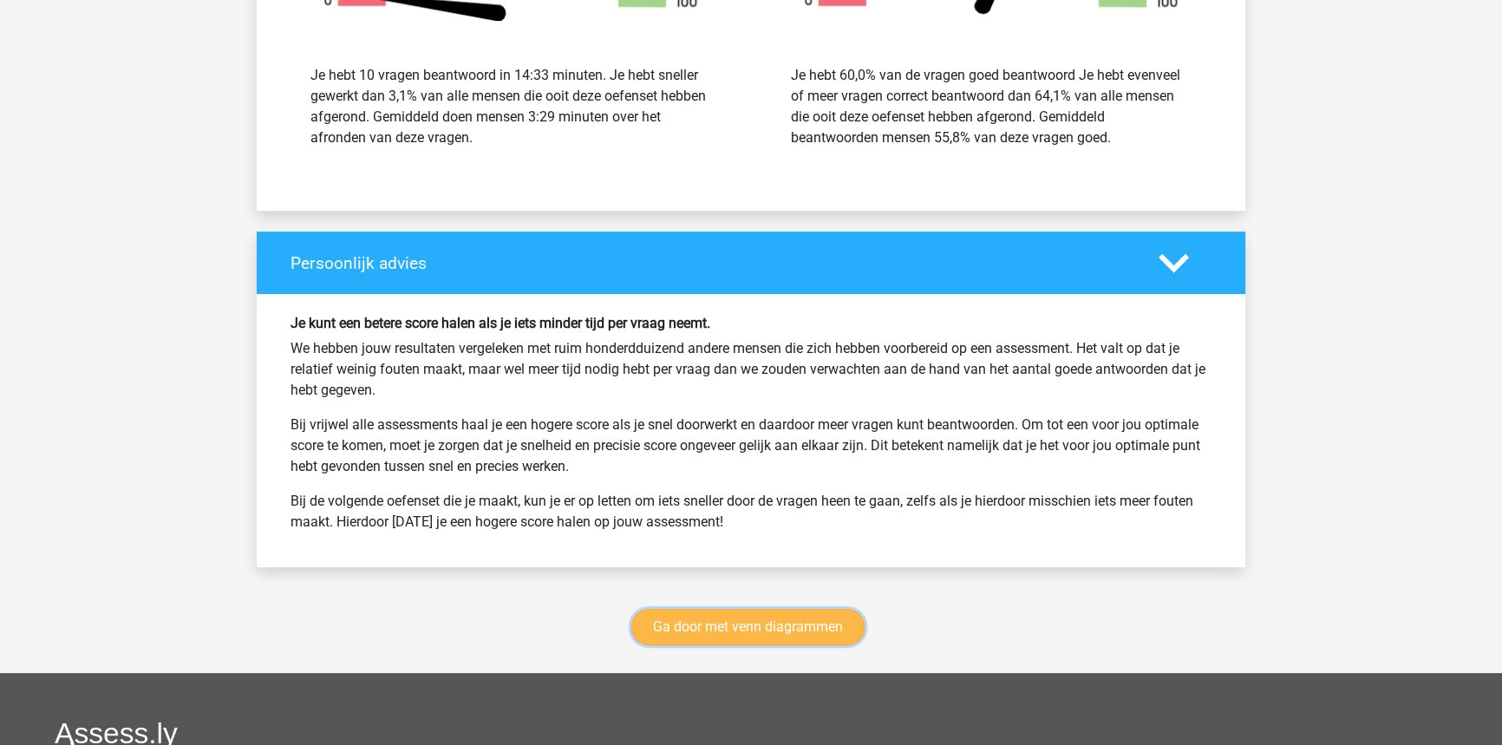
click at [773, 612] on link "Ga door met venn diagrammen" at bounding box center [747, 627] width 233 height 36
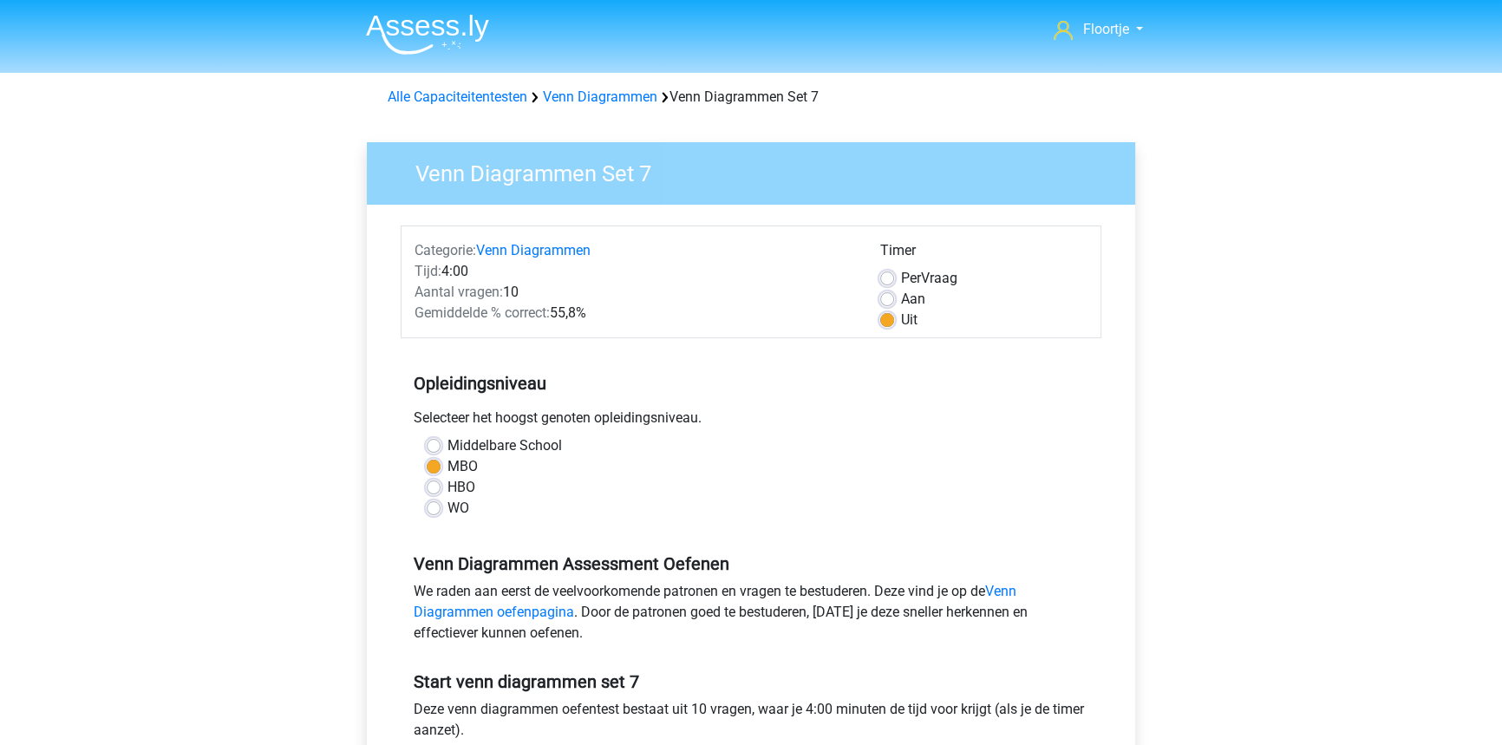
click at [901, 279] on label "Per Vraag" at bounding box center [929, 278] width 56 height 21
click at [893, 279] on input "Per Vraag" at bounding box center [887, 276] width 14 height 17
radio input "true"
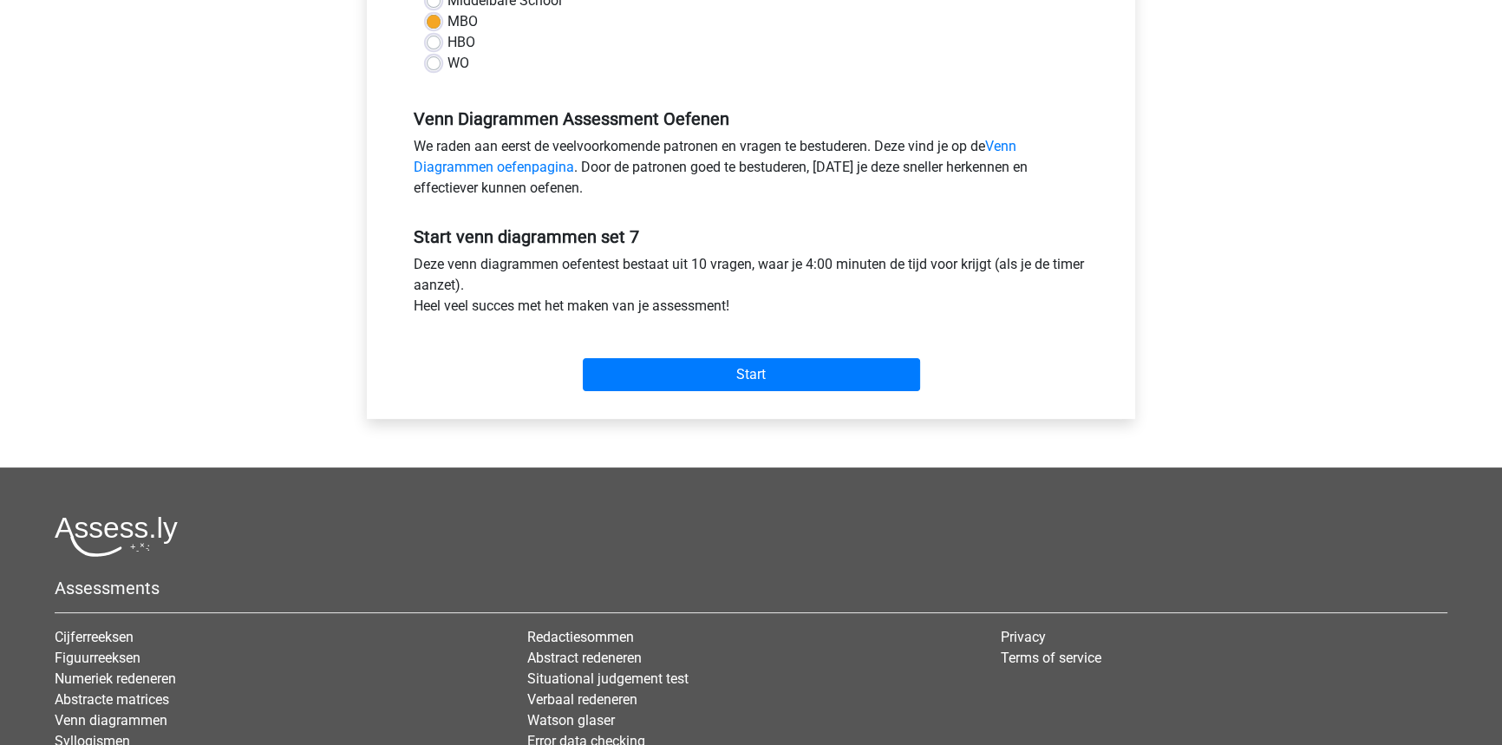
scroll to position [473, 0]
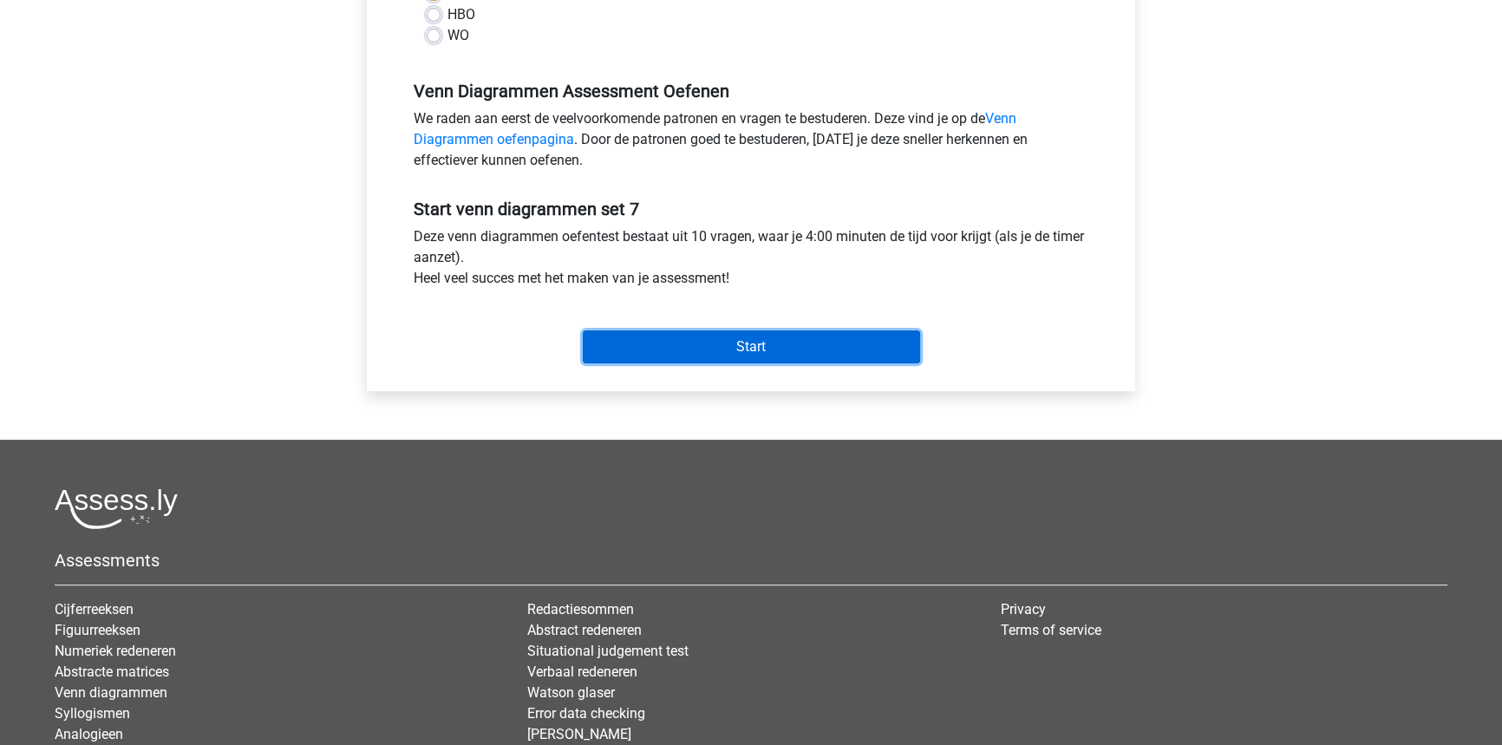
click at [720, 341] on input "Start" at bounding box center [751, 346] width 337 height 33
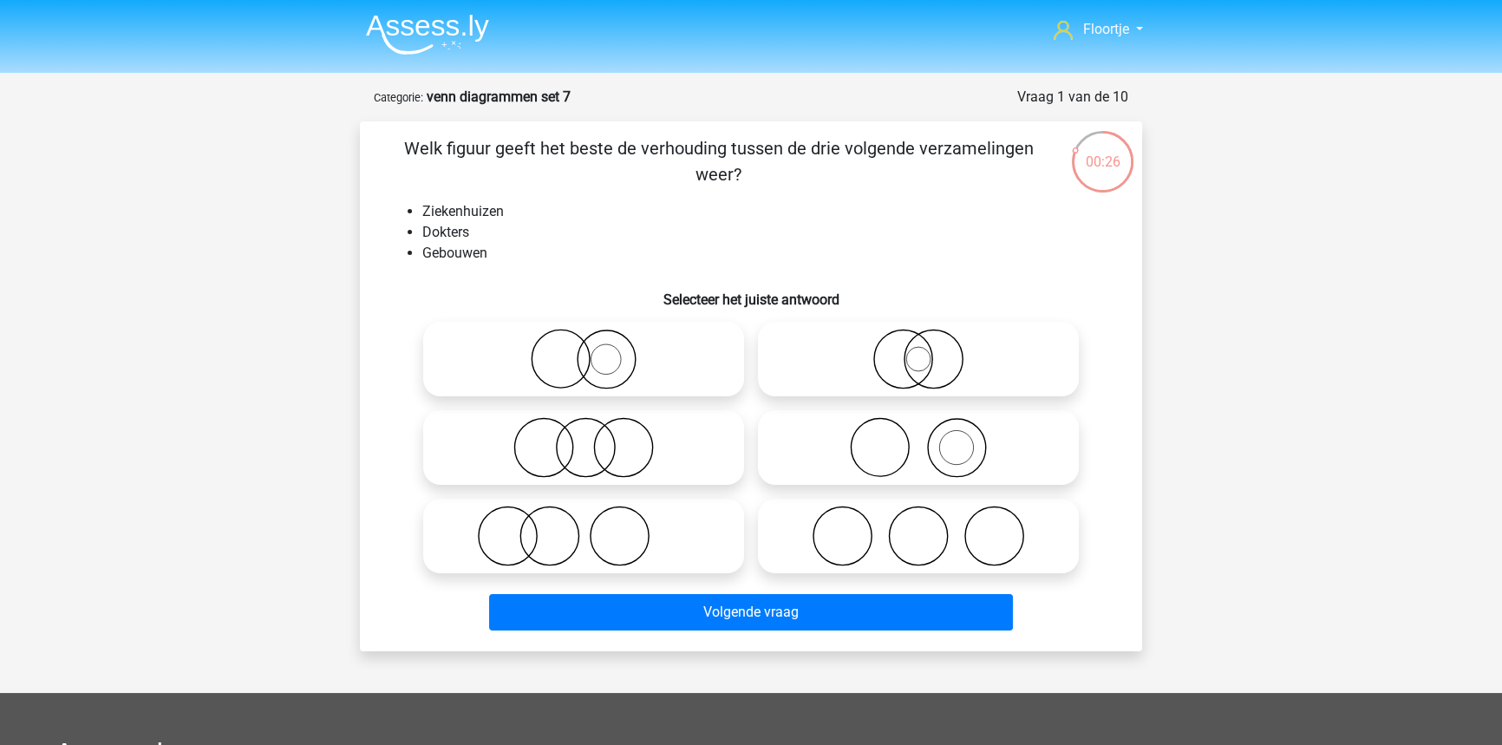
drag, startPoint x: 965, startPoint y: 471, endPoint x: 1040, endPoint y: 574, distance: 127.3
click at [970, 475] on icon at bounding box center [918, 447] width 307 height 61
click at [929, 439] on input "radio" at bounding box center [923, 432] width 11 height 11
radio input "true"
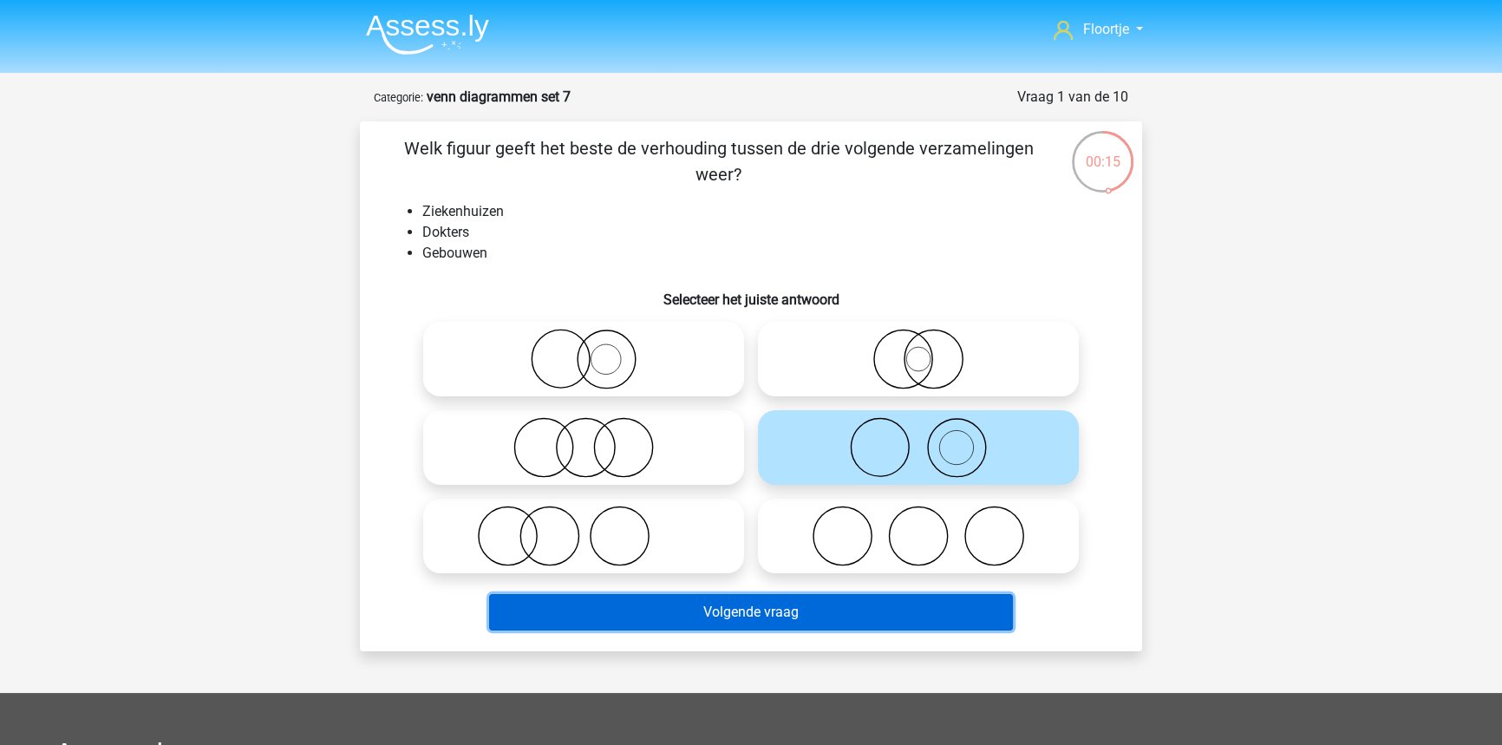
click at [923, 624] on button "Volgende vraag" at bounding box center [751, 612] width 525 height 36
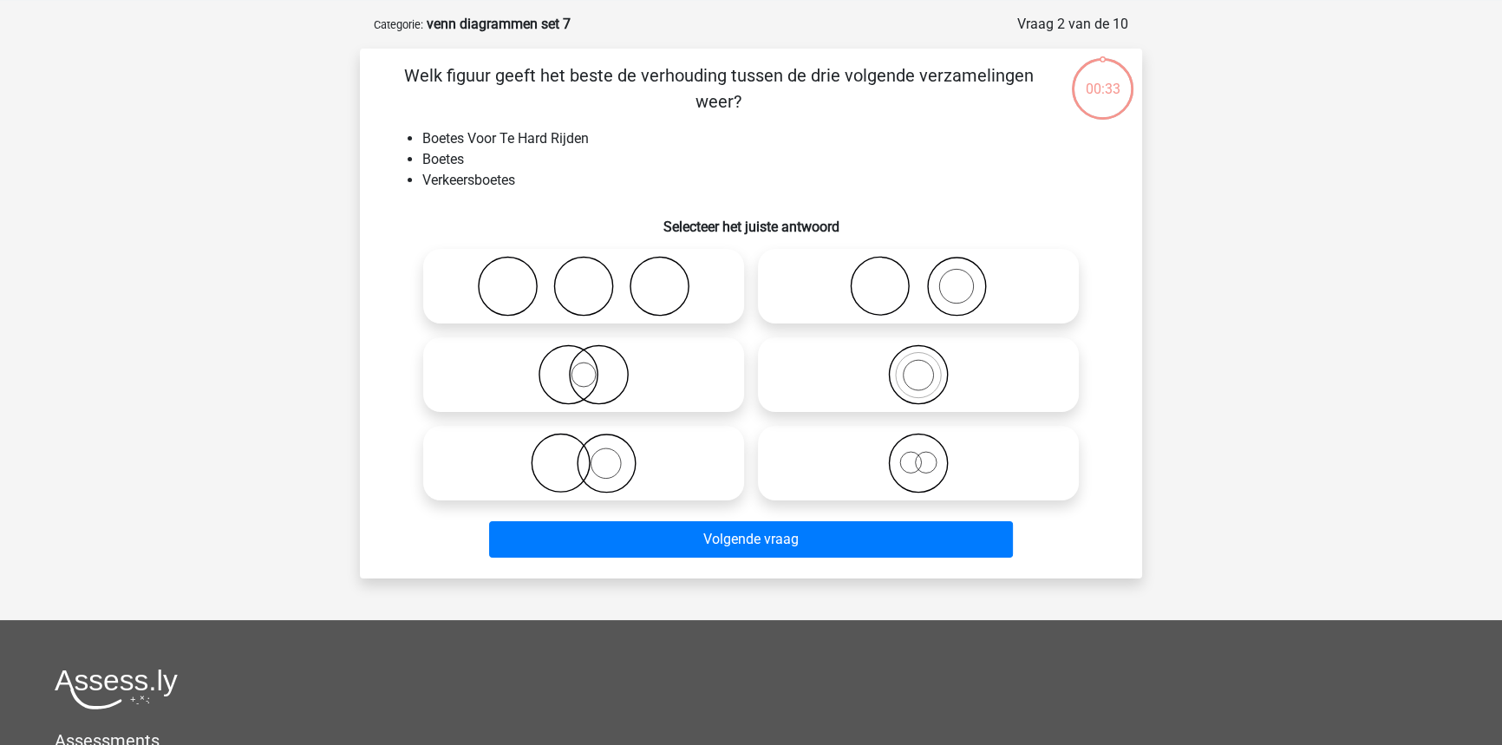
scroll to position [87, 0]
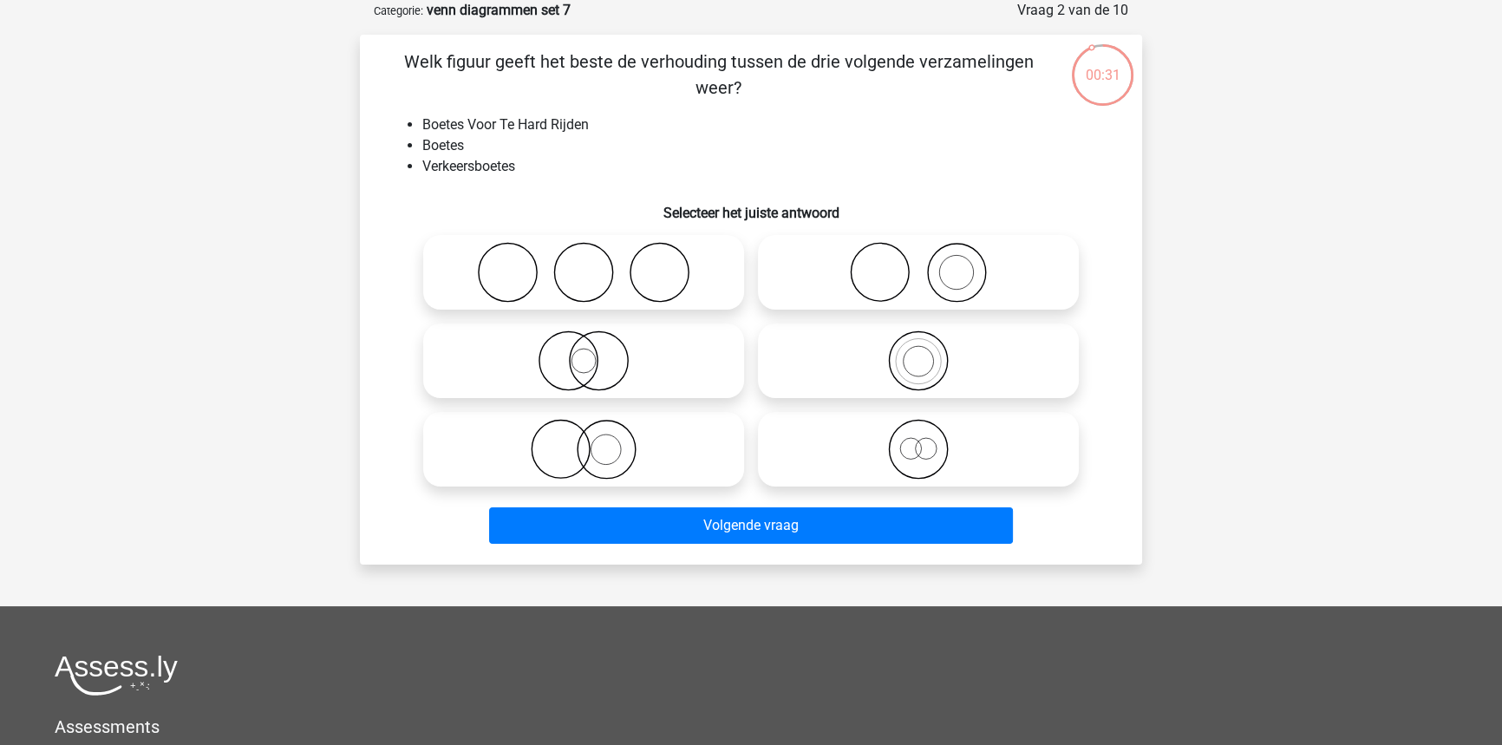
click at [929, 387] on circle at bounding box center [918, 361] width 58 height 58
click at [929, 352] on input "radio" at bounding box center [923, 346] width 11 height 11
radio input "true"
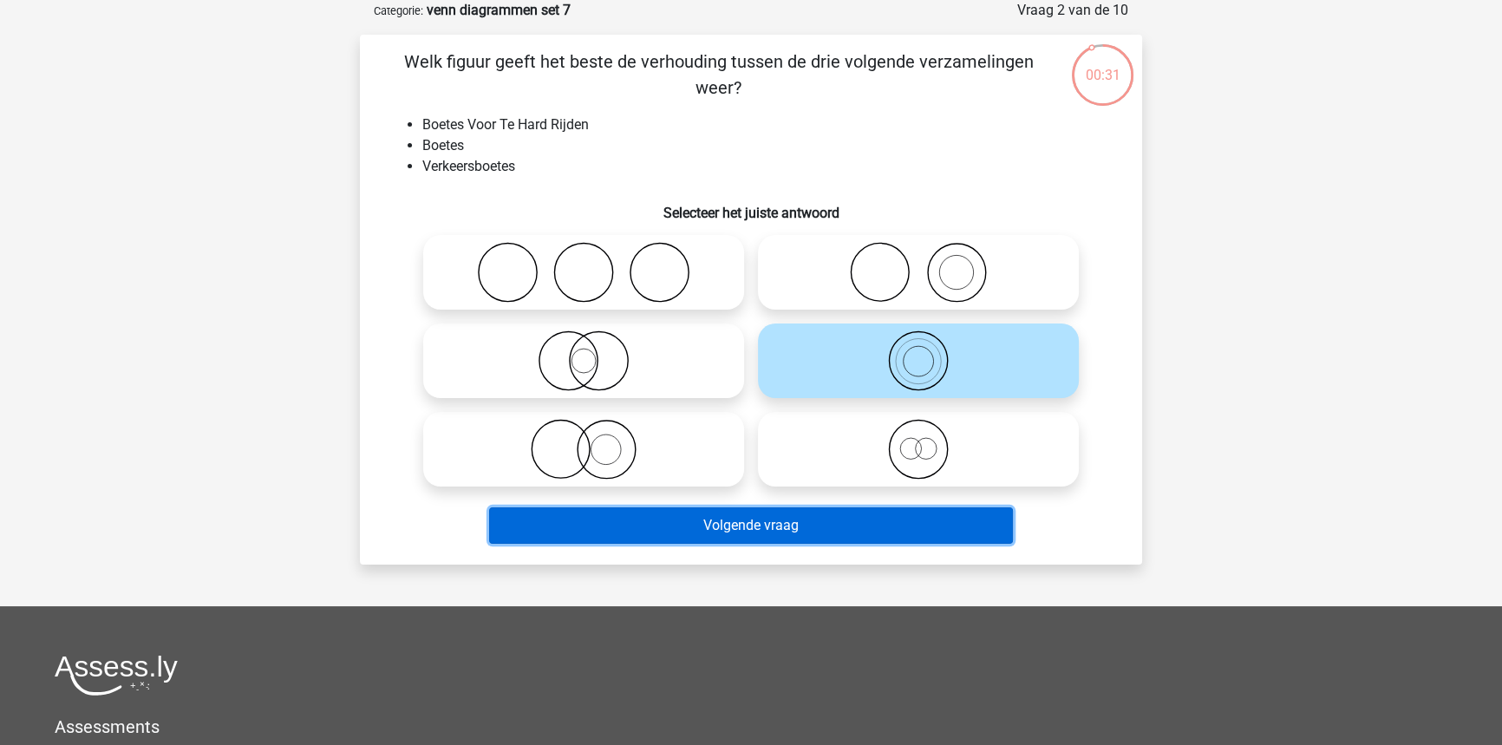
click at [908, 512] on button "Volgende vraag" at bounding box center [751, 525] width 525 height 36
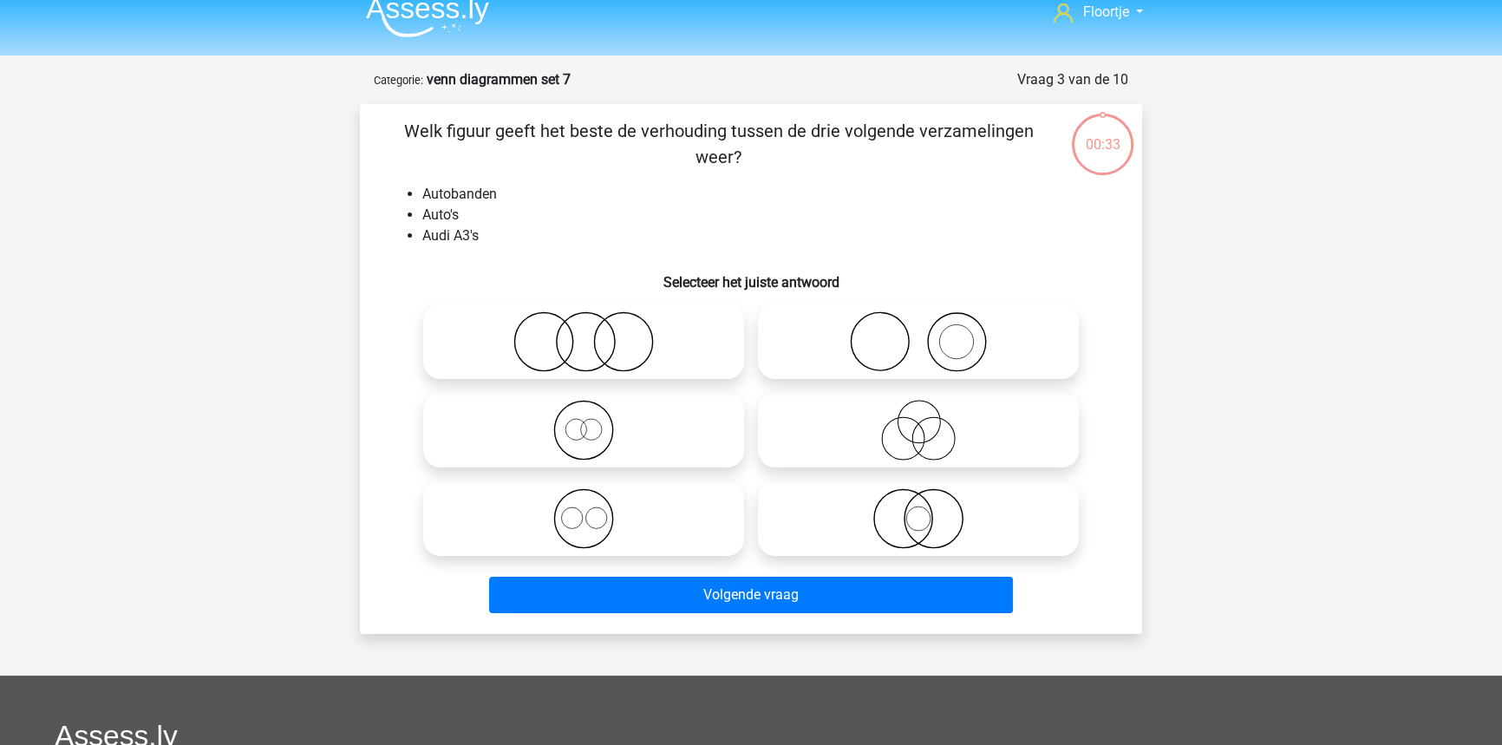
scroll to position [0, 0]
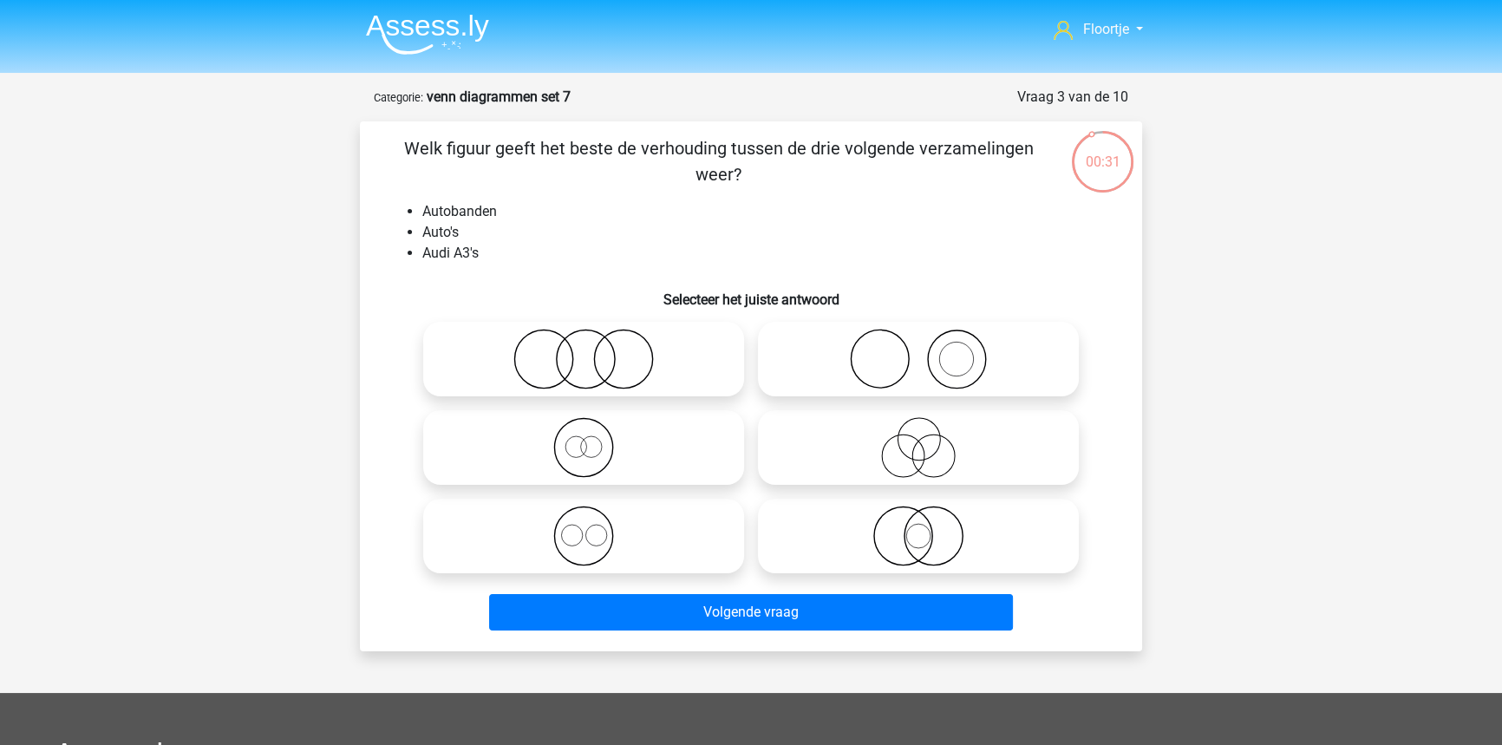
click at [980, 380] on icon at bounding box center [918, 359] width 307 height 61
click at [929, 350] on input "radio" at bounding box center [923, 344] width 11 height 11
radio input "true"
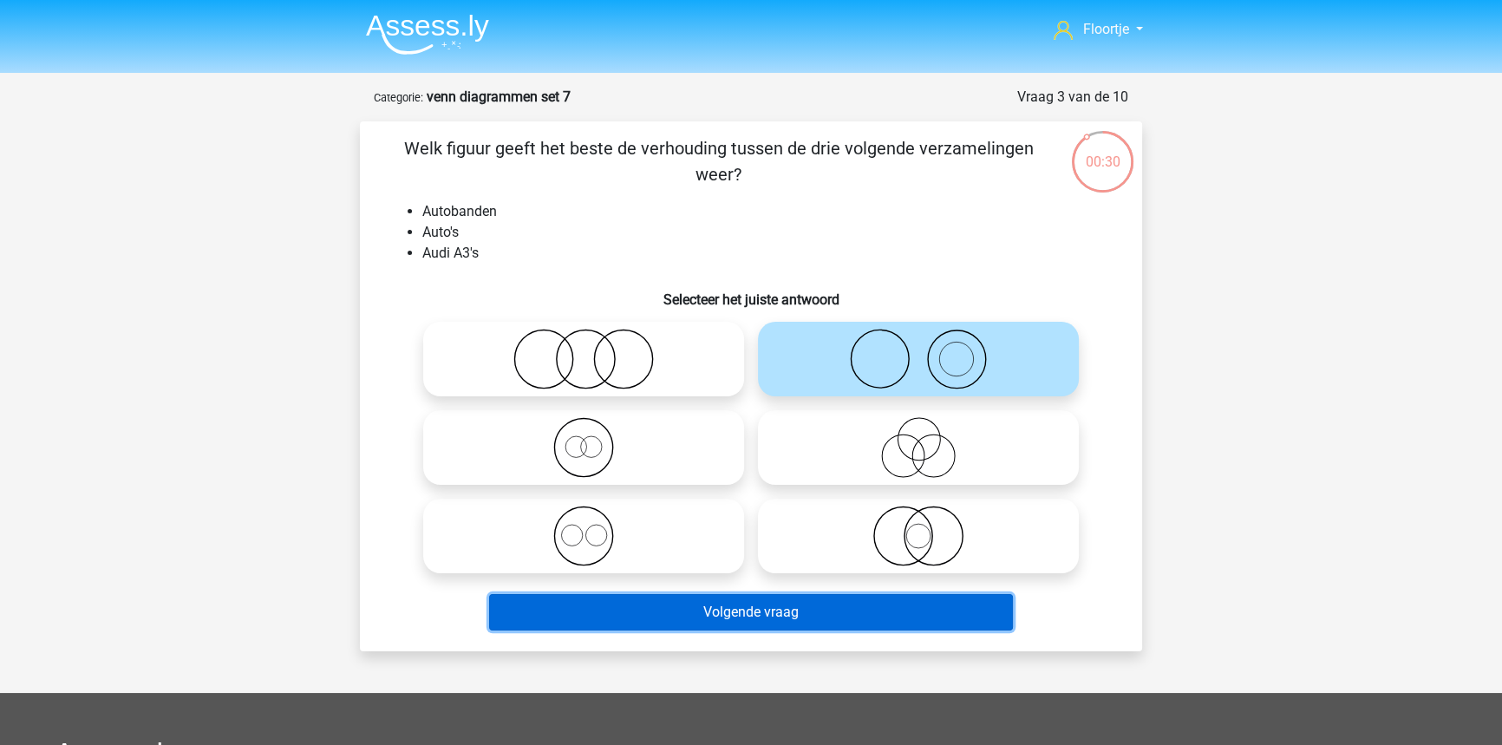
click at [919, 627] on button "Volgende vraag" at bounding box center [751, 612] width 525 height 36
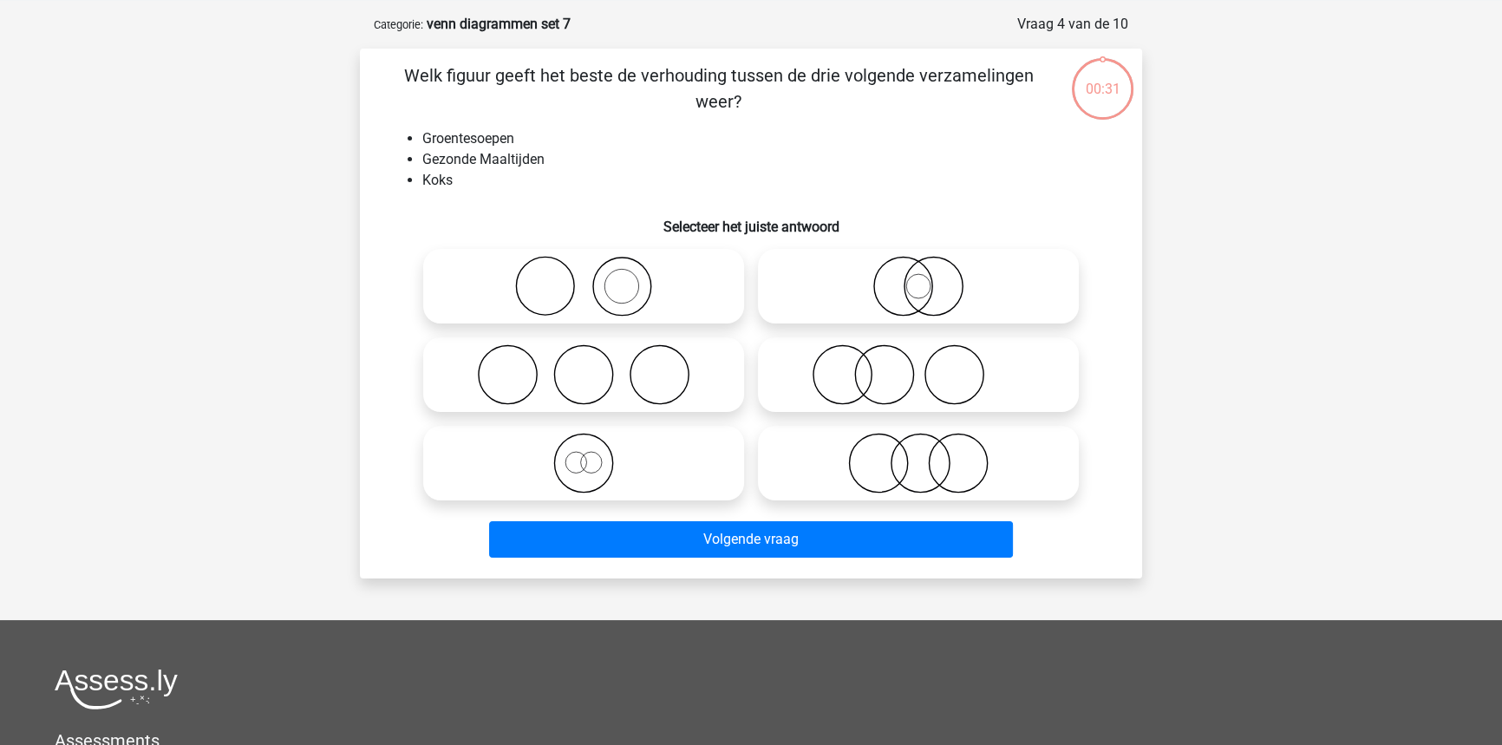
scroll to position [87, 0]
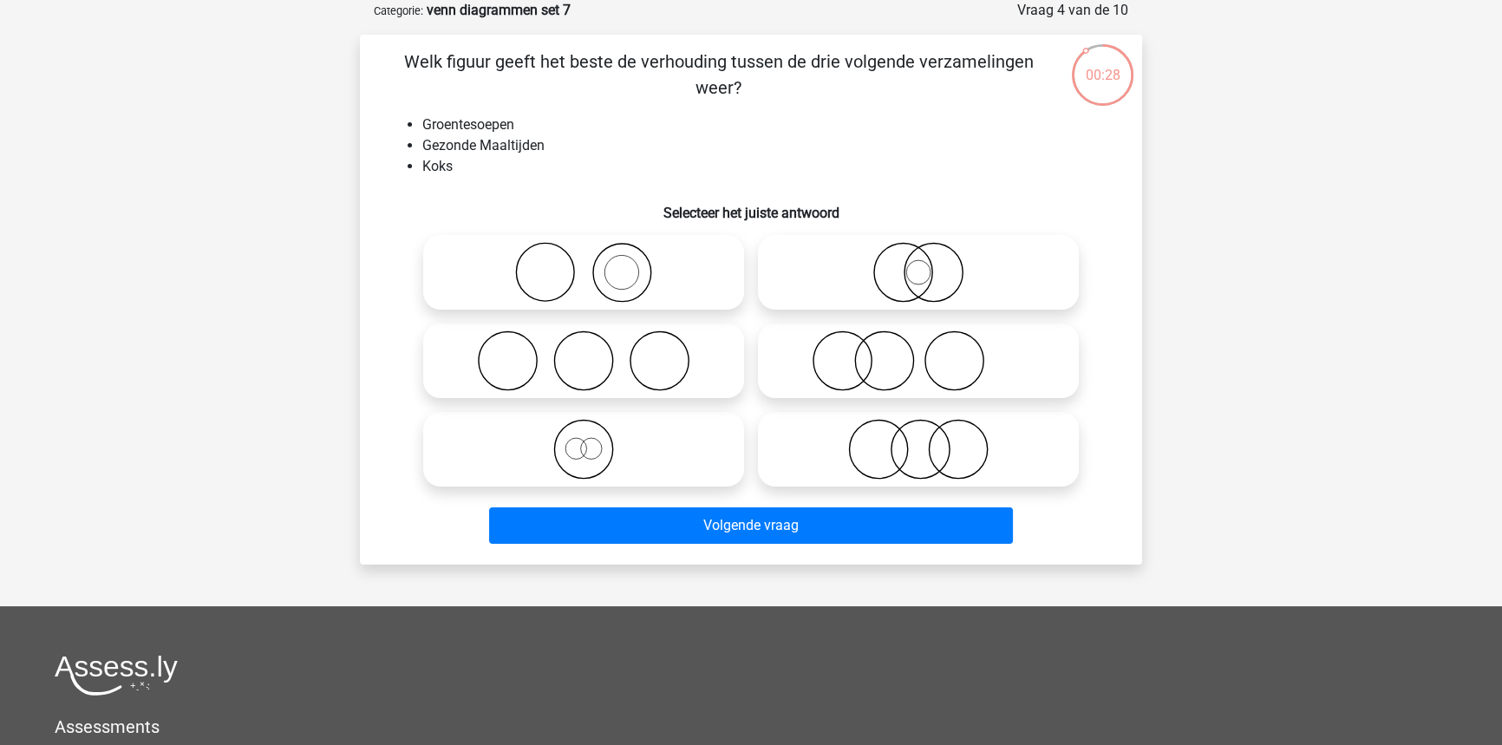
click at [1001, 364] on icon at bounding box center [918, 360] width 307 height 61
click at [929, 352] on input "radio" at bounding box center [923, 346] width 11 height 11
radio input "true"
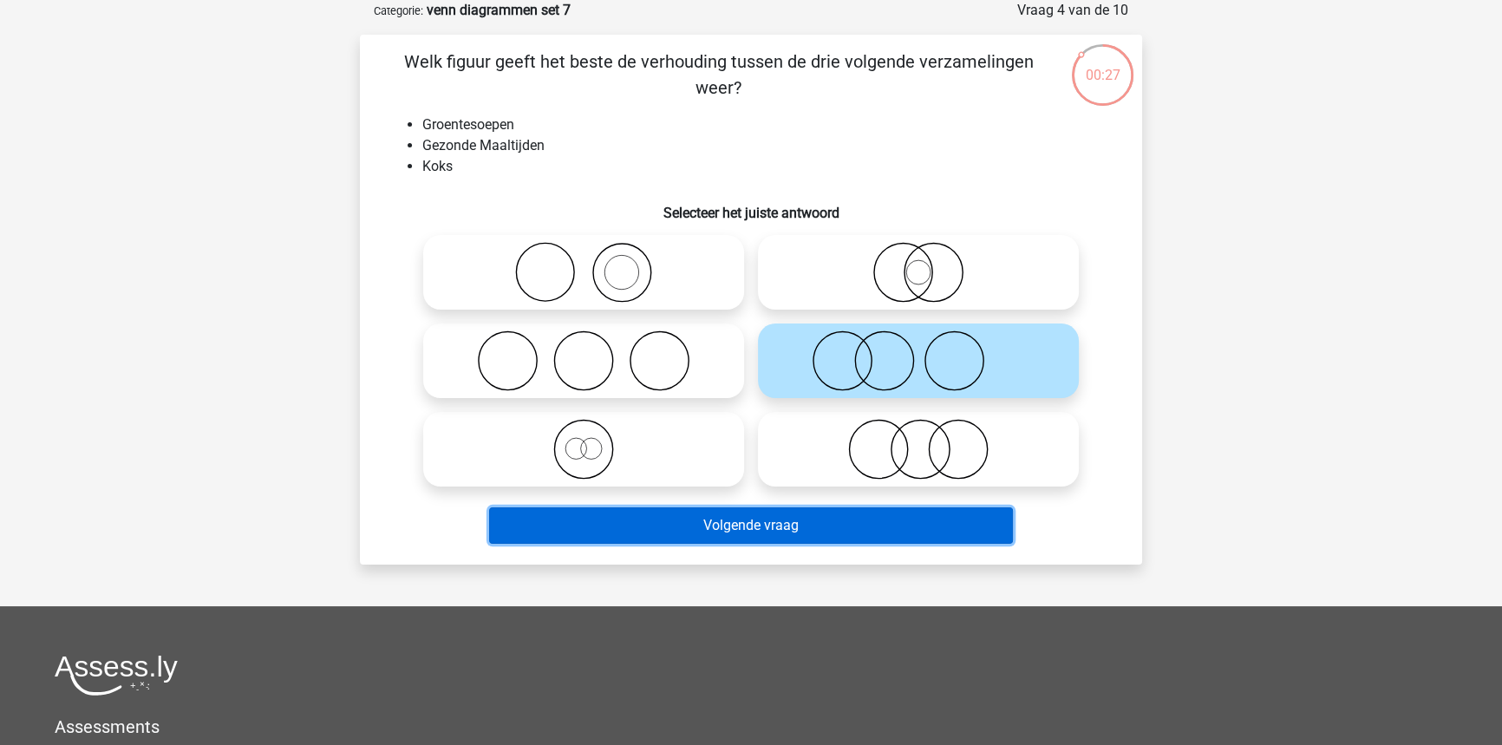
click at [955, 529] on button "Volgende vraag" at bounding box center [751, 525] width 525 height 36
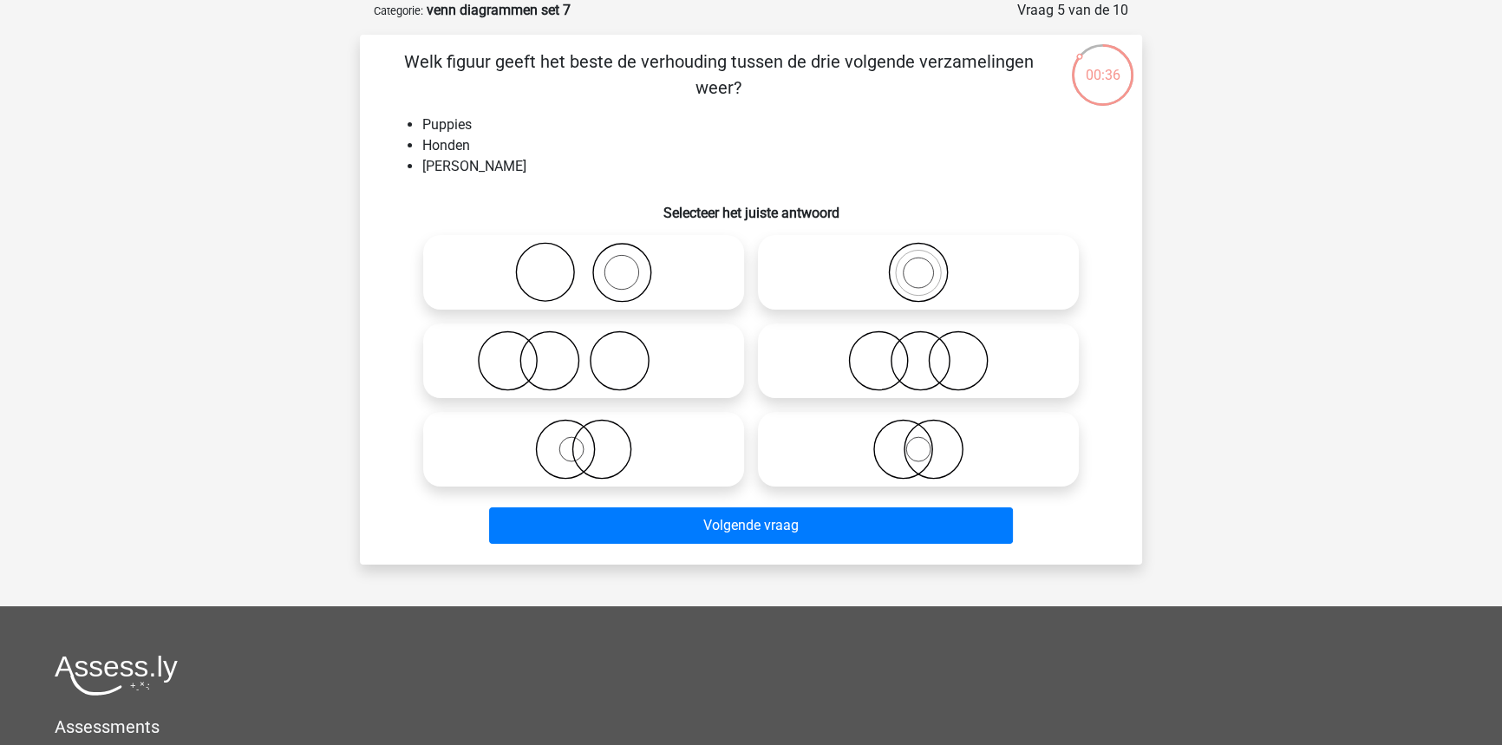
click at [949, 462] on icon at bounding box center [918, 449] width 307 height 61
click at [929, 440] on input "radio" at bounding box center [923, 434] width 11 height 11
radio input "true"
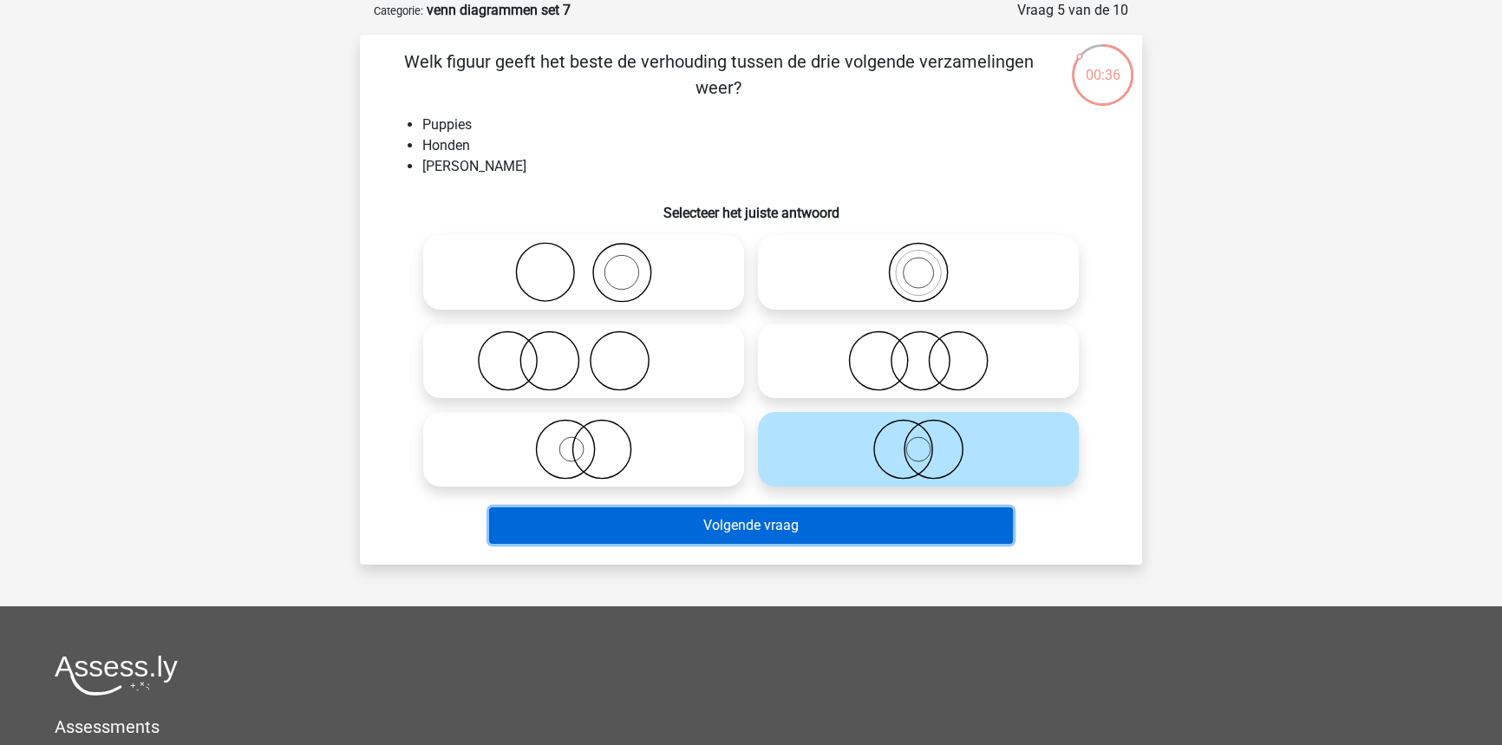
click at [943, 519] on button "Volgende vraag" at bounding box center [751, 525] width 525 height 36
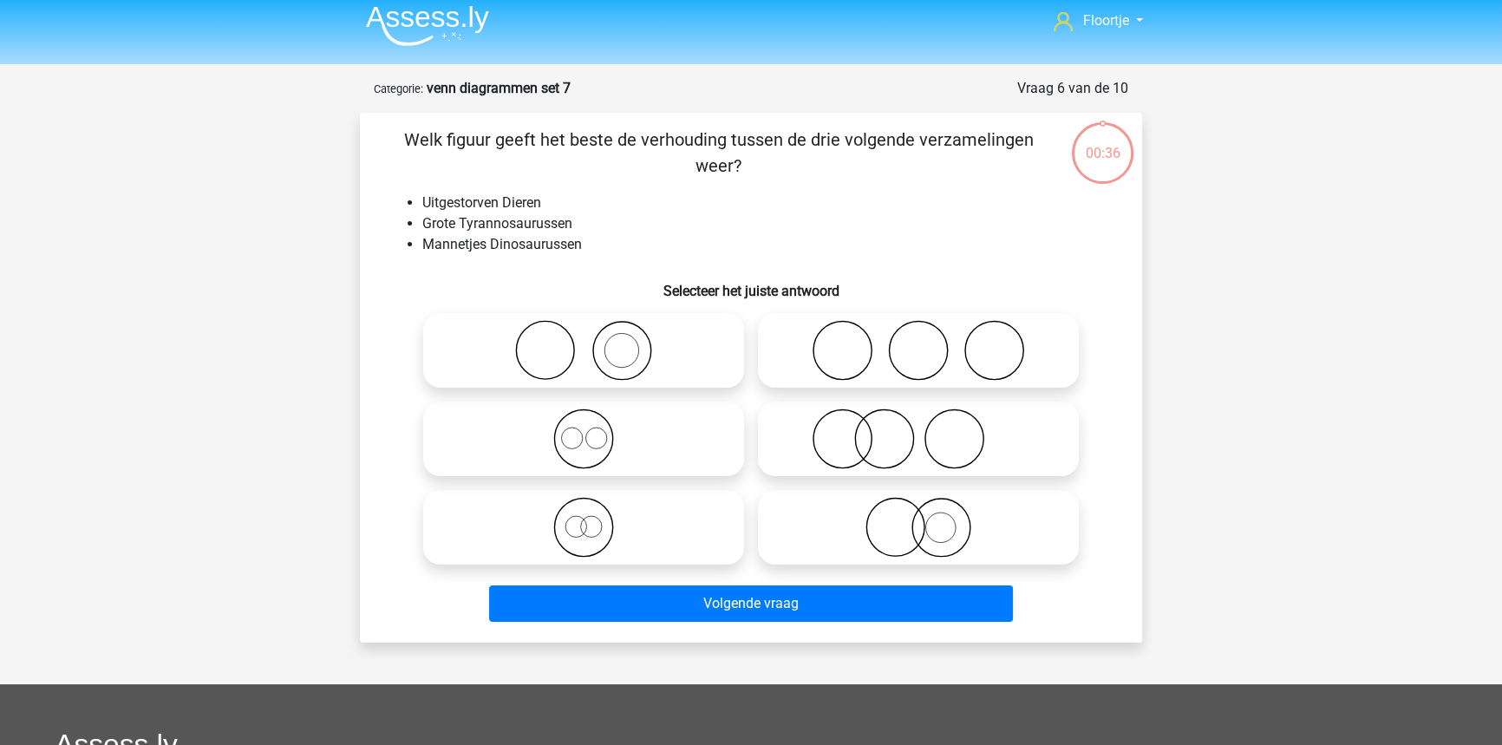
scroll to position [8, 0]
click at [660, 534] on icon at bounding box center [583, 528] width 307 height 61
click at [595, 519] on input "radio" at bounding box center [589, 513] width 11 height 11
radio input "true"
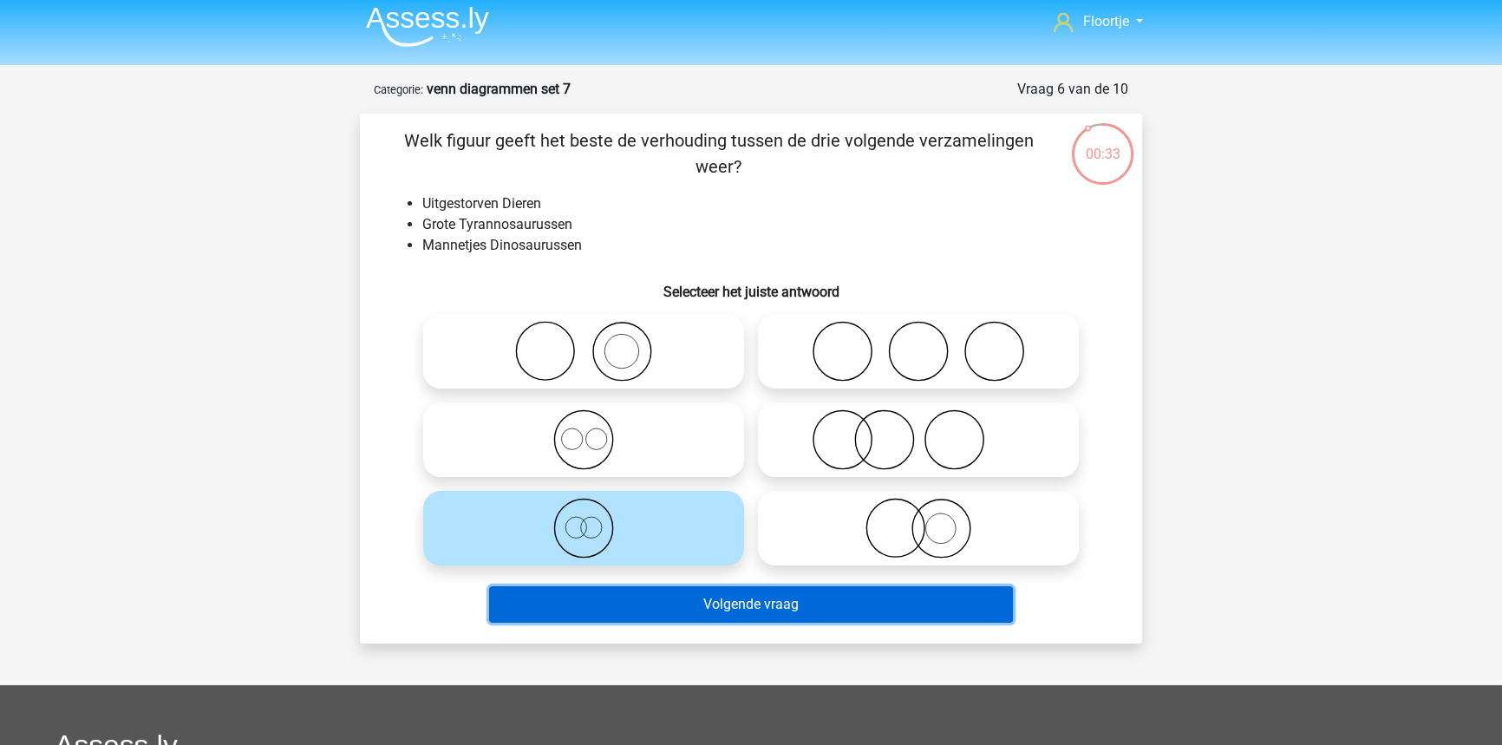
click at [720, 592] on button "Volgende vraag" at bounding box center [751, 604] width 525 height 36
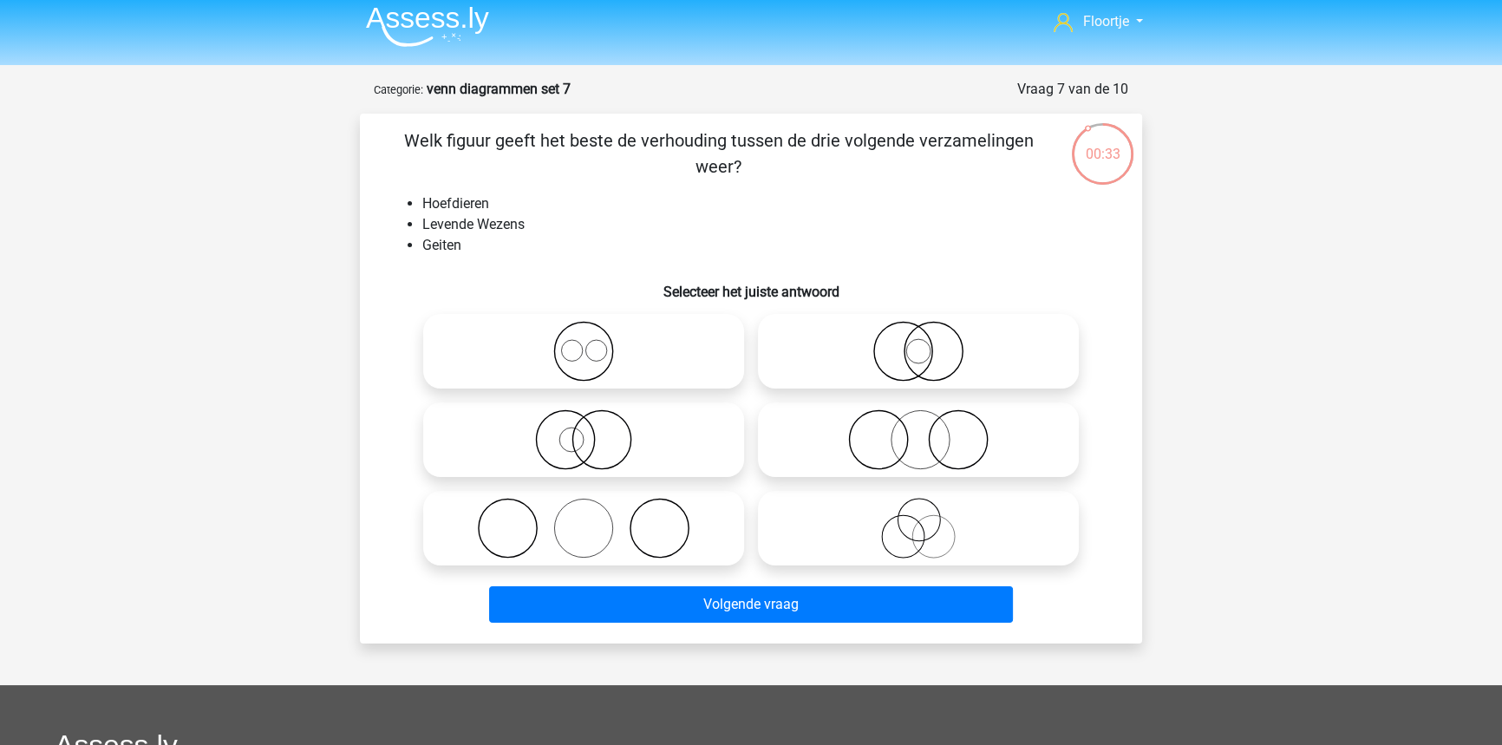
scroll to position [87, 0]
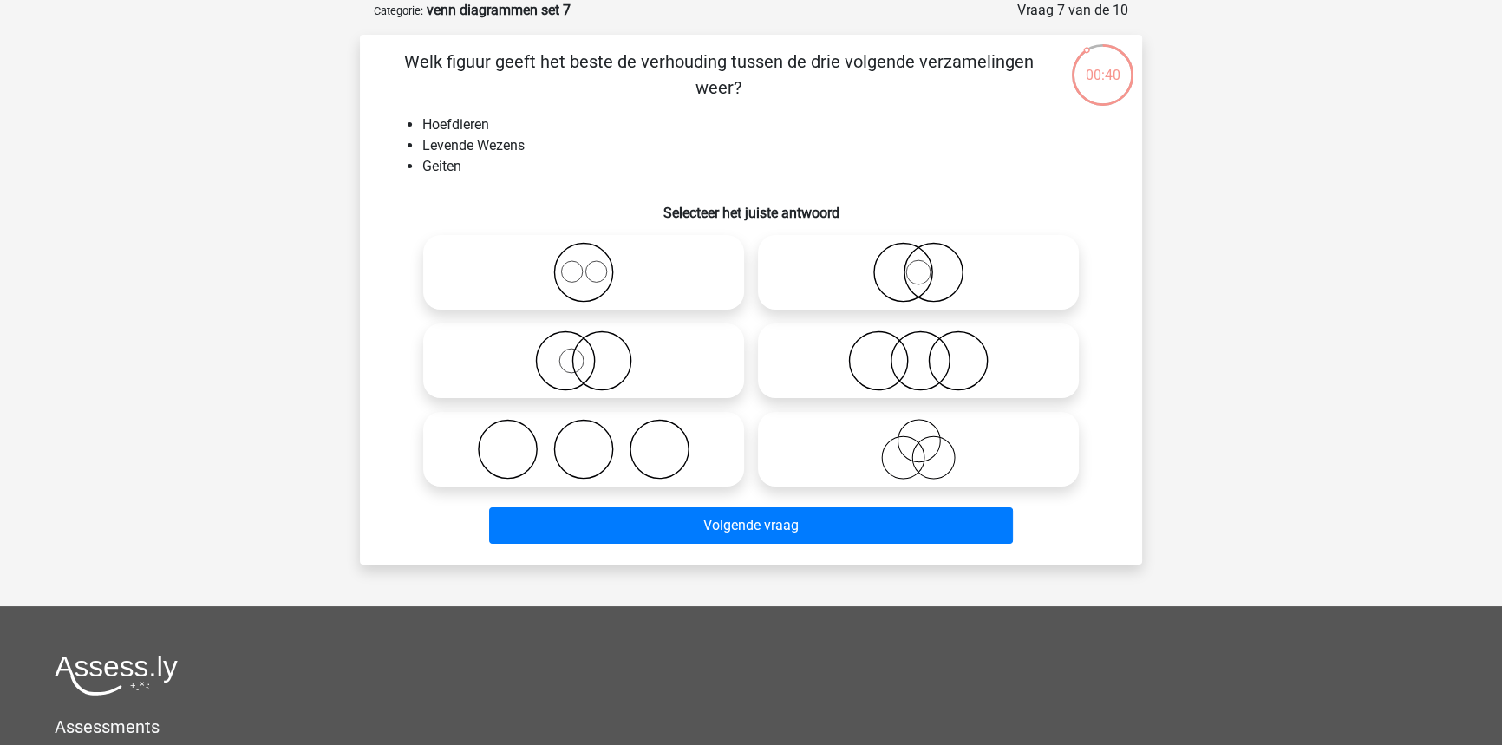
click at [870, 290] on icon at bounding box center [918, 272] width 307 height 61
click at [918, 264] on input "radio" at bounding box center [923, 257] width 11 height 11
radio input "true"
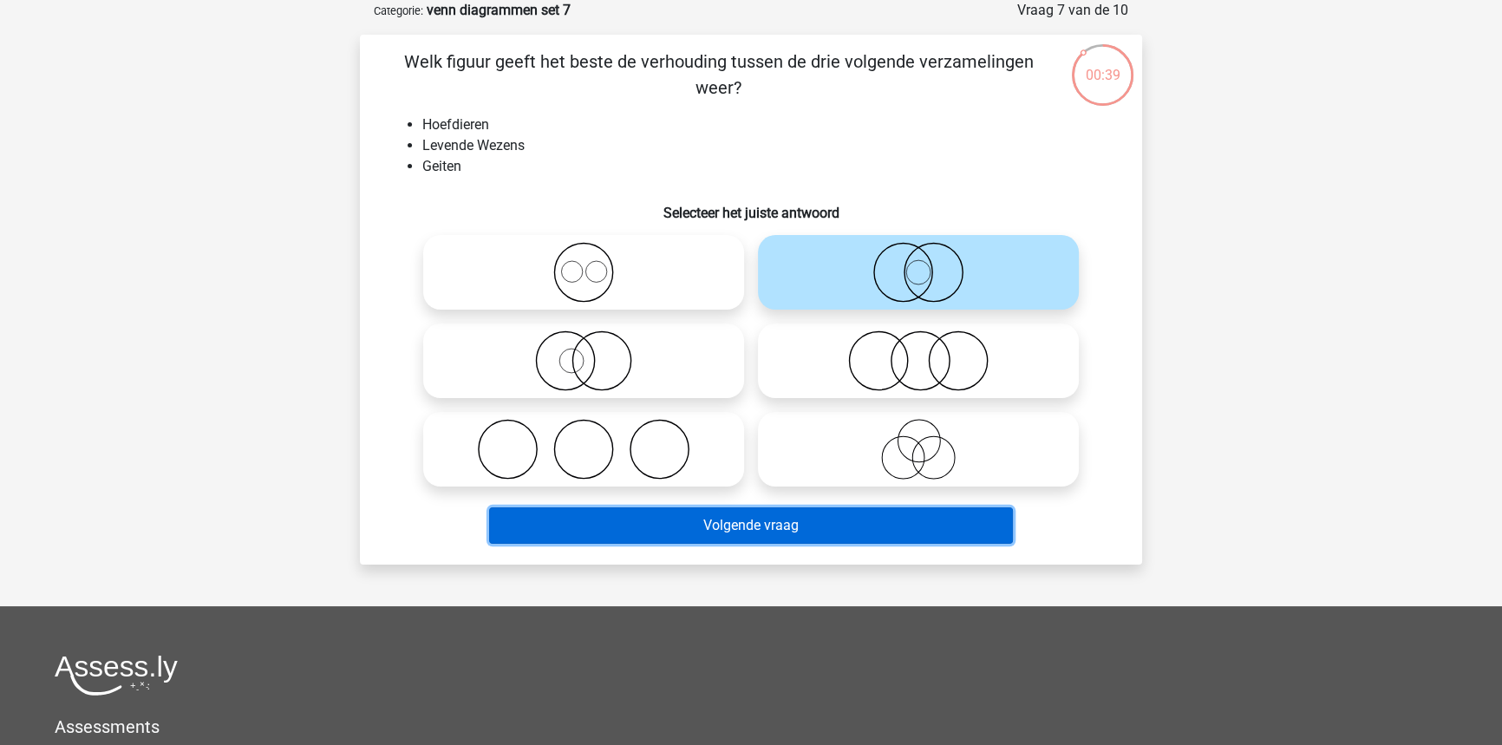
click at [851, 516] on button "Volgende vraag" at bounding box center [751, 525] width 525 height 36
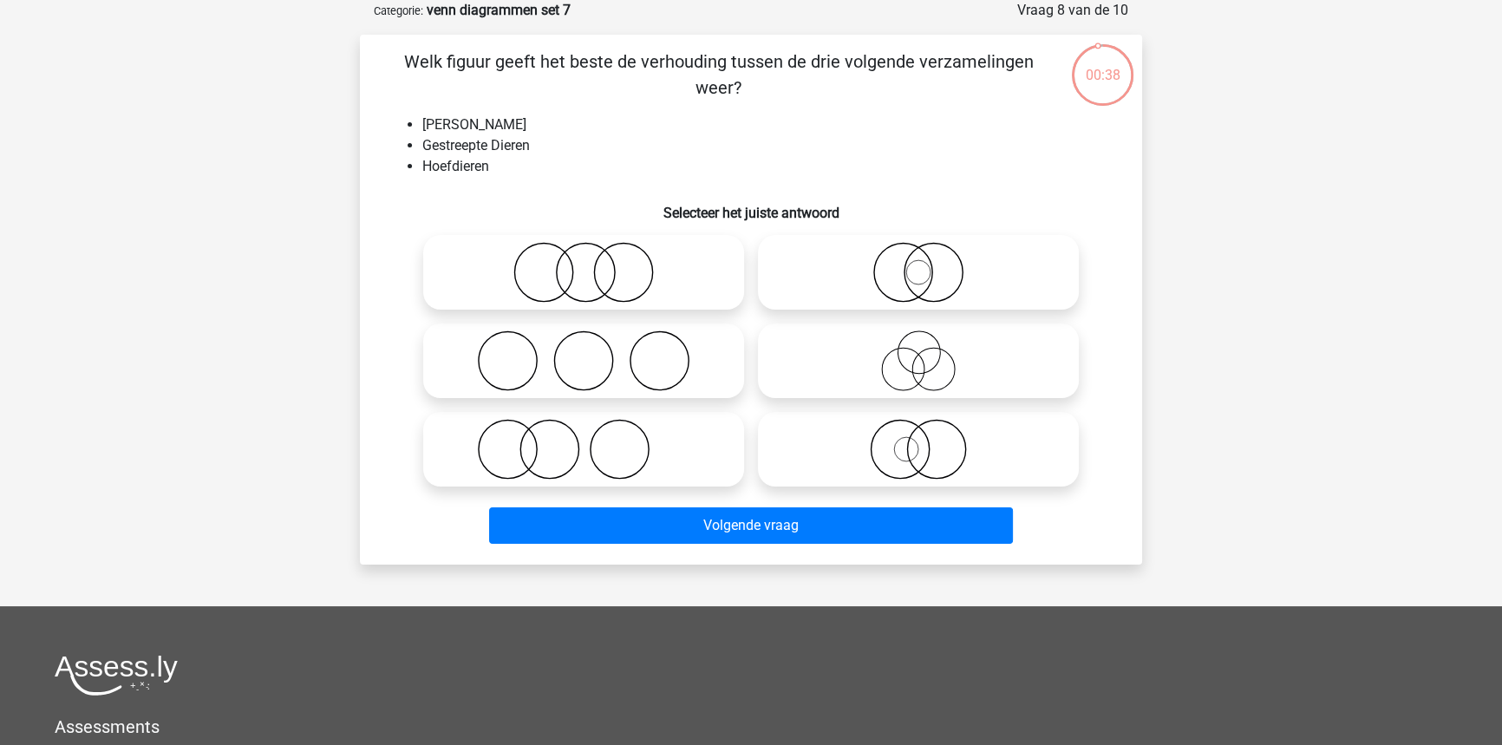
drag, startPoint x: 994, startPoint y: 278, endPoint x: 988, endPoint y: 293, distance: 15.9
click at [994, 277] on icon at bounding box center [918, 272] width 307 height 61
click at [929, 264] on input "radio" at bounding box center [923, 257] width 11 height 11
radio input "true"
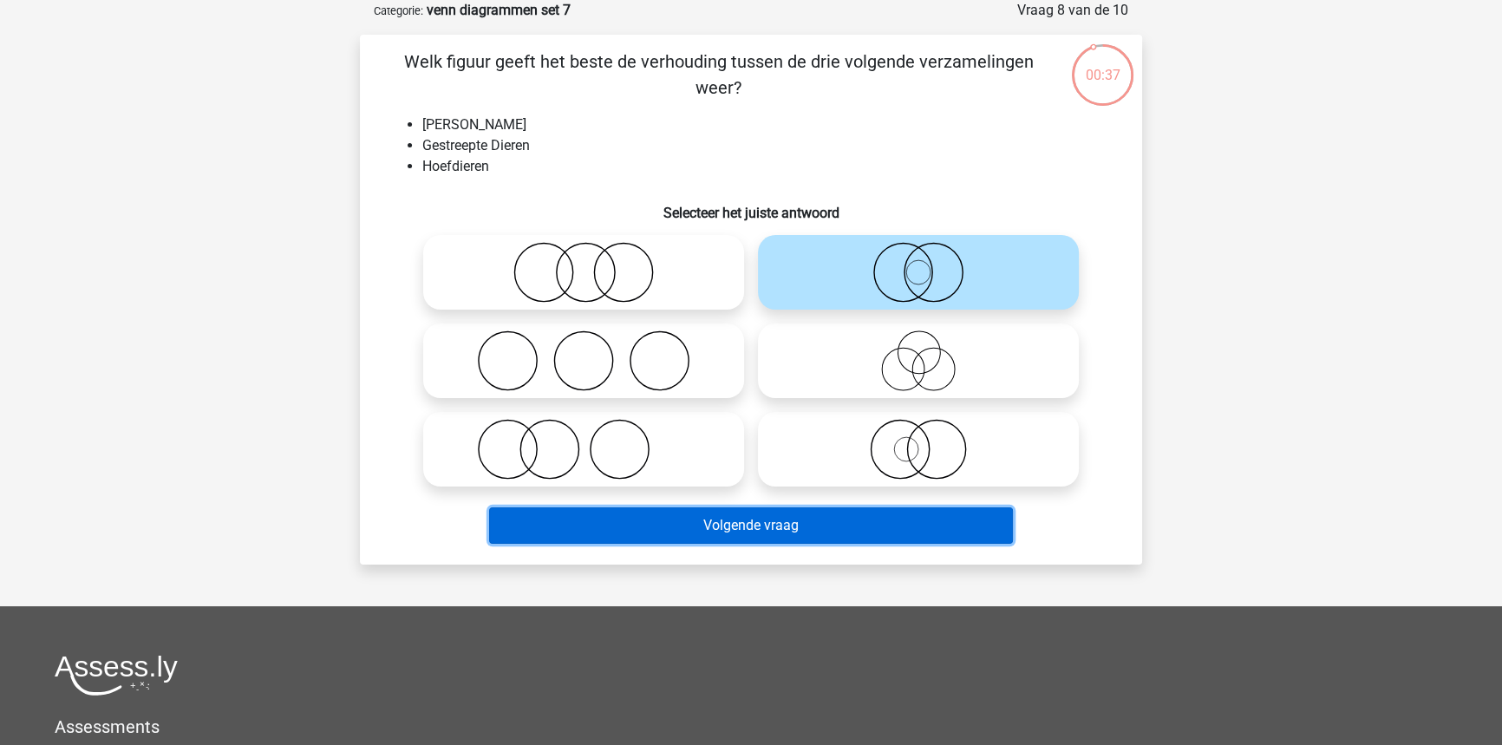
click at [885, 538] on button "Volgende vraag" at bounding box center [751, 525] width 525 height 36
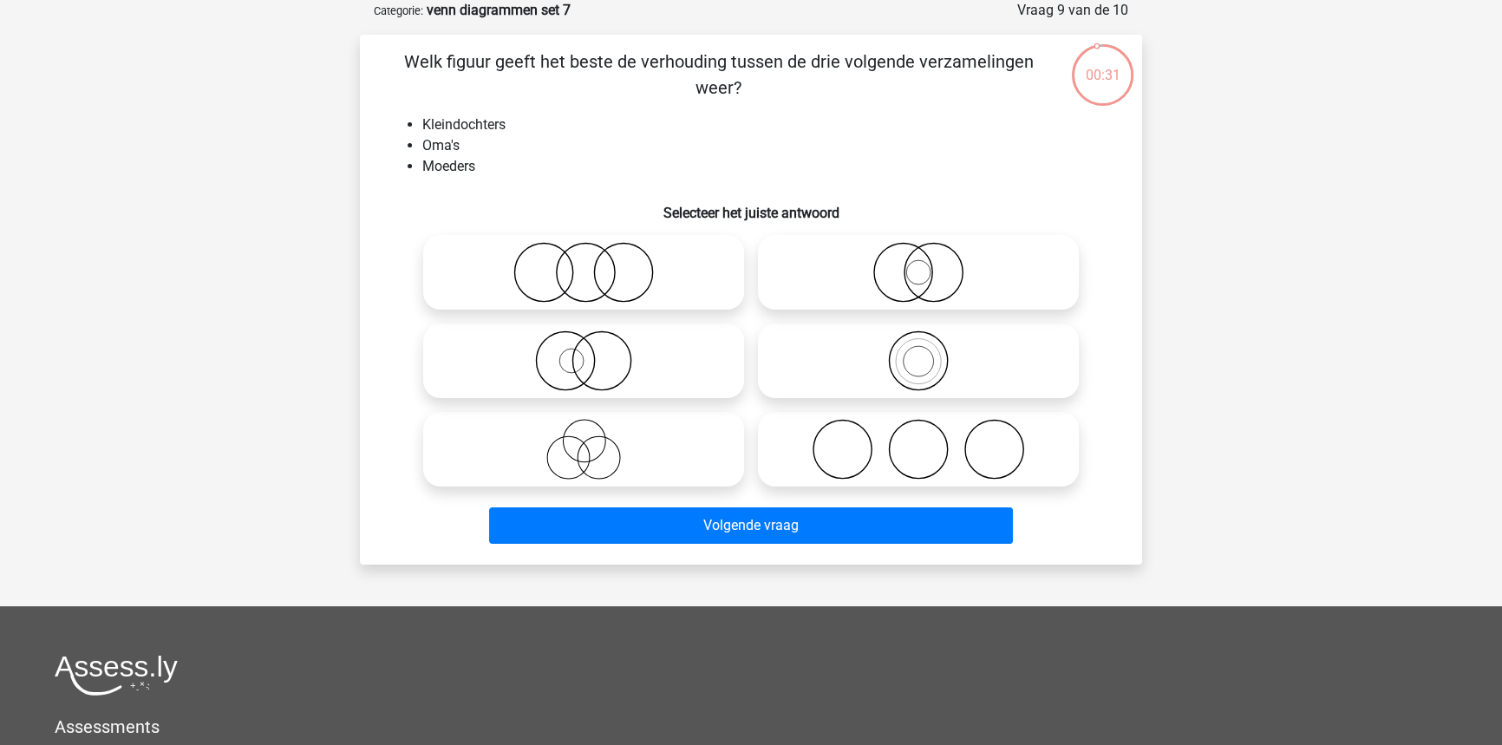
drag, startPoint x: 981, startPoint y: 381, endPoint x: 968, endPoint y: 408, distance: 31.0
click at [974, 389] on icon at bounding box center [918, 360] width 307 height 61
click at [929, 352] on input "radio" at bounding box center [923, 346] width 11 height 11
radio input "true"
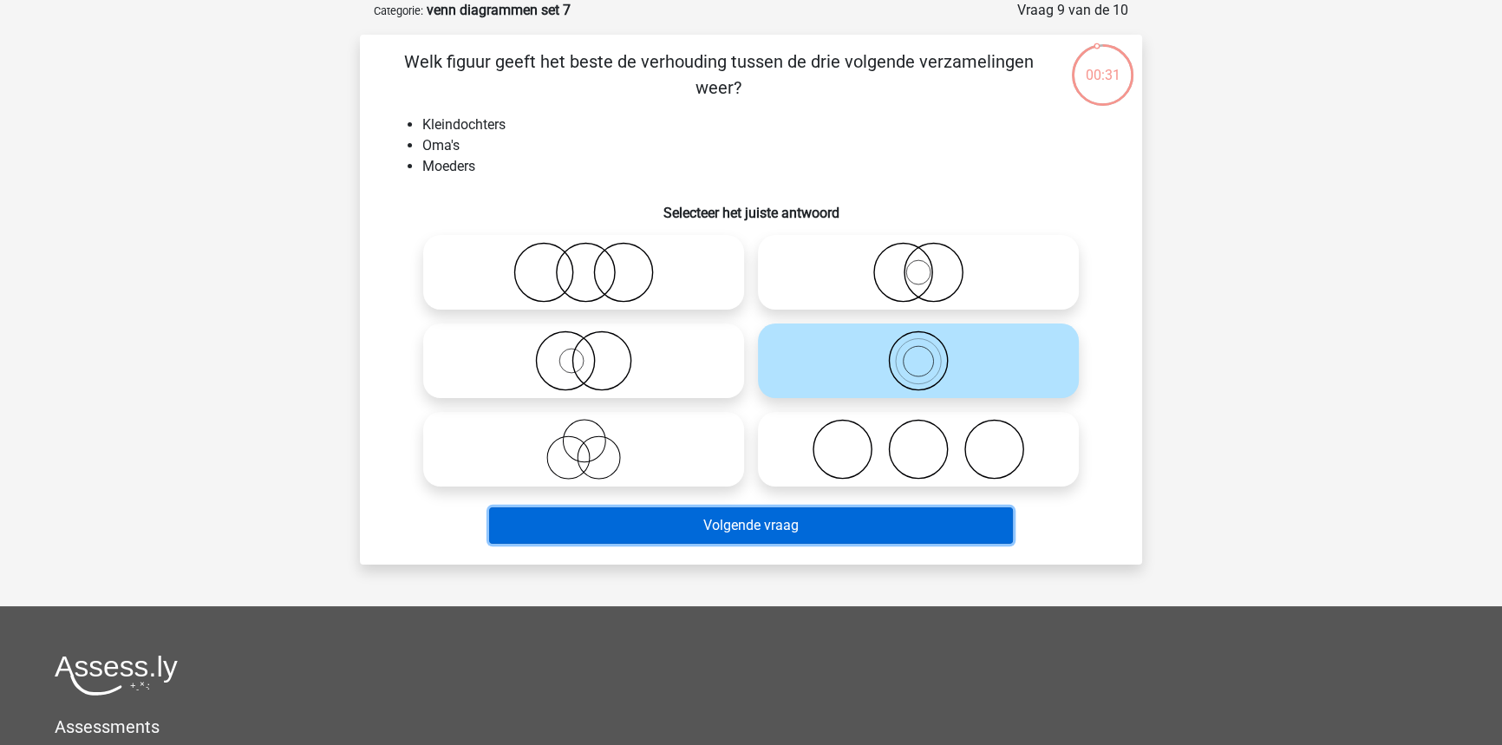
click at [918, 531] on button "Volgende vraag" at bounding box center [751, 525] width 525 height 36
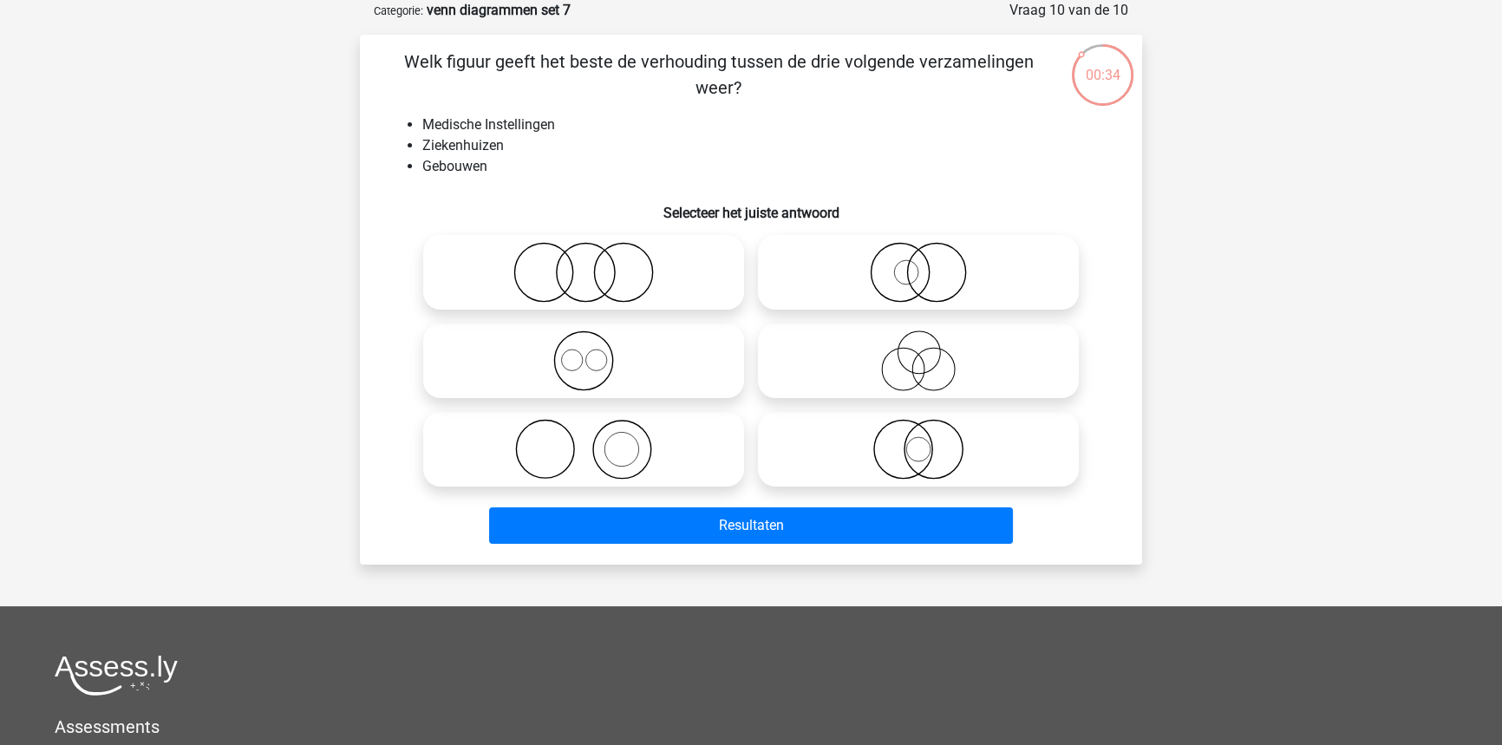
click at [1022, 453] on icon at bounding box center [918, 449] width 307 height 61
click at [929, 440] on input "radio" at bounding box center [923, 434] width 11 height 11
radio input "true"
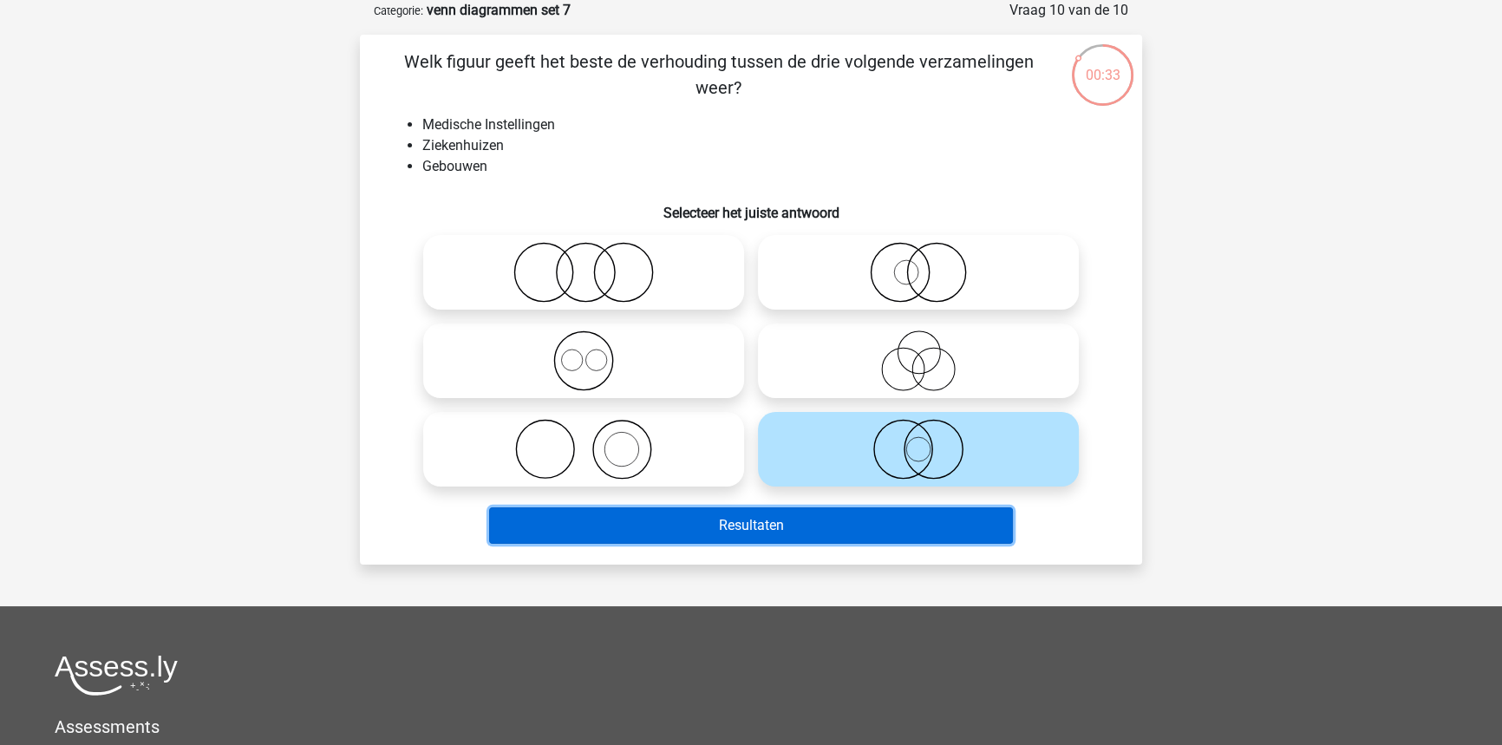
click at [923, 527] on button "Resultaten" at bounding box center [751, 525] width 525 height 36
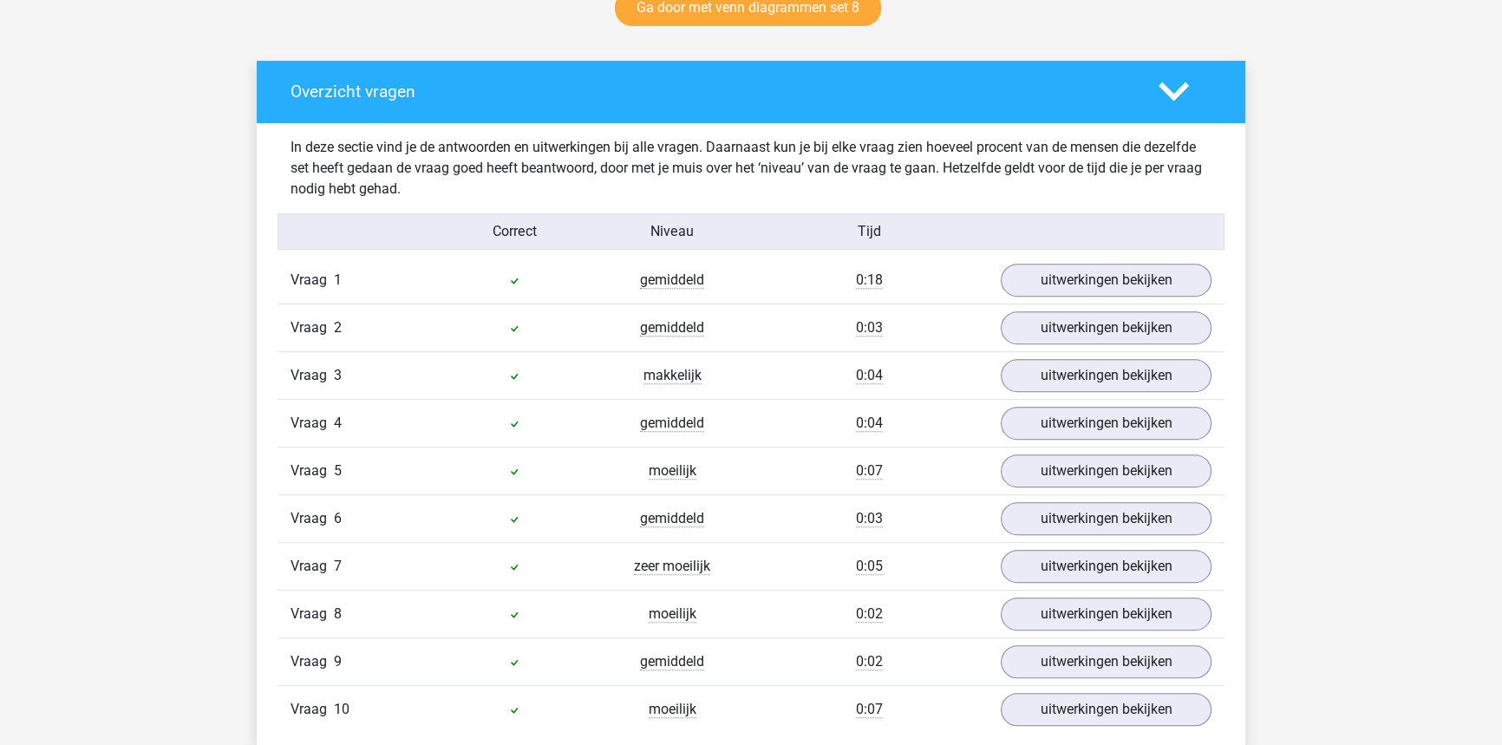
scroll to position [945, 0]
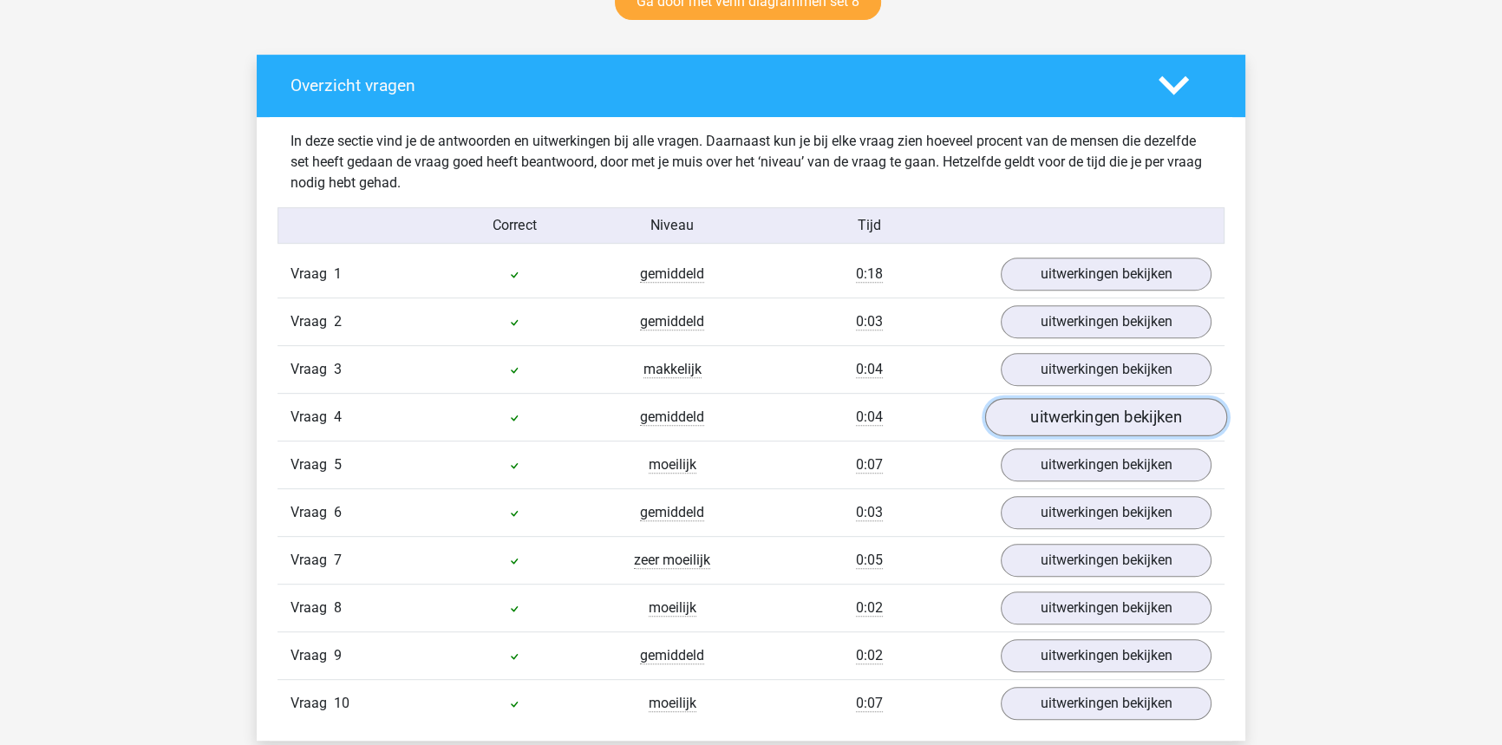
click at [1048, 414] on link "uitwerkingen bekijken" at bounding box center [1106, 417] width 242 height 38
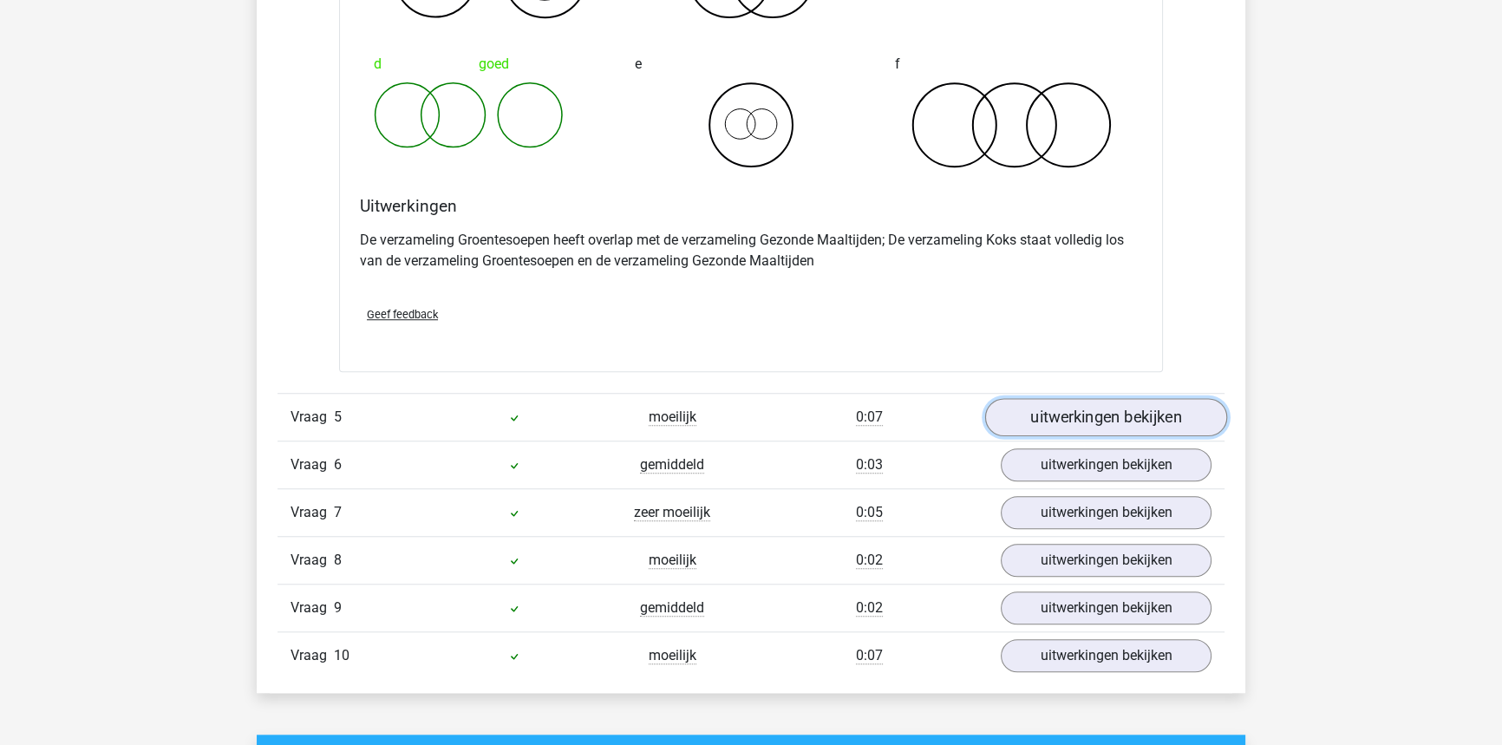
click at [1066, 424] on link "uitwerkingen bekijken" at bounding box center [1106, 417] width 242 height 38
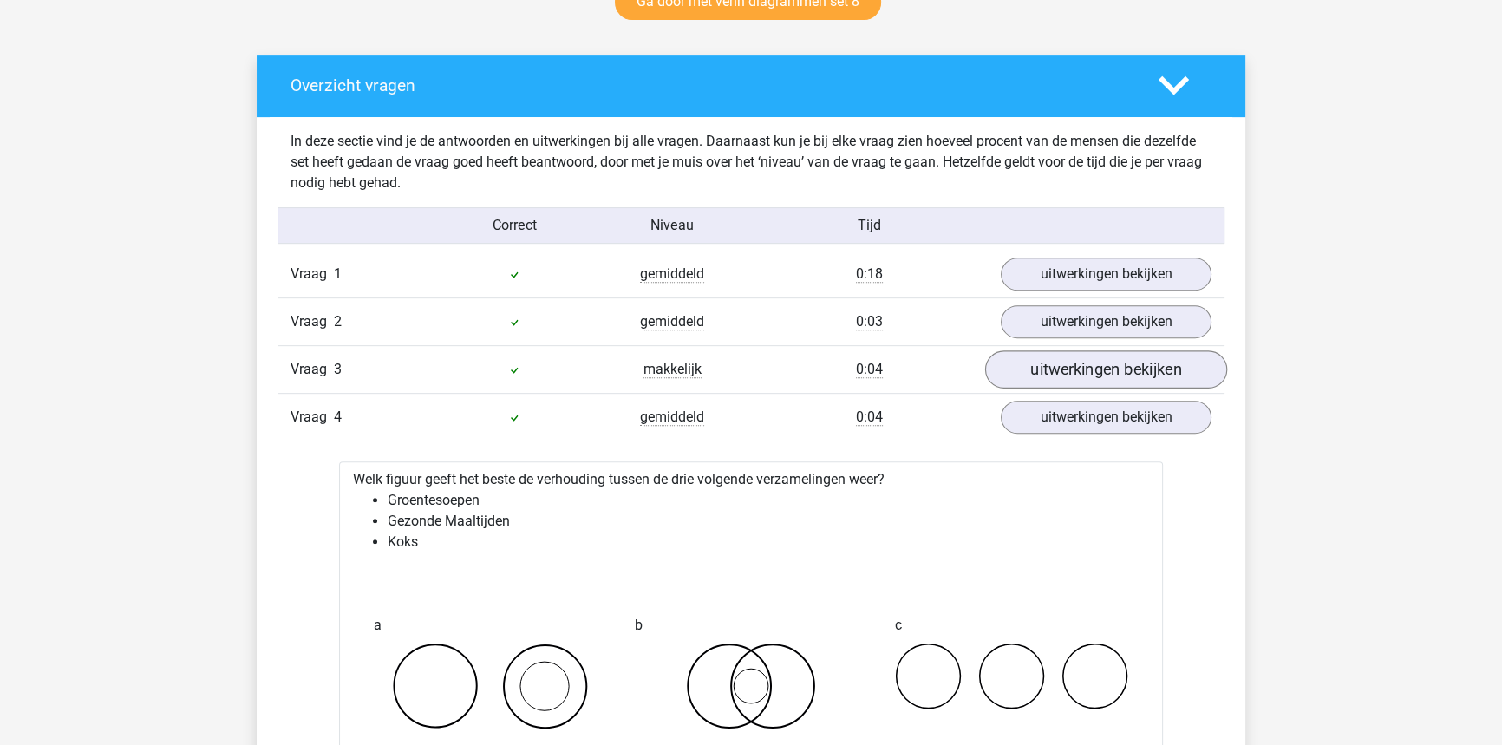
scroll to position [867, 0]
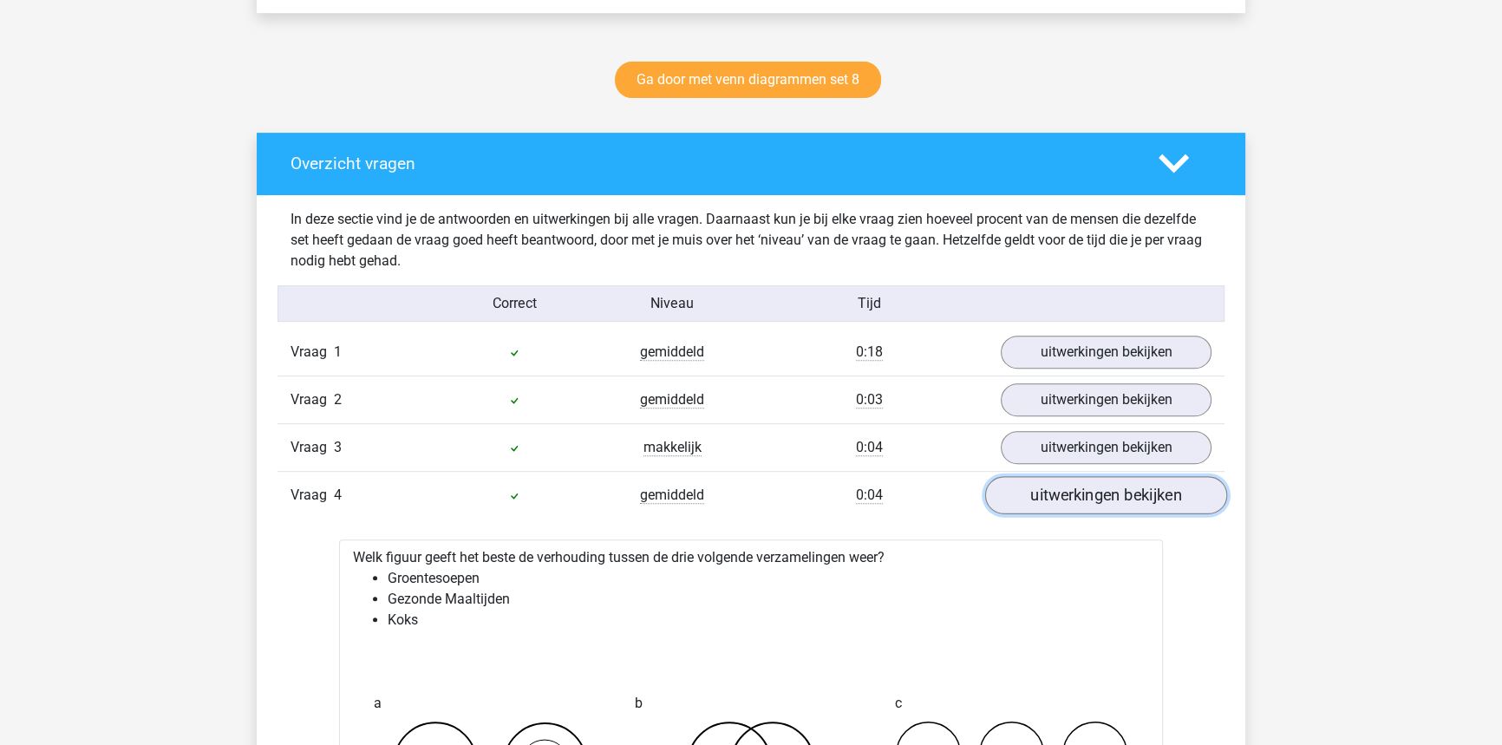
click at [1100, 494] on link "uitwerkingen bekijken" at bounding box center [1106, 495] width 242 height 38
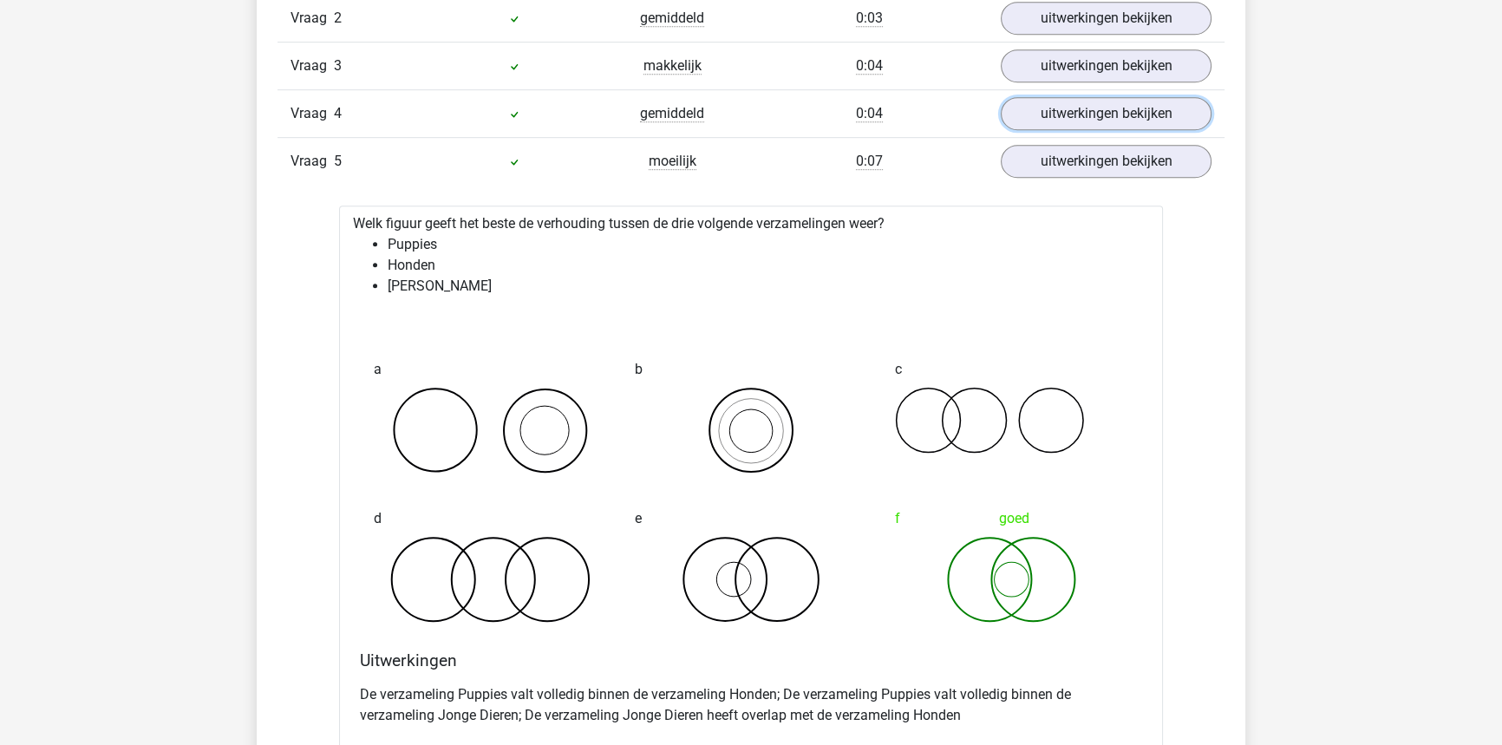
scroll to position [1261, 0]
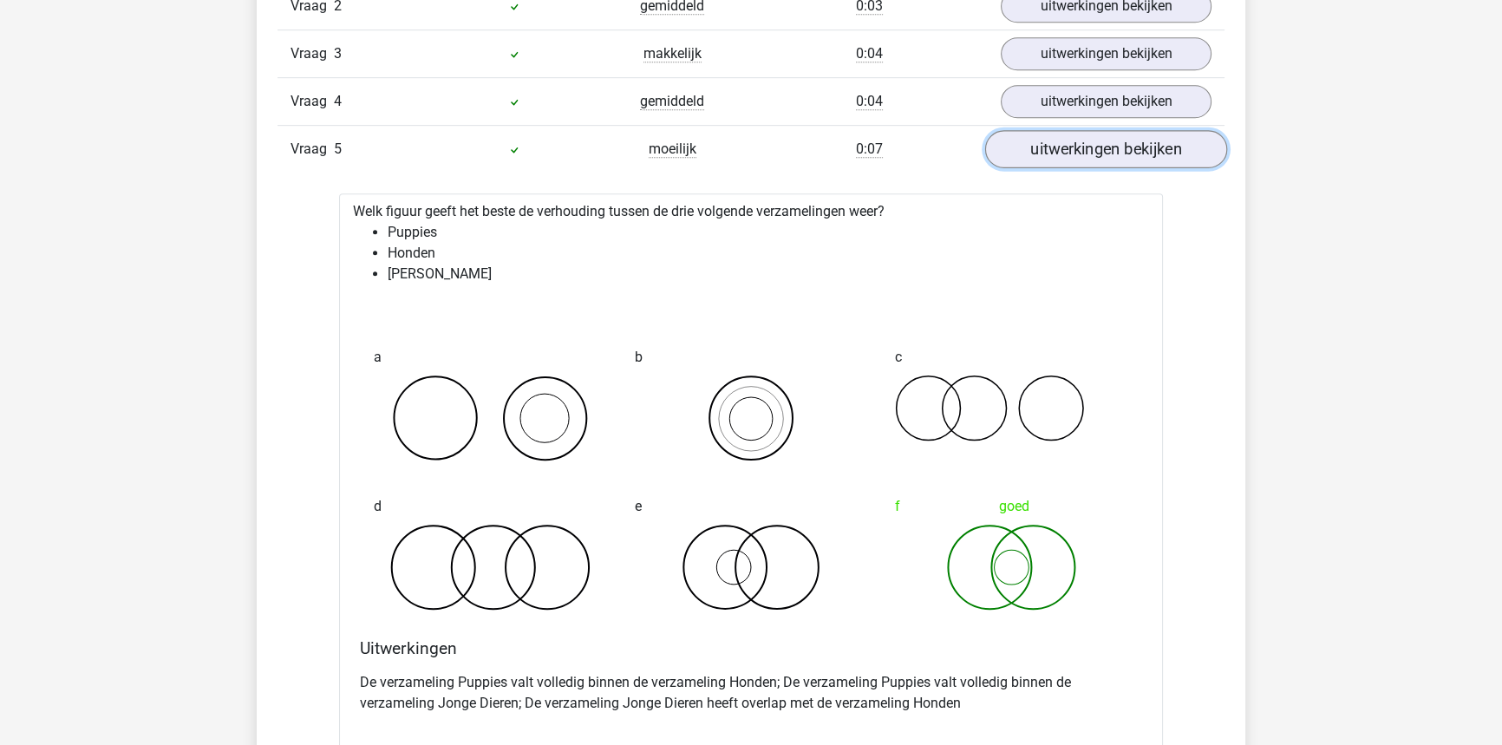
click at [1072, 158] on link "uitwerkingen bekijken" at bounding box center [1106, 149] width 242 height 38
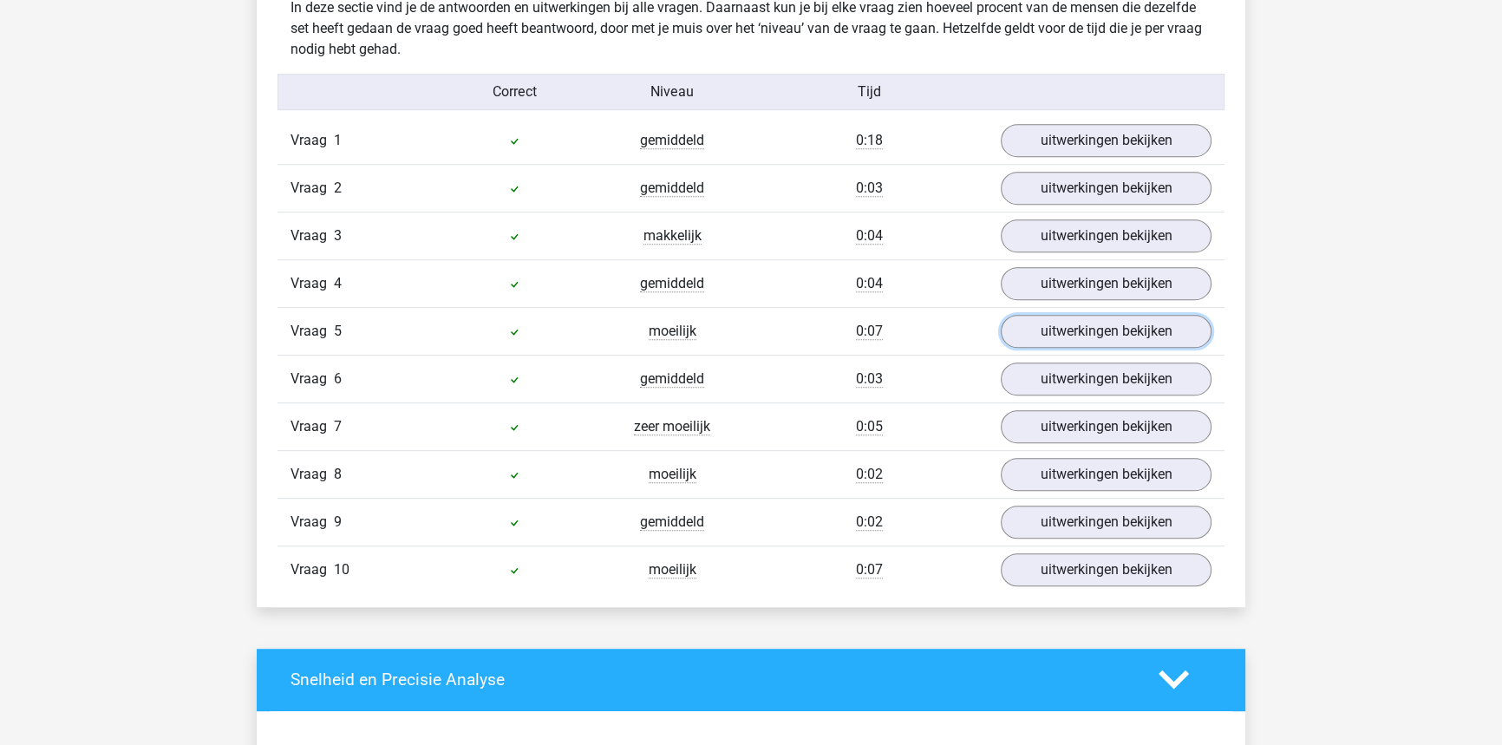
scroll to position [1024, 0]
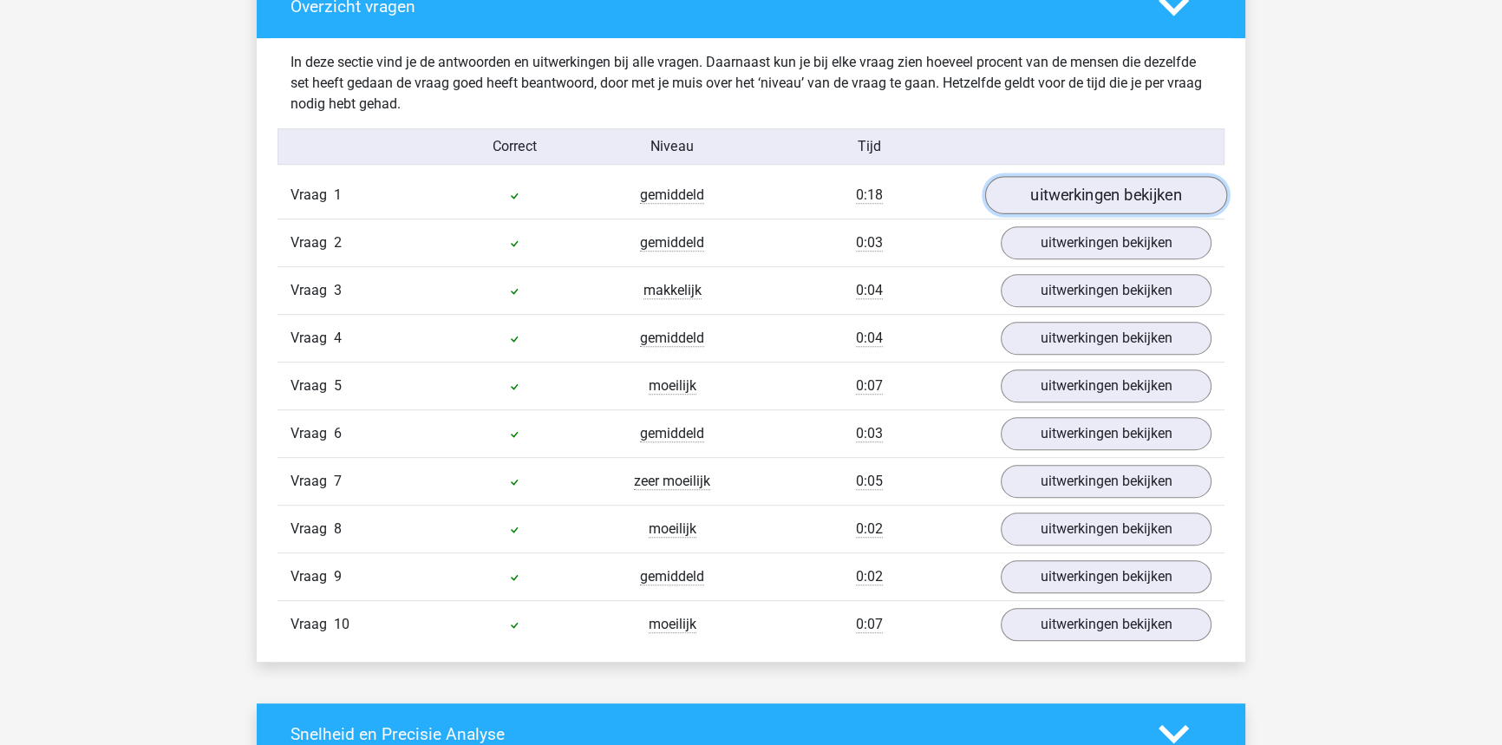
click at [1096, 189] on link "uitwerkingen bekijken" at bounding box center [1106, 195] width 242 height 38
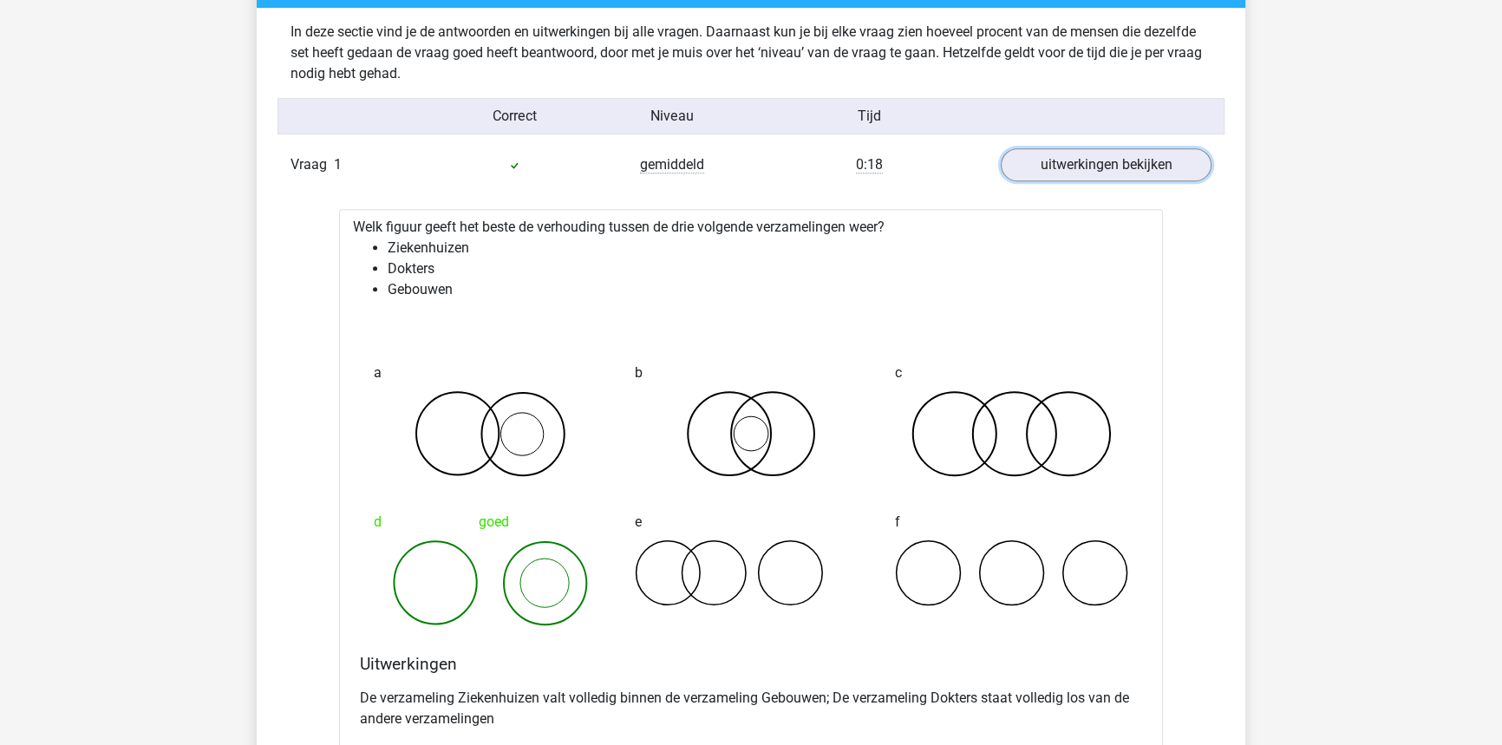
scroll to position [1103, 0]
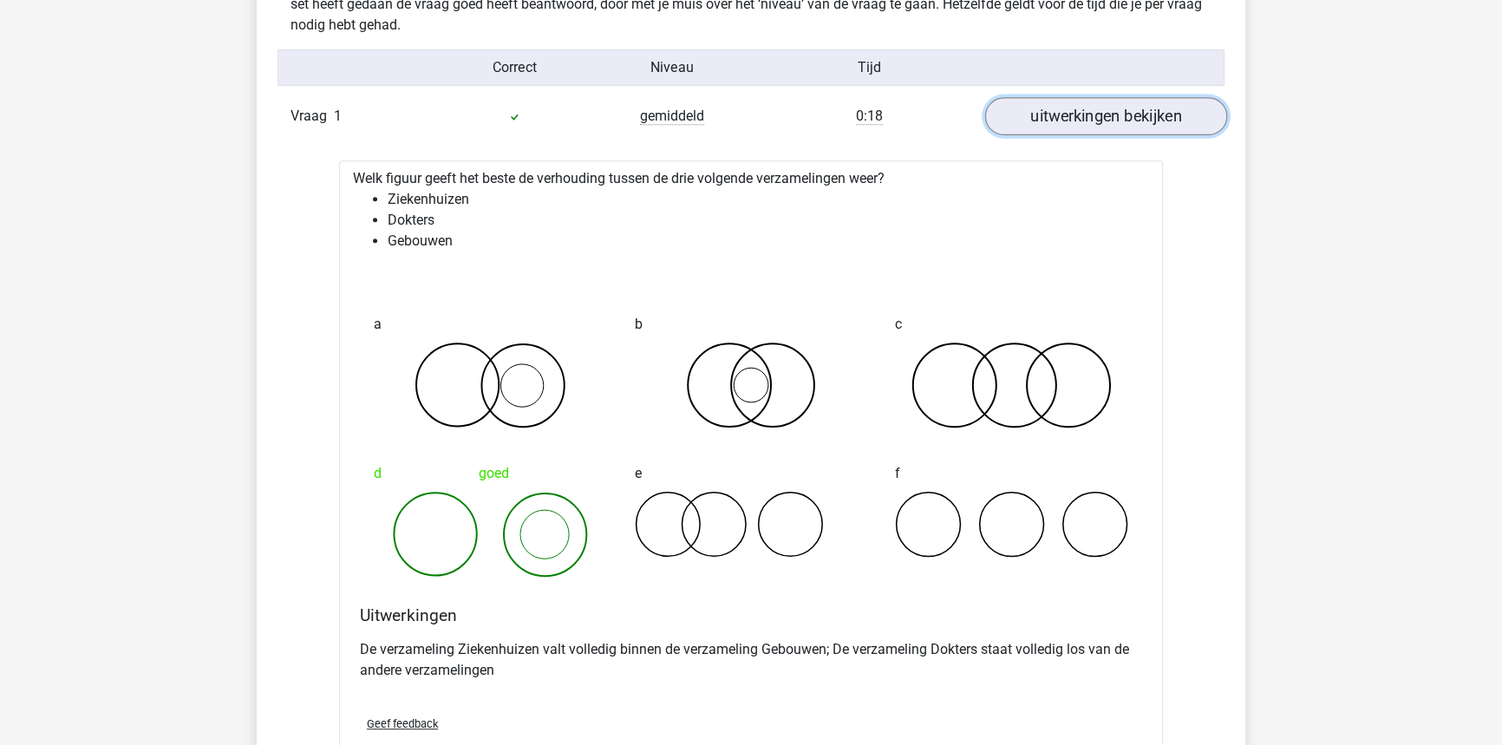
click at [1052, 112] on link "uitwerkingen bekijken" at bounding box center [1106, 116] width 242 height 38
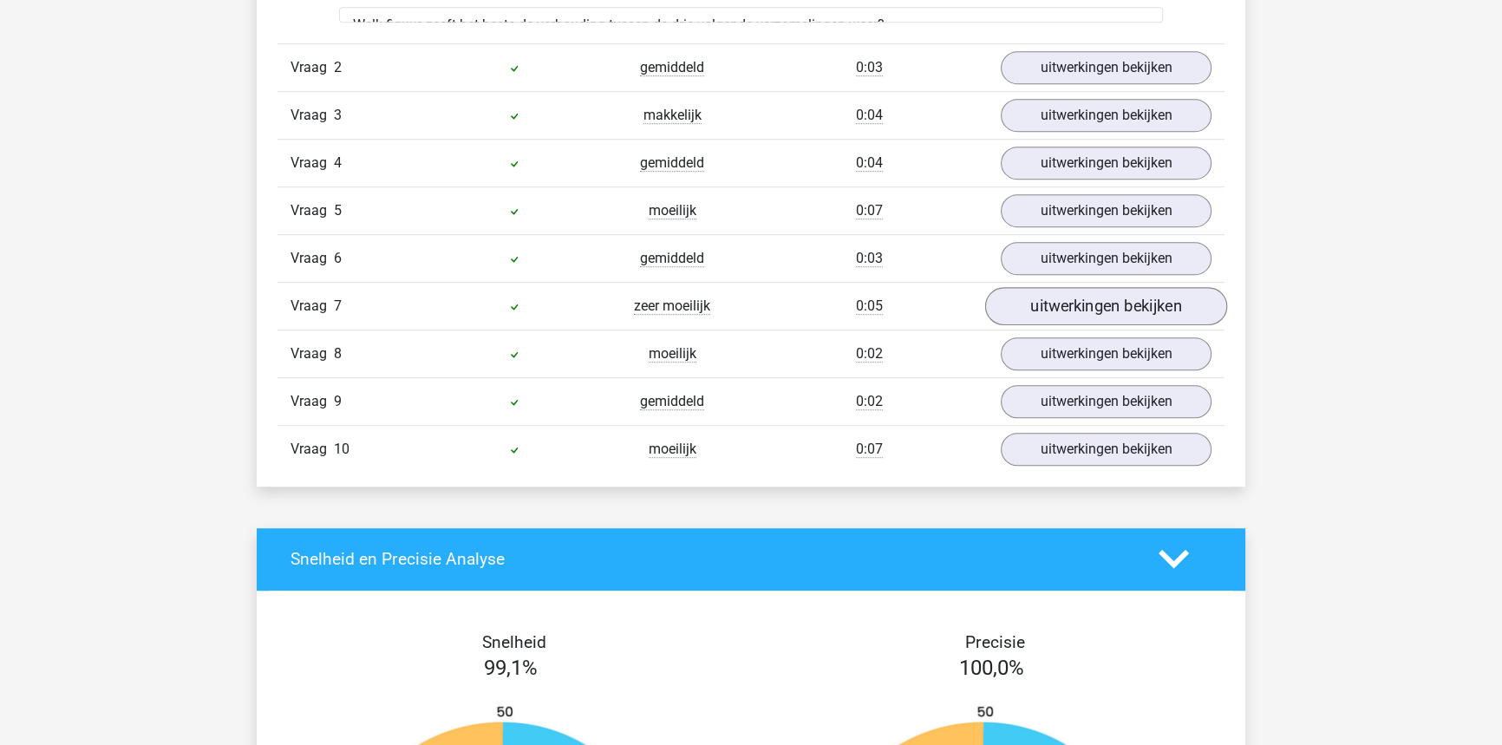
scroll to position [1261, 0]
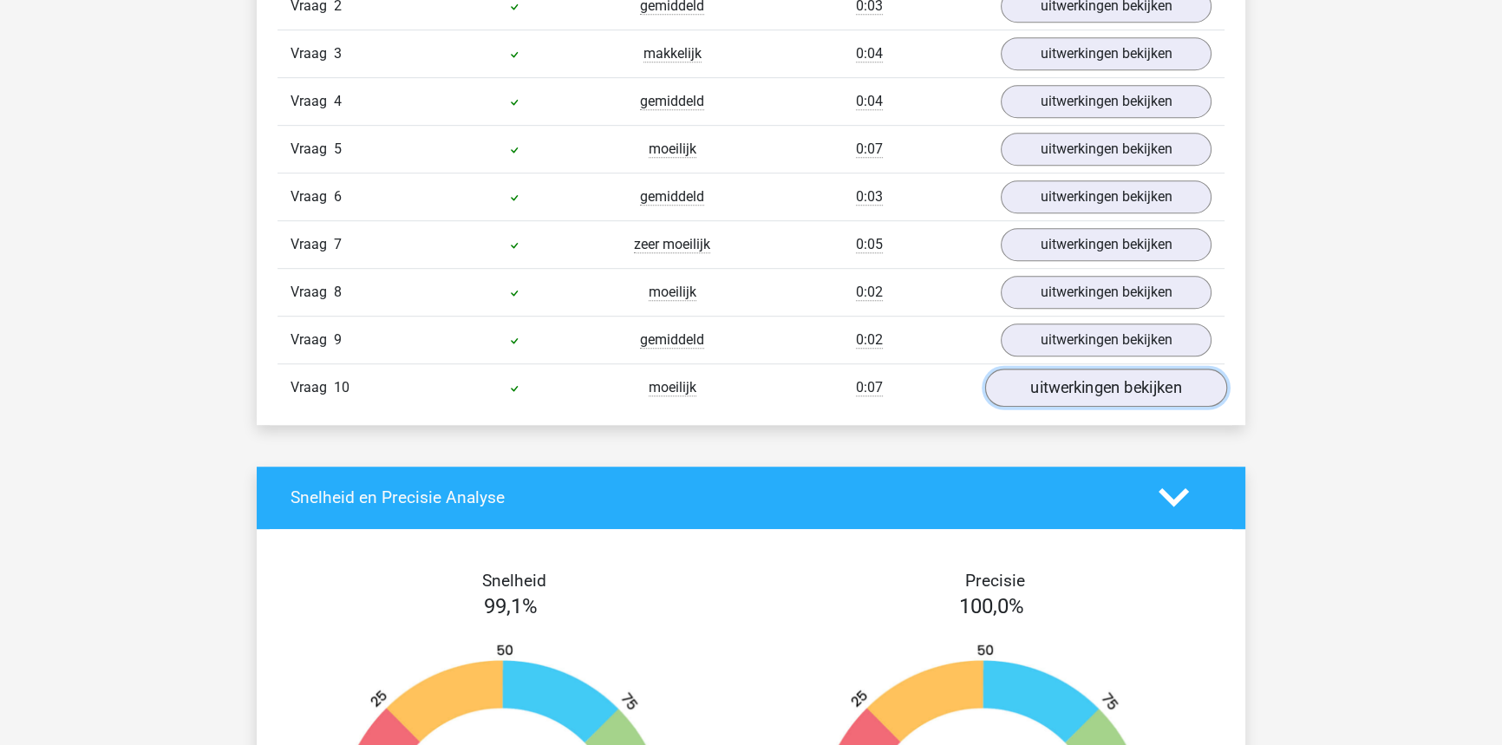
click at [1078, 372] on link "uitwerkingen bekijken" at bounding box center [1106, 387] width 242 height 38
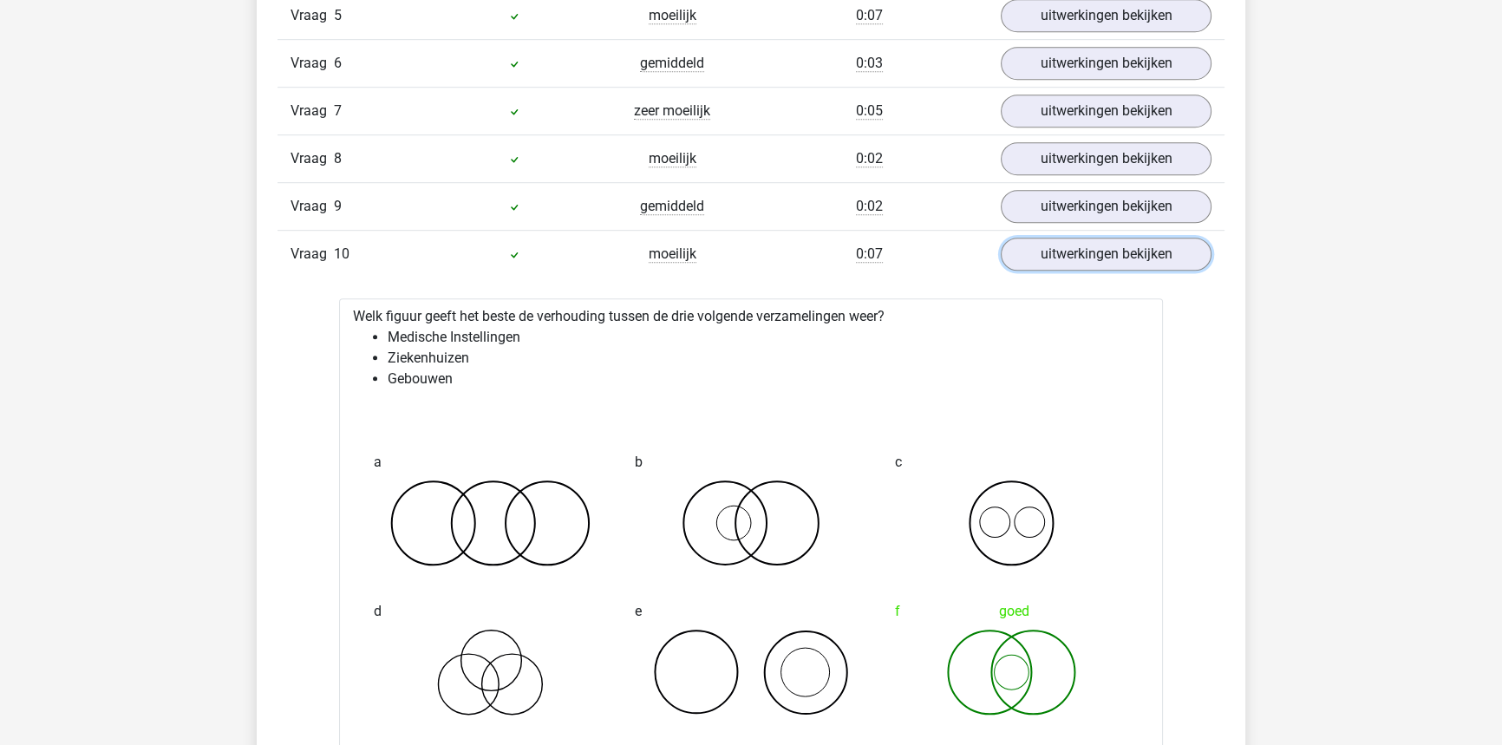
scroll to position [1418, 0]
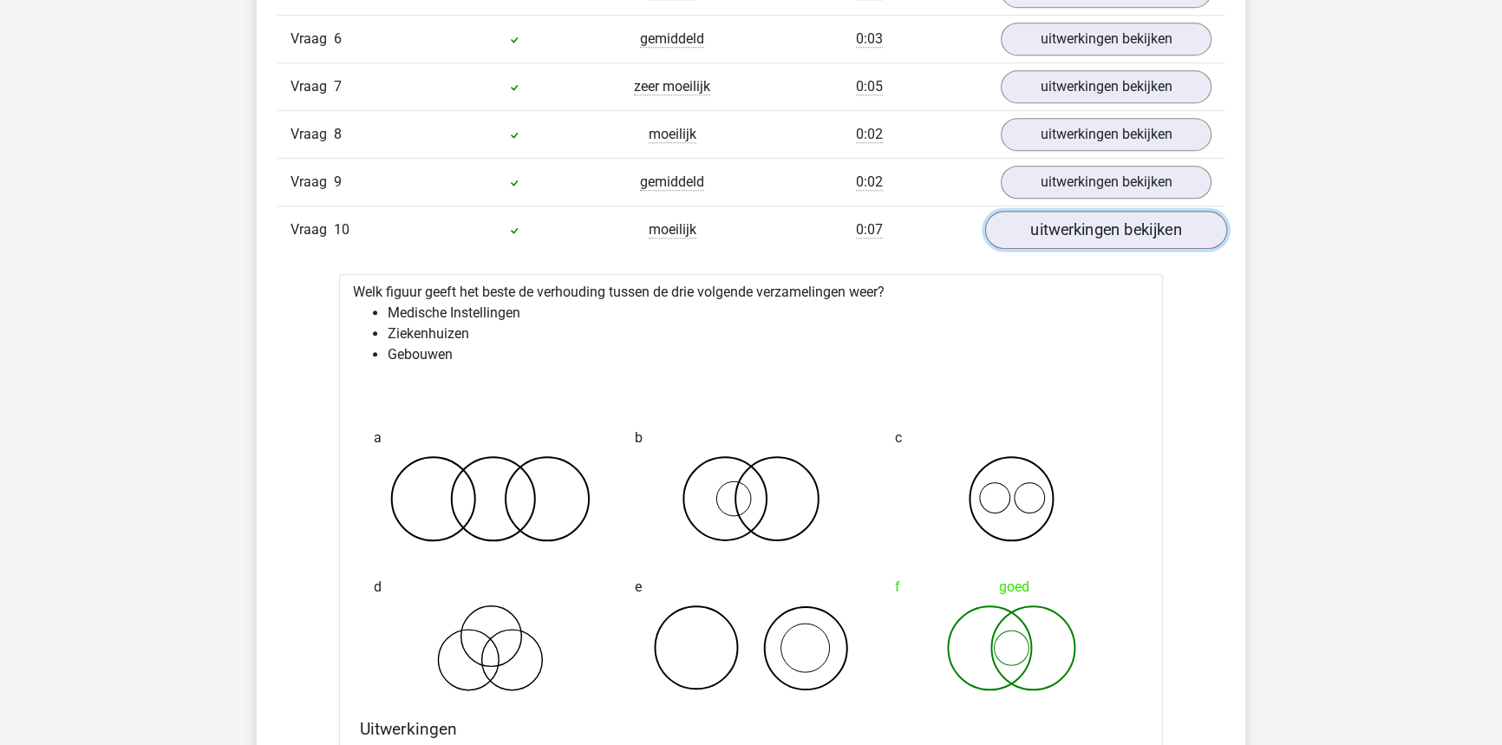
drag, startPoint x: 1092, startPoint y: 226, endPoint x: 1096, endPoint y: 235, distance: 9.3
click at [1093, 226] on link "uitwerkingen bekijken" at bounding box center [1106, 230] width 242 height 38
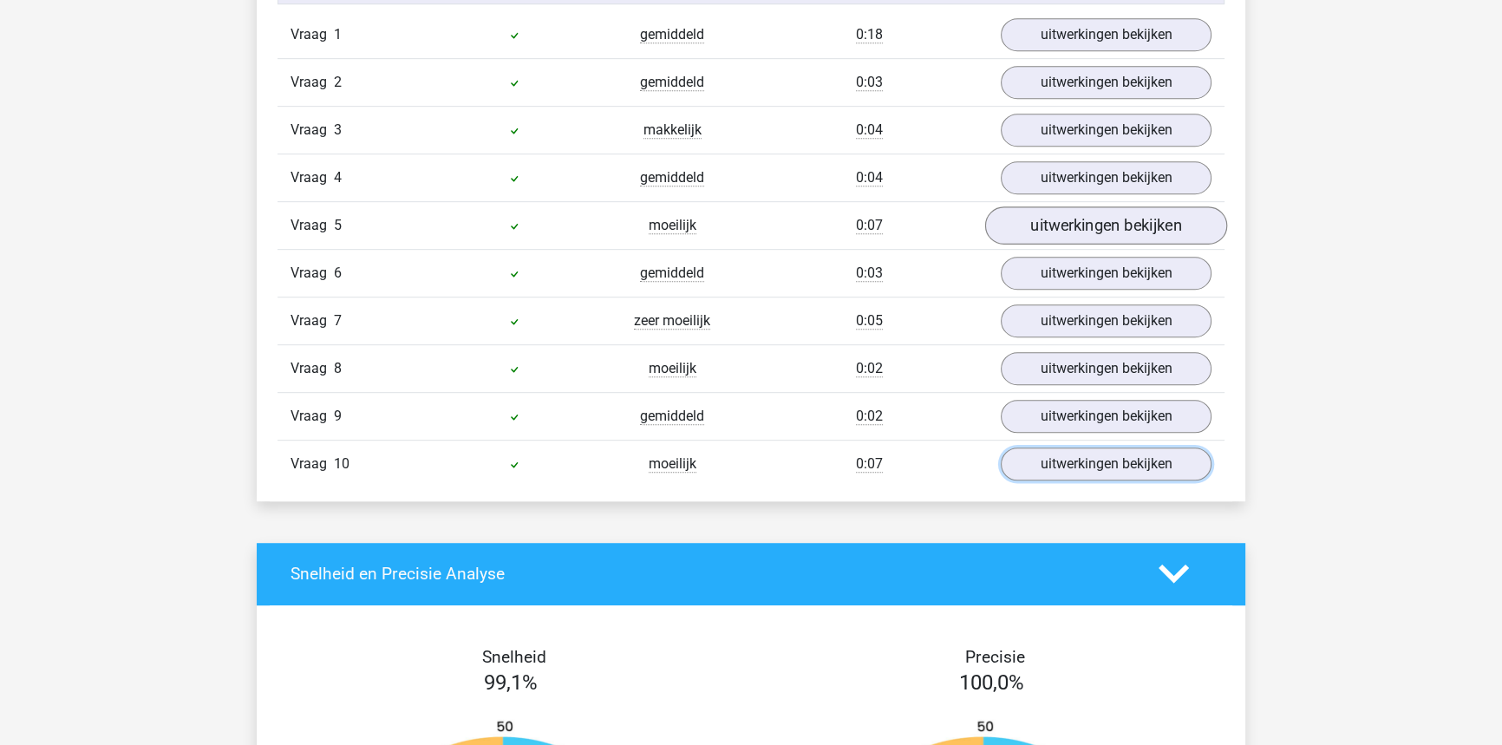
scroll to position [1182, 0]
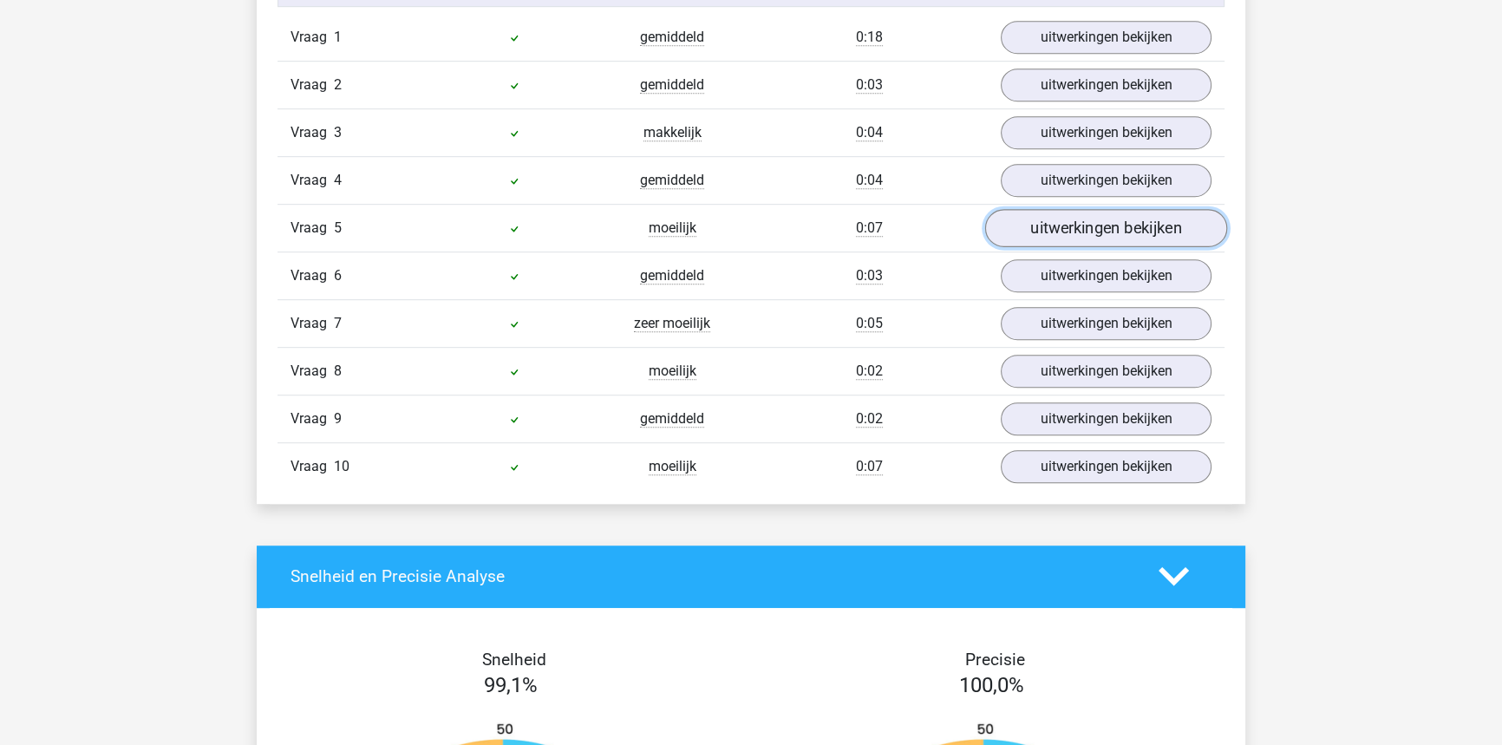
click at [1033, 227] on link "uitwerkingen bekijken" at bounding box center [1106, 228] width 242 height 38
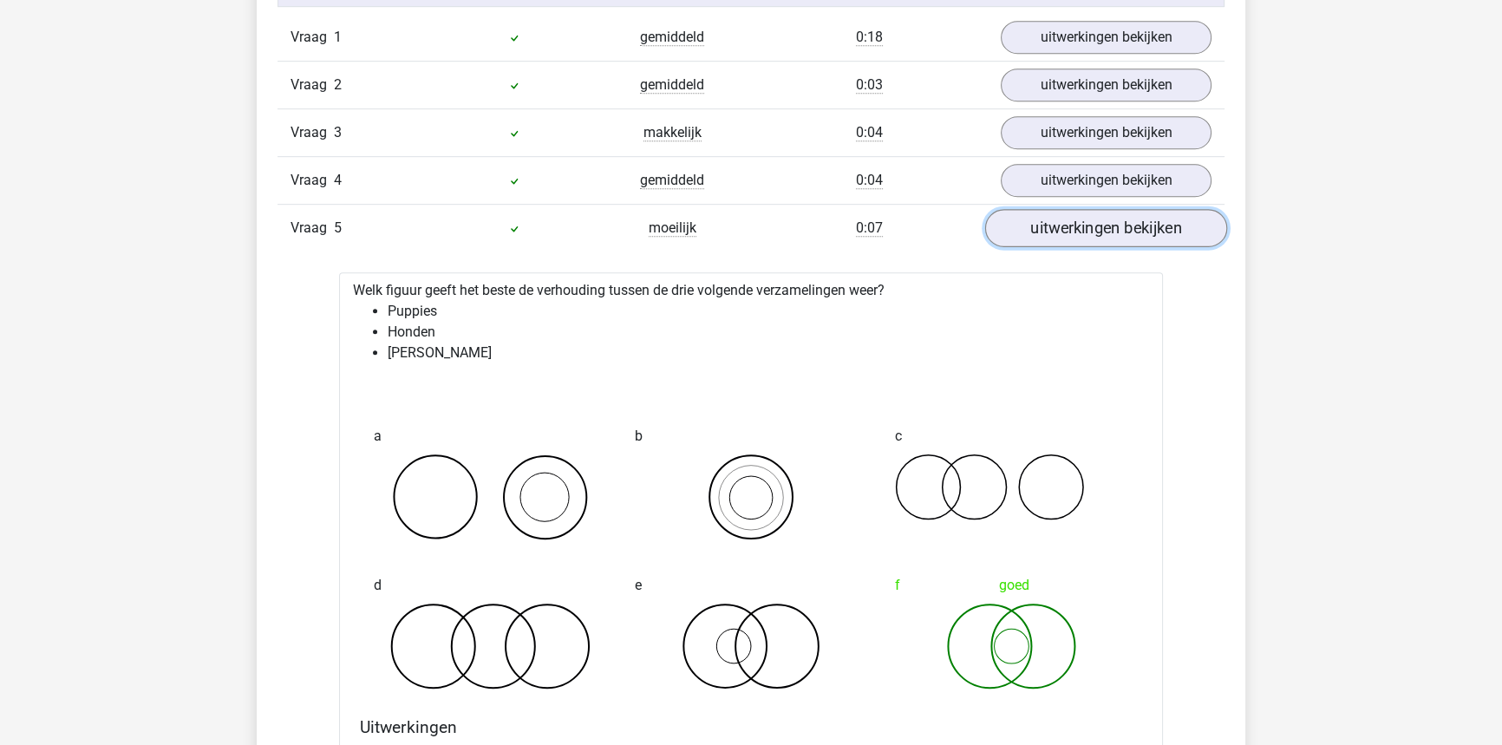
click at [1083, 233] on link "uitwerkingen bekijken" at bounding box center [1106, 228] width 242 height 38
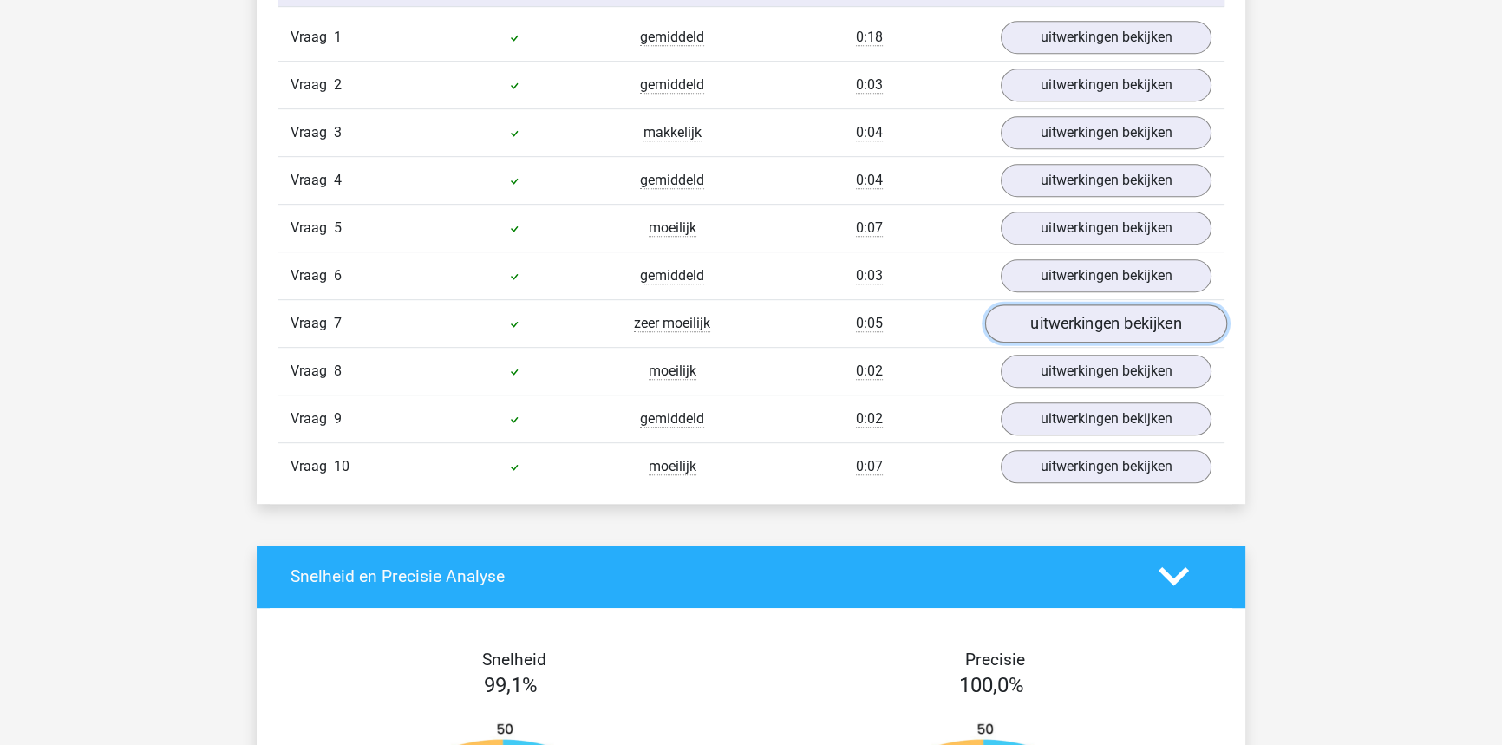
click at [1079, 308] on link "uitwerkingen bekijken" at bounding box center [1106, 323] width 242 height 38
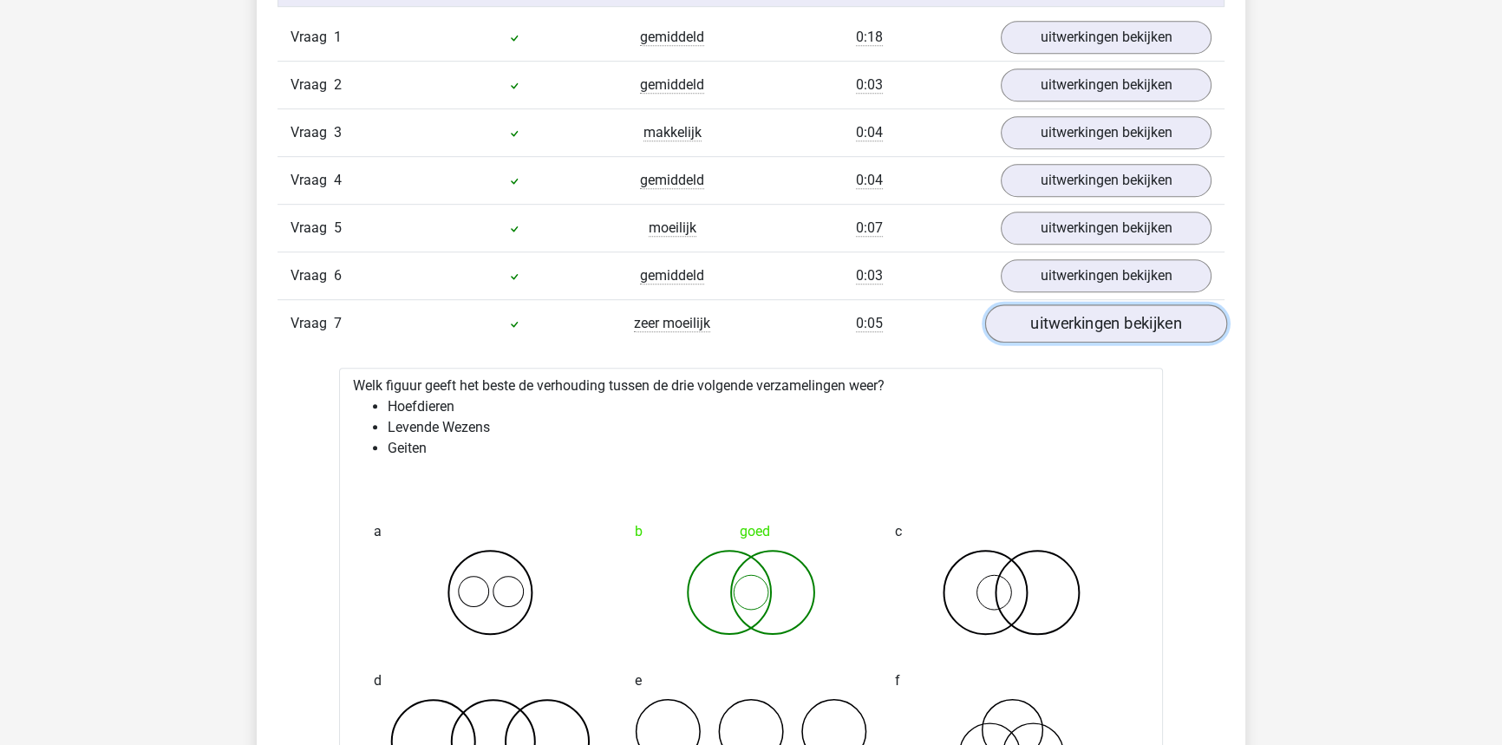
click at [1084, 326] on link "uitwerkingen bekijken" at bounding box center [1106, 323] width 242 height 38
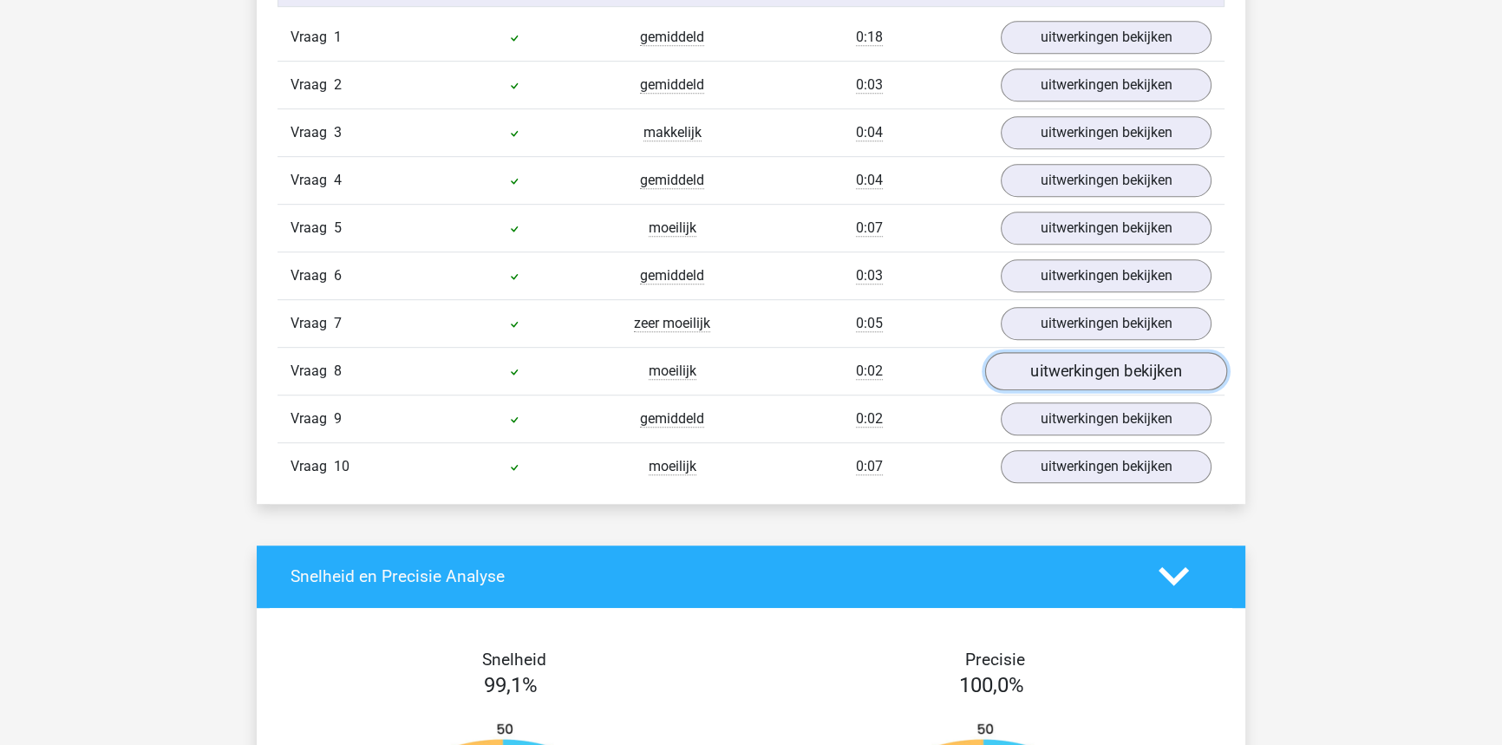
click at [1075, 364] on link "uitwerkingen bekijken" at bounding box center [1106, 371] width 242 height 38
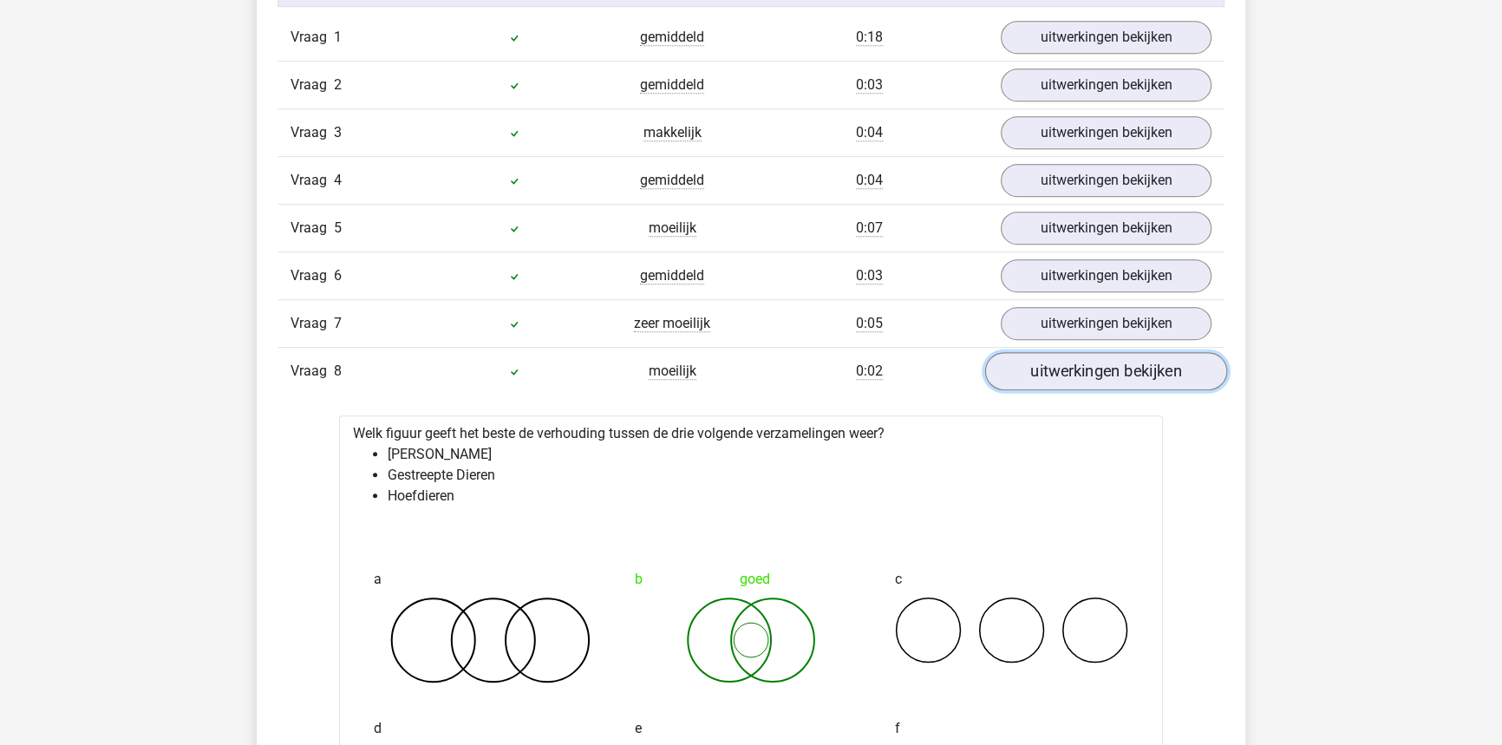
click at [1075, 364] on link "uitwerkingen bekijken" at bounding box center [1106, 371] width 242 height 38
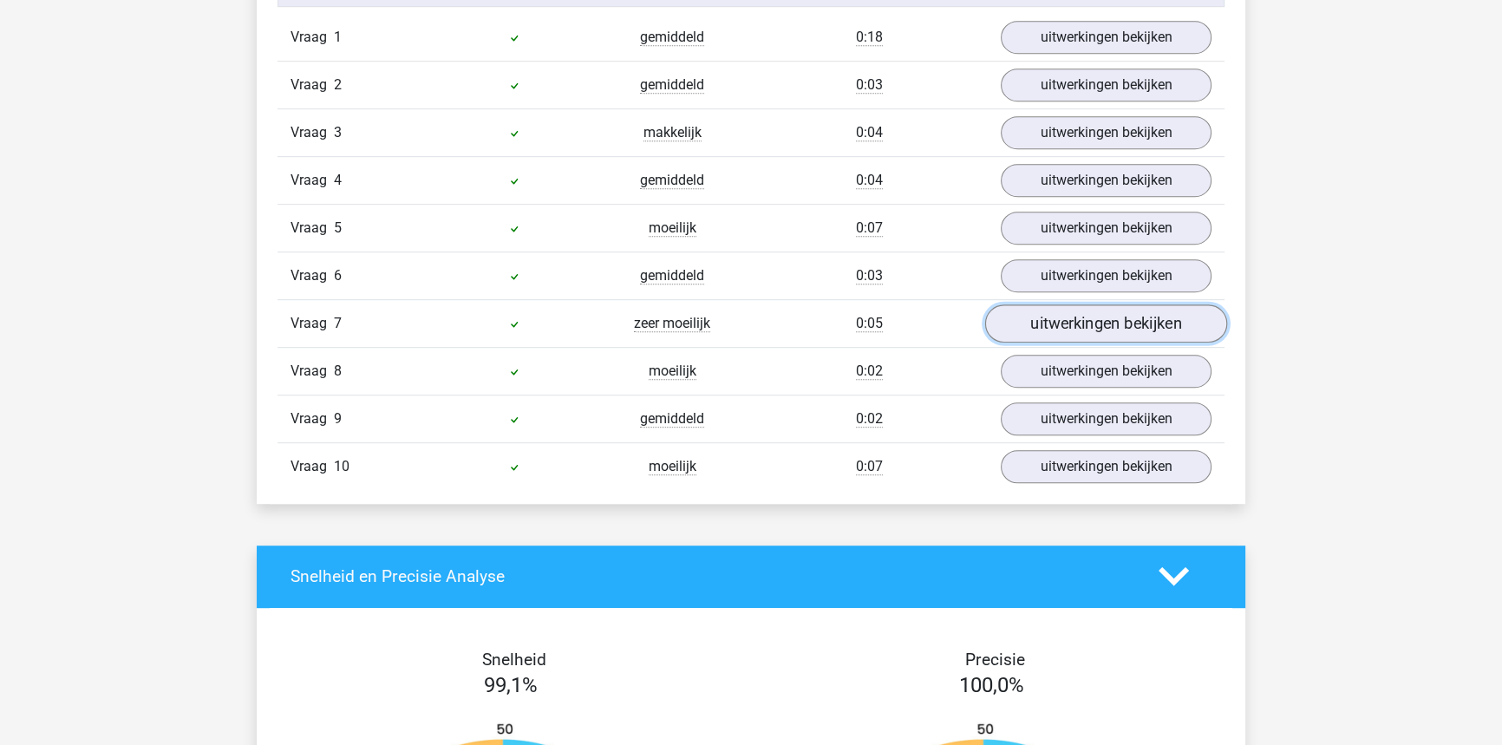
click at [1081, 309] on link "uitwerkingen bekijken" at bounding box center [1106, 323] width 242 height 38
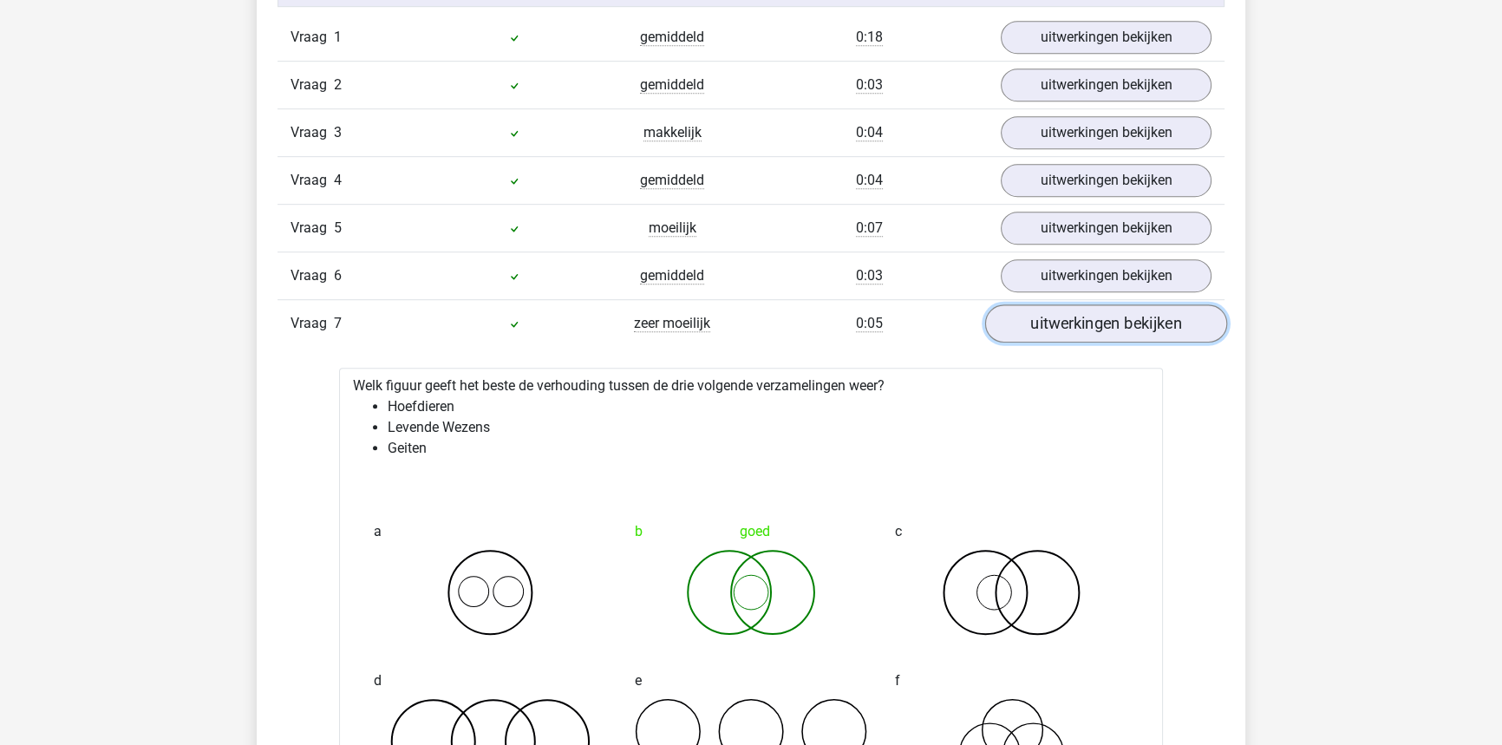
click at [1081, 309] on link "uitwerkingen bekijken" at bounding box center [1106, 323] width 242 height 38
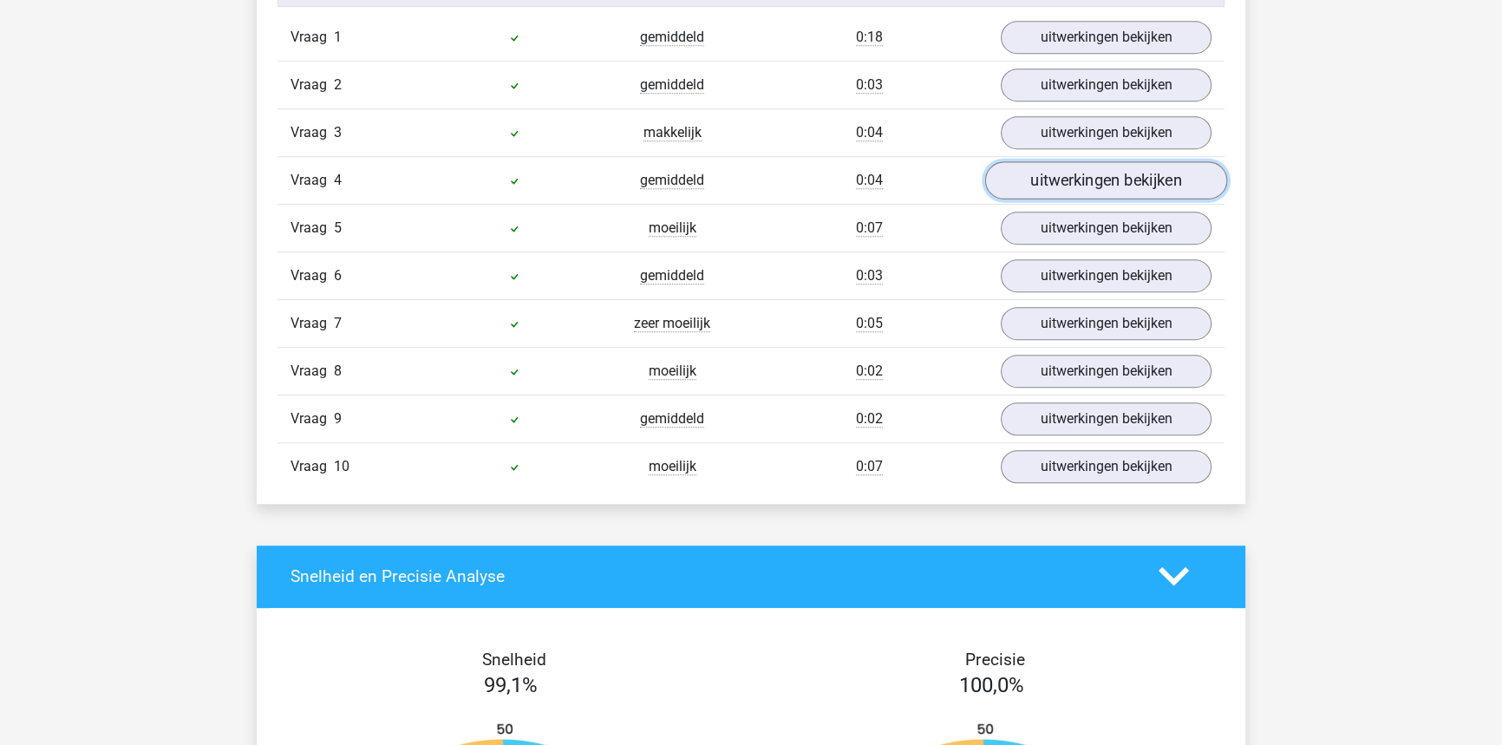
click at [1099, 182] on link "uitwerkingen bekijken" at bounding box center [1106, 180] width 242 height 38
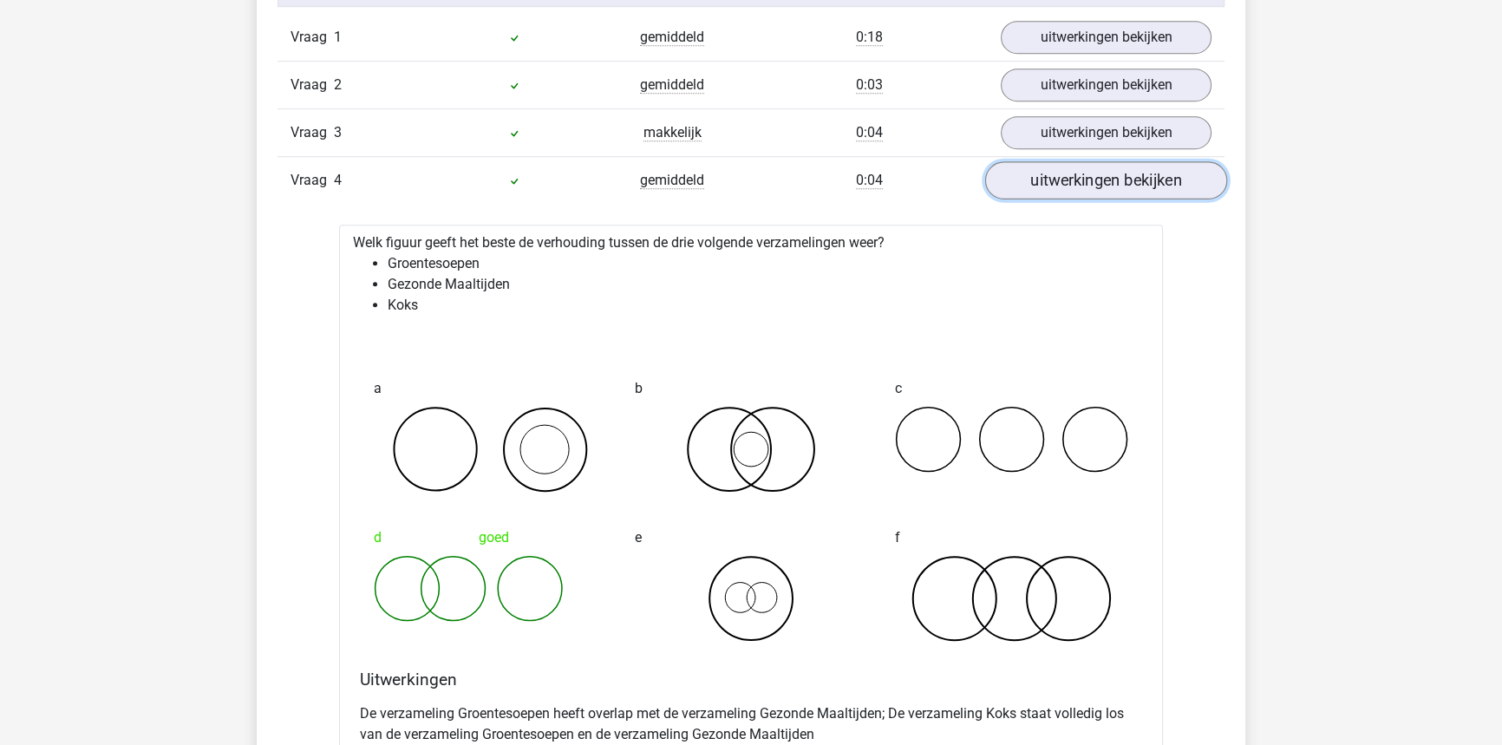
click at [1099, 182] on link "uitwerkingen bekijken" at bounding box center [1106, 180] width 242 height 38
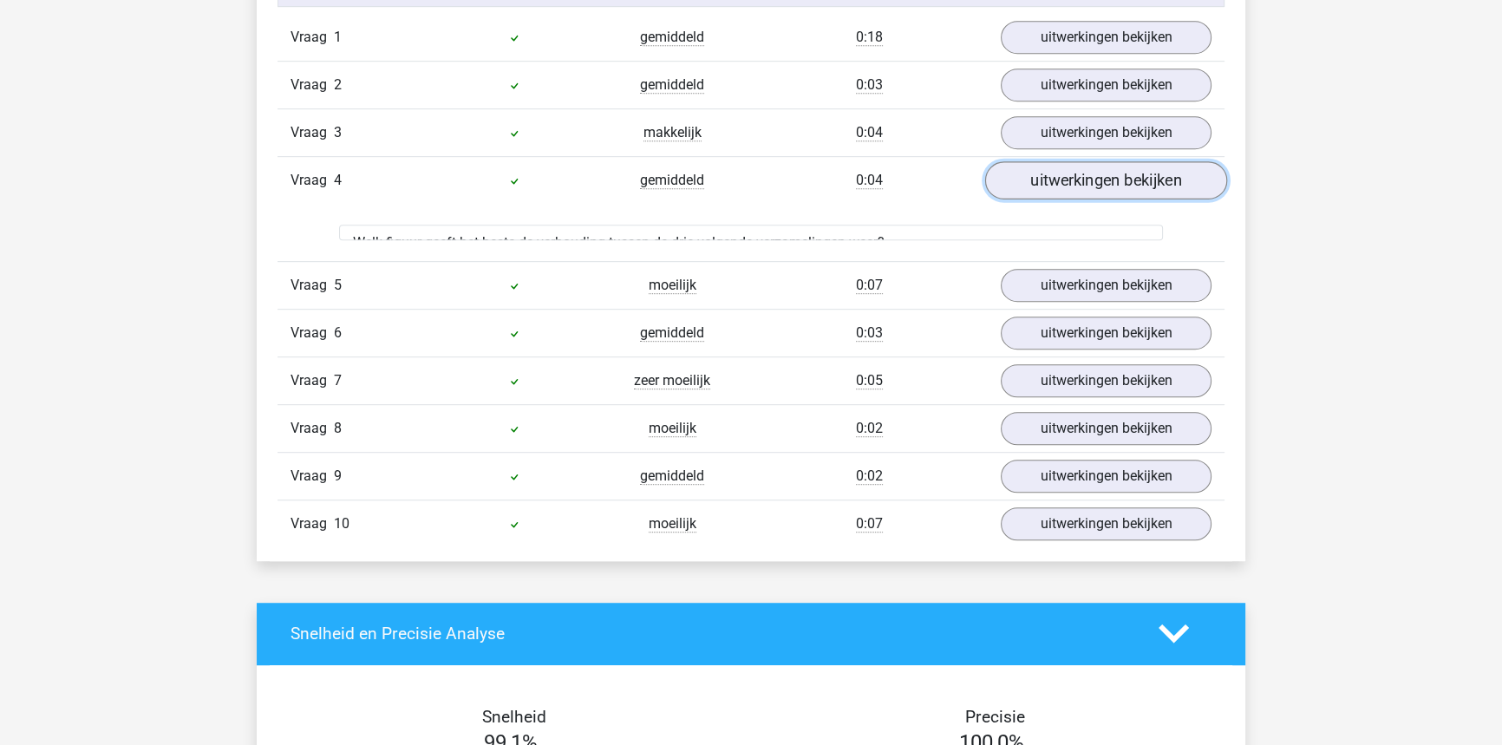
click at [1099, 182] on link "uitwerkingen bekijken" at bounding box center [1106, 180] width 242 height 38
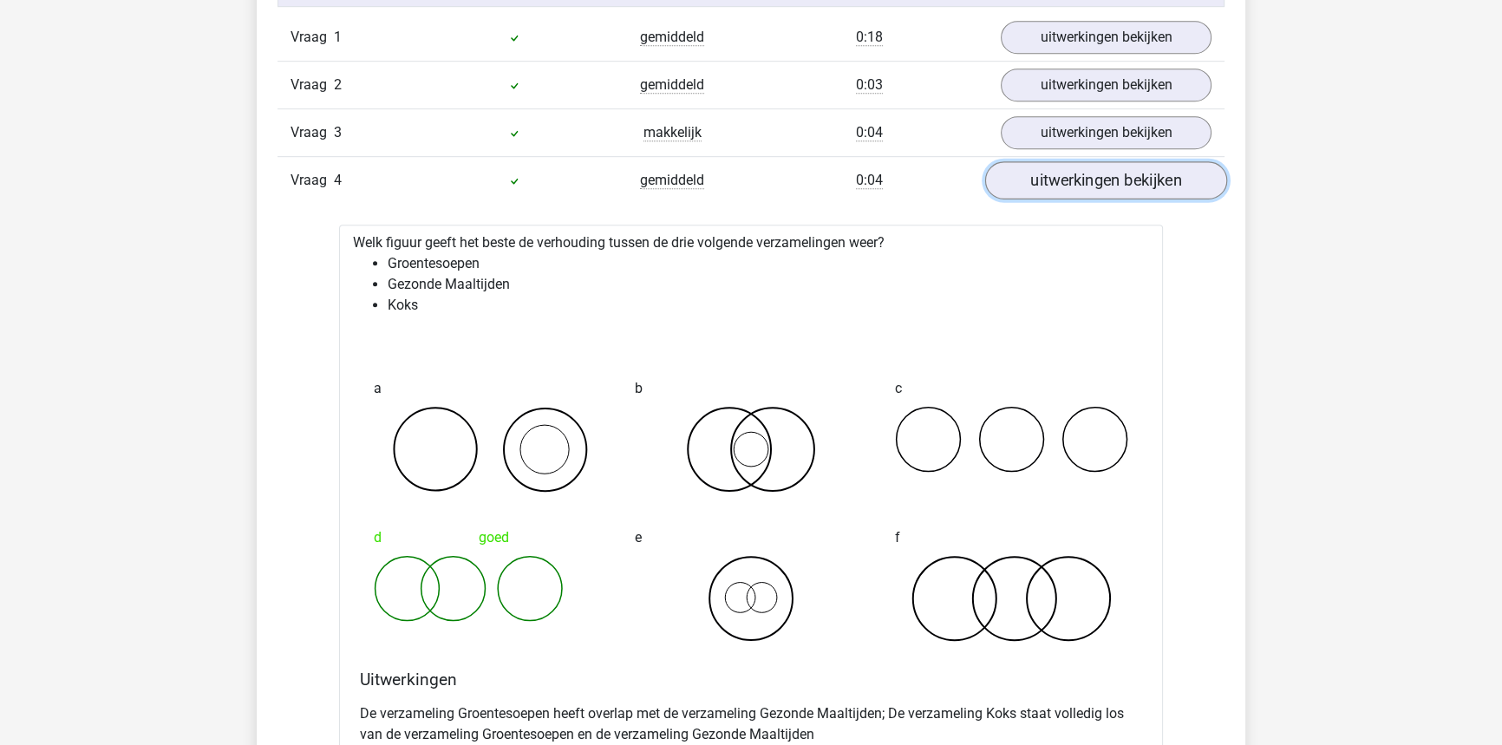
click at [1099, 182] on link "uitwerkingen bekijken" at bounding box center [1106, 180] width 242 height 38
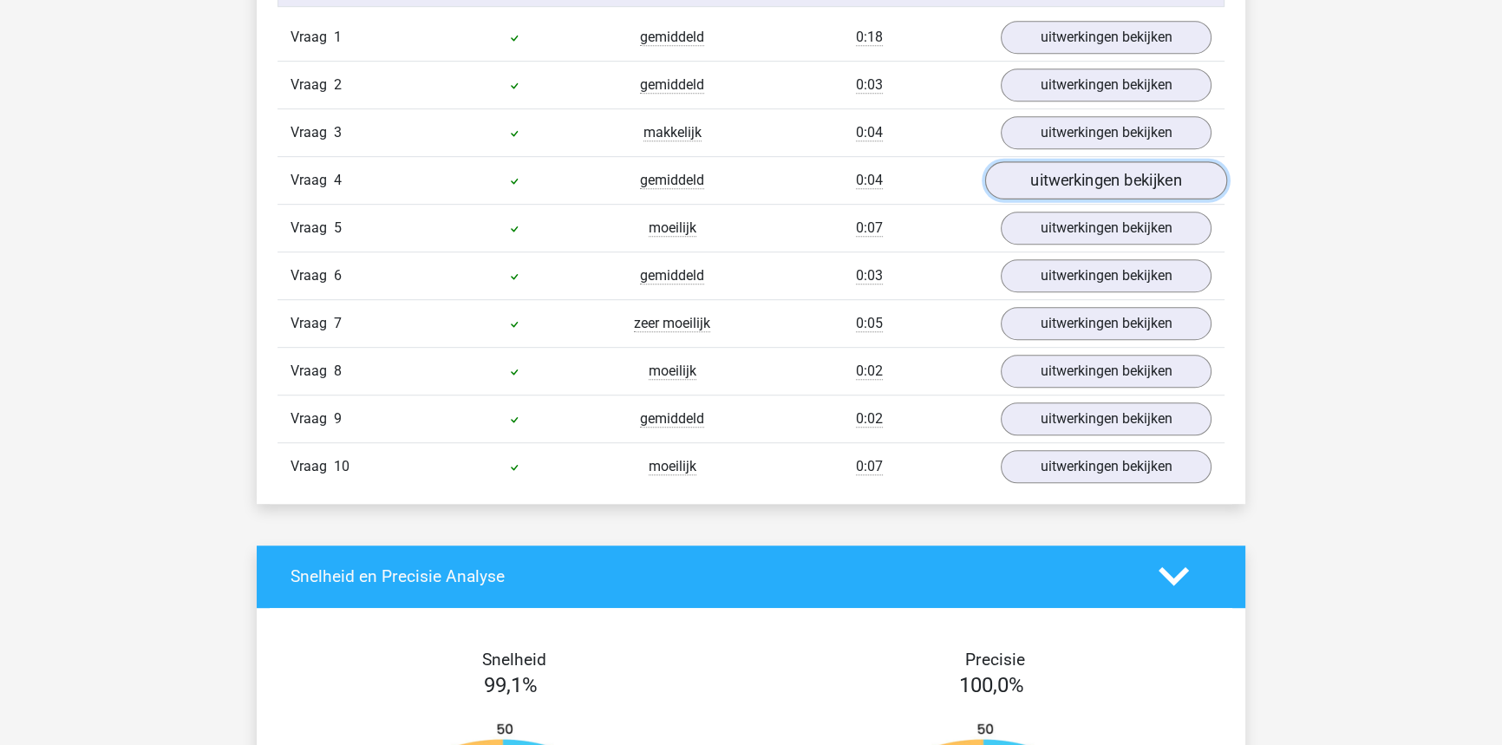
click at [1099, 182] on link "uitwerkingen bekijken" at bounding box center [1106, 180] width 242 height 38
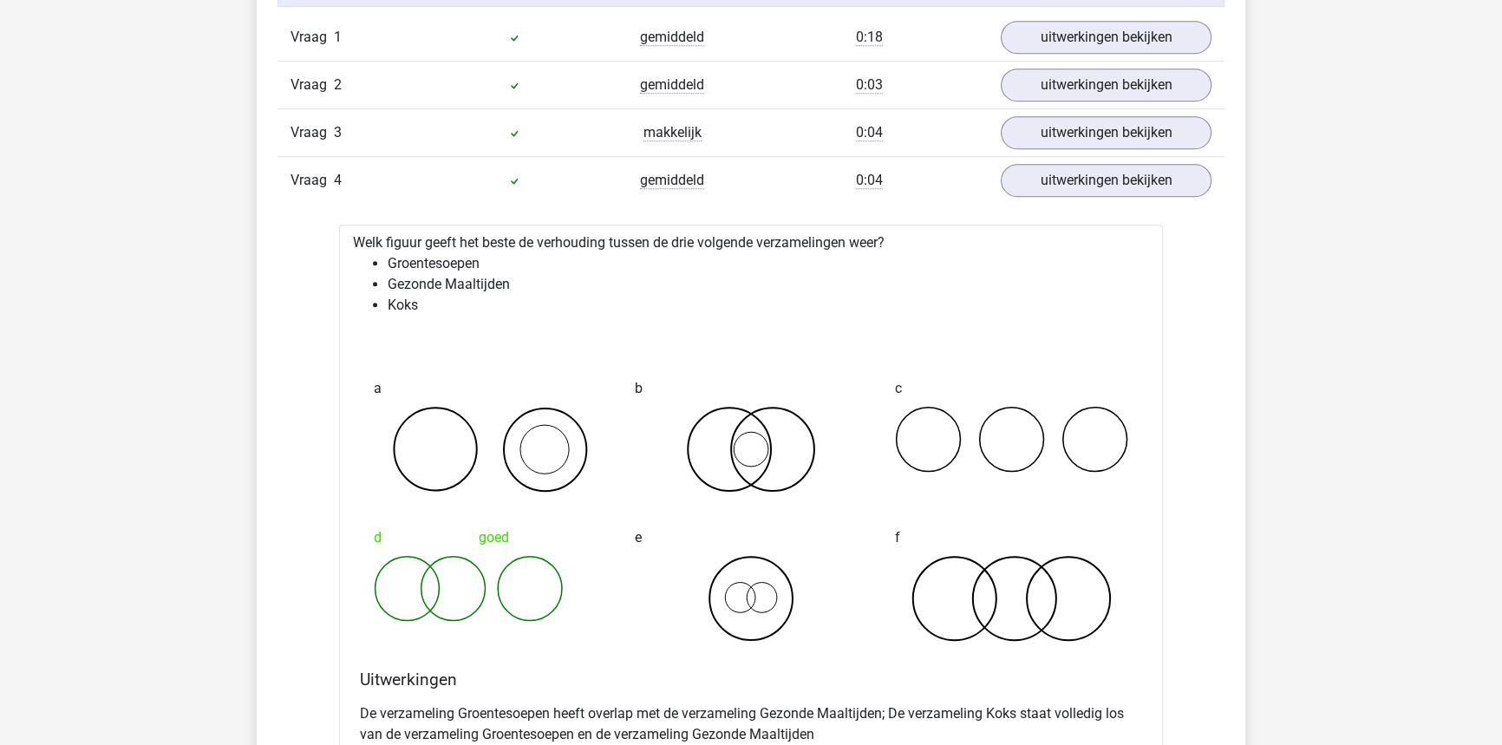
click at [1023, 195] on div "Vraag 4 gemiddeld 0:04 uitwerkingen bekijken" at bounding box center [750, 180] width 947 height 48
click at [1025, 190] on link "uitwerkingen bekijken" at bounding box center [1106, 180] width 242 height 38
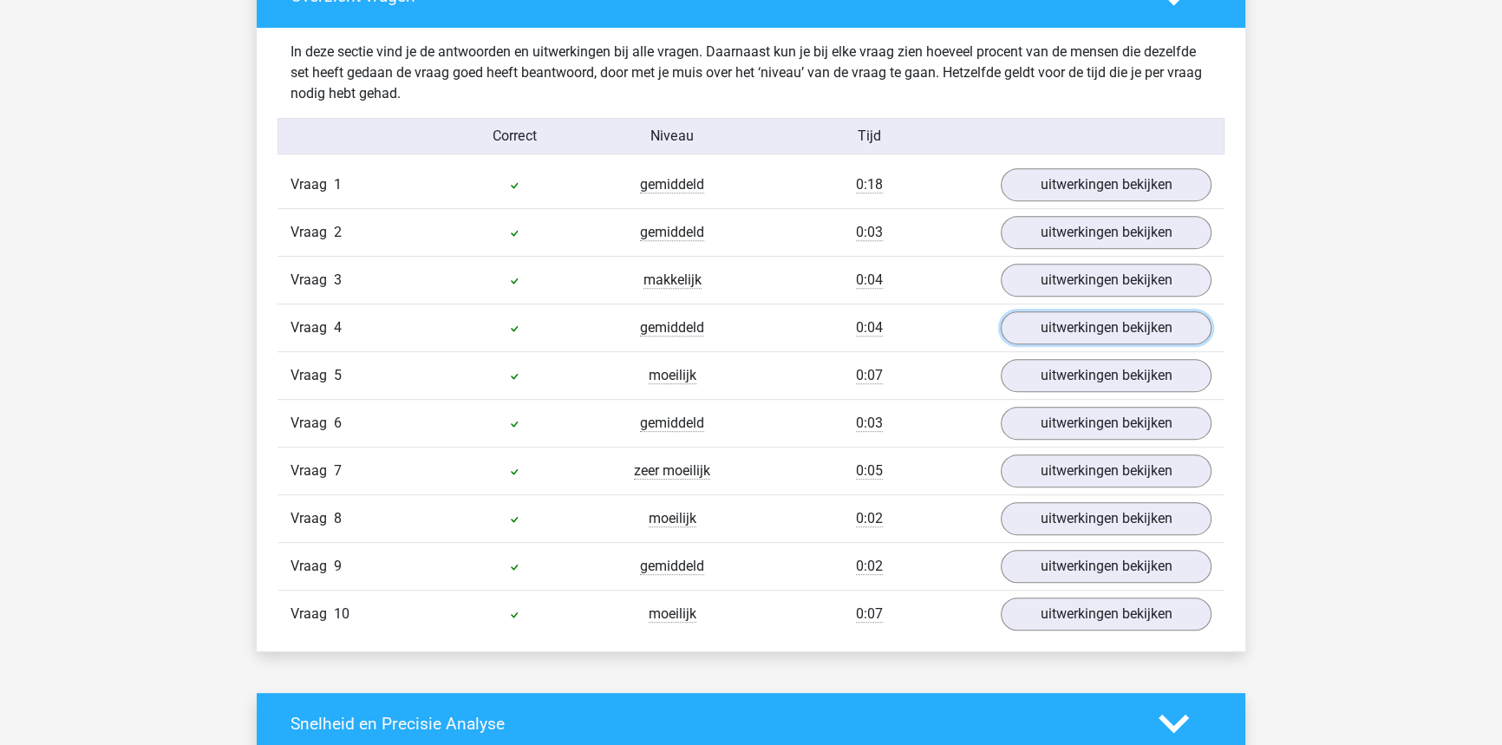
scroll to position [945, 0]
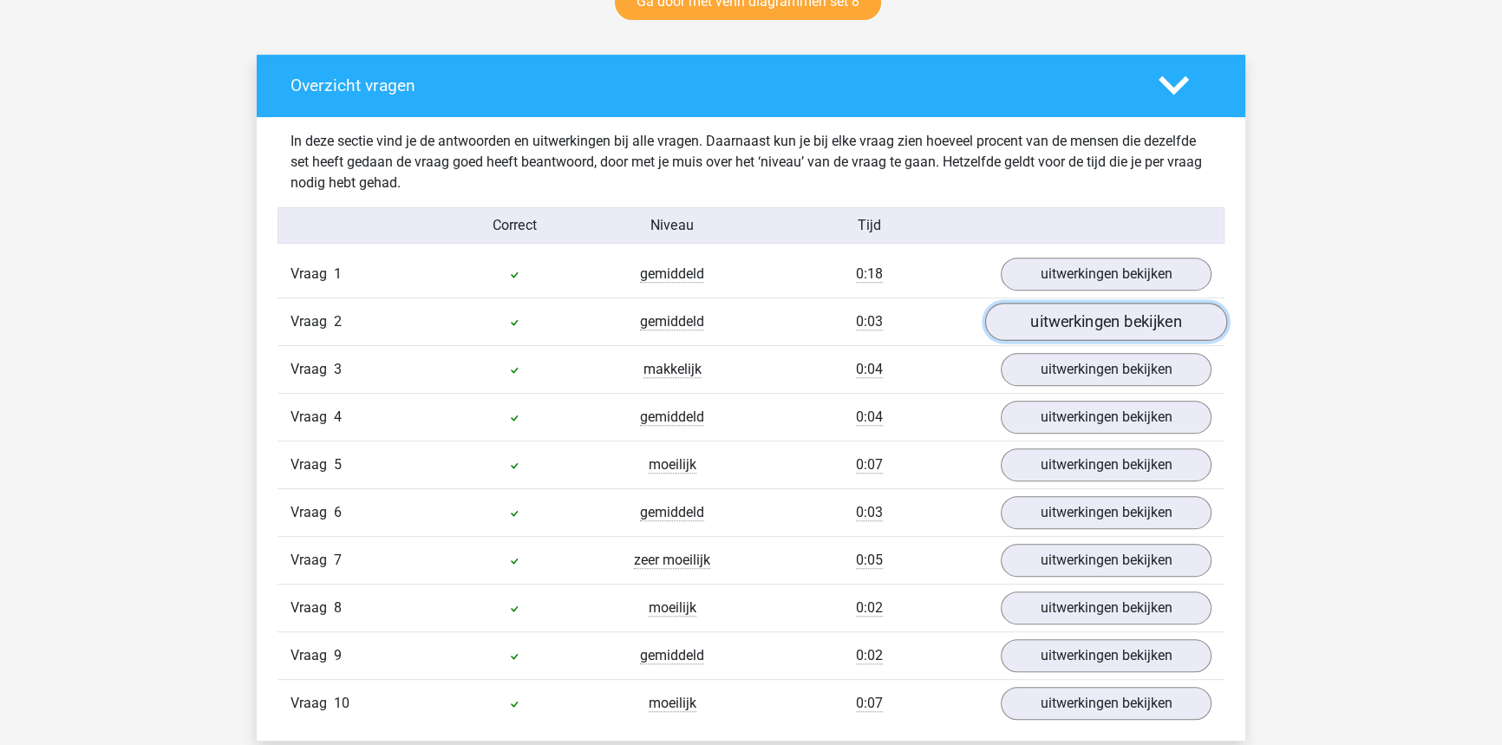
click at [1032, 319] on link "uitwerkingen bekijken" at bounding box center [1106, 322] width 242 height 38
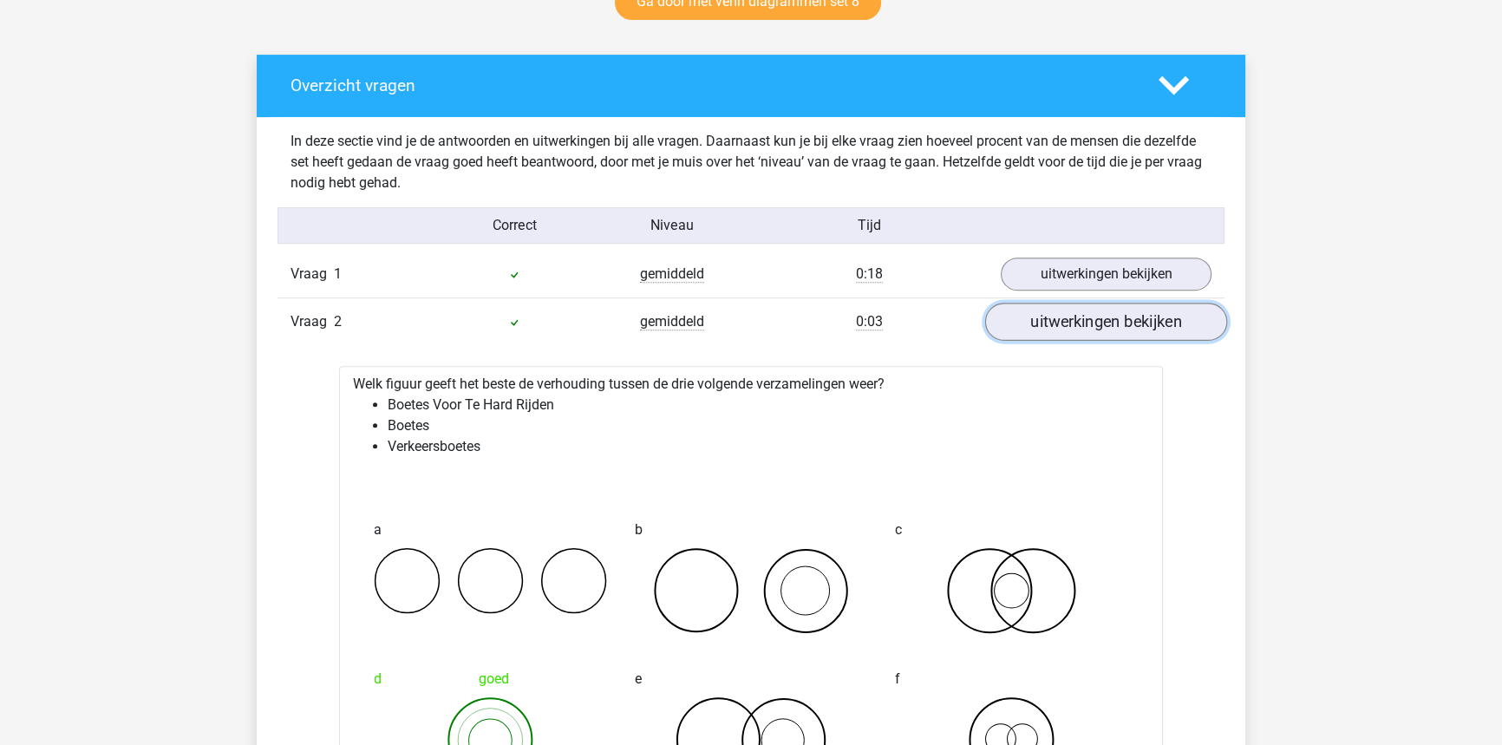
click at [1032, 319] on link "uitwerkingen bekijken" at bounding box center [1106, 322] width 242 height 38
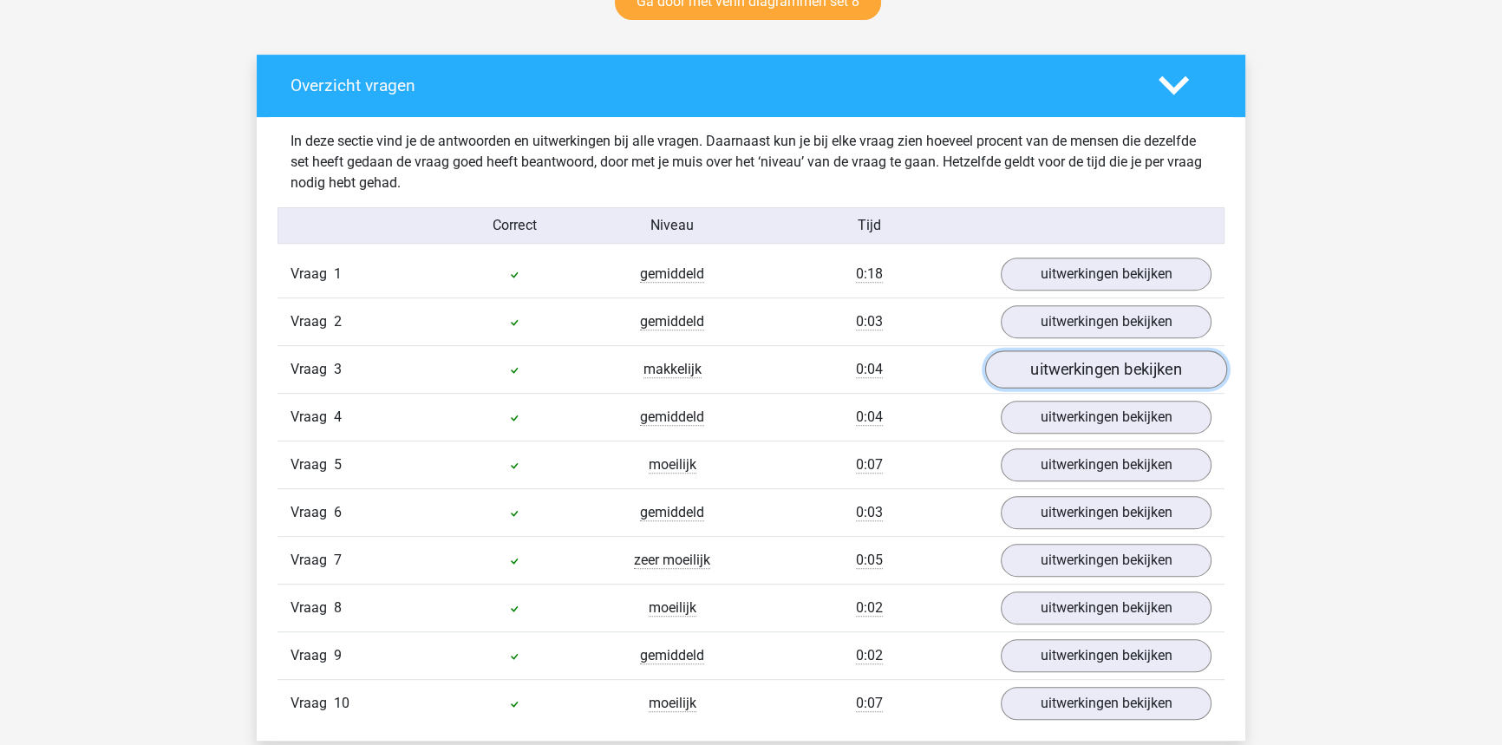
click at [1046, 381] on link "uitwerkingen bekijken" at bounding box center [1106, 369] width 242 height 38
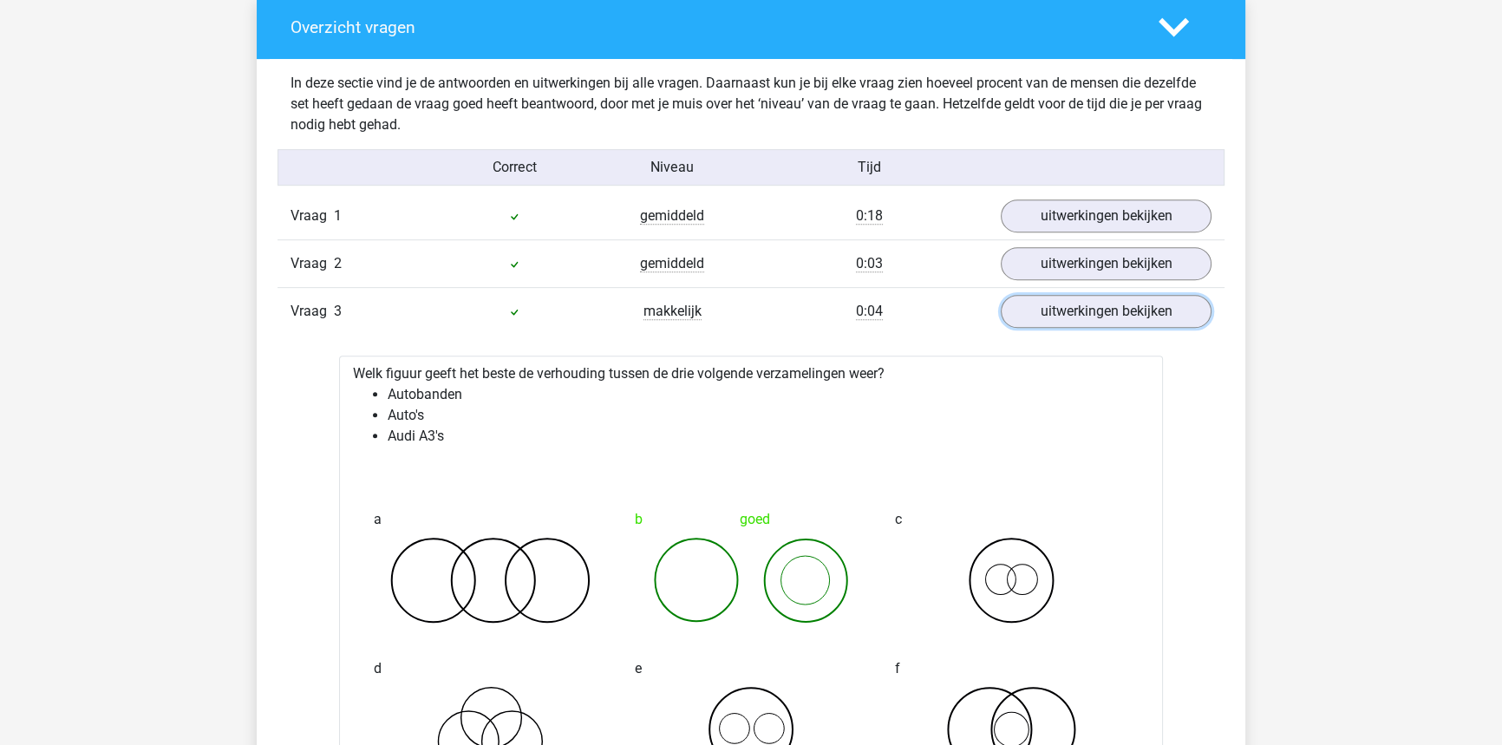
scroll to position [1103, 0]
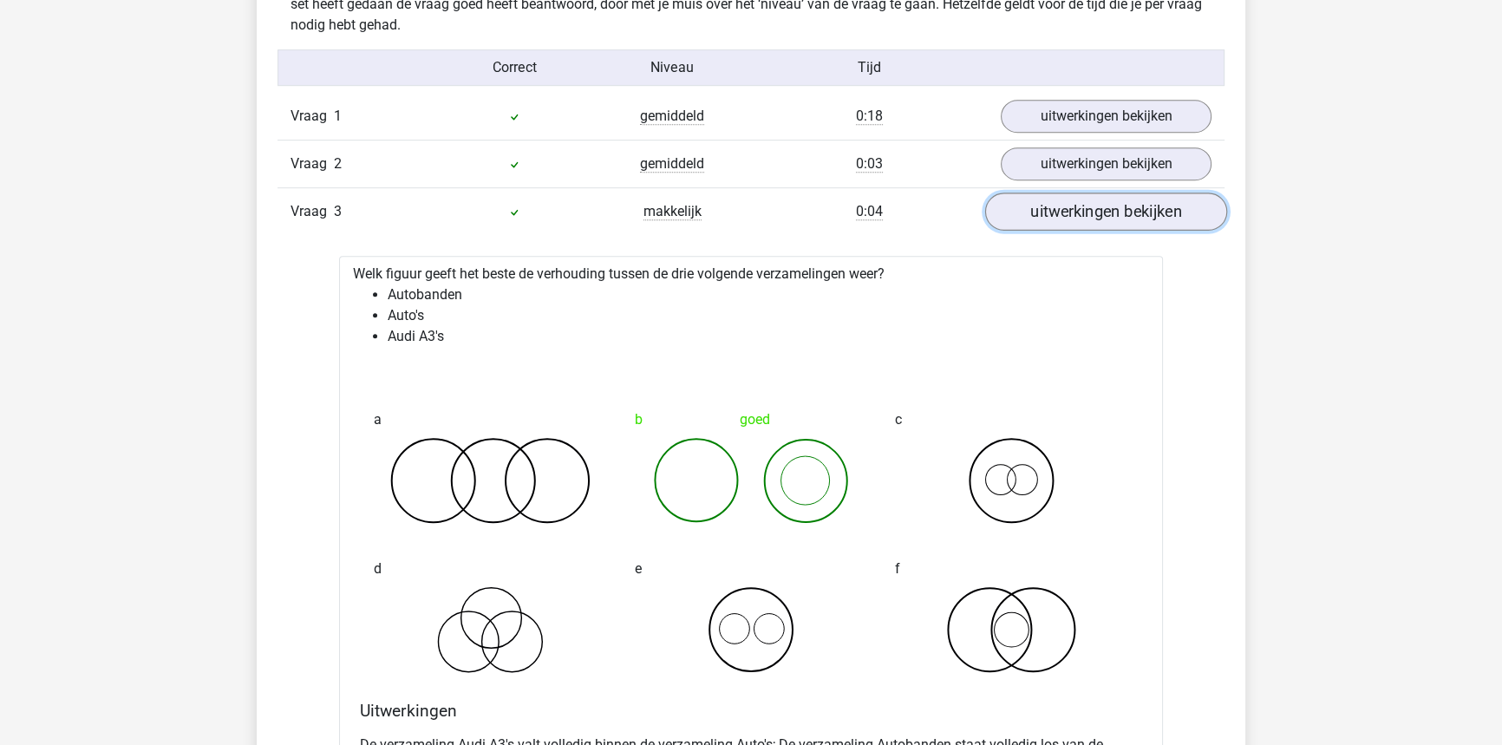
click at [1138, 210] on link "uitwerkingen bekijken" at bounding box center [1106, 211] width 242 height 38
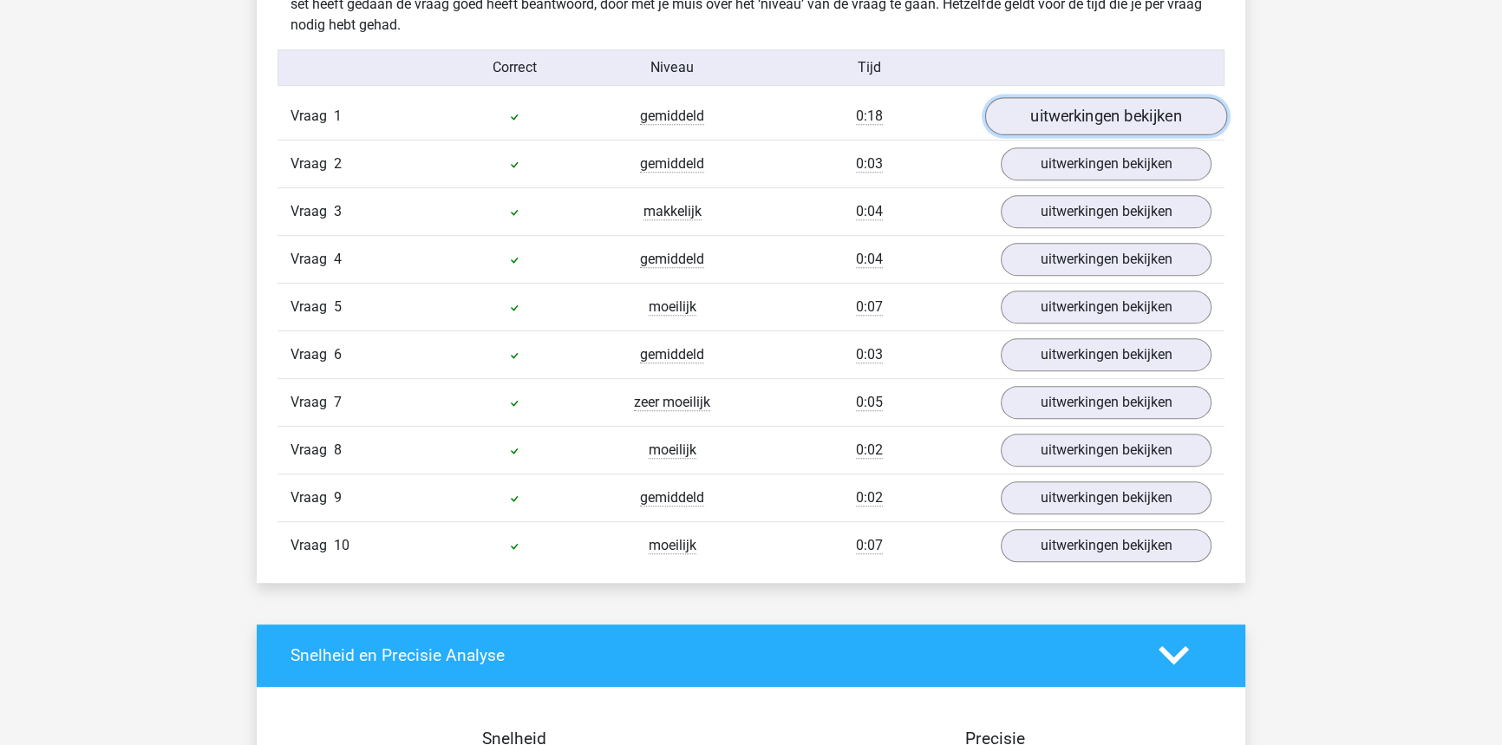
click at [1110, 97] on link "uitwerkingen bekijken" at bounding box center [1106, 116] width 242 height 38
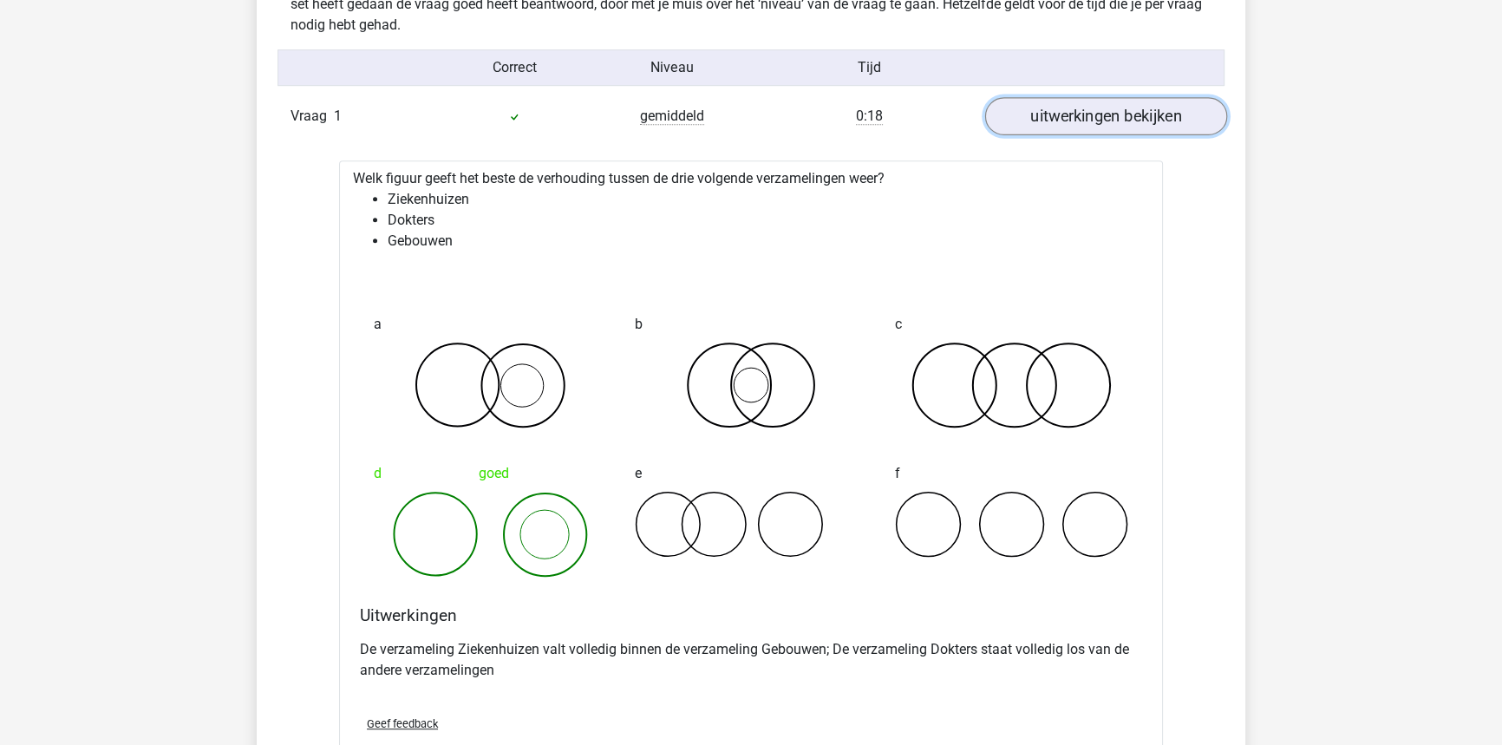
click at [1110, 97] on link "uitwerkingen bekijken" at bounding box center [1106, 116] width 242 height 38
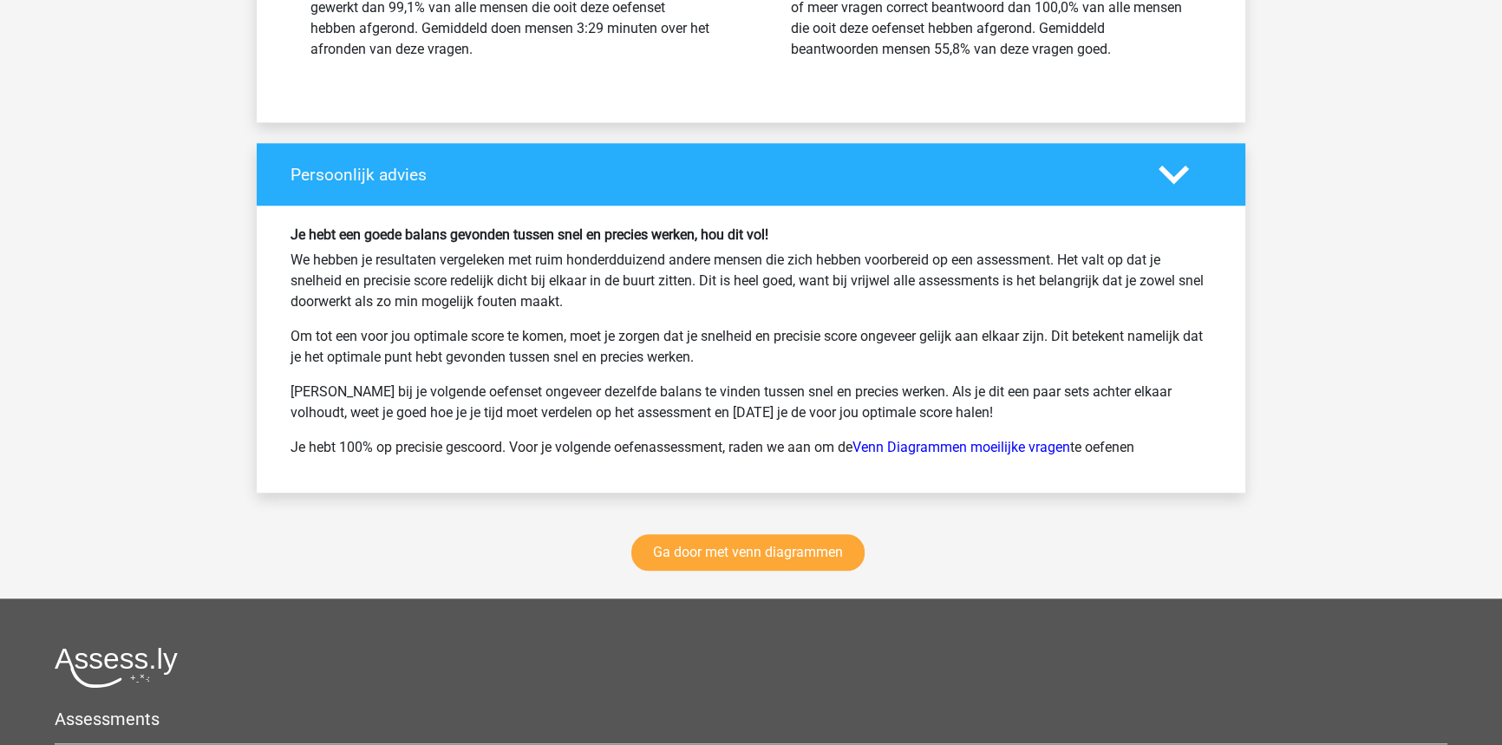
scroll to position [2207, 0]
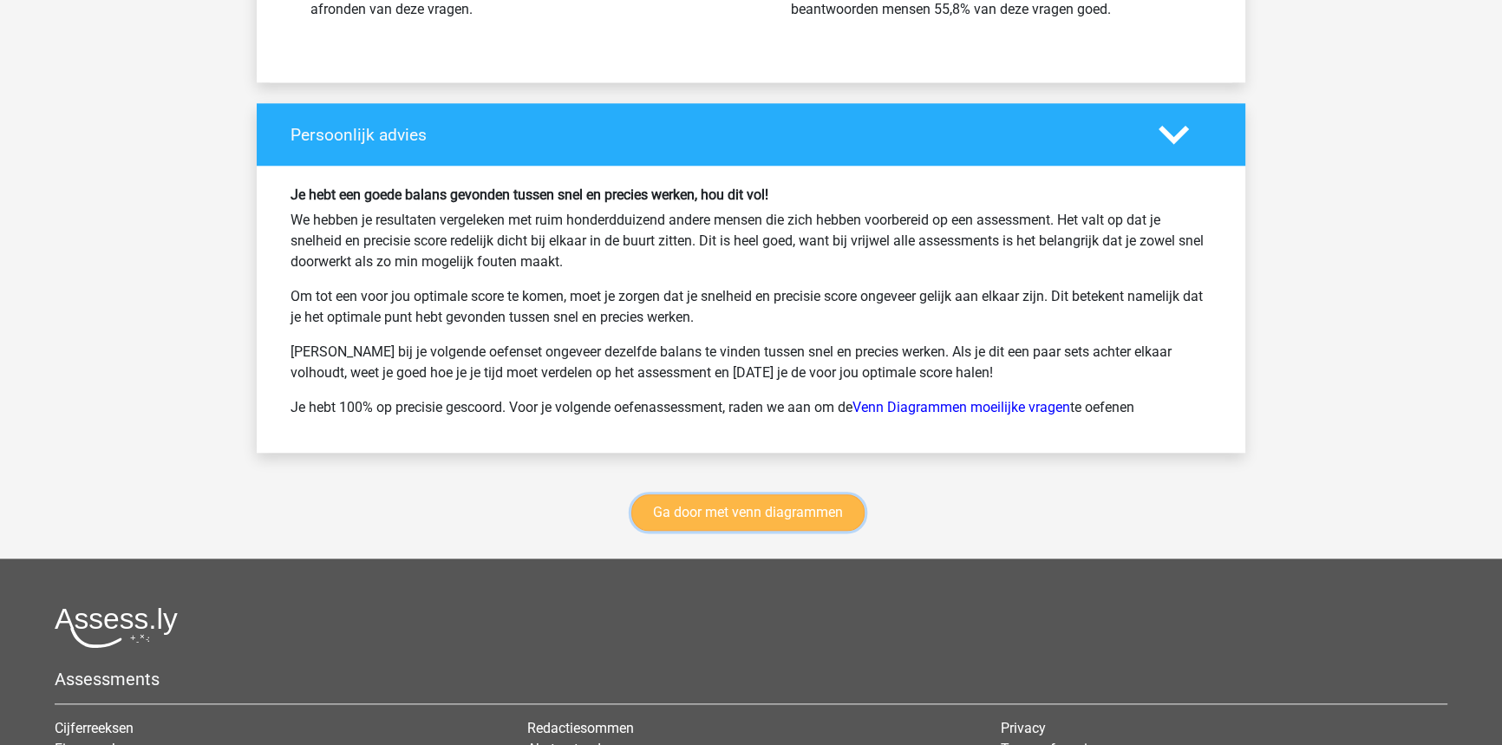
click at [795, 501] on link "Ga door met venn diagrammen" at bounding box center [747, 512] width 233 height 36
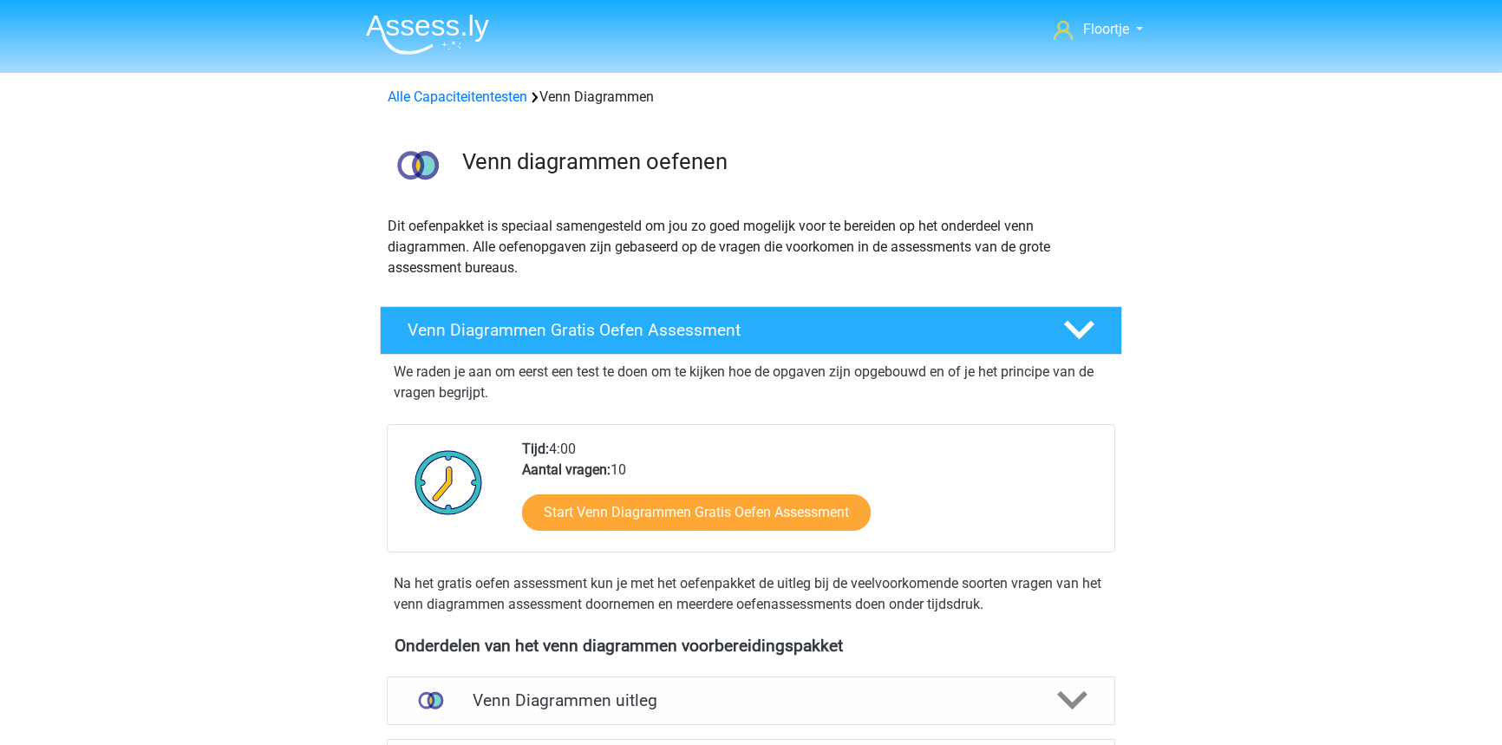
scroll to position [731, 0]
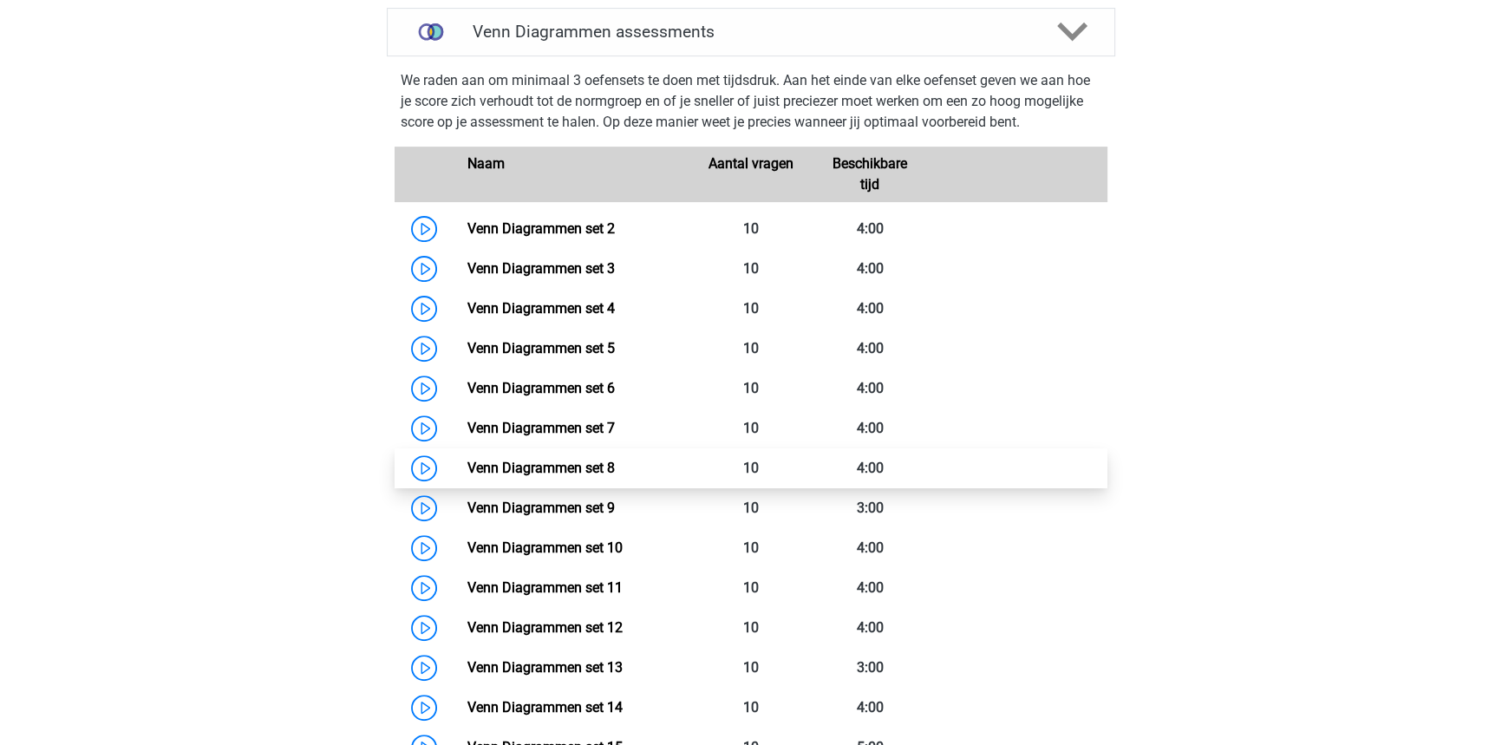
click at [593, 473] on link "Venn Diagrammen set 8" at bounding box center [539, 468] width 147 height 16
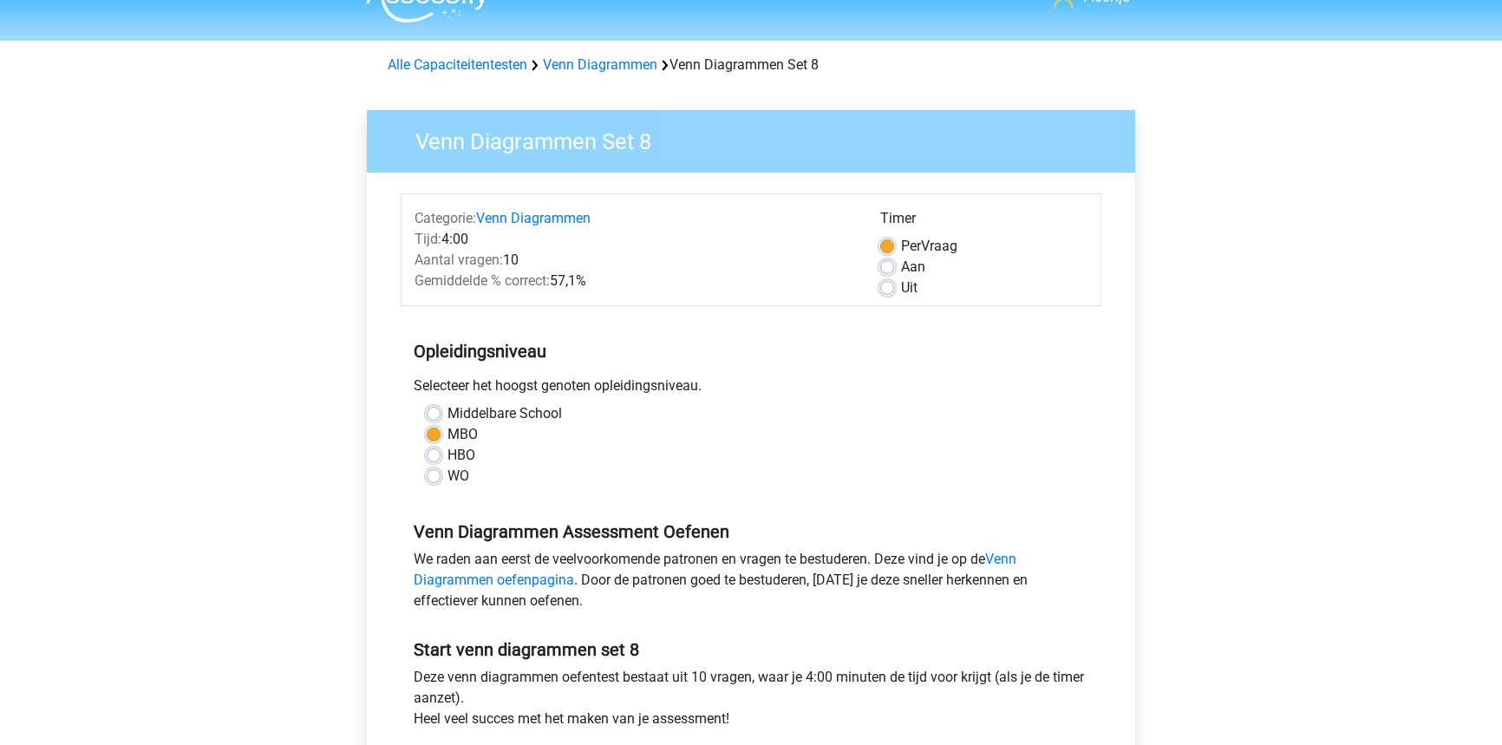
scroll to position [157, 0]
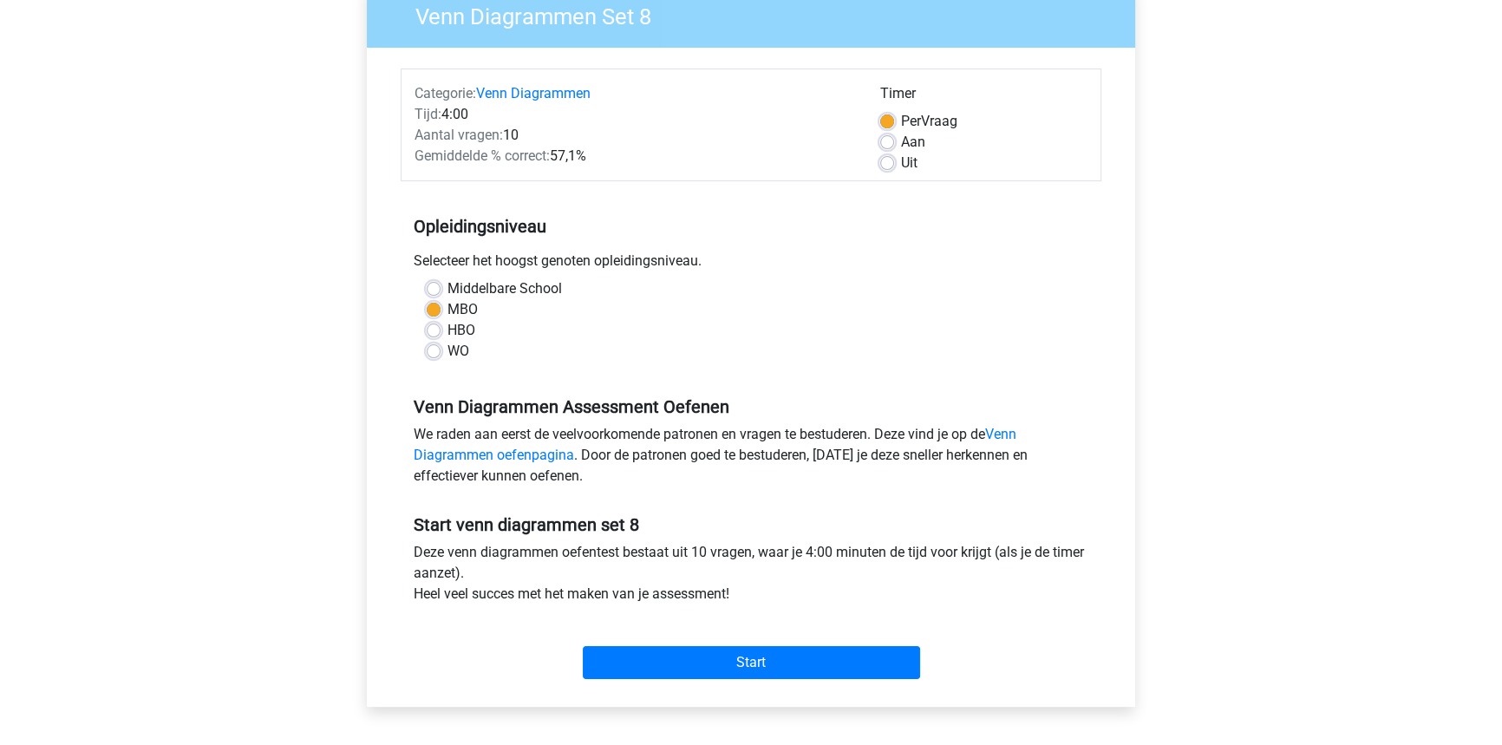
click at [901, 165] on label "Uit" at bounding box center [909, 163] width 16 height 21
click at [886, 165] on input "Uit" at bounding box center [887, 161] width 14 height 17
radio input "true"
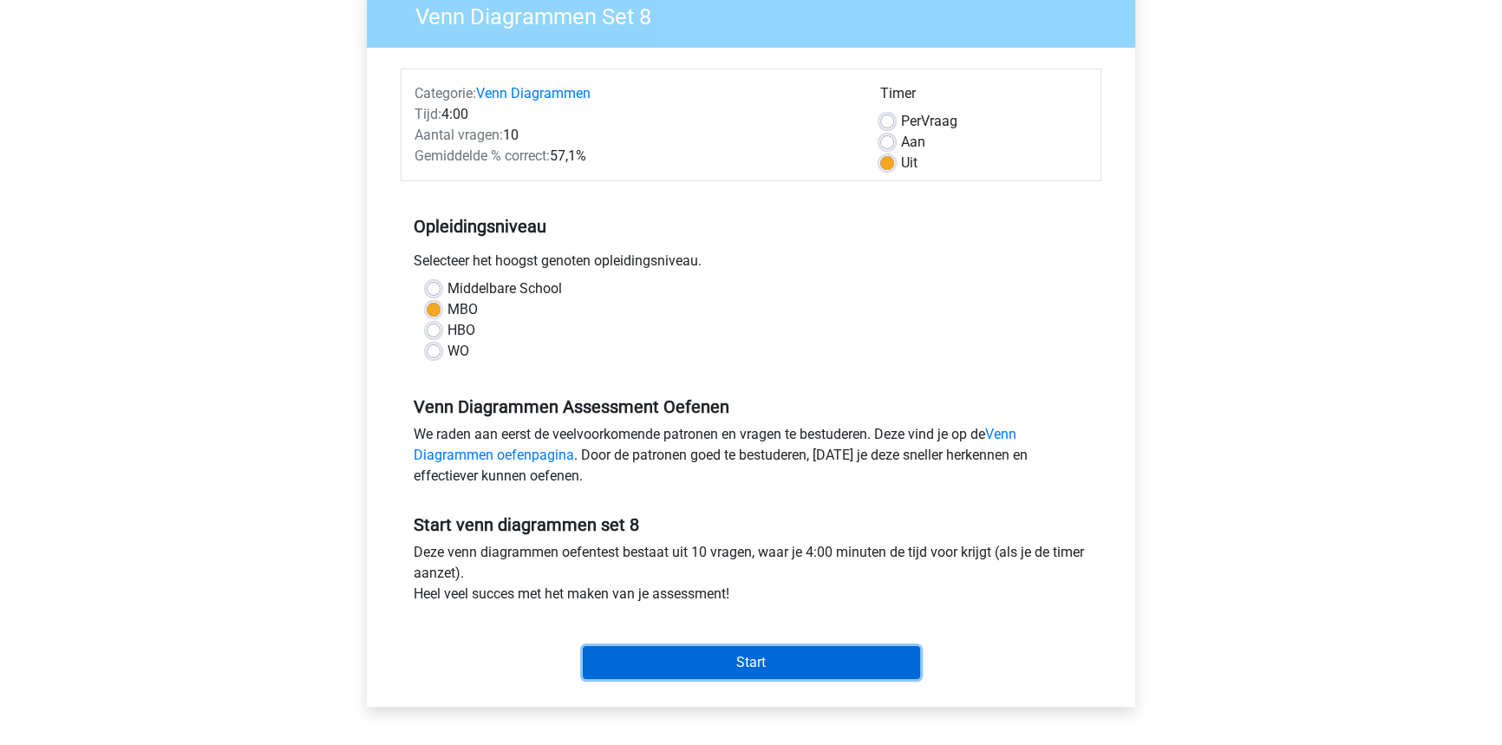
click at [802, 655] on input "Start" at bounding box center [751, 662] width 337 height 33
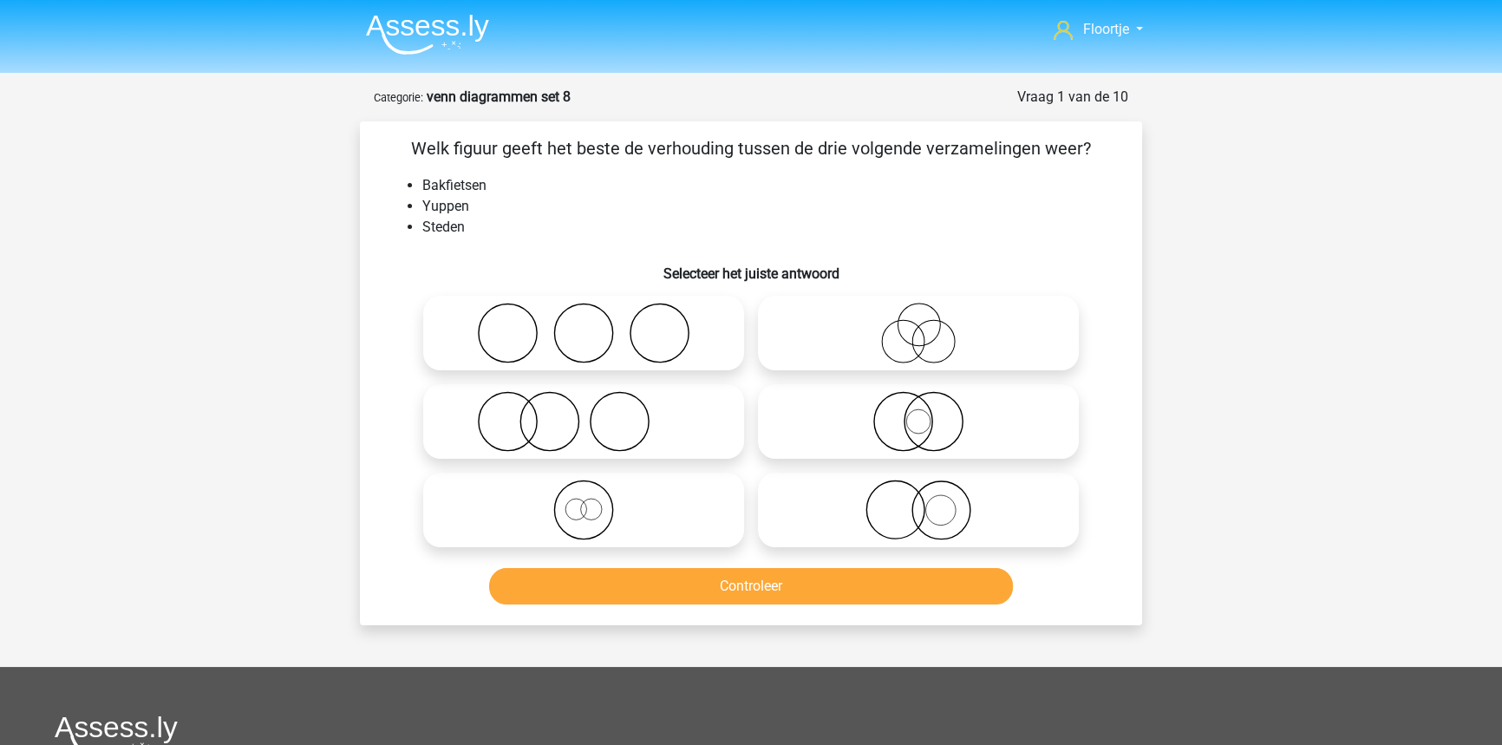
click at [496, 414] on icon at bounding box center [583, 421] width 307 height 61
click at [584, 413] on input "radio" at bounding box center [589, 406] width 11 height 11
radio input "true"
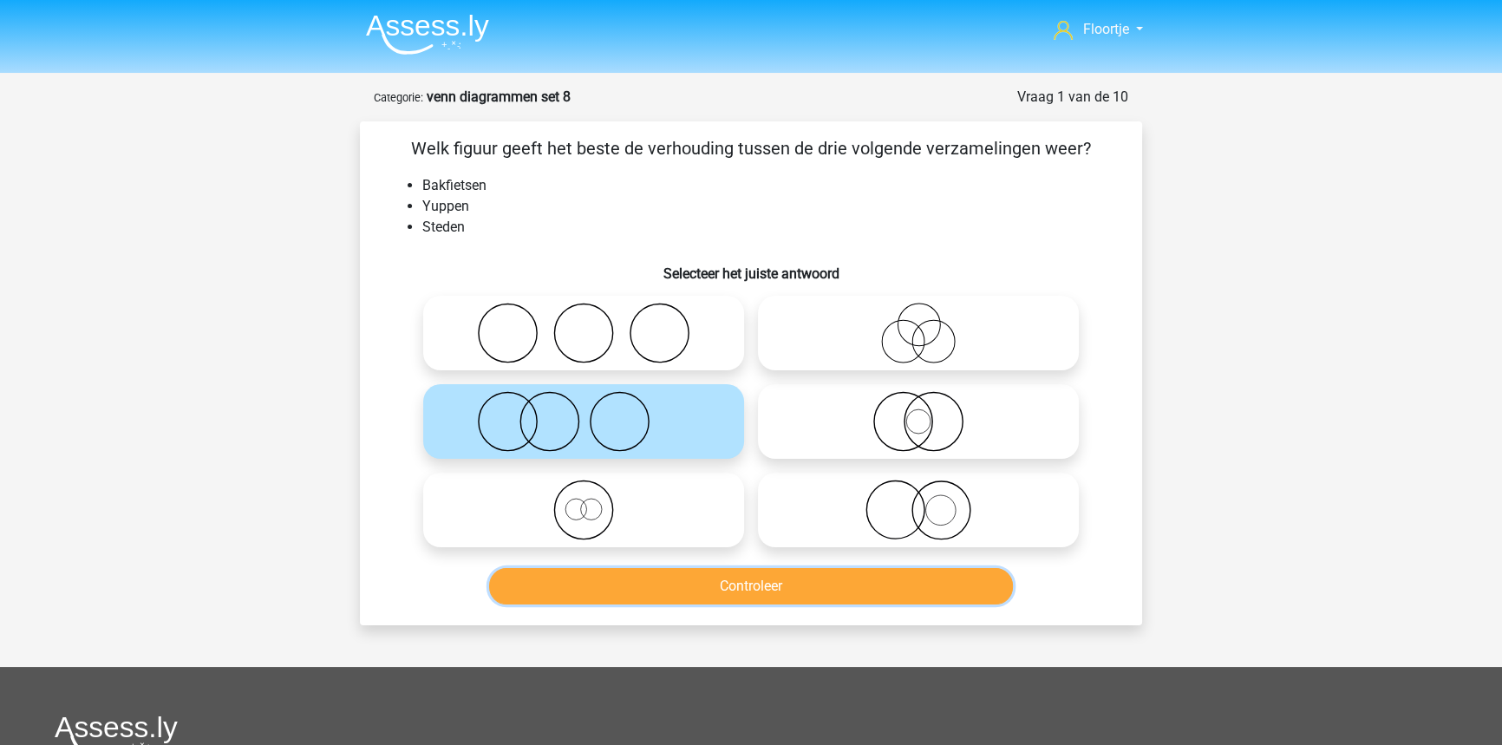
click at [731, 591] on button "Controleer" at bounding box center [751, 586] width 525 height 36
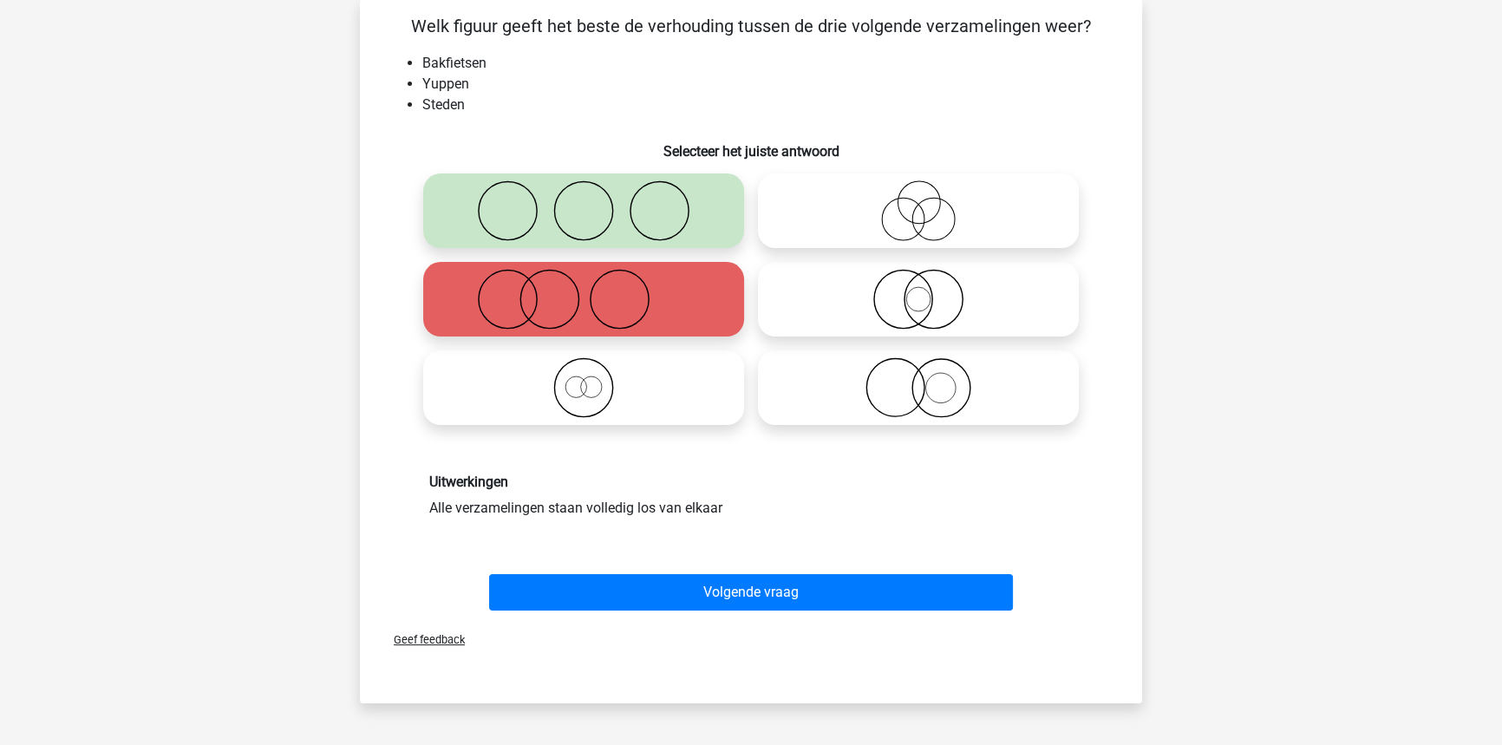
scroll to position [157, 0]
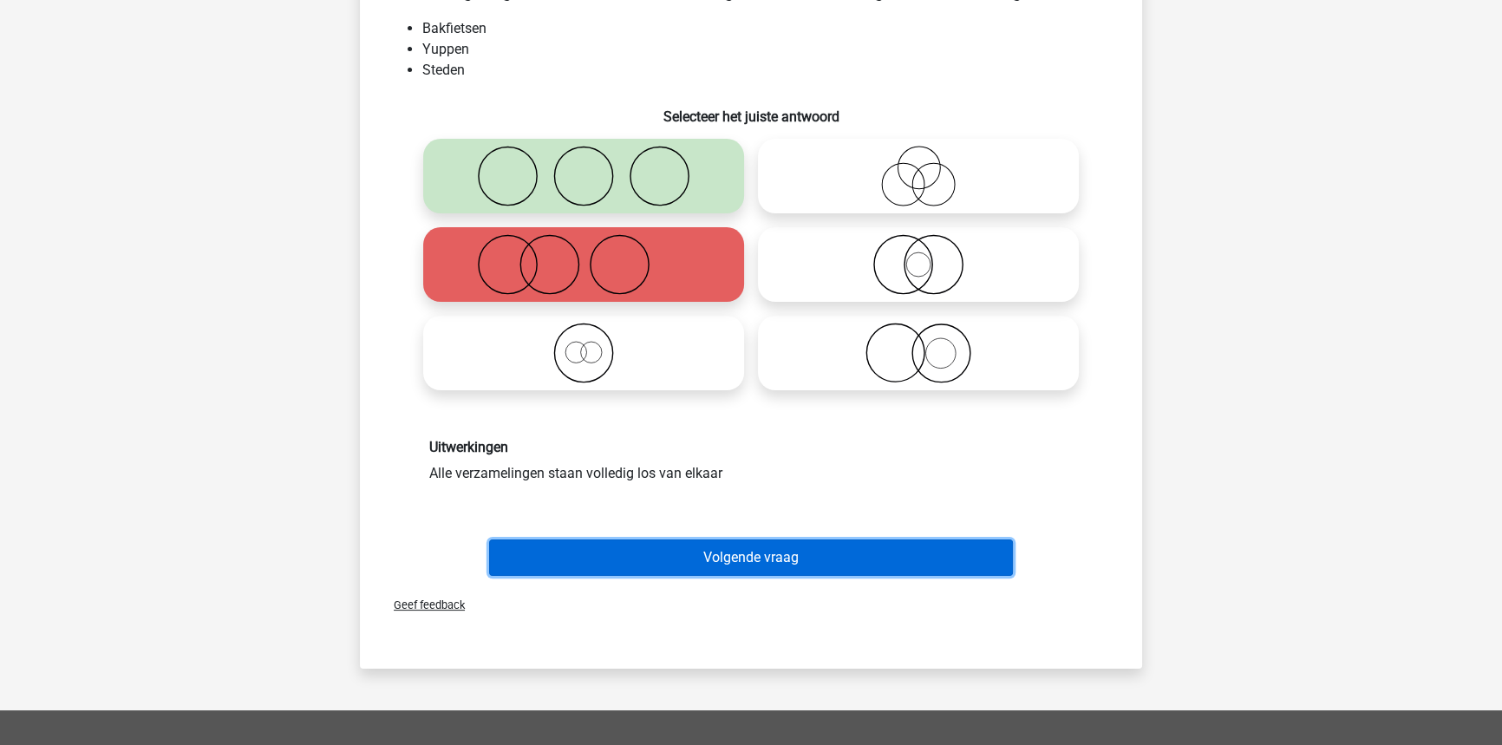
click at [786, 559] on button "Volgende vraag" at bounding box center [751, 557] width 525 height 36
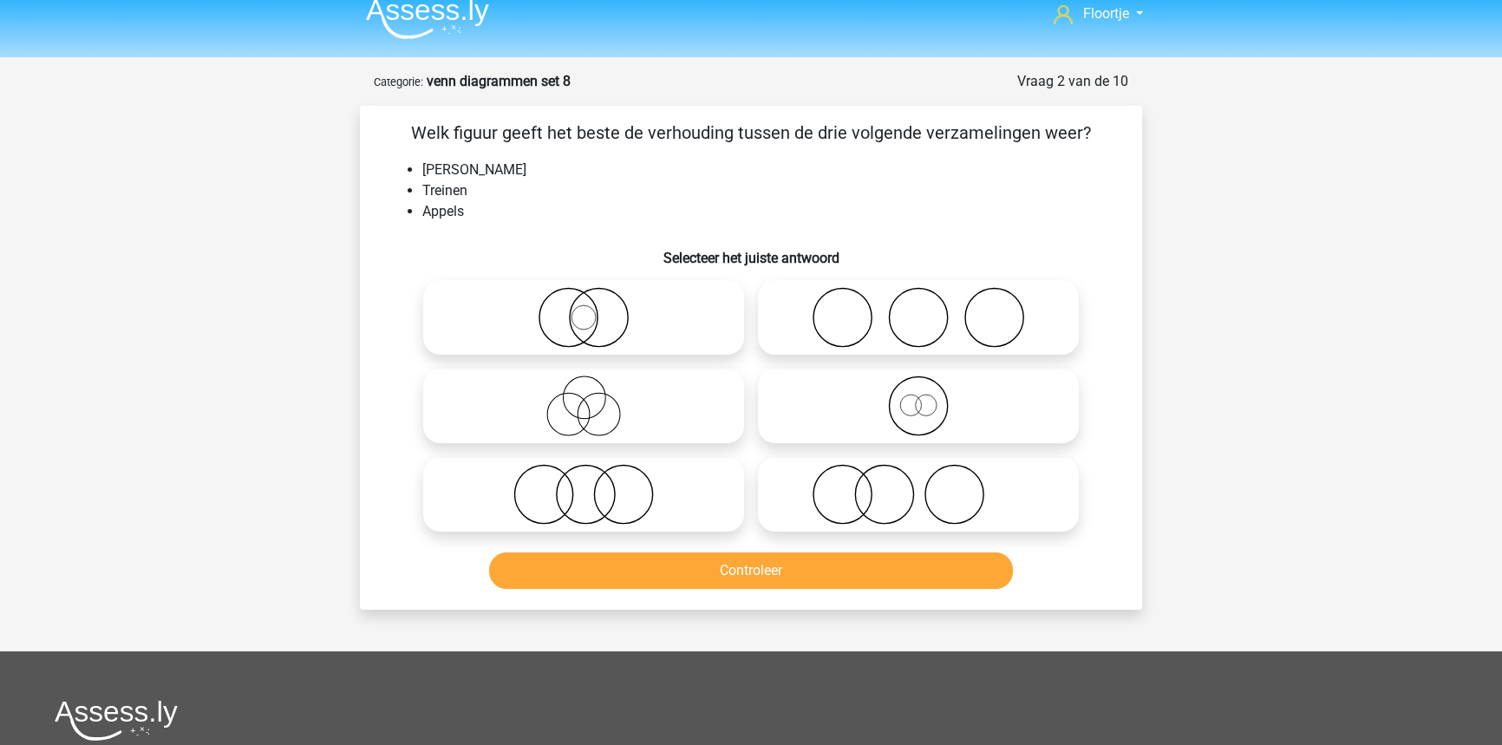
scroll to position [0, 0]
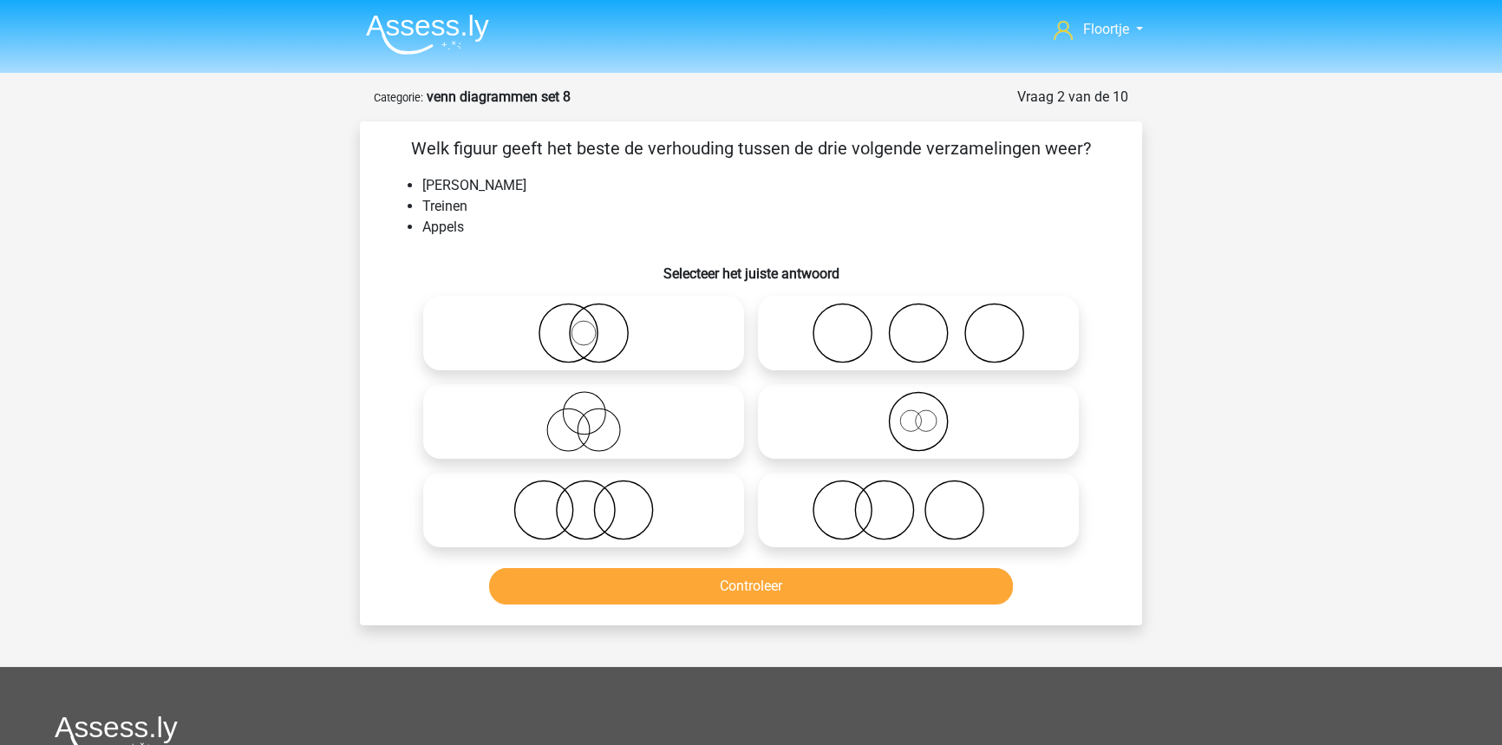
click at [952, 324] on icon at bounding box center [918, 333] width 307 height 61
click at [929, 324] on input "radio" at bounding box center [923, 318] width 11 height 11
radio input "true"
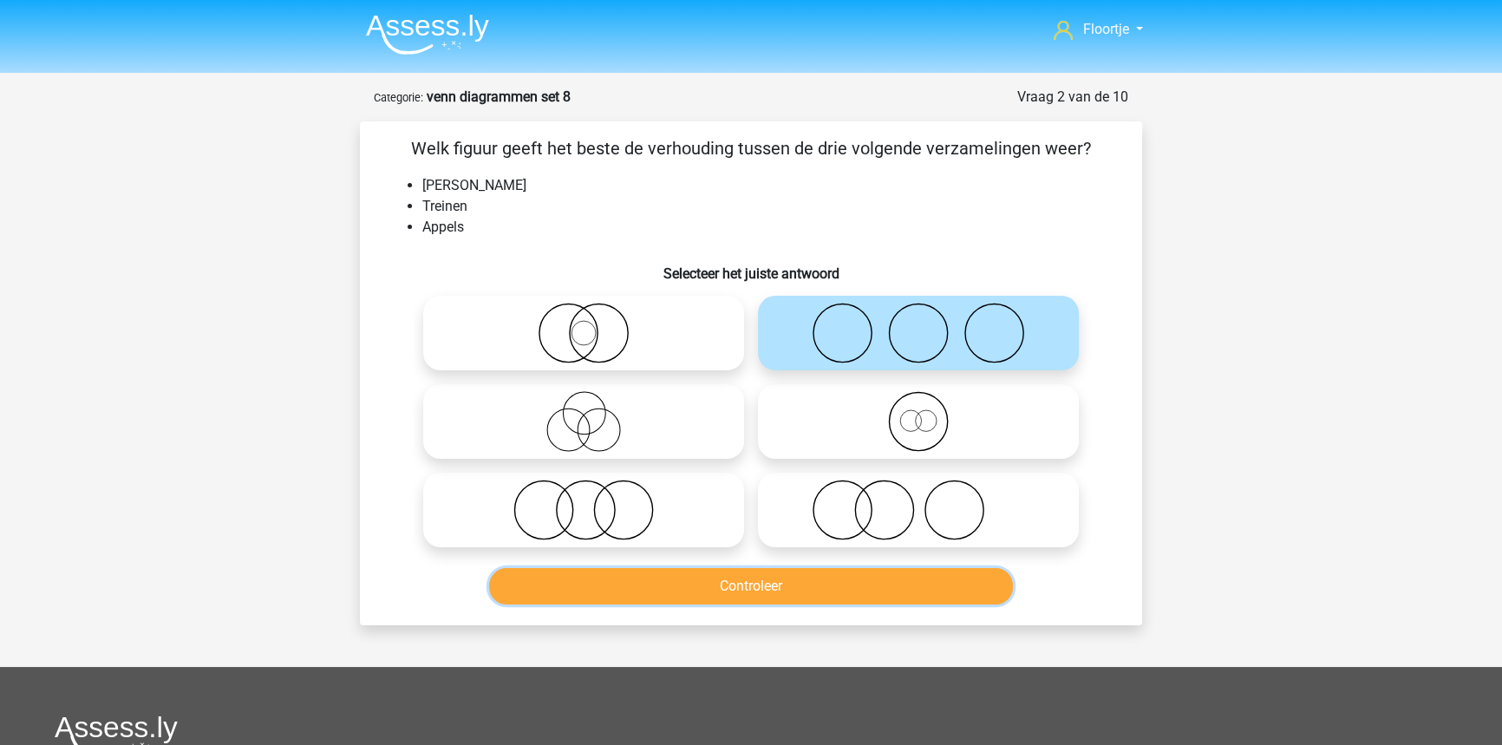
click at [831, 584] on button "Controleer" at bounding box center [751, 586] width 525 height 36
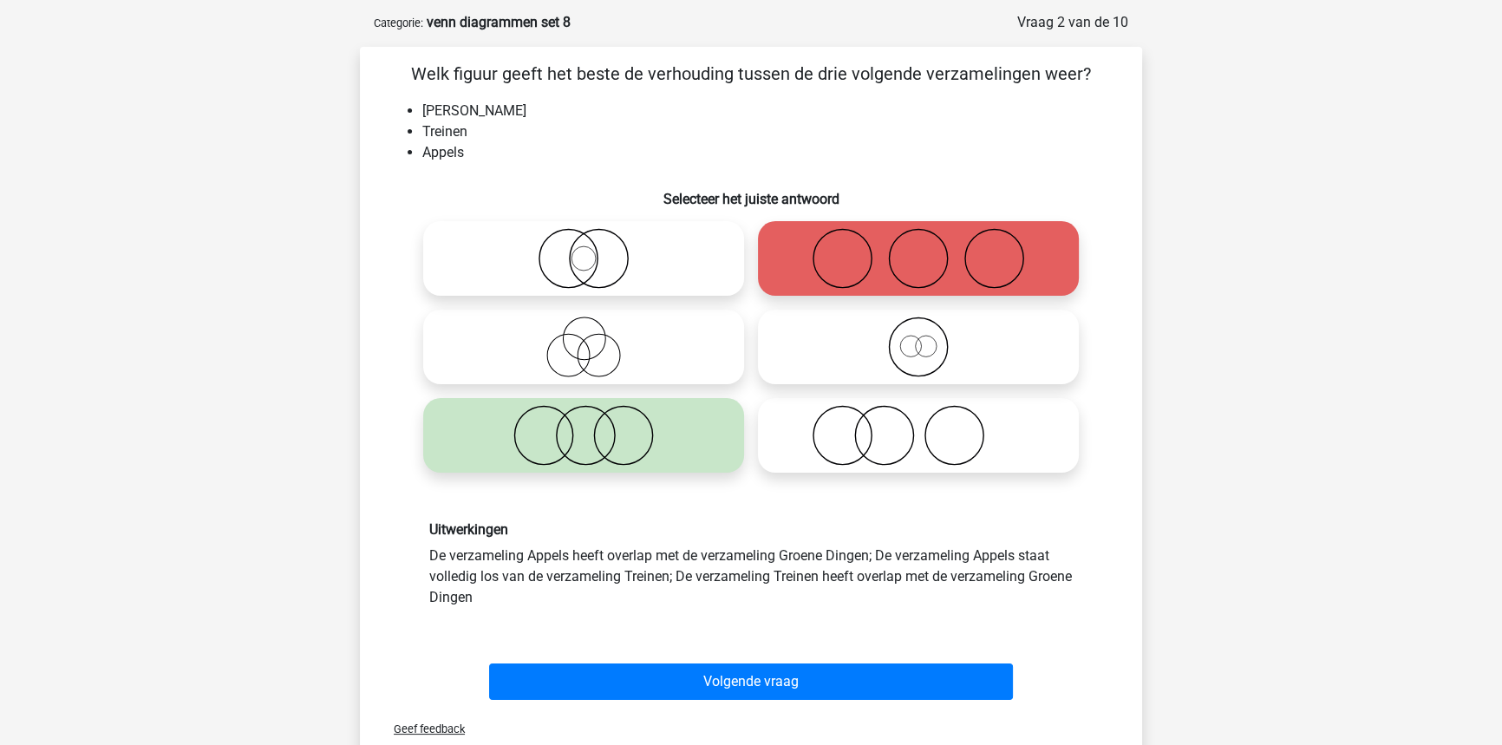
scroll to position [78, 0]
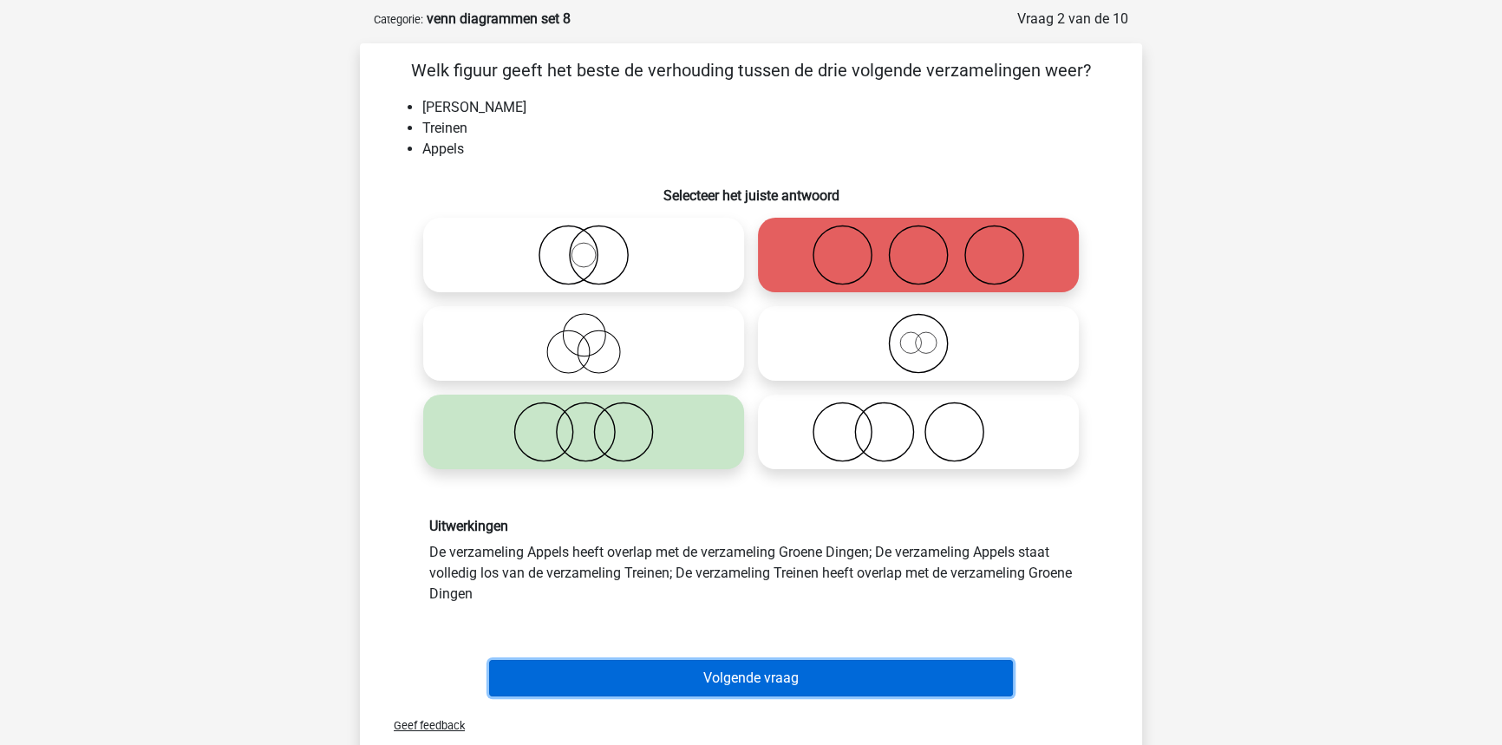
click at [786, 684] on button "Volgende vraag" at bounding box center [751, 678] width 525 height 36
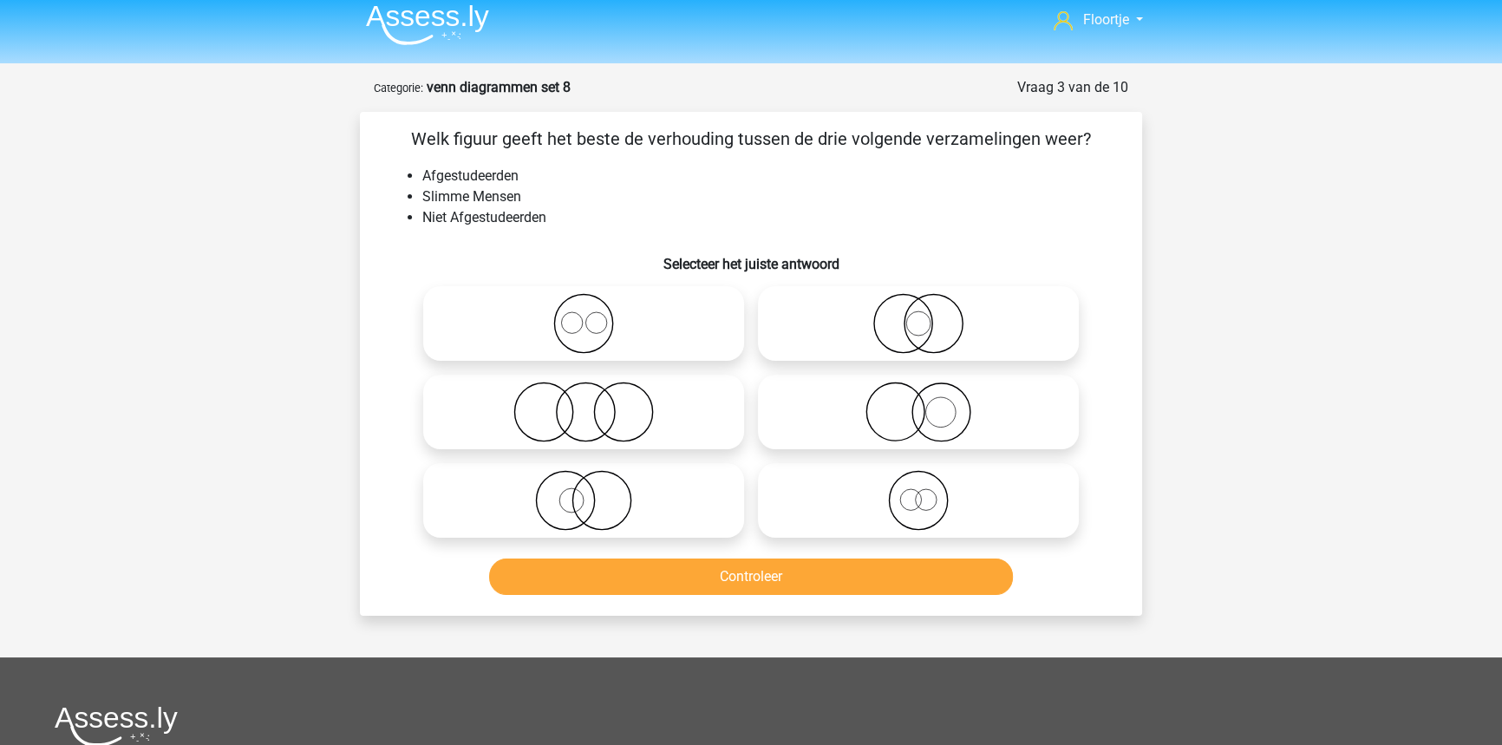
scroll to position [0, 0]
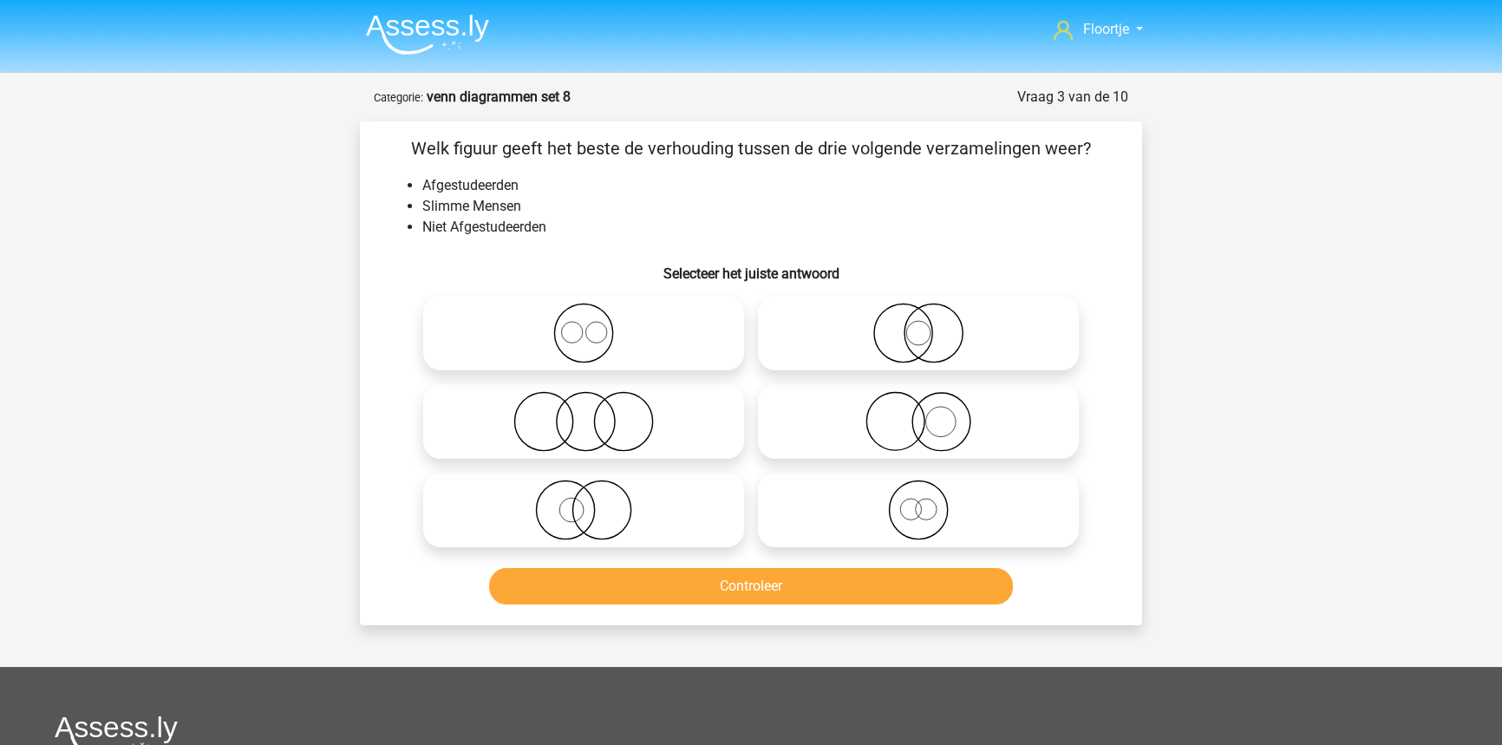
click at [1002, 407] on icon at bounding box center [918, 421] width 307 height 61
click at [929, 407] on input "radio" at bounding box center [923, 406] width 11 height 11
radio input "true"
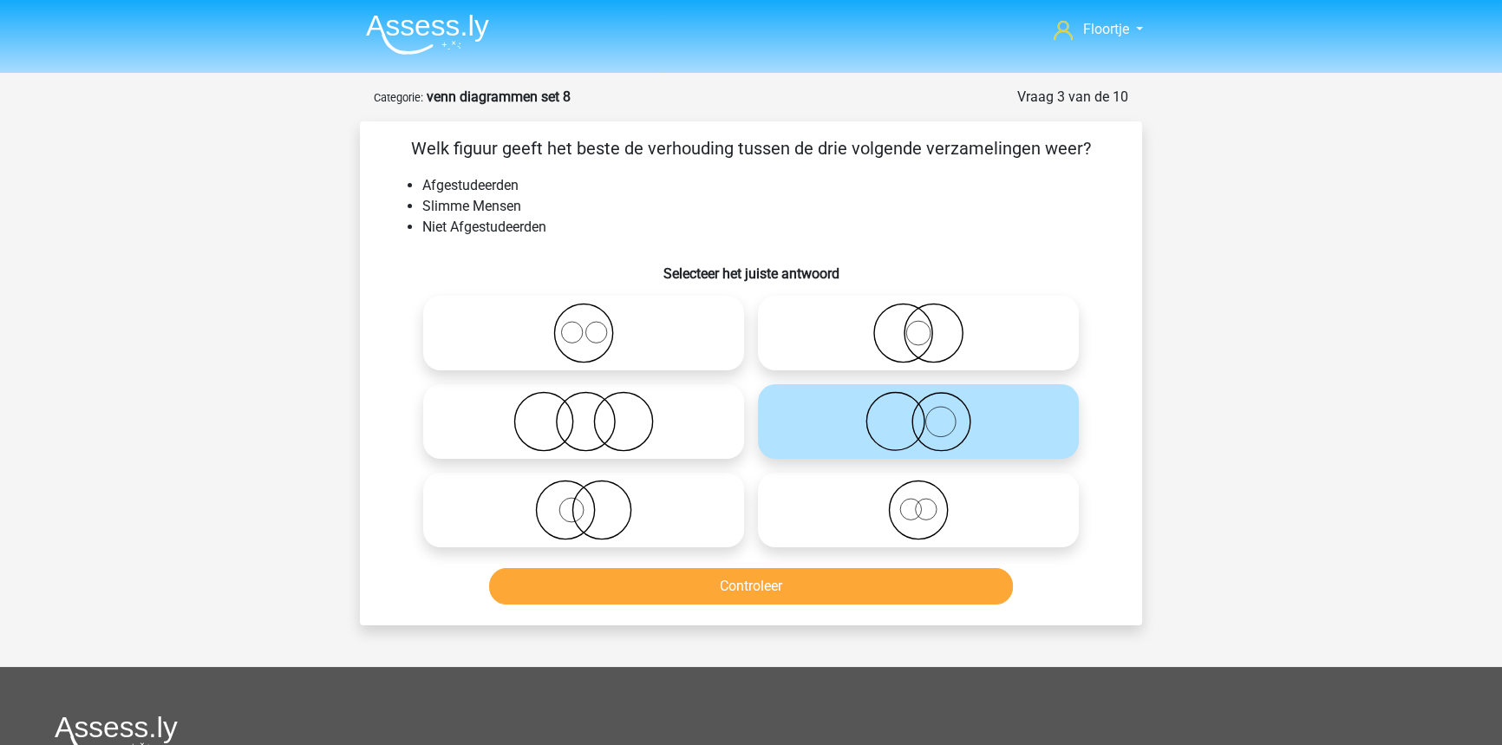
click at [551, 508] on icon at bounding box center [583, 509] width 307 height 61
click at [584, 501] on input "radio" at bounding box center [589, 495] width 11 height 11
radio input "true"
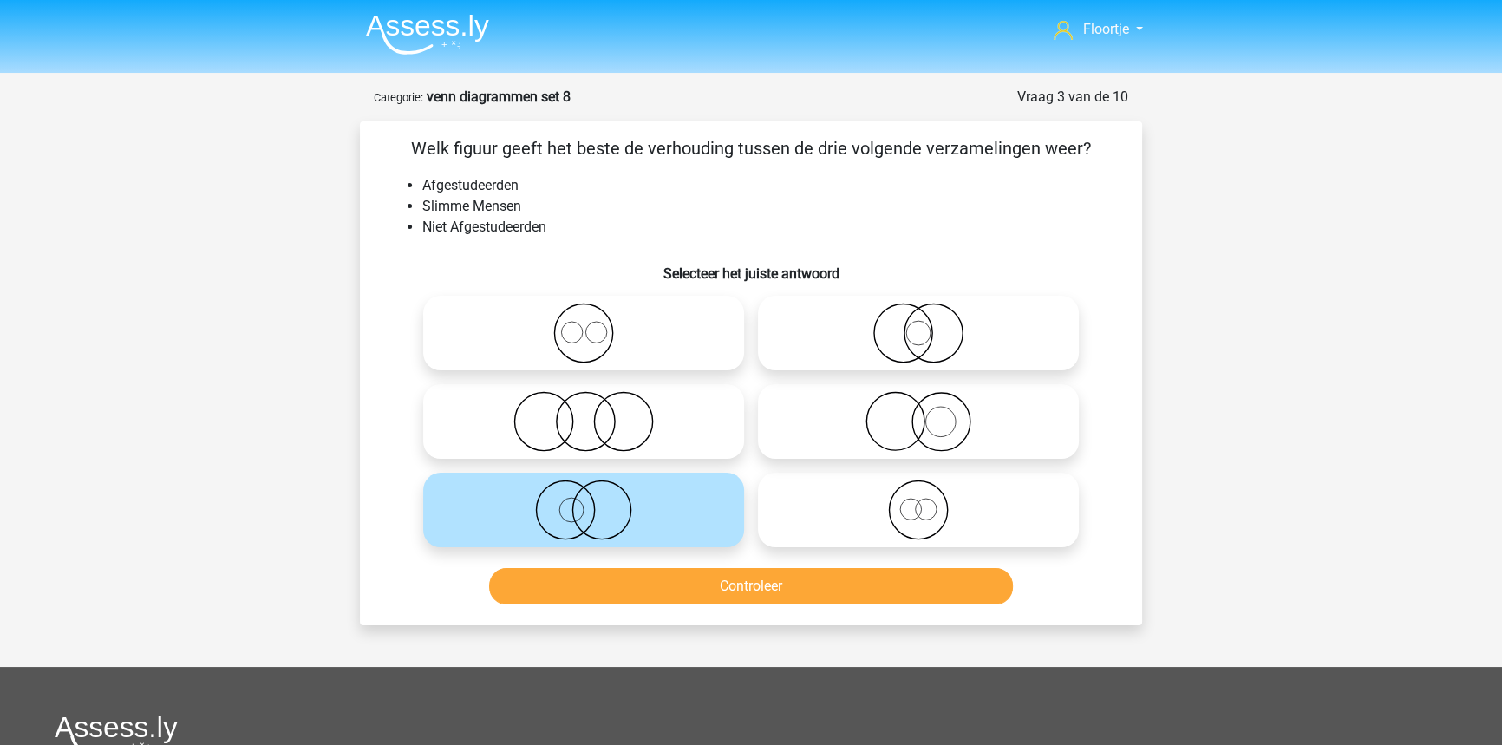
click at [959, 465] on div at bounding box center [918, 421] width 335 height 88
click at [908, 389] on label at bounding box center [918, 421] width 321 height 75
click at [918, 401] on input "radio" at bounding box center [923, 406] width 11 height 11
radio input "true"
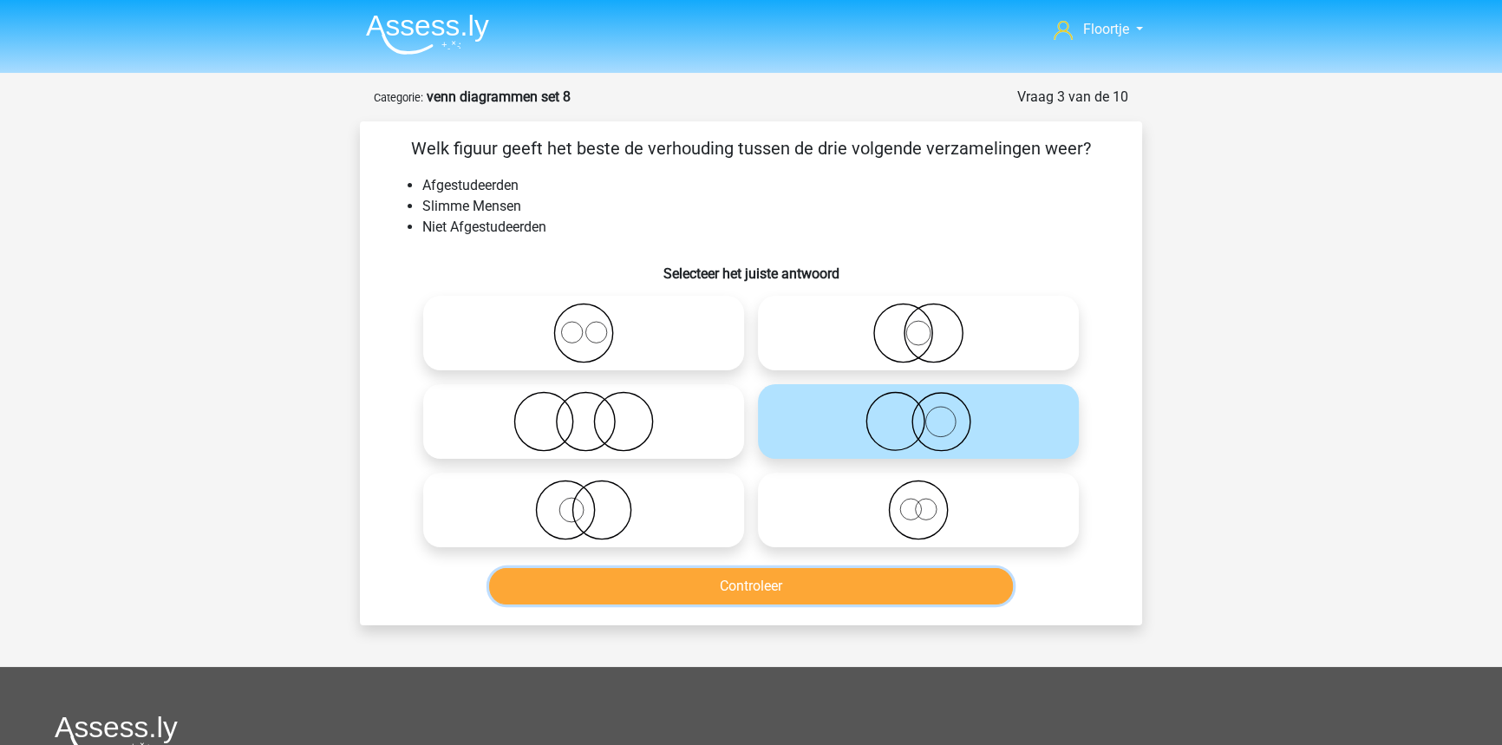
click at [754, 597] on button "Controleer" at bounding box center [751, 586] width 525 height 36
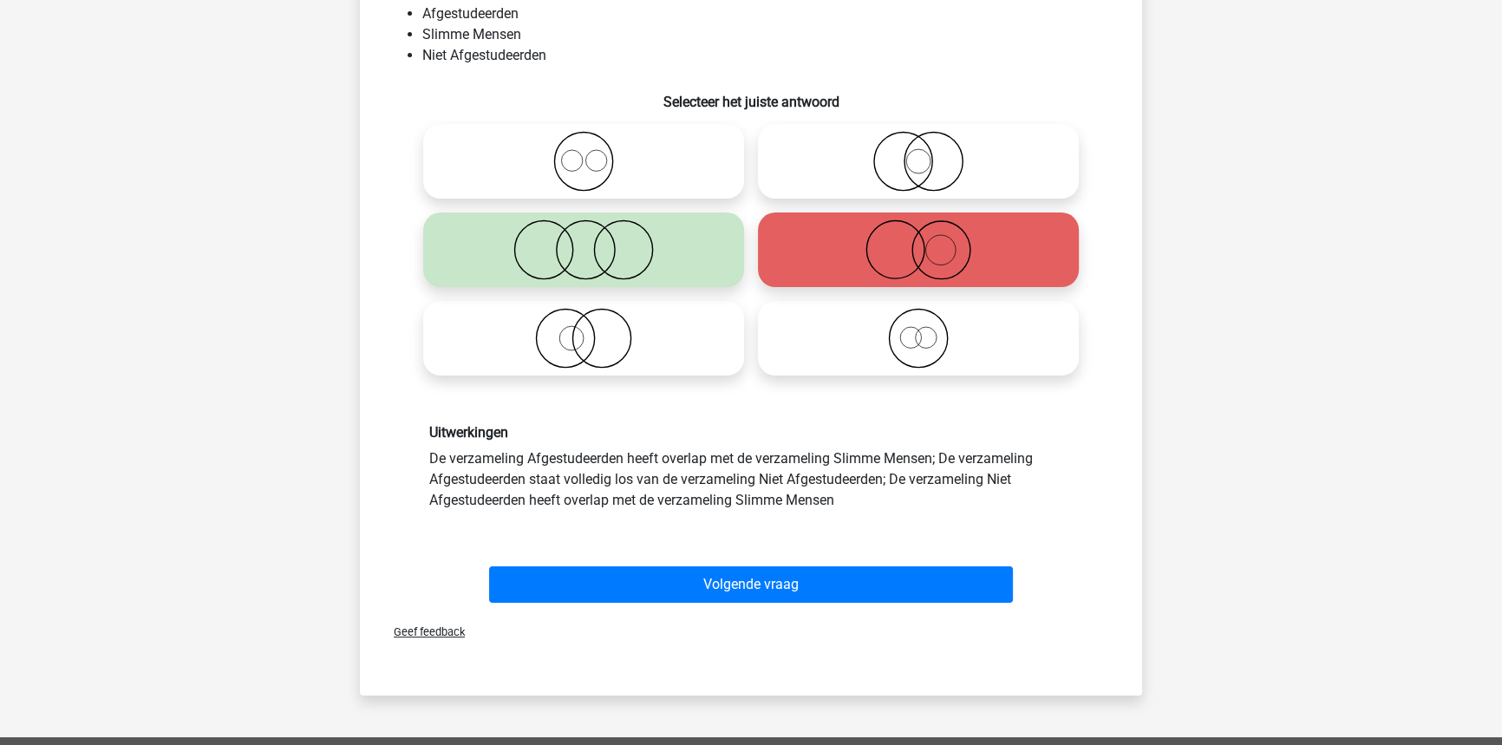
scroll to position [236, 0]
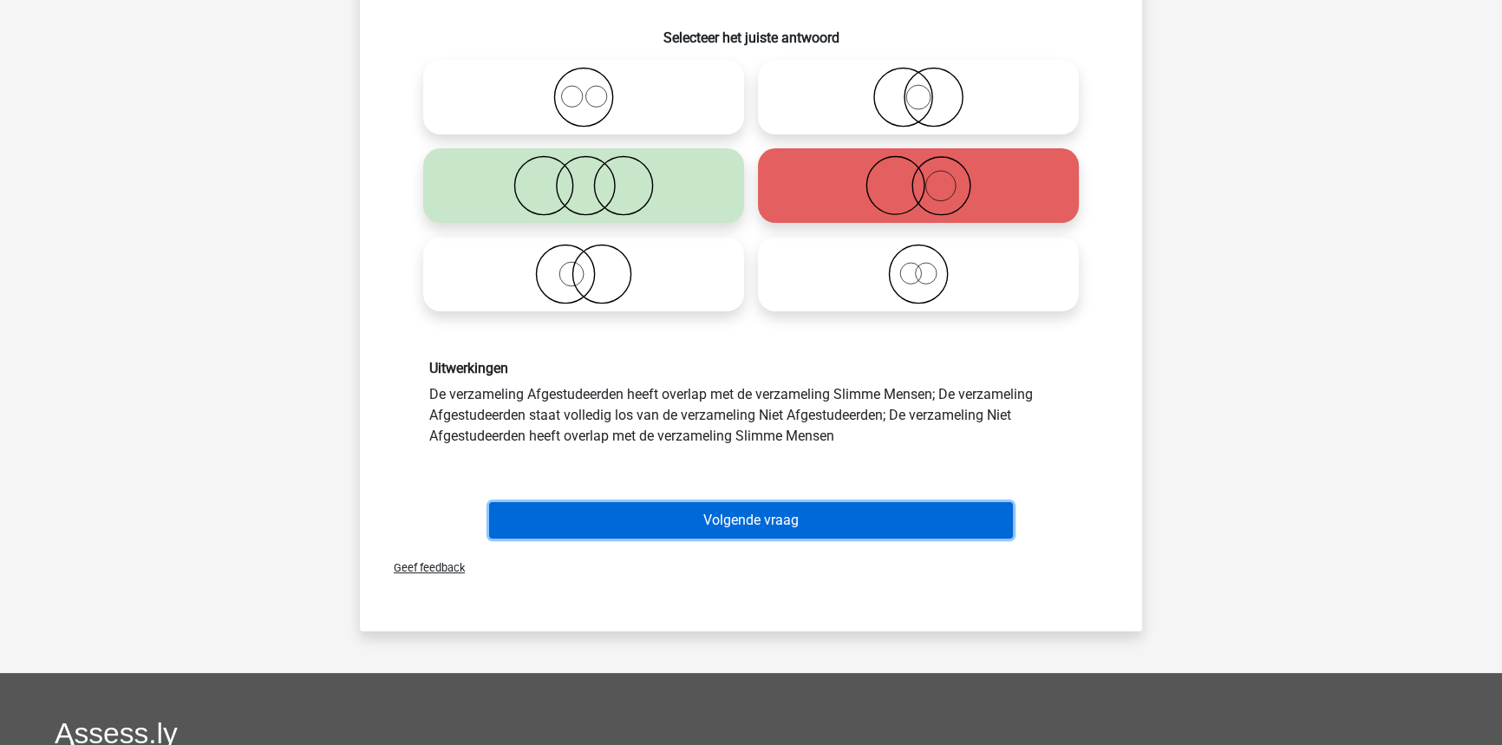
click at [642, 520] on button "Volgende vraag" at bounding box center [751, 520] width 525 height 36
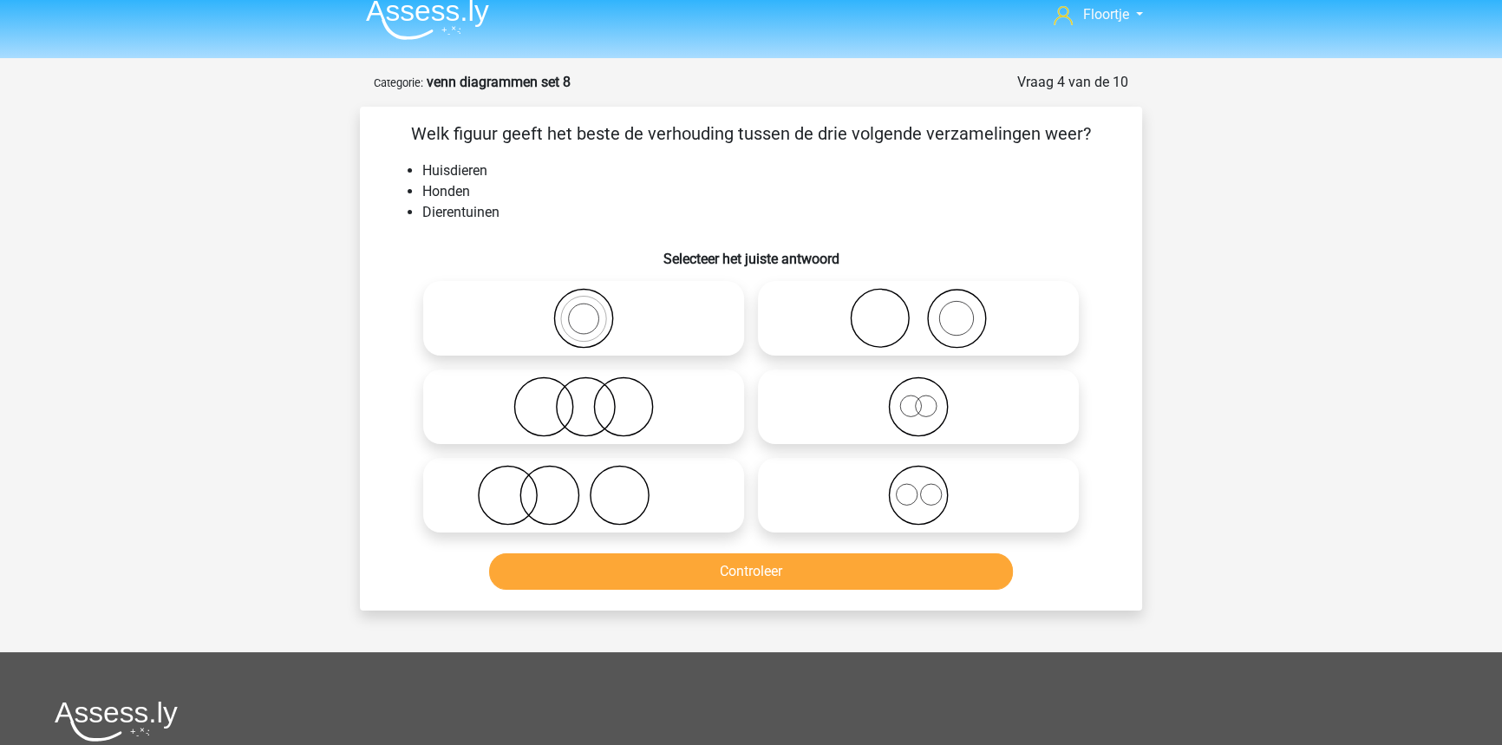
scroll to position [0, 0]
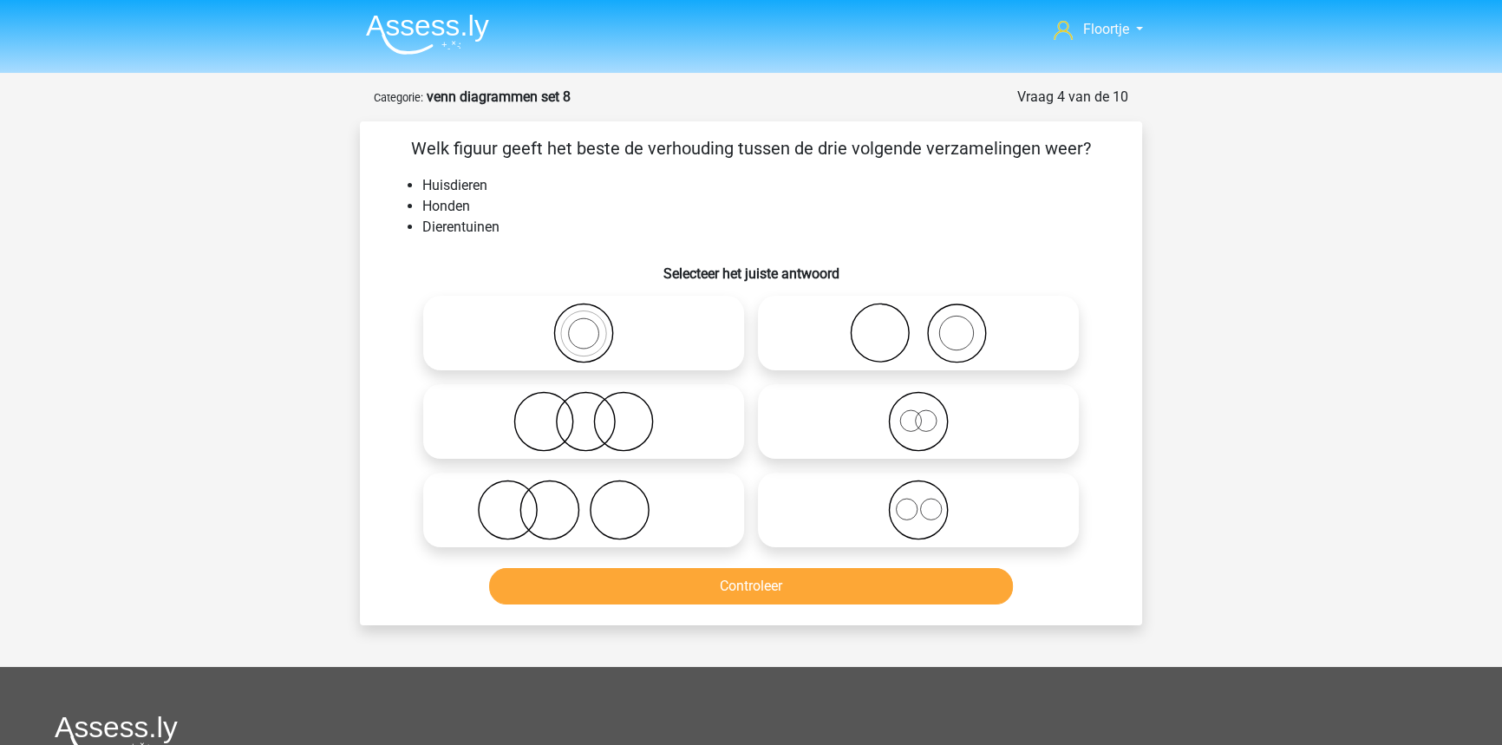
click at [851, 365] on label at bounding box center [918, 333] width 321 height 75
click at [918, 324] on input "radio" at bounding box center [923, 318] width 11 height 11
radio input "true"
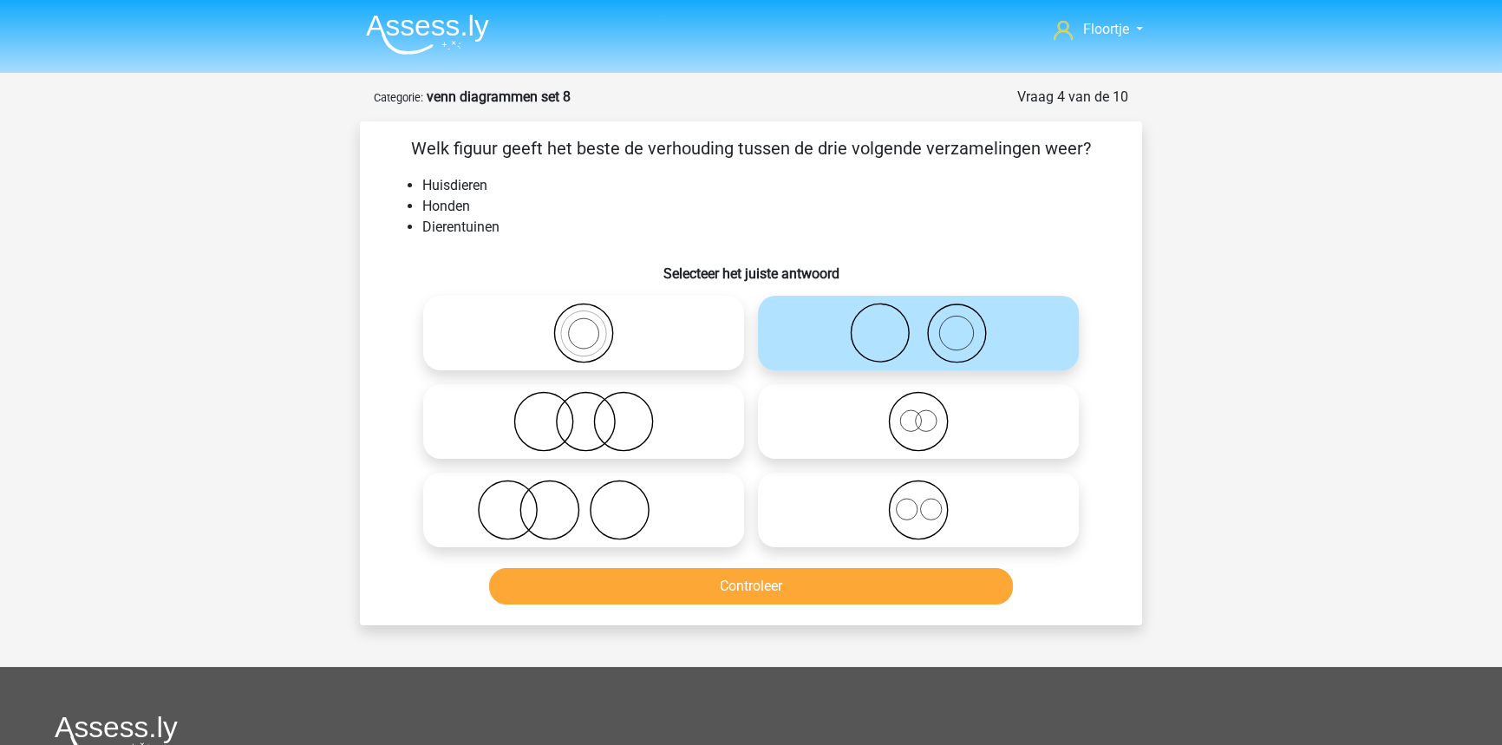
click at [628, 499] on icon at bounding box center [583, 509] width 307 height 61
click at [595, 499] on input "radio" at bounding box center [589, 495] width 11 height 11
radio input "true"
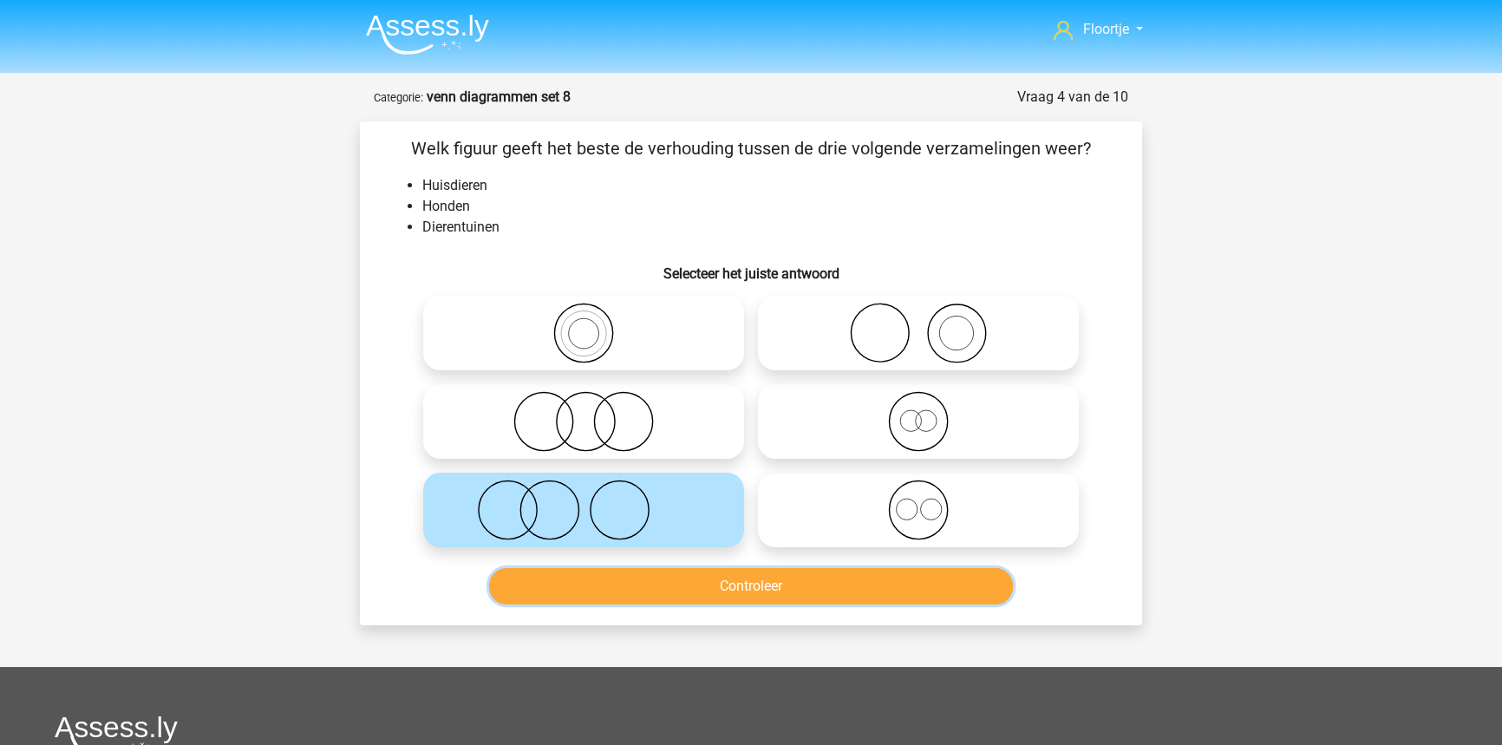
click at [795, 590] on button "Controleer" at bounding box center [751, 586] width 525 height 36
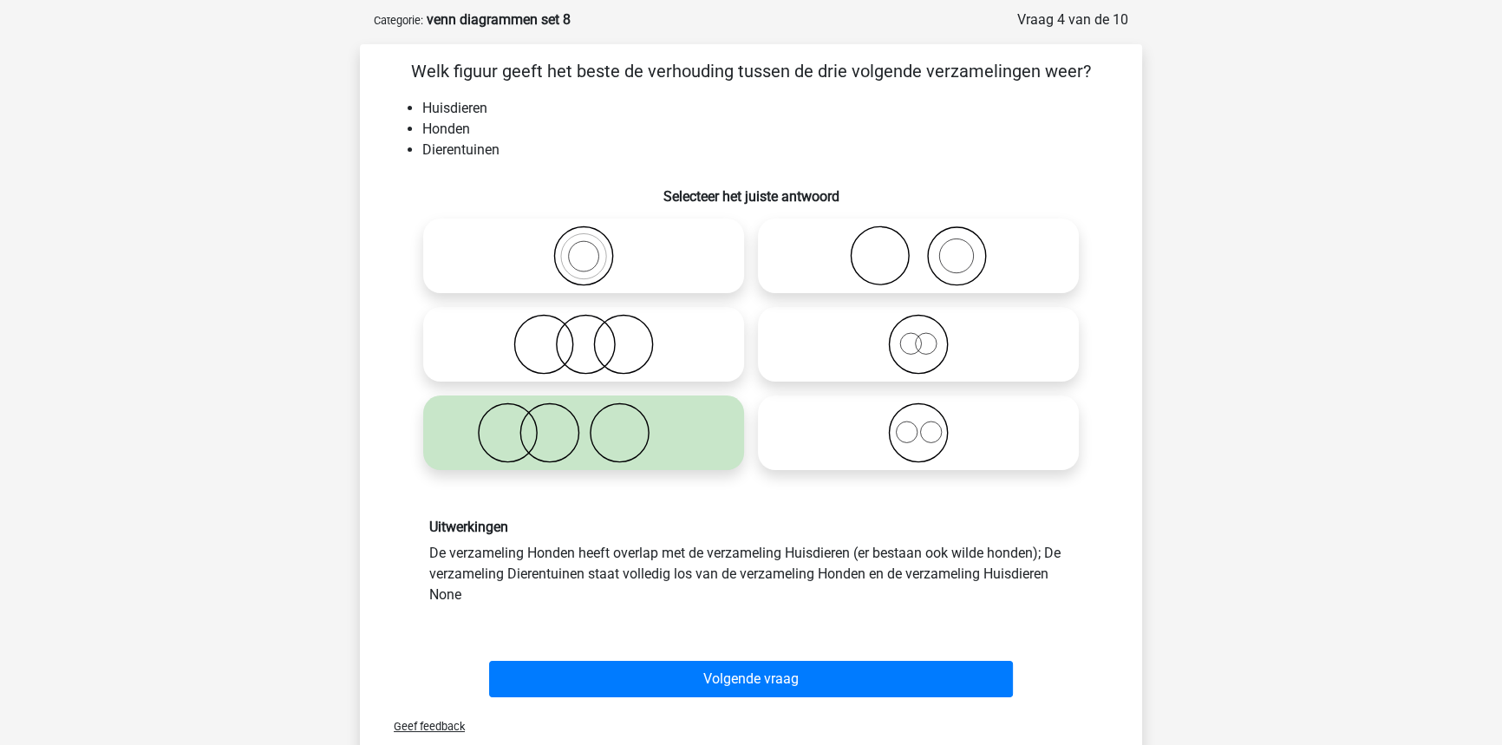
scroll to position [78, 0]
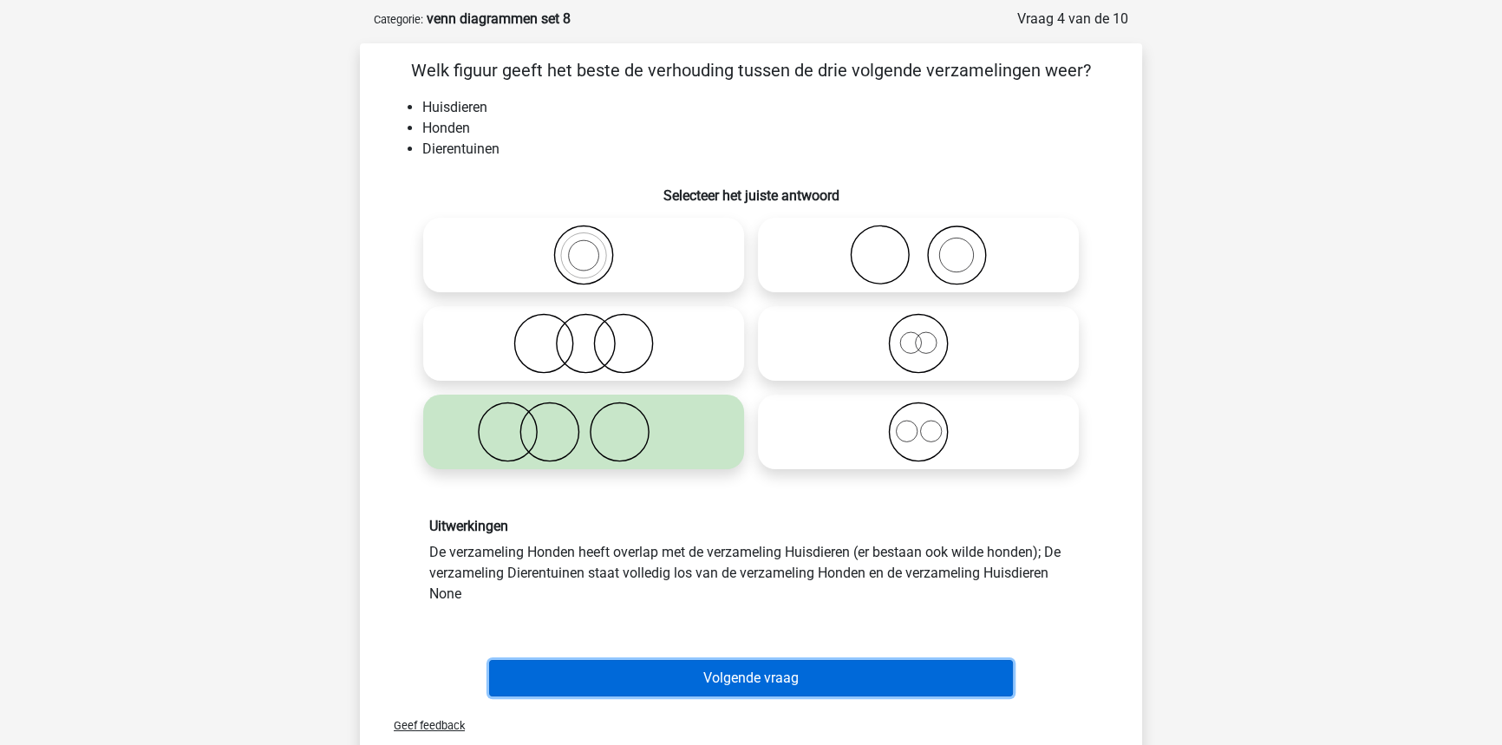
click at [916, 685] on button "Volgende vraag" at bounding box center [751, 678] width 525 height 36
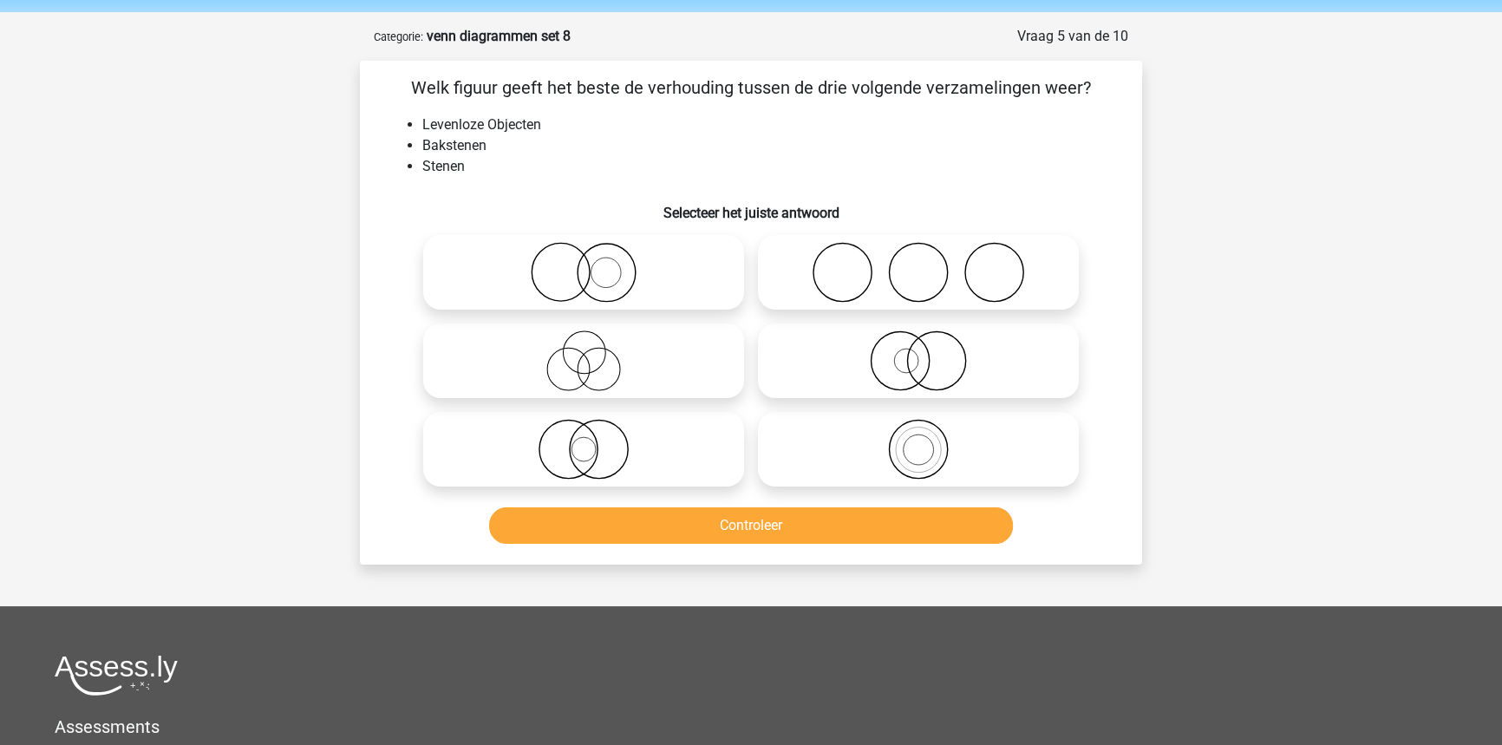
scroll to position [0, 0]
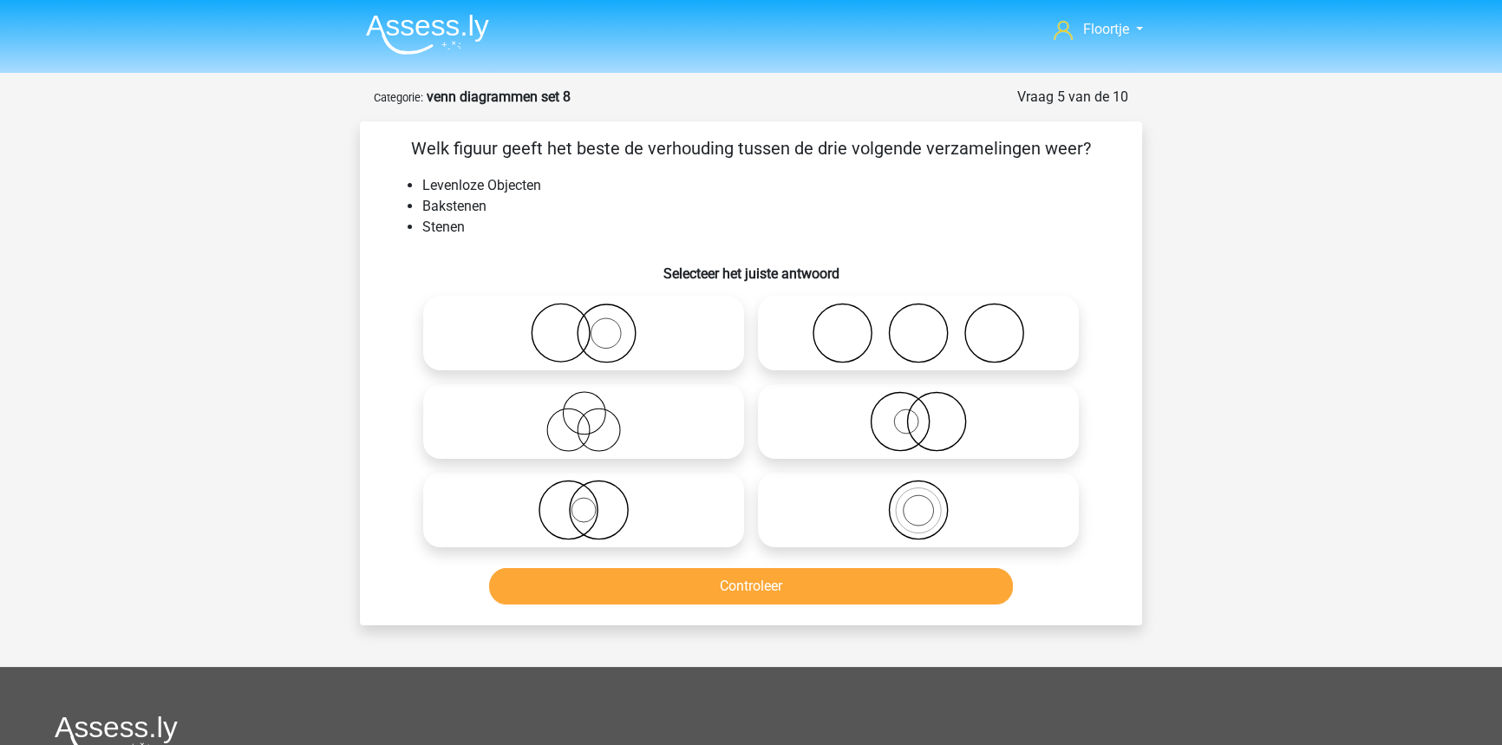
drag, startPoint x: 992, startPoint y: 516, endPoint x: 1115, endPoint y: 472, distance: 130.8
click at [992, 515] on icon at bounding box center [918, 509] width 307 height 61
click at [929, 501] on input "radio" at bounding box center [923, 495] width 11 height 11
radio input "true"
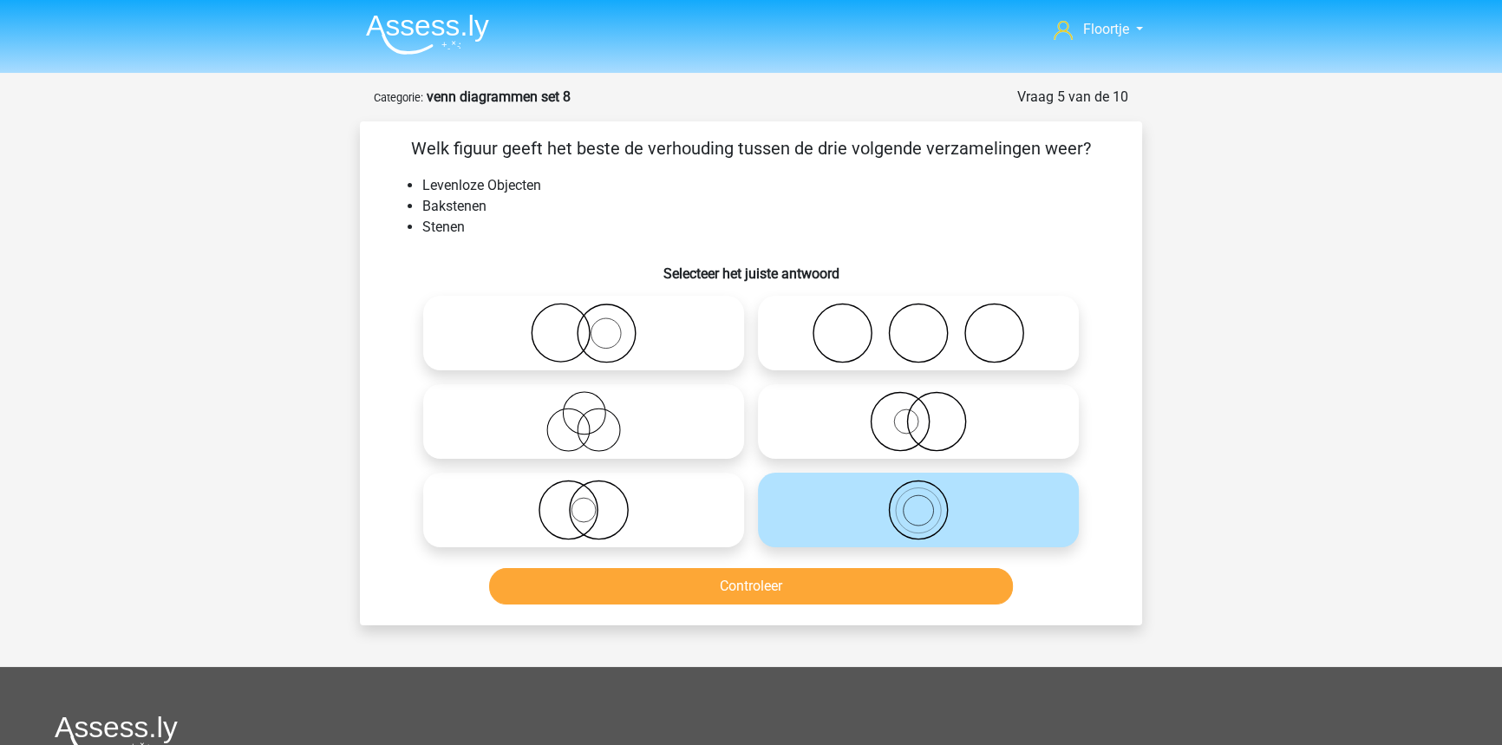
click at [604, 438] on icon at bounding box center [583, 421] width 307 height 61
click at [595, 413] on input "radio" at bounding box center [589, 406] width 11 height 11
radio input "true"
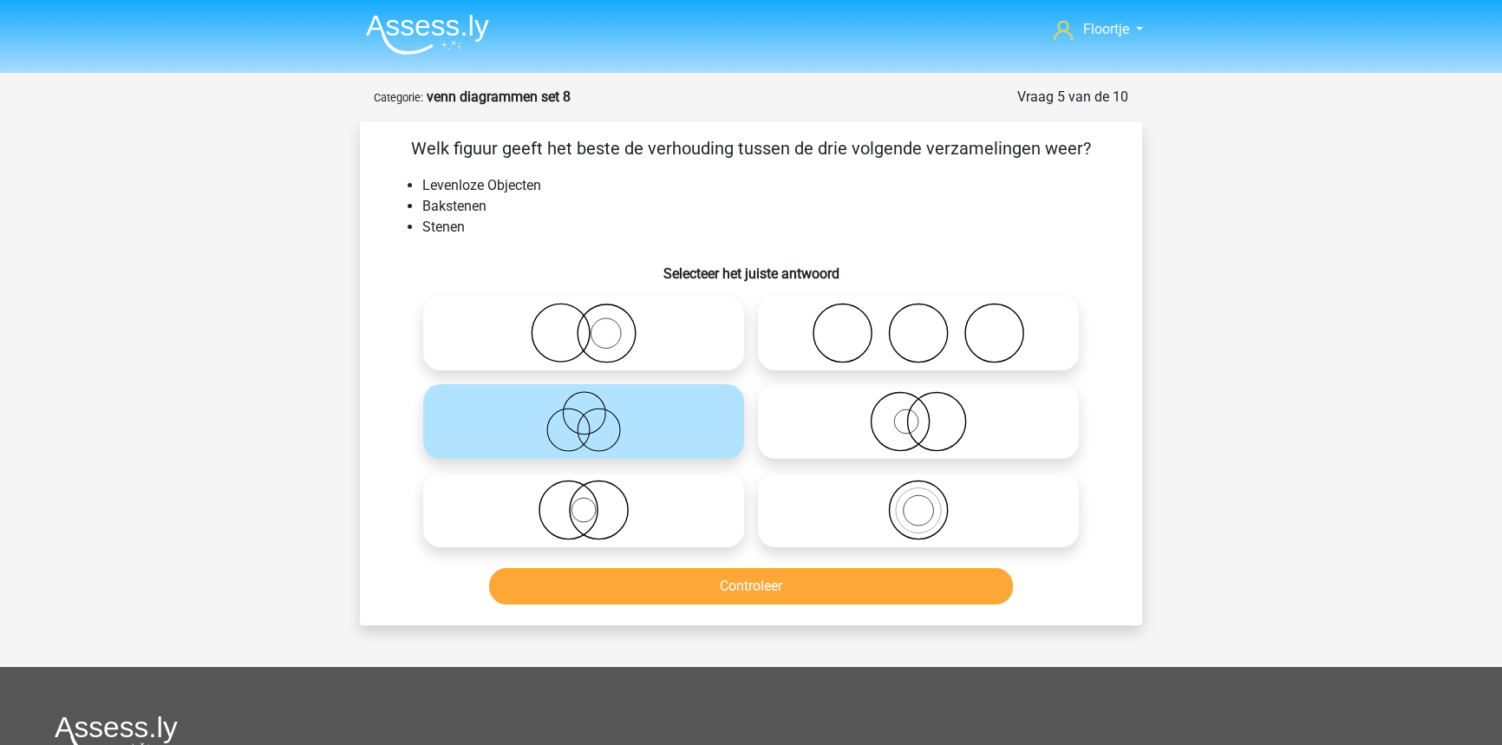
click at [710, 536] on icon at bounding box center [583, 509] width 307 height 61
click at [595, 501] on input "radio" at bounding box center [589, 495] width 11 height 11
radio input "true"
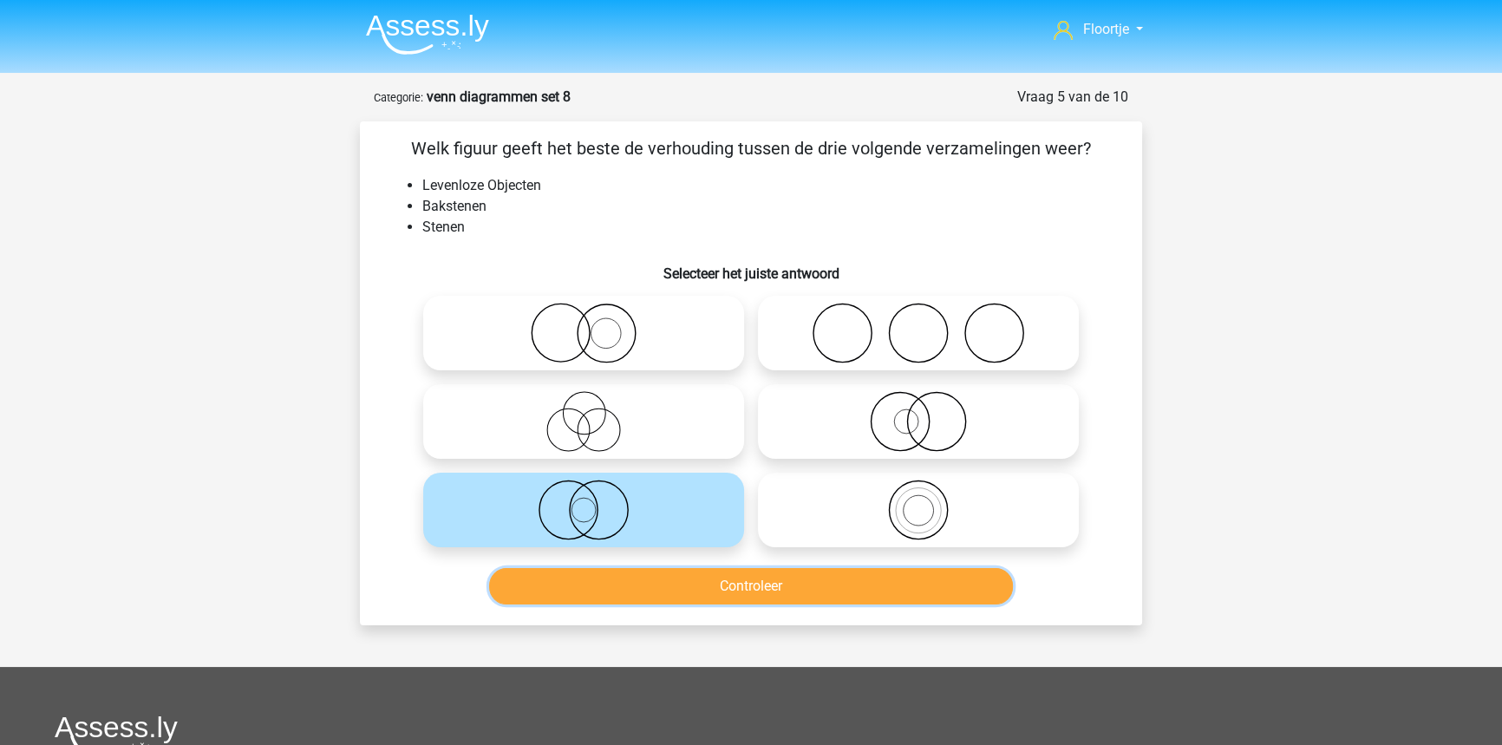
click at [988, 590] on button "Controleer" at bounding box center [751, 586] width 525 height 36
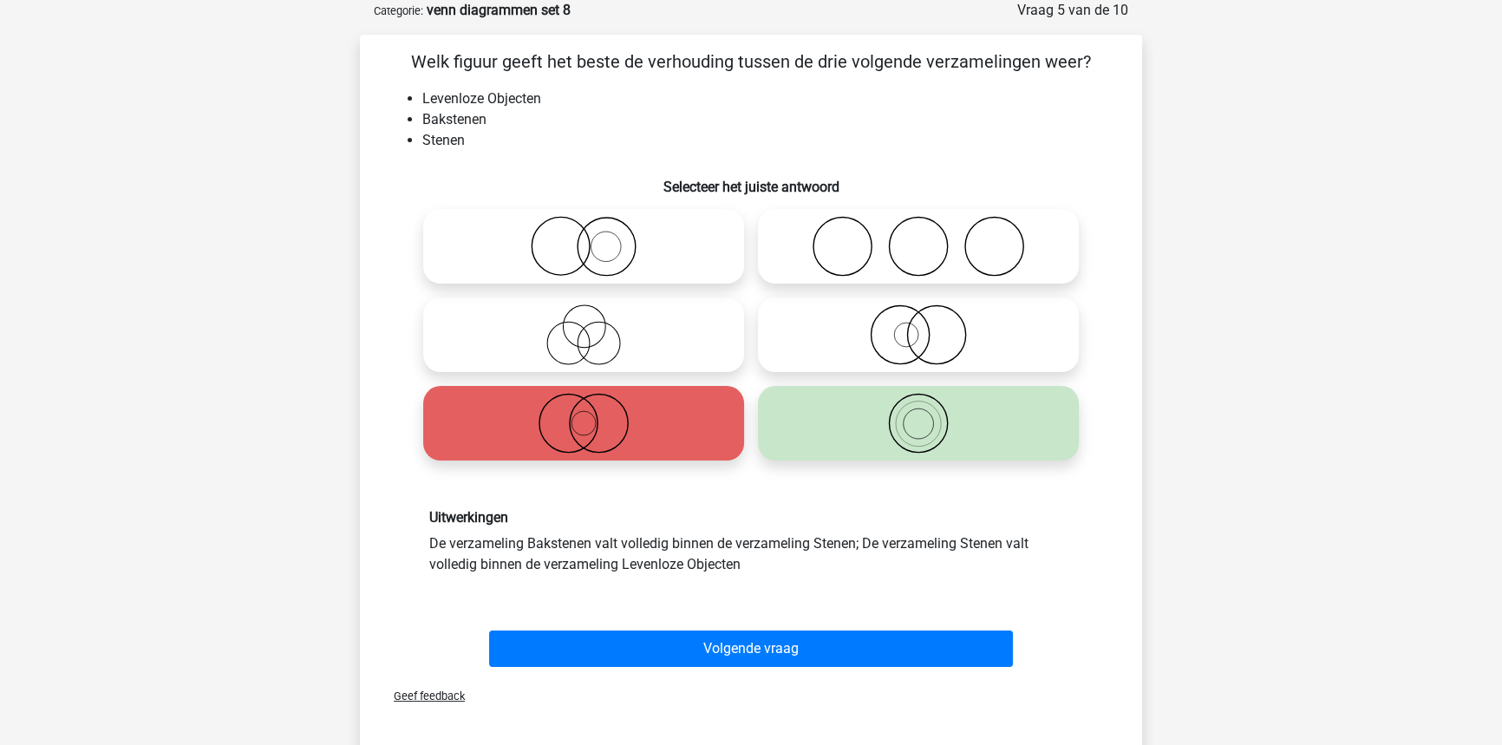
scroll to position [236, 0]
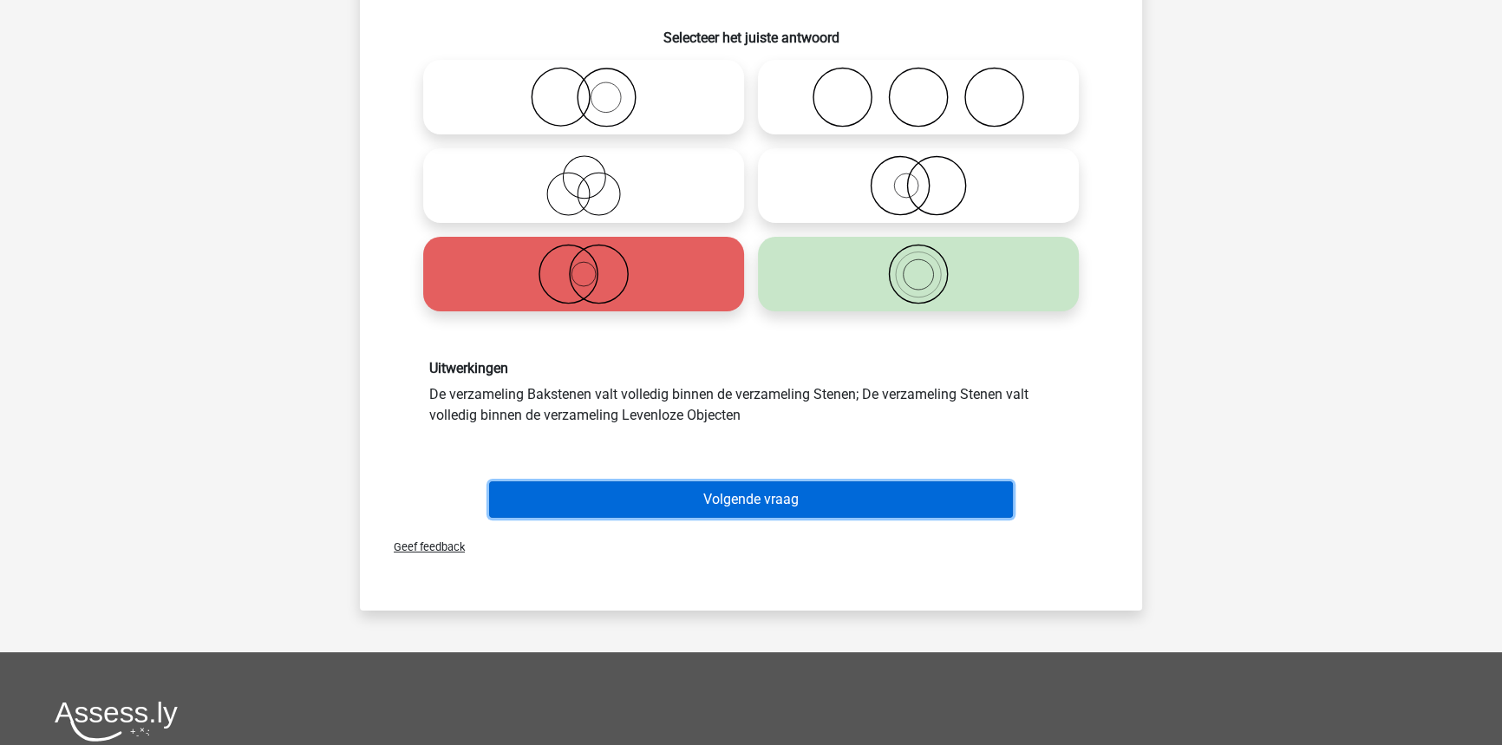
click at [763, 503] on button "Volgende vraag" at bounding box center [751, 499] width 525 height 36
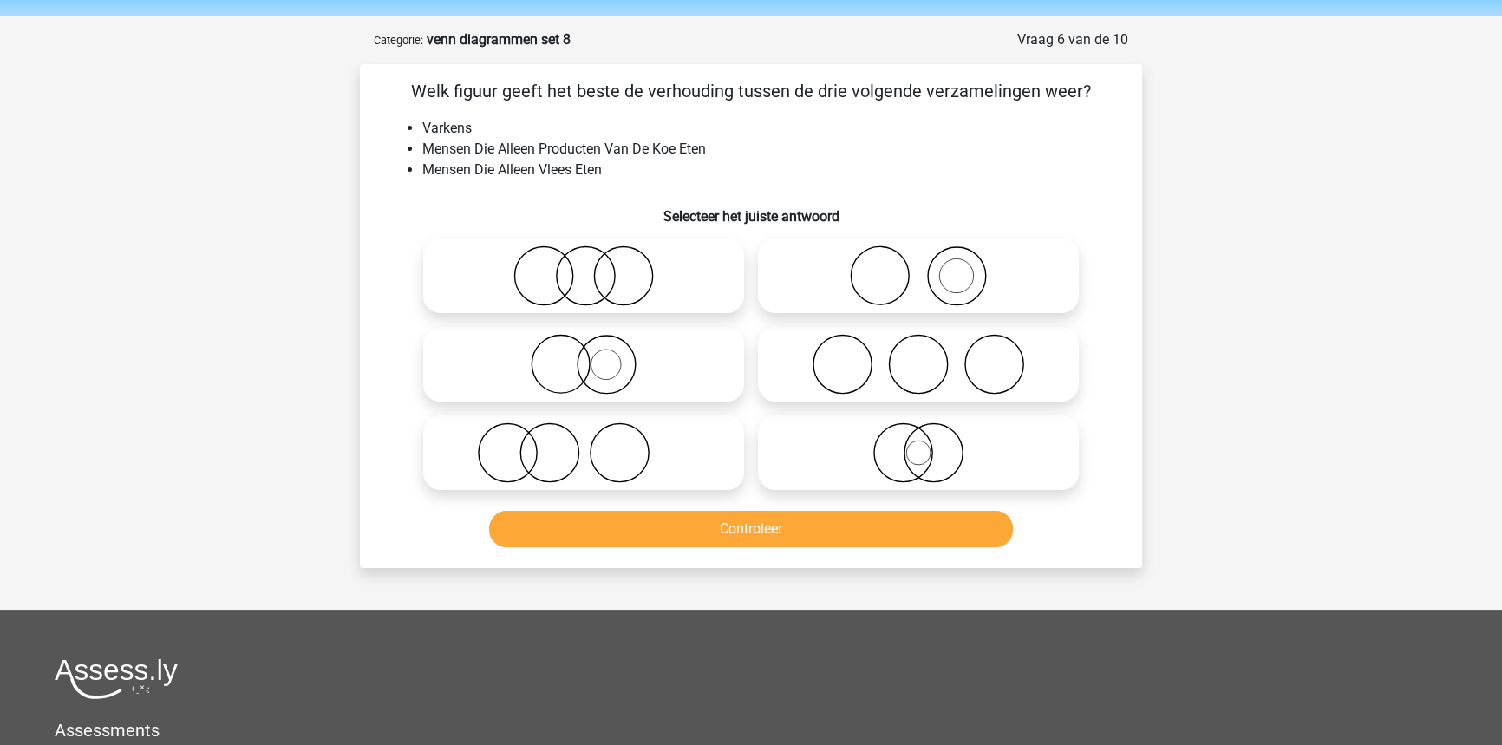
scroll to position [0, 0]
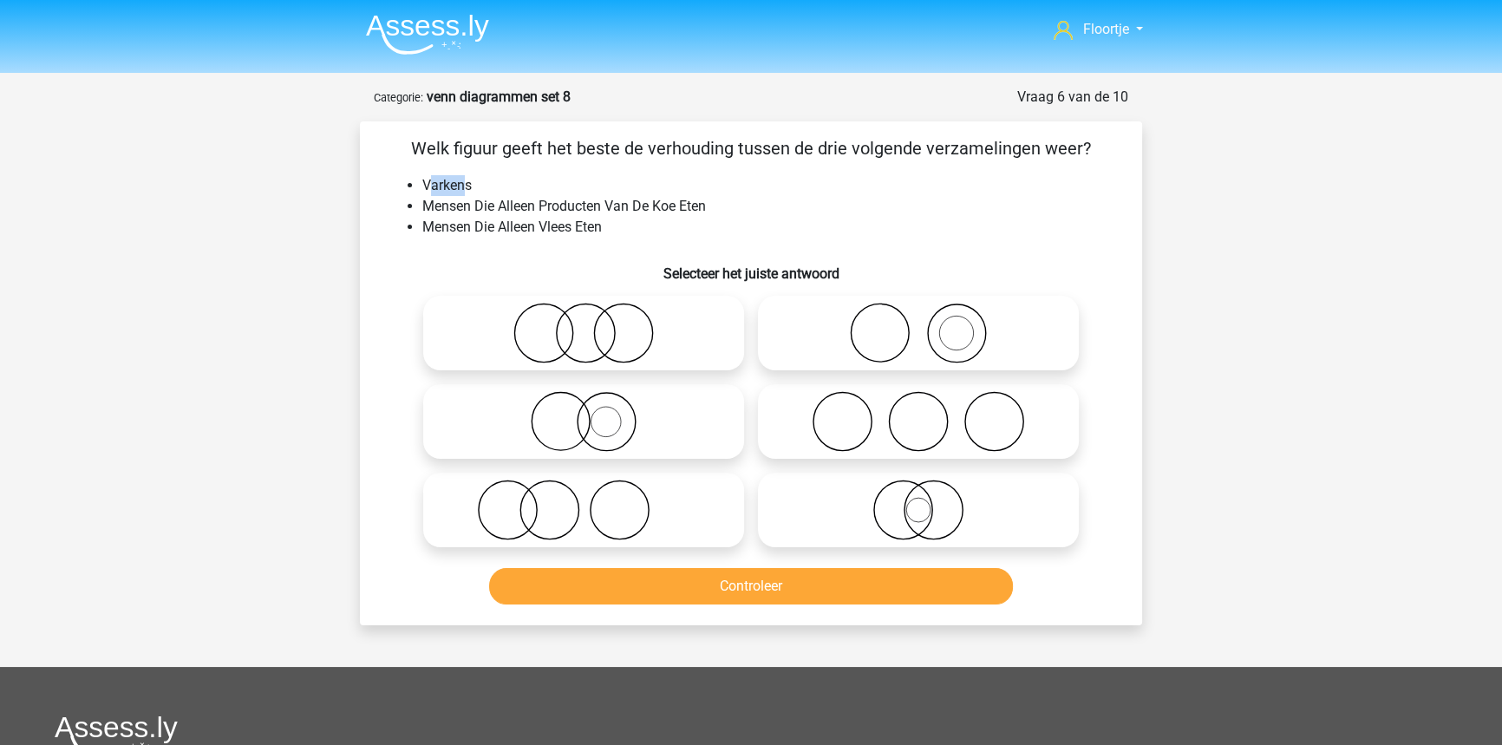
drag, startPoint x: 429, startPoint y: 179, endPoint x: 463, endPoint y: 182, distance: 34.0
click at [463, 182] on li "Varkens" at bounding box center [768, 185] width 692 height 21
drag, startPoint x: 705, startPoint y: 503, endPoint x: 824, endPoint y: 508, distance: 118.9
click at [705, 512] on icon at bounding box center [583, 509] width 307 height 61
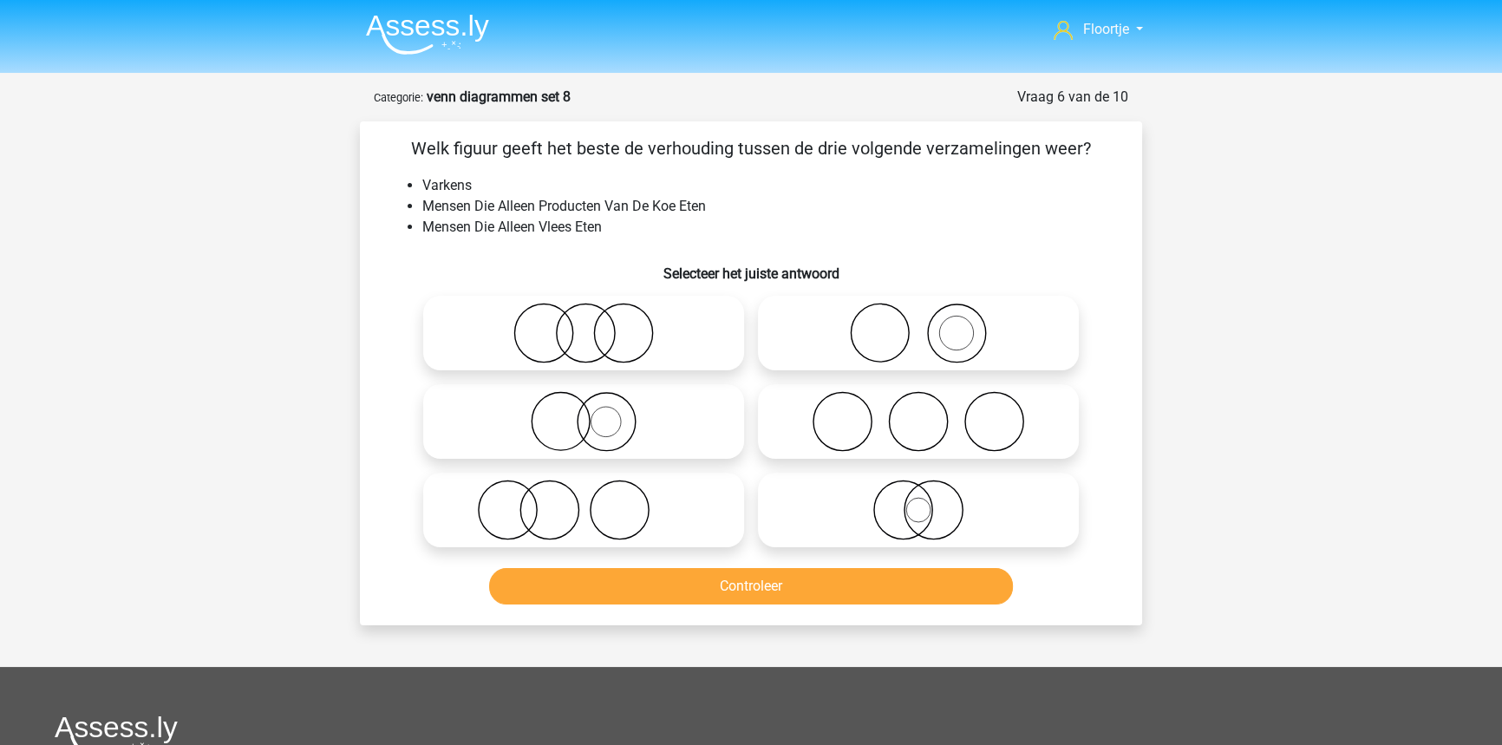
click at [595, 501] on input "radio" at bounding box center [589, 495] width 11 height 11
radio input "true"
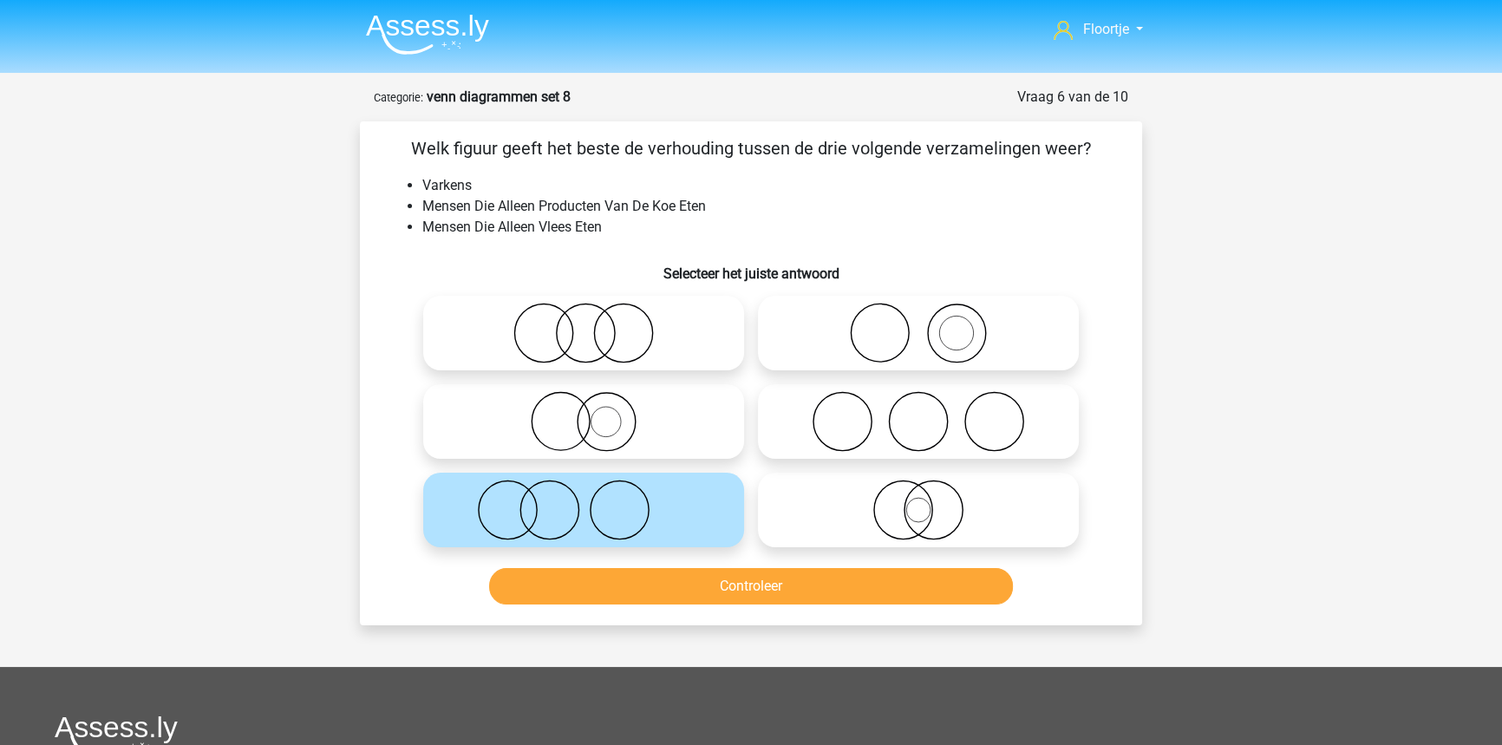
click at [870, 339] on icon at bounding box center [918, 333] width 307 height 61
click at [918, 324] on input "radio" at bounding box center [923, 318] width 11 height 11
radio input "true"
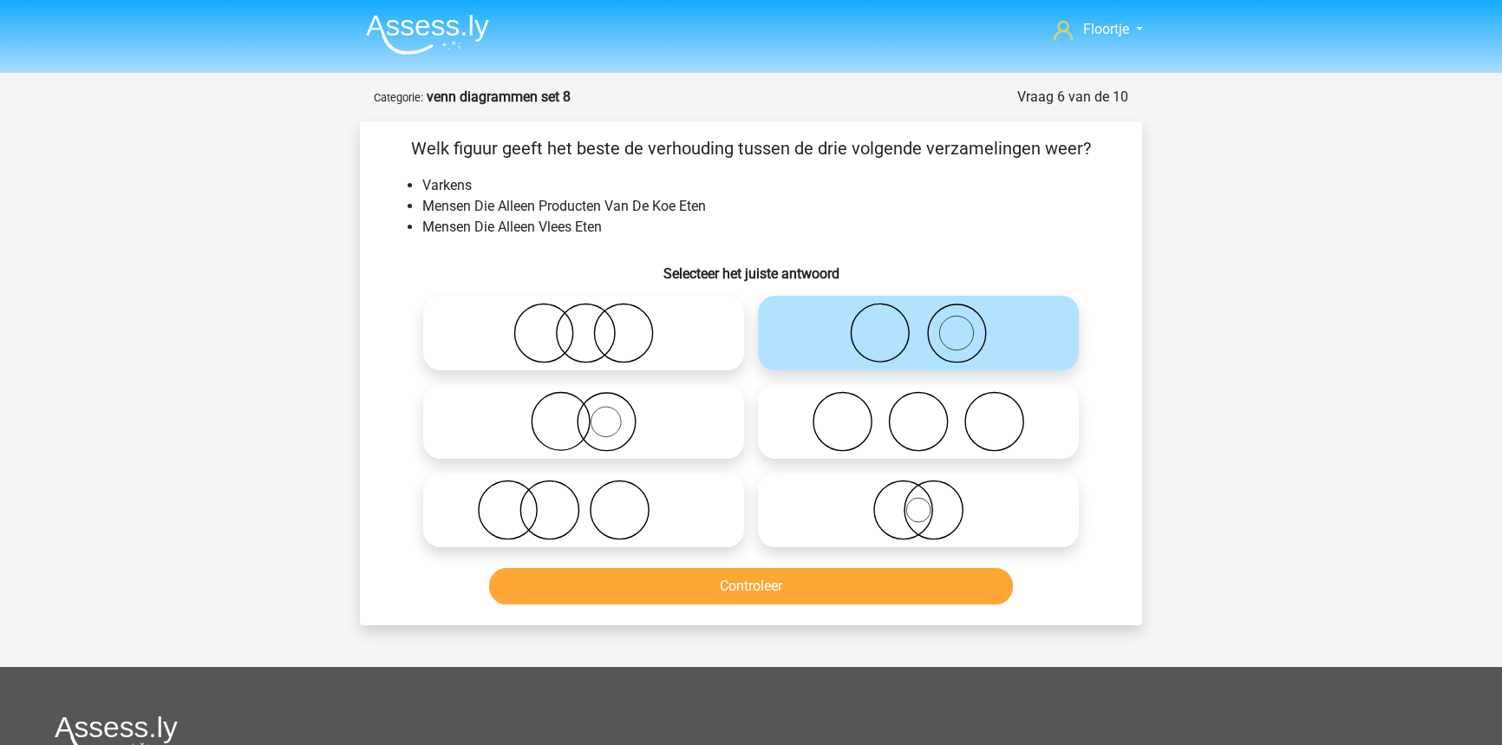
click at [861, 611] on div "Welk figuur geeft het beste de verhouding tussen de drie volgende verzamelingen…" at bounding box center [751, 373] width 782 height 504
click at [848, 597] on button "Controleer" at bounding box center [751, 586] width 525 height 36
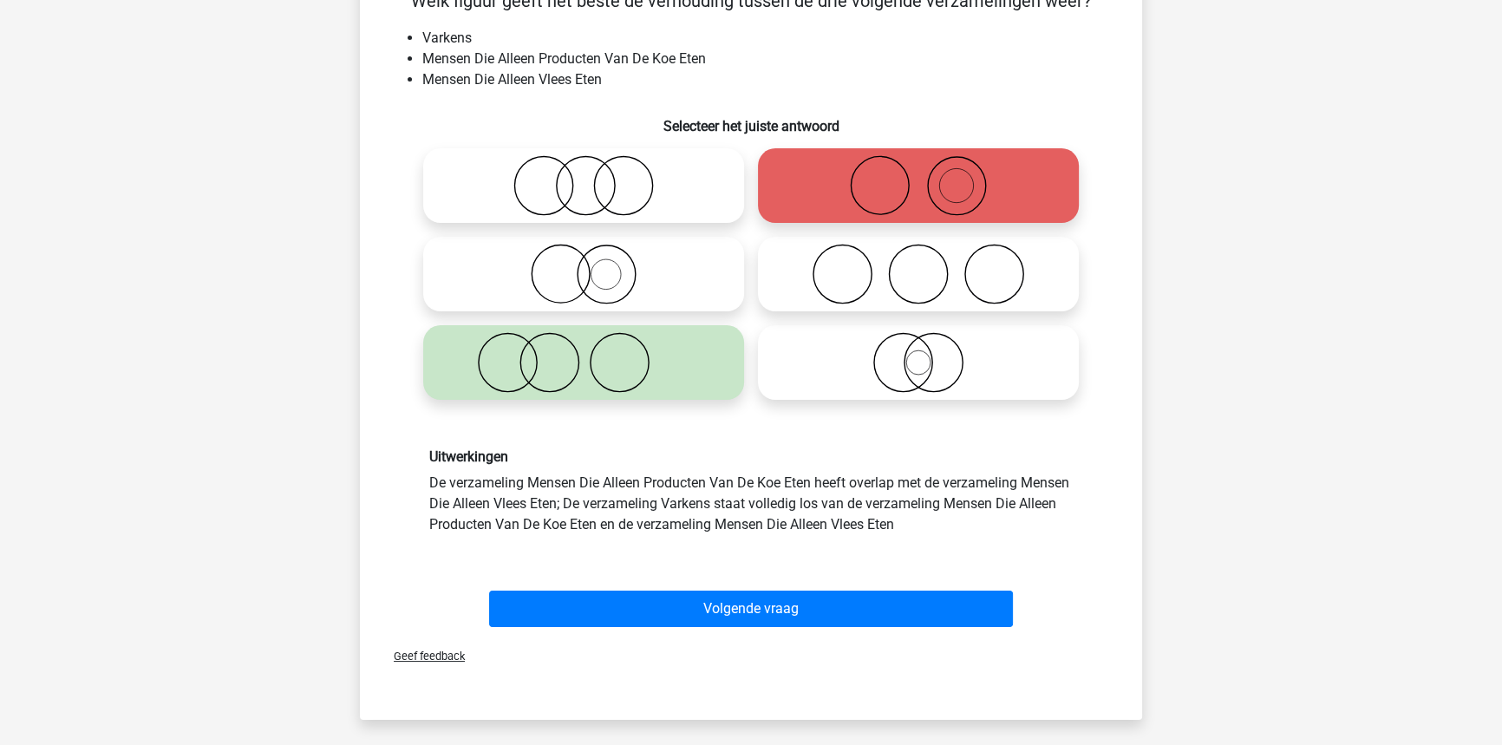
scroll to position [78, 0]
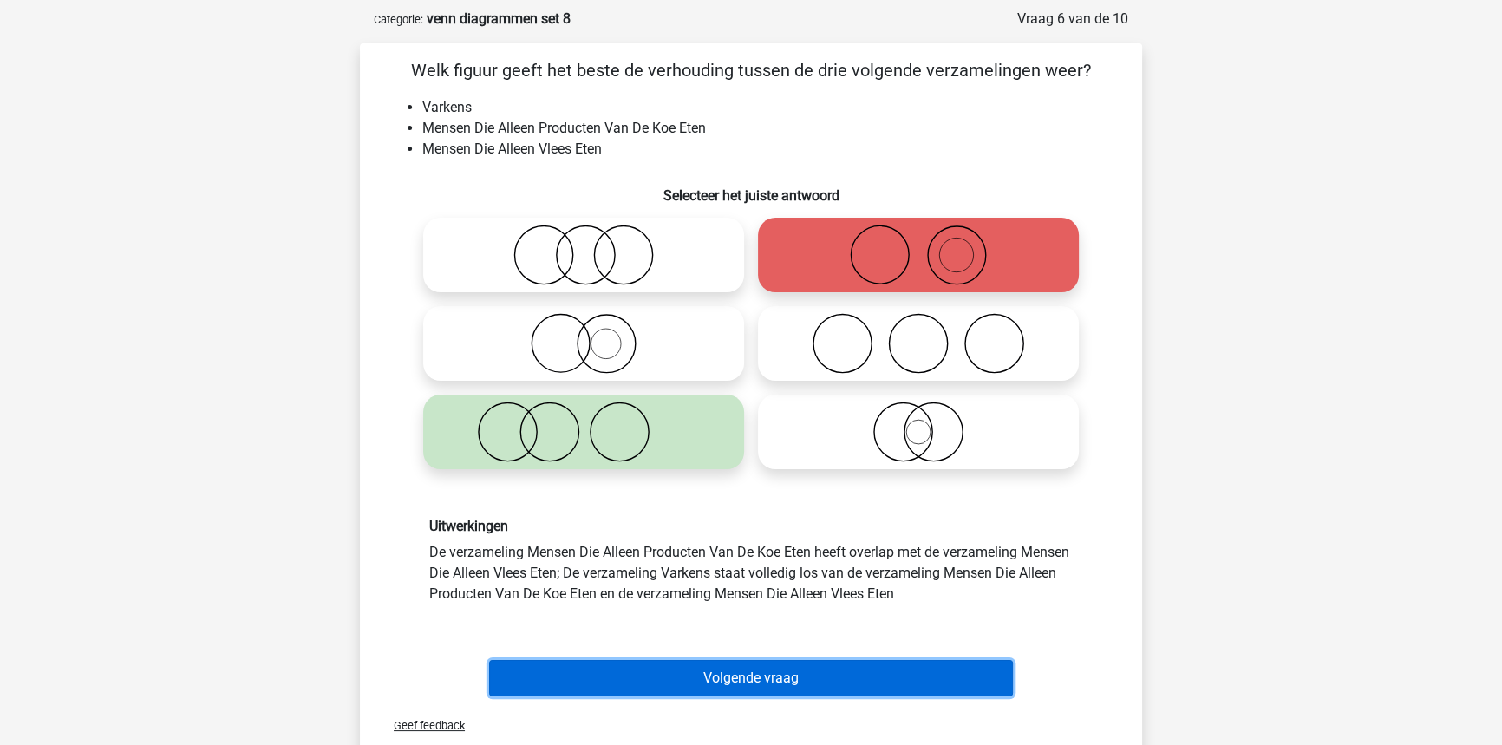
click at [756, 673] on button "Volgende vraag" at bounding box center [751, 678] width 525 height 36
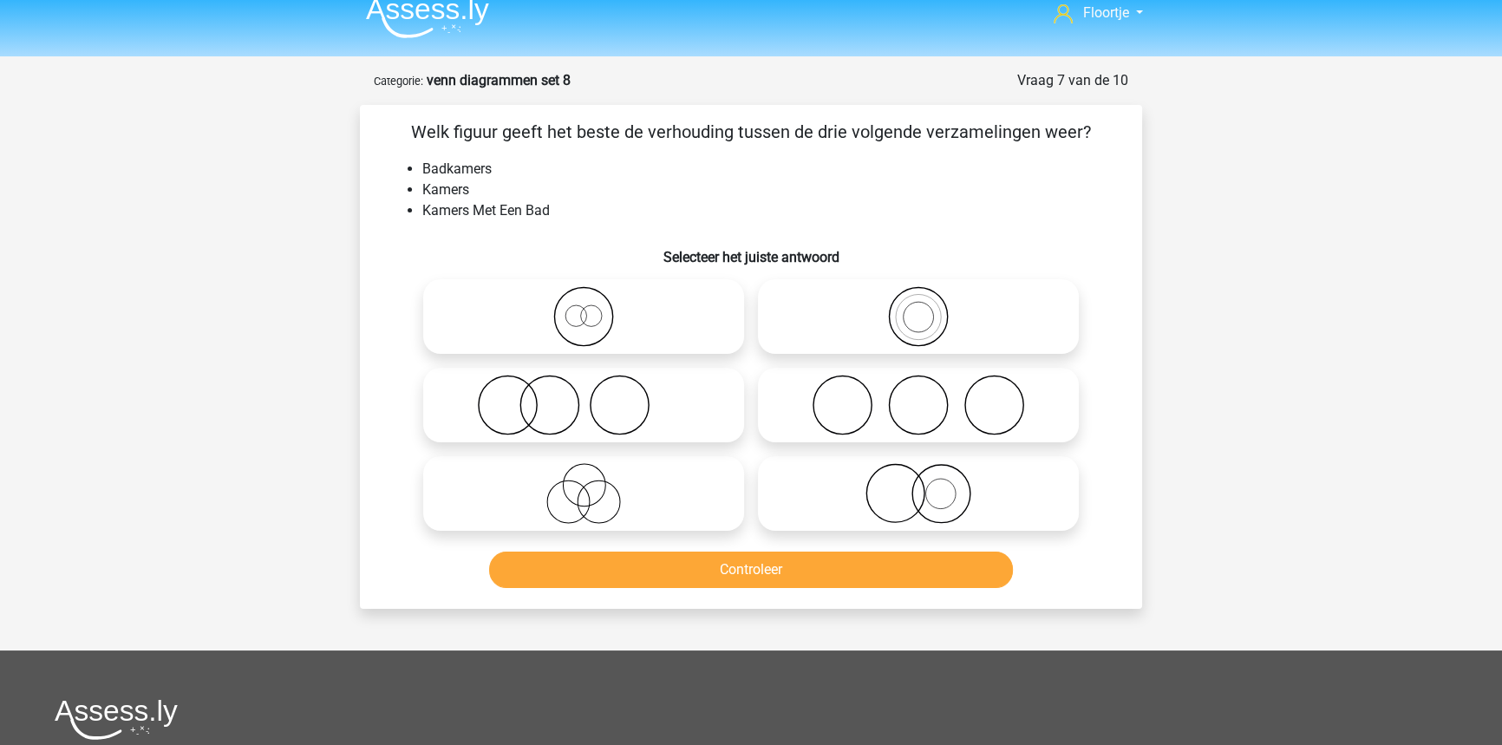
scroll to position [0, 0]
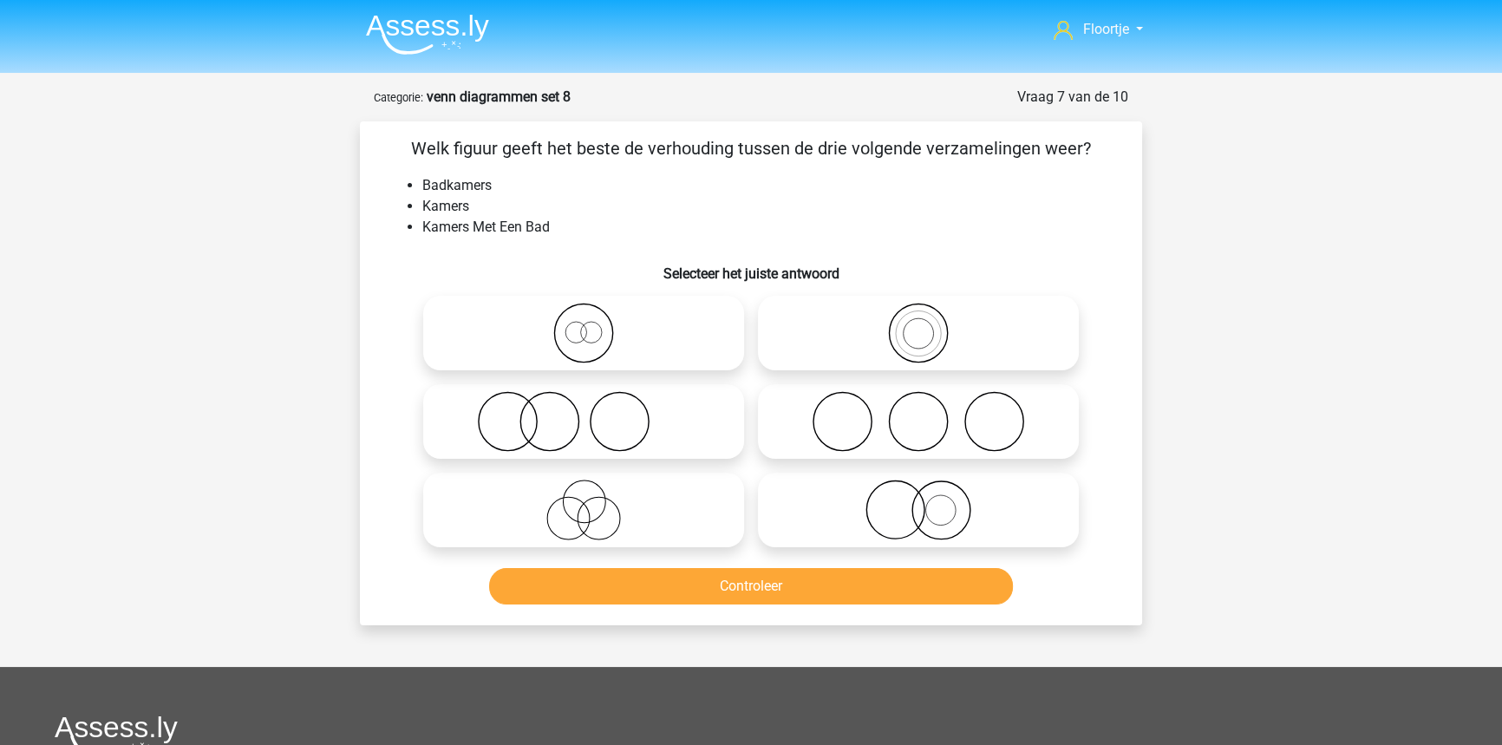
click at [827, 342] on icon at bounding box center [918, 333] width 307 height 61
click at [918, 324] on input "radio" at bounding box center [923, 318] width 11 height 11
radio input "true"
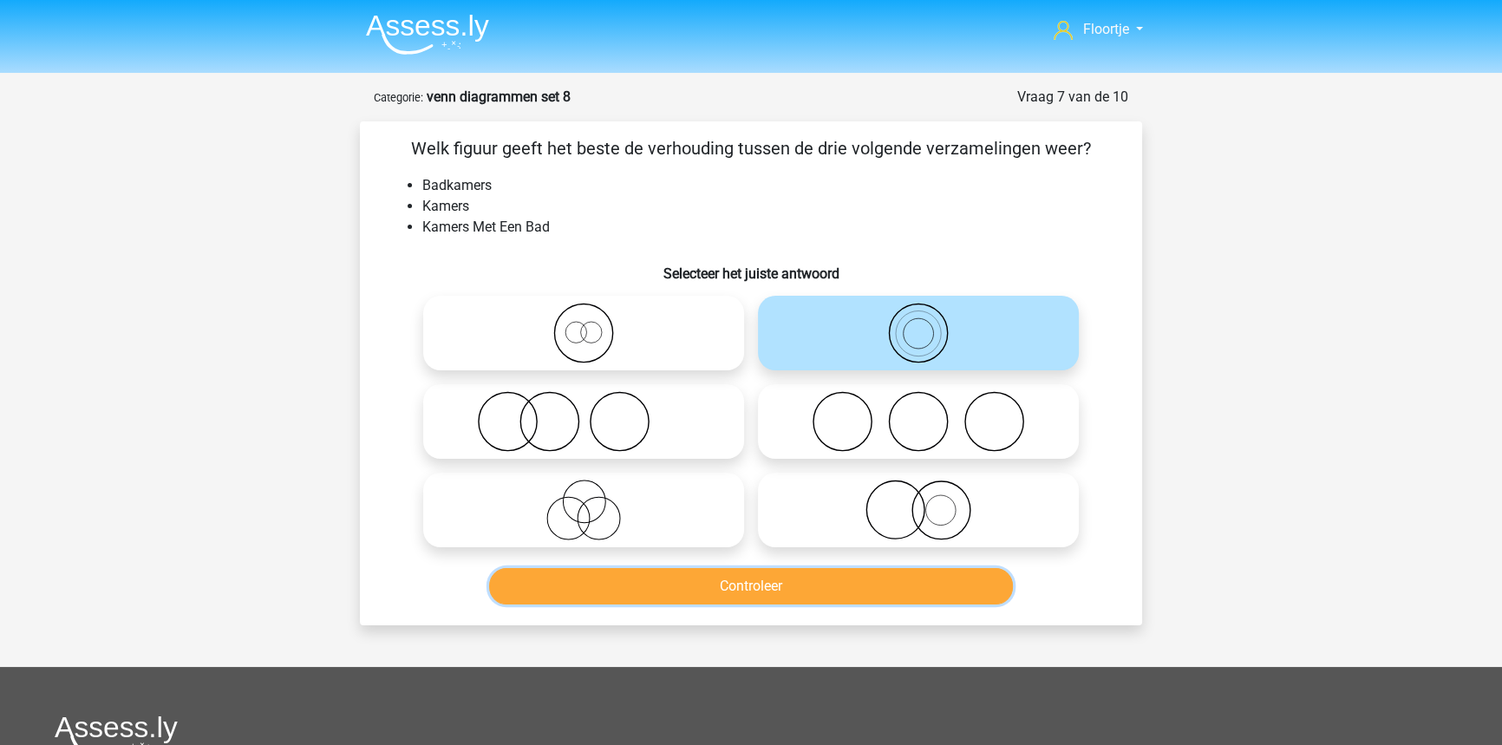
click at [742, 572] on button "Controleer" at bounding box center [751, 586] width 525 height 36
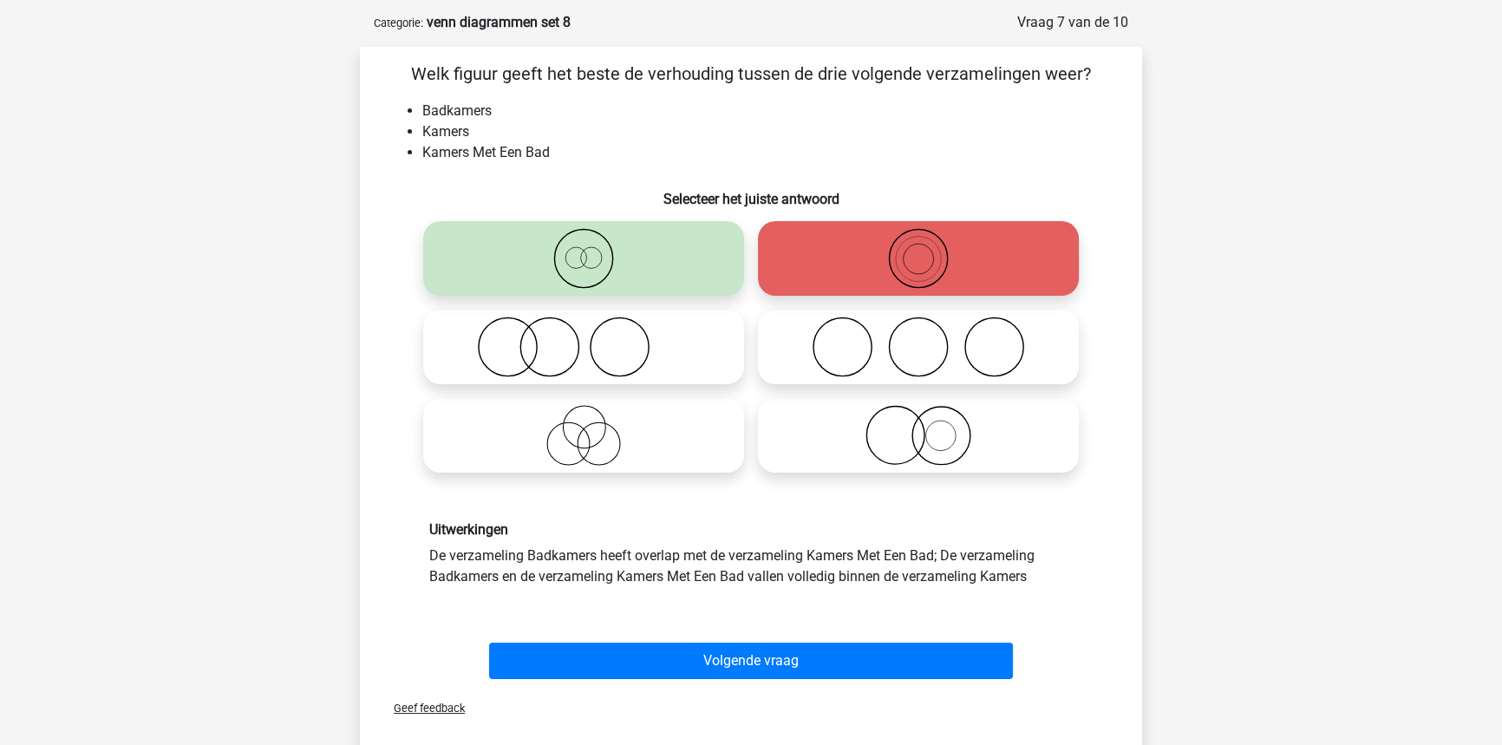
scroll to position [78, 0]
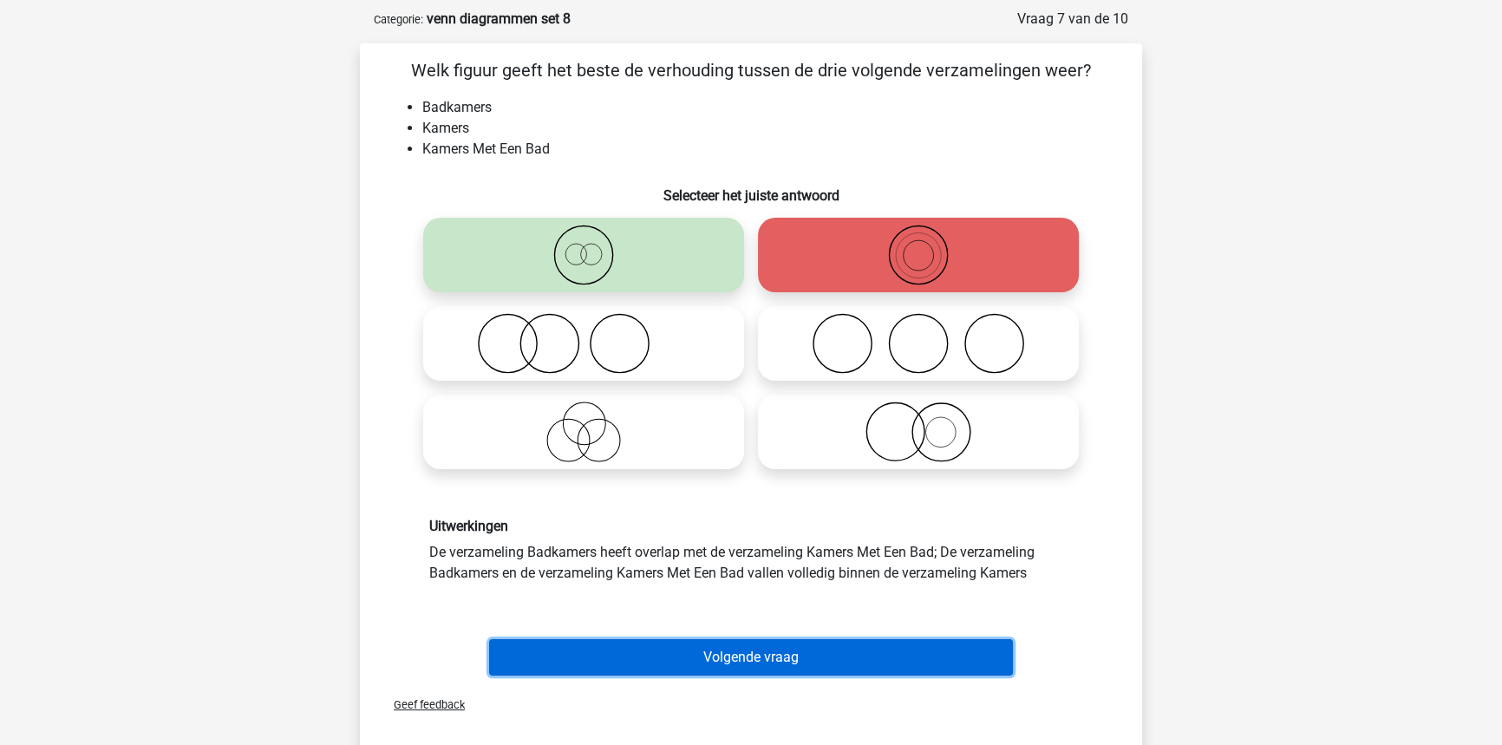
click at [703, 660] on button "Volgende vraag" at bounding box center [751, 657] width 525 height 36
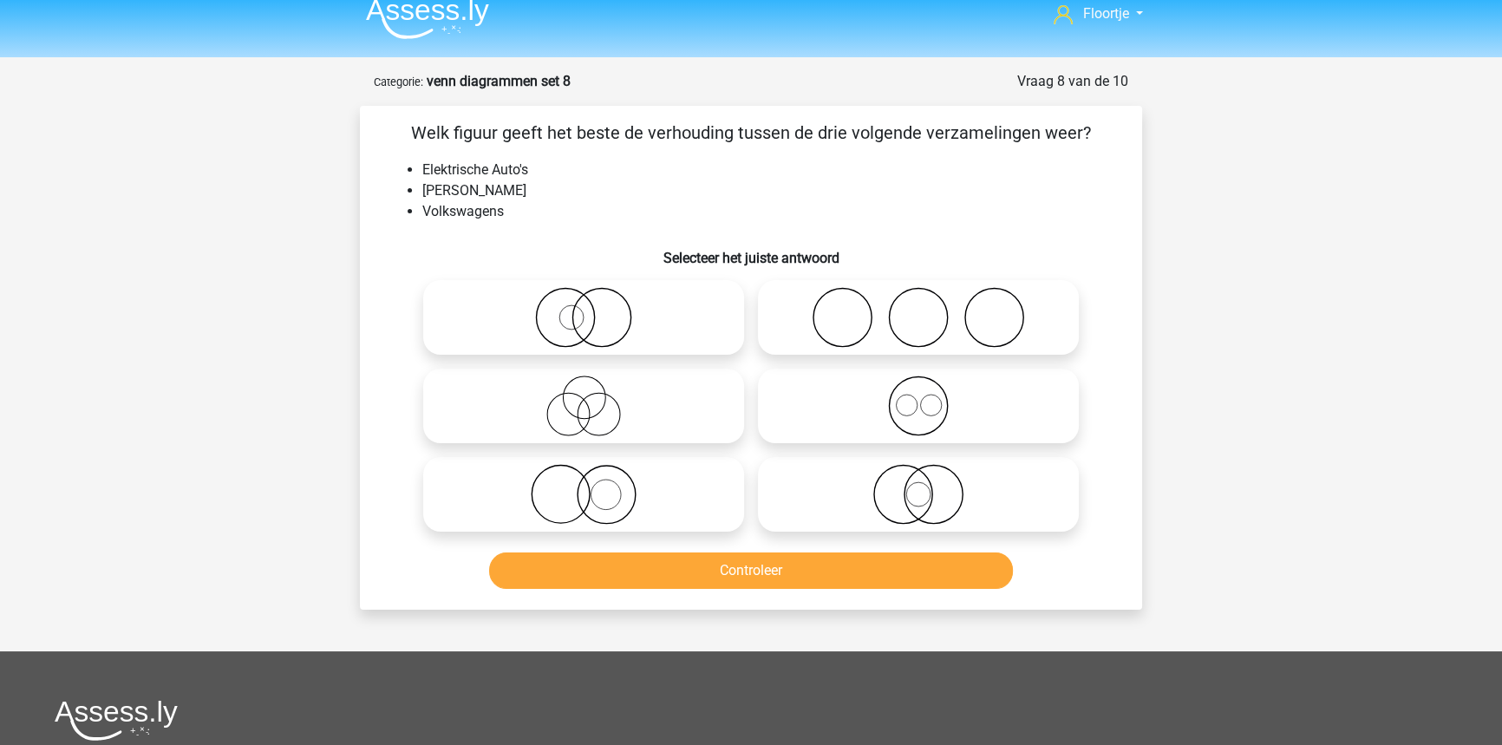
scroll to position [0, 0]
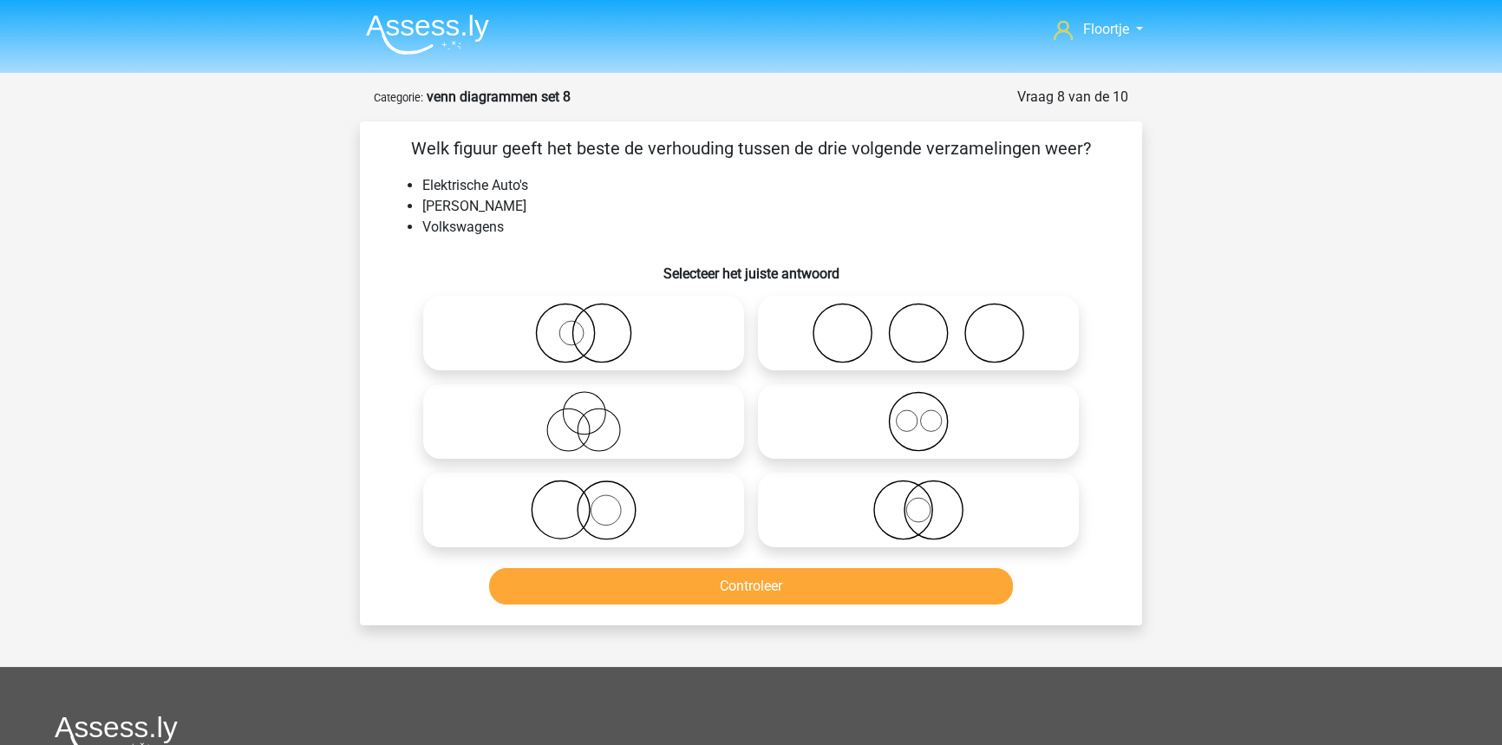
click at [523, 338] on icon at bounding box center [583, 333] width 307 height 61
click at [584, 324] on input "radio" at bounding box center [589, 318] width 11 height 11
radio input "true"
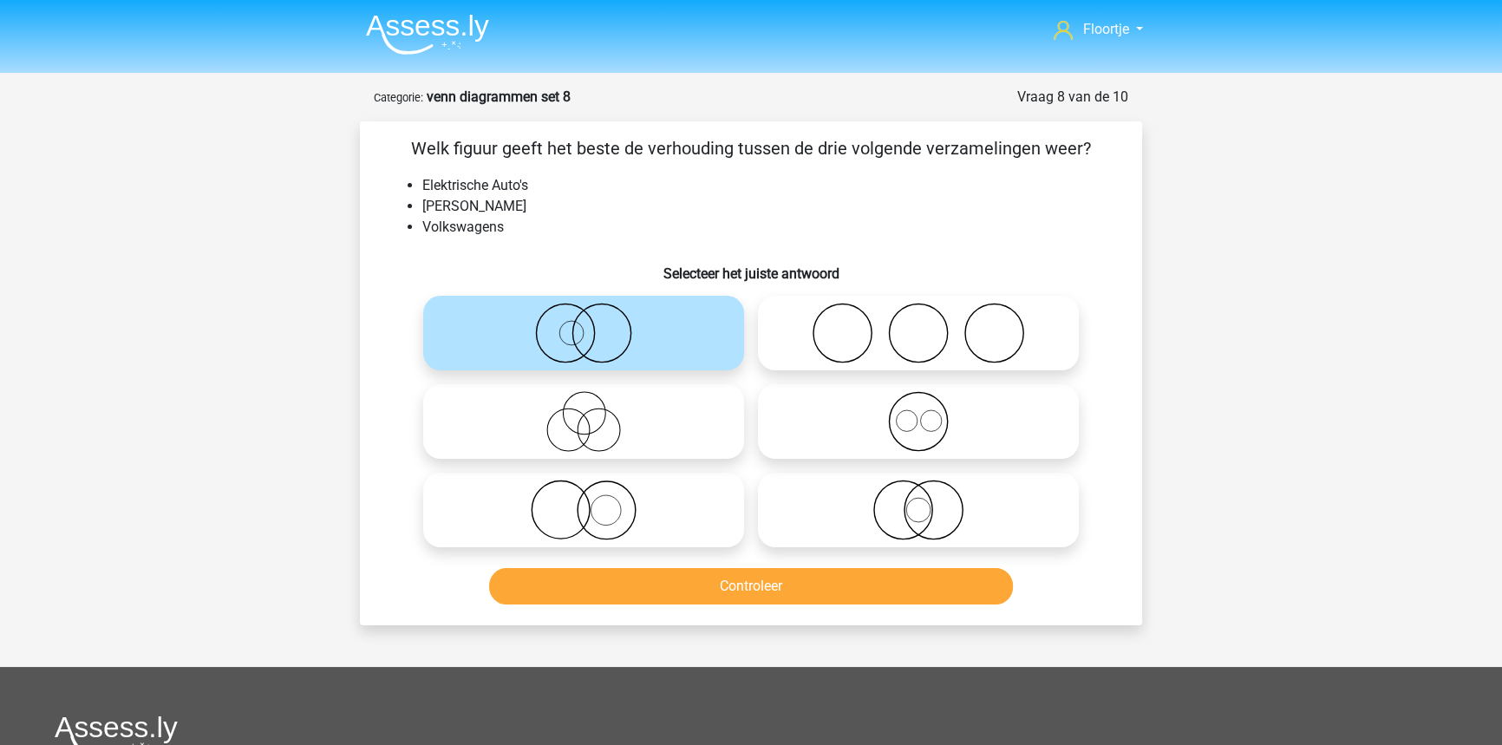
drag, startPoint x: 635, startPoint y: 518, endPoint x: 636, endPoint y: 529, distance: 11.4
click at [634, 518] on icon at bounding box center [583, 509] width 307 height 61
click at [595, 501] on input "radio" at bounding box center [589, 495] width 11 height 11
radio input "true"
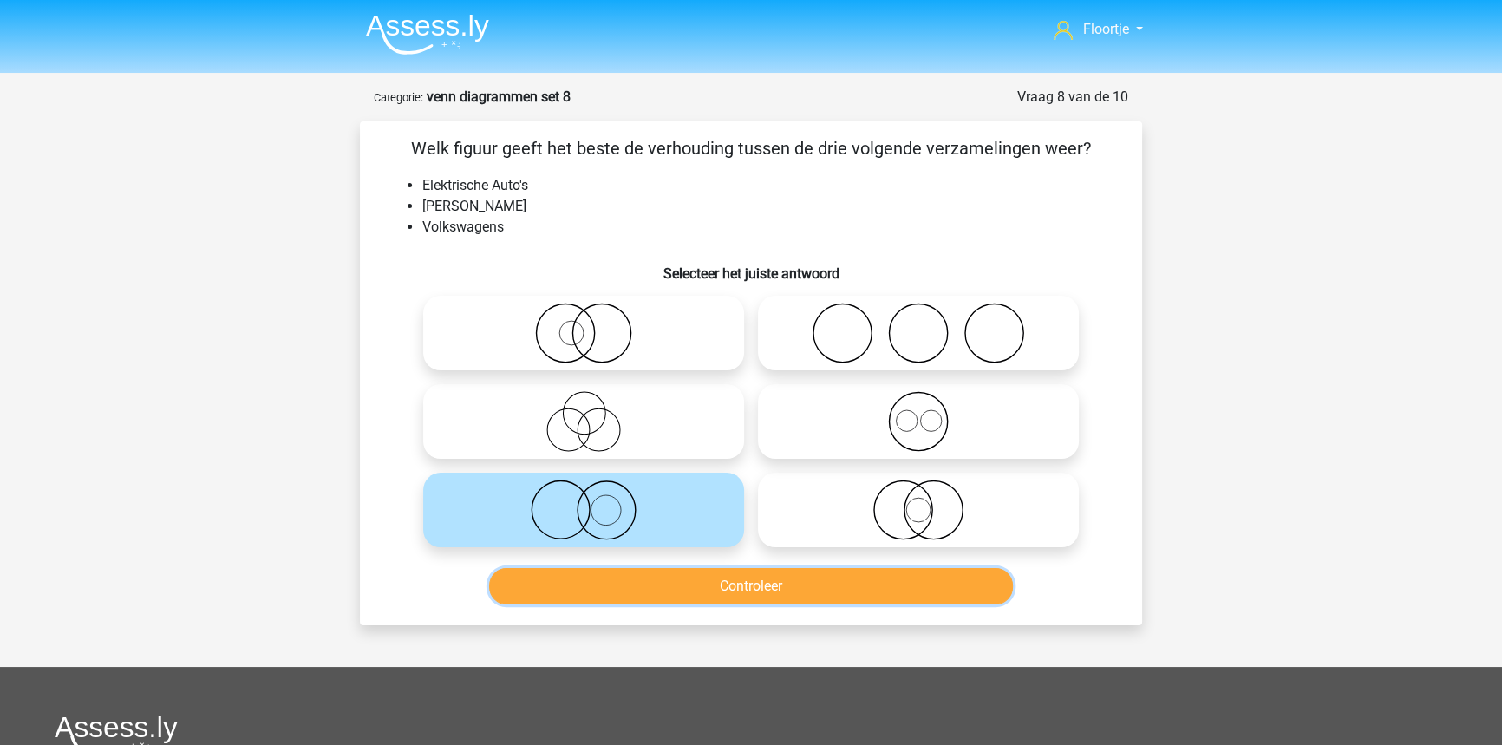
click at [661, 597] on button "Controleer" at bounding box center [751, 586] width 525 height 36
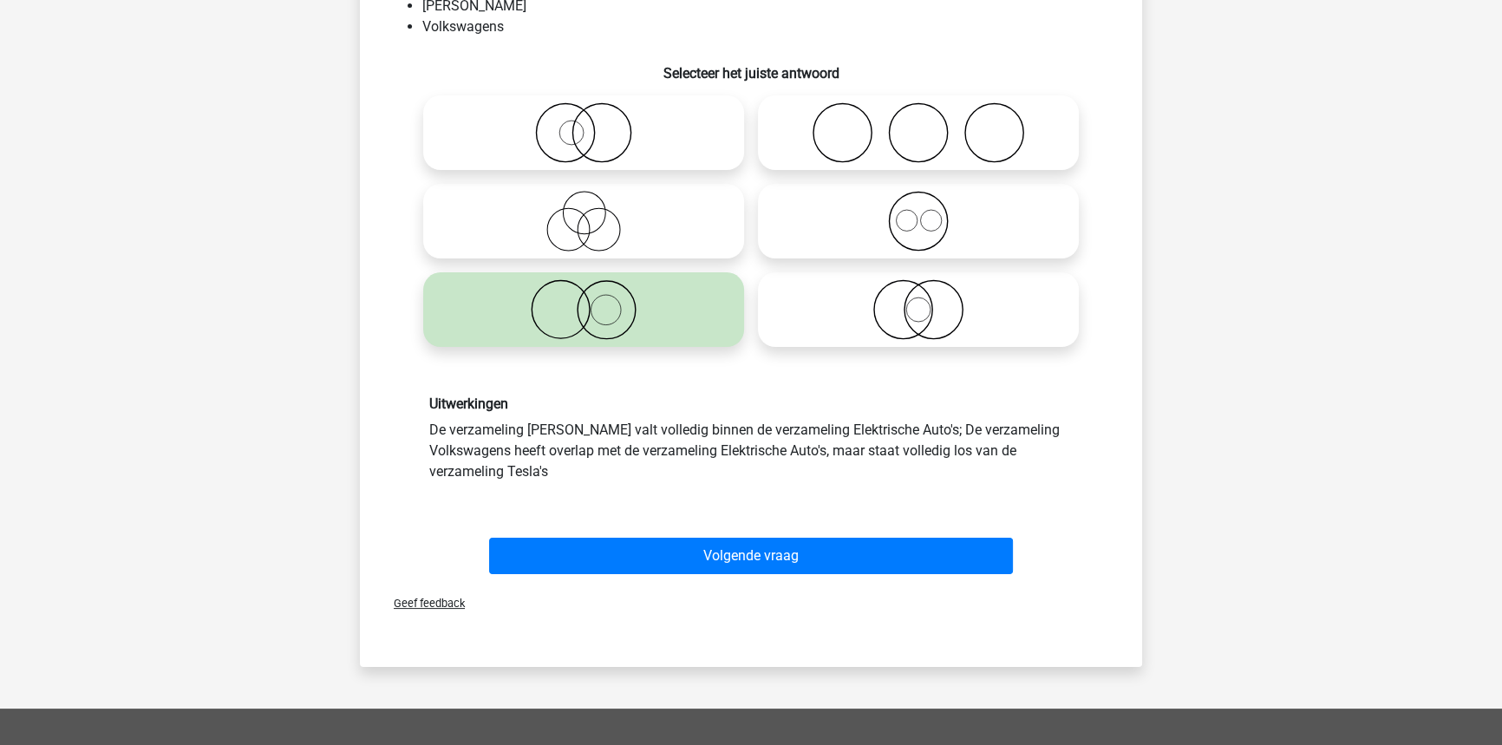
scroll to position [236, 0]
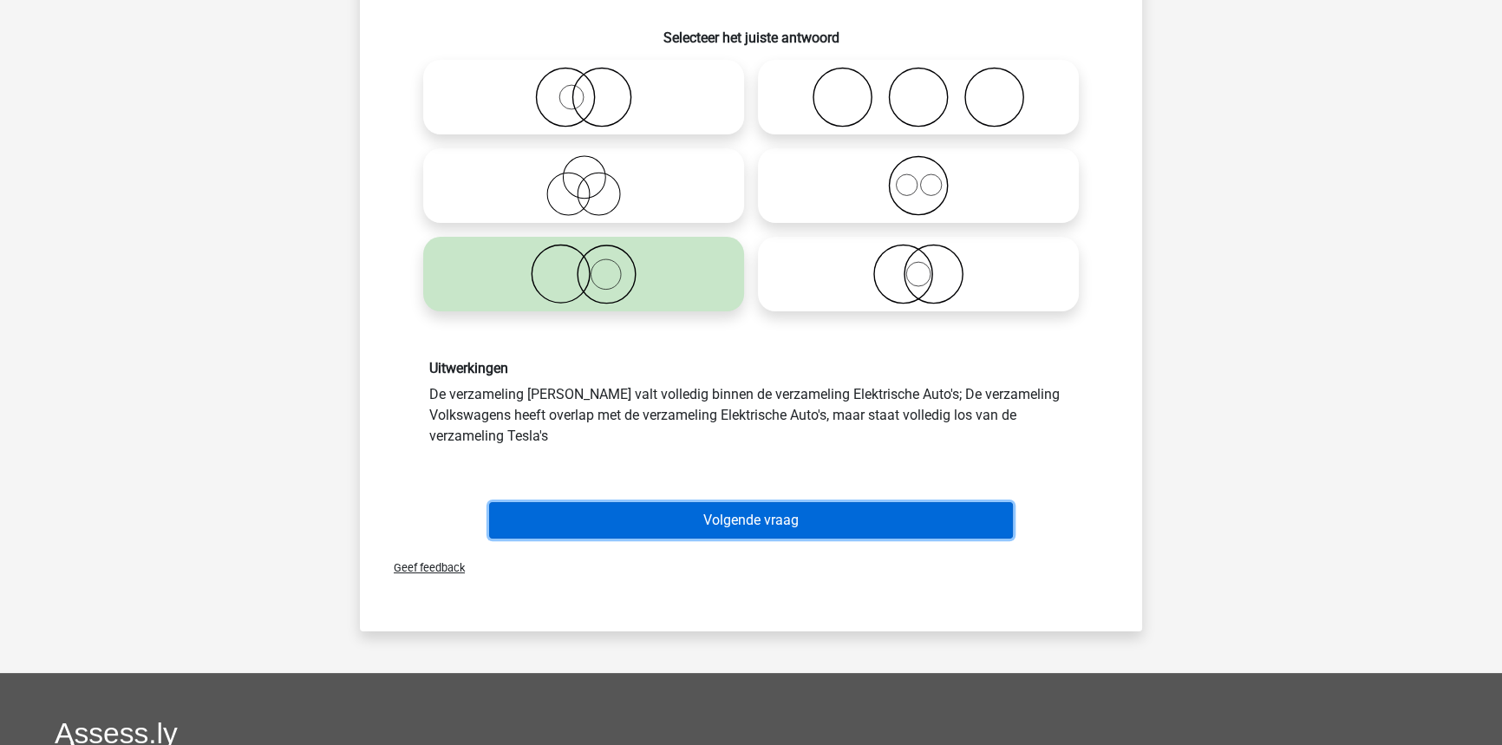
click at [713, 536] on button "Volgende vraag" at bounding box center [751, 520] width 525 height 36
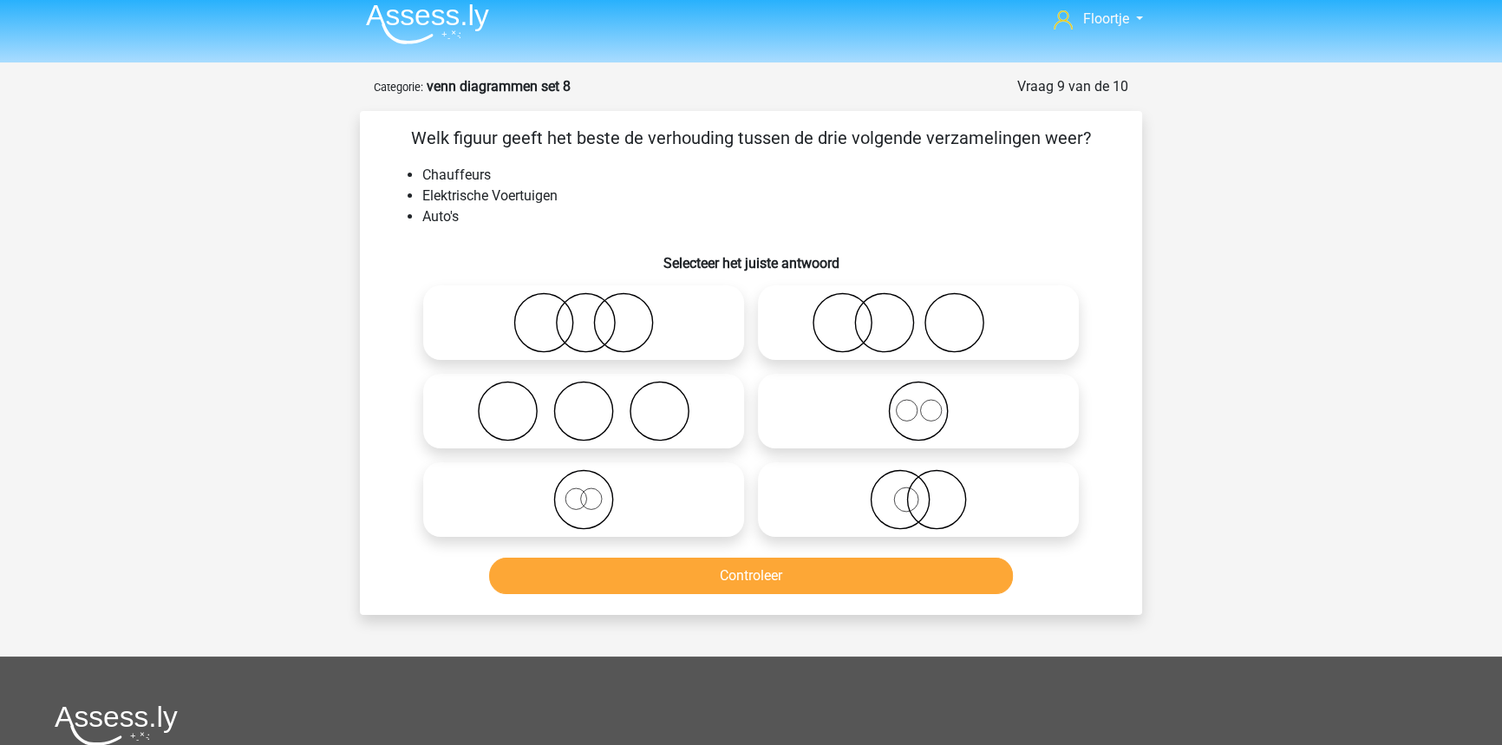
scroll to position [0, 0]
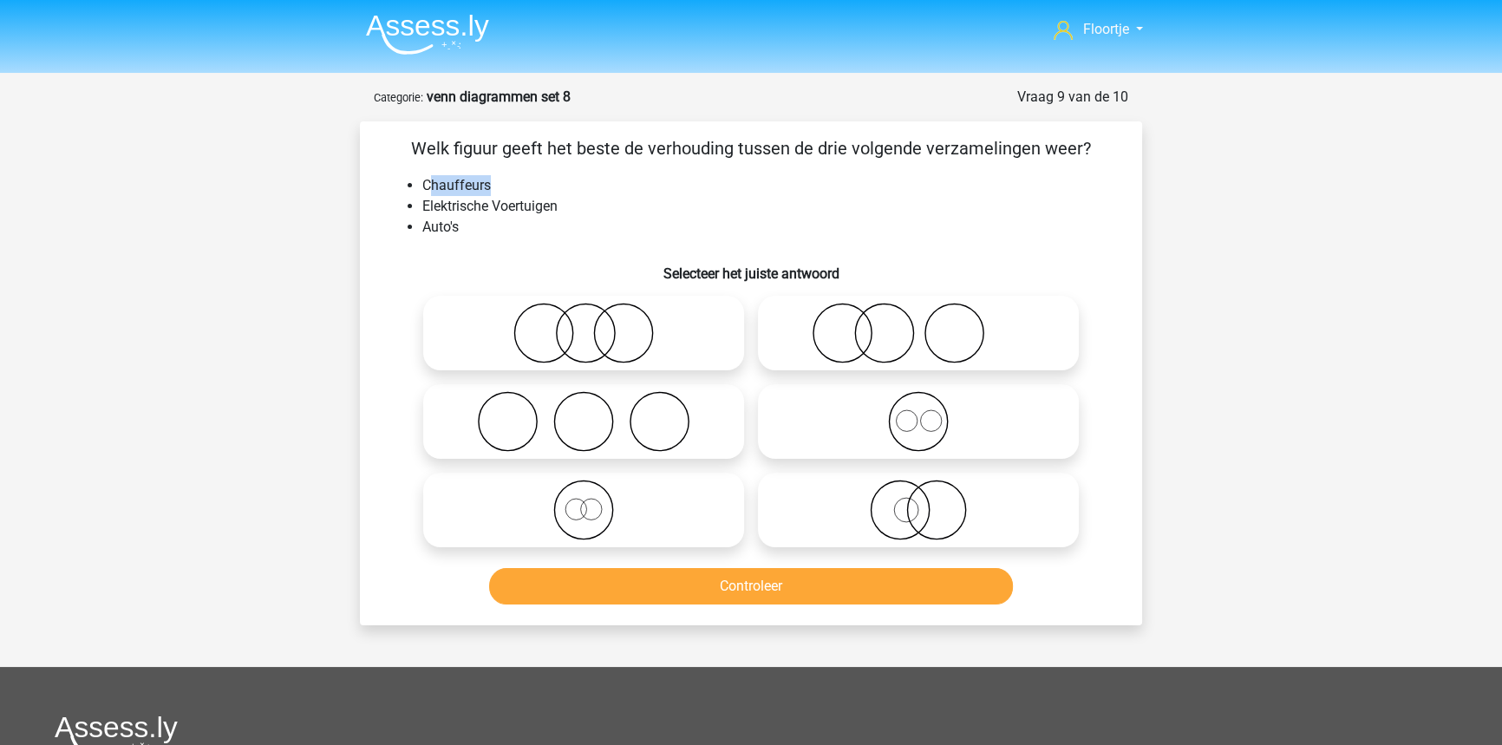
drag, startPoint x: 427, startPoint y: 182, endPoint x: 496, endPoint y: 187, distance: 69.6
click at [496, 188] on li "Chauffeurs" at bounding box center [768, 185] width 692 height 21
click at [499, 187] on li "Chauffeurs" at bounding box center [768, 185] width 692 height 21
click at [498, 187] on li "Chauffeurs" at bounding box center [768, 185] width 692 height 21
click at [863, 353] on circle at bounding box center [884, 333] width 58 height 58
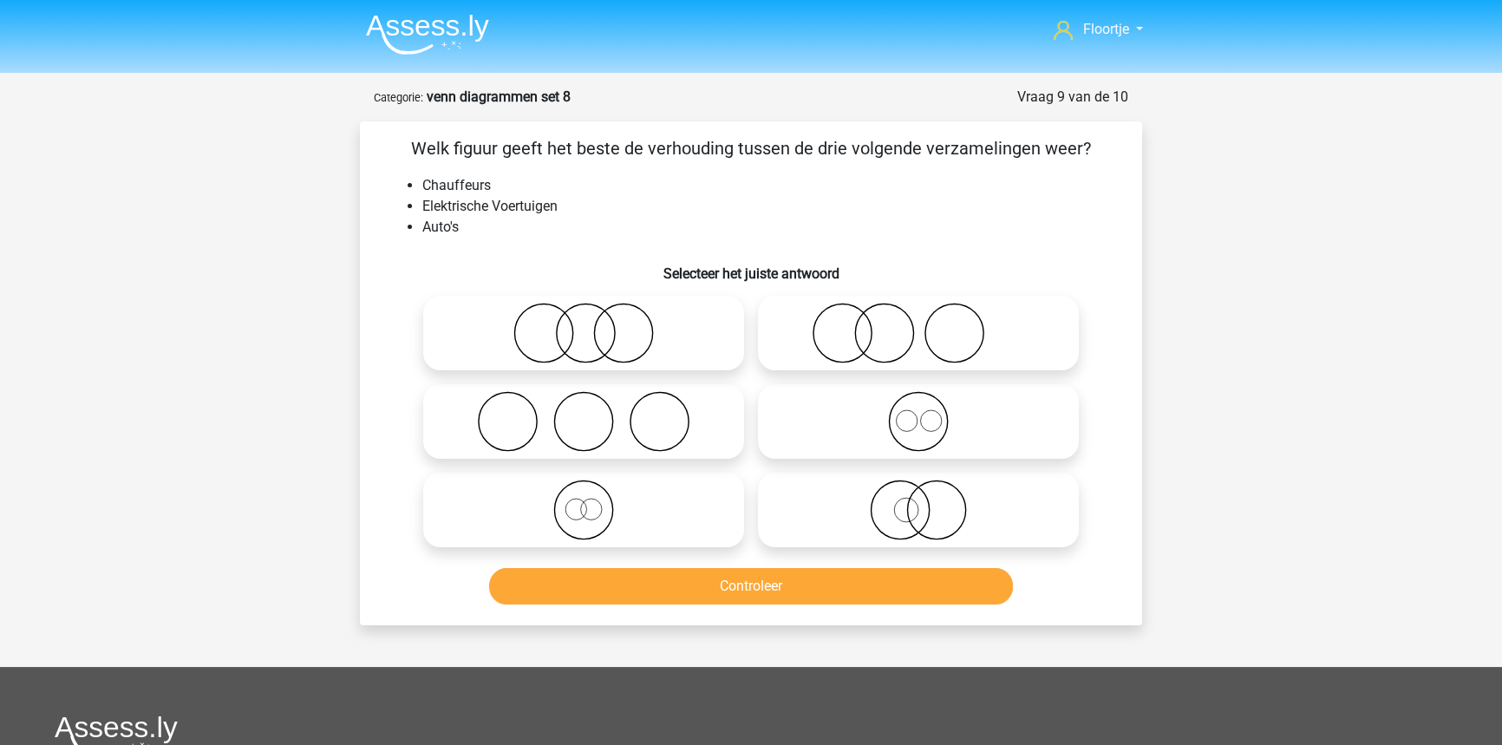
click at [918, 324] on input "radio" at bounding box center [923, 318] width 11 height 11
radio input "true"
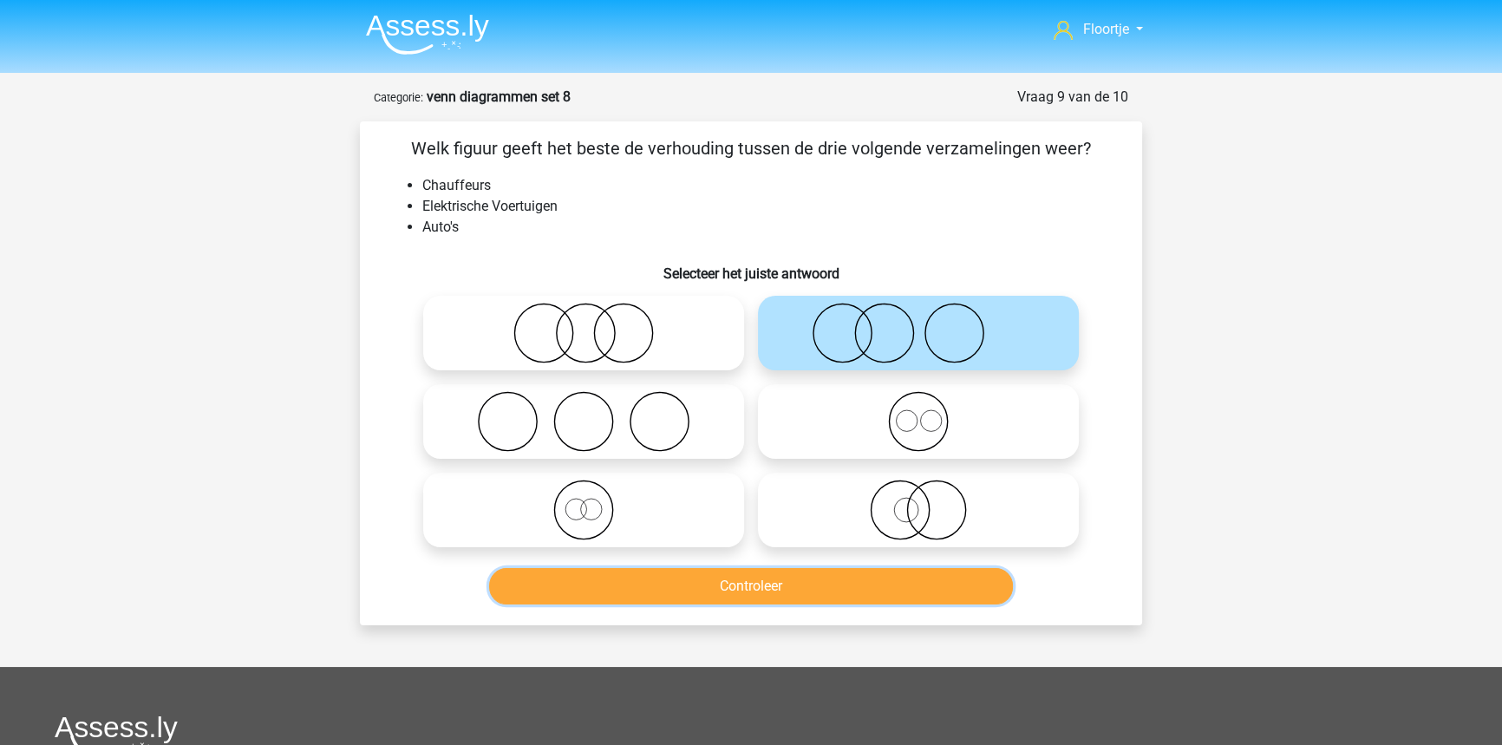
click at [805, 579] on button "Controleer" at bounding box center [751, 586] width 525 height 36
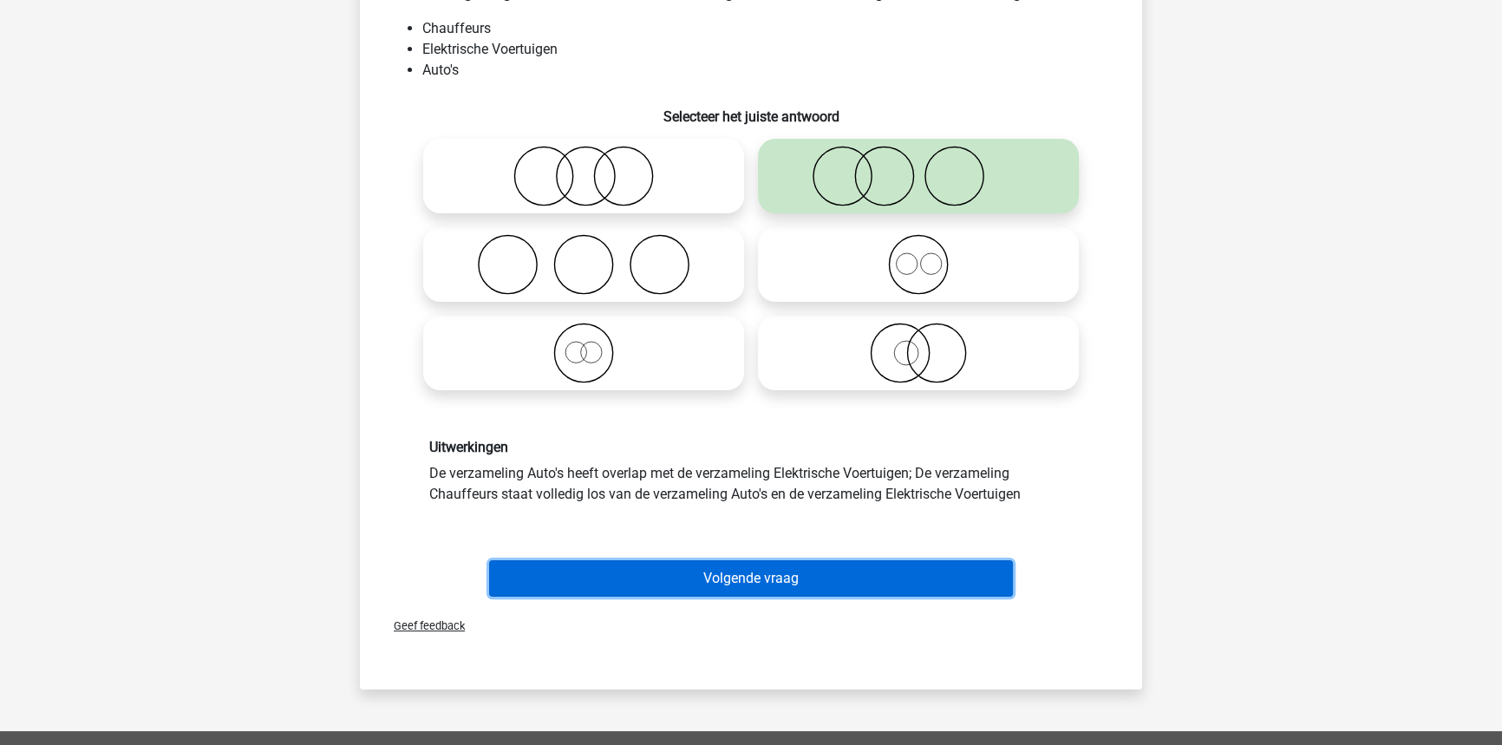
click at [814, 581] on button "Volgende vraag" at bounding box center [751, 578] width 525 height 36
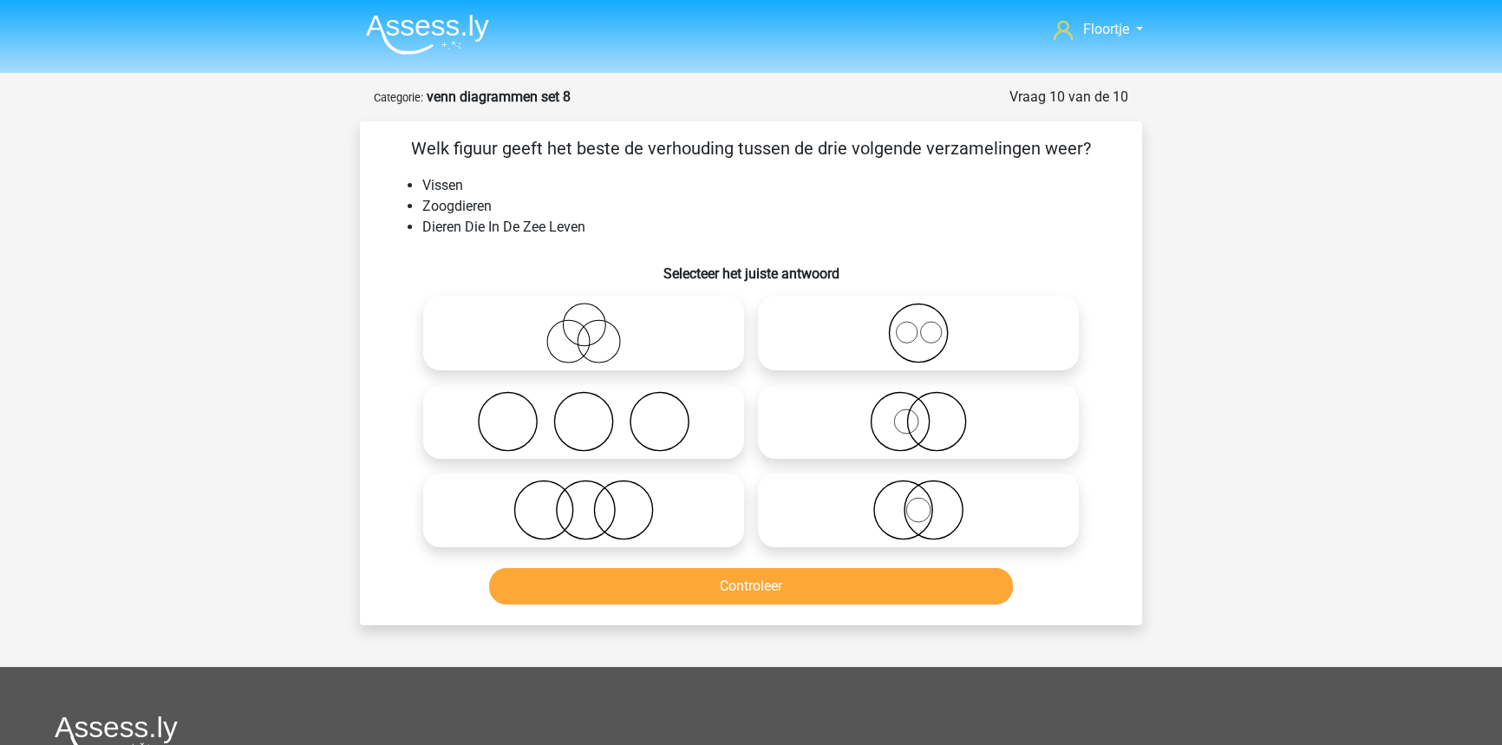
click at [586, 394] on icon at bounding box center [583, 421] width 307 height 61
click at [586, 401] on input "radio" at bounding box center [589, 406] width 11 height 11
radio input "true"
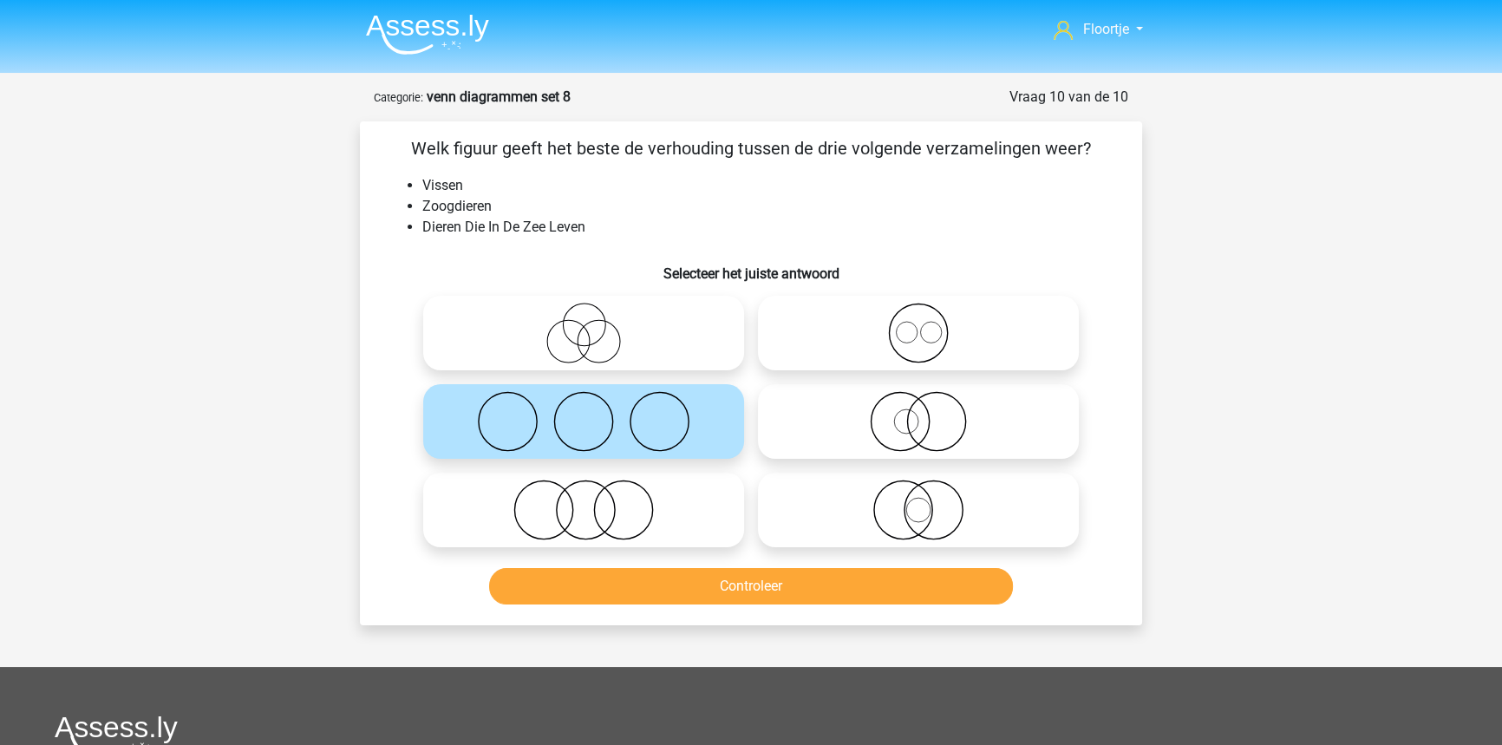
click at [676, 490] on icon at bounding box center [583, 509] width 307 height 61
click at [595, 490] on input "radio" at bounding box center [589, 495] width 11 height 11
radio input "true"
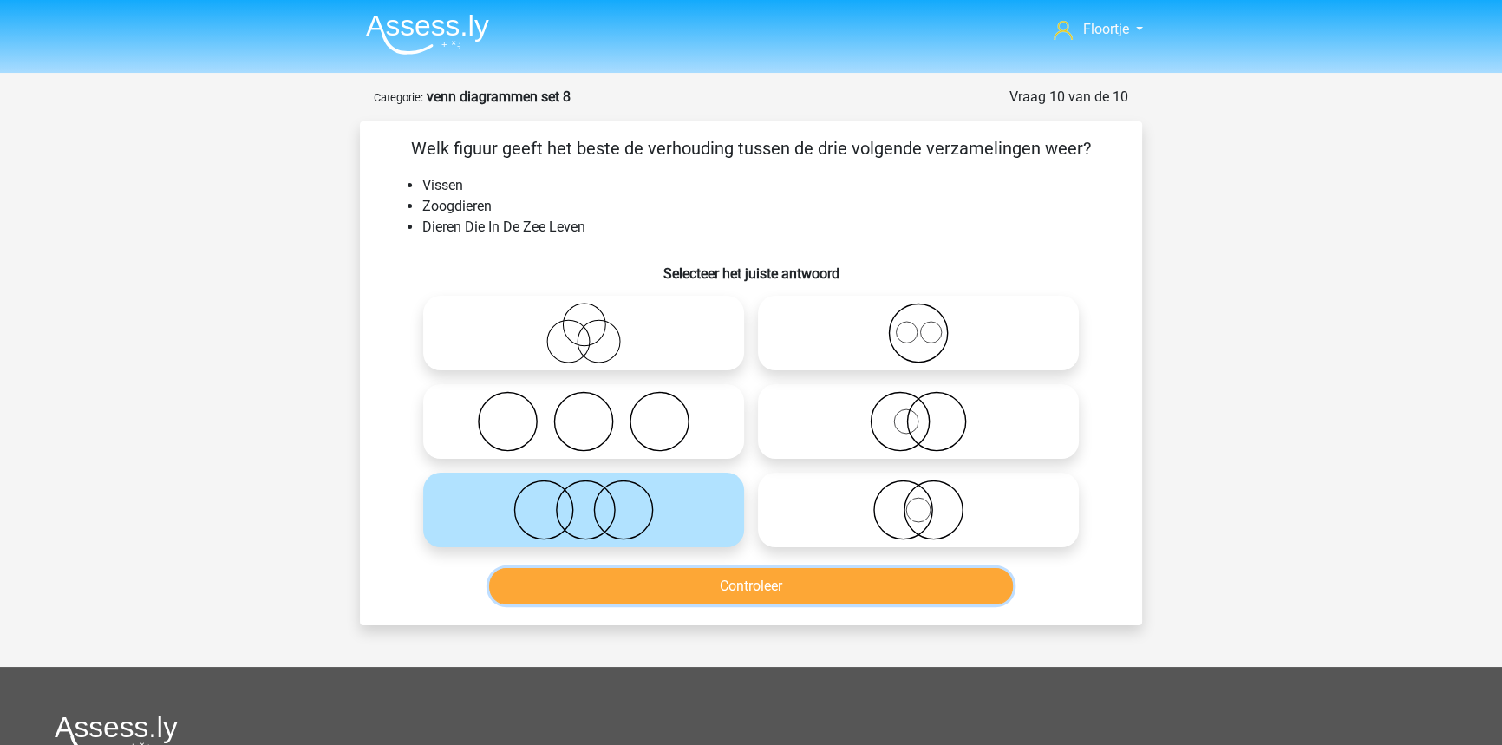
click at [945, 581] on button "Controleer" at bounding box center [751, 586] width 525 height 36
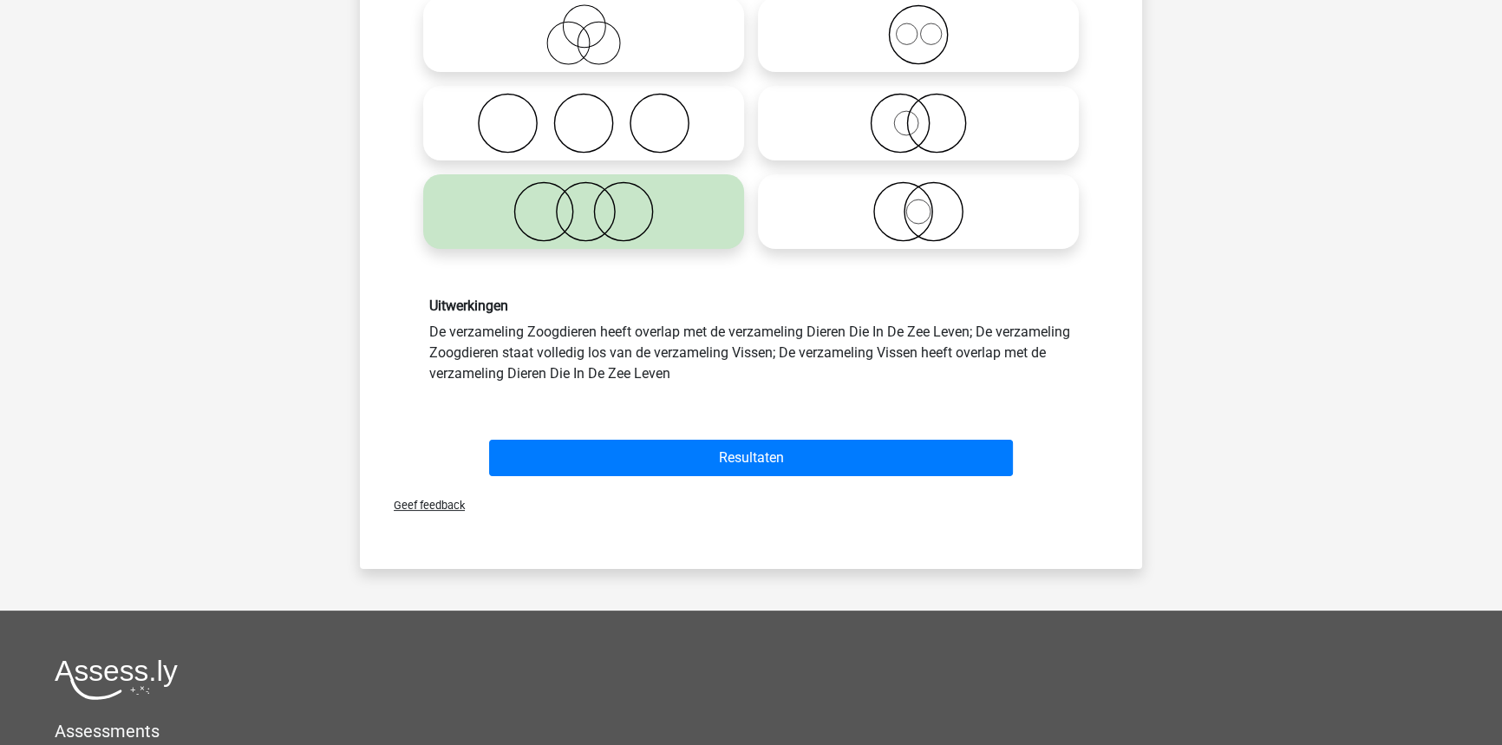
scroll to position [315, 0]
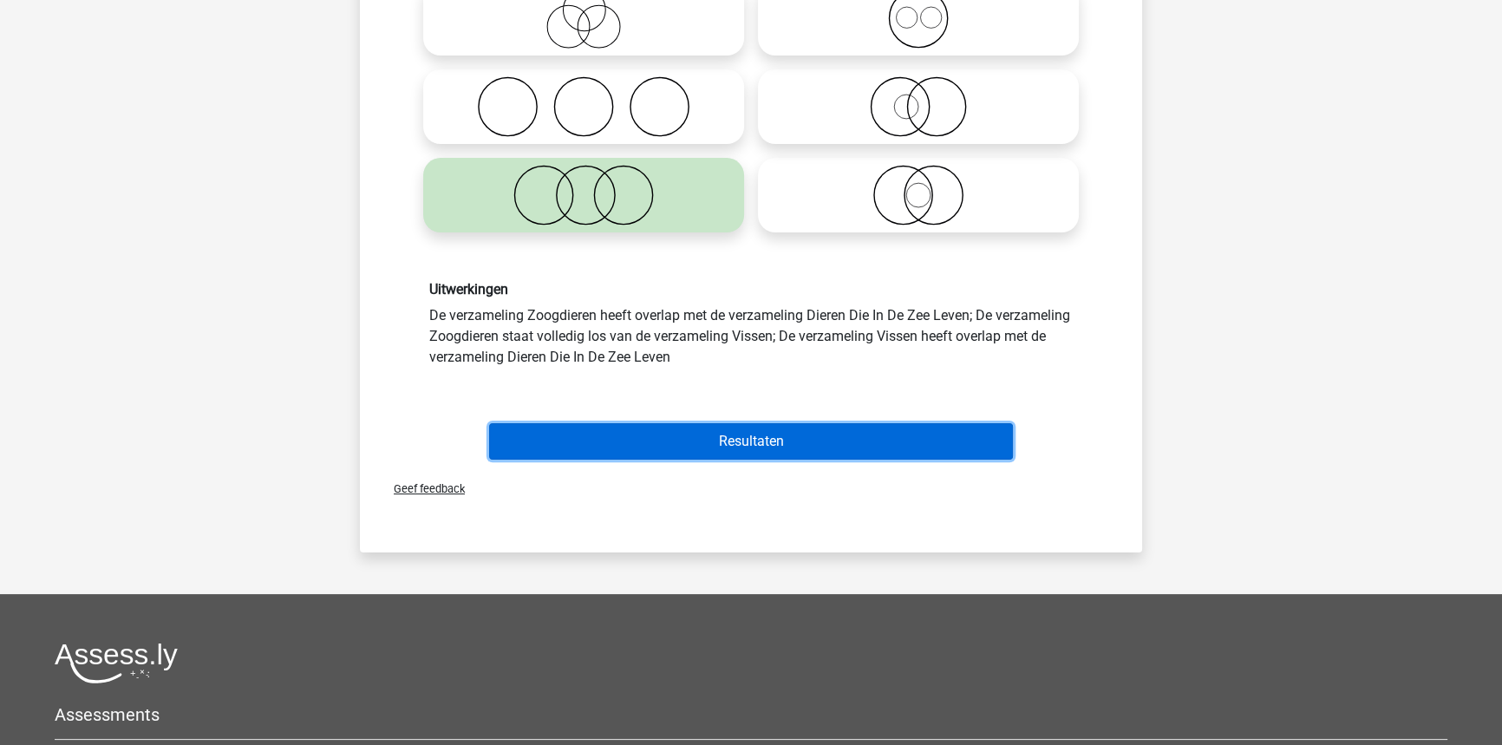
click at [818, 433] on button "Resultaten" at bounding box center [751, 441] width 525 height 36
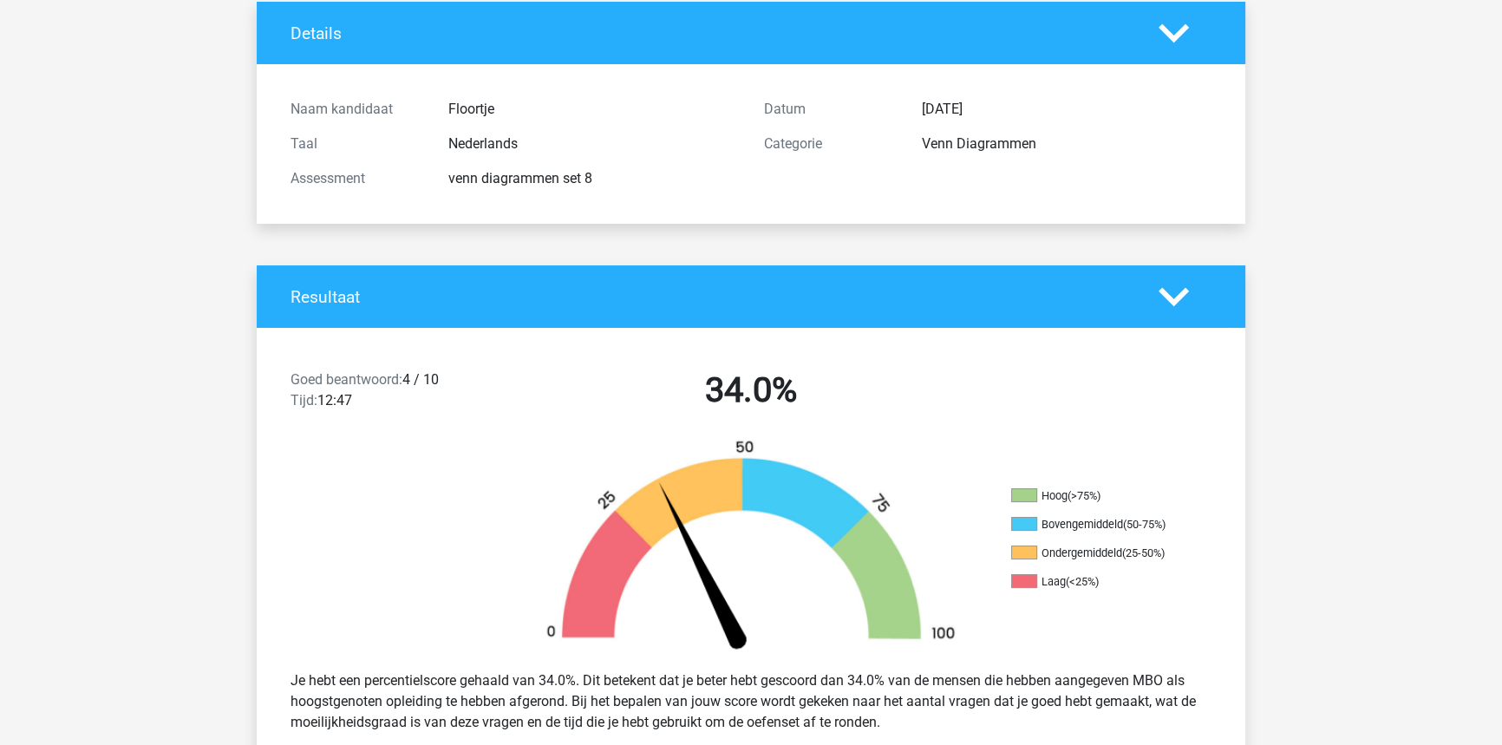
scroll to position [157, 0]
